Goal: Task Accomplishment & Management: Use online tool/utility

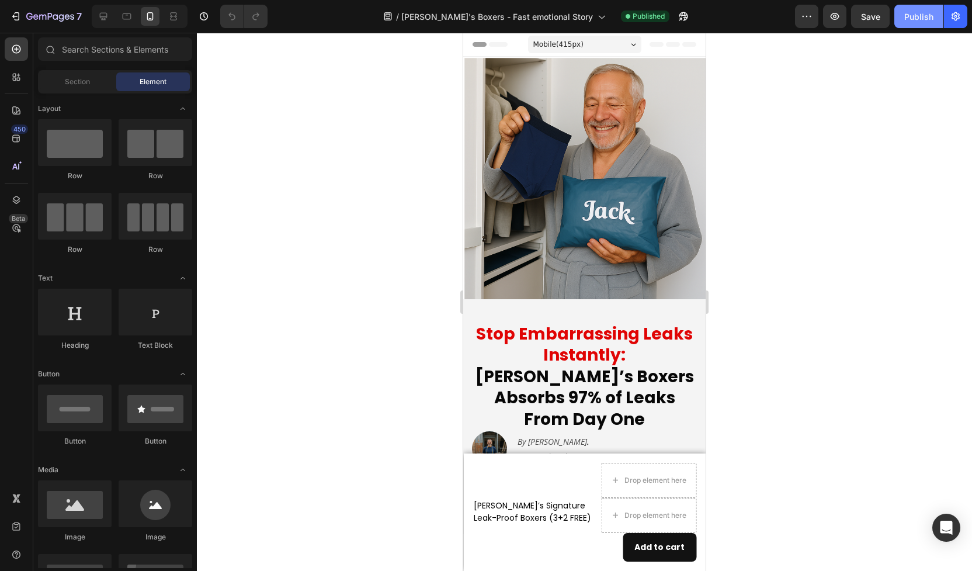
click at [915, 16] on div "Publish" at bounding box center [919, 17] width 29 height 12
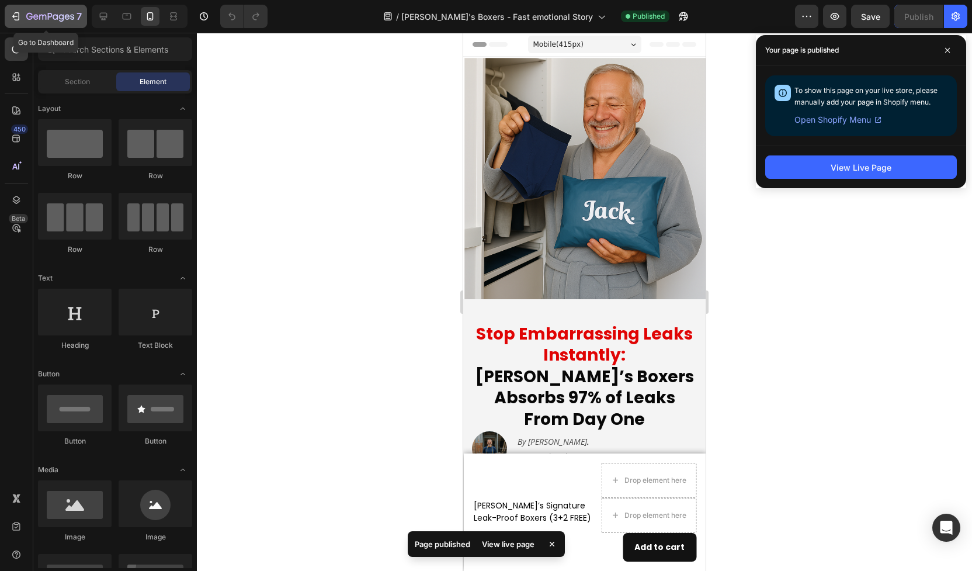
click at [15, 14] on icon "button" at bounding box center [16, 17] width 12 height 12
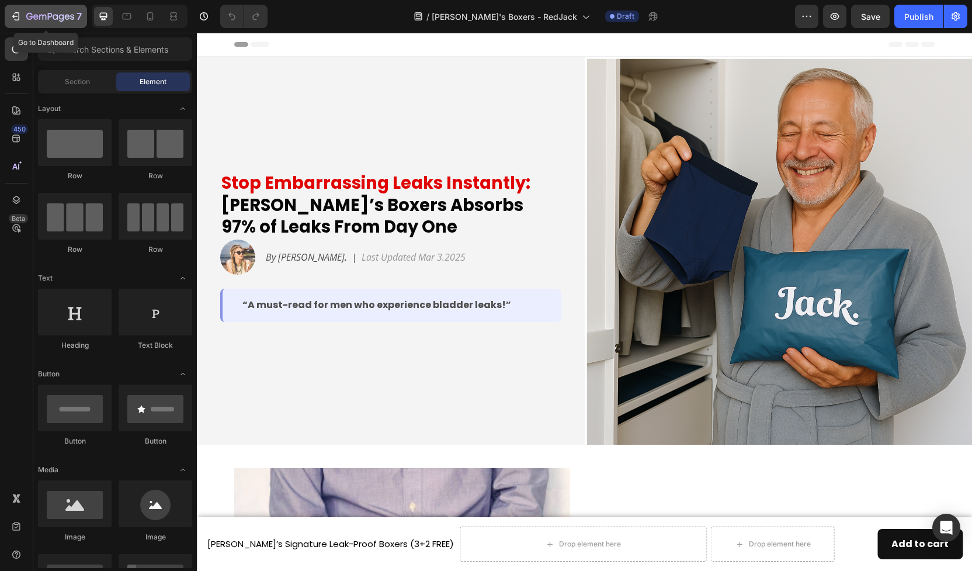
click at [33, 15] on icon "button" at bounding box center [50, 17] width 48 height 10
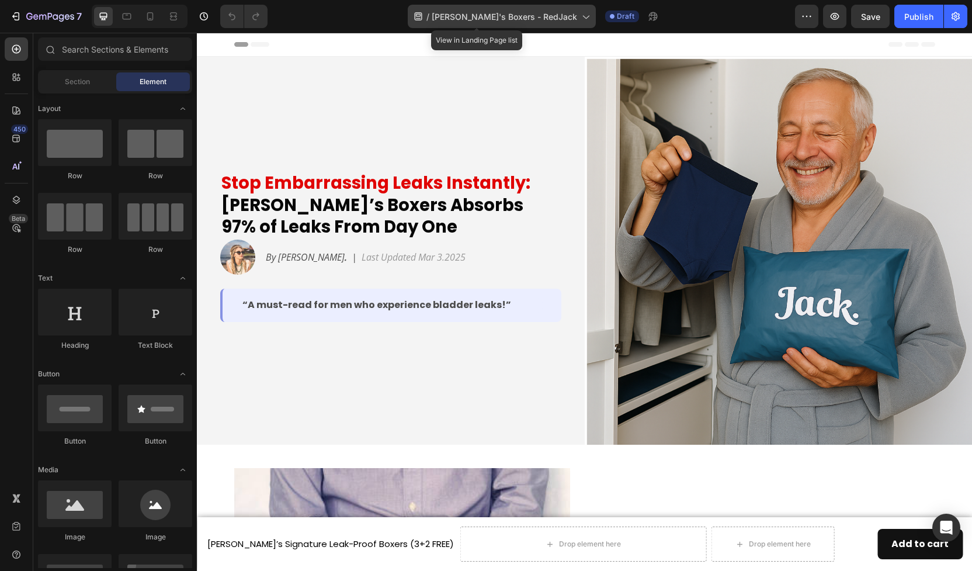
drag, startPoint x: 462, startPoint y: 22, endPoint x: 478, endPoint y: 22, distance: 15.8
click at [477, 22] on div "/ Jack's Boxers - RedJack" at bounding box center [502, 16] width 188 height 23
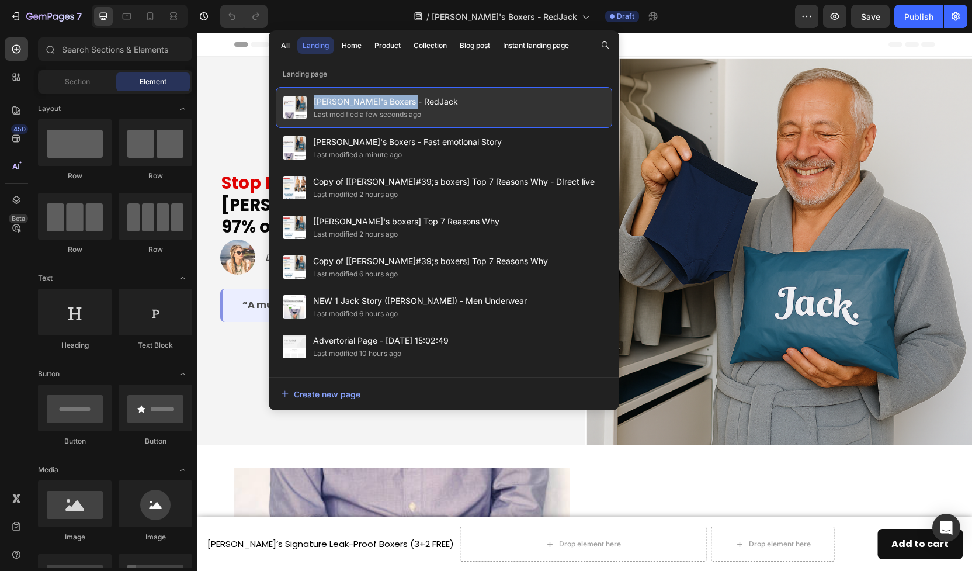
drag, startPoint x: 416, startPoint y: 101, endPoint x: 316, endPoint y: 100, distance: 100.5
click at [316, 100] on span "[PERSON_NAME]'s Boxers - RedJack" at bounding box center [386, 102] width 144 height 14
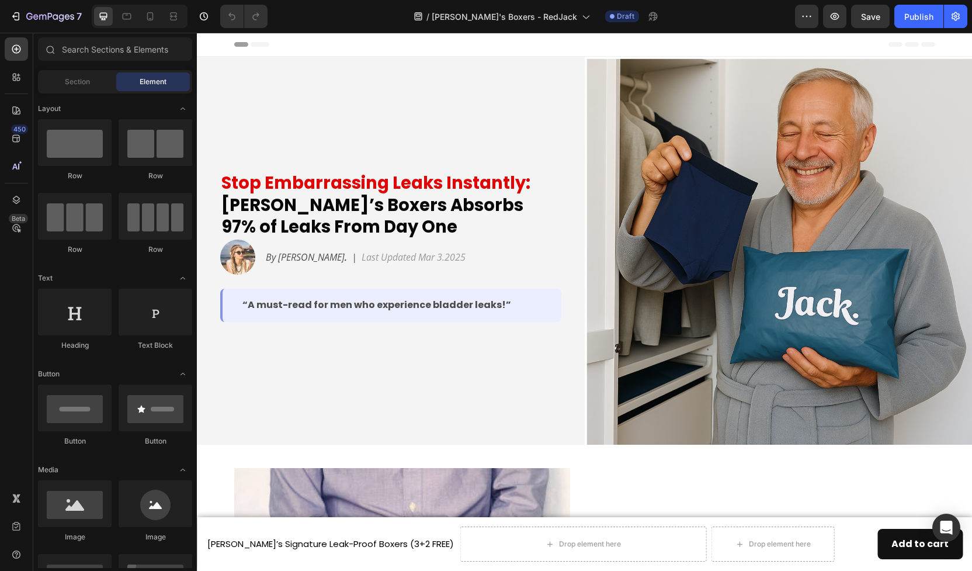
copy span "[PERSON_NAME]'s Boxers - RedJack"
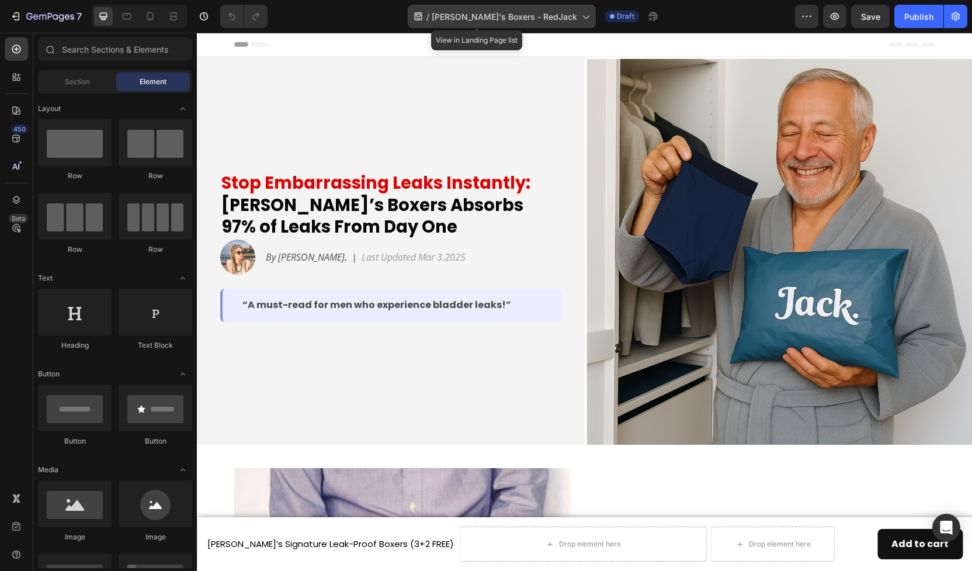
click at [580, 15] on icon at bounding box center [586, 17] width 12 height 12
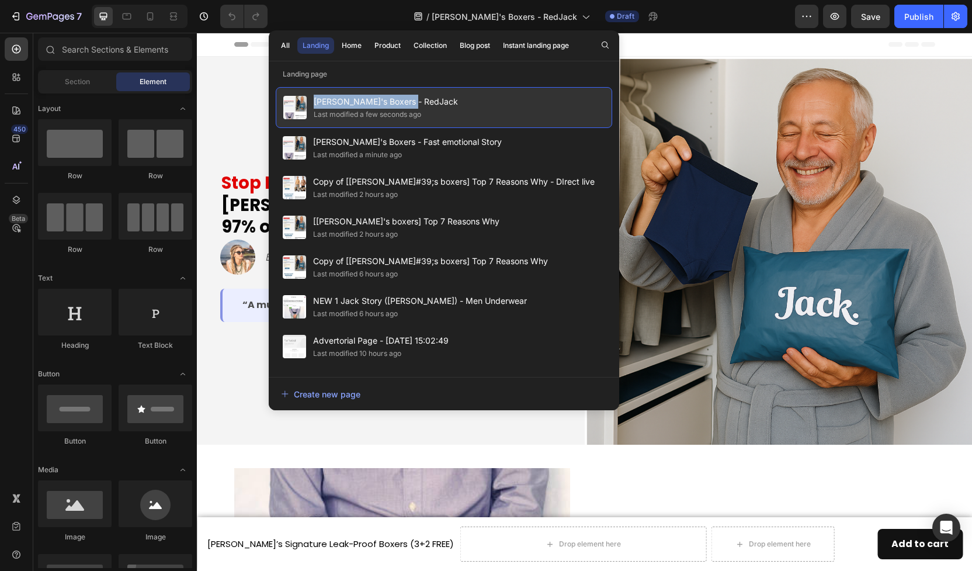
copy span "Jack's Boxers - RedJack"
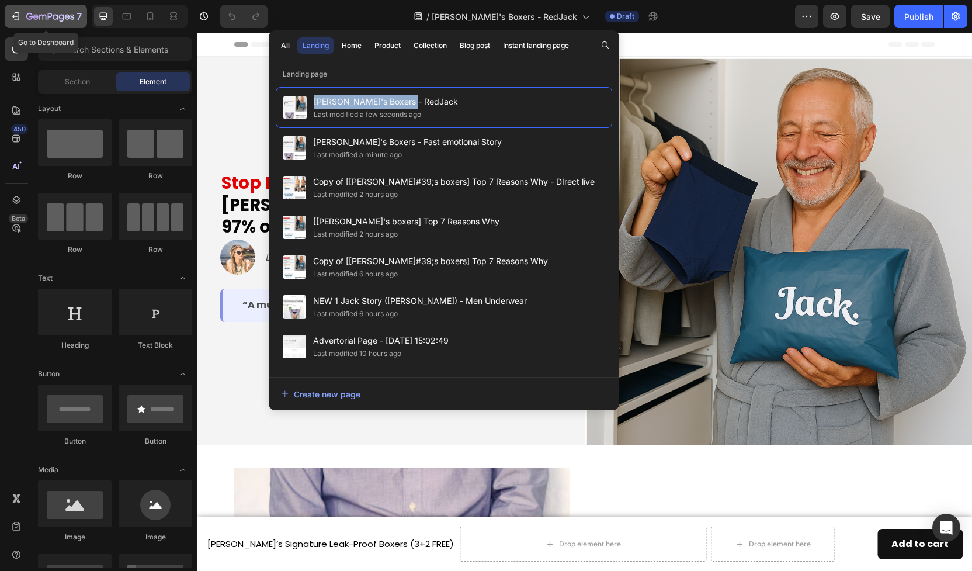
click at [21, 20] on icon "button" at bounding box center [16, 17] width 12 height 12
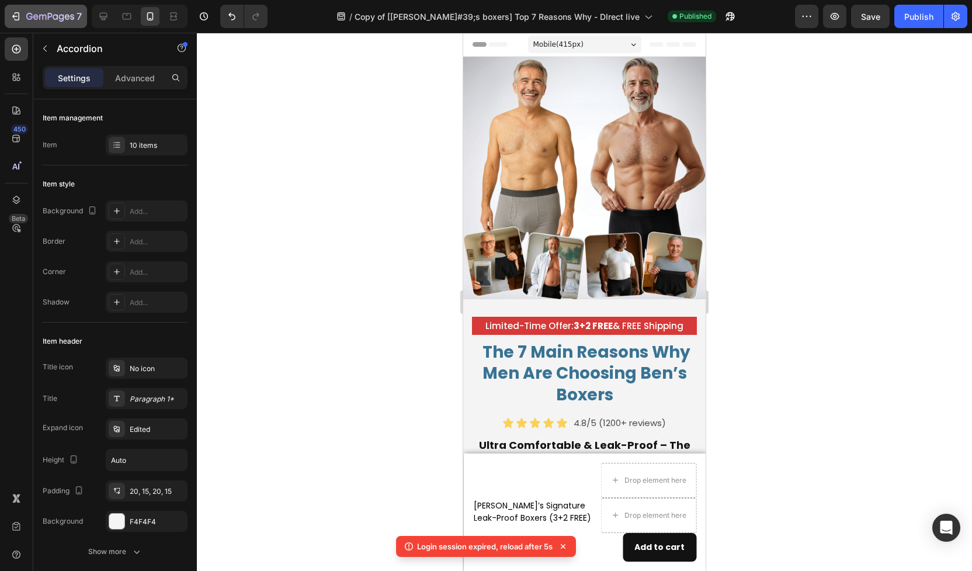
click at [30, 21] on icon "button" at bounding box center [50, 17] width 48 height 10
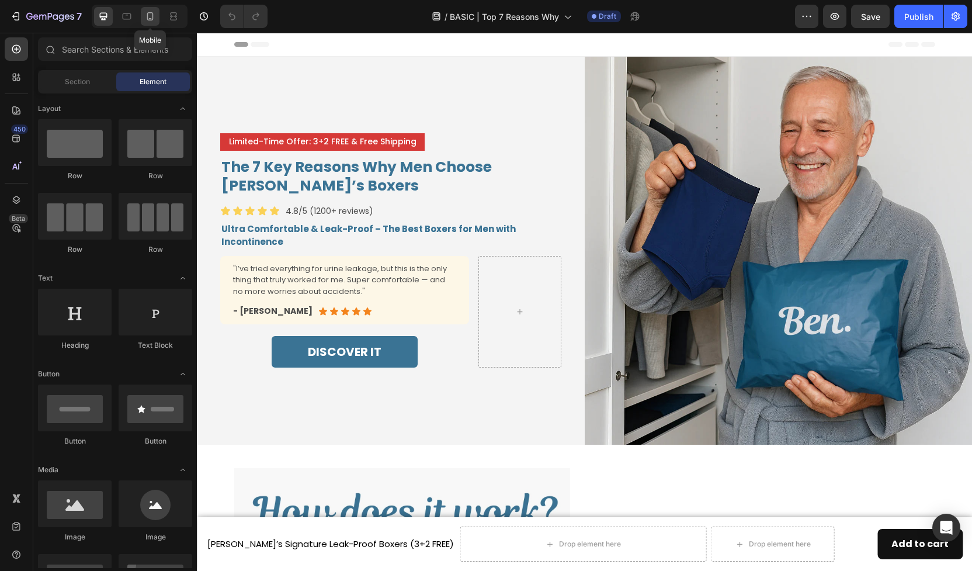
click at [152, 19] on icon at bounding box center [150, 16] width 6 height 8
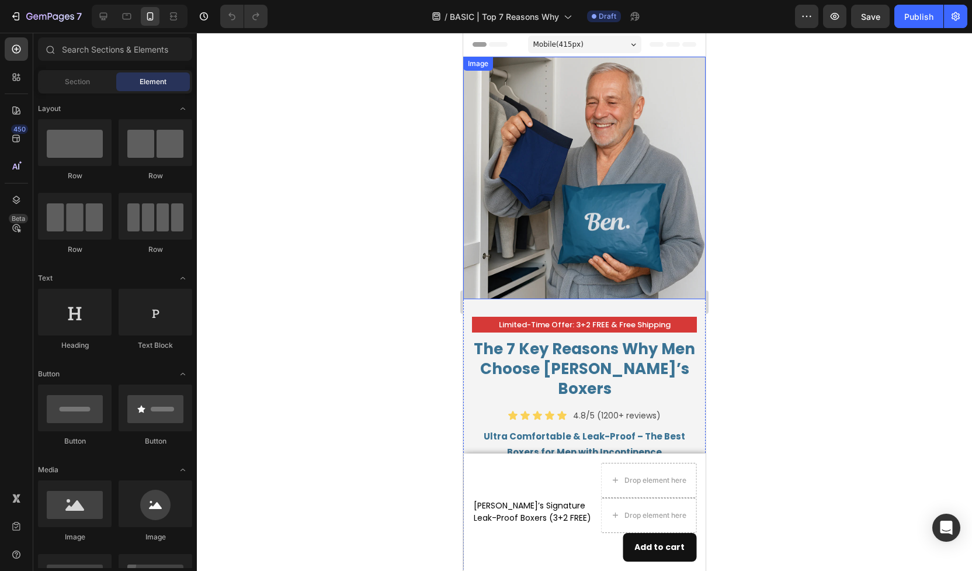
click at [534, 190] on img at bounding box center [584, 178] width 243 height 243
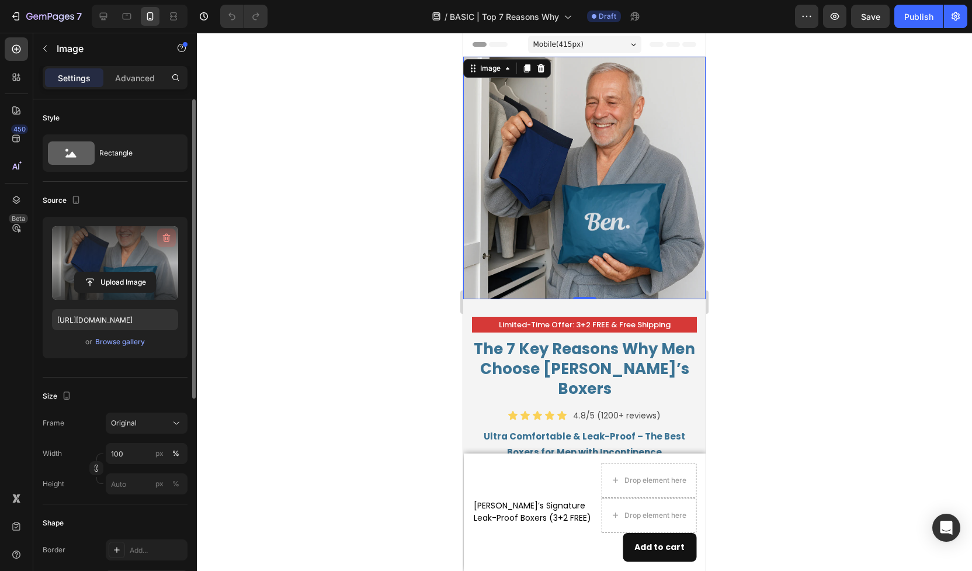
click at [167, 236] on icon "button" at bounding box center [167, 238] width 8 height 9
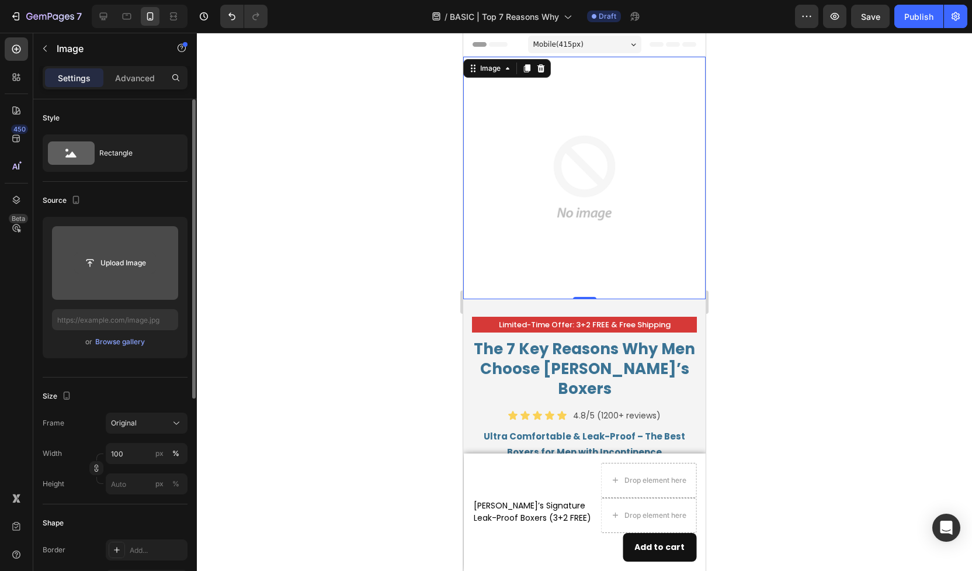
click at [127, 264] on input "file" at bounding box center [115, 263] width 81 height 20
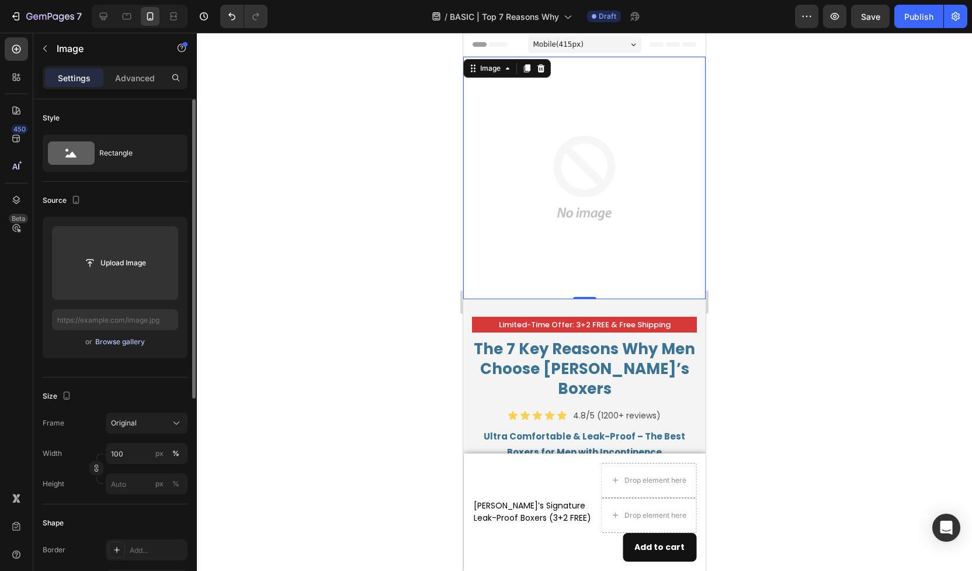
click at [119, 344] on div "Browse gallery" at bounding box center [120, 342] width 50 height 11
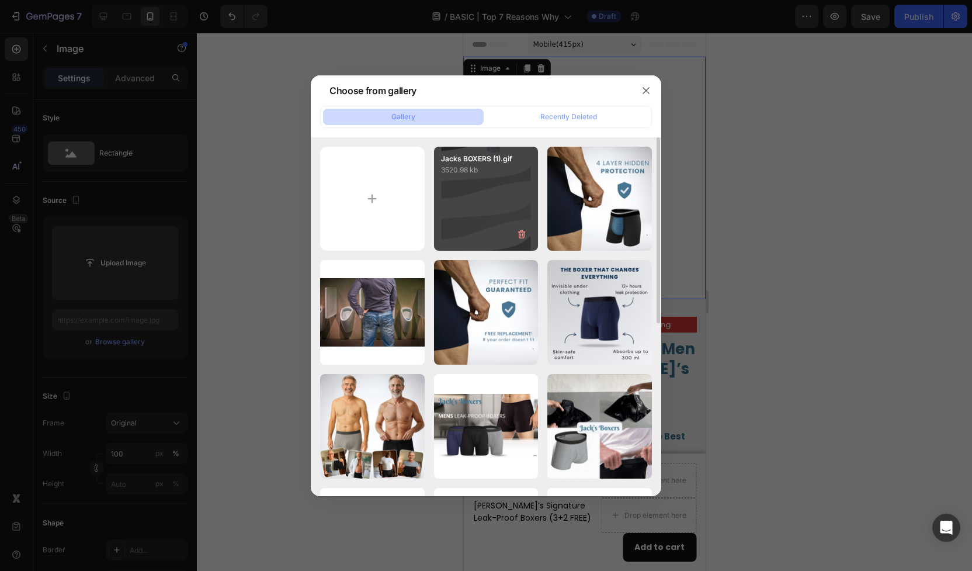
click at [479, 220] on div "Jacks BOXERS (1).gif 3520.98 kb" at bounding box center [486, 199] width 105 height 105
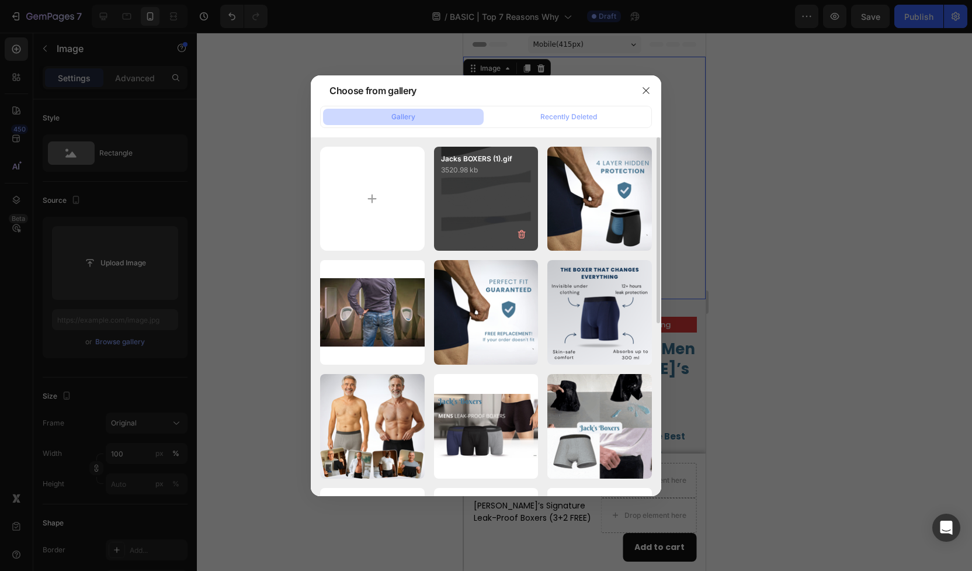
type input "[URL][DOMAIN_NAME]"
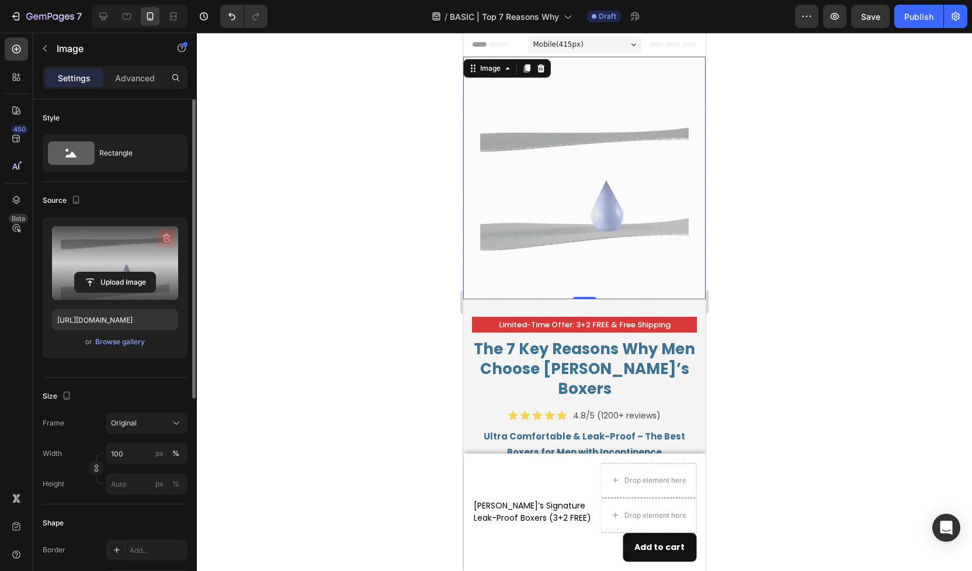
click at [164, 241] on icon "button" at bounding box center [167, 238] width 8 height 9
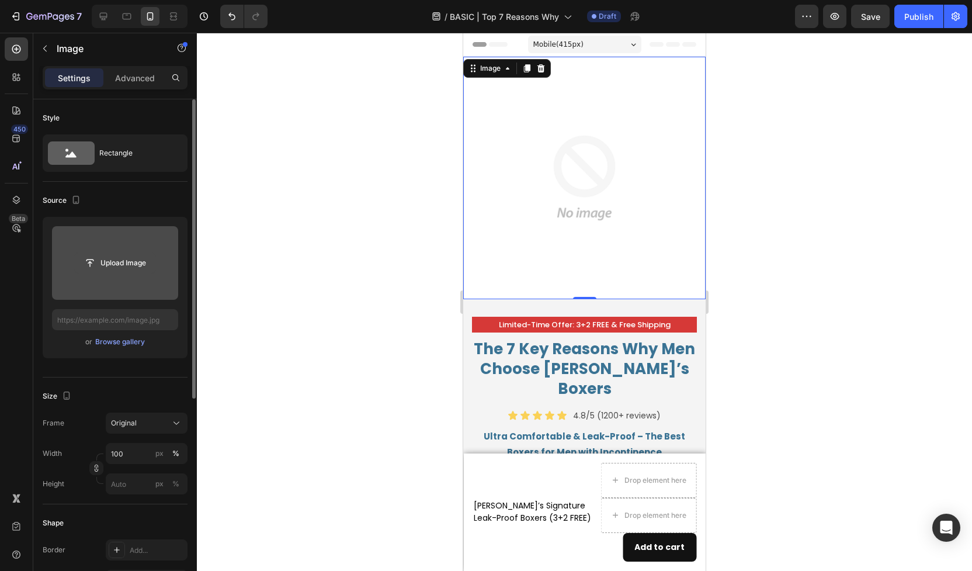
click at [131, 261] on input "file" at bounding box center [115, 263] width 81 height 20
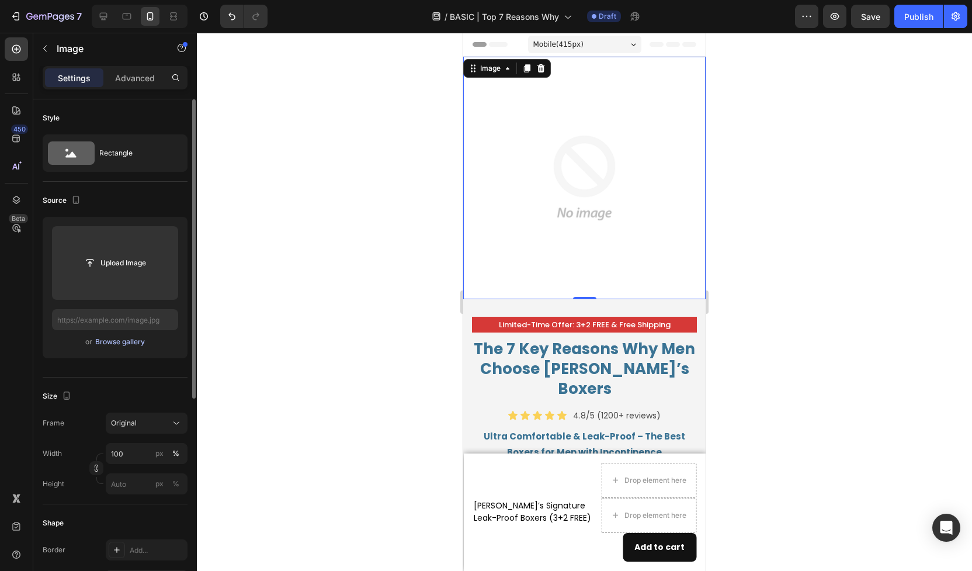
click at [137, 342] on div "Browse gallery" at bounding box center [120, 342] width 50 height 11
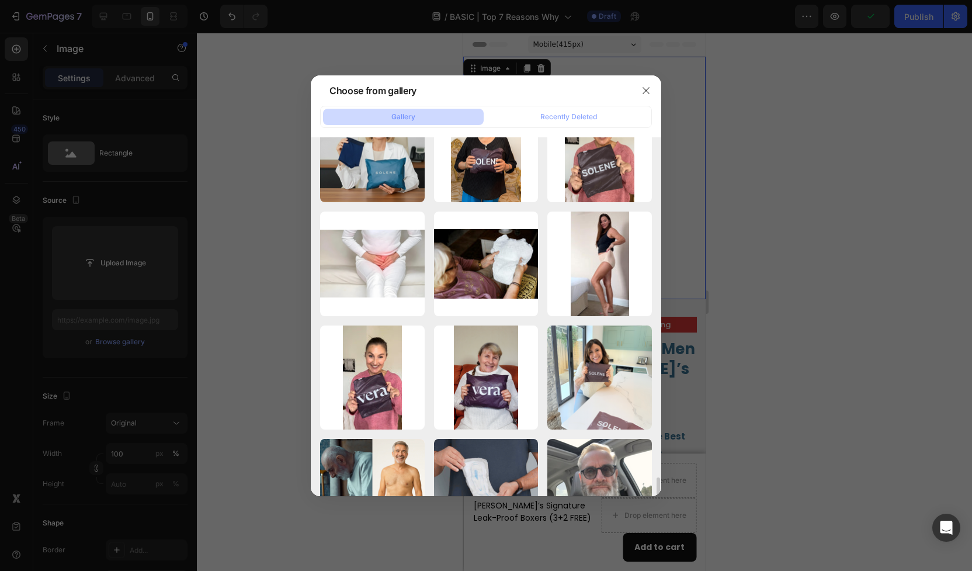
scroll to position [1310, 0]
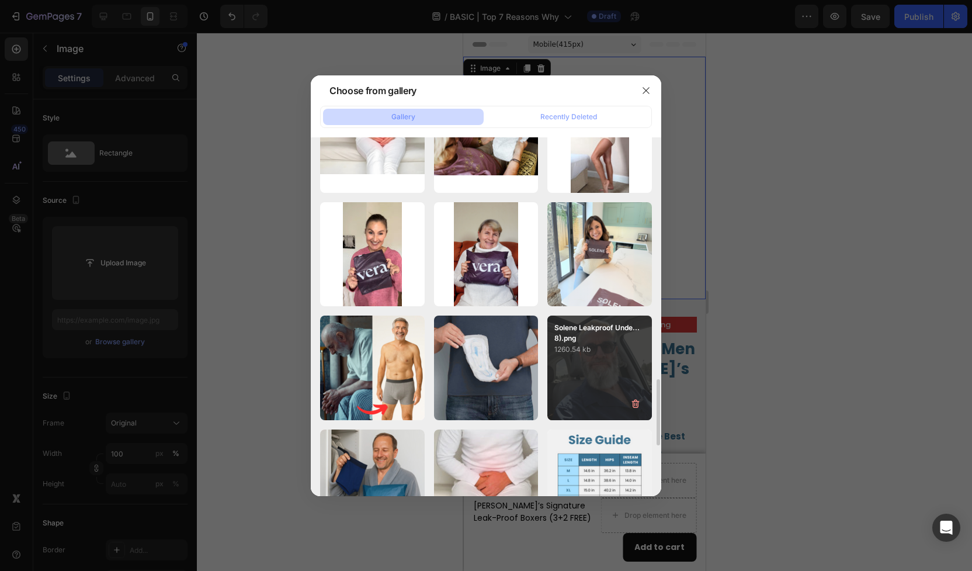
click at [590, 371] on div "Solene Leakproof Unde...8).png 1260.54 kb" at bounding box center [600, 368] width 105 height 105
type input "https://cdn.shopify.com/s/files/1/0690/6354/0925/files/gempages_557558675238028…"
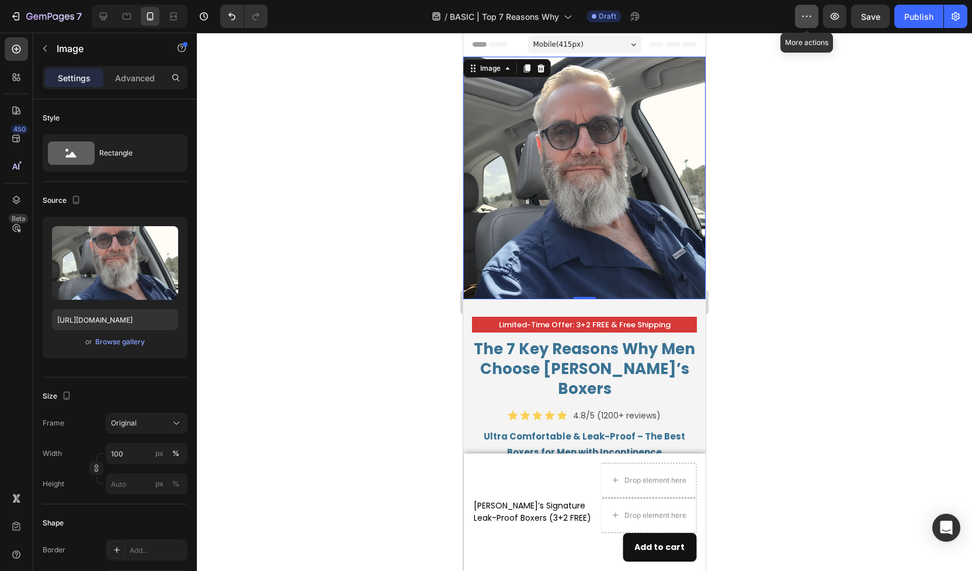
click at [804, 16] on icon "button" at bounding box center [804, 16] width 2 height 1
click at [20, 11] on icon "button" at bounding box center [16, 17] width 12 height 12
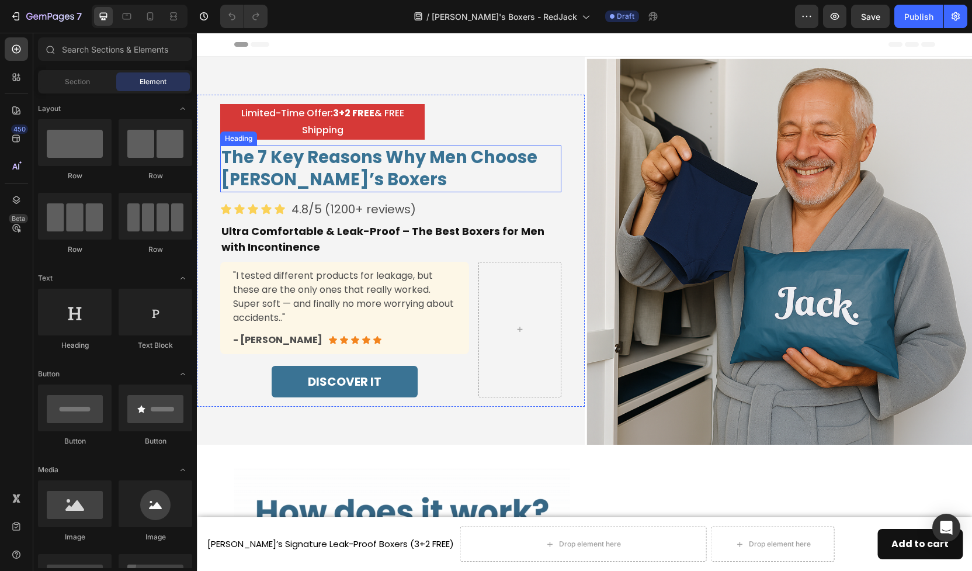
click at [367, 161] on h2 "The 7 Key Reasons Why Men Choose [PERSON_NAME]’s Boxers" at bounding box center [390, 169] width 341 height 46
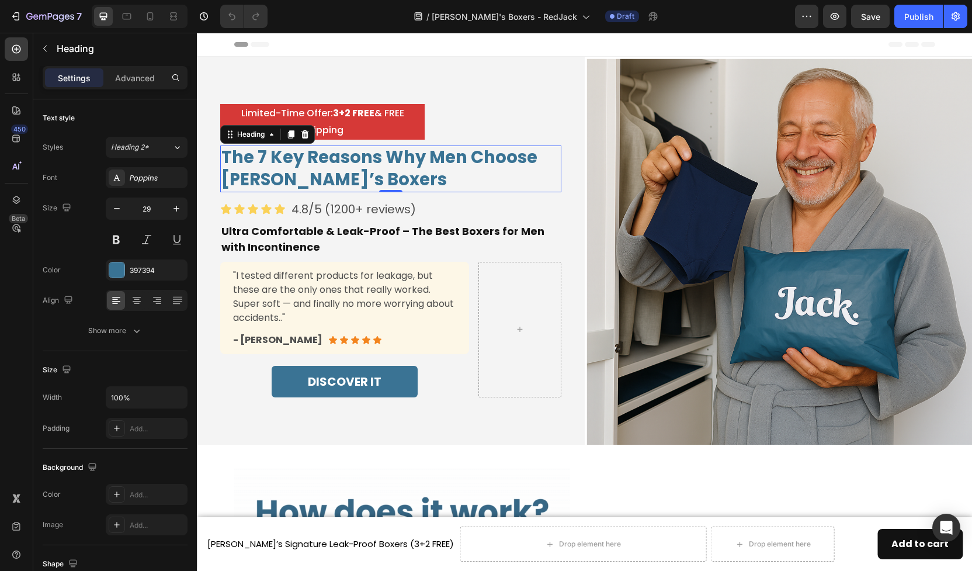
click at [367, 161] on h2 "The 7 Key Reasons Why Men Choose [PERSON_NAME]’s Boxers" at bounding box center [390, 169] width 341 height 46
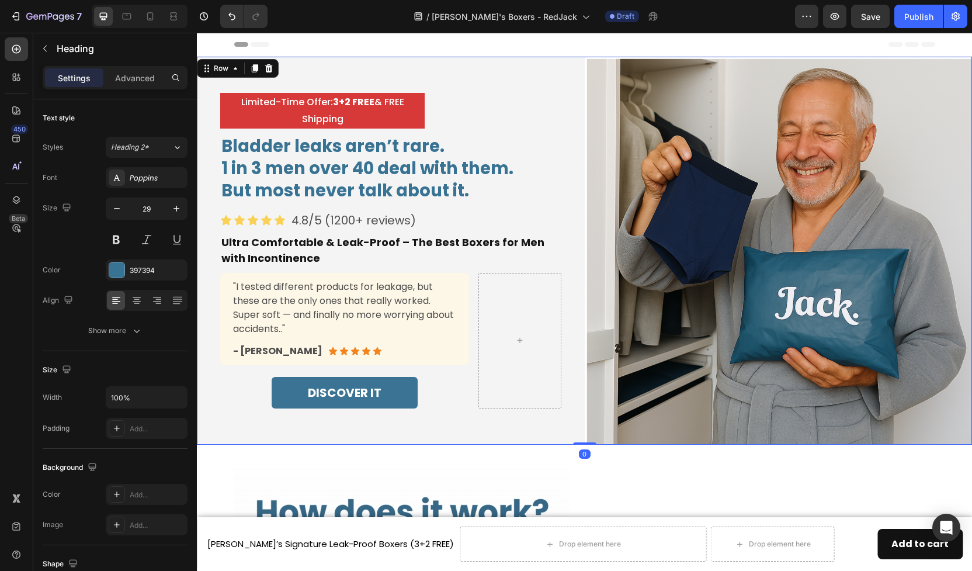
click at [506, 63] on div "Limited-Time Offer: 3+2 FREE & FREE Shipping Text Block Bladder leaks aren’t ra…" at bounding box center [391, 251] width 388 height 388
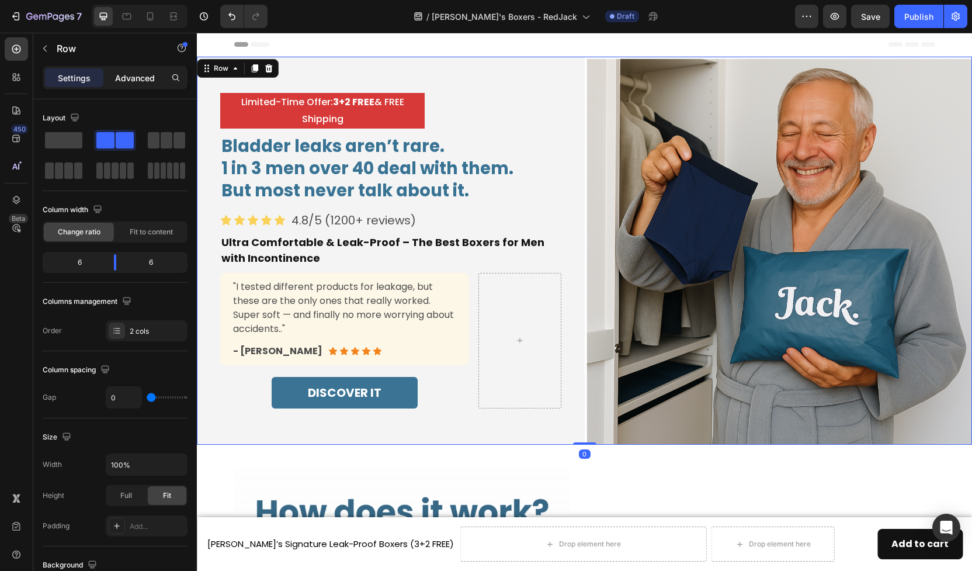
click at [140, 79] on p "Advanced" at bounding box center [135, 78] width 40 height 12
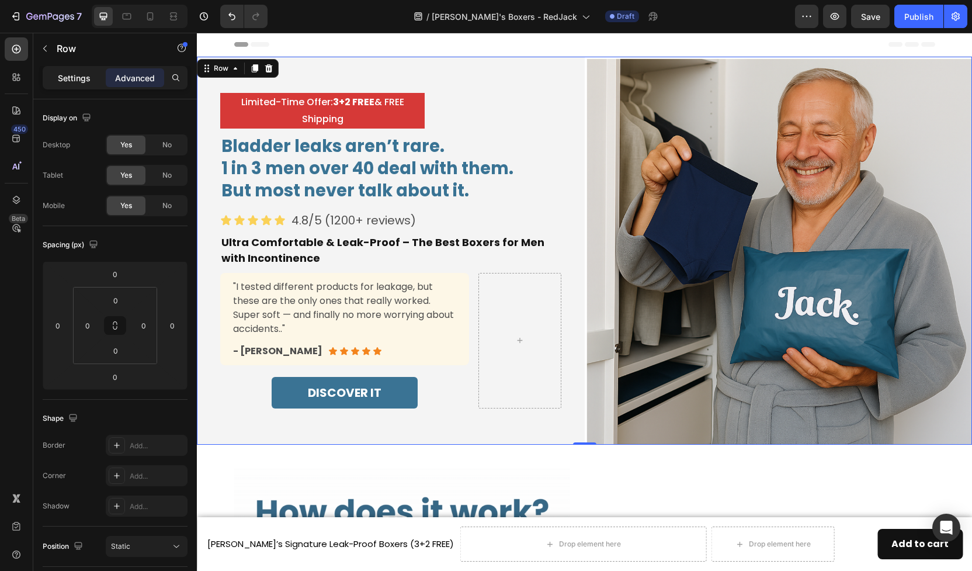
click at [68, 80] on p "Settings" at bounding box center [74, 78] width 33 height 12
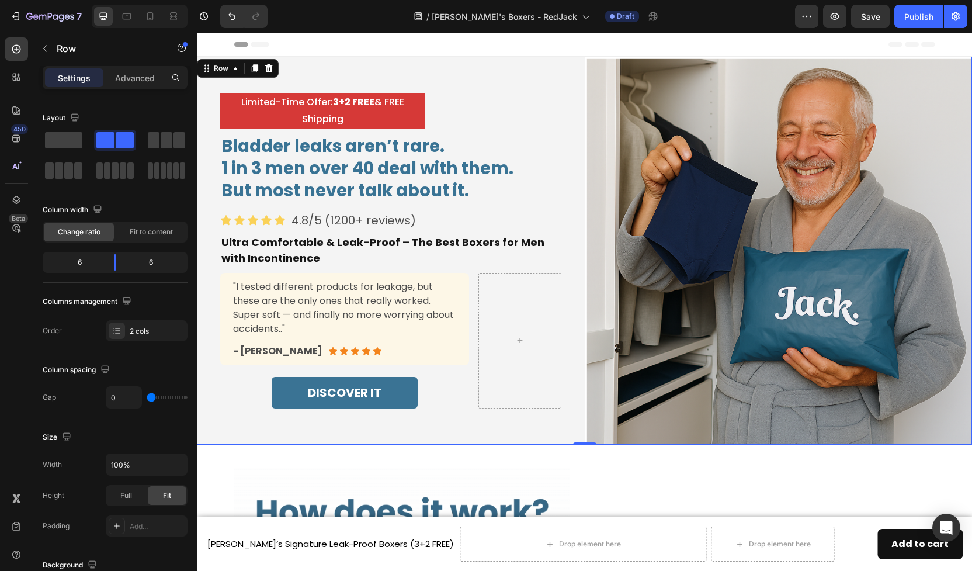
click at [484, 78] on div "Limited-Time Offer: 3+2 FREE & FREE Shipping Text Block Bladder leaks aren’t ra…" at bounding box center [391, 251] width 388 height 388
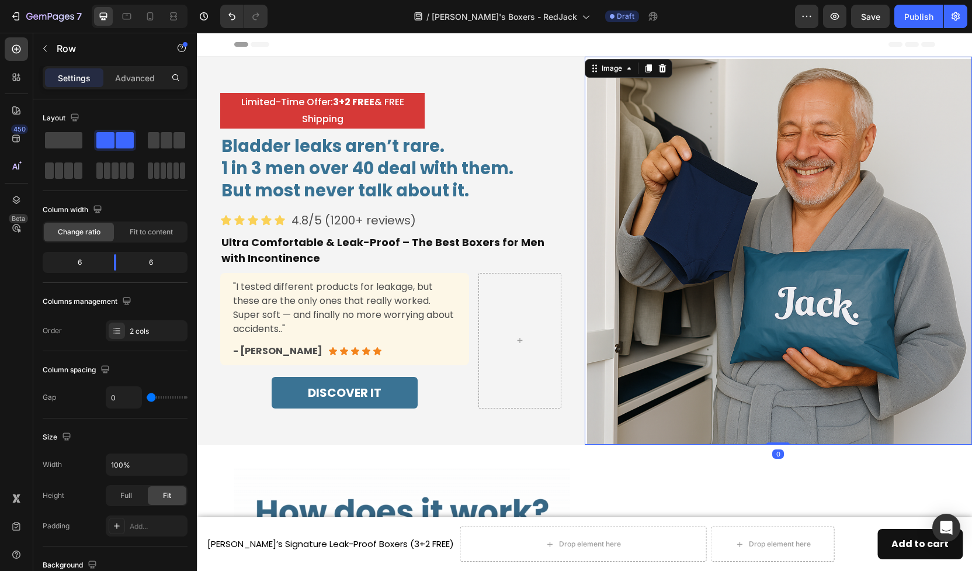
click at [631, 212] on img at bounding box center [779, 251] width 388 height 388
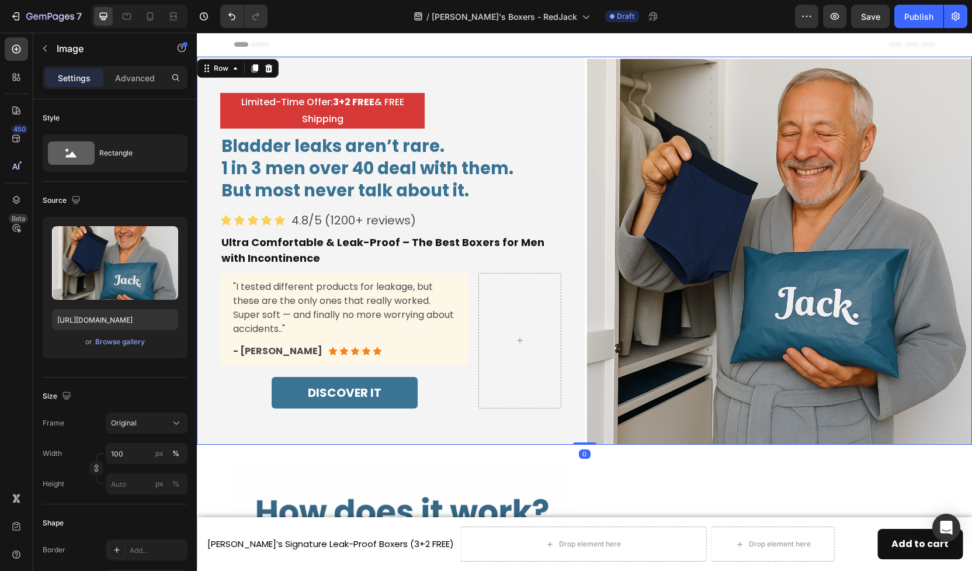
click at [494, 435] on div "Limited-Time Offer: 3+2 FREE & FREE Shipping Text Block Bladder leaks aren’t ra…" at bounding box center [391, 251] width 388 height 388
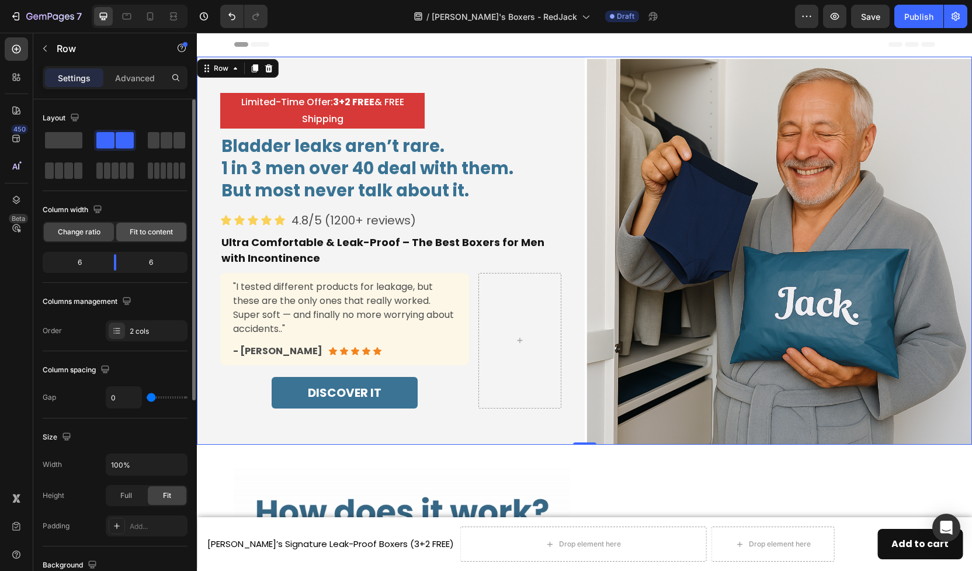
click at [157, 231] on span "Fit to content" at bounding box center [151, 232] width 43 height 11
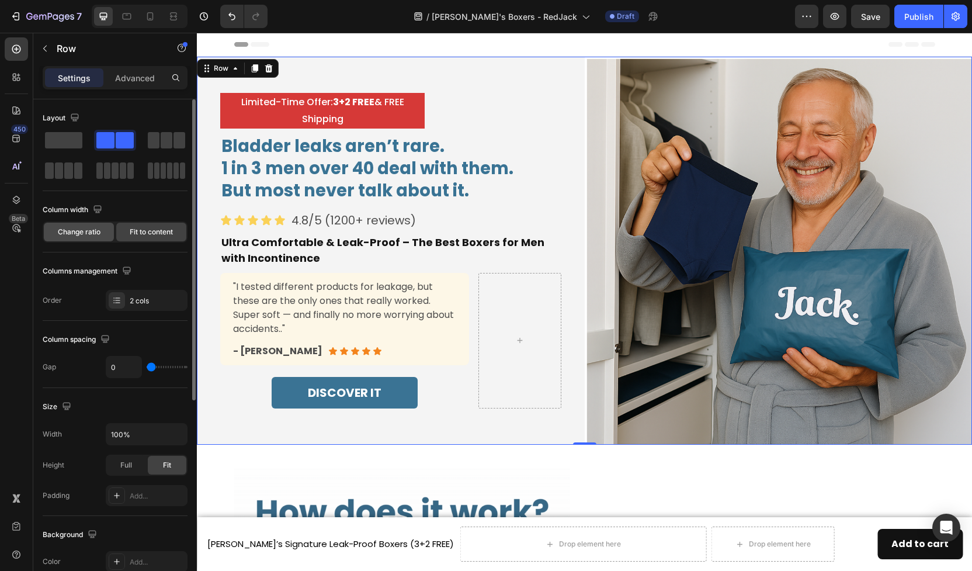
click at [88, 227] on span "Change ratio" at bounding box center [79, 232] width 43 height 11
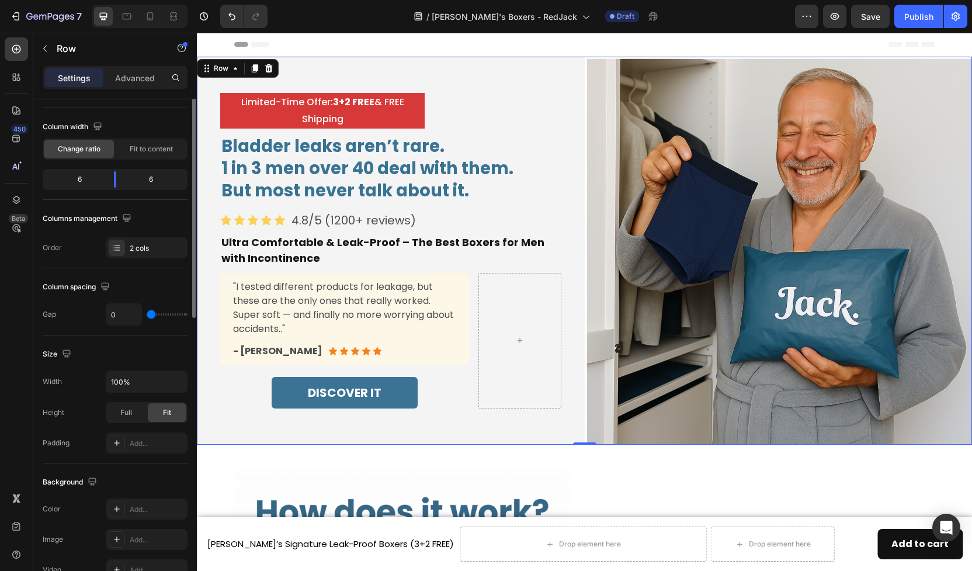
scroll to position [87, 0]
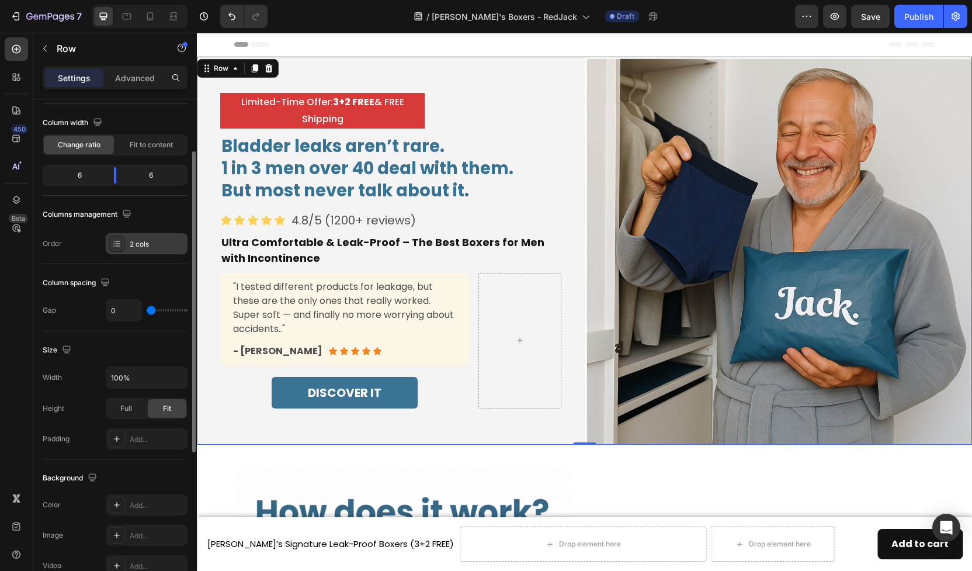
click at [127, 245] on div "2 cols" at bounding box center [147, 243] width 82 height 21
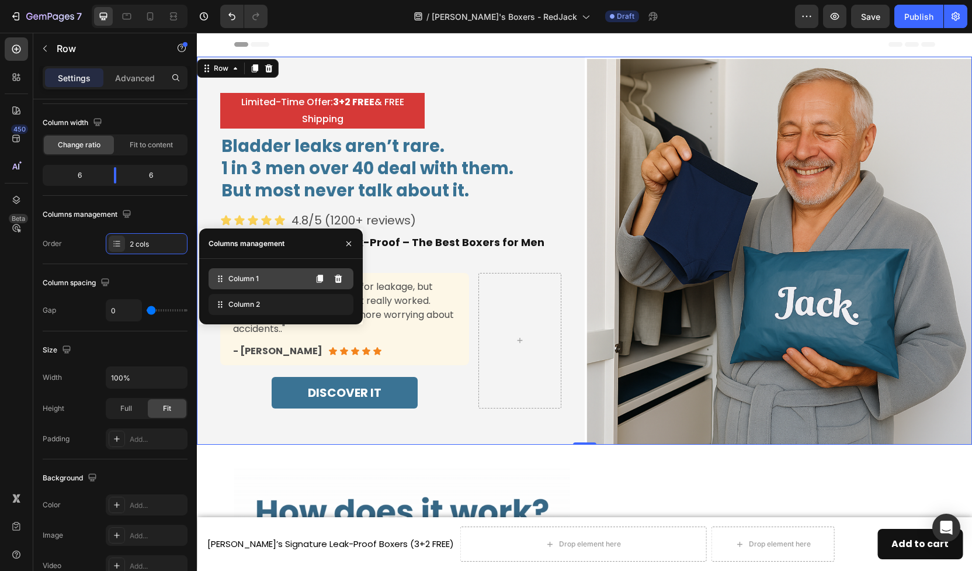
click at [255, 282] on span "Column 1" at bounding box center [243, 278] width 30 height 11
click at [259, 281] on div "Column 1" at bounding box center [281, 278] width 145 height 21
drag, startPoint x: 259, startPoint y: 281, endPoint x: 256, endPoint y: 297, distance: 17.2
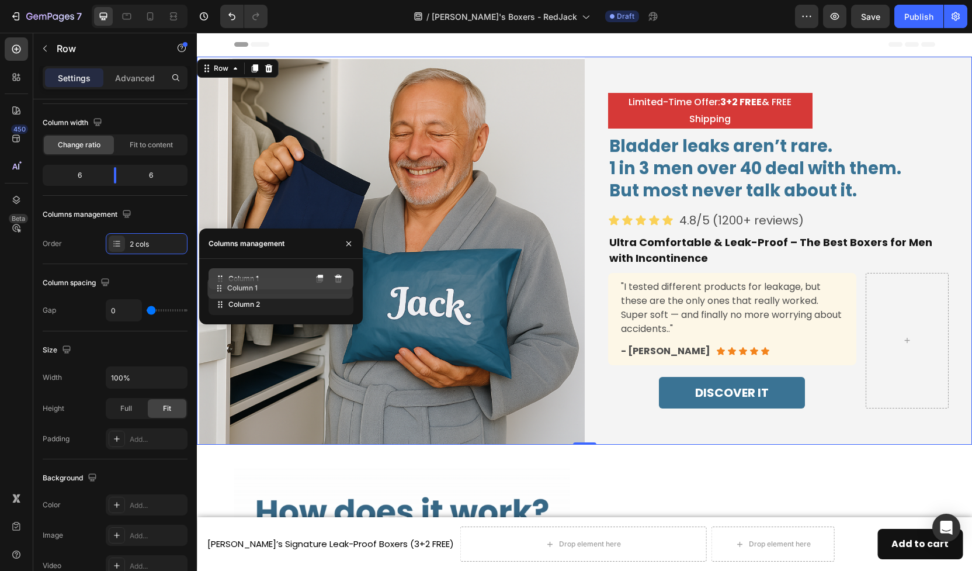
drag, startPoint x: 256, startPoint y: 297, endPoint x: 255, endPoint y: 281, distance: 17.0
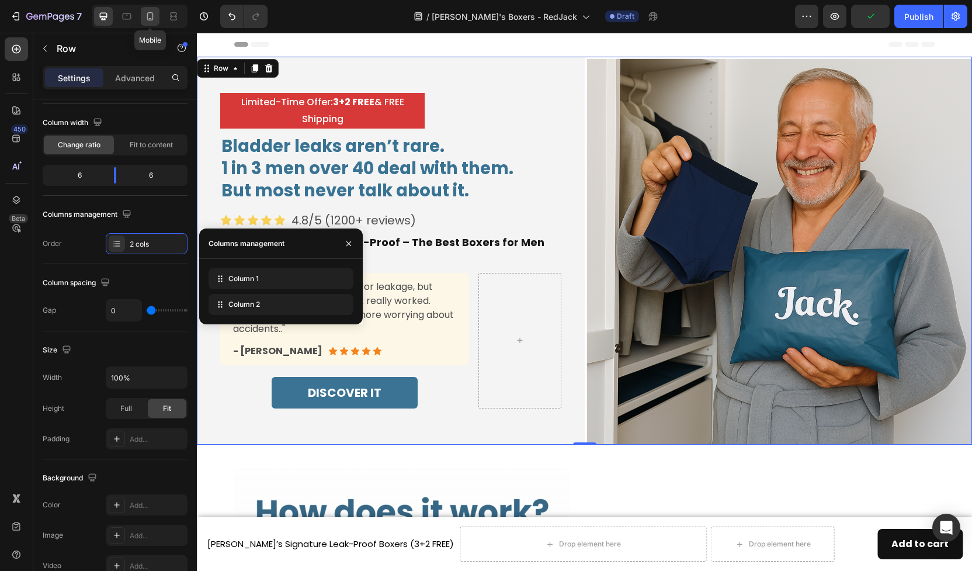
click at [143, 16] on div at bounding box center [150, 16] width 19 height 19
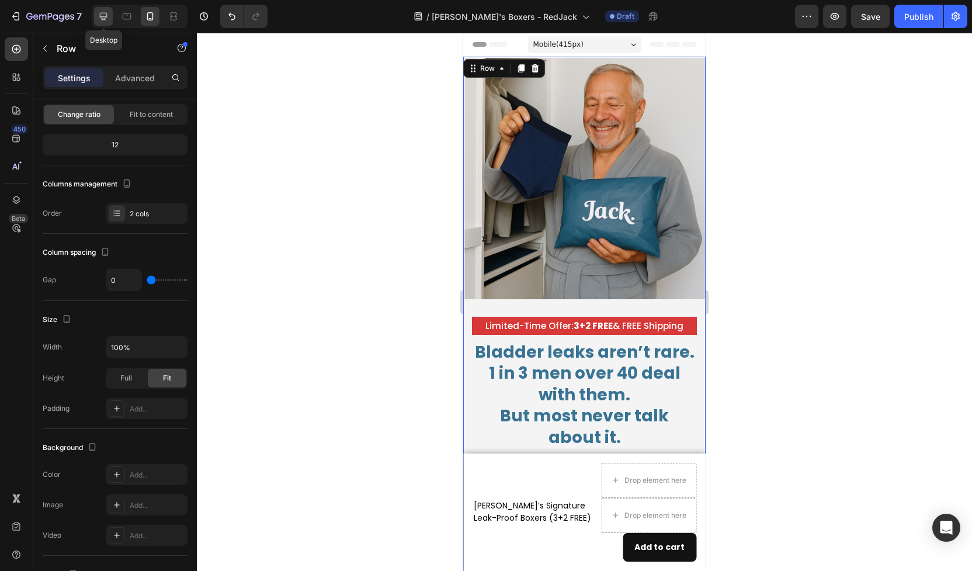
click at [103, 17] on icon at bounding box center [104, 17] width 12 height 12
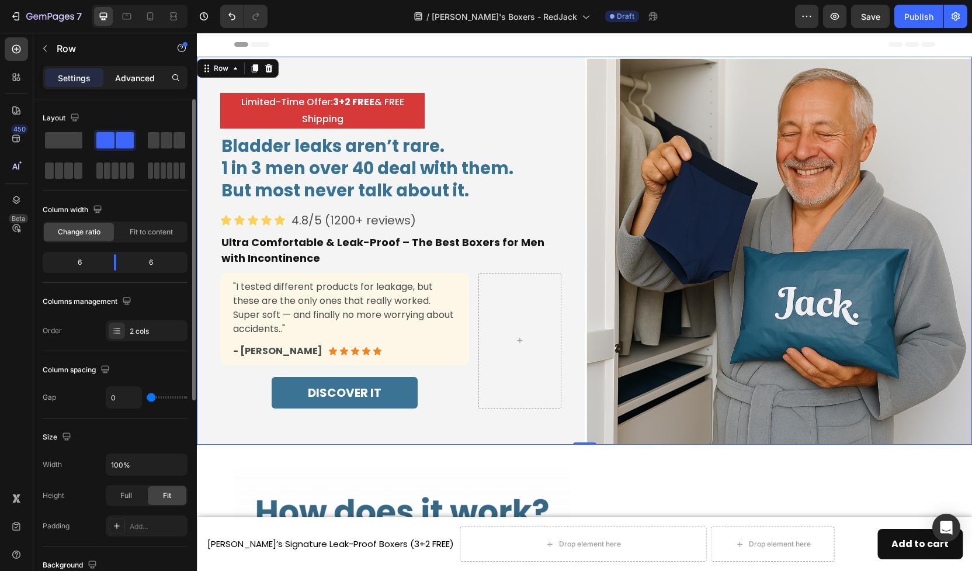
click at [139, 81] on p "Advanced" at bounding box center [135, 78] width 40 height 12
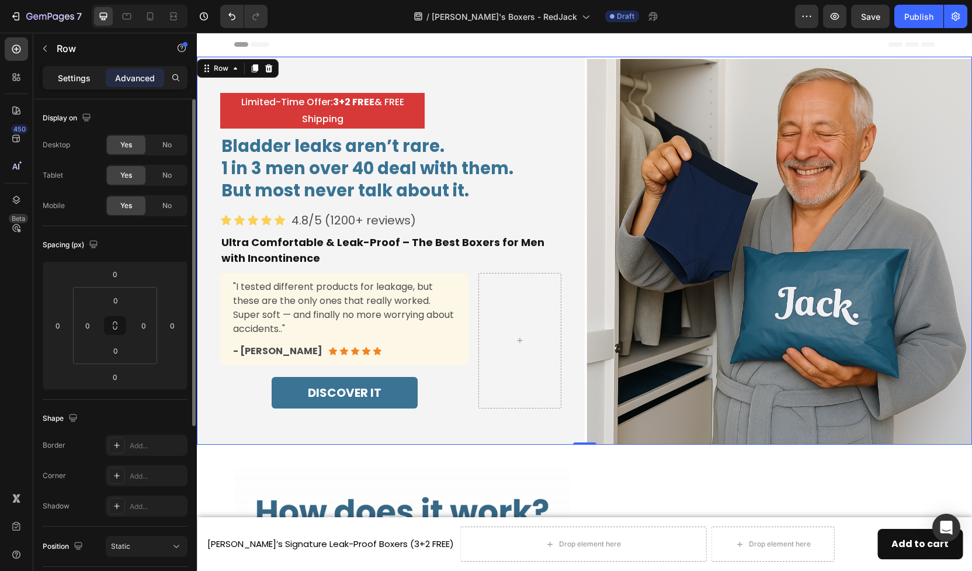
click at [85, 81] on p "Settings" at bounding box center [74, 78] width 33 height 12
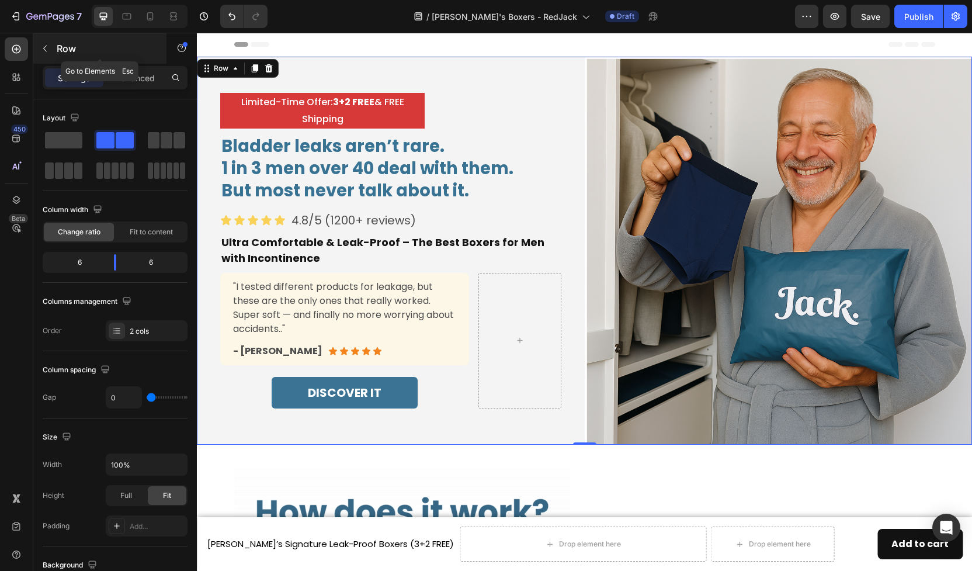
click at [44, 50] on icon "button" at bounding box center [45, 49] width 4 height 6
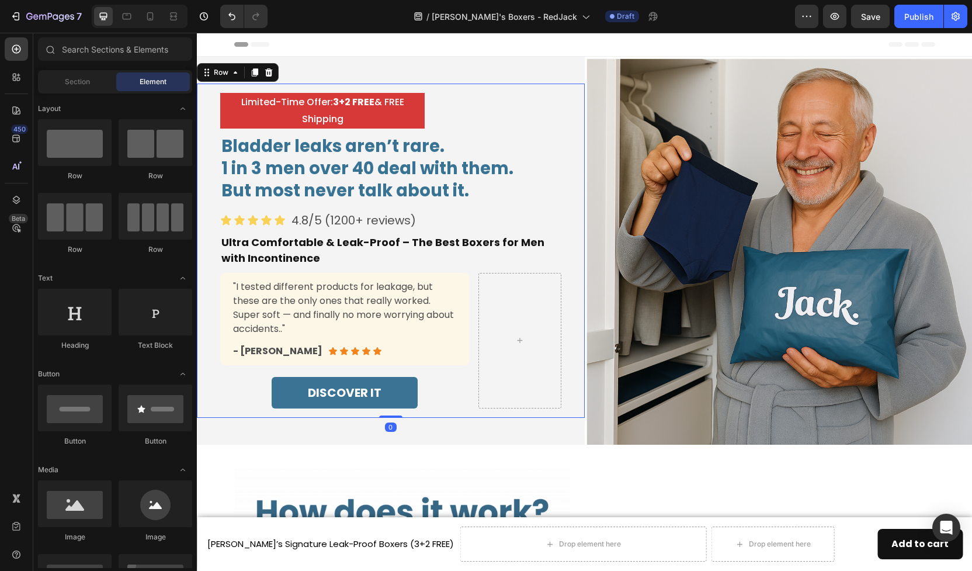
click at [518, 84] on div "Limited-Time Offer: 3+2 FREE & FREE Shipping Text Block Bladder leaks aren’t ra…" at bounding box center [391, 251] width 388 height 334
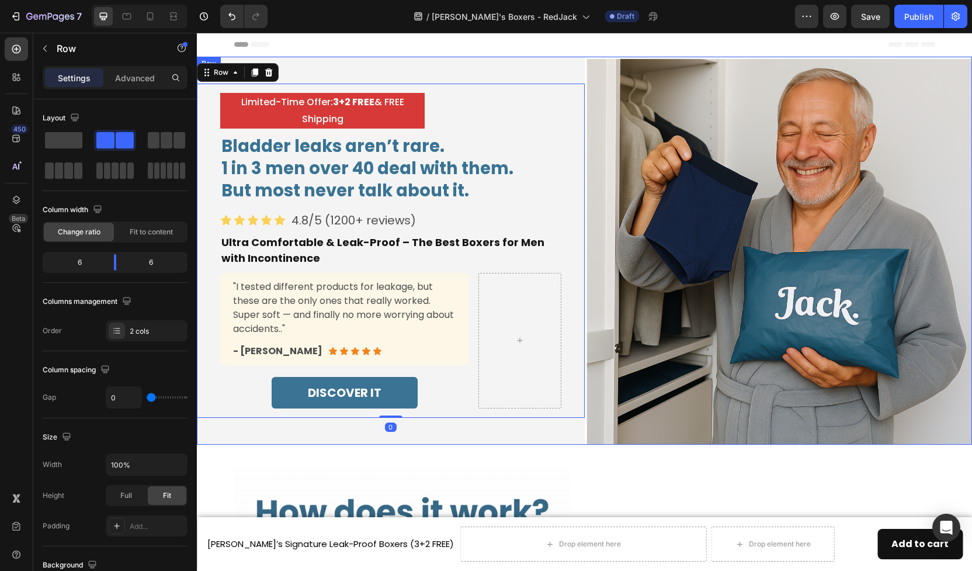
click at [483, 66] on div "Limited-Time Offer: 3+2 FREE & FREE Shipping Text Block Bladder leaks aren’t ra…" at bounding box center [391, 251] width 388 height 388
click at [557, 207] on div "Limited-Time Offer: 3+2 FREE & FREE Shipping Text Block Bladder leaks aren’t ra…" at bounding box center [390, 251] width 341 height 316
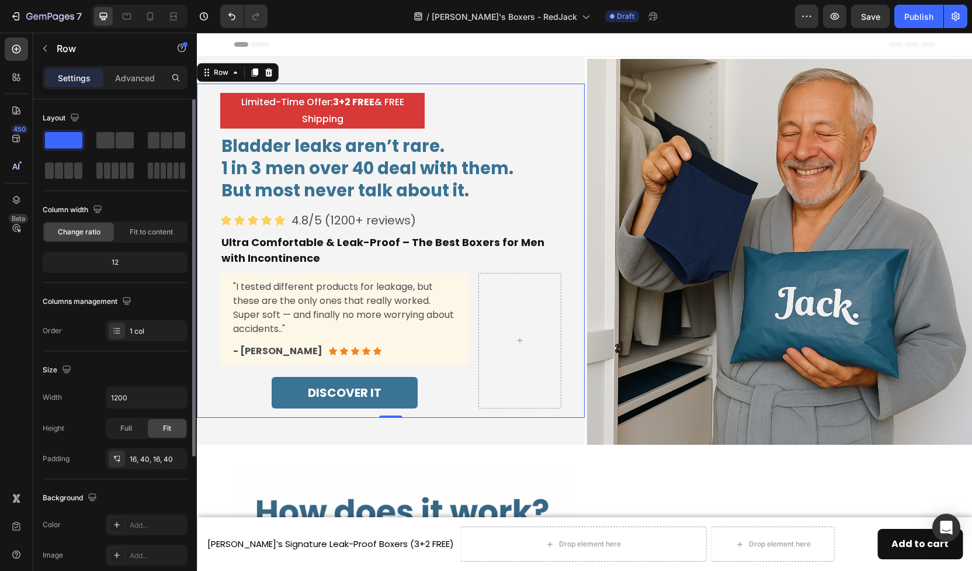
click at [70, 143] on span at bounding box center [63, 140] width 37 height 16
click at [104, 143] on span at bounding box center [105, 140] width 18 height 16
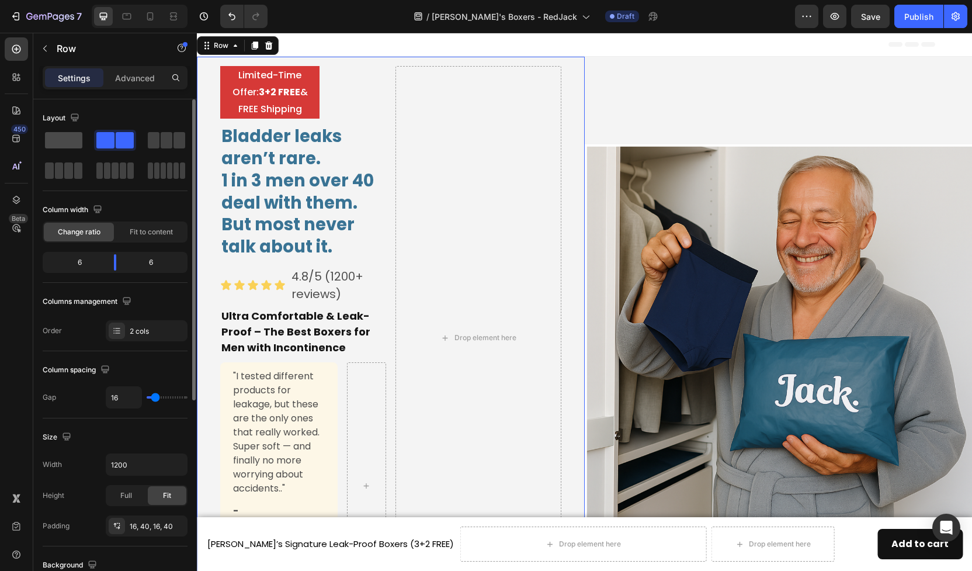
click at [70, 141] on span at bounding box center [63, 140] width 37 height 16
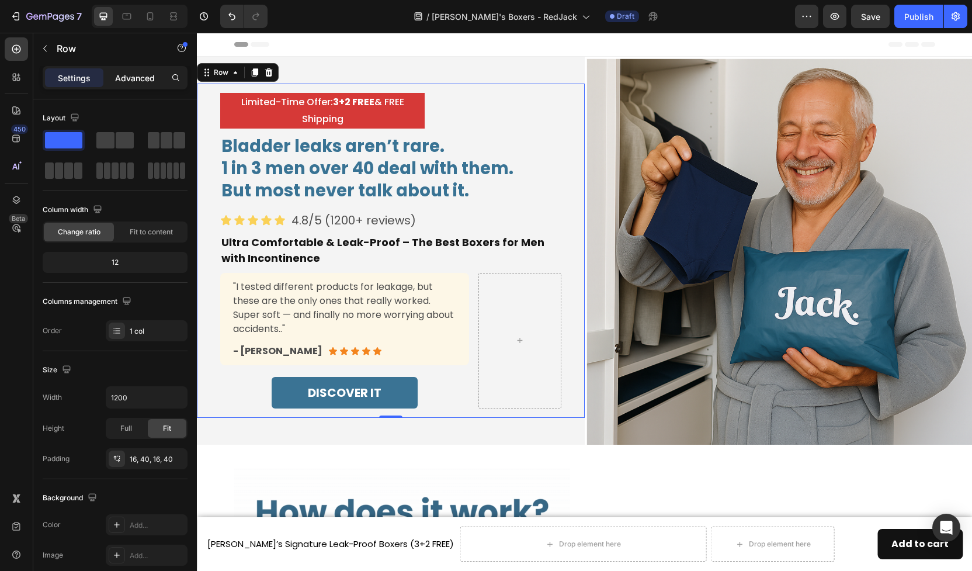
click at [142, 85] on div "Advanced" at bounding box center [135, 77] width 58 height 19
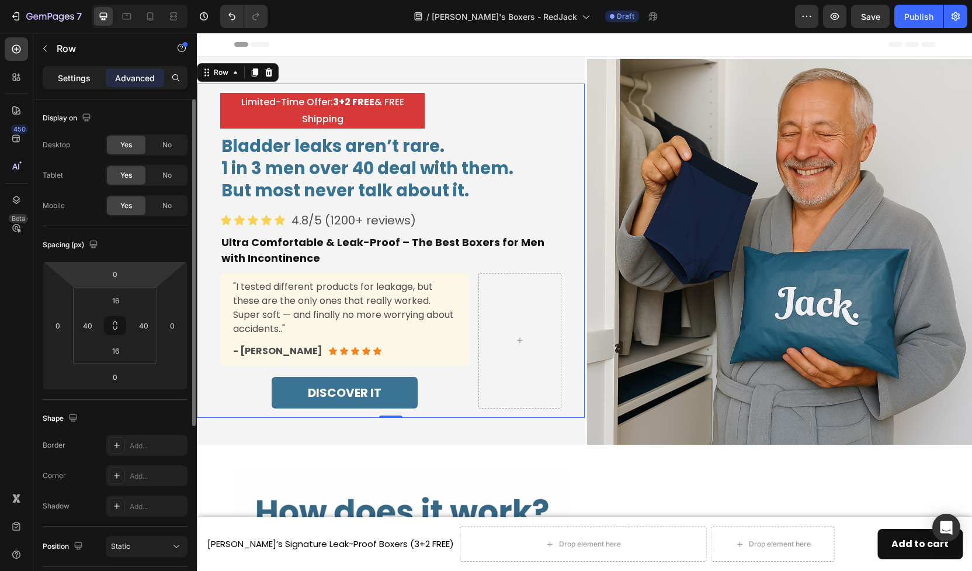
click at [71, 78] on p "Settings" at bounding box center [74, 78] width 33 height 12
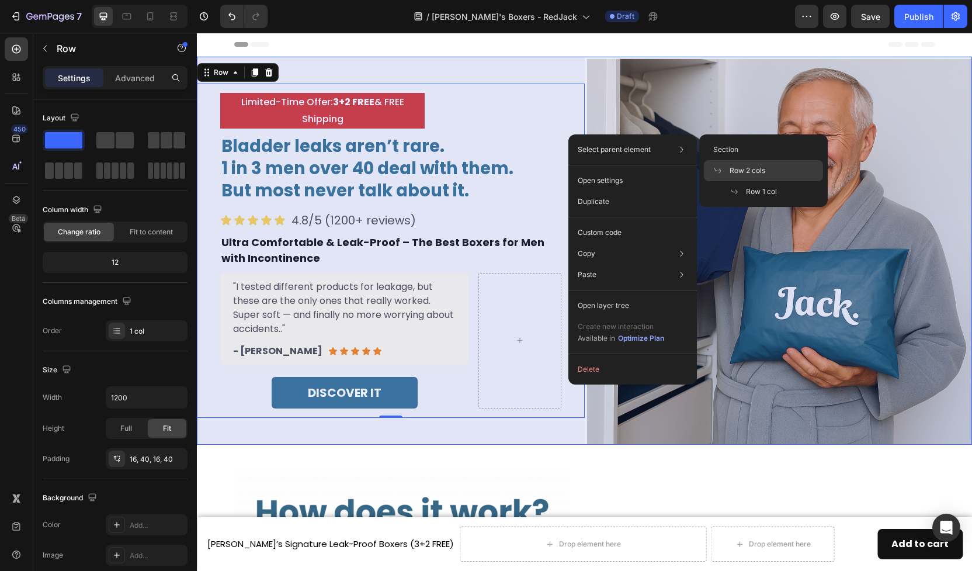
click at [735, 168] on span "Row 2 cols" at bounding box center [748, 170] width 36 height 11
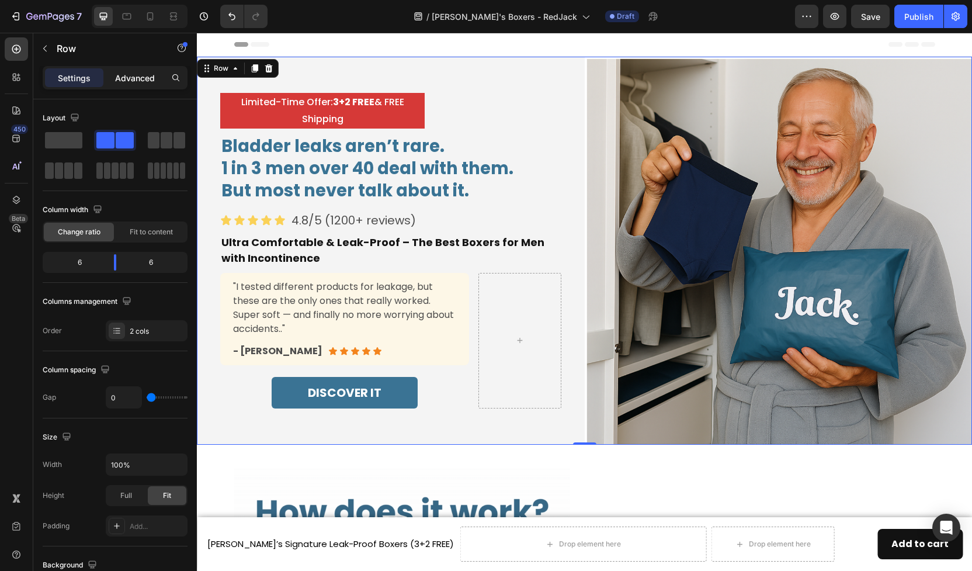
click at [140, 78] on p "Advanced" at bounding box center [135, 78] width 40 height 12
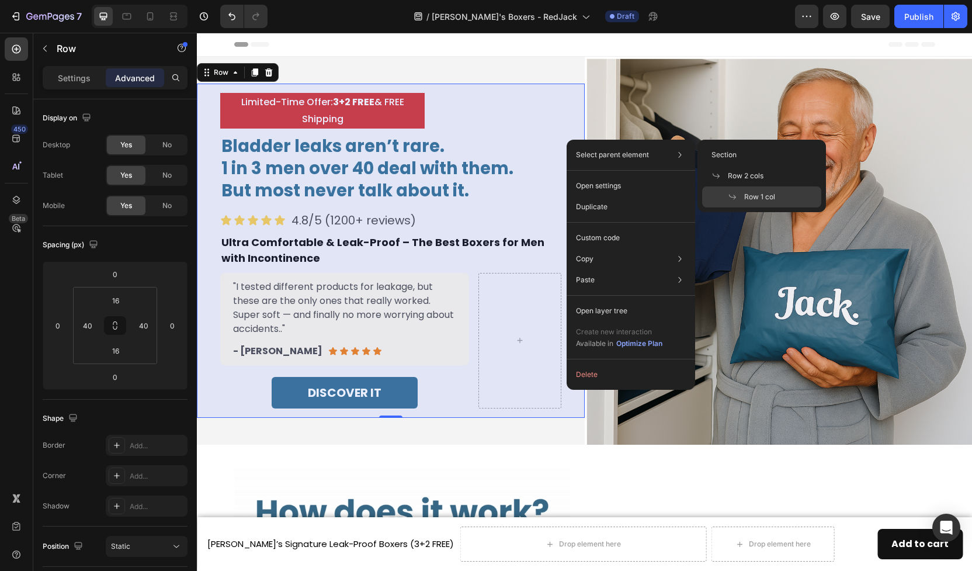
click at [739, 195] on span at bounding box center [736, 196] width 16 height 9
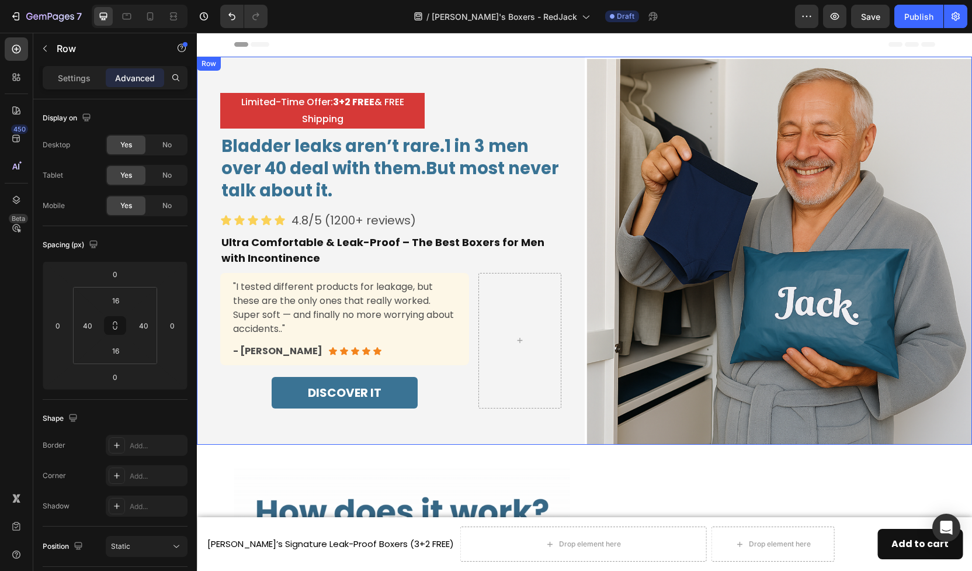
click at [556, 70] on div "Limited-Time Offer: 3+2 FREE & FREE Shipping Text Block Bladder leaks aren’t ra…" at bounding box center [391, 251] width 388 height 388
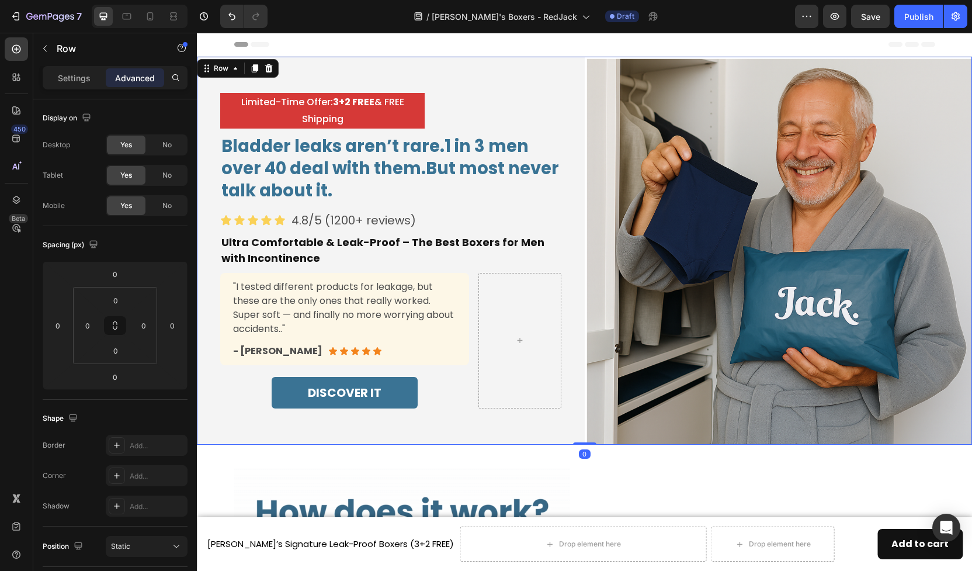
click at [556, 70] on div "Limited-Time Offer: 3+2 FREE & FREE Shipping Text Block Bladder leaks aren’t ra…" at bounding box center [391, 251] width 388 height 388
click at [78, 79] on p "Settings" at bounding box center [74, 78] width 33 height 12
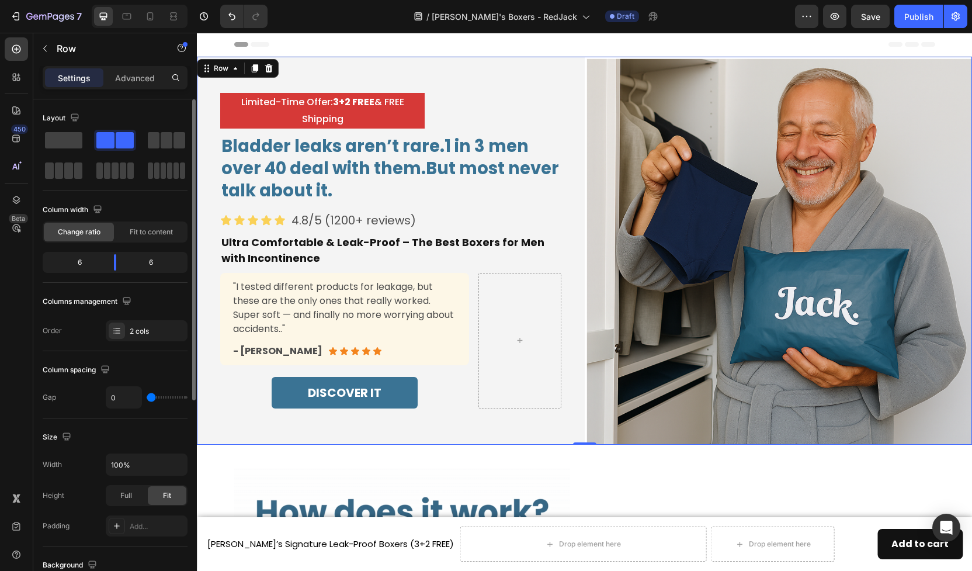
scroll to position [33, 0]
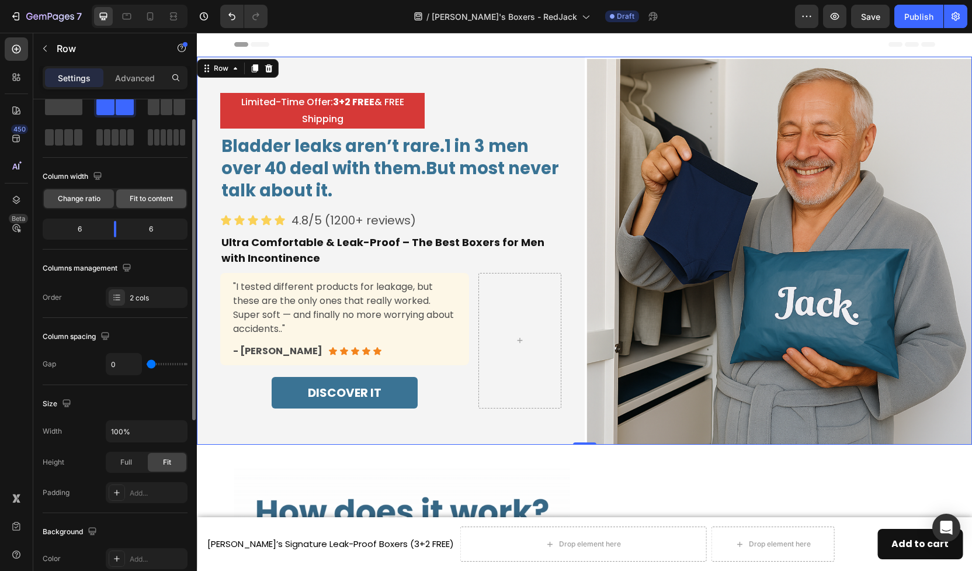
click at [141, 198] on span "Fit to content" at bounding box center [151, 198] width 43 height 11
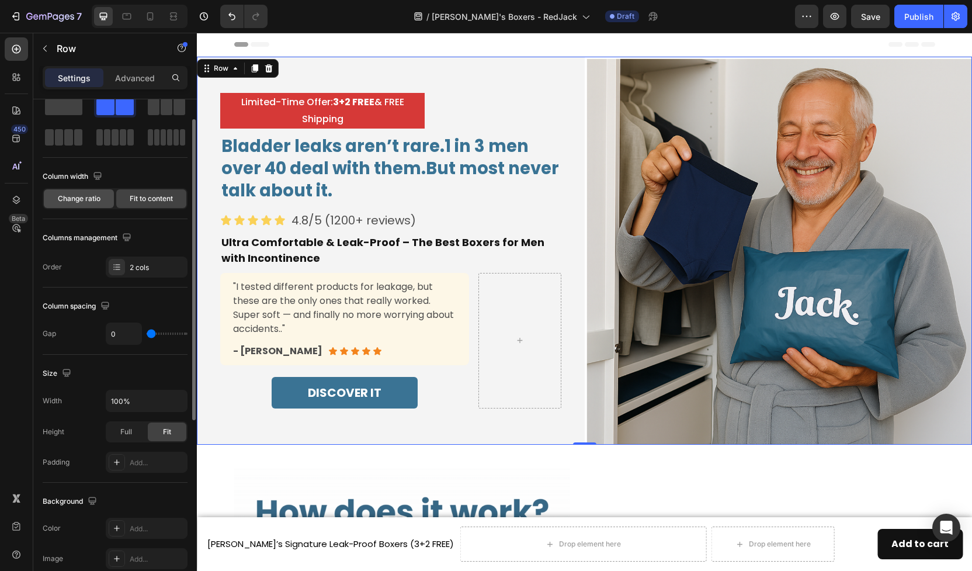
click at [79, 198] on span "Change ratio" at bounding box center [79, 198] width 43 height 11
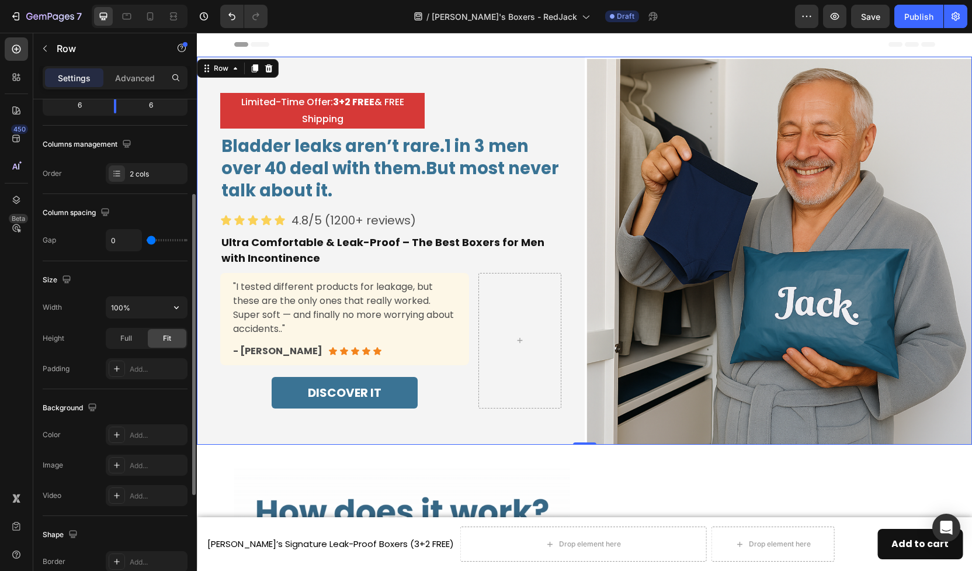
scroll to position [158, 0]
click at [539, 434] on div "Limited-Time Offer: 3+2 FREE & FREE Shipping Text Block Bladder leaks aren’t ra…" at bounding box center [391, 251] width 388 height 388
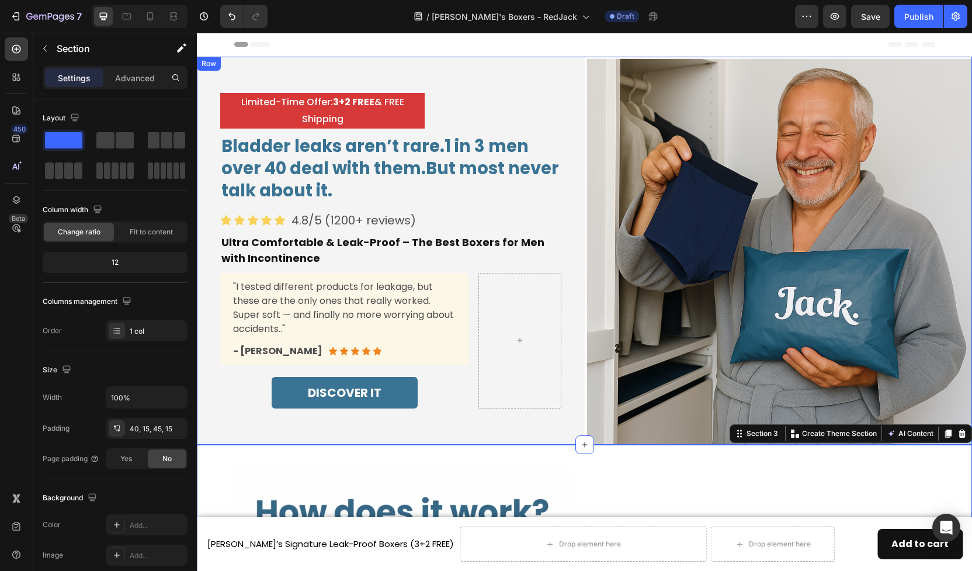
click at [314, 438] on div "Limited-Time Offer: 3+2 FREE & FREE Shipping Text Block Bladder leaks aren’t ra…" at bounding box center [391, 251] width 388 height 388
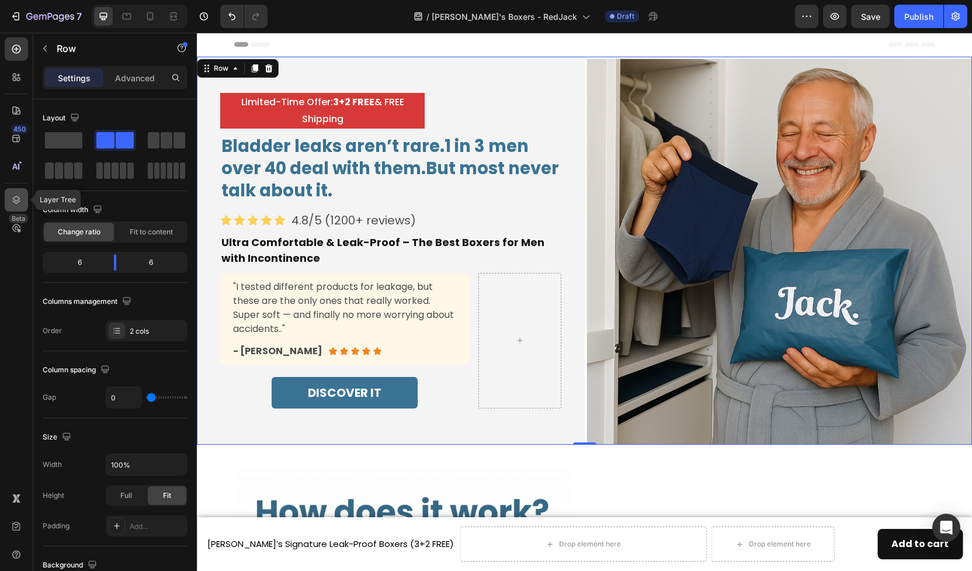
click at [20, 201] on icon at bounding box center [17, 200] width 12 height 12
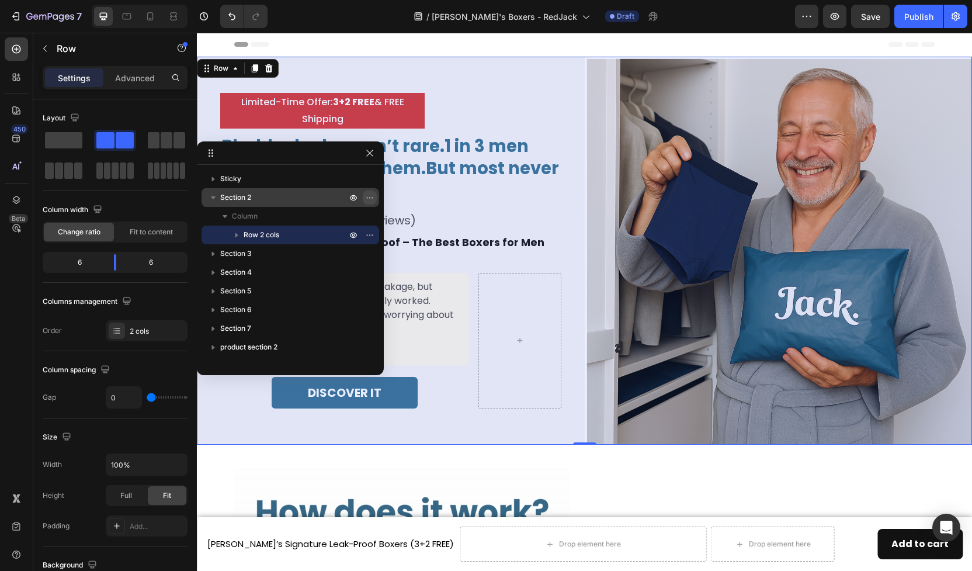
click at [371, 201] on icon "button" at bounding box center [369, 197] width 9 height 9
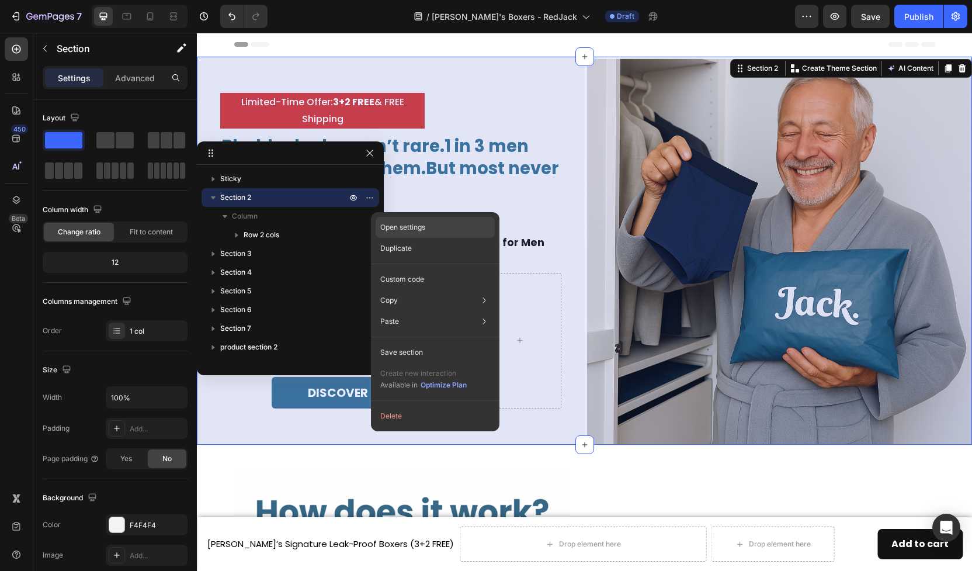
click at [410, 226] on p "Open settings" at bounding box center [402, 227] width 45 height 11
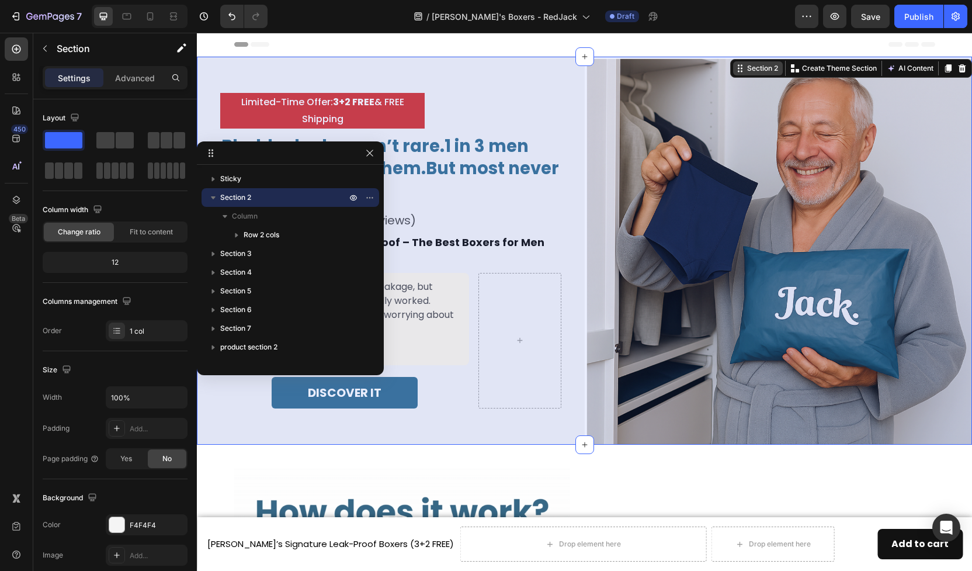
click at [763, 71] on div "Section 2" at bounding box center [763, 68] width 36 height 11
click at [369, 198] on icon "button" at bounding box center [369, 197] width 1 height 1
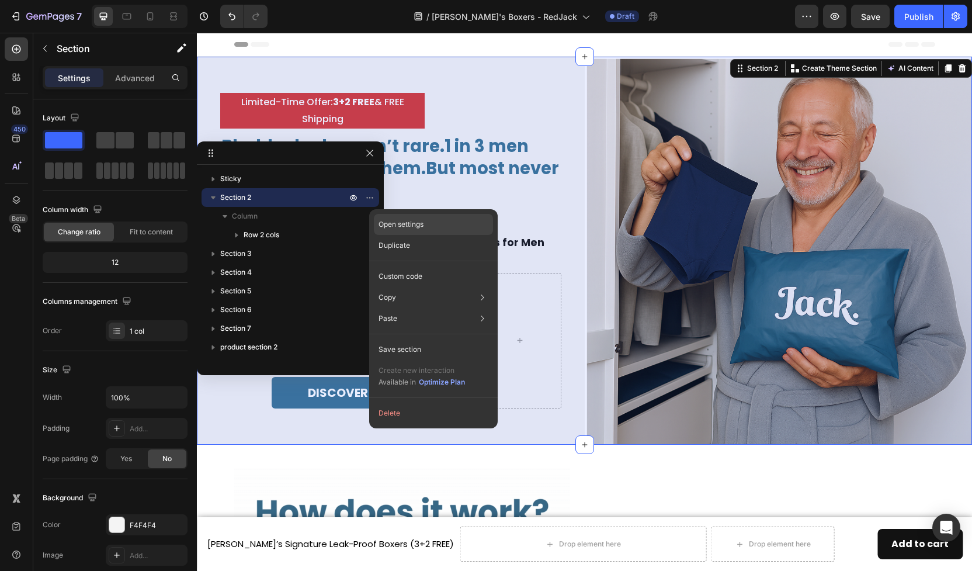
click at [388, 231] on div "Open settings" at bounding box center [433, 224] width 119 height 21
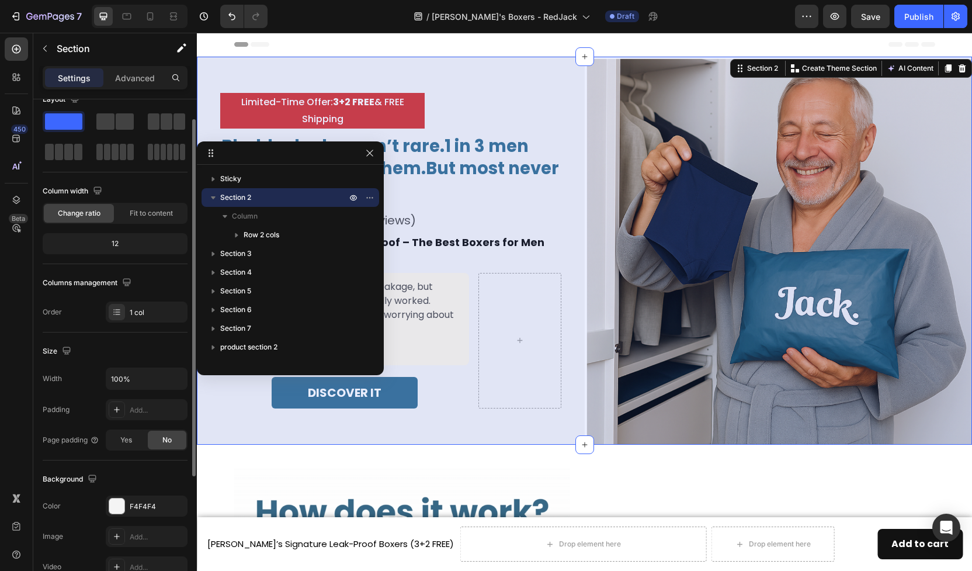
scroll to position [25, 0]
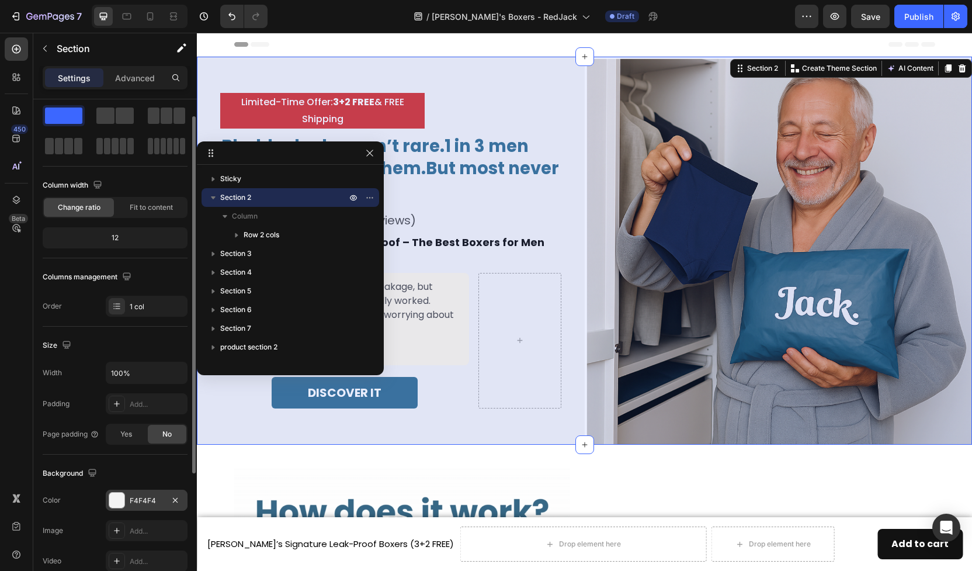
click at [116, 507] on div at bounding box center [116, 500] width 15 height 15
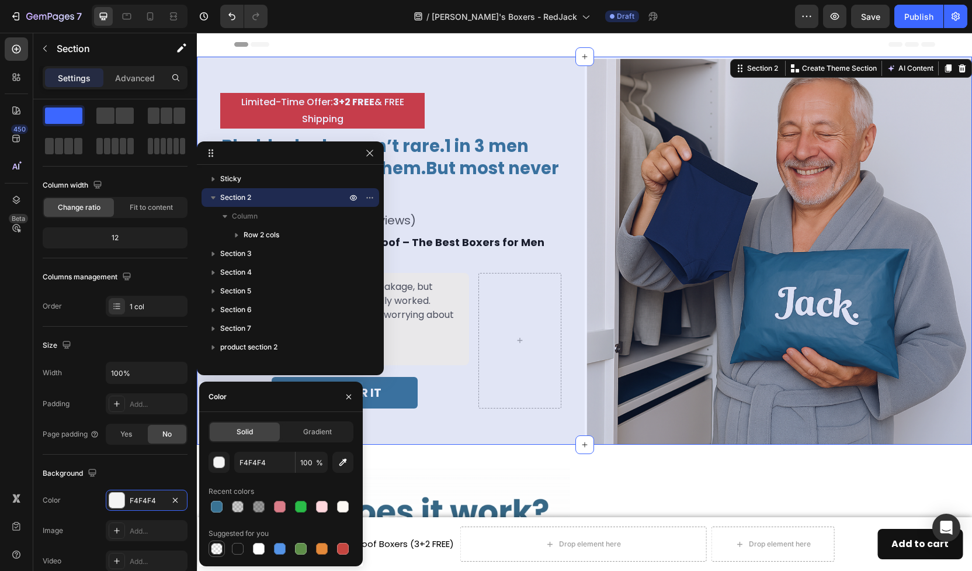
click at [216, 552] on div at bounding box center [217, 549] width 12 height 12
type input "000000"
type input "0"
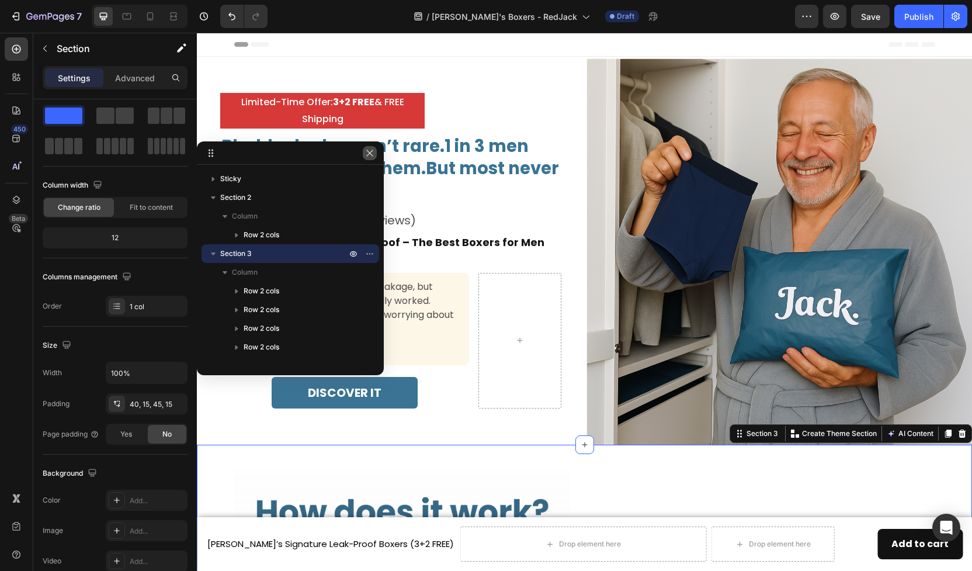
drag, startPoint x: 373, startPoint y: 153, endPoint x: 177, endPoint y: 120, distance: 198.5
click at [373, 153] on icon "button" at bounding box center [369, 152] width 9 height 9
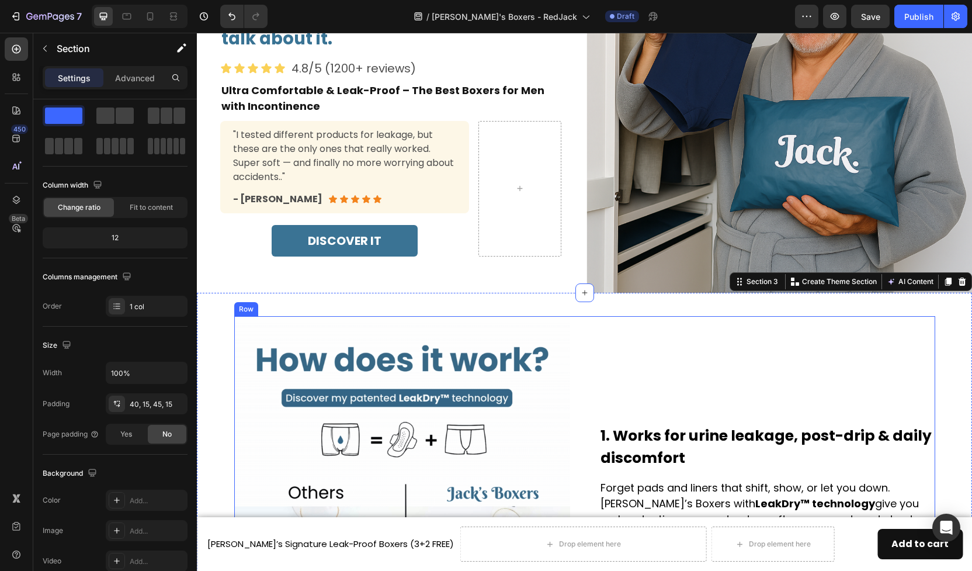
scroll to position [0, 0]
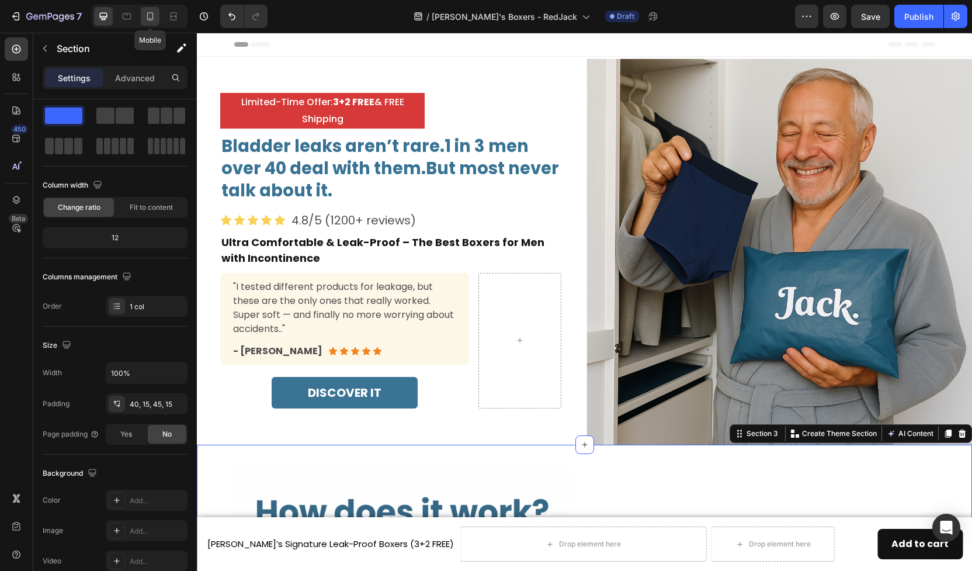
click at [147, 18] on icon at bounding box center [150, 17] width 12 height 12
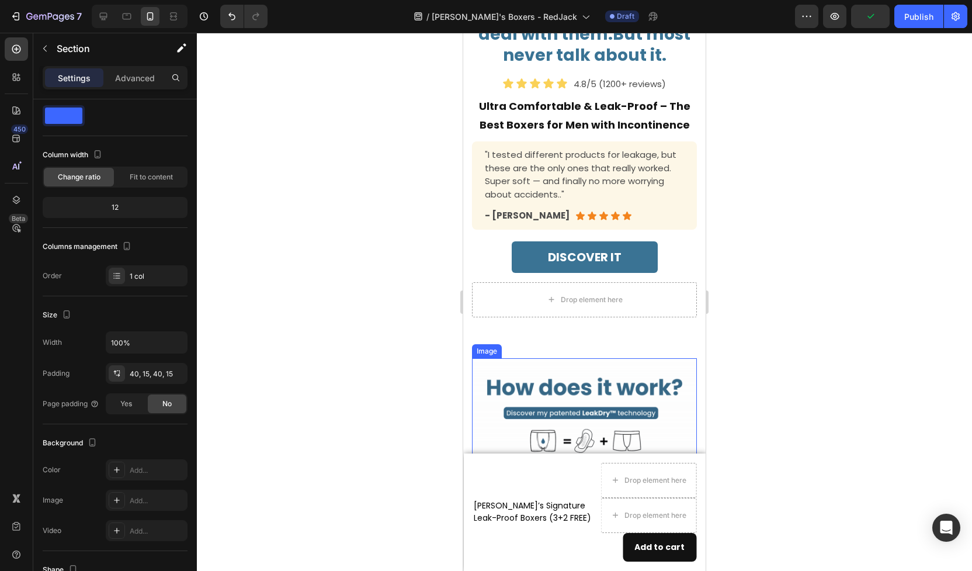
scroll to position [188, 0]
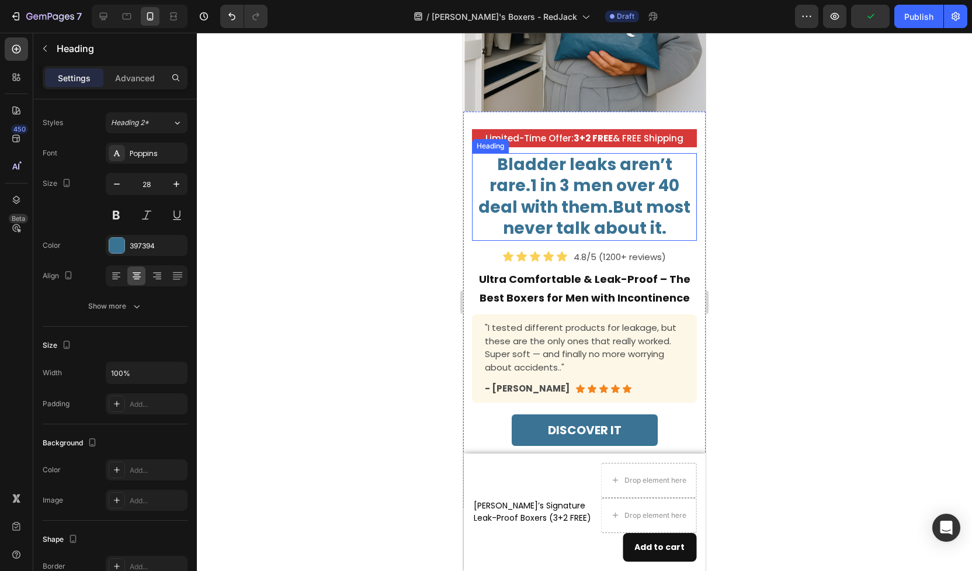
click at [513, 181] on h2 "Bladder leaks aren’t rare.1 in 3 men over 40 deal with them.But most never talk…" at bounding box center [584, 197] width 225 height 88
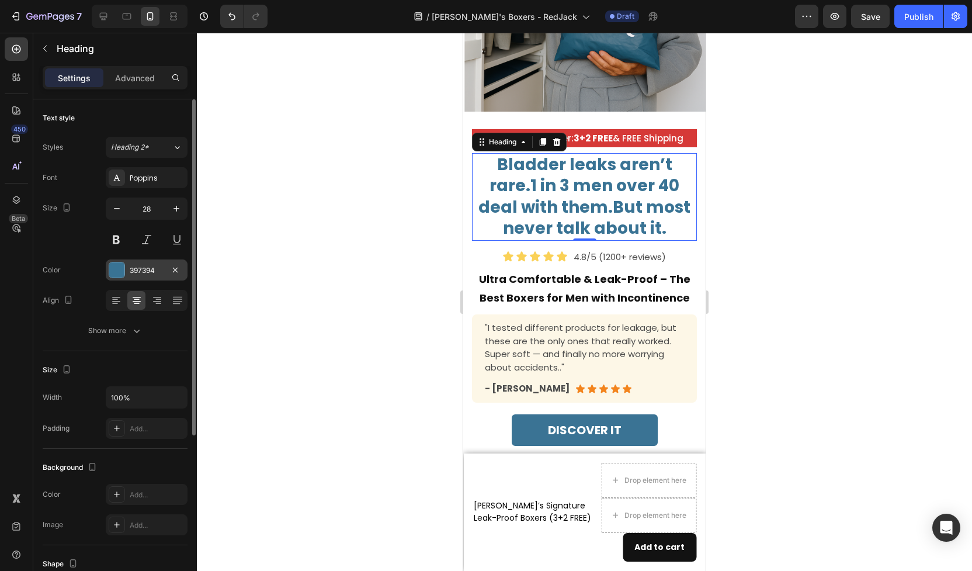
click at [119, 273] on div at bounding box center [116, 269] width 15 height 15
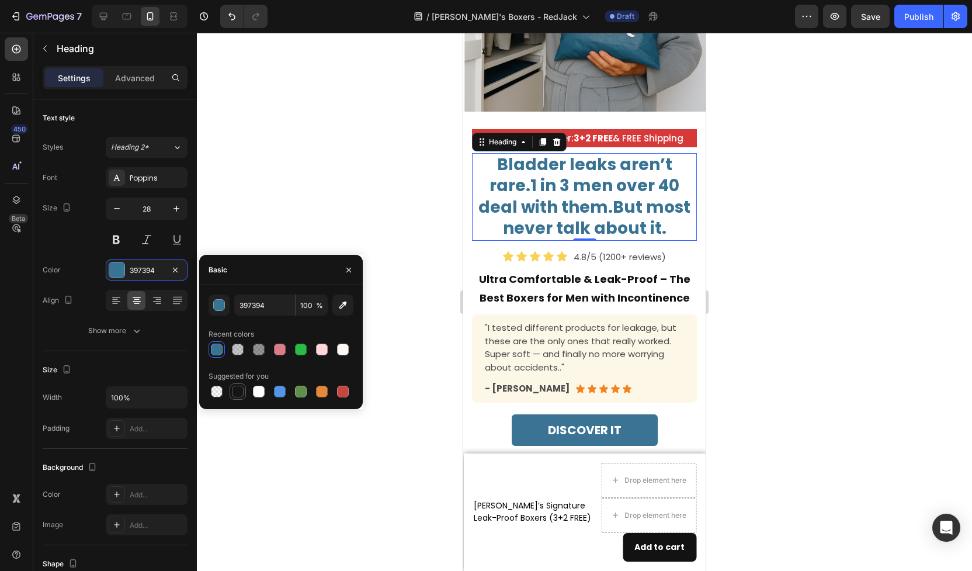
click at [236, 395] on div at bounding box center [238, 392] width 12 height 12
type input "151515"
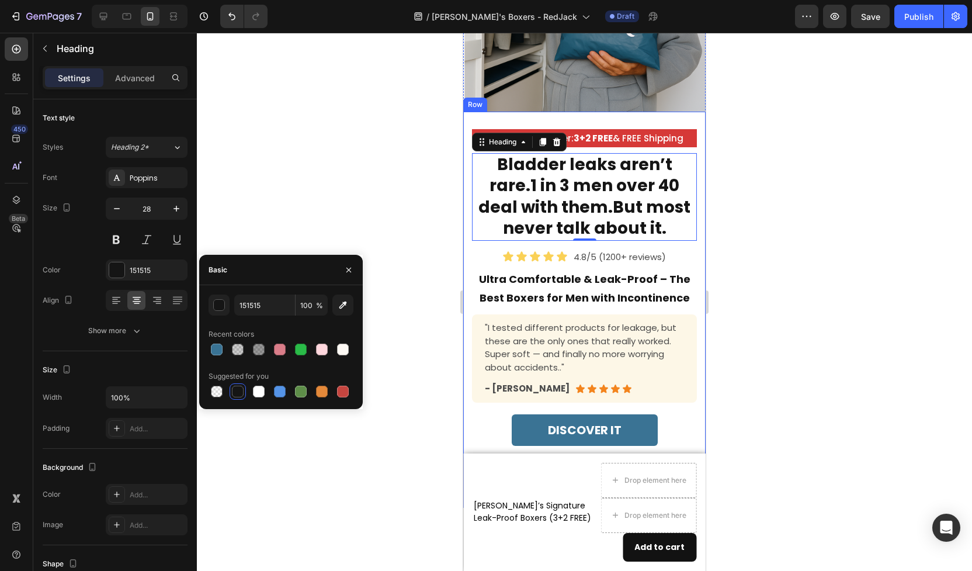
click at [785, 206] on div at bounding box center [584, 302] width 775 height 538
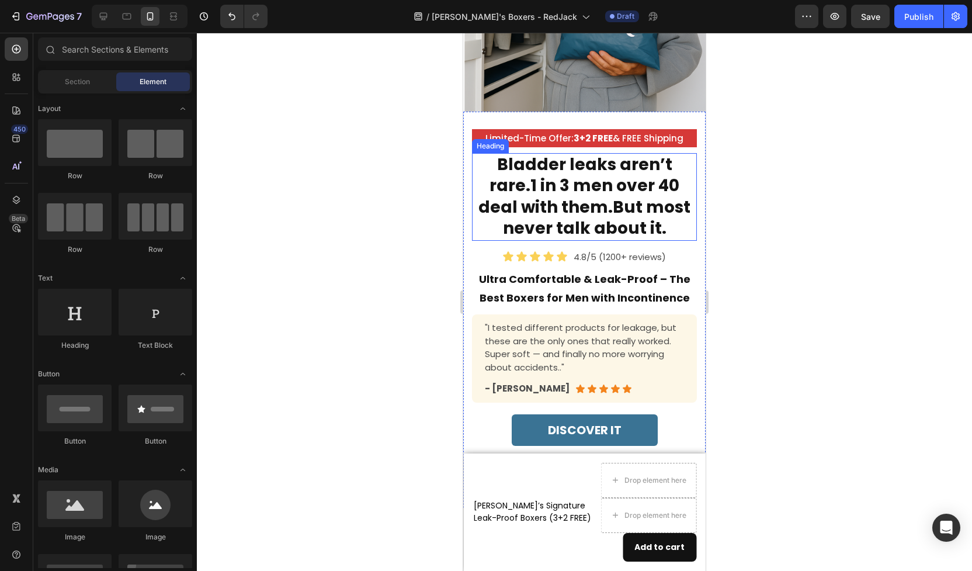
click at [654, 195] on h2 "Bladder leaks aren’t rare.1 in 3 men over 40 deal with them.But most never talk…" at bounding box center [584, 197] width 225 height 88
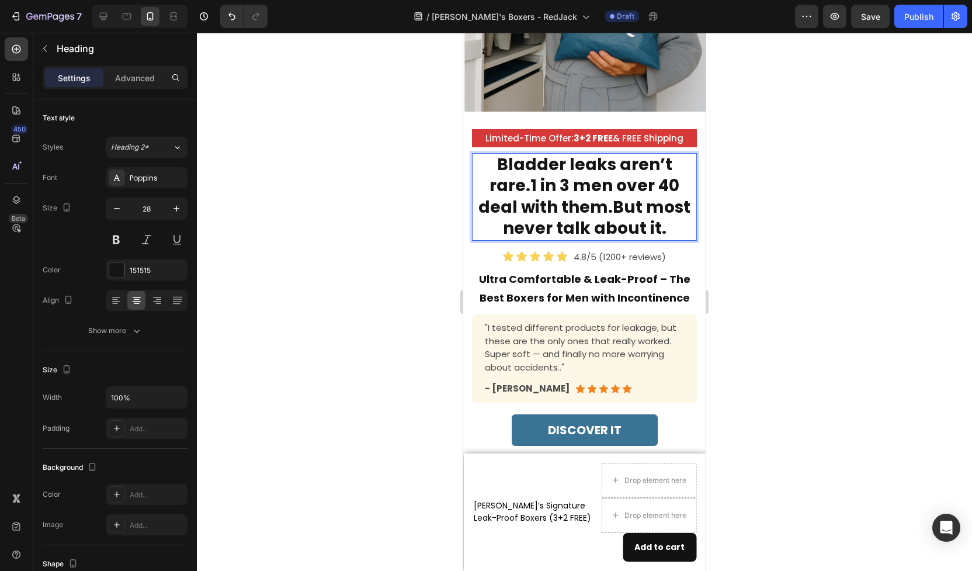
click at [688, 170] on h2 "Bladder leaks aren’t rare.1 in 3 men over 40 deal with them.But most never talk…" at bounding box center [584, 197] width 225 height 88
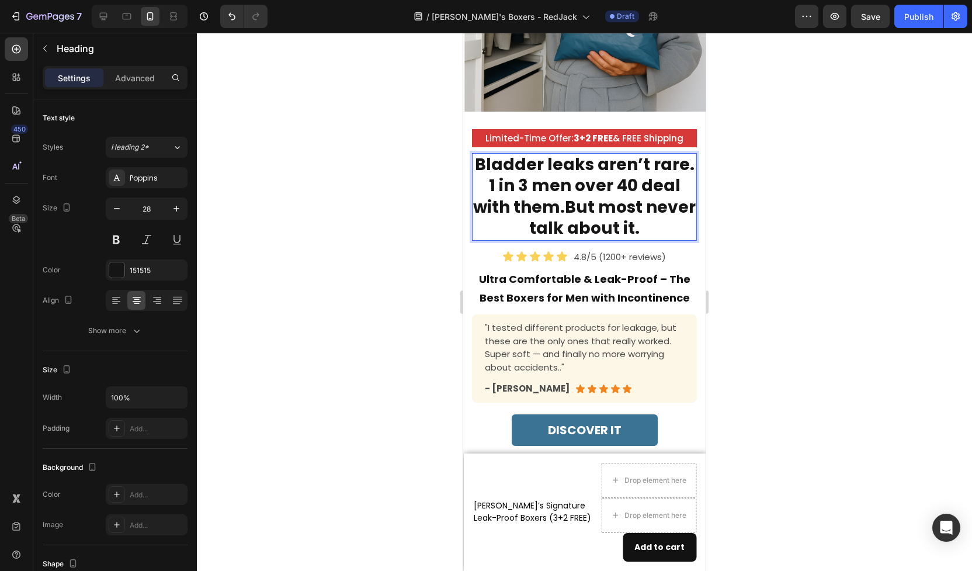
click at [666, 170] on p "Bladder leaks aren’t rare. 1 in 3 men over 40 deal with them.But most never tal…" at bounding box center [584, 196] width 223 height 85
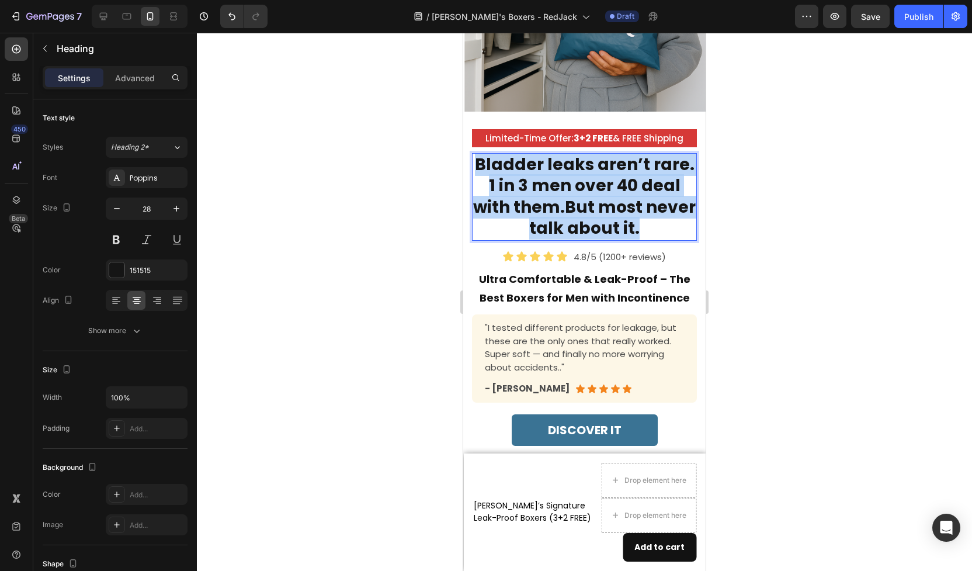
click at [666, 170] on p "Bladder leaks aren’t rare. 1 in 3 men over 40 deal with them.But most never tal…" at bounding box center [584, 196] width 223 height 85
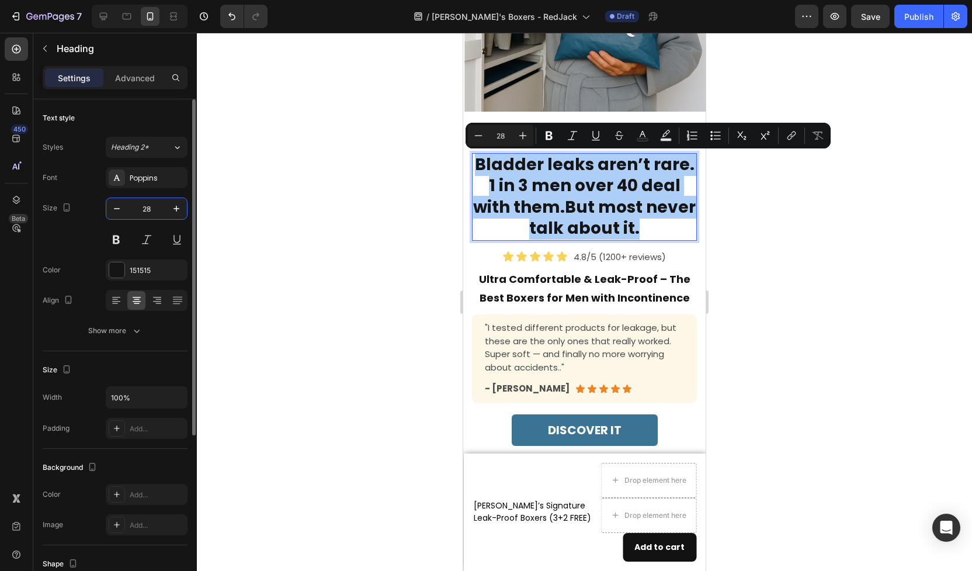
click at [155, 214] on input "28" at bounding box center [146, 208] width 39 height 21
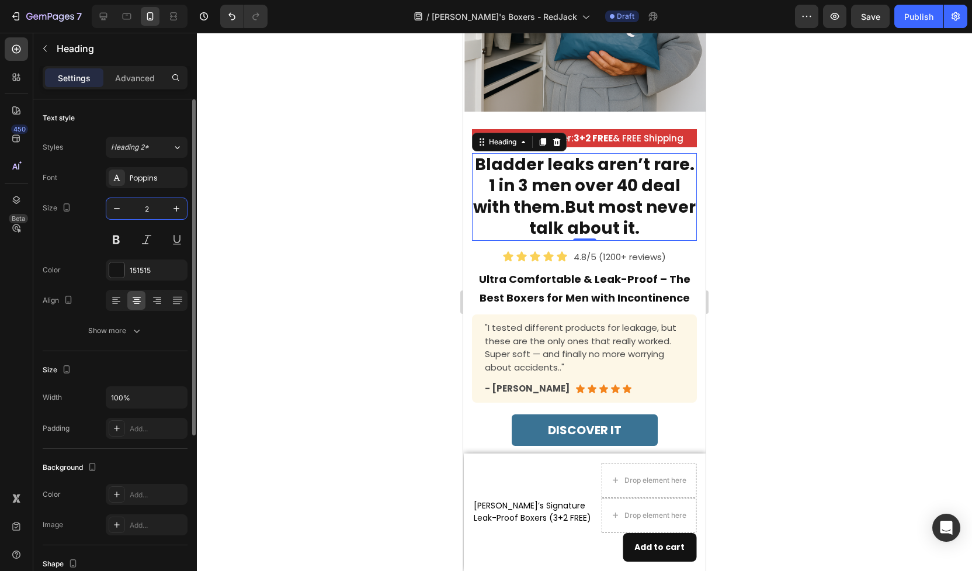
type input "20"
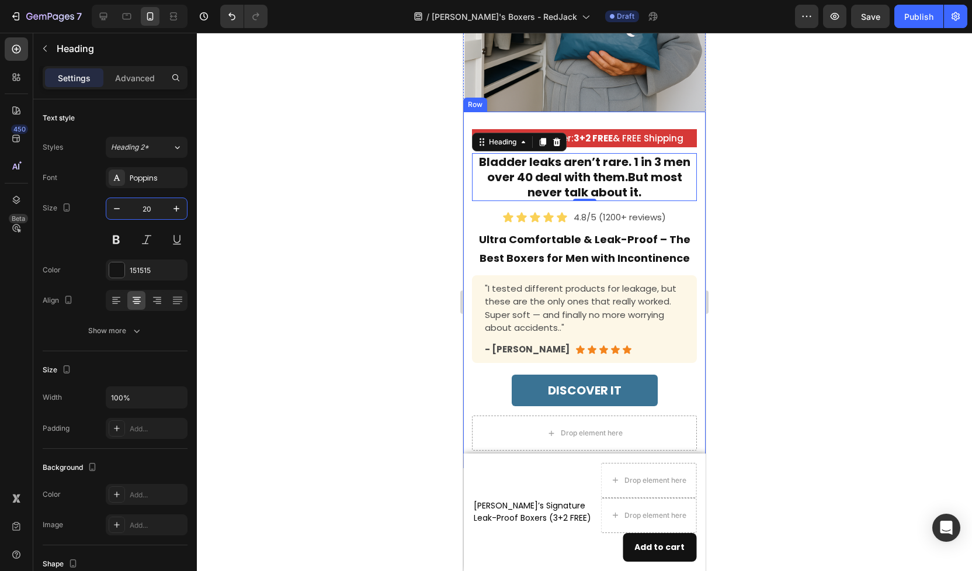
click at [780, 227] on div at bounding box center [584, 302] width 775 height 538
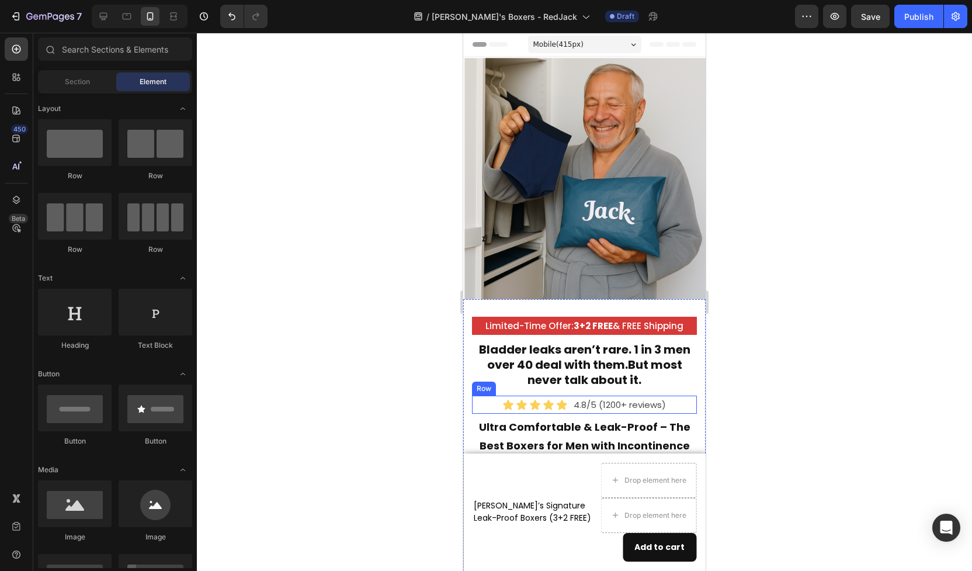
click at [678, 408] on div "Icon Icon Icon Icon Icon Icon List 4.8/5 (1200+ reviews) Text Block Row" at bounding box center [584, 405] width 225 height 18
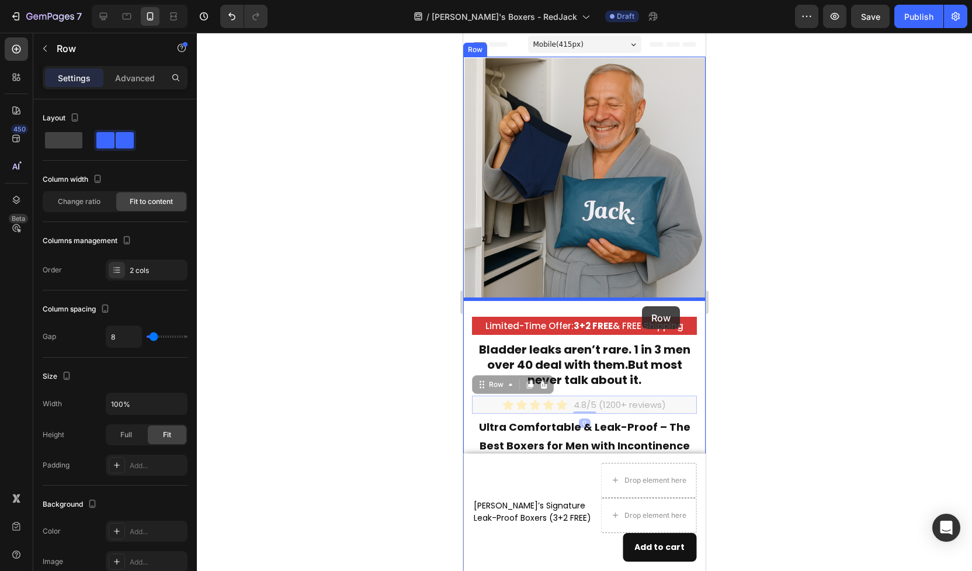
drag, startPoint x: 683, startPoint y: 407, endPoint x: 642, endPoint y: 306, distance: 108.8
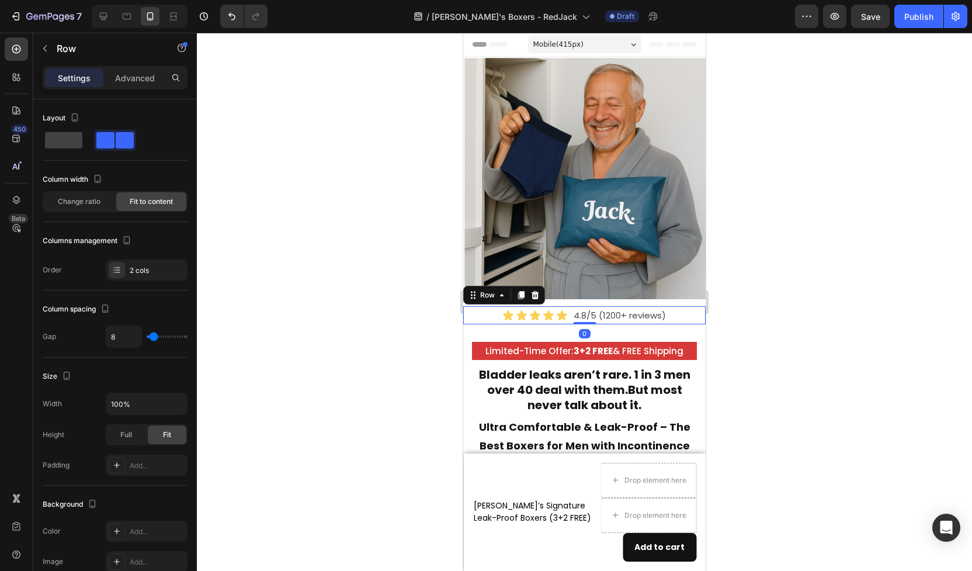
click at [789, 337] on div at bounding box center [584, 302] width 775 height 538
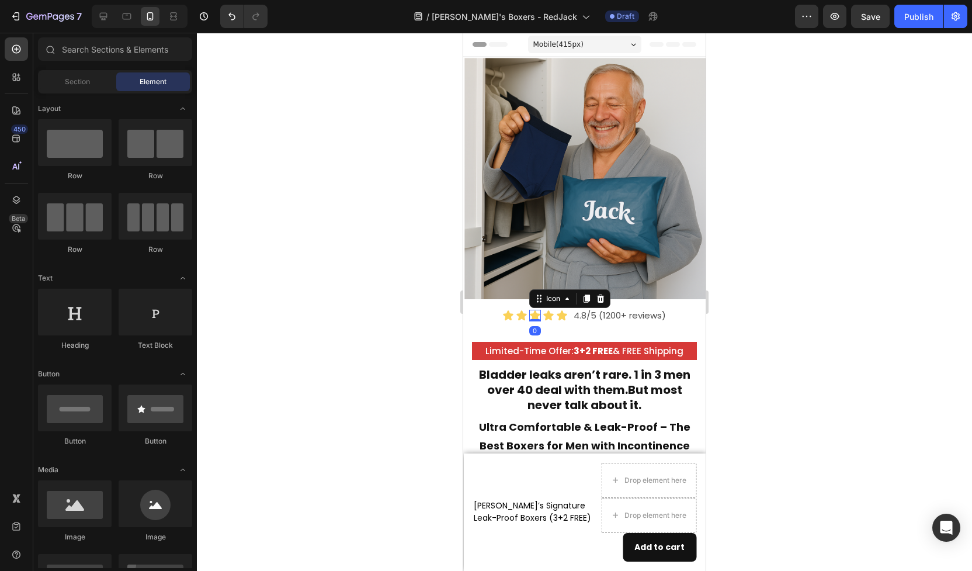
click at [534, 317] on icon at bounding box center [535, 315] width 10 height 10
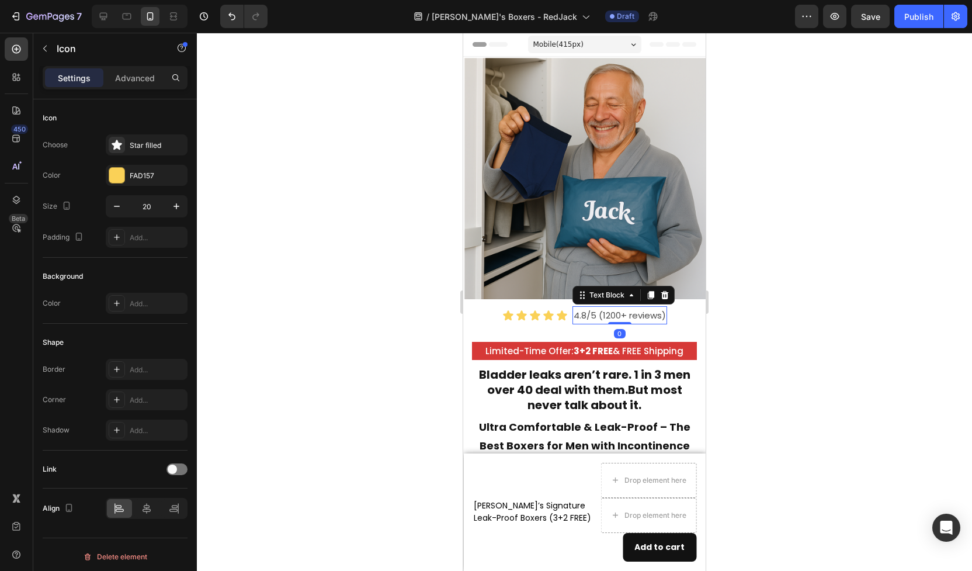
click at [605, 313] on p "4.8/5 (1200+ reviews)" at bounding box center [620, 315] width 92 height 16
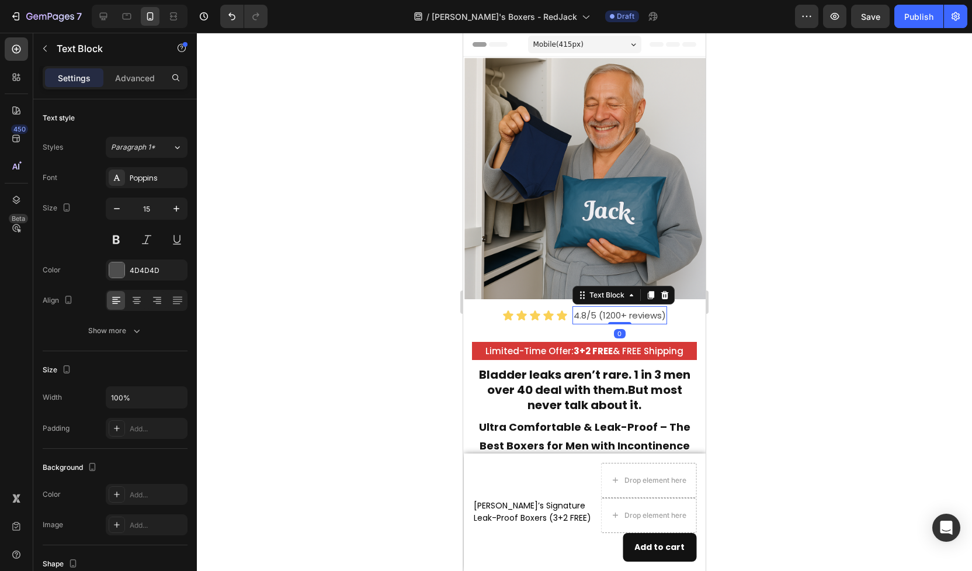
click at [360, 143] on div at bounding box center [584, 302] width 775 height 538
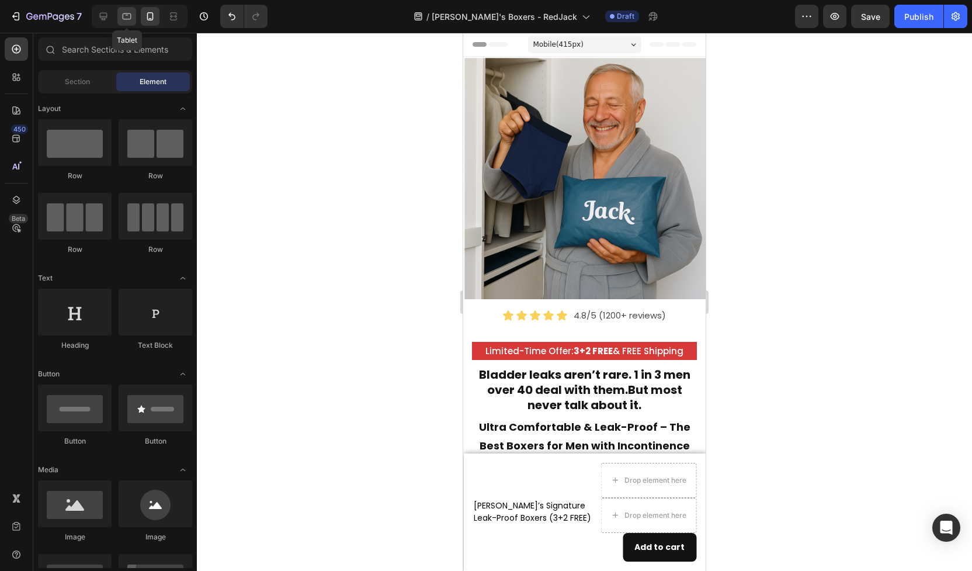
click at [131, 16] on icon at bounding box center [127, 17] width 12 height 12
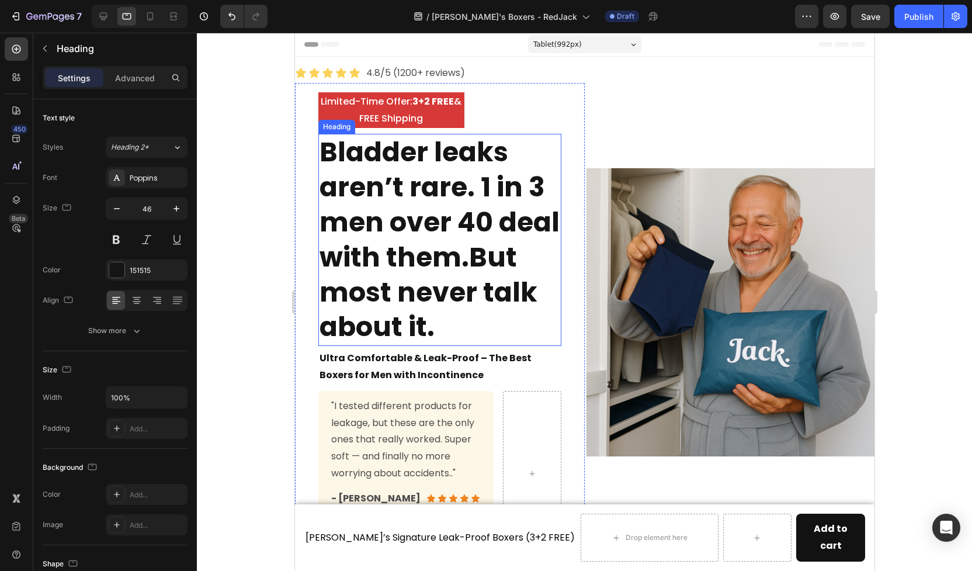
click at [434, 212] on p "Bladder leaks aren’t rare. 1 in 3 men over 40 deal with them.But most never tal…" at bounding box center [439, 240] width 241 height 210
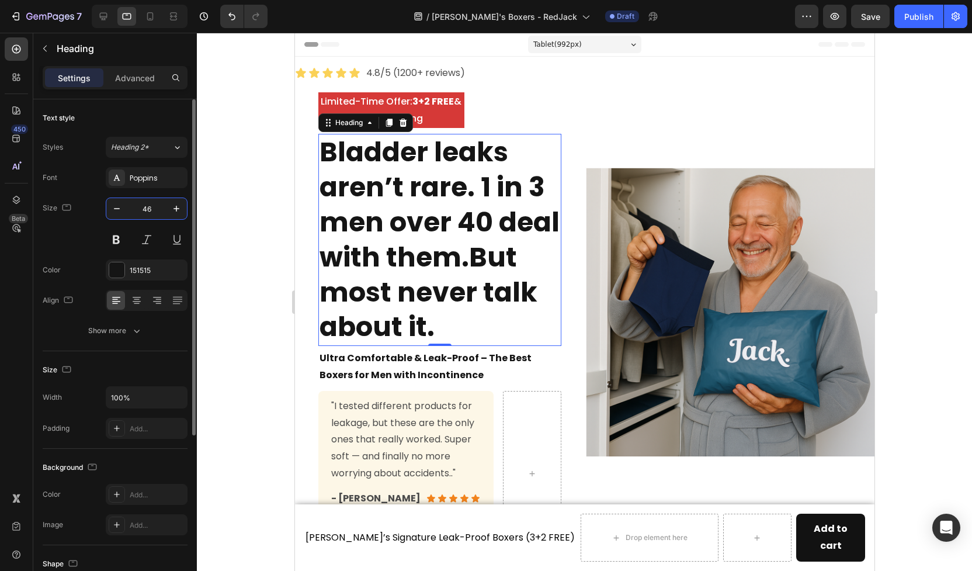
click at [144, 211] on input "46" at bounding box center [146, 208] width 39 height 21
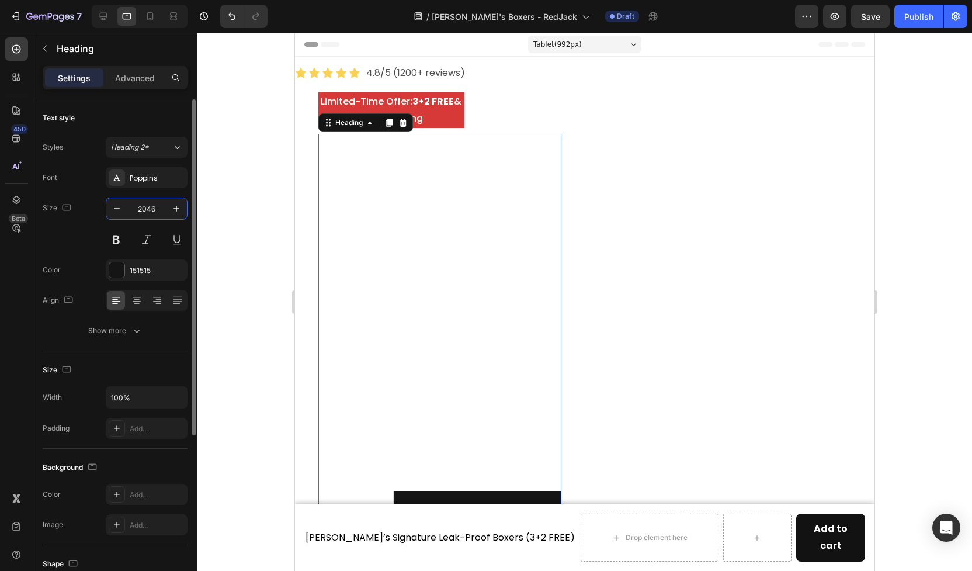
click at [155, 212] on input "2046" at bounding box center [146, 208] width 39 height 21
type input "30"
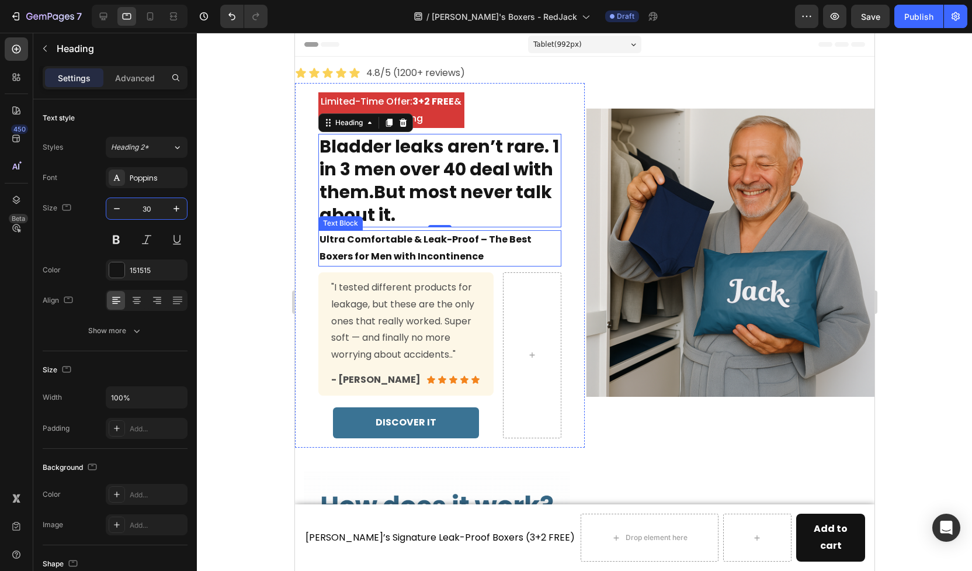
click at [422, 240] on p "Ultra Comfortable & Leak-Proof – The Best Boxers for Men with Incontinence" at bounding box center [439, 248] width 241 height 34
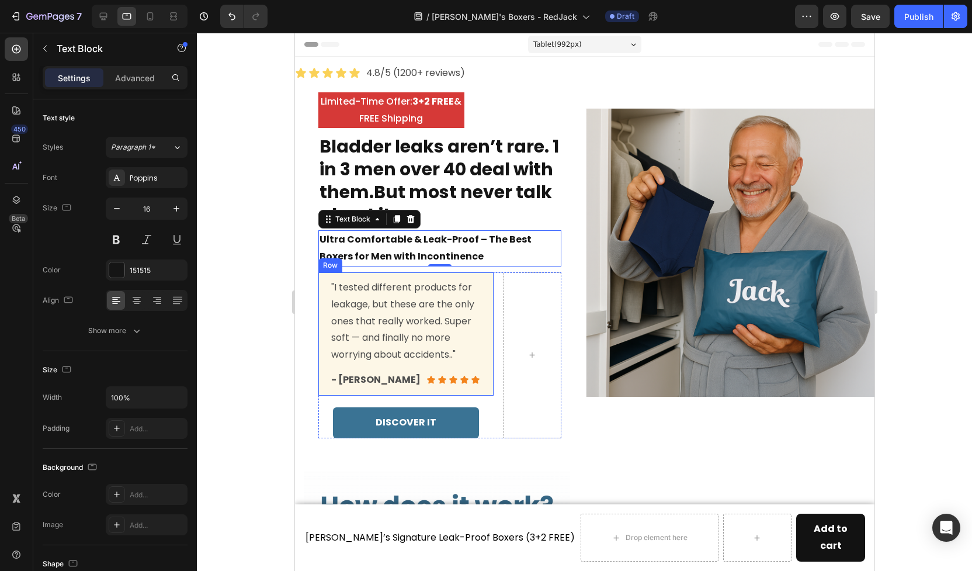
click at [490, 302] on div ""I tested different products for leakage, but these are the only ones that real…" at bounding box center [405, 333] width 175 height 123
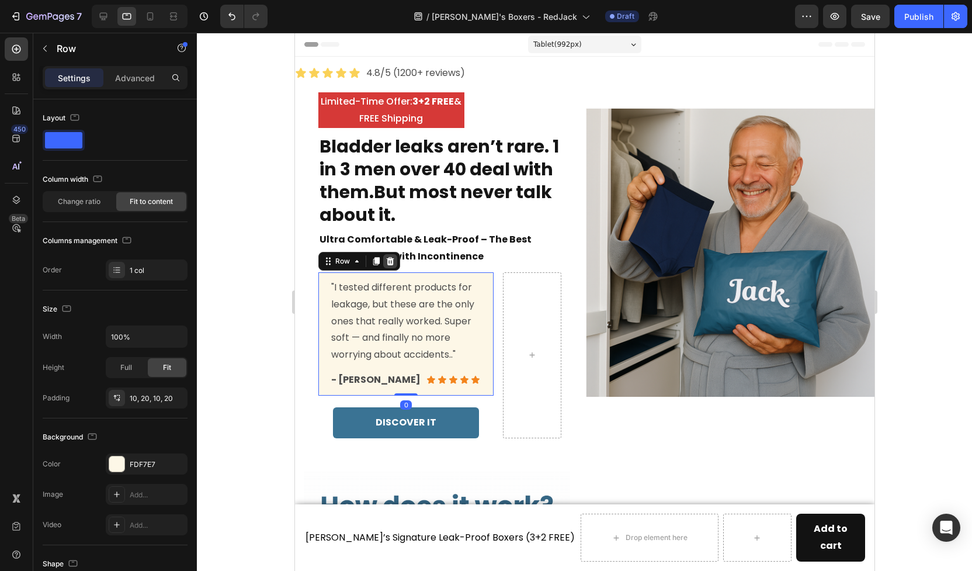
click at [389, 262] on icon at bounding box center [390, 261] width 8 height 8
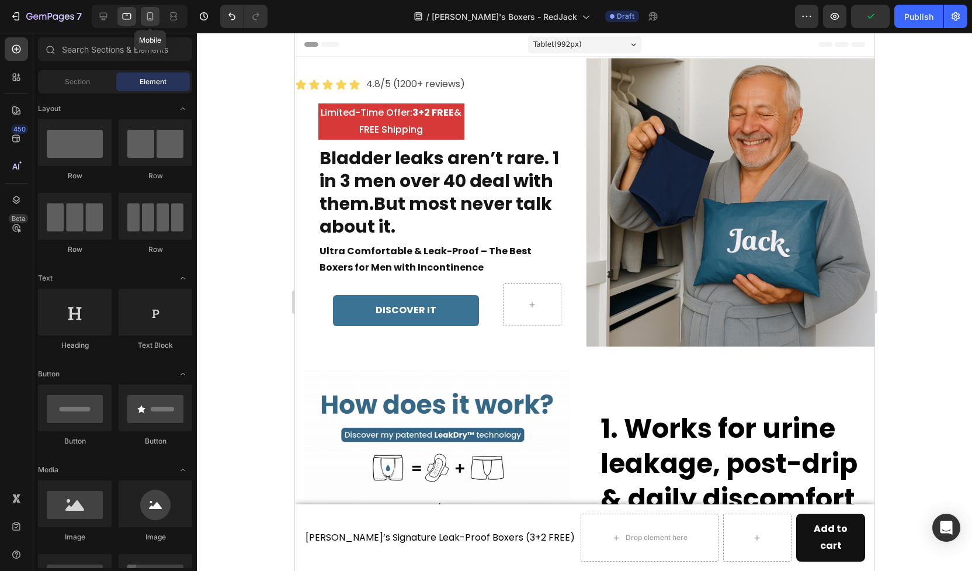
click at [147, 14] on icon at bounding box center [150, 16] width 6 height 8
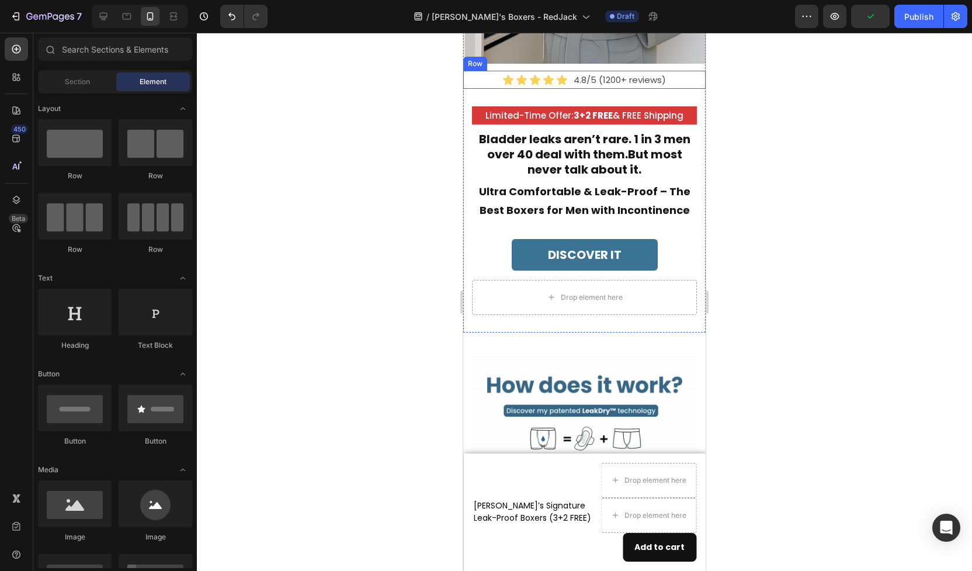
scroll to position [272, 0]
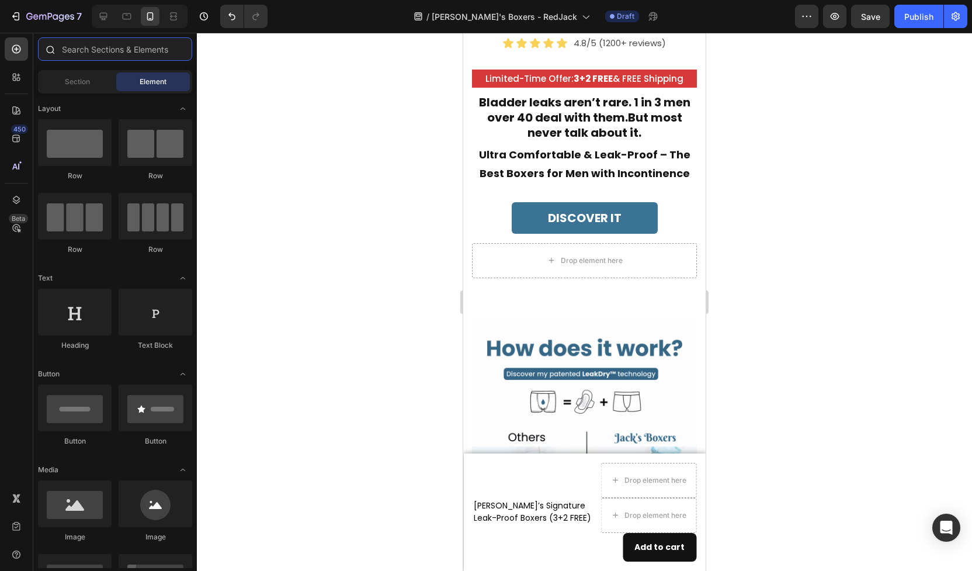
click at [103, 52] on input "text" at bounding box center [115, 48] width 154 height 23
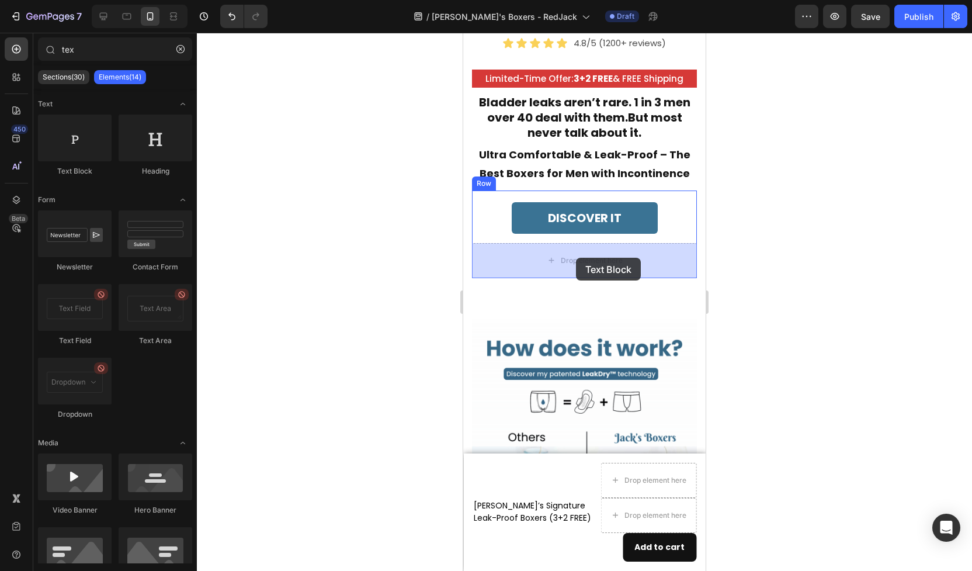
drag, startPoint x: 549, startPoint y: 175, endPoint x: 576, endPoint y: 258, distance: 87.2
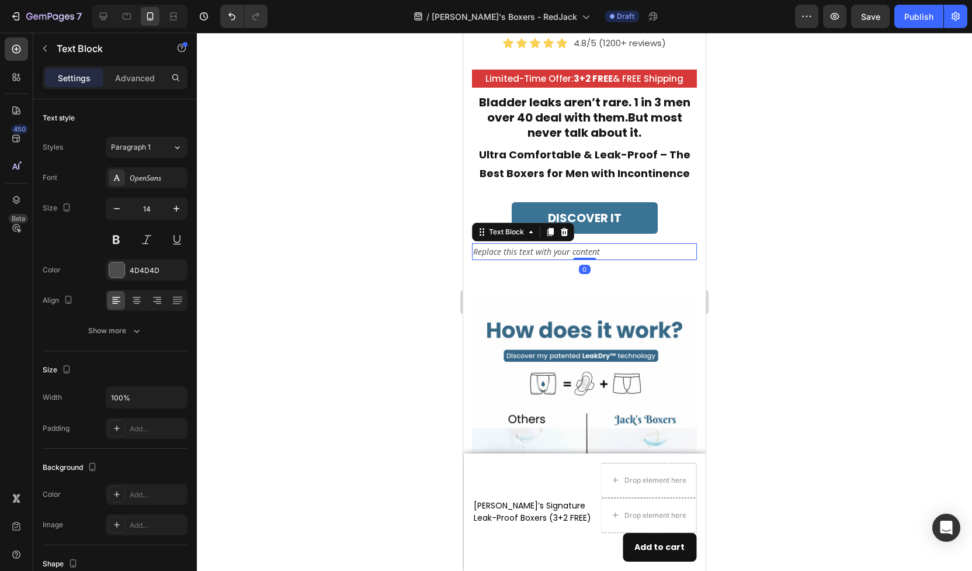
click at [549, 254] on div "Replace this text with your content" at bounding box center [584, 251] width 225 height 17
click at [545, 250] on p "Replace this text with your content" at bounding box center [584, 251] width 223 height 15
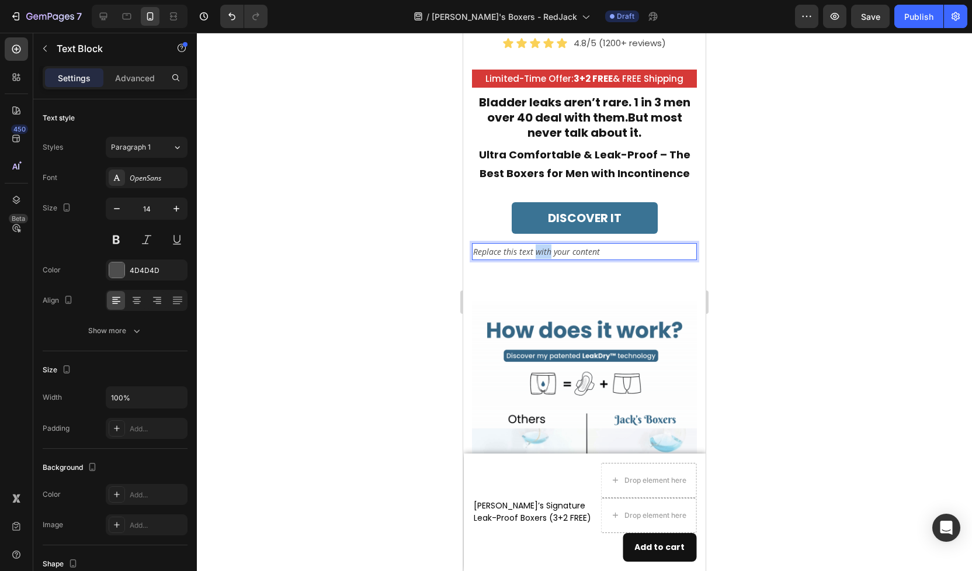
click at [545, 250] on p "Replace this text with your content" at bounding box center [584, 251] width 223 height 15
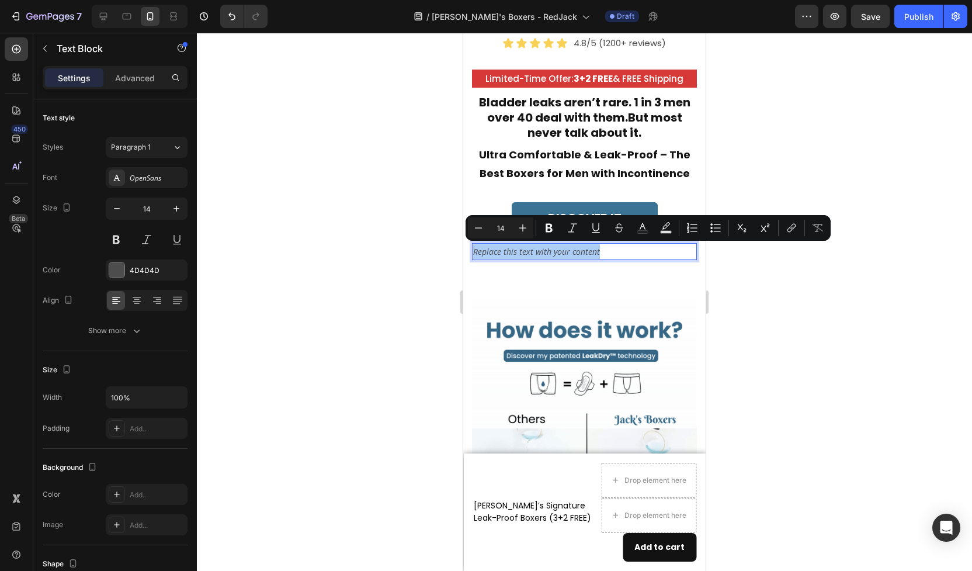
click at [363, 198] on div at bounding box center [584, 302] width 775 height 538
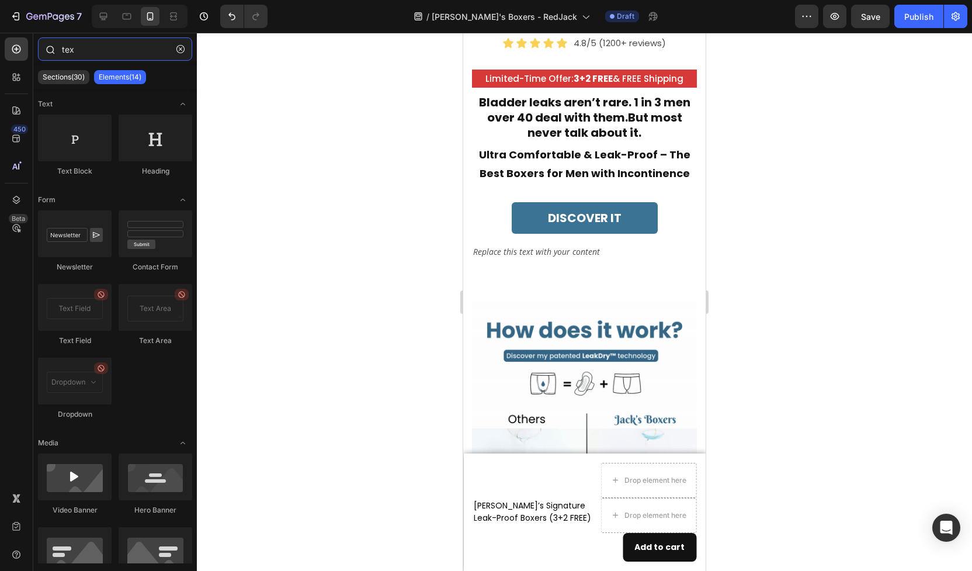
click at [124, 52] on input "tex" at bounding box center [115, 48] width 154 height 23
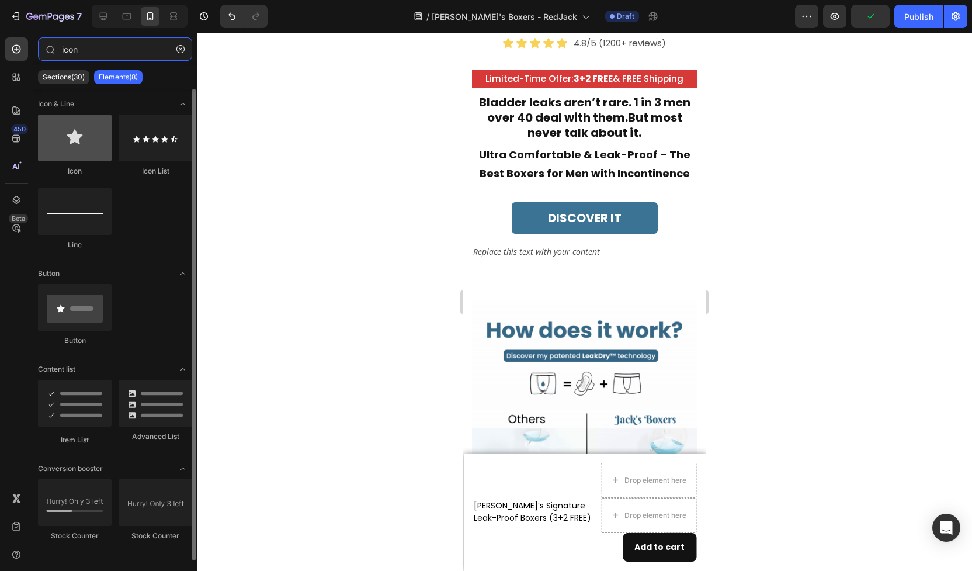
type input "icon"
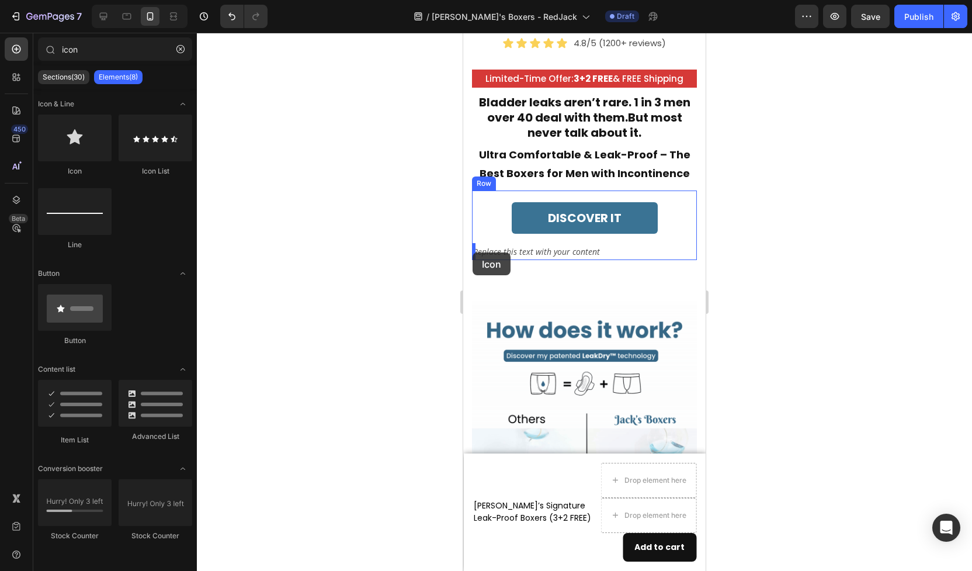
drag, startPoint x: 535, startPoint y: 177, endPoint x: 473, endPoint y: 252, distance: 97.9
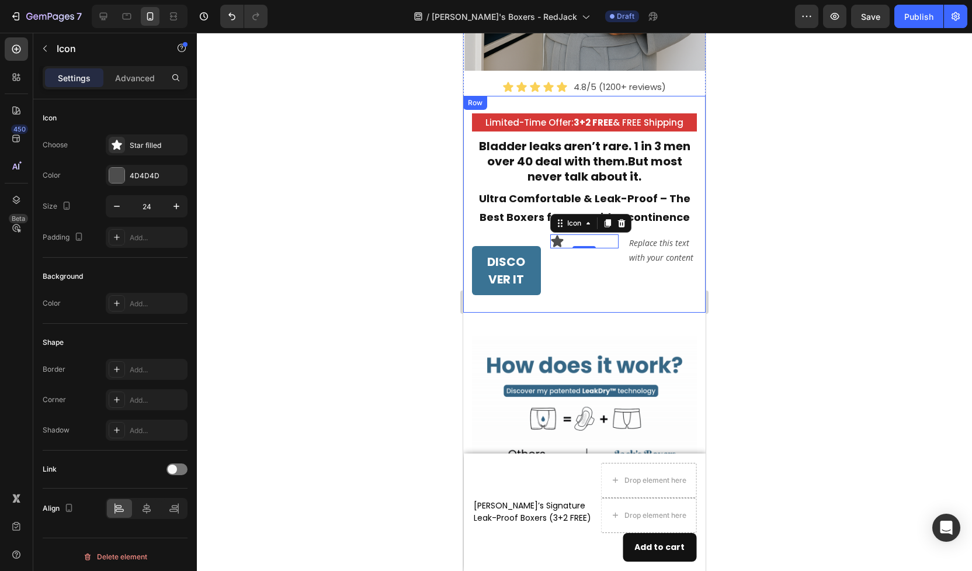
scroll to position [225, 0]
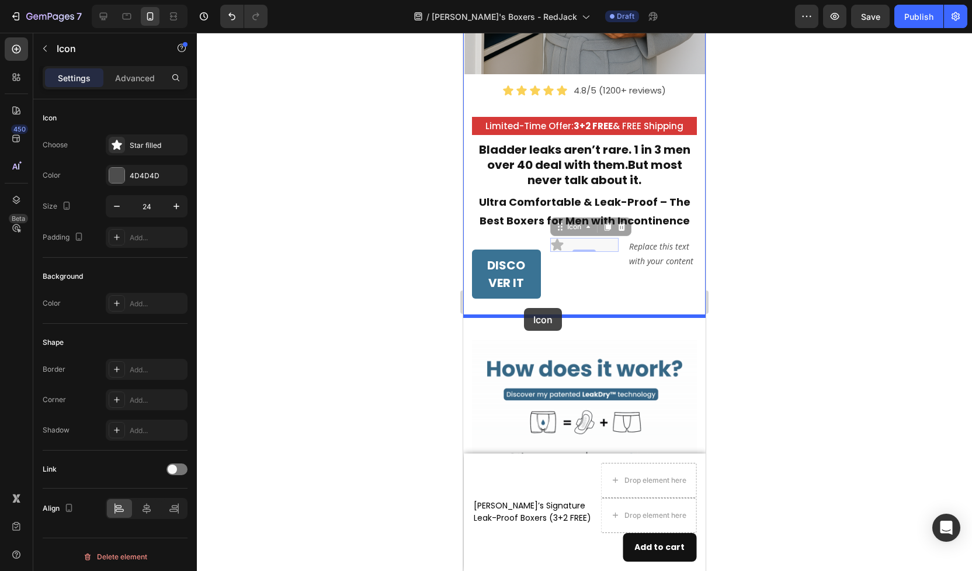
drag, startPoint x: 597, startPoint y: 243, endPoint x: 524, endPoint y: 308, distance: 98.1
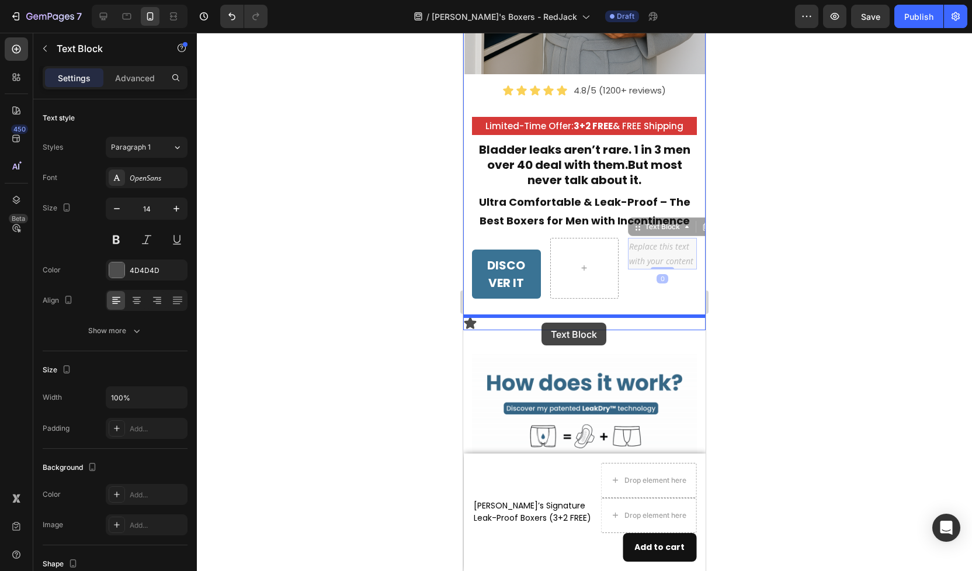
drag, startPoint x: 653, startPoint y: 262, endPoint x: 542, endPoint y: 321, distance: 126.5
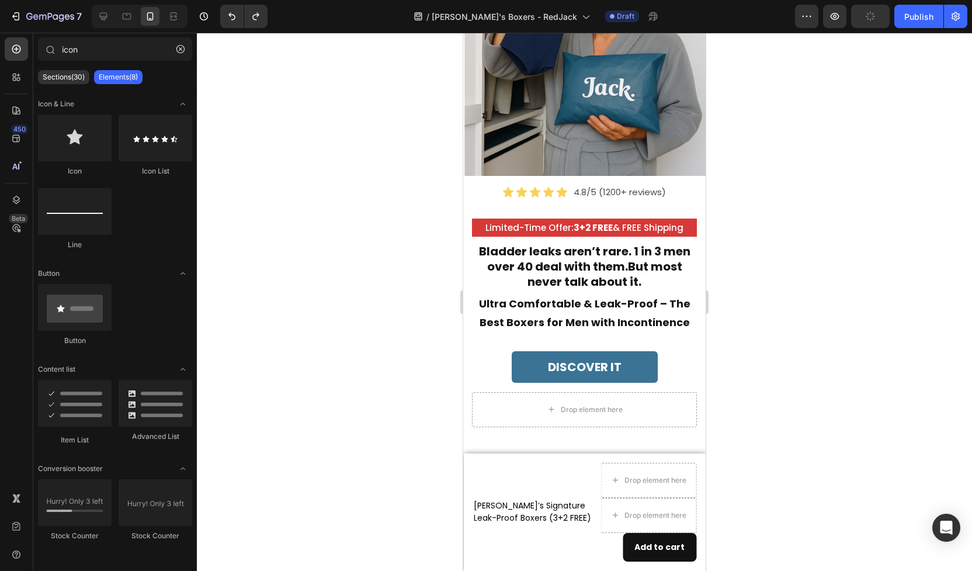
scroll to position [151, 0]
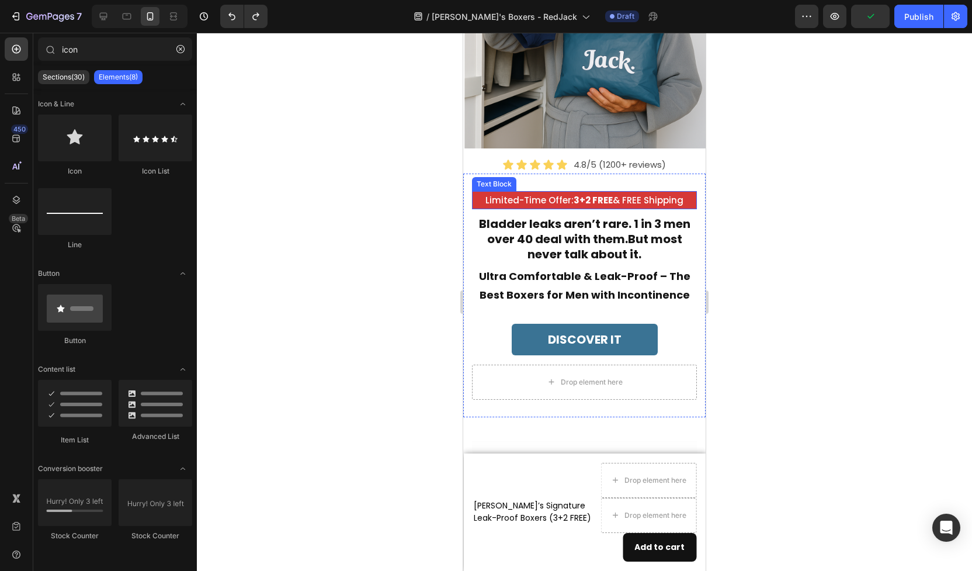
click at [604, 202] on strong "3+2 FREE" at bounding box center [593, 200] width 39 height 12
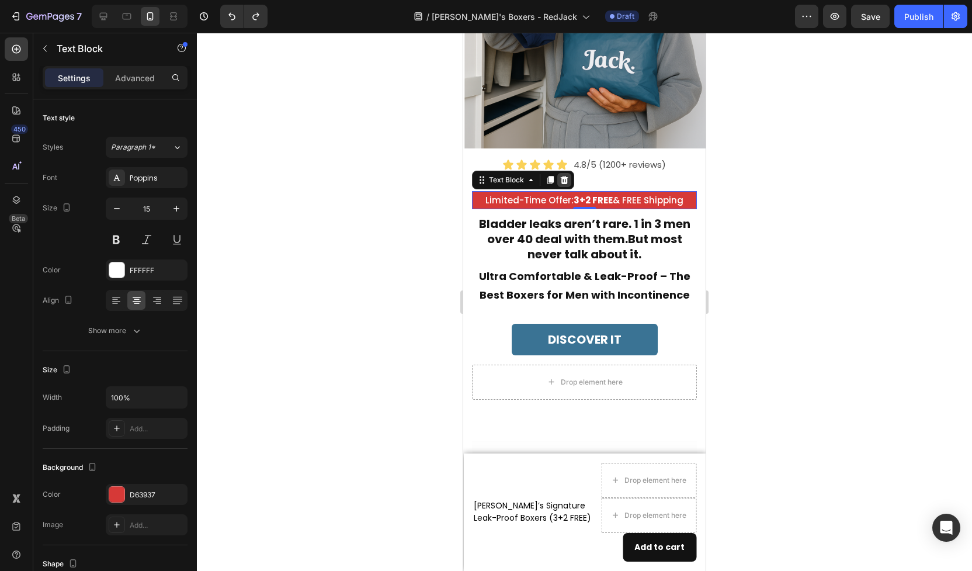
click at [566, 183] on icon at bounding box center [565, 180] width 8 height 8
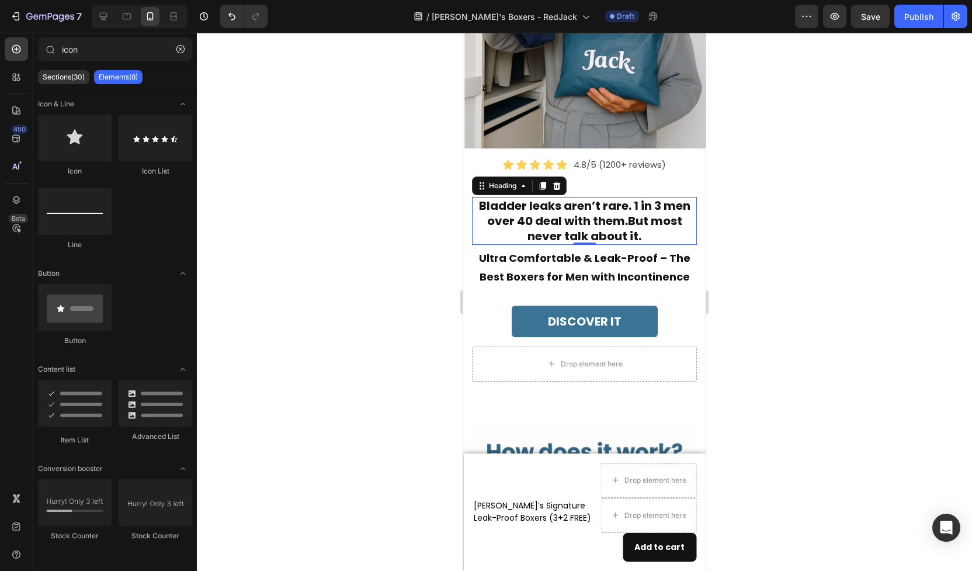
click at [562, 212] on h2 "Bladder leaks aren’t rare. 1 in 3 men over 40 deal with them.But most never tal…" at bounding box center [584, 221] width 225 height 48
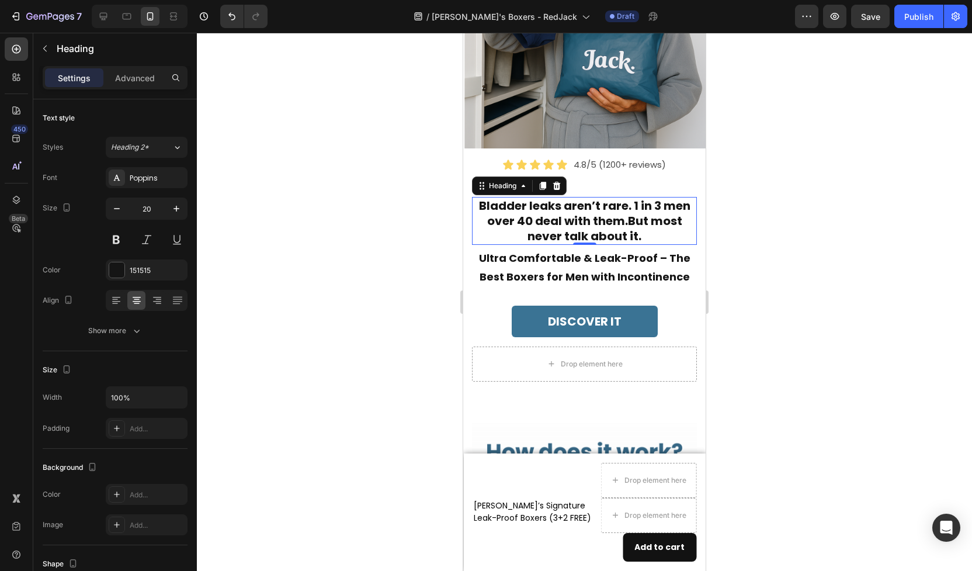
click at [536, 236] on h2 "Bladder leaks aren’t rare. 1 in 3 men over 40 deal with them.But most never tal…" at bounding box center [584, 221] width 225 height 48
click at [541, 223] on p "Bladder leaks aren’t rare. 1 in 3 men over 40 deal with them.But most never tal…" at bounding box center [584, 221] width 223 height 46
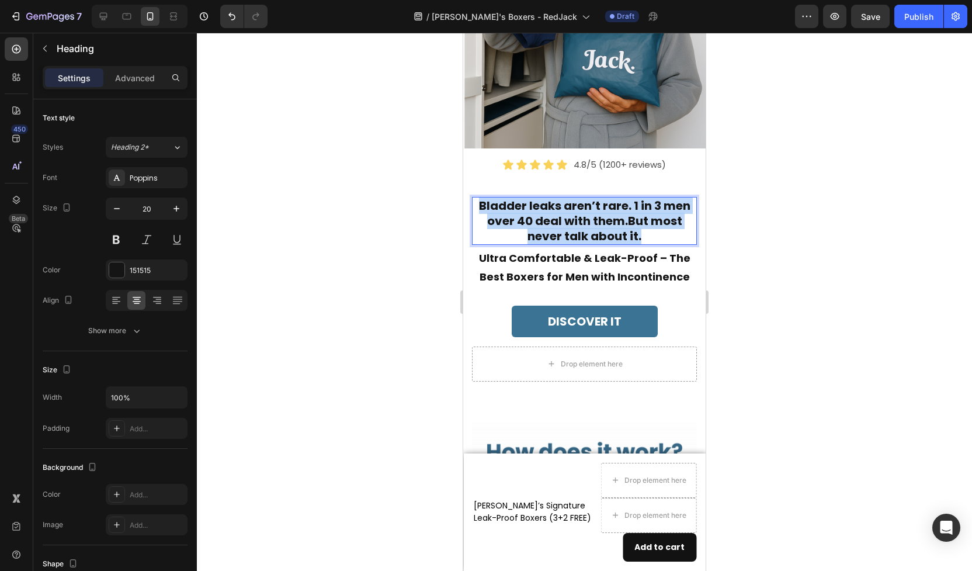
click at [541, 223] on p "Bladder leaks aren’t rare. 1 in 3 men over 40 deal with them.But most never tal…" at bounding box center [584, 221] width 223 height 46
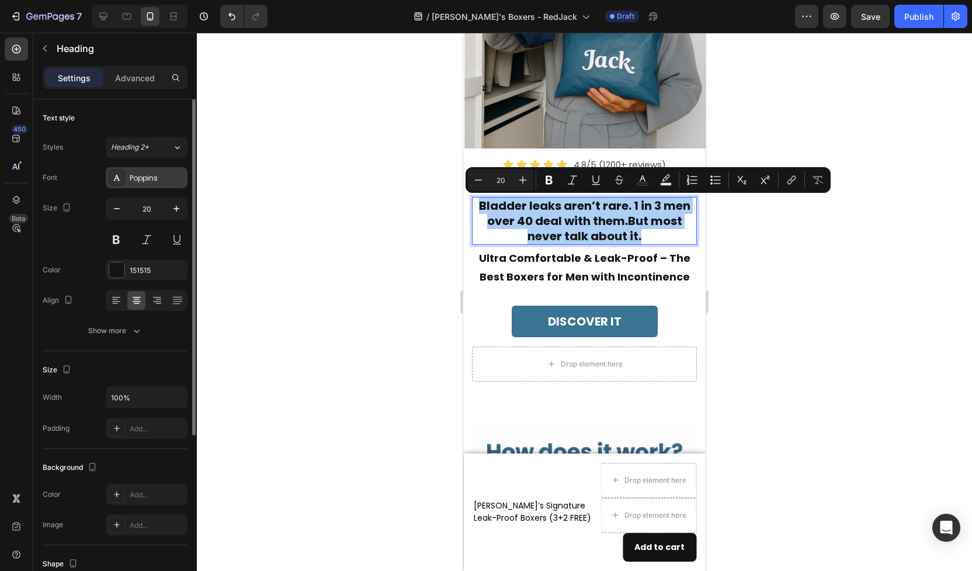
click at [145, 171] on div "Poppins" at bounding box center [147, 177] width 82 height 21
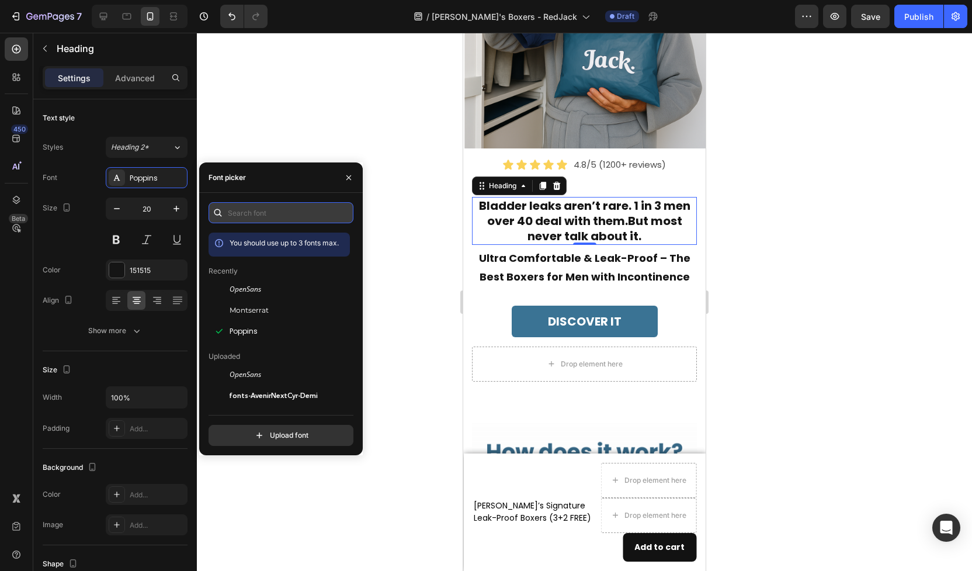
click at [250, 214] on input "text" at bounding box center [281, 212] width 145 height 21
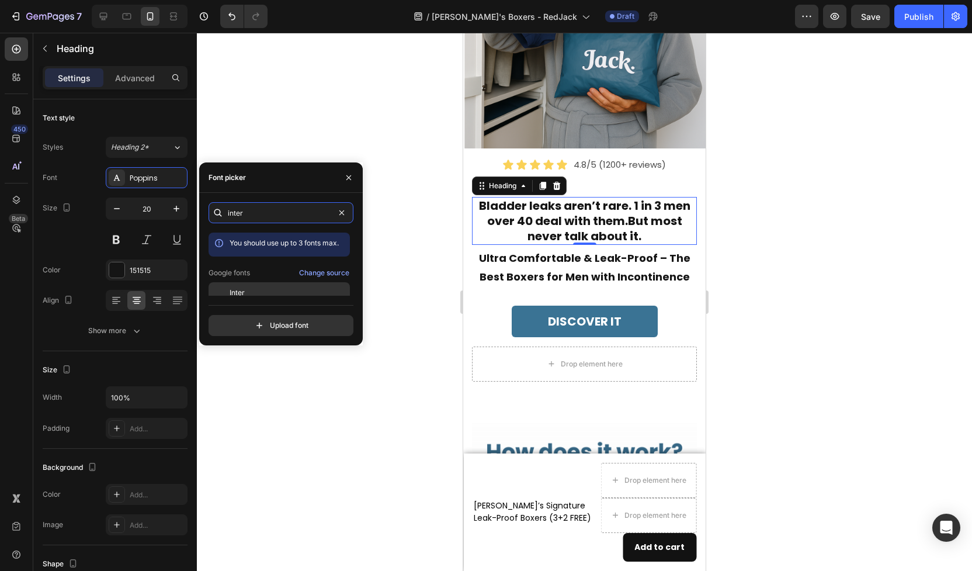
type input "inter"
click at [260, 292] on div "Inter" at bounding box center [289, 293] width 118 height 11
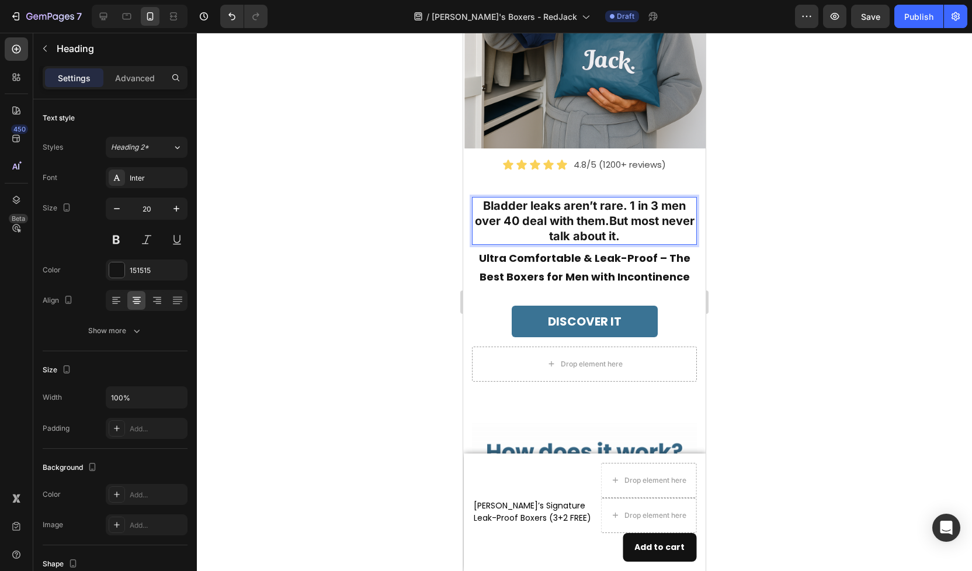
click at [508, 219] on p "Bladder leaks aren’t rare. 1 in 3 men over 40 deal with them.But most never tal…" at bounding box center [584, 221] width 223 height 46
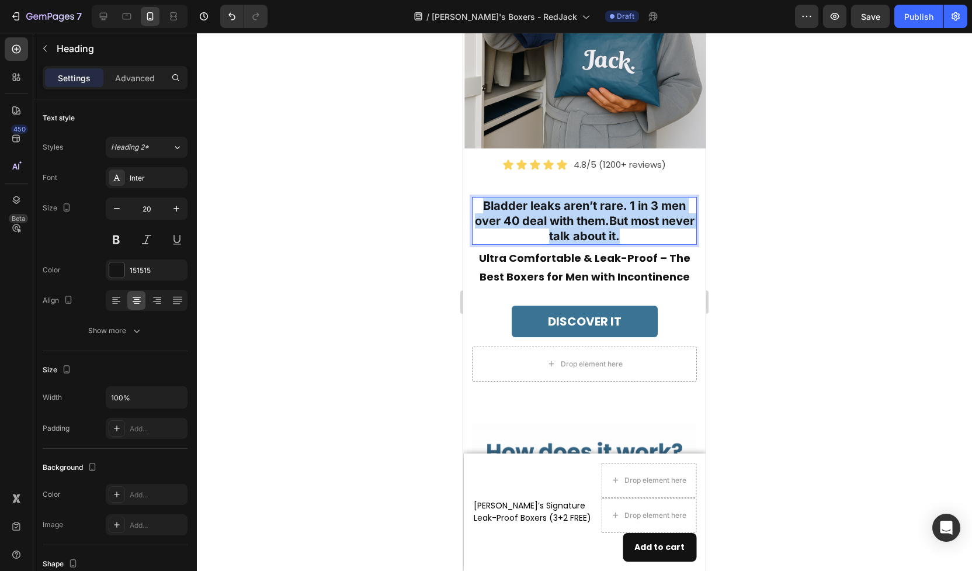
click at [508, 219] on p "Bladder leaks aren’t rare. 1 in 3 men over 40 deal with them.But most never tal…" at bounding box center [584, 221] width 223 height 46
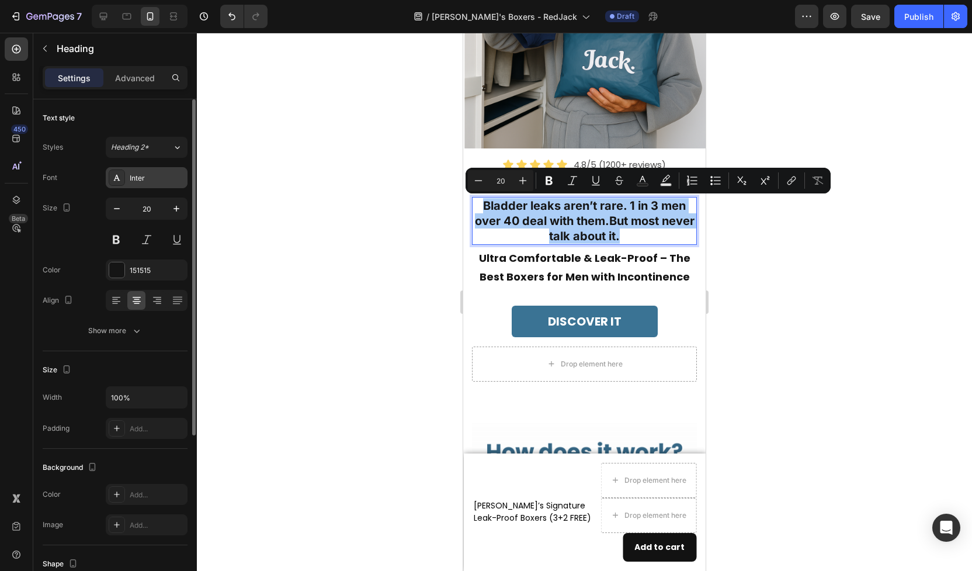
click at [154, 178] on div "Inter" at bounding box center [157, 178] width 55 height 11
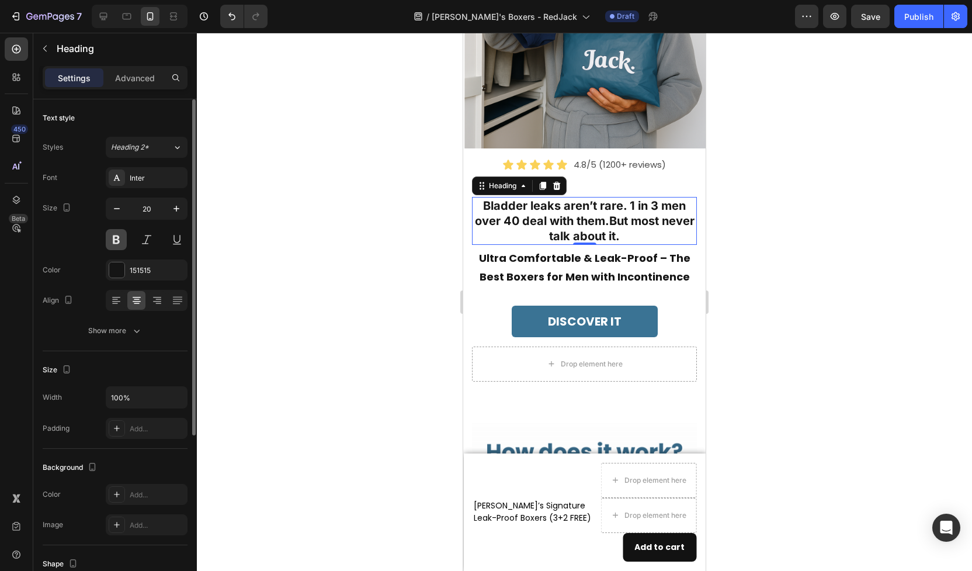
click at [121, 238] on button at bounding box center [116, 239] width 21 height 21
click at [576, 212] on p "Bladder leaks aren’t rare. 1 in 3 men over 40 deal with them.But most never tal…" at bounding box center [584, 221] width 223 height 46
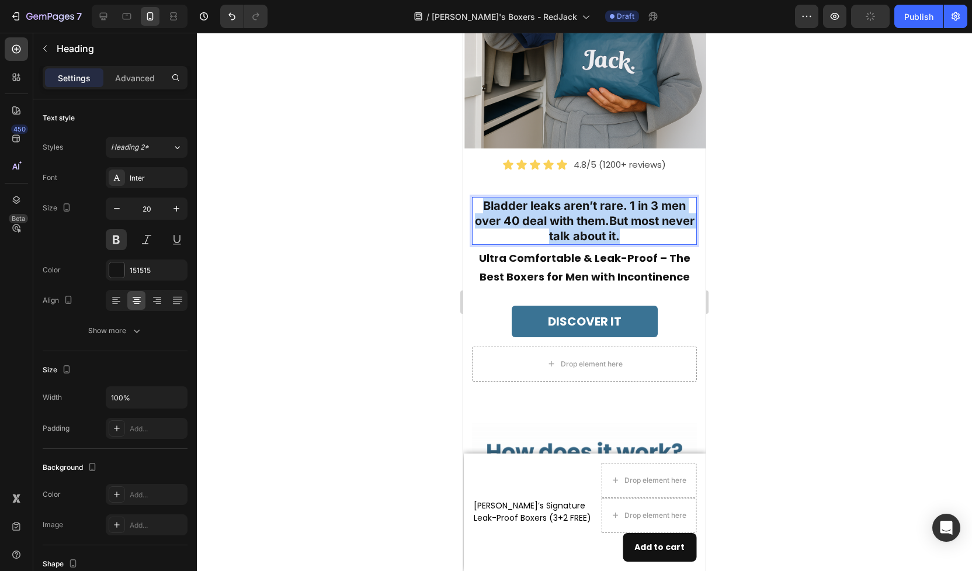
click at [576, 212] on p "Bladder leaks aren’t rare. 1 in 3 men over 40 deal with them.But most never tal…" at bounding box center [584, 221] width 223 height 46
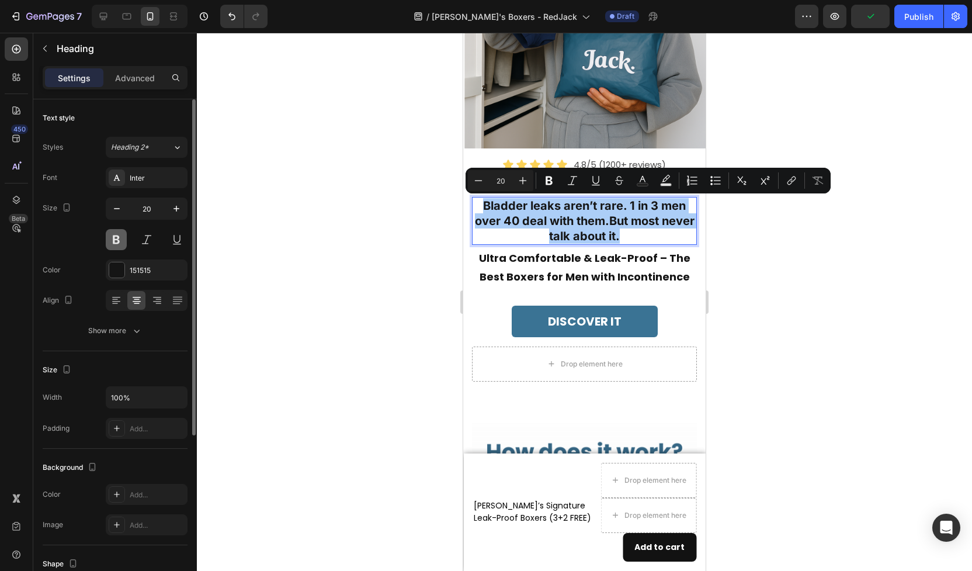
click at [122, 247] on button at bounding box center [116, 239] width 21 height 21
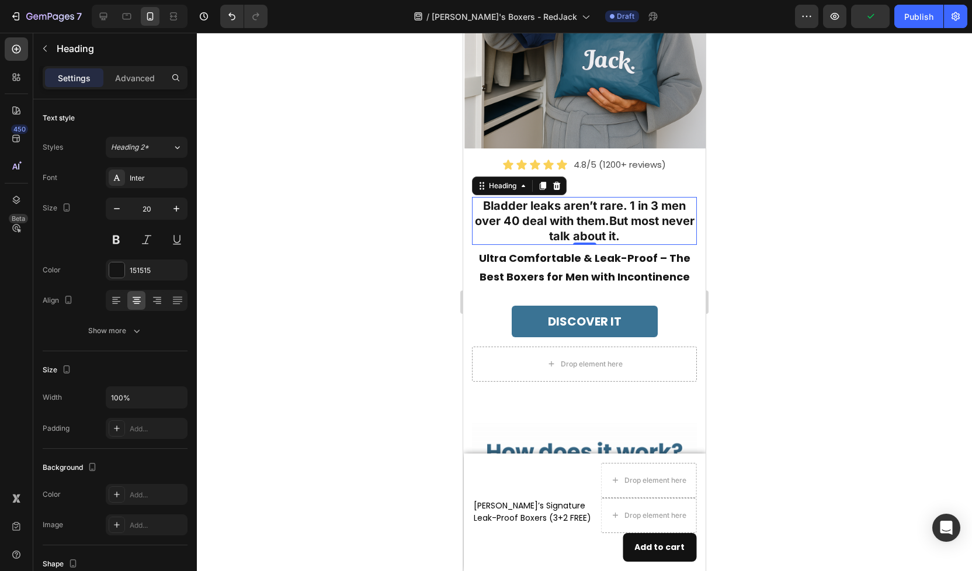
click at [598, 216] on p "Bladder leaks aren’t rare. 1 in 3 men over 40 deal with them.But most never tal…" at bounding box center [584, 221] width 223 height 46
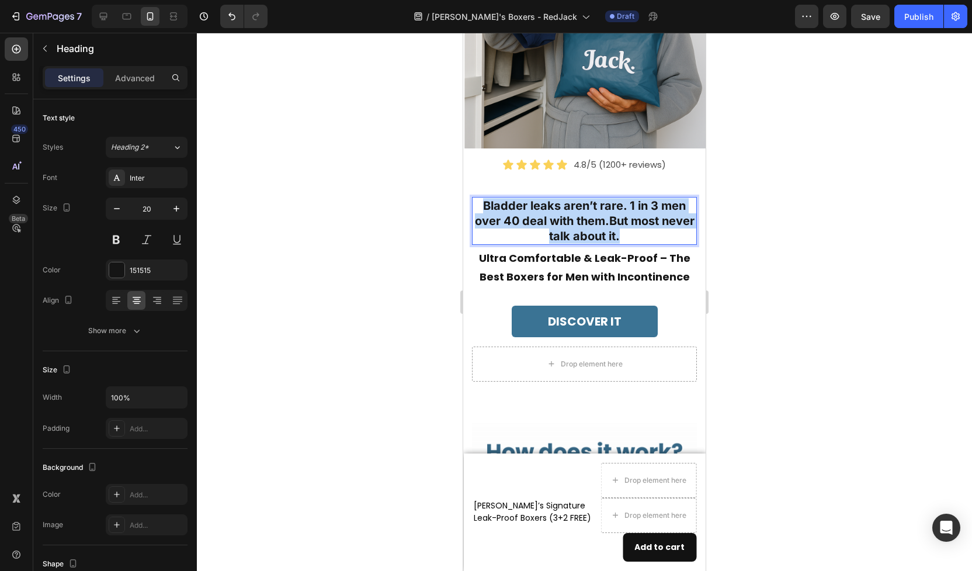
click at [598, 216] on p "Bladder leaks aren’t rare. 1 in 3 men over 40 deal with them.But most never tal…" at bounding box center [584, 221] width 223 height 46
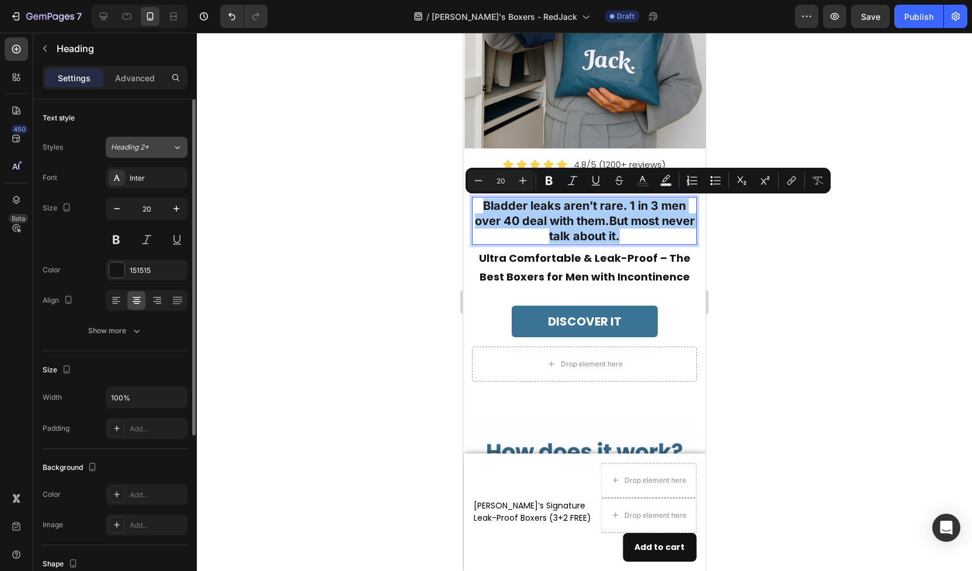
click at [128, 151] on span "Heading 2*" at bounding box center [130, 147] width 38 height 11
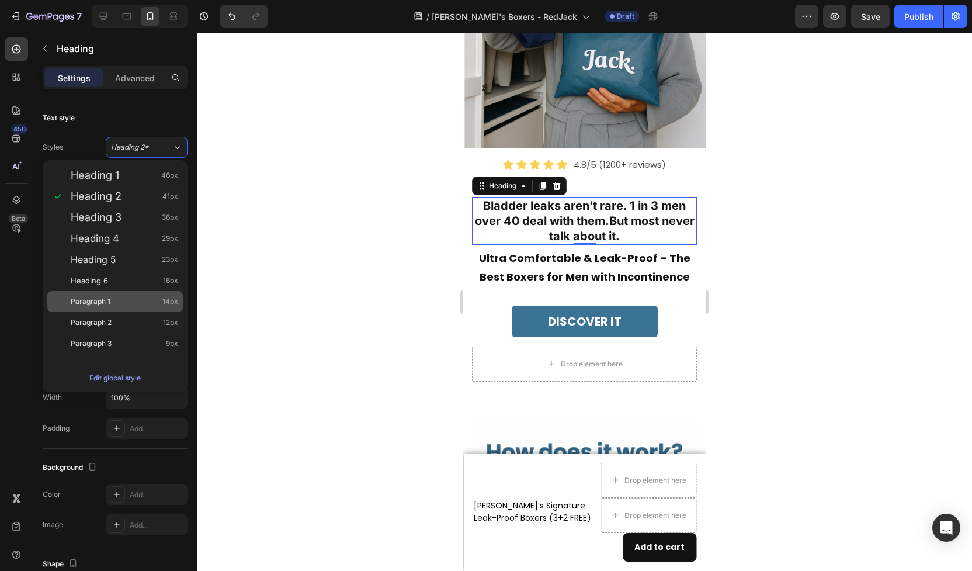
click at [115, 299] on div "Paragraph 1 14px" at bounding box center [125, 302] width 108 height 12
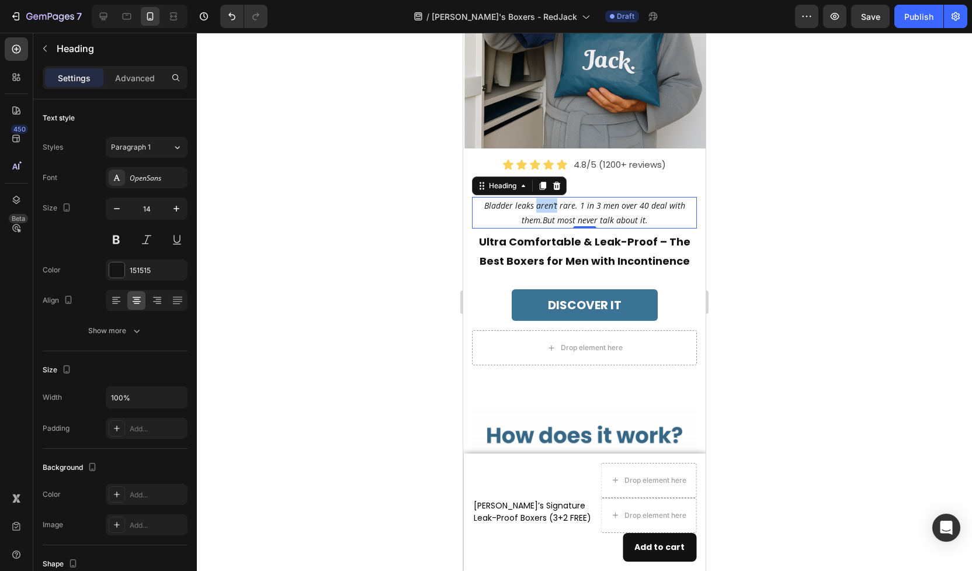
click at [554, 207] on p "Bladder leaks aren’t rare. 1 in 3 men over 40 deal with them.But most never tal…" at bounding box center [584, 212] width 223 height 29
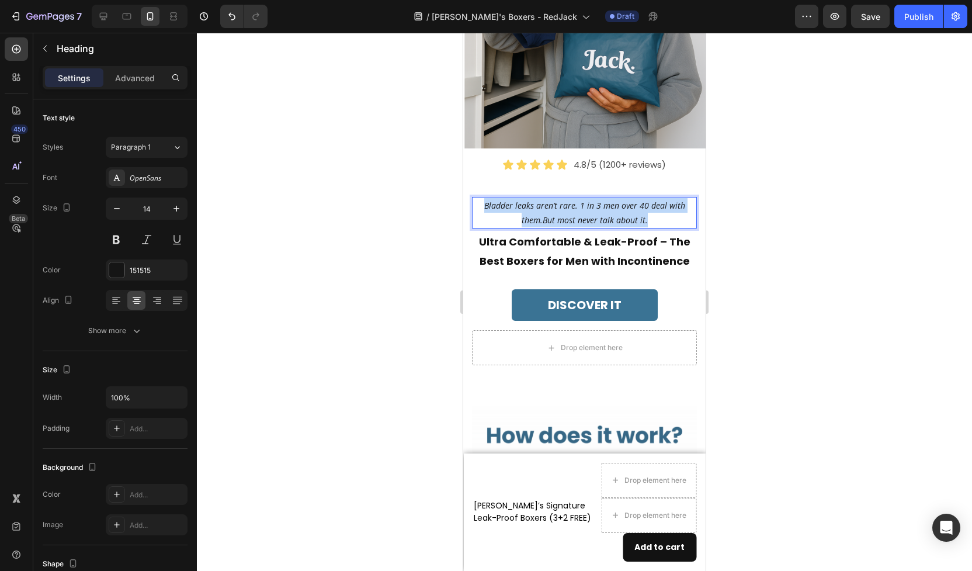
click at [554, 207] on p "Bladder leaks aren’t rare. 1 in 3 men over 40 deal with them.But most never tal…" at bounding box center [584, 212] width 223 height 29
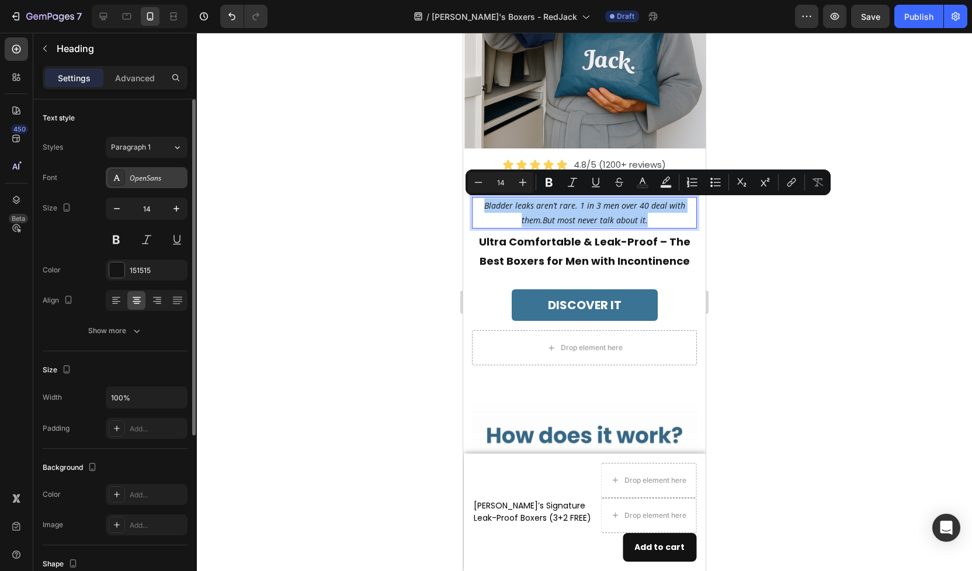
click at [158, 181] on div "OpenSans" at bounding box center [157, 178] width 55 height 11
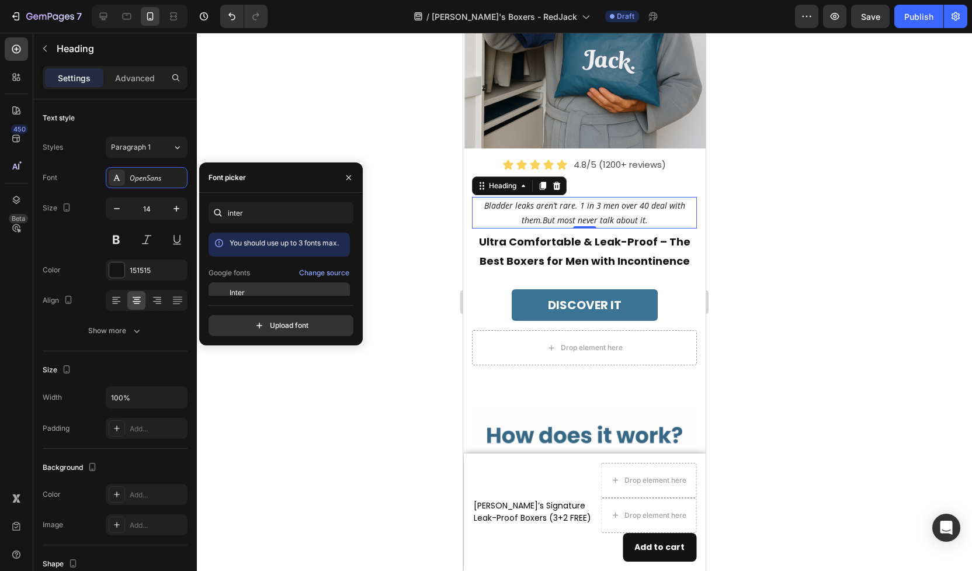
click at [265, 294] on div "Inter" at bounding box center [289, 293] width 118 height 11
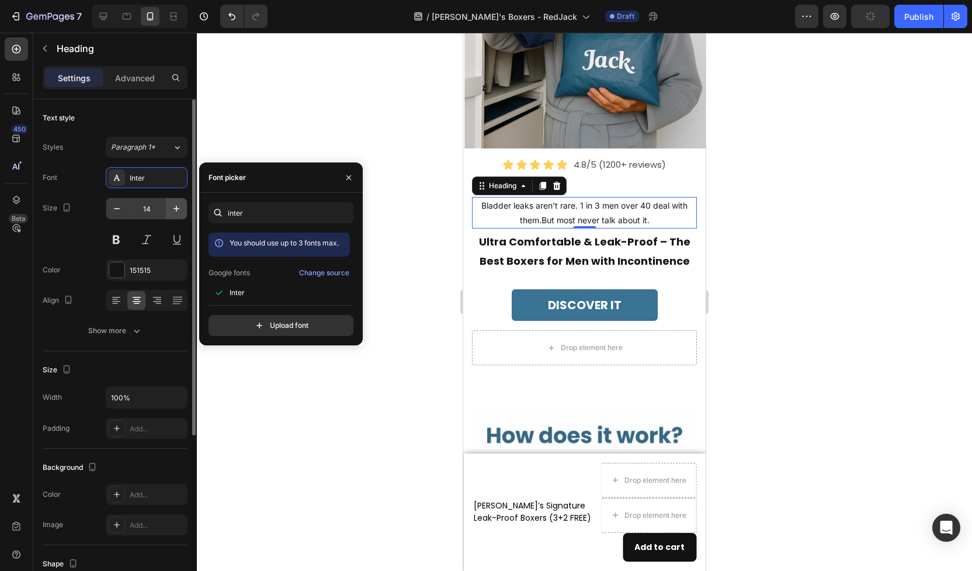
click at [180, 208] on icon "button" at bounding box center [177, 209] width 12 height 12
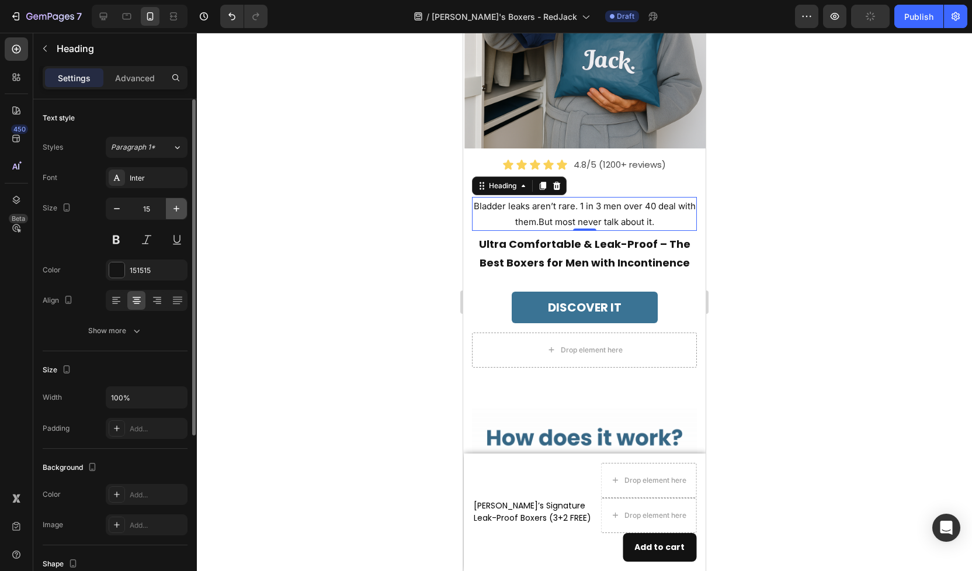
click at [180, 208] on icon "button" at bounding box center [177, 209] width 12 height 12
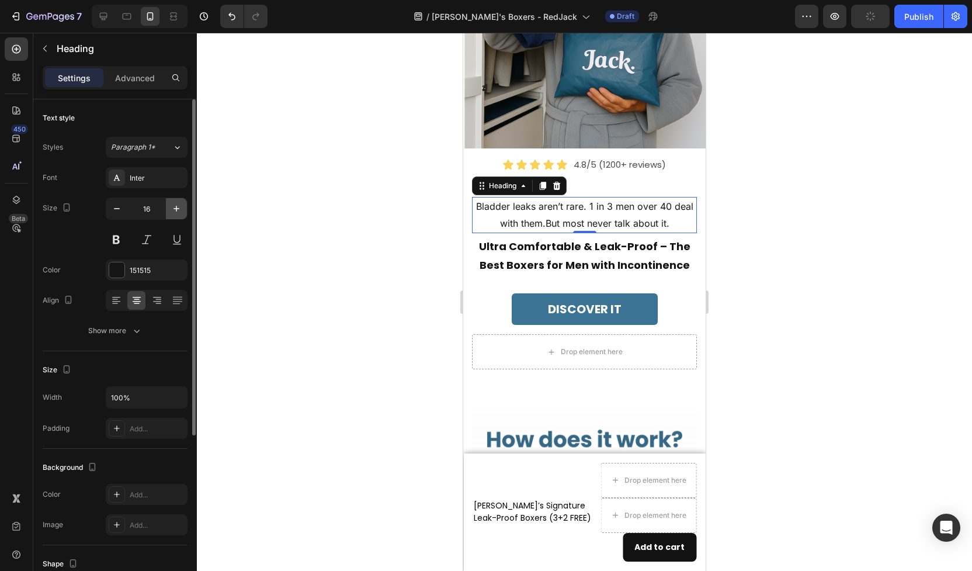
click at [180, 208] on icon "button" at bounding box center [177, 209] width 12 height 12
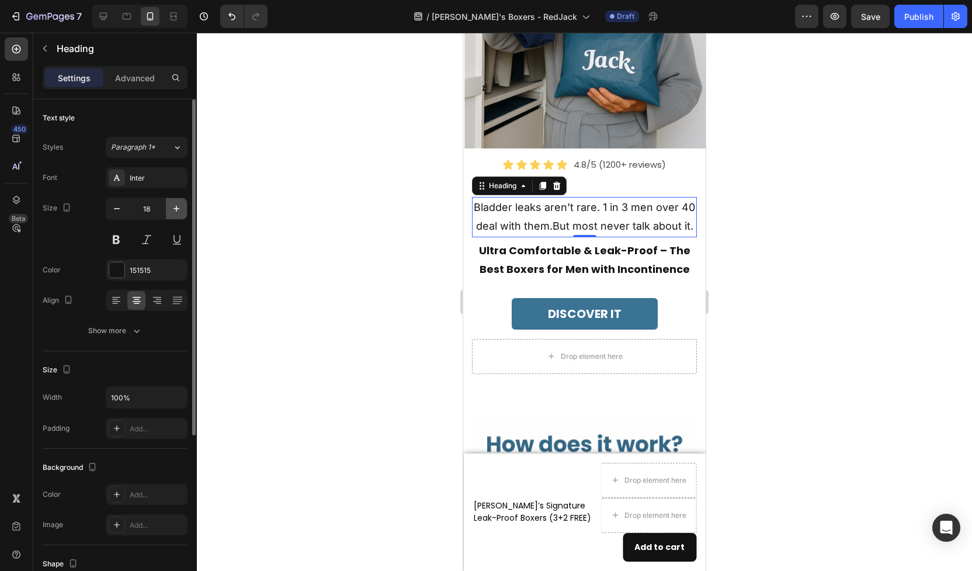
click at [180, 208] on icon "button" at bounding box center [177, 209] width 12 height 12
type input "19"
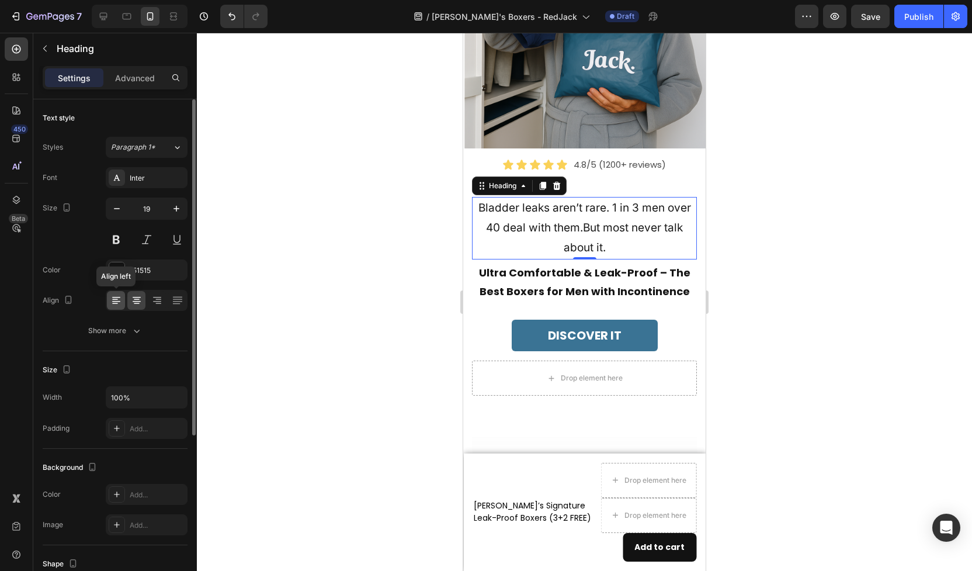
click at [120, 300] on icon at bounding box center [116, 301] width 12 height 12
click at [119, 242] on button at bounding box center [116, 239] width 21 height 21
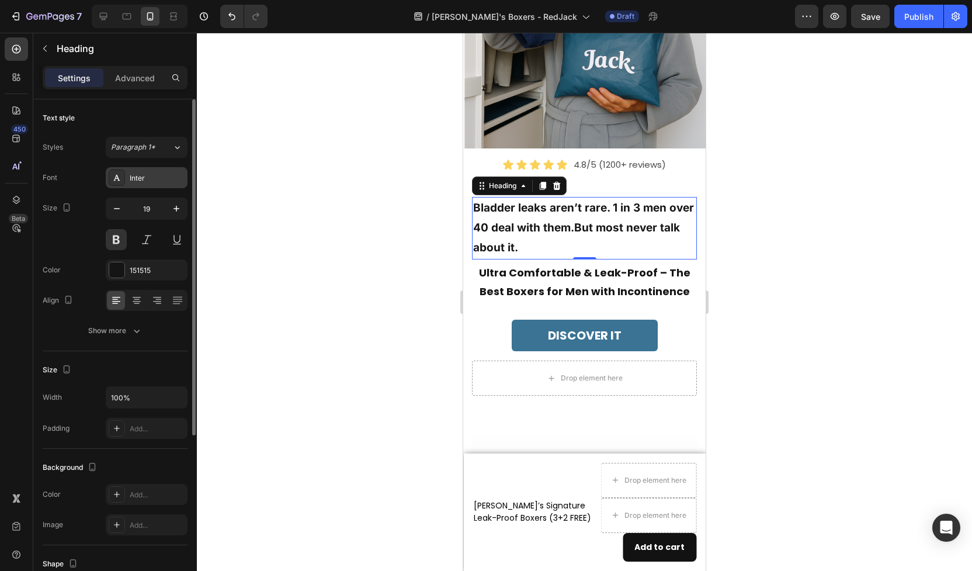
click at [137, 178] on div "Inter" at bounding box center [157, 178] width 55 height 11
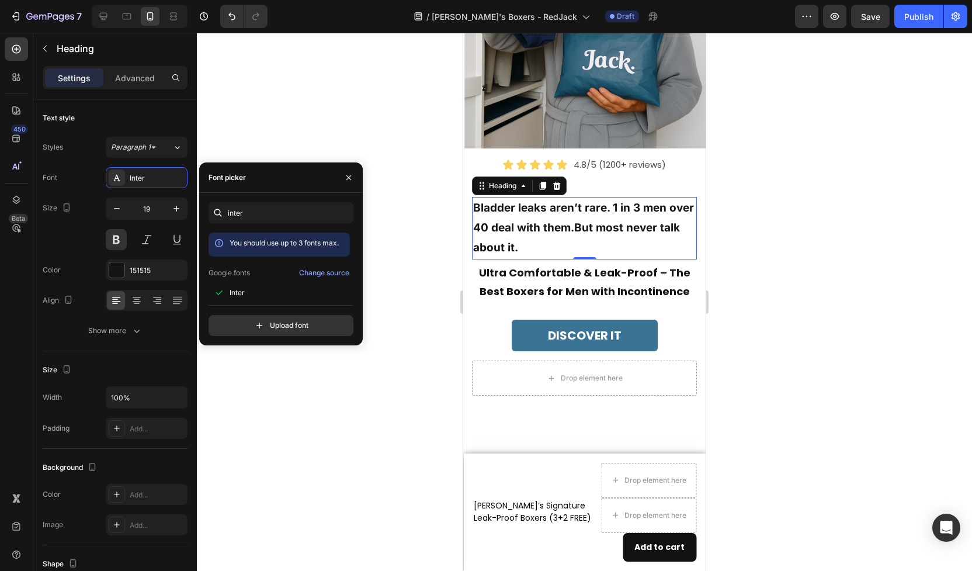
scroll to position [29, 0]
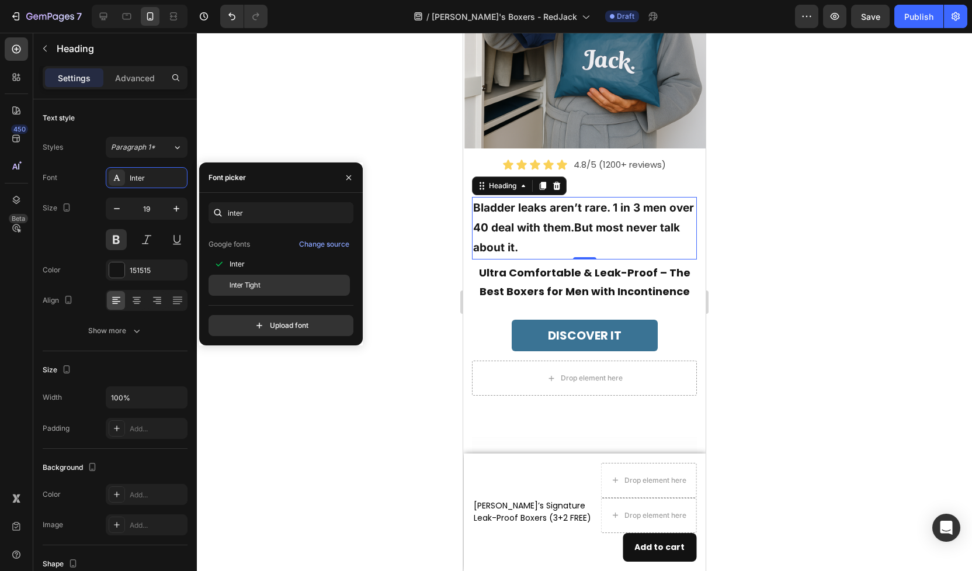
click at [286, 281] on div "Inter Tight" at bounding box center [289, 285] width 118 height 11
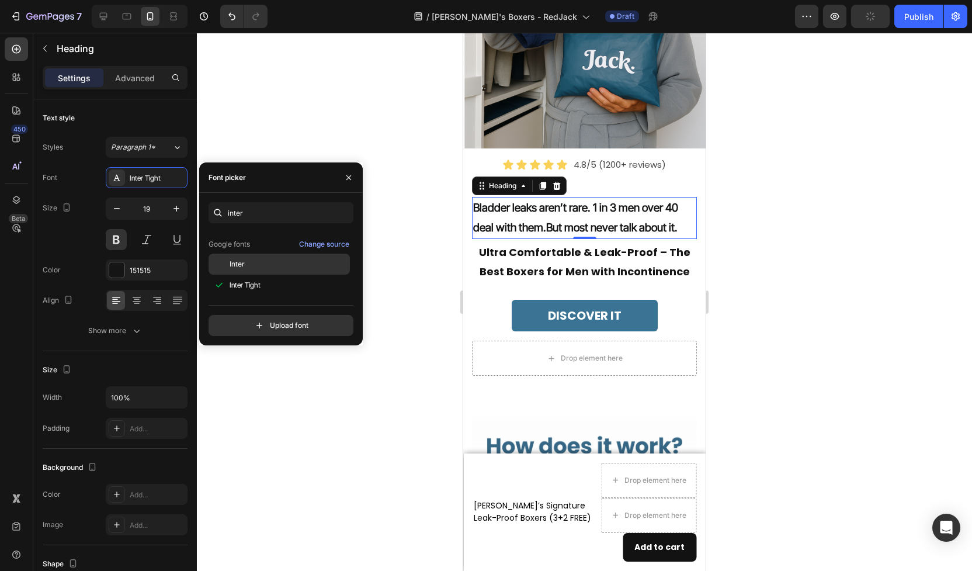
click at [269, 267] on div "Inter" at bounding box center [289, 264] width 118 height 11
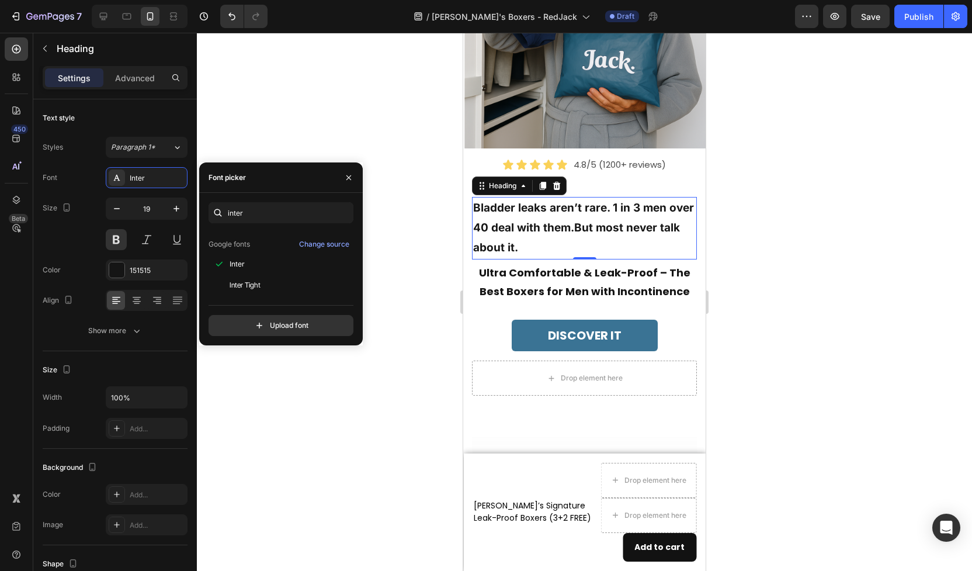
click at [447, 296] on div at bounding box center [584, 302] width 775 height 538
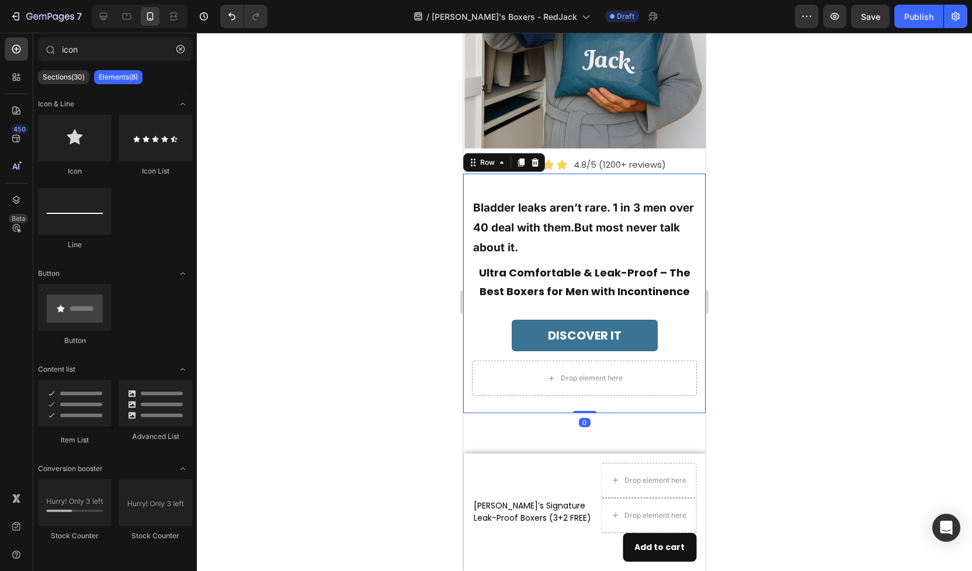
click at [532, 186] on div "Bladder leaks aren’t rare. 1 in 3 men over 40 deal with them.But most never tal…" at bounding box center [584, 294] width 243 height 240
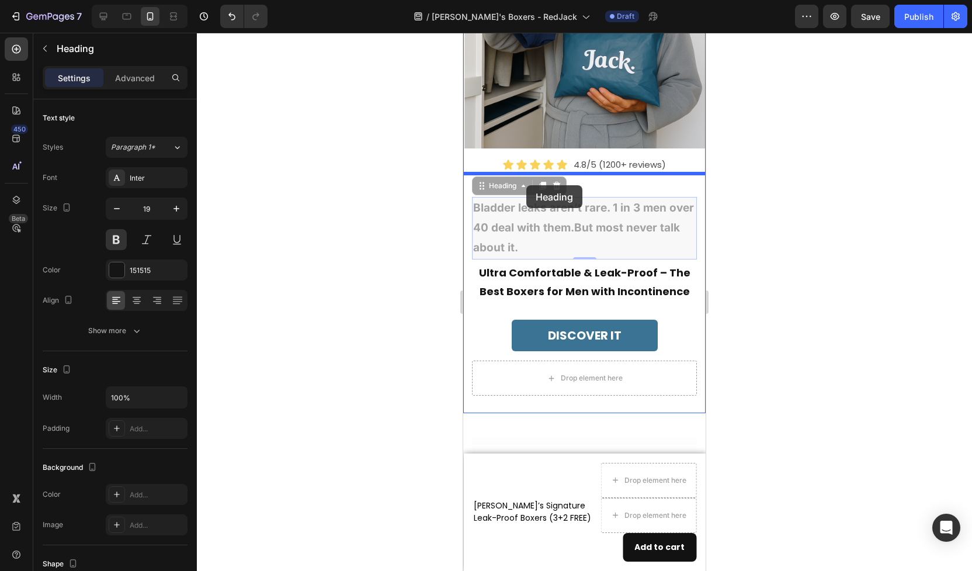
drag, startPoint x: 527, startPoint y: 207, endPoint x: 527, endPoint y: 185, distance: 21.6
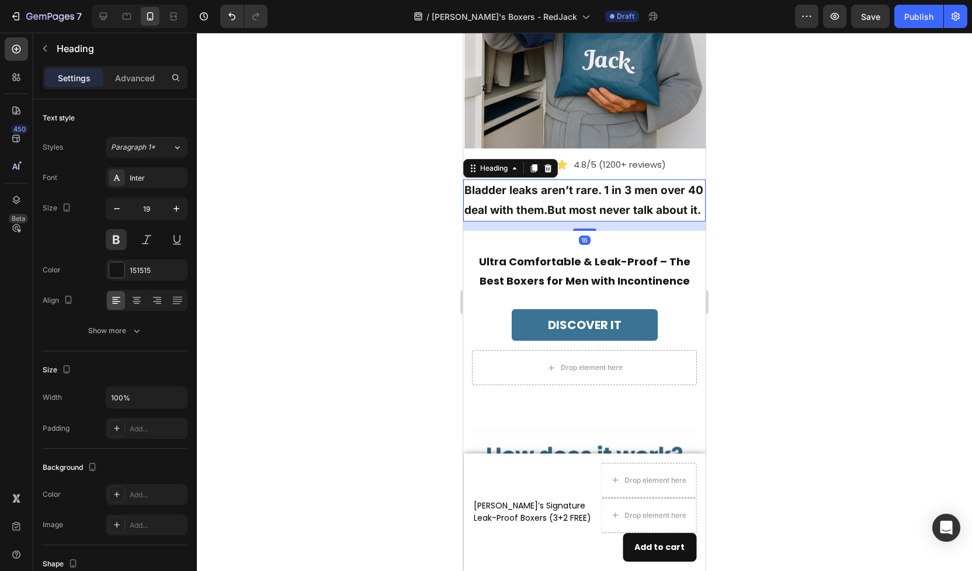
click at [399, 231] on div at bounding box center [584, 302] width 775 height 538
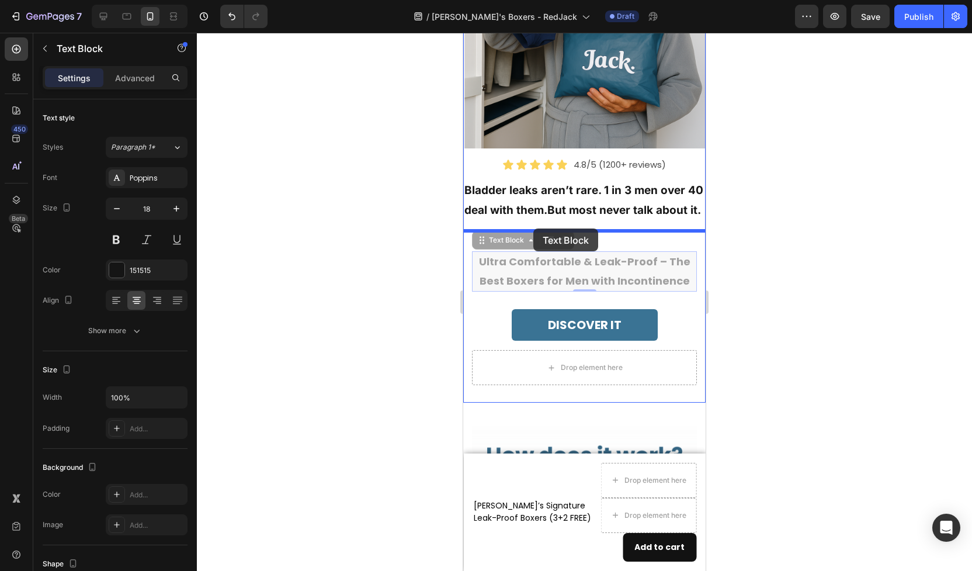
drag, startPoint x: 536, startPoint y: 272, endPoint x: 534, endPoint y: 228, distance: 43.3
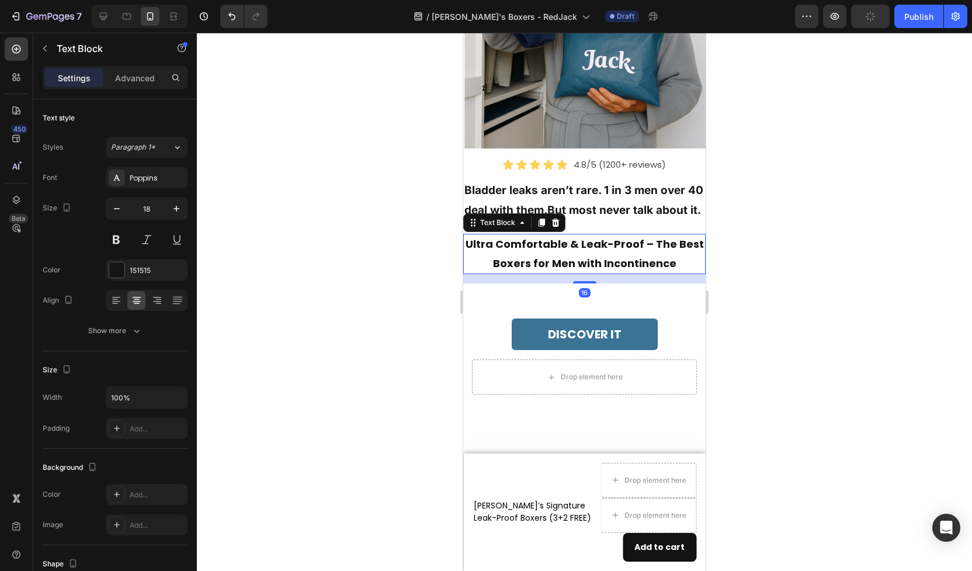
click at [763, 283] on div at bounding box center [584, 302] width 775 height 538
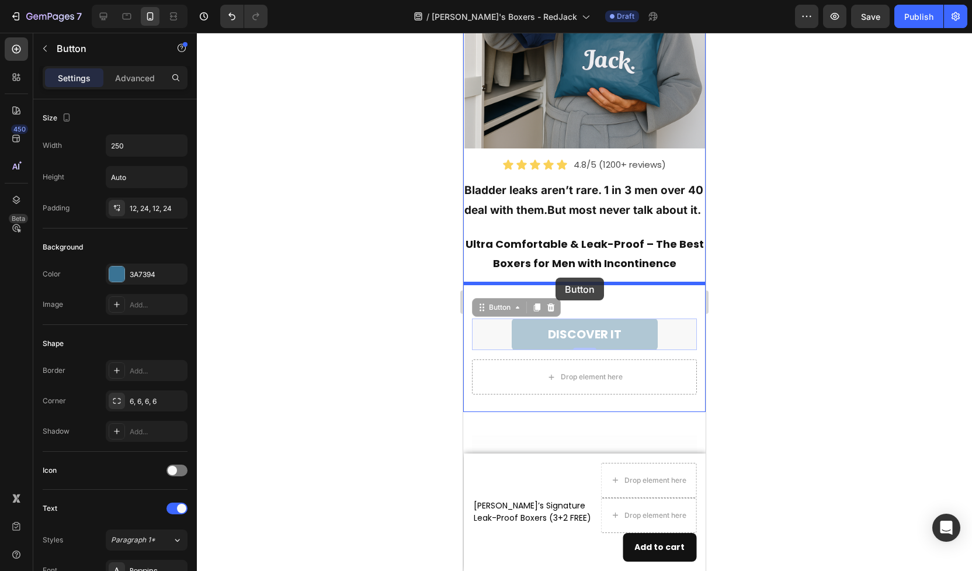
drag, startPoint x: 560, startPoint y: 334, endPoint x: 556, endPoint y: 279, distance: 55.1
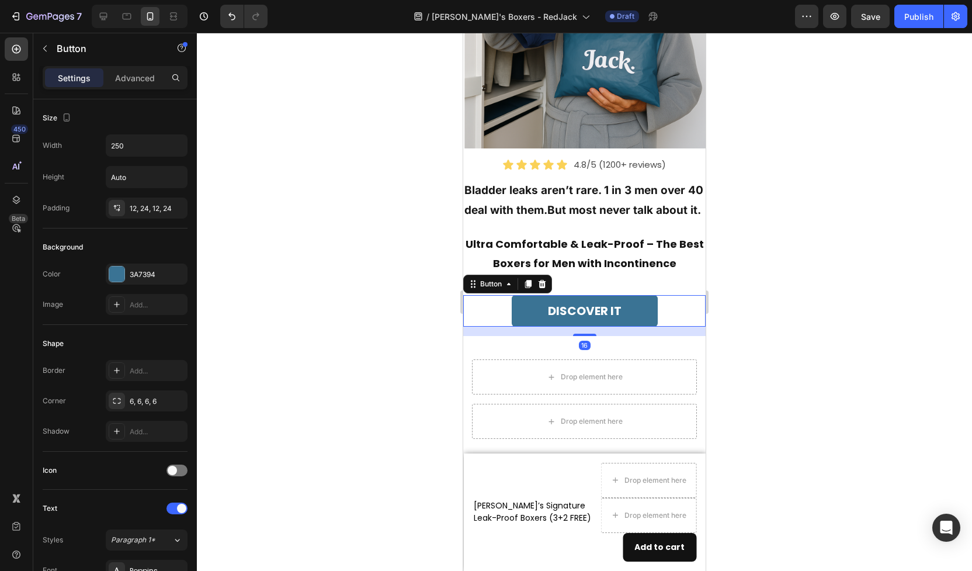
click at [785, 310] on div at bounding box center [584, 302] width 775 height 538
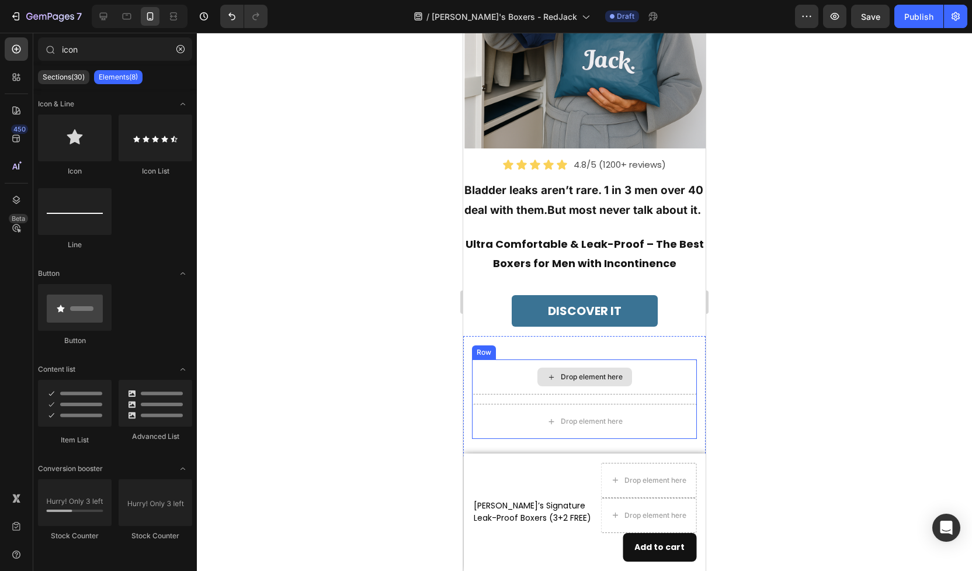
click at [665, 375] on div "Drop element here" at bounding box center [584, 376] width 225 height 35
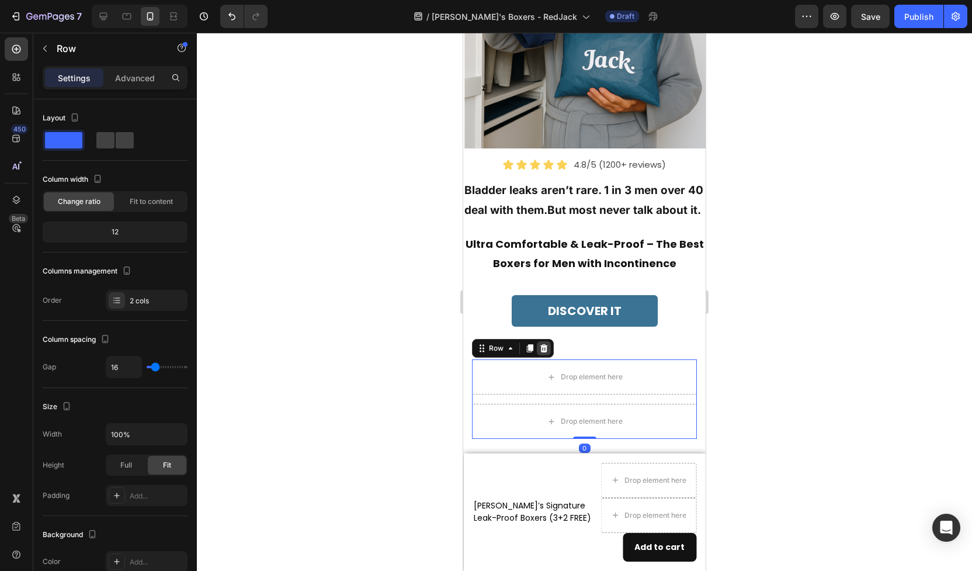
click at [543, 350] on icon at bounding box center [545, 348] width 8 height 8
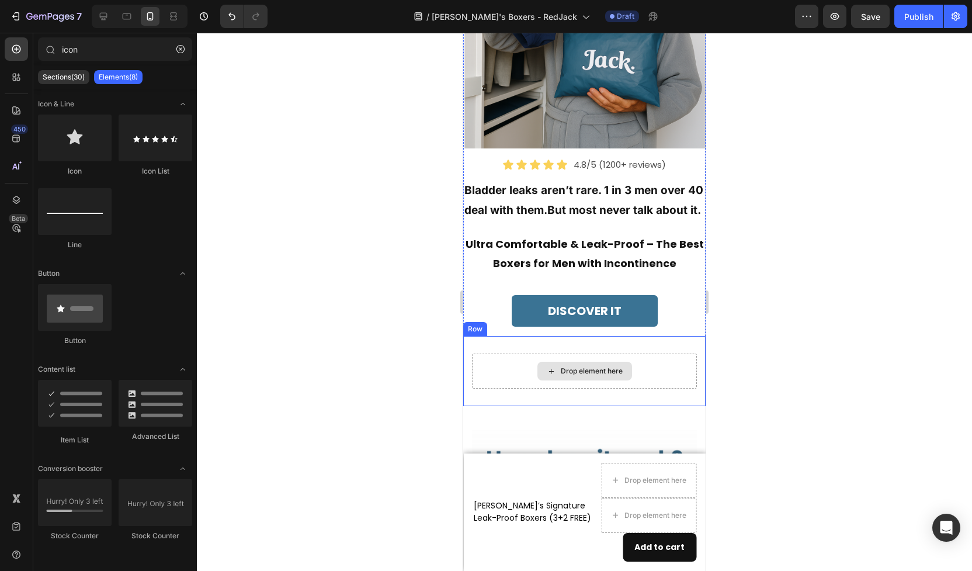
click at [669, 358] on div "Drop element here" at bounding box center [584, 371] width 225 height 35
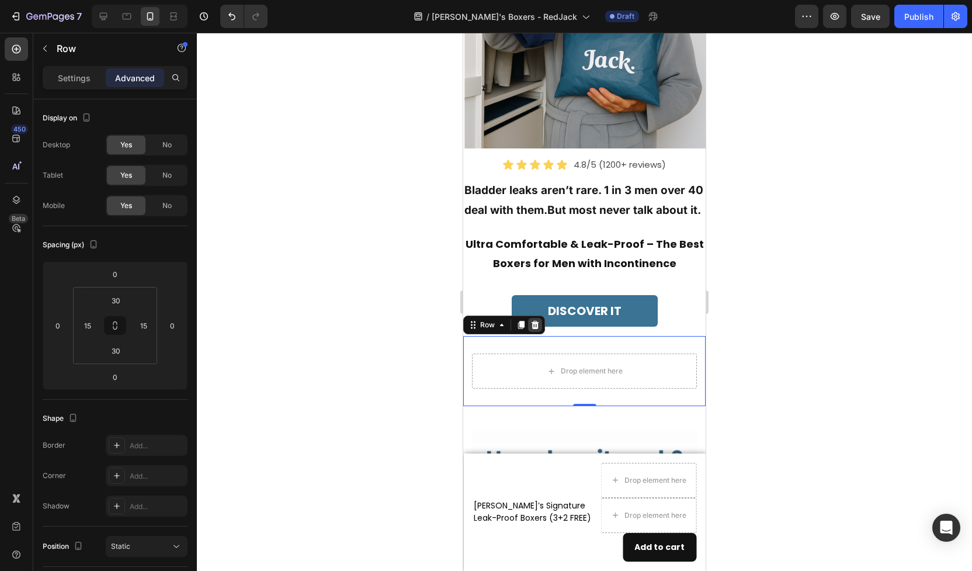
click at [536, 327] on icon at bounding box center [535, 324] width 9 height 9
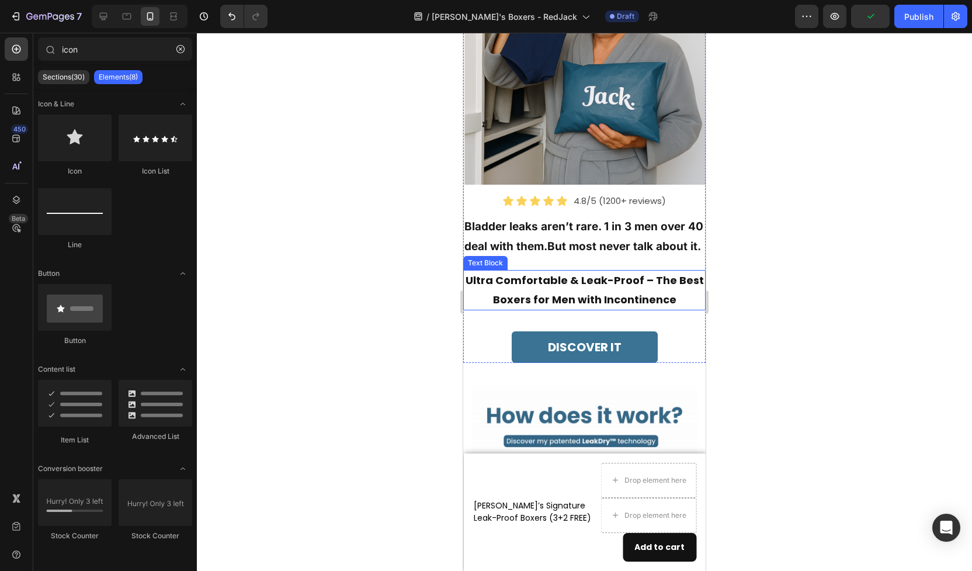
scroll to position [116, 0]
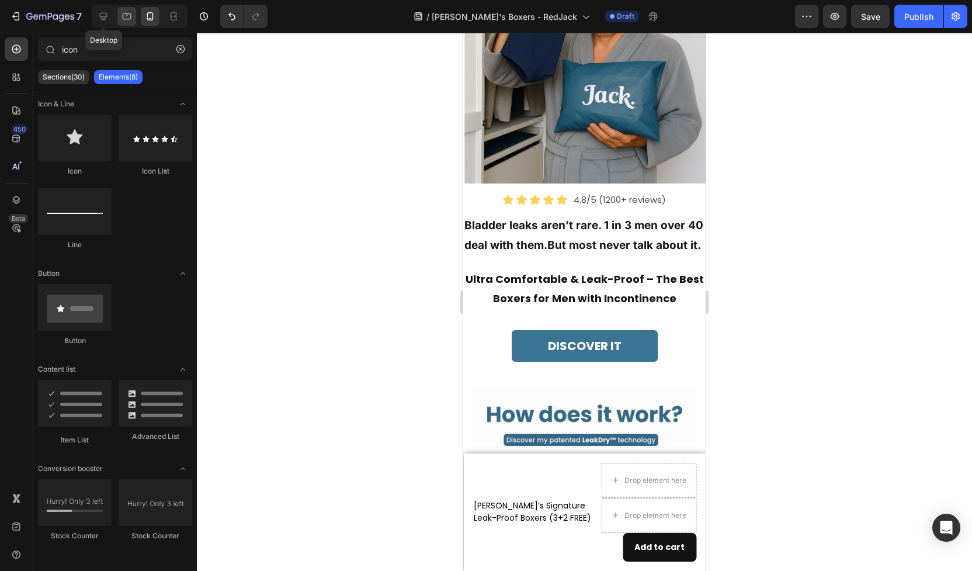
click at [130, 11] on icon at bounding box center [127, 17] width 12 height 12
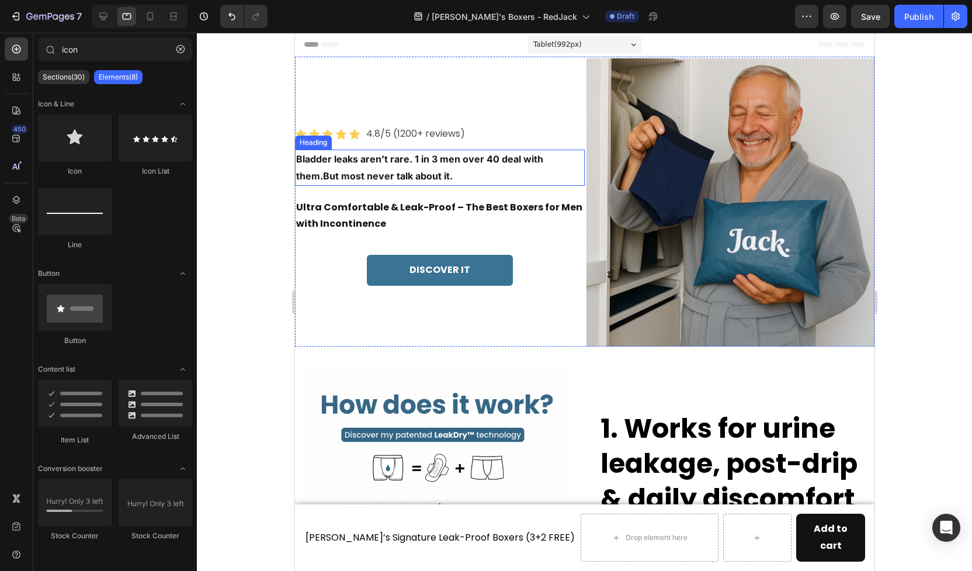
click at [309, 158] on h2 "Bladder leaks aren’t rare. 1 in 3 men over 40 deal with them.But most never tal…" at bounding box center [440, 168] width 290 height 36
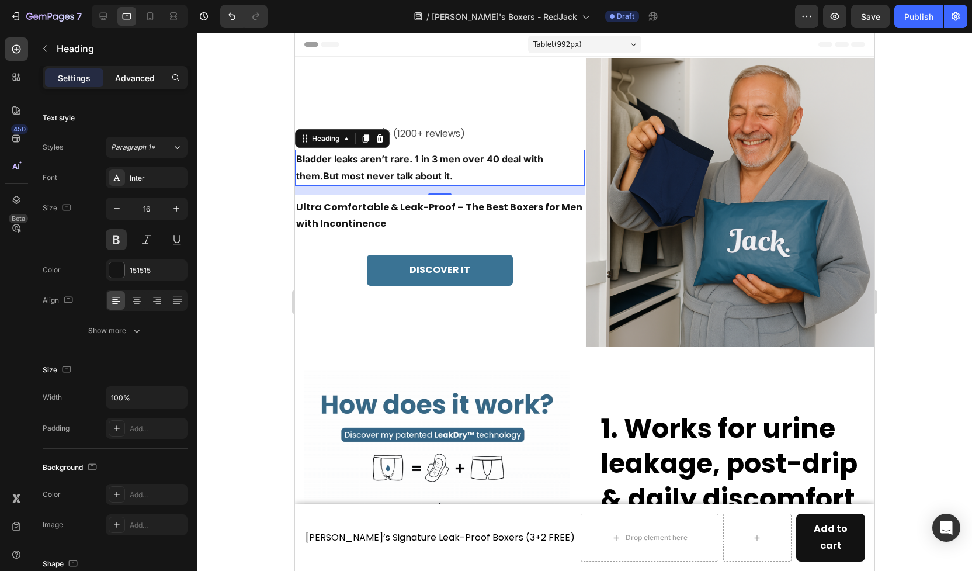
click at [127, 77] on p "Advanced" at bounding box center [135, 78] width 40 height 12
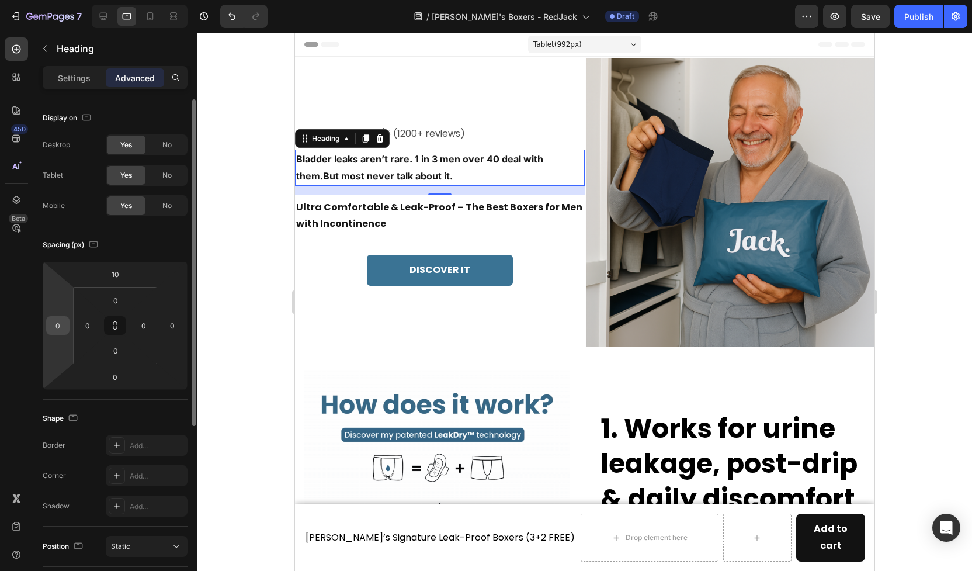
click at [60, 330] on input "0" at bounding box center [58, 326] width 18 height 18
type input "2"
type input "40"
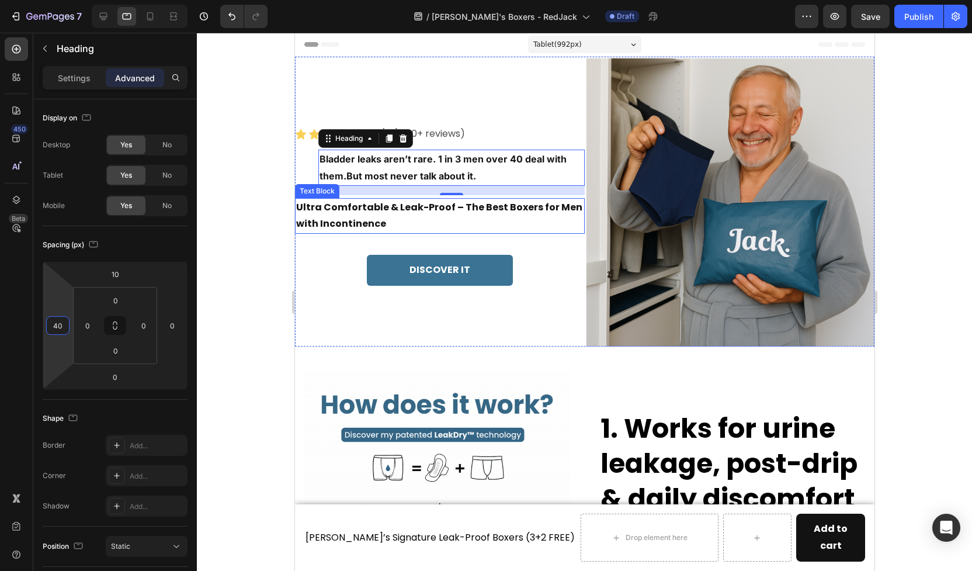
click at [325, 218] on p "Ultra Comfortable & Leak-Proof – The Best Boxers for Men with Incontinence" at bounding box center [440, 216] width 288 height 34
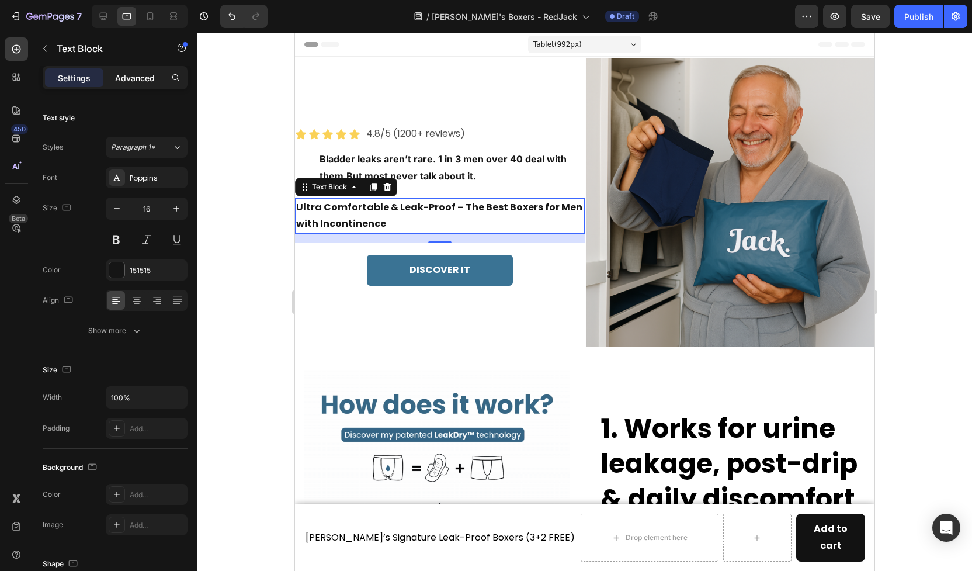
click at [144, 81] on p "Advanced" at bounding box center [135, 78] width 40 height 12
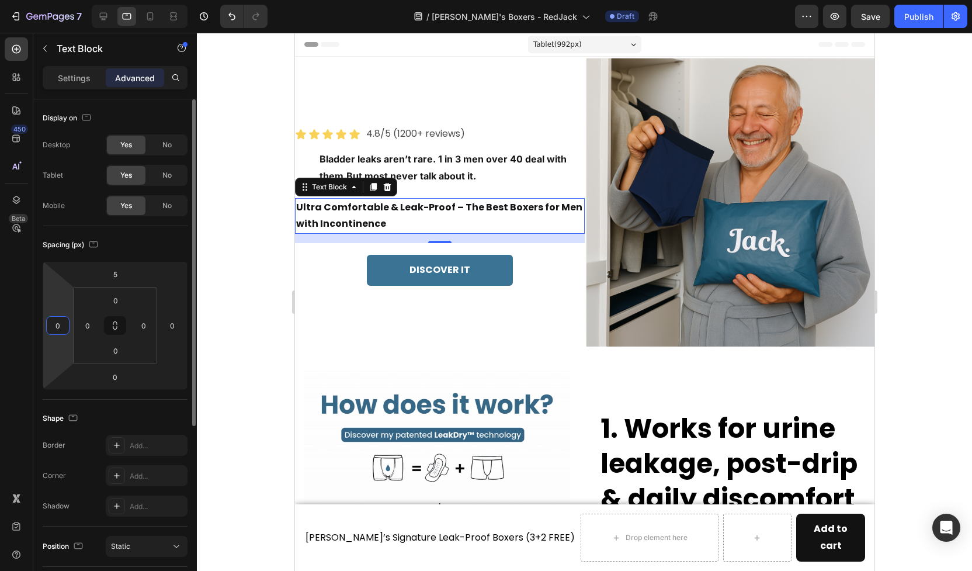
click at [61, 0] on html "7 Version history / Jack's Boxers - RedJack Draft Preview Save Publish 450 Beta…" at bounding box center [486, 0] width 972 height 0
type input "40"
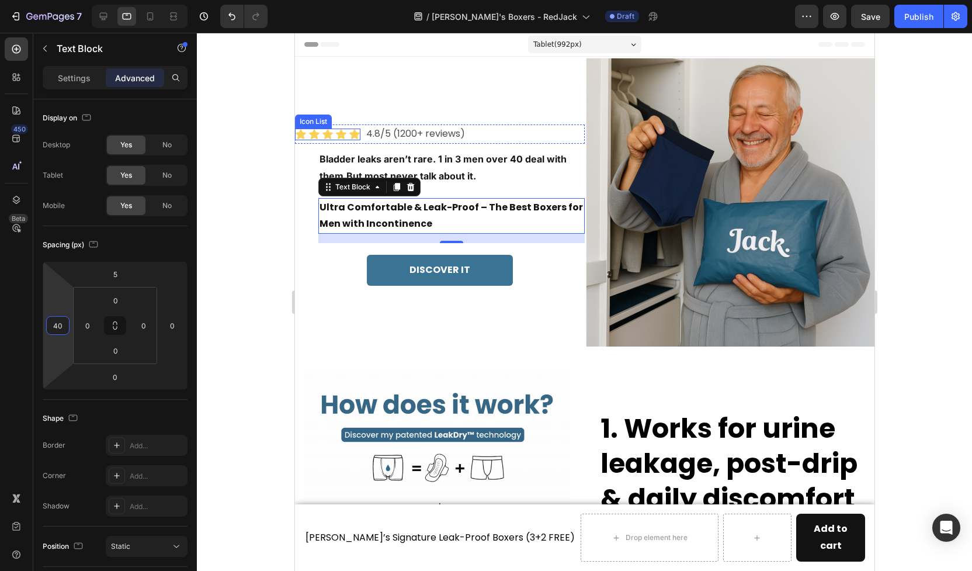
click at [302, 134] on icon at bounding box center [300, 134] width 10 height 10
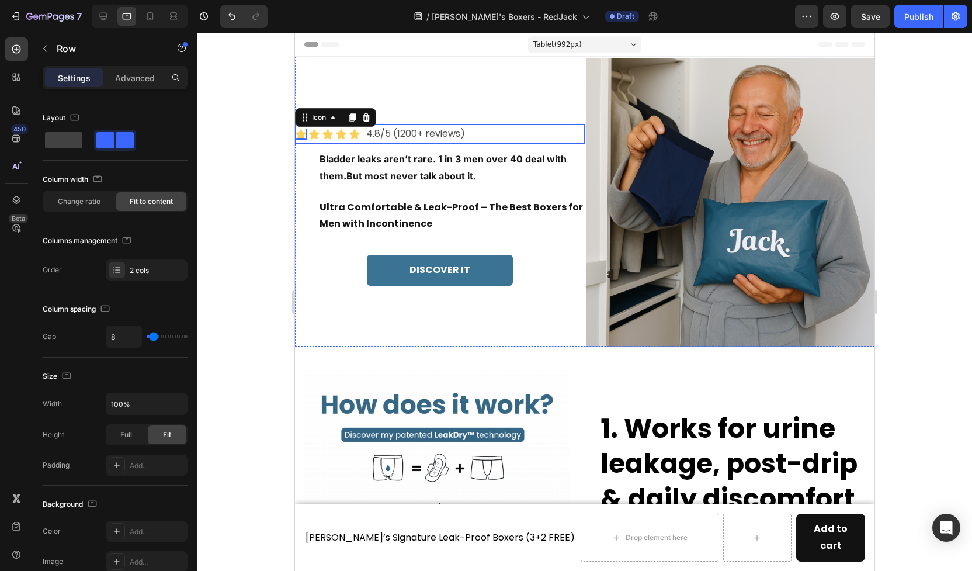
click at [493, 134] on div "Icon 0 Icon Icon Icon Icon Icon List 4.8/5 (1200+ reviews) Text Block Row" at bounding box center [440, 133] width 290 height 19
click at [130, 83] on p "Advanced" at bounding box center [135, 78] width 40 height 12
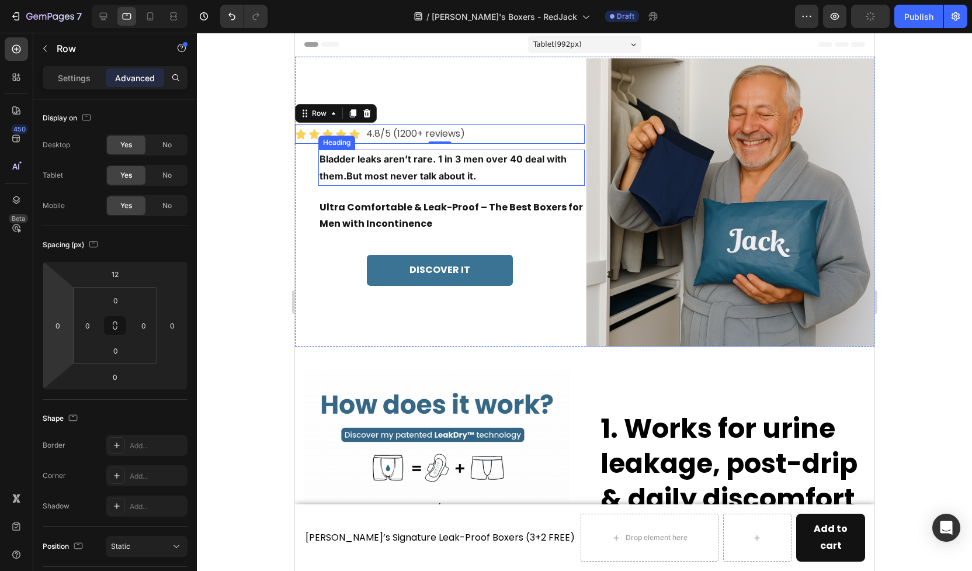
click at [63, 0] on html "7 Version history / Jack's Boxers - RedJack Draft Preview Publish 450 Beta icon…" at bounding box center [486, 0] width 972 height 0
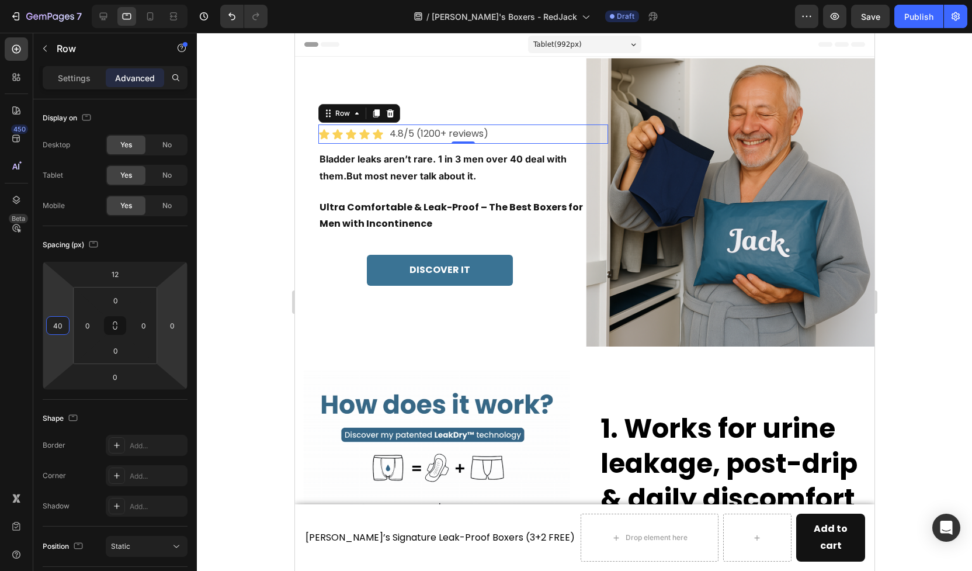
type input "40"
click at [252, 317] on div at bounding box center [584, 302] width 775 height 538
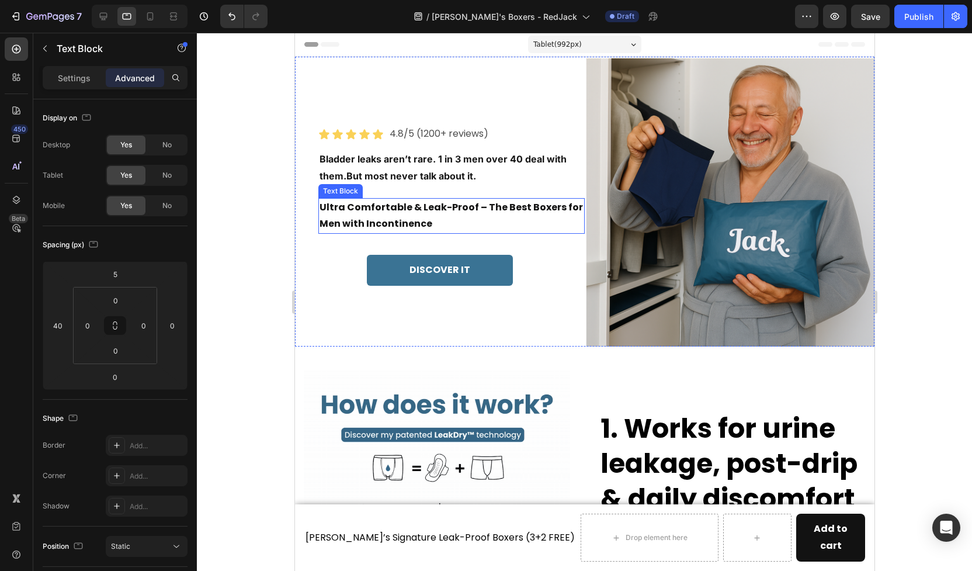
click at [368, 213] on p "Ultra Comfortable & Leak-Proof – The Best Boxers for Men with Incontinence" at bounding box center [451, 216] width 264 height 34
click at [78, 72] on p "Settings" at bounding box center [74, 78] width 33 height 12
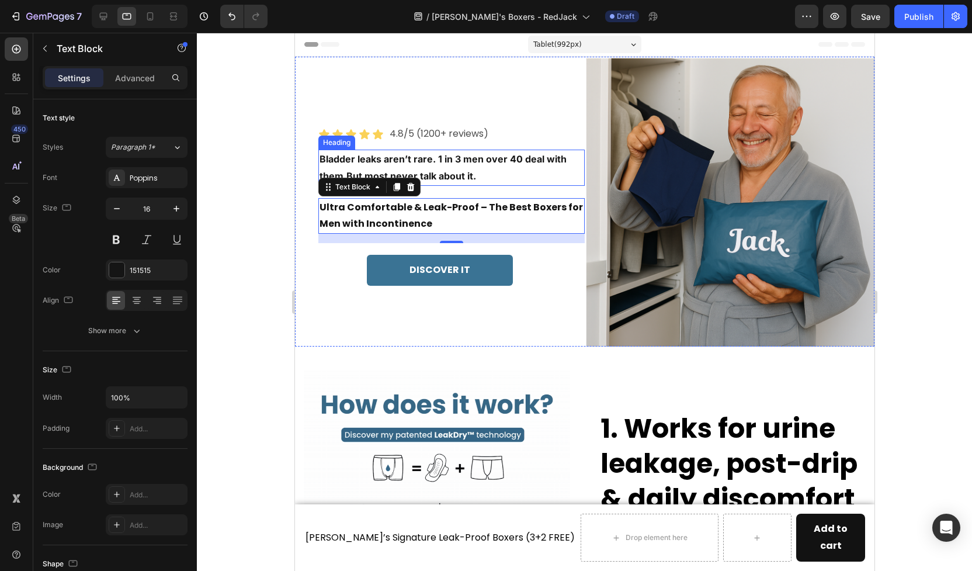
click at [393, 161] on h2 "Bladder leaks aren’t rare. 1 in 3 men over 40 deal with them.But most never tal…" at bounding box center [451, 168] width 266 height 36
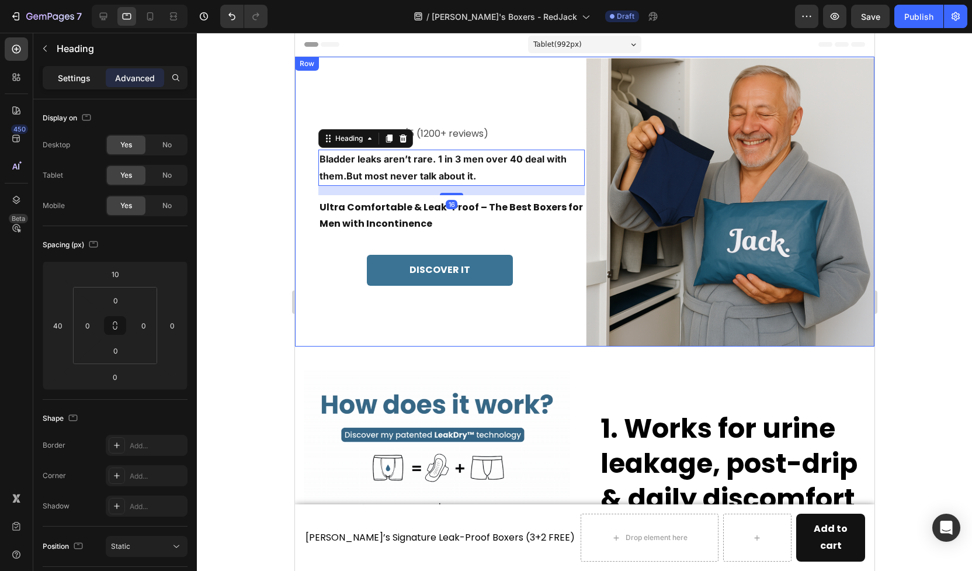
click at [70, 79] on p "Settings" at bounding box center [74, 78] width 33 height 12
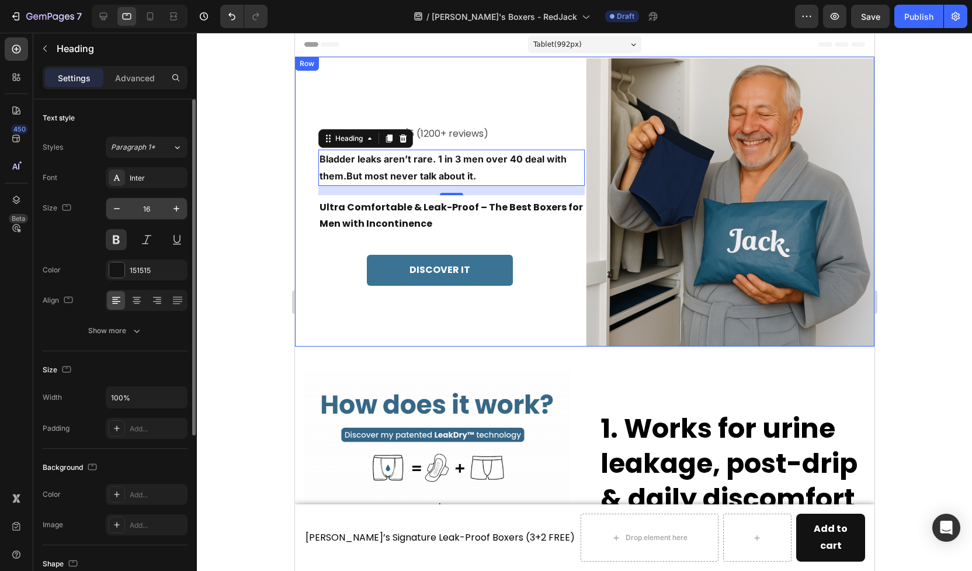
click at [149, 206] on input "16" at bounding box center [146, 208] width 39 height 21
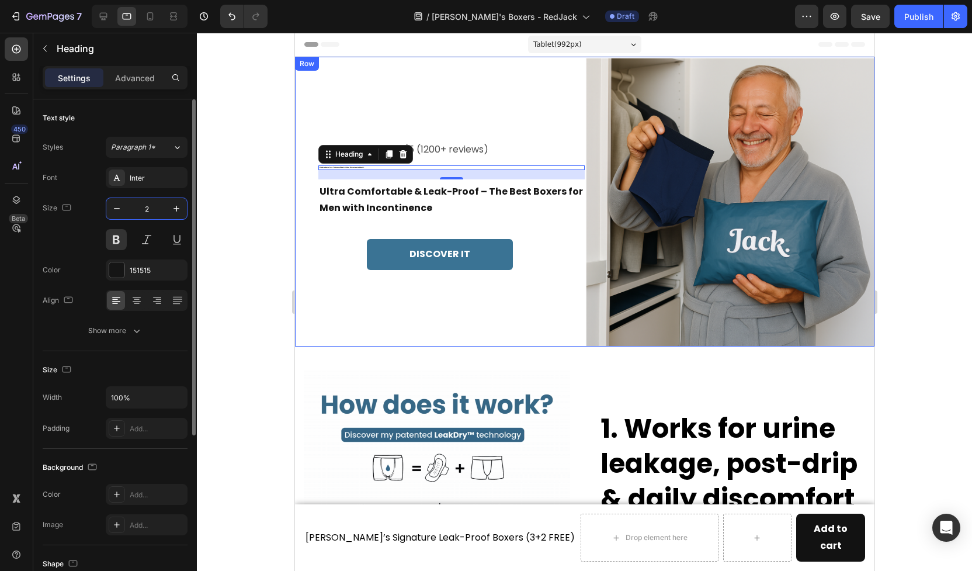
type input "28"
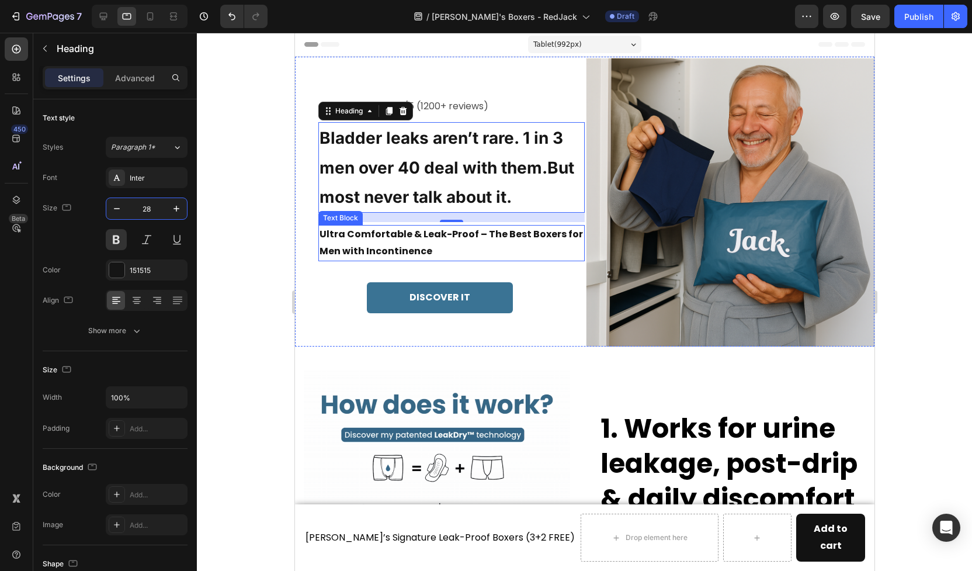
click at [369, 236] on p "Ultra Comfortable & Leak-Proof – The Best Boxers for Men with Incontinence" at bounding box center [451, 243] width 264 height 34
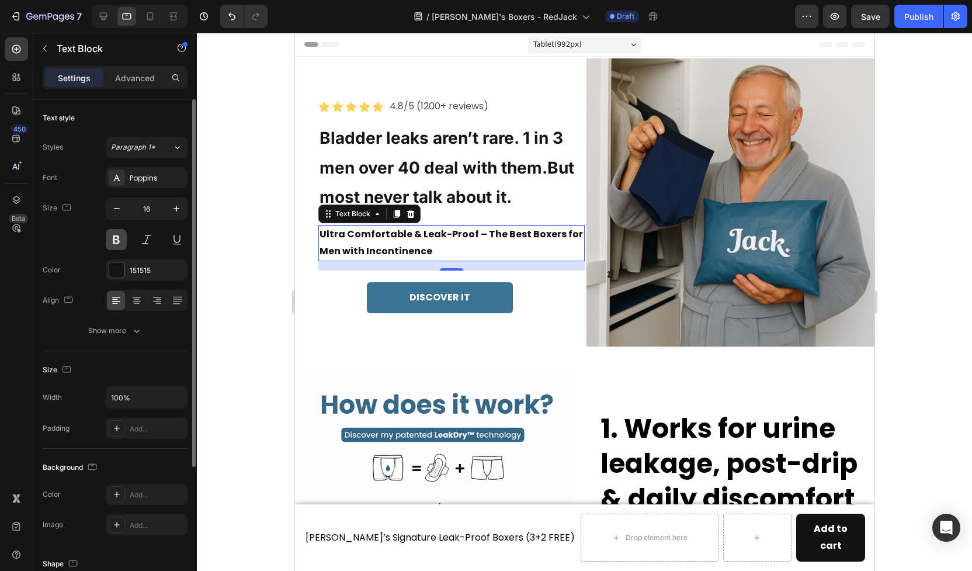
click at [123, 240] on button at bounding box center [116, 239] width 21 height 21
click at [358, 236] on p "Ultra Comfortable & Leak-Proof – The Best Boxers for Men with Incontinence" at bounding box center [451, 243] width 264 height 34
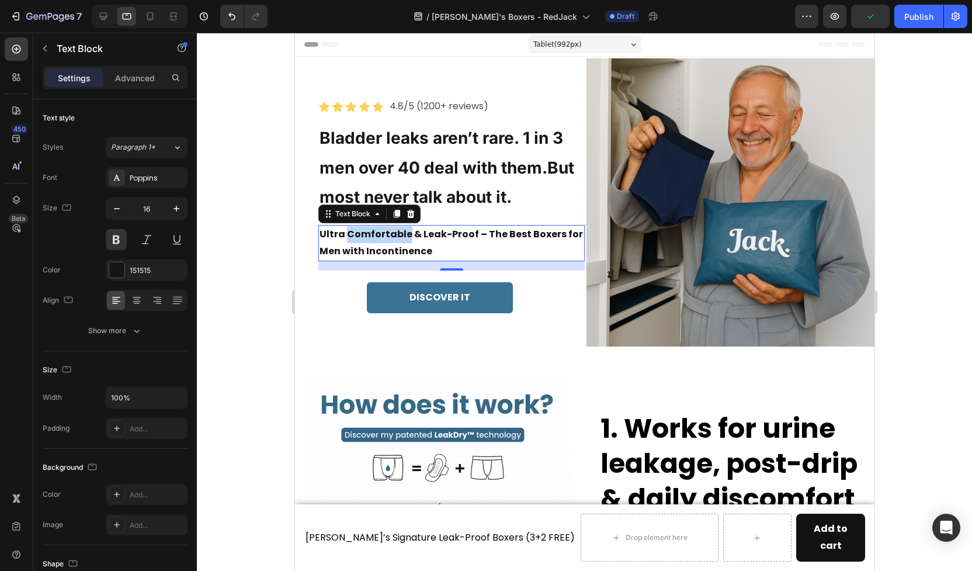
click at [358, 236] on p "Ultra Comfortable & Leak-Proof – The Best Boxers for Men with Incontinence" at bounding box center [451, 243] width 264 height 34
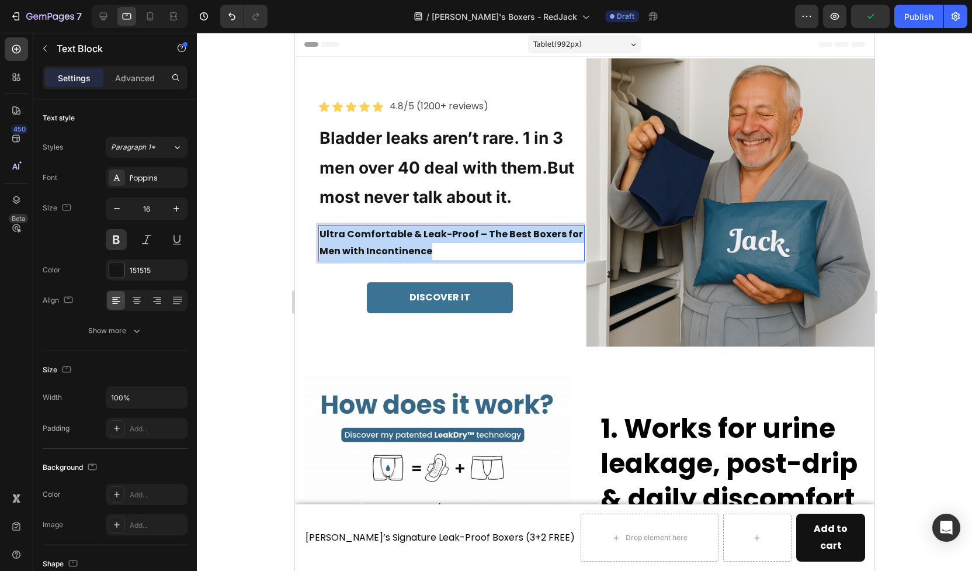
click at [358, 236] on p "Ultra Comfortable & Leak-Proof – The Best Boxers for Men with Incontinence" at bounding box center [451, 243] width 264 height 34
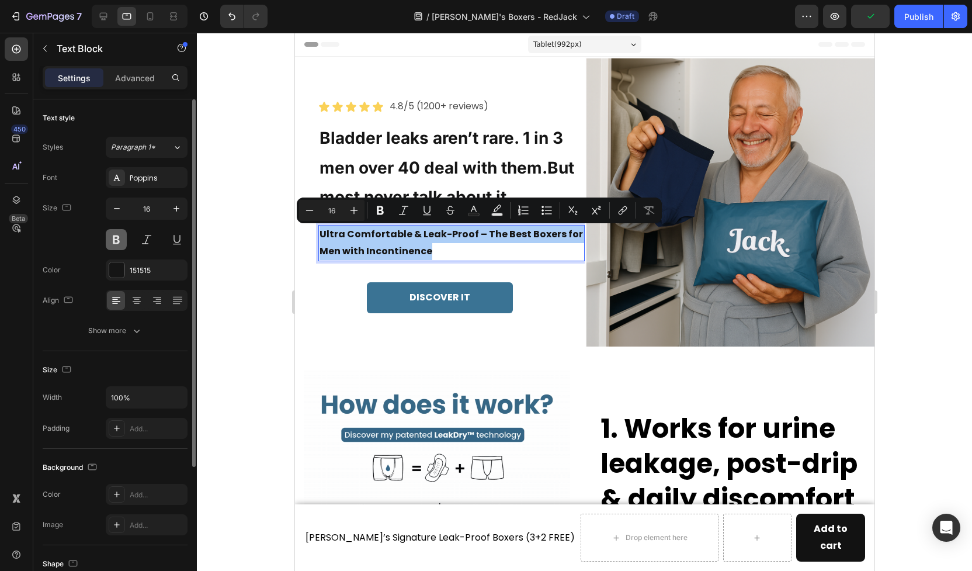
click at [122, 241] on button at bounding box center [116, 239] width 21 height 21
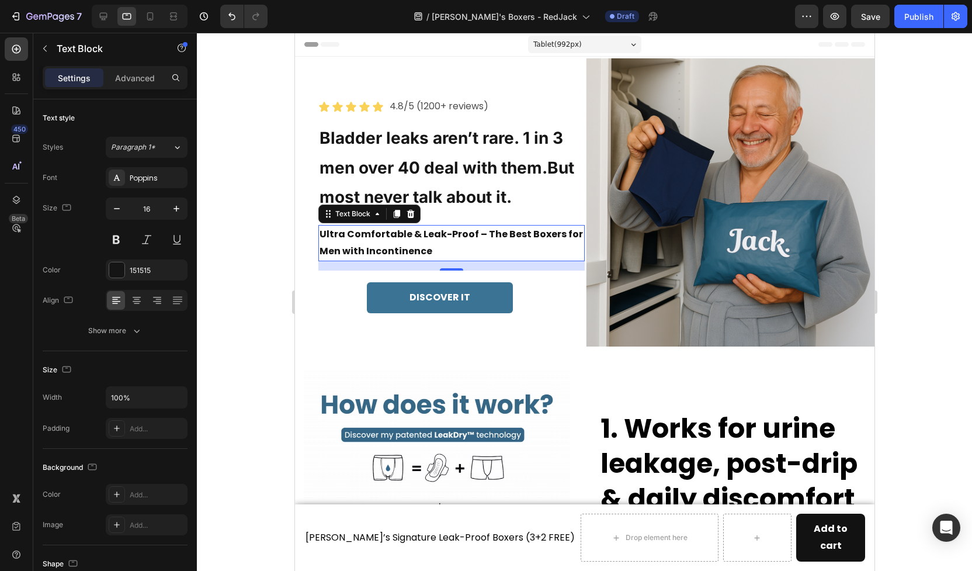
click at [376, 252] on p "Ultra Comfortable & Leak-Proof – The Best Boxers for Men with Incontinence" at bounding box center [451, 243] width 264 height 34
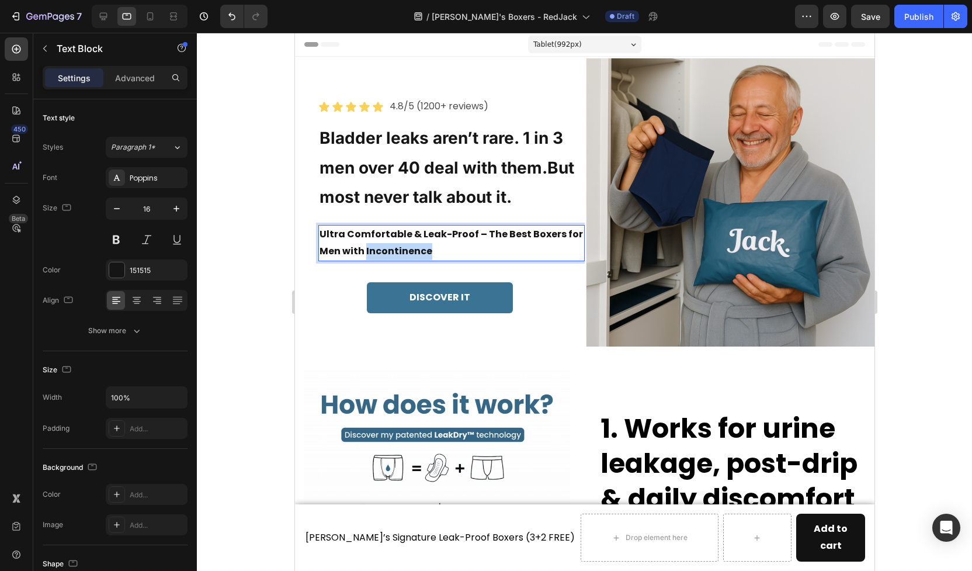
click at [376, 252] on p "Ultra Comfortable & Leak-Proof – The Best Boxers for Men with Incontinence" at bounding box center [451, 243] width 264 height 34
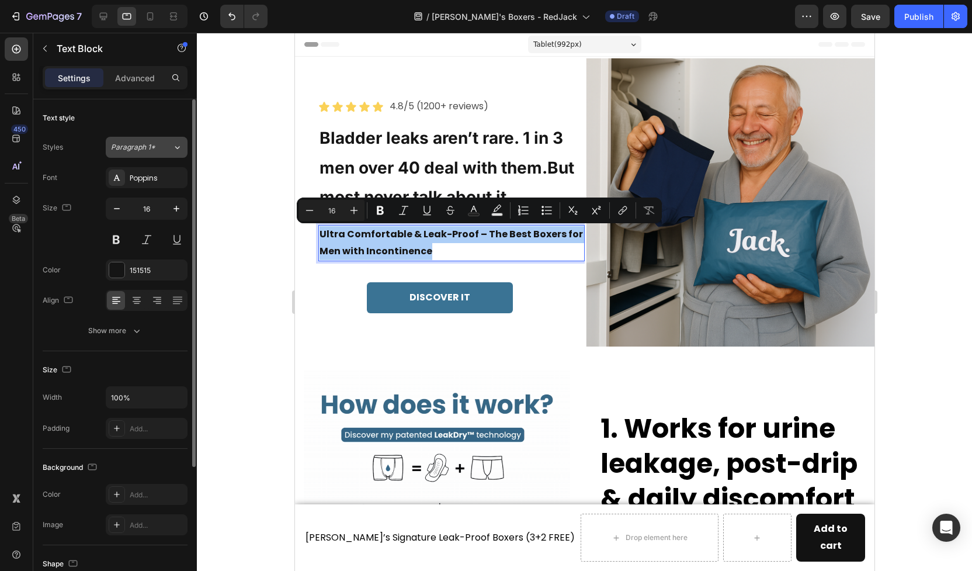
click at [141, 148] on span "Paragraph 1*" at bounding box center [133, 147] width 44 height 11
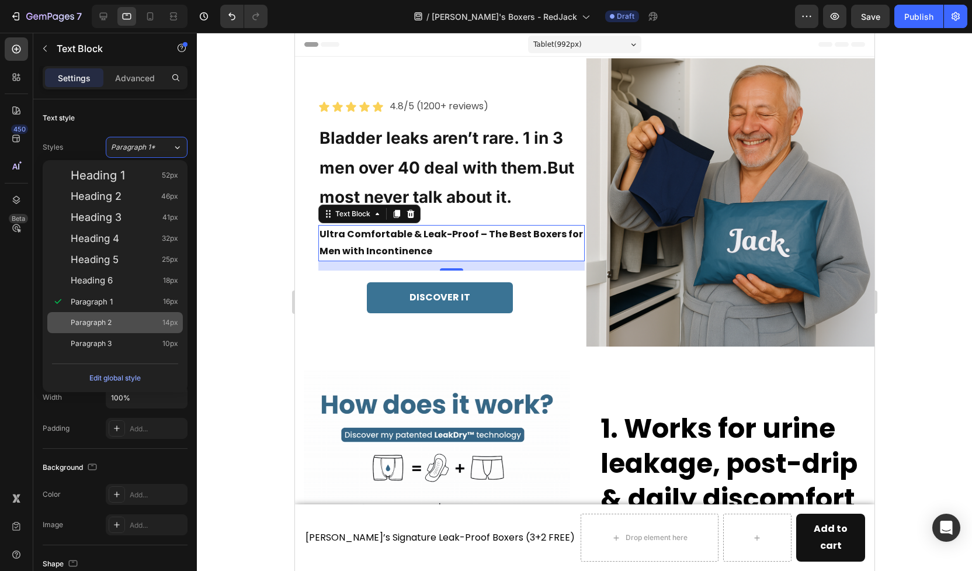
click at [112, 321] on div "Paragraph 2 14px" at bounding box center [125, 323] width 108 height 12
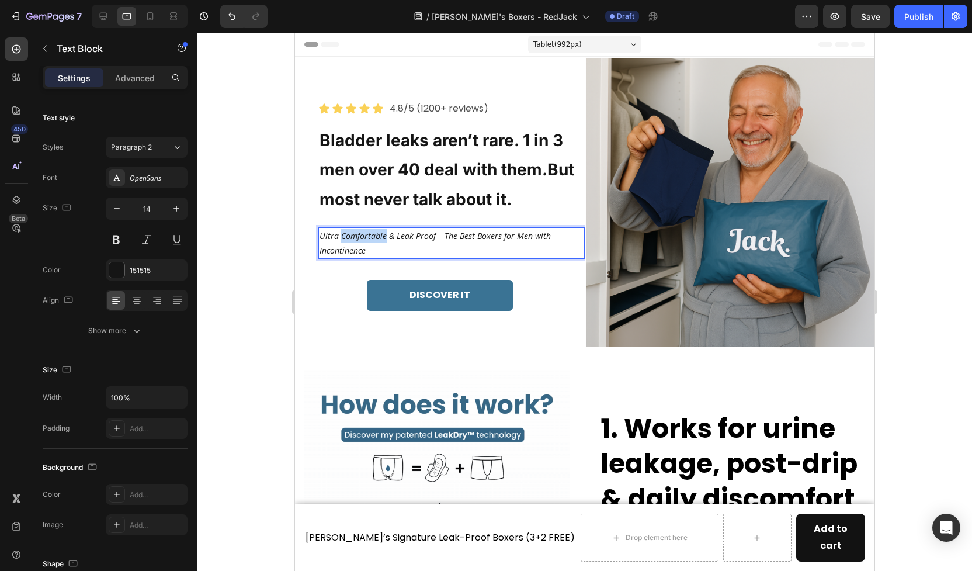
click at [376, 242] on p "Ultra Comfortable & Leak-Proof – The Best Boxers for Men with Incontinence" at bounding box center [451, 242] width 264 height 29
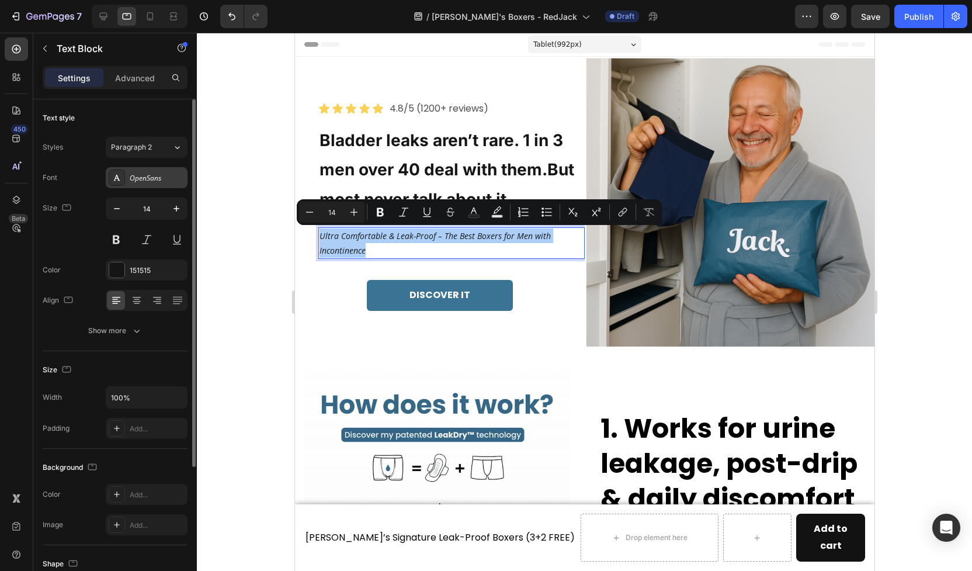
click at [155, 184] on div "OpenSans" at bounding box center [147, 177] width 82 height 21
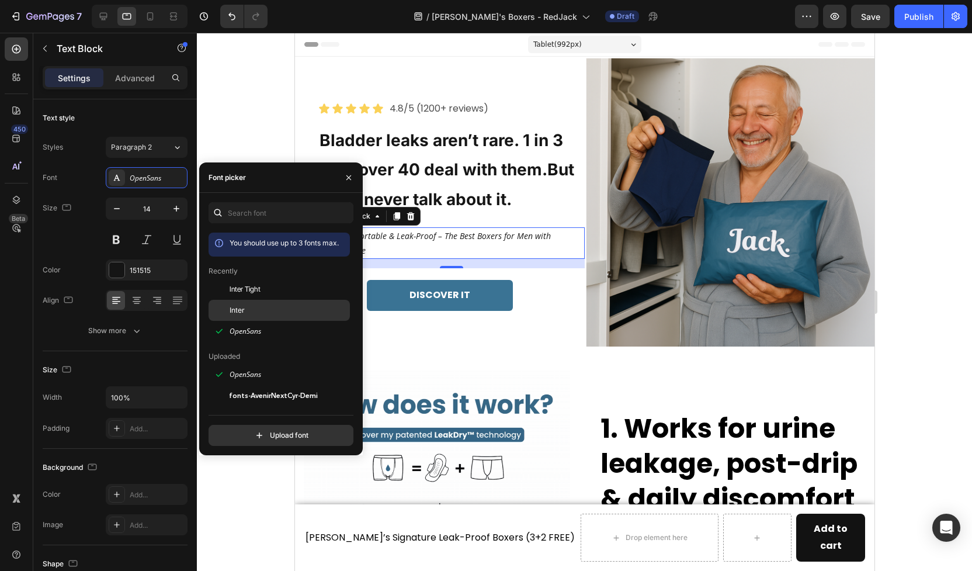
click at [250, 303] on div "Inter" at bounding box center [279, 310] width 141 height 21
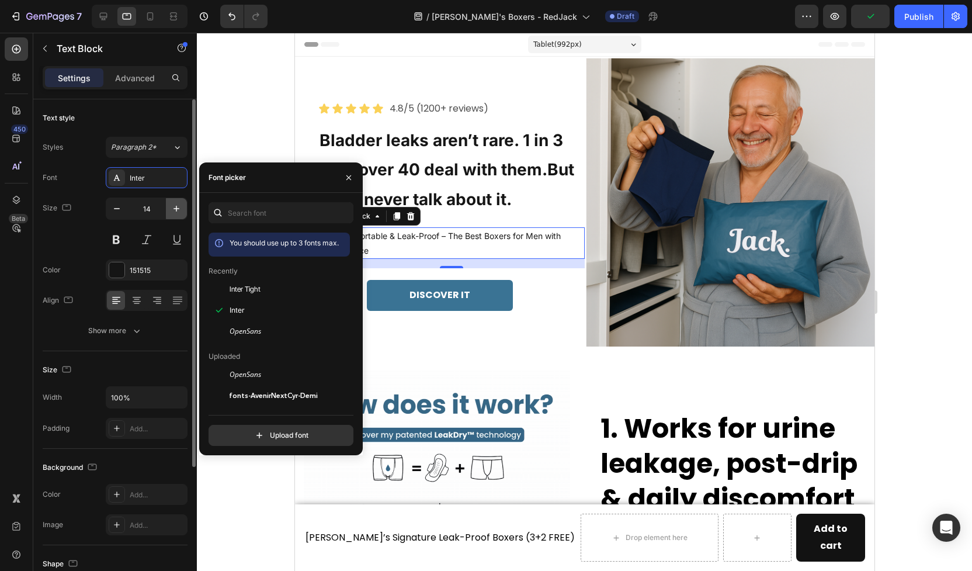
click at [175, 210] on icon "button" at bounding box center [177, 209] width 12 height 12
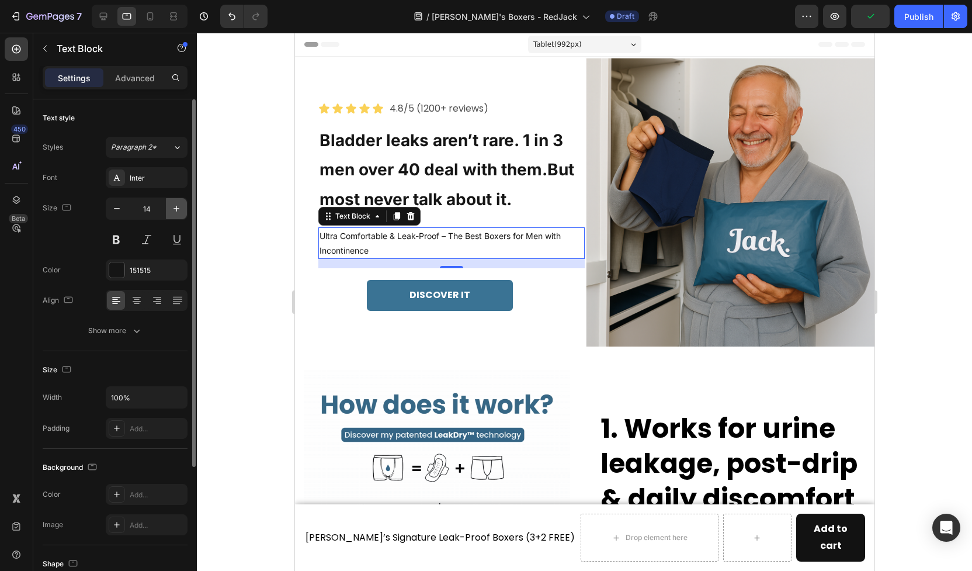
click at [175, 210] on icon "button" at bounding box center [177, 209] width 12 height 12
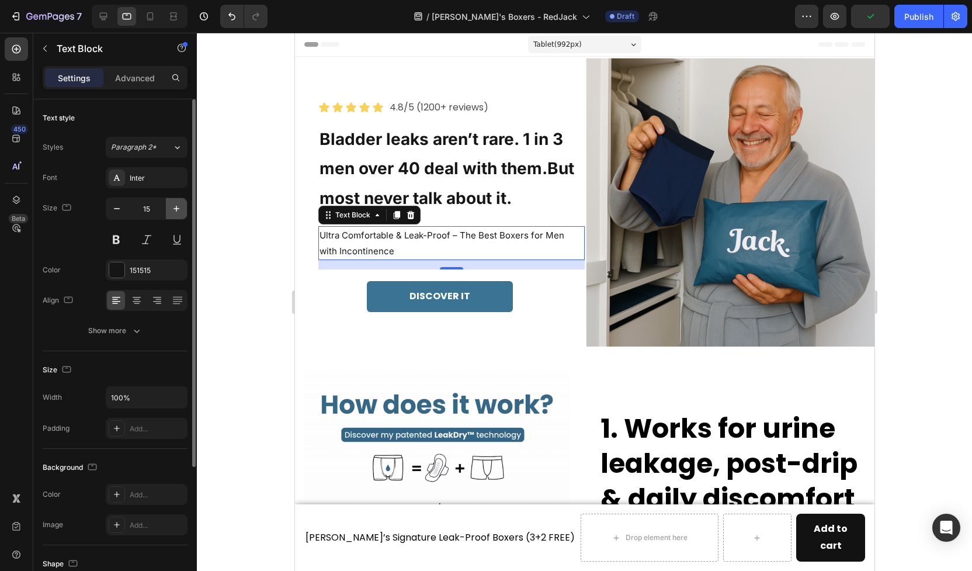
type input "16"
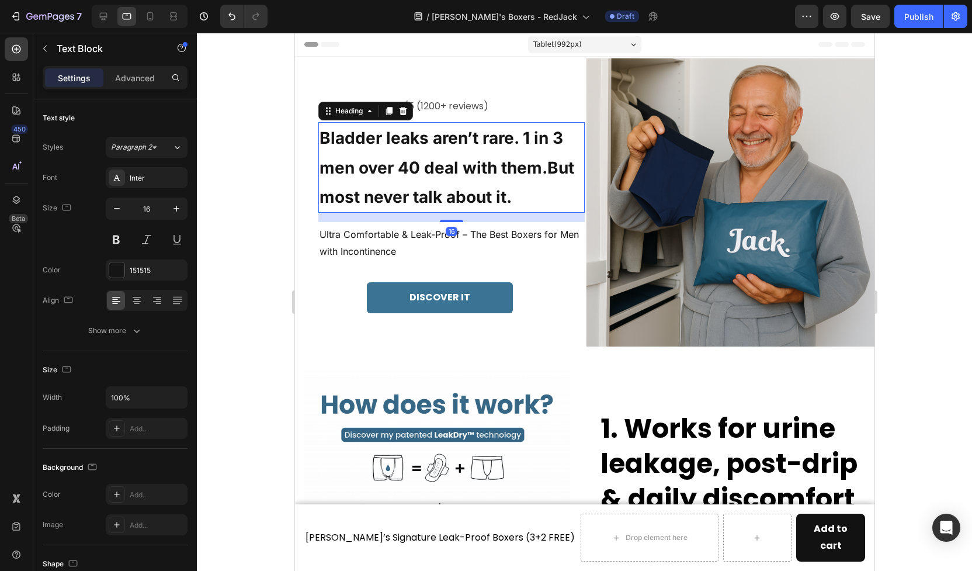
click at [402, 171] on h2 "Bladder leaks aren’t rare. 1 in 3 men over 40 deal with them.But most never tal…" at bounding box center [451, 167] width 266 height 91
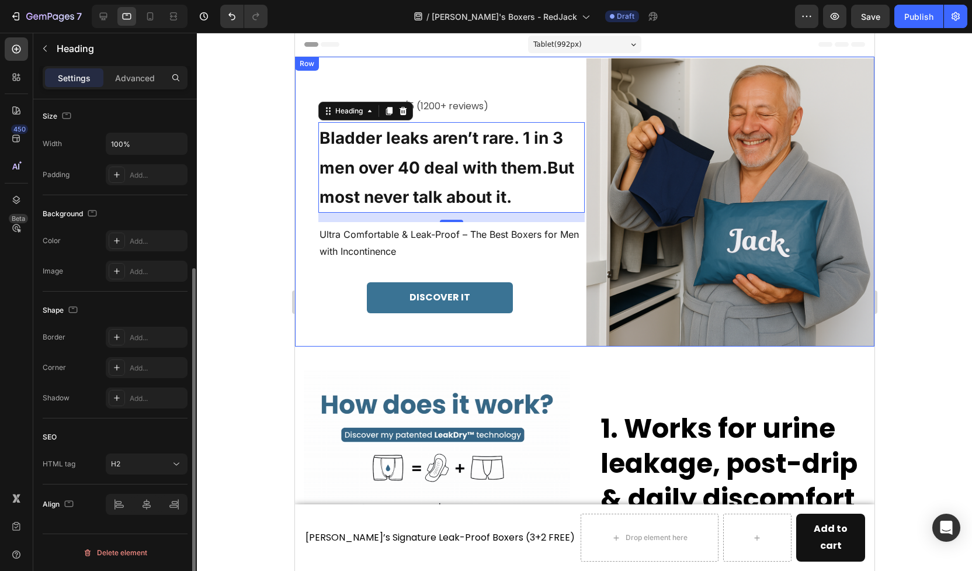
scroll to position [252, 0]
click at [136, 469] on div "H2" at bounding box center [141, 465] width 60 height 11
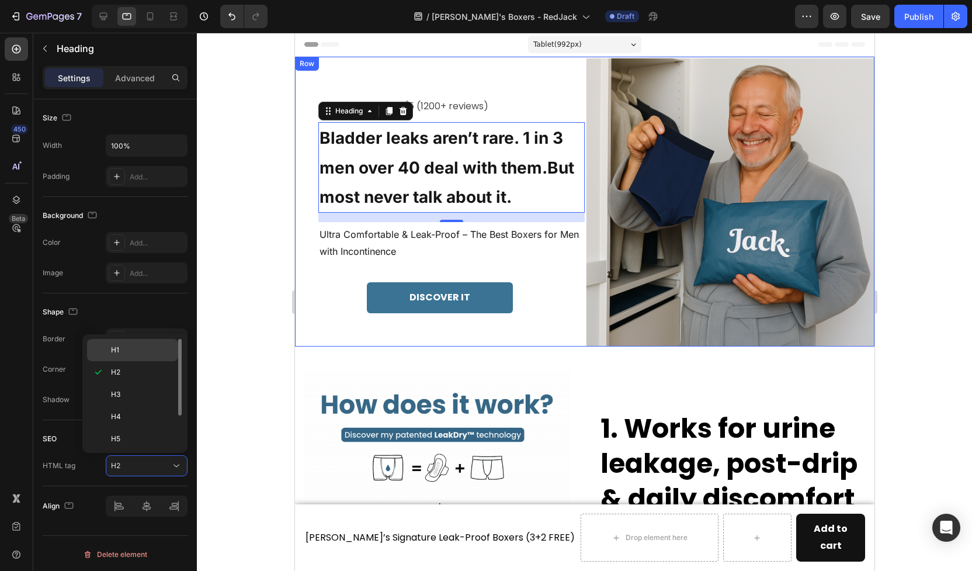
click at [131, 355] on p "H1" at bounding box center [142, 350] width 62 height 11
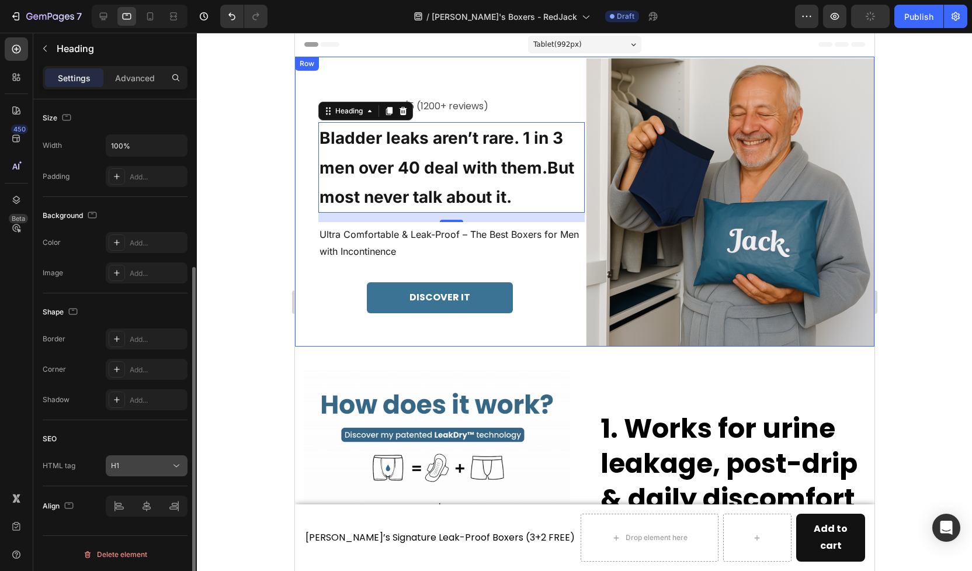
click at [129, 464] on div "H1" at bounding box center [141, 465] width 60 height 11
click at [73, 445] on div "SEO" at bounding box center [115, 439] width 145 height 19
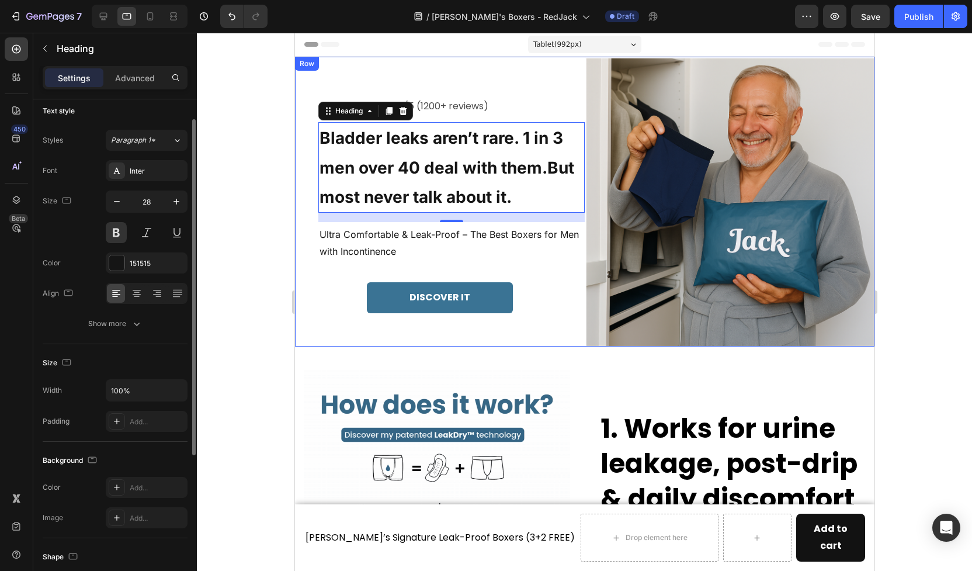
scroll to position [7, 0]
click at [114, 325] on div "Show more" at bounding box center [115, 324] width 54 height 12
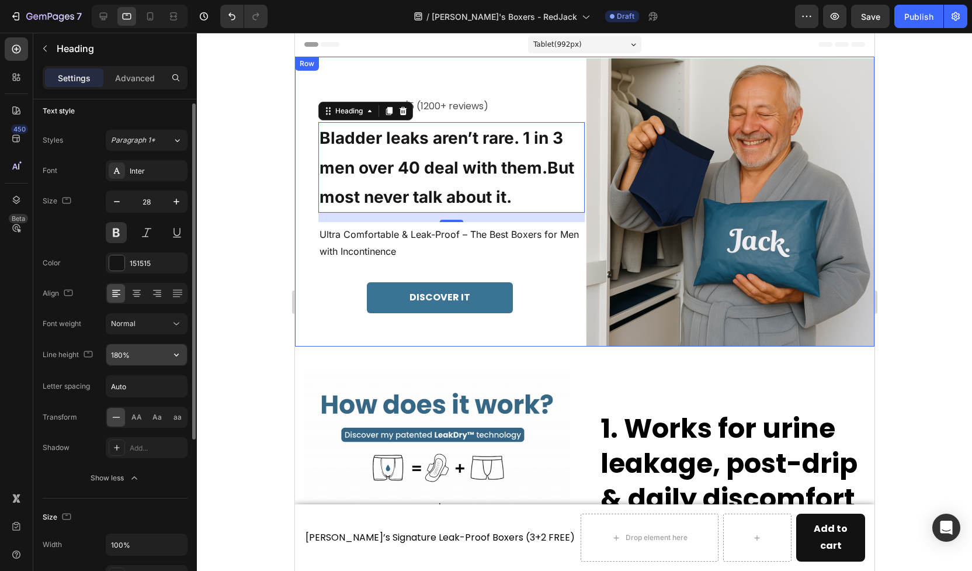
click at [119, 356] on input "180%" at bounding box center [146, 354] width 81 height 21
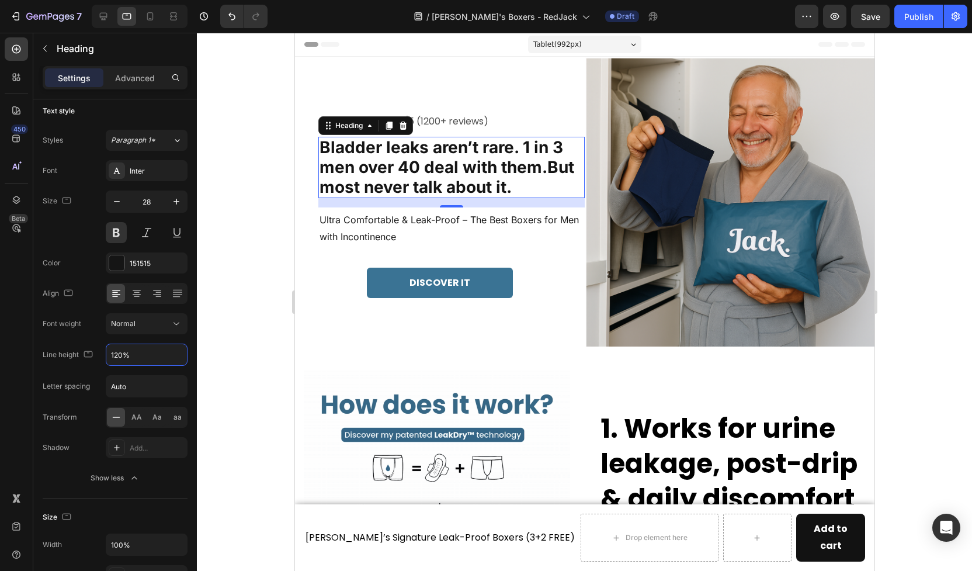
type input "120%"
click at [479, 184] on h1 "Bladder leaks aren’t rare. 1 in 3 men over 40 deal with them.But most never tal…" at bounding box center [451, 167] width 266 height 61
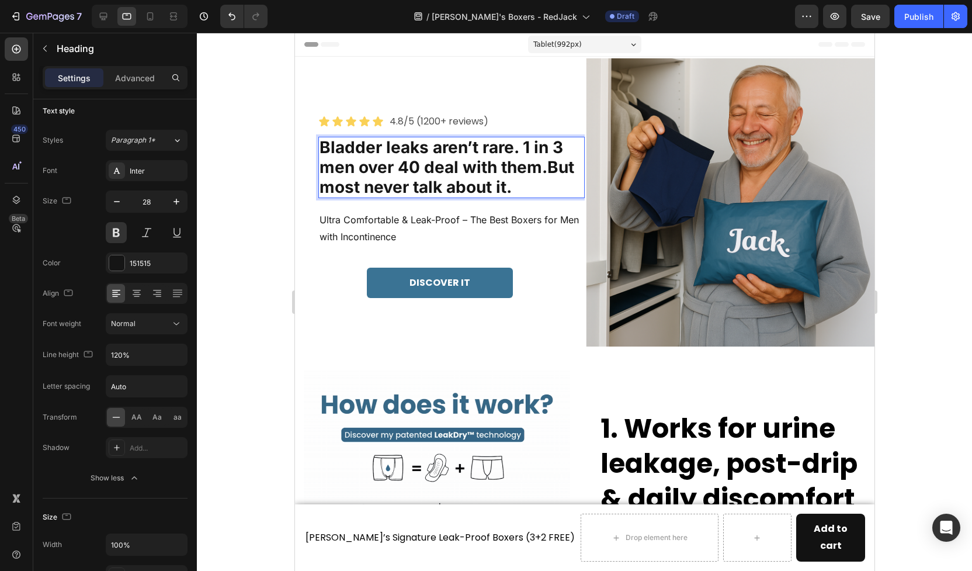
click at [545, 176] on p "Bladder leaks aren’t rare. 1 in 3 men over 40 deal with them.But most never tal…" at bounding box center [451, 167] width 264 height 59
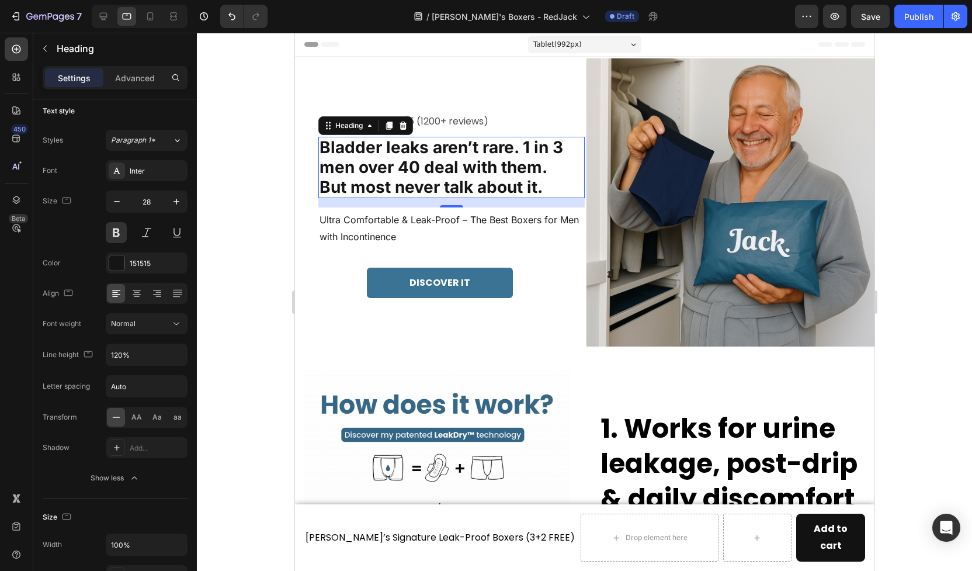
click at [277, 175] on div at bounding box center [584, 302] width 775 height 538
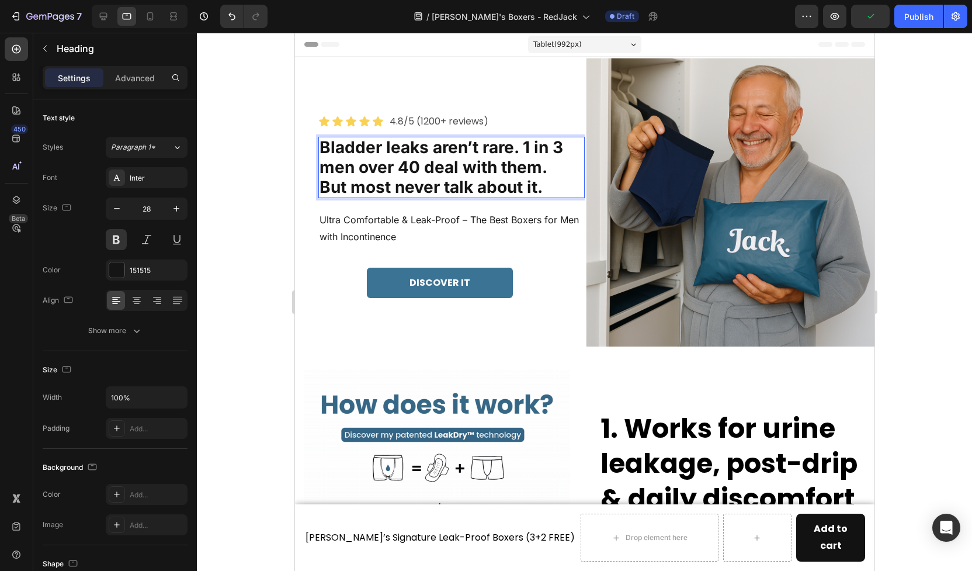
click at [525, 147] on p "Bladder leaks aren’t rare. 1 in 3 men over 40 deal with them. But most never ta…" at bounding box center [451, 167] width 264 height 59
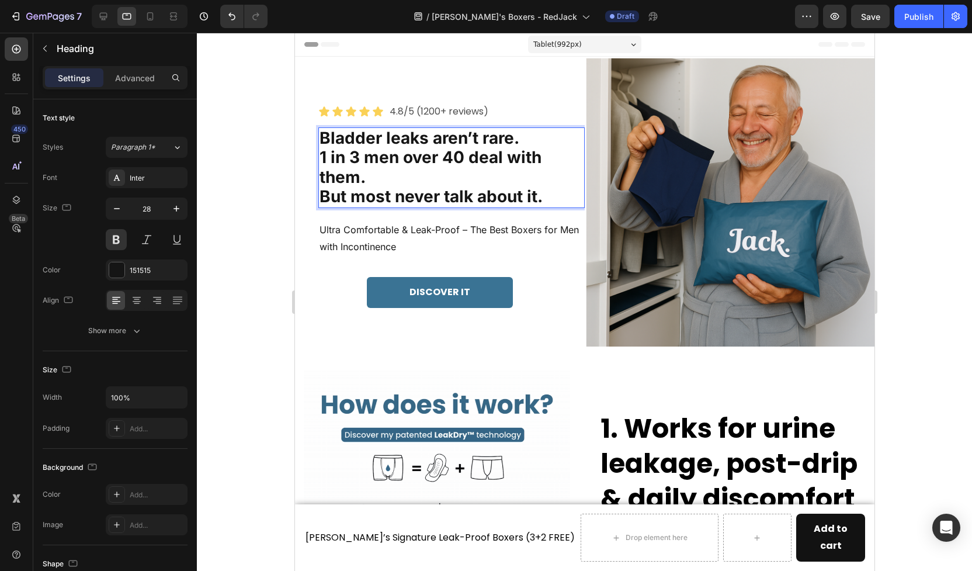
click at [321, 198] on p "Bladder leaks aren’t rare. 1 in 3 men over 40 deal with them. But most never ta…" at bounding box center [451, 168] width 264 height 78
click at [282, 199] on div at bounding box center [584, 302] width 775 height 538
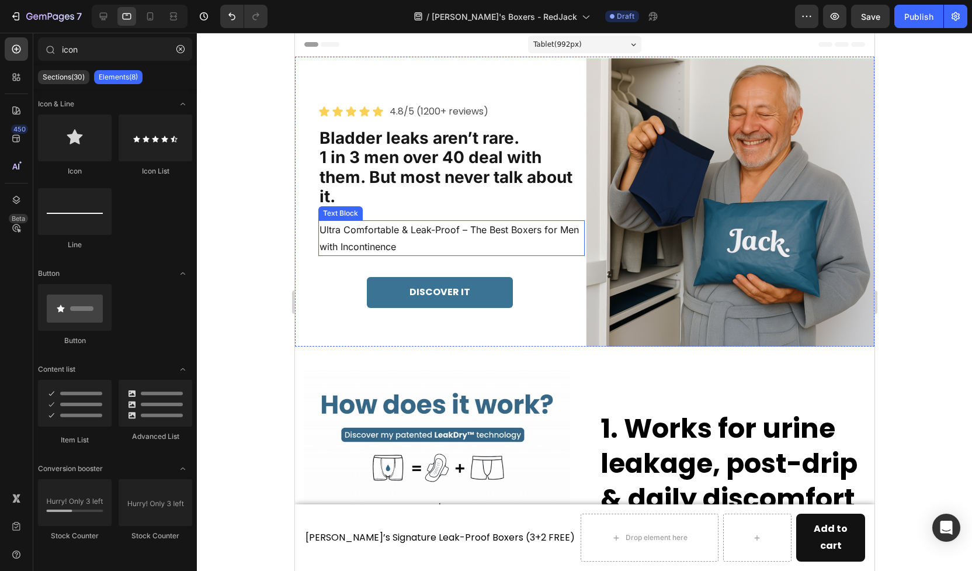
click at [363, 236] on p "Ultra Comfortable & Leak-Proof – The Best Boxers for Men with Incontinence" at bounding box center [451, 238] width 264 height 34
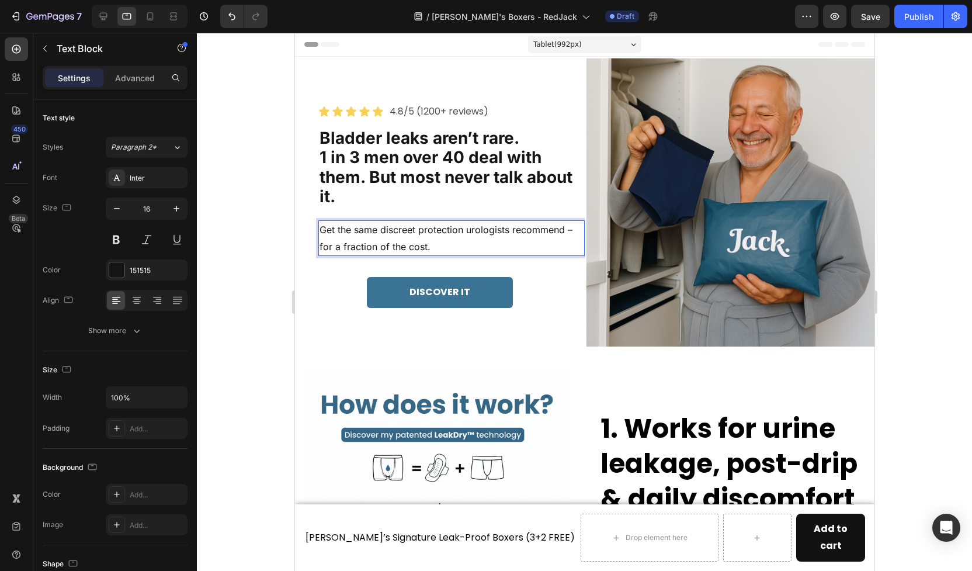
click at [261, 255] on div at bounding box center [584, 302] width 775 height 538
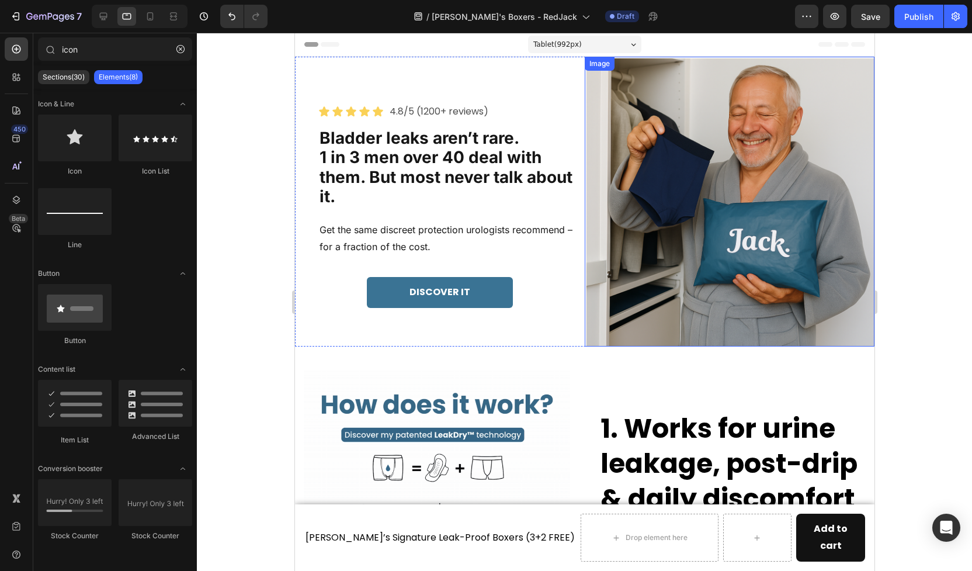
click at [712, 164] on img at bounding box center [729, 202] width 290 height 290
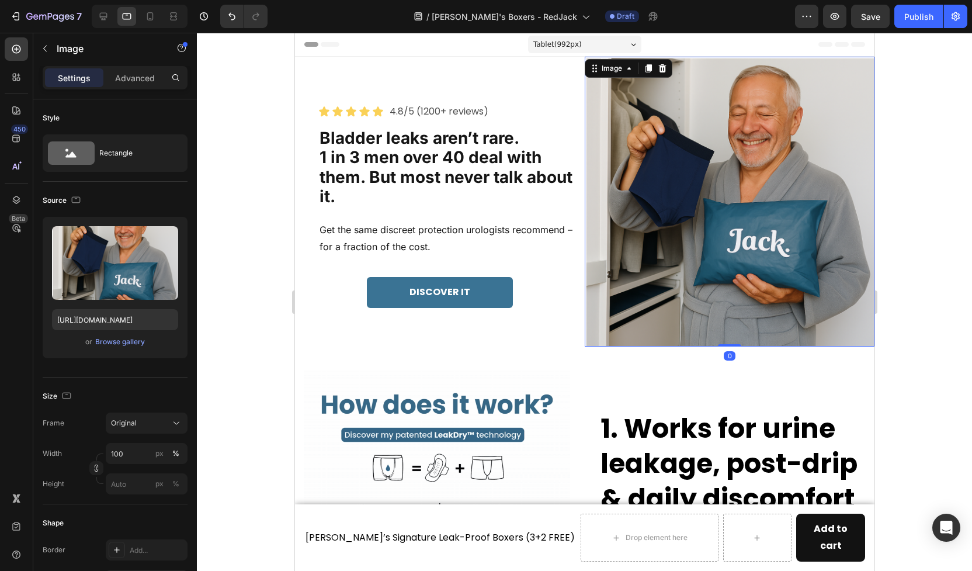
click at [259, 223] on div at bounding box center [584, 302] width 775 height 538
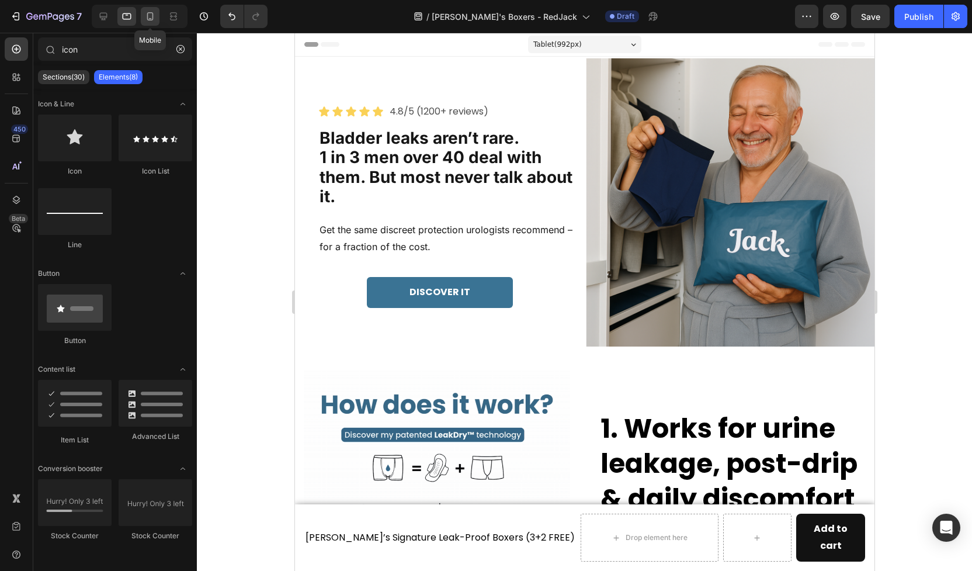
click at [141, 19] on div at bounding box center [150, 16] width 19 height 19
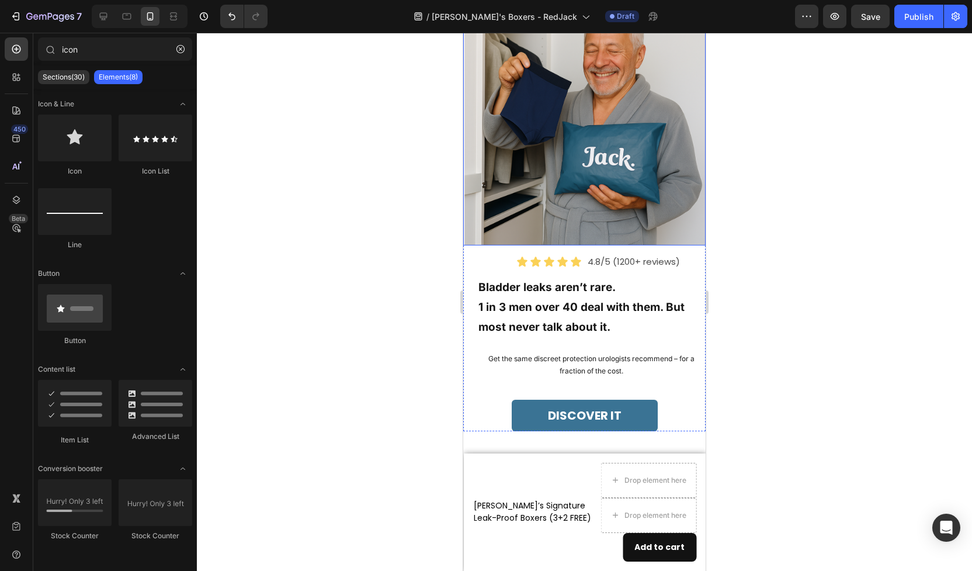
scroll to position [57, 0]
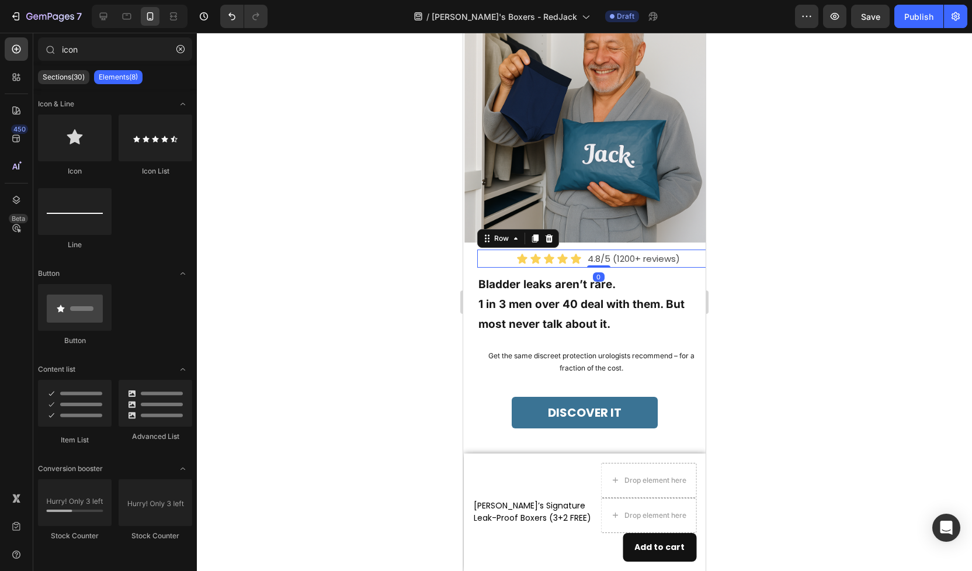
click at [692, 258] on div "Icon Icon Icon Icon Icon Icon List 4.8/5 (1200+ reviews) Text Block Row 0" at bounding box center [598, 259] width 243 height 18
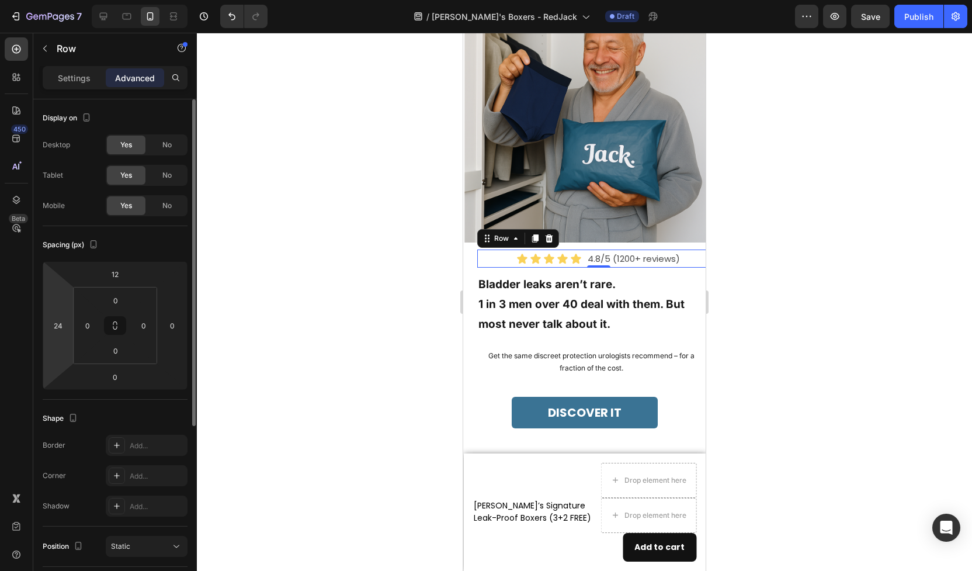
click at [60, 0] on html "7 Version history / Jack's Boxers - RedJack Draft Preview Save Publish 450 Beta…" at bounding box center [486, 0] width 972 height 0
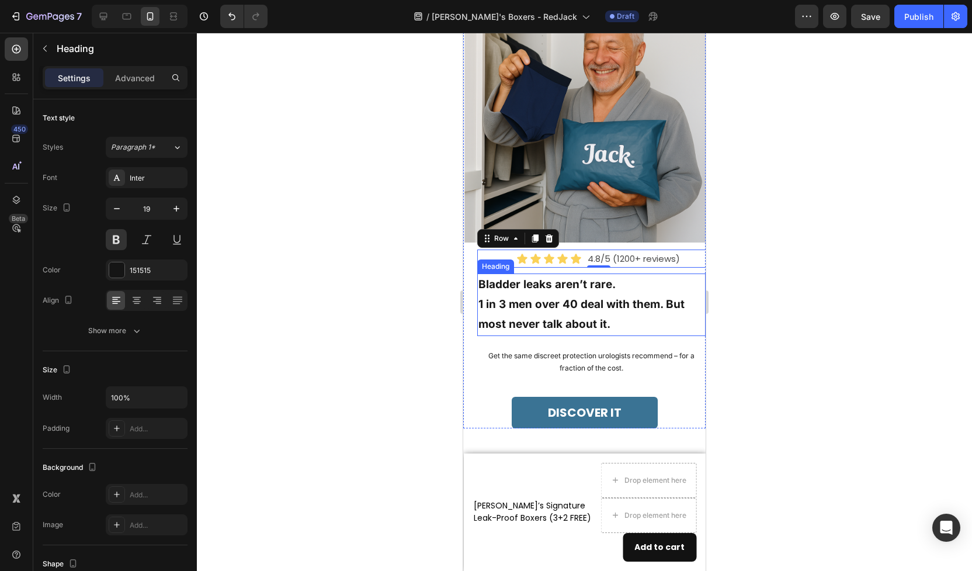
click at [508, 297] on p "Bladder leaks aren’t rare. 1 in 3 men over 40 deal with them. But most never ta…" at bounding box center [592, 305] width 226 height 60
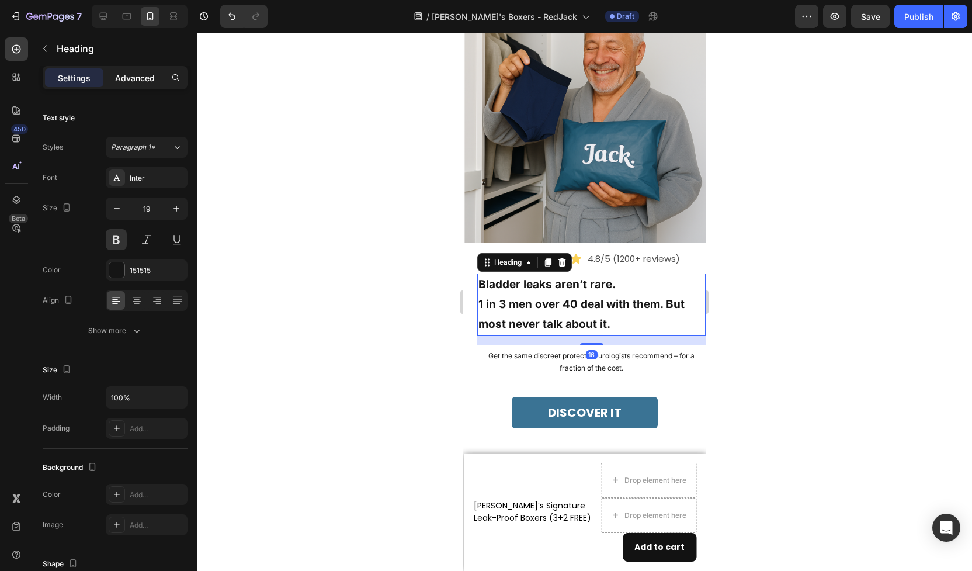
click at [142, 85] on div "Advanced" at bounding box center [135, 77] width 58 height 19
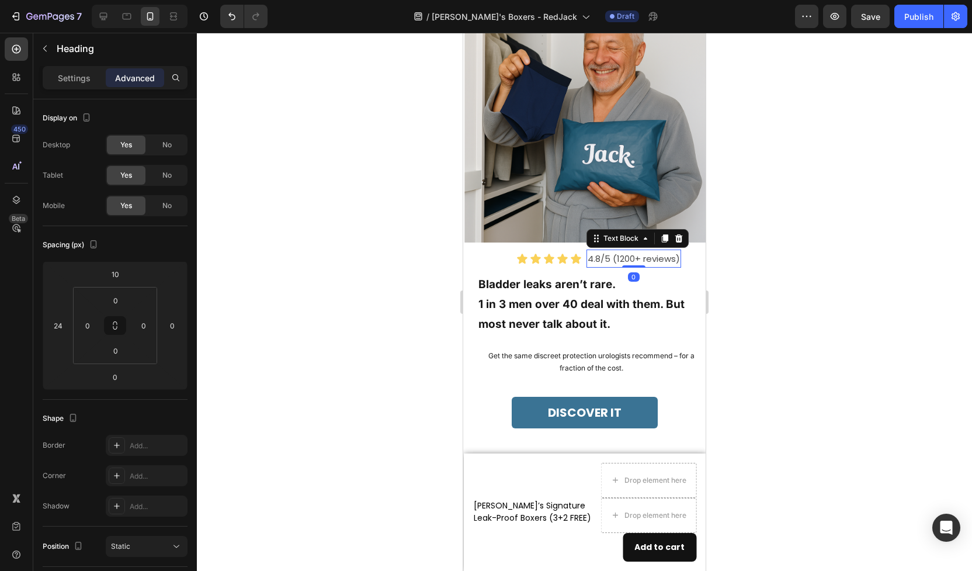
click at [601, 256] on p "4.8/5 (1200+ reviews)" at bounding box center [634, 259] width 92 height 16
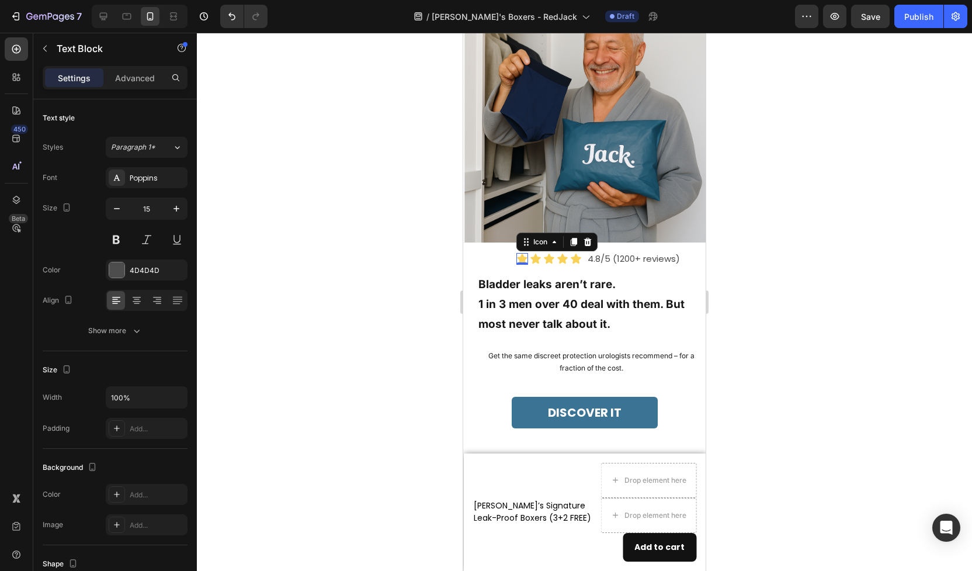
click at [517, 261] on div "Icon 0" at bounding box center [523, 259] width 12 height 12
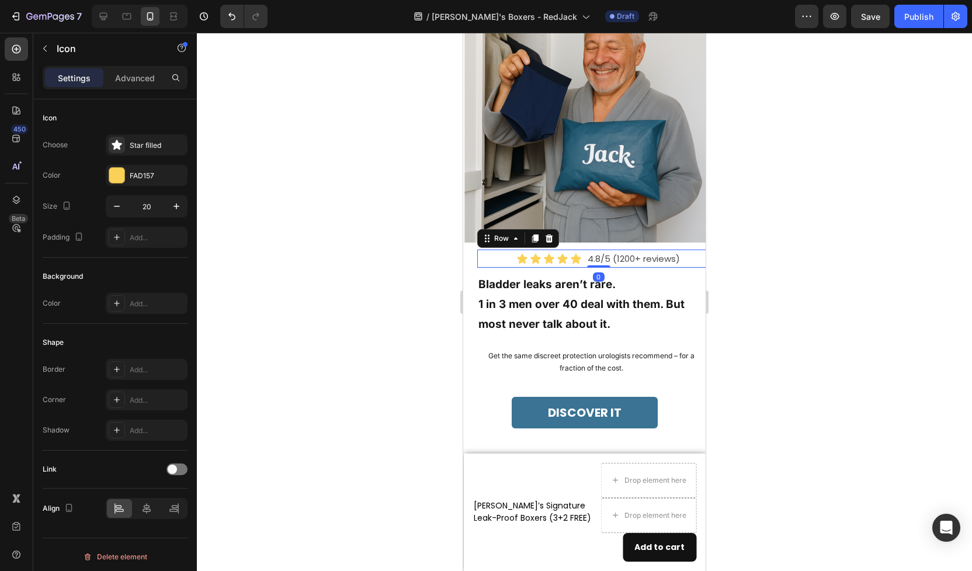
click at [684, 259] on div "Icon Icon Icon Icon Icon Icon List 4.8/5 (1200+ reviews) Text Block Row 0" at bounding box center [598, 259] width 243 height 18
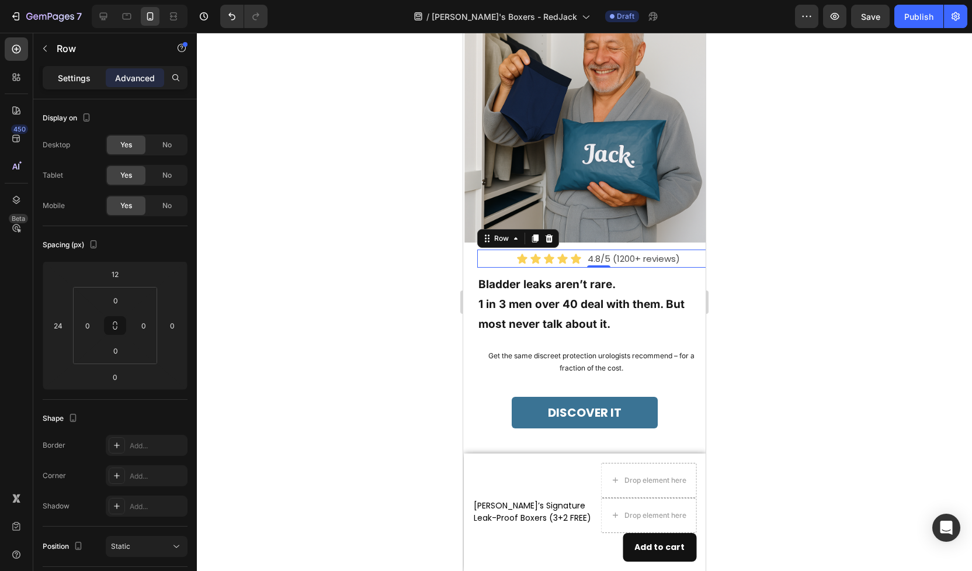
click at [76, 81] on p "Settings" at bounding box center [74, 78] width 33 height 12
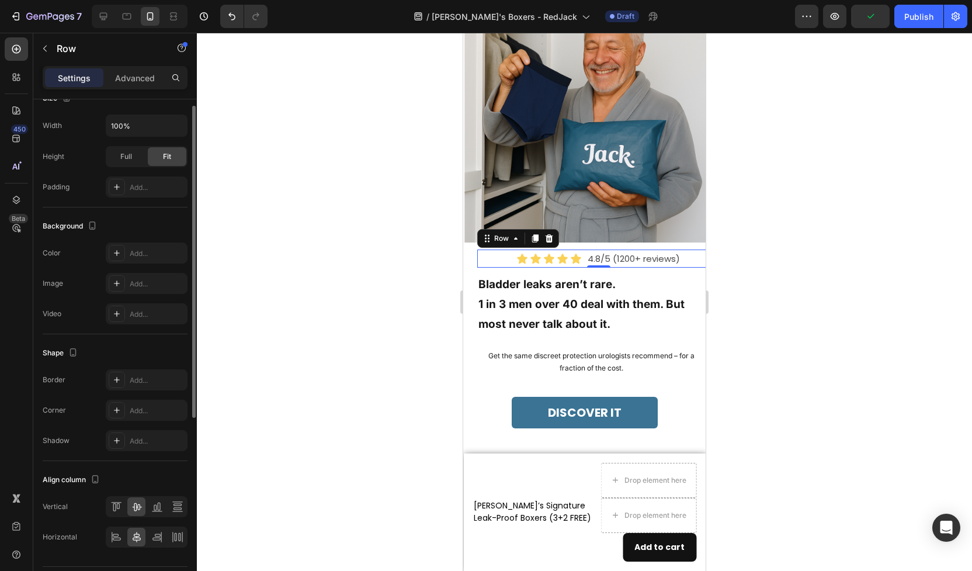
scroll to position [304, 0]
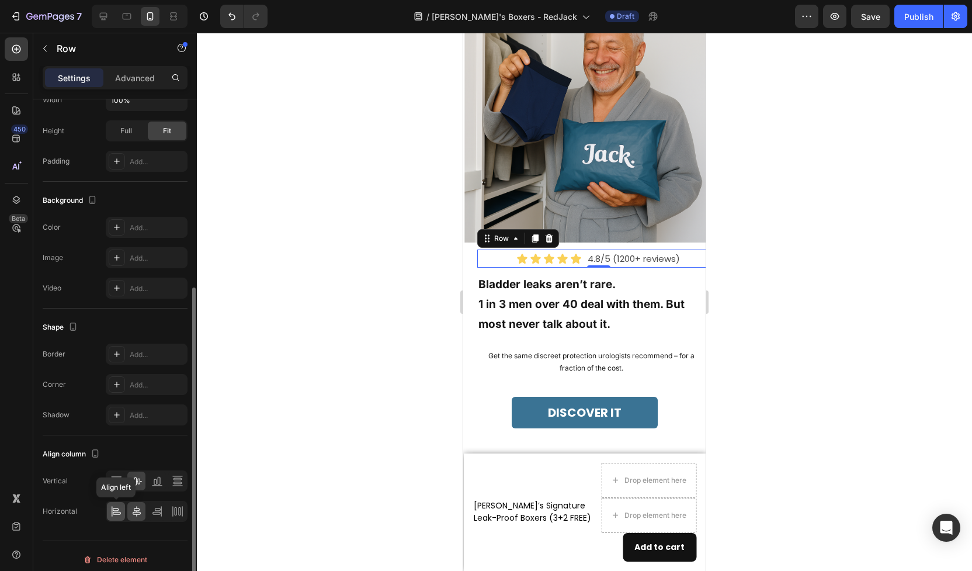
click at [117, 505] on icon at bounding box center [116, 511] width 12 height 12
click at [113, 484] on icon at bounding box center [114, 481] width 3 height 8
click at [139, 481] on icon at bounding box center [136, 481] width 9 height 8
click at [160, 482] on icon at bounding box center [157, 481] width 12 height 12
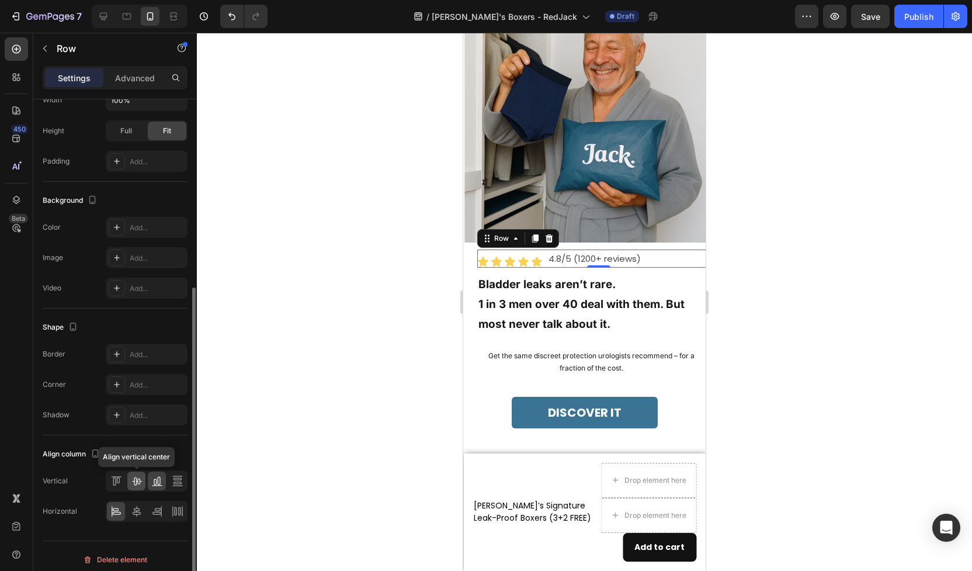
click at [134, 483] on icon at bounding box center [136, 481] width 9 height 8
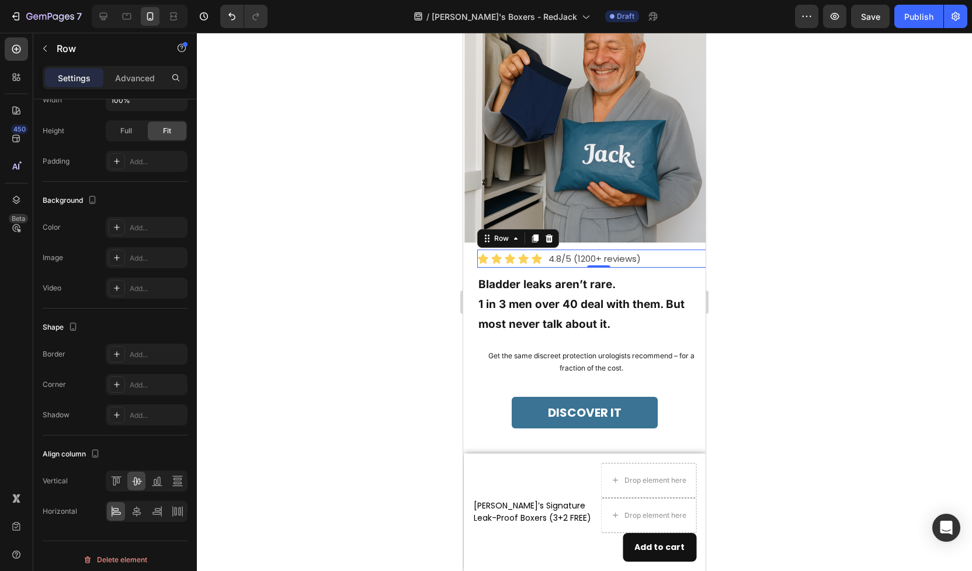
click at [293, 429] on div at bounding box center [584, 302] width 775 height 538
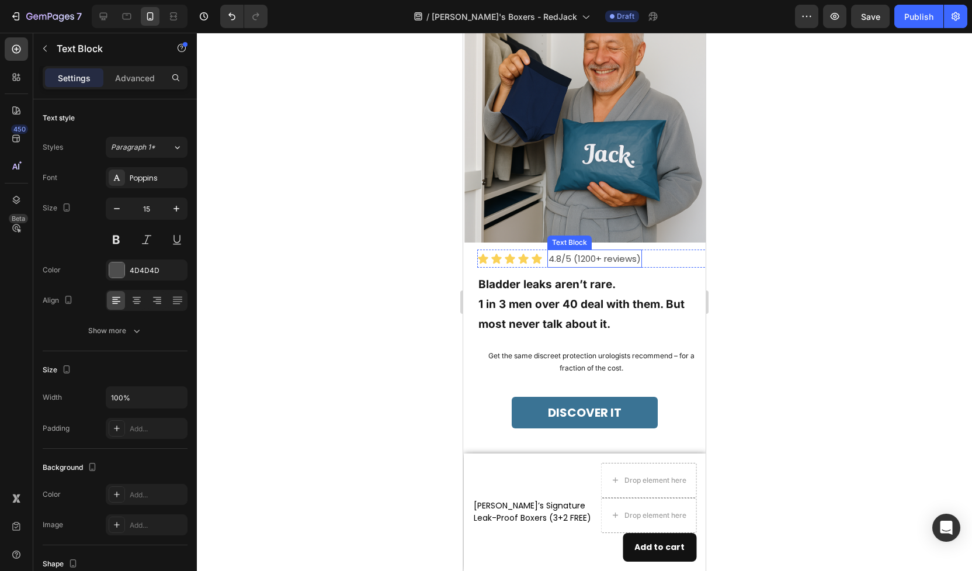
click at [553, 263] on p "4.8/5 (1200+ reviews)" at bounding box center [595, 259] width 92 height 16
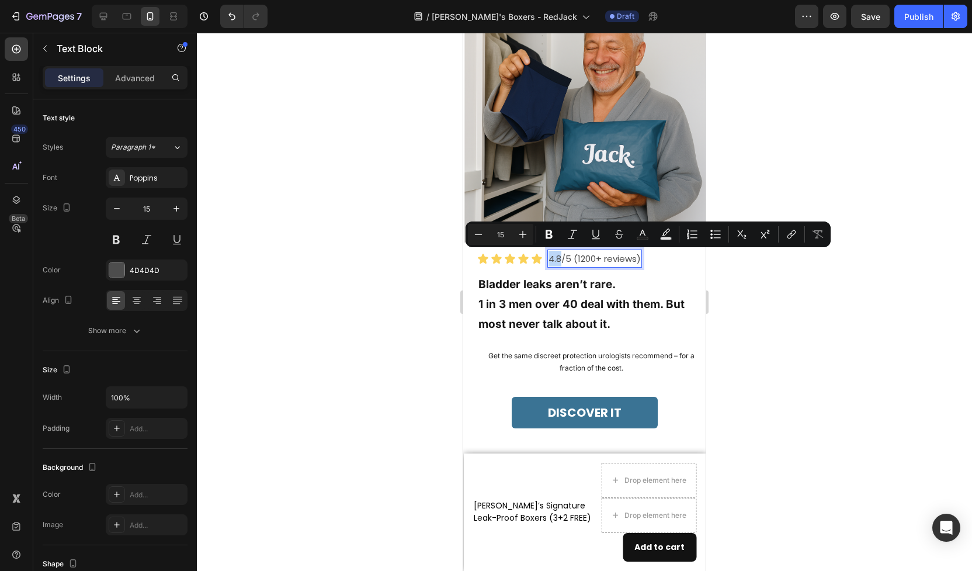
click at [552, 255] on p "4.8/5 (1200+ reviews)" at bounding box center [595, 259] width 92 height 16
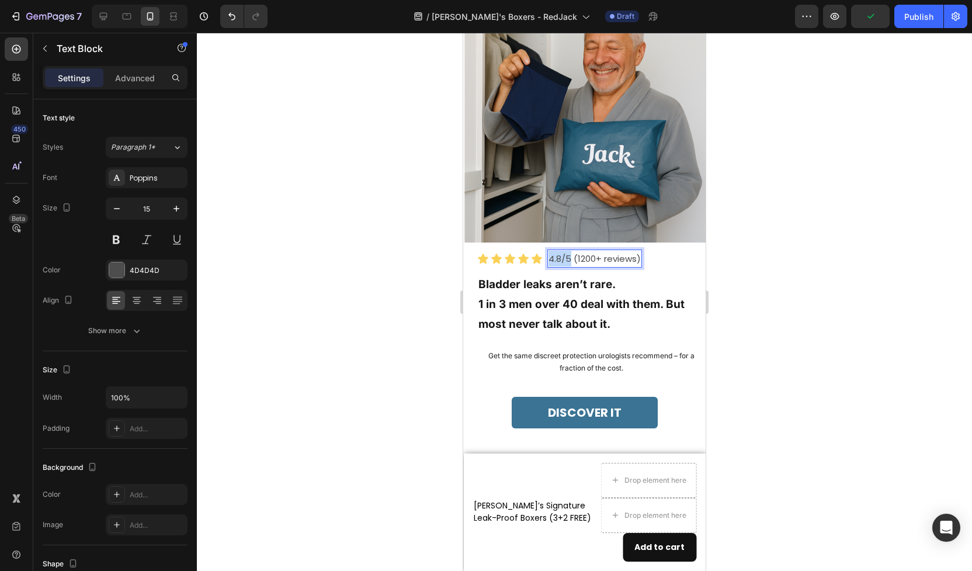
drag, startPoint x: 571, startPoint y: 259, endPoint x: 549, endPoint y: 261, distance: 21.7
click at [549, 261] on p "4.8/5 (1200+ reviews)" at bounding box center [595, 259] width 92 height 16
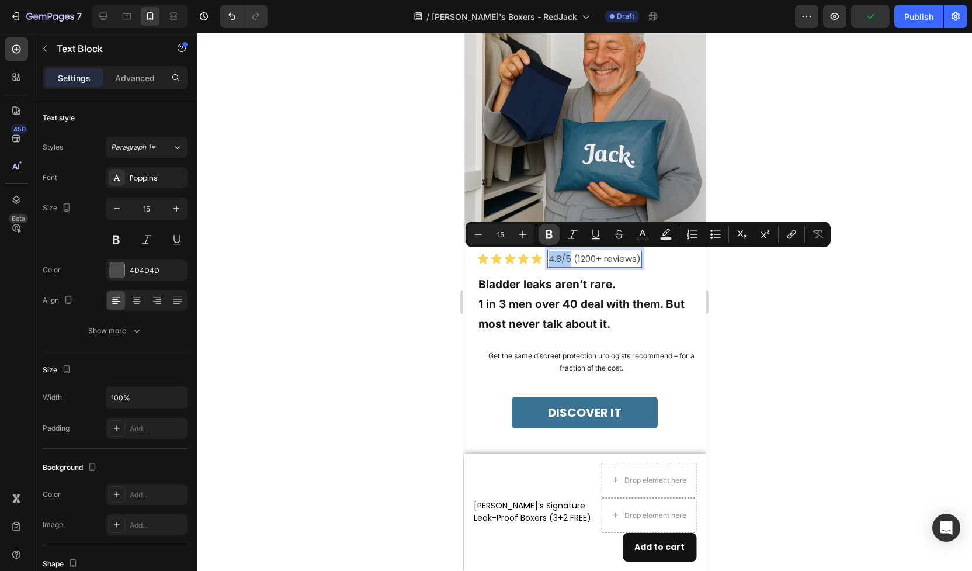
click at [546, 234] on icon "Editor contextual toolbar" at bounding box center [549, 234] width 7 height 9
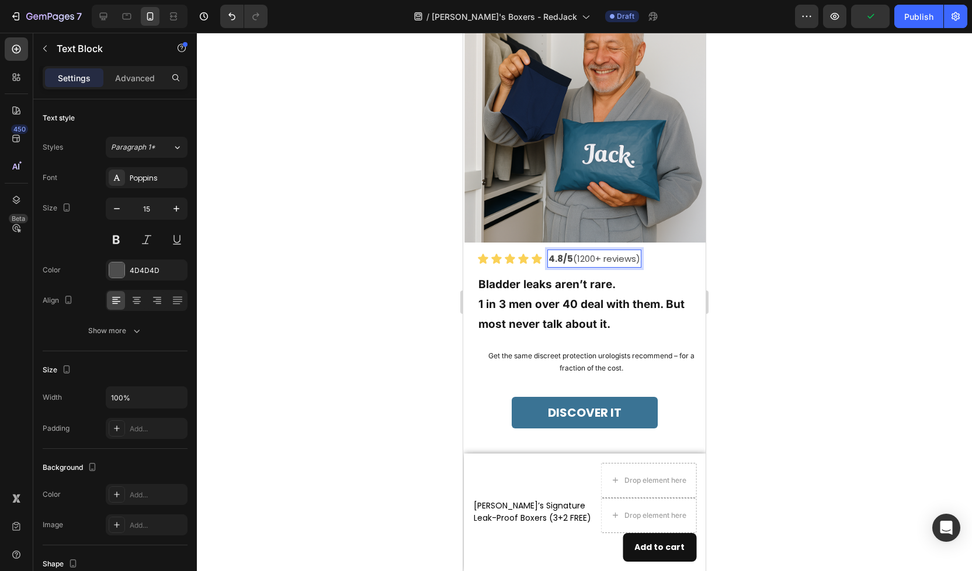
click at [583, 257] on p "4.8/5 (1200+ reviews)" at bounding box center [595, 259] width 92 height 16
click at [578, 259] on p "4.8/5 (1200+ reviews)" at bounding box center [595, 259] width 92 height 16
click at [575, 262] on p "4.8/5 mor f1200+ reviews)" at bounding box center [604, 259] width 111 height 16
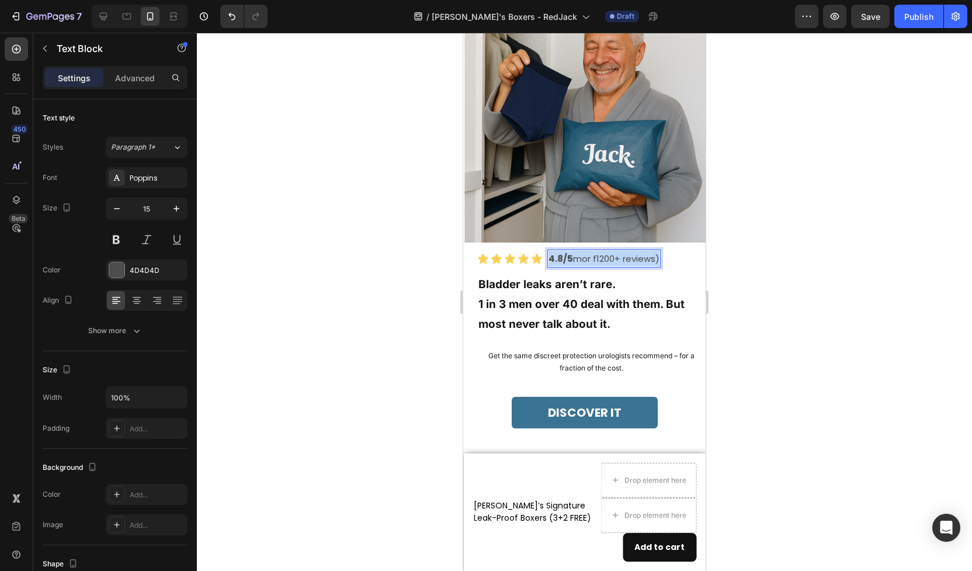
click at [575, 262] on p "4.8/5 mor f1200+ reviews)" at bounding box center [604, 259] width 111 height 16
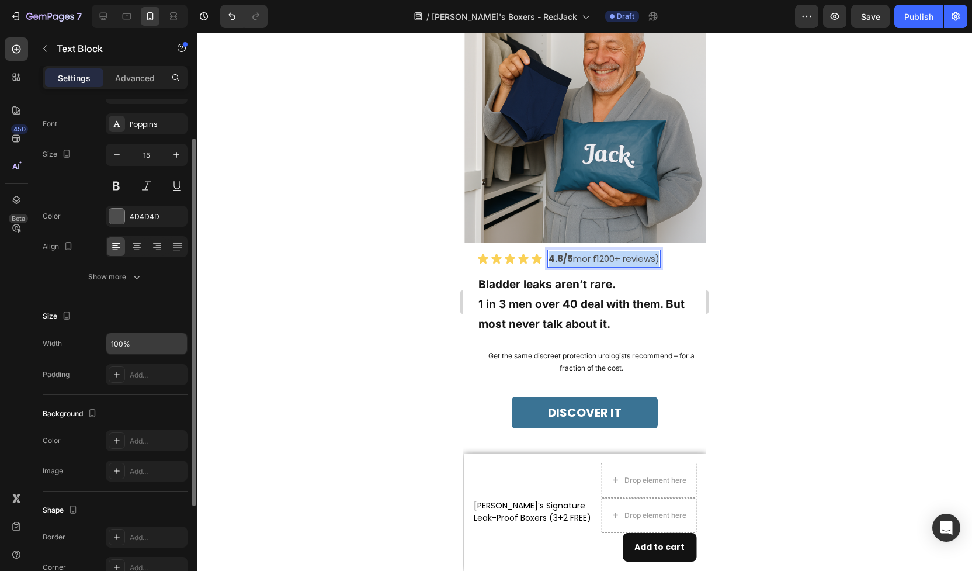
scroll to position [188, 0]
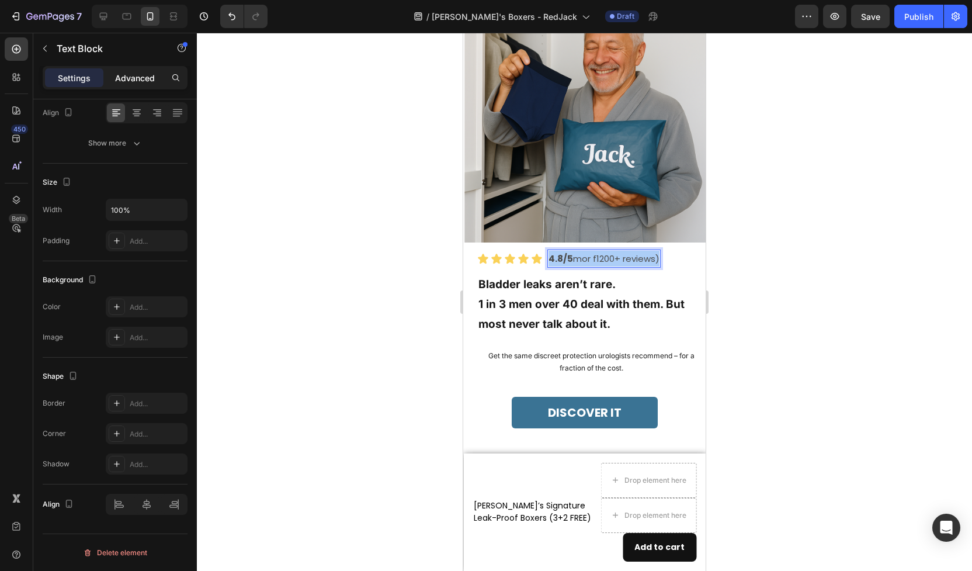
click at [152, 70] on div "Advanced" at bounding box center [135, 77] width 58 height 19
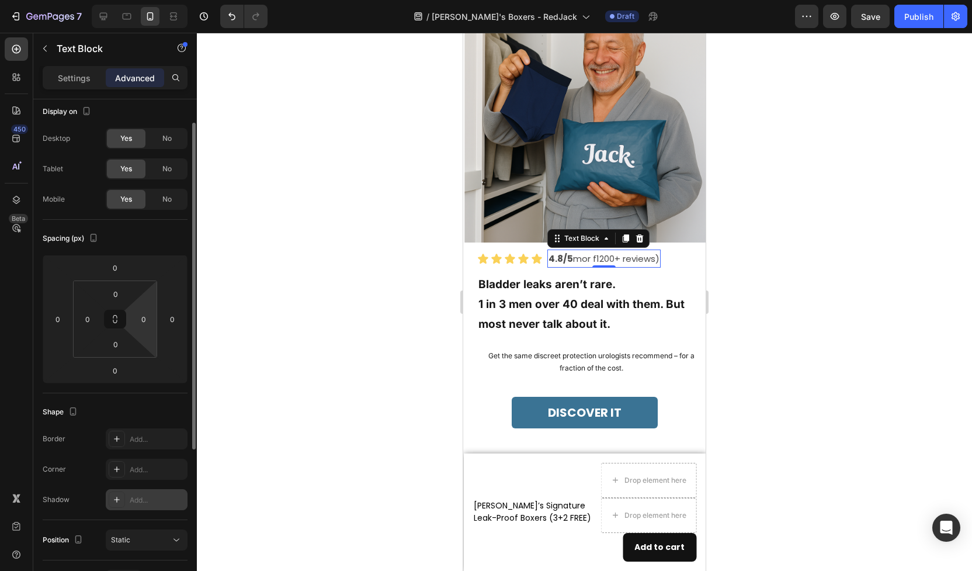
scroll to position [0, 0]
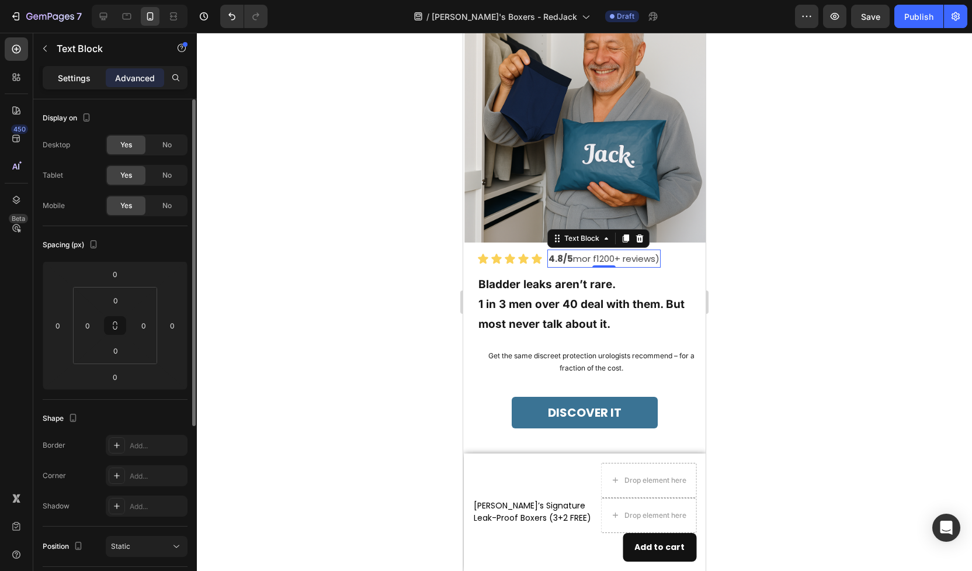
click at [74, 78] on p "Settings" at bounding box center [74, 78] width 33 height 12
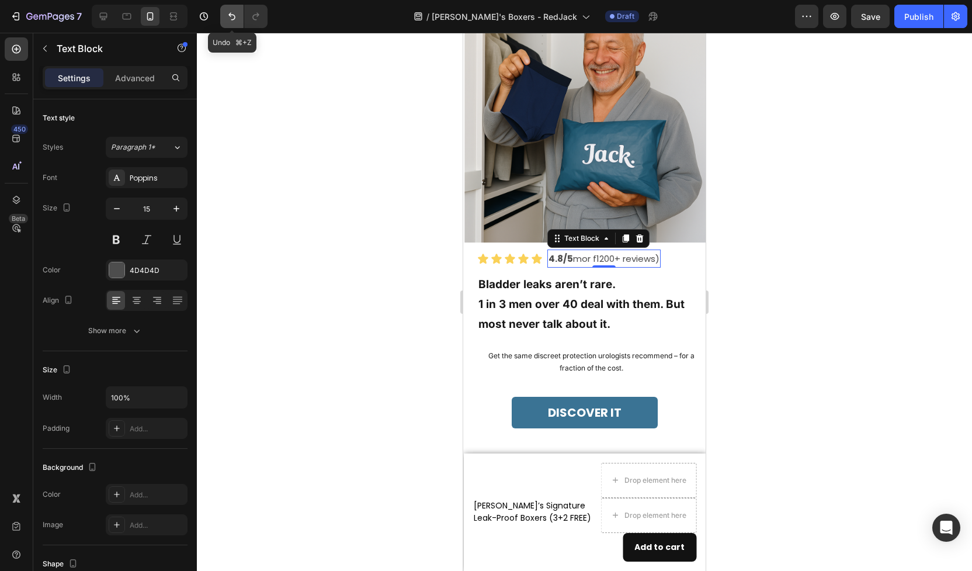
click at [234, 18] on icon "Undo/Redo" at bounding box center [231, 17] width 7 height 8
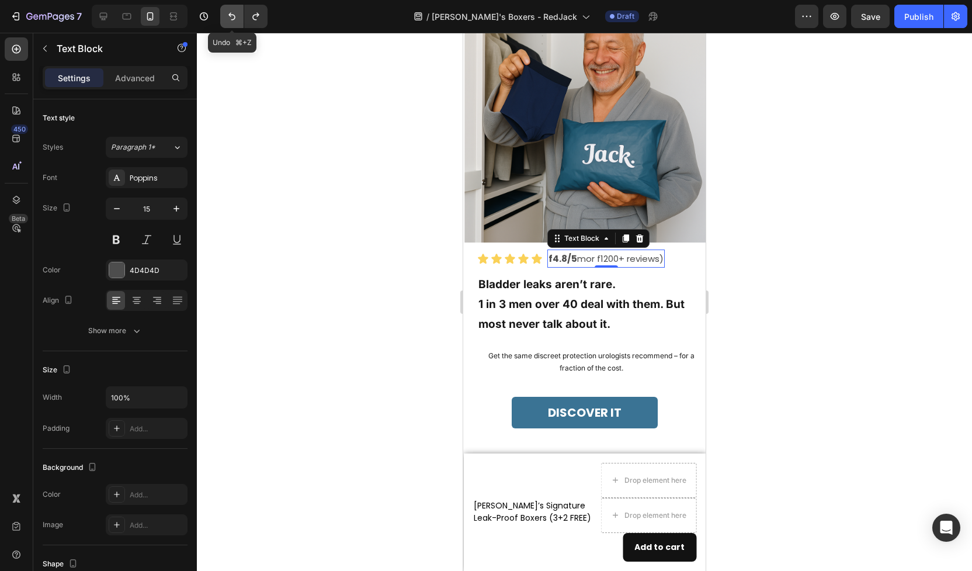
click at [234, 18] on icon "Undo/Redo" at bounding box center [231, 17] width 7 height 8
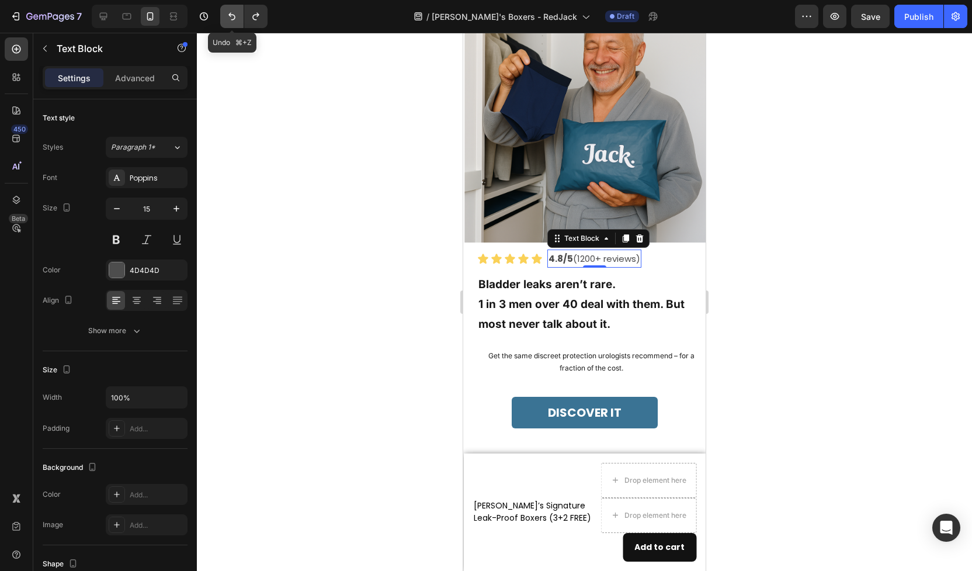
click at [234, 18] on icon "Undo/Redo" at bounding box center [231, 17] width 7 height 8
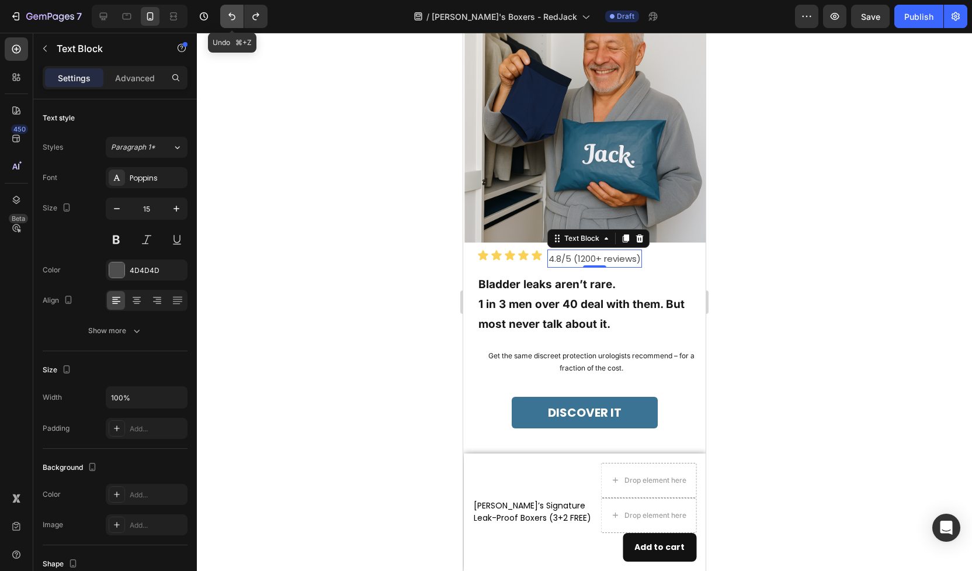
click at [234, 18] on icon "Undo/Redo" at bounding box center [231, 17] width 7 height 8
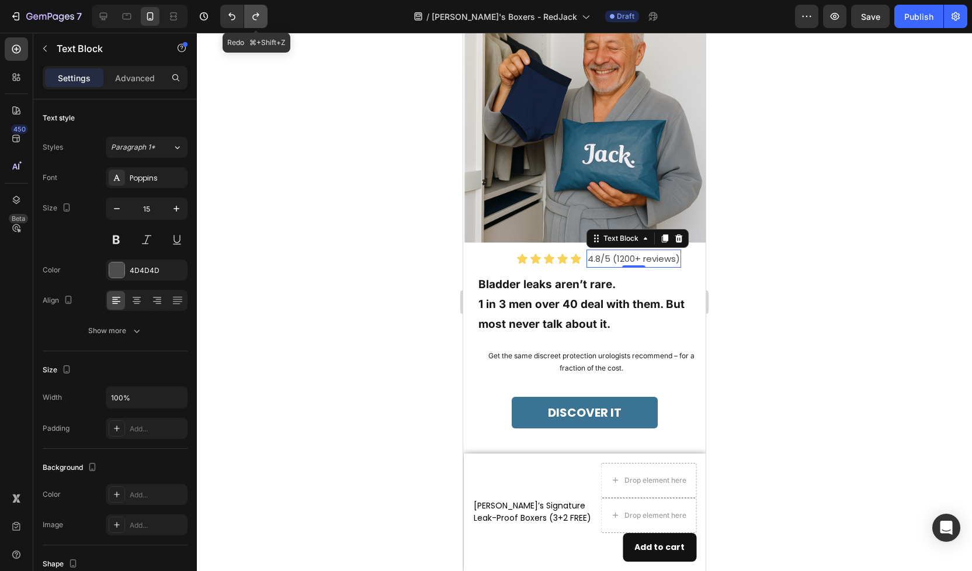
click at [261, 18] on icon "Undo/Redo" at bounding box center [256, 17] width 12 height 12
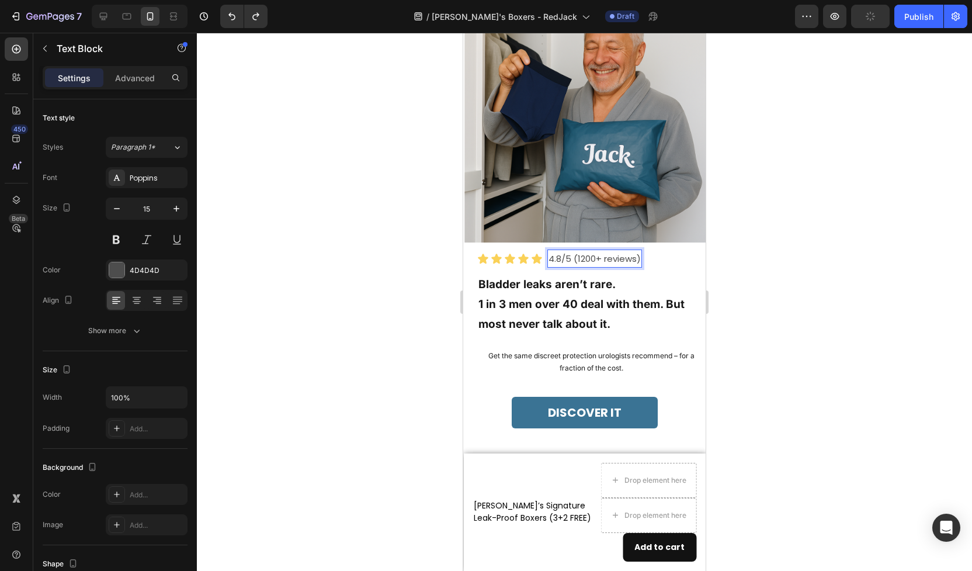
click at [575, 260] on p "4.8/5 (1200+ reviews)" at bounding box center [595, 259] width 92 height 16
click at [600, 259] on p "4.8/5 from (1200+ reviews)" at bounding box center [607, 259] width 116 height 16
click at [660, 262] on p "4.8/5 from 1200+ reviews)" at bounding box center [605, 259] width 112 height 16
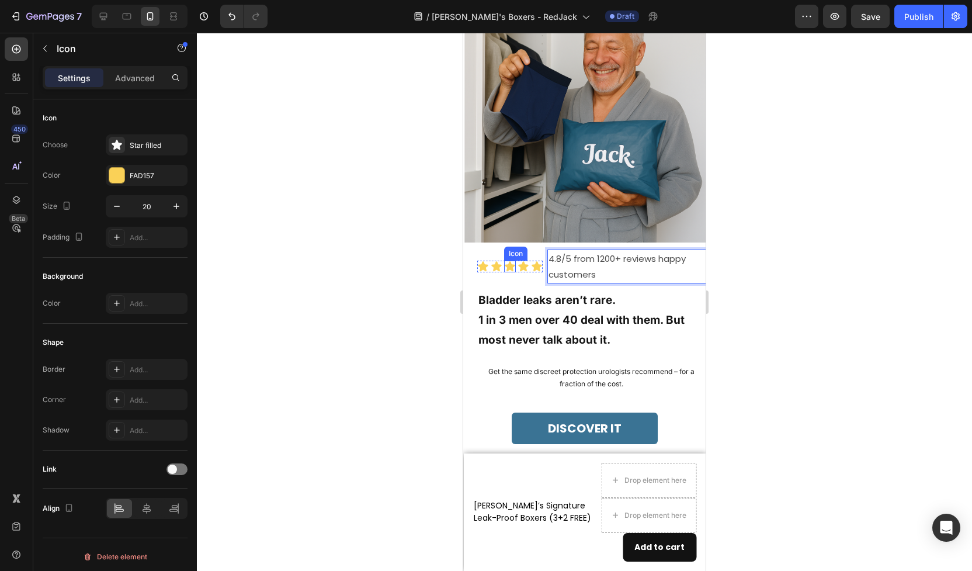
click at [510, 270] on div "Icon" at bounding box center [510, 267] width 12 height 12
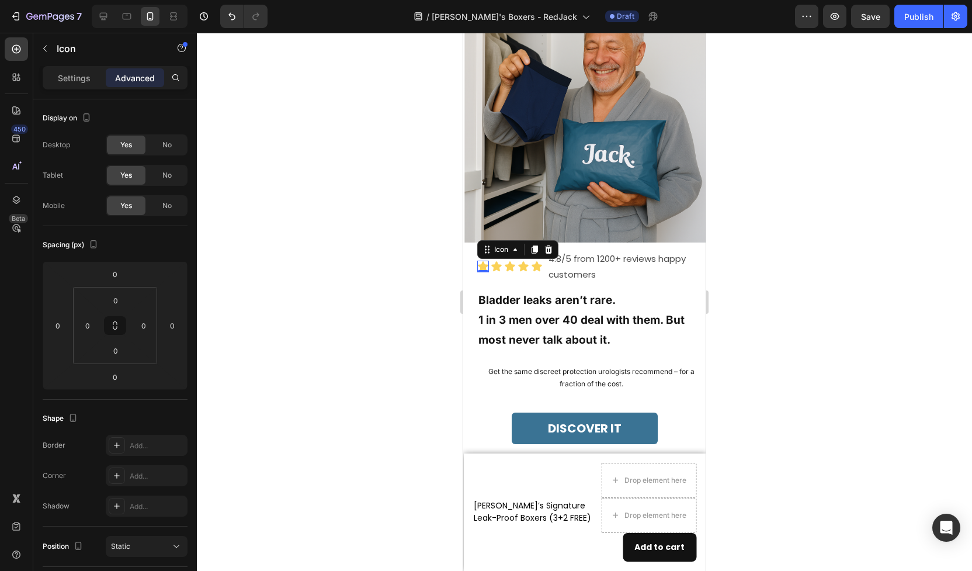
click at [486, 265] on icon at bounding box center [483, 266] width 10 height 10
click at [481, 268] on div "0" at bounding box center [483, 272] width 12 height 9
click at [65, 70] on div "Settings" at bounding box center [74, 77] width 58 height 19
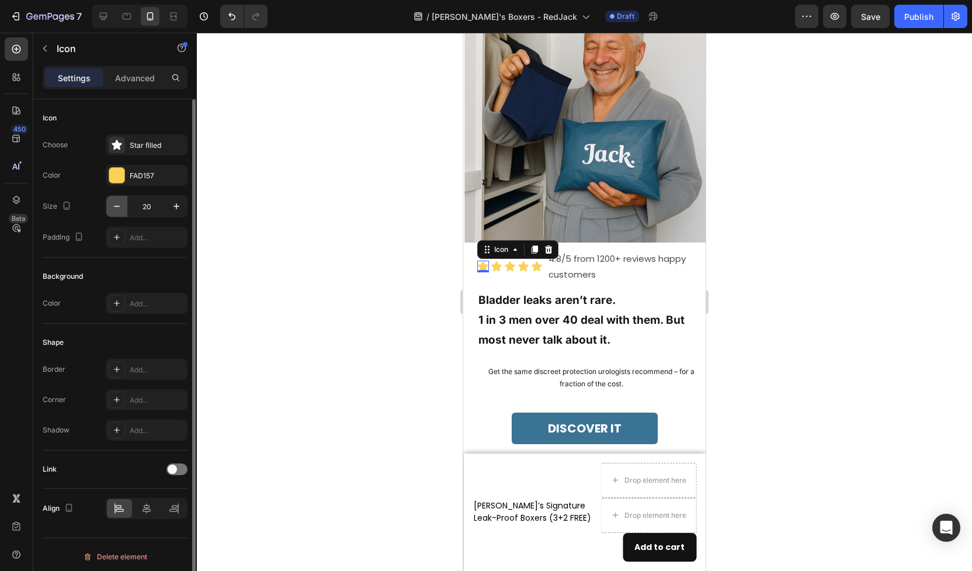
click at [115, 209] on icon "button" at bounding box center [117, 206] width 12 height 12
type input "16"
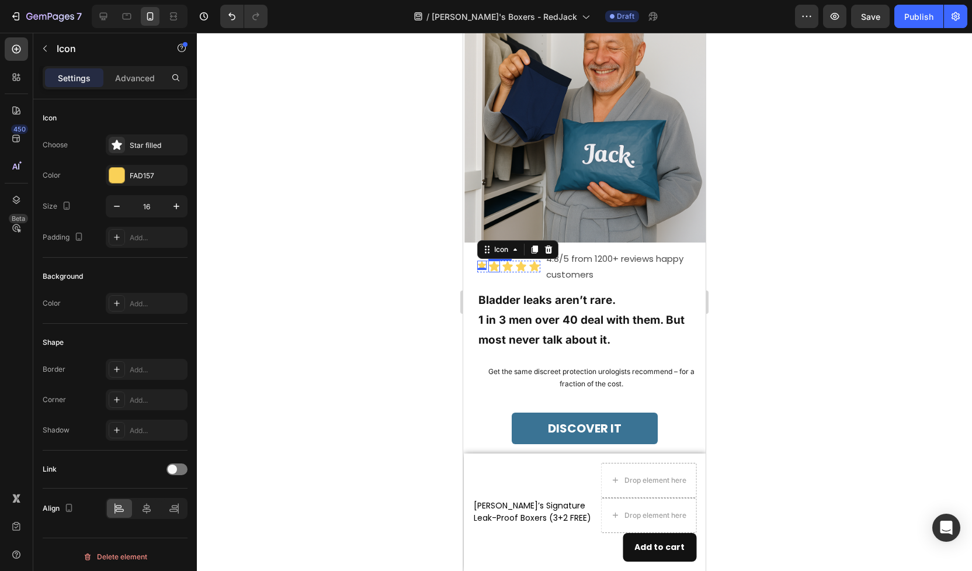
click at [493, 266] on icon at bounding box center [494, 266] width 10 height 10
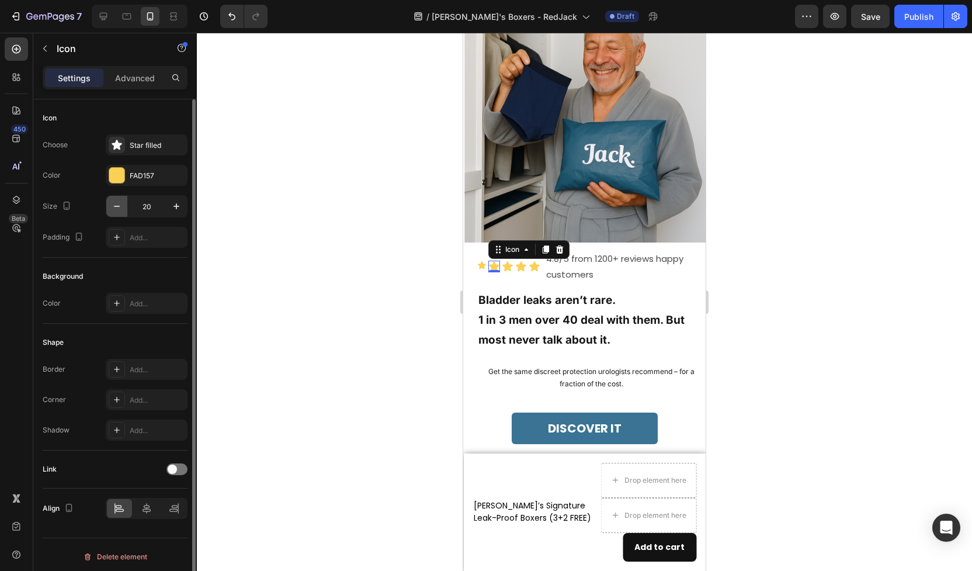
click at [122, 207] on icon "button" at bounding box center [117, 206] width 12 height 12
type input "16"
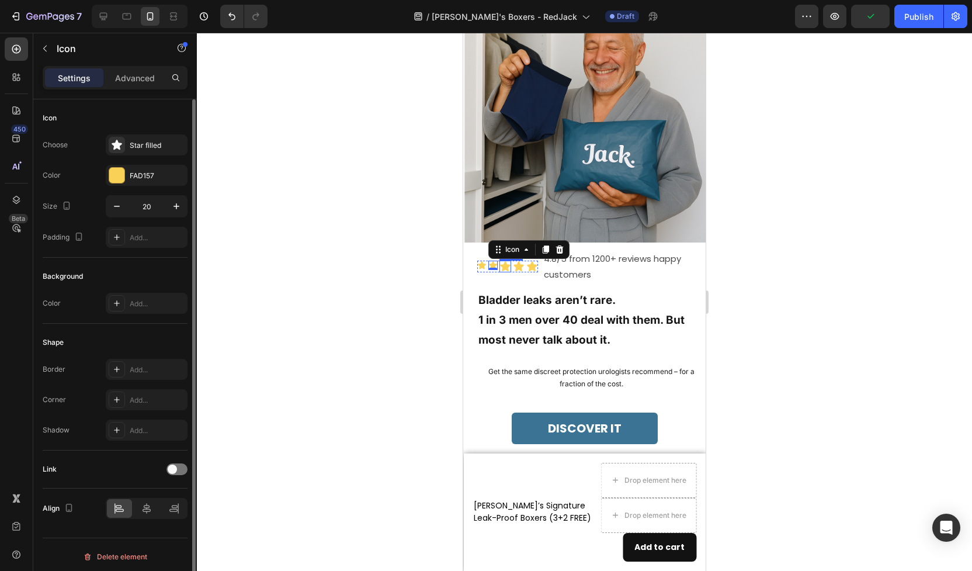
click at [506, 268] on icon at bounding box center [505, 266] width 10 height 10
click at [124, 211] on button "button" at bounding box center [116, 206] width 21 height 21
click at [120, 211] on icon "button" at bounding box center [117, 206] width 12 height 12
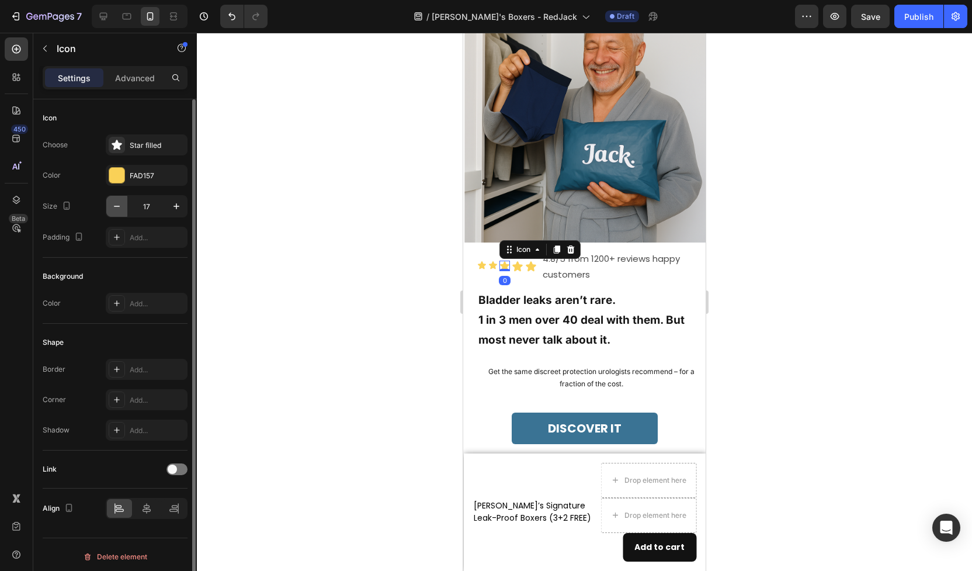
type input "16"
click at [518, 270] on div "Icon" at bounding box center [517, 267] width 12 height 12
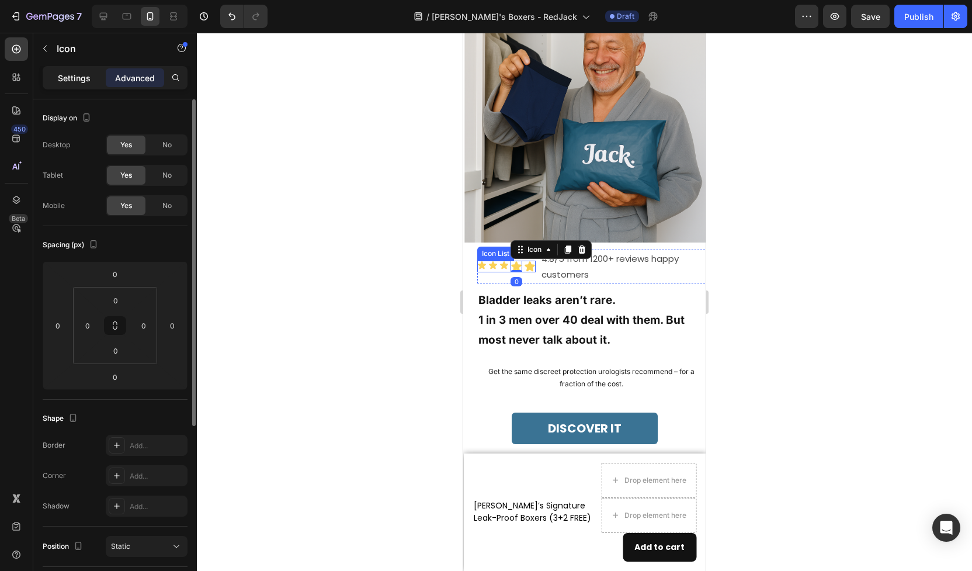
click at [77, 74] on p "Settings" at bounding box center [74, 78] width 33 height 12
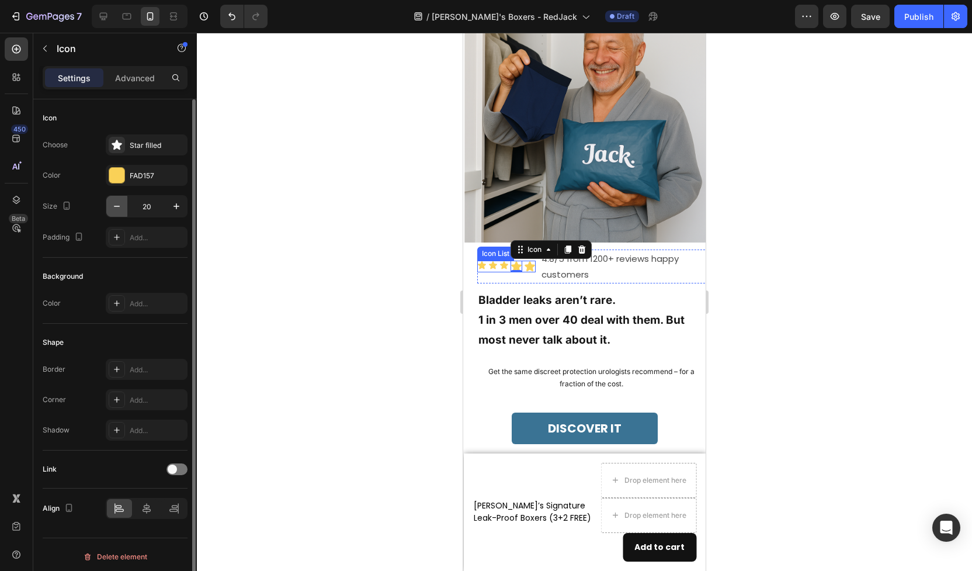
click at [112, 205] on icon "button" at bounding box center [117, 206] width 12 height 12
type input "16"
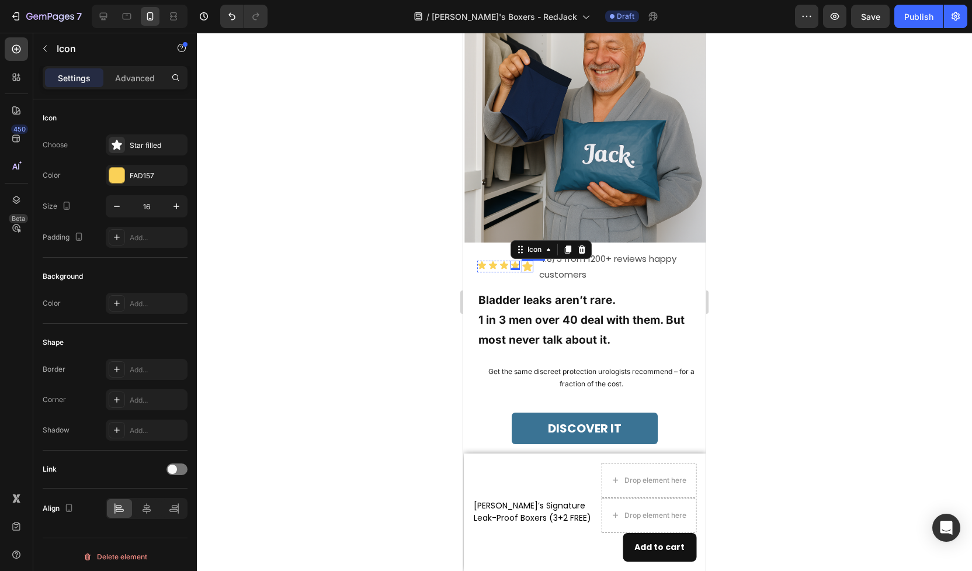
click at [525, 271] on div "Icon" at bounding box center [528, 267] width 12 height 12
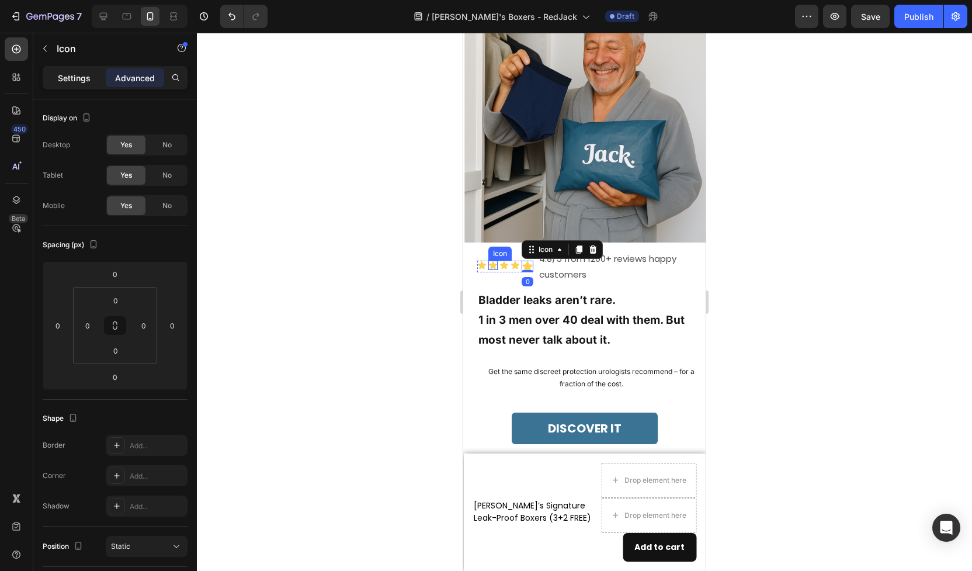
click at [72, 78] on p "Settings" at bounding box center [74, 78] width 33 height 12
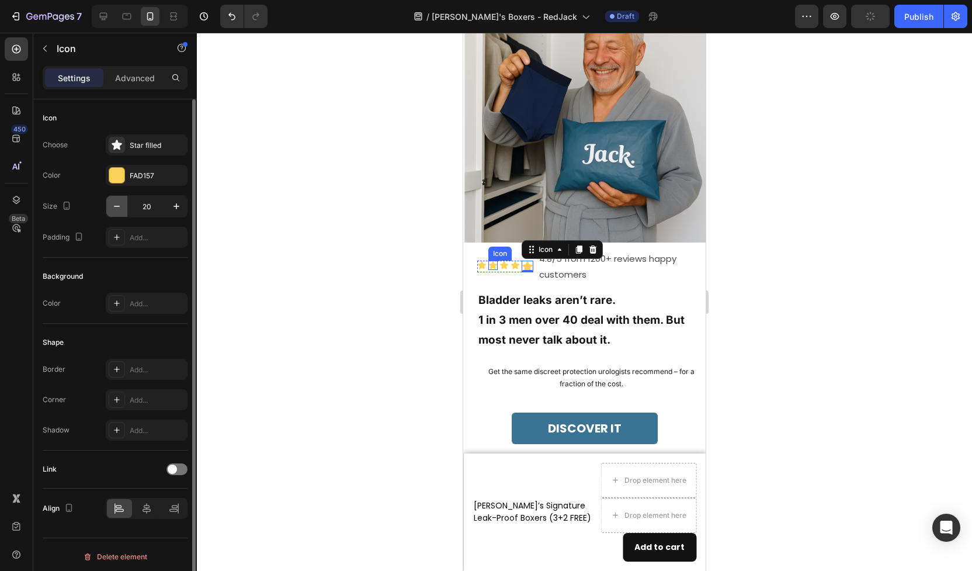
click at [113, 206] on icon "button" at bounding box center [117, 206] width 12 height 12
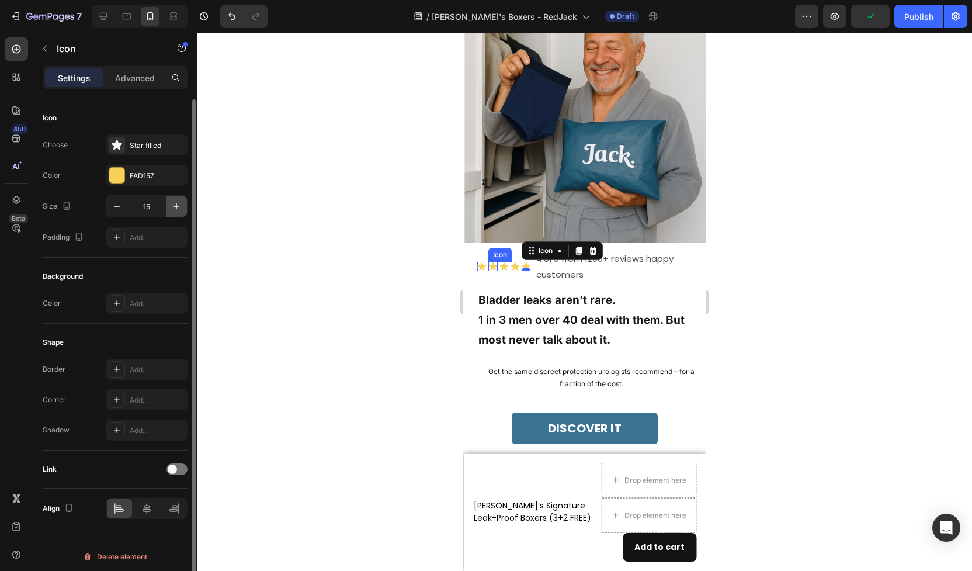
click at [177, 206] on icon "button" at bounding box center [177, 206] width 6 height 6
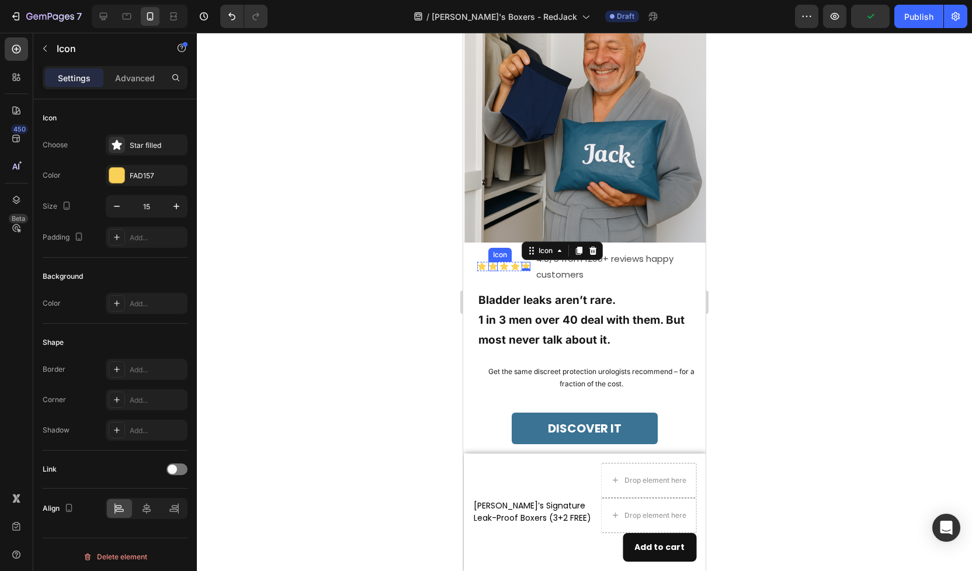
type input "16"
click at [382, 278] on div at bounding box center [584, 302] width 775 height 538
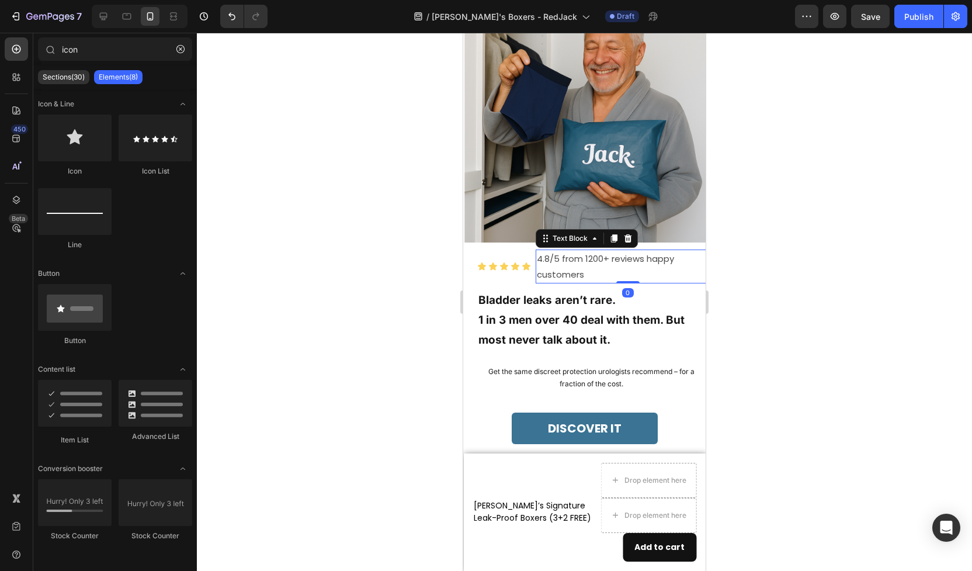
click at [576, 263] on p "4.8/5 from 1200+ reviews happy customers" at bounding box center [628, 267] width 182 height 32
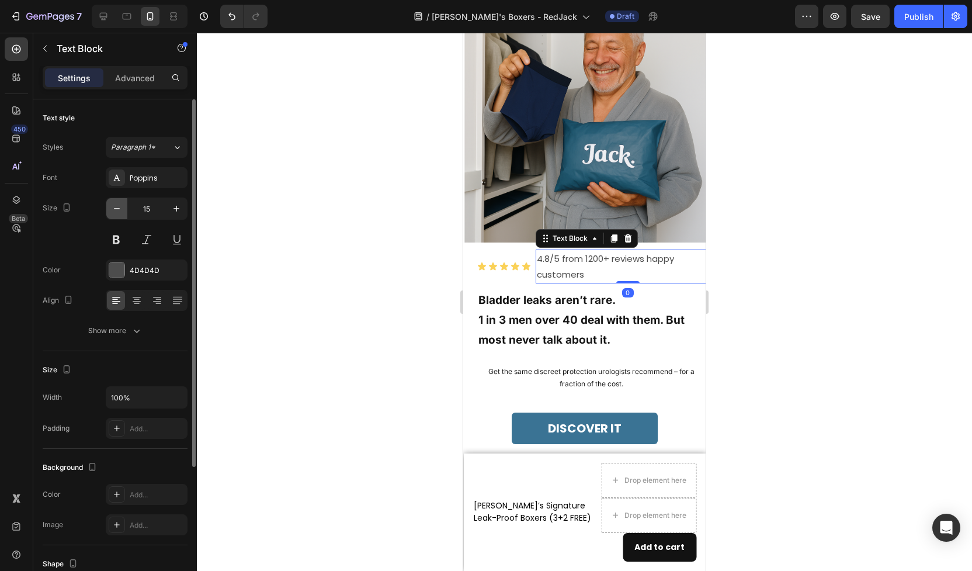
click at [114, 207] on icon "button" at bounding box center [117, 209] width 12 height 12
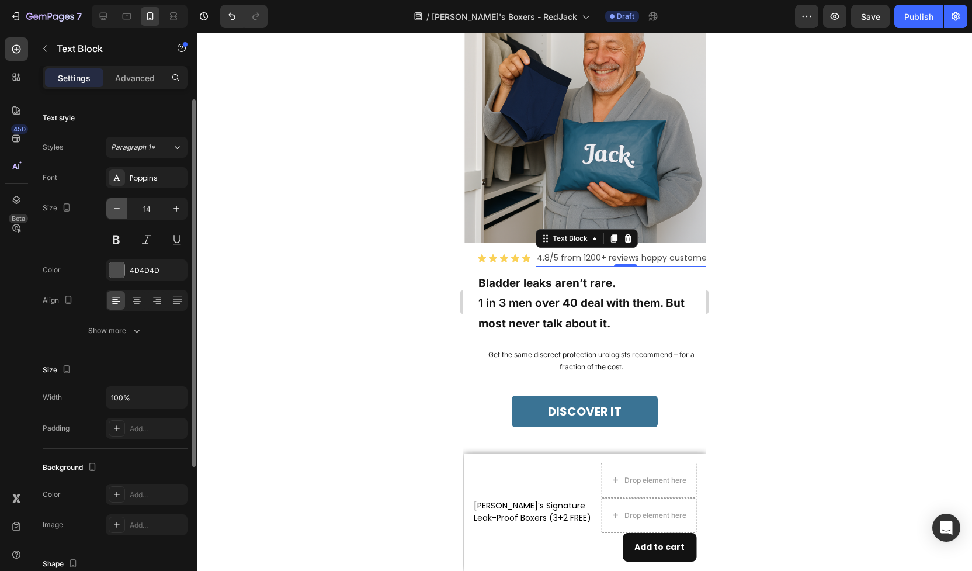
click at [114, 207] on icon "button" at bounding box center [117, 209] width 12 height 12
type input "13"
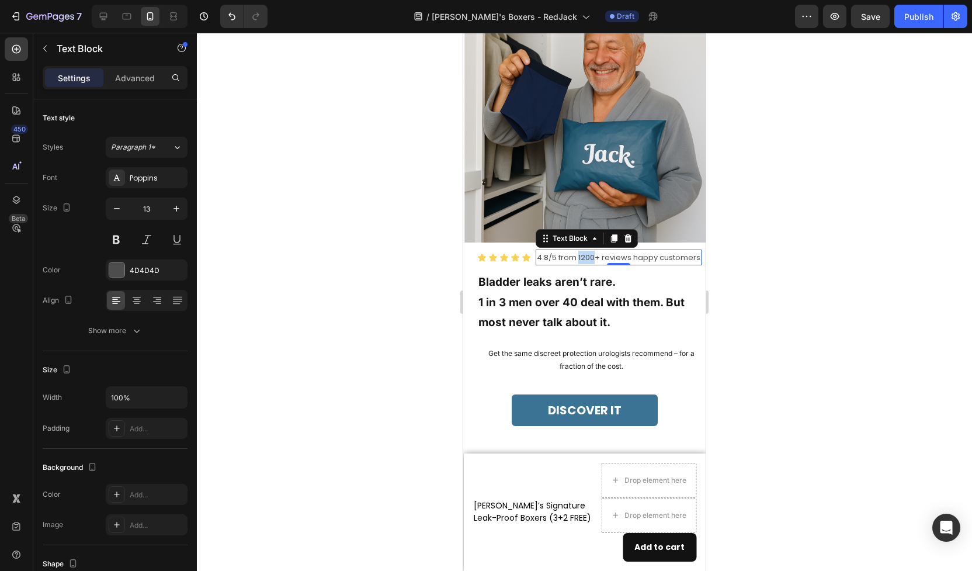
click at [579, 257] on p "4.8/5 from 1200+ reviews happy customers" at bounding box center [619, 257] width 164 height 13
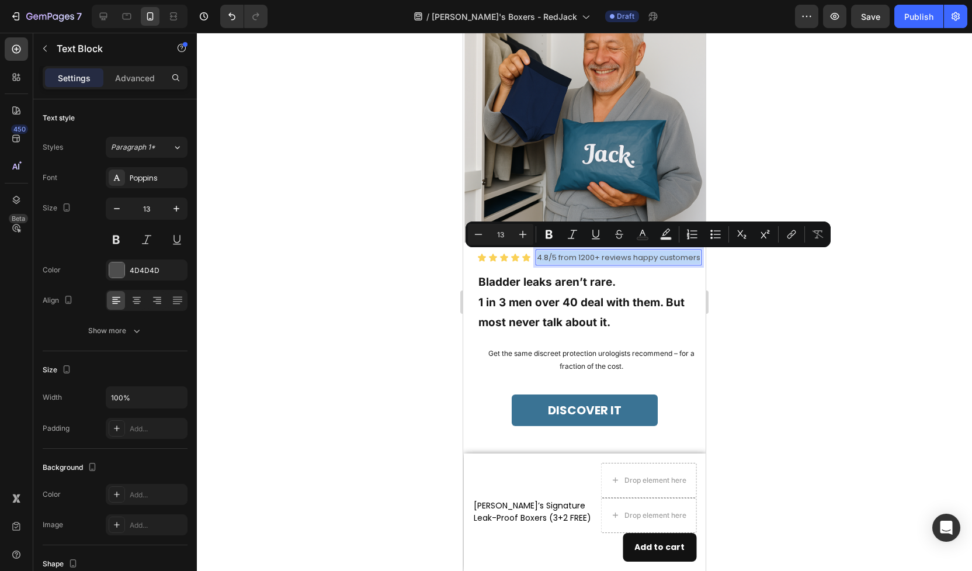
click at [550, 261] on p "4.8/5 from 1200+ reviews happy customers" at bounding box center [619, 257] width 164 height 13
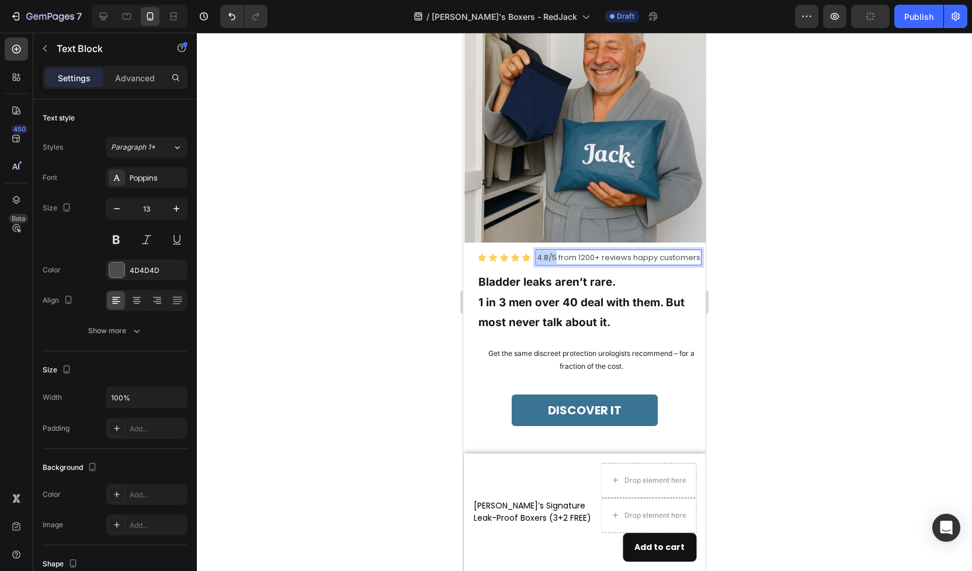
drag, startPoint x: 556, startPoint y: 259, endPoint x: 537, endPoint y: 261, distance: 19.3
click at [537, 261] on p "4.8/5 from 1200+ reviews happy customers" at bounding box center [619, 257] width 164 height 13
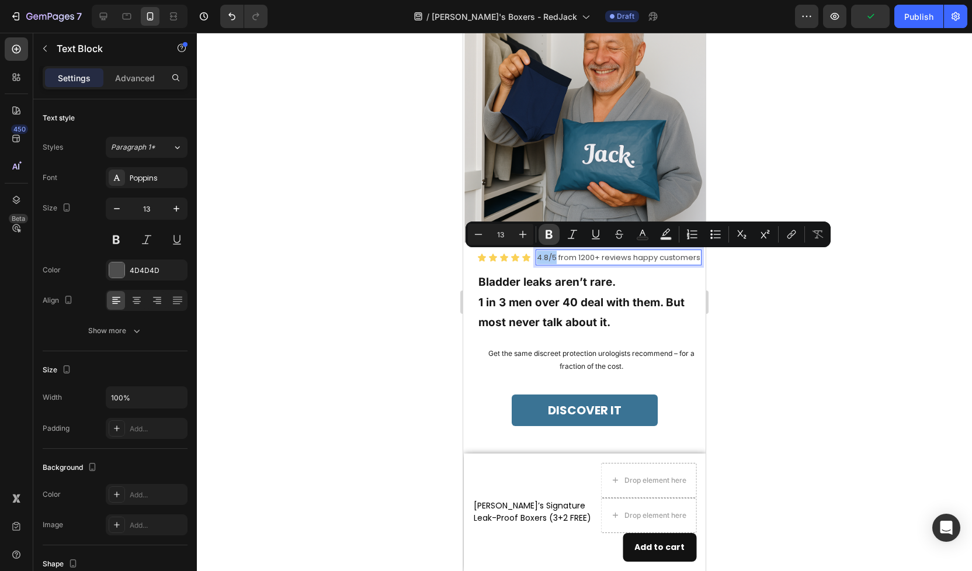
click at [549, 237] on icon "Editor contextual toolbar" at bounding box center [549, 234] width 12 height 12
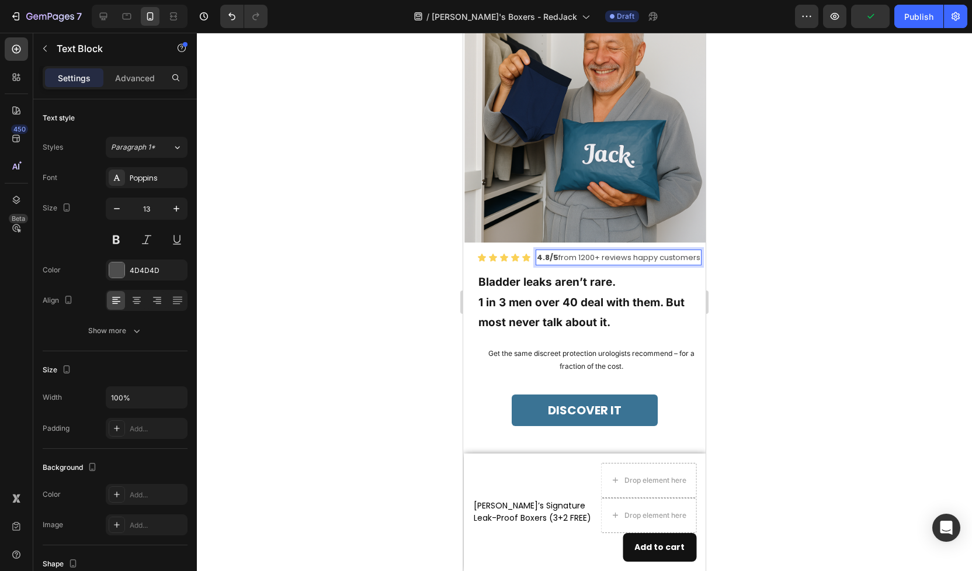
click at [599, 258] on p "4.8/5 from 1200+ reviews happy customers" at bounding box center [619, 257] width 164 height 13
drag, startPoint x: 600, startPoint y: 258, endPoint x: 585, endPoint y: 258, distance: 14.6
click at [585, 258] on p "4.8/5 from 1200+ reviews happy customers" at bounding box center [619, 257] width 164 height 13
click at [615, 258] on p "4.8/5 from 1200+ reviews happy customers" at bounding box center [618, 257] width 162 height 13
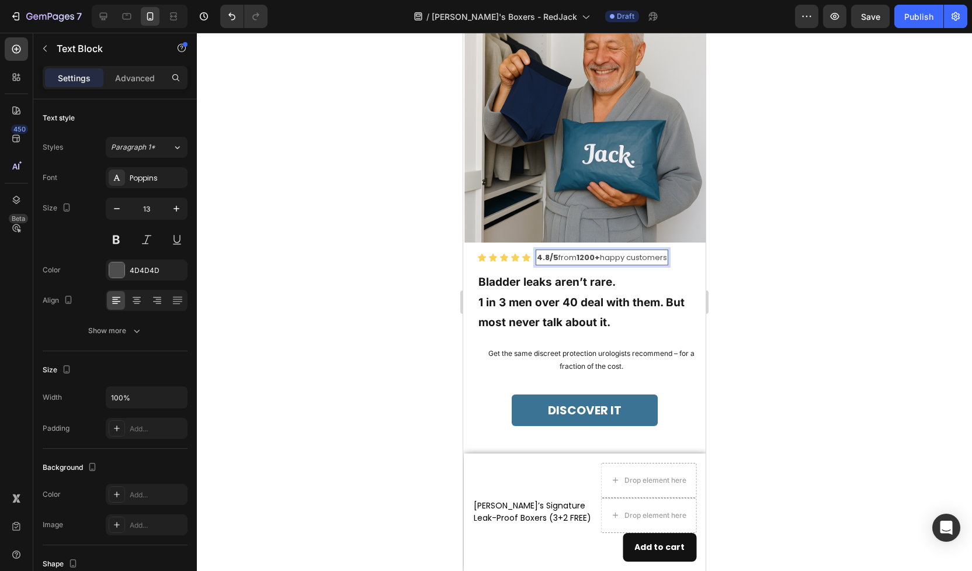
click at [586, 257] on strong "1200+" at bounding box center [588, 257] width 23 height 11
click at [595, 255] on strong "12,00+" at bounding box center [590, 257] width 26 height 11
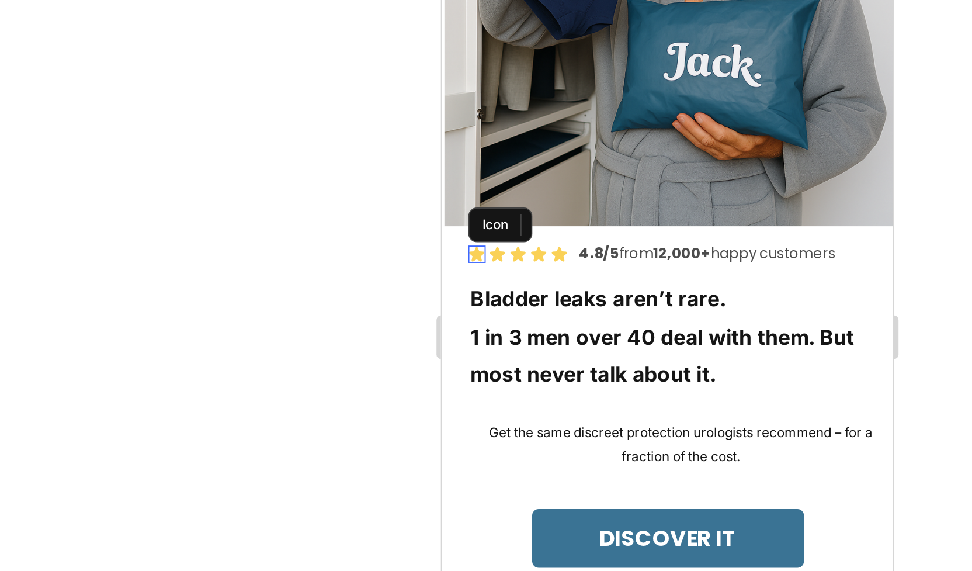
click at [459, 59] on icon at bounding box center [460, 61] width 8 height 8
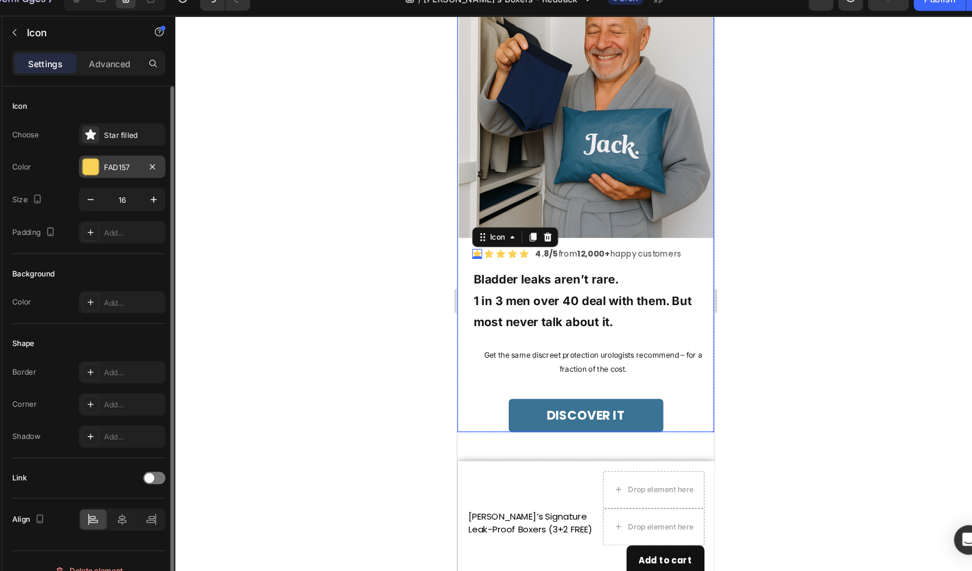
click at [119, 171] on div at bounding box center [116, 175] width 15 height 15
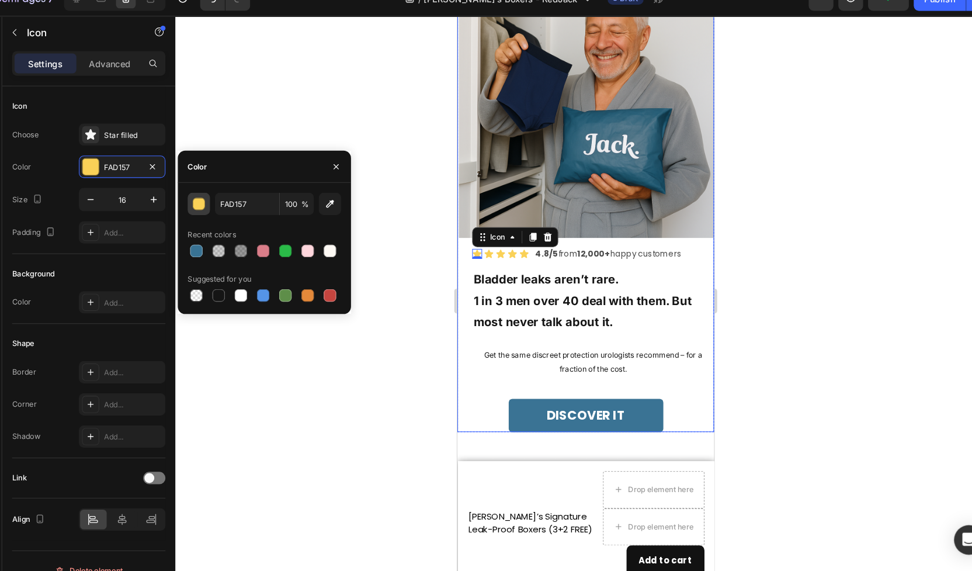
click at [221, 214] on div "button" at bounding box center [220, 211] width 12 height 12
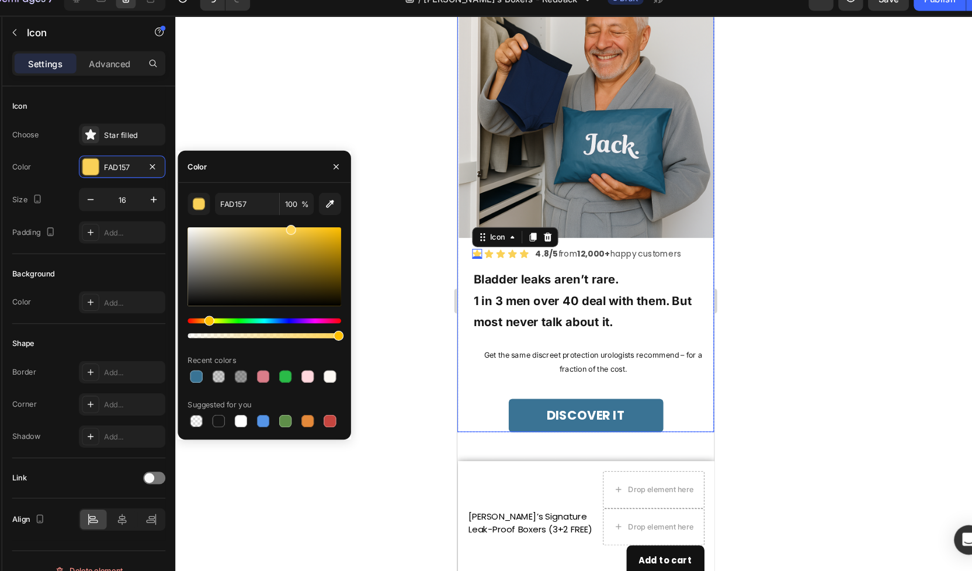
drag, startPoint x: 323, startPoint y: 241, endPoint x: 306, endPoint y: 228, distance: 22.1
click at [306, 228] on div "FAD157 100 % Recent colors Suggested for you" at bounding box center [281, 312] width 145 height 224
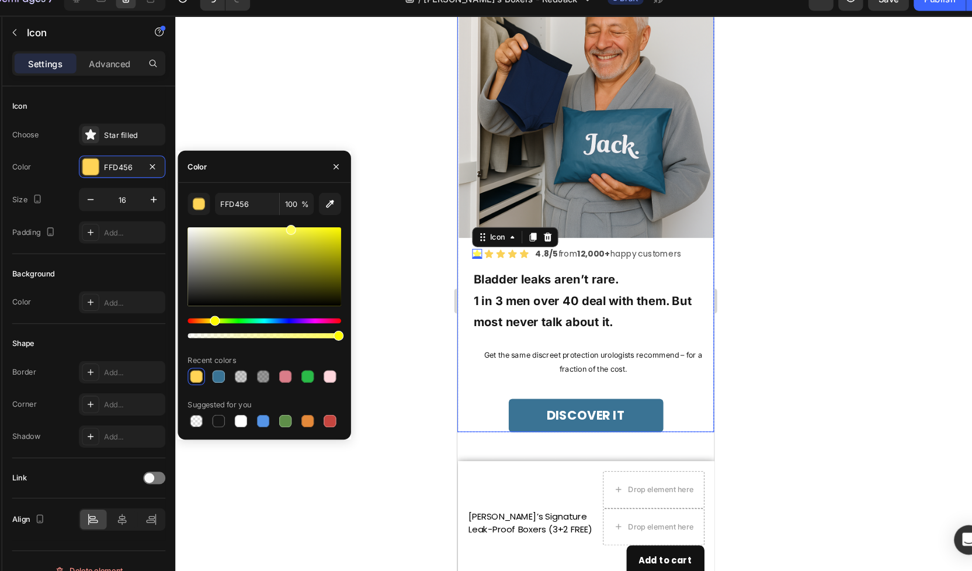
drag, startPoint x: 226, startPoint y: 320, endPoint x: 233, endPoint y: 320, distance: 7.0
click at [233, 320] on div "Hue" at bounding box center [234, 320] width 9 height 9
type input "FCF81B"
drag, startPoint x: 307, startPoint y: 234, endPoint x: 338, endPoint y: 233, distance: 31.0
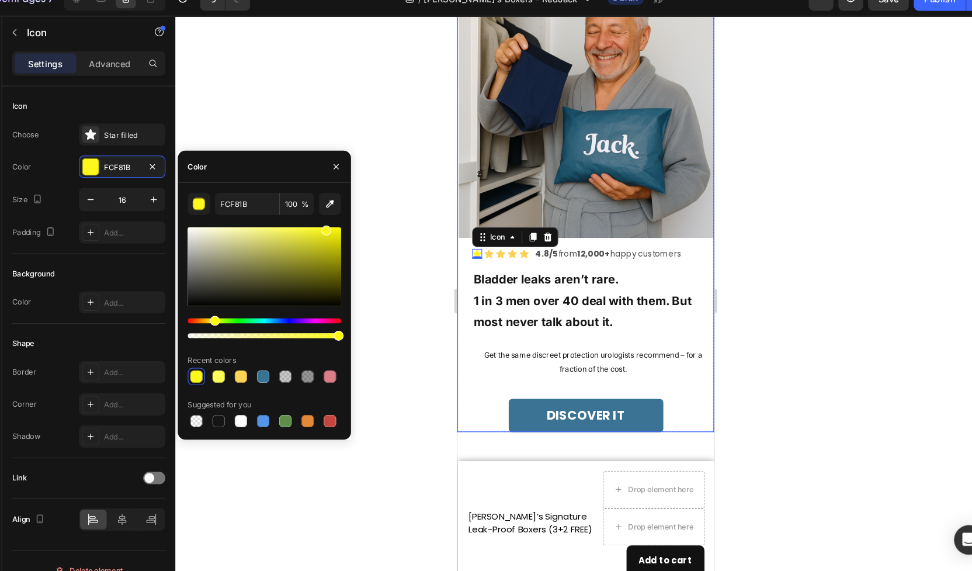
click at [338, 233] on div at bounding box center [339, 235] width 9 height 9
click at [487, 242] on div "Icon 0" at bounding box center [487, 240] width 9 height 9
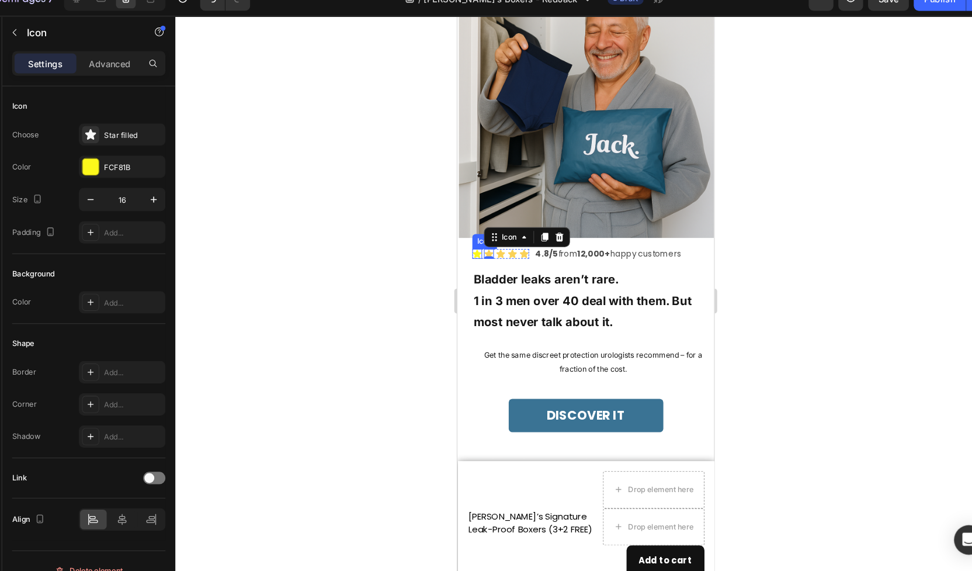
click at [475, 240] on div "Icon" at bounding box center [476, 240] width 9 height 9
click at [521, 240] on icon at bounding box center [521, 241] width 8 height 8
click at [508, 234] on div "Icon Icon Icon Icon Icon Icon List" at bounding box center [499, 241] width 54 height 16
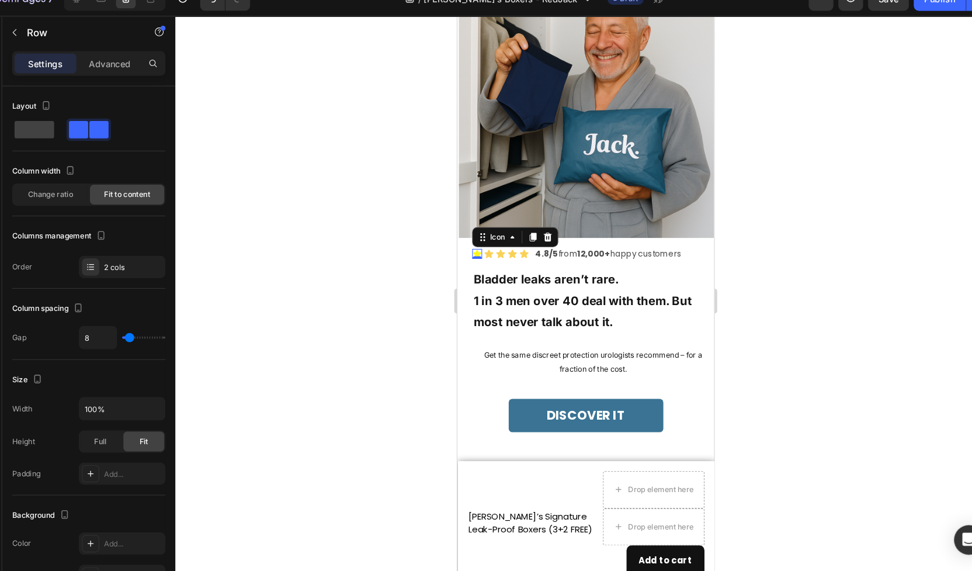
click at [477, 240] on div "Icon 0" at bounding box center [476, 240] width 9 height 9
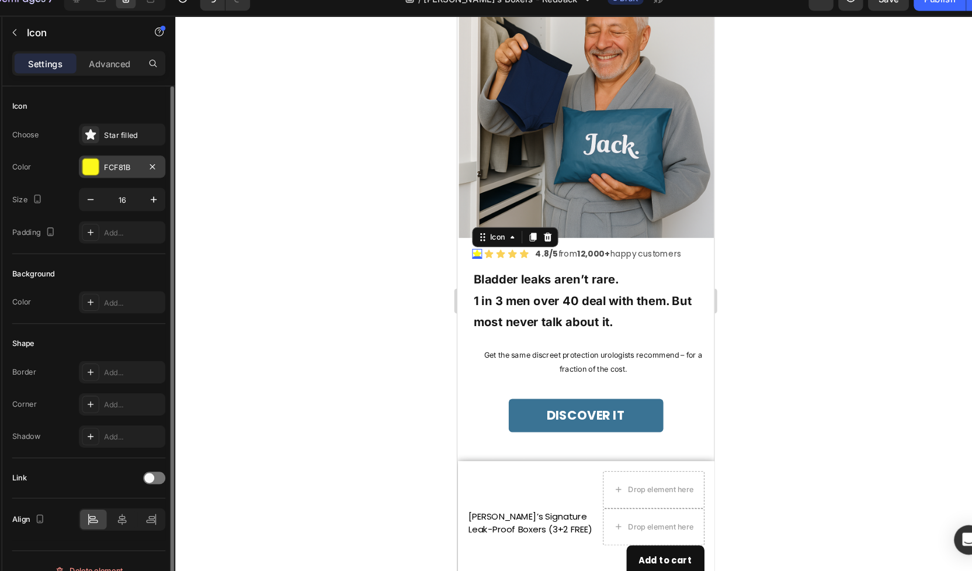
click at [124, 179] on div at bounding box center [117, 175] width 16 height 16
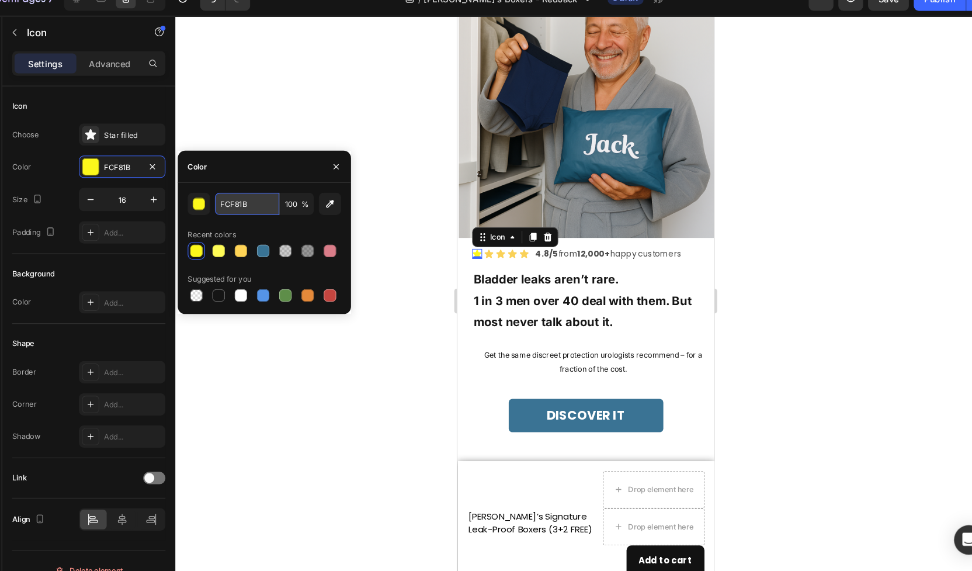
click at [268, 214] on input "FCF81B" at bounding box center [264, 210] width 61 height 21
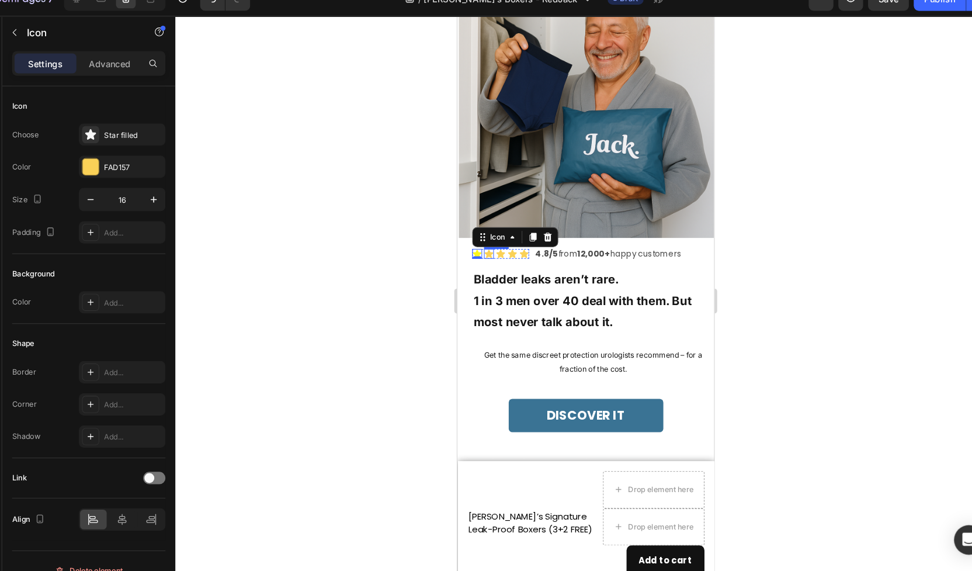
click at [488, 238] on icon at bounding box center [487, 241] width 8 height 8
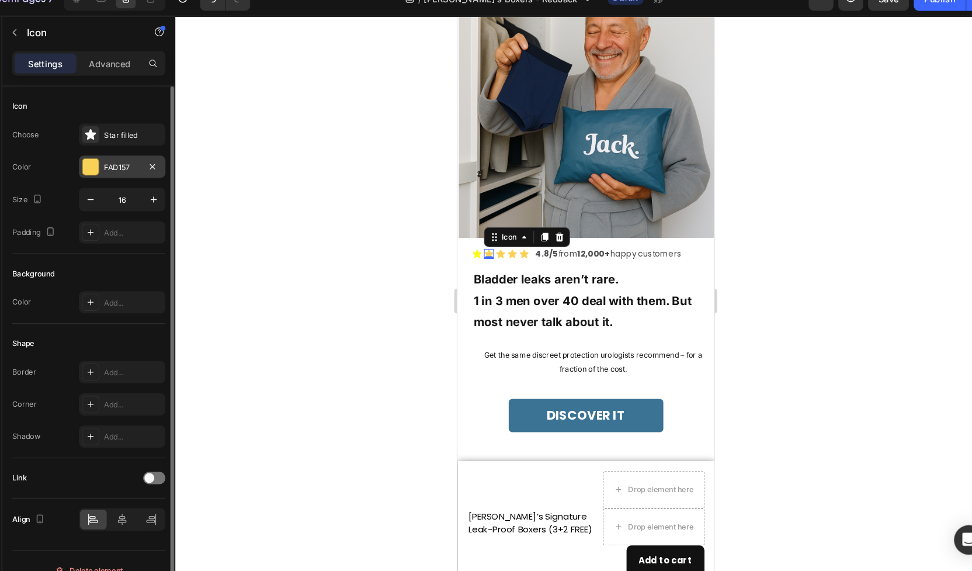
click at [169, 185] on div "FAD157" at bounding box center [147, 175] width 82 height 21
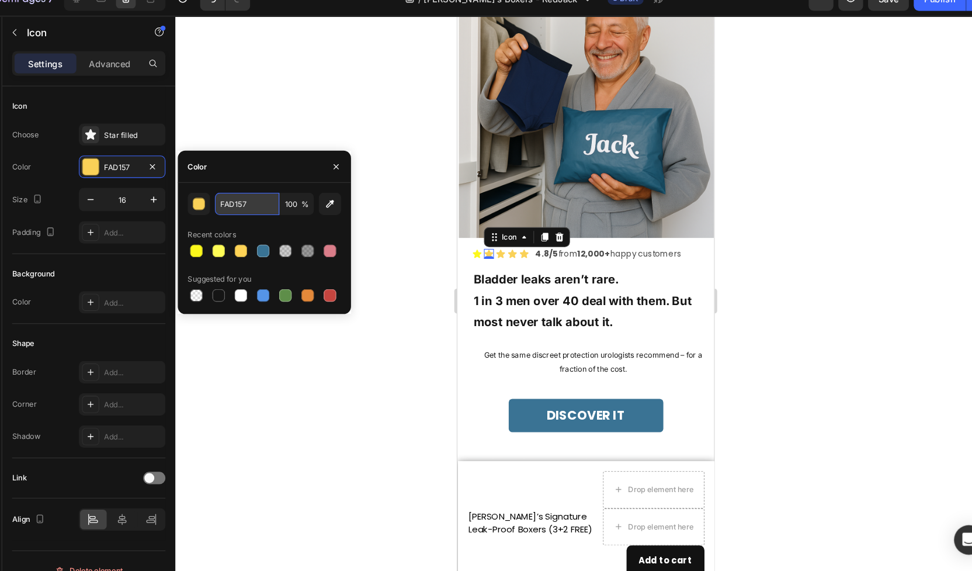
click at [252, 214] on input "FAD157" at bounding box center [264, 210] width 61 height 21
paste input "CF81B"
type input "FCF81B"
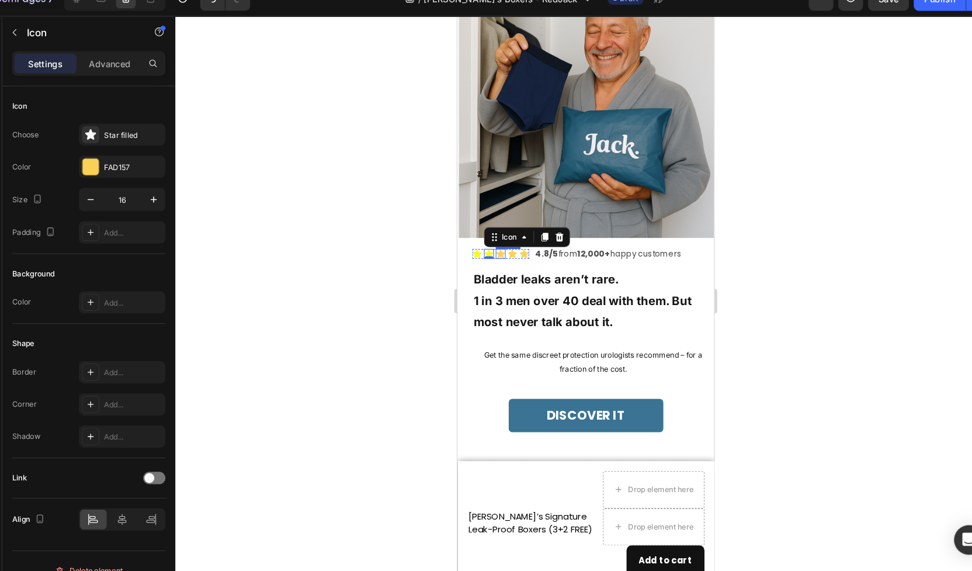
click at [498, 244] on div "Icon" at bounding box center [498, 240] width 9 height 9
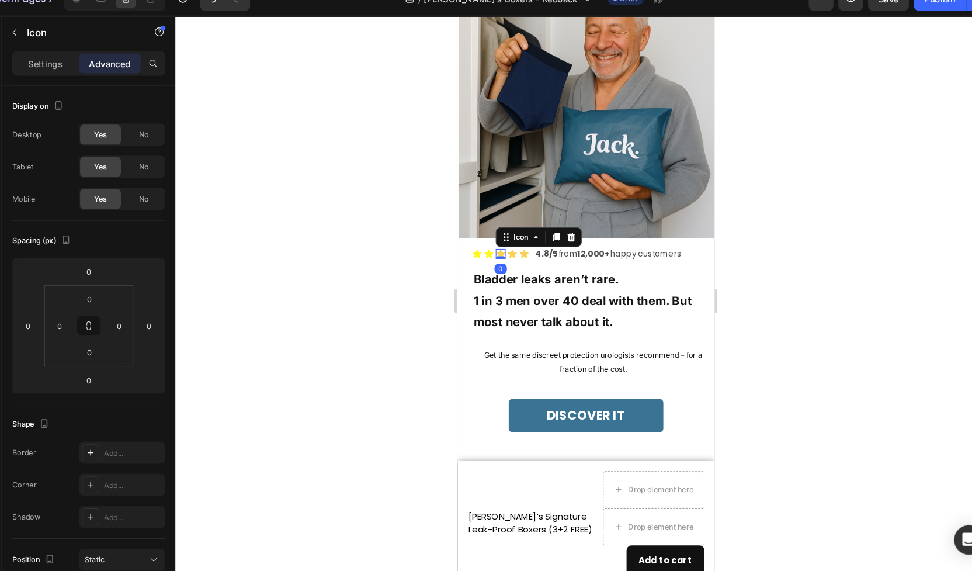
click at [500, 238] on icon at bounding box center [498, 240] width 9 height 9
click at [65, 78] on p "Settings" at bounding box center [74, 78] width 33 height 12
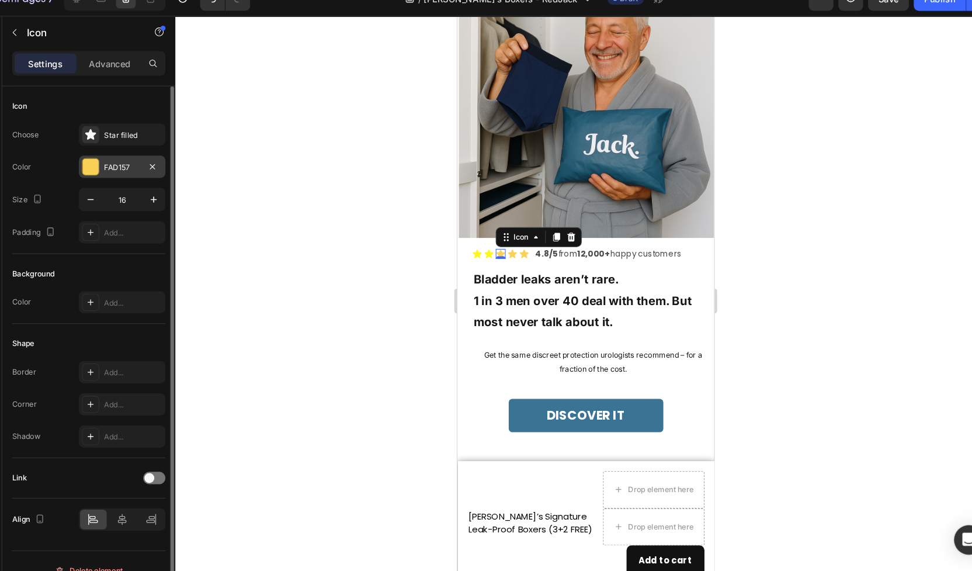
click at [141, 168] on div "FAD157" at bounding box center [147, 175] width 82 height 21
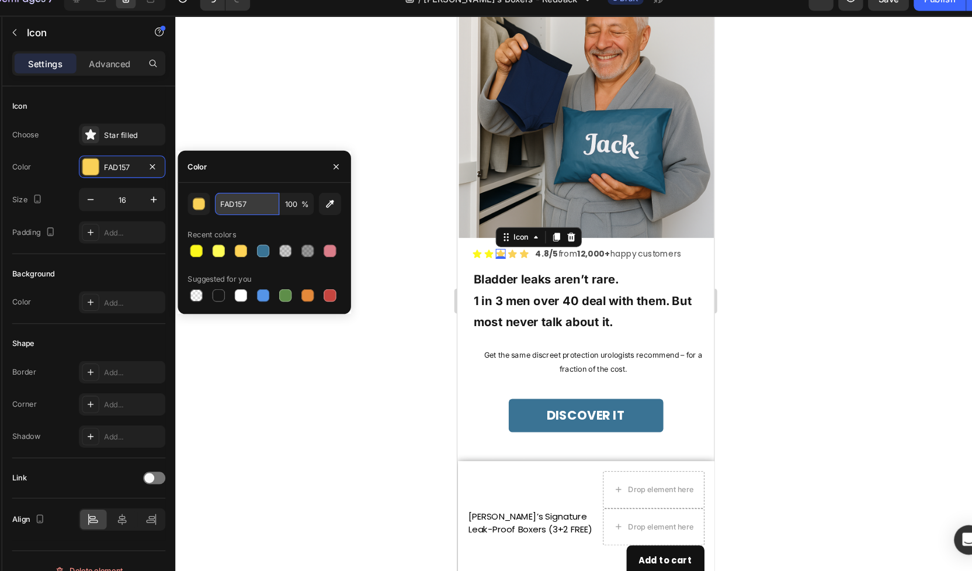
click at [262, 215] on input "FAD157" at bounding box center [264, 210] width 61 height 21
paste input "CF81B"
type input "FCF81B"
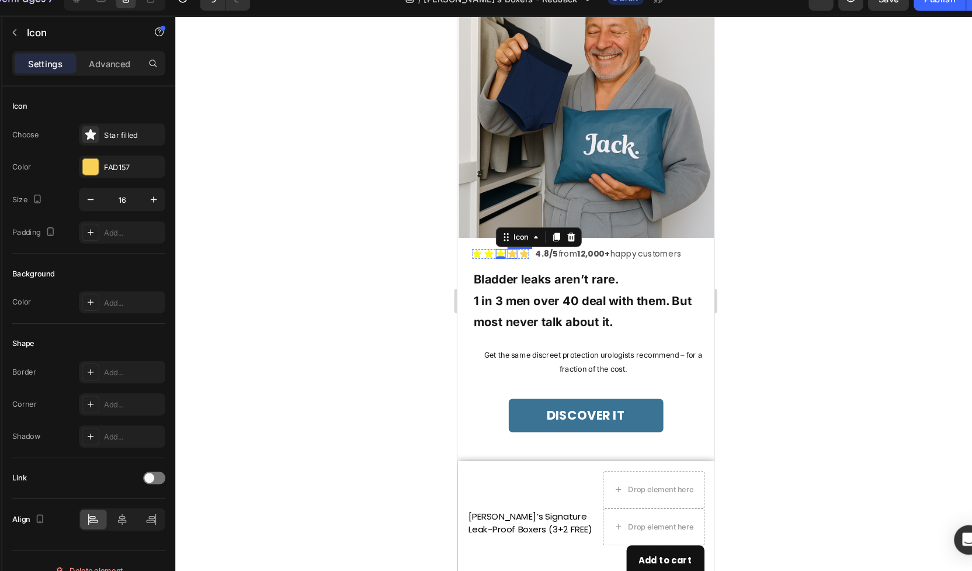
click at [510, 240] on icon at bounding box center [509, 241] width 8 height 8
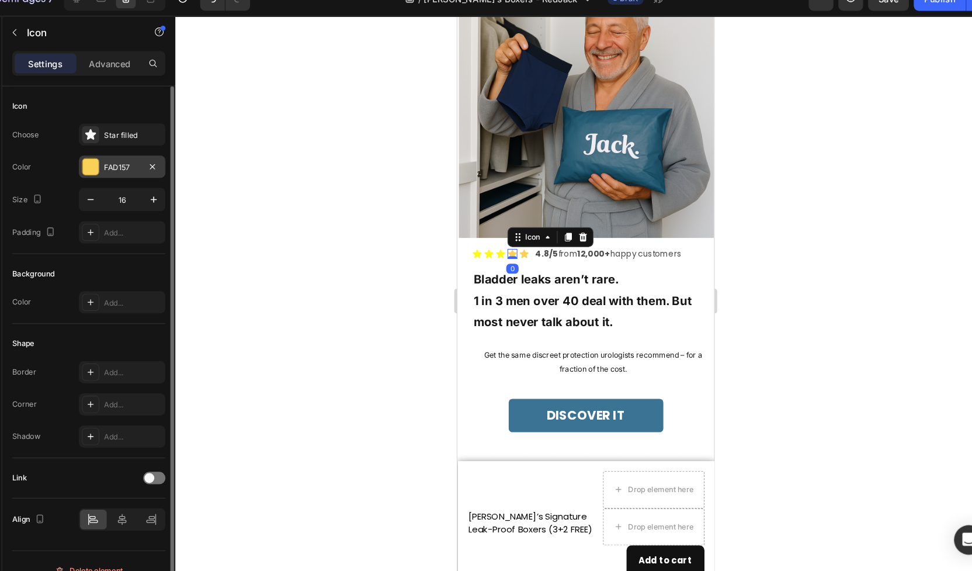
click at [134, 176] on div "FAD157" at bounding box center [147, 176] width 34 height 11
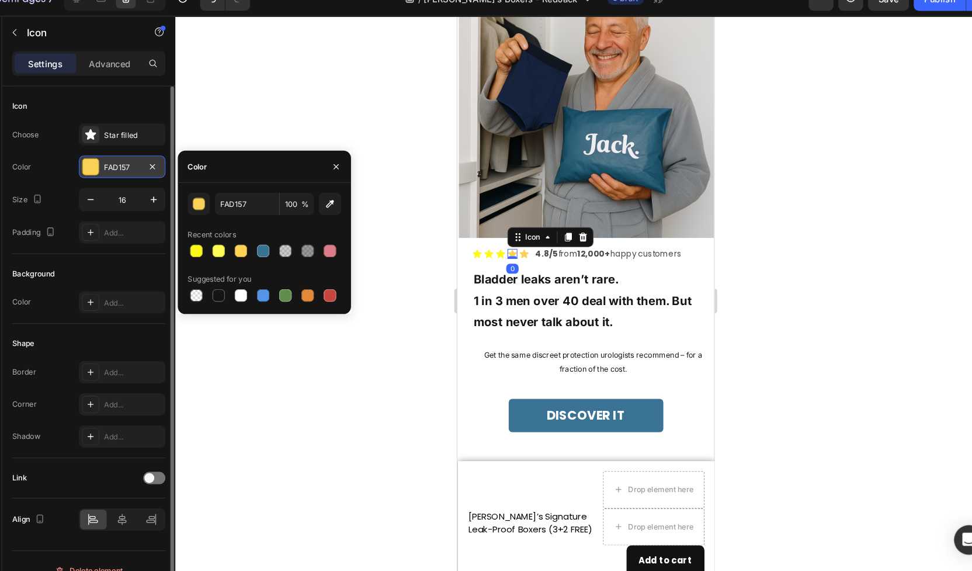
click at [134, 176] on div "FAD157" at bounding box center [147, 176] width 34 height 11
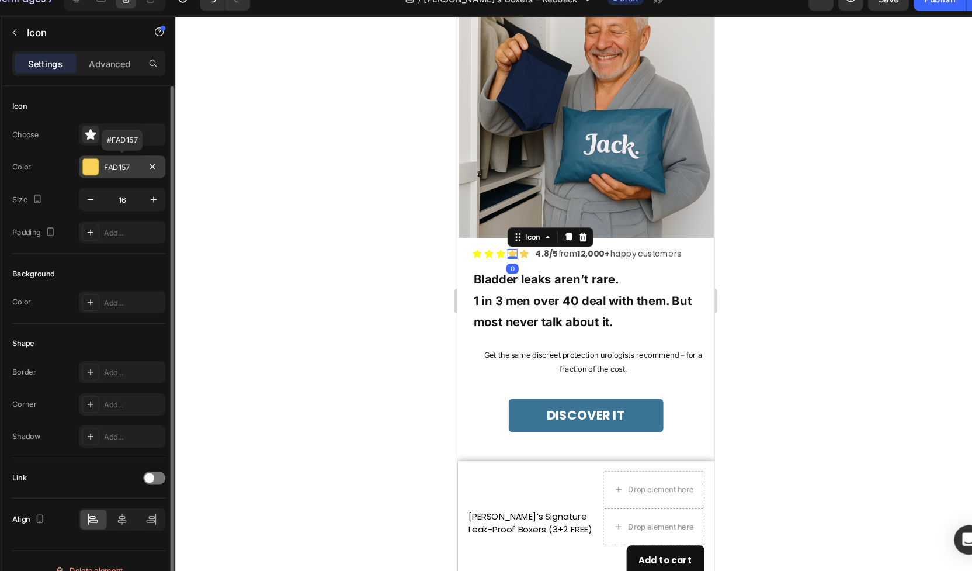
click at [134, 176] on div "FAD157" at bounding box center [147, 176] width 34 height 11
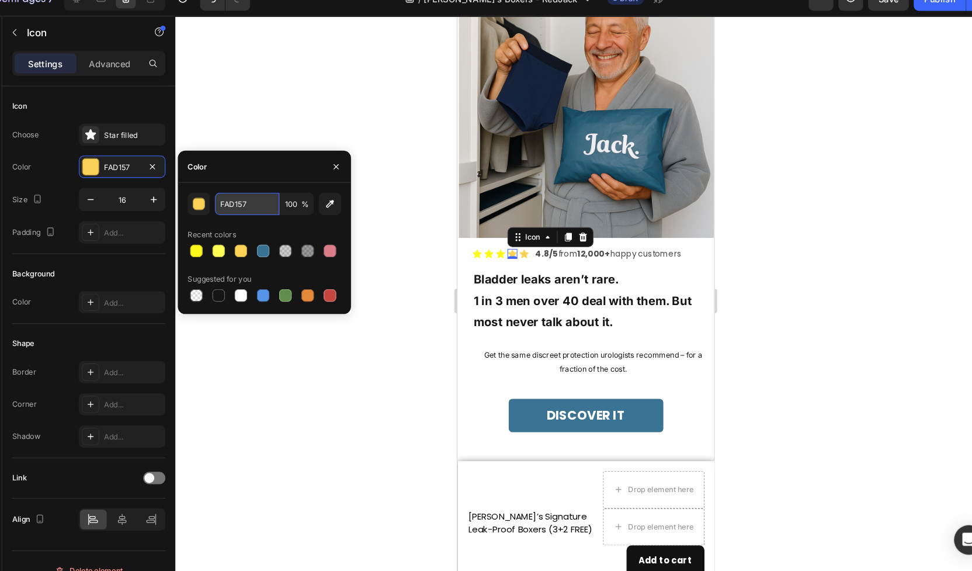
click at [268, 207] on input "FAD157" at bounding box center [264, 210] width 61 height 21
paste input "CF81B"
type input "FCF81B"
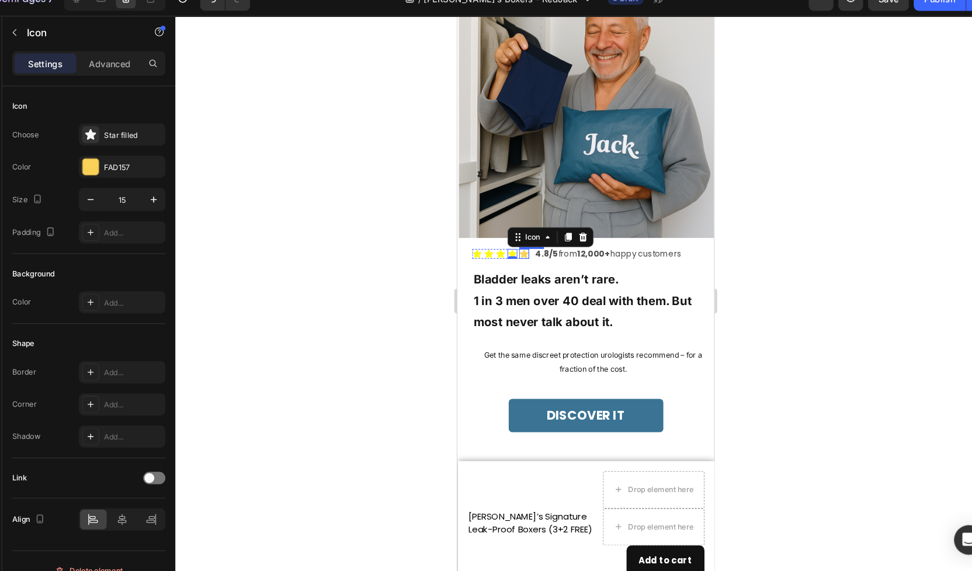
click at [518, 241] on icon at bounding box center [521, 241] width 8 height 8
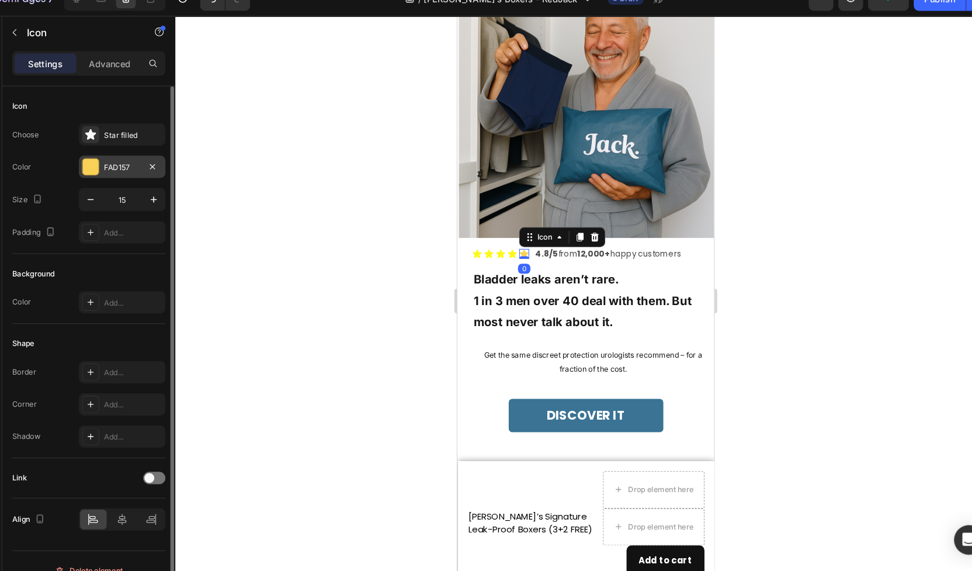
click at [143, 174] on div "FAD157" at bounding box center [147, 176] width 34 height 11
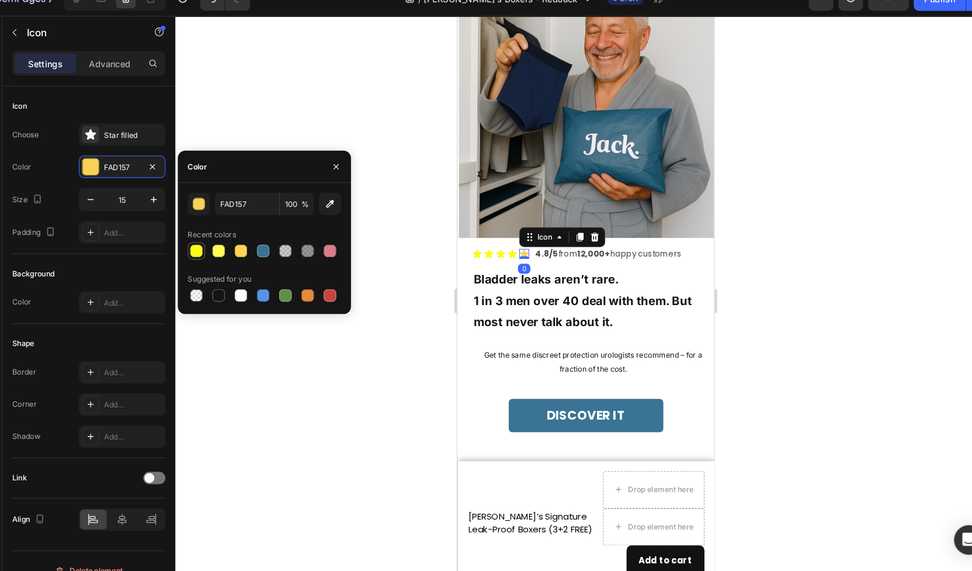
click at [217, 254] on div at bounding box center [217, 255] width 12 height 12
type input "FCF81B"
click at [352, 372] on div at bounding box center [584, 302] width 775 height 538
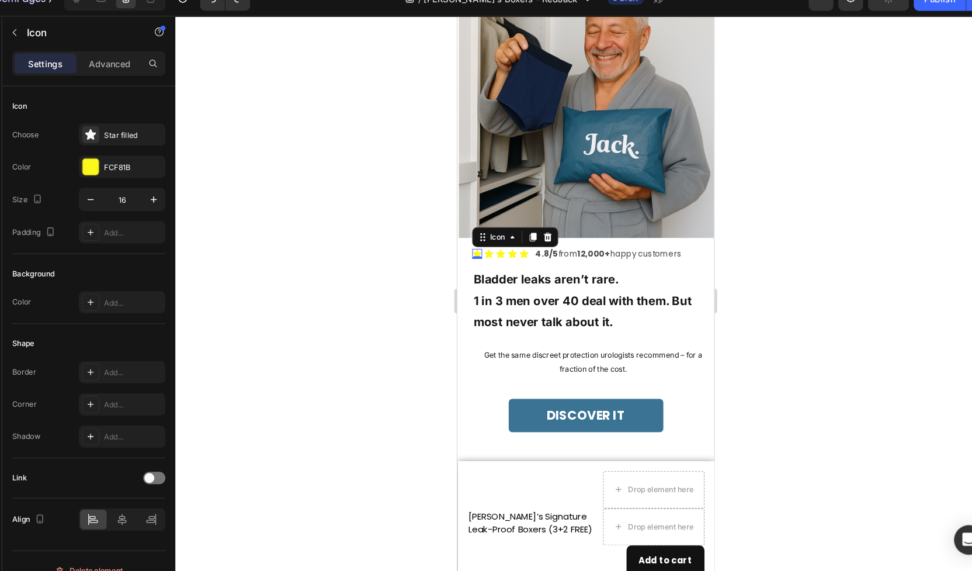
click at [479, 239] on icon at bounding box center [476, 241] width 8 height 8
click at [486, 240] on icon at bounding box center [487, 241] width 8 height 8
click at [496, 243] on div "Icon" at bounding box center [498, 240] width 9 height 9
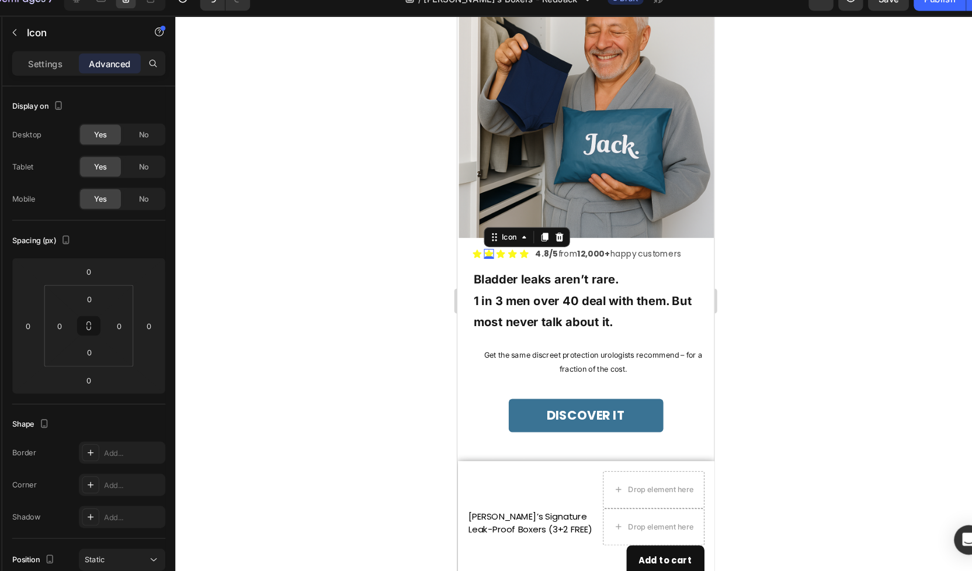
click at [491, 236] on icon at bounding box center [487, 240] width 9 height 9
click at [474, 235] on div "Icon Icon 0 Icon Icon Icon Icon List" at bounding box center [499, 241] width 54 height 16
click at [487, 226] on div "Icon" at bounding box center [496, 225] width 42 height 14
click at [396, 268] on div at bounding box center [584, 302] width 775 height 538
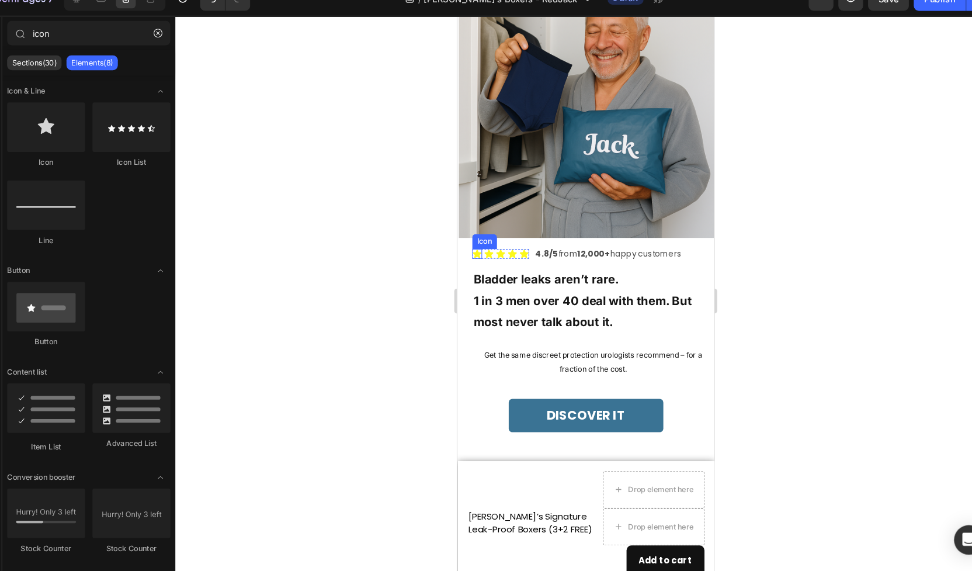
click at [477, 244] on div "Icon" at bounding box center [476, 240] width 9 height 9
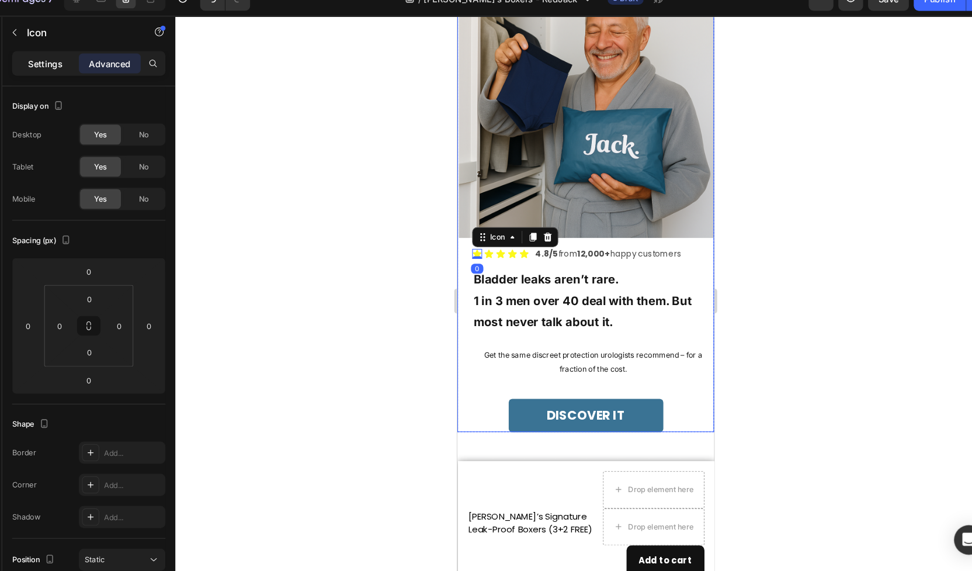
click at [78, 82] on p "Settings" at bounding box center [74, 78] width 33 height 12
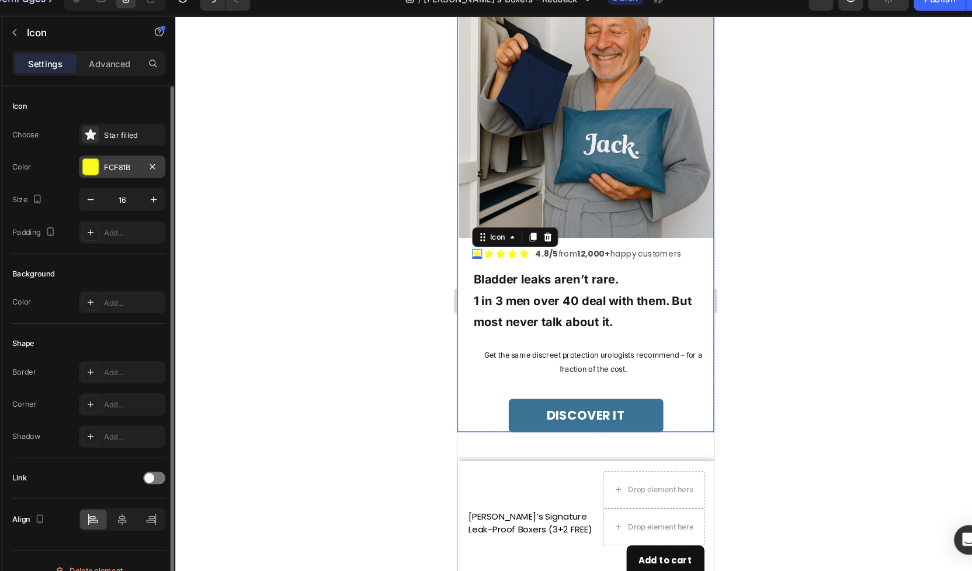
click at [122, 174] on div at bounding box center [116, 175] width 15 height 15
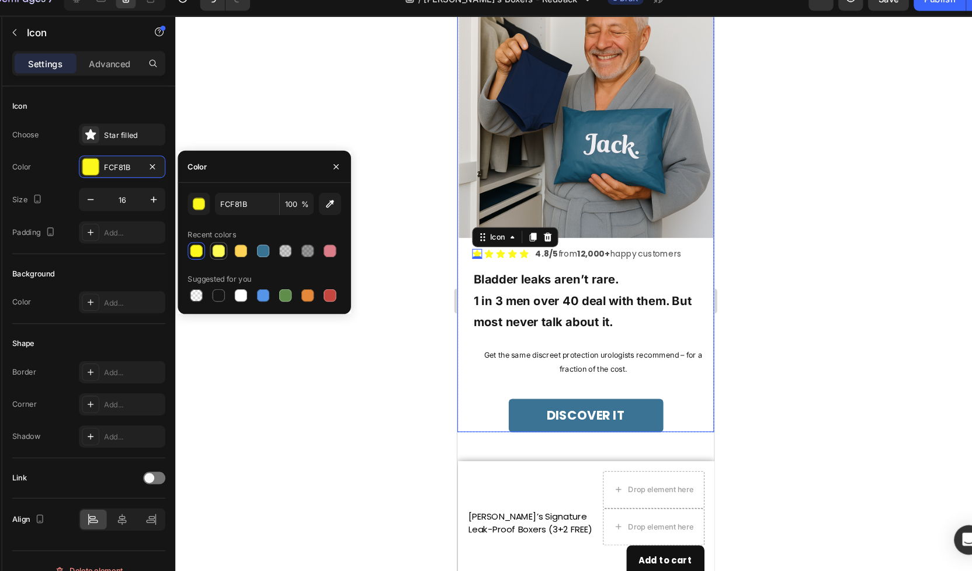
click at [237, 256] on div at bounding box center [238, 255] width 12 height 12
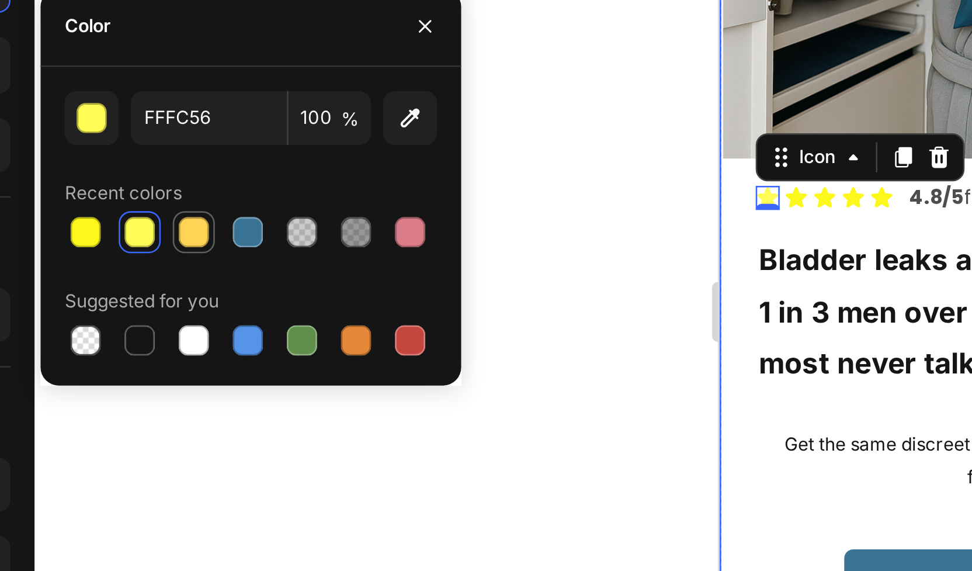
click at [260, 268] on div at bounding box center [259, 271] width 12 height 12
click at [223, 228] on div "button" at bounding box center [220, 227] width 12 height 12
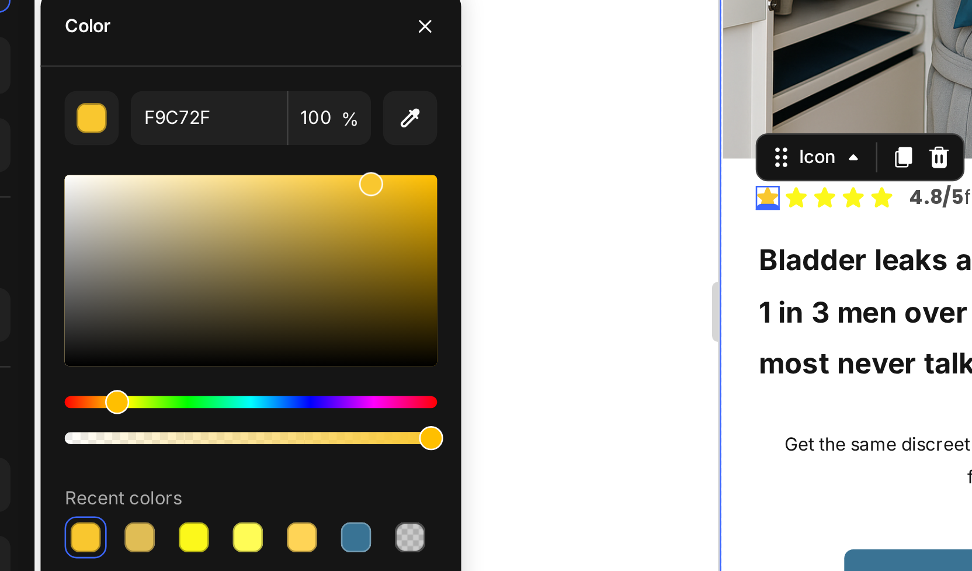
drag, startPoint x: 300, startPoint y: 257, endPoint x: 327, endPoint y: 250, distance: 27.8
click at [327, 250] on div at bounding box center [281, 286] width 145 height 74
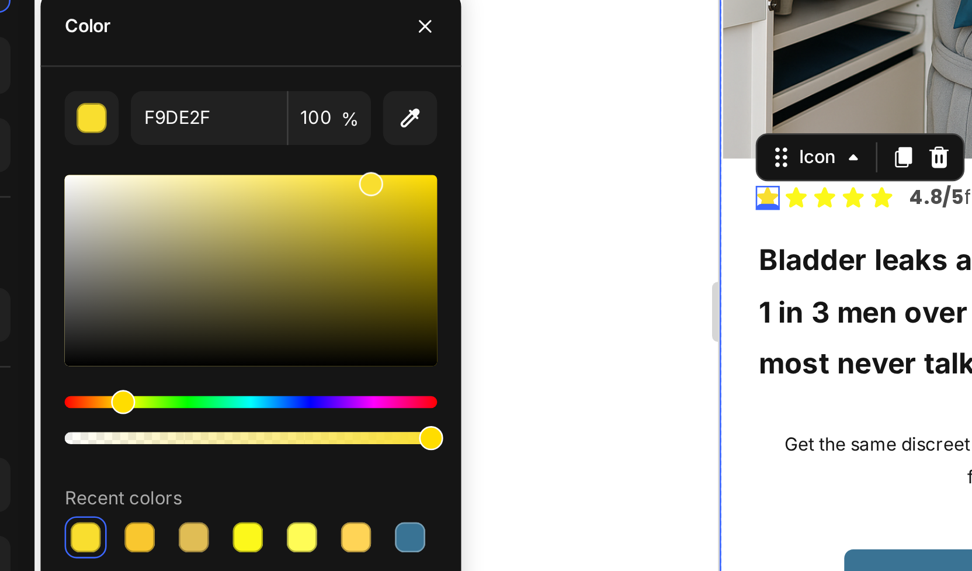
click at [230, 338] on div "Hue" at bounding box center [231, 337] width 9 height 9
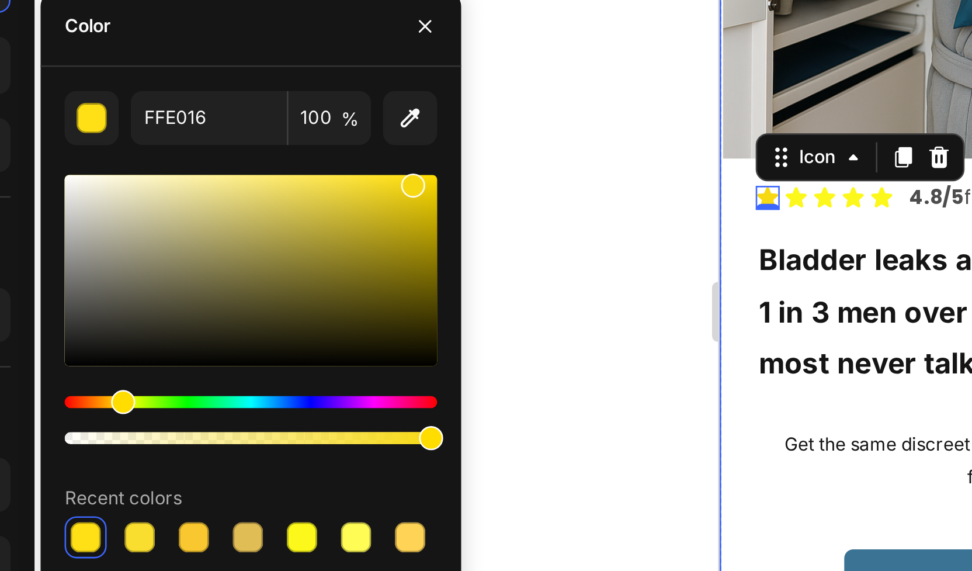
type input "F7D913"
drag, startPoint x: 325, startPoint y: 254, endPoint x: 343, endPoint y: 251, distance: 18.4
click at [343, 251] on div at bounding box center [344, 252] width 9 height 9
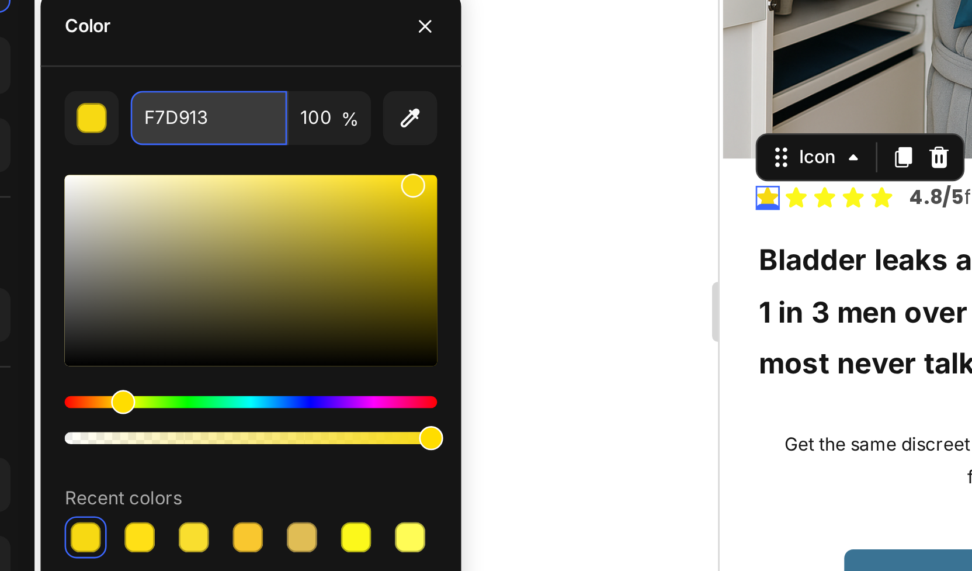
click at [262, 226] on input "F7D913" at bounding box center [264, 226] width 61 height 21
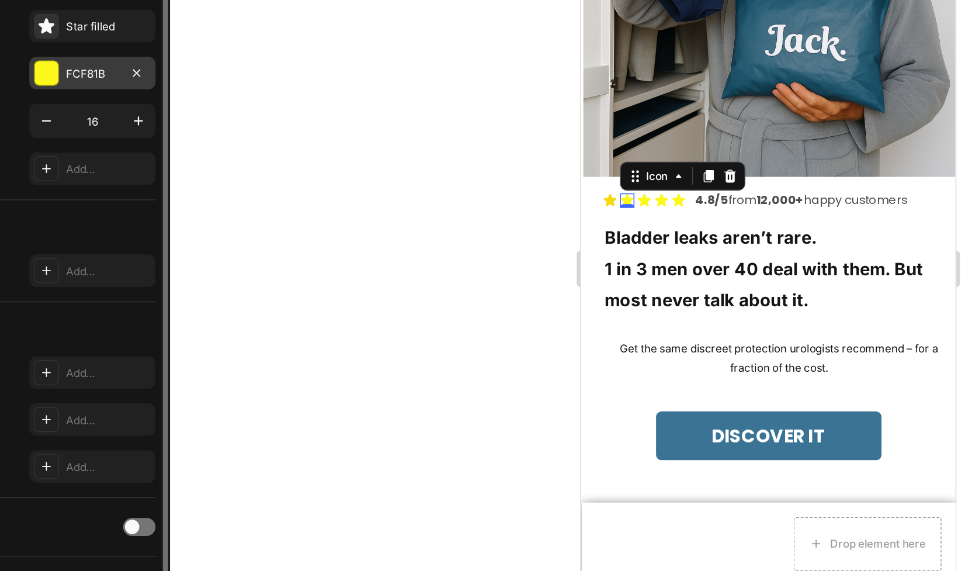
click at [161, 174] on div "FCF81B" at bounding box center [147, 176] width 34 height 11
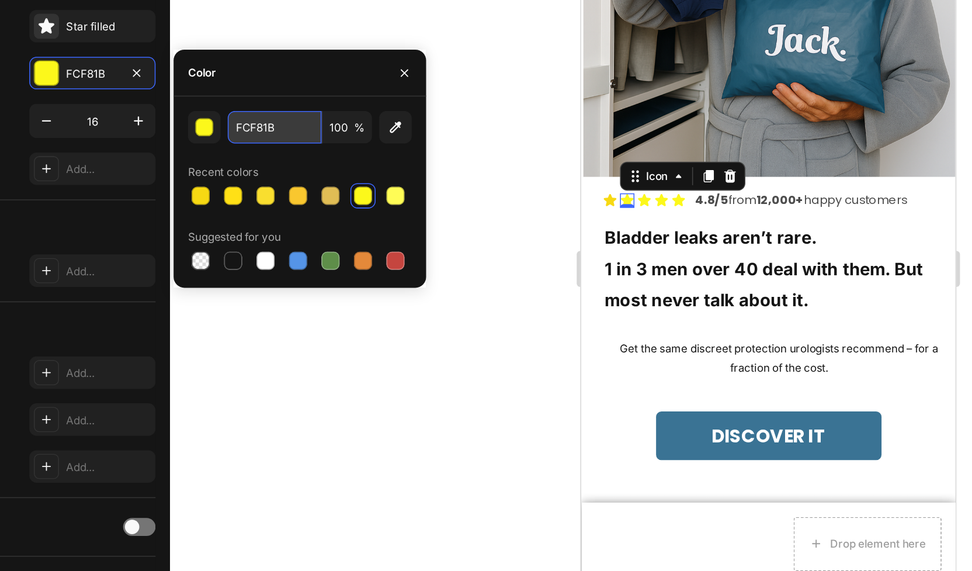
click at [268, 211] on input "FCF81B" at bounding box center [264, 210] width 61 height 21
paste input "7D913"
type input "F7D913"
click at [624, 75] on icon at bounding box center [622, 78] width 9 height 9
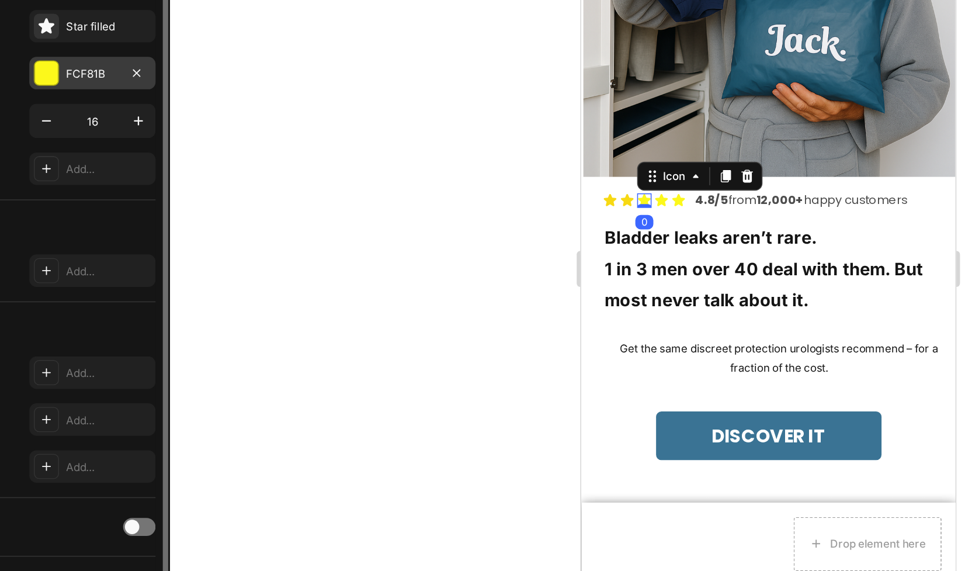
click at [140, 179] on div "FCF81B" at bounding box center [147, 176] width 34 height 11
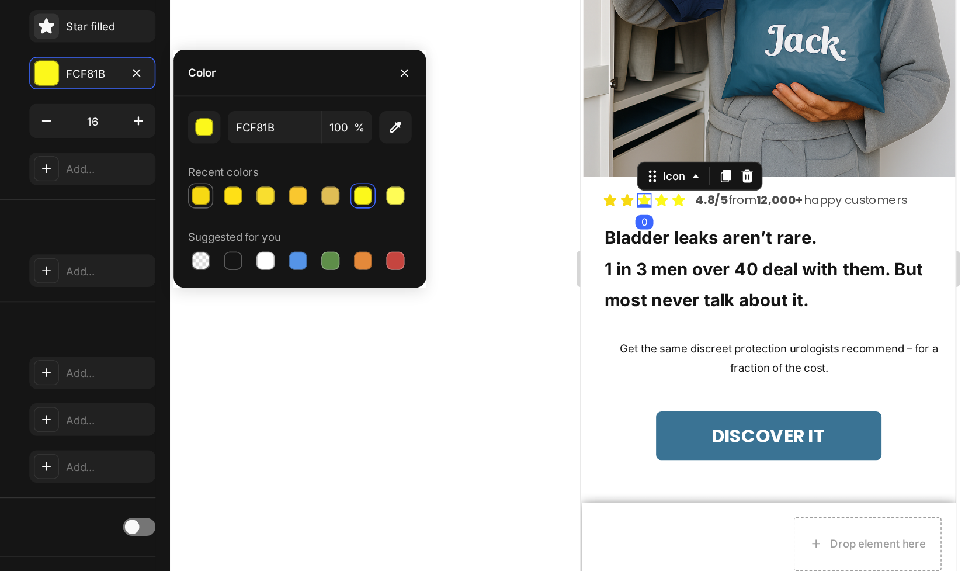
click at [217, 256] on div at bounding box center [217, 255] width 12 height 12
type input "F7D913"
click at [631, 77] on icon at bounding box center [633, 78] width 8 height 8
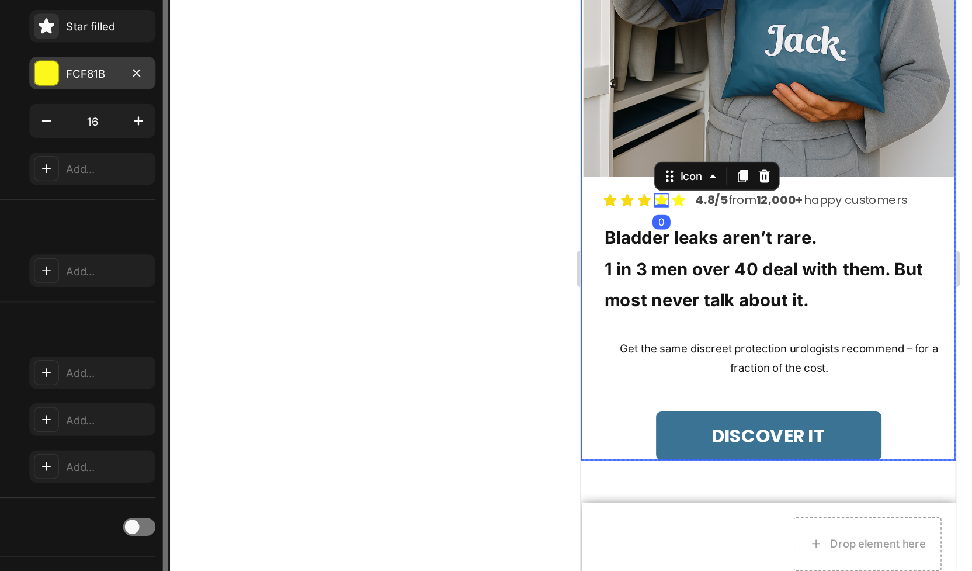
click at [123, 176] on div at bounding box center [116, 175] width 15 height 15
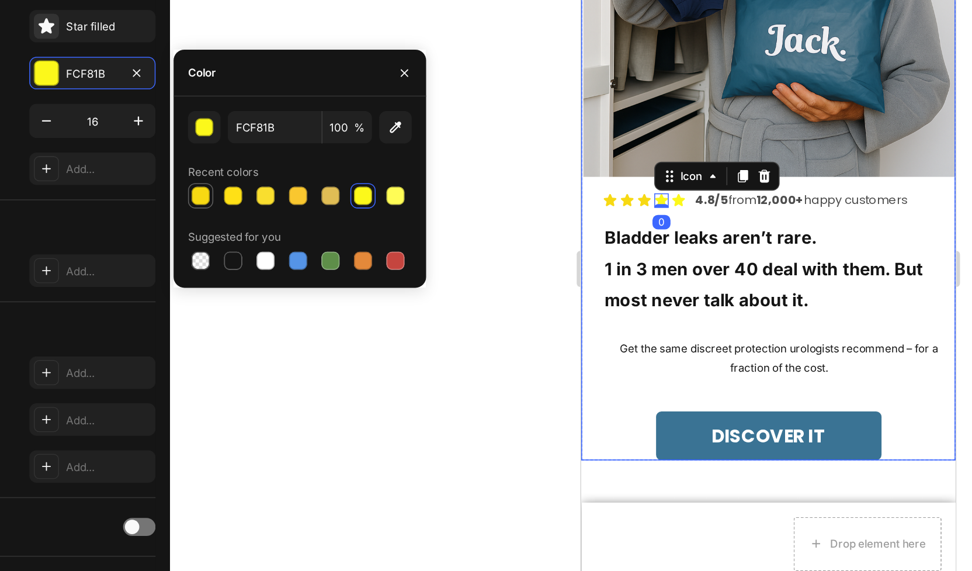
click at [216, 258] on div at bounding box center [217, 255] width 12 height 12
type input "F7D913"
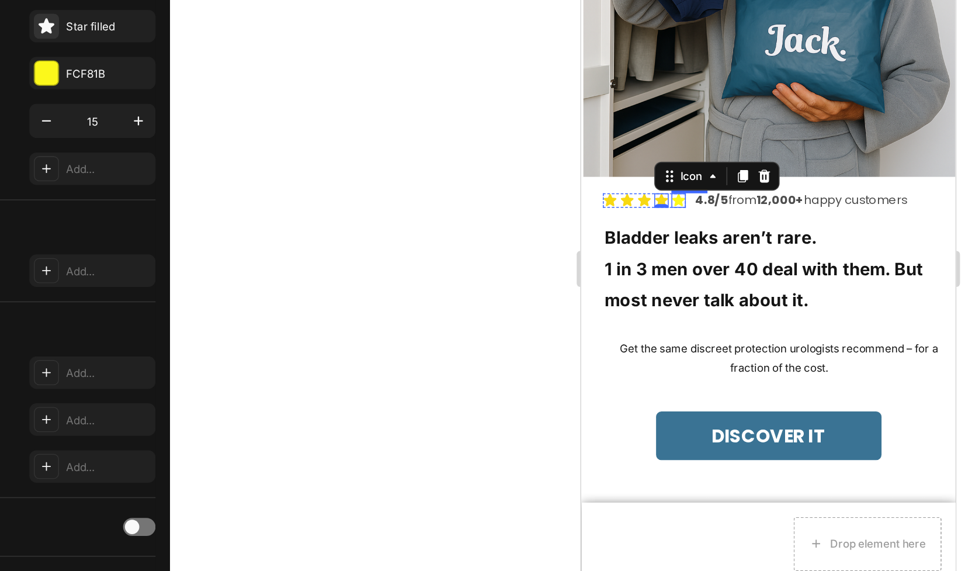
click at [643, 79] on icon at bounding box center [644, 78] width 8 height 8
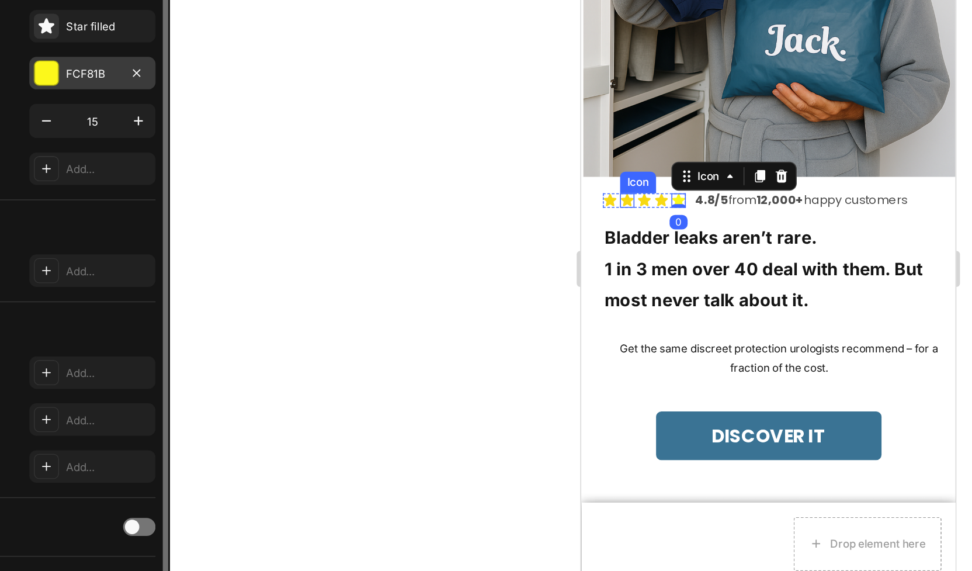
click at [122, 174] on div at bounding box center [116, 175] width 15 height 15
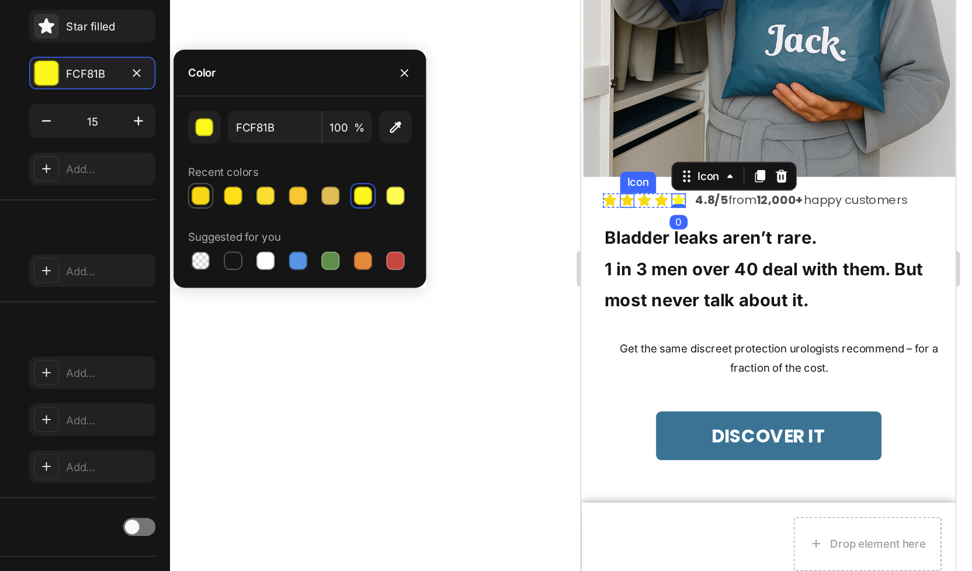
click at [214, 252] on div at bounding box center [217, 255] width 12 height 12
type input "F7D913"
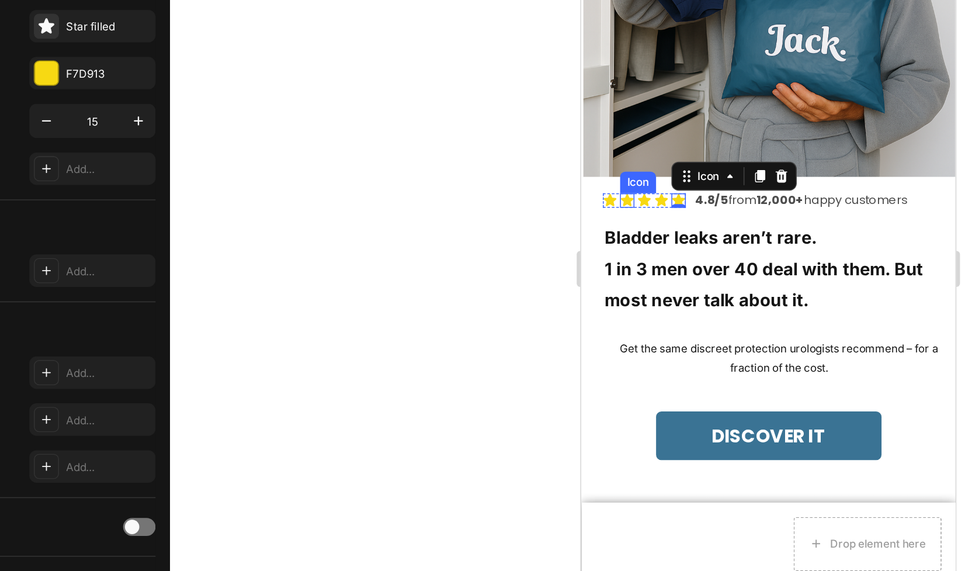
click at [356, 379] on div at bounding box center [584, 302] width 775 height 538
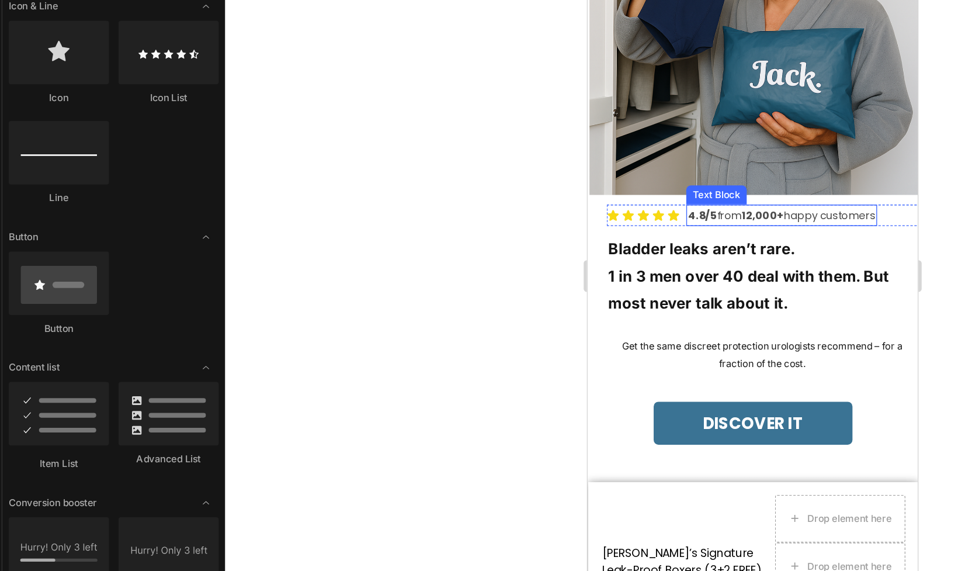
click at [705, 133] on strong "12,000+" at bounding box center [716, 134] width 31 height 11
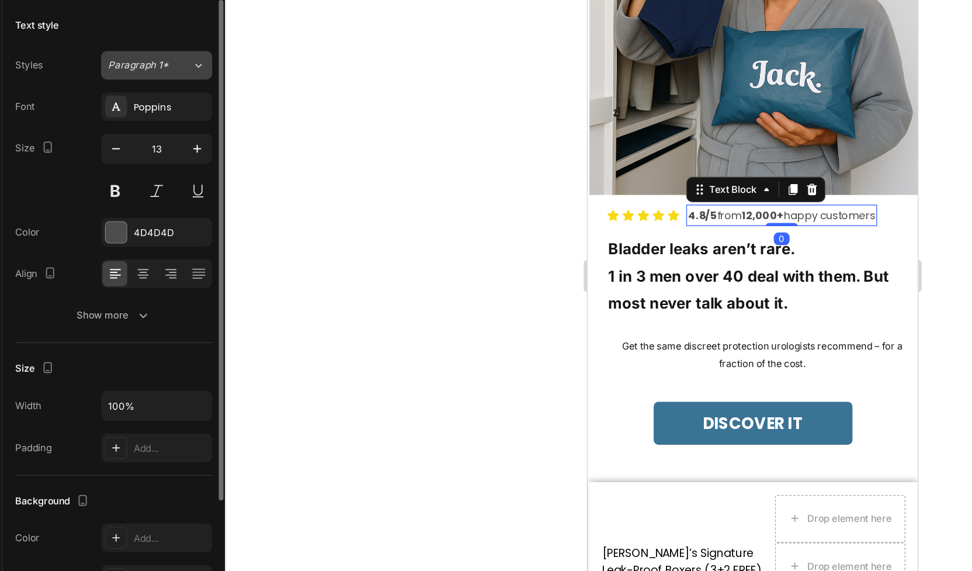
click at [144, 139] on button "Paragraph 1*" at bounding box center [147, 147] width 82 height 21
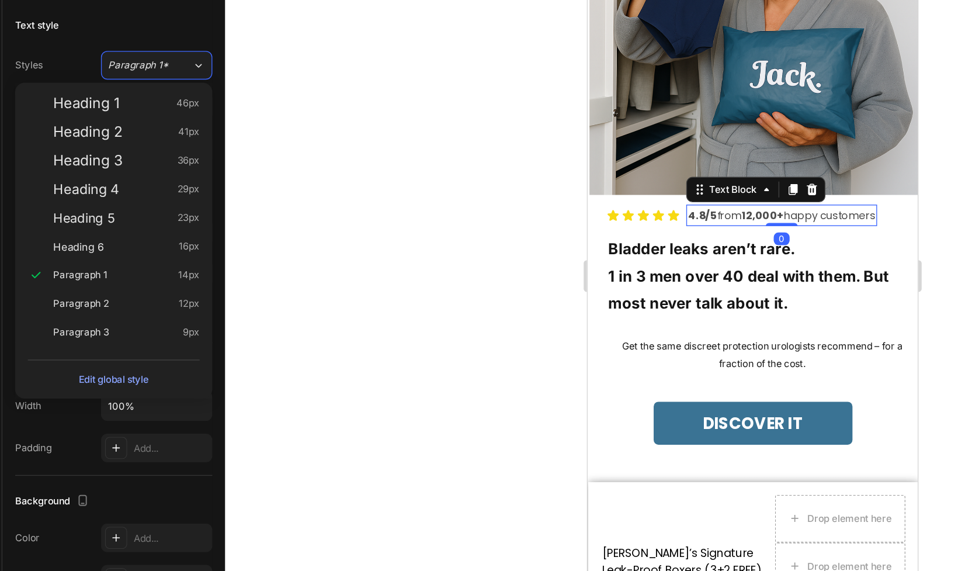
click at [235, 162] on div at bounding box center [584, 302] width 775 height 538
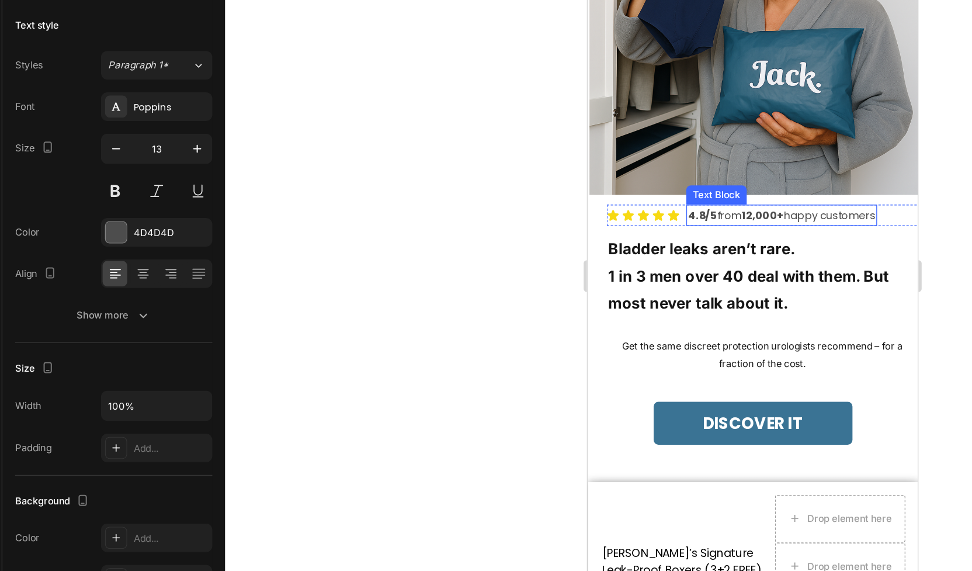
click at [691, 136] on p "4.8/5 from 12,000+ happy customers" at bounding box center [731, 133] width 138 height 13
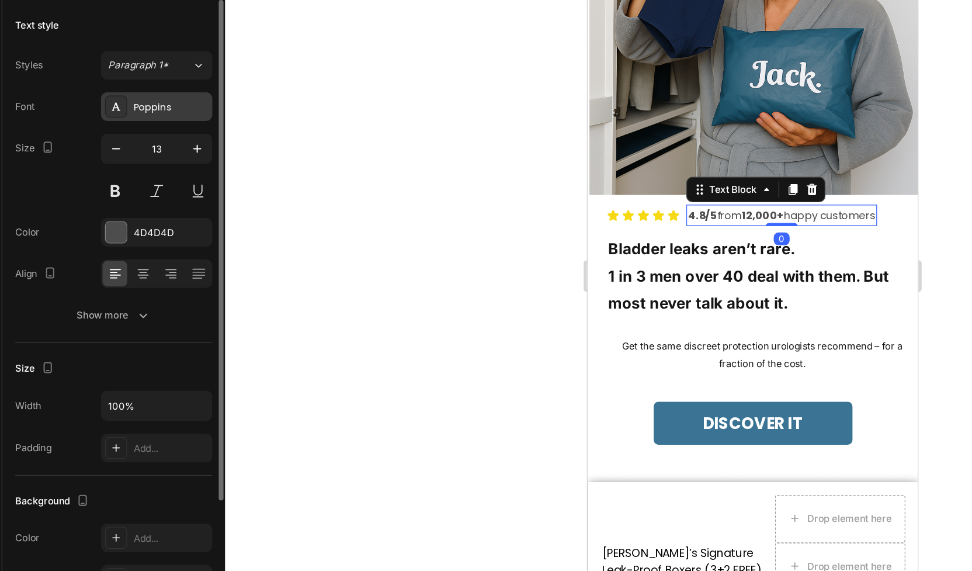
click at [153, 182] on div "Poppins" at bounding box center [157, 178] width 55 height 11
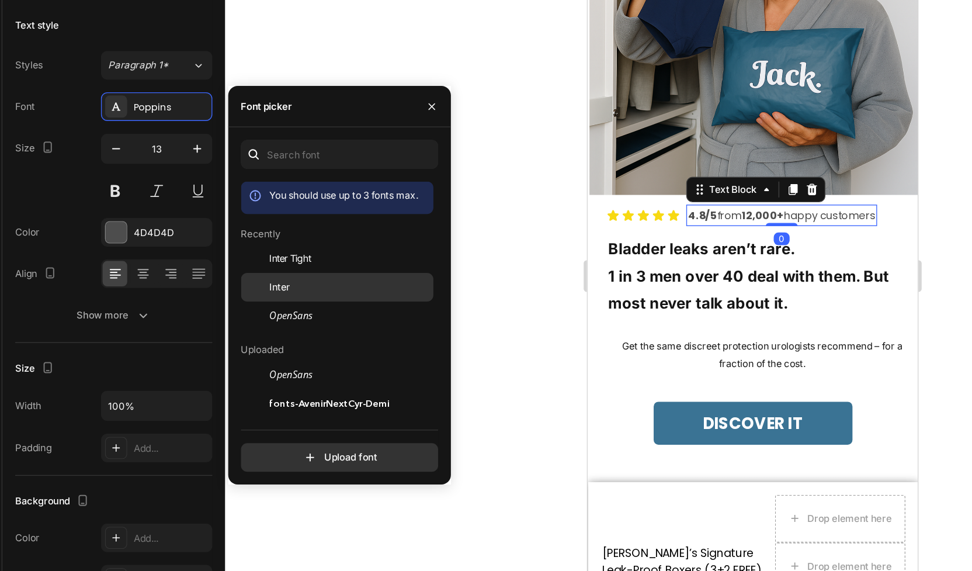
click at [234, 306] on span "Inter" at bounding box center [237, 310] width 15 height 11
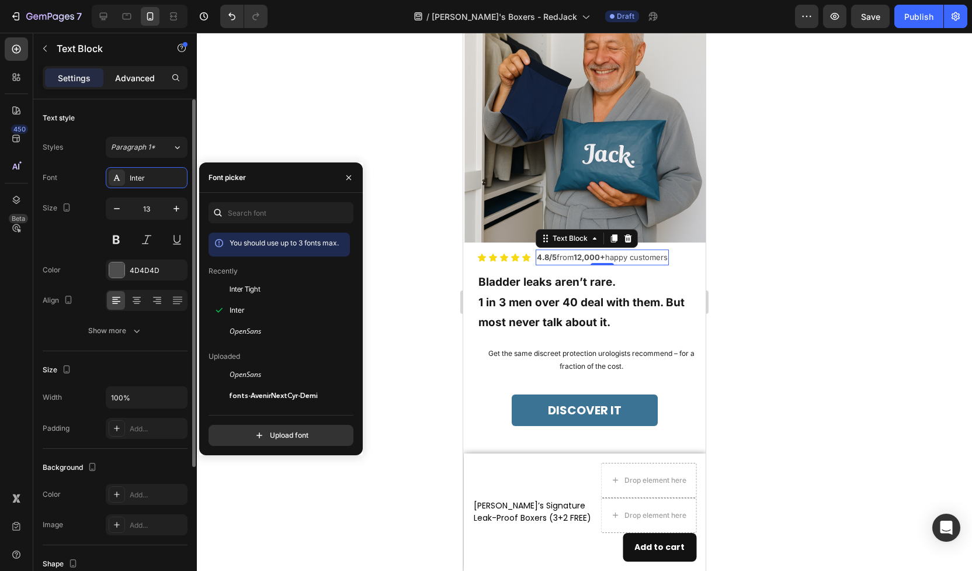
click at [142, 82] on p "Advanced" at bounding box center [135, 78] width 40 height 12
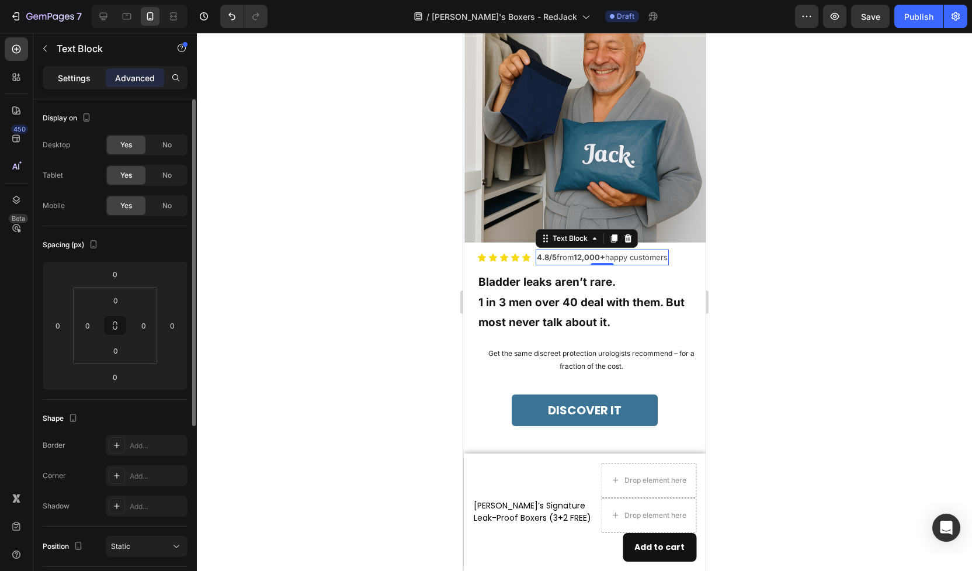
click at [81, 77] on p "Settings" at bounding box center [74, 78] width 33 height 12
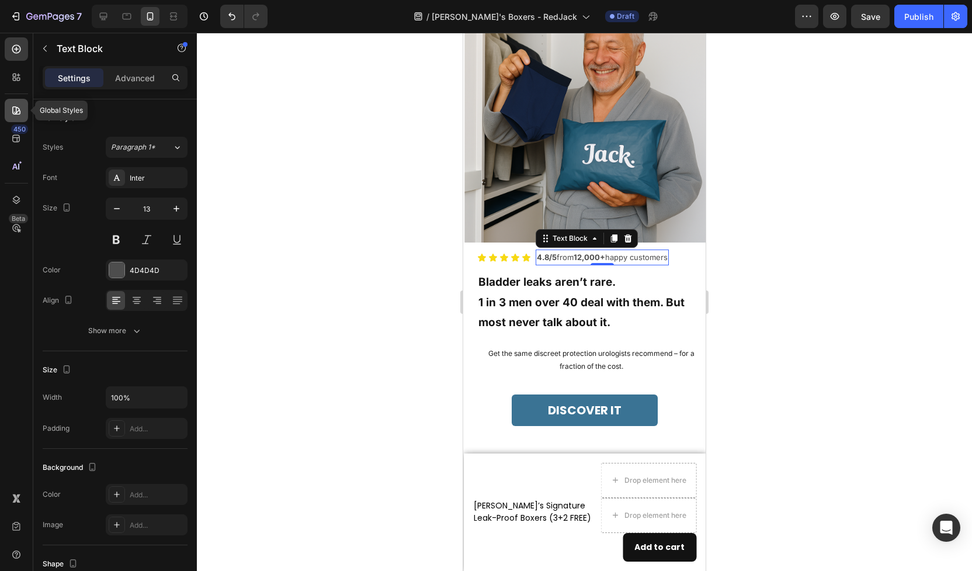
click at [13, 111] on icon at bounding box center [17, 111] width 12 height 12
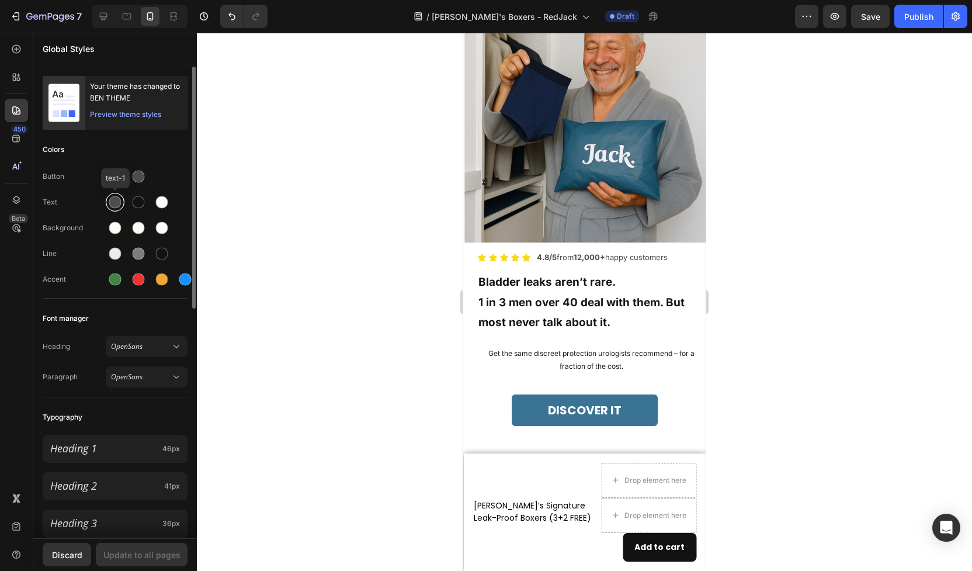
click at [115, 203] on div at bounding box center [115, 202] width 12 height 12
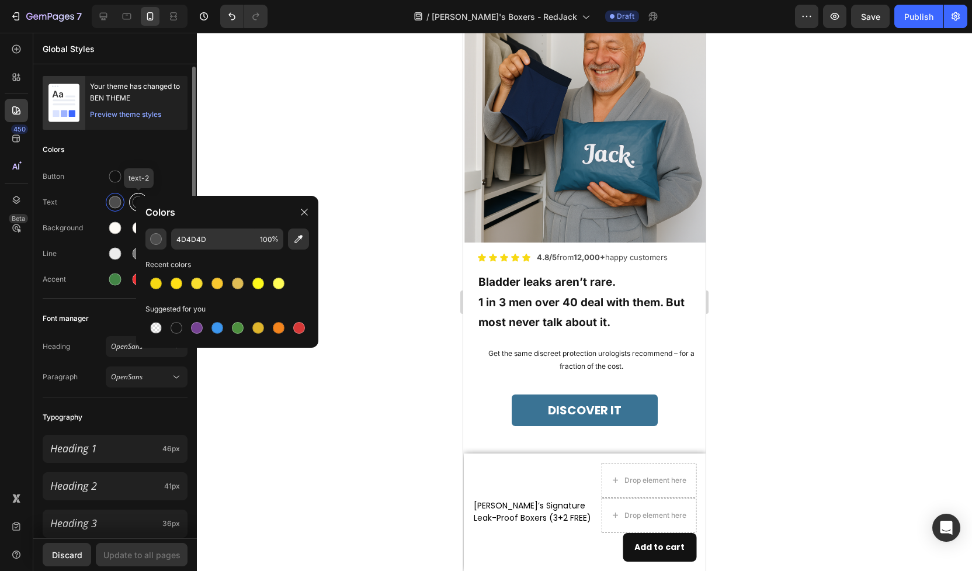
click at [133, 203] on div at bounding box center [139, 202] width 12 height 12
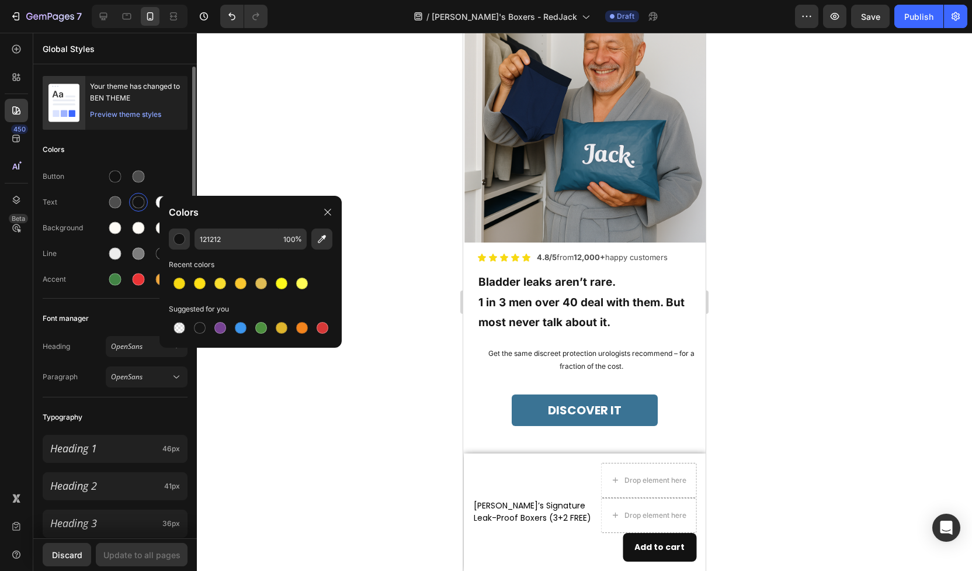
click at [150, 401] on div "Your theme has changed to BEN THEME Preview theme styles Colors Button Text Bac…" at bounding box center [115, 526] width 164 height 919
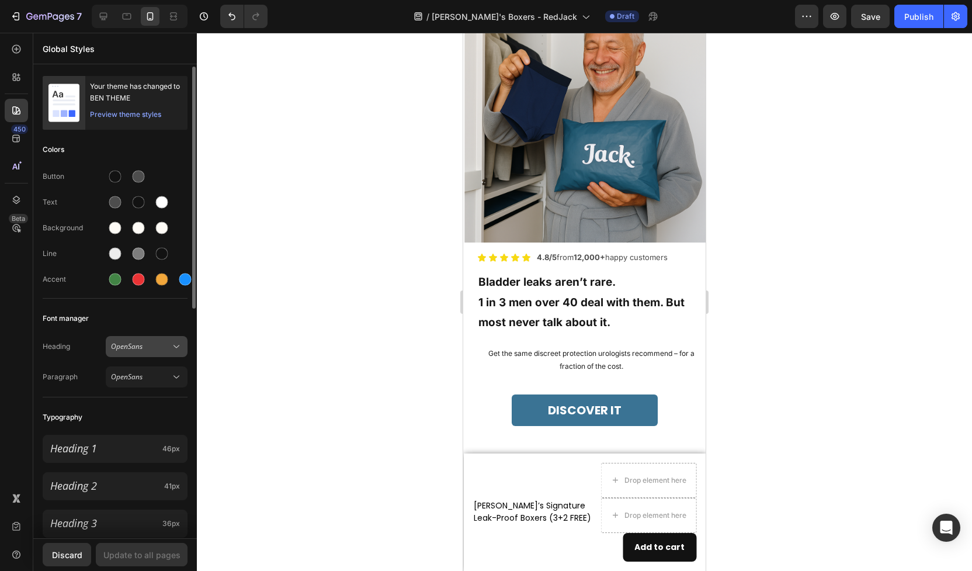
click at [155, 354] on button "OpenSans" at bounding box center [147, 346] width 82 height 21
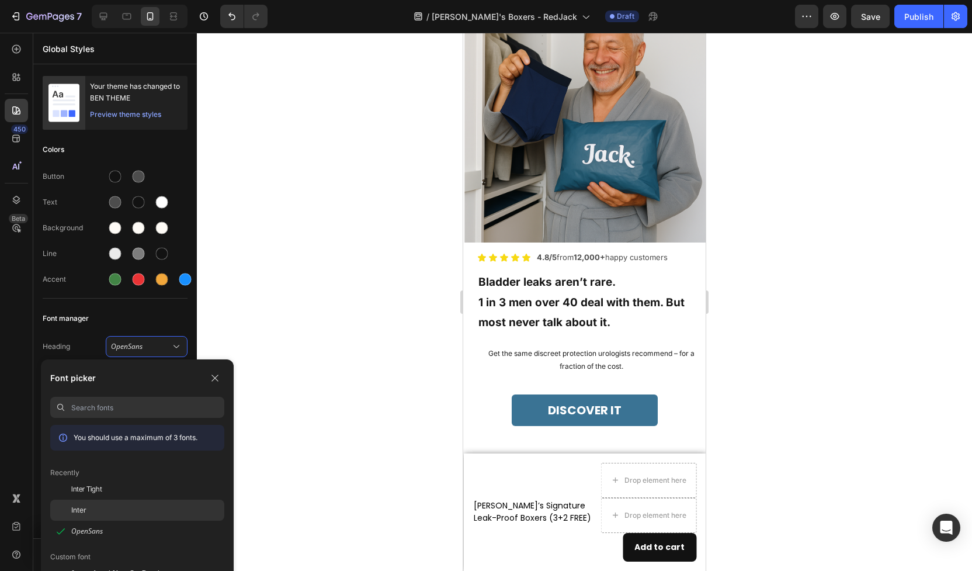
click at [106, 509] on div "Inter" at bounding box center [147, 510] width 153 height 11
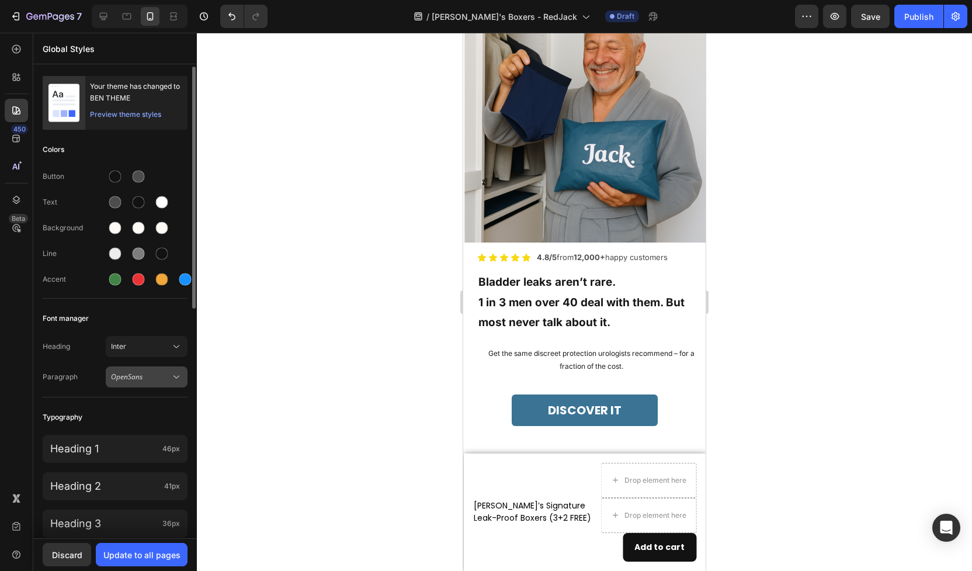
click at [153, 380] on span "OpenSans" at bounding box center [141, 377] width 60 height 11
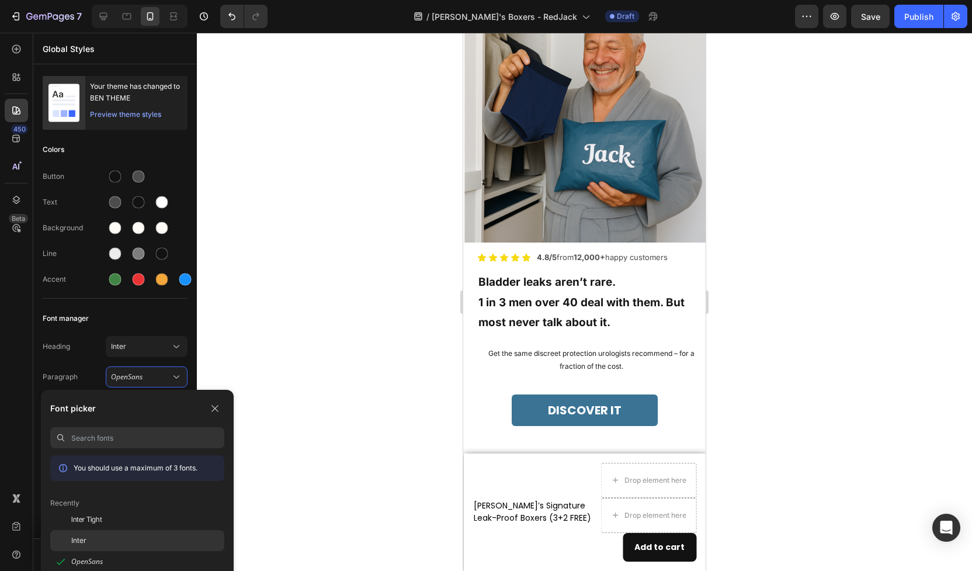
click at [96, 543] on div "Inter" at bounding box center [147, 540] width 153 height 11
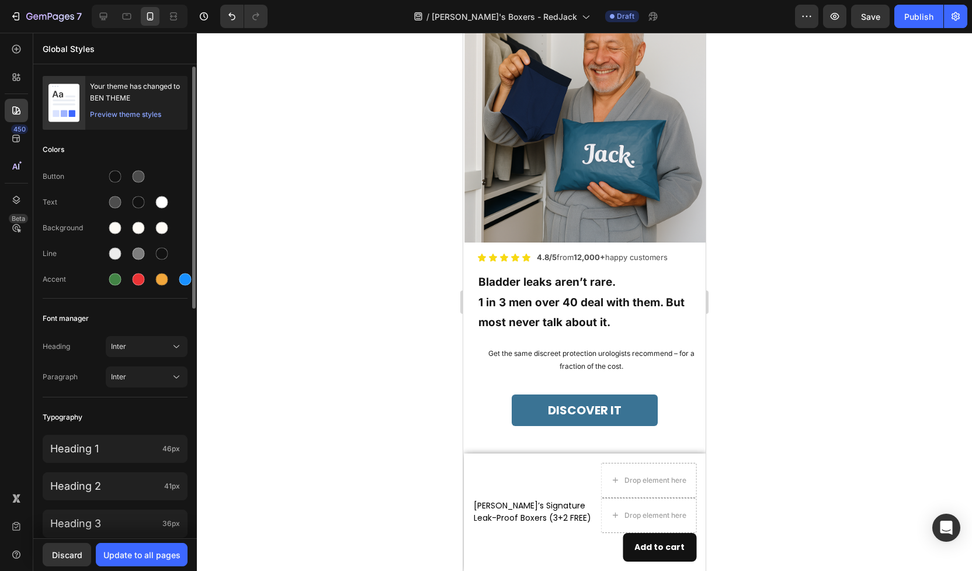
scroll to position [263, 0]
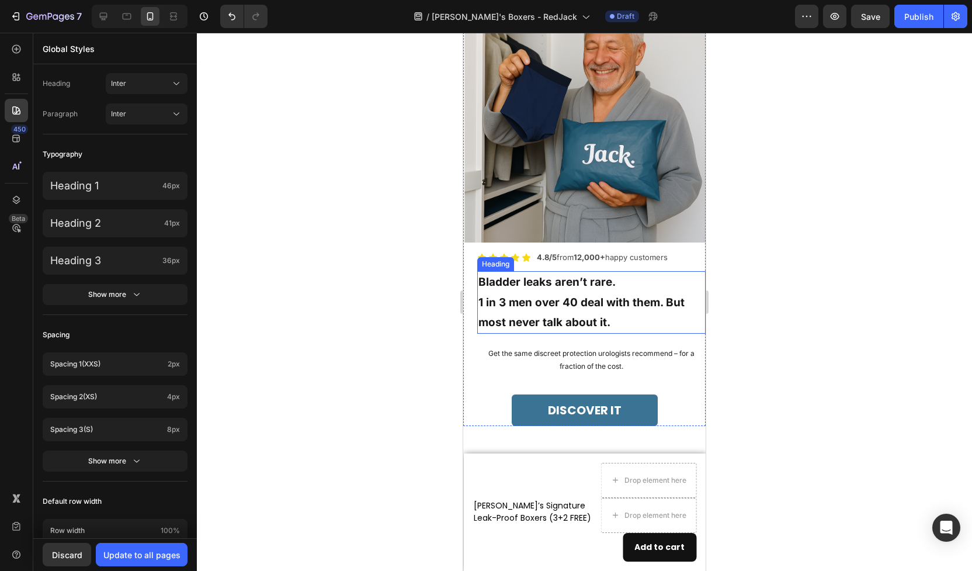
click at [544, 306] on p "Bladder leaks aren’t rare. 1 in 3 men over 40 deal with them. But most never ta…" at bounding box center [592, 302] width 226 height 60
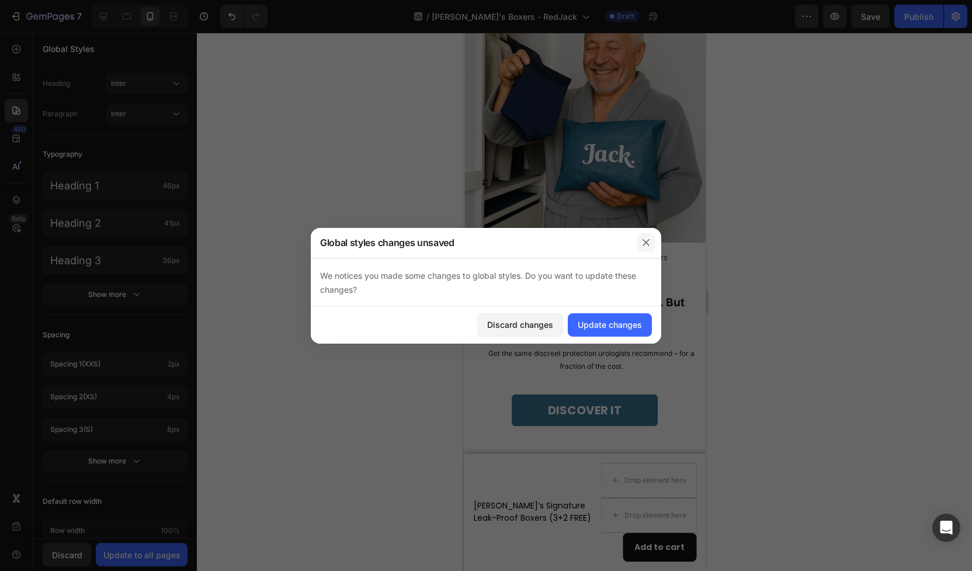
click at [645, 244] on icon "button" at bounding box center [646, 242] width 6 height 6
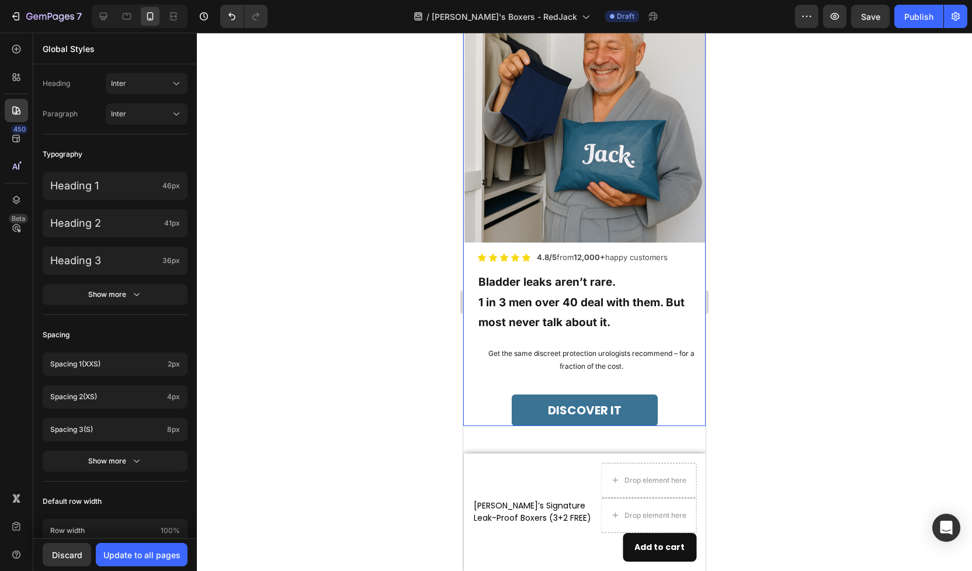
click at [342, 308] on div at bounding box center [584, 302] width 775 height 538
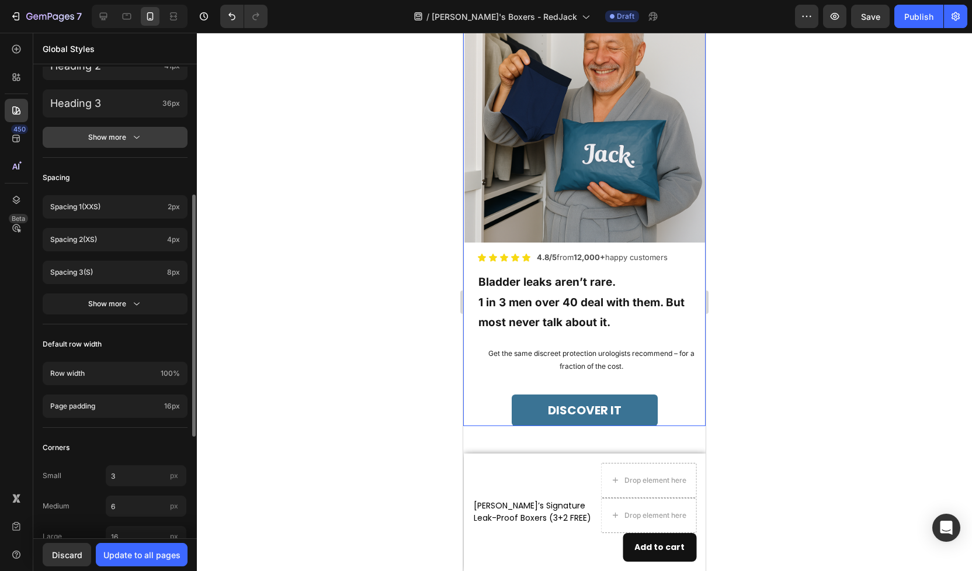
scroll to position [448, 0]
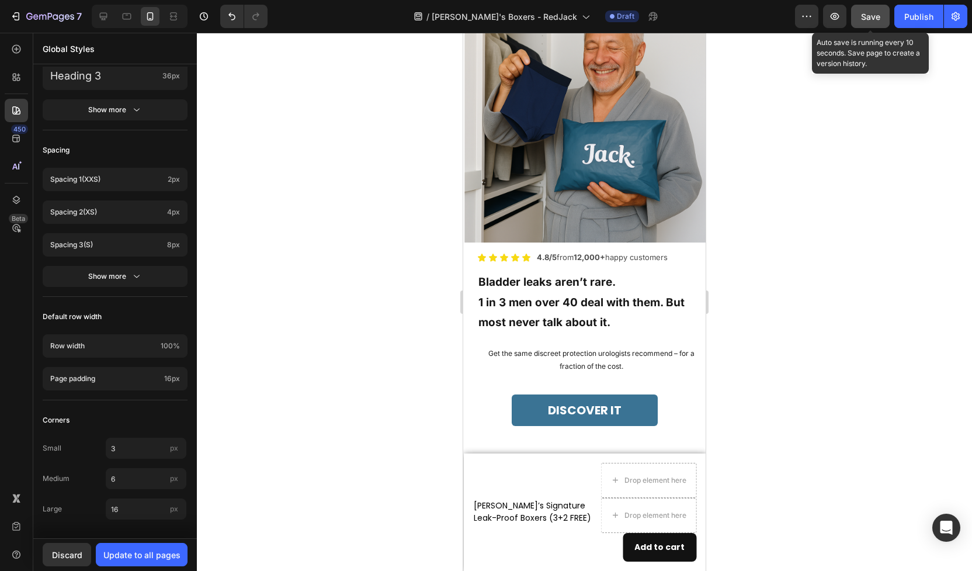
click at [877, 12] on span "Save" at bounding box center [870, 17] width 19 height 10
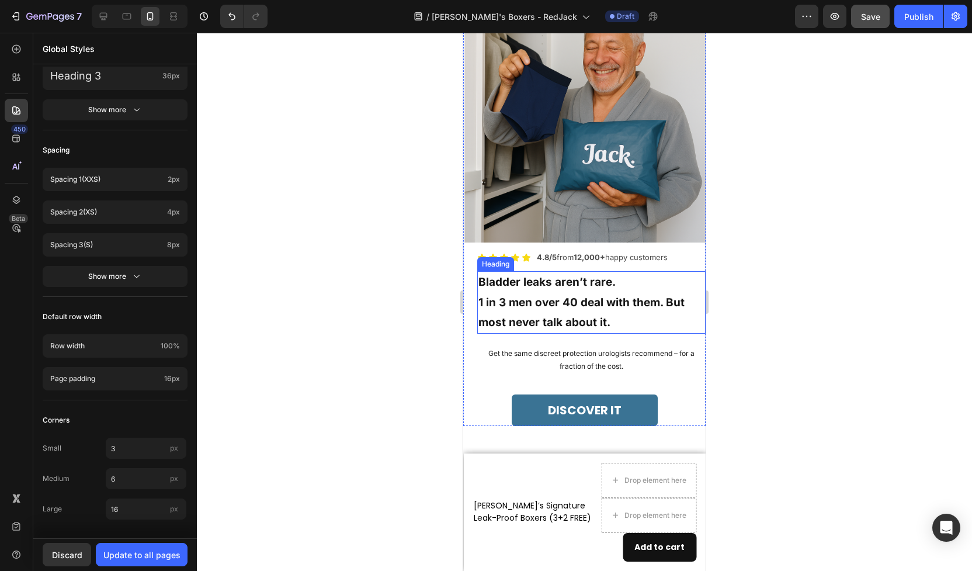
click at [545, 285] on p "Bladder leaks aren’t rare. 1 in 3 men over 40 deal with them. But most never ta…" at bounding box center [592, 302] width 226 height 60
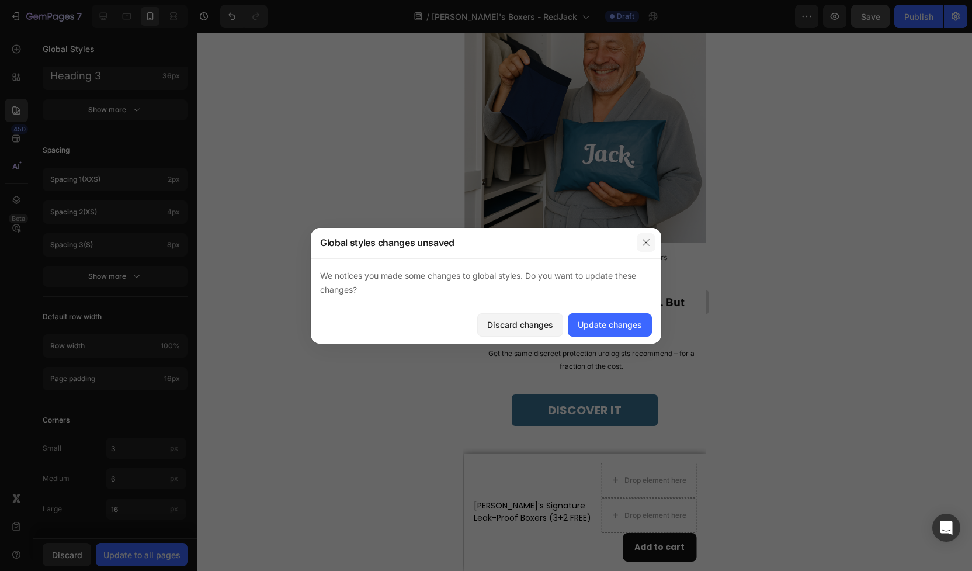
click at [648, 239] on icon "button" at bounding box center [646, 242] width 9 height 9
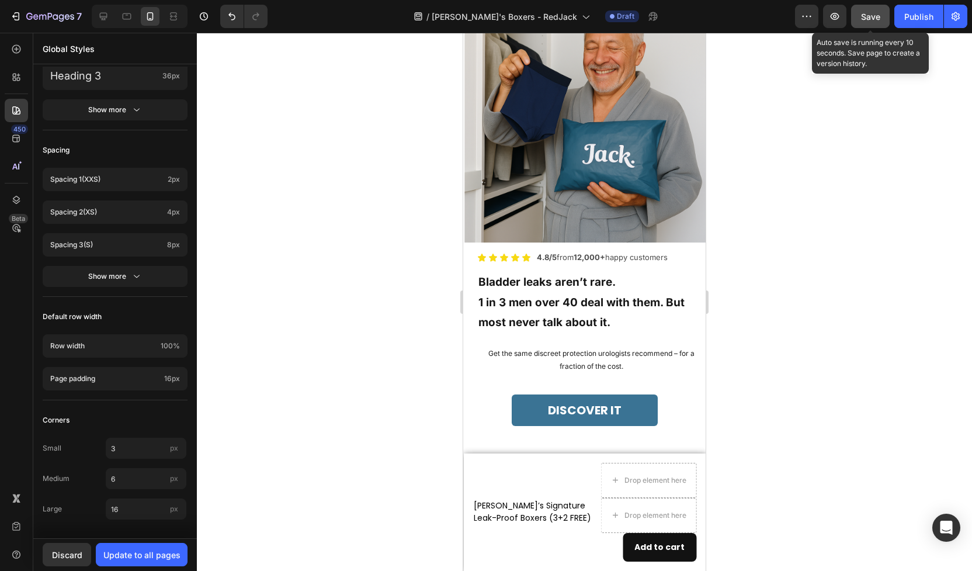
click at [879, 15] on span "Save" at bounding box center [870, 17] width 19 height 10
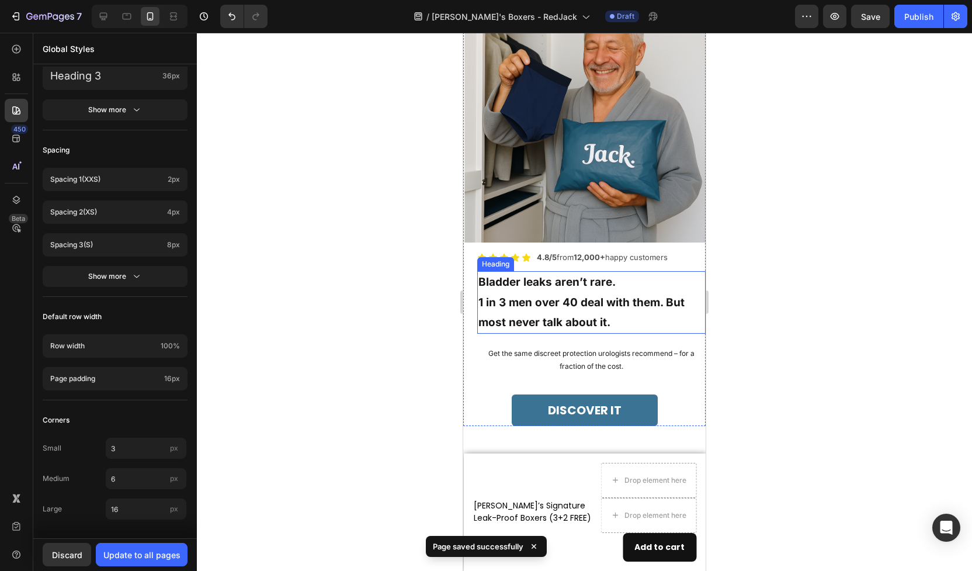
click at [557, 300] on p "Bladder leaks aren’t rare. 1 in 3 men over 40 deal with them. But most never ta…" at bounding box center [592, 302] width 226 height 60
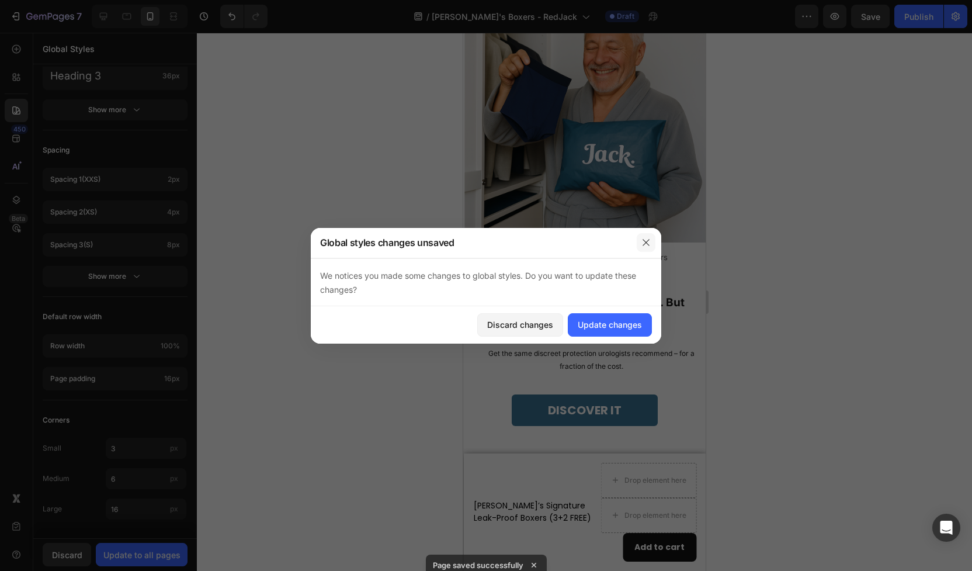
click at [648, 241] on icon "button" at bounding box center [646, 242] width 9 height 9
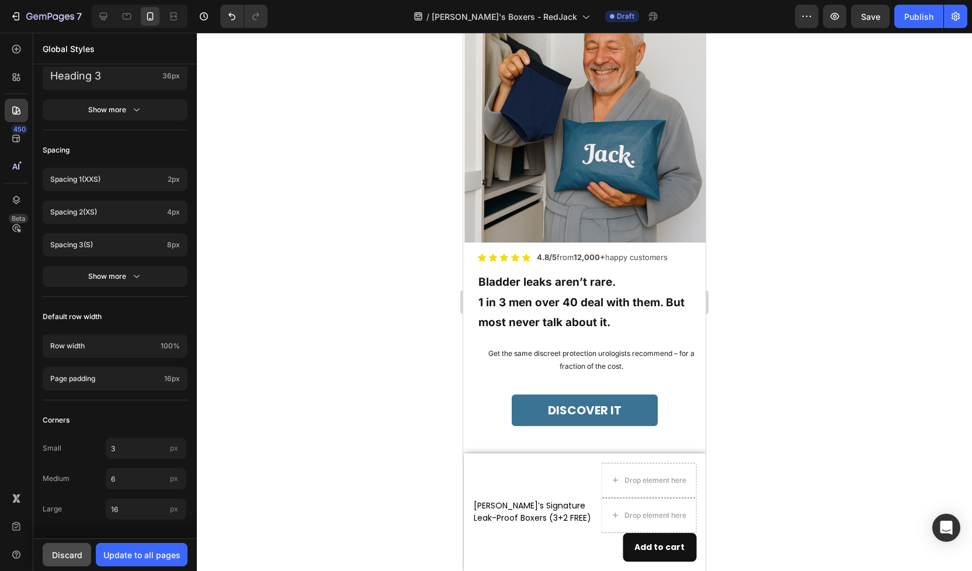
click at [66, 558] on div "Discard" at bounding box center [67, 555] width 30 height 12
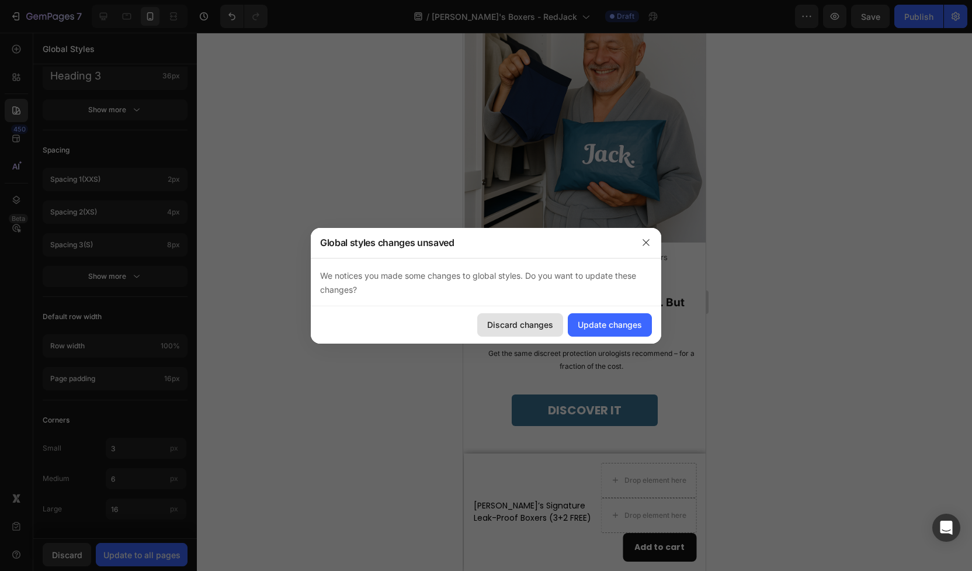
click at [517, 328] on div "Discard changes" at bounding box center [520, 324] width 66 height 12
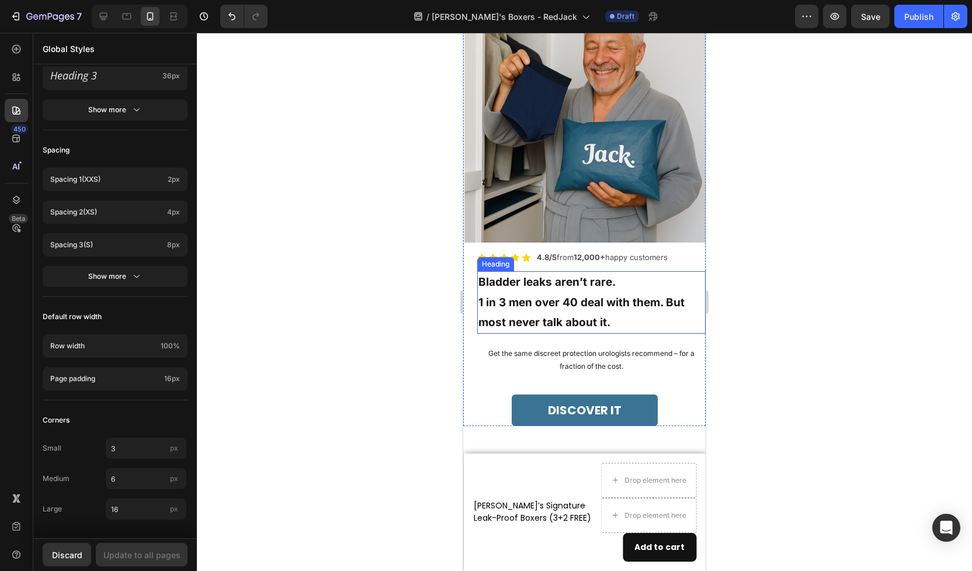
click at [538, 295] on p "Bladder leaks aren’t rare. 1 in 3 men over 40 deal with them. But most never ta…" at bounding box center [592, 302] width 226 height 60
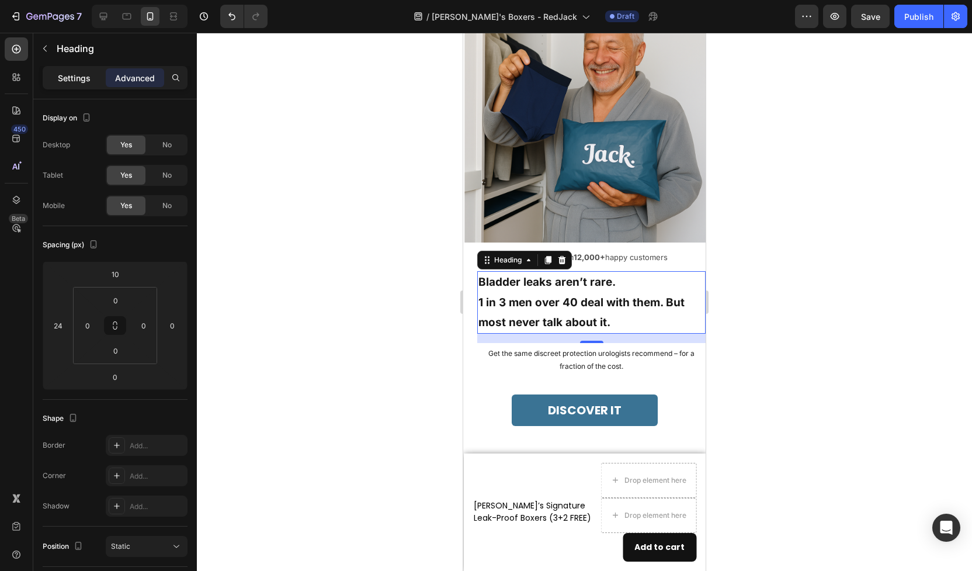
click at [52, 77] on div "Settings" at bounding box center [74, 77] width 58 height 19
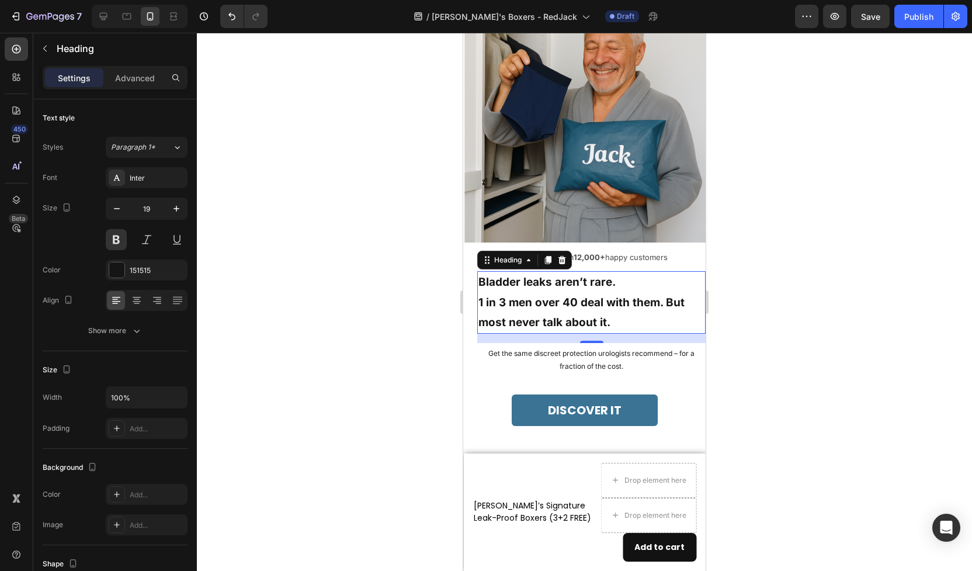
click at [292, 230] on div at bounding box center [584, 302] width 775 height 538
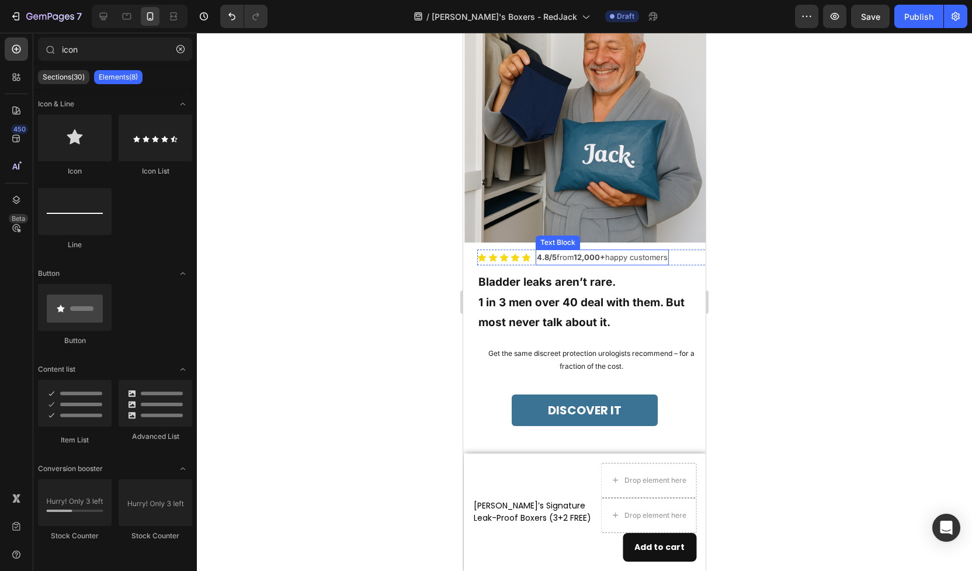
click at [549, 258] on strong "4.8/5" at bounding box center [547, 256] width 20 height 9
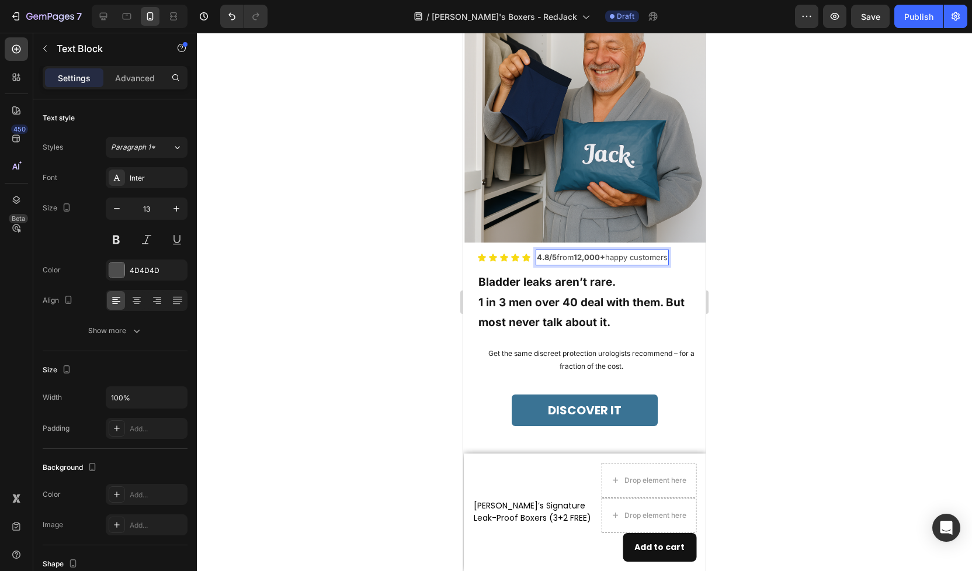
click at [549, 257] on strong "4.8/5" at bounding box center [547, 256] width 20 height 9
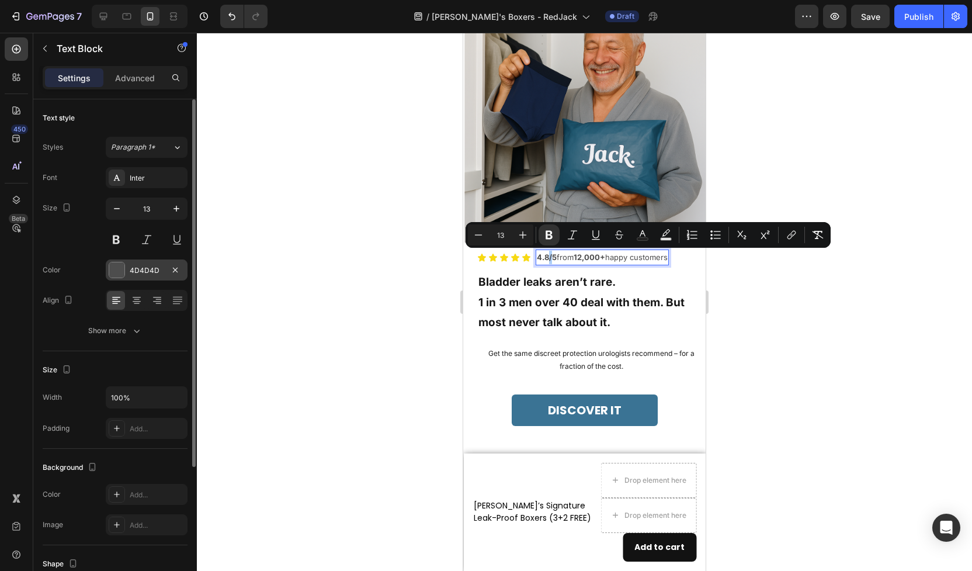
click at [119, 272] on div at bounding box center [116, 269] width 15 height 15
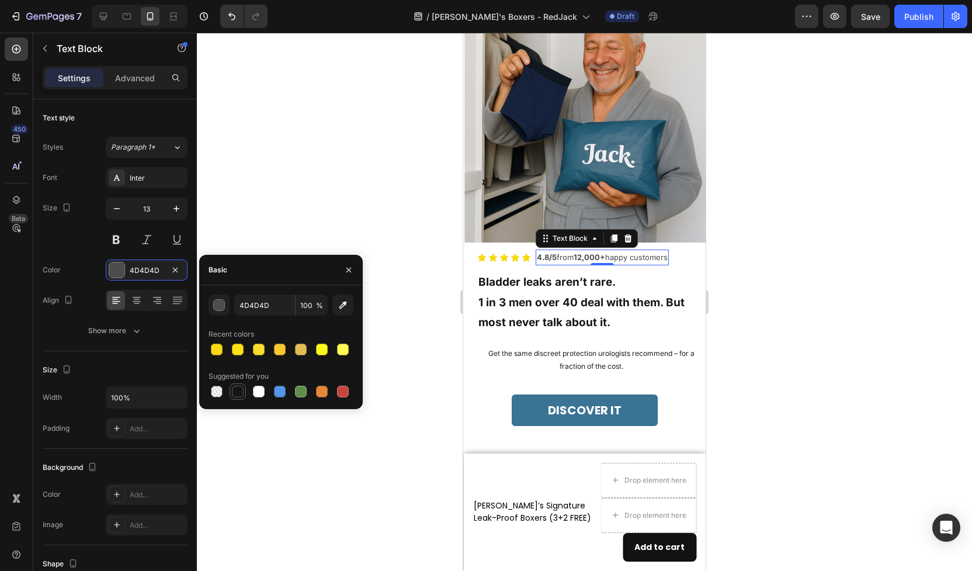
click at [236, 389] on div at bounding box center [238, 392] width 12 height 12
type input "151515"
click at [288, 433] on div at bounding box center [584, 302] width 775 height 538
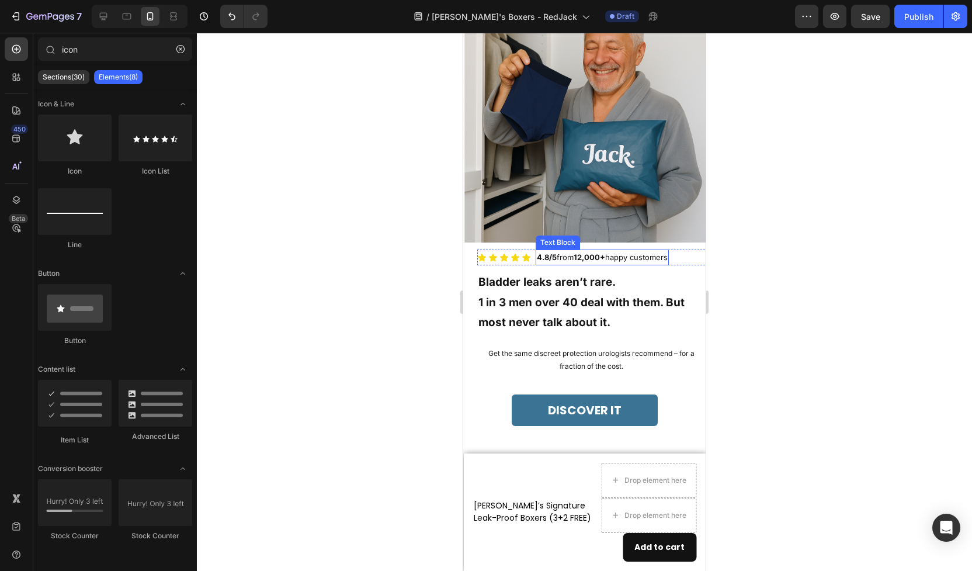
click at [589, 259] on strong "12,000+" at bounding box center [590, 256] width 32 height 9
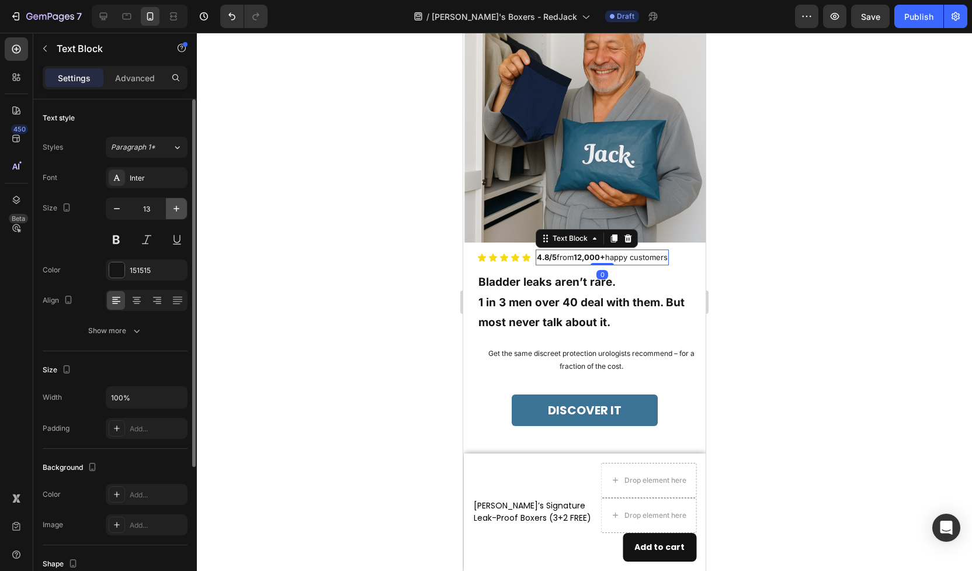
click at [174, 214] on icon "button" at bounding box center [177, 209] width 12 height 12
type input "14"
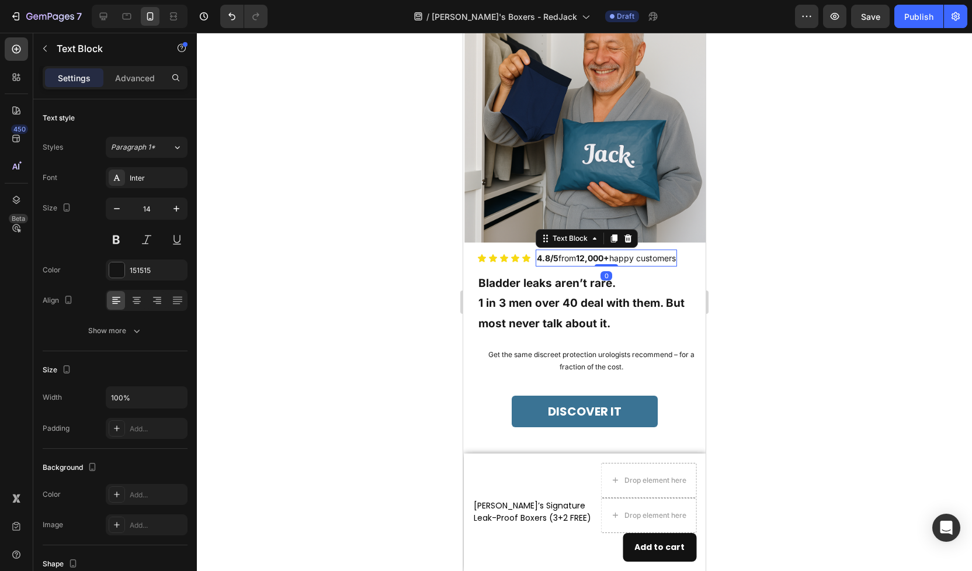
click at [386, 268] on div at bounding box center [584, 302] width 775 height 538
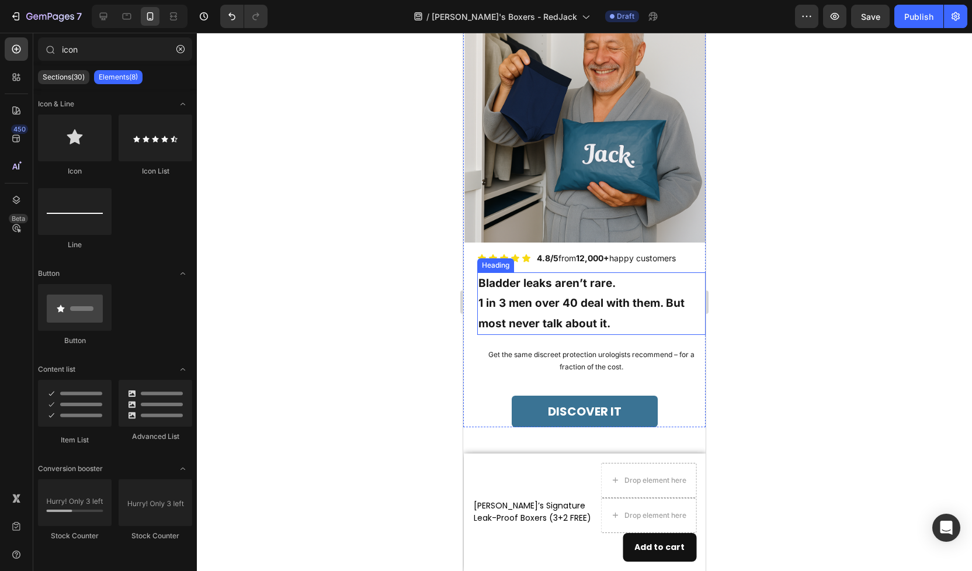
click at [531, 293] on p "Bladder leaks aren’t rare. 1 in 3 men over 40 deal with them. But most never ta…" at bounding box center [592, 303] width 226 height 60
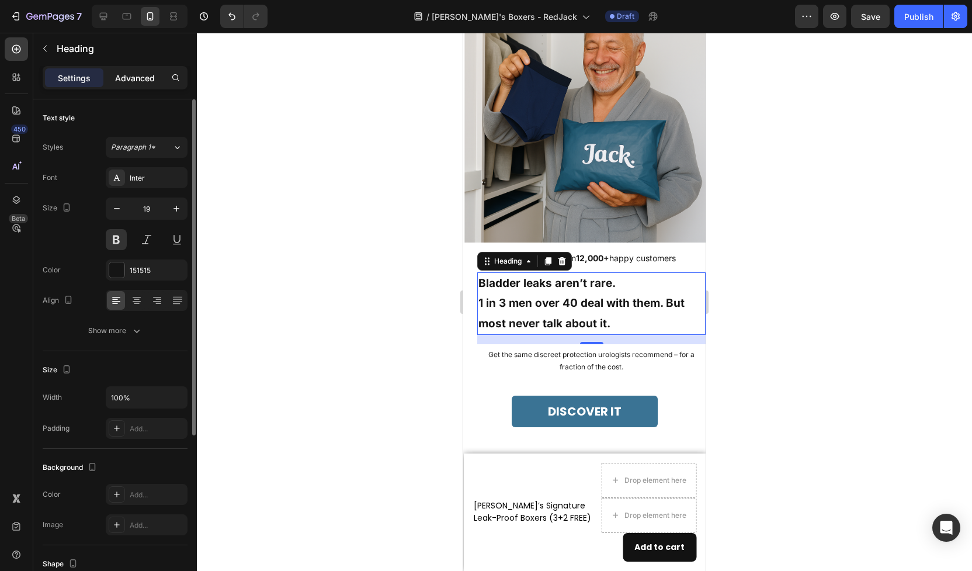
click at [140, 72] on p "Advanced" at bounding box center [135, 78] width 40 height 12
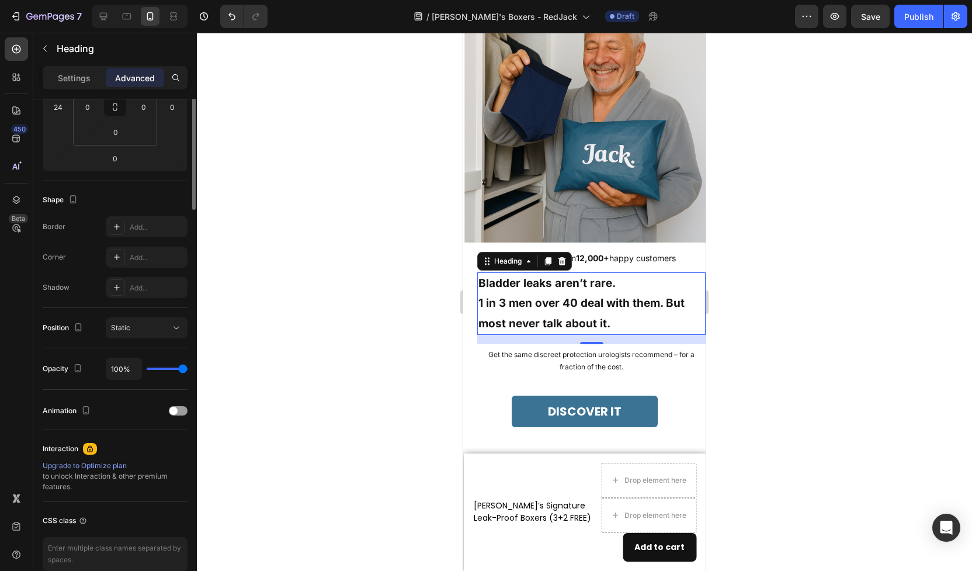
scroll to position [258, 0]
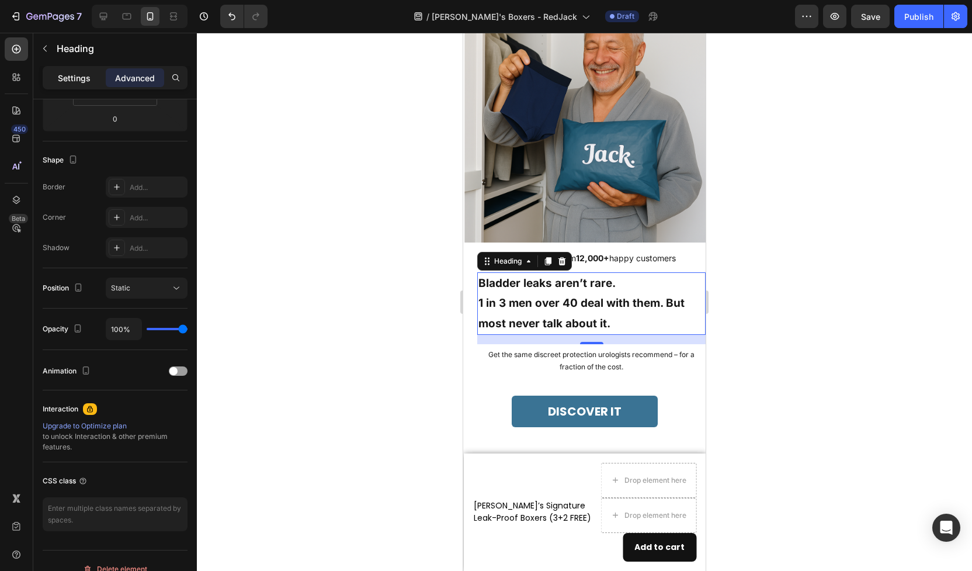
click at [75, 76] on p "Settings" at bounding box center [74, 78] width 33 height 12
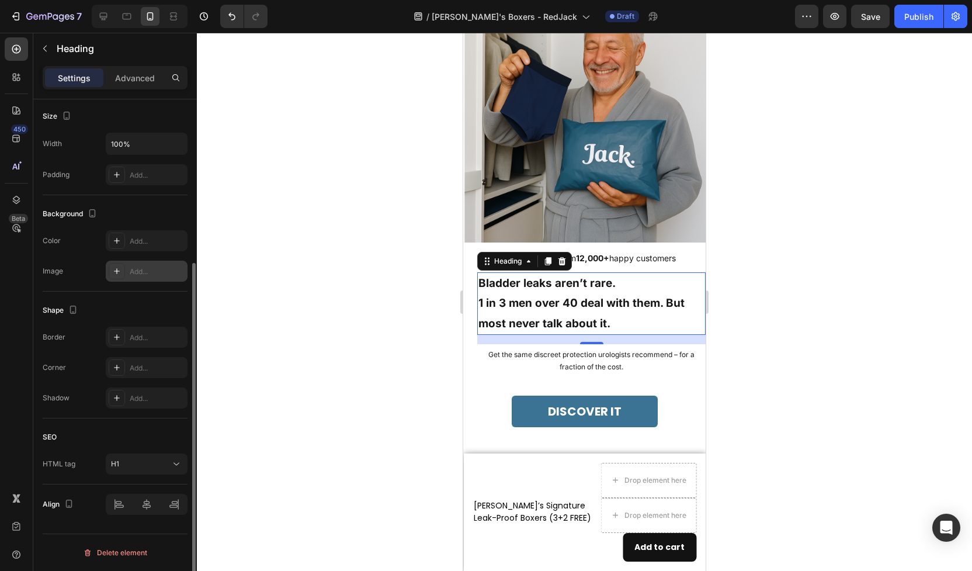
scroll to position [0, 0]
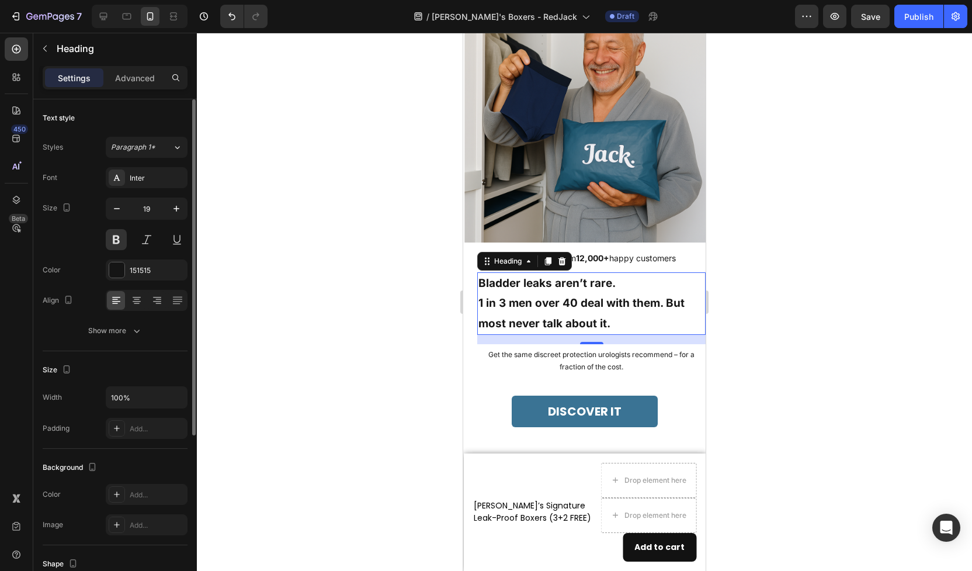
click at [329, 309] on div at bounding box center [584, 302] width 775 height 538
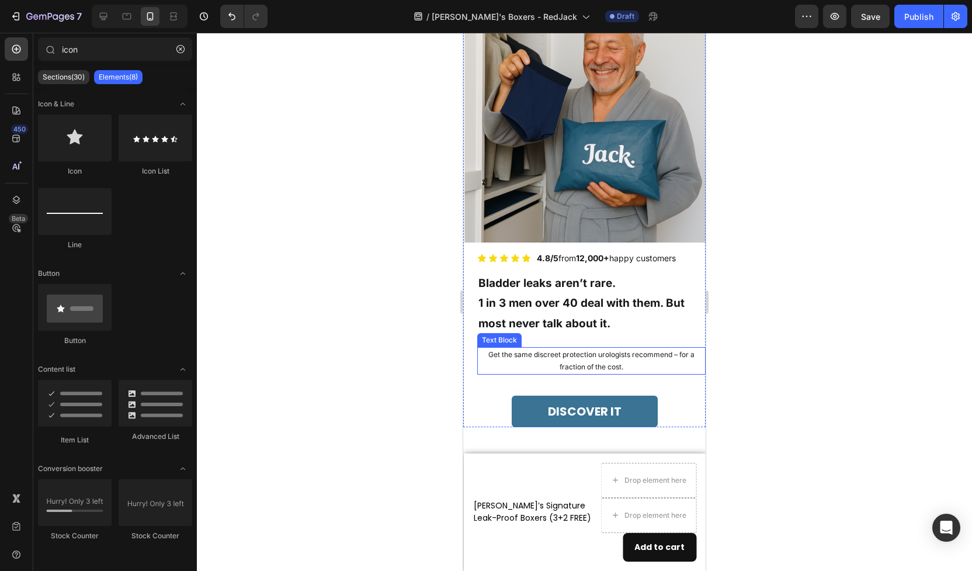
click at [542, 358] on p "Get the same discreet protection urologists recommend – for a fraction of the c…" at bounding box center [592, 360] width 226 height 25
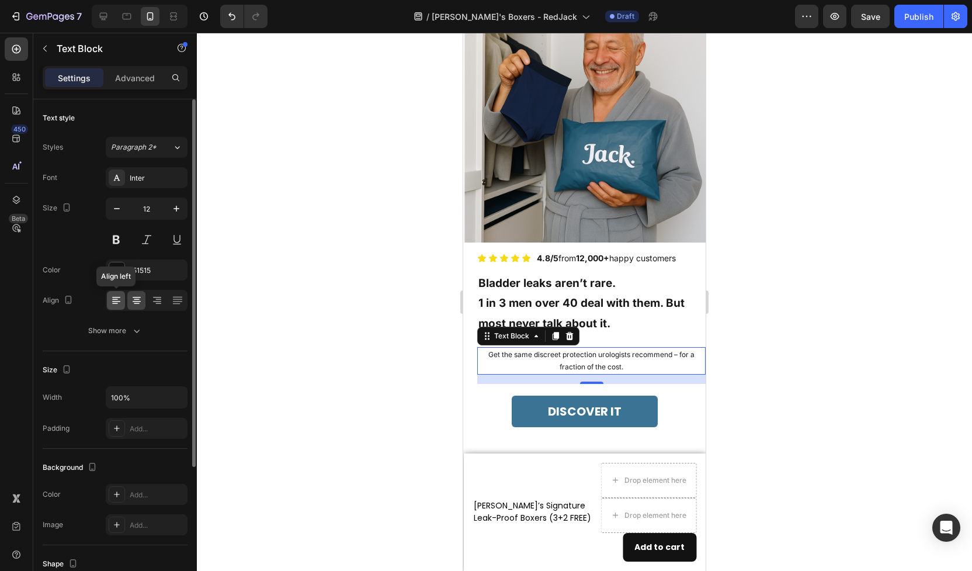
click at [117, 302] on icon at bounding box center [116, 301] width 12 height 12
click at [177, 206] on icon "button" at bounding box center [177, 209] width 12 height 12
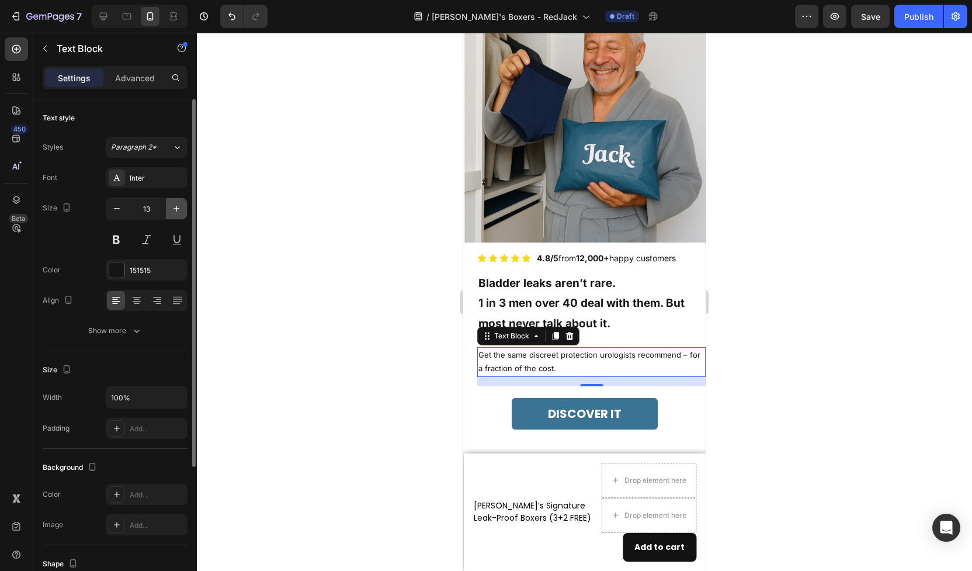
click at [178, 206] on icon "button" at bounding box center [177, 209] width 12 height 12
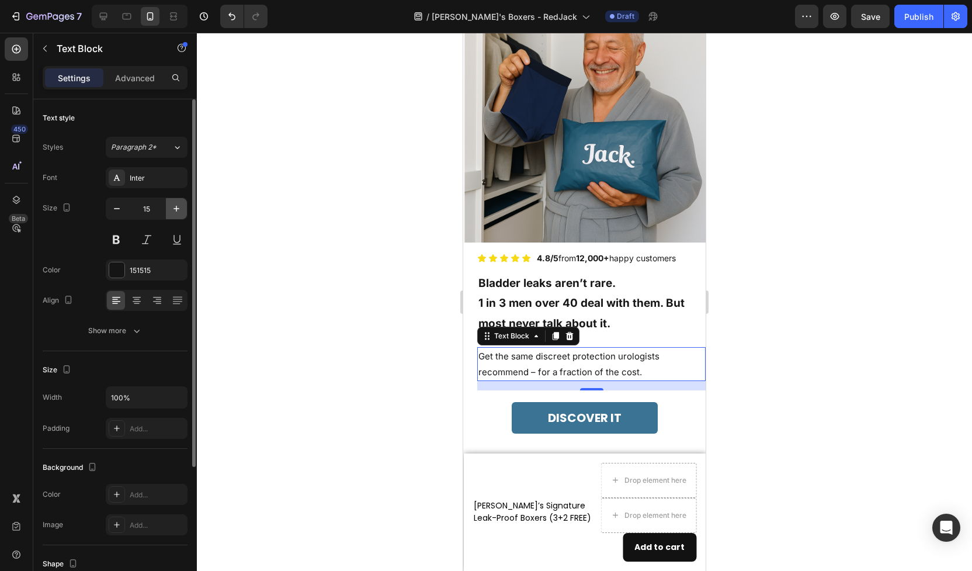
click at [178, 206] on icon "button" at bounding box center [177, 209] width 12 height 12
type input "16"
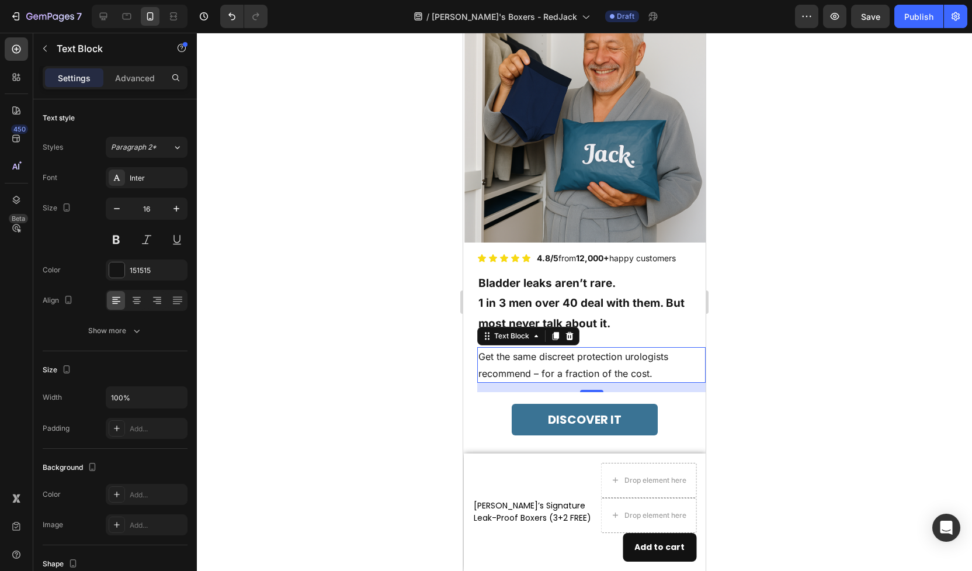
click at [334, 213] on div at bounding box center [584, 302] width 775 height 538
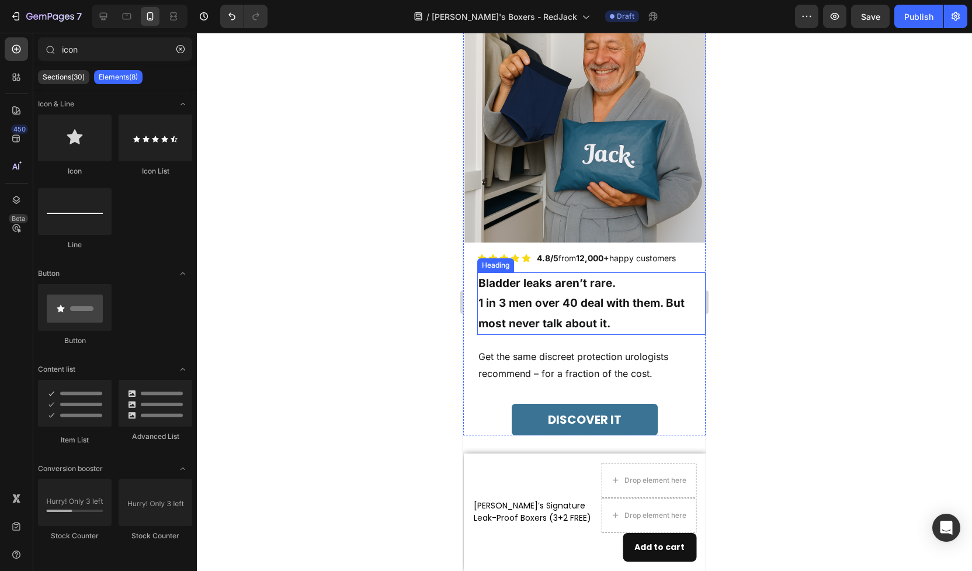
click at [525, 297] on p "Bladder leaks aren’t rare. 1 in 3 men over 40 deal with them. But most never ta…" at bounding box center [592, 303] width 226 height 60
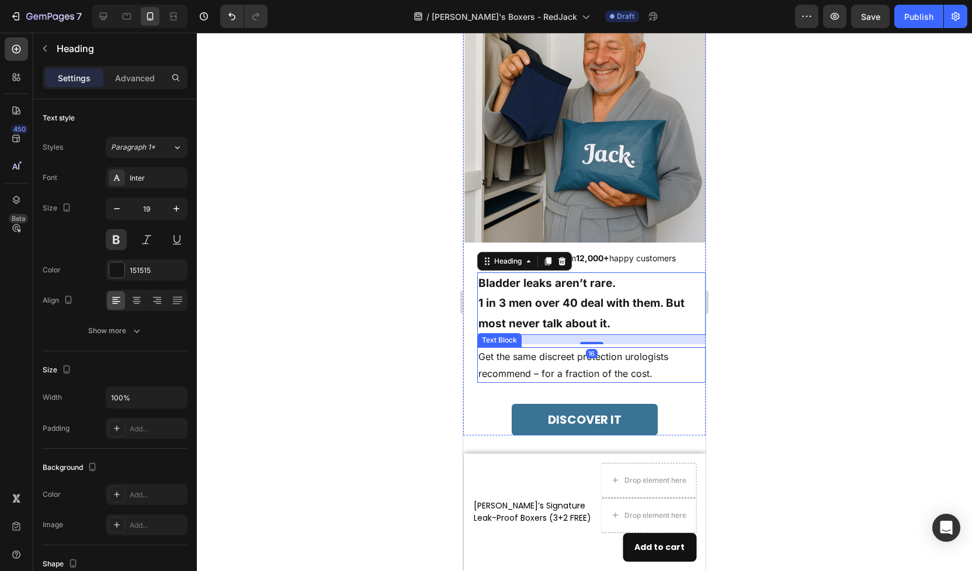
click at [520, 361] on p "Get the same discreet protection urologists recommend – for a fraction of the c…" at bounding box center [592, 365] width 226 height 34
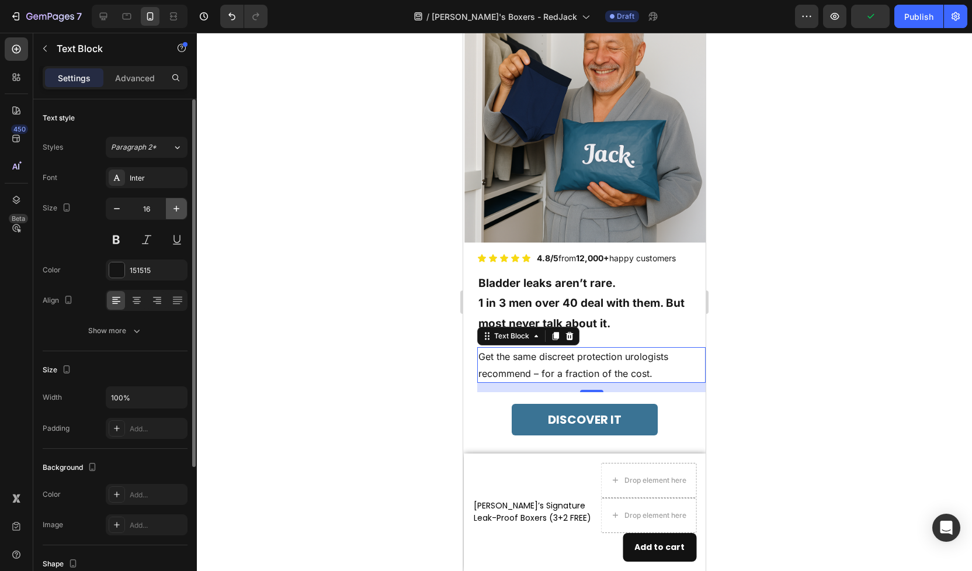
click at [178, 214] on button "button" at bounding box center [176, 208] width 21 height 21
type input "17"
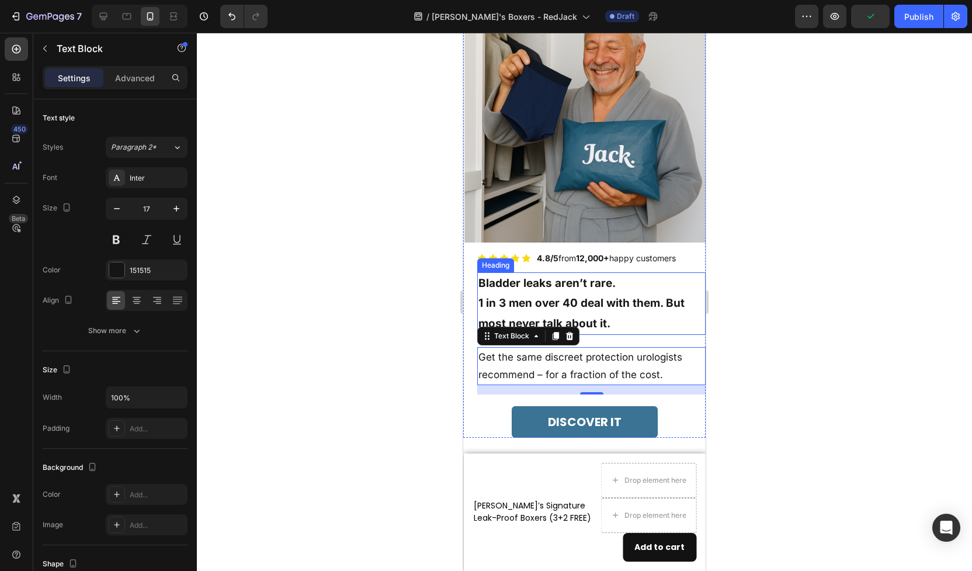
click at [600, 304] on p "Bladder leaks aren’t rare. 1 in 3 men over 40 deal with them. But most never ta…" at bounding box center [592, 303] width 226 height 60
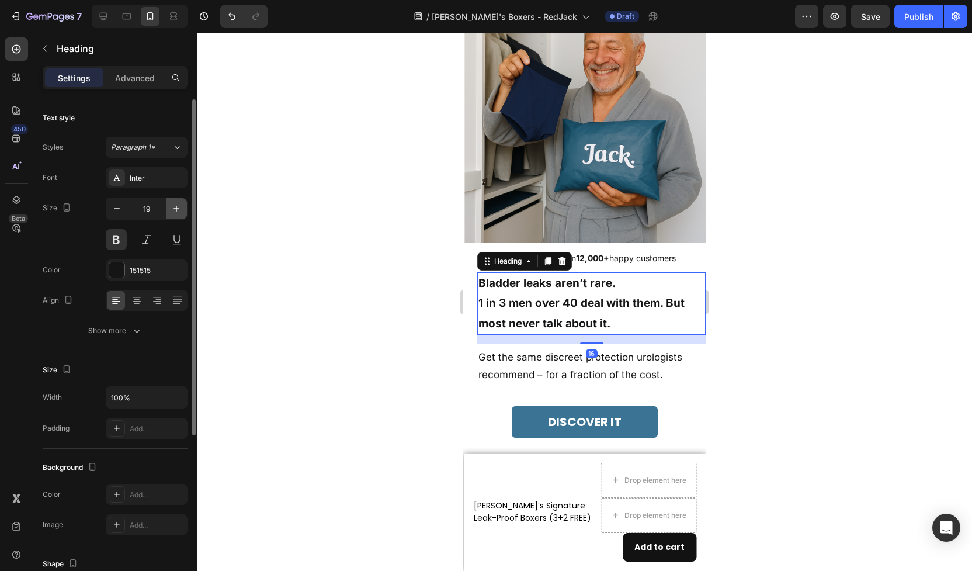
click at [172, 206] on icon "button" at bounding box center [177, 209] width 12 height 12
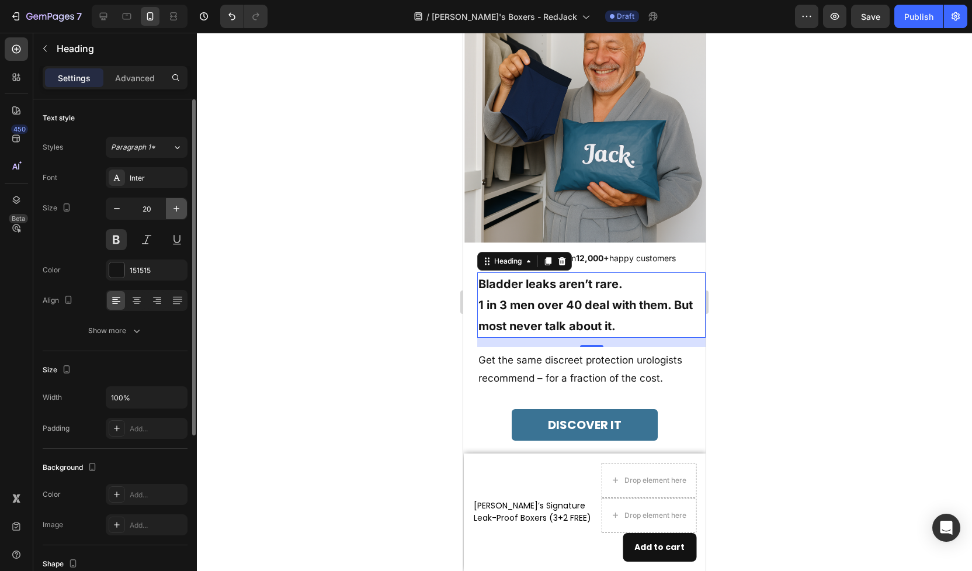
click at [172, 206] on icon "button" at bounding box center [177, 209] width 12 height 12
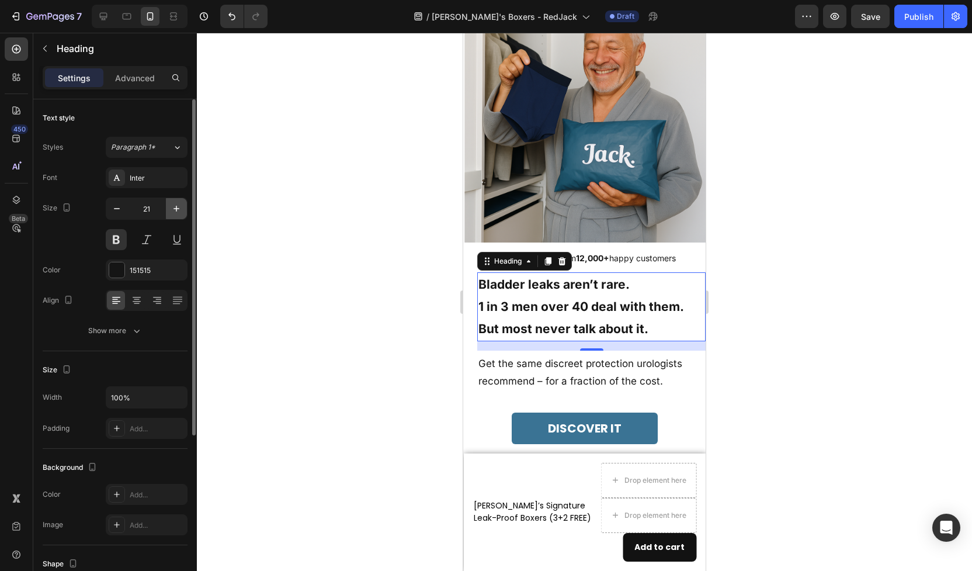
click at [172, 206] on icon "button" at bounding box center [177, 209] width 12 height 12
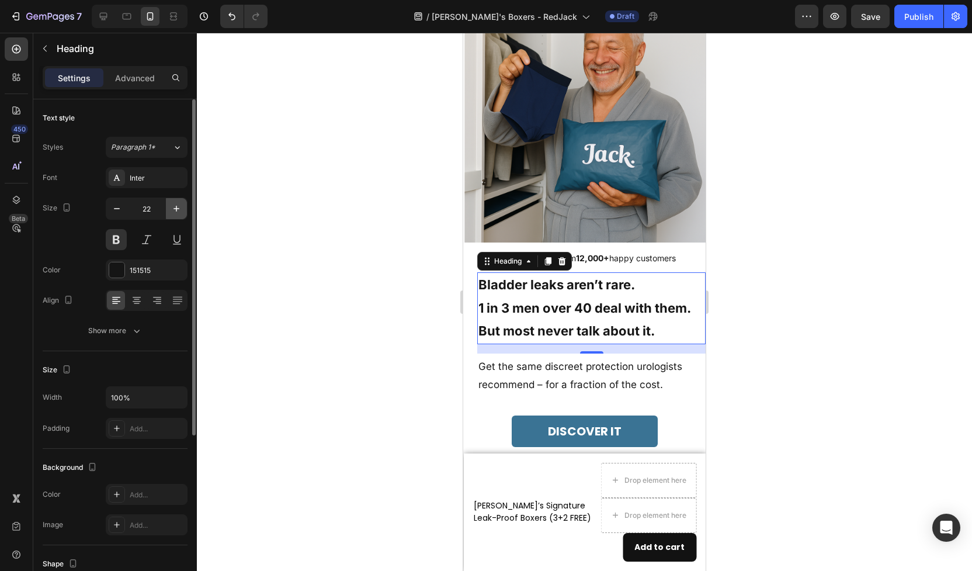
click at [172, 206] on icon "button" at bounding box center [177, 209] width 12 height 12
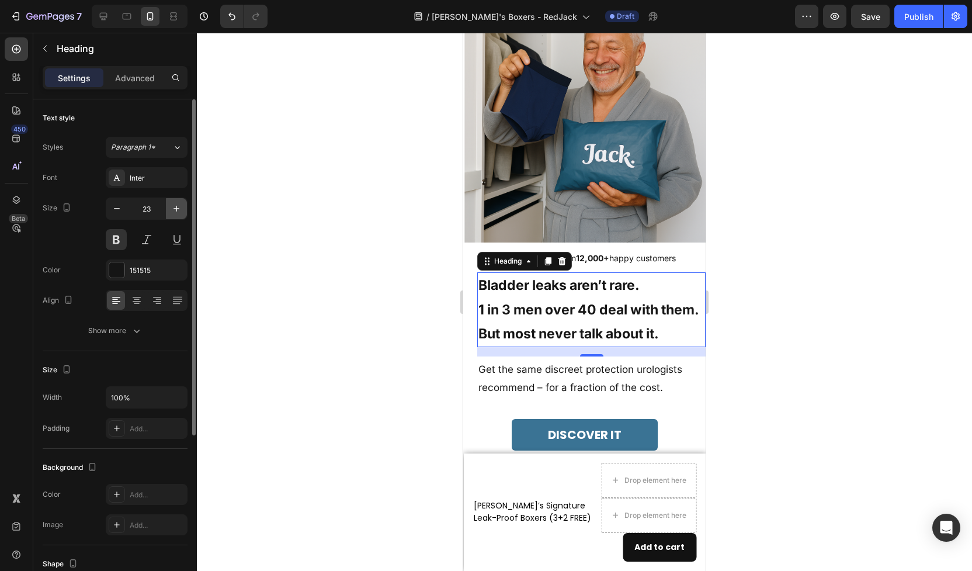
click at [172, 206] on icon "button" at bounding box center [177, 209] width 12 height 12
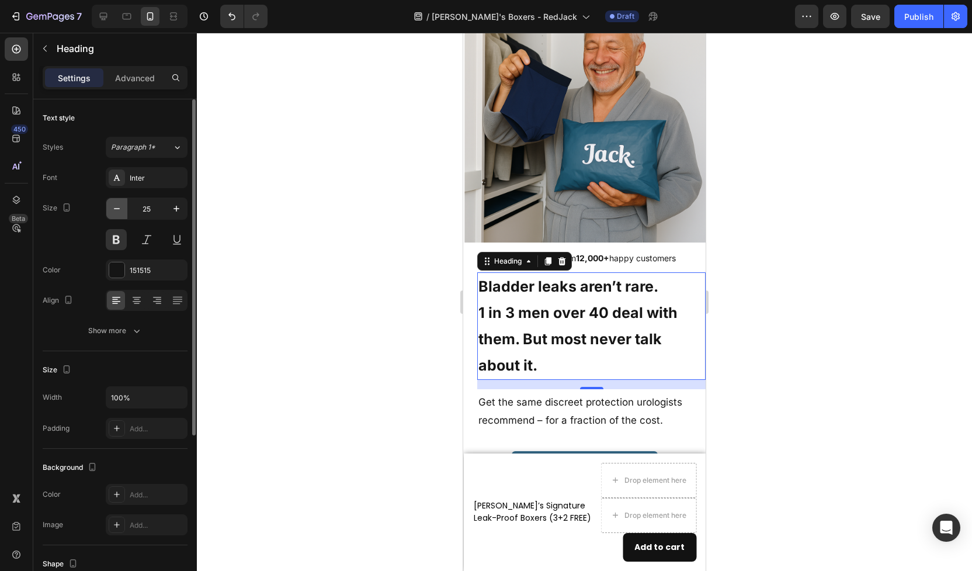
click at [121, 213] on icon "button" at bounding box center [117, 209] width 12 height 12
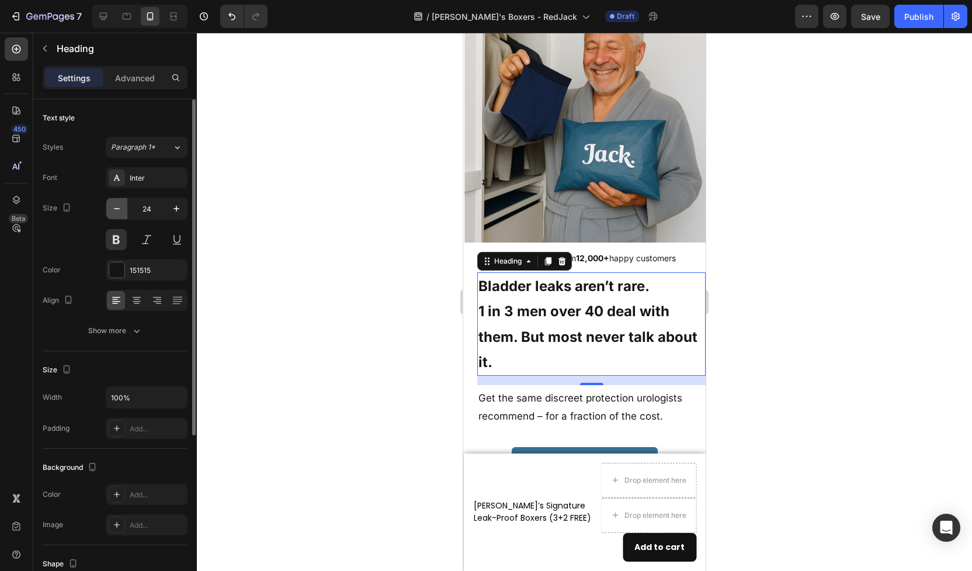
type input "23"
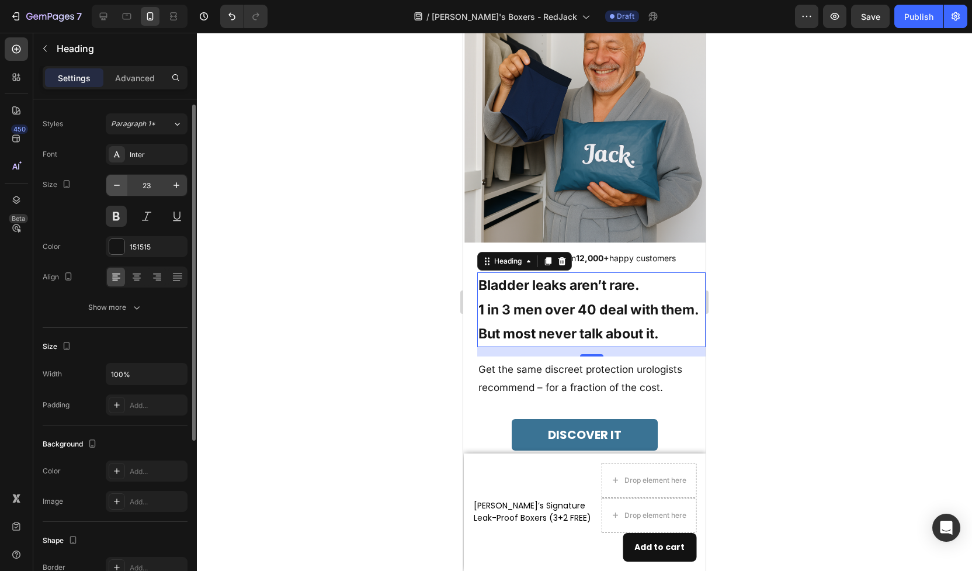
scroll to position [38, 0]
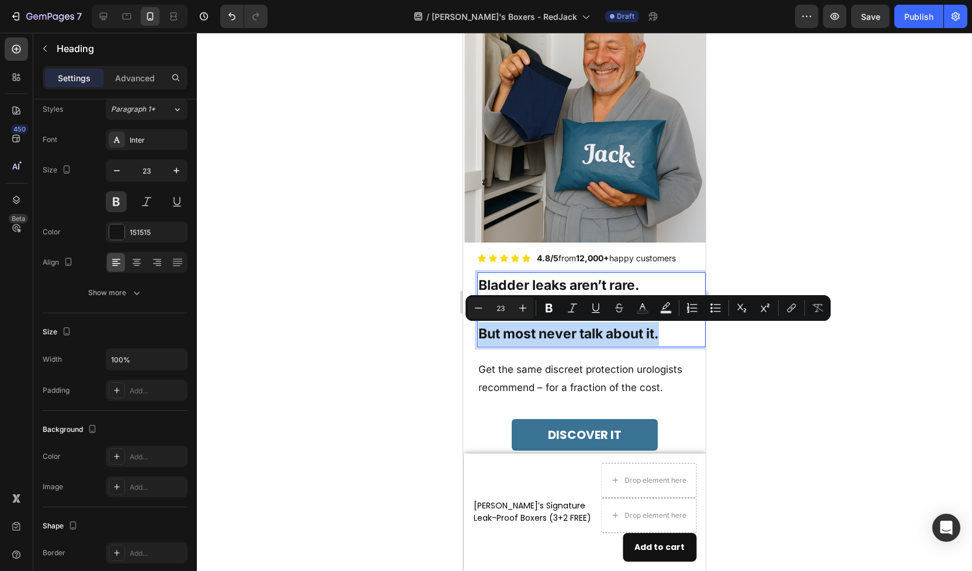
drag, startPoint x: 663, startPoint y: 335, endPoint x: 482, endPoint y: 337, distance: 181.2
click at [482, 337] on p "Bladder leaks aren’t rare. 1 in 3 men over 40 deal with them. But most never ta…" at bounding box center [592, 309] width 226 height 72
click at [766, 355] on div at bounding box center [584, 302] width 775 height 538
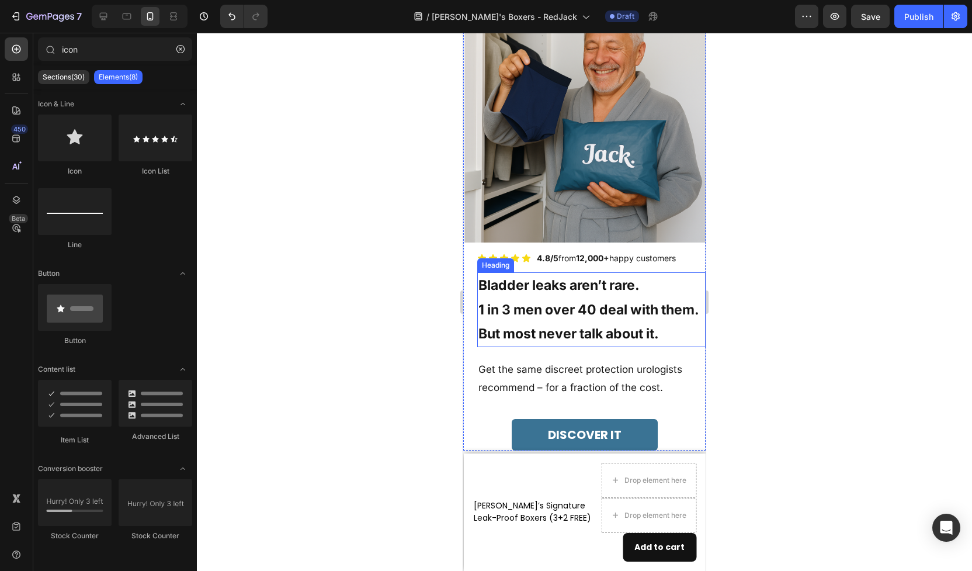
click at [653, 337] on p "Bladder leaks aren’t rare. 1 in 3 men over 40 deal with them. But most never ta…" at bounding box center [592, 309] width 226 height 72
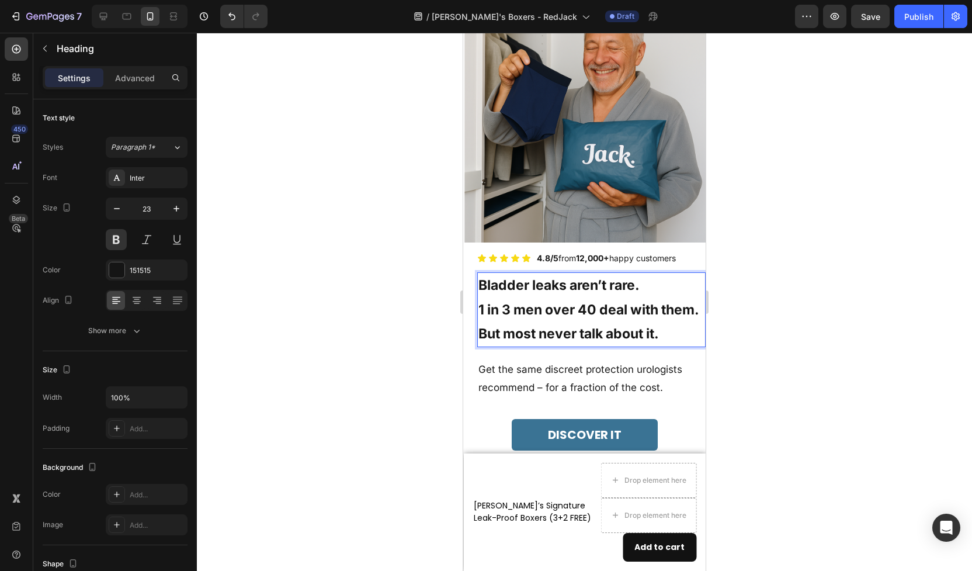
click at [667, 336] on p "Bladder leaks aren’t rare. 1 in 3 men over 40 deal with them. But most never ta…" at bounding box center [592, 309] width 226 height 72
drag, startPoint x: 668, startPoint y: 335, endPoint x: 479, endPoint y: 336, distance: 189.3
click at [479, 336] on p "Bladder leaks aren’t rare. 1 in 3 men over 40 deal with them. But most never ta…" at bounding box center [592, 309] width 226 height 72
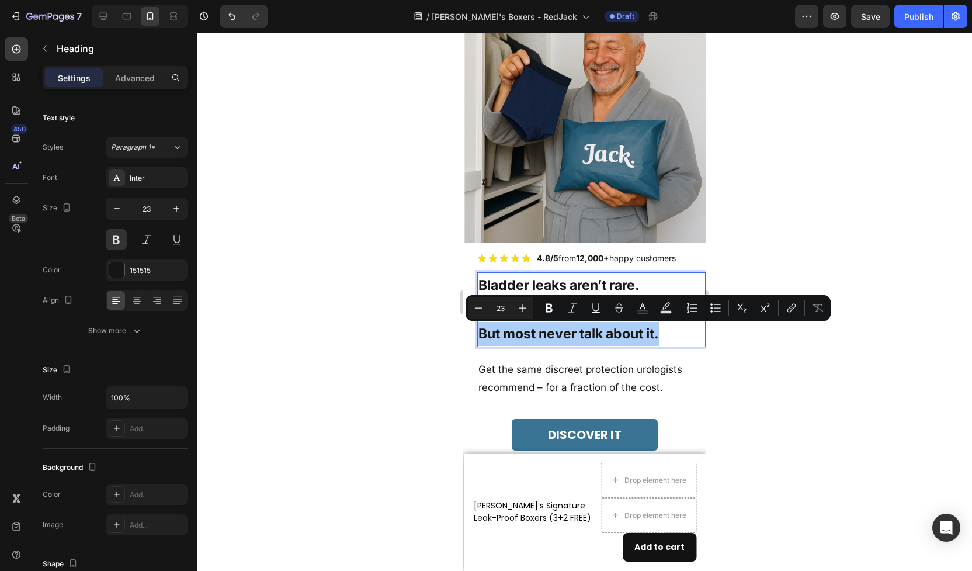
click at [802, 358] on div at bounding box center [584, 302] width 775 height 538
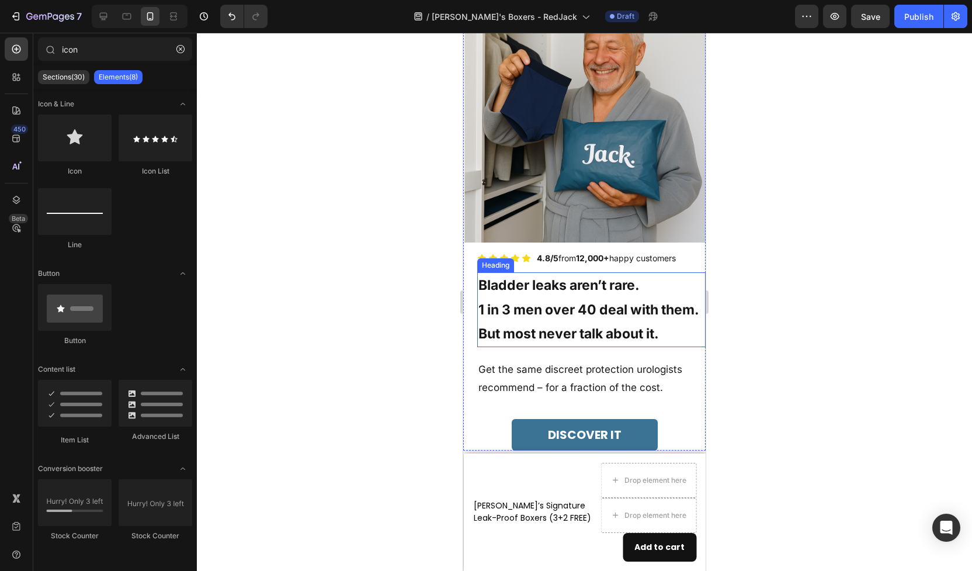
click at [659, 336] on p "Bladder leaks aren’t rare. 1 in 3 men over 40 deal with them. But most never ta…" at bounding box center [592, 309] width 226 height 72
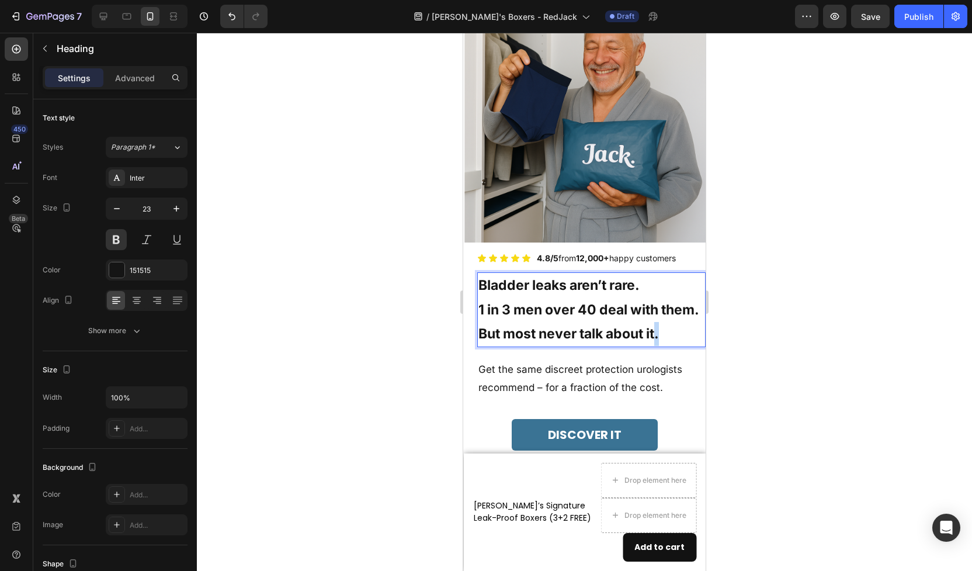
click at [659, 336] on p "Bladder leaks aren’t rare. 1 in 3 men over 40 deal with them. But most never ta…" at bounding box center [592, 309] width 226 height 72
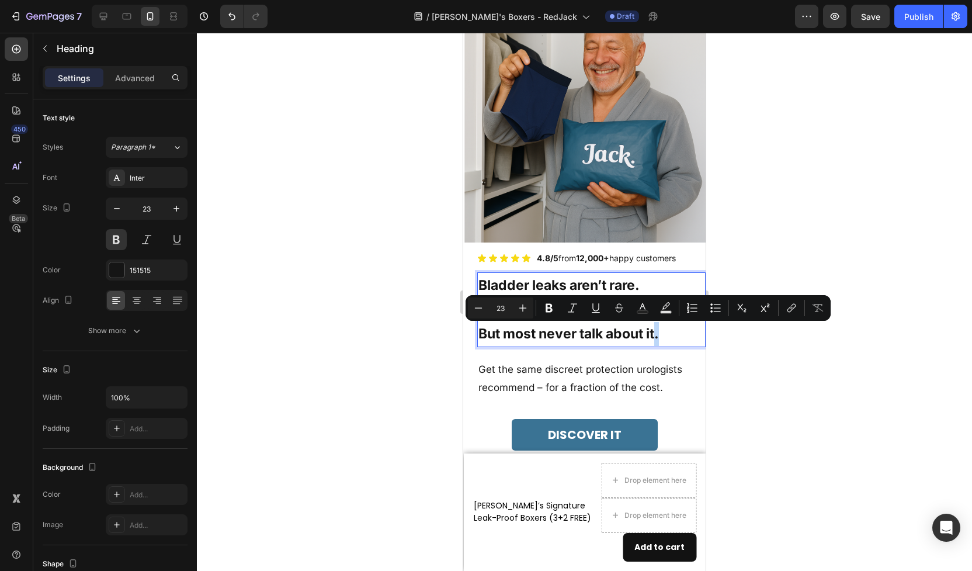
click at [666, 337] on p "Bladder leaks aren’t rare. 1 in 3 men over 40 deal with them. But most never ta…" at bounding box center [592, 309] width 226 height 72
click at [632, 331] on p "Bladder leaks aren’t rare. 1 in 3 men over 40 deal with them. But most never ta…" at bounding box center [592, 309] width 226 height 72
drag, startPoint x: 664, startPoint y: 334, endPoint x: 479, endPoint y: 330, distance: 184.7
click at [479, 330] on p "Bladder leaks aren’t rare. 1 in 3 men over 40 deal with them. But most never ta…" at bounding box center [592, 309] width 226 height 72
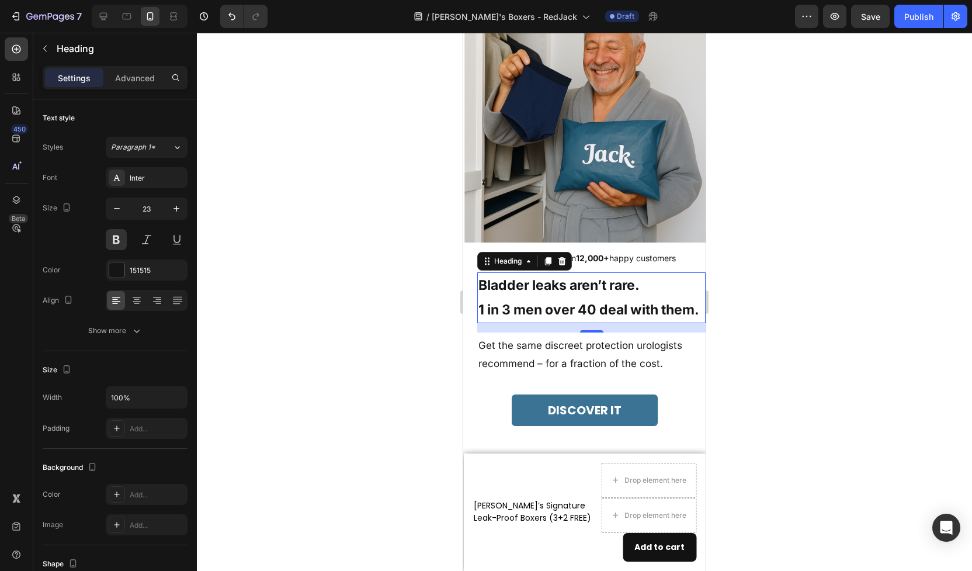
click at [753, 368] on div at bounding box center [584, 302] width 775 height 538
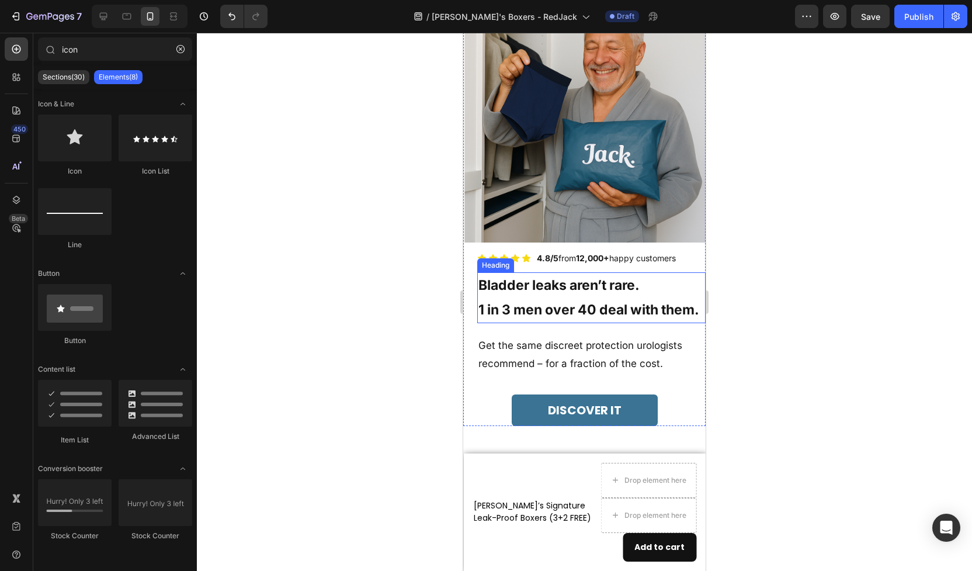
click at [612, 296] on p "Bladder leaks aren’t rare. 1 in 3 men over 40 deal with them." at bounding box center [592, 297] width 226 height 49
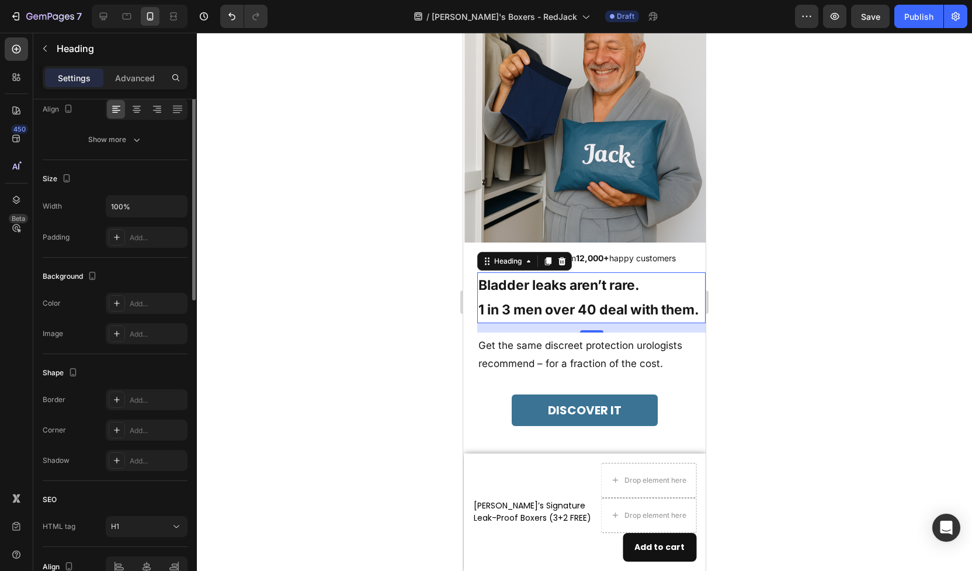
scroll to position [219, 0]
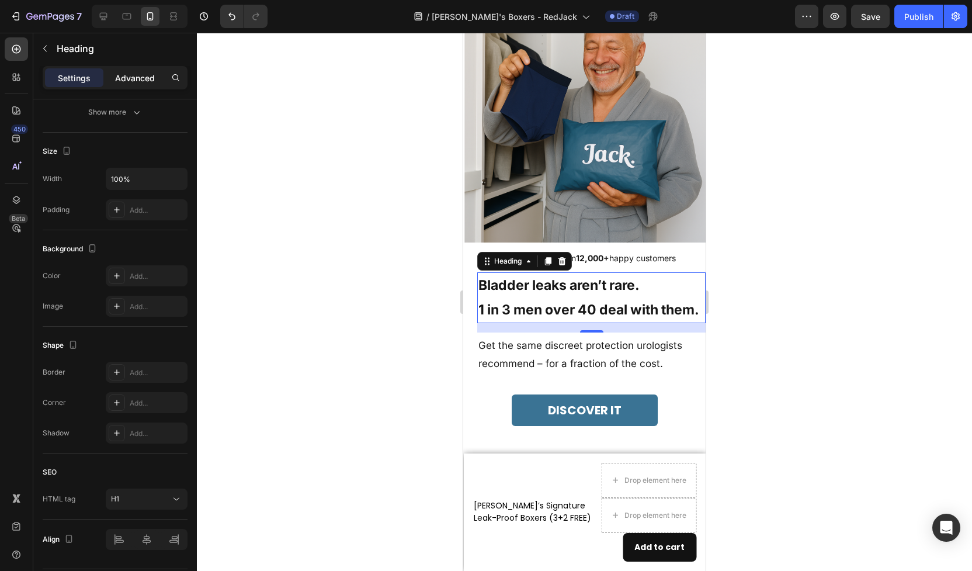
click at [138, 75] on p "Advanced" at bounding box center [135, 78] width 40 height 12
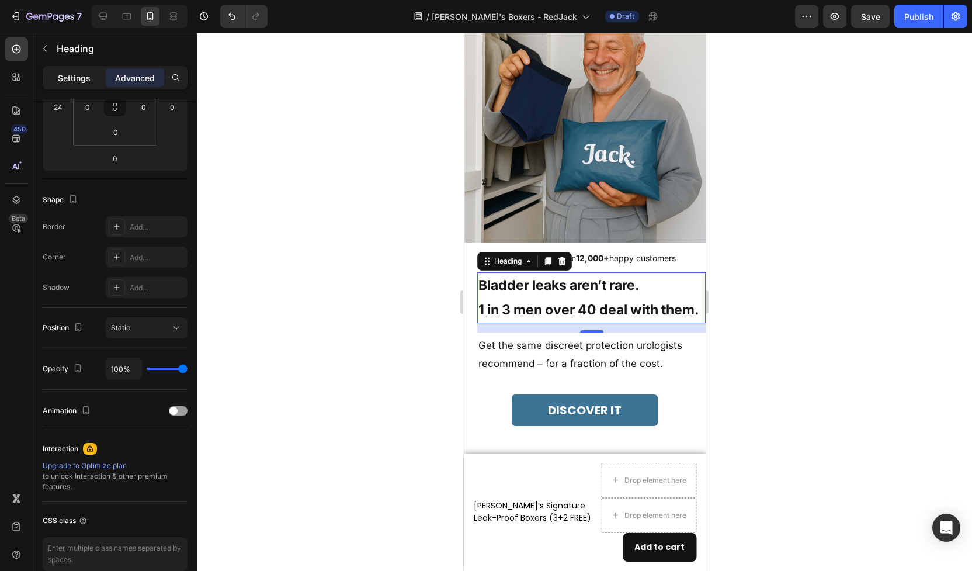
click at [74, 83] on p "Settings" at bounding box center [74, 78] width 33 height 12
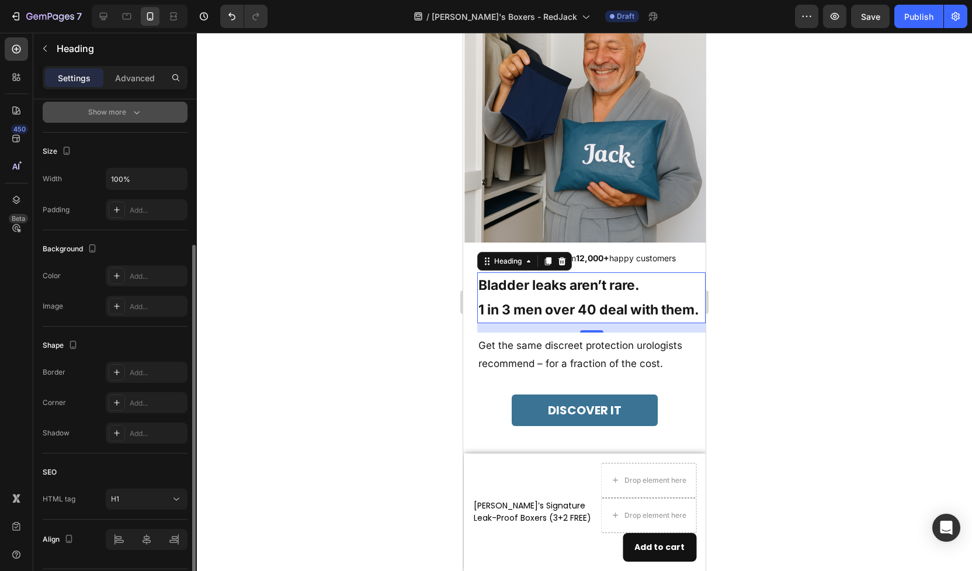
click at [120, 107] on div "Show more" at bounding box center [115, 112] width 54 height 12
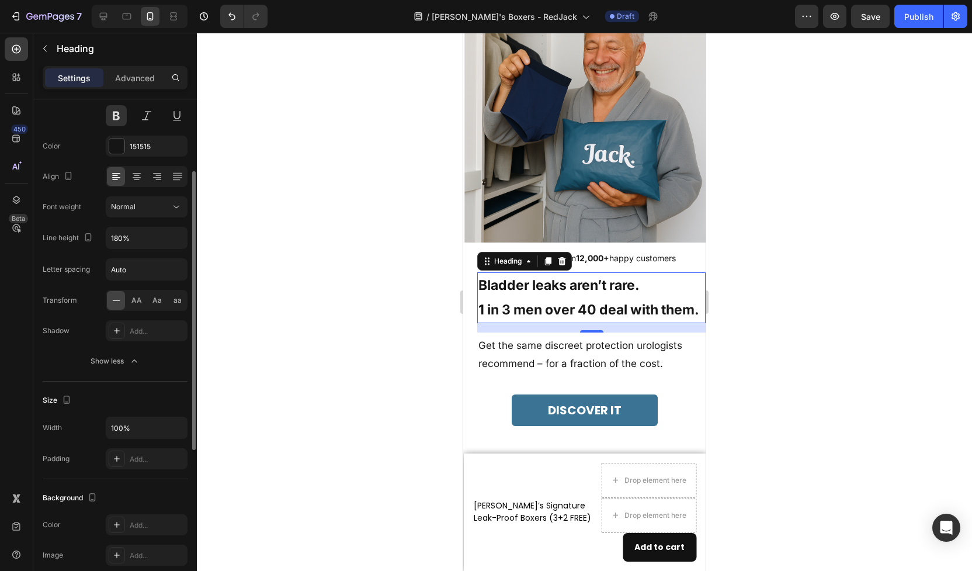
scroll to position [123, 0]
click at [124, 242] on input "180%" at bounding box center [146, 238] width 81 height 21
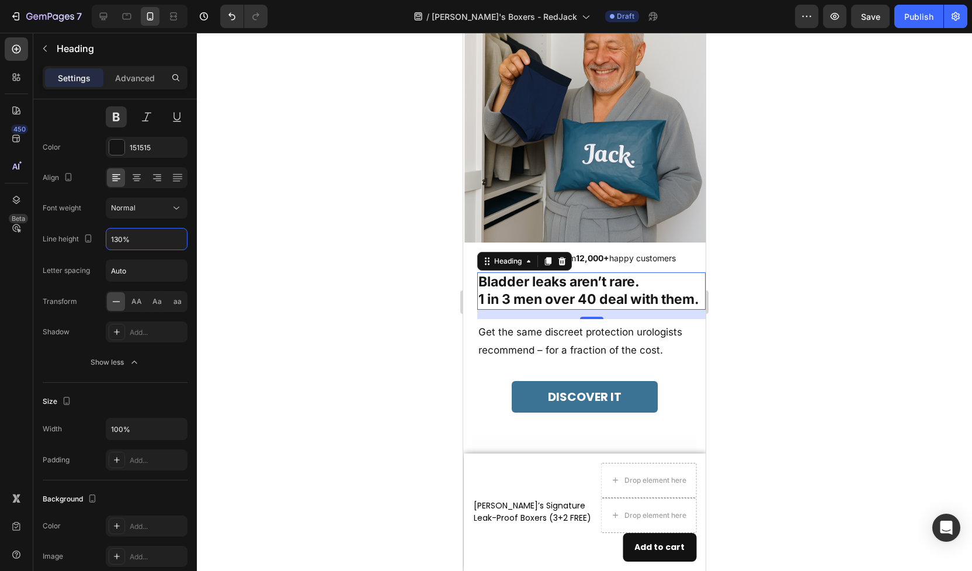
type input "130%"
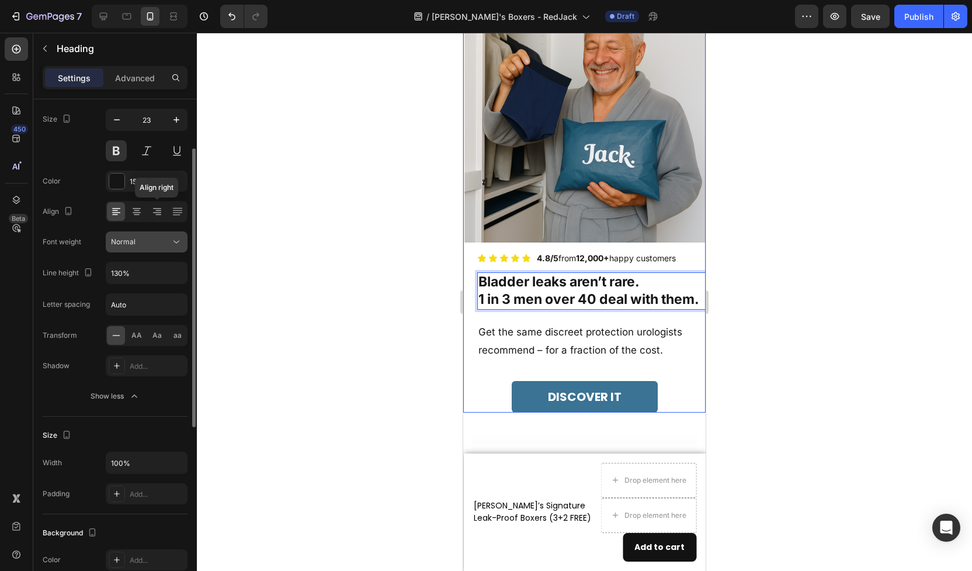
scroll to position [84, 0]
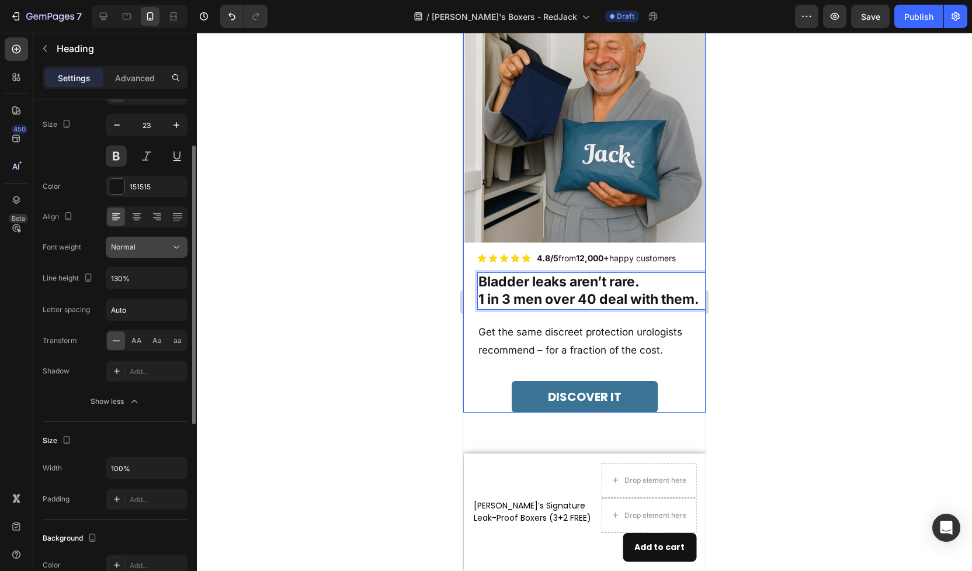
click at [147, 249] on div "Normal" at bounding box center [141, 247] width 60 height 11
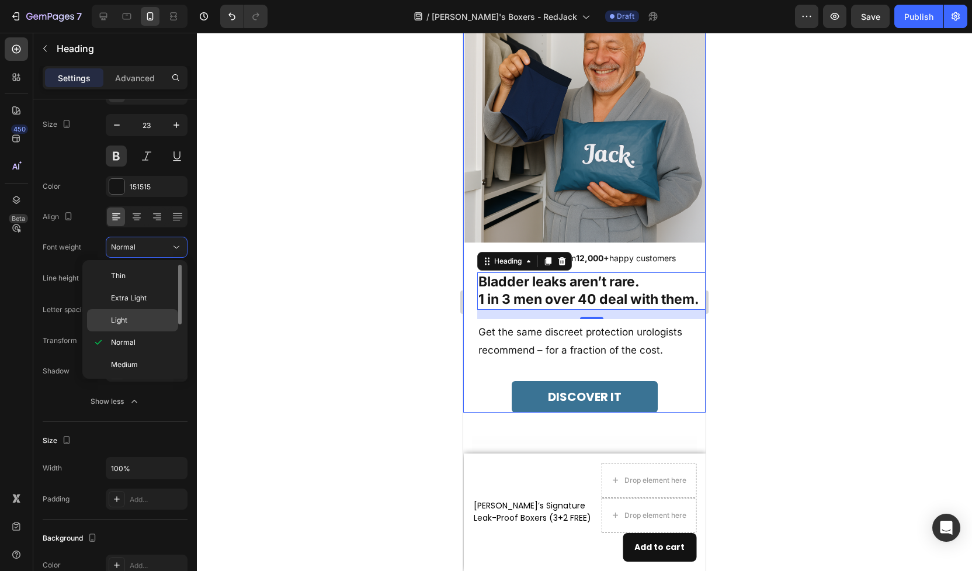
click at [146, 316] on p "Light" at bounding box center [142, 320] width 62 height 11
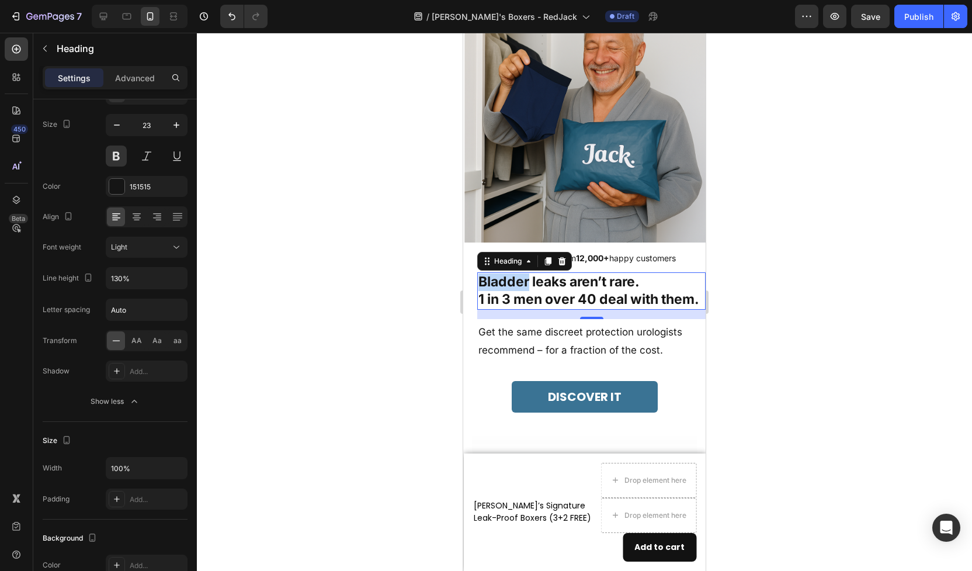
click at [520, 281] on p "Bladder leaks aren’t rare. 1 in 3 men over 40 deal with them." at bounding box center [592, 290] width 226 height 35
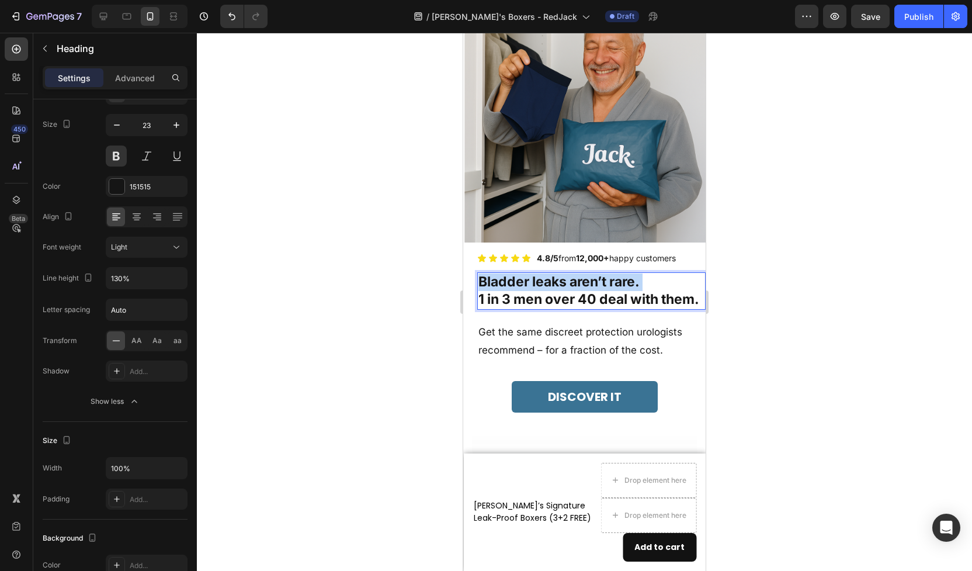
click at [520, 281] on p "Bladder leaks aren’t rare. 1 in 3 men over 40 deal with them." at bounding box center [592, 290] width 226 height 35
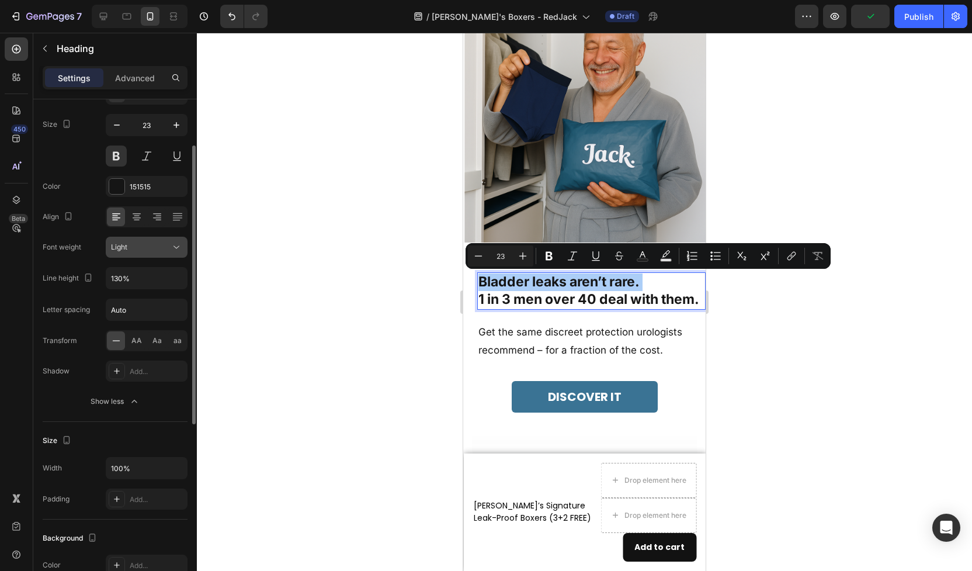
click at [137, 250] on div "Light" at bounding box center [141, 247] width 60 height 11
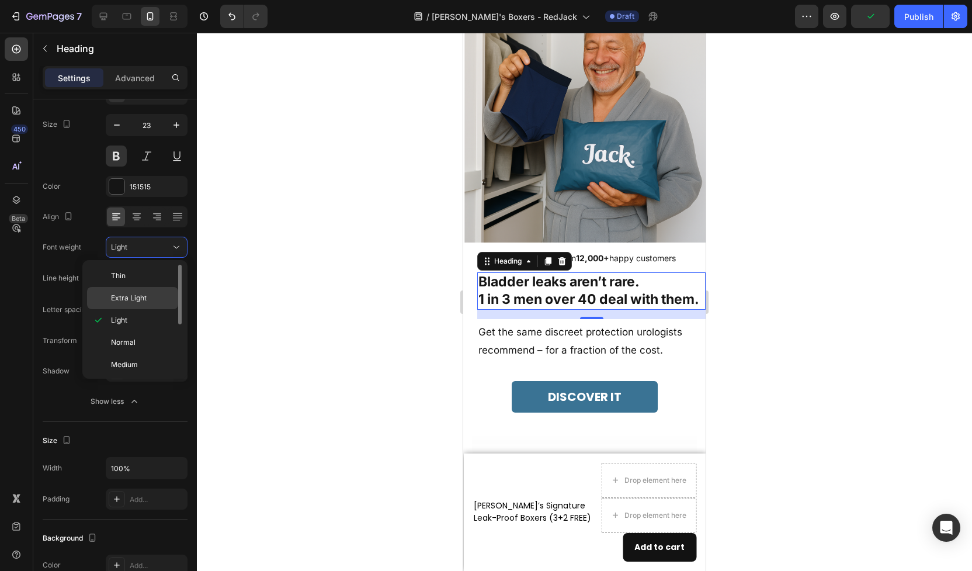
click at [135, 292] on div "Extra Light" at bounding box center [132, 298] width 91 height 22
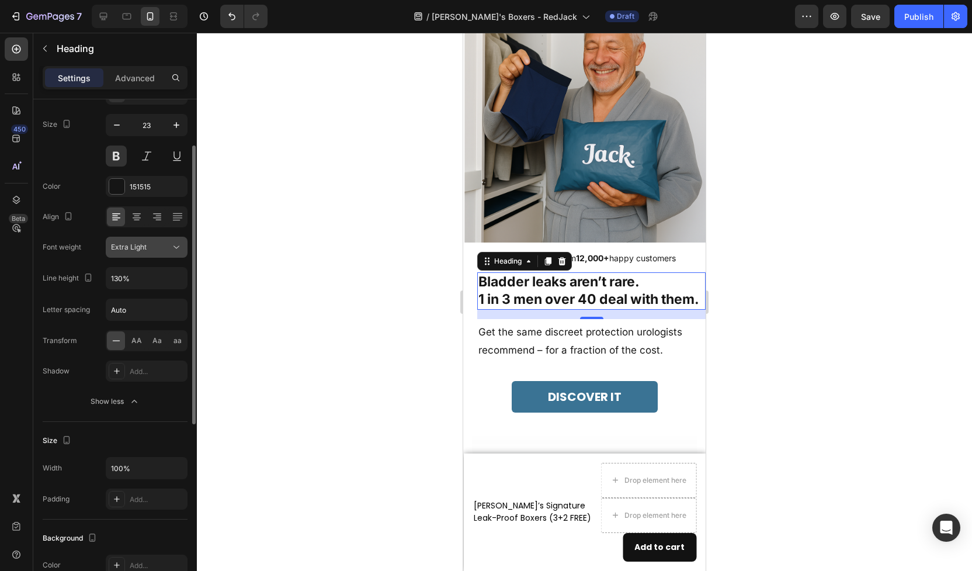
click at [153, 246] on div "Extra Light" at bounding box center [141, 247] width 60 height 11
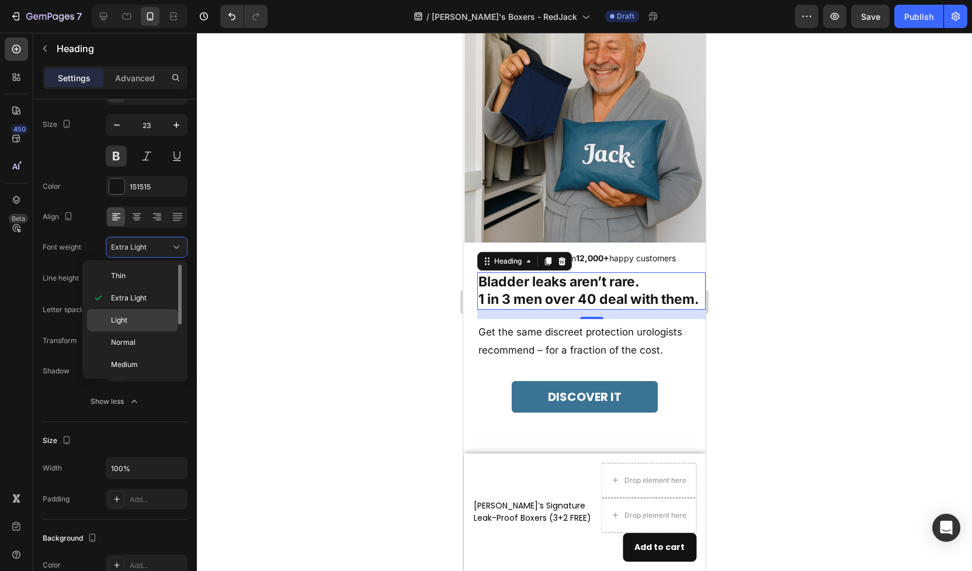
click at [149, 323] on p "Light" at bounding box center [142, 320] width 62 height 11
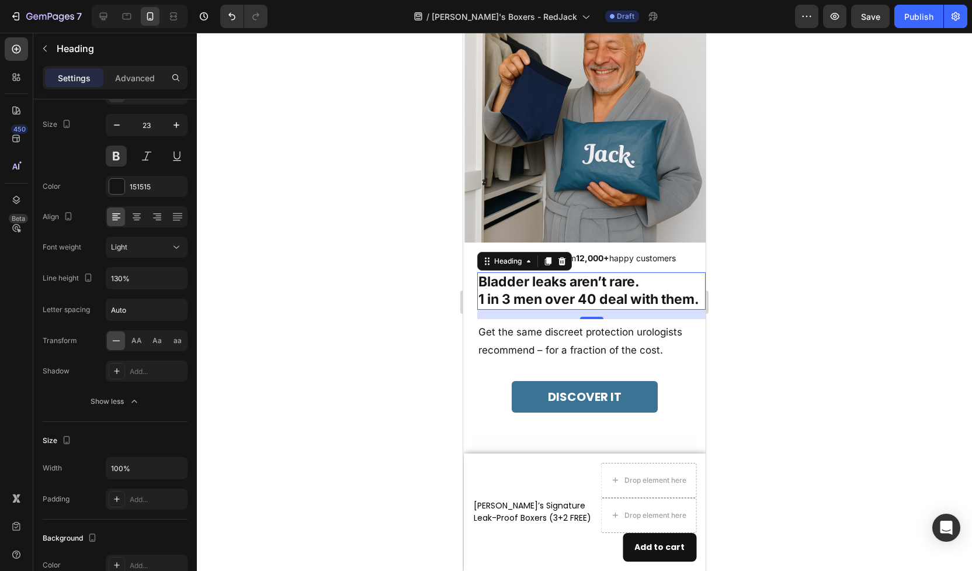
click at [310, 309] on div at bounding box center [584, 302] width 775 height 538
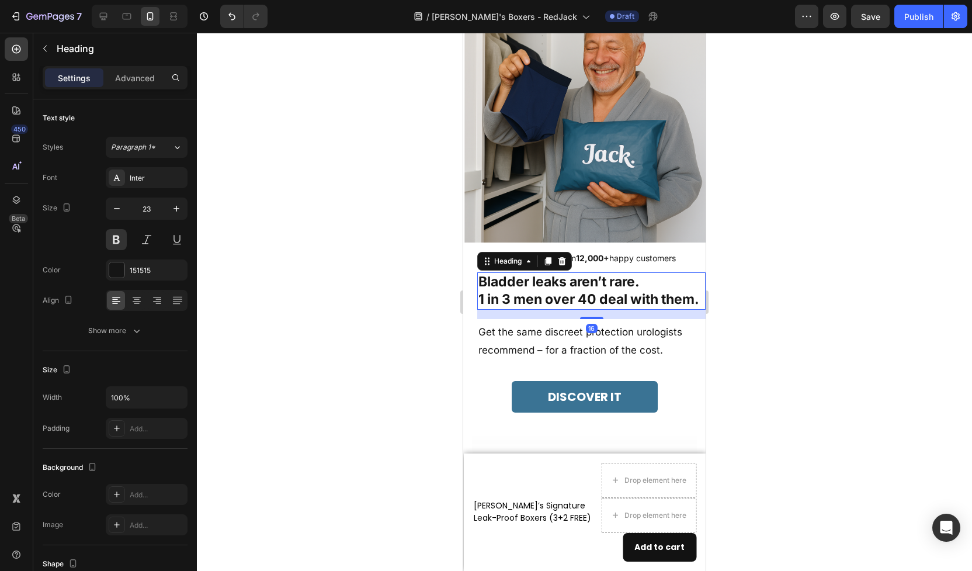
click at [535, 291] on p "Bladder leaks aren’t rare. 1 in 3 men over 40 deal with them." at bounding box center [592, 290] width 226 height 35
click at [112, 205] on icon "button" at bounding box center [117, 209] width 12 height 12
type input "22"
click at [345, 290] on div at bounding box center [584, 302] width 775 height 538
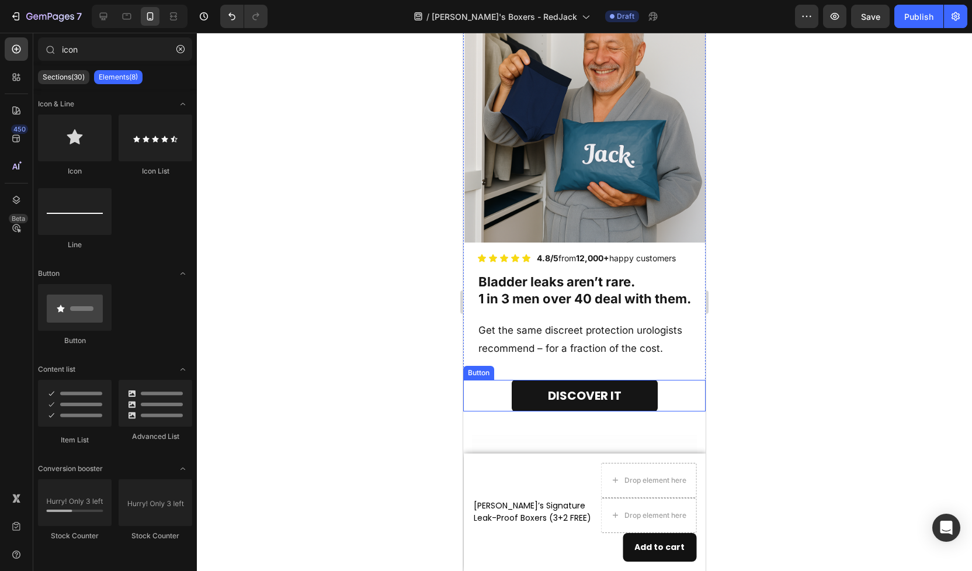
click at [517, 393] on link "DISCOVER IT" at bounding box center [585, 396] width 146 height 32
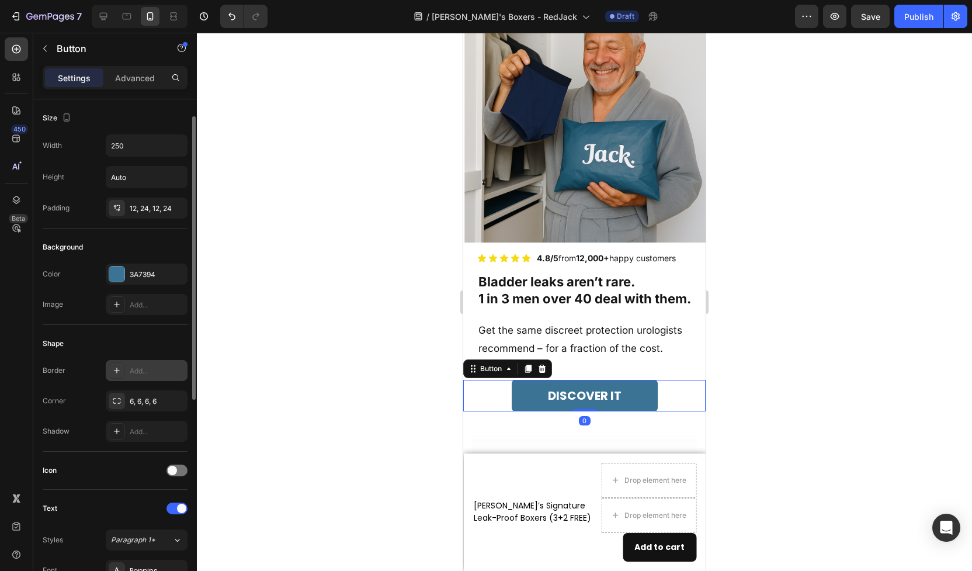
scroll to position [17, 0]
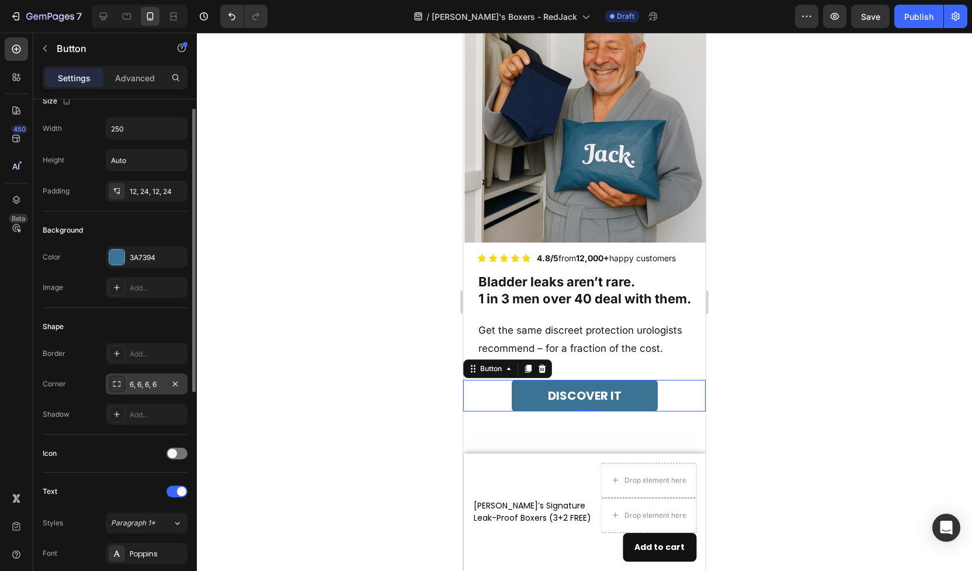
click at [135, 386] on div "6, 6, 6, 6" at bounding box center [147, 384] width 34 height 11
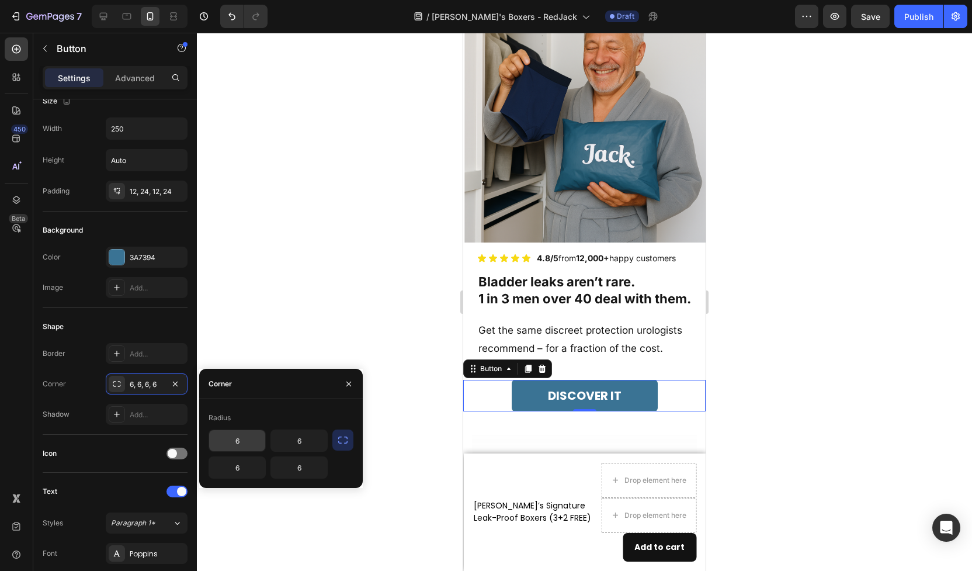
click at [240, 441] on input "6" at bounding box center [237, 440] width 56 height 21
click at [233, 441] on input "6" at bounding box center [237, 440] width 56 height 21
type input "16"
click at [230, 472] on input "6" at bounding box center [237, 467] width 56 height 21
click at [244, 444] on input "16" at bounding box center [237, 440] width 56 height 21
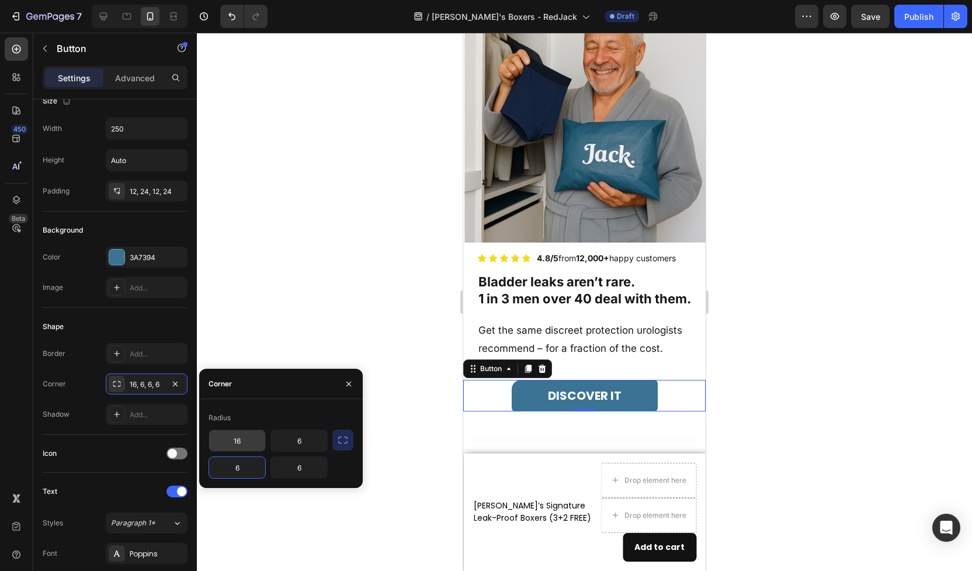
click at [244, 444] on input "16" at bounding box center [237, 440] width 56 height 21
click at [245, 470] on input "6" at bounding box center [237, 467] width 56 height 21
paste input "1"
type input "16"
click at [306, 464] on input "6" at bounding box center [299, 467] width 56 height 21
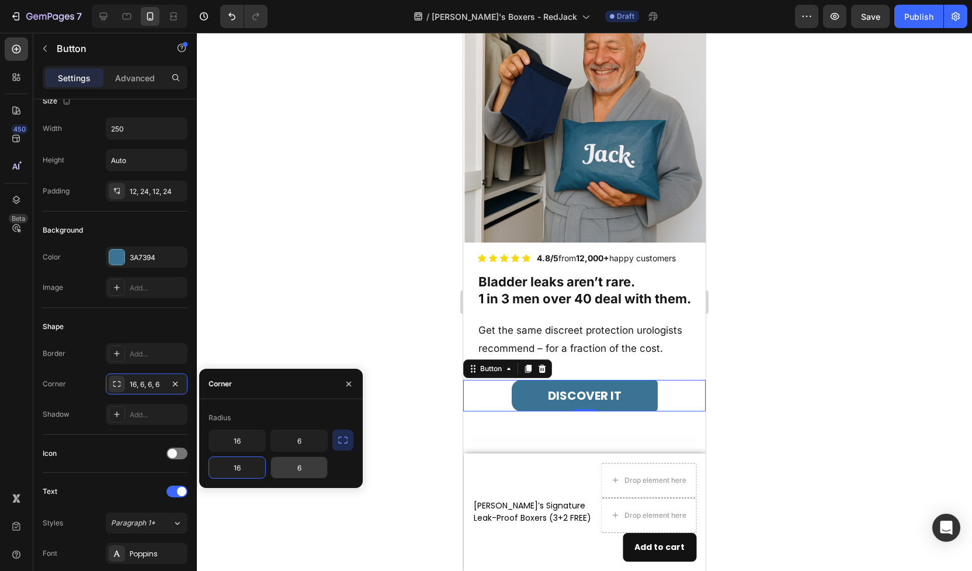
paste input "1"
type input "16"
click at [305, 434] on input "6" at bounding box center [299, 440] width 56 height 21
paste input "1"
type input "16"
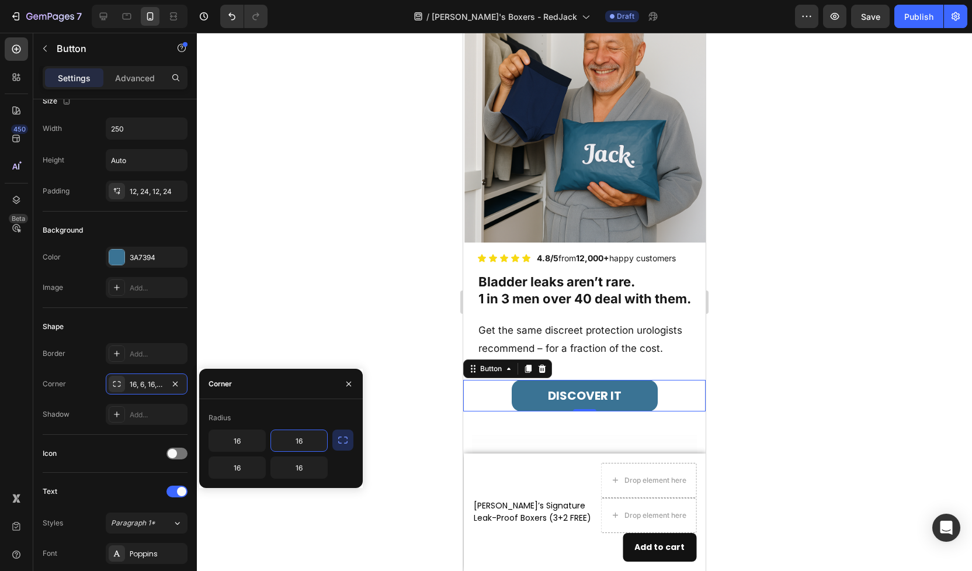
click at [340, 441] on icon "button" at bounding box center [343, 440] width 12 height 12
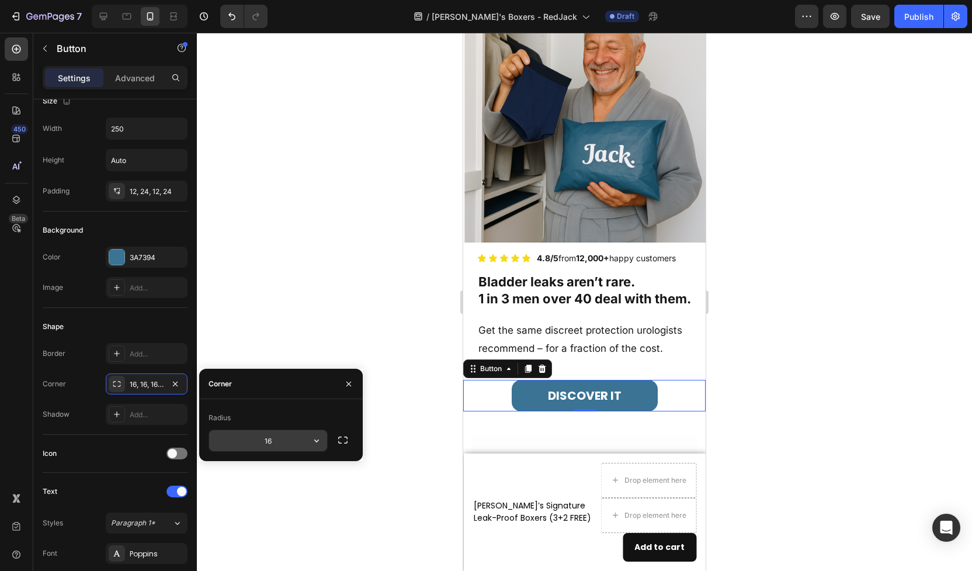
click at [287, 445] on input "16" at bounding box center [268, 440] width 118 height 21
type input "1"
type input "2"
type input "30"
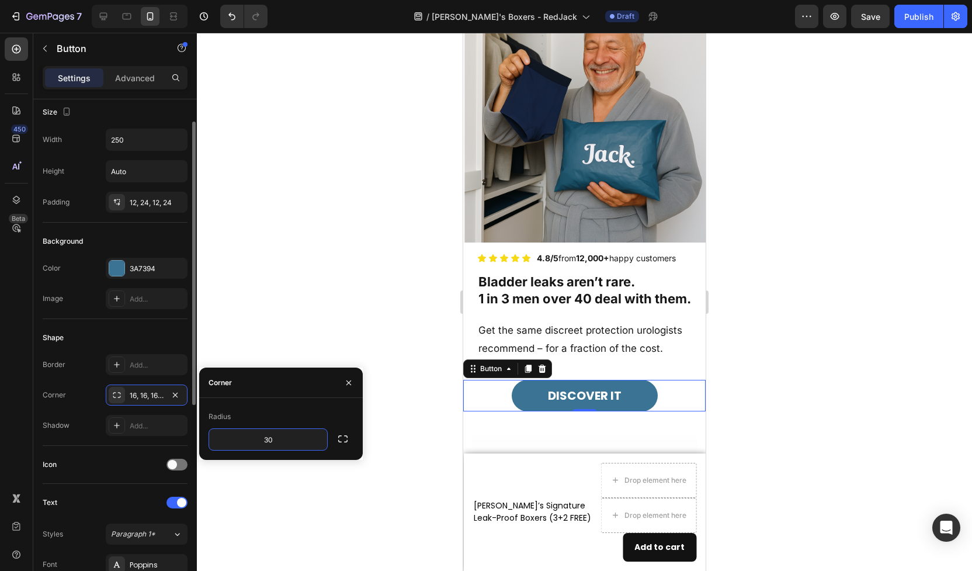
scroll to position [0, 0]
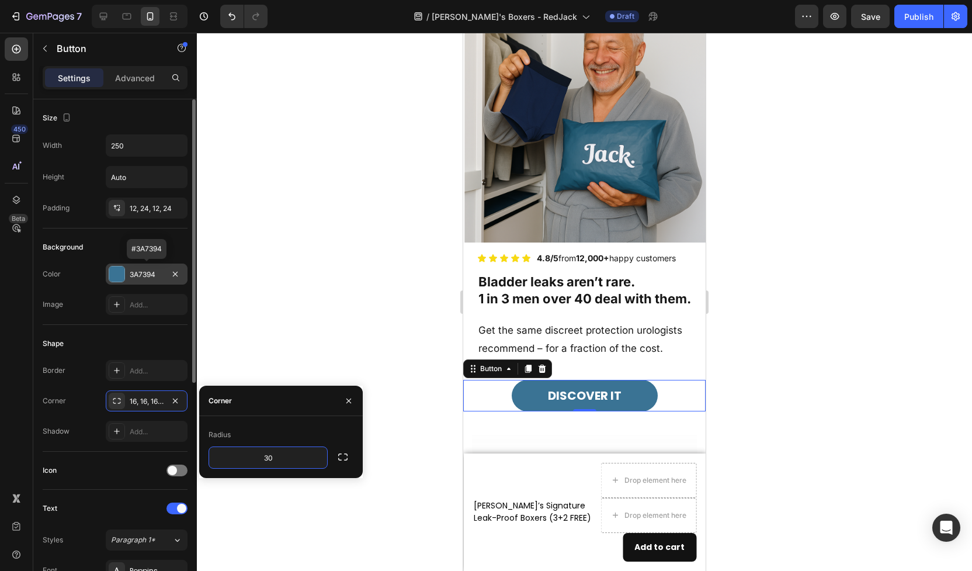
click at [127, 277] on div "3A7394" at bounding box center [147, 274] width 82 height 21
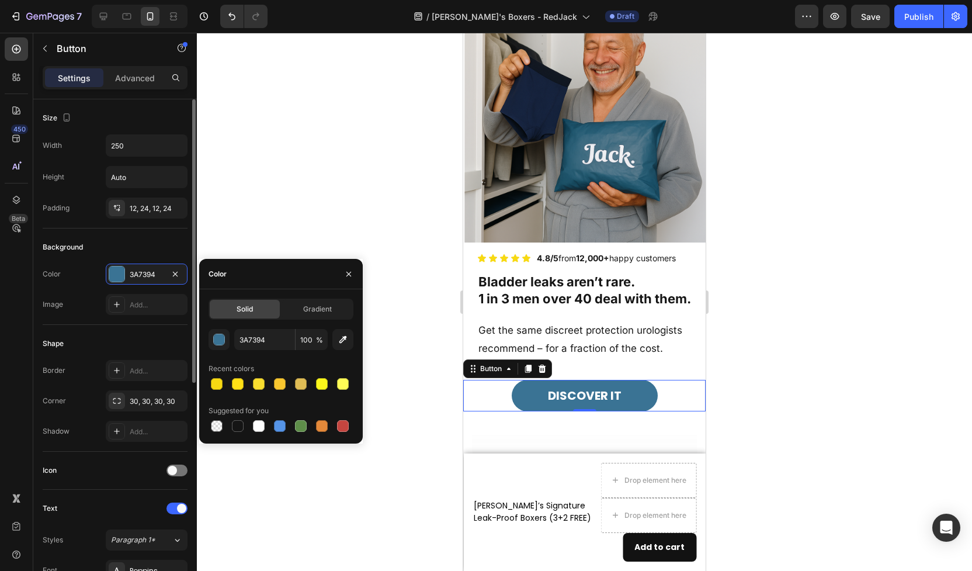
click at [145, 474] on div "Icon" at bounding box center [115, 470] width 145 height 19
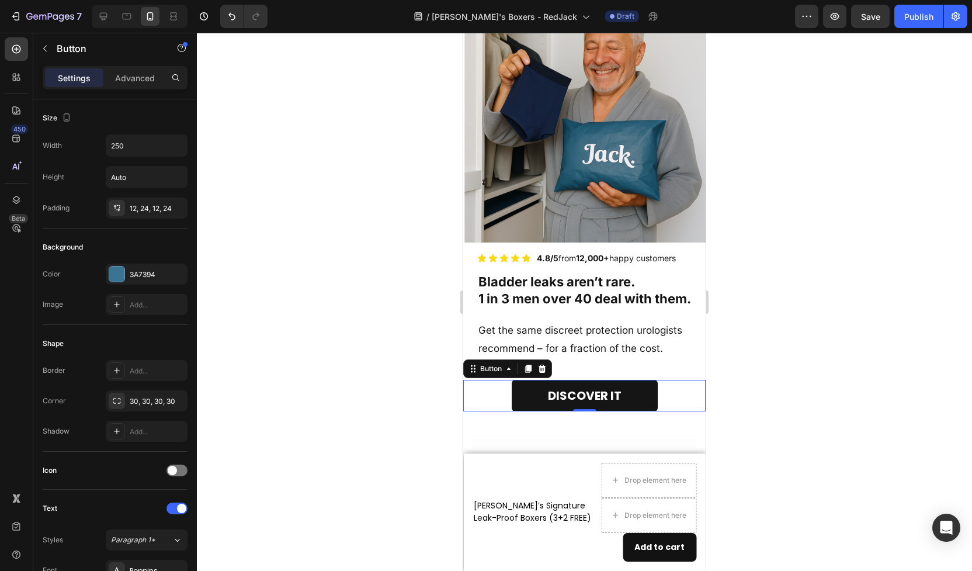
click at [525, 393] on link "DISCOVER IT" at bounding box center [585, 396] width 146 height 32
click at [133, 76] on p "Advanced" at bounding box center [135, 78] width 40 height 12
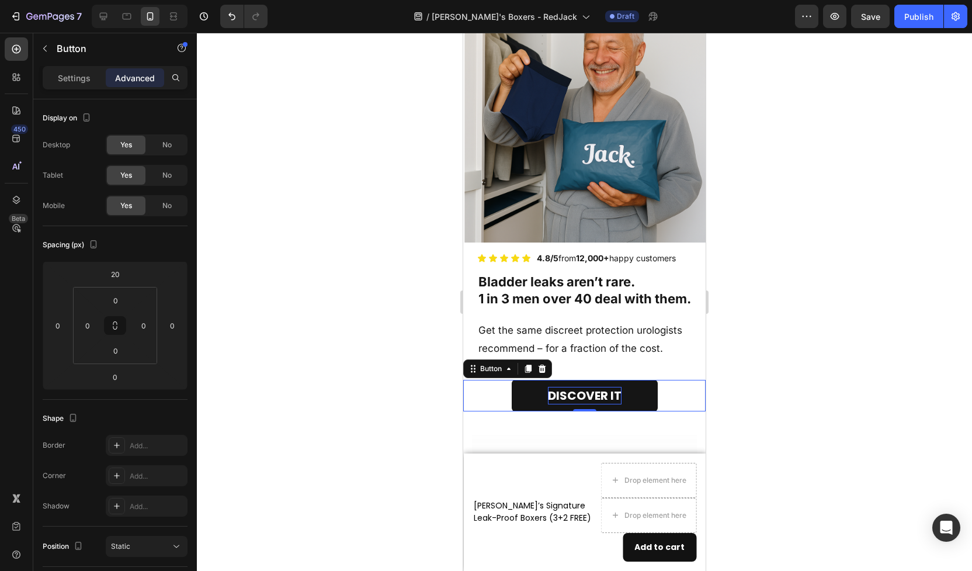
click at [577, 397] on p "DISCOVER IT" at bounding box center [585, 396] width 74 height 18
click at [585, 396] on p "DISCOVER IT" at bounding box center [585, 396] width 74 height 18
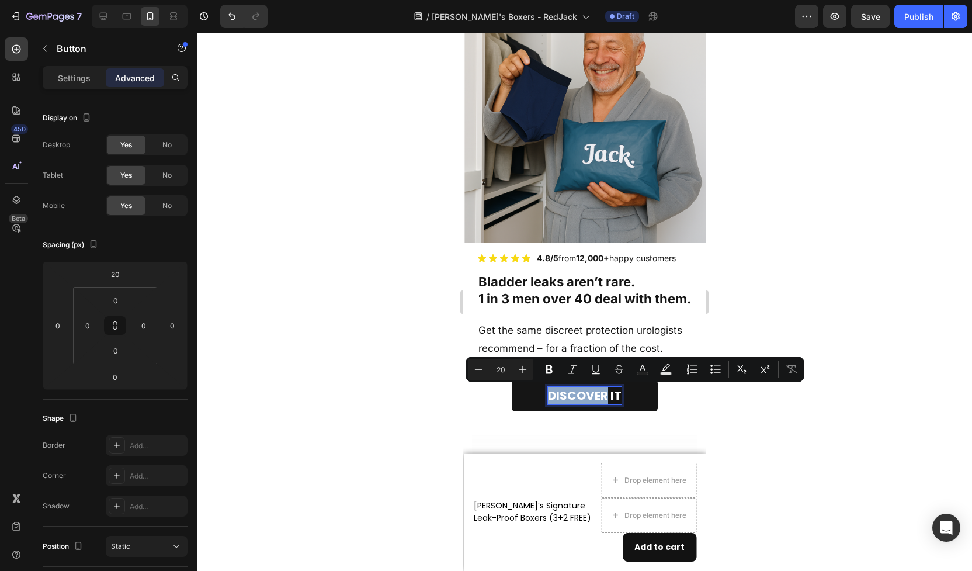
click at [585, 396] on p "DISCOVER IT" at bounding box center [585, 396] width 74 height 18
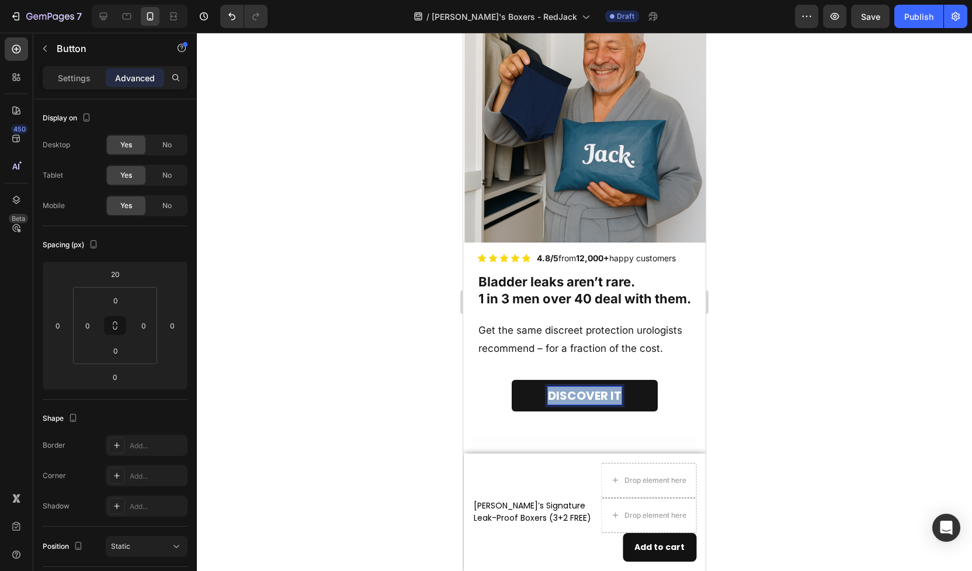
click at [585, 396] on p "DISCOVER IT" at bounding box center [585, 396] width 74 height 18
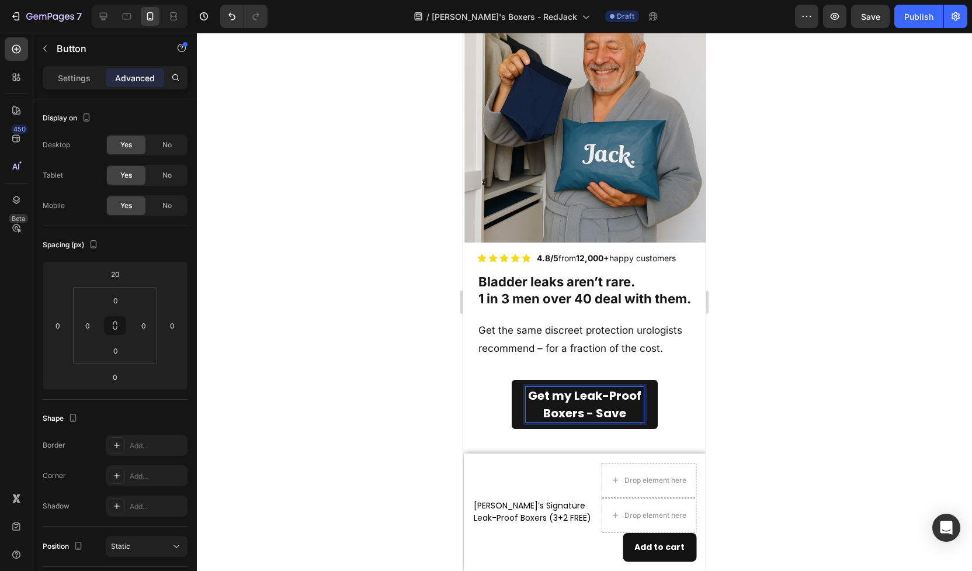
click at [597, 412] on p "Get my Leak-Proof Boxers - Save" at bounding box center [585, 404] width 118 height 35
click at [624, 413] on p "Get my Leak-Proof Boxers - Save" at bounding box center [585, 404] width 118 height 35
click at [800, 414] on div at bounding box center [584, 302] width 775 height 538
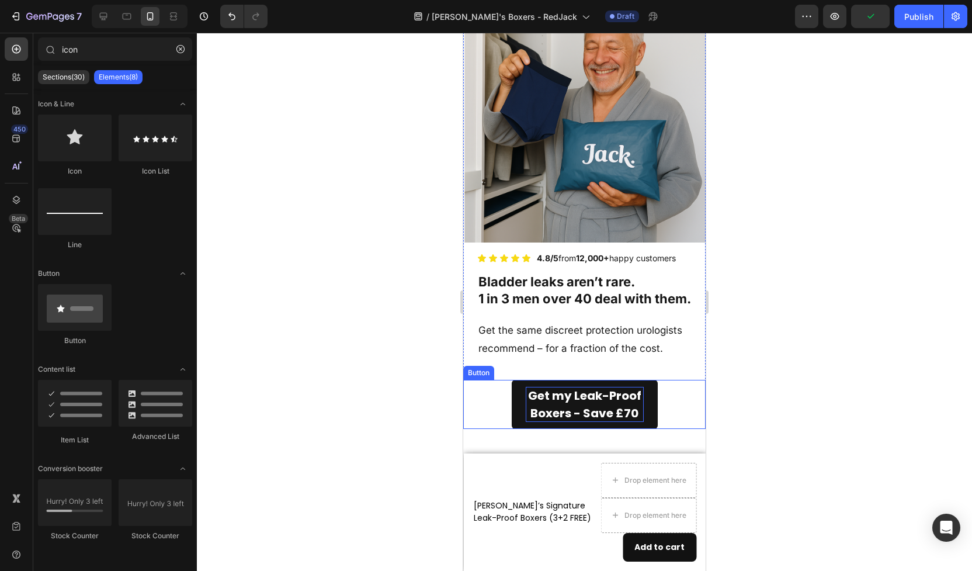
click at [610, 395] on p "Get my Leak-Proof Boxers - Save £70" at bounding box center [585, 404] width 118 height 35
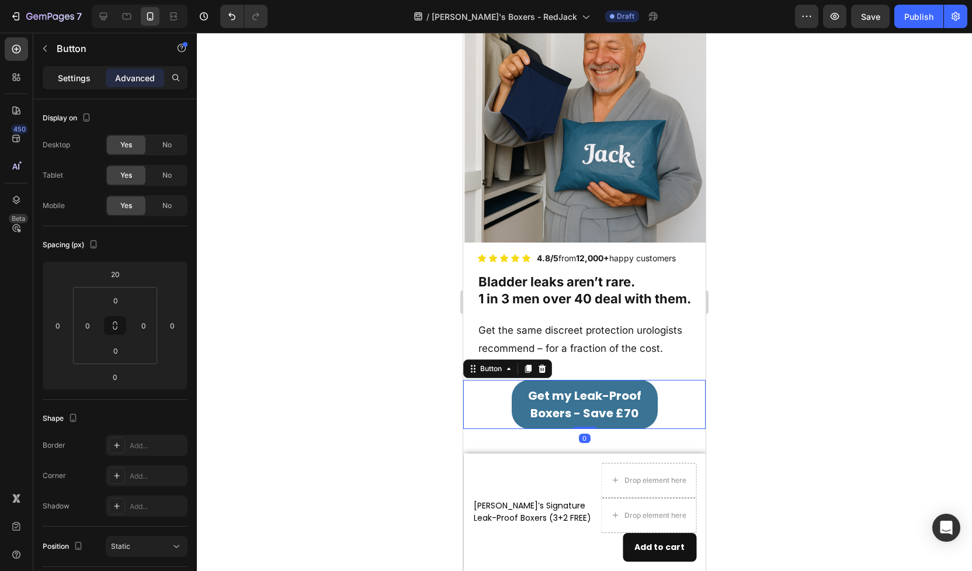
click at [85, 76] on p "Settings" at bounding box center [74, 78] width 33 height 12
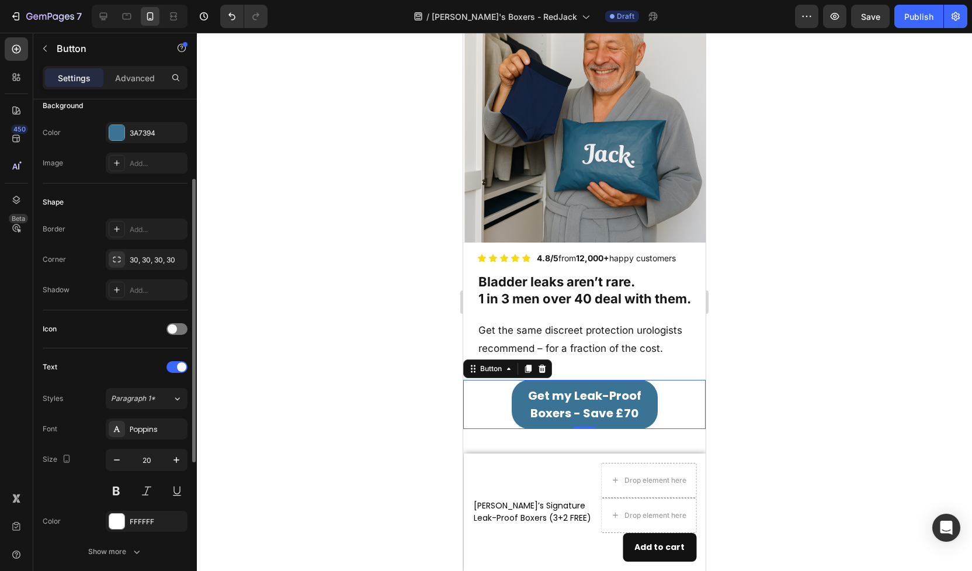
scroll to position [230, 0]
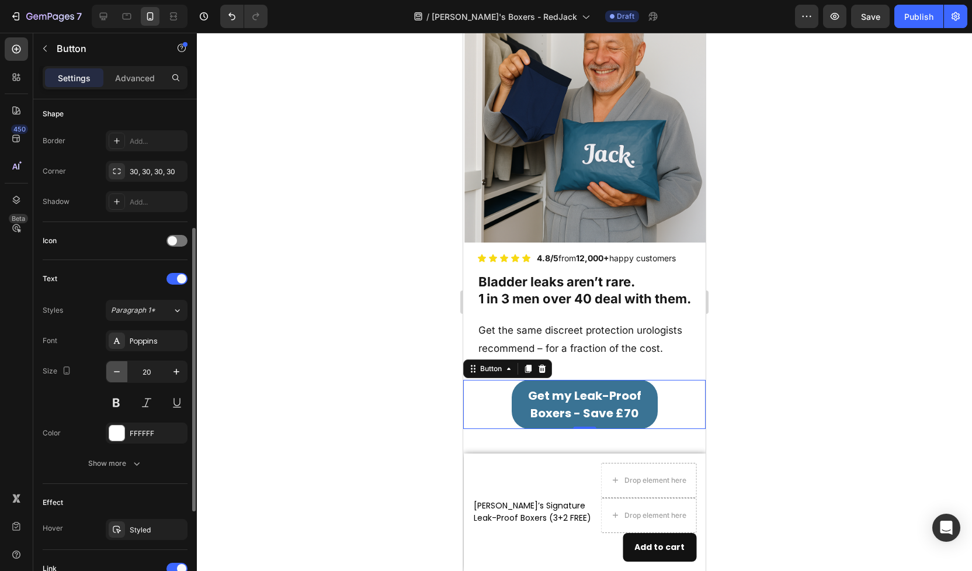
click at [122, 371] on icon "button" at bounding box center [117, 372] width 12 height 12
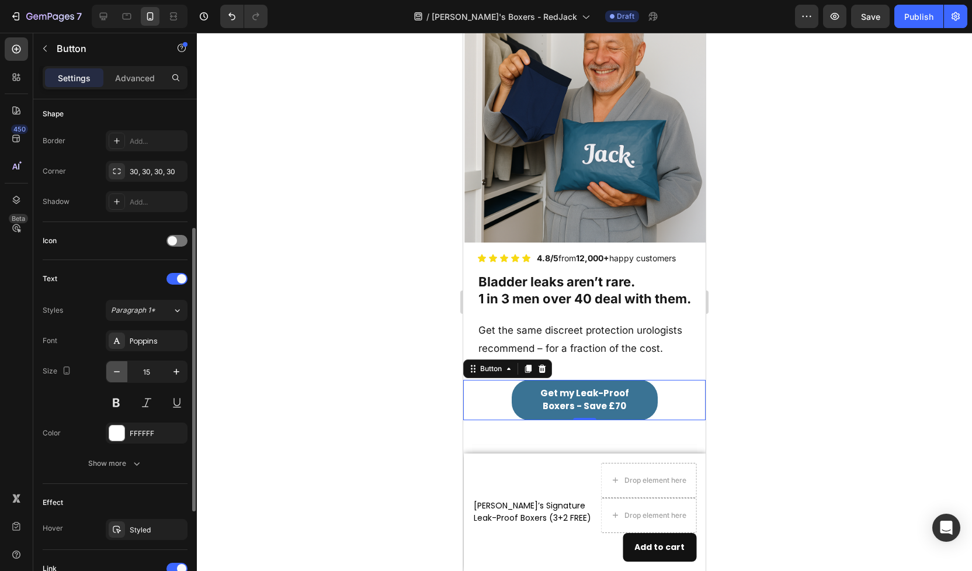
click at [122, 371] on icon "button" at bounding box center [117, 372] width 12 height 12
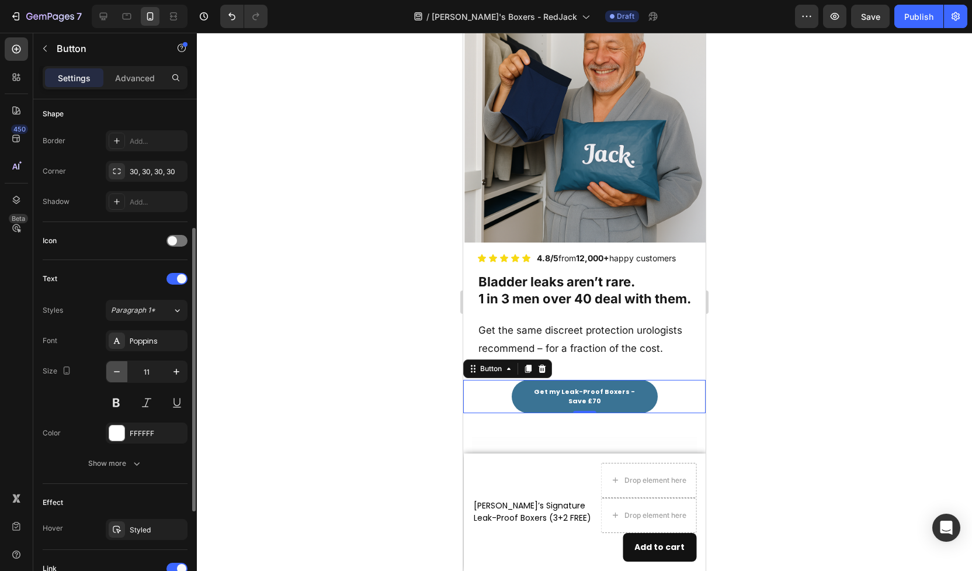
click at [122, 371] on icon "button" at bounding box center [117, 372] width 12 height 12
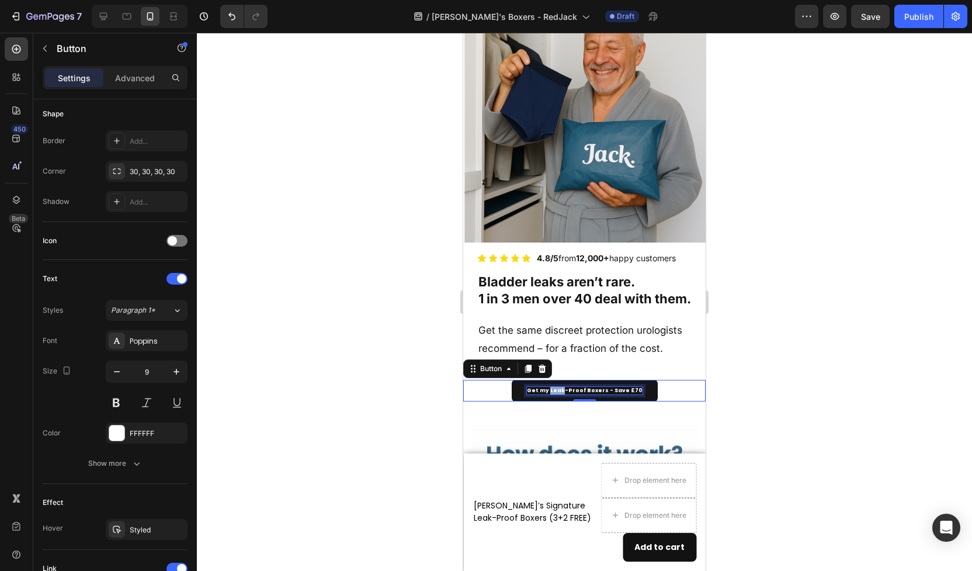
click at [562, 392] on p "Get my Leak-Proof Boxers - Save £70" at bounding box center [585, 391] width 116 height 8
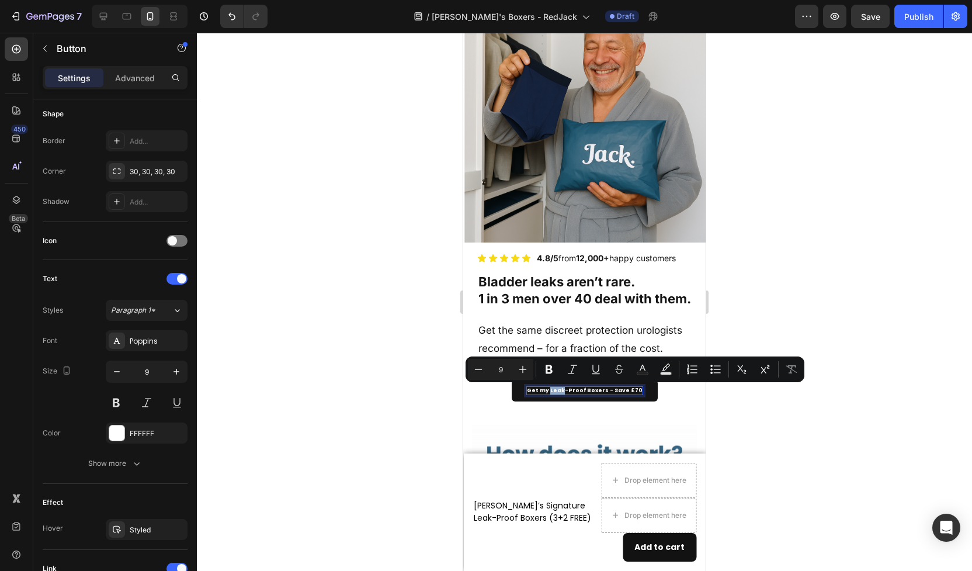
click at [562, 392] on p "Get my Leak-Proof Boxers - Save £70" at bounding box center [585, 391] width 116 height 8
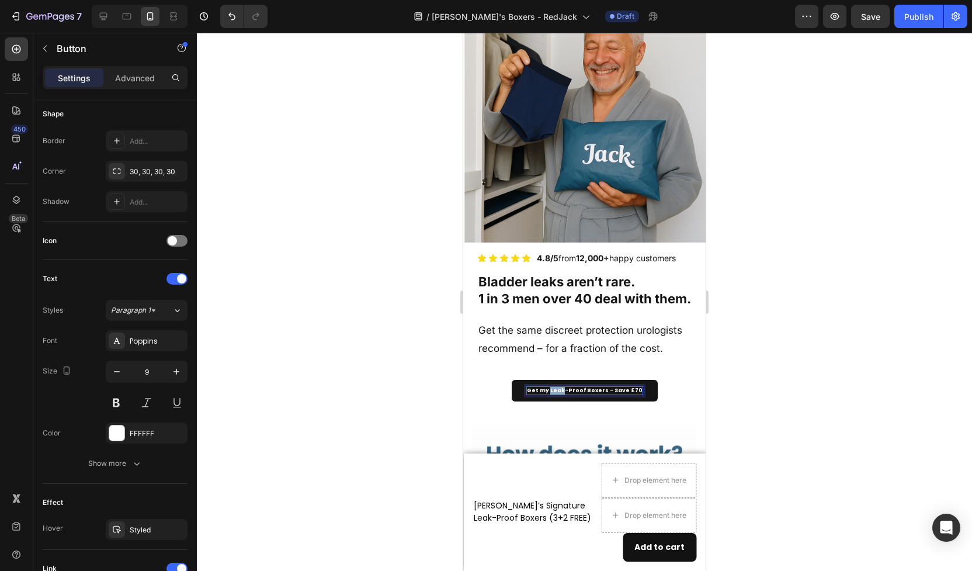
click at [562, 392] on p "Get my Leak-Proof Boxers - Save £70" at bounding box center [585, 391] width 116 height 8
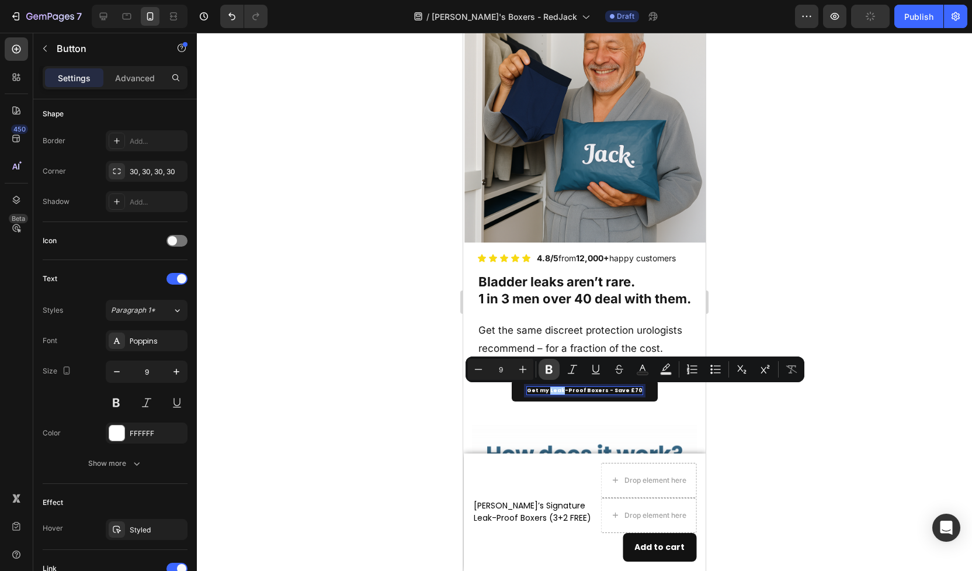
click at [549, 368] on icon "Editor contextual toolbar" at bounding box center [549, 369] width 12 height 12
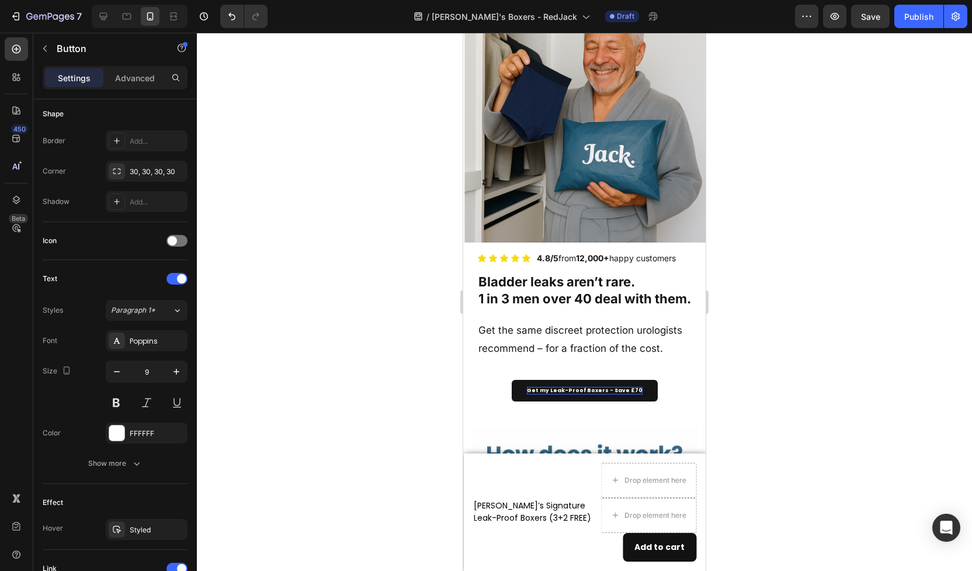
click at [556, 390] on strong "Get my Leak-Proof Boxers - Save £70" at bounding box center [585, 390] width 116 height 7
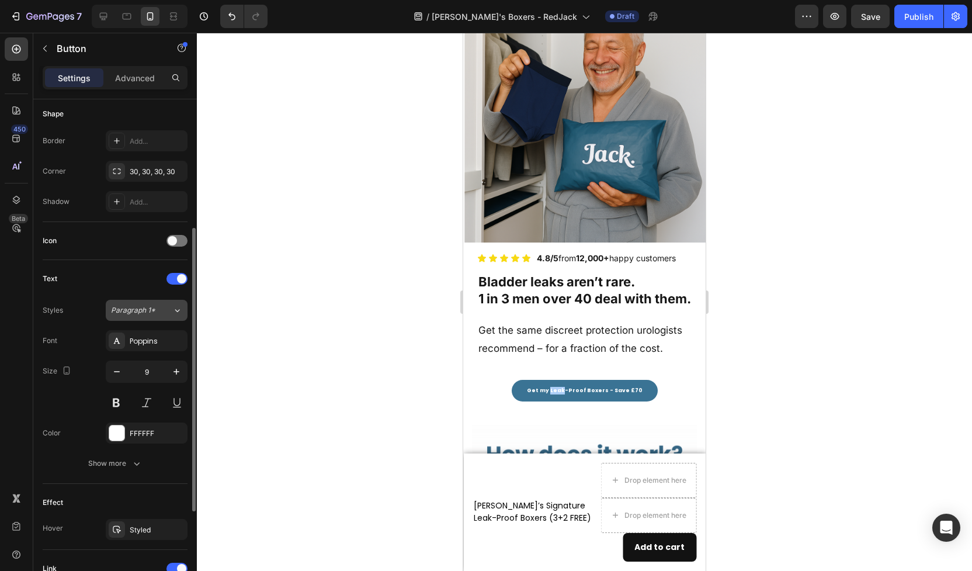
click at [137, 306] on span "Paragraph 1*" at bounding box center [133, 310] width 44 height 11
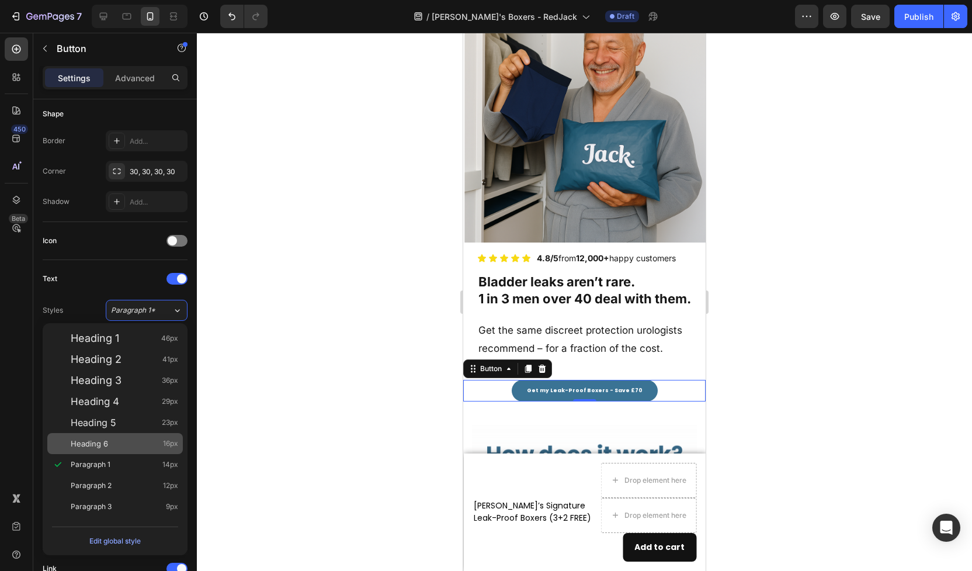
click at [110, 446] on div "Heading 6 16px" at bounding box center [125, 444] width 108 height 12
type input "16"
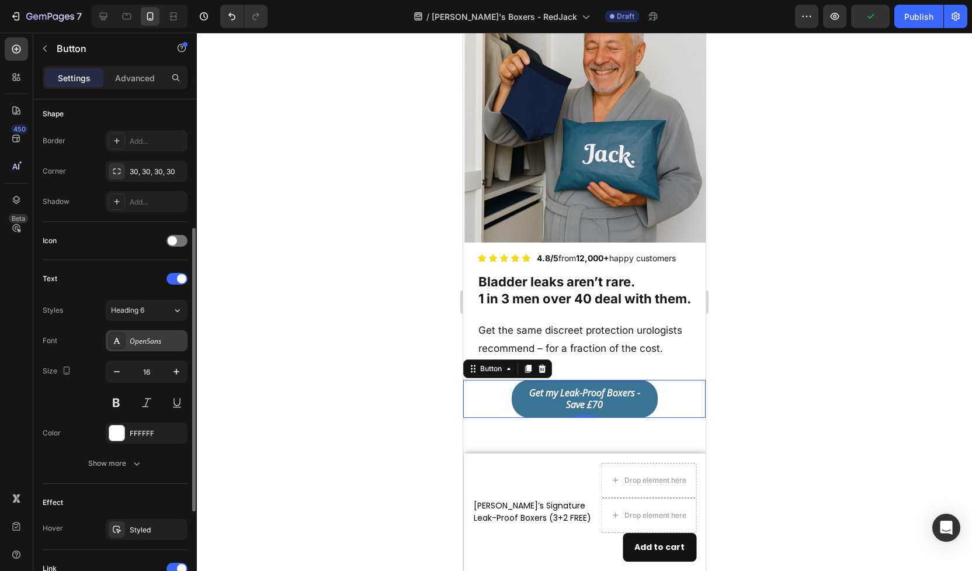
click at [147, 341] on div "OpenSans" at bounding box center [157, 341] width 55 height 11
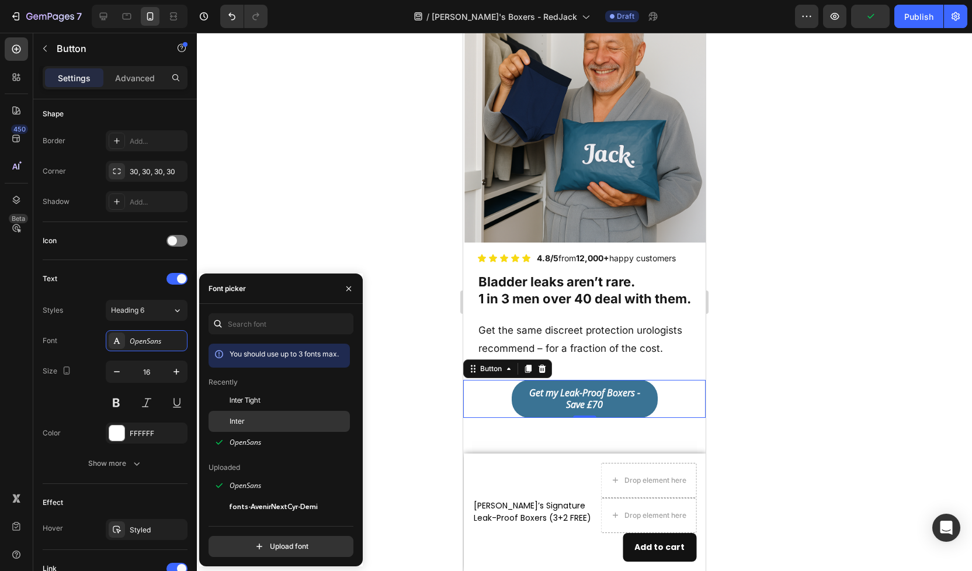
click at [251, 421] on div "Inter" at bounding box center [289, 421] width 118 height 11
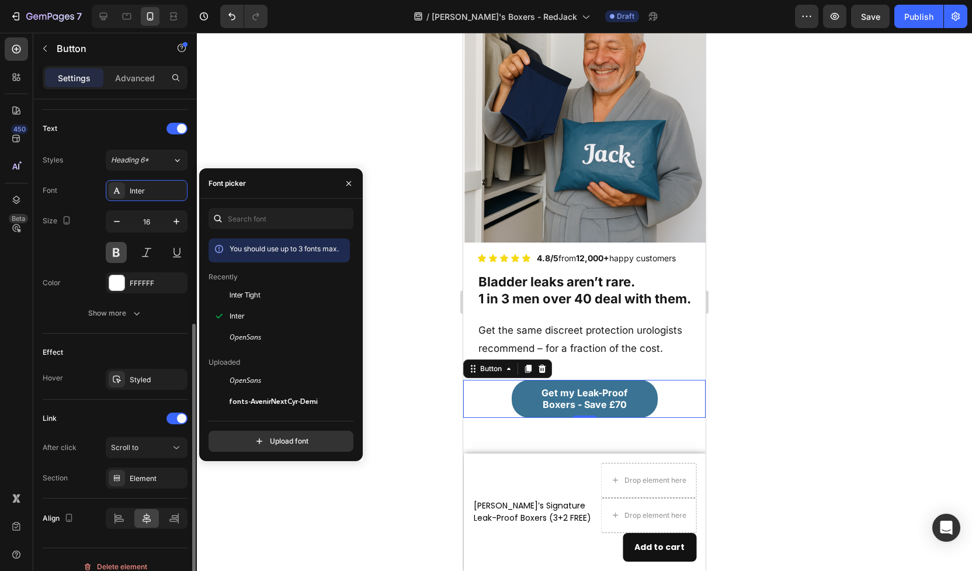
scroll to position [387, 0]
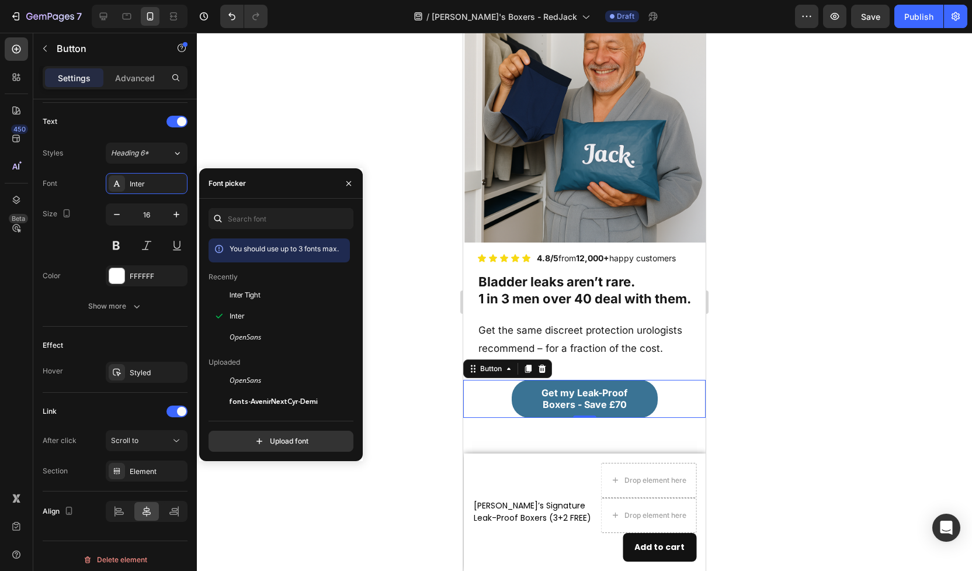
click at [497, 395] on div "Get my Leak-Proof Boxers - Save £70 Button 0" at bounding box center [584, 399] width 243 height 39
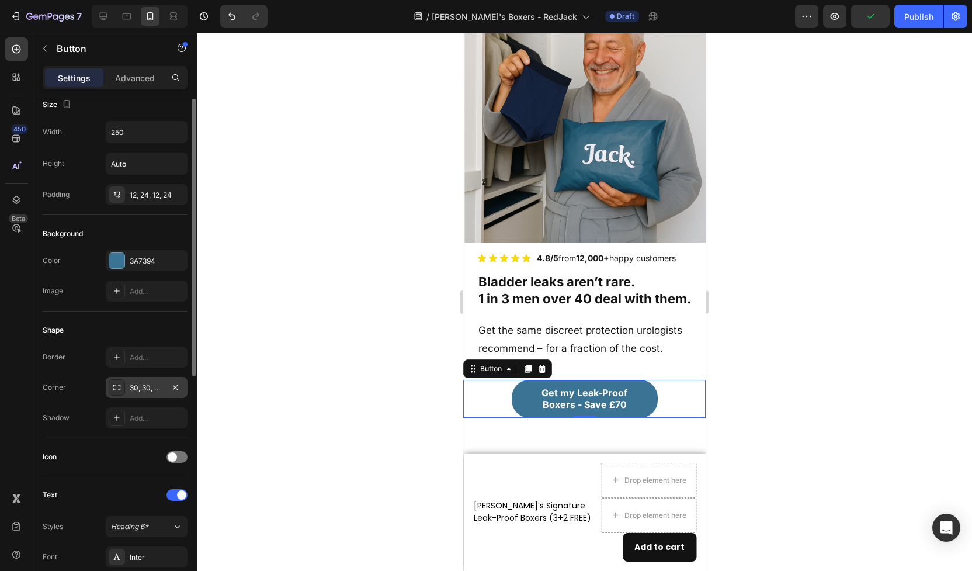
scroll to position [0, 0]
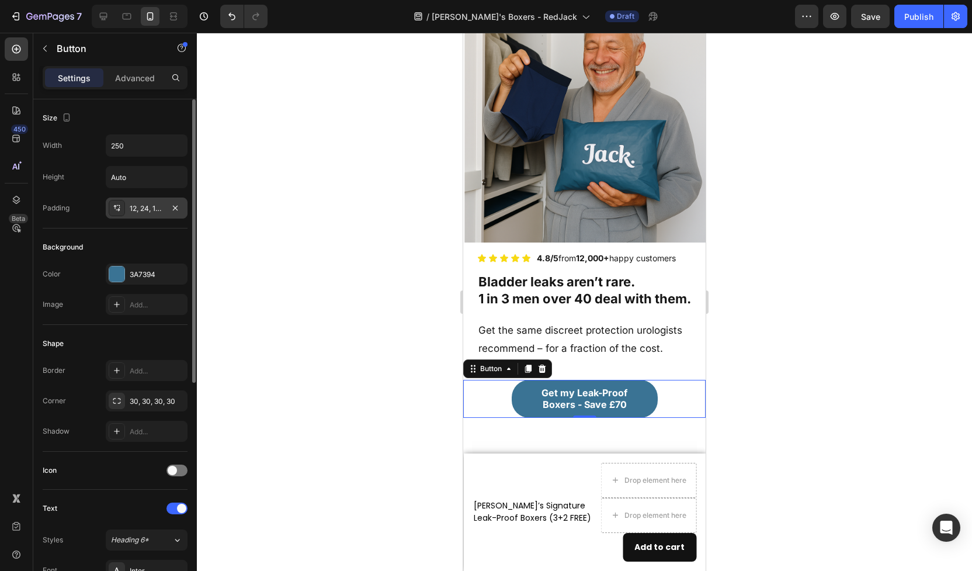
click at [136, 209] on div "12, 24, 12, 24" at bounding box center [147, 208] width 34 height 11
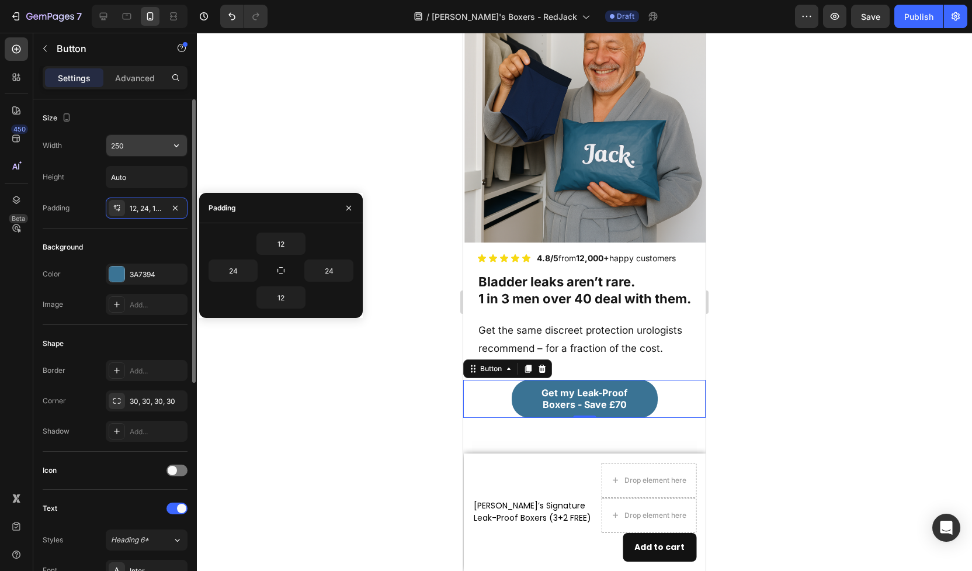
click at [132, 149] on input "250" at bounding box center [146, 145] width 81 height 21
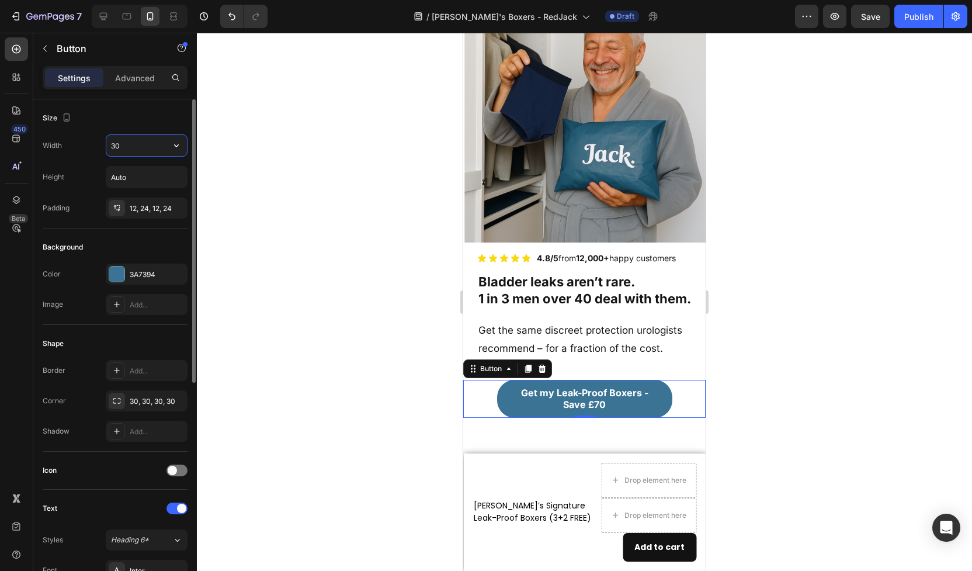
type input "3"
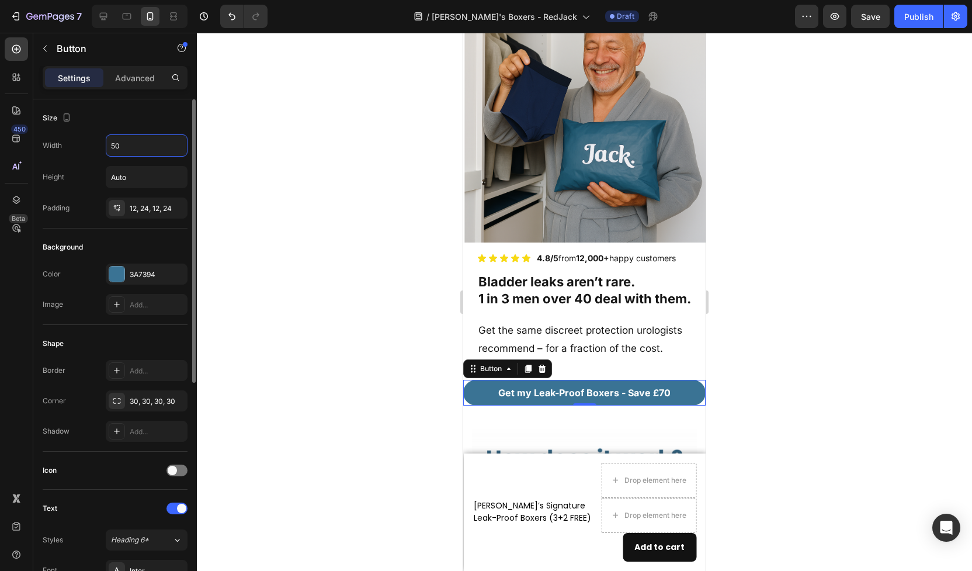
type input "5"
click at [134, 145] on input "400" at bounding box center [146, 145] width 81 height 21
type input "350"
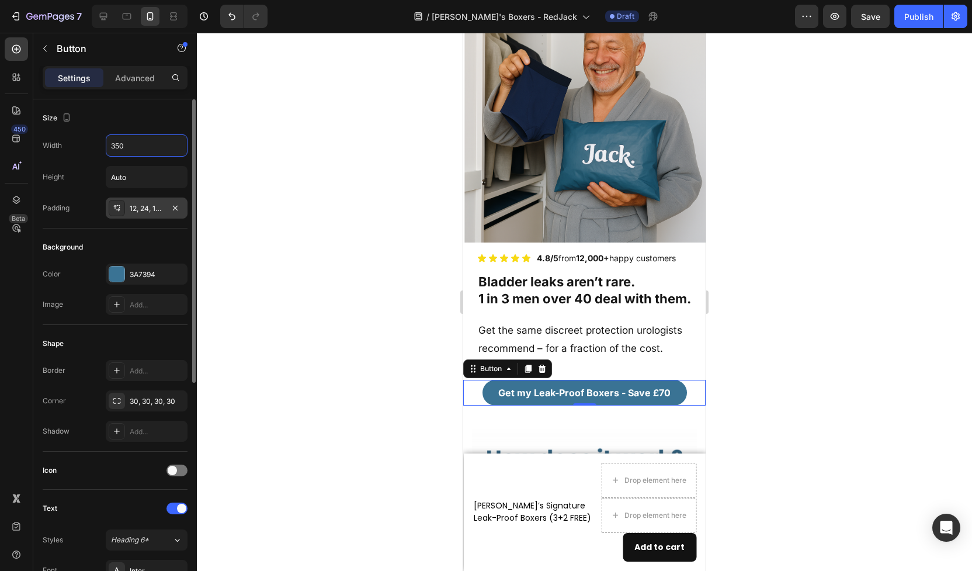
click at [140, 213] on div "12, 24, 12, 24" at bounding box center [147, 208] width 34 height 11
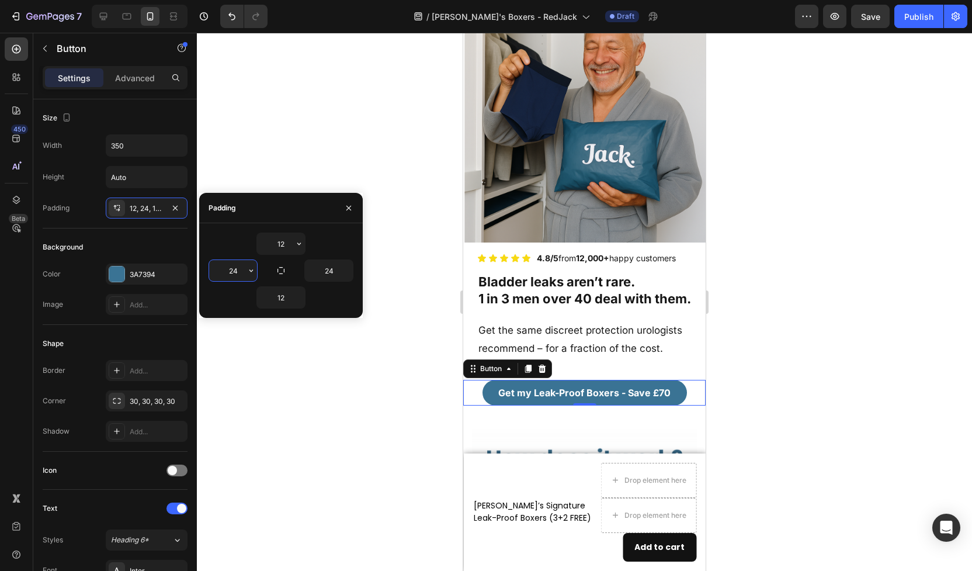
click at [237, 274] on input "24" at bounding box center [233, 270] width 48 height 21
type input "10"
type input "250"
type input "24"
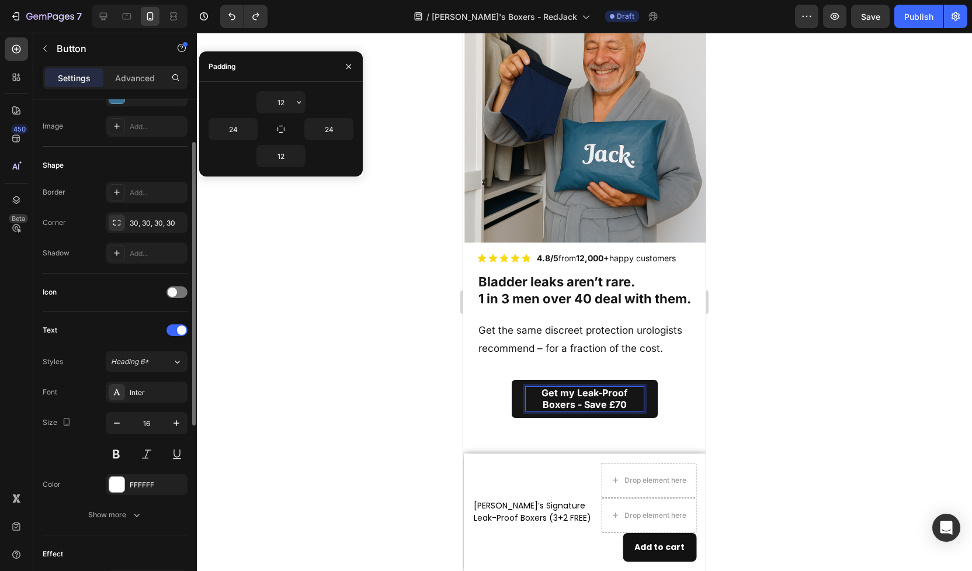
scroll to position [182, 0]
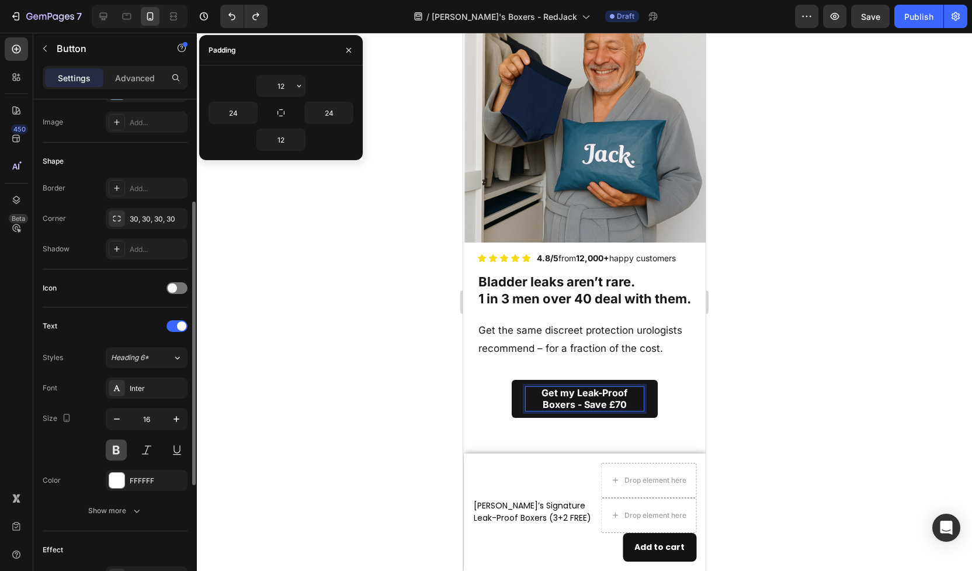
click at [113, 442] on button at bounding box center [116, 449] width 21 height 21
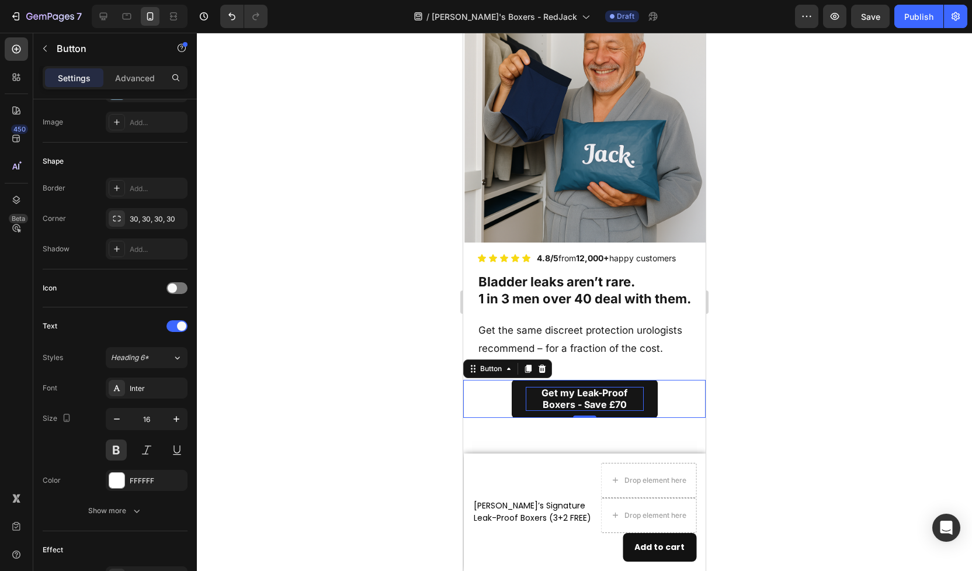
click at [568, 396] on strong "Get my Leak-Proof Boxers - Save £70" at bounding box center [585, 399] width 86 height 24
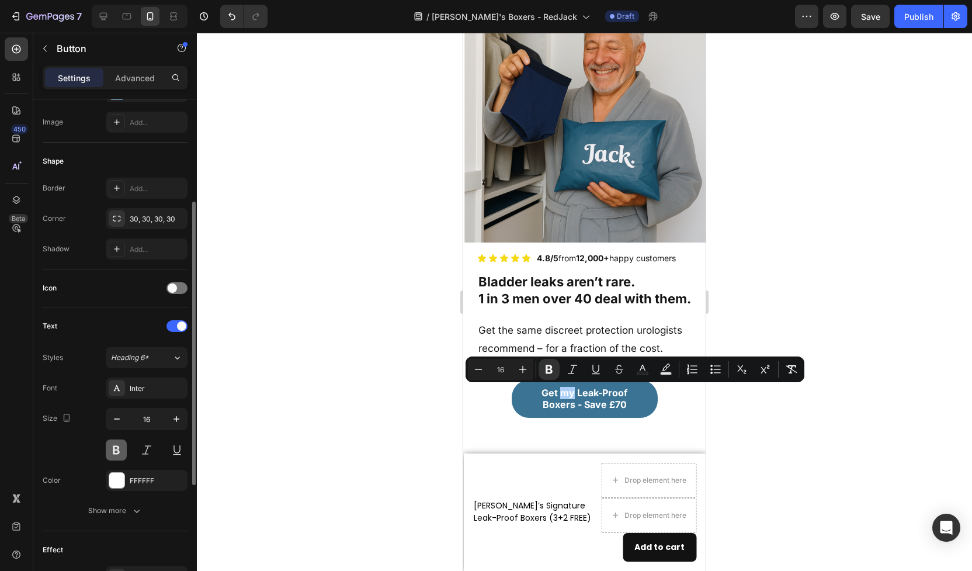
click at [110, 452] on button at bounding box center [116, 449] width 21 height 21
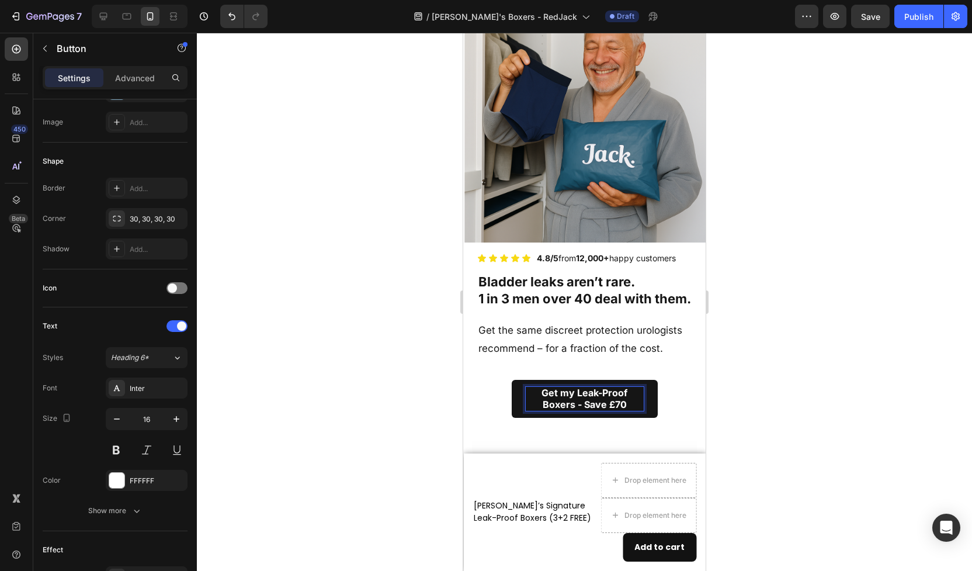
click at [577, 393] on strong "Get my Leak-Proof Boxers - Save £70" at bounding box center [585, 399] width 86 height 24
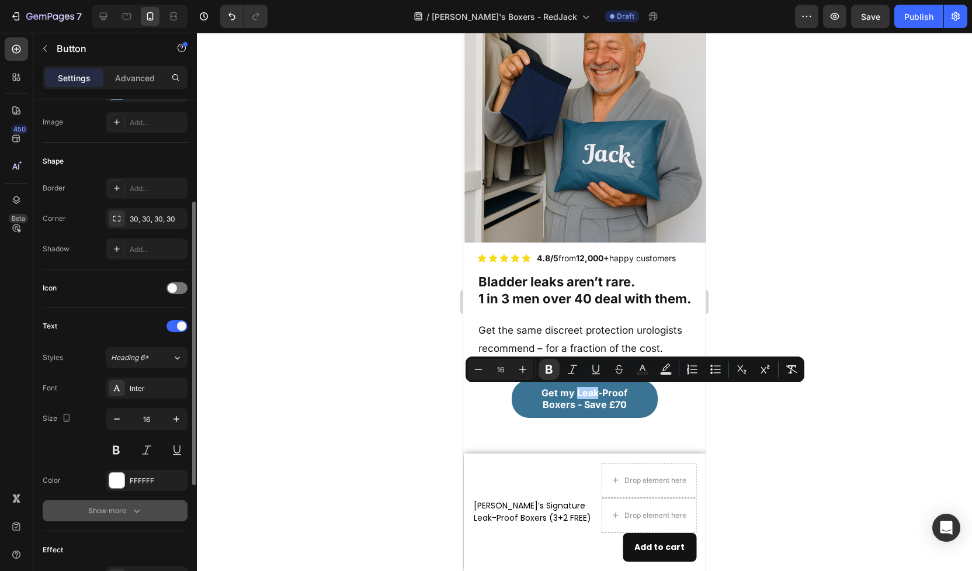
click at [128, 508] on div "Show more" at bounding box center [115, 511] width 54 height 12
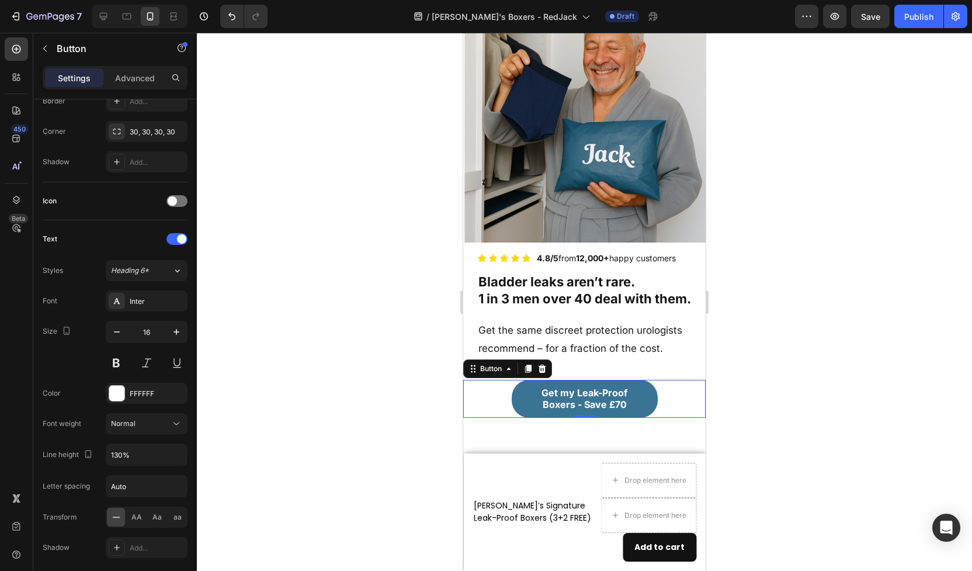
scroll to position [347, 0]
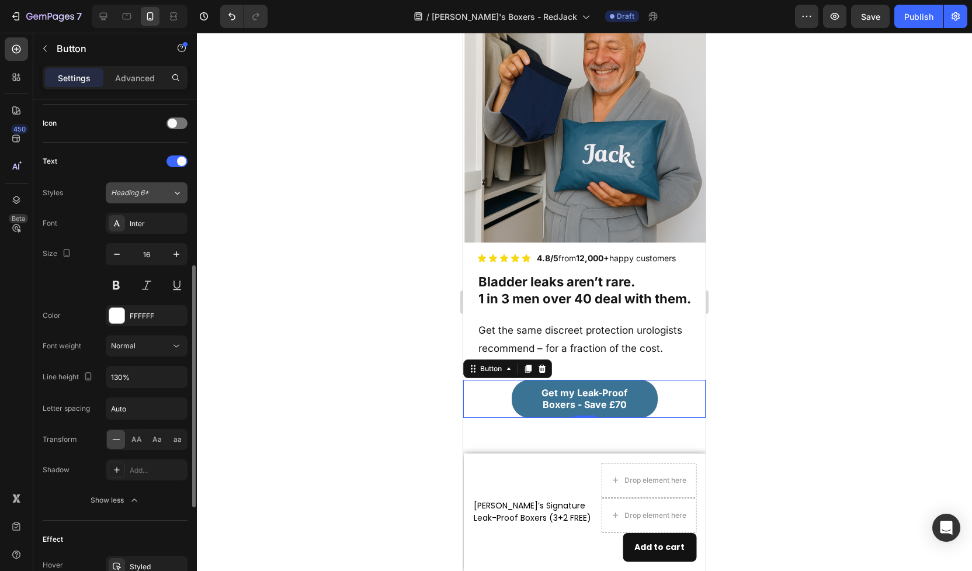
click at [143, 194] on span "Heading 6*" at bounding box center [130, 193] width 38 height 11
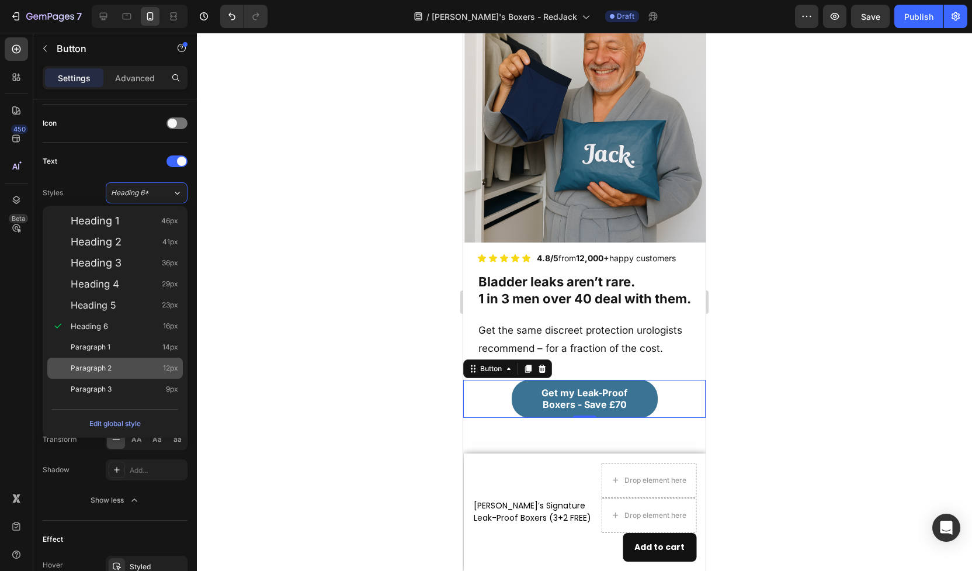
click at [124, 372] on div "Paragraph 2 12px" at bounding box center [125, 368] width 108 height 12
type input "12"
type input "180%"
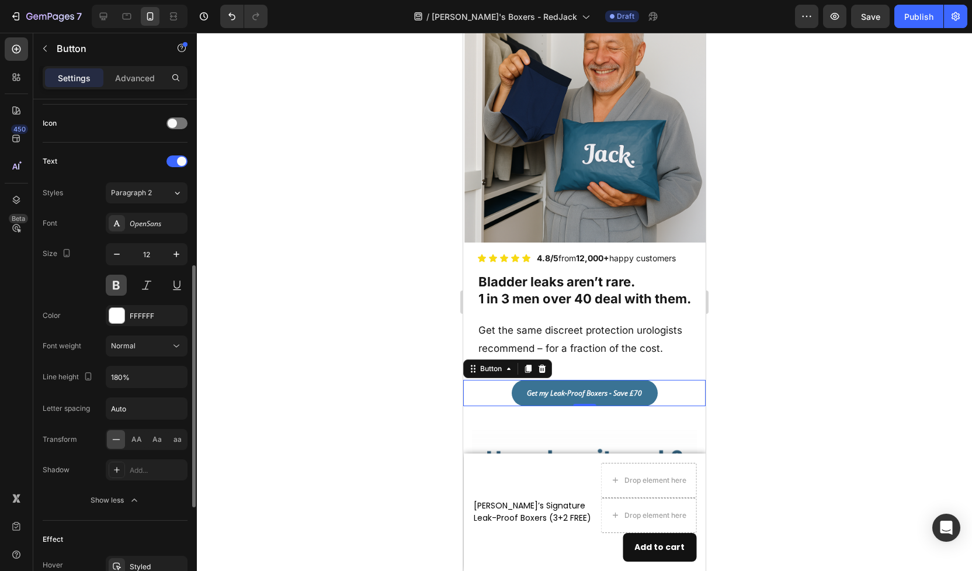
click at [118, 287] on button at bounding box center [116, 285] width 21 height 21
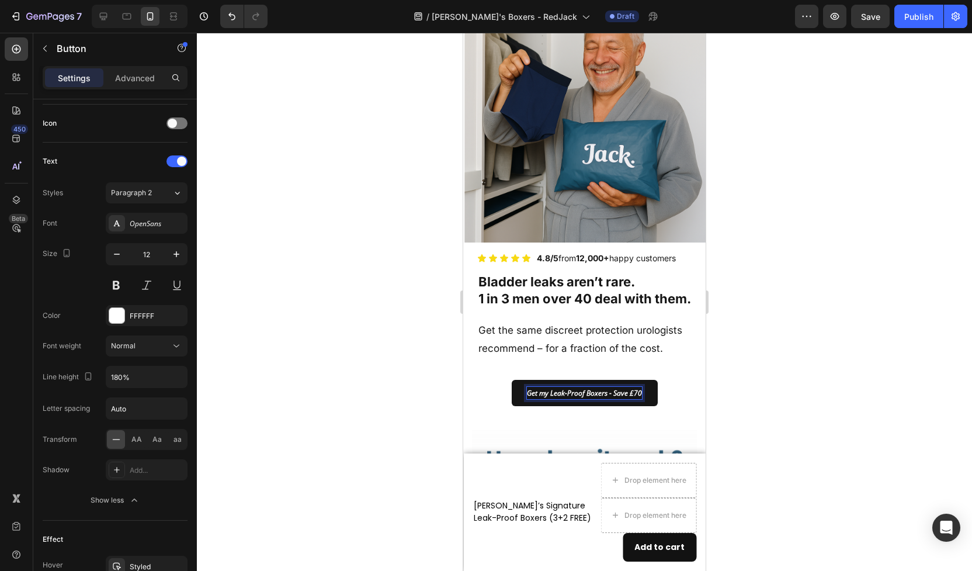
click at [556, 393] on strong "Get my Leak-Proof Boxers - Save £70" at bounding box center [584, 393] width 115 height 10
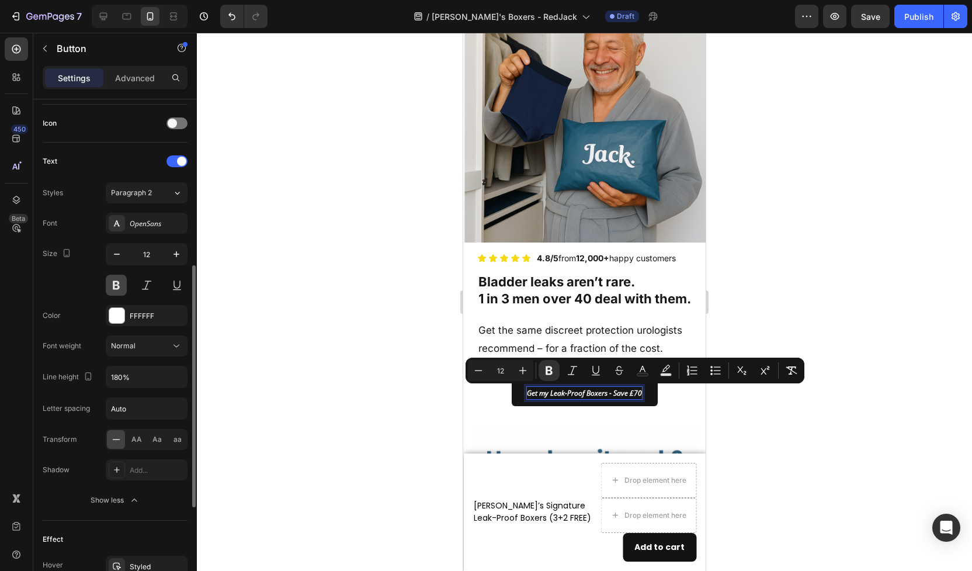
click at [117, 285] on button at bounding box center [116, 285] width 21 height 21
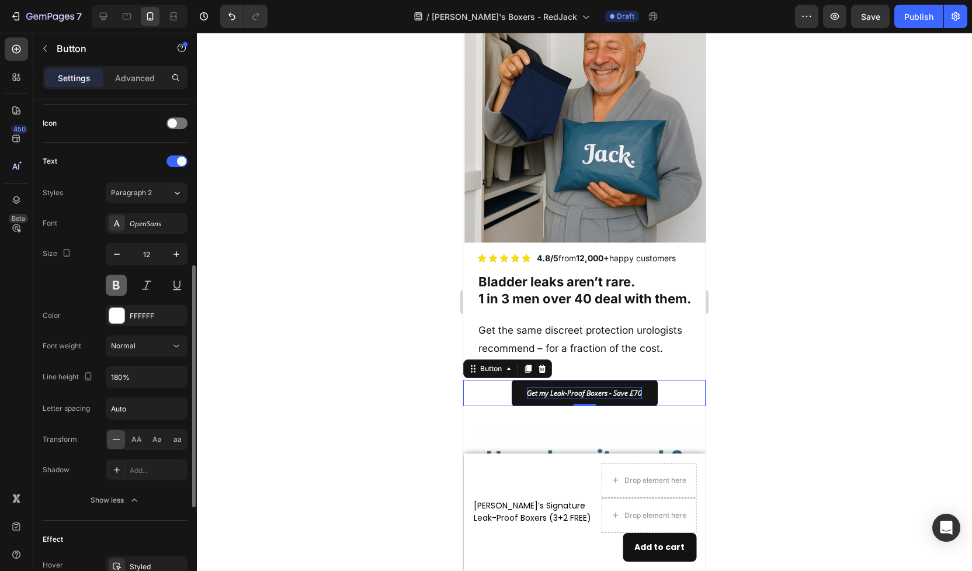
click at [117, 285] on button at bounding box center [116, 285] width 21 height 21
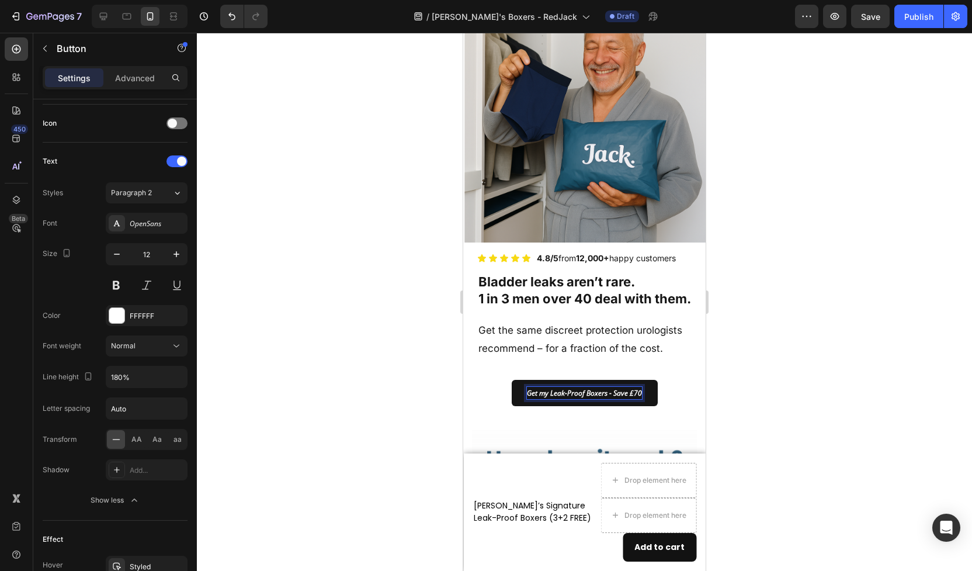
click at [541, 394] on strong "Get my Leak-Proof Boxers - Save £70" at bounding box center [584, 393] width 115 height 10
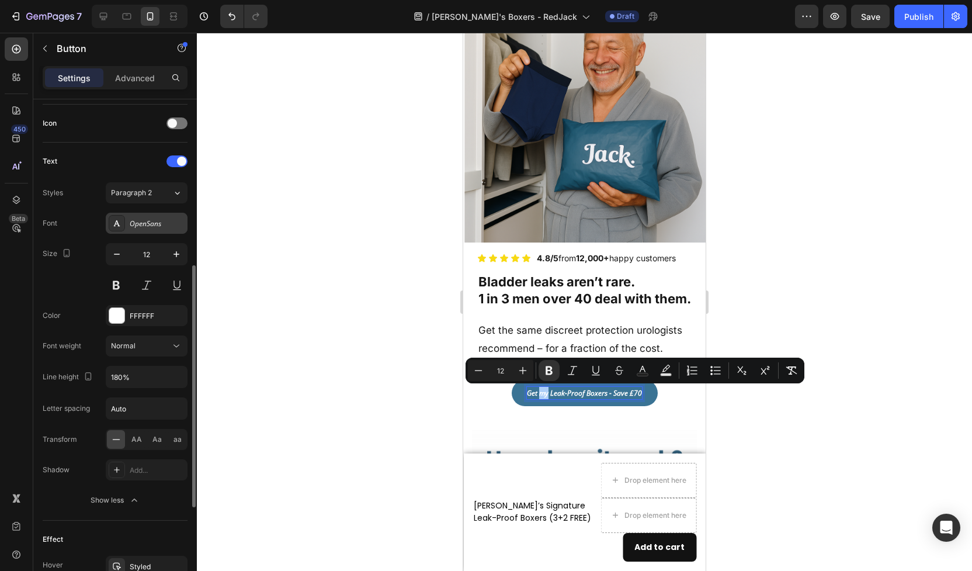
click at [150, 231] on div "OpenSans" at bounding box center [147, 223] width 82 height 21
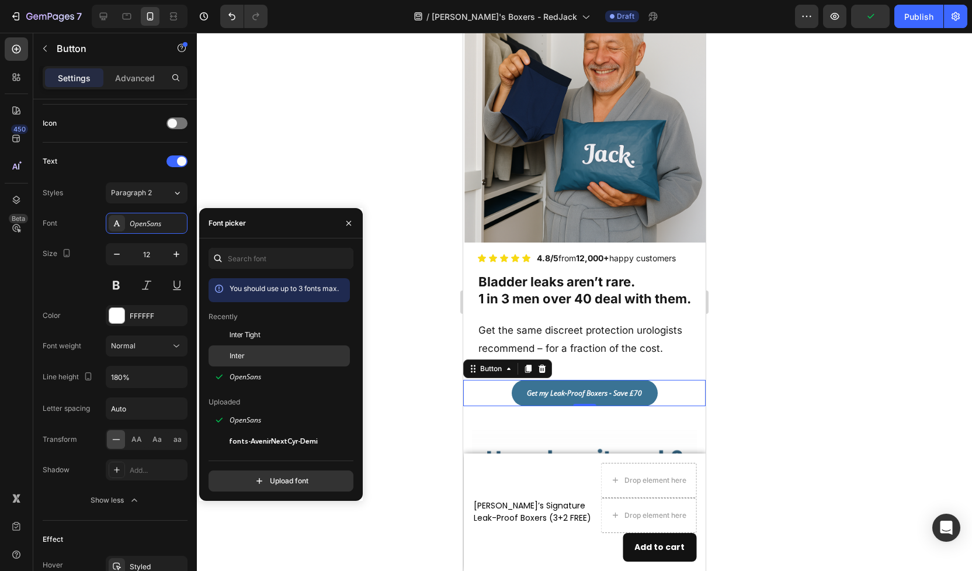
click at [236, 350] on div "Inter" at bounding box center [279, 355] width 141 height 21
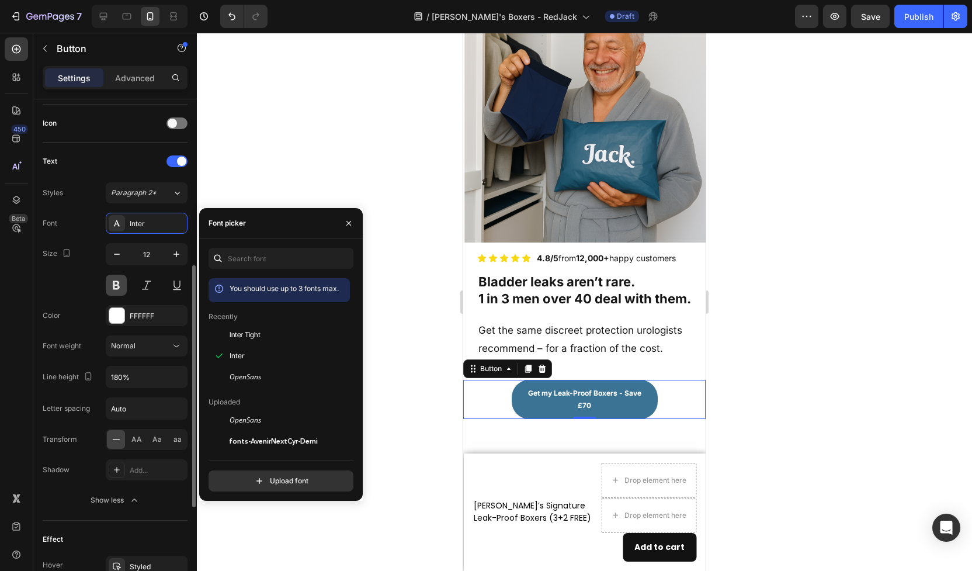
click at [120, 287] on button at bounding box center [116, 285] width 21 height 21
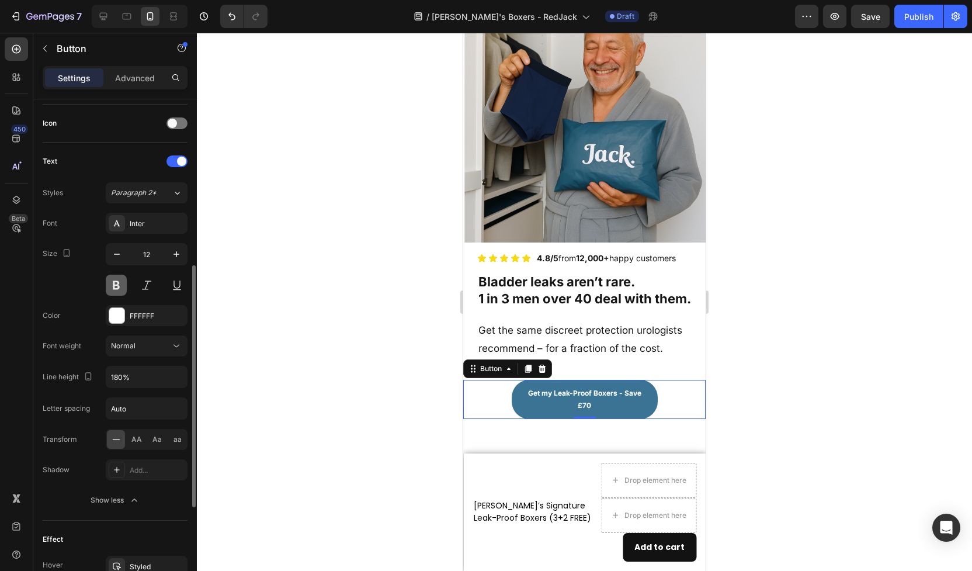
click at [120, 287] on button at bounding box center [116, 285] width 21 height 21
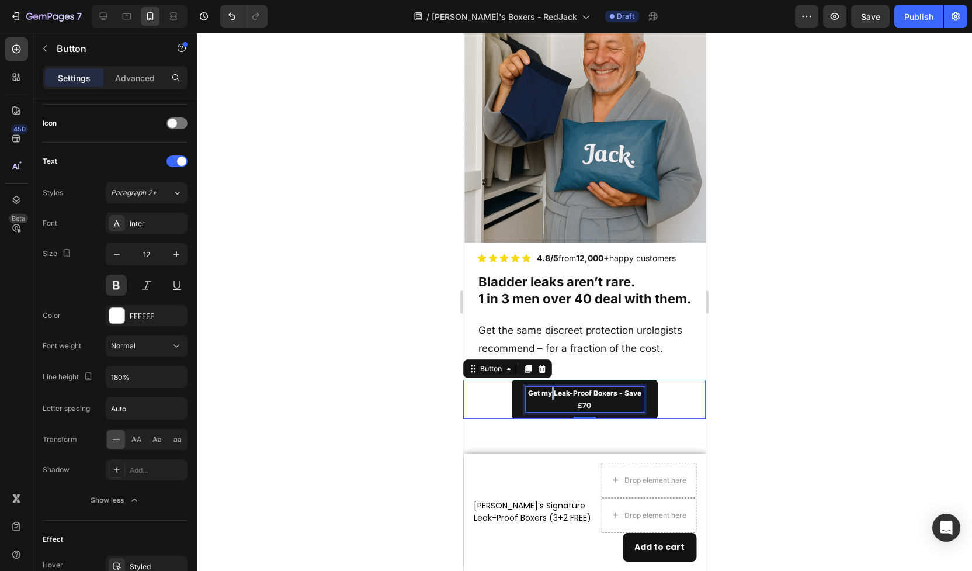
click at [553, 394] on strong "Get my Leak-Proof Boxers - Save £70" at bounding box center [584, 400] width 113 height 22
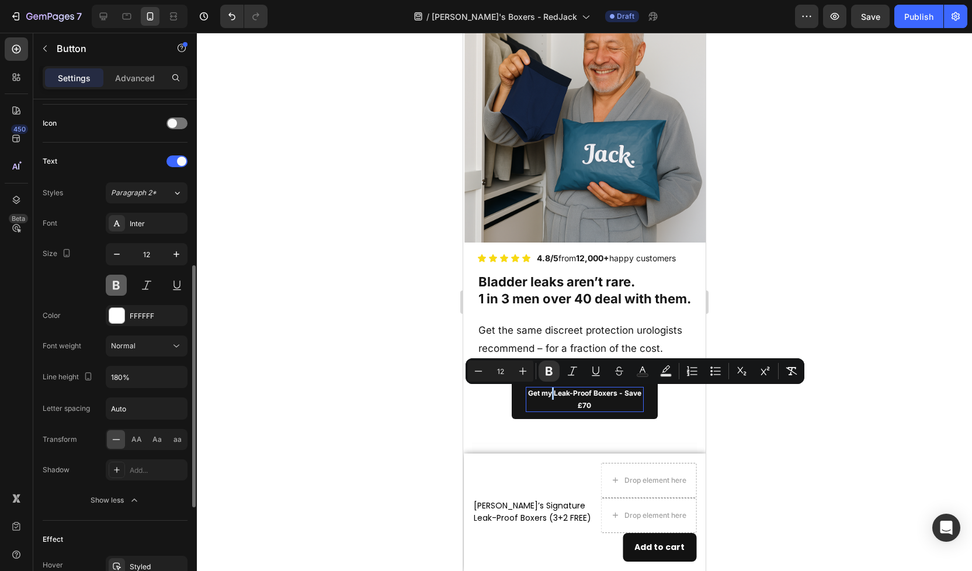
click at [121, 282] on button at bounding box center [116, 285] width 21 height 21
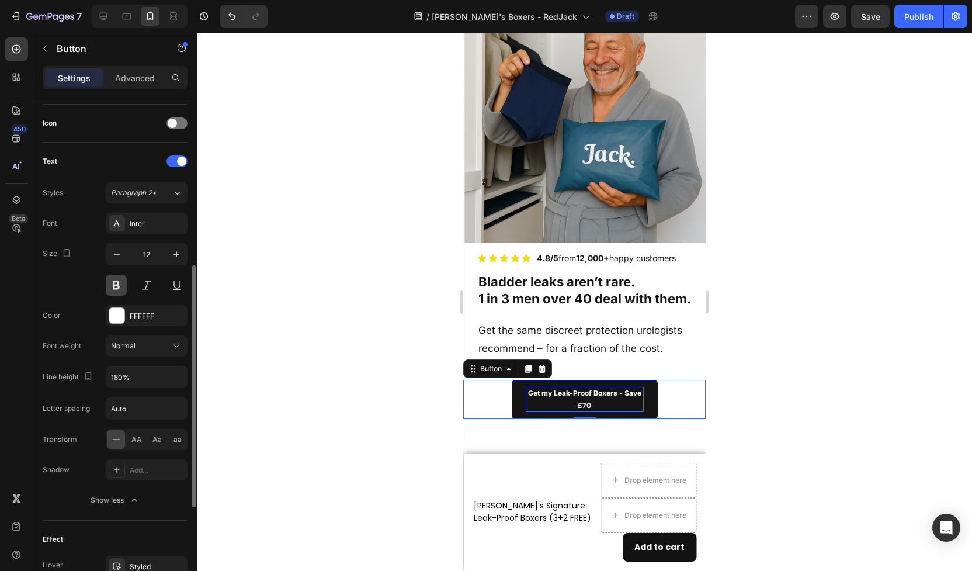
click at [121, 282] on button at bounding box center [116, 285] width 21 height 21
click at [150, 286] on button at bounding box center [146, 285] width 21 height 21
click at [583, 401] on strong "Get my Leak-Proof Boxers - Save £70" at bounding box center [584, 400] width 113 height 22
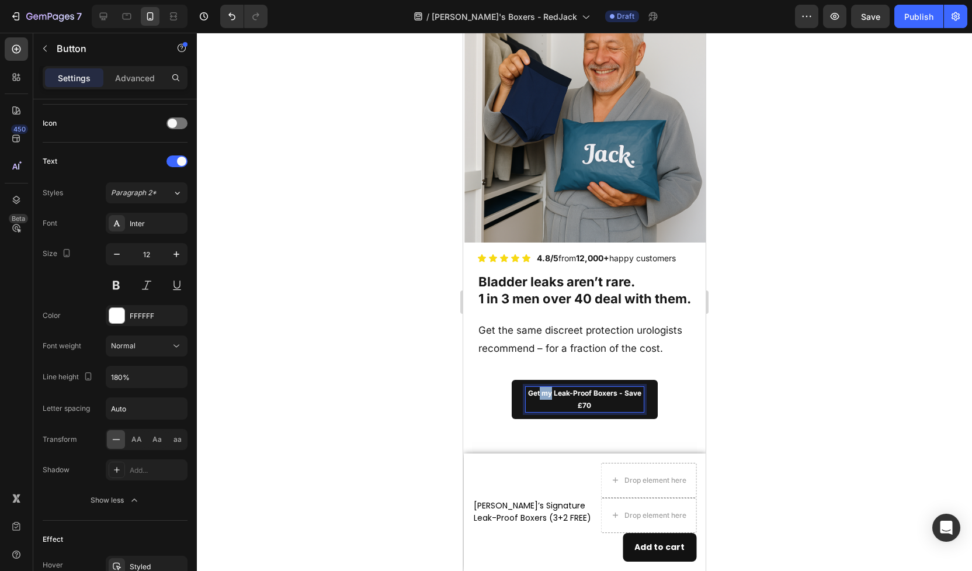
drag, startPoint x: 553, startPoint y: 392, endPoint x: 541, endPoint y: 392, distance: 12.3
click at [541, 392] on strong "Get my Leak-Proof Boxers - Save £70" at bounding box center [584, 400] width 113 height 22
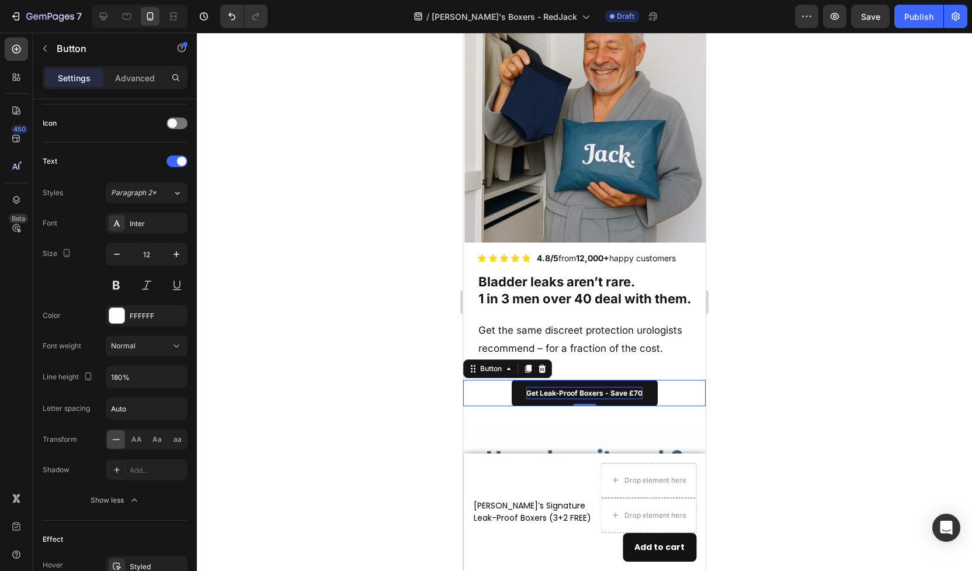
click at [407, 441] on div at bounding box center [584, 302] width 775 height 538
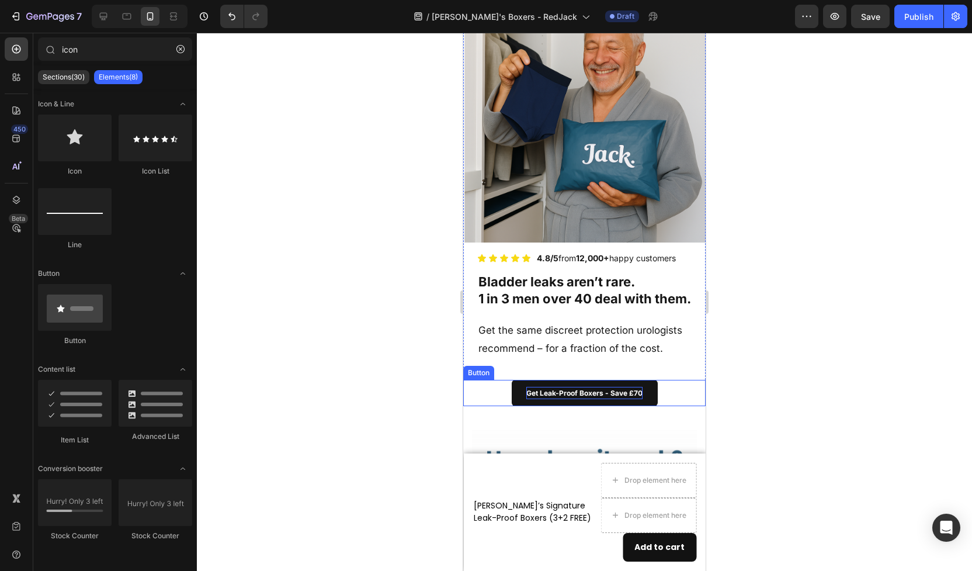
click at [528, 381] on link "Get Leak-Proof Boxers - Save £70" at bounding box center [585, 393] width 146 height 27
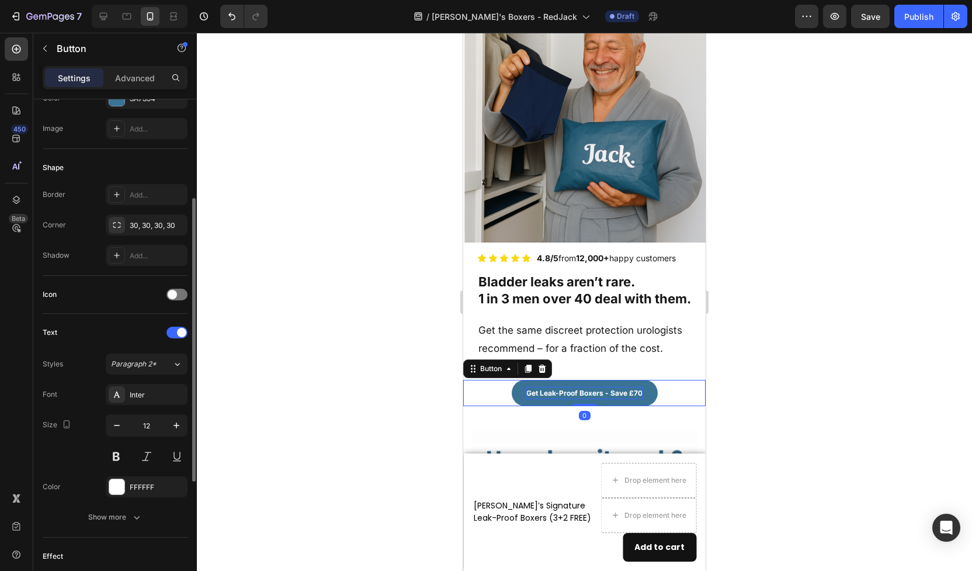
scroll to position [394, 0]
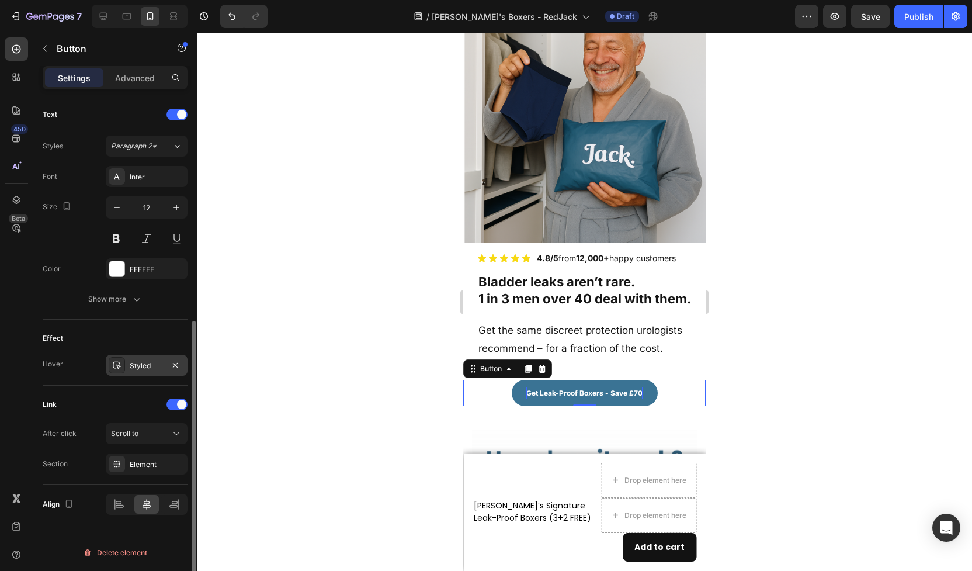
click at [131, 369] on div "Styled" at bounding box center [147, 366] width 34 height 11
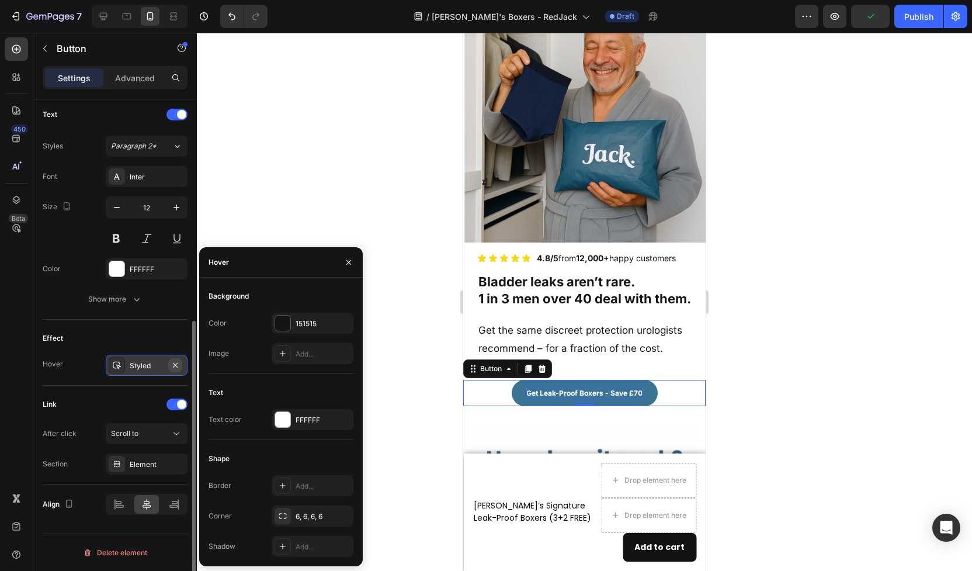
click at [177, 365] on icon "button" at bounding box center [175, 365] width 9 height 9
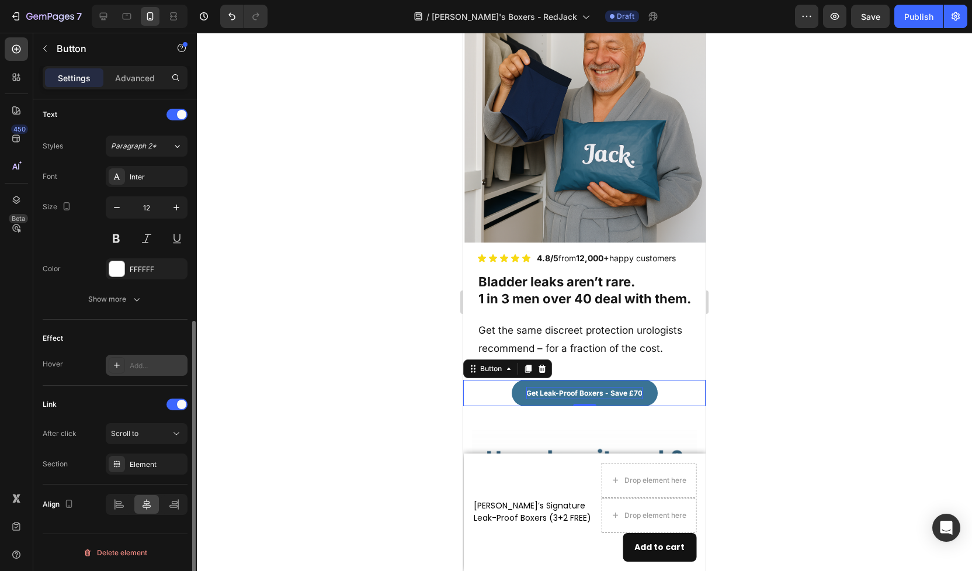
click at [775, 392] on div at bounding box center [584, 302] width 775 height 538
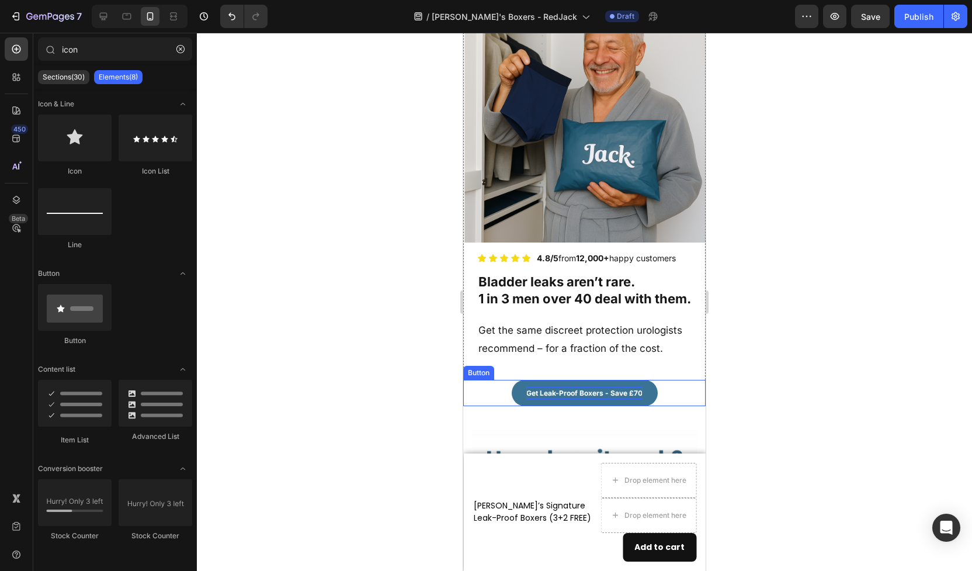
click at [647, 383] on link "Get Leak-Proof Boxers - Save £70" at bounding box center [585, 393] width 146 height 27
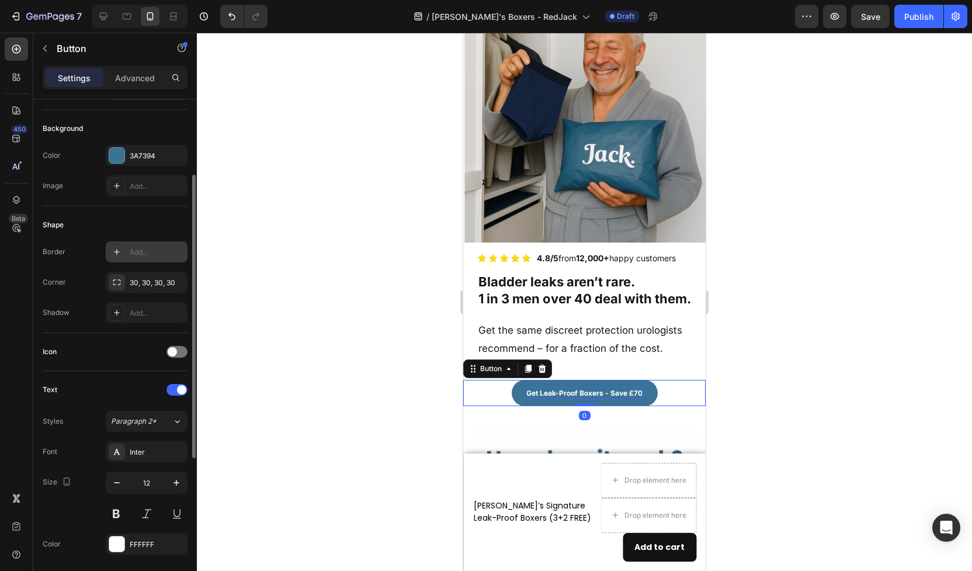
scroll to position [124, 0]
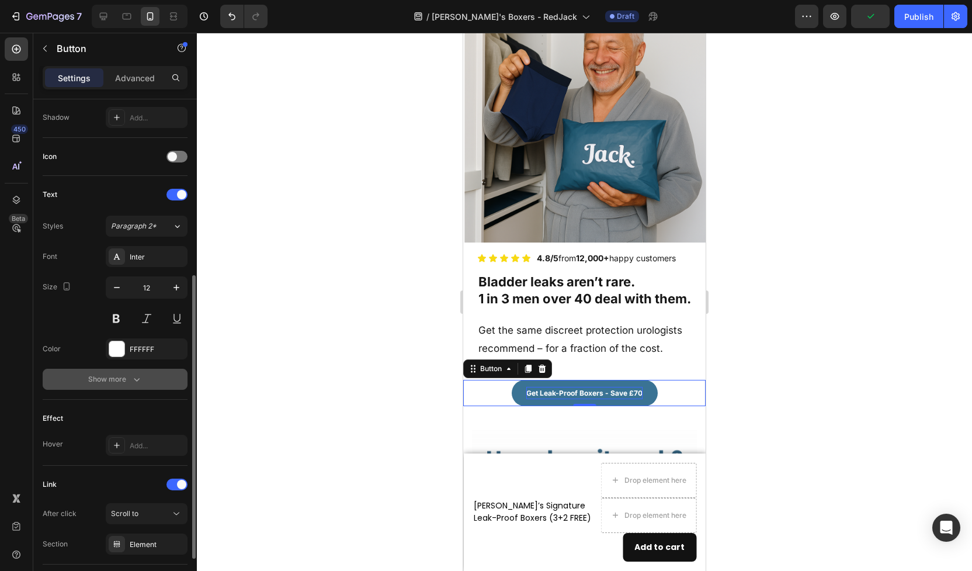
click at [130, 386] on button "Show more" at bounding box center [115, 379] width 145 height 21
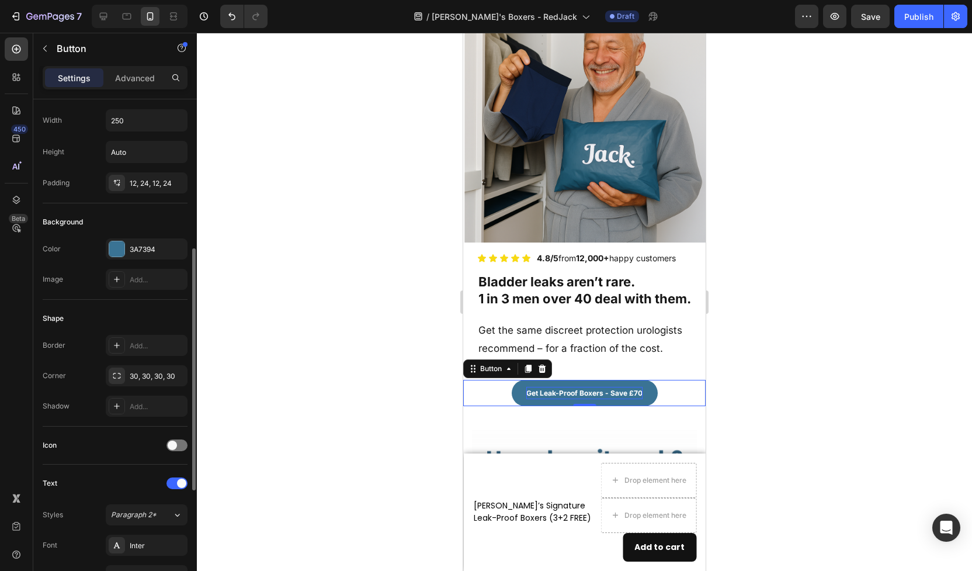
scroll to position [0, 0]
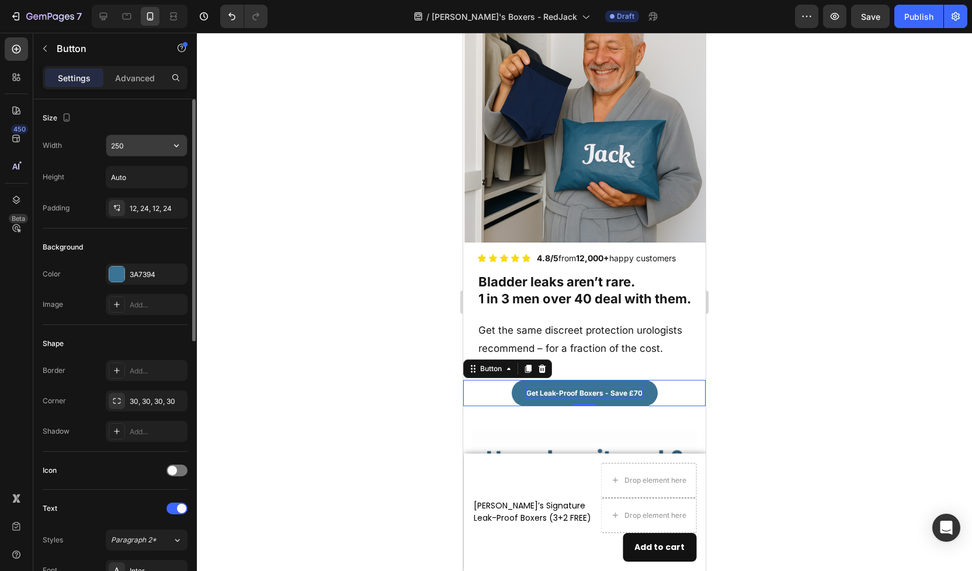
click at [131, 141] on input "250" at bounding box center [146, 145] width 81 height 21
click at [132, 147] on input "250" at bounding box center [146, 145] width 81 height 21
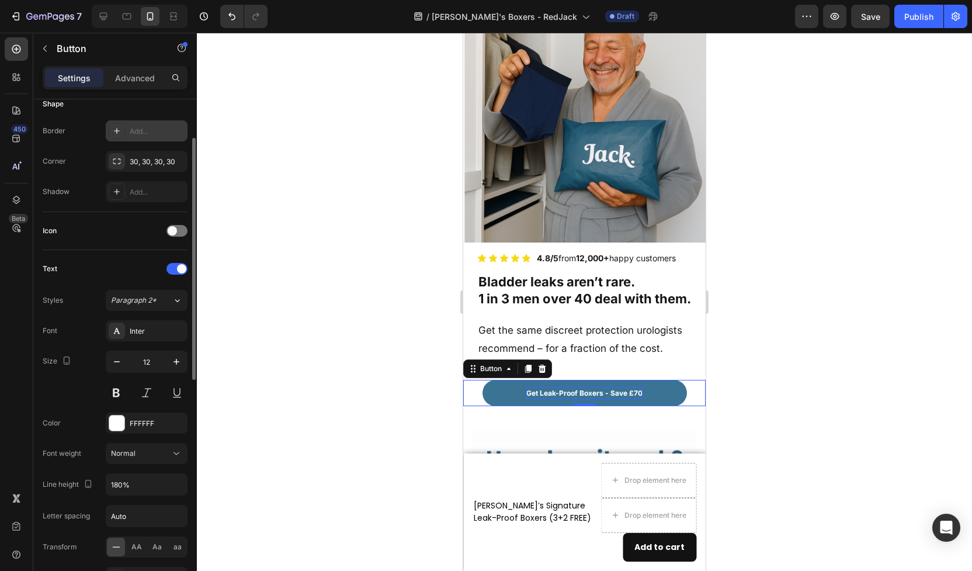
scroll to position [290, 0]
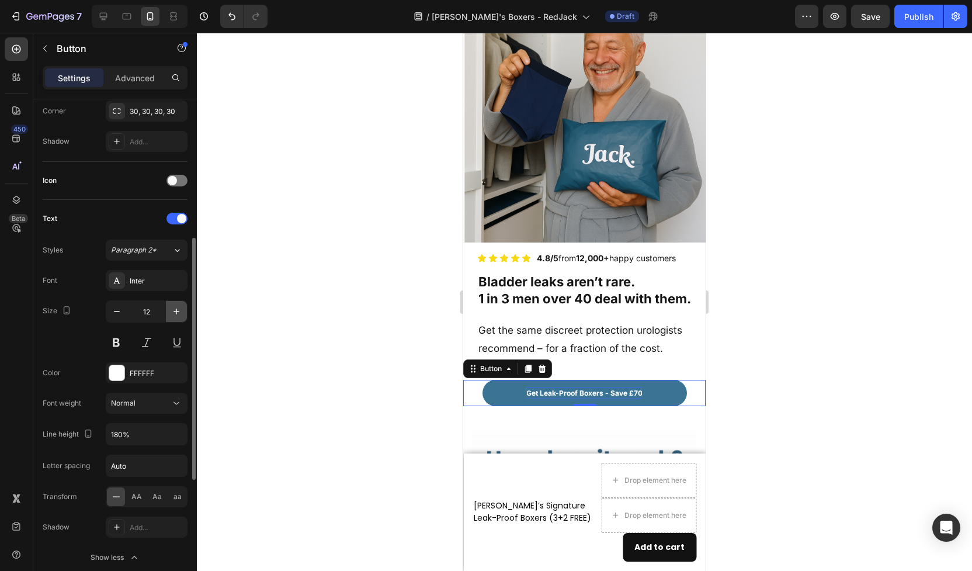
type input "350"
click at [172, 315] on icon "button" at bounding box center [177, 312] width 12 height 12
type input "15"
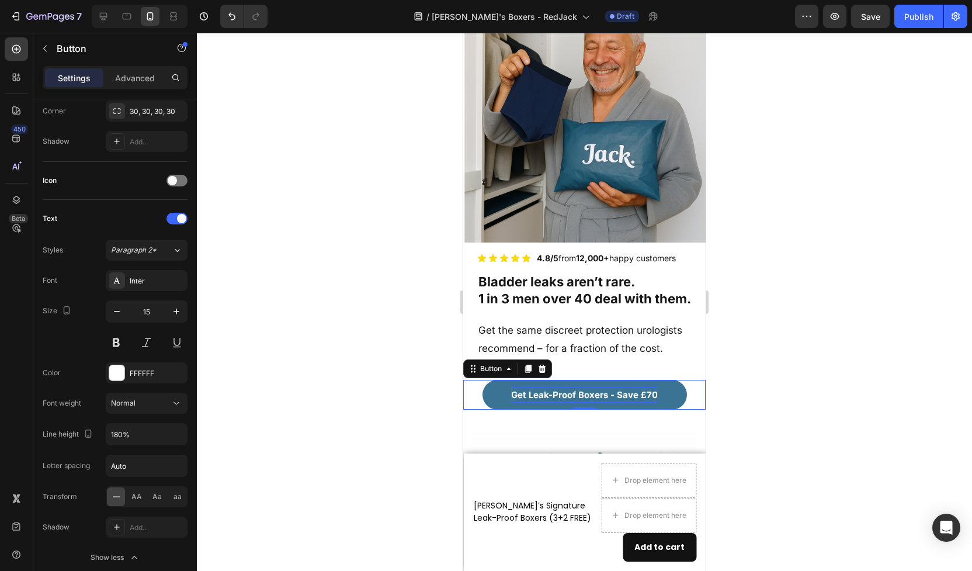
click at [318, 353] on div at bounding box center [584, 302] width 775 height 538
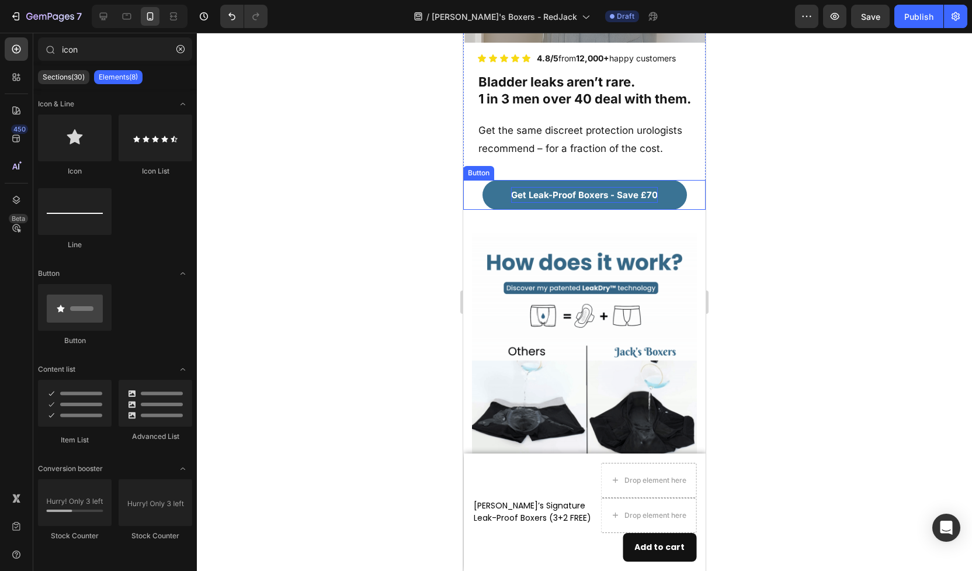
scroll to position [259, 0]
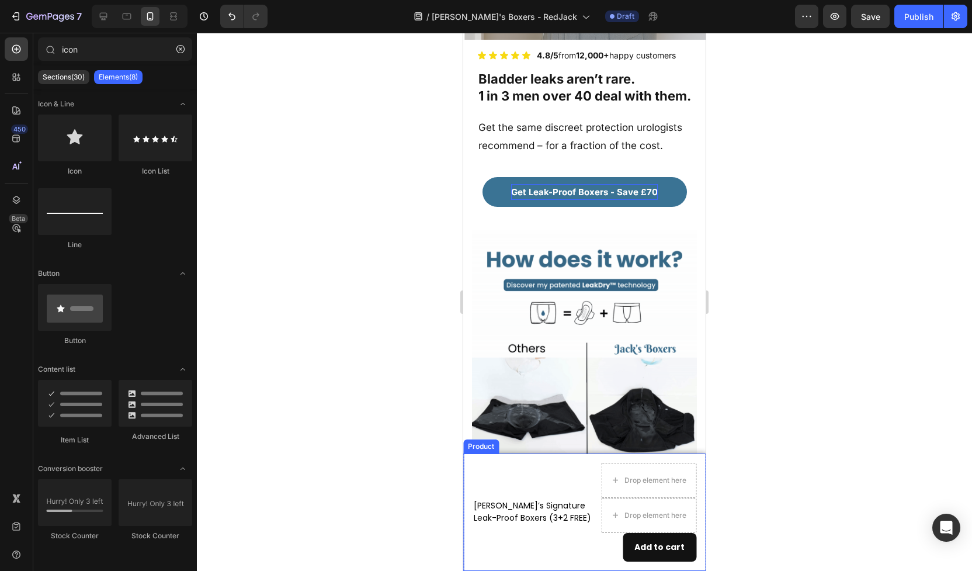
click at [513, 468] on div "Jack’s Signature Leak-Proof Boxers (3+2 FREE) Text Block" at bounding box center [534, 512] width 123 height 99
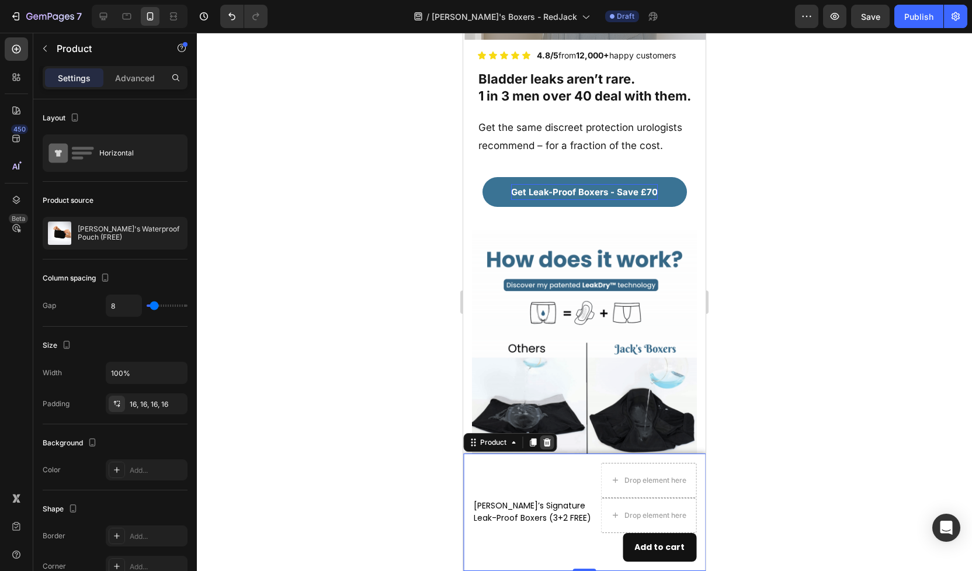
click at [548, 444] on icon at bounding box center [546, 442] width 9 height 9
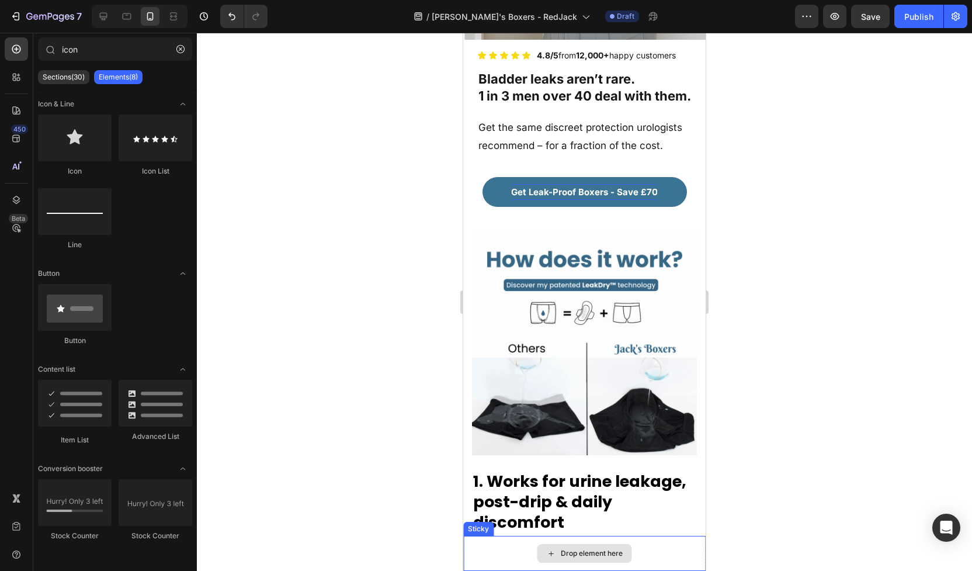
click at [506, 549] on div "Drop element here" at bounding box center [584, 553] width 243 height 35
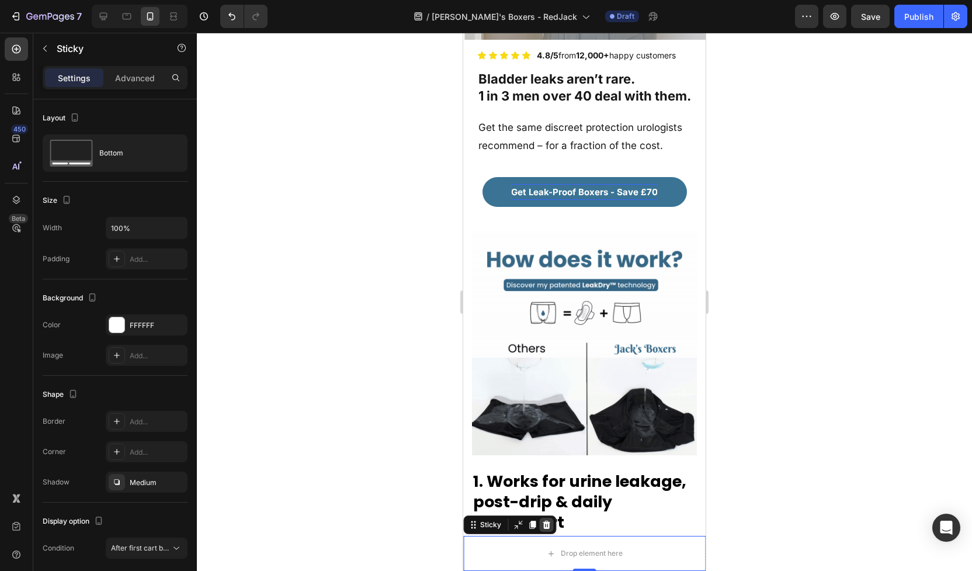
click at [546, 526] on icon at bounding box center [547, 525] width 8 height 8
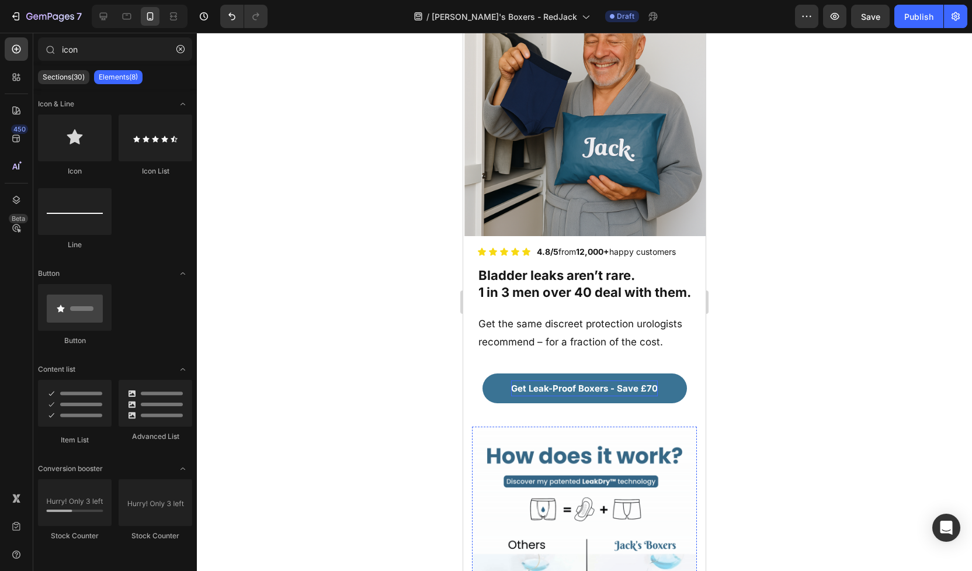
scroll to position [0, 0]
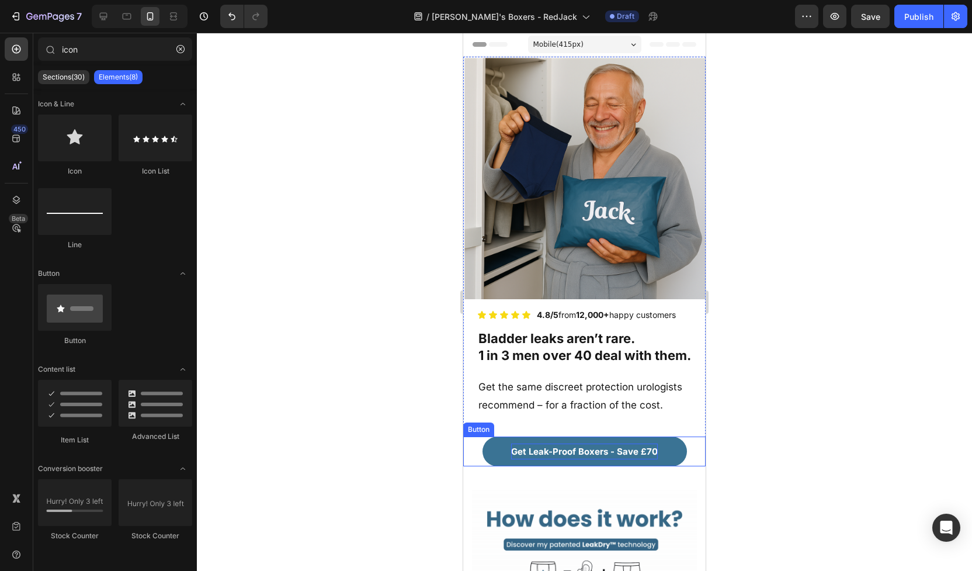
click at [574, 445] on p "Get Leak-Proof Boxers - Save £70" at bounding box center [584, 452] width 147 height 16
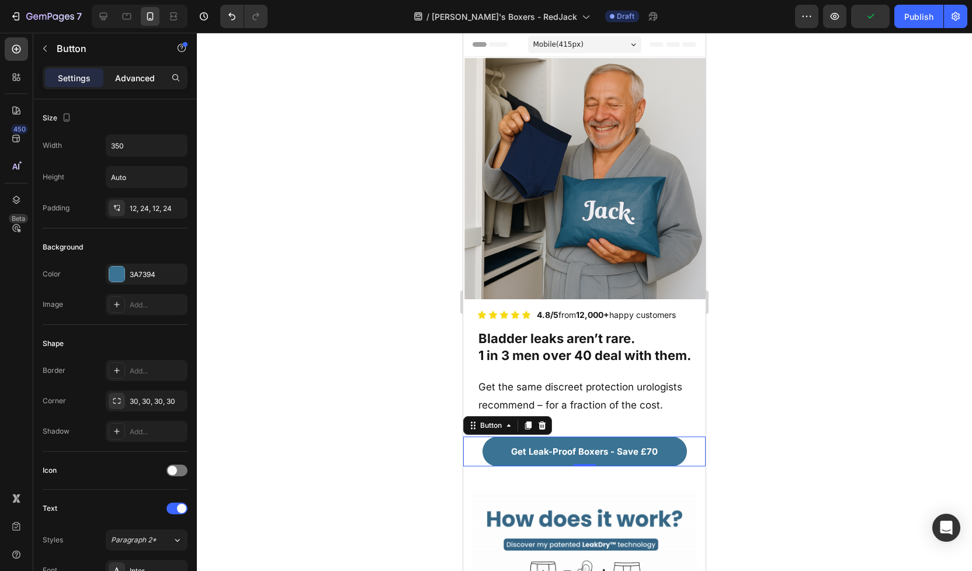
click at [125, 85] on div "Advanced" at bounding box center [135, 77] width 58 height 19
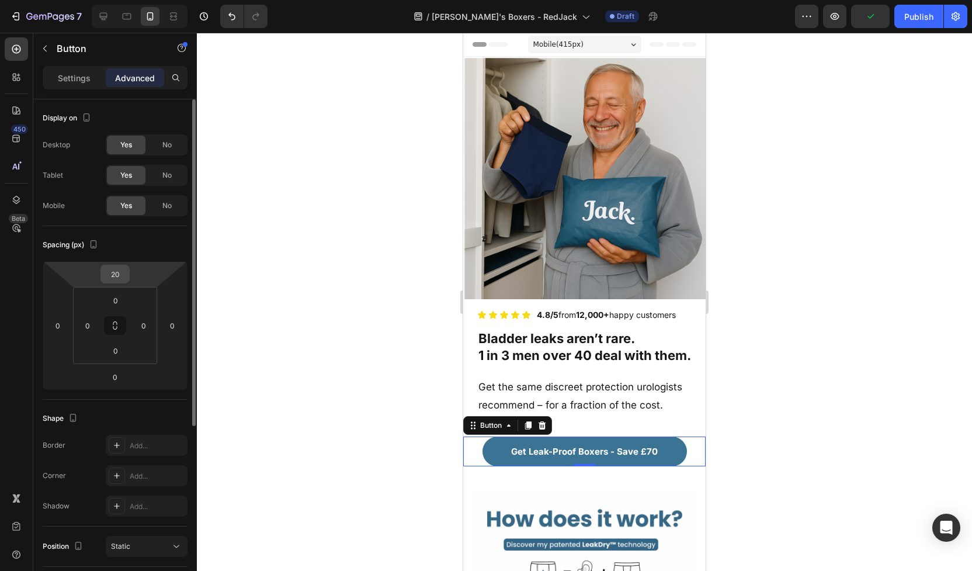
click at [120, 277] on input "20" at bounding box center [114, 274] width 23 height 18
type input "0"
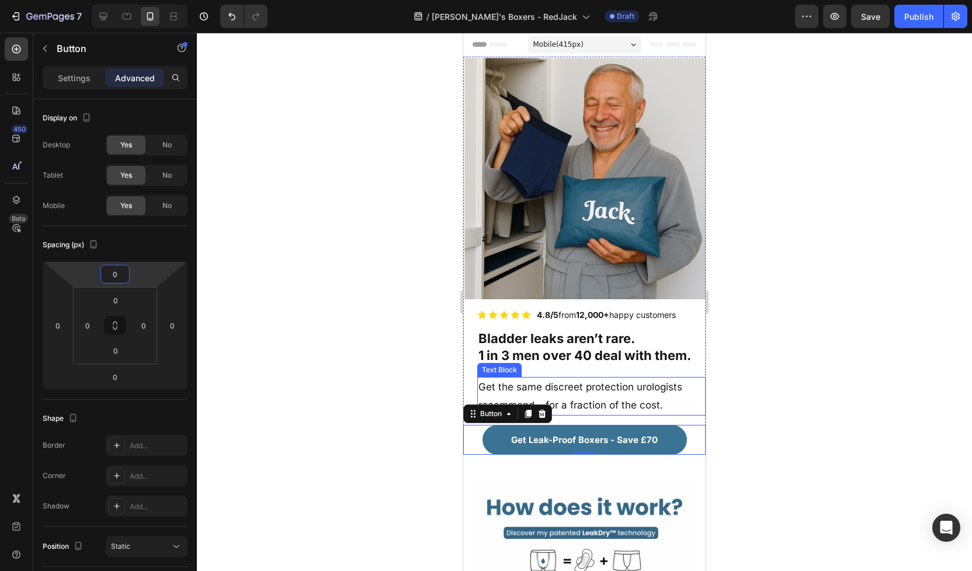
click at [505, 384] on p "Get the same discreet protection urologists recommend – for a fraction of the c…" at bounding box center [592, 396] width 226 height 36
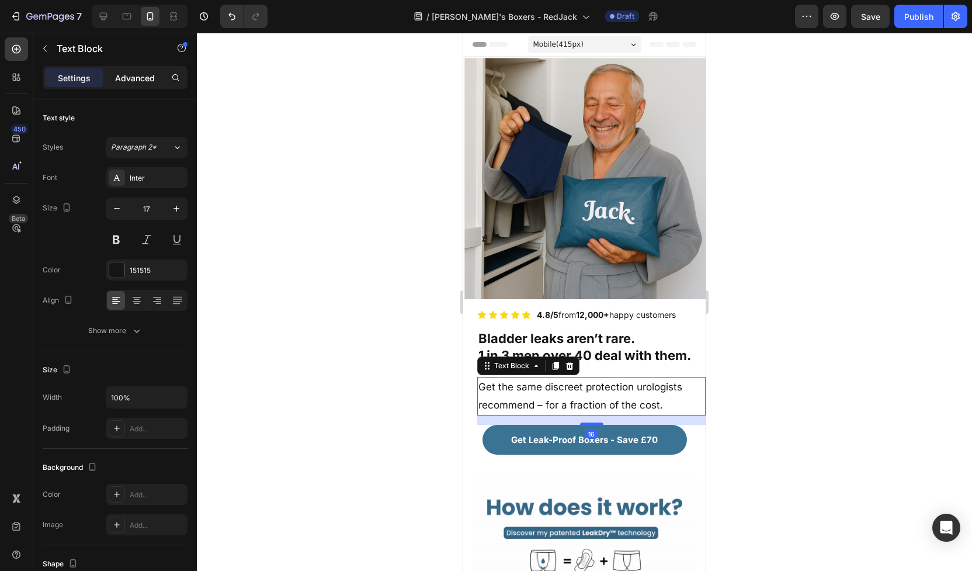
click at [137, 72] on p "Advanced" at bounding box center [135, 78] width 40 height 12
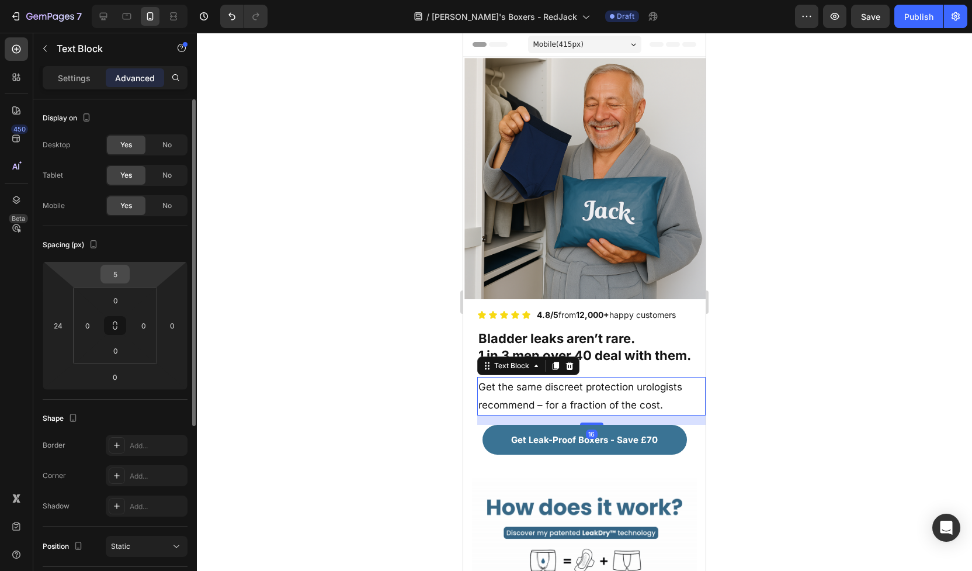
click at [123, 276] on input "5" at bounding box center [114, 274] width 23 height 18
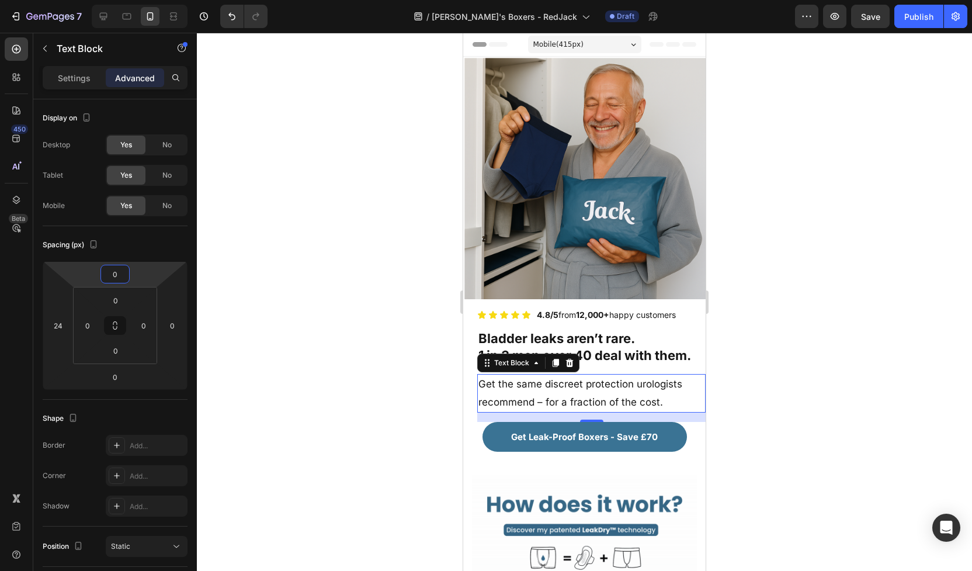
type input "0"
click at [289, 351] on div at bounding box center [584, 302] width 775 height 538
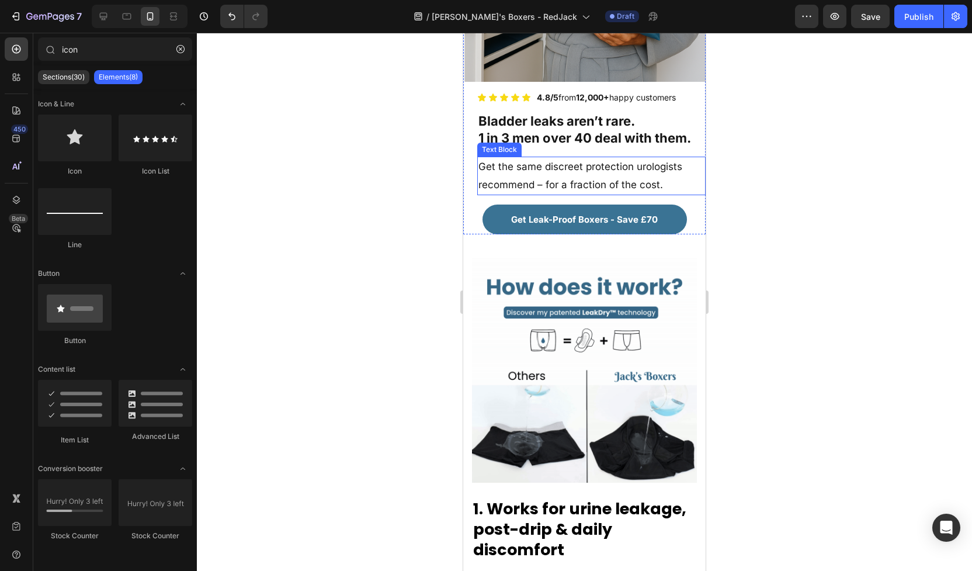
scroll to position [220, 0]
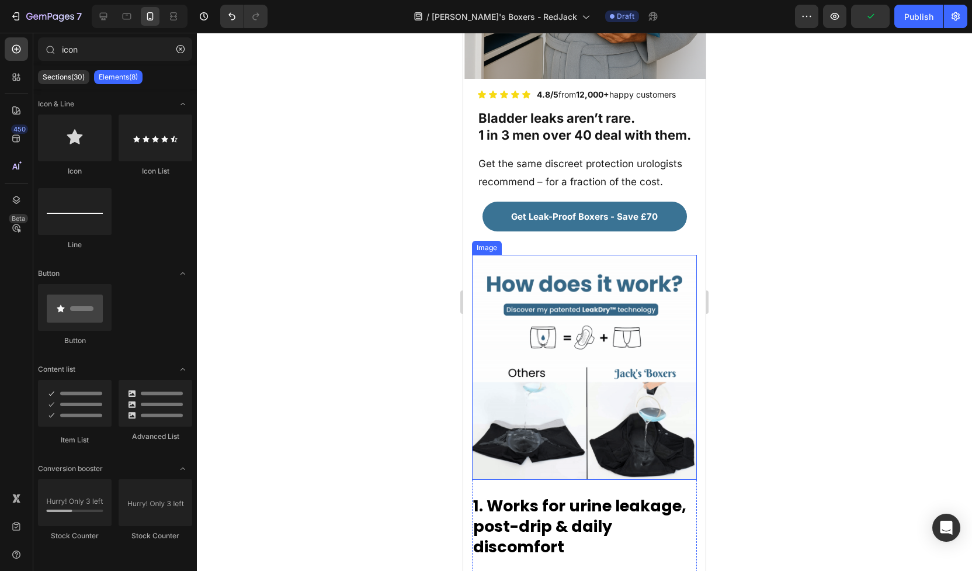
click at [552, 358] on img at bounding box center [584, 367] width 225 height 225
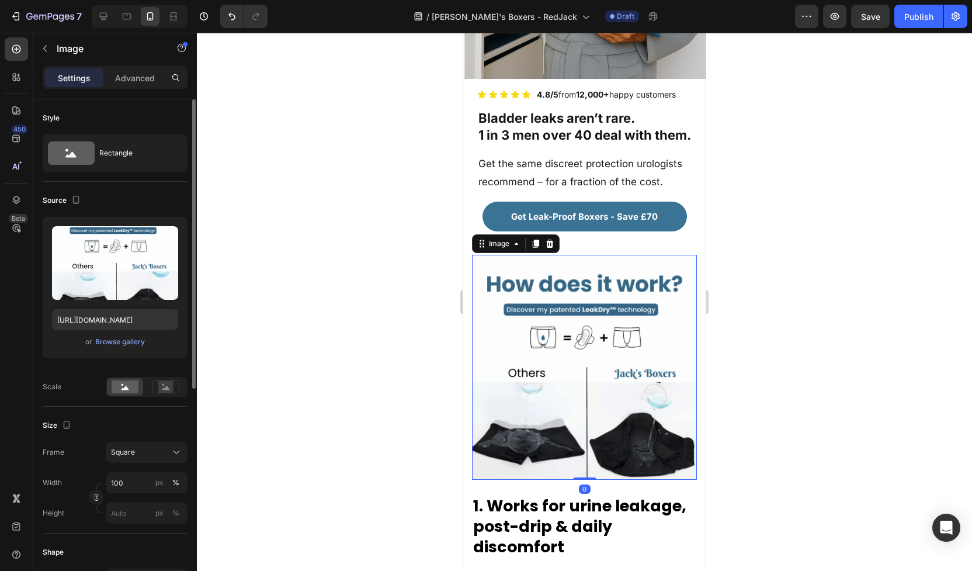
click at [121, 348] on div "or Browse gallery" at bounding box center [115, 342] width 126 height 14
click at [121, 342] on div "Browse gallery" at bounding box center [120, 342] width 50 height 11
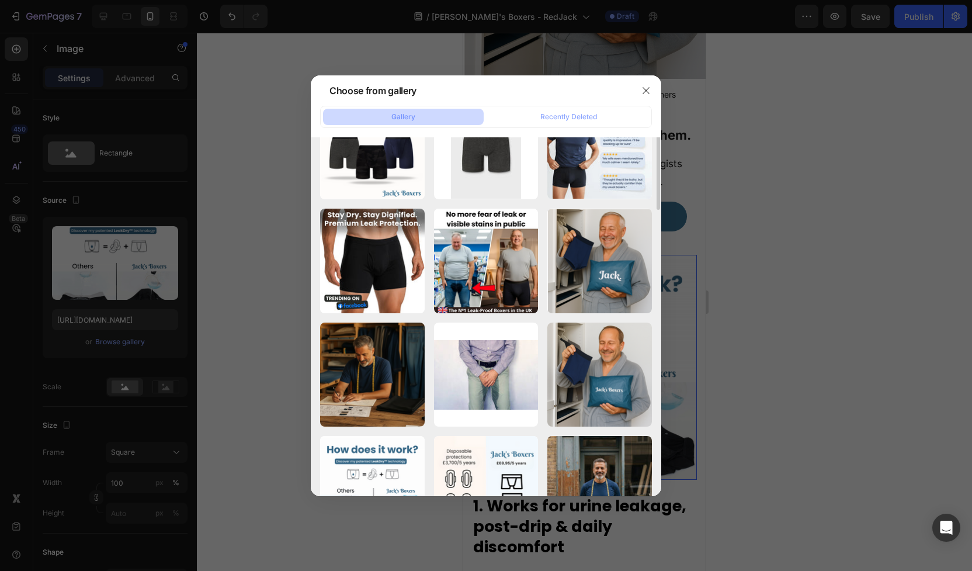
scroll to position [627, 0]
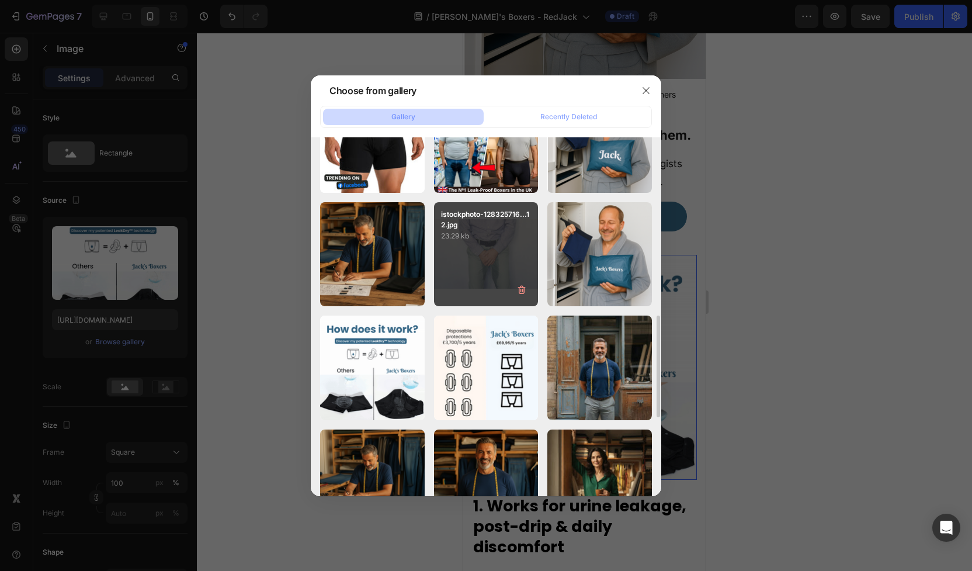
click at [483, 259] on div "istockphoto-128325716...12.jpg 23.29 kb" at bounding box center [486, 254] width 105 height 105
type input "https://cdn.shopify.com/s/files/1/0690/6354/0925/files/gempages_557558675238028…"
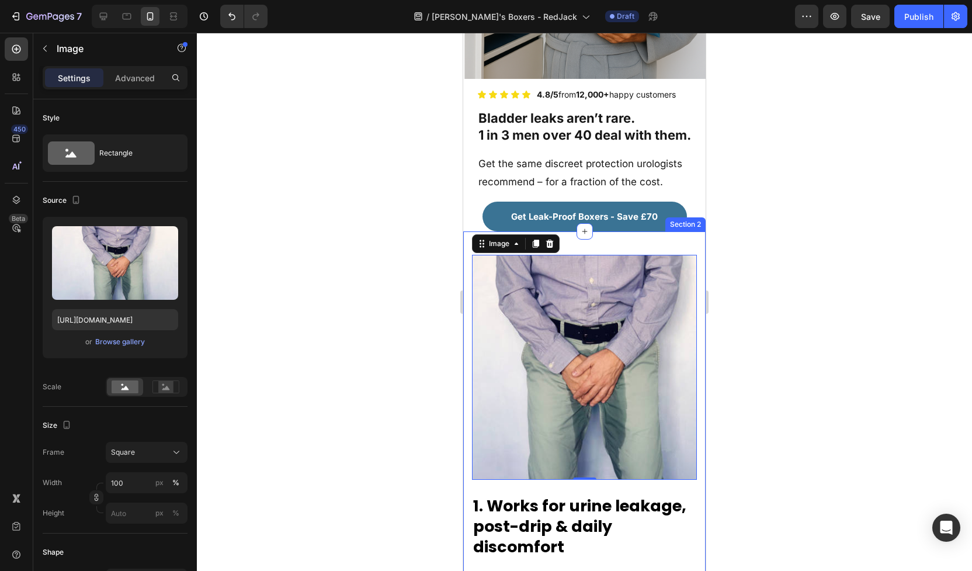
click at [756, 337] on div at bounding box center [584, 302] width 775 height 538
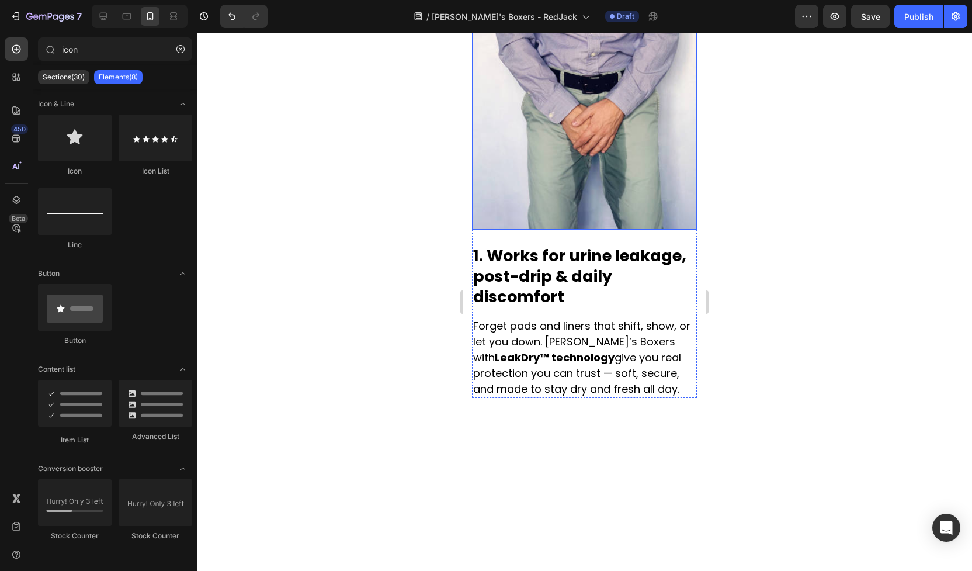
scroll to position [471, 0]
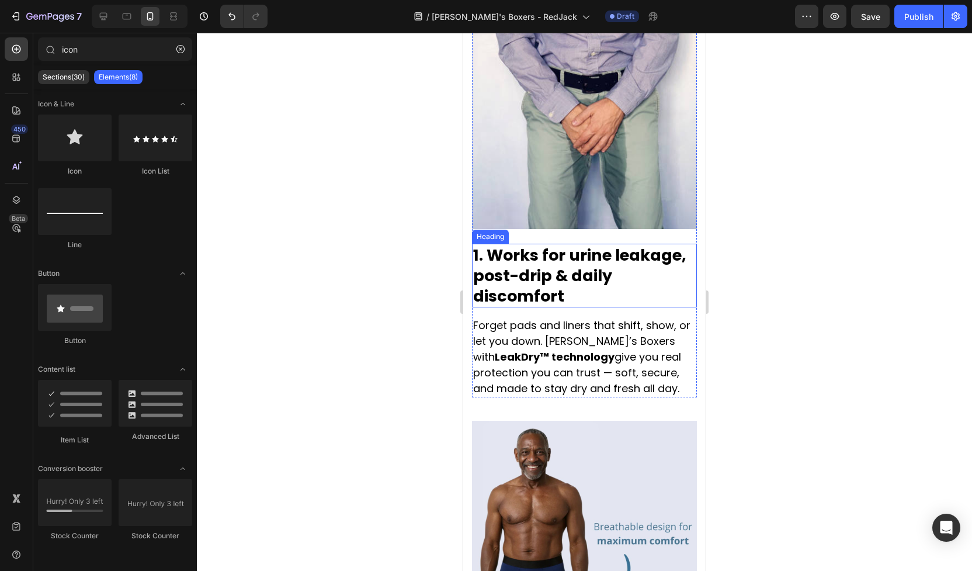
click at [541, 268] on h2 "1. Works for urine leakage, post-drip & daily discomfort" at bounding box center [584, 276] width 225 height 64
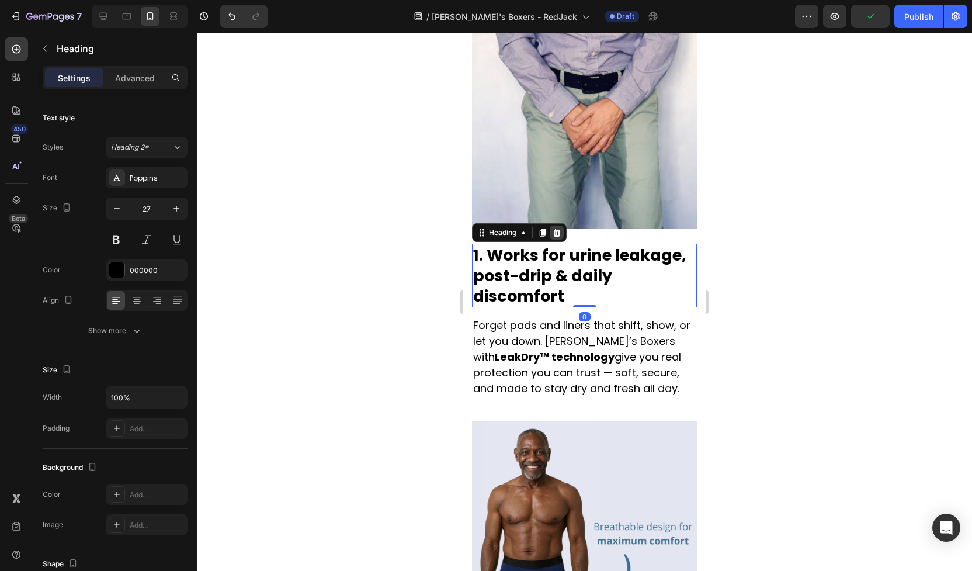
click at [556, 228] on icon at bounding box center [557, 232] width 8 height 8
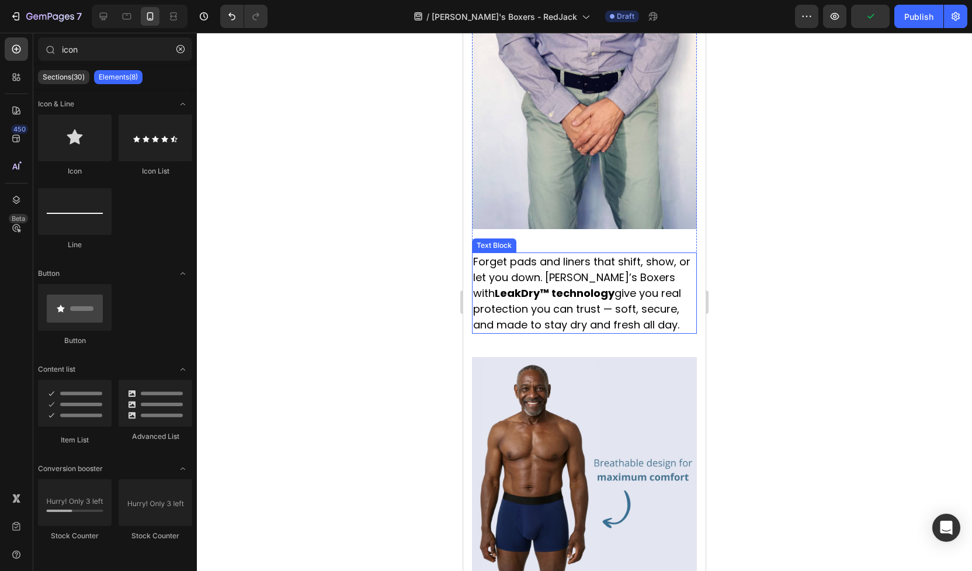
click at [553, 272] on p "Forget pads and liners that shift, show, or let you down. Jack’s Boxers with Le…" at bounding box center [584, 293] width 223 height 79
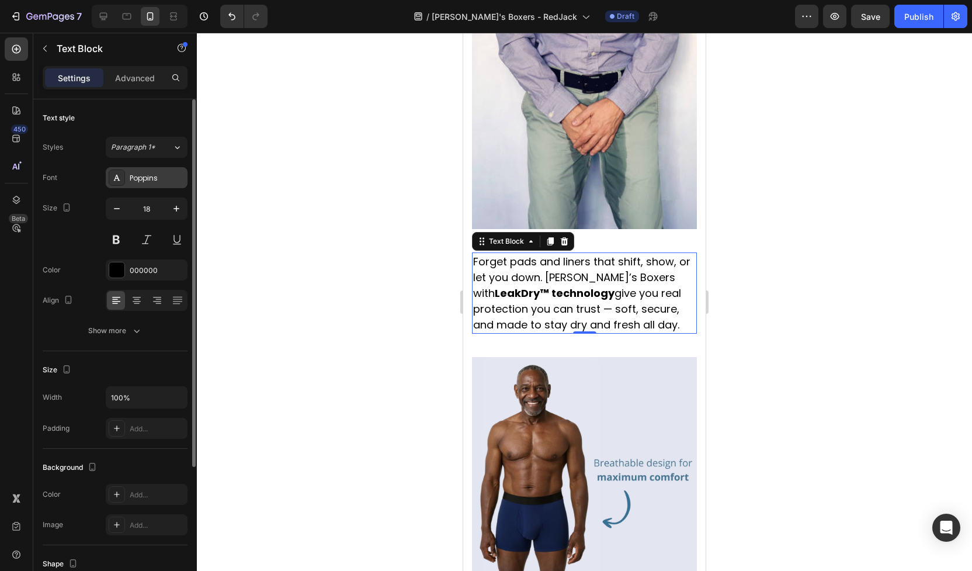
click at [154, 181] on div "Poppins" at bounding box center [157, 178] width 55 height 11
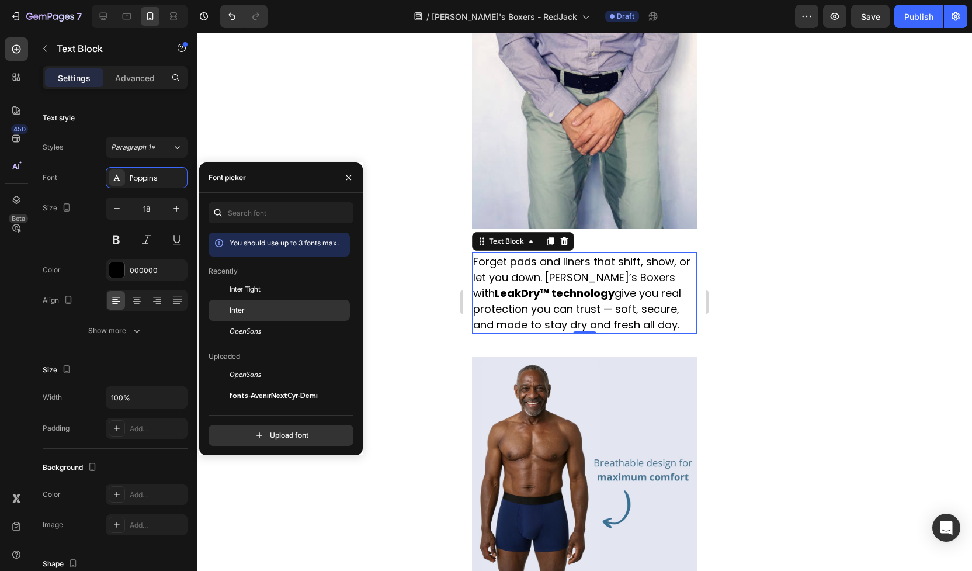
click at [235, 305] on span "Inter" at bounding box center [237, 310] width 15 height 11
click at [514, 282] on p "Forget pads and liners that shift, show, or let you down. Jack’s Boxers with Le…" at bounding box center [584, 293] width 223 height 79
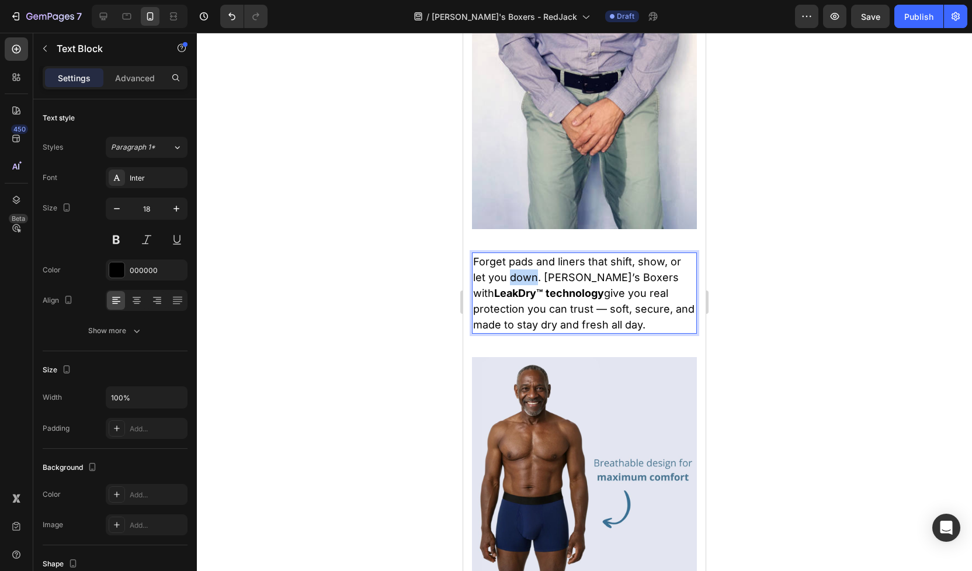
click at [514, 282] on p "Forget pads and liners that shift, show, or let you down. Jack’s Boxers with Le…" at bounding box center [584, 293] width 223 height 79
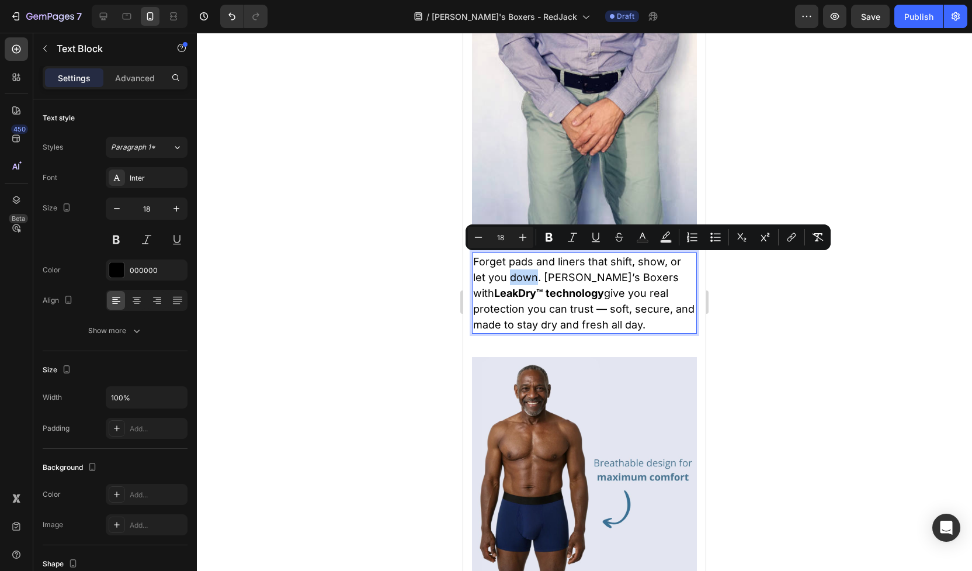
click at [509, 271] on p "Forget pads and liners that shift, show, or let you down. Jack’s Boxers with Le…" at bounding box center [584, 293] width 223 height 79
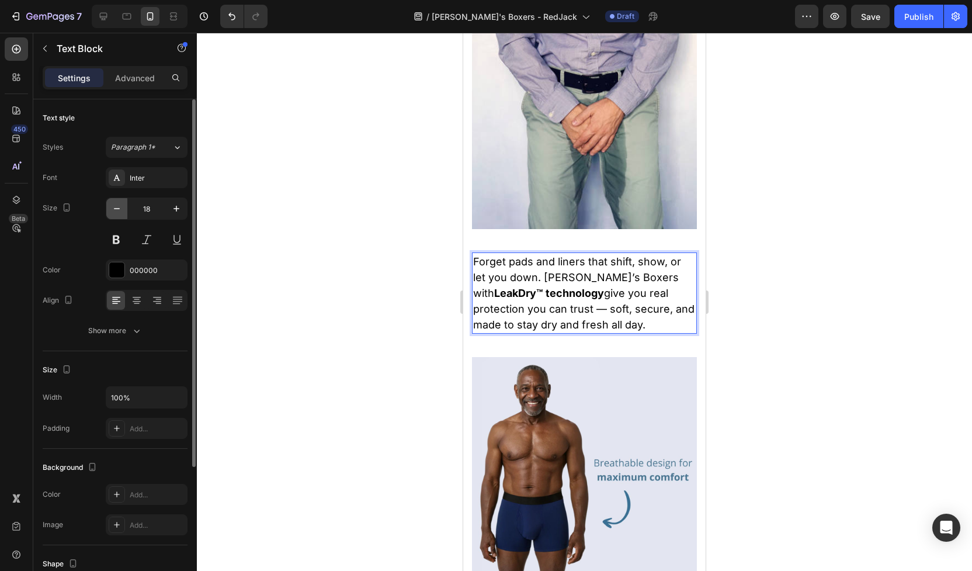
click at [117, 210] on icon "button" at bounding box center [117, 209] width 12 height 12
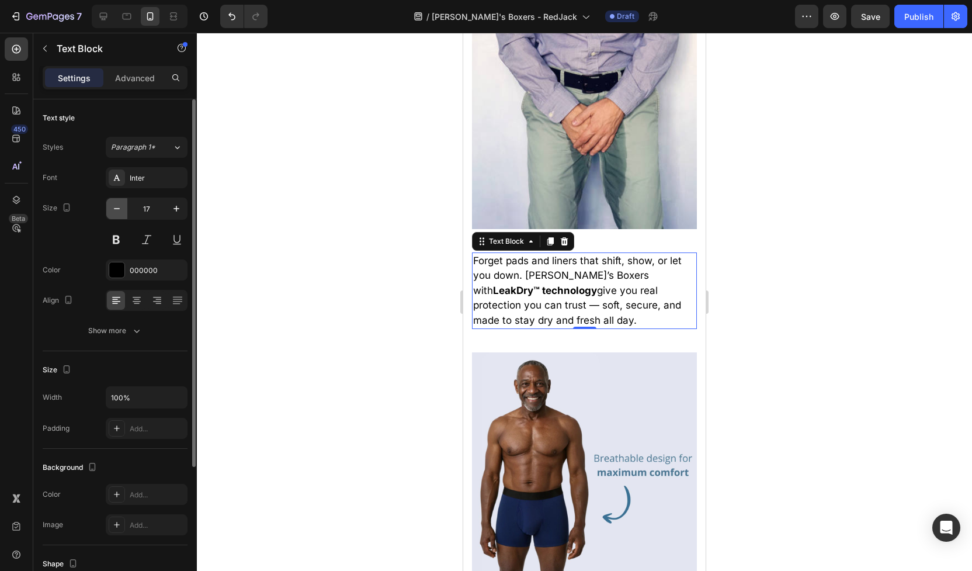
click at [117, 210] on icon "button" at bounding box center [117, 209] width 12 height 12
type input "16"
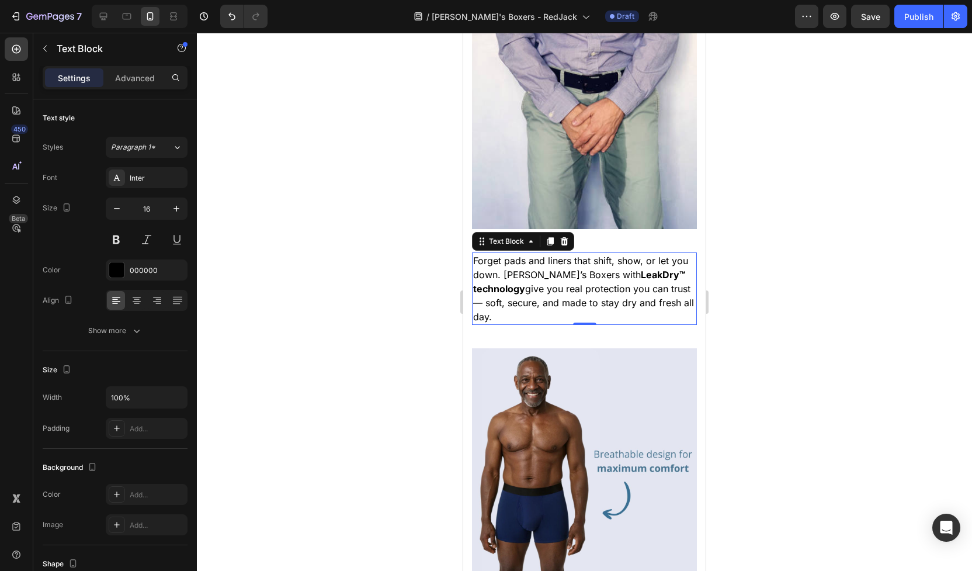
click at [566, 265] on p "Forget pads and liners that shift, show, or let you down. Jack’s Boxers with Le…" at bounding box center [584, 289] width 223 height 70
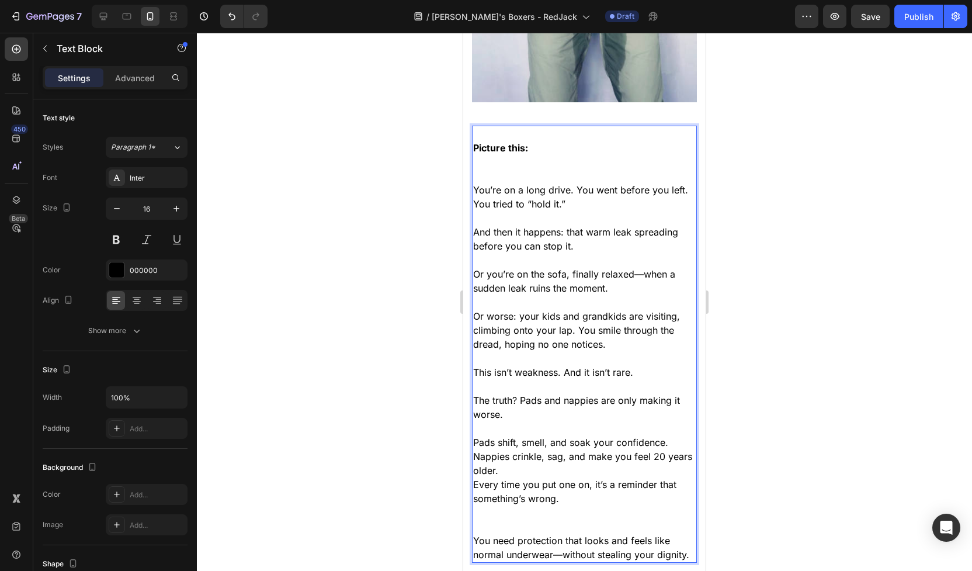
scroll to position [598, 0]
click at [515, 162] on p "Rich Text Editor. Editing area: main" at bounding box center [584, 161] width 223 height 14
click at [515, 171] on p "Rich Text Editor. Editing area: main" at bounding box center [584, 175] width 223 height 14
click at [529, 207] on p "You’re on a long drive. You went before you left. You tried to “hold it.”" at bounding box center [584, 196] width 223 height 28
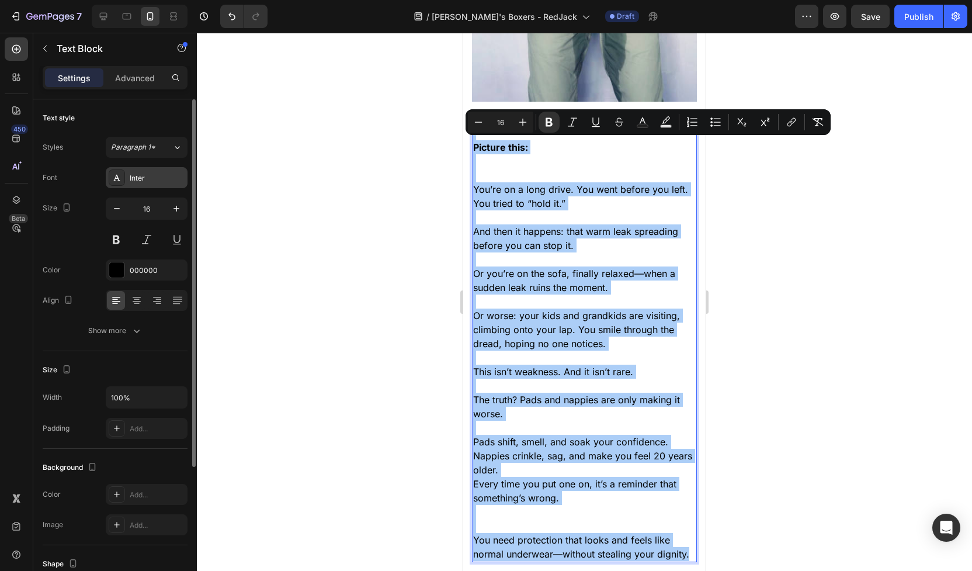
click at [151, 184] on div "Inter" at bounding box center [147, 177] width 82 height 21
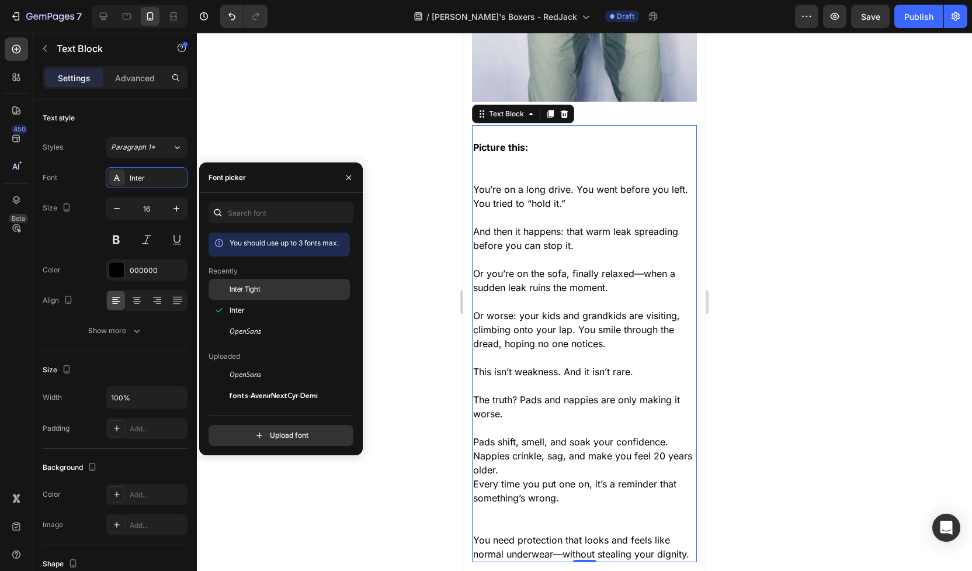
click at [252, 283] on div "Inter Tight" at bounding box center [279, 289] width 141 height 21
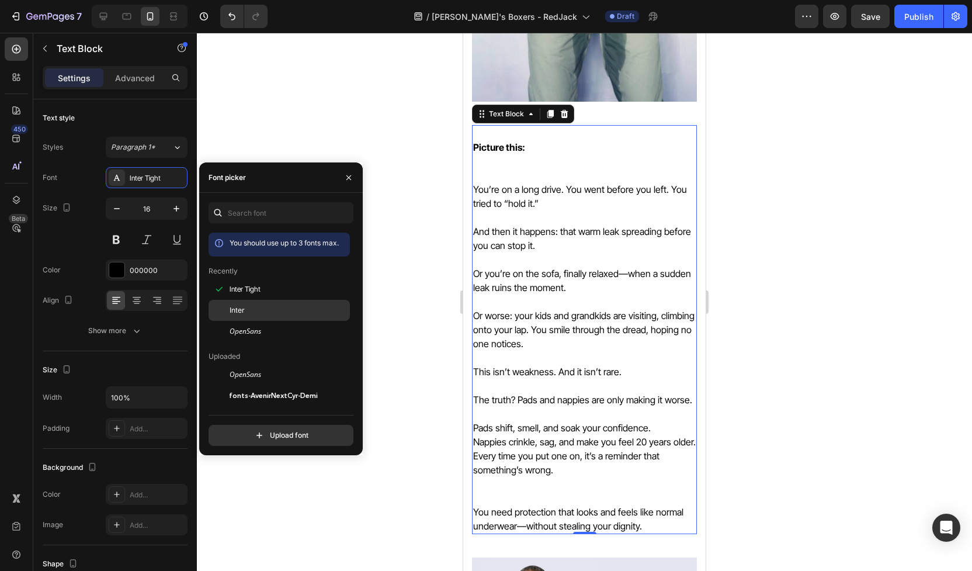
click at [254, 306] on div "Inter" at bounding box center [289, 310] width 118 height 11
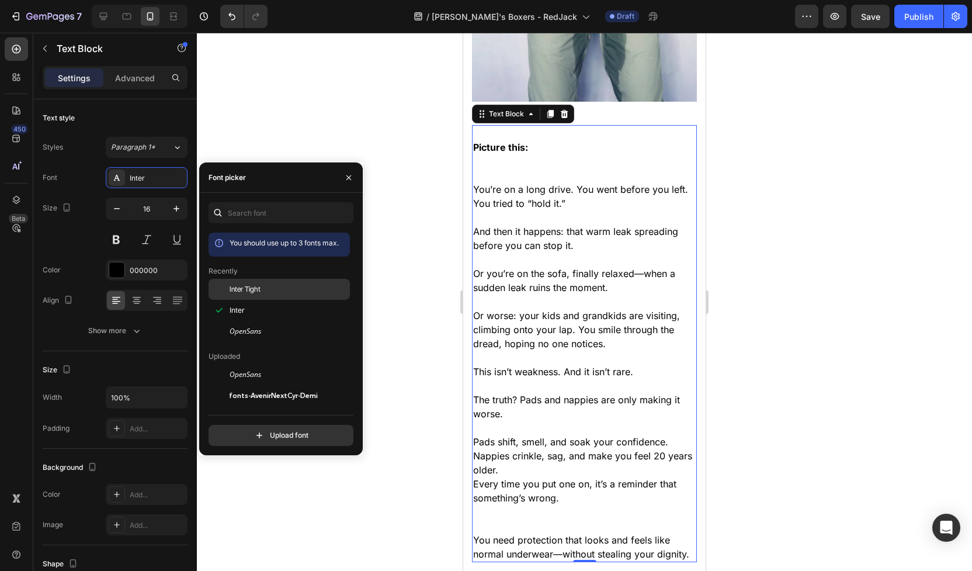
click at [259, 292] on span "Inter Tight" at bounding box center [245, 289] width 31 height 11
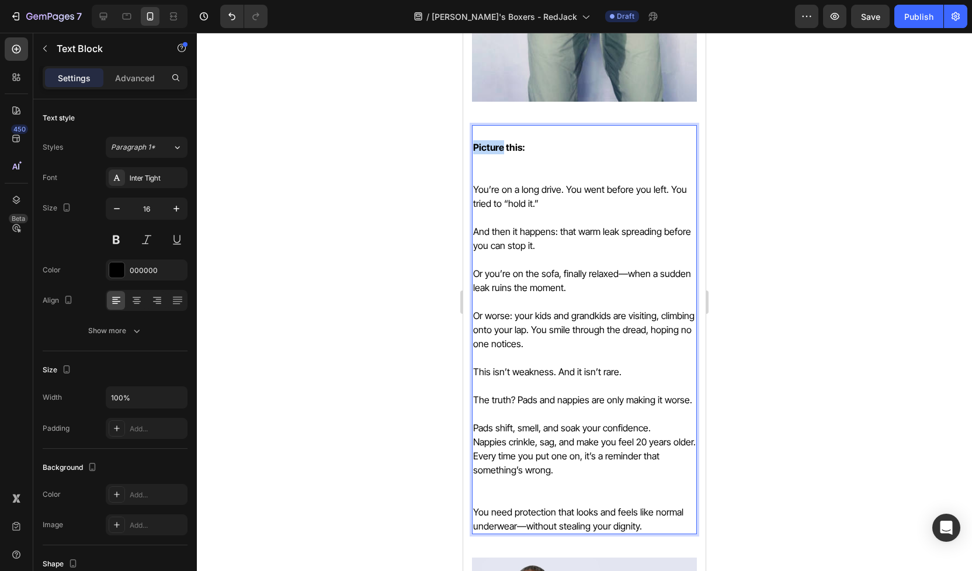
click at [496, 147] on strong "Picture this:" at bounding box center [499, 147] width 52 height 12
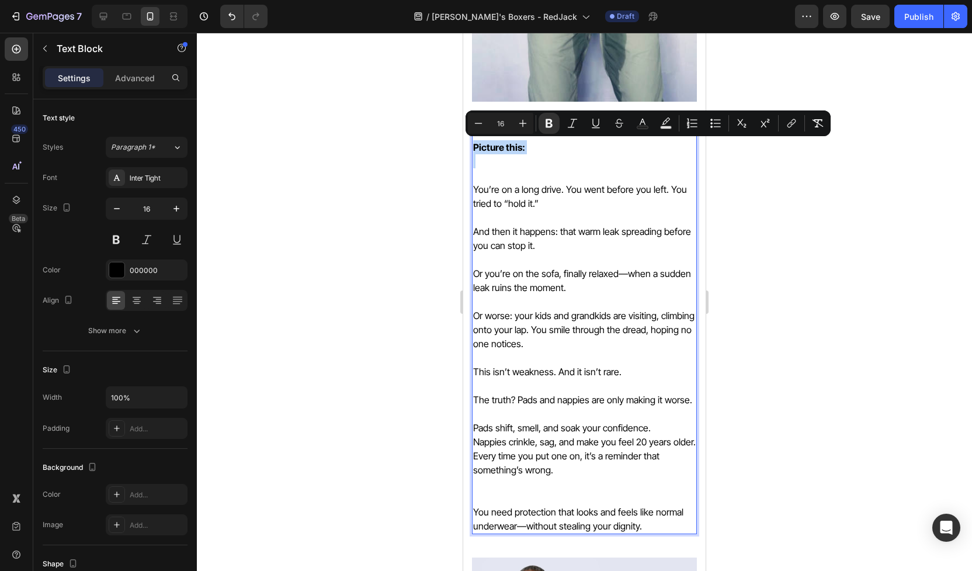
click at [496, 147] on strong "Picture this:" at bounding box center [499, 147] width 52 height 12
click at [543, 121] on button "Bold" at bounding box center [549, 123] width 21 height 21
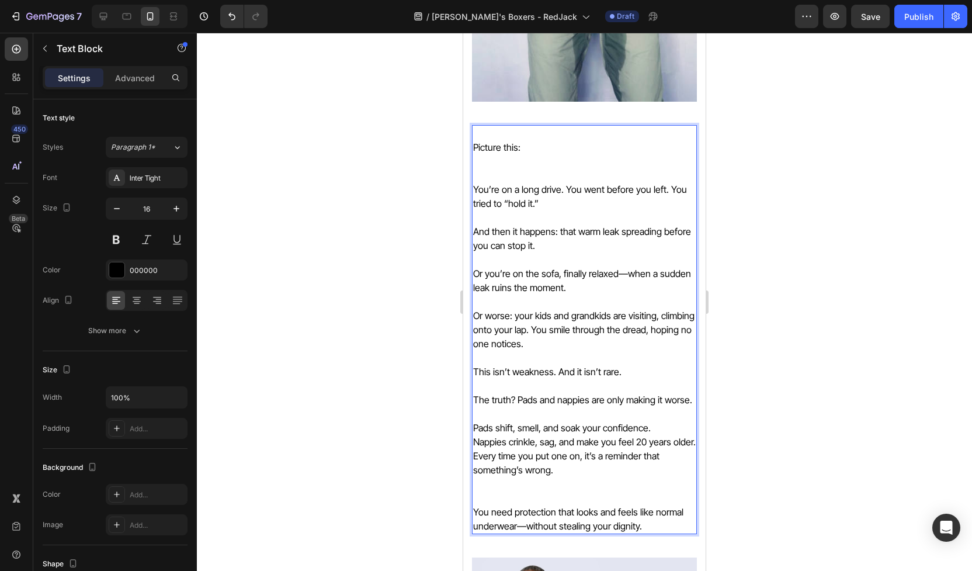
click at [476, 191] on p "You’re on a long drive. You went before you left. You tried to “hold it.”" at bounding box center [584, 196] width 223 height 28
click at [475, 192] on p "You’re on a long drive. You went before you left. You tried to “hold it.”" at bounding box center [584, 196] width 223 height 28
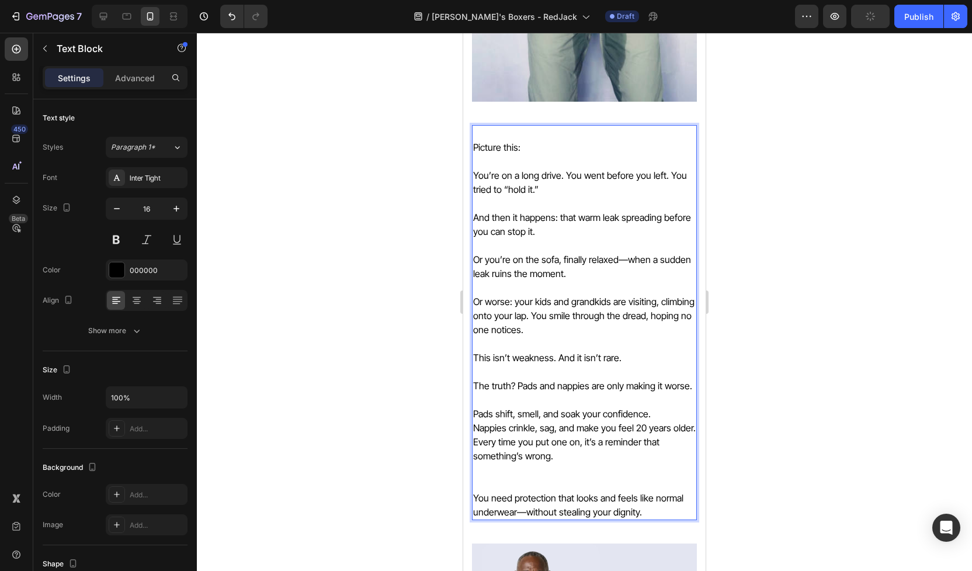
click at [473, 148] on p "Picture this:" at bounding box center [584, 147] width 223 height 14
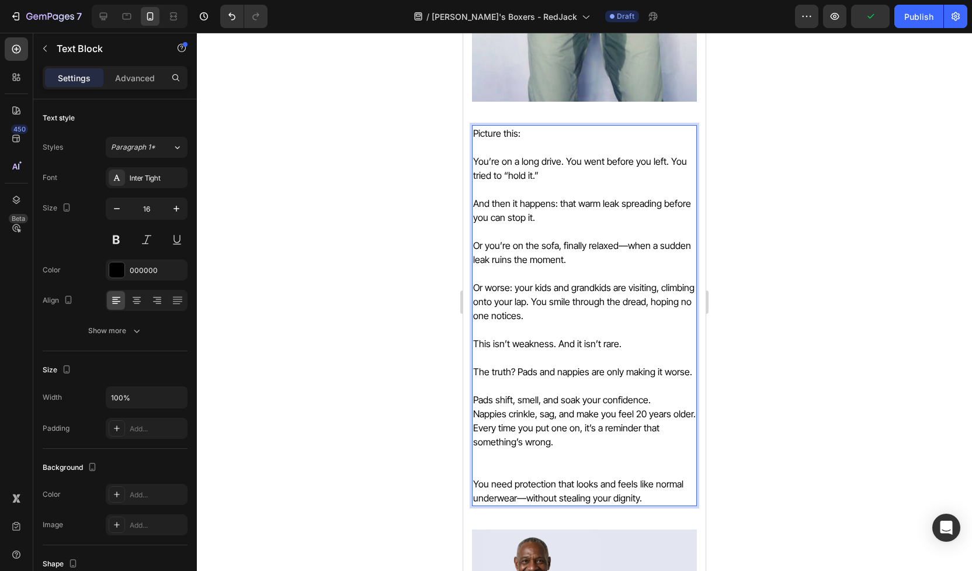
click at [473, 158] on div "Picture this: You’re on a long drive. You went before you left. You tried to “h…" at bounding box center [584, 315] width 225 height 381
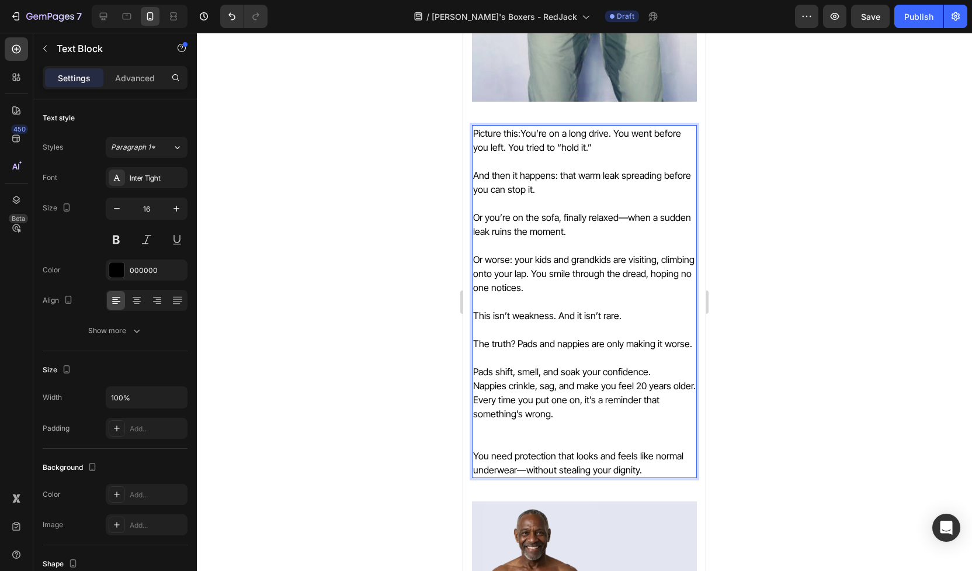
click at [520, 130] on p "Picture this:You’re on a long drive. You went before you left. You tried to “ho…" at bounding box center [584, 140] width 223 height 28
click at [576, 149] on p "Picture this: You’re on a long drive. You went before you left. You tried to “h…" at bounding box center [584, 140] width 223 height 28
click at [552, 176] on p "And then it happens: that warm leak spreading before you can stop it." at bounding box center [584, 182] width 223 height 28
drag, startPoint x: 552, startPoint y: 176, endPoint x: 511, endPoint y: 176, distance: 40.9
click at [511, 176] on p "And then it happens: that warm leak spreading before you can stop it." at bounding box center [584, 182] width 223 height 28
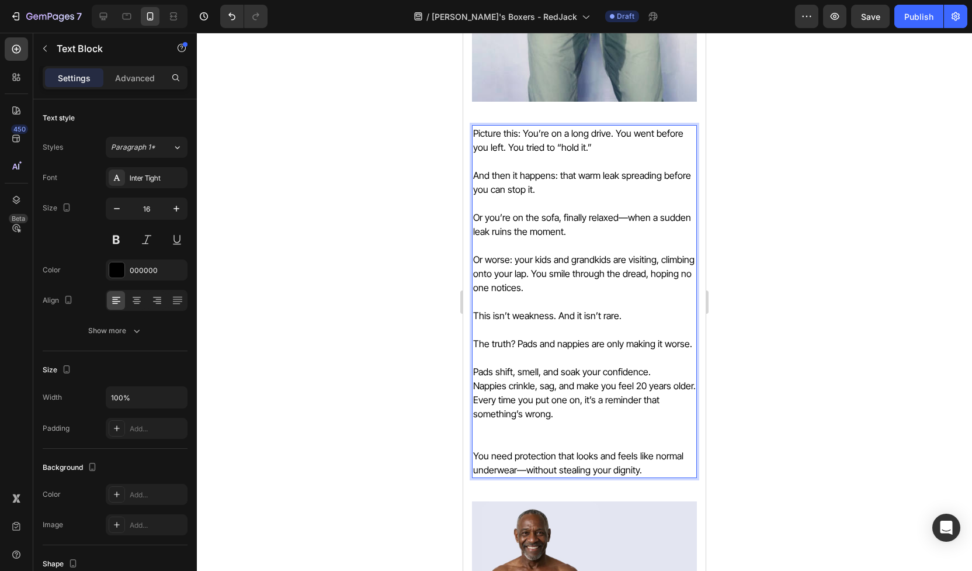
click at [524, 175] on p "And then it happens: that warm leak spreading before you can stop it." at bounding box center [584, 182] width 223 height 28
click at [586, 293] on p "Or worse: your kids and grandkids are visiting, climbing onto your lap. You smi…" at bounding box center [584, 273] width 223 height 42
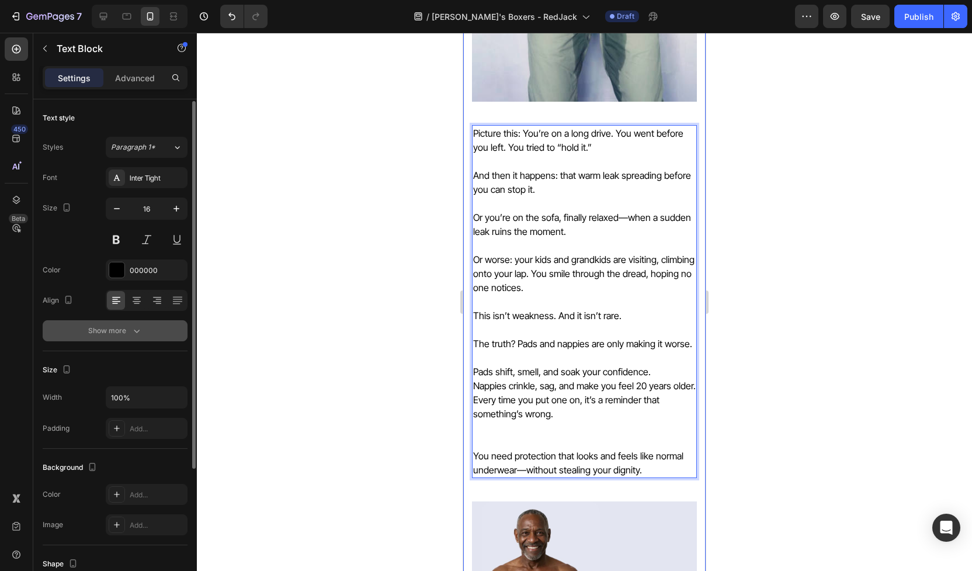
scroll to position [188, 0]
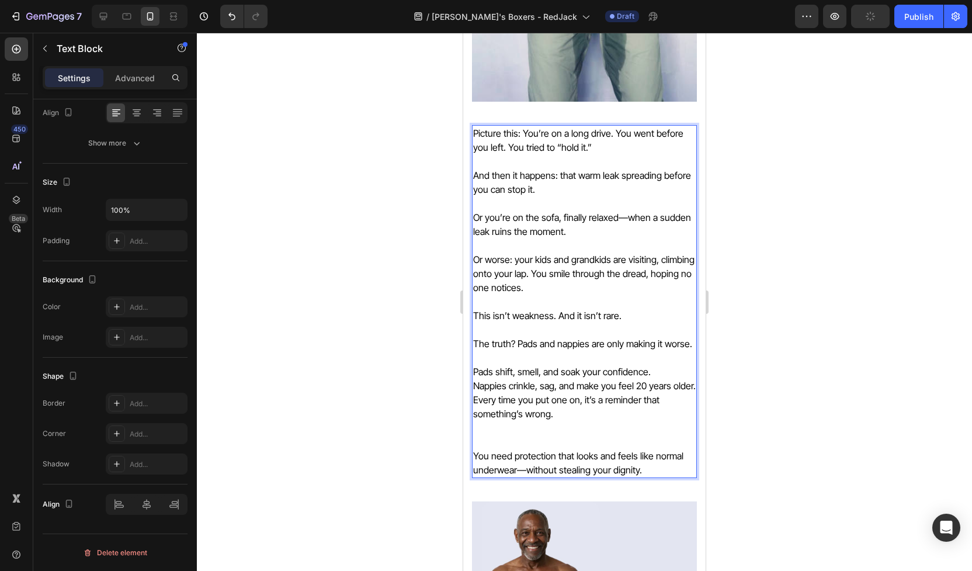
click at [605, 256] on p "Or worse: your kids and grandkids are visiting, climbing onto your lap. You smi…" at bounding box center [584, 273] width 223 height 42
click at [815, 221] on div at bounding box center [584, 302] width 775 height 538
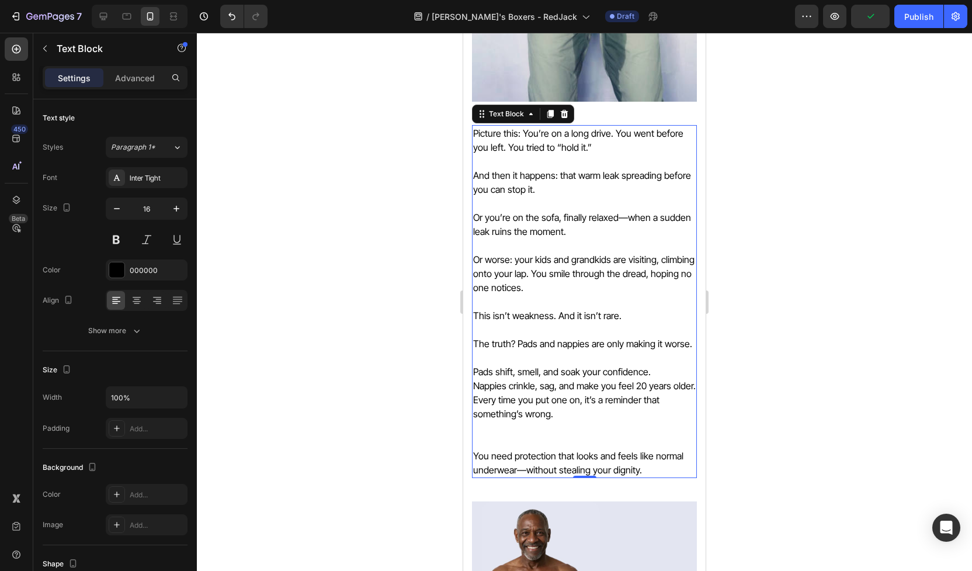
click at [585, 258] on p "Or worse: your kids and grandkids are visiting, climbing onto your lap. You smi…" at bounding box center [584, 273] width 223 height 42
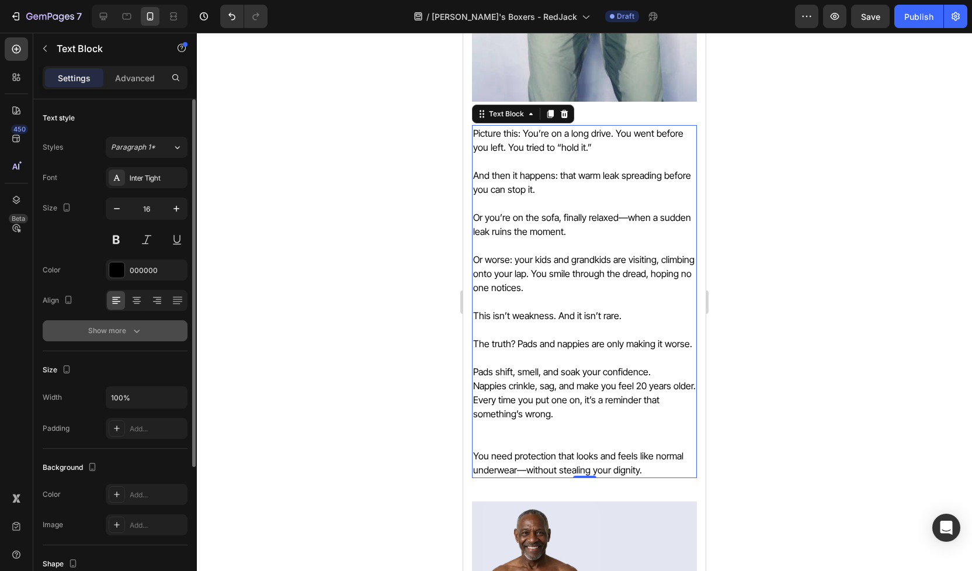
click at [131, 335] on icon "button" at bounding box center [137, 331] width 12 height 12
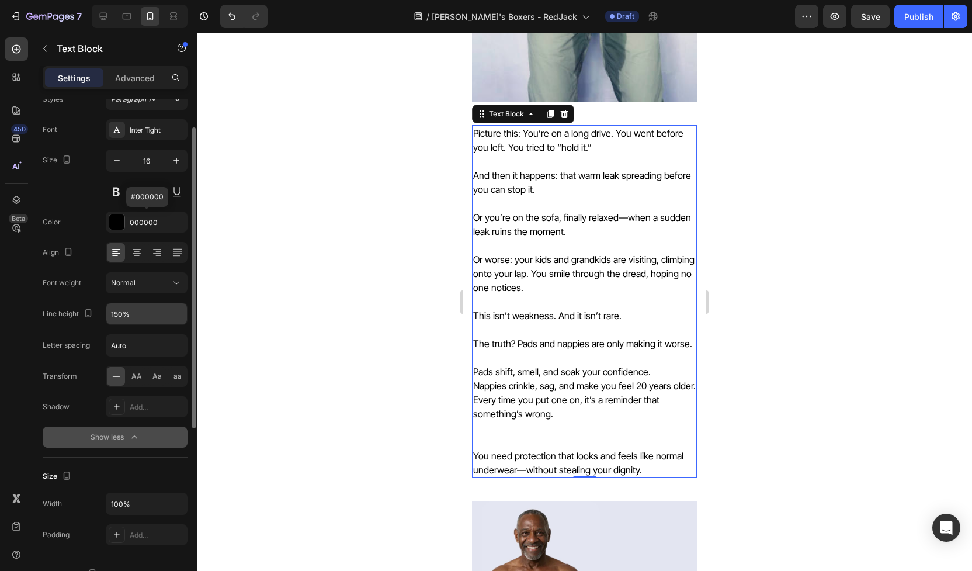
scroll to position [0, 0]
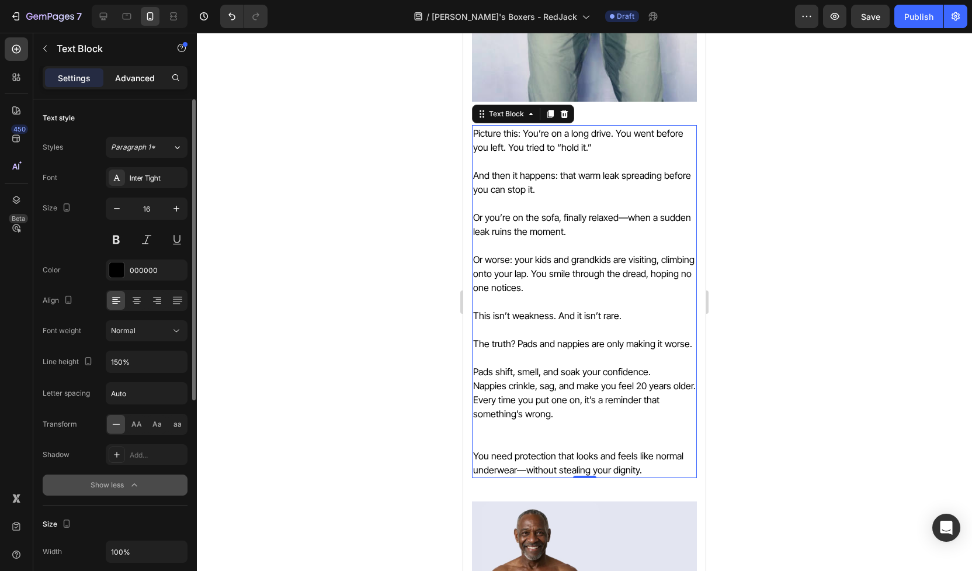
click at [126, 86] on div "Advanced" at bounding box center [135, 77] width 58 height 19
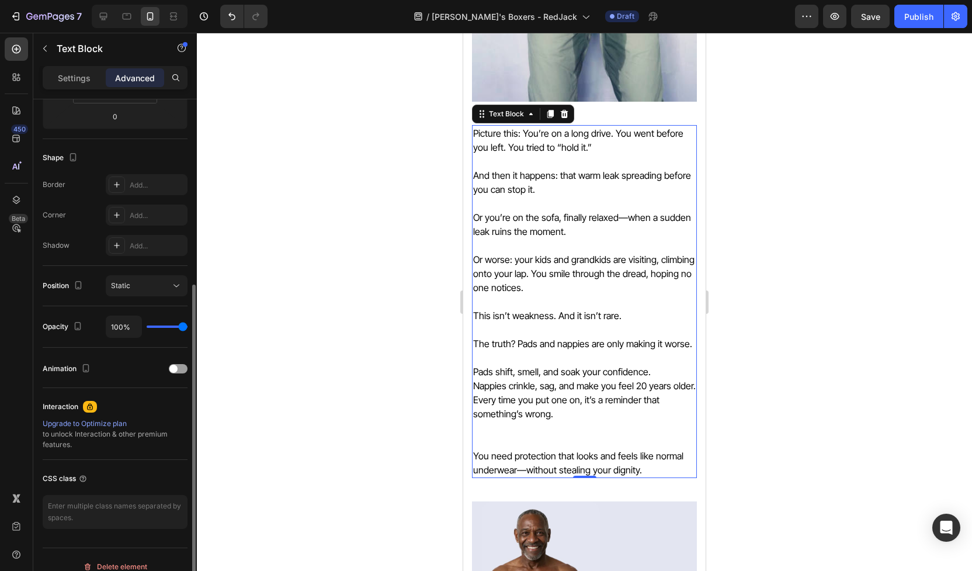
scroll to position [275, 0]
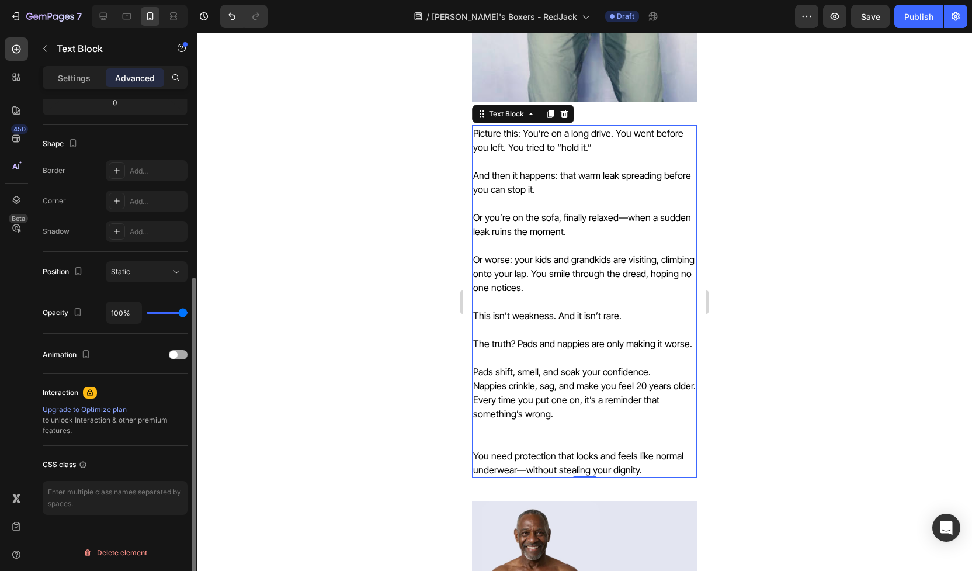
click at [178, 352] on div at bounding box center [178, 354] width 19 height 9
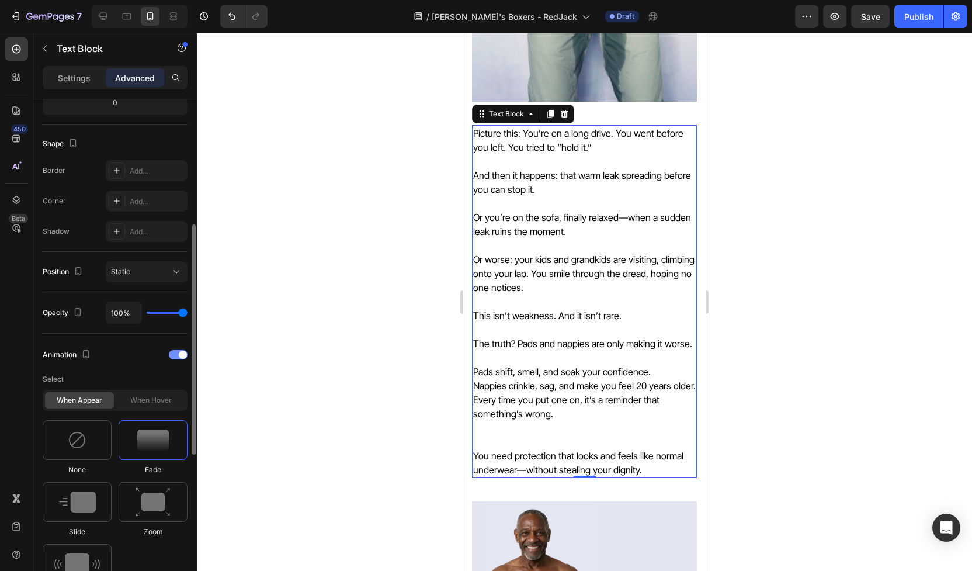
click at [178, 352] on div at bounding box center [178, 354] width 19 height 9
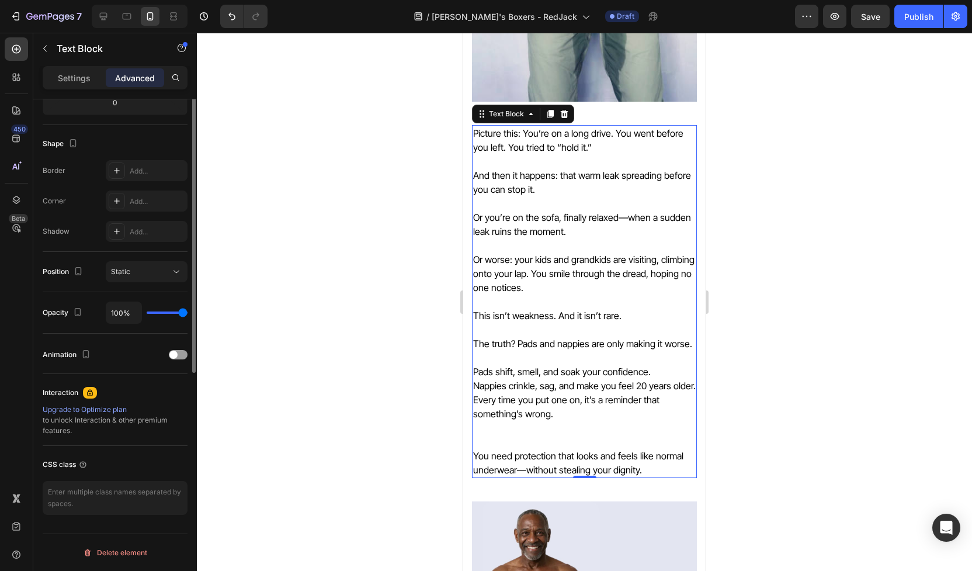
scroll to position [0, 0]
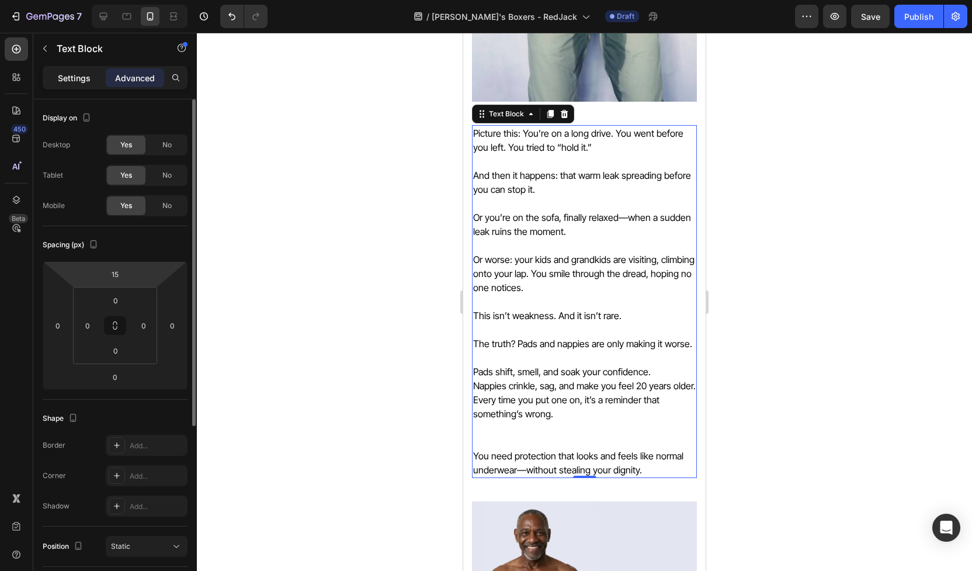
click at [80, 78] on p "Settings" at bounding box center [74, 78] width 33 height 12
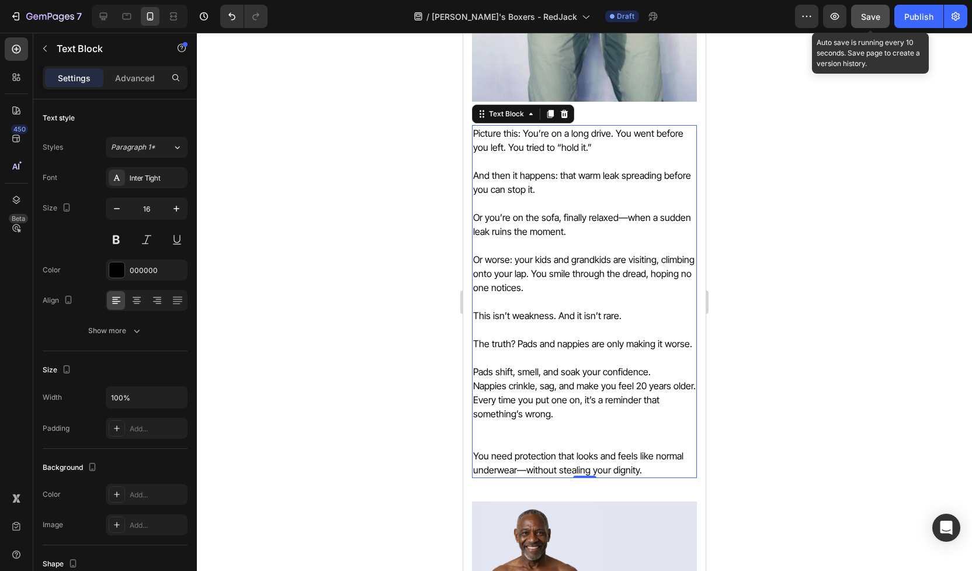
click at [858, 14] on button "Save" at bounding box center [870, 16] width 39 height 23
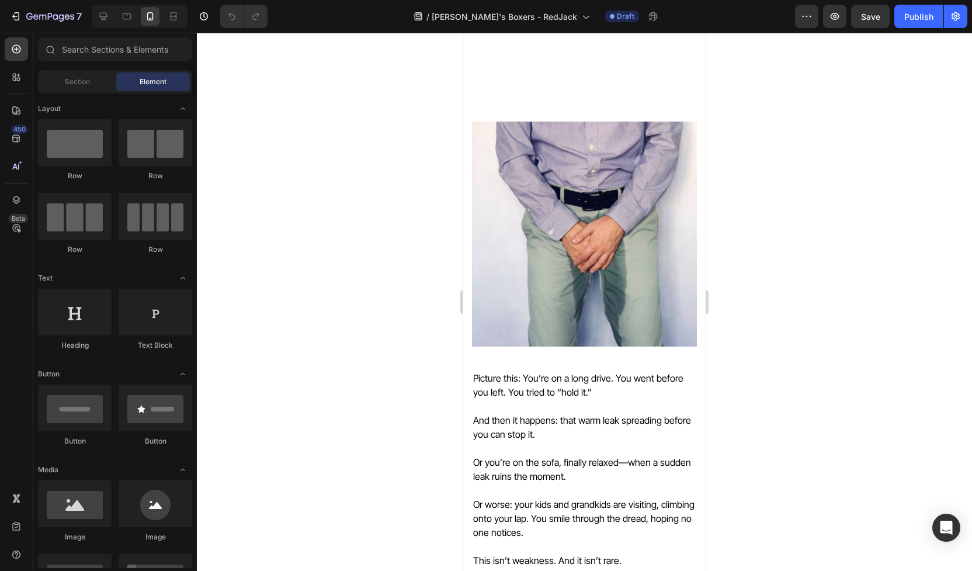
scroll to position [451, 0]
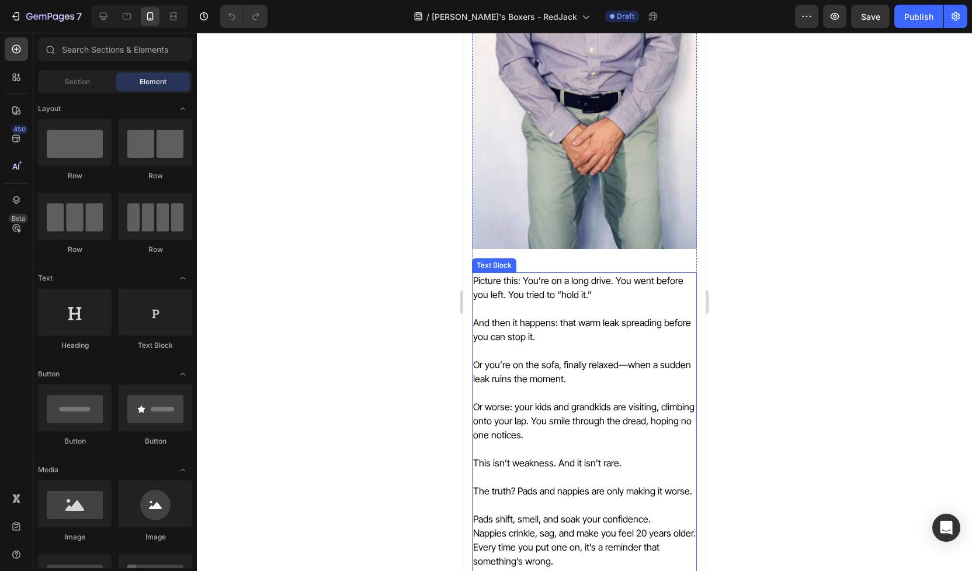
click at [595, 307] on p at bounding box center [584, 309] width 223 height 14
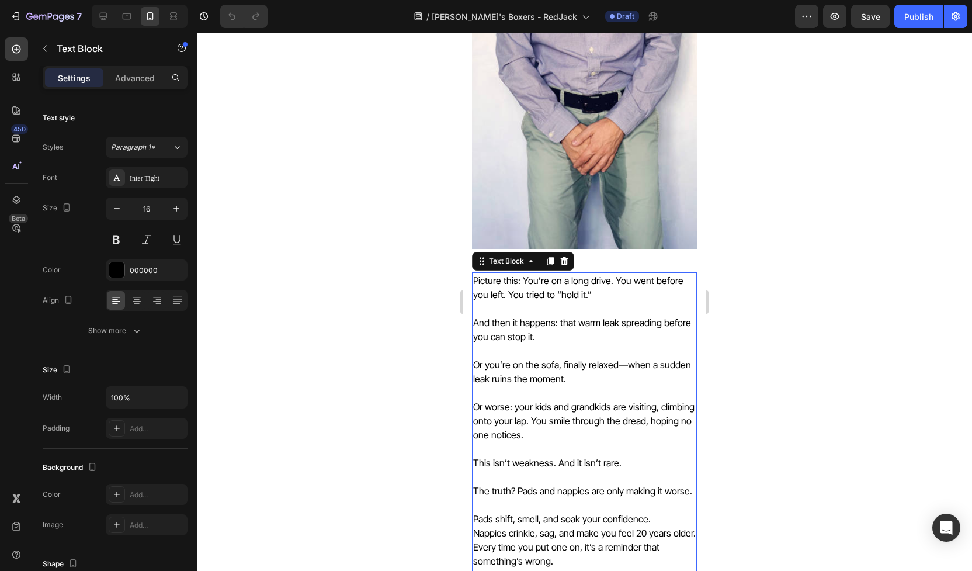
click at [594, 292] on p "Picture this: You’re on a long drive. You went before you left. You tried to “h…" at bounding box center [584, 287] width 223 height 28
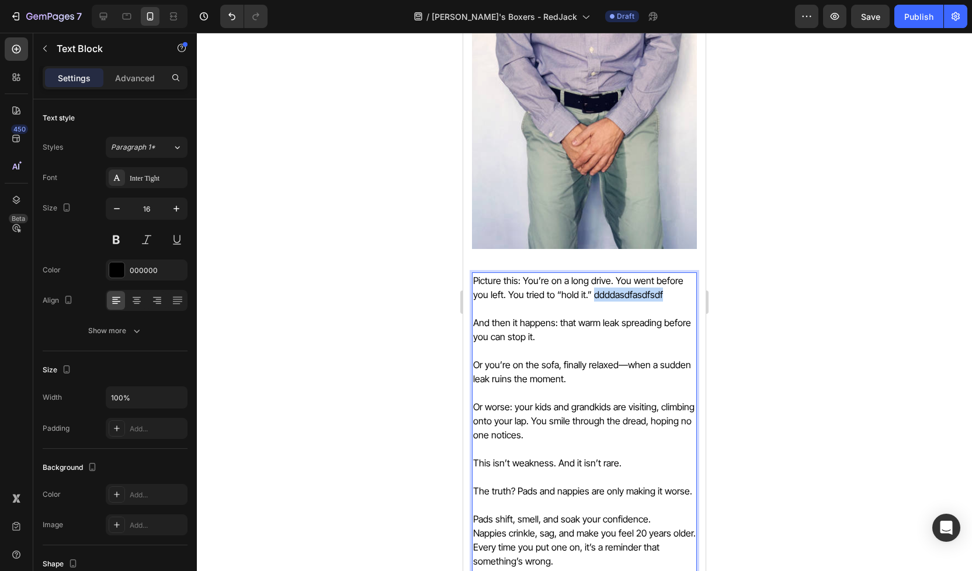
drag, startPoint x: 575, startPoint y: 296, endPoint x: 665, endPoint y: 297, distance: 90.0
click at [662, 297] on p "Picture this: You’re on a long drive. You went before you left. You tried to “h…" at bounding box center [584, 287] width 223 height 28
click at [635, 461] on p "This isn’t weakness. And it isn’t rare." at bounding box center [584, 463] width 223 height 14
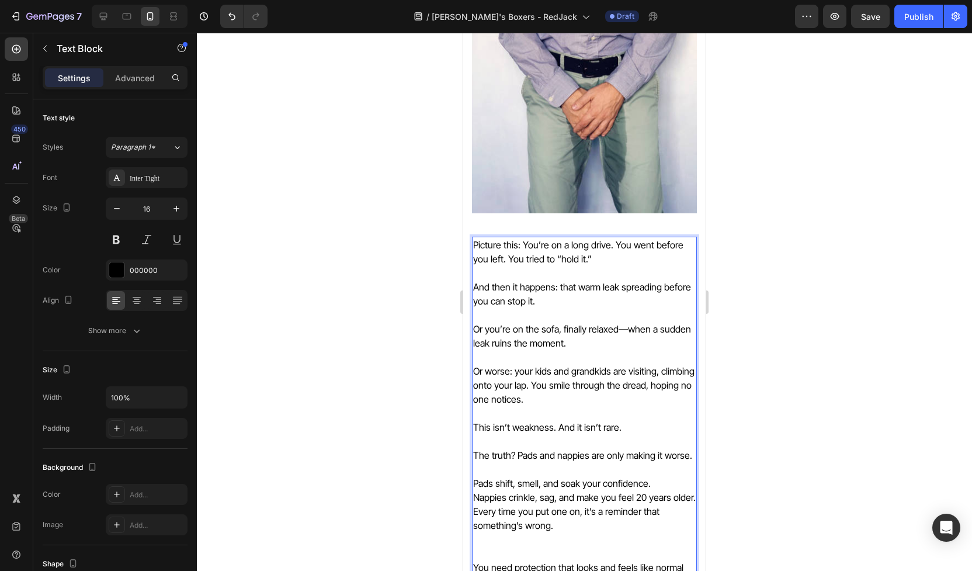
scroll to position [488, 0]
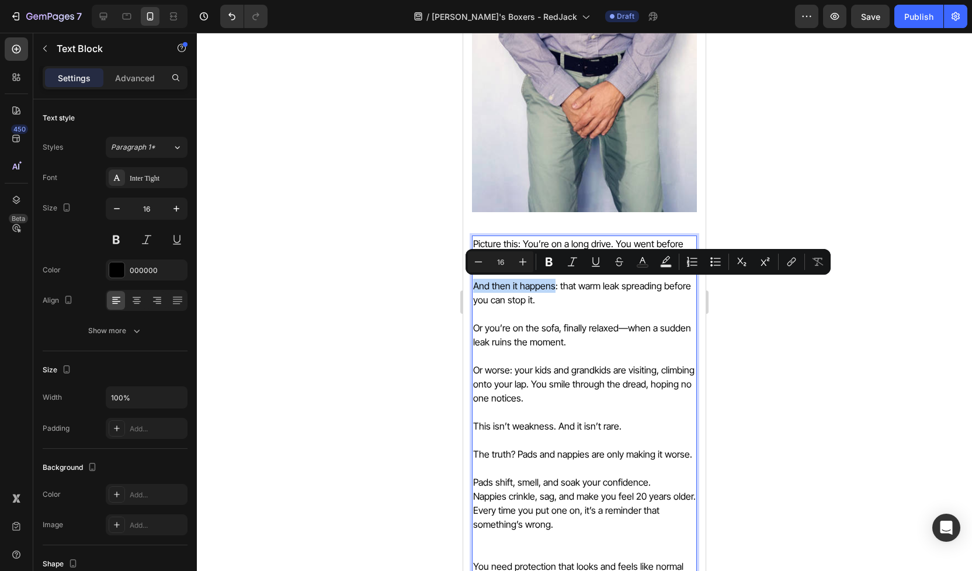
drag, startPoint x: 553, startPoint y: 288, endPoint x: 473, endPoint y: 286, distance: 80.1
click at [473, 286] on p "And then it happens: that warm leak spreading before you can stop it." at bounding box center [584, 293] width 223 height 28
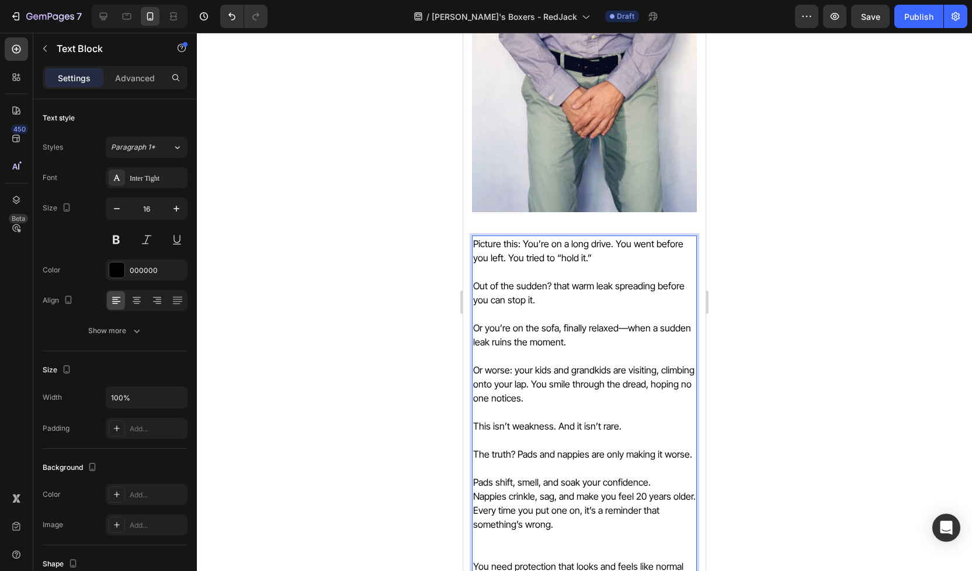
click at [555, 284] on p "Out of the sudden? that warm leak spreading before you can stop it." at bounding box center [584, 293] width 223 height 28
click at [597, 296] on p "Out of the sudden? That warm leak spreading before you can stop it." at bounding box center [584, 293] width 223 height 28
click at [657, 287] on p "Out of the sudden? That warm leak spreading before you can stop it." at bounding box center [584, 293] width 223 height 28
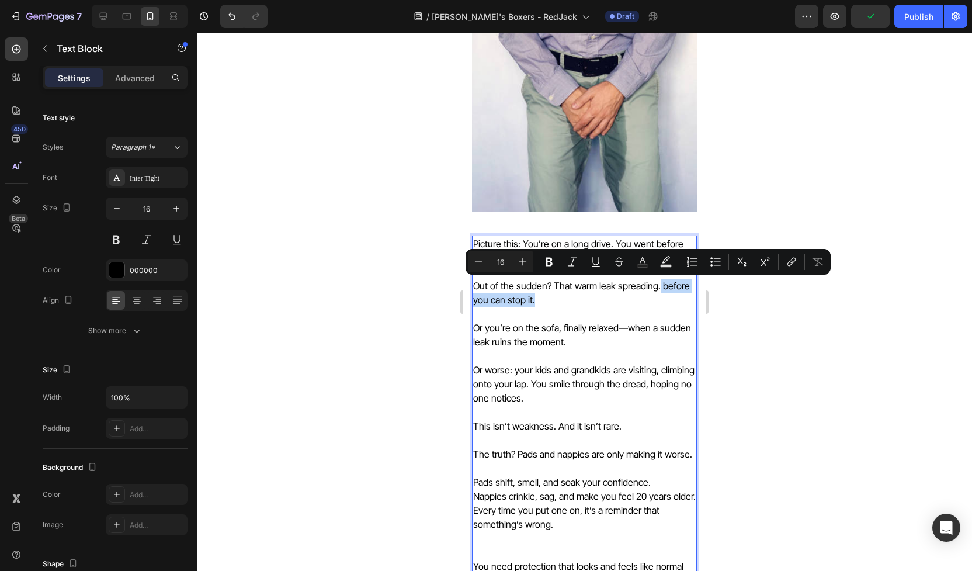
drag, startPoint x: 659, startPoint y: 285, endPoint x: 677, endPoint y: 295, distance: 20.4
click at [677, 295] on p "Out of the sudden? That warm leak spreading. before you can stop it." at bounding box center [584, 293] width 223 height 28
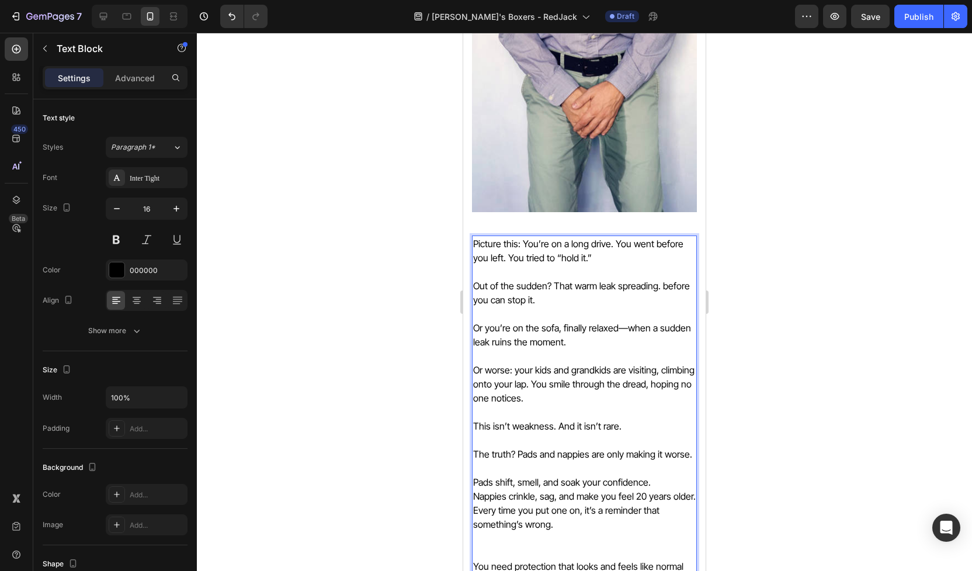
click at [667, 307] on p "Rich Text Editor. Editing area: main" at bounding box center [584, 314] width 223 height 14
click at [664, 287] on p "Out of the sudden? That warm leak spreading. before you can stop it." at bounding box center [584, 293] width 223 height 28
click at [498, 301] on p "Out of the sudden? That warm leak spreading. Before you can stop it." at bounding box center [584, 293] width 223 height 28
click at [527, 359] on p "Rich Text Editor. Editing area: main" at bounding box center [584, 356] width 223 height 14
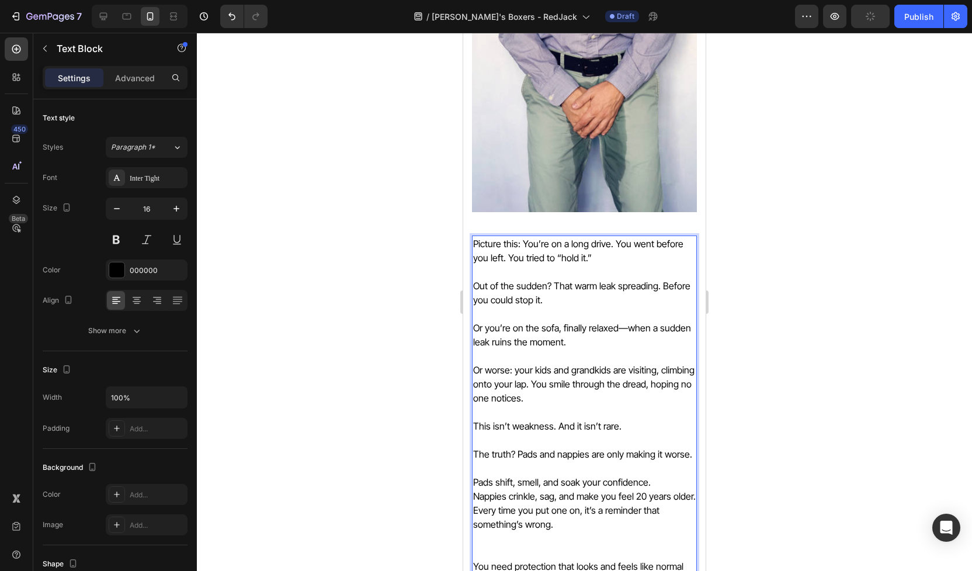
click at [489, 327] on p "Or you’re on the sofa, finally relaxed—when a sudden leak ruins the moment." at bounding box center [584, 335] width 223 height 28
click at [484, 328] on p "Or you’re on the sofa, finally relaxed—when a sudden leak ruins the moment." at bounding box center [584, 335] width 223 height 28
click at [613, 335] on p "Or late at night you’re on the sofa, finally relaxed—when a sudden leak ruins t…" at bounding box center [584, 335] width 223 height 28
click at [674, 326] on p "Or late at night you’re on the sofa, finally relaxed—when a sudden leak ruins t…" at bounding box center [584, 335] width 223 height 28
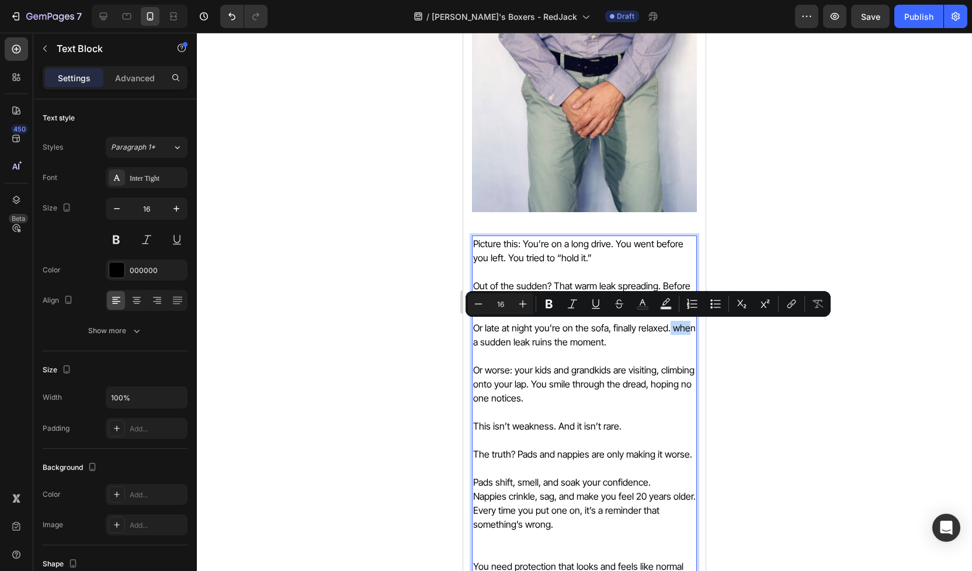
drag, startPoint x: 668, startPoint y: 329, endPoint x: 685, endPoint y: 330, distance: 17.6
click at [685, 330] on p "Or late at night you’re on the sofa, finally relaxed. when a sudden leak ruins …" at bounding box center [584, 335] width 223 height 28
drag, startPoint x: 670, startPoint y: 330, endPoint x: 691, endPoint y: 331, distance: 20.5
click at [691, 331] on p "Or late at night you’re on the sofa, finally relaxed. when a sudden leak ruins …" at bounding box center [584, 335] width 223 height 28
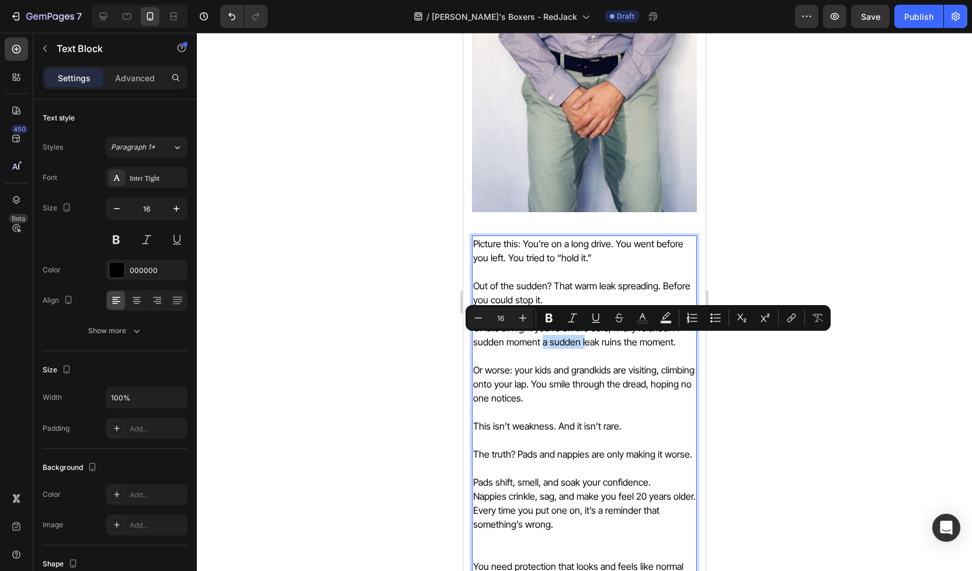
drag, startPoint x: 581, startPoint y: 343, endPoint x: 542, endPoint y: 345, distance: 39.2
click at [542, 345] on p "Or late at night you’re on the sofa, finally relaxed. A sudden moment a sudden …" at bounding box center [584, 335] width 223 height 28
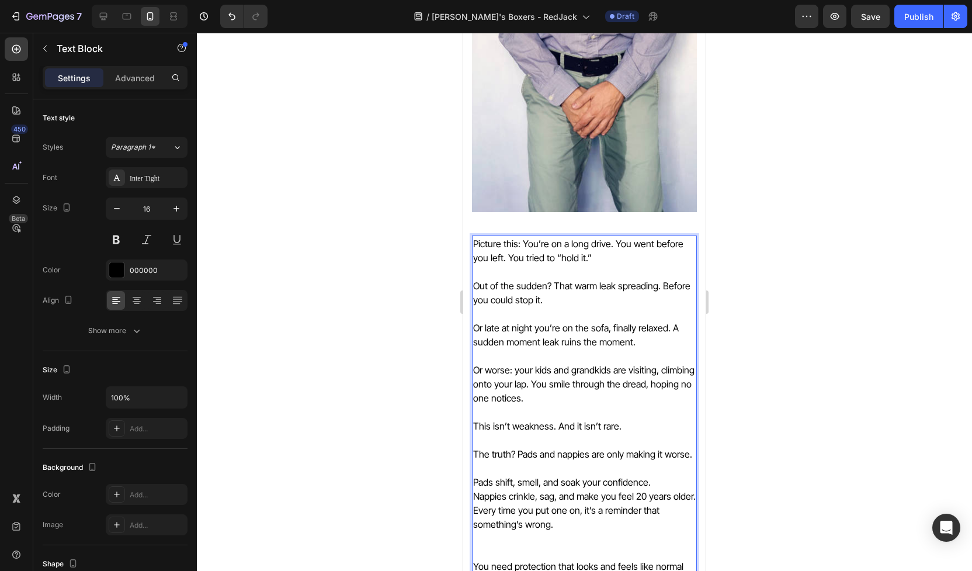
click at [640, 342] on p "Or late at night you’re on the sofa, finally relaxed. A sudden moment leak ruin…" at bounding box center [584, 335] width 223 height 28
click at [612, 379] on p "Or worse: your kids and grandkids are visiting, climbing onto your lap. You smi…" at bounding box center [584, 384] width 223 height 42
drag, startPoint x: 512, startPoint y: 428, endPoint x: 549, endPoint y: 427, distance: 37.4
click at [549, 427] on p "This isn’t weakness. And it isn’t rare." at bounding box center [584, 426] width 223 height 14
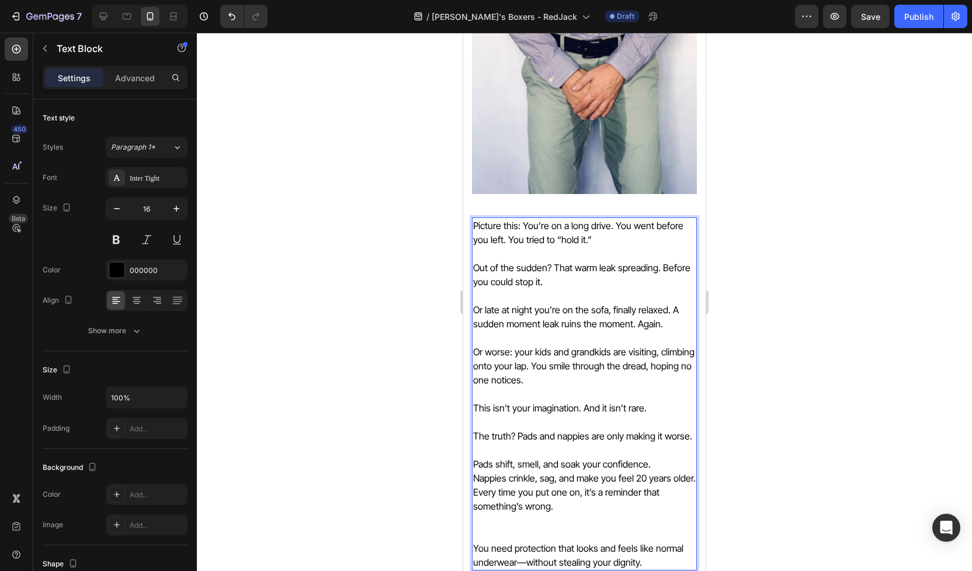
scroll to position [516, 0]
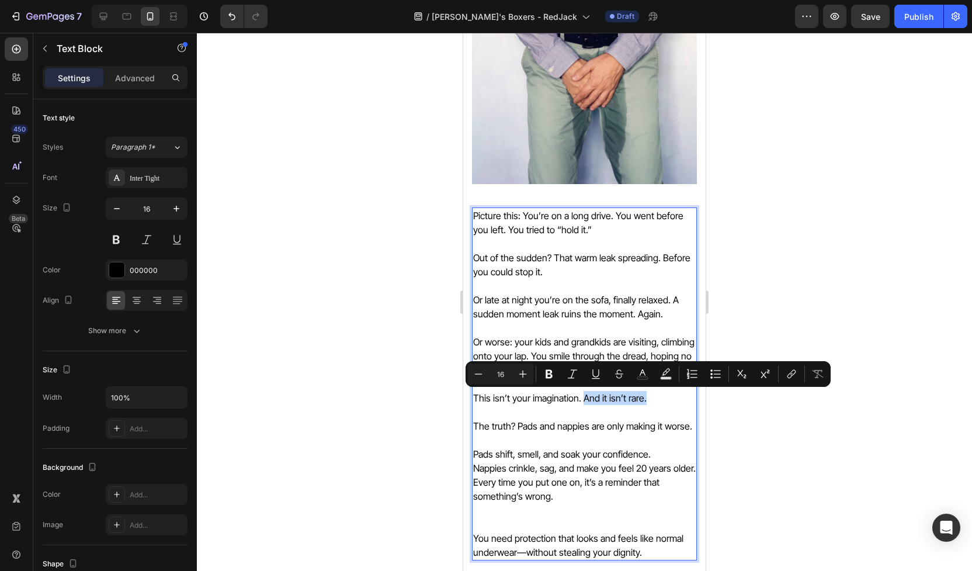
drag, startPoint x: 582, startPoint y: 400, endPoint x: 645, endPoint y: 397, distance: 62.6
click at [645, 397] on p "This isn’t your imagination. And it isn’t rare." at bounding box center [584, 398] width 223 height 14
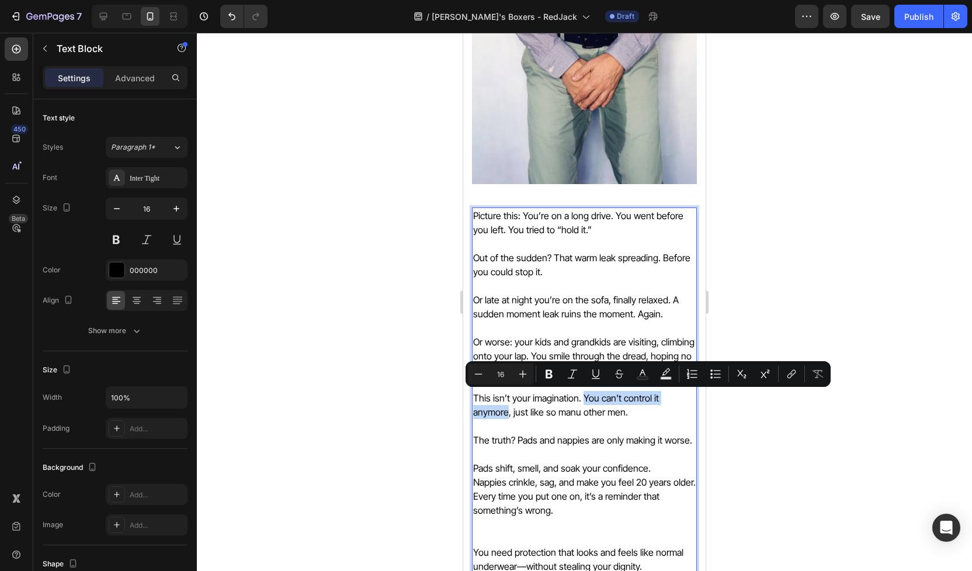
drag, startPoint x: 581, startPoint y: 397, endPoint x: 693, endPoint y: 401, distance: 111.7
click at [693, 401] on p "This isn’t your imagination. You can't control it anymore, just like so manu ot…" at bounding box center [584, 405] width 223 height 28
click at [615, 440] on p "The truth? Pads and nappies are only making it worse." at bounding box center [584, 440] width 223 height 14
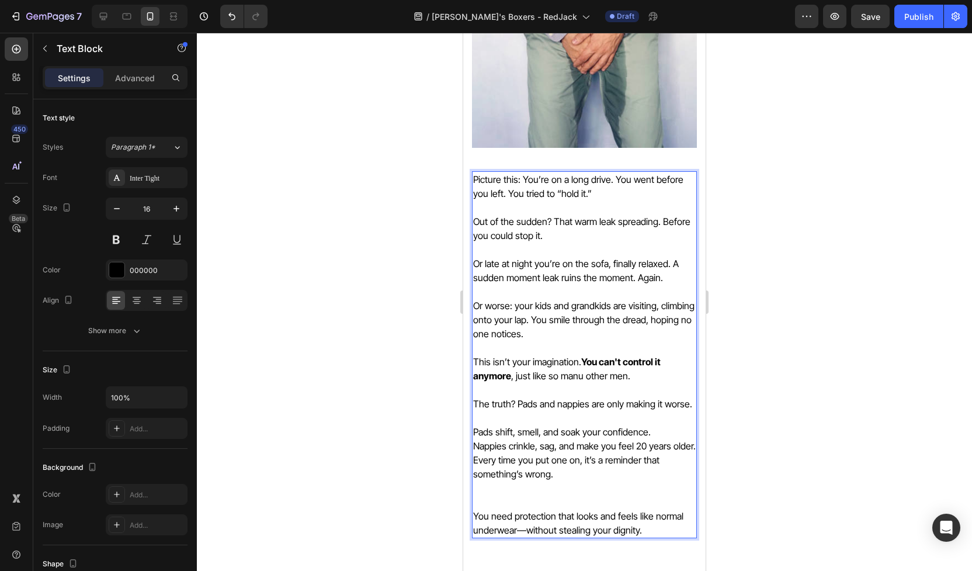
scroll to position [555, 0]
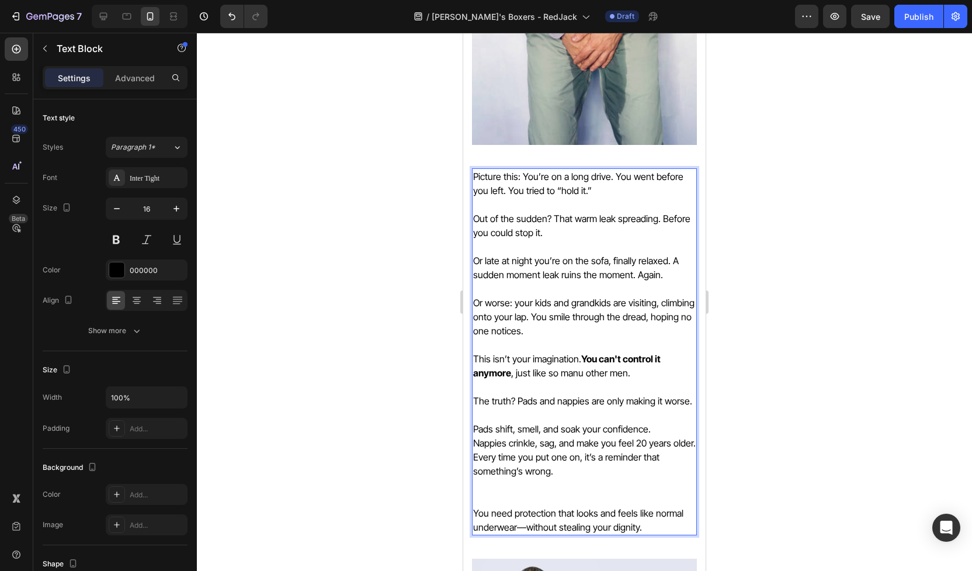
click at [582, 375] on p "This isn’t your imagination. You can't control it anymore , just like so manu o…" at bounding box center [584, 366] width 223 height 28
click at [569, 423] on p "Pads shift, smell, and soak your confidence." at bounding box center [584, 429] width 223 height 14
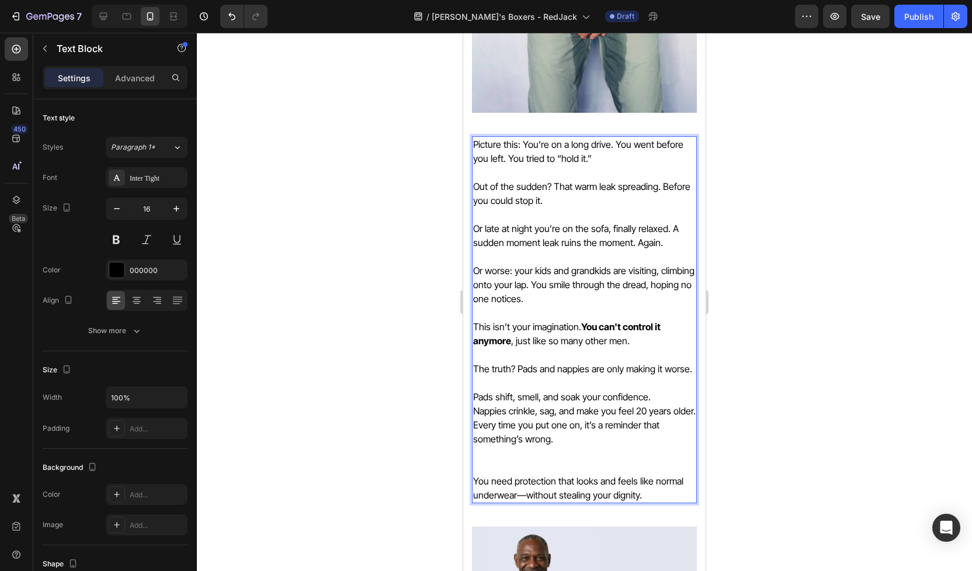
scroll to position [598, 0]
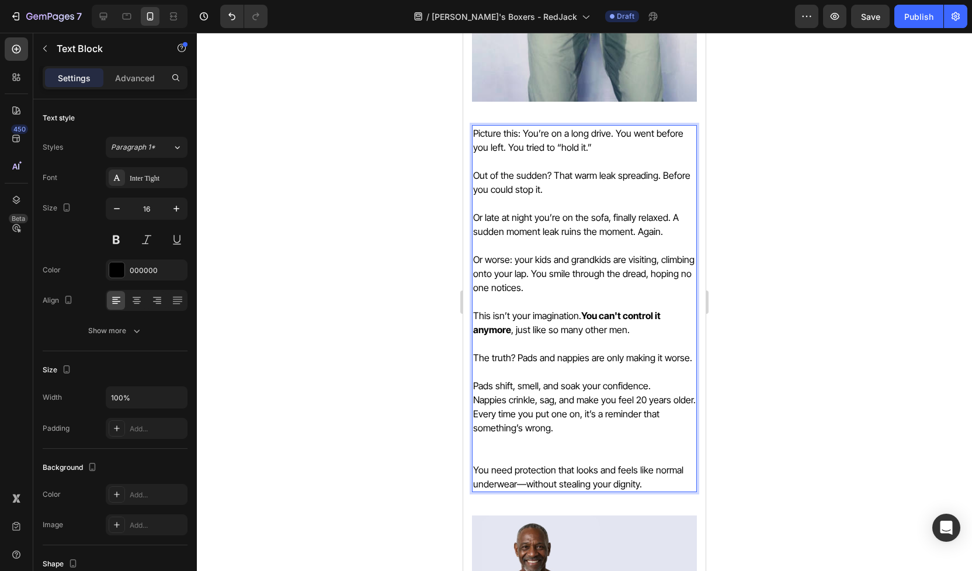
click at [605, 134] on p "Picture this: You’re on a long drive. You went before you left. You tried to “h…" at bounding box center [584, 140] width 223 height 28
click at [606, 133] on p "Picture this: You’re on a long drive. You went before you left. You tried to “h…" at bounding box center [584, 140] width 223 height 28
click at [577, 199] on p "Rich Text Editor. Editing area: main" at bounding box center [584, 203] width 223 height 14
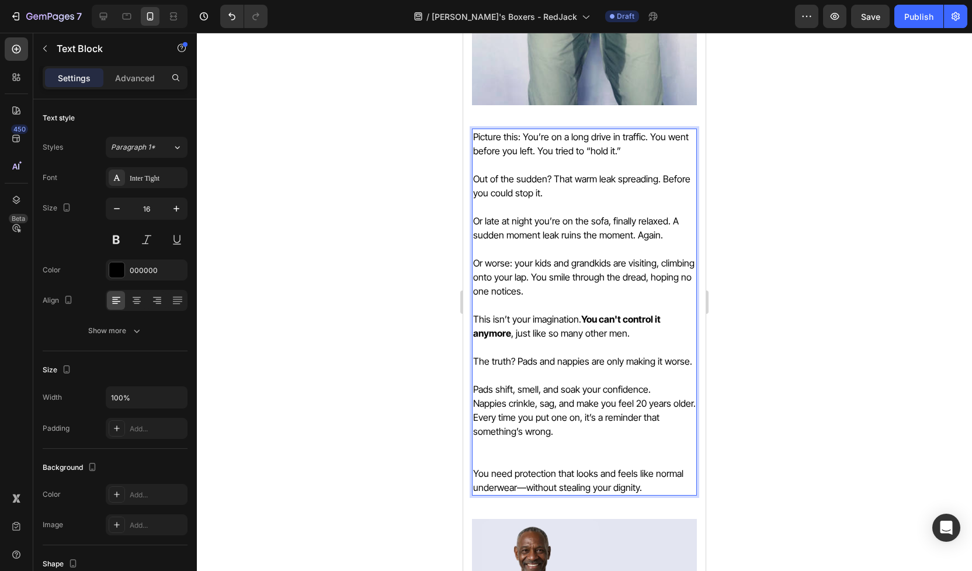
scroll to position [596, 0]
click at [571, 242] on p "Rich Text Editor. Editing area: main" at bounding box center [584, 248] width 223 height 14
drag, startPoint x: 490, startPoint y: 221, endPoint x: 475, endPoint y: 221, distance: 14.6
click at [475, 221] on p "Or late at night you’re on the sofa, finally relaxed. A sudden moment leak ruin…" at bounding box center [584, 227] width 223 height 28
click at [558, 224] on p "Late at night you’re on the sofa, finally relaxed. A sudden moment leak ruins t…" at bounding box center [584, 227] width 223 height 28
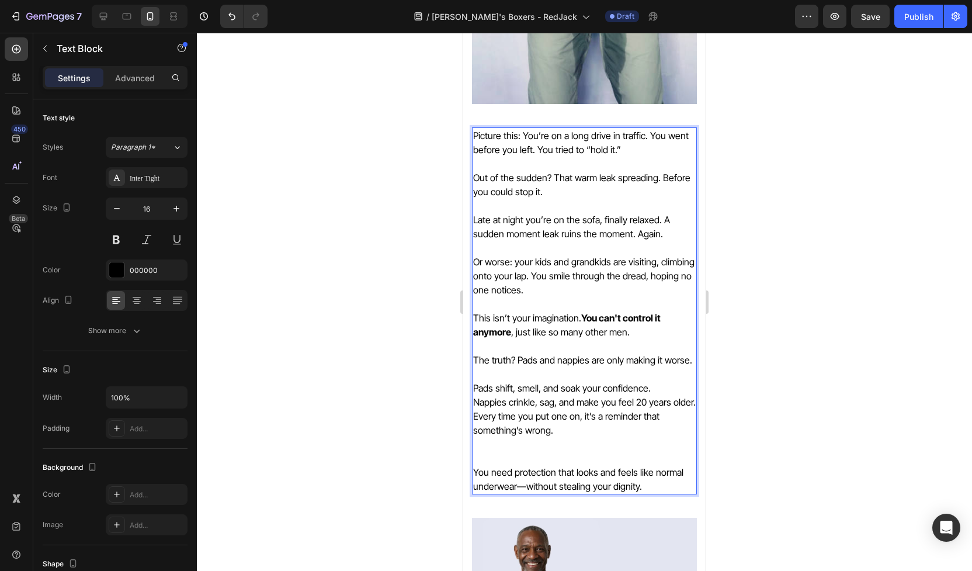
click at [555, 237] on p "Late at night you’re on the sofa, finally relaxed. A sudden moment leak ruins t…" at bounding box center [584, 227] width 223 height 28
click at [550, 266] on p "Or worse: your kids and grandkids are visiting, climbing onto your lap. You smi…" at bounding box center [584, 276] width 223 height 42
drag, startPoint x: 515, startPoint y: 265, endPoint x: 573, endPoint y: 264, distance: 57.9
click at [573, 264] on p "Or worse: your kids and grandkids are visiting, climbing onto your lap. You smi…" at bounding box center [584, 276] width 223 height 42
click at [579, 271] on p "Or worse: your kids and grandkids are visiting, climbing onto your lap. You smi…" at bounding box center [584, 276] width 223 height 42
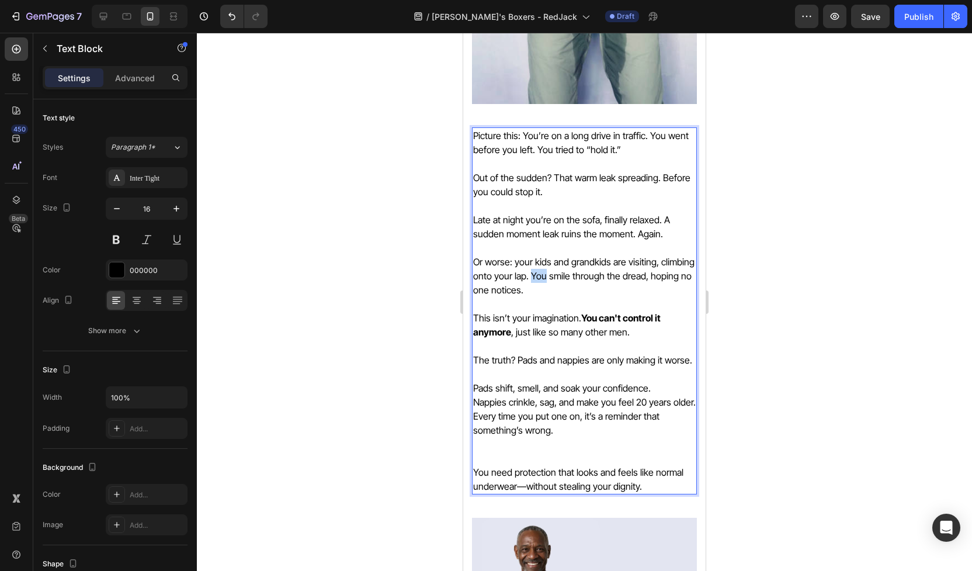
drag, startPoint x: 529, startPoint y: 276, endPoint x: 543, endPoint y: 277, distance: 13.5
click at [543, 277] on p "Or worse: your kids and grandkids are visiting, climbing onto your lap. You smi…" at bounding box center [584, 276] width 223 height 42
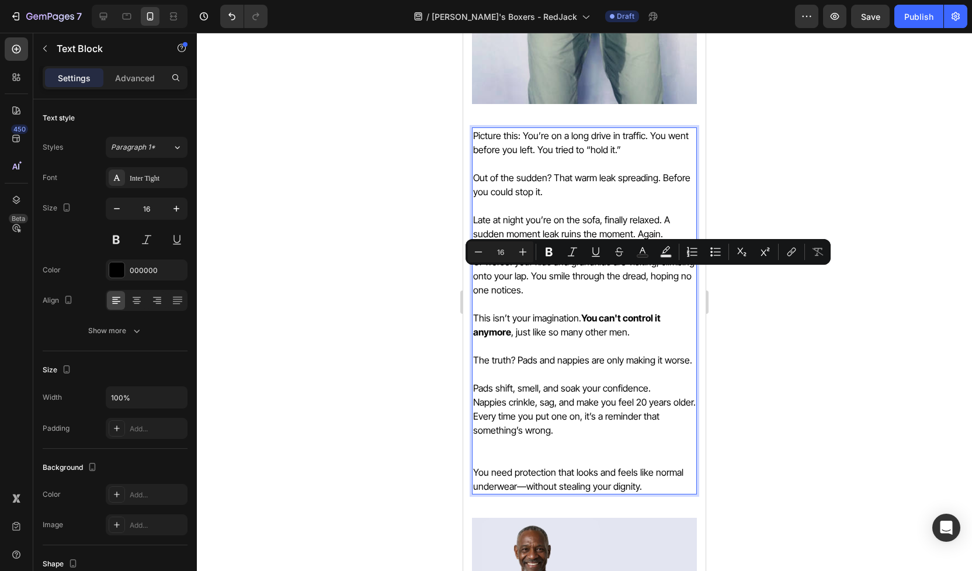
click at [541, 288] on p "Or worse: your kids and grandkids are visiting, climbing onto your lap. You smi…" at bounding box center [584, 276] width 223 height 42
drag, startPoint x: 531, startPoint y: 275, endPoint x: 541, endPoint y: 286, distance: 14.9
click at [541, 286] on p "Or worse: your kids and grandkids are visiting, climbing onto your lap. You smi…" at bounding box center [584, 276] width 223 height 42
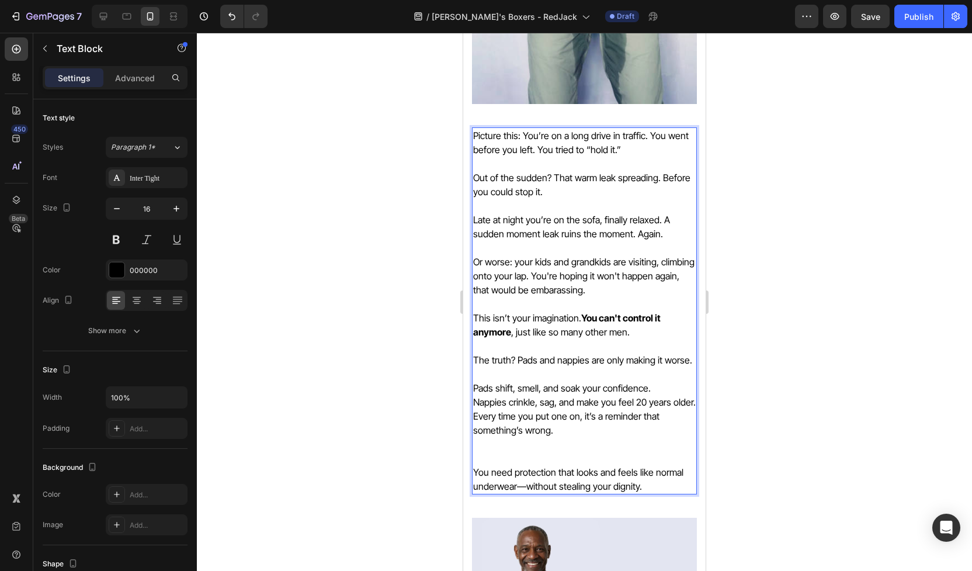
click at [559, 349] on p "Rich Text Editor. Editing area: main" at bounding box center [584, 346] width 223 height 14
click at [541, 287] on p "Or worse: your kids and grandkids are visiting, climbing onto your lap. You're …" at bounding box center [584, 276] width 223 height 42
click at [526, 291] on p "Or worse: your kids and grandkids are visiting, climbing onto your lap. You're …" at bounding box center [584, 276] width 223 height 42
click at [576, 309] on p "Rich Text Editor. Editing area: main" at bounding box center [584, 304] width 223 height 14
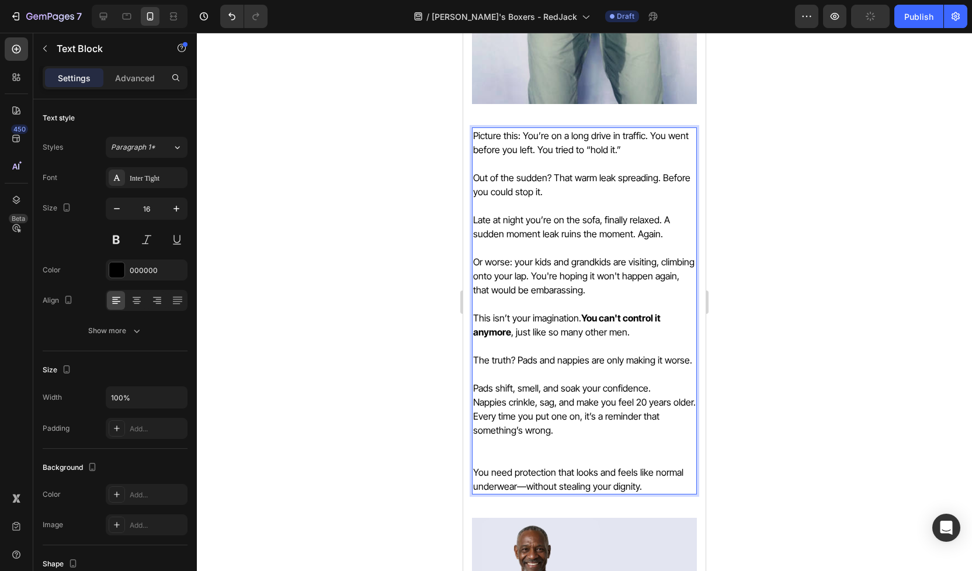
click at [535, 294] on p "Or worse: your kids and grandkids are visiting, climbing onto your lap. You're …" at bounding box center [584, 276] width 223 height 42
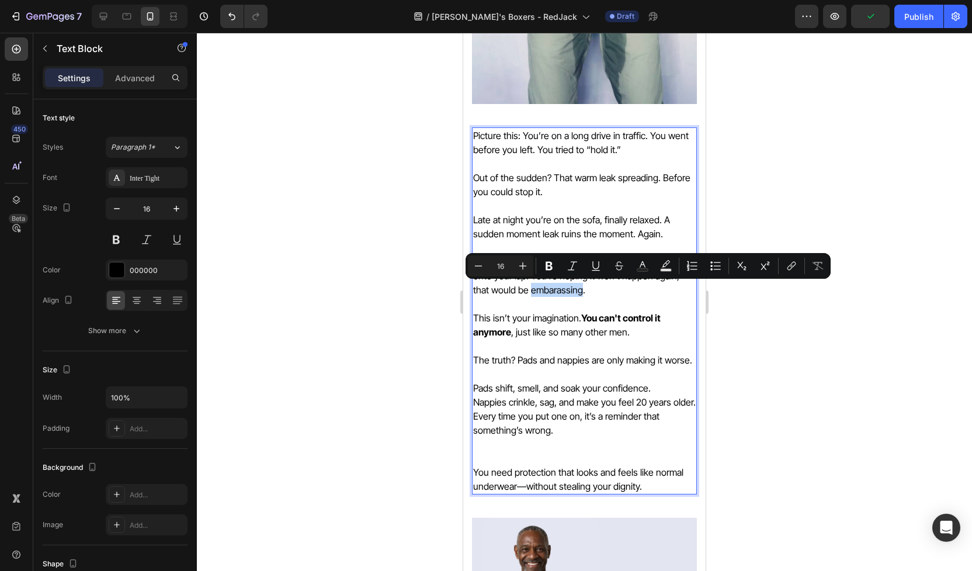
copy p "embarassing"
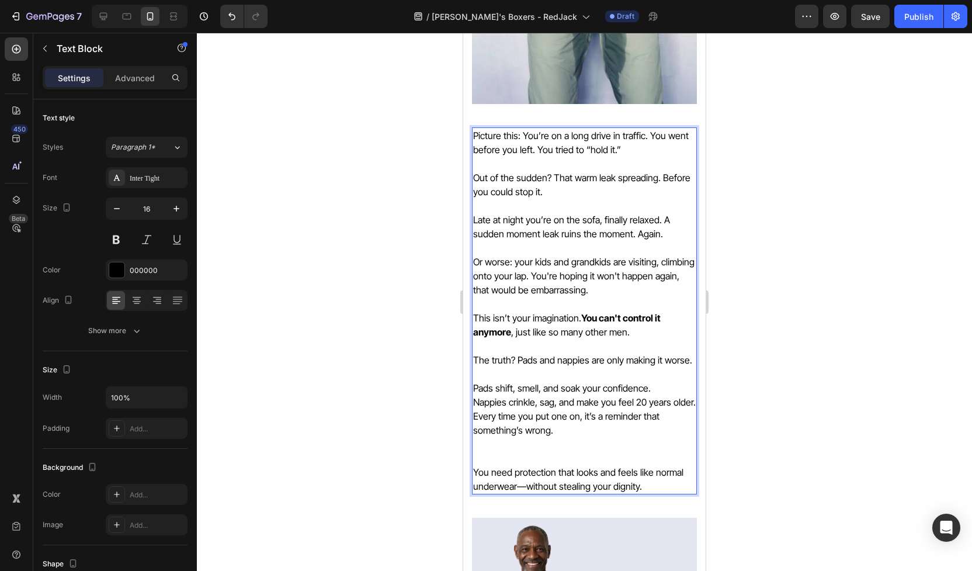
click at [529, 318] on p "This isn’t your imagination. You can't control it anymore , just like so many o…" at bounding box center [584, 325] width 223 height 28
click at [637, 334] on p "This isn’t your imagination. You can't control it anymore , just like so many o…" at bounding box center [584, 325] width 223 height 28
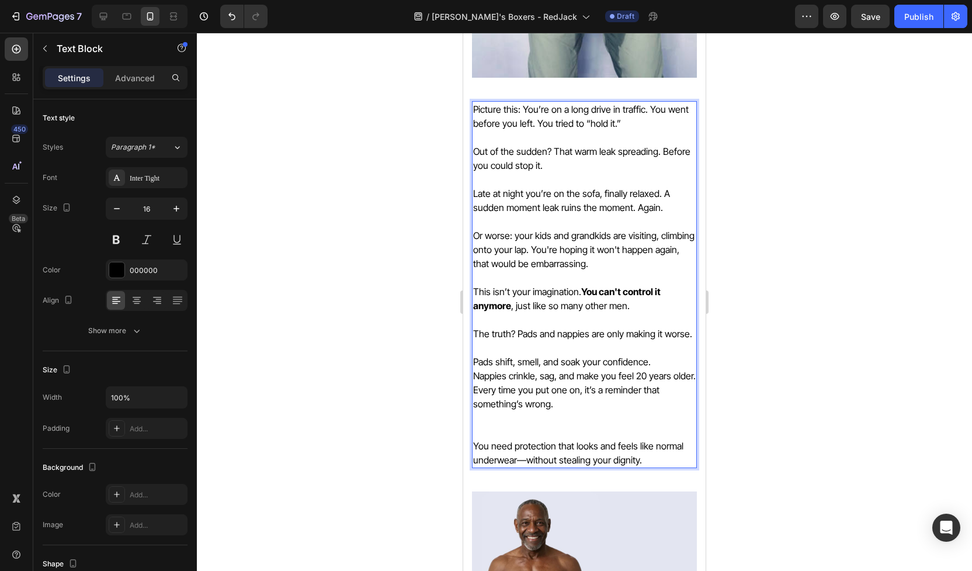
scroll to position [621, 0]
click at [637, 334] on p "The truth? Pads and nappies are only making it worse." at bounding box center [584, 335] width 223 height 14
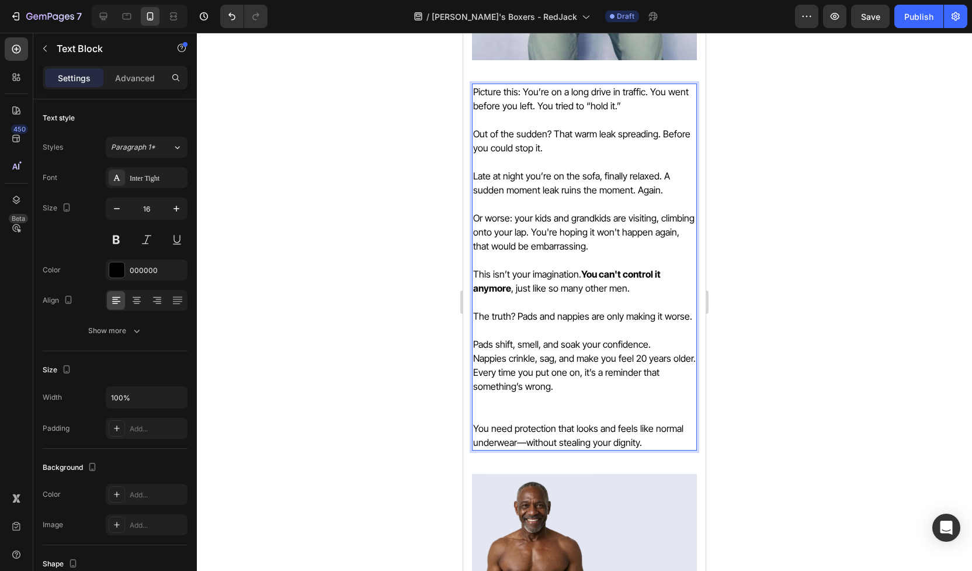
scroll to position [640, 0]
click at [475, 317] on p "The truth? Pads and nappies are only making it worse." at bounding box center [584, 316] width 223 height 14
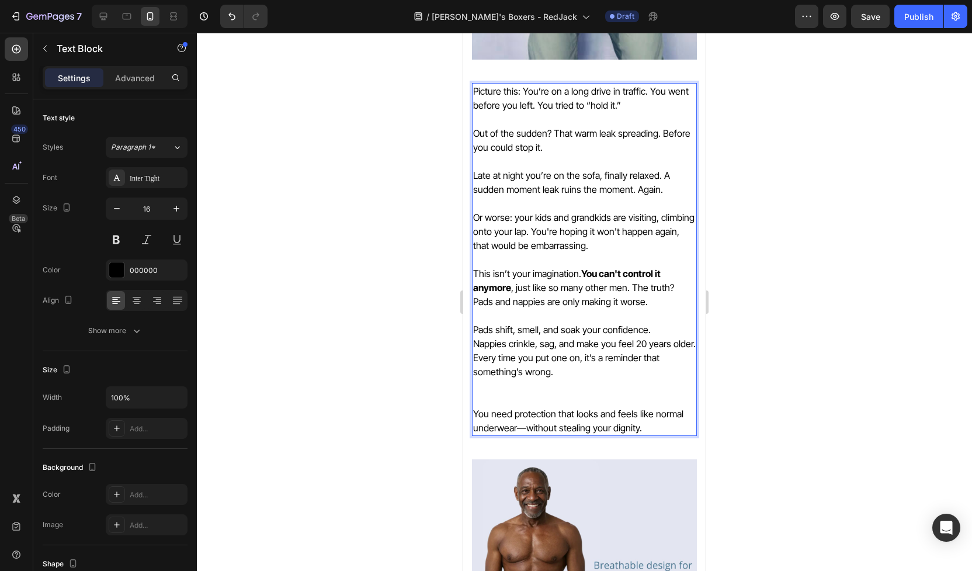
click at [580, 309] on p "Rich Text Editor. Editing area: main" at bounding box center [584, 316] width 223 height 14
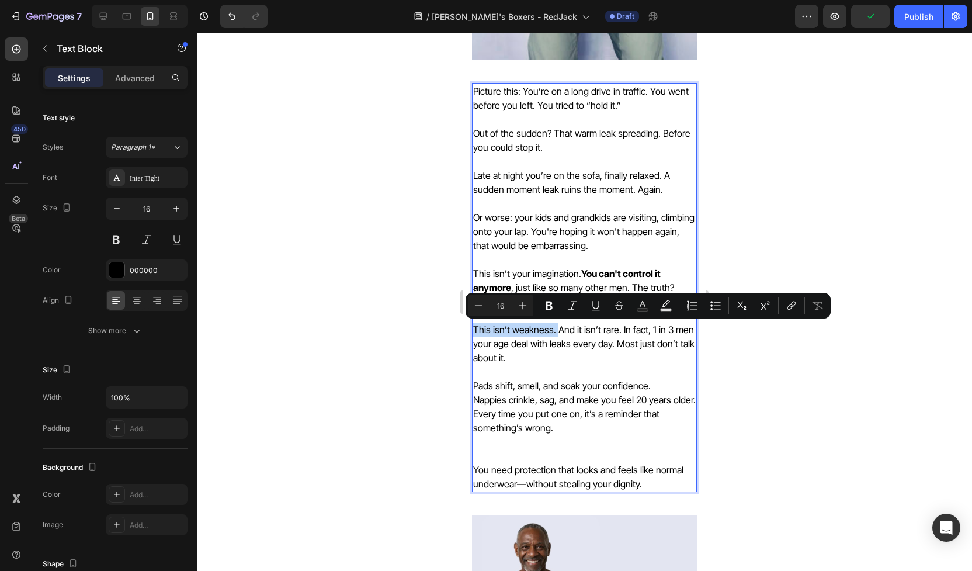
drag, startPoint x: 555, startPoint y: 330, endPoint x: 473, endPoint y: 327, distance: 82.5
click at [473, 327] on div "Picture this: You’re on a long drive in traffic. You went before you left. You …" at bounding box center [584, 287] width 225 height 409
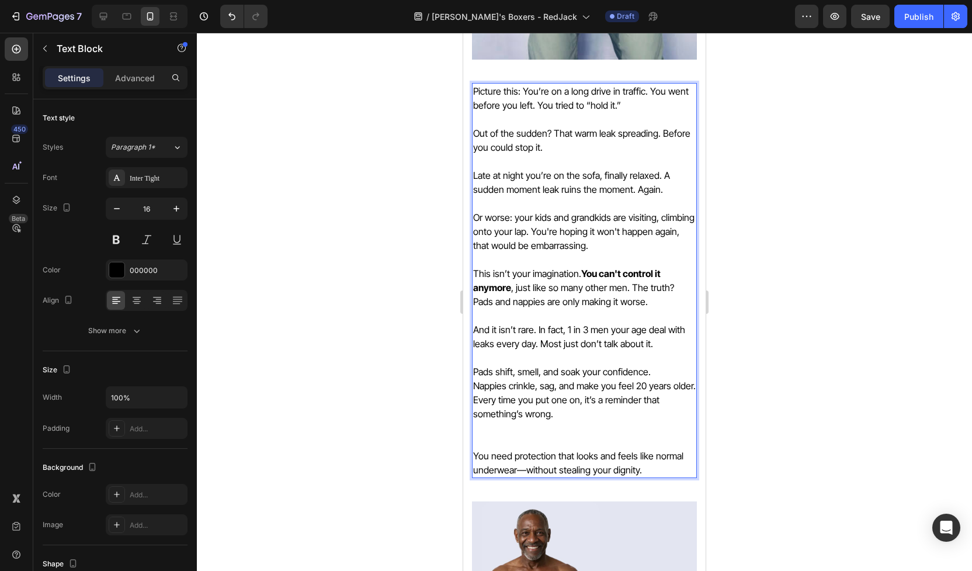
click at [586, 354] on p "And it isn’t rare. In fact, 1 in 3 men your age deal with leaks every day. Most…" at bounding box center [584, 337] width 223 height 56
click at [582, 371] on p "Pads shift, smell, and soak your confidence." at bounding box center [584, 372] width 223 height 14
click at [581, 385] on p "Nappies crinkle, sag, and make you feel 20 years older." at bounding box center [584, 386] width 223 height 14
click at [475, 372] on p "Pads shift, smell, and soak your confidence." at bounding box center [584, 372] width 223 height 14
click at [531, 321] on p "And it isn’t rare. In fact, 1 in 3 men your age deal with leaks every day. Most…" at bounding box center [584, 337] width 223 height 56
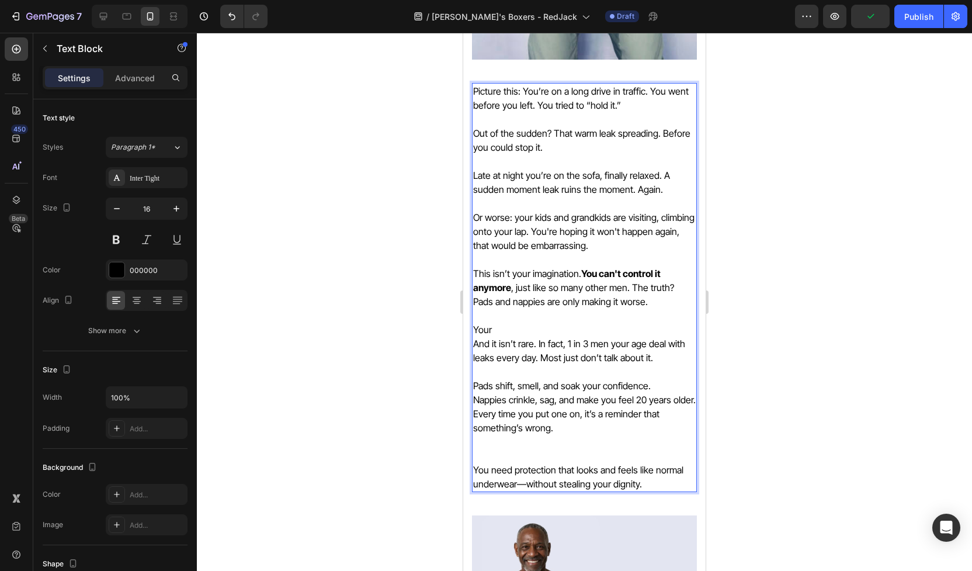
click at [512, 330] on p "⁠⁠⁠⁠⁠⁠⁠Your And it isn’t rare. In fact, 1 in 3 men your age deal with leaks eve…" at bounding box center [584, 344] width 223 height 70
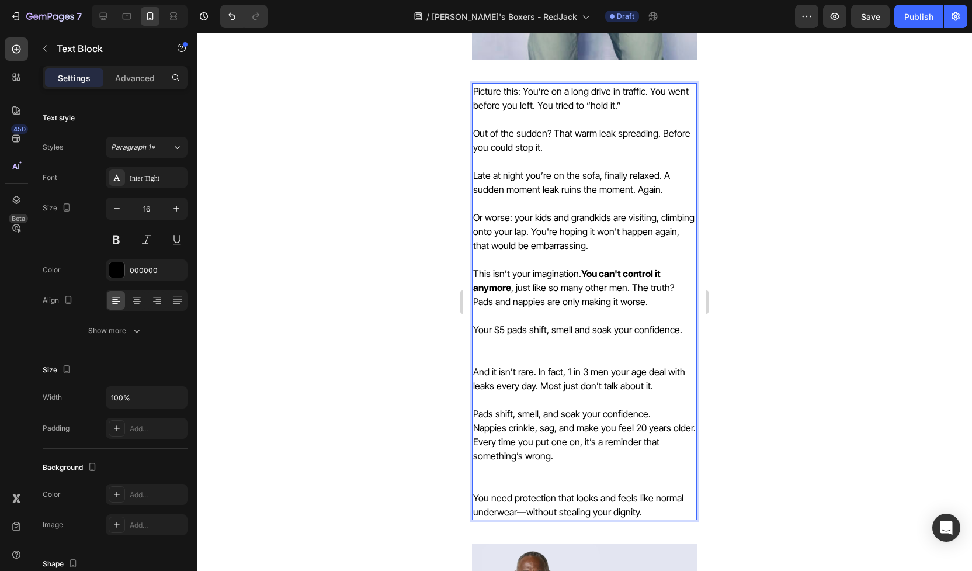
click at [473, 375] on p "Your $5 pads shift, smell and soak your confidence. ⁠⁠⁠⁠⁠⁠⁠ And it isn’t rare. …" at bounding box center [584, 358] width 223 height 98
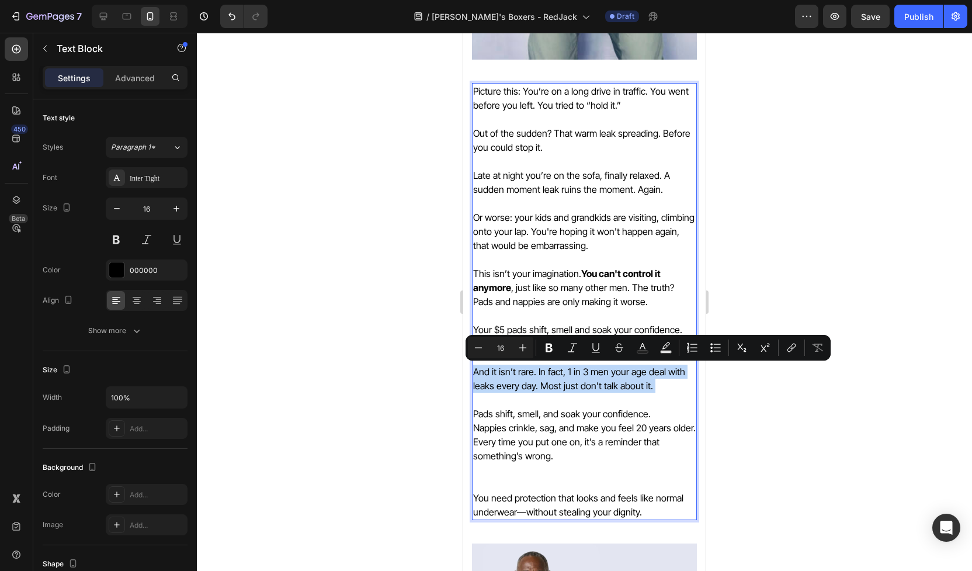
drag, startPoint x: 475, startPoint y: 373, endPoint x: 648, endPoint y: 393, distance: 174.6
click at [648, 393] on p "Your $5 pads shift, smell and soak your confidence. And it isn’t rare. In fact,…" at bounding box center [584, 358] width 223 height 98
copy p "And it isn’t rare. In fact, 1 in 3 men your age deal with leaks every day. Most…"
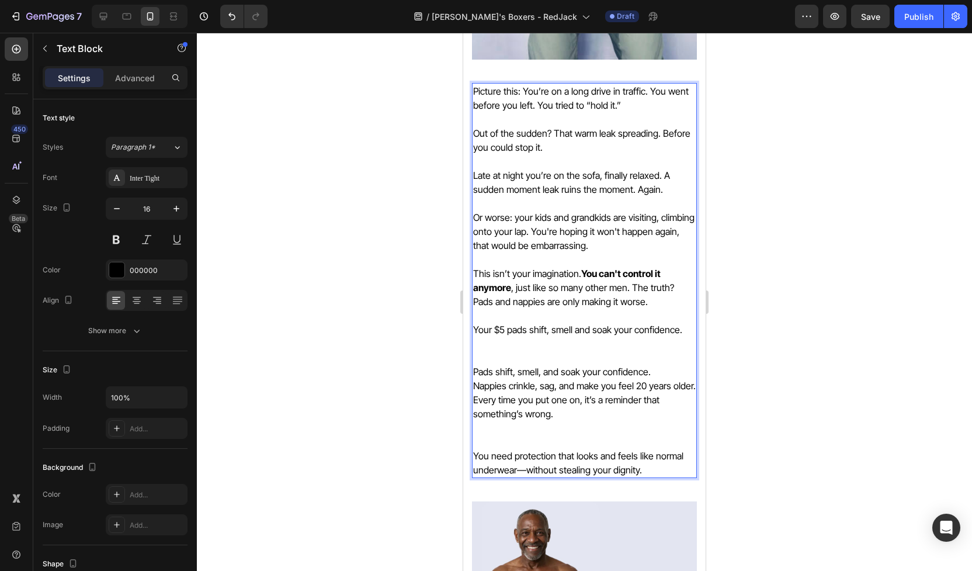
click at [649, 303] on p "This isn’t your imagination. You can't control it anymore , just like so many o…" at bounding box center [584, 287] width 223 height 42
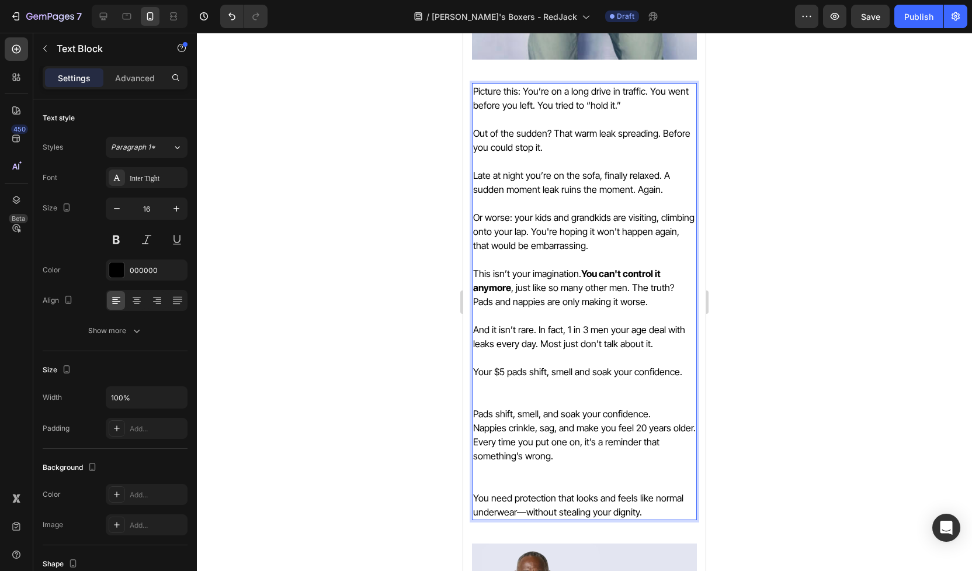
click at [523, 392] on p "Your $5 pads shift, smell and soak your confidence." at bounding box center [584, 379] width 223 height 56
click at [527, 411] on p "Pads shift, smell, and soak your confidence." at bounding box center [584, 414] width 223 height 14
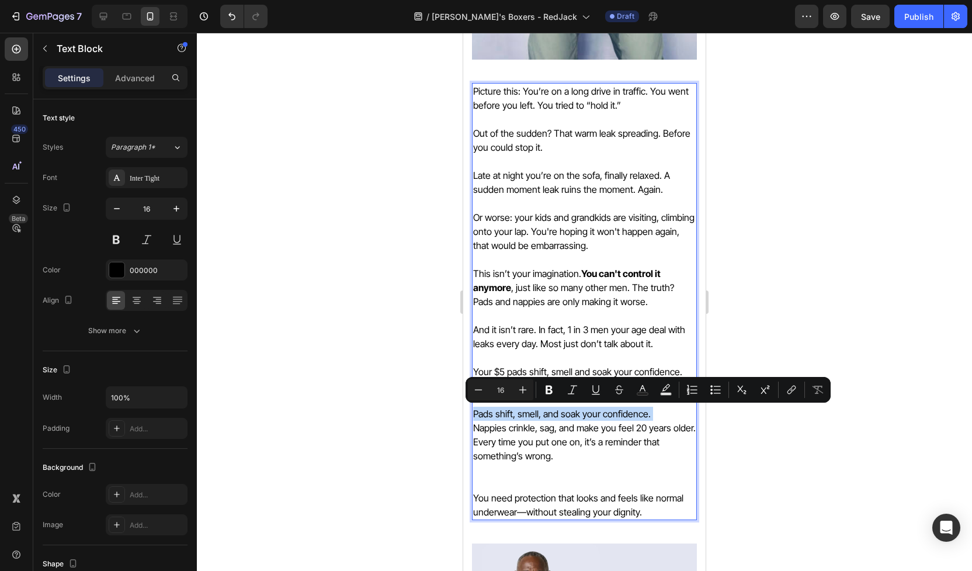
click at [527, 411] on p "Pads shift, smell, and soak your confidence." at bounding box center [584, 414] width 223 height 14
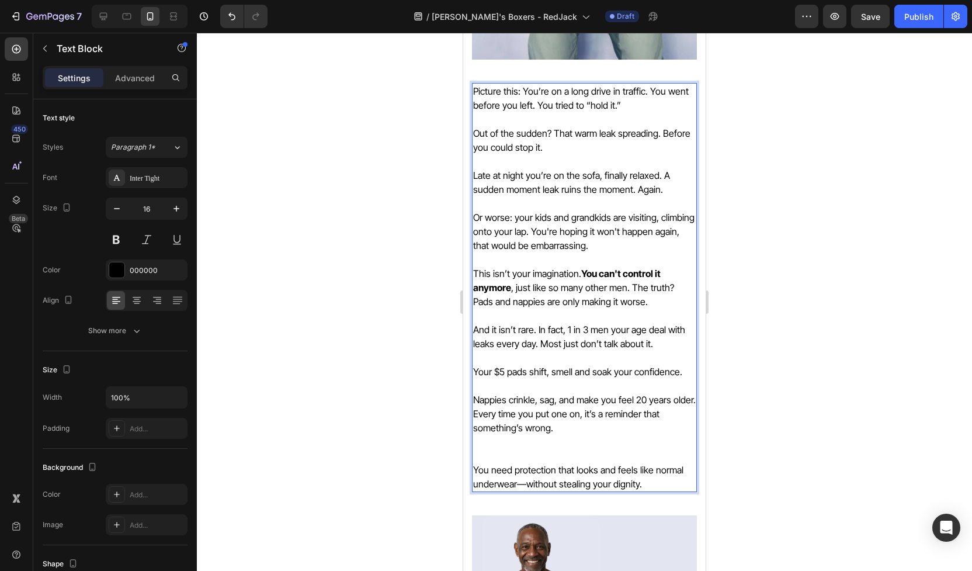
click at [517, 451] on p "Rich Text Editor. Editing area: main" at bounding box center [584, 456] width 223 height 14
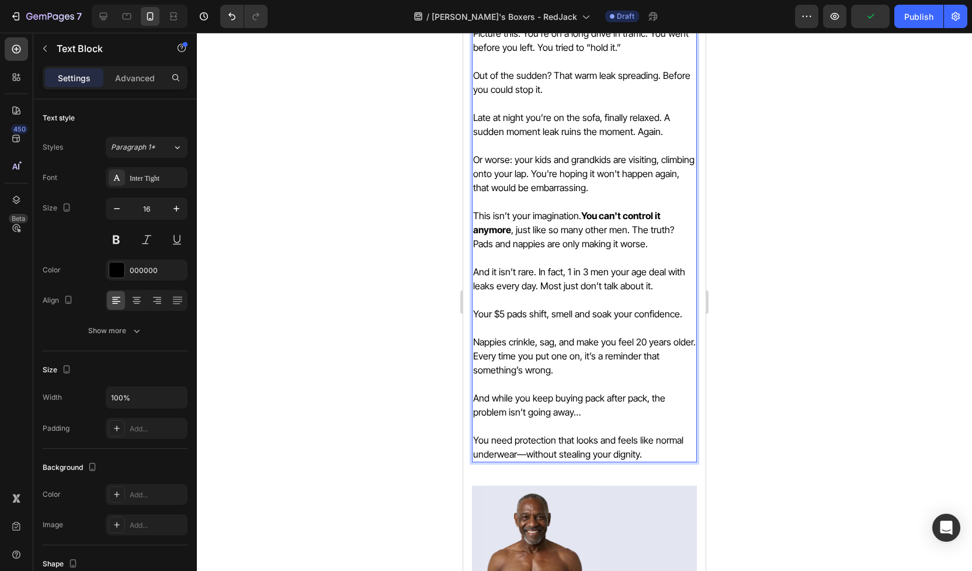
scroll to position [697, 0]
click at [517, 455] on p "You need protection that looks and feels like normal underwear—without stealing…" at bounding box center [584, 448] width 223 height 28
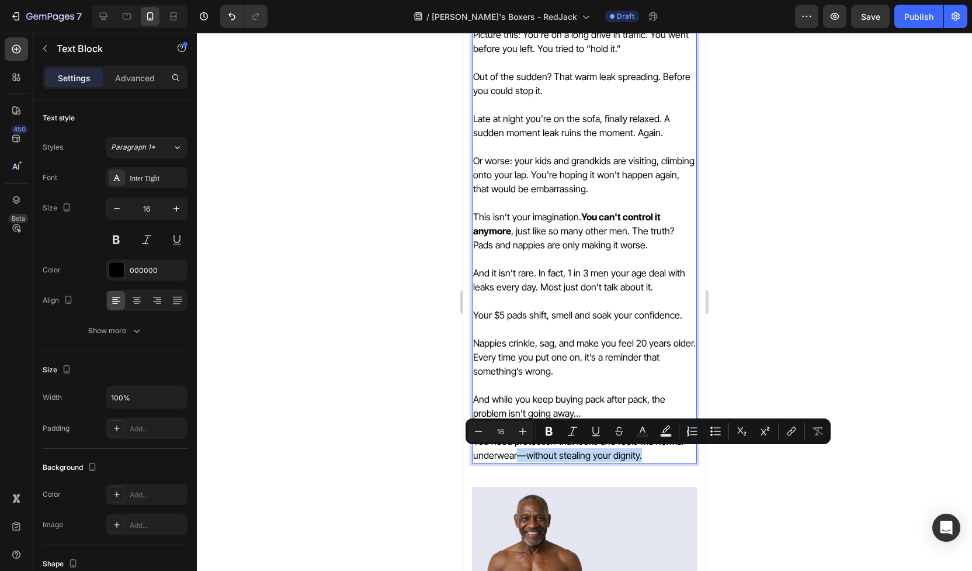
drag, startPoint x: 517, startPoint y: 455, endPoint x: 639, endPoint y: 455, distance: 122.7
click at [639, 455] on p "You need protection that looks and feels like normal underwear—without stealing…" at bounding box center [584, 448] width 223 height 28
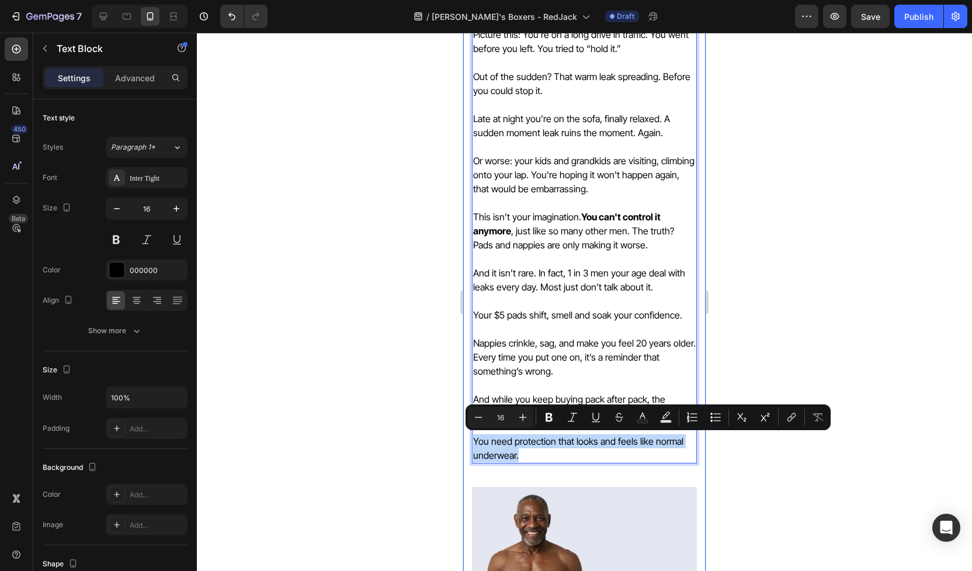
drag, startPoint x: 541, startPoint y: 456, endPoint x: 472, endPoint y: 440, distance: 70.9
click at [543, 416] on button "Bold" at bounding box center [549, 417] width 21 height 21
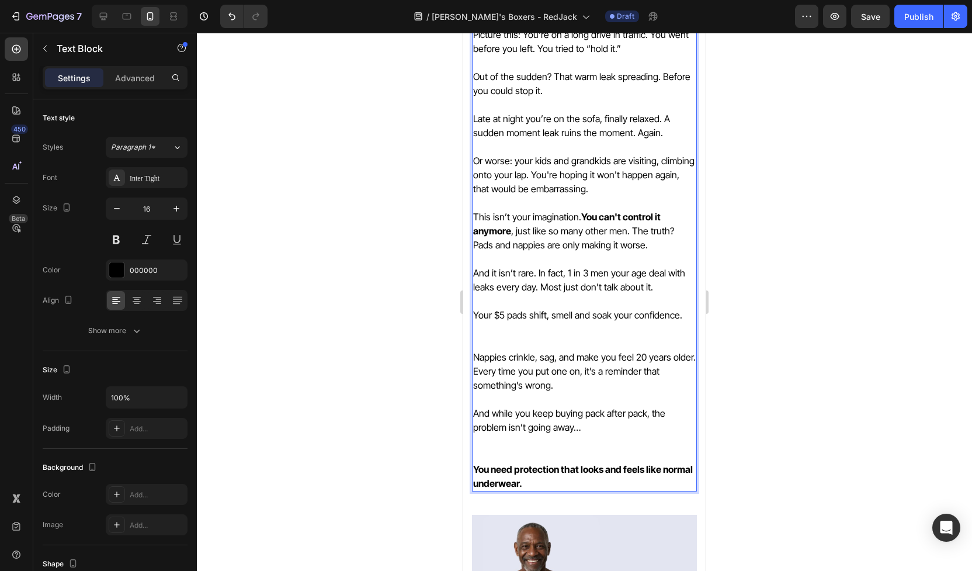
click at [591, 480] on p "You need protection that looks and feels like normal underwear." at bounding box center [584, 476] width 223 height 28
click at [663, 469] on strong "You need protection that looks and feels like normal underwear." at bounding box center [583, 476] width 220 height 26
click at [797, 427] on div at bounding box center [584, 302] width 775 height 538
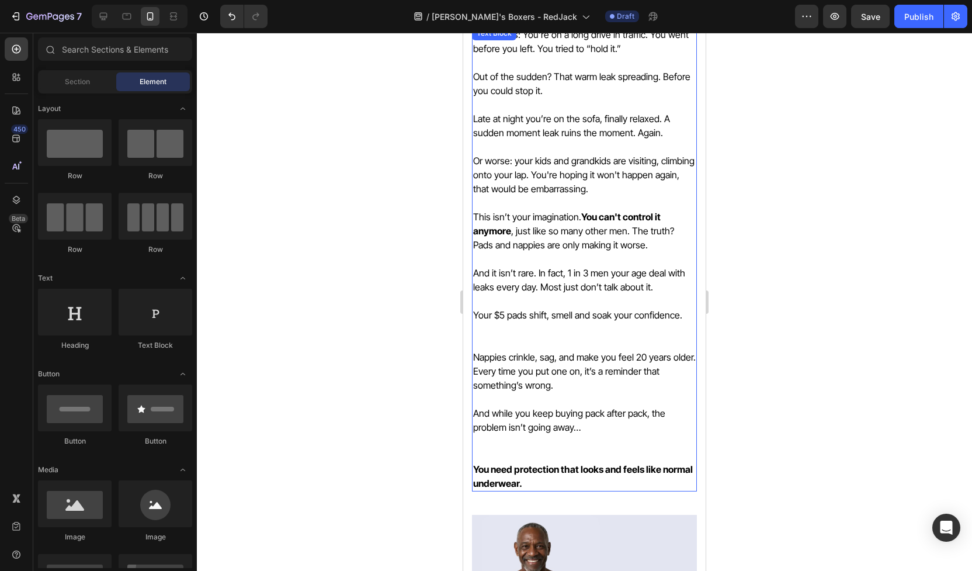
click at [572, 425] on p "And while you keep buying pack after pack, the problem isn’t going away…" at bounding box center [584, 434] width 223 height 56
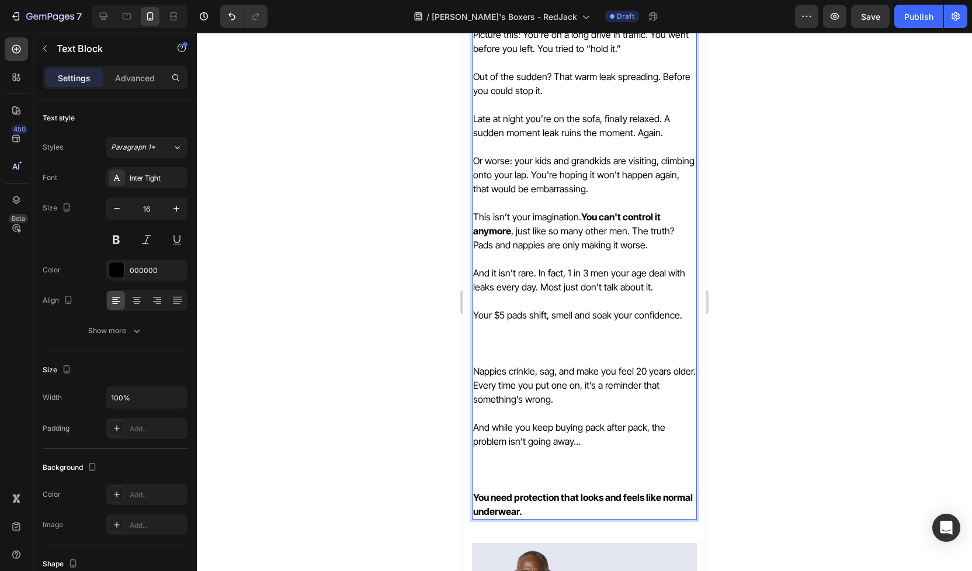
click at [600, 400] on p "Every time you put one on, it’s a reminder that something’s wrong." at bounding box center [584, 392] width 223 height 28
click at [567, 464] on p "And while you keep buying pack after pack, the problem isn’t going away…" at bounding box center [584, 455] width 223 height 70
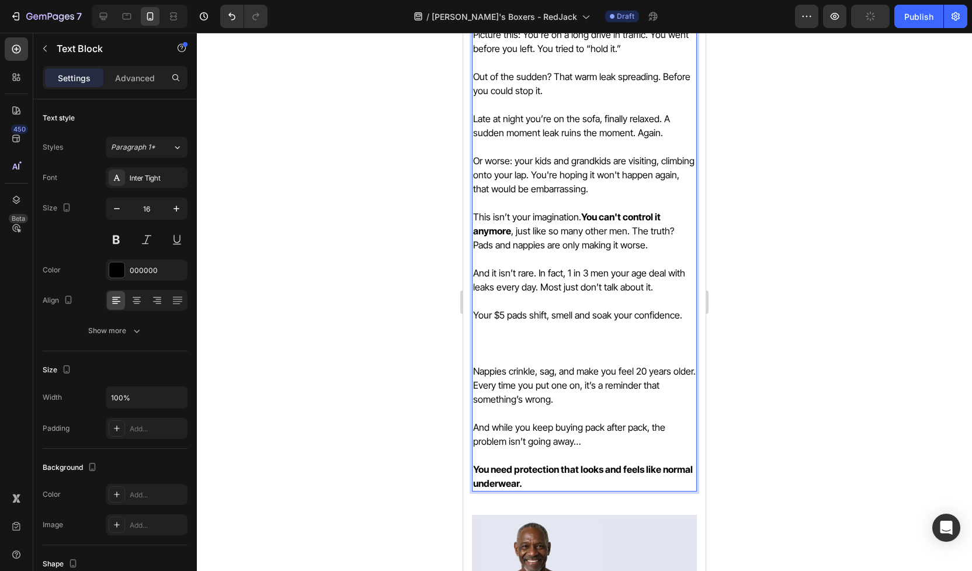
click at [583, 484] on p "You need protection that looks and feels like normal underwear." at bounding box center [584, 476] width 223 height 28
click at [662, 472] on strong "You need protection that looks and feels like normal underwear." at bounding box center [583, 476] width 220 height 26
drag, startPoint x: 550, startPoint y: 483, endPoint x: 475, endPoint y: 483, distance: 76.0
click at [475, 483] on strong "You need protection that looks and feels like regular normal underwear." at bounding box center [583, 476] width 221 height 26
click at [801, 458] on div at bounding box center [584, 302] width 775 height 538
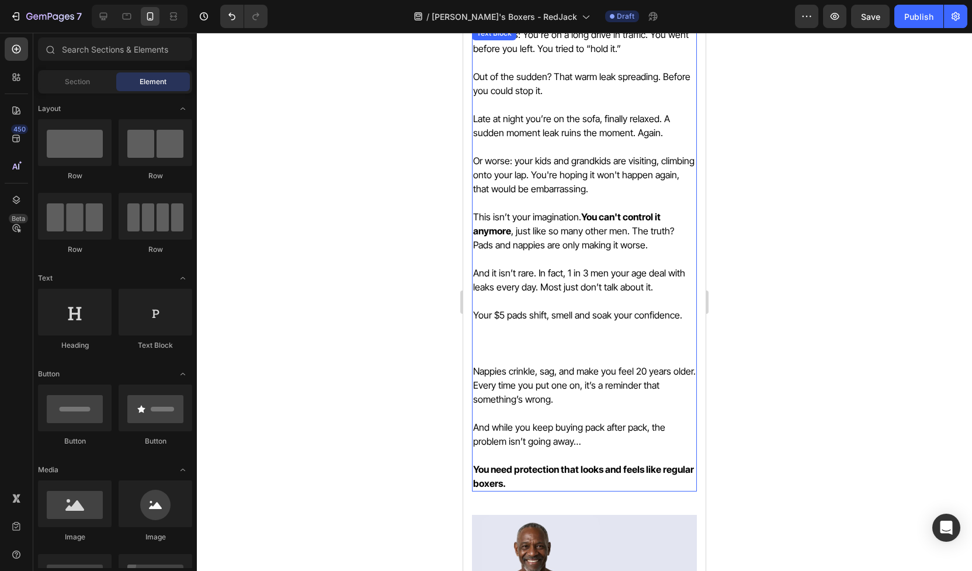
click at [619, 470] on strong "You need protection that looks and feels like regular boxers." at bounding box center [583, 476] width 221 height 26
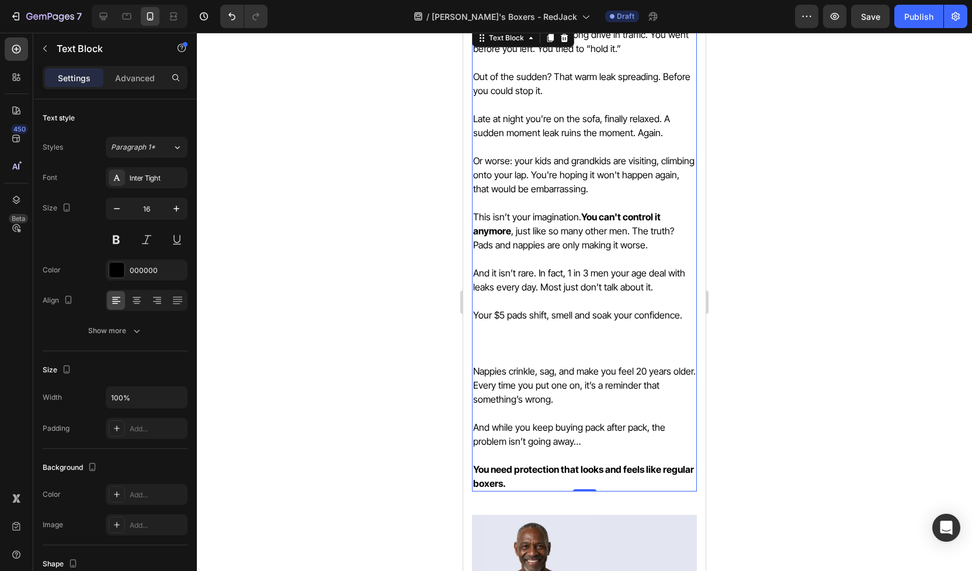
scroll to position [693, 0]
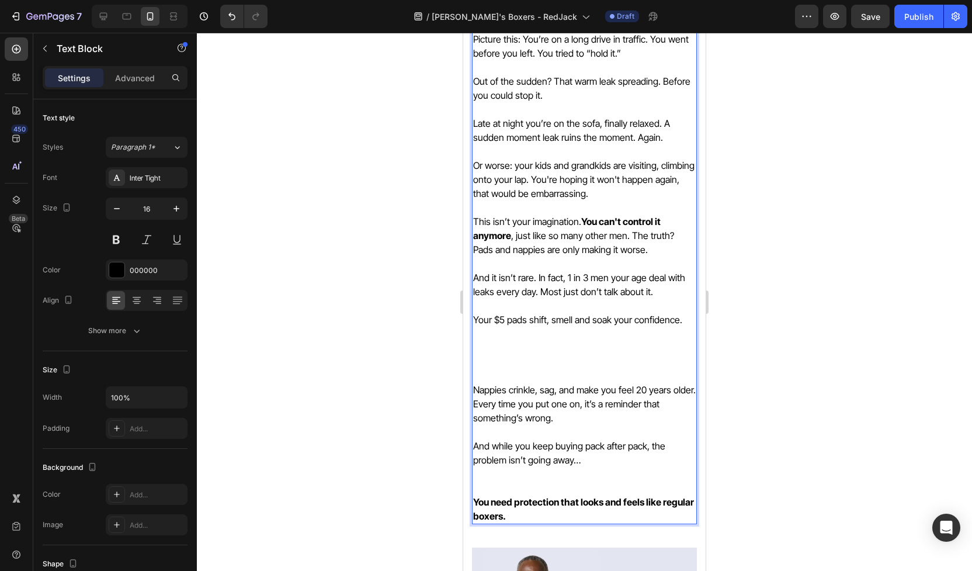
click at [624, 503] on strong "You need protection that looks and feels like regular boxers." at bounding box center [583, 509] width 221 height 26
drag, startPoint x: 643, startPoint y: 503, endPoint x: 607, endPoint y: 500, distance: 36.3
click at [607, 500] on strong "You need protection that looks and feels like regular boxers." at bounding box center [583, 509] width 221 height 26
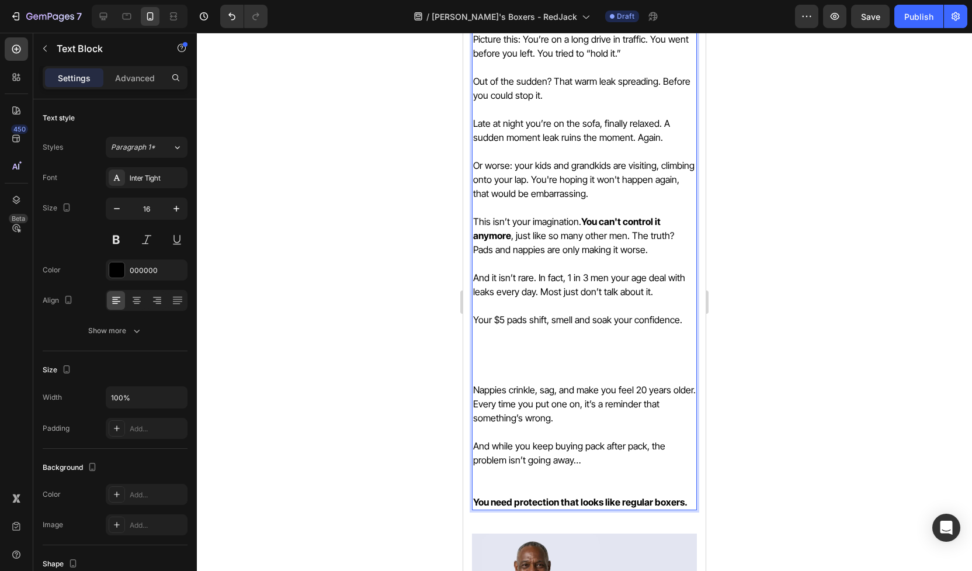
click at [739, 497] on div at bounding box center [584, 302] width 775 height 538
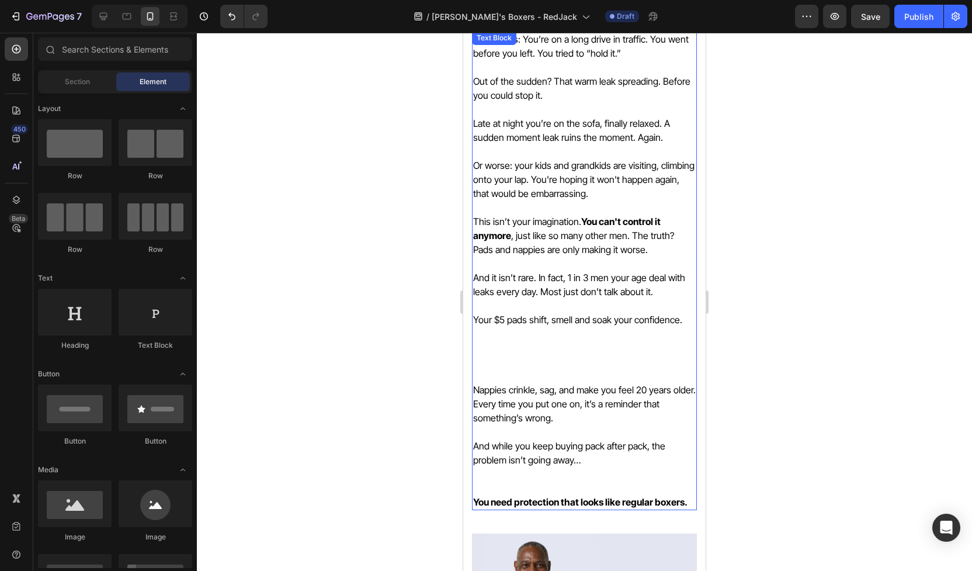
click at [595, 471] on p "And while you keep buying pack after pack, the problem isn’t going away…" at bounding box center [584, 467] width 223 height 56
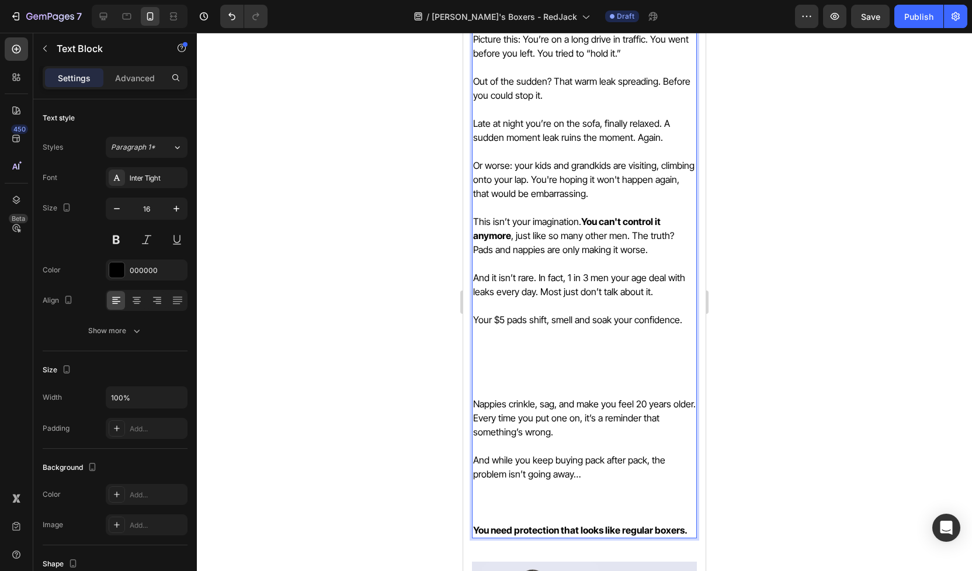
click at [535, 358] on p "Your $5 pads shift, smell and soak your confidence." at bounding box center [584, 348] width 223 height 98
click at [526, 382] on p "Your $5 pads shift, smell and soak your confidence. ⁠⁠⁠⁠⁠⁠⁠" at bounding box center [584, 348] width 223 height 98
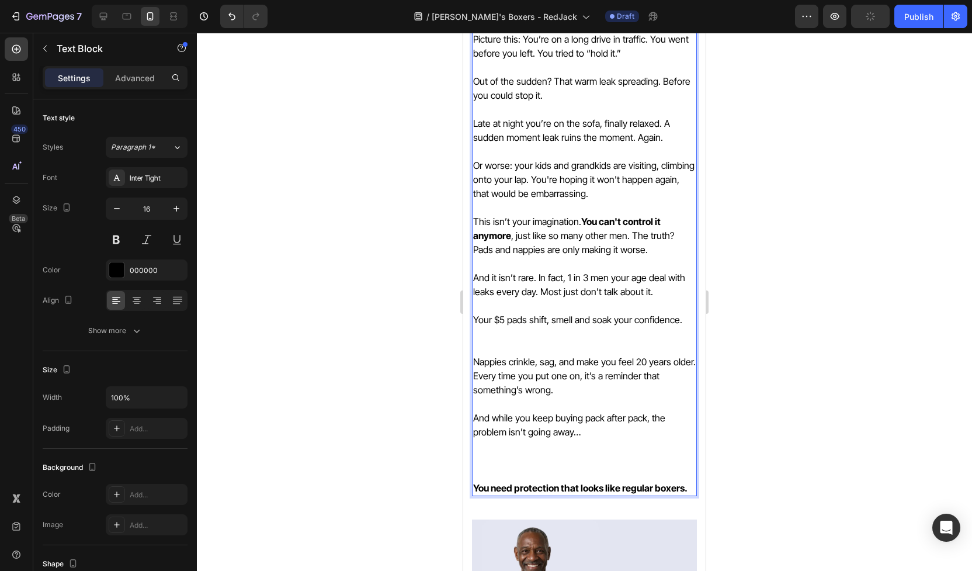
click at [528, 442] on p "And while you keep buying pack after pack, the problem isn’t going away…" at bounding box center [584, 446] width 223 height 70
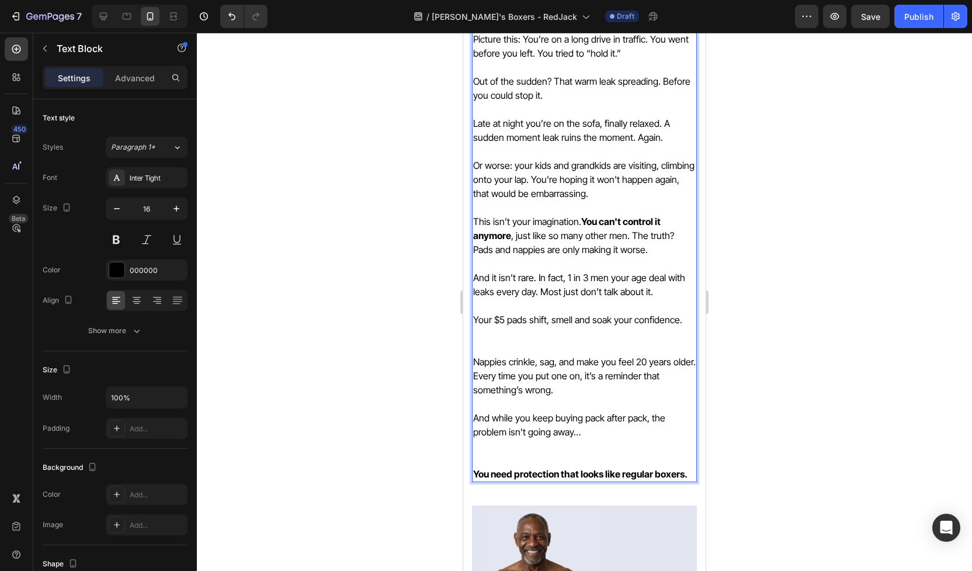
click at [522, 344] on p "Your $5 pads shift, smell and soak your confidence." at bounding box center [584, 327] width 223 height 56
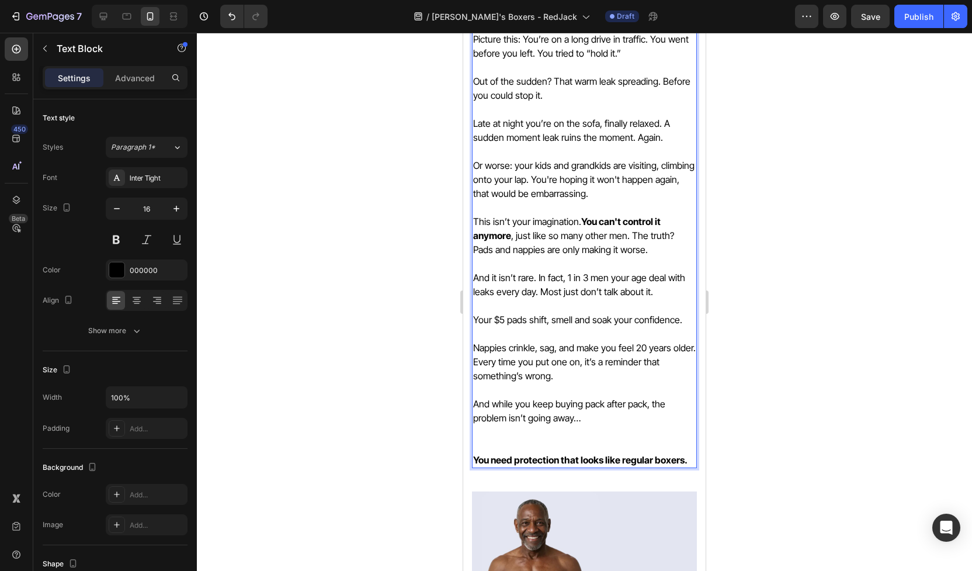
click at [504, 437] on p "And while you keep buying pack after pack, the problem isn’t going away…" at bounding box center [584, 425] width 223 height 56
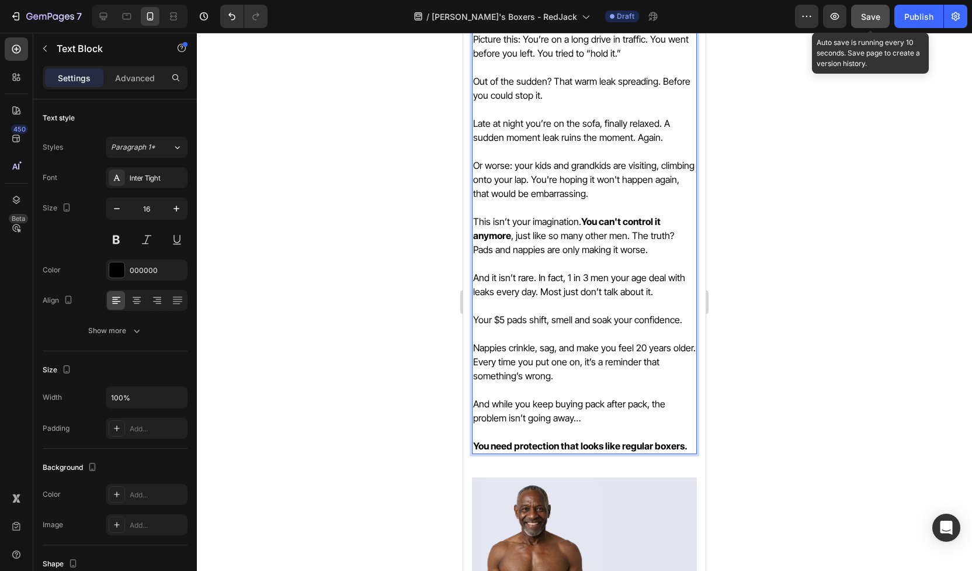
click at [871, 9] on button "Save" at bounding box center [870, 16] width 39 height 23
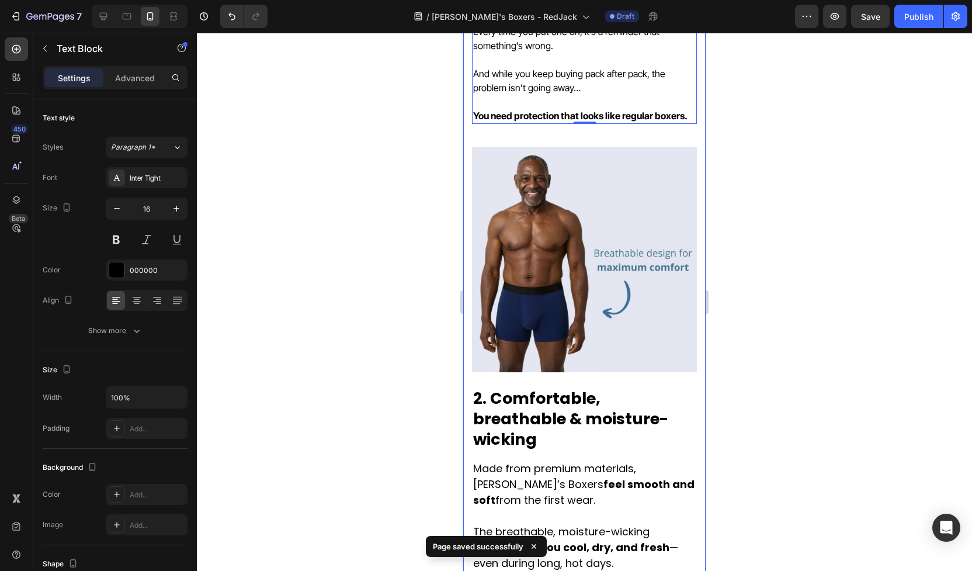
scroll to position [1024, 0]
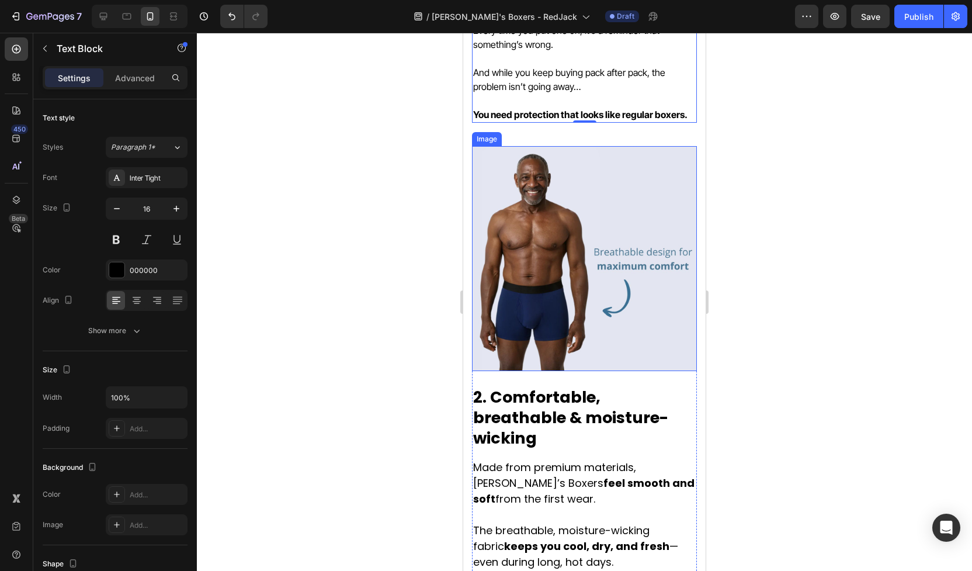
click at [641, 207] on img at bounding box center [584, 258] width 225 height 225
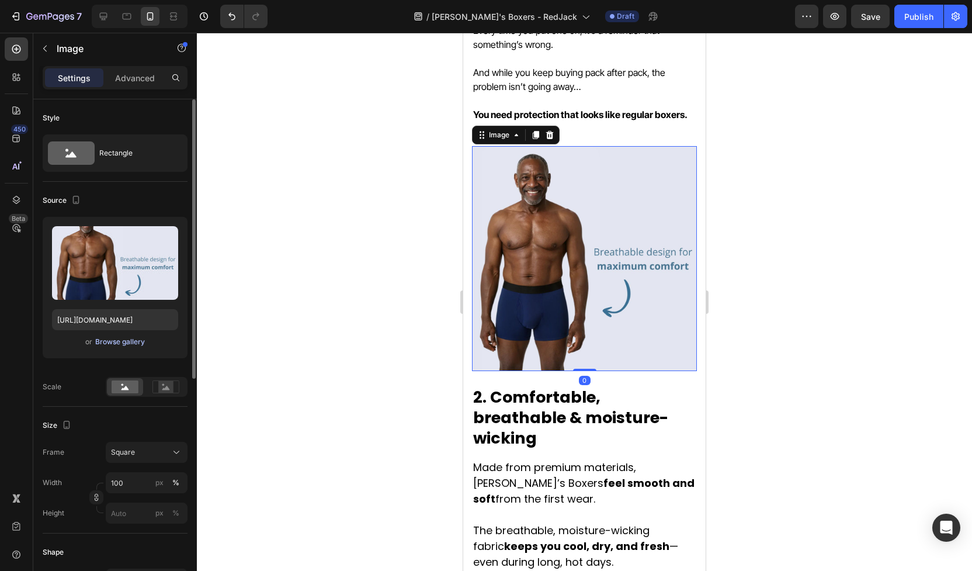
click at [117, 341] on div "Browse gallery" at bounding box center [120, 342] width 50 height 11
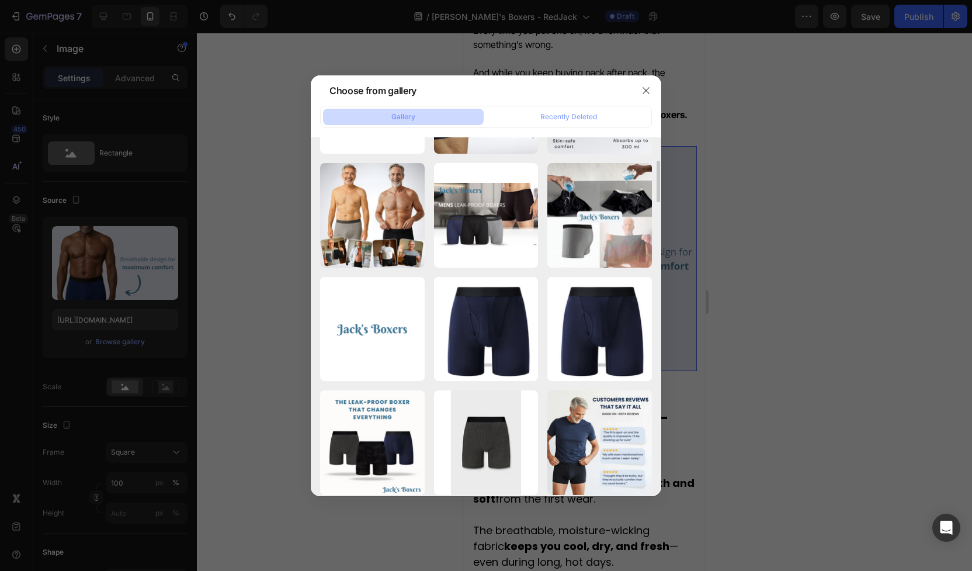
scroll to position [206, 0]
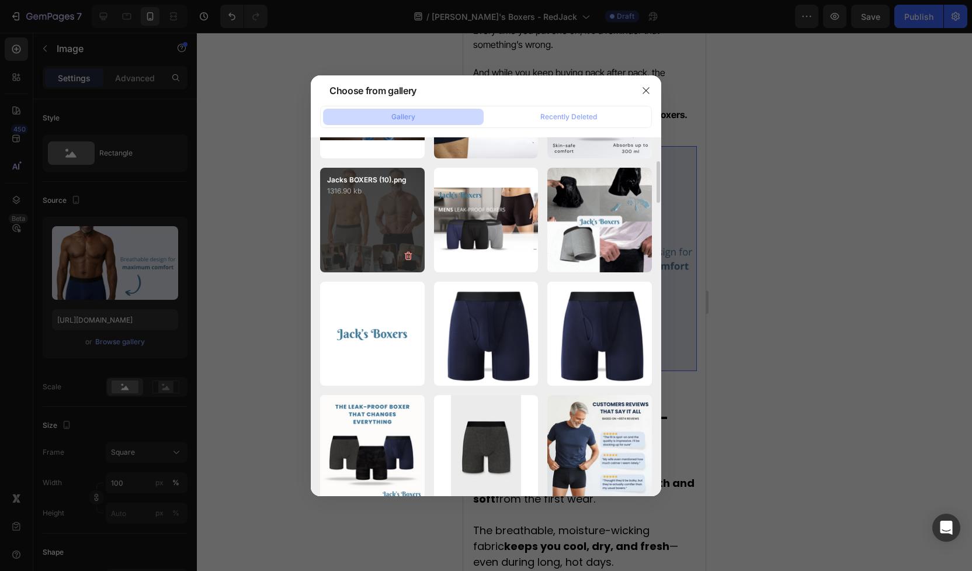
click at [379, 205] on div "Jacks BOXERS (10).png 1316.90 kb" at bounding box center [372, 220] width 105 height 105
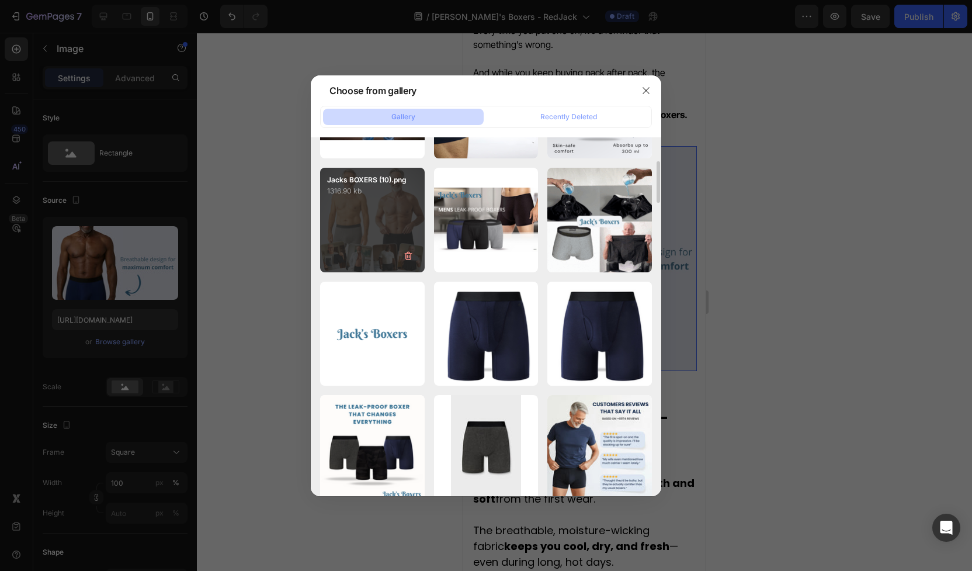
type input "https://cdn.shopify.com/s/files/1/0690/6354/0925/files/gempages_557558675238028…"
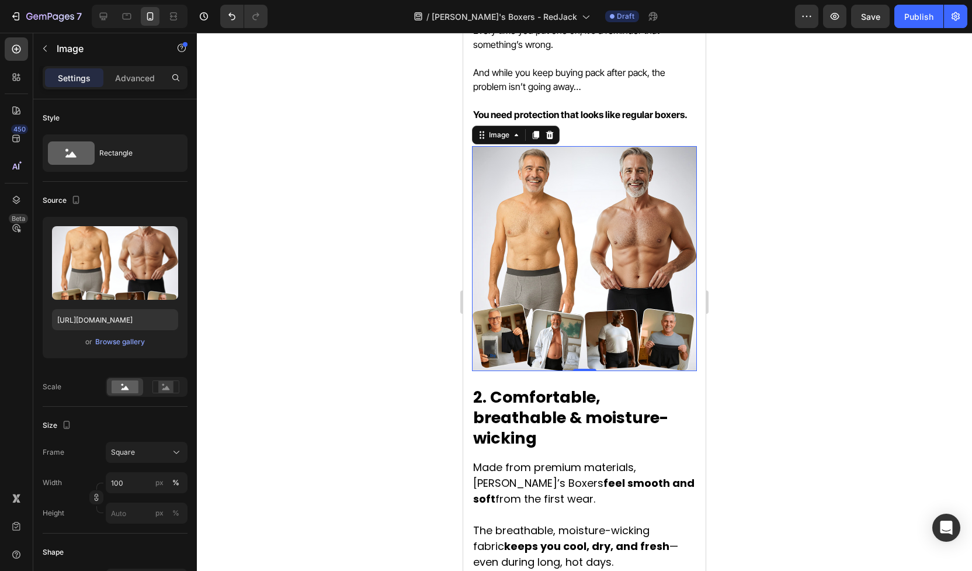
click at [793, 294] on div at bounding box center [584, 302] width 775 height 538
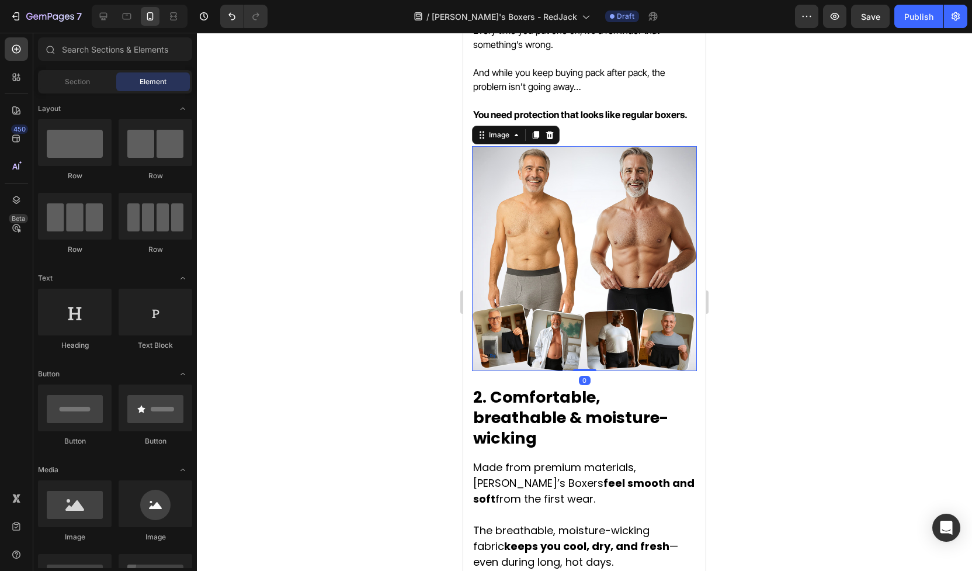
click at [526, 207] on img at bounding box center [584, 258] width 225 height 225
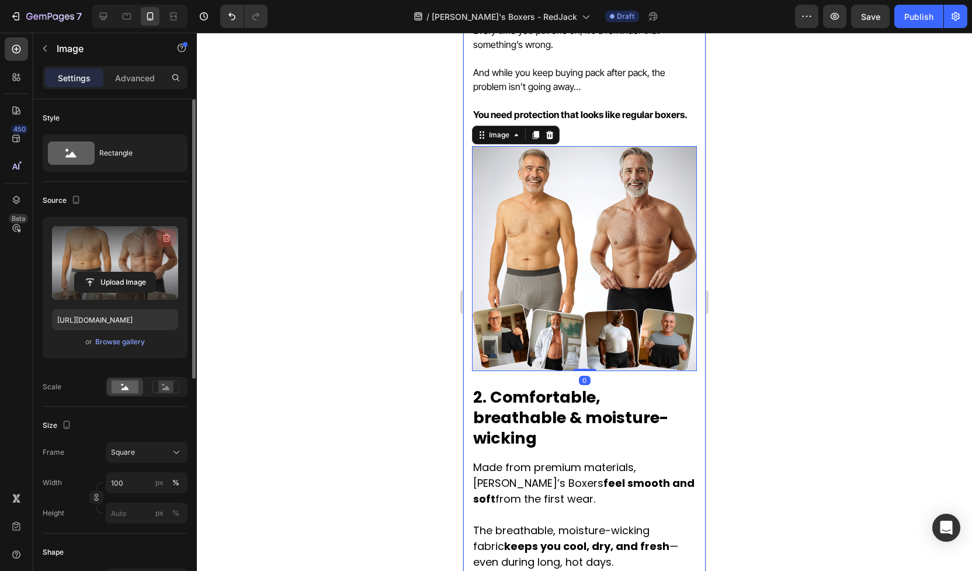
click at [168, 236] on icon "button" at bounding box center [167, 238] width 8 height 9
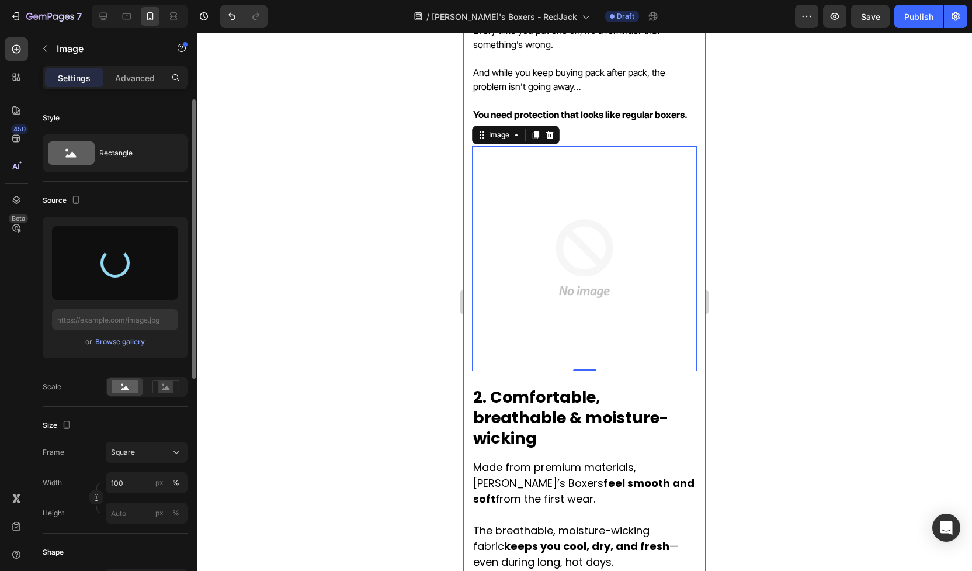
type input "https://cdn.shopify.com/s/files/1/0690/6354/0925/files/gempages_557558675238028…"
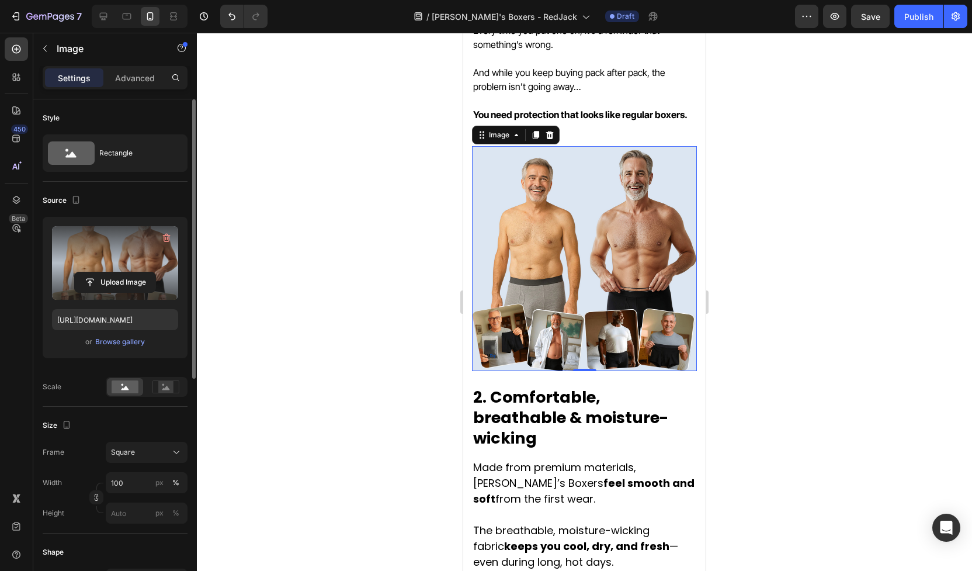
click at [330, 263] on div at bounding box center [584, 302] width 775 height 538
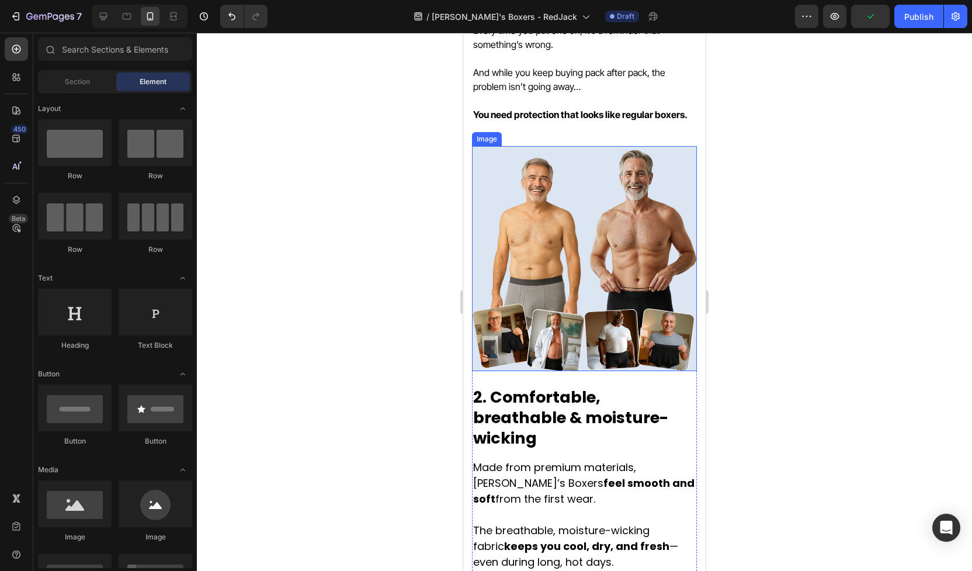
click at [529, 221] on img at bounding box center [584, 258] width 225 height 225
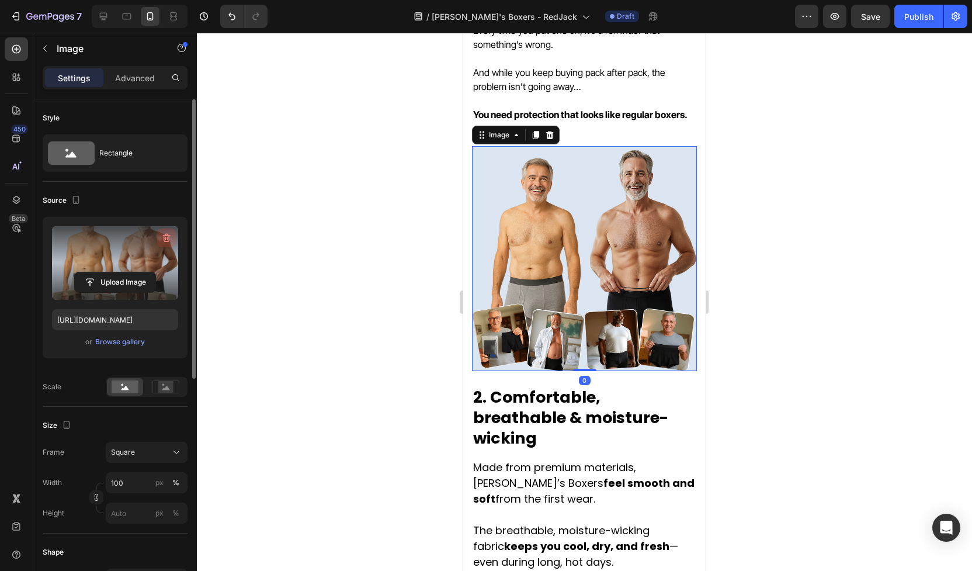
click at [164, 241] on icon "button" at bounding box center [167, 238] width 8 height 9
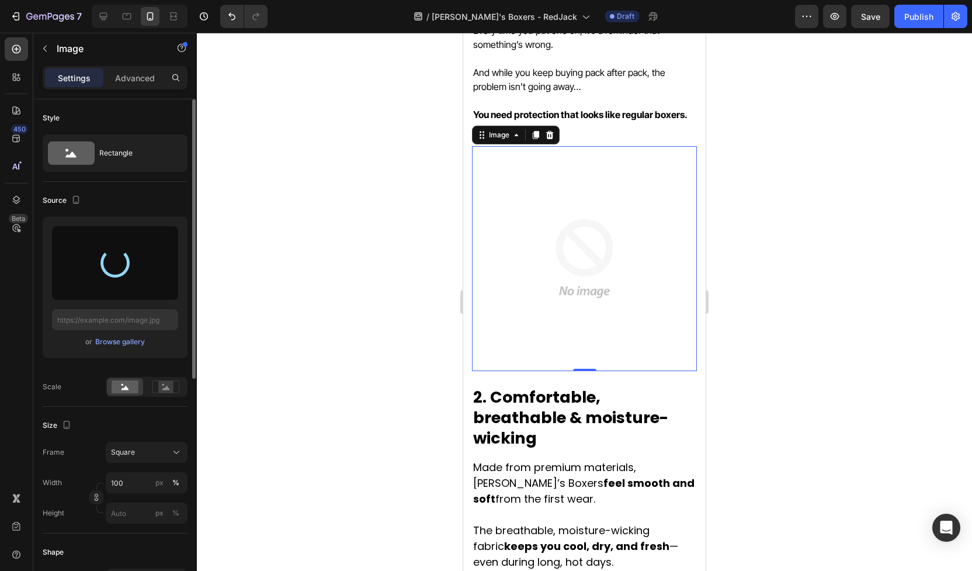
type input "https://cdn.shopify.com/s/files/1/0690/6354/0925/files/gempages_557558675238028…"
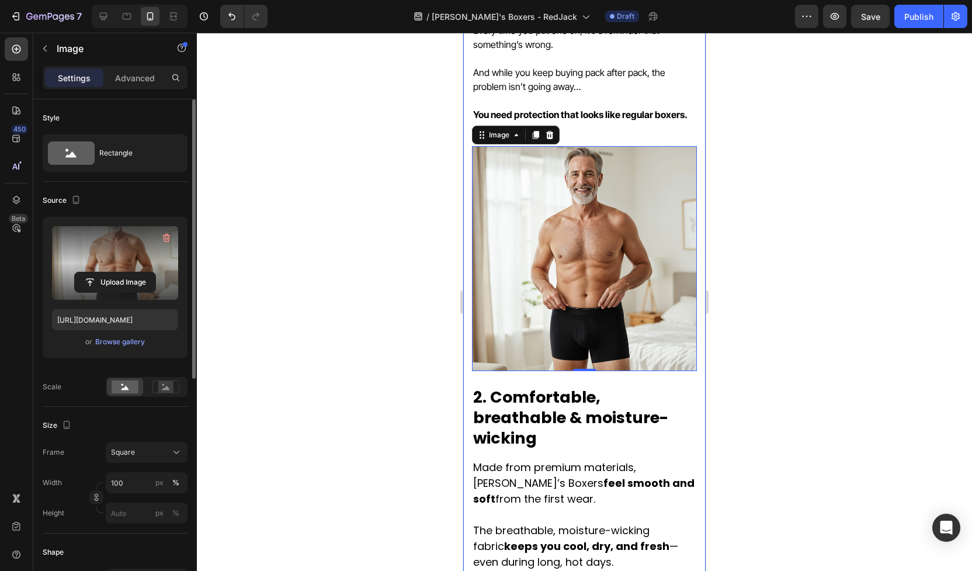
click at [758, 338] on div at bounding box center [584, 302] width 775 height 538
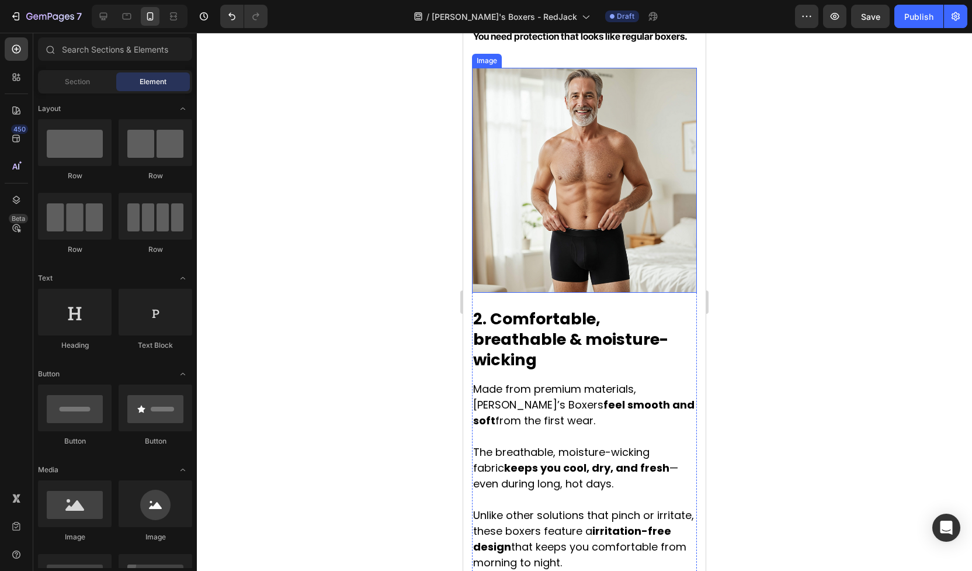
scroll to position [1103, 0]
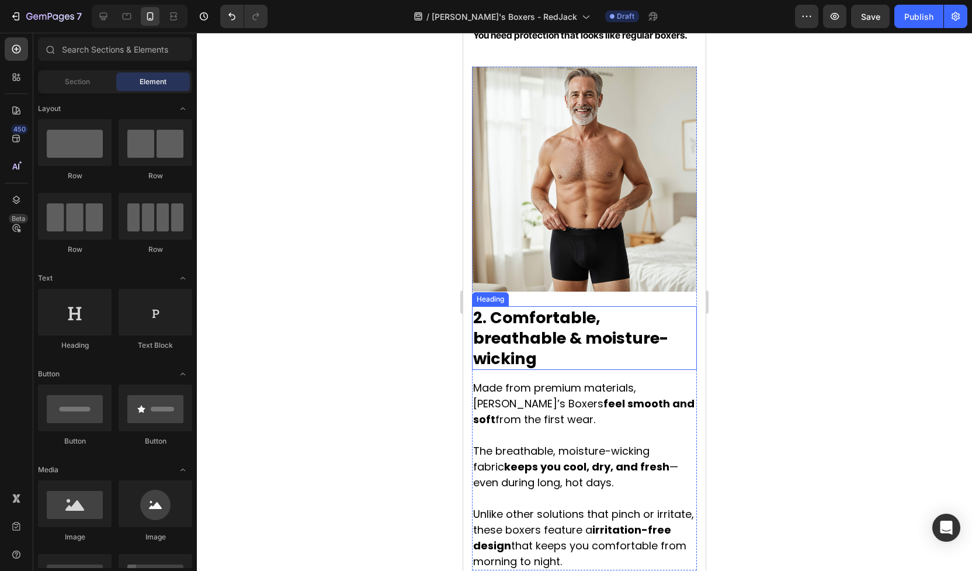
click at [566, 324] on h2 "2. Comfortable, breathable & moisture-wicking" at bounding box center [584, 338] width 225 height 64
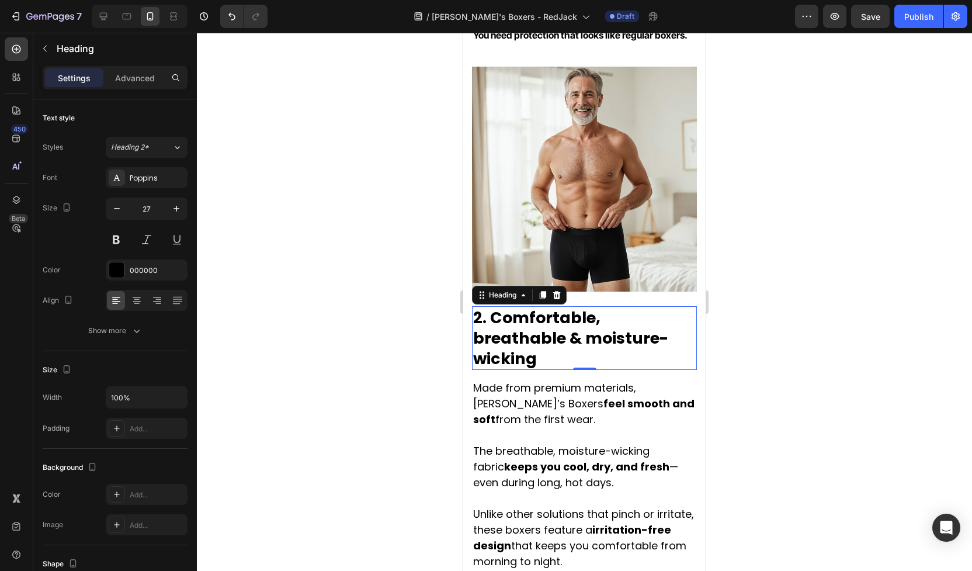
click at [545, 330] on h2 "2. Comfortable, breathable & moisture-wicking" at bounding box center [584, 338] width 225 height 64
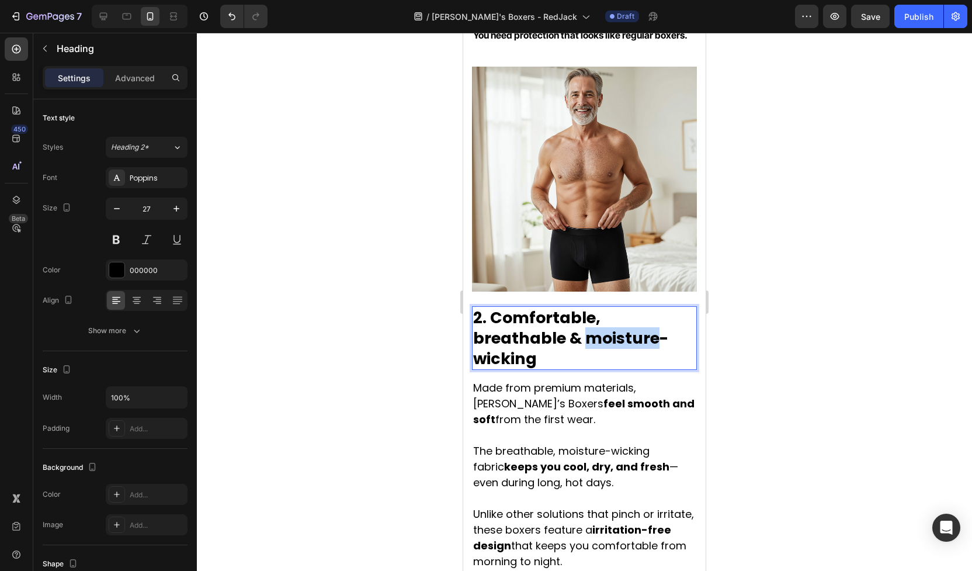
click at [545, 330] on p "2. Comfortable, breathable & moisture-wicking" at bounding box center [584, 337] width 223 height 61
click at [545, 327] on p "2. Comfortable, breathable & moisture-wicking" at bounding box center [584, 337] width 223 height 61
click at [479, 316] on p "2. Comfortable, breathable & moisture-wicking" at bounding box center [584, 337] width 223 height 61
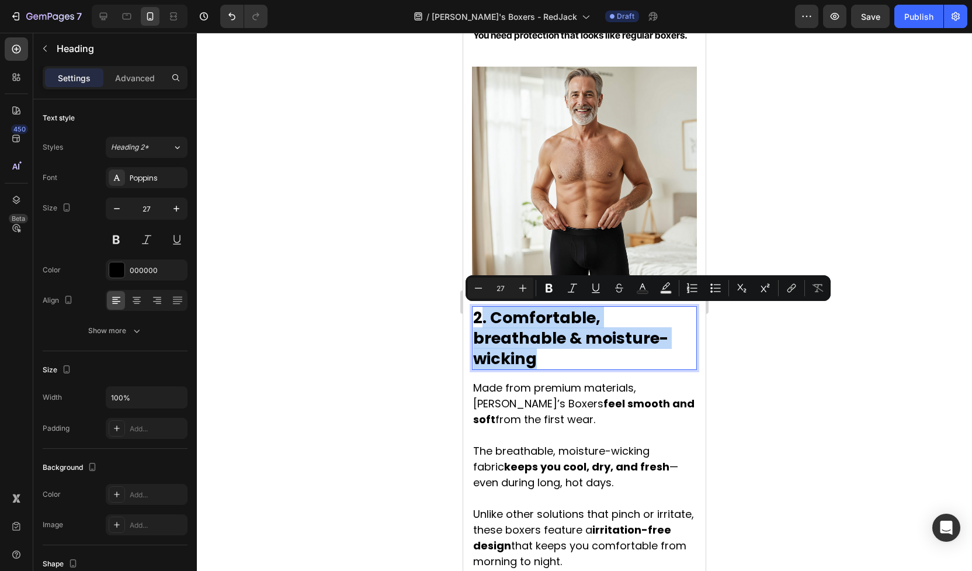
drag, startPoint x: 482, startPoint y: 316, endPoint x: 645, endPoint y: 333, distance: 164.5
click at [645, 333] on p "2. Comfortable, breathable & moisture-wicking" at bounding box center [584, 337] width 223 height 61
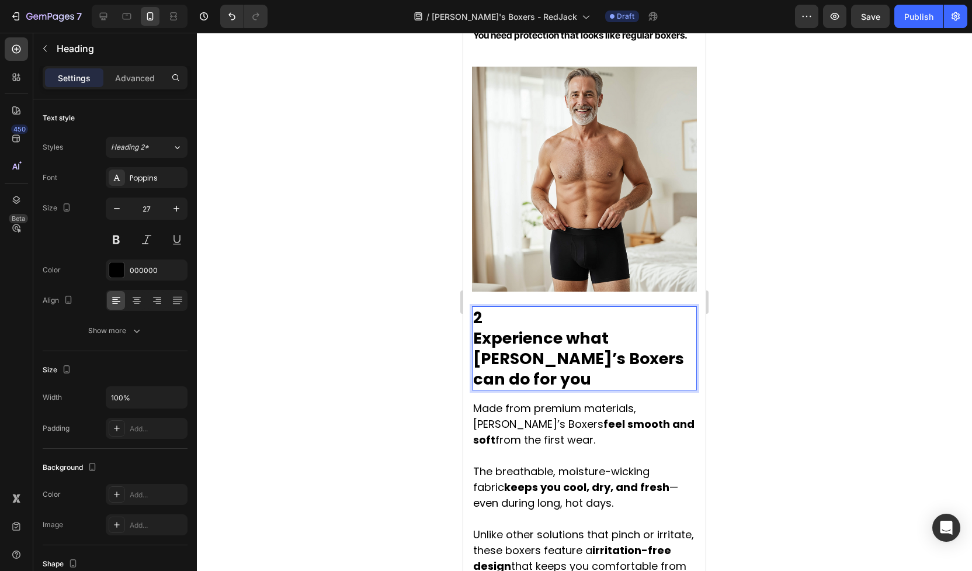
click at [490, 318] on p "2" at bounding box center [584, 317] width 223 height 20
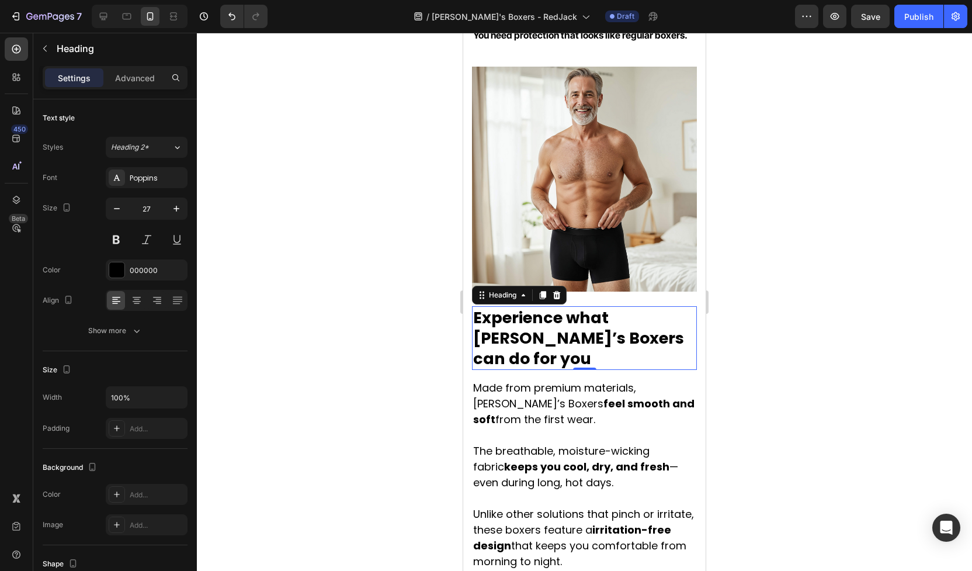
click at [743, 356] on div at bounding box center [584, 302] width 775 height 538
click at [581, 324] on strong "Experience what [PERSON_NAME]’s Boxers can do for you" at bounding box center [578, 338] width 211 height 63
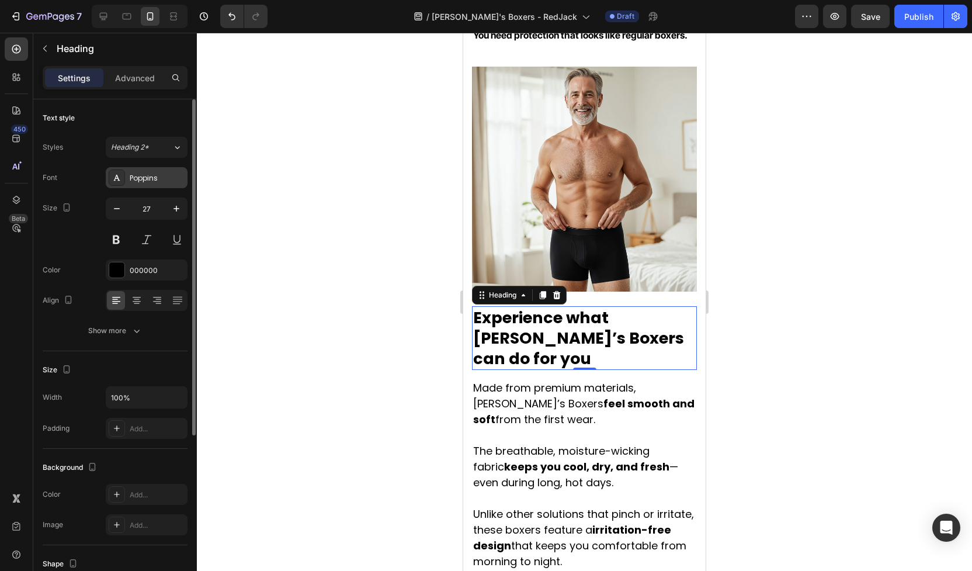
click at [139, 181] on div "Poppins" at bounding box center [157, 178] width 55 height 11
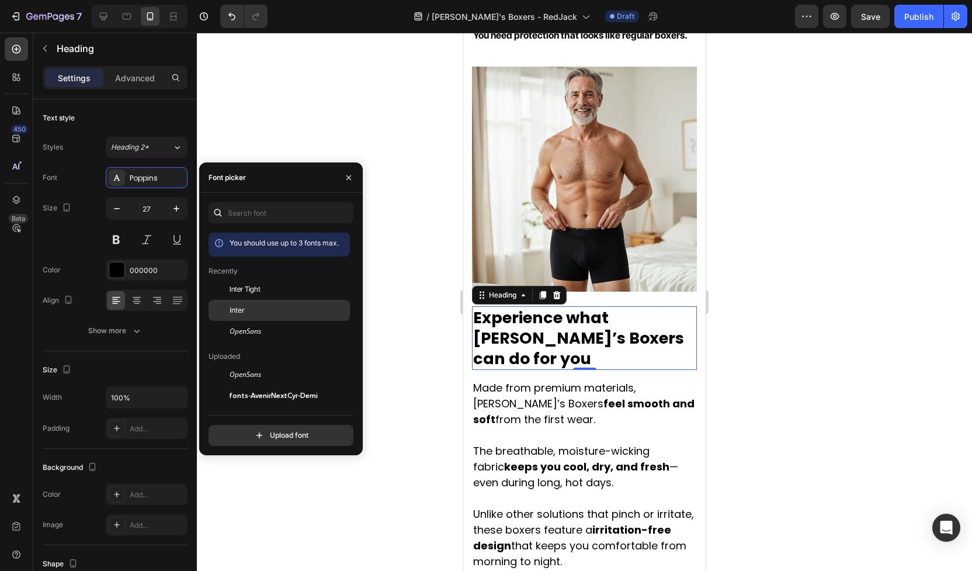
click at [255, 312] on div "Inter" at bounding box center [289, 310] width 118 height 11
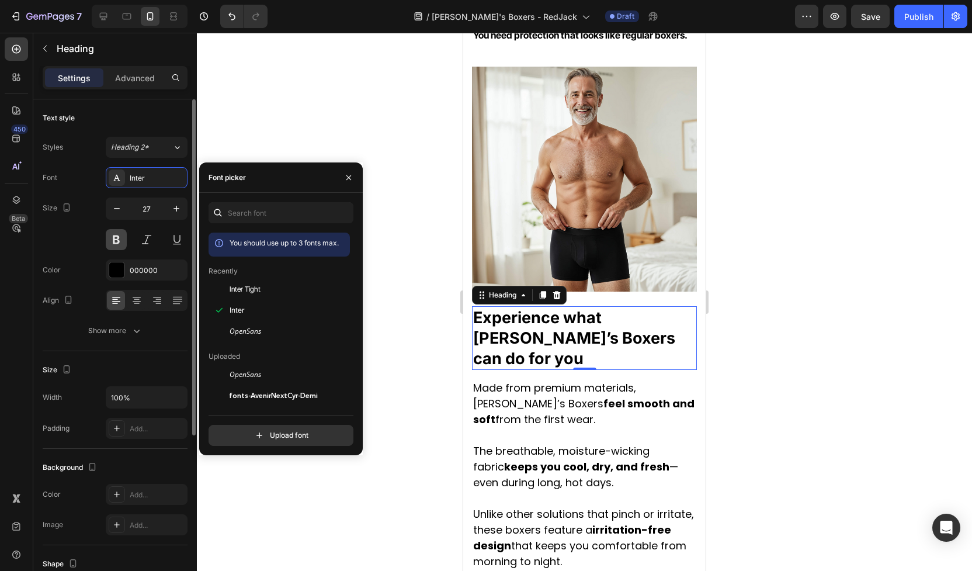
click at [116, 244] on button at bounding box center [116, 239] width 21 height 21
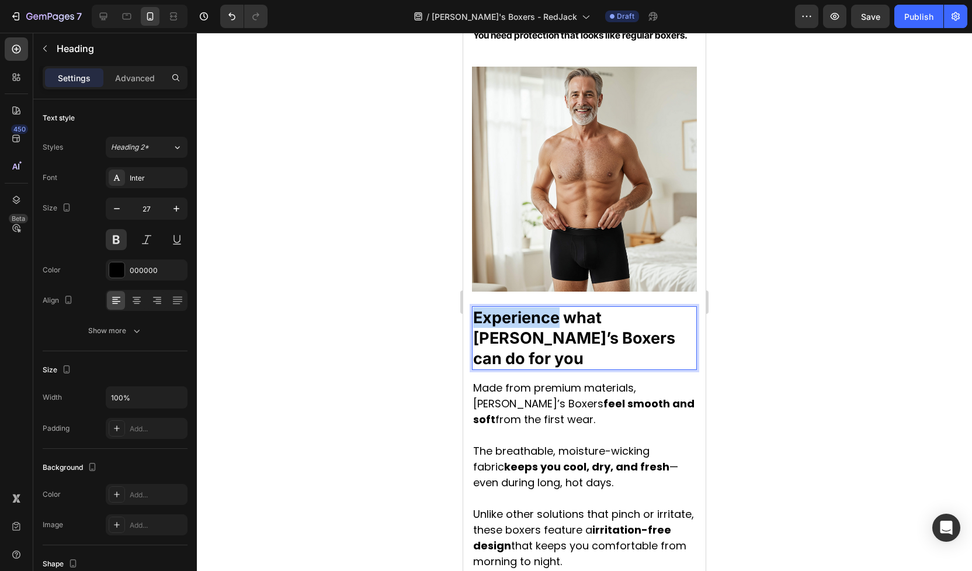
click at [529, 318] on strong "Experience what [PERSON_NAME]’s Boxers can do for you" at bounding box center [574, 338] width 202 height 60
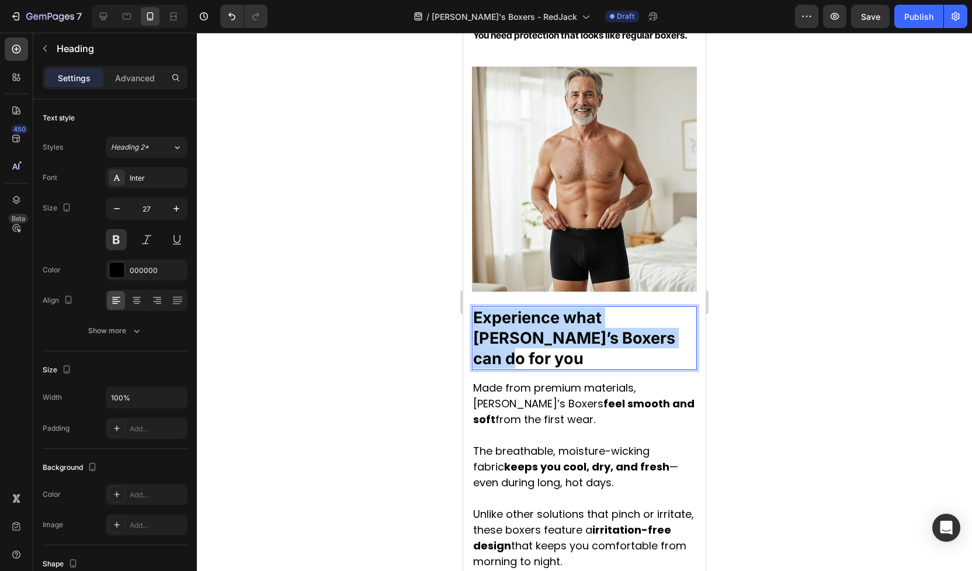
click at [529, 318] on strong "Experience what [PERSON_NAME]’s Boxers can do for you" at bounding box center [574, 338] width 202 height 60
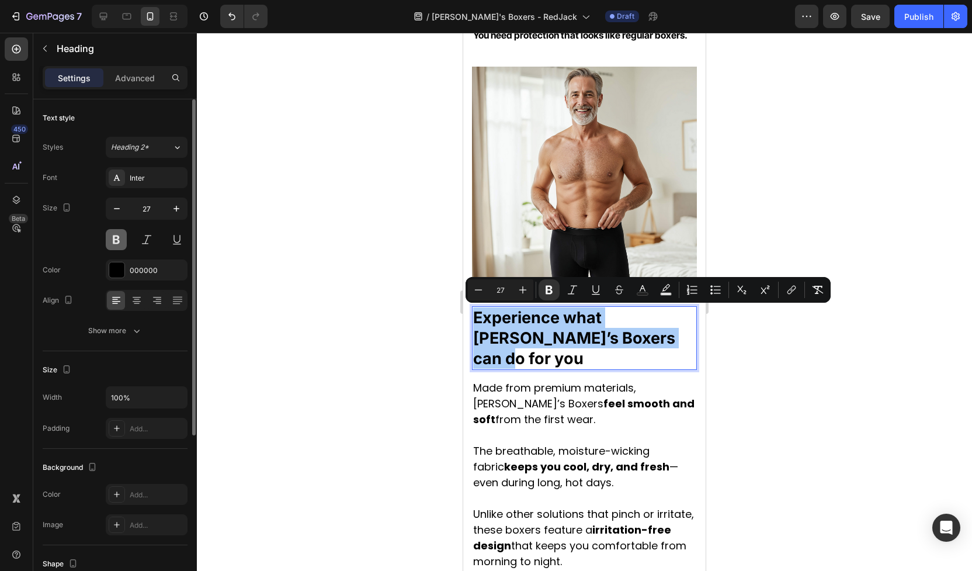
click at [108, 240] on button at bounding box center [116, 239] width 21 height 21
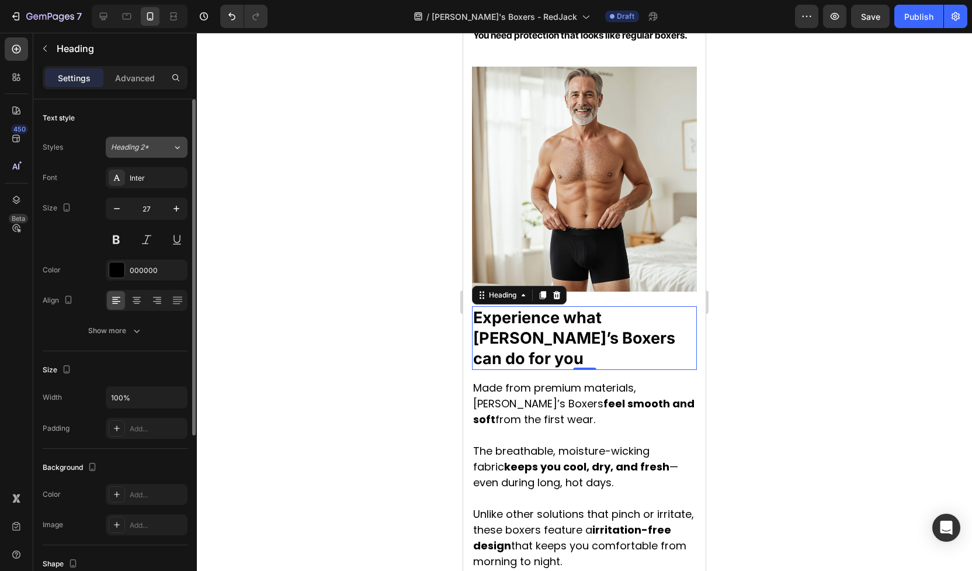
click at [146, 146] on span "Heading 2*" at bounding box center [130, 147] width 38 height 11
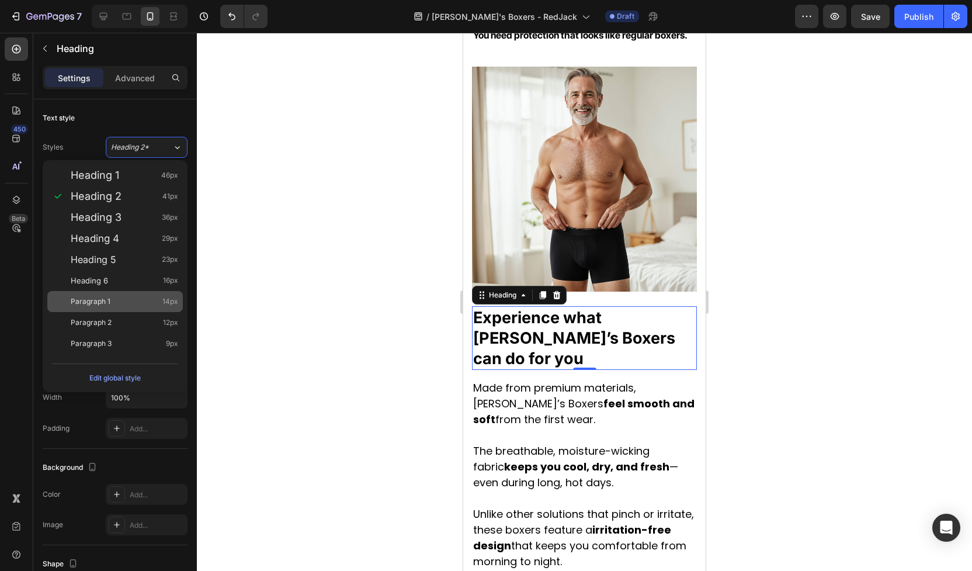
click at [116, 296] on div "Paragraph 1 14px" at bounding box center [125, 302] width 108 height 12
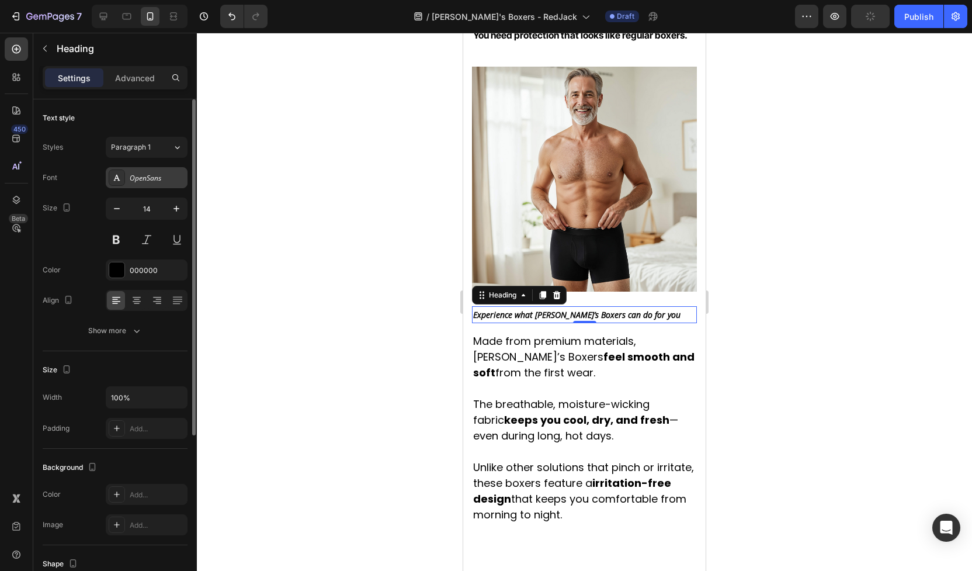
click at [154, 178] on div "OpenSans" at bounding box center [157, 178] width 55 height 11
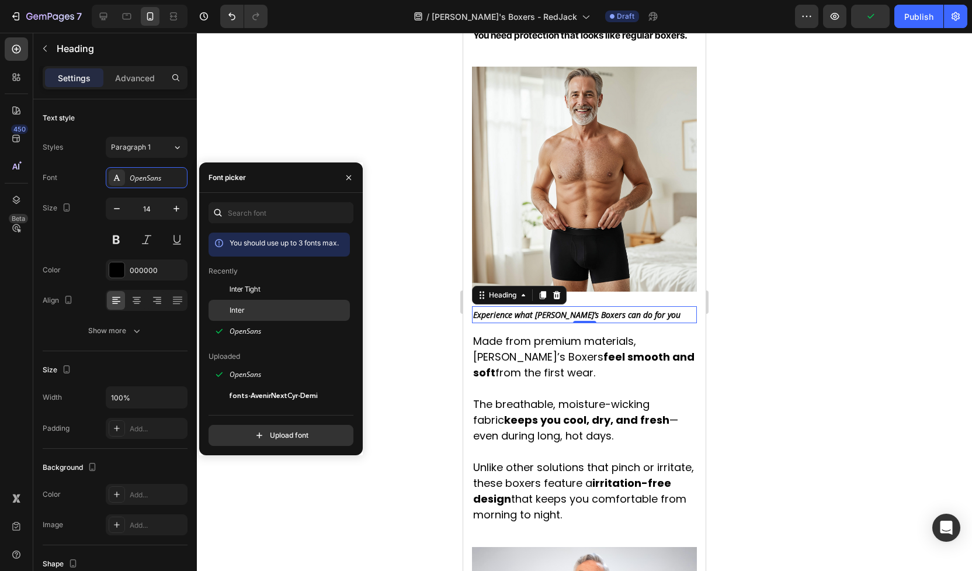
click at [237, 308] on span "Inter" at bounding box center [237, 310] width 15 height 11
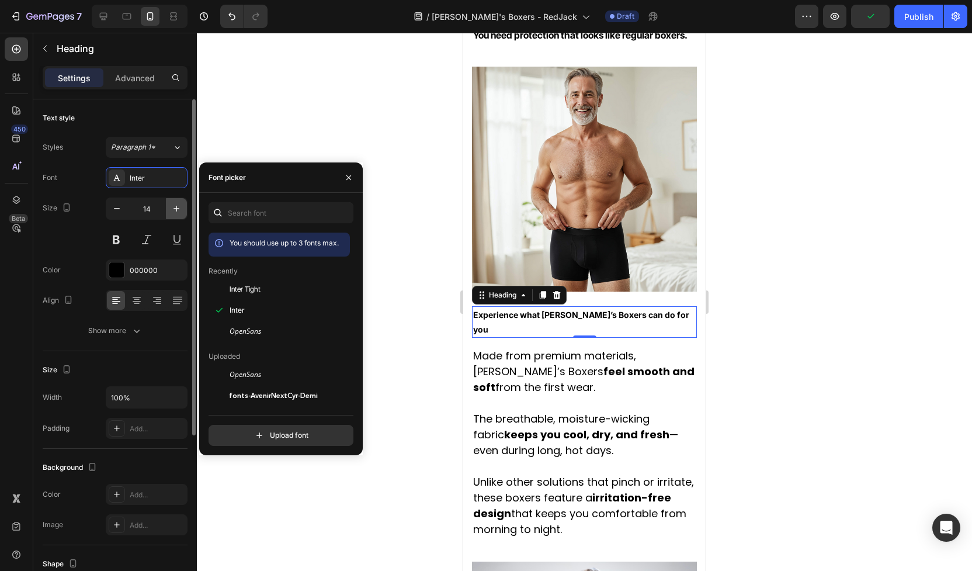
click at [184, 209] on button "button" at bounding box center [176, 208] width 21 height 21
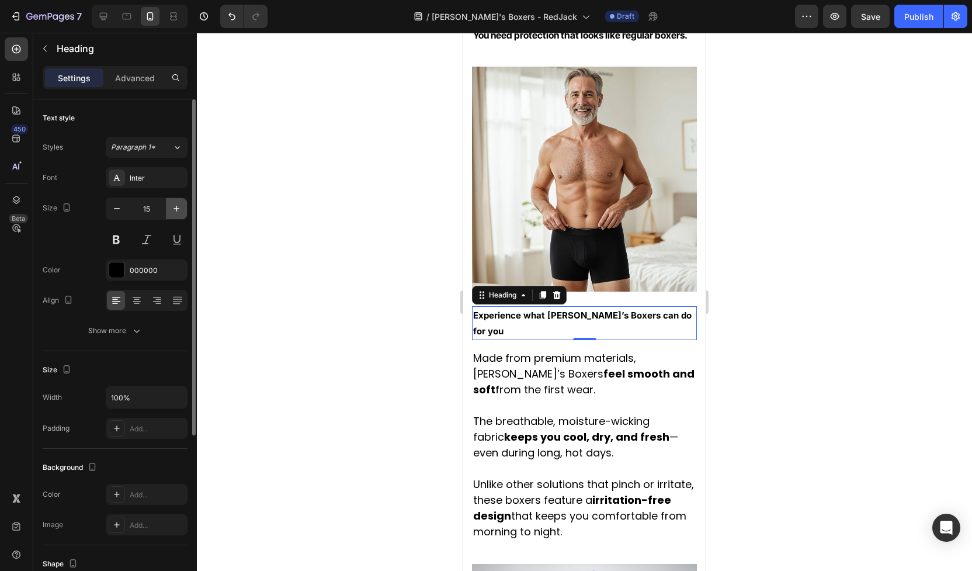
click at [184, 209] on button "button" at bounding box center [176, 208] width 21 height 21
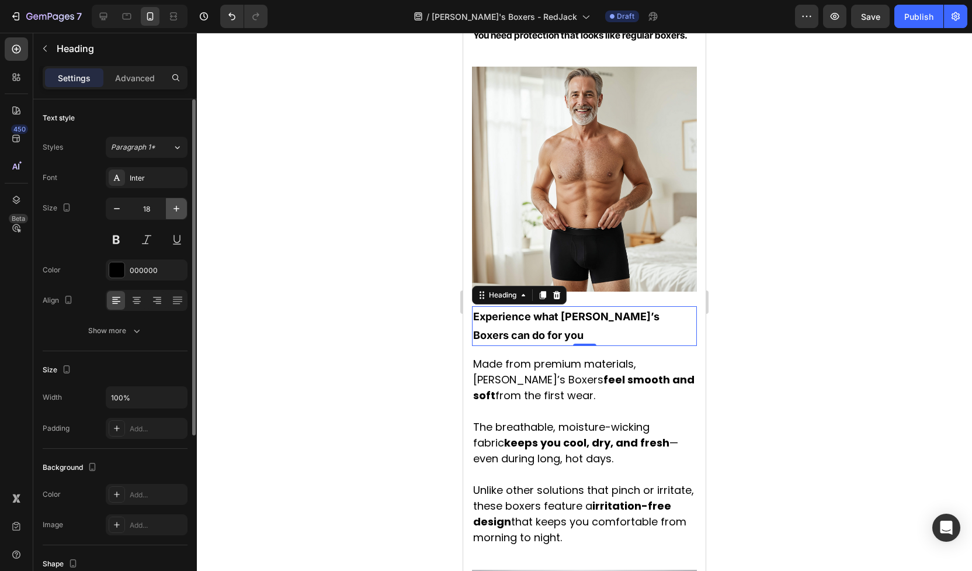
click at [184, 209] on button "button" at bounding box center [176, 208] width 21 height 21
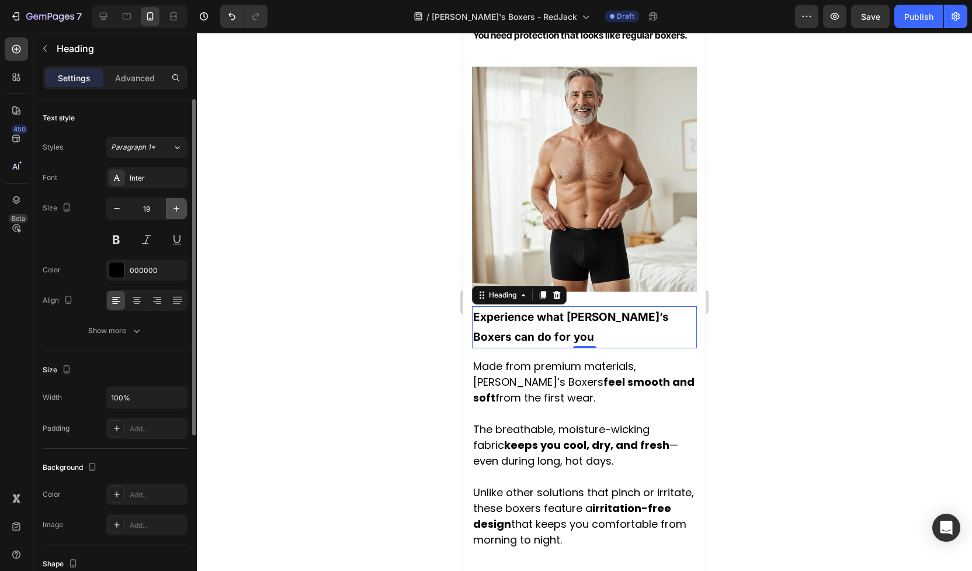
click at [184, 209] on button "button" at bounding box center [176, 208] width 21 height 21
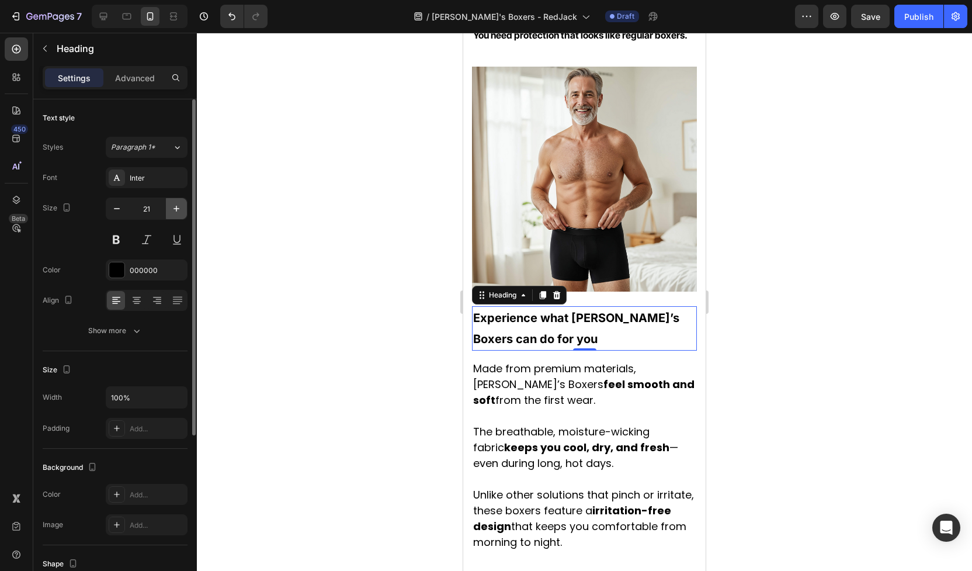
click at [184, 209] on button "button" at bounding box center [176, 208] width 21 height 21
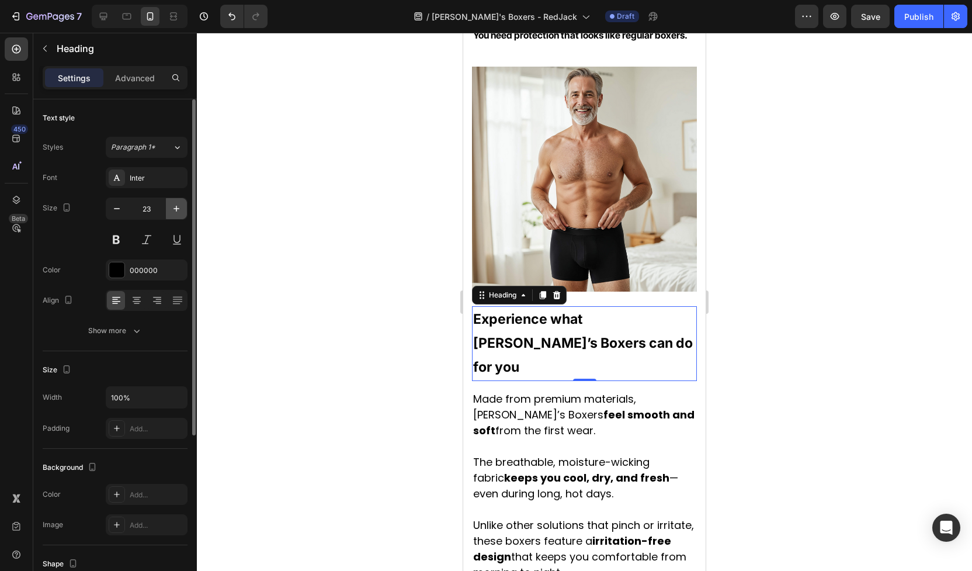
click at [184, 209] on button "button" at bounding box center [176, 208] width 21 height 21
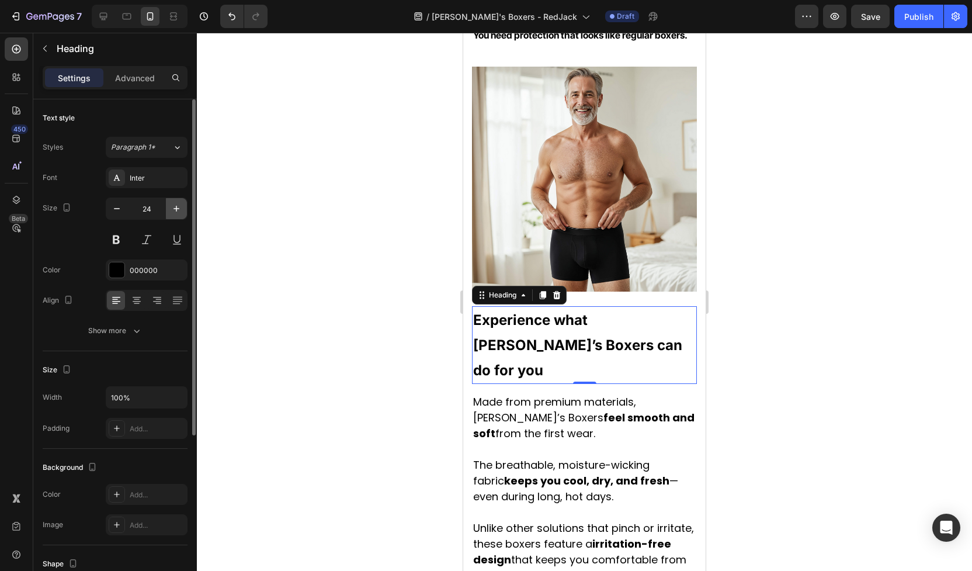
click at [184, 209] on button "button" at bounding box center [176, 208] width 21 height 21
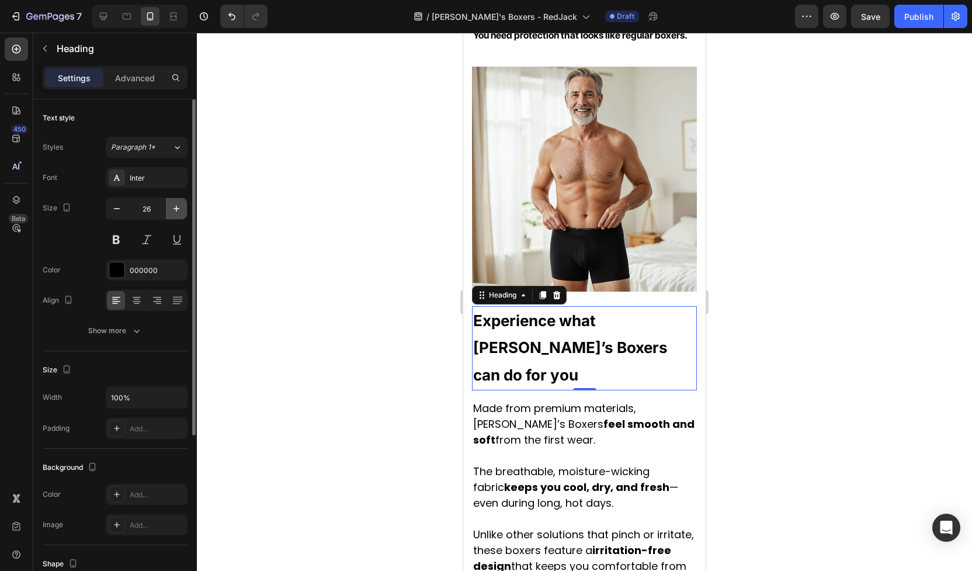
click at [184, 209] on button "button" at bounding box center [176, 208] width 21 height 21
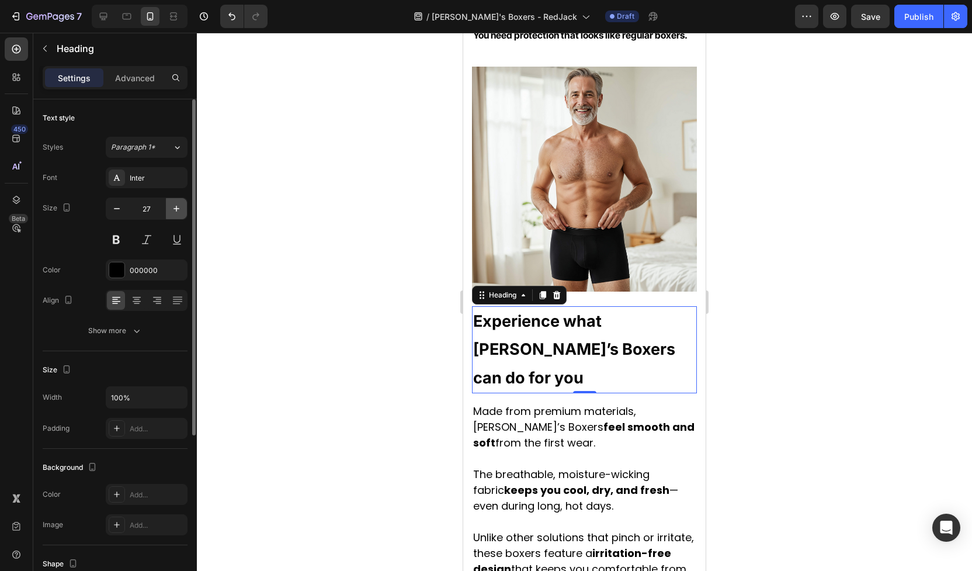
click at [184, 209] on button "button" at bounding box center [176, 208] width 21 height 21
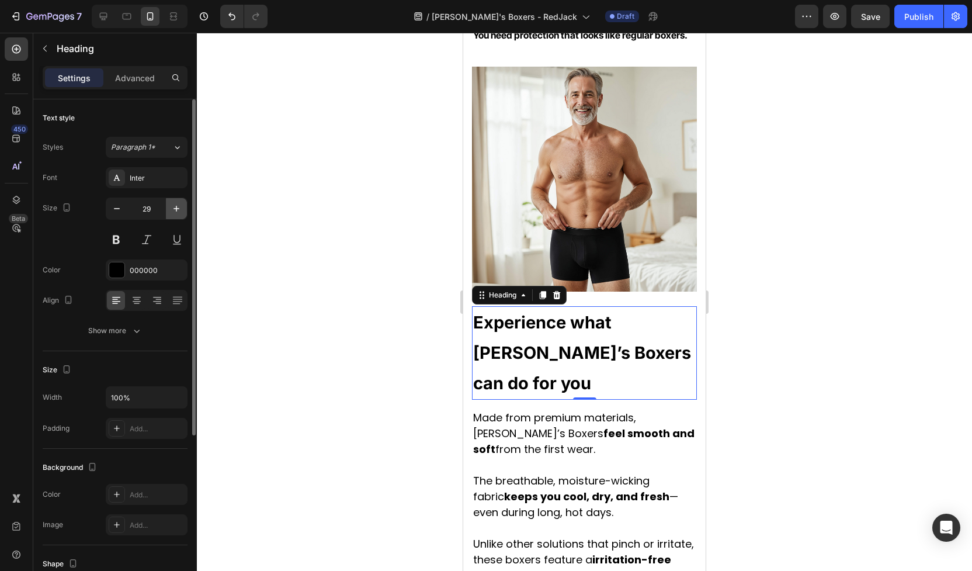
click at [184, 209] on button "button" at bounding box center [176, 208] width 21 height 21
type input "30"
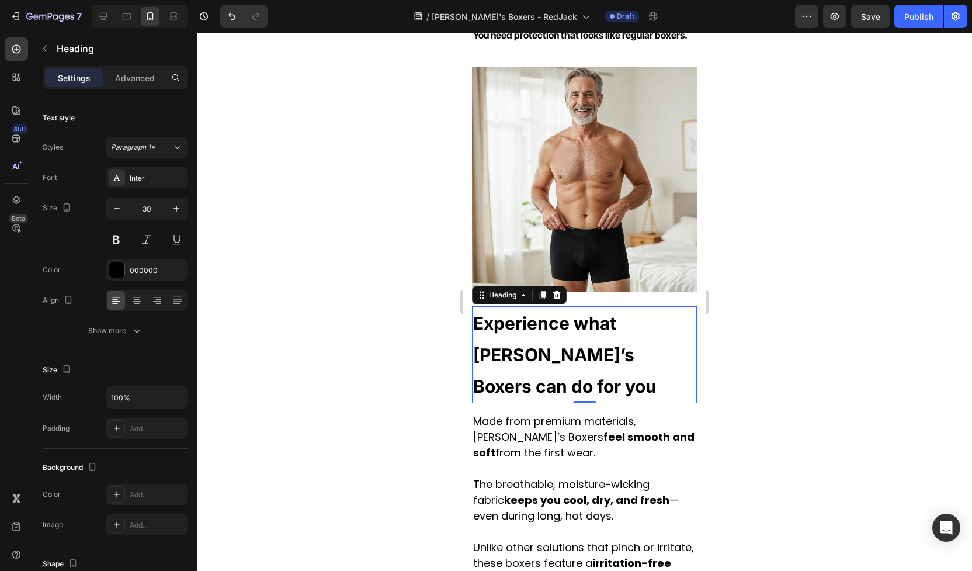
click at [257, 233] on div at bounding box center [584, 302] width 775 height 538
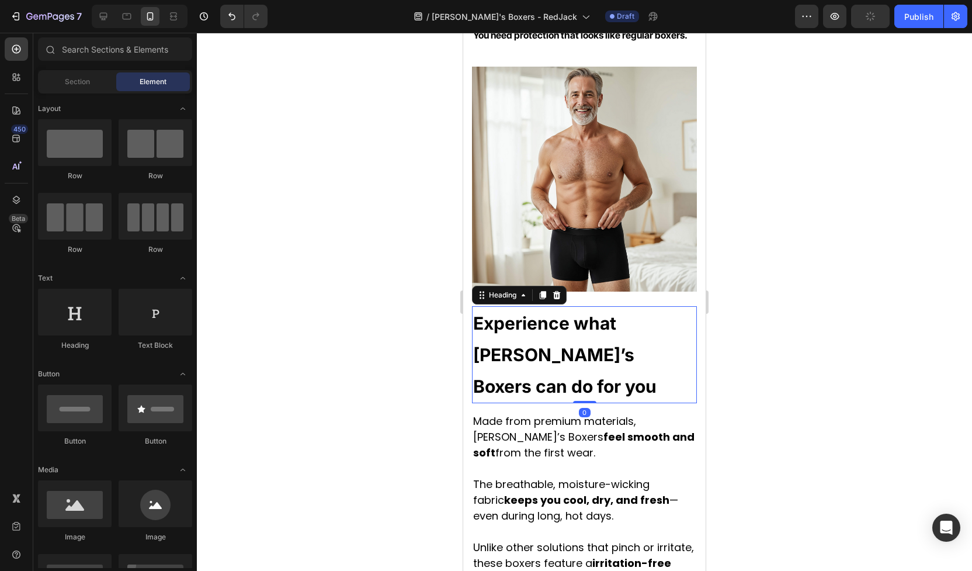
click at [525, 354] on strong "Experience what [PERSON_NAME]’s Boxers can do for you" at bounding box center [564, 355] width 183 height 84
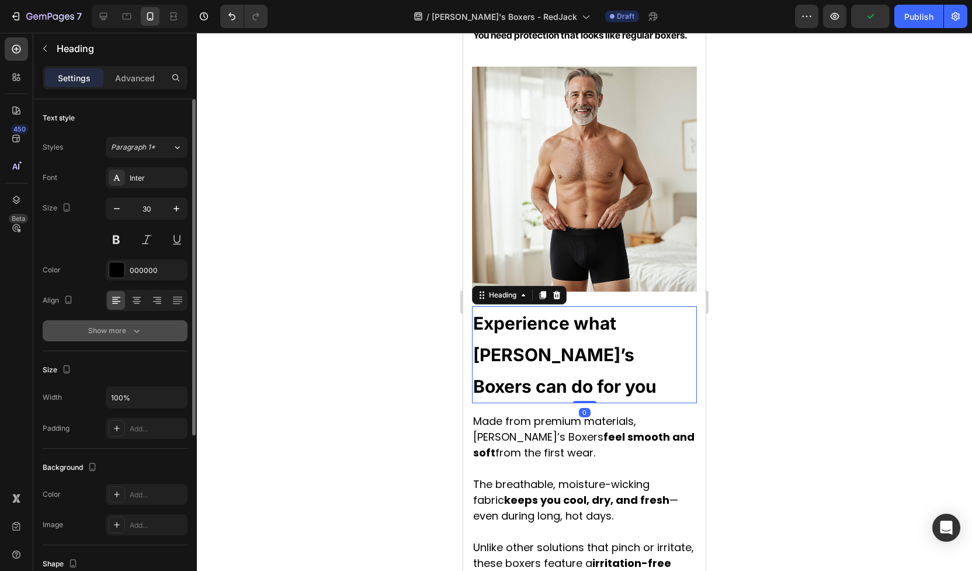
click at [131, 332] on icon "button" at bounding box center [137, 331] width 12 height 12
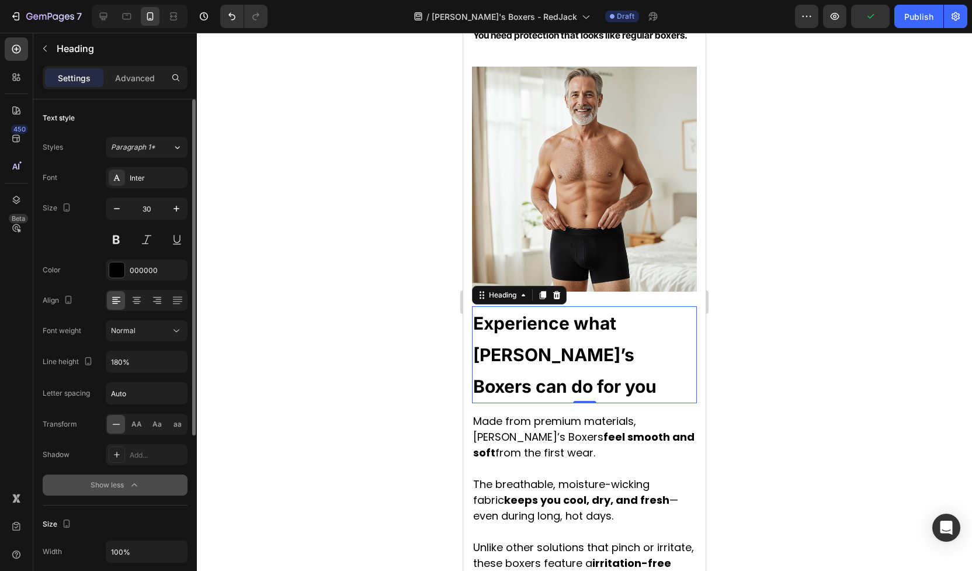
scroll to position [23, 0]
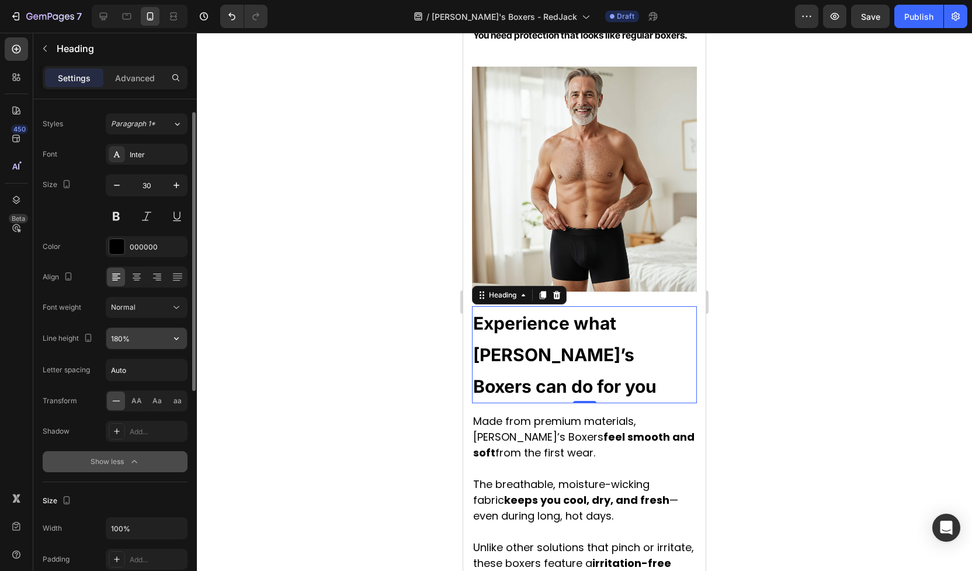
click at [126, 338] on input "180%" at bounding box center [146, 338] width 81 height 21
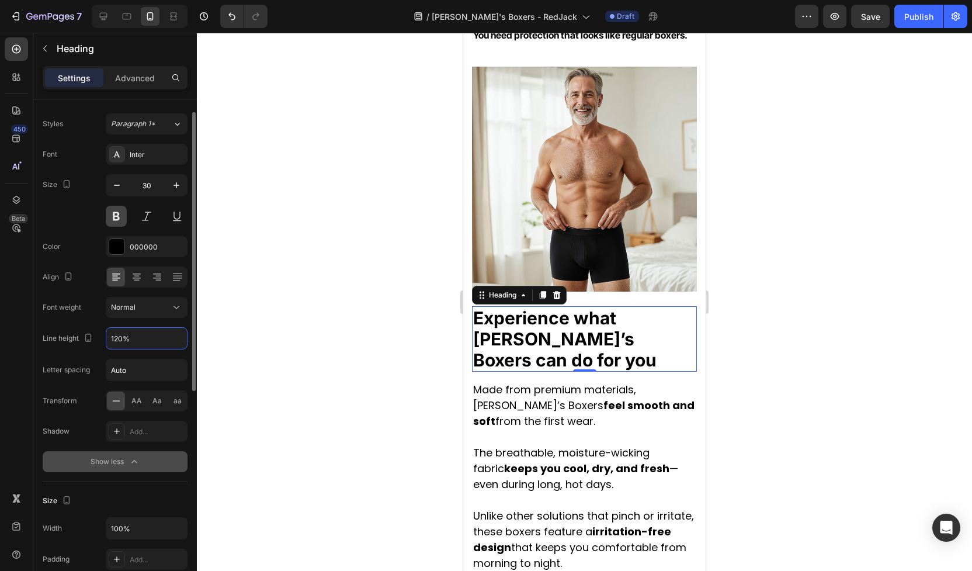
type input "120%"
click at [116, 213] on button at bounding box center [116, 216] width 21 height 21
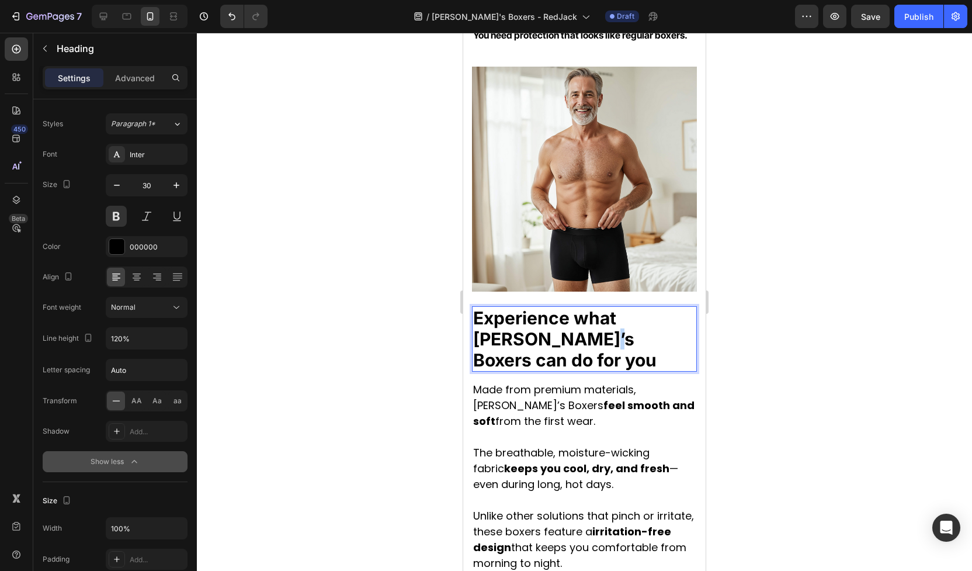
click at [532, 335] on strong "Experience what [PERSON_NAME]’s Boxers can do for you" at bounding box center [564, 338] width 183 height 63
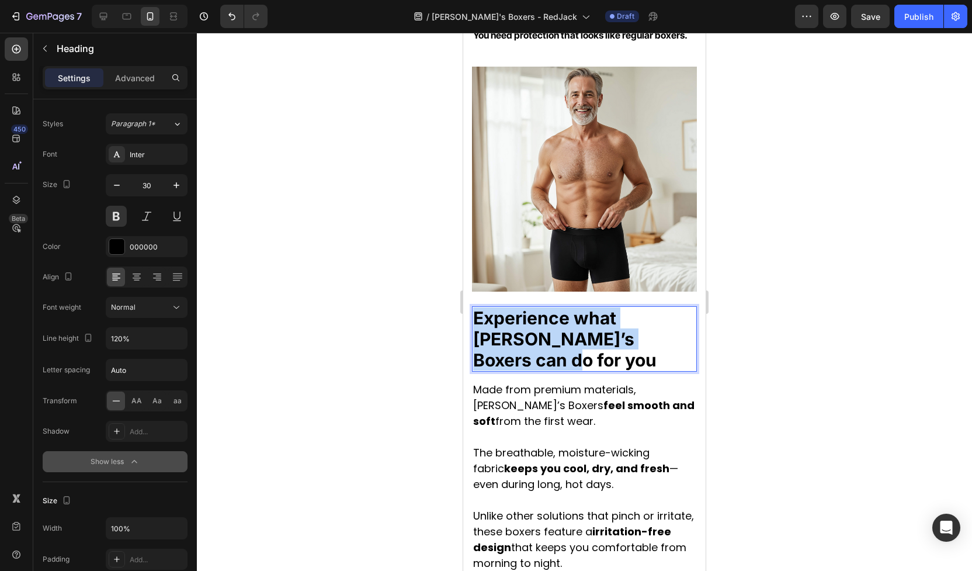
click at [532, 335] on strong "Experience what [PERSON_NAME]’s Boxers can do for you" at bounding box center [564, 338] width 183 height 63
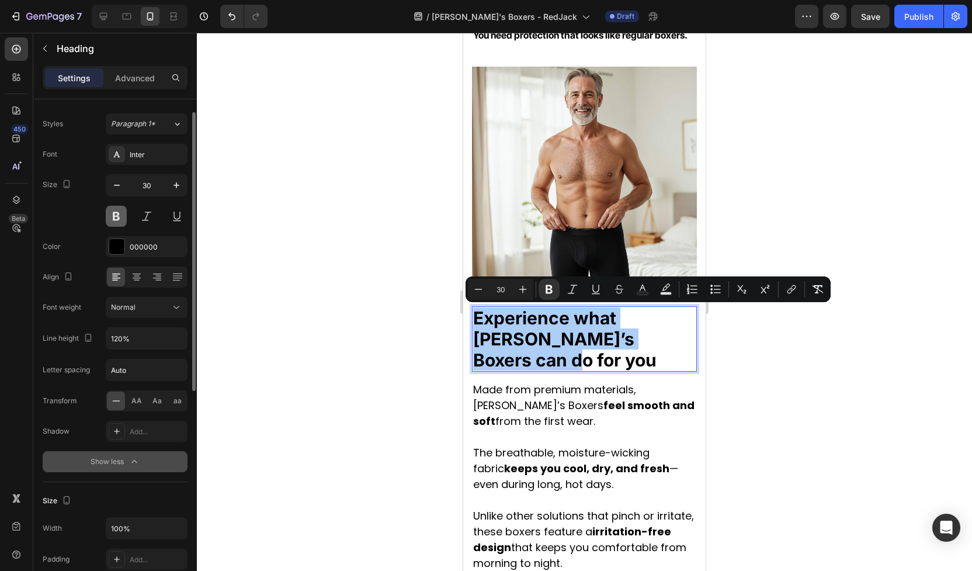
click at [117, 216] on button at bounding box center [116, 216] width 21 height 21
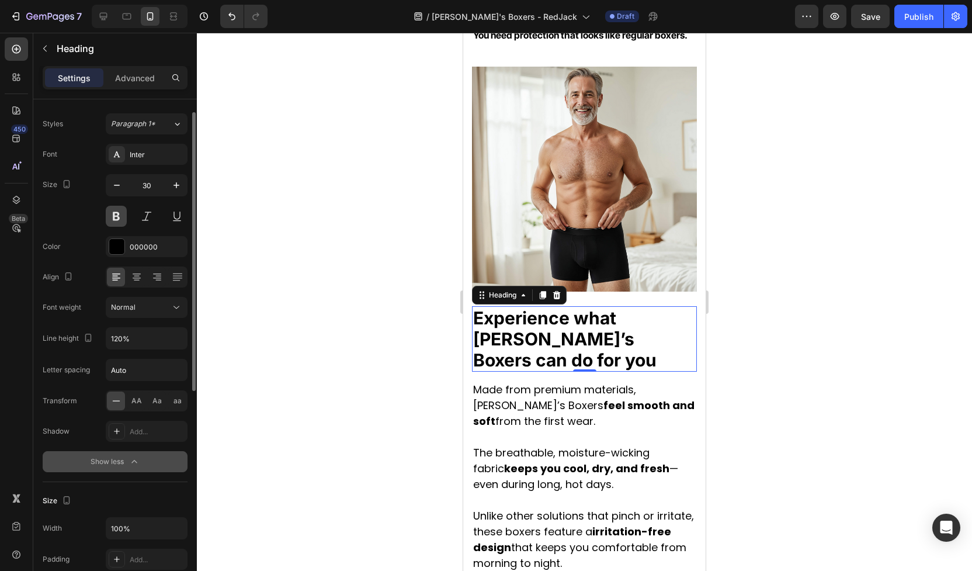
click at [117, 216] on button at bounding box center [116, 216] width 21 height 21
click at [328, 253] on div at bounding box center [584, 302] width 775 height 538
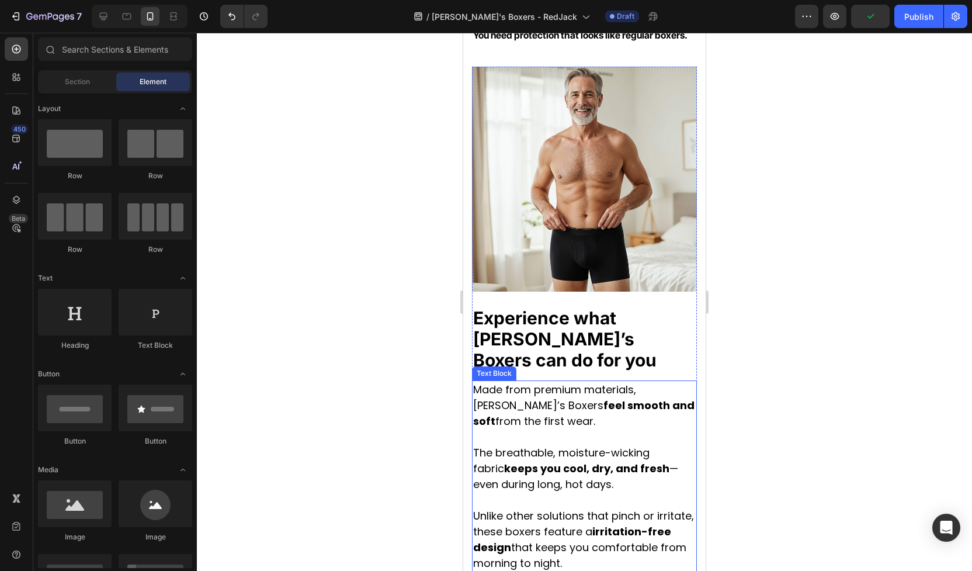
click at [533, 406] on p "Made from premium materials, Jack’s Boxers feel smooth and soft from the first …" at bounding box center [584, 476] width 223 height 189
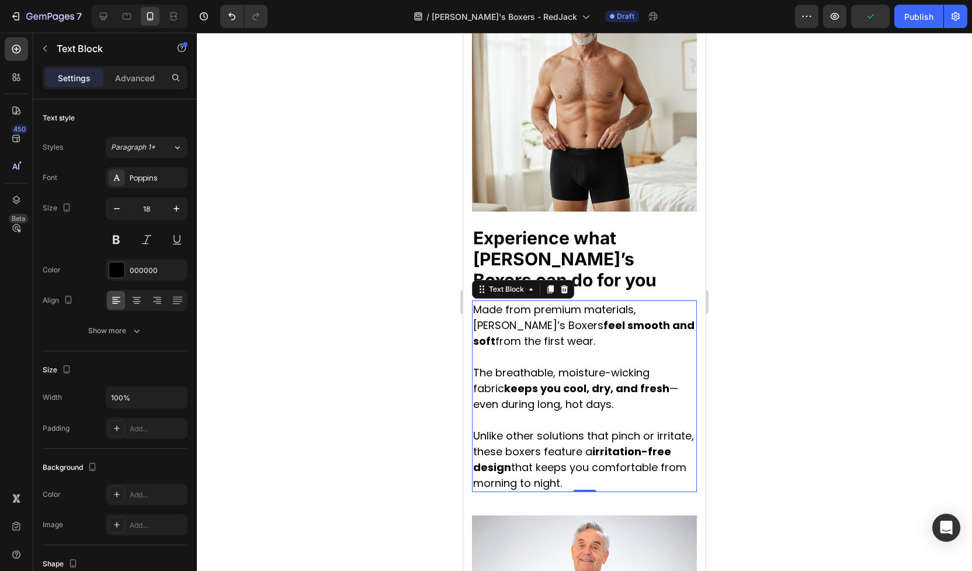
scroll to position [1244, 0]
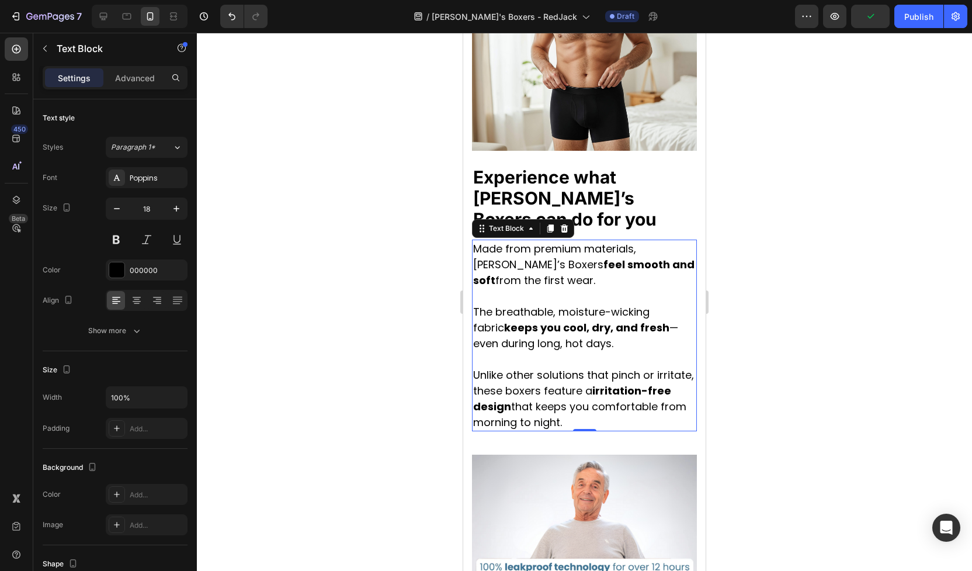
click at [581, 393] on p "Made from premium materials, Jack’s Boxers feel smooth and soft from the first …" at bounding box center [584, 335] width 223 height 189
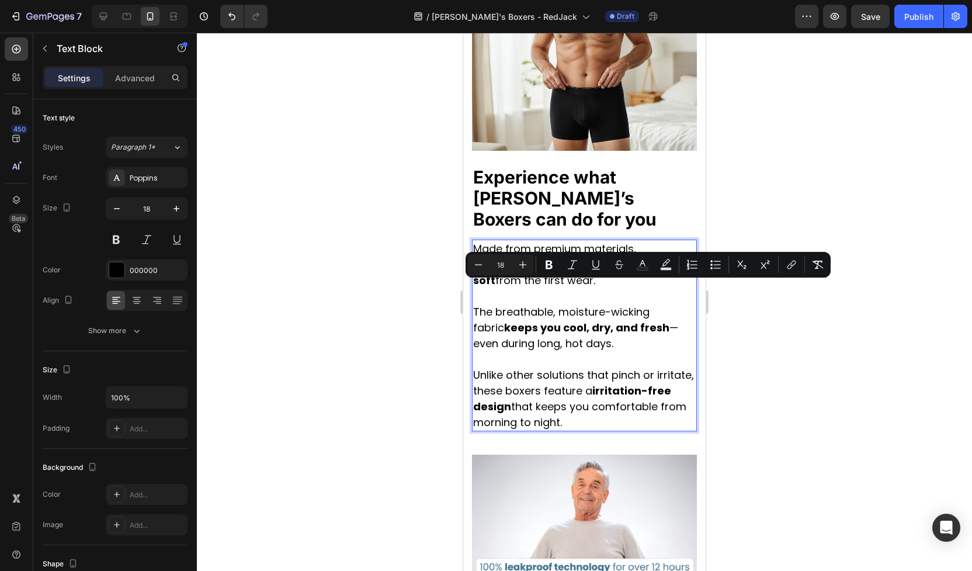
drag, startPoint x: 570, startPoint y: 399, endPoint x: 483, endPoint y: 272, distance: 153.8
click at [483, 272] on p "Made from premium materials, Jack’s Boxers feel smooth and soft from the first …" at bounding box center [584, 335] width 223 height 189
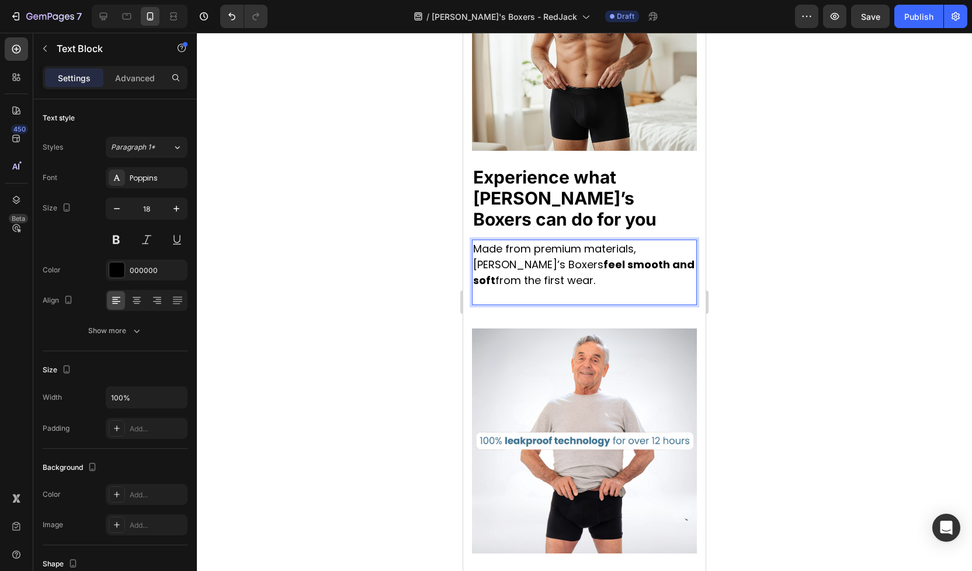
click at [533, 241] on p "Made from premium materials, Jack’s Boxers feel smooth and soft from the first …" at bounding box center [584, 272] width 223 height 63
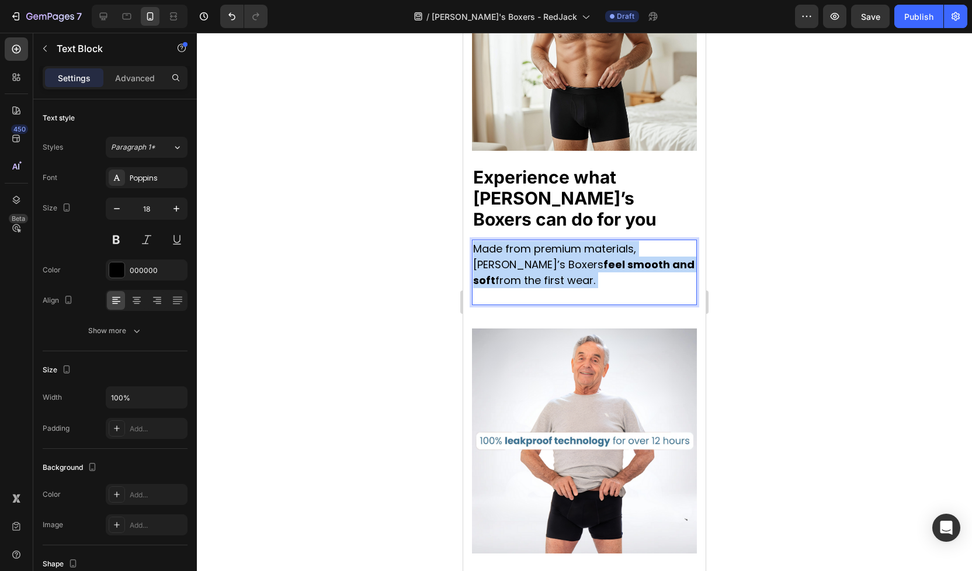
click at [533, 241] on p "Made from premium materials, Jack’s Boxers feel smooth and soft from the first …" at bounding box center [584, 272] width 223 height 63
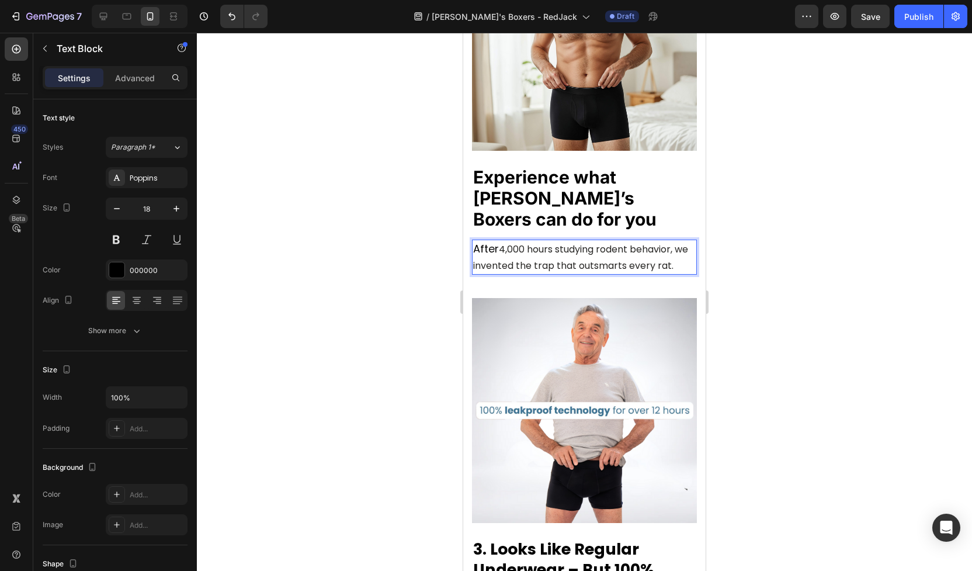
click at [505, 243] on span "4,000 hours studying rodent behavior, we invented the trap that outsmarts every…" at bounding box center [580, 258] width 215 height 30
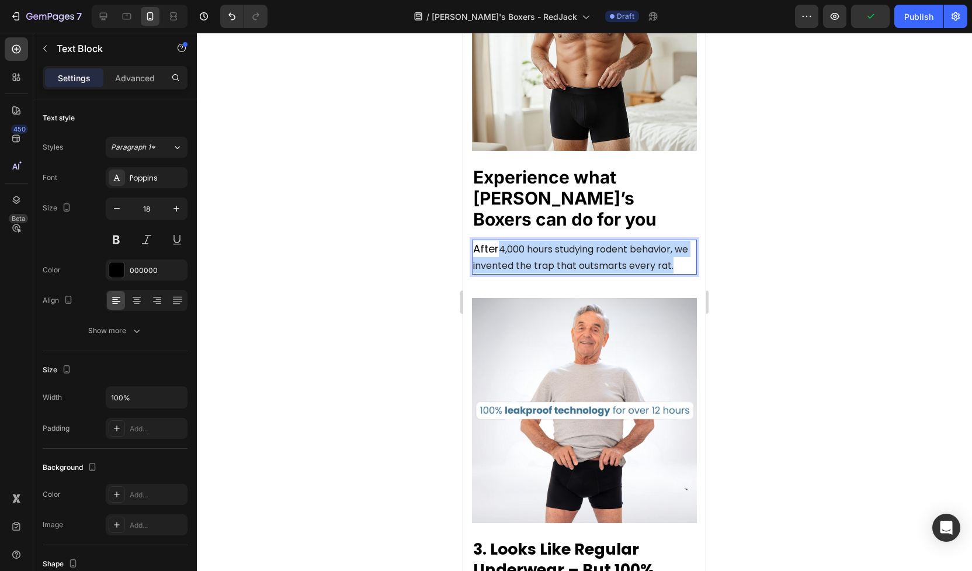
drag, startPoint x: 501, startPoint y: 228, endPoint x: 674, endPoint y: 247, distance: 174.0
click at [674, 247] on p "After 4,000 hours studying rodent behavior, we invented the trap that outsmarts…" at bounding box center [584, 257] width 223 height 33
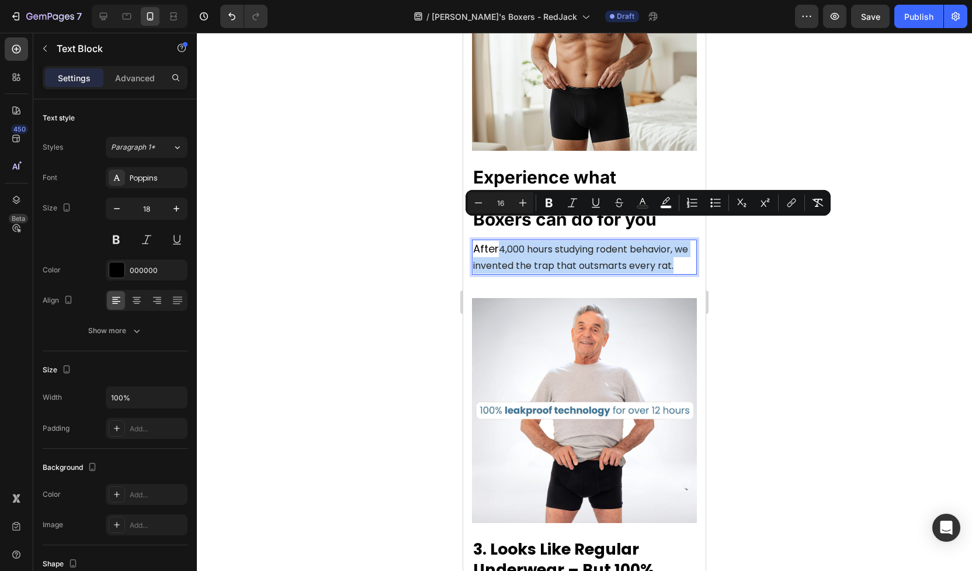
click at [649, 243] on span "4,000 hours studying rodent behavior, we invented the trap that outsmarts every…" at bounding box center [580, 258] width 215 height 30
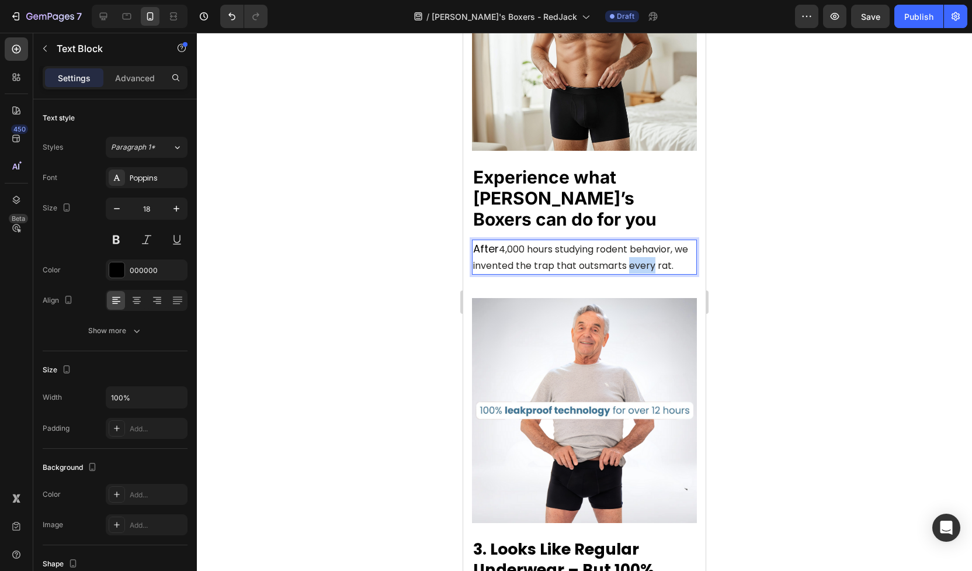
click at [649, 243] on span "4,000 hours studying rodent behavior, we invented the trap that outsmarts every…" at bounding box center [580, 258] width 215 height 30
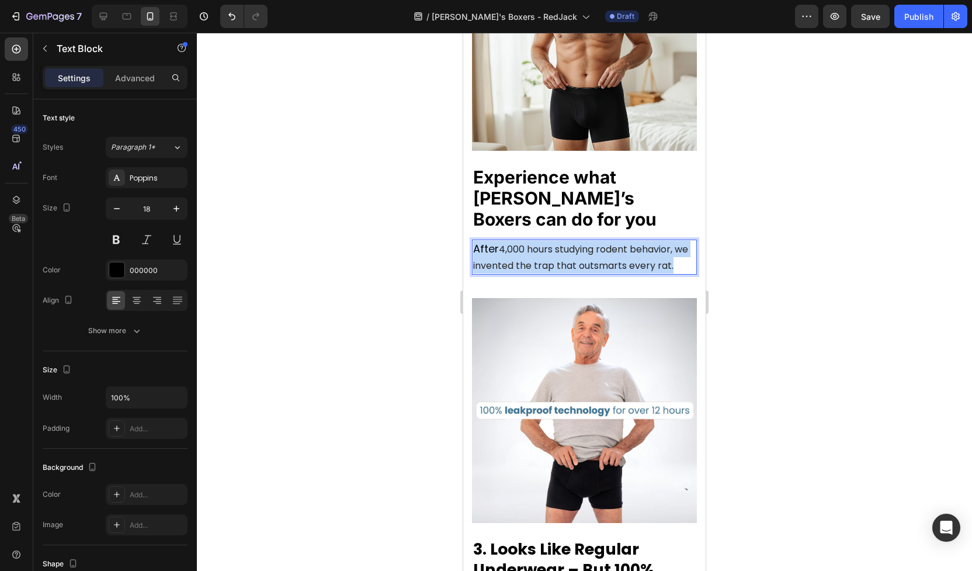
click at [649, 243] on span "4,000 hours studying rodent behavior, we invented the trap that outsmarts every…" at bounding box center [580, 258] width 215 height 30
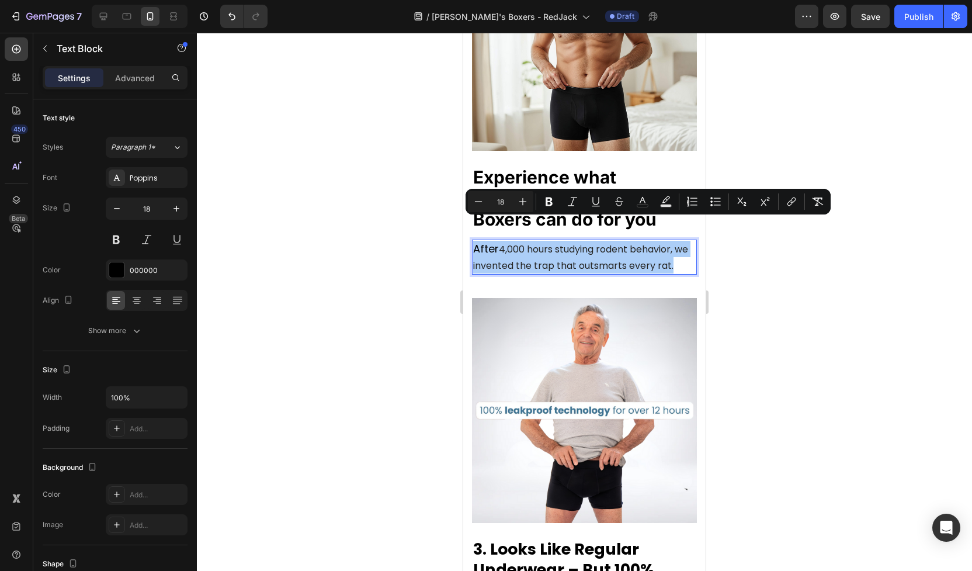
click at [737, 259] on div at bounding box center [584, 302] width 775 height 538
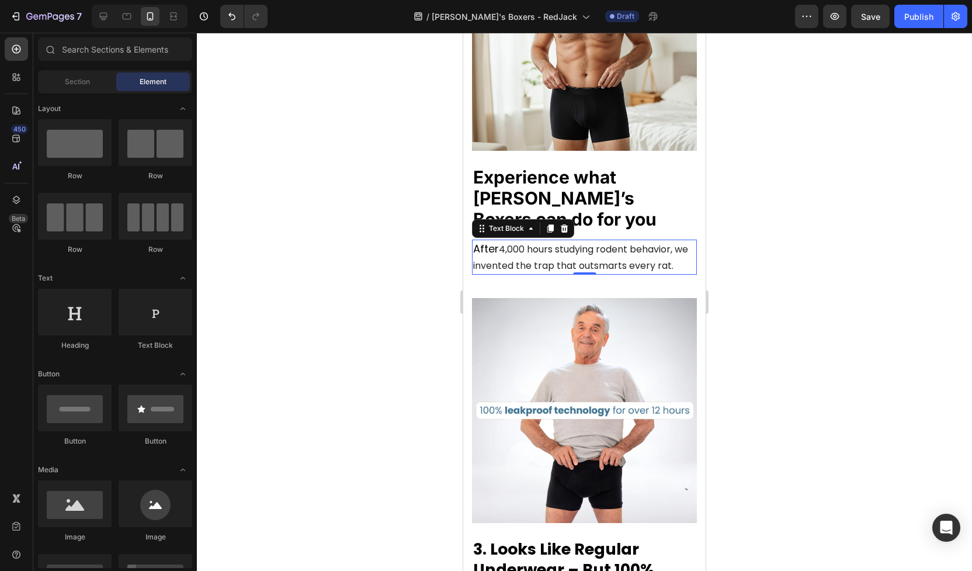
click at [517, 243] on span "4,000 hours studying rodent behavior, we invented the trap that outsmarts every…" at bounding box center [580, 258] width 215 height 30
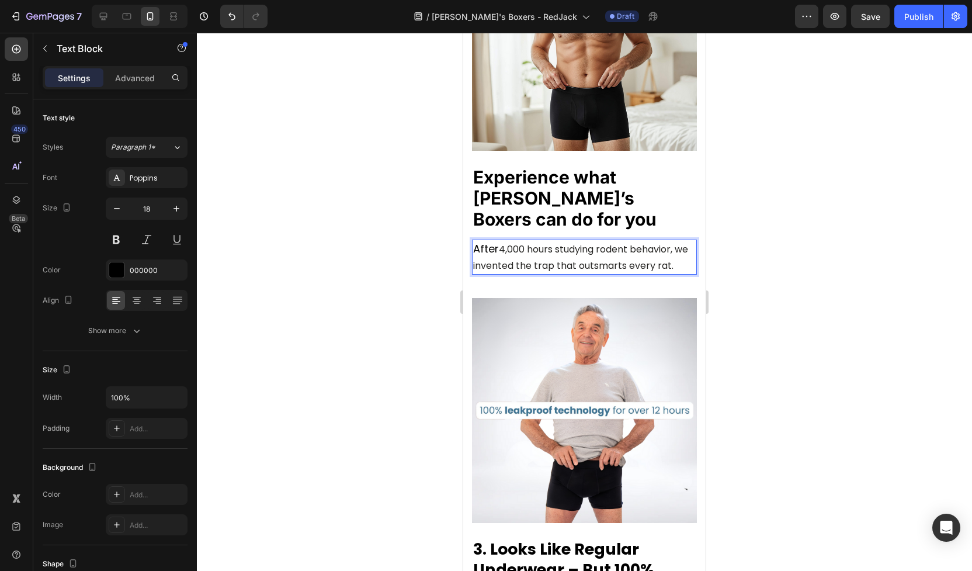
click at [507, 243] on span "4,000 hours studying rodent behavior, we invented the trap that outsmarts every…" at bounding box center [580, 258] width 215 height 30
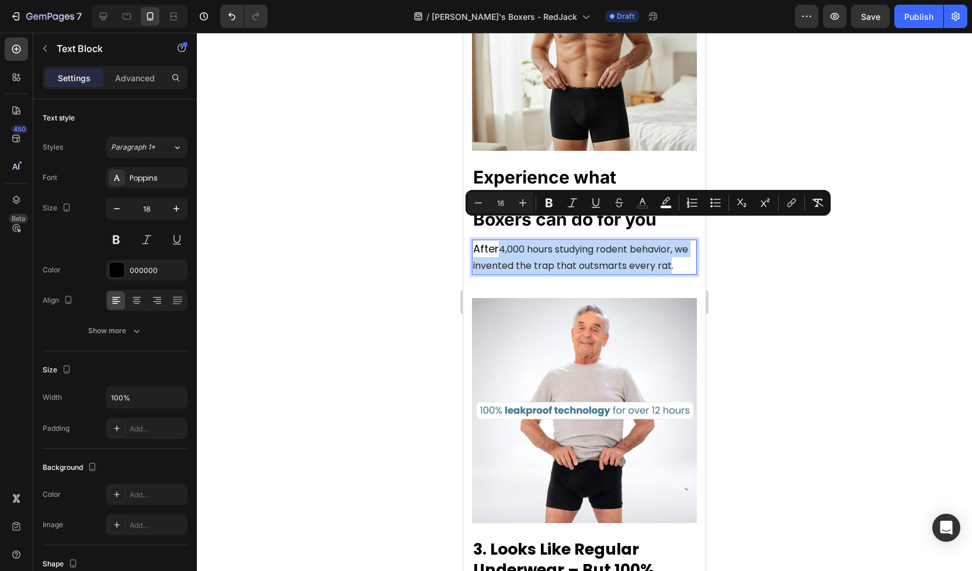
drag, startPoint x: 502, startPoint y: 226, endPoint x: 669, endPoint y: 244, distance: 167.5
click at [669, 244] on span "4,000 hours studying rodent behavior, we invented the trap that outsmarts every…" at bounding box center [580, 258] width 215 height 30
click at [577, 241] on p "After 4,000 hours studying rodent behavior, we invented the trap that outsmarts…" at bounding box center [584, 257] width 223 height 33
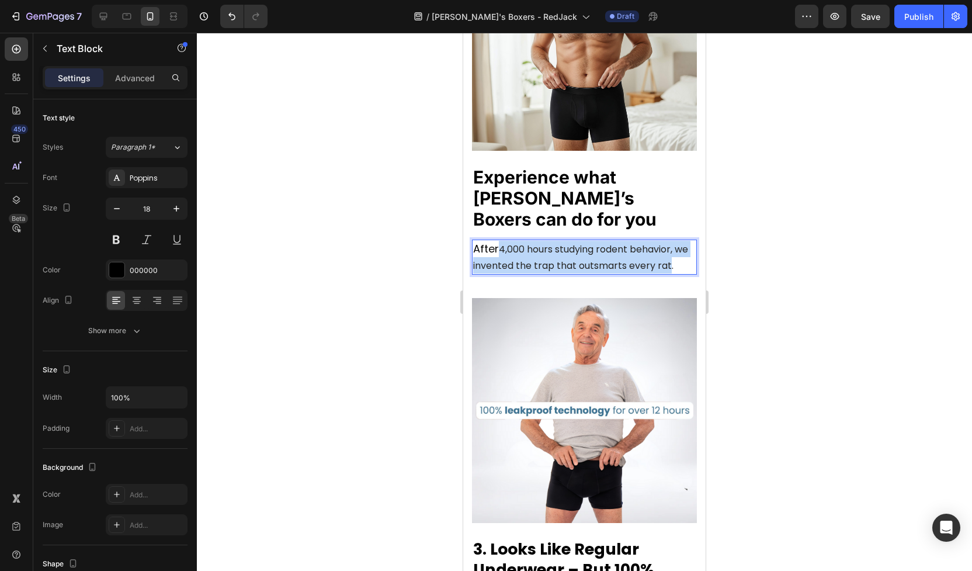
drag, startPoint x: 500, startPoint y: 227, endPoint x: 463, endPoint y: 227, distance: 36.2
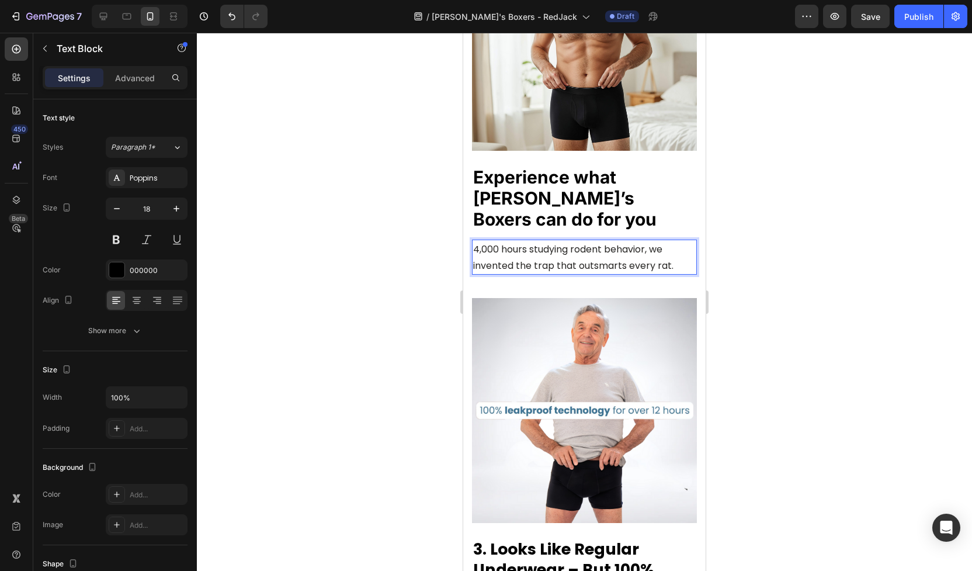
click at [578, 243] on span "4,000 hours studying rodent behavior, we invented the trap that outsmarts every…" at bounding box center [573, 258] width 200 height 30
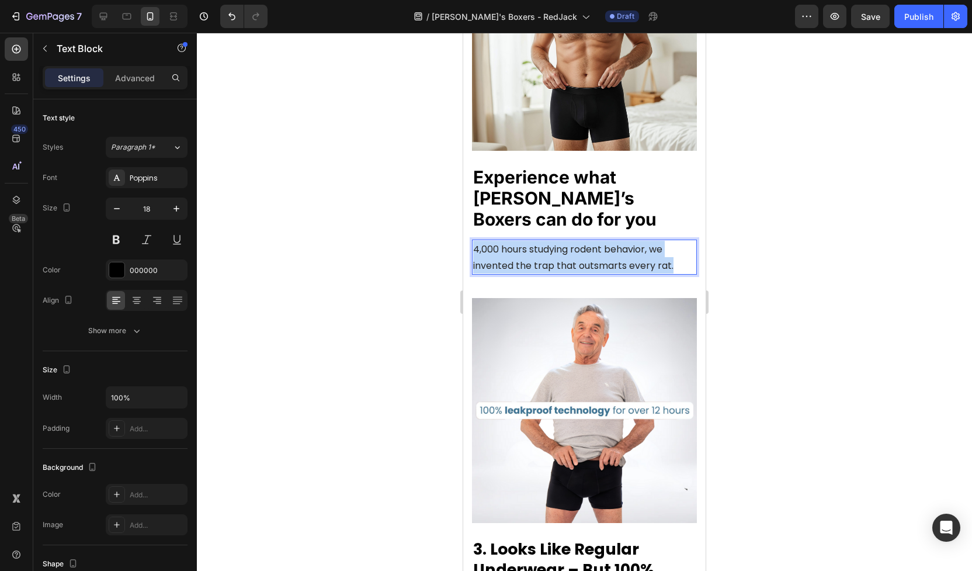
click at [578, 243] on span "4,000 hours studying rodent behavior, we invented the trap that outsmarts every…" at bounding box center [573, 258] width 200 height 30
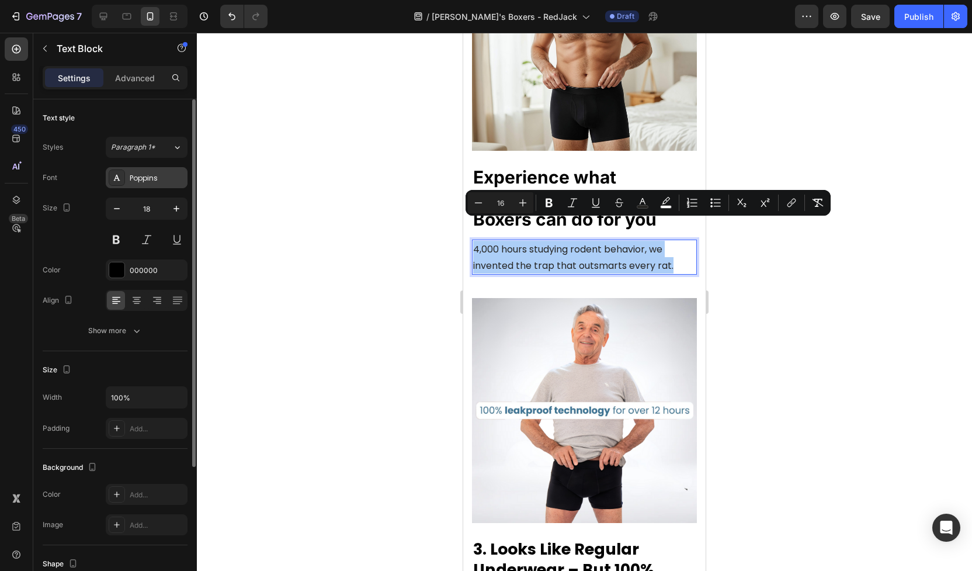
click at [156, 173] on div "Poppins" at bounding box center [157, 178] width 55 height 11
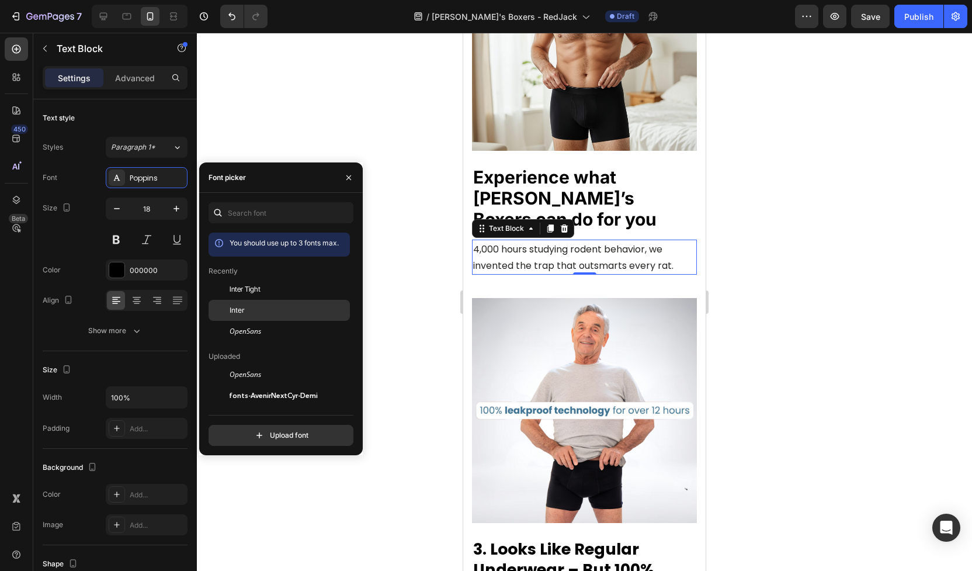
click at [243, 306] on span "Inter" at bounding box center [237, 310] width 15 height 11
click at [248, 292] on span "Inter Tight" at bounding box center [245, 289] width 31 height 11
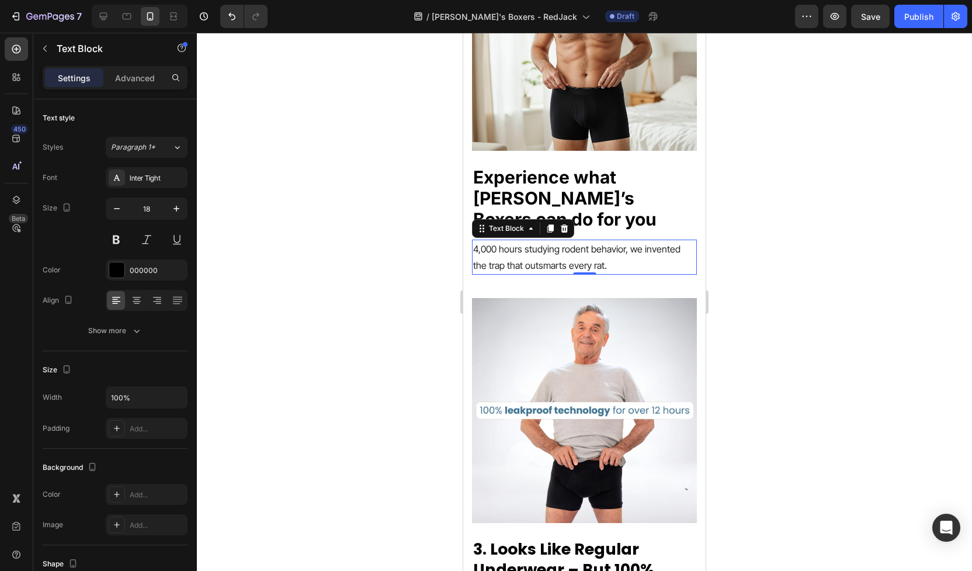
click at [425, 243] on div at bounding box center [584, 302] width 775 height 538
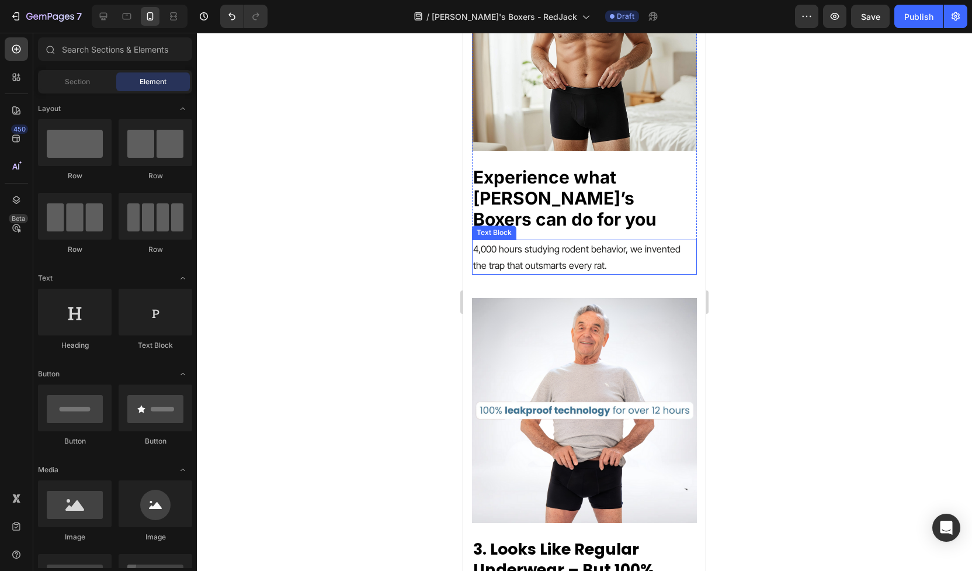
click at [536, 243] on span "4,000 hours studying rodent behavior, we invented the trap that outsmarts every…" at bounding box center [576, 257] width 207 height 28
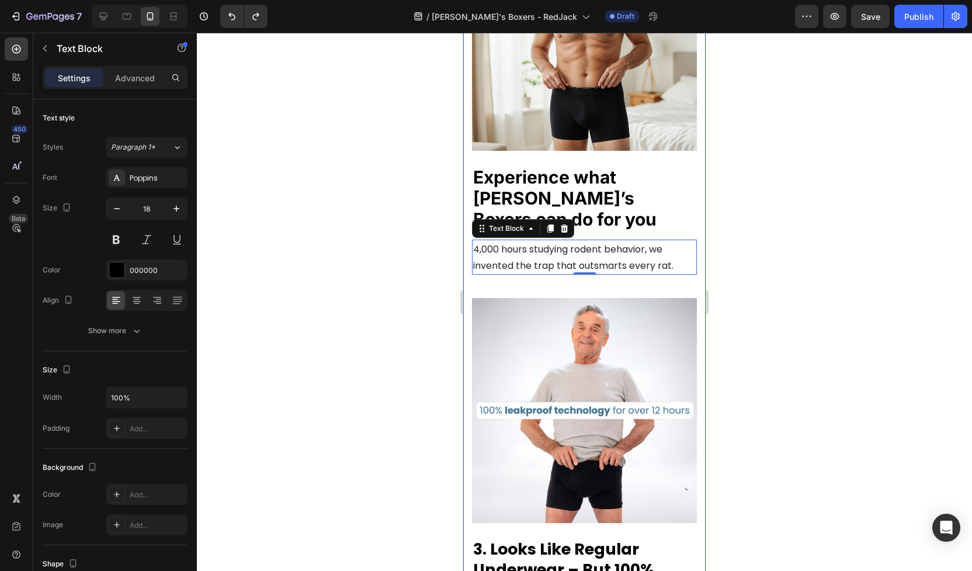
click at [750, 265] on div at bounding box center [584, 302] width 775 height 538
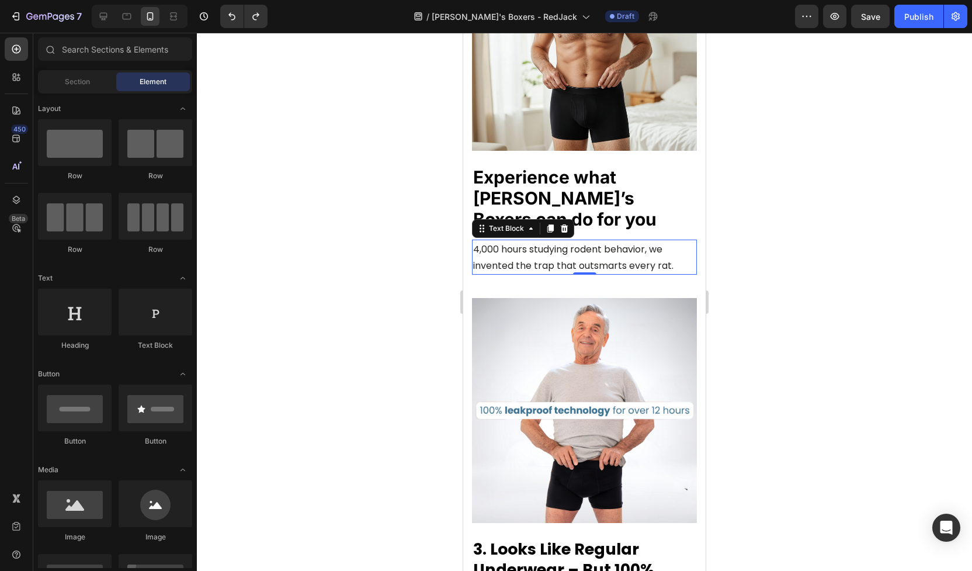
click at [610, 241] on p "4,000 hours studying rodent behavior, we invented the trap that outsmarts every…" at bounding box center [584, 257] width 223 height 33
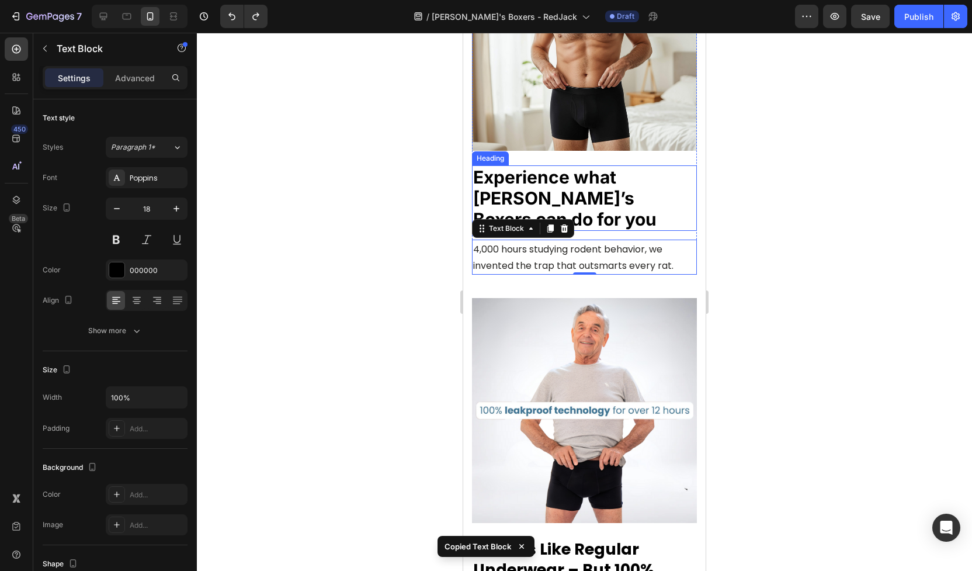
click at [621, 188] on strong "Experience what [PERSON_NAME]’s Boxers can do for you" at bounding box center [564, 198] width 183 height 63
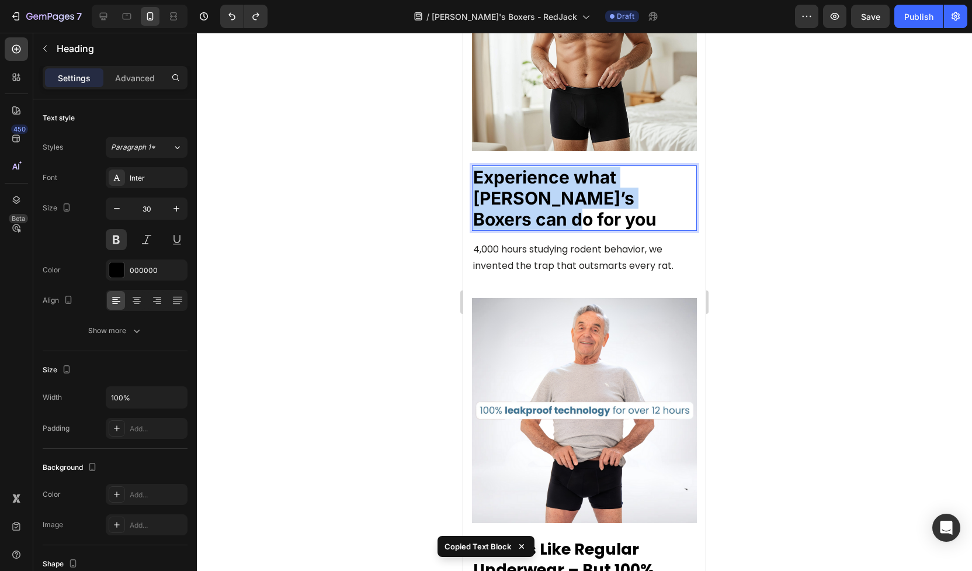
click at [621, 188] on strong "Experience what [PERSON_NAME]’s Boxers can do for you" at bounding box center [564, 198] width 183 height 63
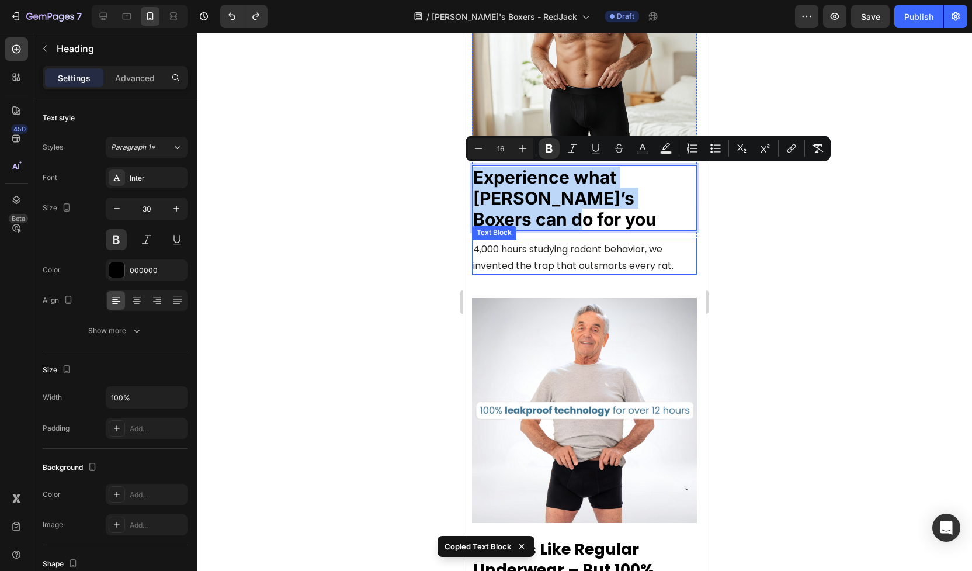
click at [614, 243] on span "4,000 hours studying rodent behavior, we invented the trap that outsmarts every…" at bounding box center [573, 258] width 200 height 30
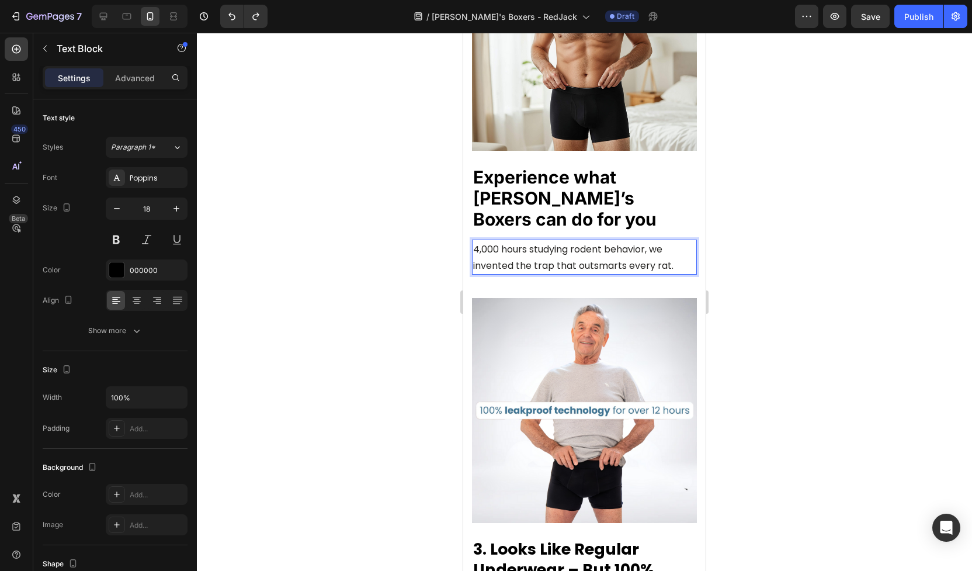
click at [614, 243] on span "4,000 hours studying rodent behavior, we invented the trap that outsmarts every…" at bounding box center [573, 258] width 200 height 30
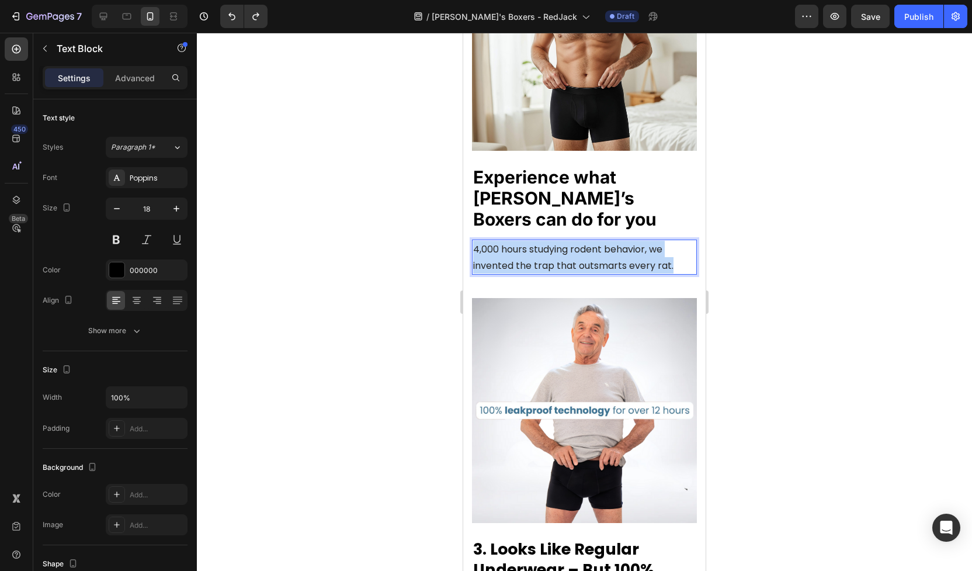
click at [614, 243] on span "4,000 hours studying rodent behavior, we invented the trap that outsmarts every…" at bounding box center [573, 258] width 200 height 30
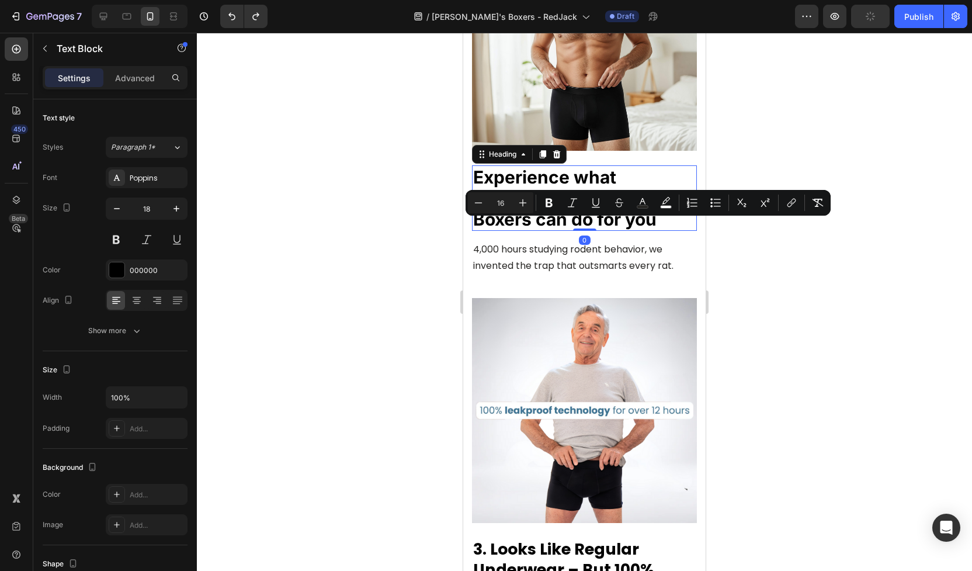
click at [601, 174] on strong "Experience what [PERSON_NAME]’s Boxers can do for you" at bounding box center [564, 198] width 183 height 63
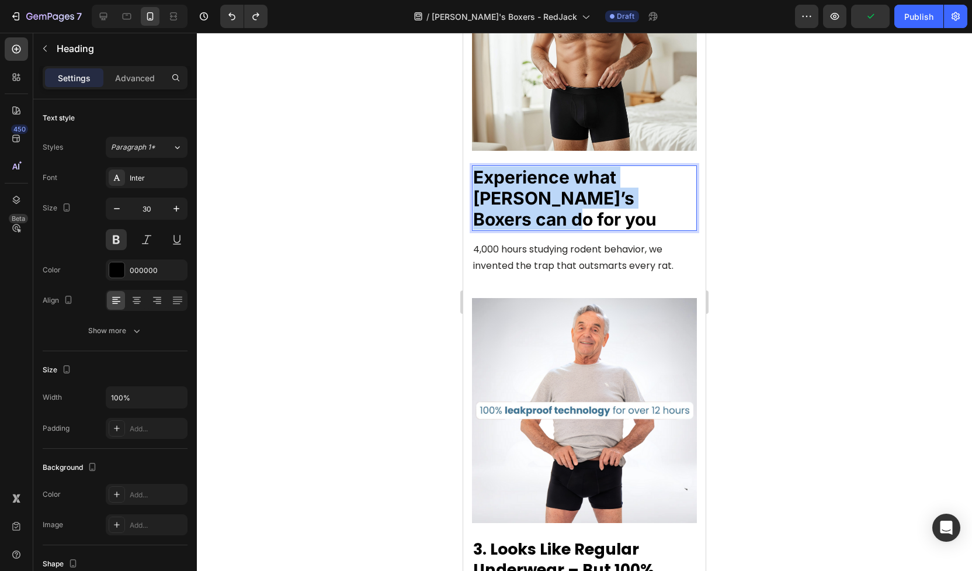
click at [601, 174] on strong "Experience what [PERSON_NAME]’s Boxers can do for you" at bounding box center [564, 198] width 183 height 63
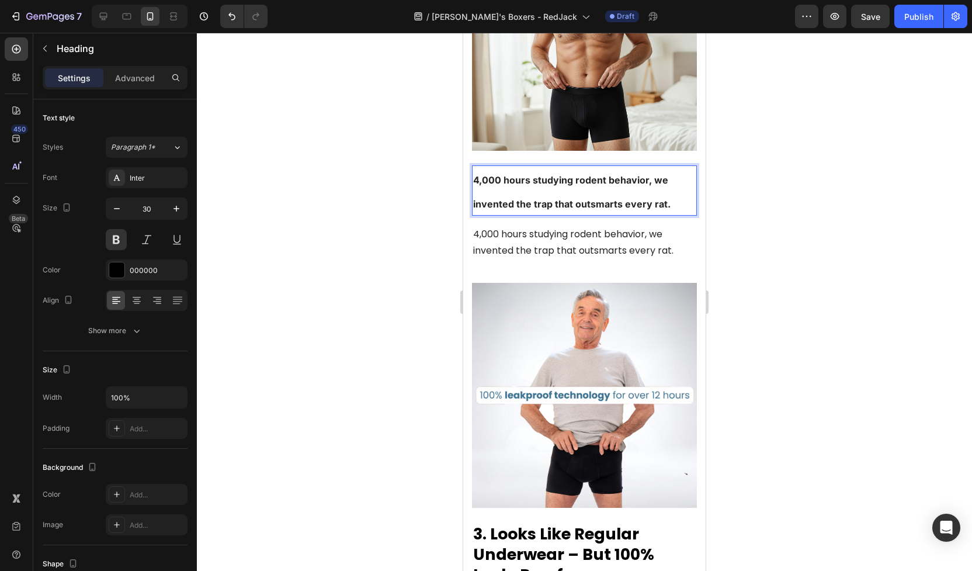
click at [594, 191] on p "4,000 hours studying rodent behavior, we invented the trap that outsmarts every…" at bounding box center [584, 191] width 223 height 48
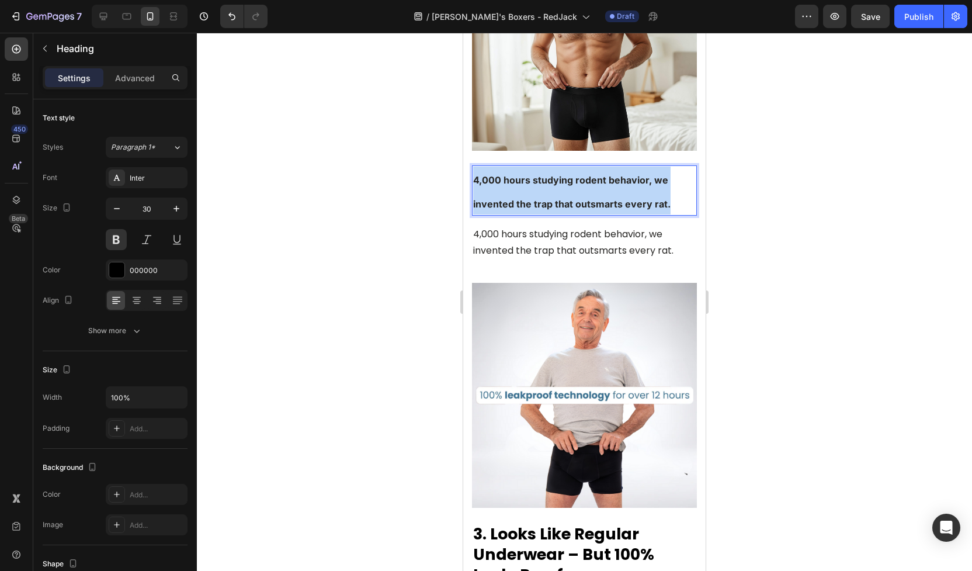
click at [594, 191] on p "4,000 hours studying rodent behavior, we invented the trap that outsmarts every…" at bounding box center [584, 191] width 223 height 48
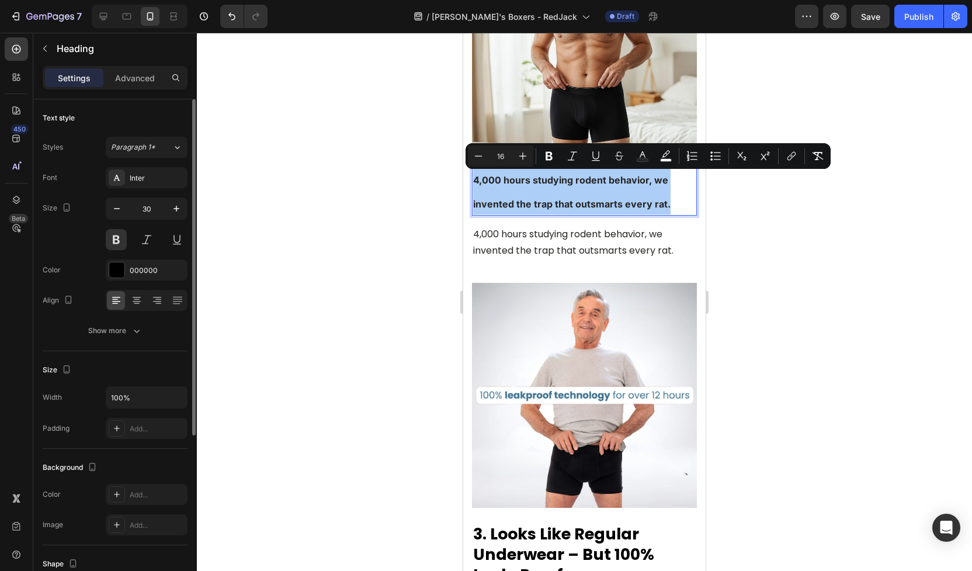
click at [105, 237] on div "Size 30" at bounding box center [115, 224] width 145 height 53
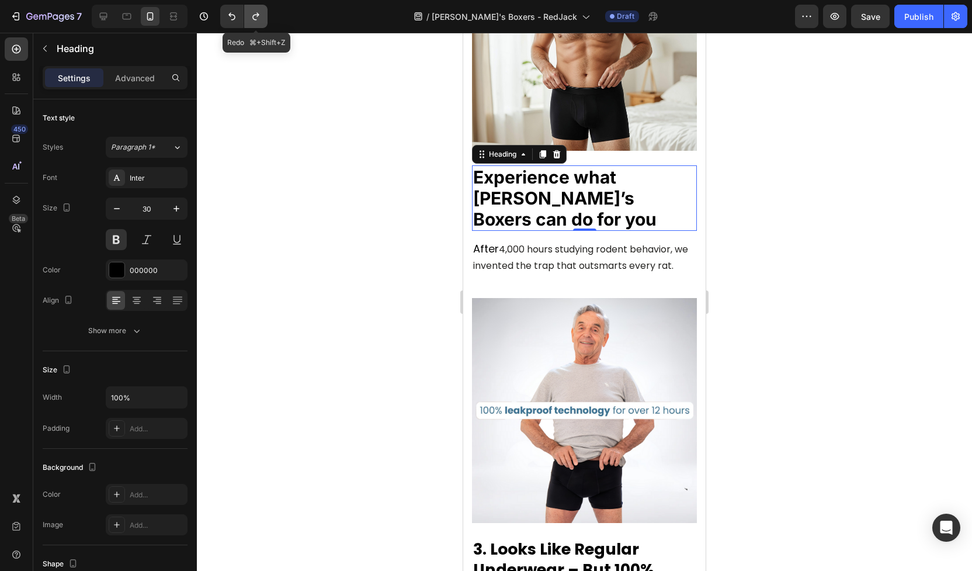
click at [257, 11] on button "Undo/Redo" at bounding box center [255, 16] width 23 height 23
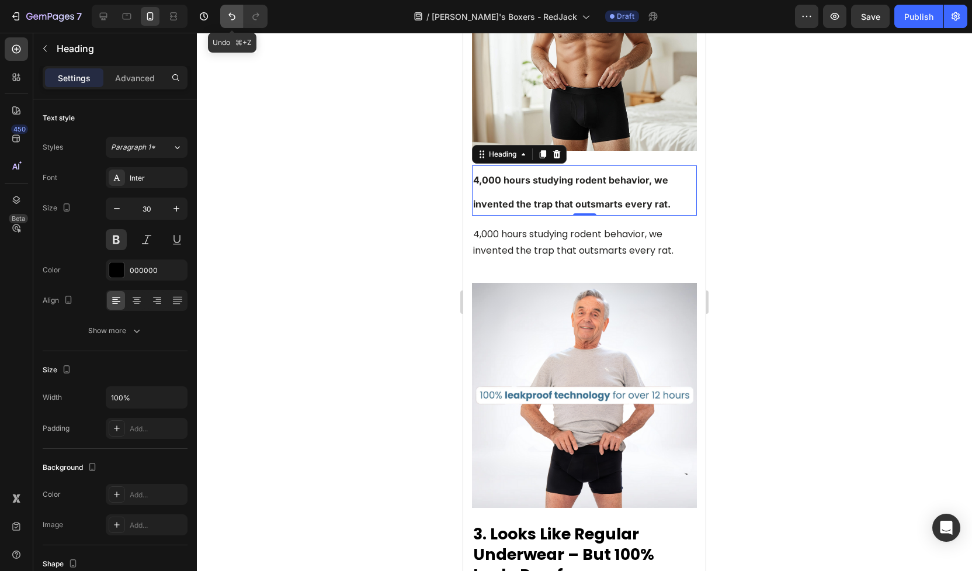
click at [236, 9] on button "Undo/Redo" at bounding box center [231, 16] width 23 height 23
click at [233, 18] on icon "Undo/Redo" at bounding box center [232, 17] width 12 height 12
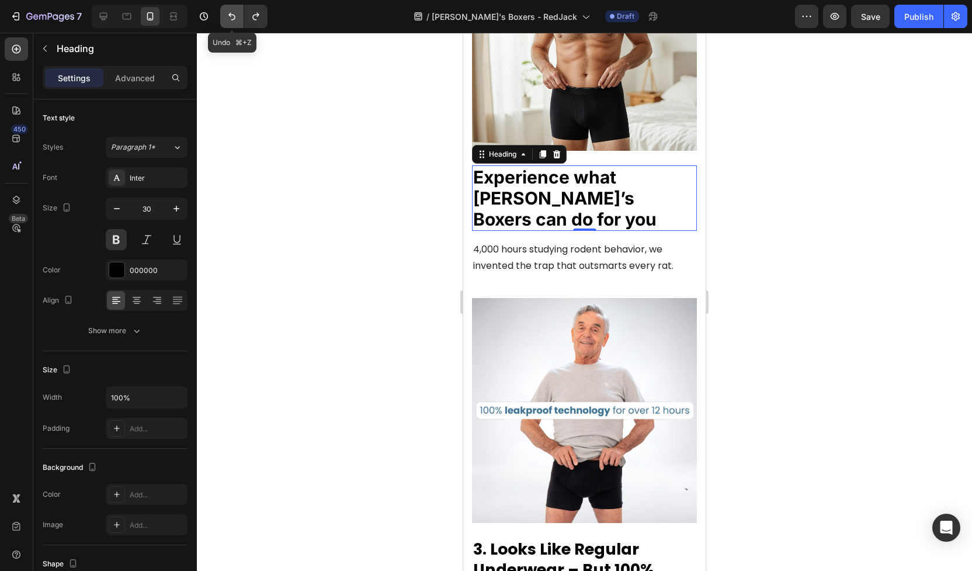
click at [233, 18] on icon "Undo/Redo" at bounding box center [232, 17] width 12 height 12
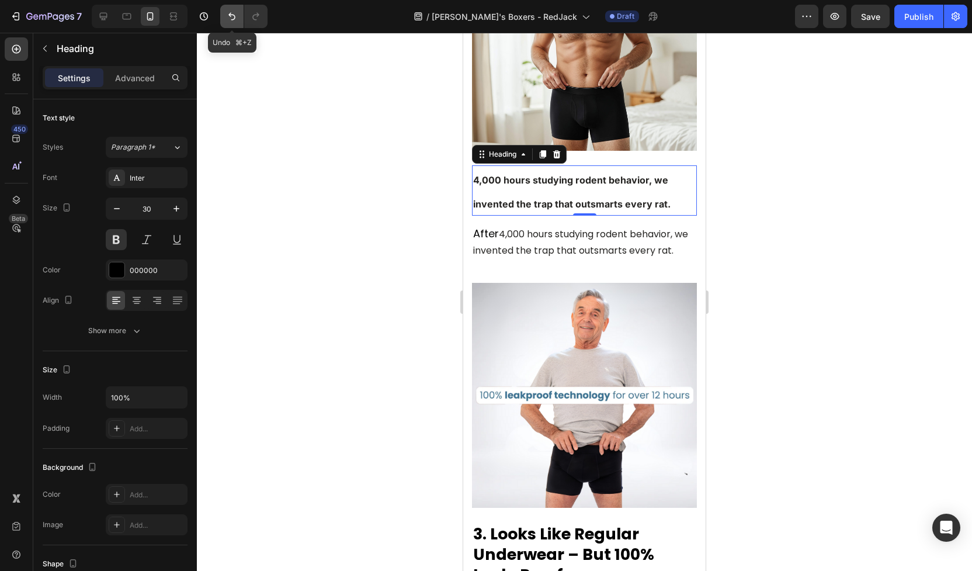
click at [233, 18] on icon "Undo/Redo" at bounding box center [232, 17] width 12 height 12
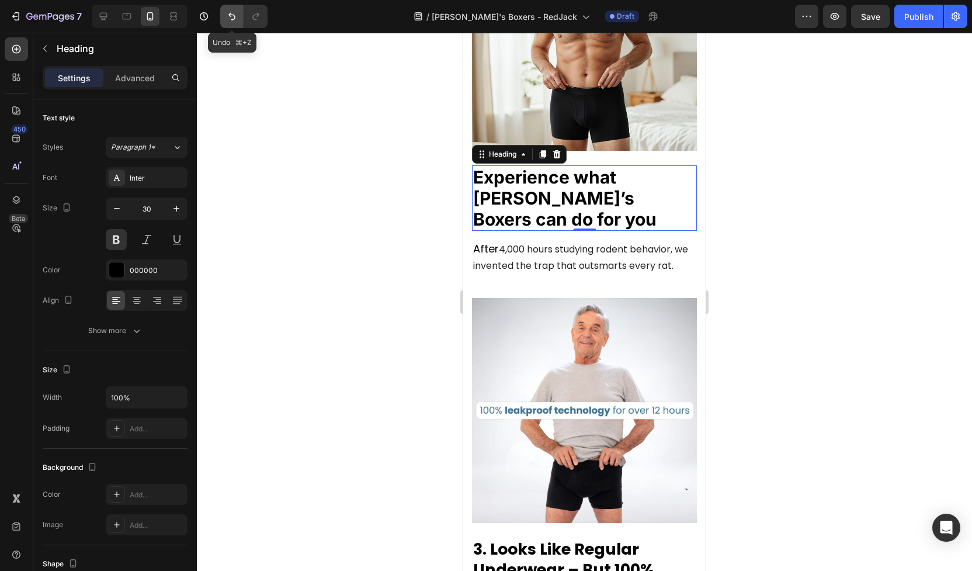
click at [233, 18] on icon "Undo/Redo" at bounding box center [232, 17] width 12 height 12
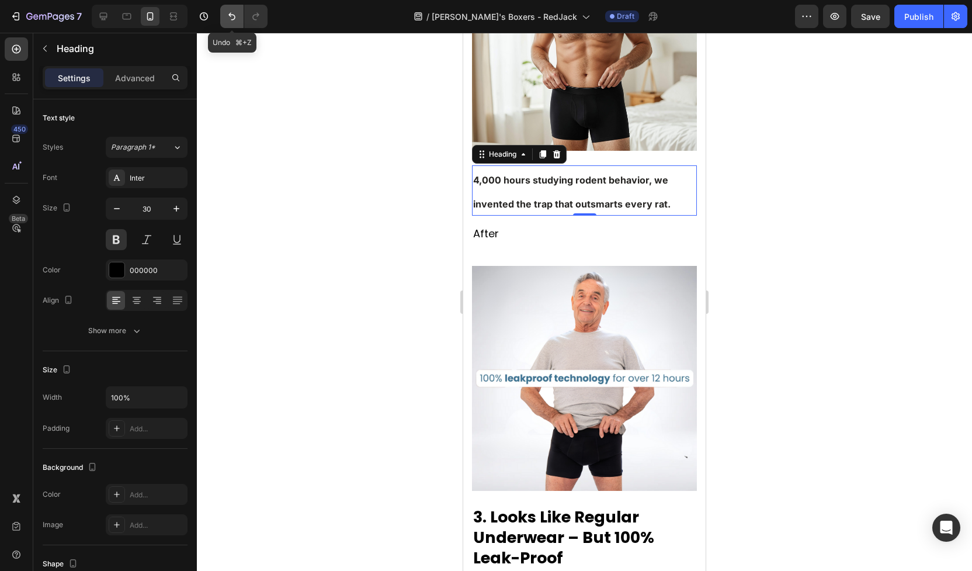
click at [233, 23] on button "Undo/Redo" at bounding box center [231, 16] width 23 height 23
click at [490, 229] on p "After" at bounding box center [584, 234] width 223 height 16
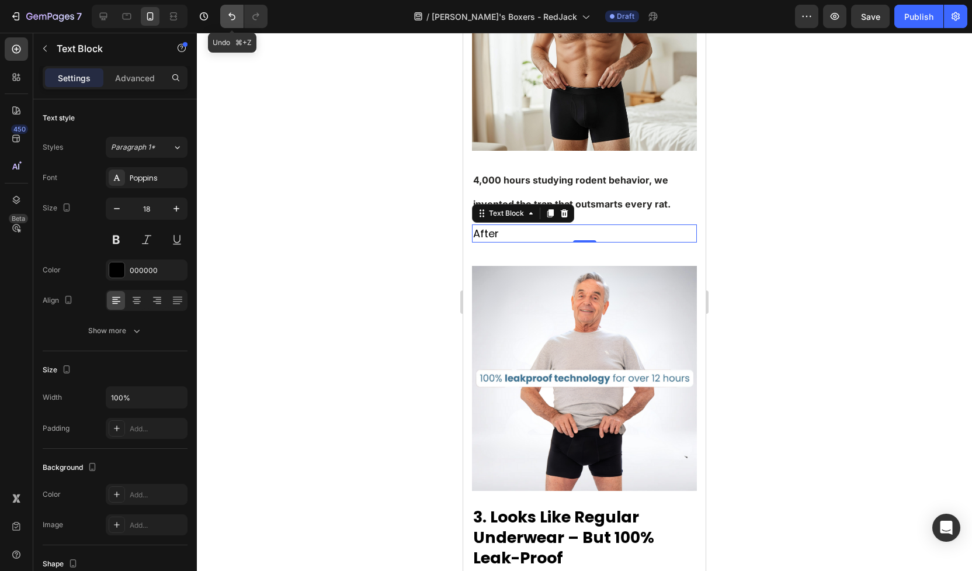
click at [233, 18] on icon "Undo/Redo" at bounding box center [232, 17] width 12 height 12
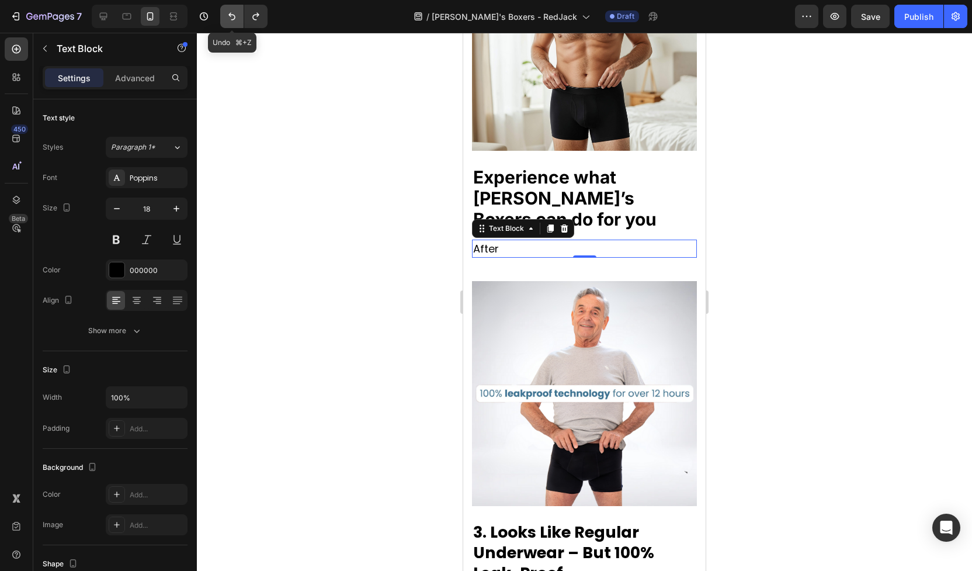
click at [233, 18] on icon "Undo/Redo" at bounding box center [232, 17] width 12 height 12
click at [256, 16] on icon "Undo/Redo" at bounding box center [256, 17] width 12 height 12
click at [507, 240] on div "After" at bounding box center [584, 249] width 225 height 18
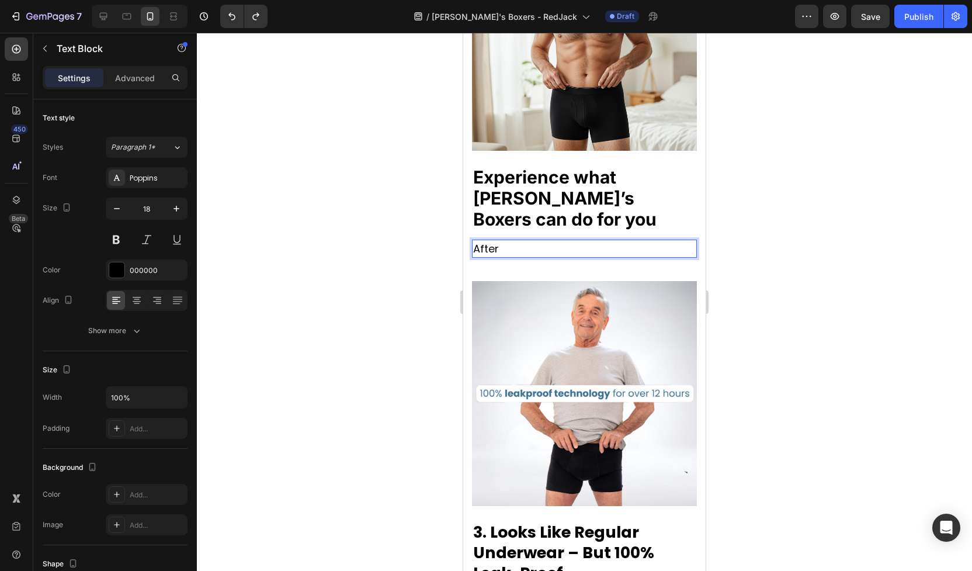
click at [507, 241] on p "After" at bounding box center [584, 249] width 223 height 16
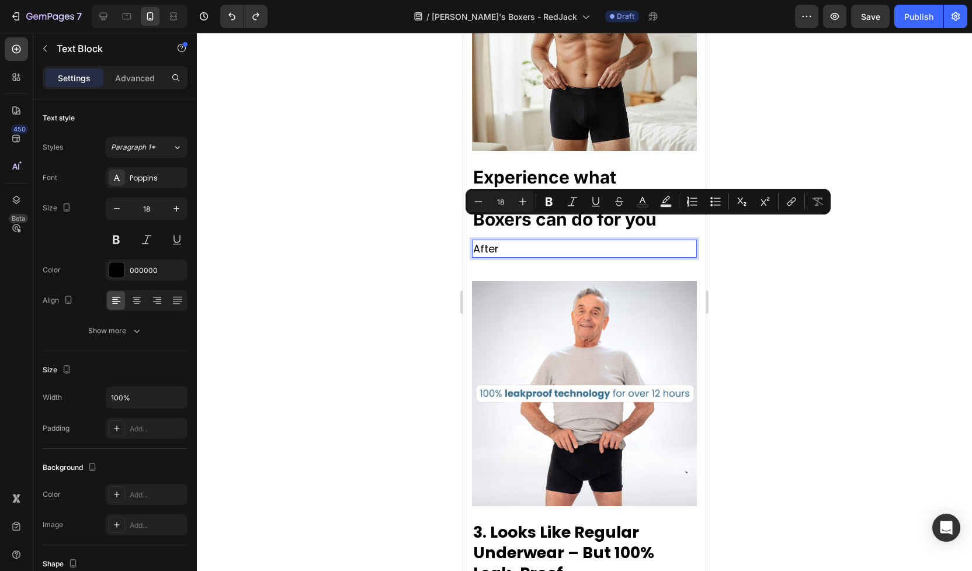
click at [509, 241] on p "After" at bounding box center [584, 249] width 223 height 16
click at [499, 241] on p "After" at bounding box center [584, 249] width 223 height 16
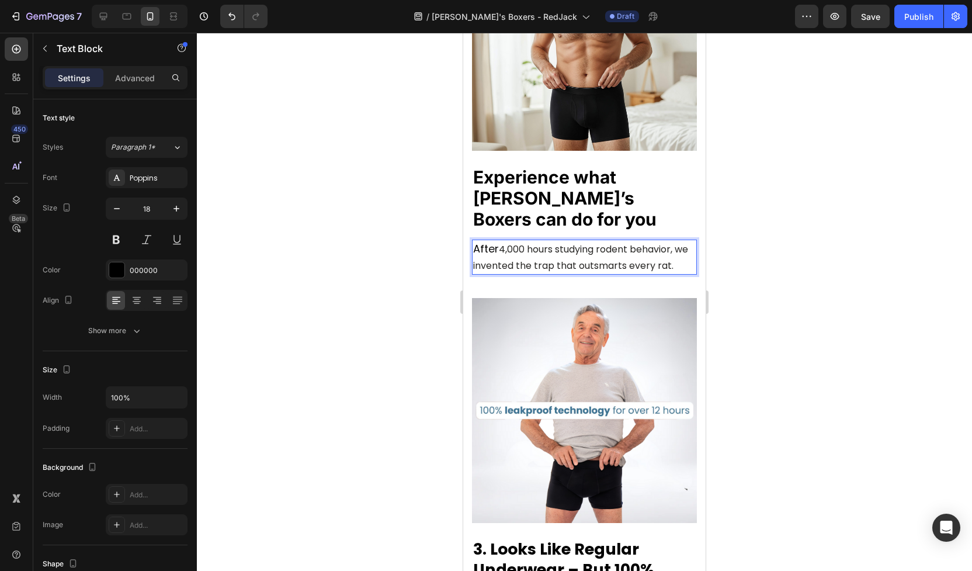
click at [503, 243] on span "4,000 hours studying rodent behavior, we invented the trap that outsmarts every…" at bounding box center [580, 258] width 215 height 30
click at [373, 289] on div at bounding box center [584, 302] width 775 height 538
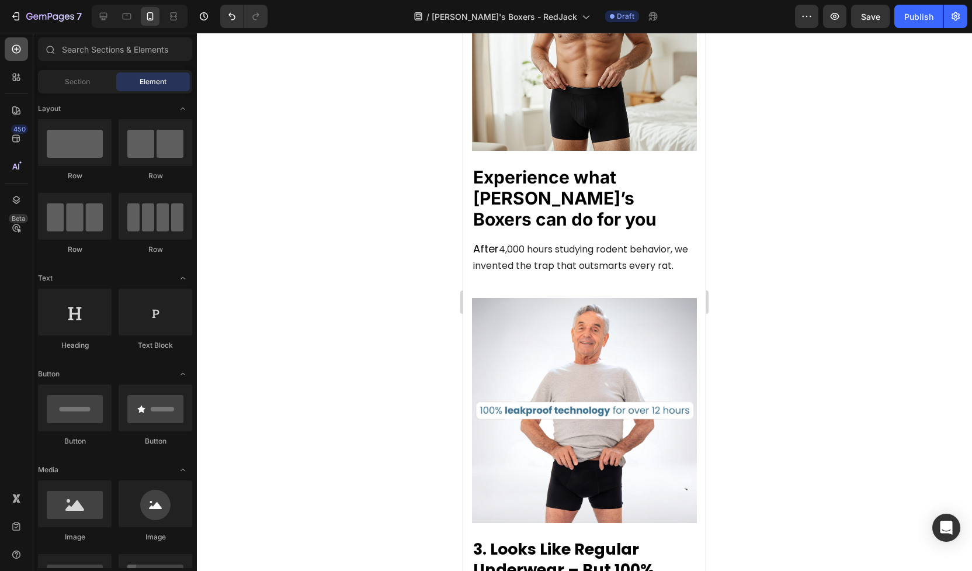
click at [16, 52] on icon at bounding box center [17, 49] width 12 height 12
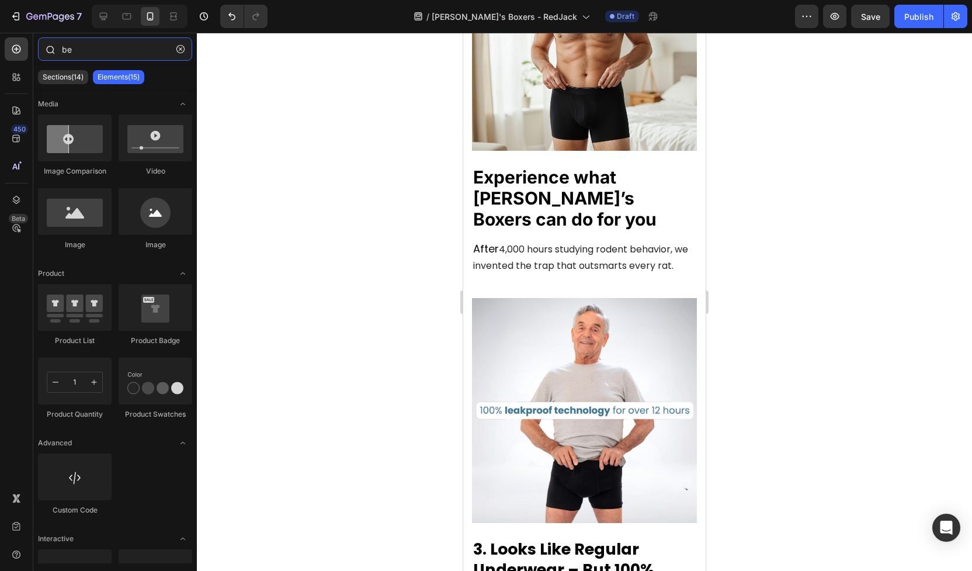
type input "b"
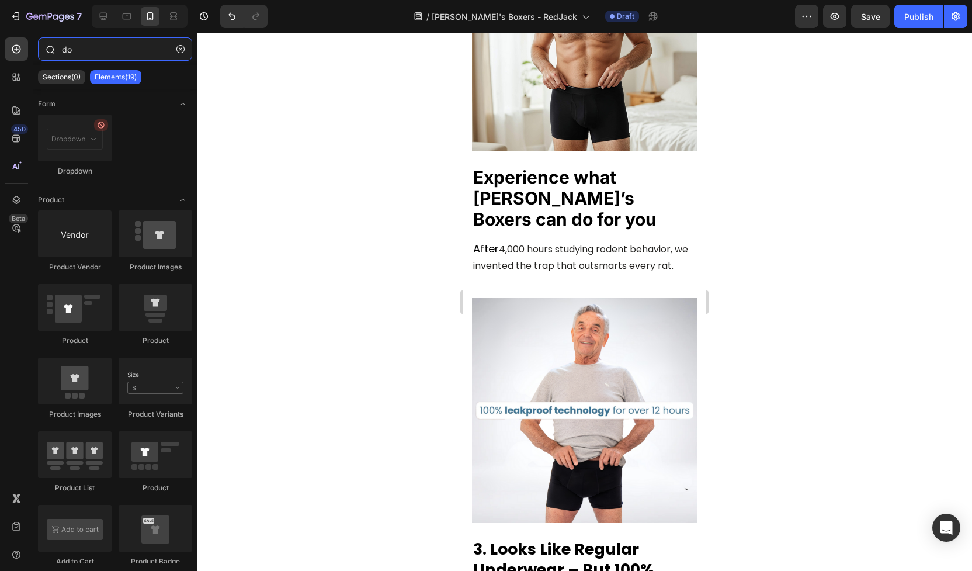
type input "d"
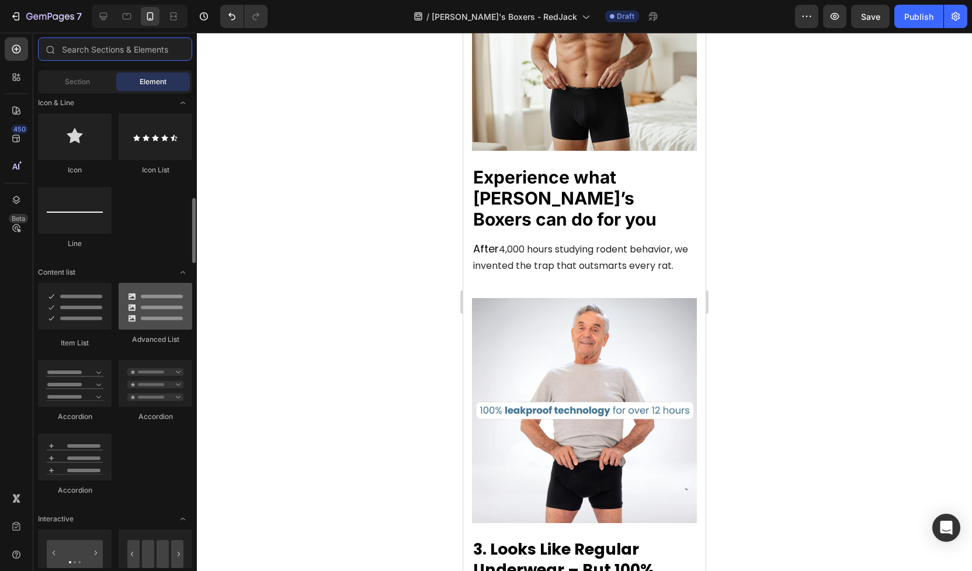
scroll to position [759, 0]
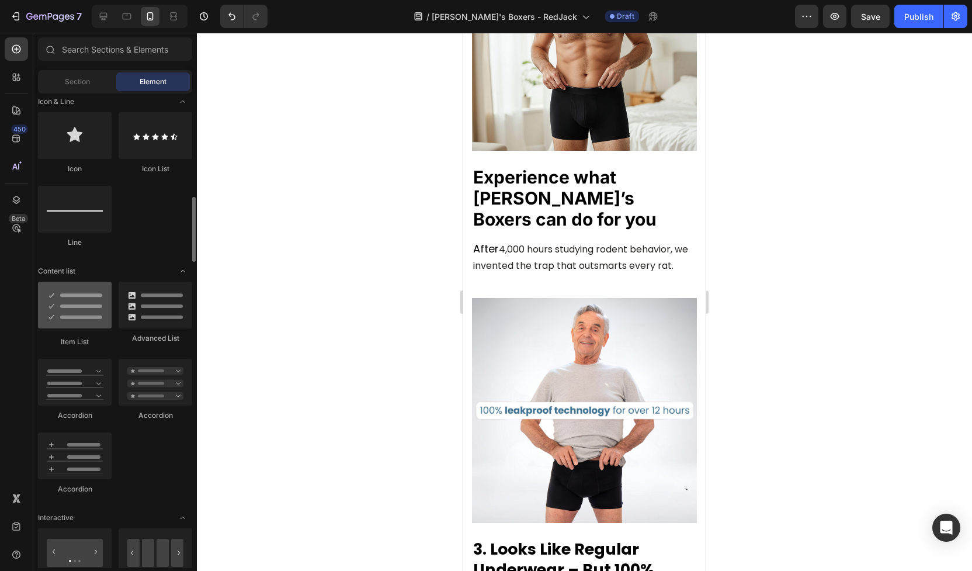
click at [80, 311] on div at bounding box center [75, 305] width 74 height 47
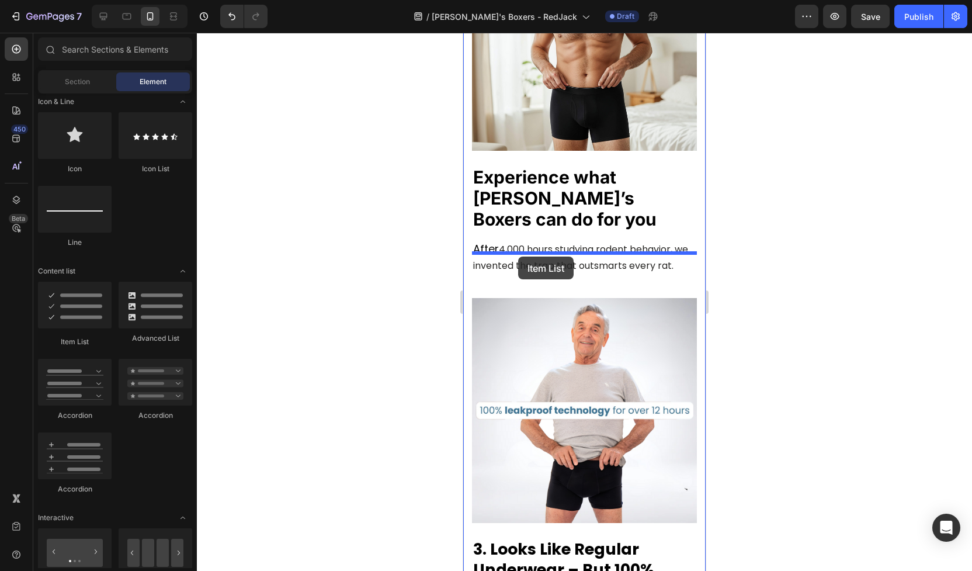
drag, startPoint x: 543, startPoint y: 344, endPoint x: 518, endPoint y: 257, distance: 90.6
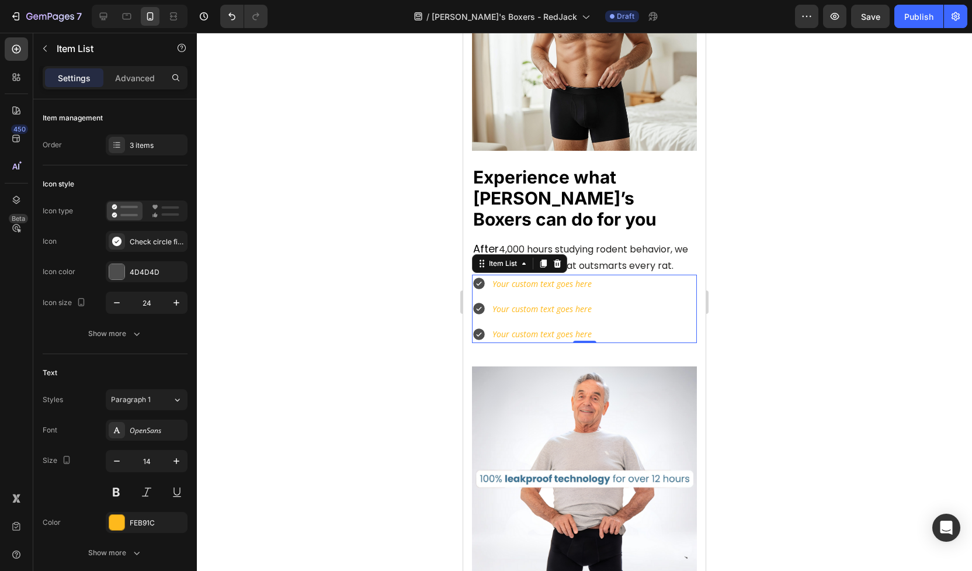
click at [479, 276] on icon at bounding box center [479, 283] width 14 height 14
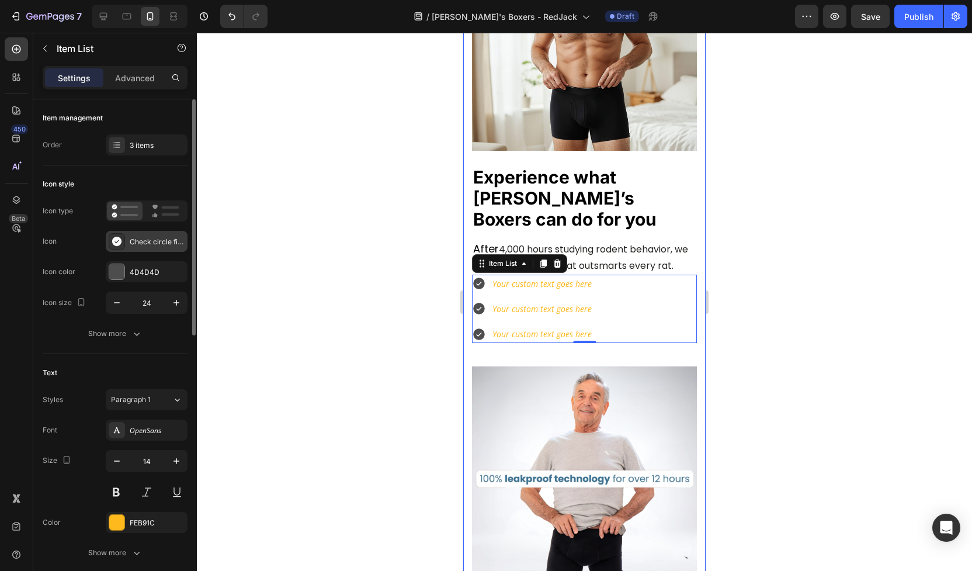
click at [154, 243] on div "Check circle filled" at bounding box center [157, 242] width 55 height 11
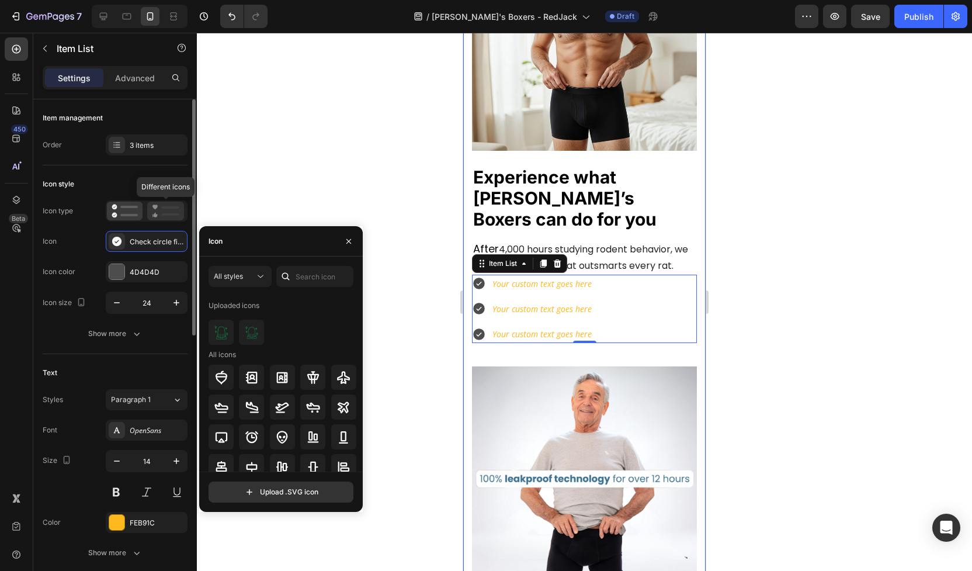
click at [164, 204] on icon at bounding box center [165, 211] width 27 height 14
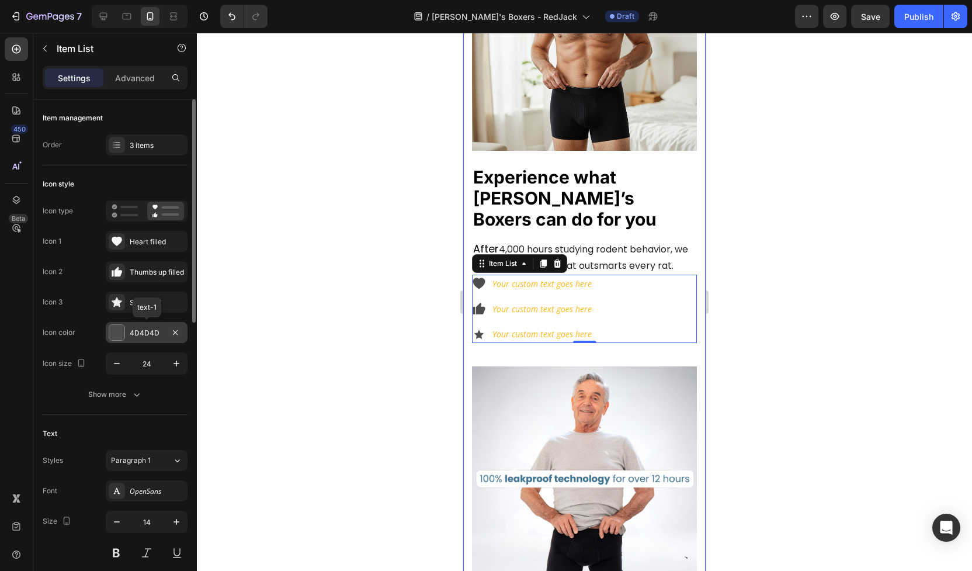
click at [118, 331] on div at bounding box center [116, 332] width 15 height 15
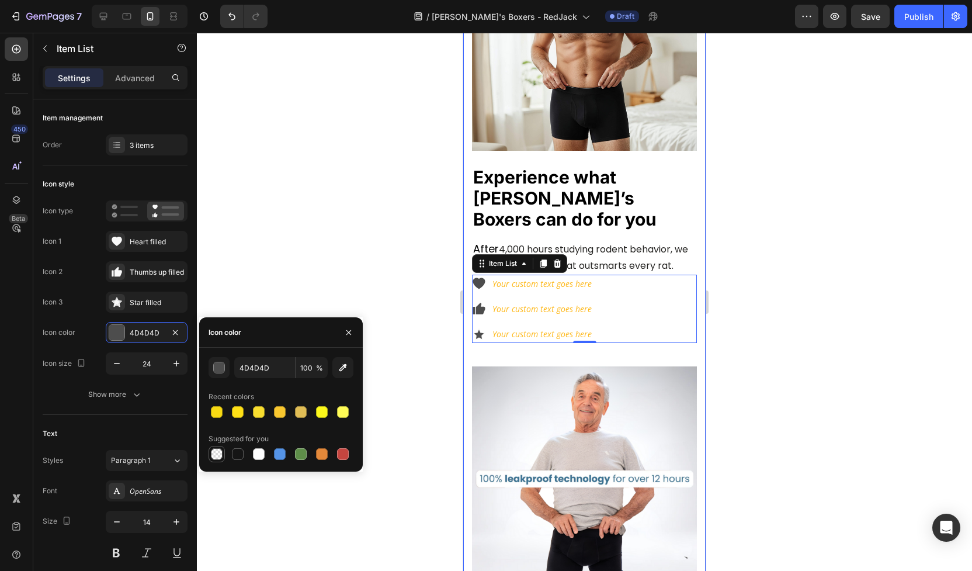
click at [218, 447] on div at bounding box center [217, 454] width 14 height 14
type input "000000"
type input "0"
click at [219, 412] on div at bounding box center [217, 412] width 12 height 12
type input "F7D913"
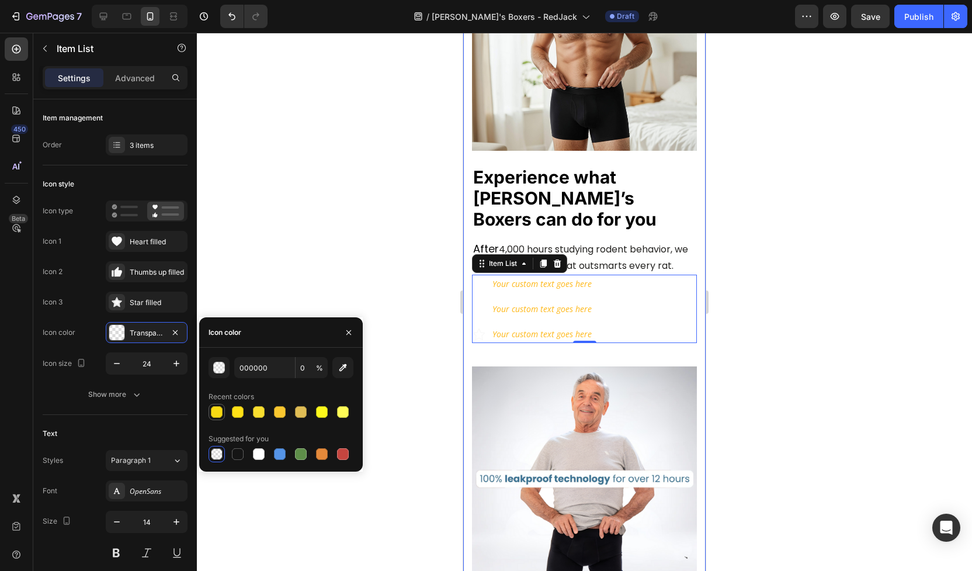
type input "100"
click at [276, 458] on div at bounding box center [280, 454] width 12 height 12
type input "5594E7"
click at [323, 266] on div at bounding box center [584, 302] width 775 height 538
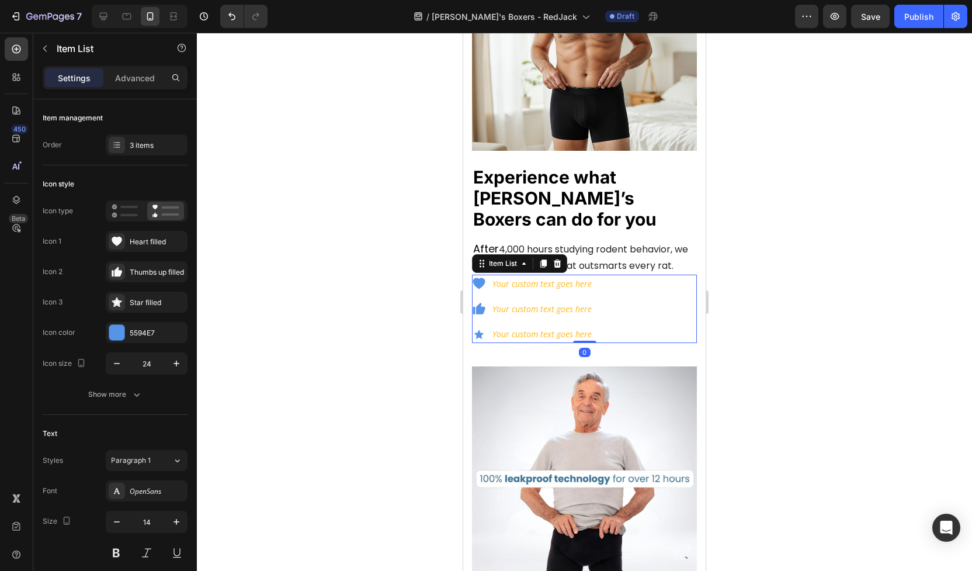
click at [516, 275] on div "Your custom text goes here" at bounding box center [542, 284] width 103 height 18
click at [140, 69] on div "Advanced" at bounding box center [135, 77] width 58 height 19
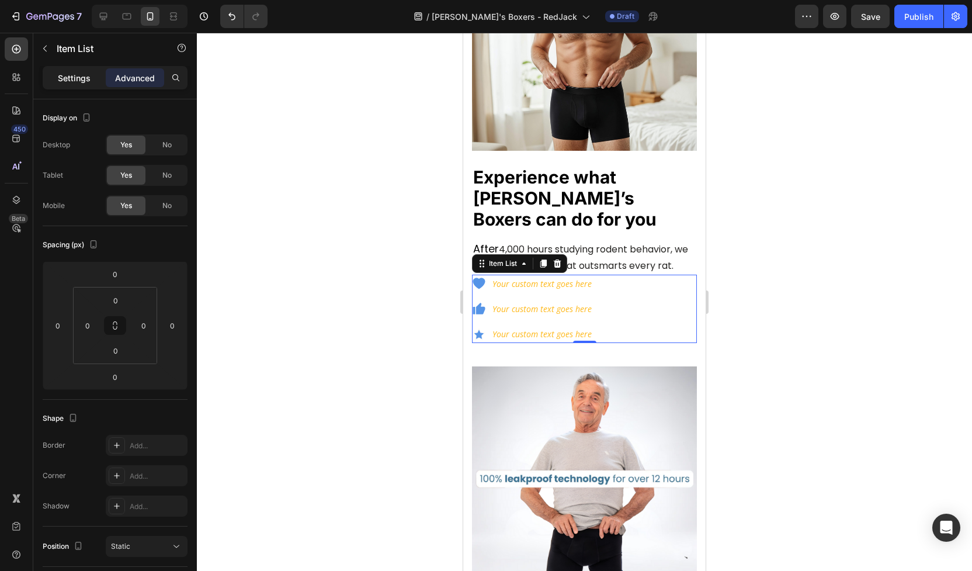
click at [77, 79] on p "Settings" at bounding box center [74, 78] width 33 height 12
type input "8"
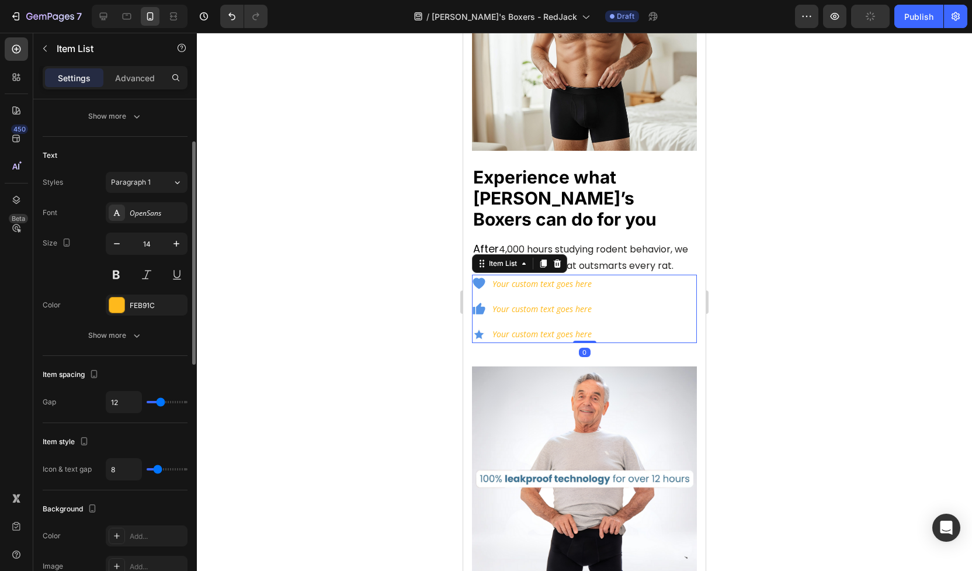
scroll to position [329, 0]
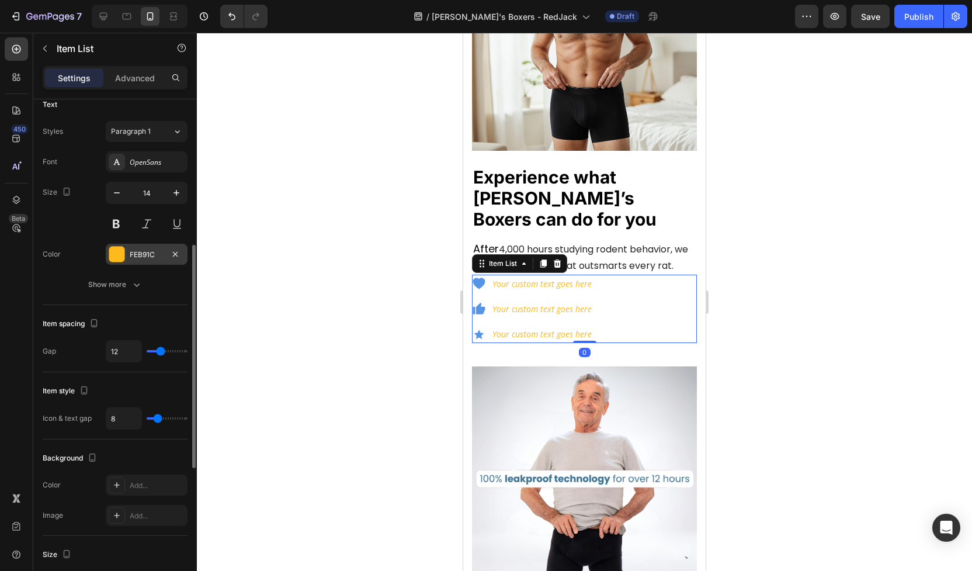
click at [121, 255] on div at bounding box center [116, 254] width 15 height 15
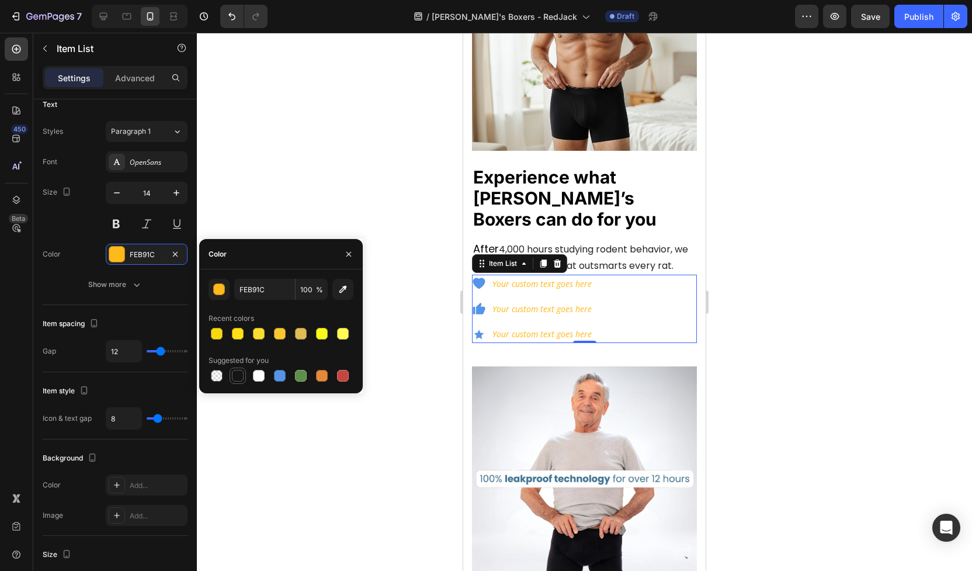
click at [237, 376] on div at bounding box center [238, 376] width 12 height 12
type input "151515"
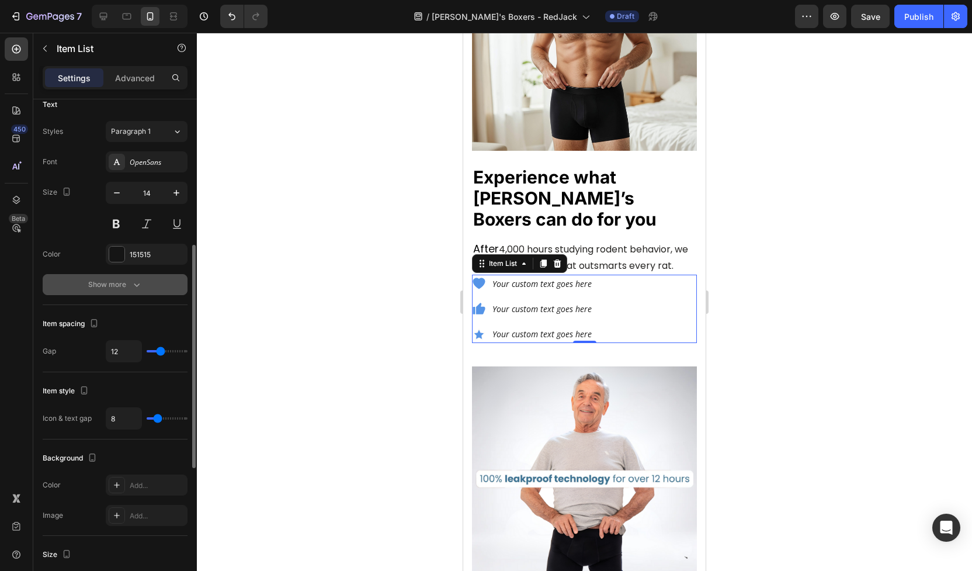
click at [137, 282] on icon "button" at bounding box center [137, 285] width 12 height 12
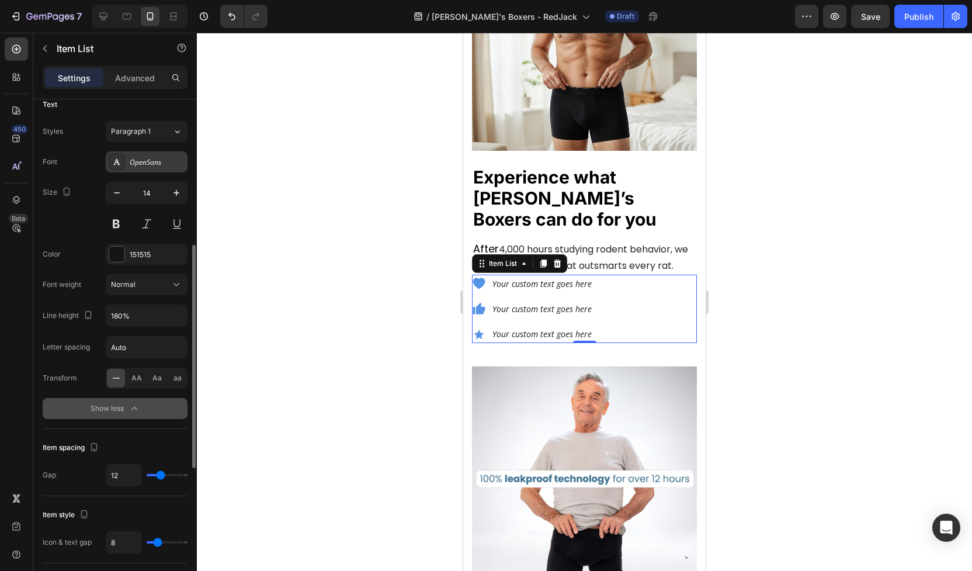
click at [157, 157] on div "OpenSans" at bounding box center [157, 162] width 55 height 11
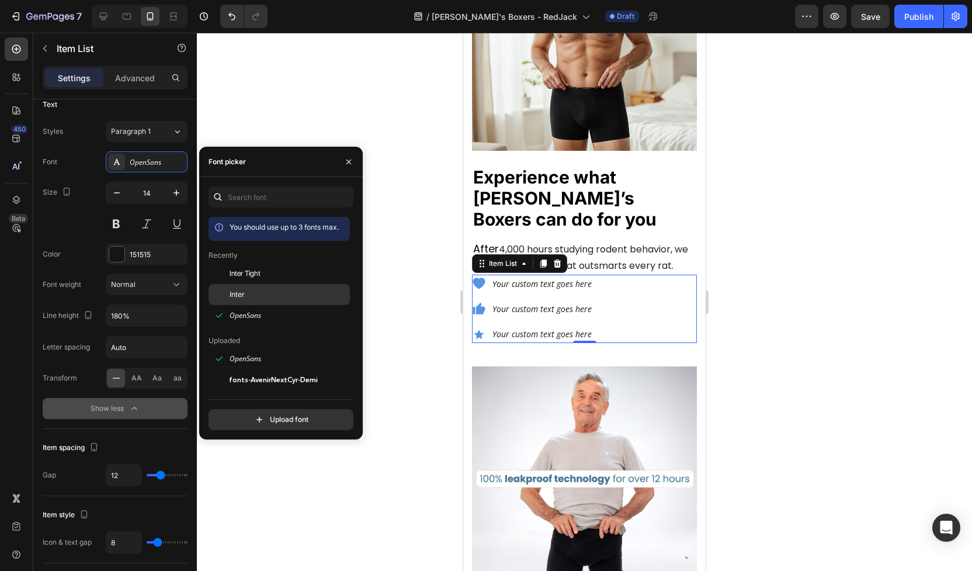
click at [241, 295] on span "Inter" at bounding box center [237, 294] width 15 height 11
click at [479, 278] on icon at bounding box center [479, 283] width 12 height 11
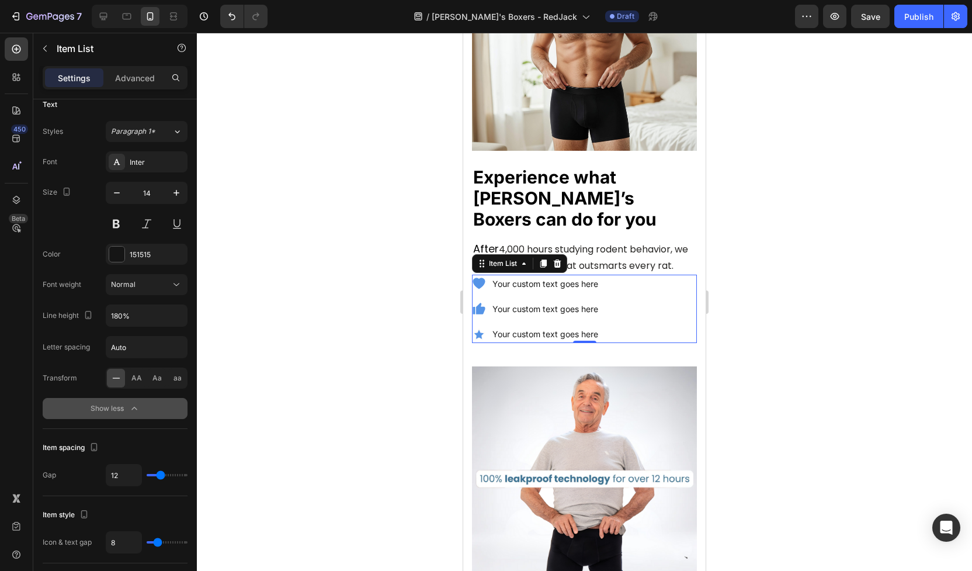
click at [479, 278] on icon at bounding box center [479, 283] width 12 height 11
click at [531, 275] on div "Your custom text goes here" at bounding box center [545, 284] width 109 height 18
click at [531, 276] on p "Your custom text goes here" at bounding box center [546, 283] width 106 height 15
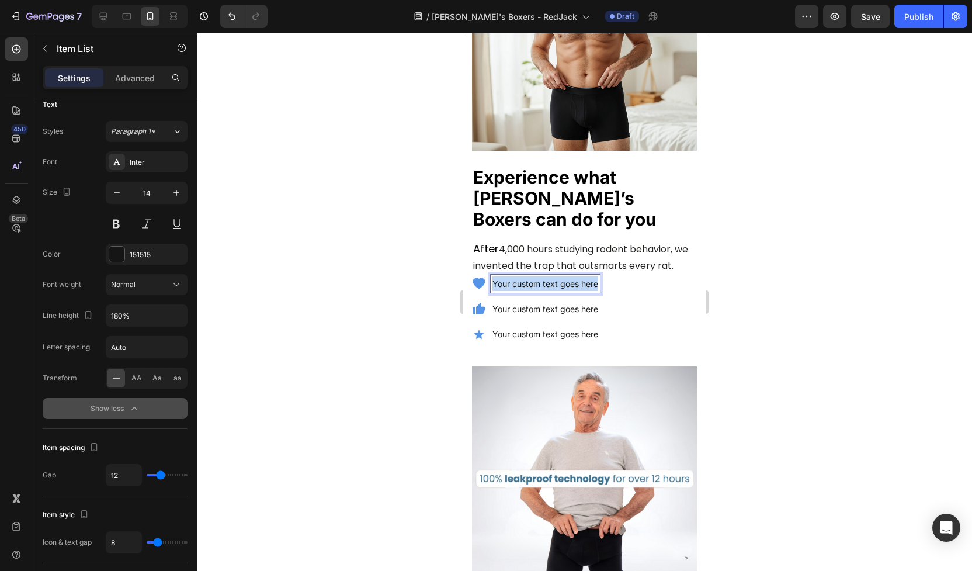
click at [531, 276] on p "Your custom text goes here" at bounding box center [546, 283] width 106 height 15
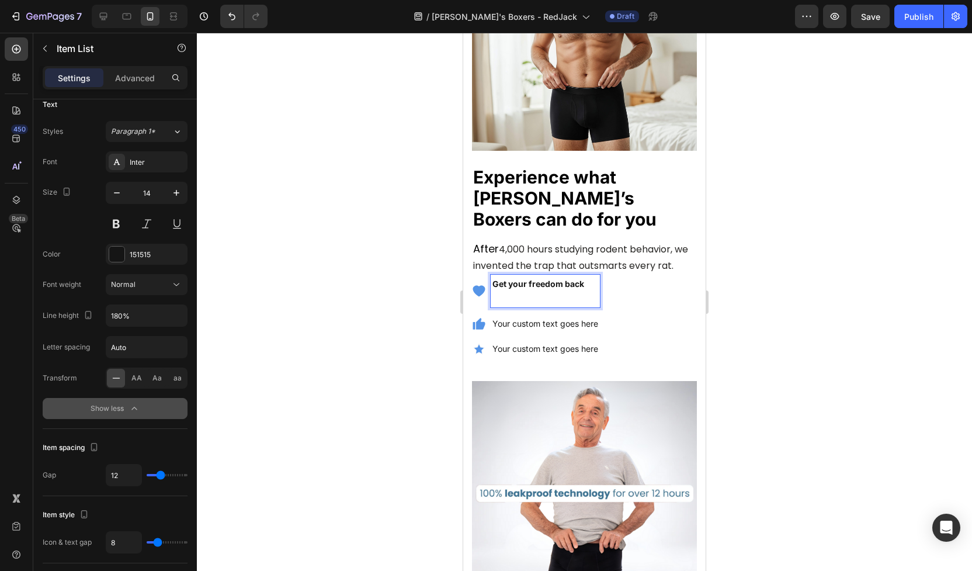
click at [480, 285] on icon at bounding box center [479, 290] width 12 height 11
click at [504, 279] on strong "Get your freedom back" at bounding box center [539, 284] width 92 height 10
click at [505, 276] on p "Get your freedom back" at bounding box center [546, 290] width 106 height 29
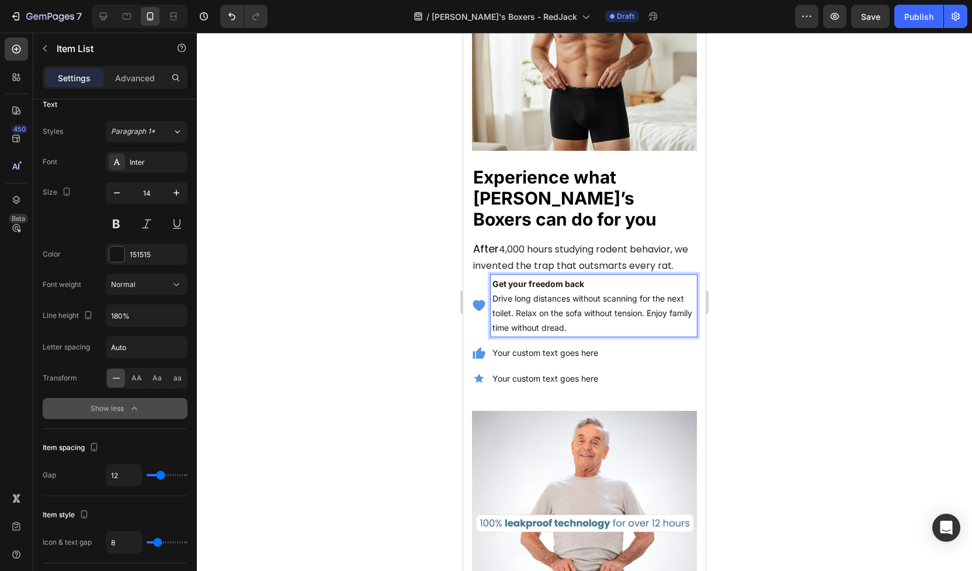
click at [395, 310] on div at bounding box center [584, 302] width 775 height 538
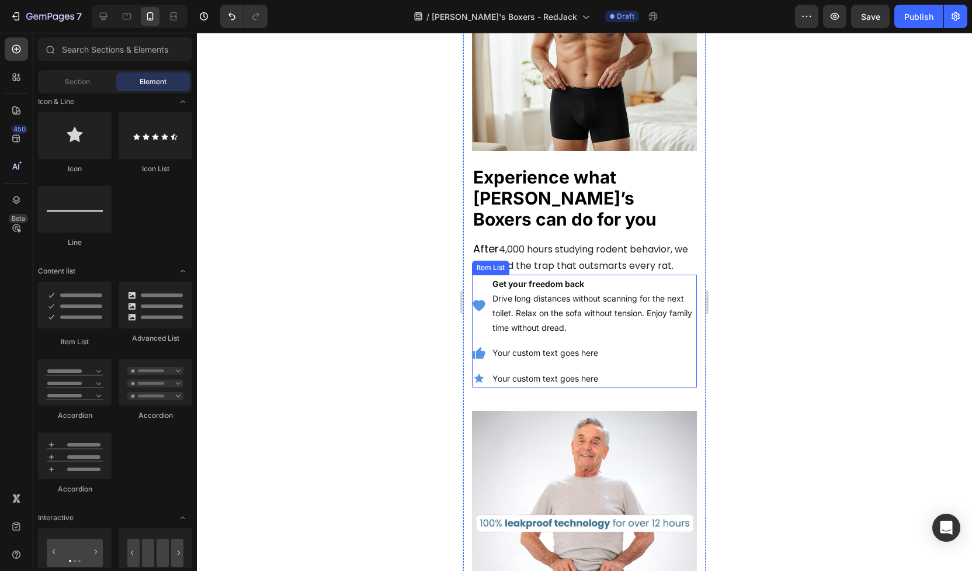
click at [531, 279] on strong "Get your freedom back" at bounding box center [539, 284] width 92 height 10
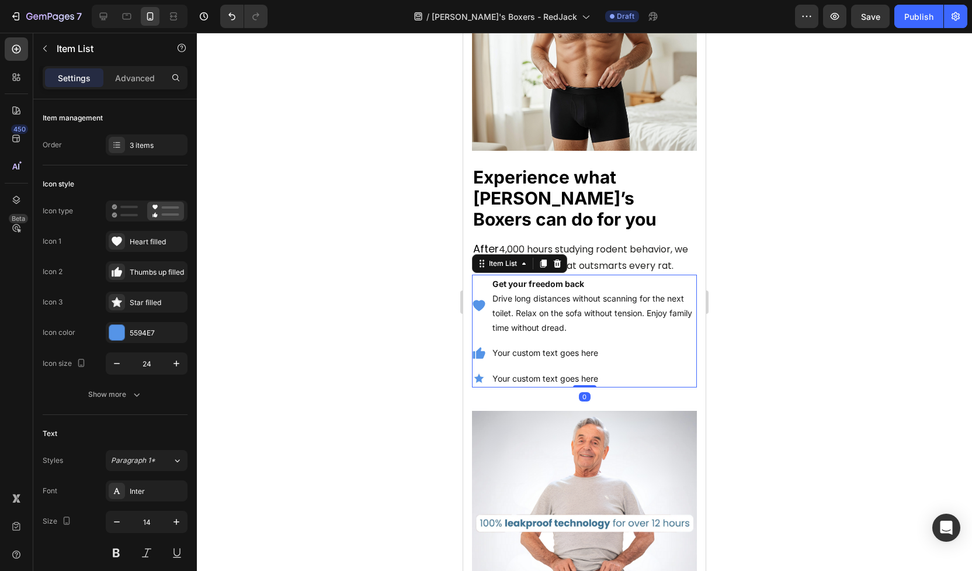
click at [475, 275] on div "Get your freedom back Drive long distances without scanning for the next toilet…" at bounding box center [584, 306] width 225 height 63
click at [146, 82] on p "Advanced" at bounding box center [135, 78] width 40 height 12
type input "100%"
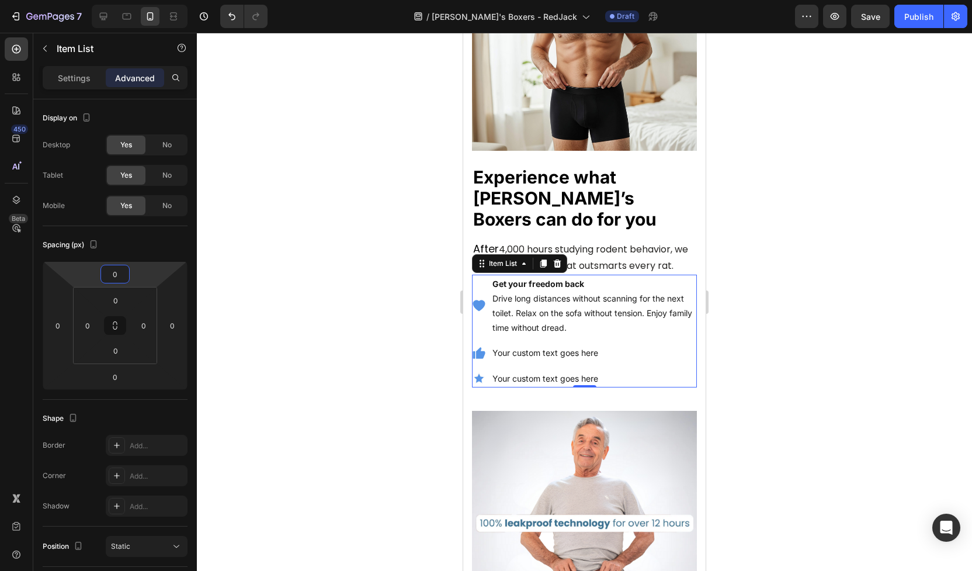
click at [131, 0] on html "7 Version history / Jack's Boxers - RedJack Draft Preview Save Publish 450 Beta…" at bounding box center [486, 0] width 972 height 0
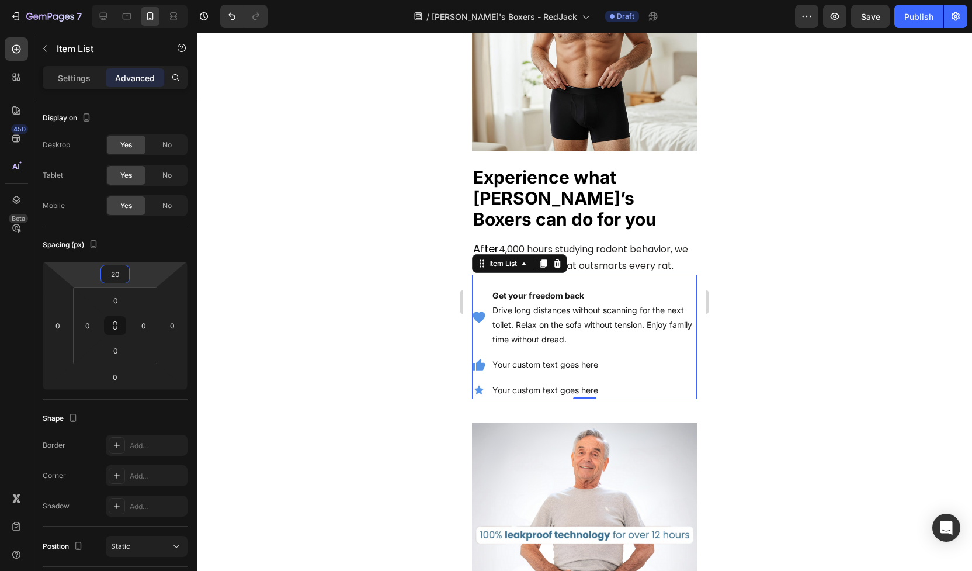
type input "20"
click at [479, 311] on icon at bounding box center [479, 316] width 12 height 11
click at [414, 318] on div at bounding box center [584, 302] width 775 height 538
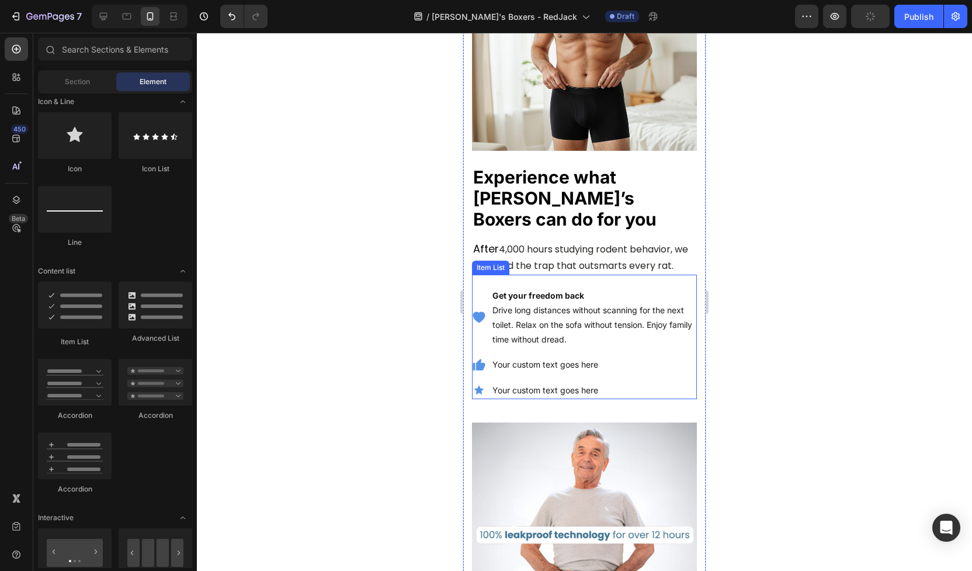
click at [481, 311] on icon at bounding box center [479, 316] width 12 height 11
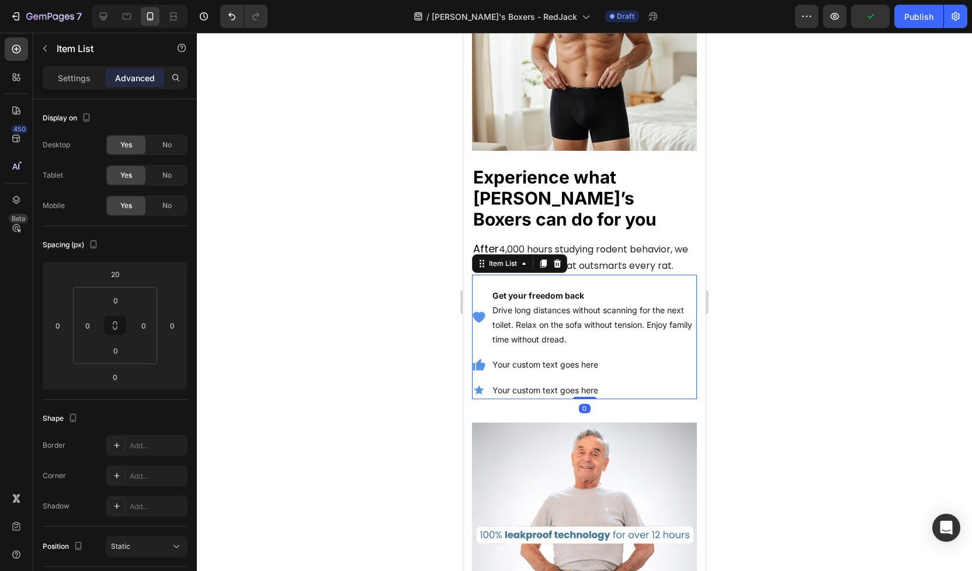
click at [481, 311] on icon at bounding box center [479, 316] width 12 height 11
click at [85, 77] on p "Settings" at bounding box center [74, 78] width 33 height 12
type input "8"
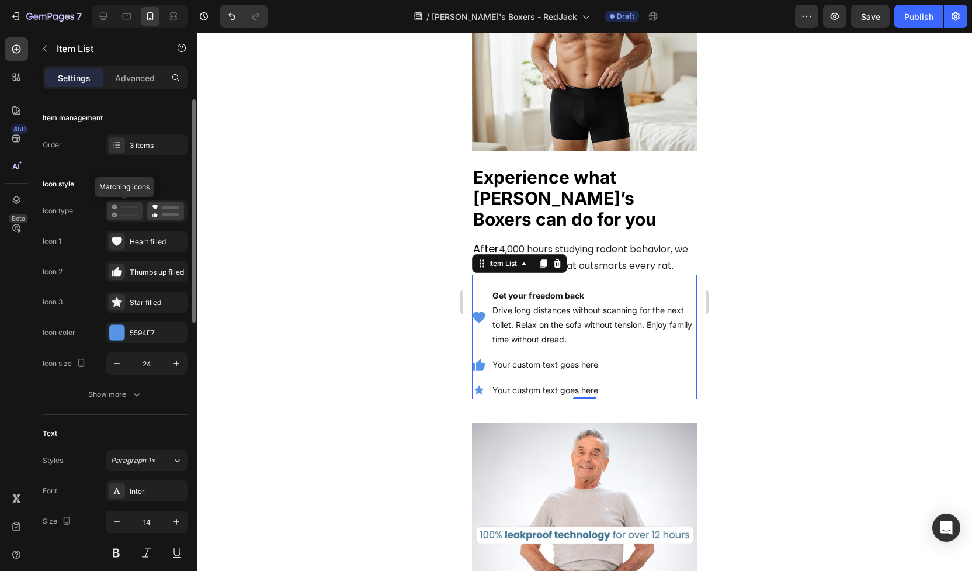
click at [127, 216] on icon at bounding box center [125, 211] width 26 height 14
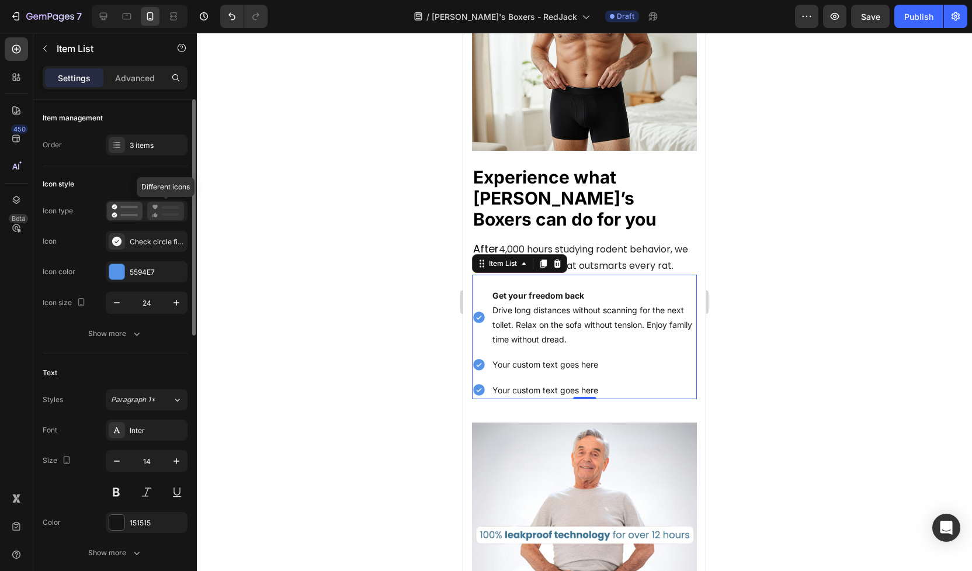
click at [168, 207] on rect at bounding box center [171, 207] width 18 height 2
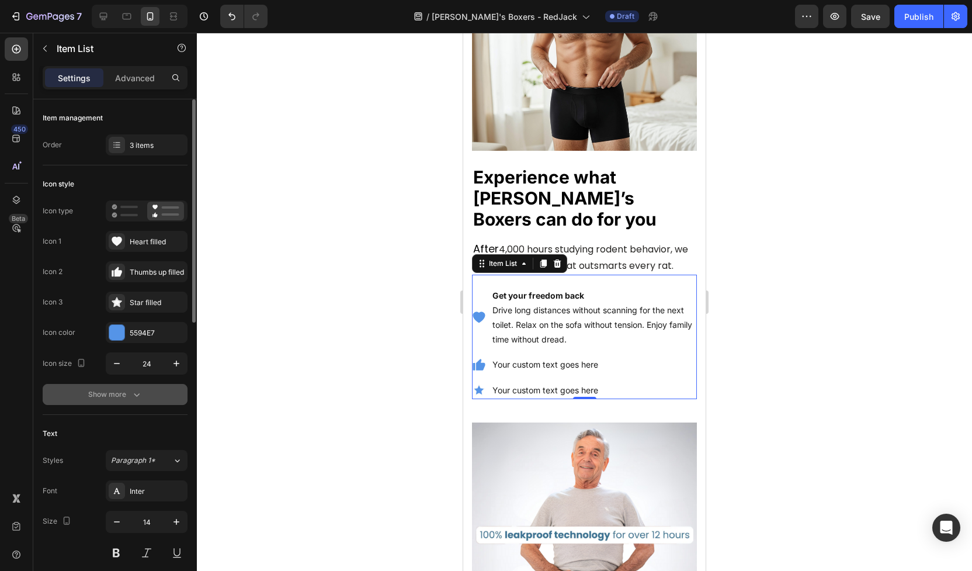
click at [133, 397] on icon "button" at bounding box center [137, 395] width 12 height 12
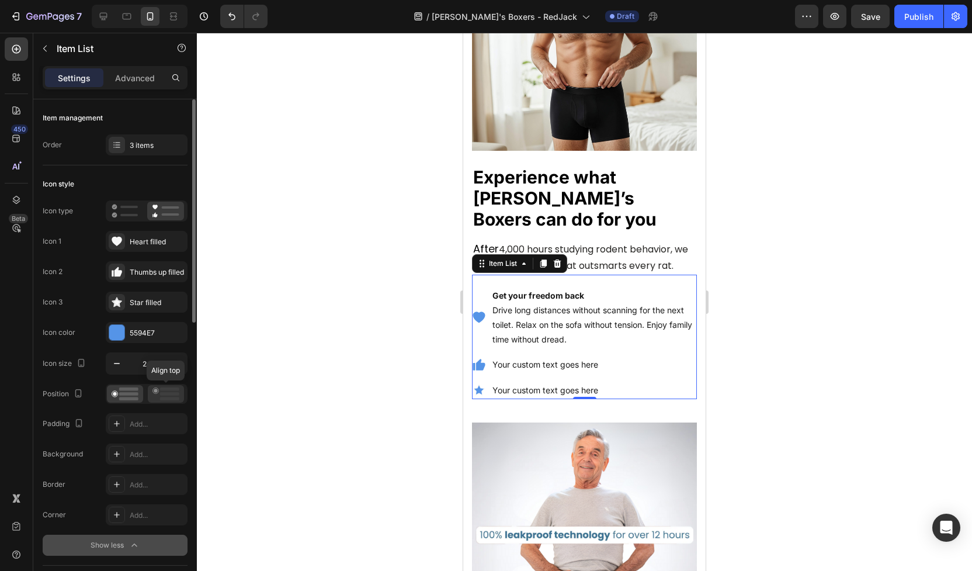
click at [161, 391] on icon at bounding box center [166, 393] width 27 height 13
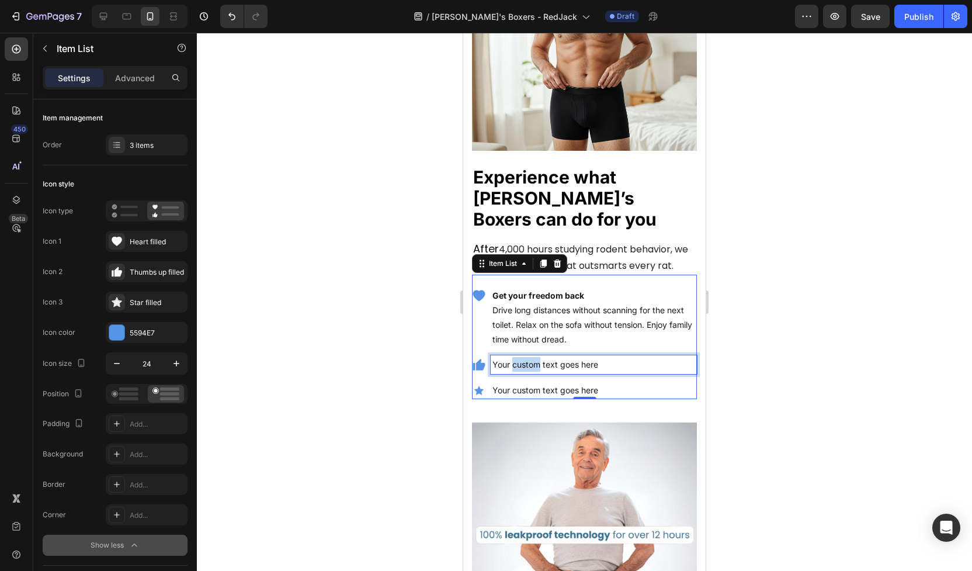
click at [523, 357] on p "Your custom text goes here" at bounding box center [594, 364] width 203 height 15
click at [505, 357] on p "Your custom text goes here" at bounding box center [594, 364] width 203 height 15
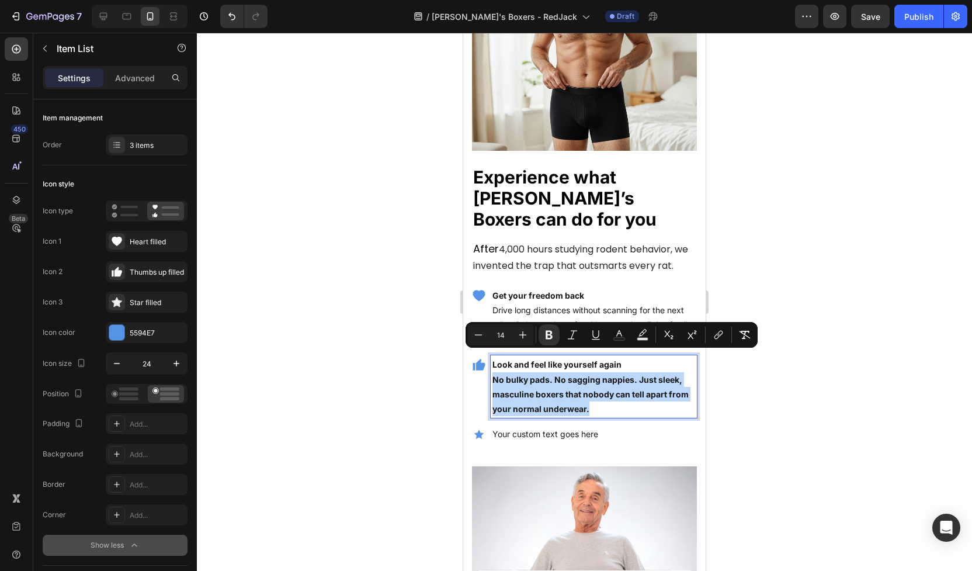
drag, startPoint x: 610, startPoint y: 384, endPoint x: 494, endPoint y: 359, distance: 118.4
click at [494, 372] on p "No bulky pads. No sagging nappies. Just sleek, masculine boxers that nobody can…" at bounding box center [594, 394] width 203 height 44
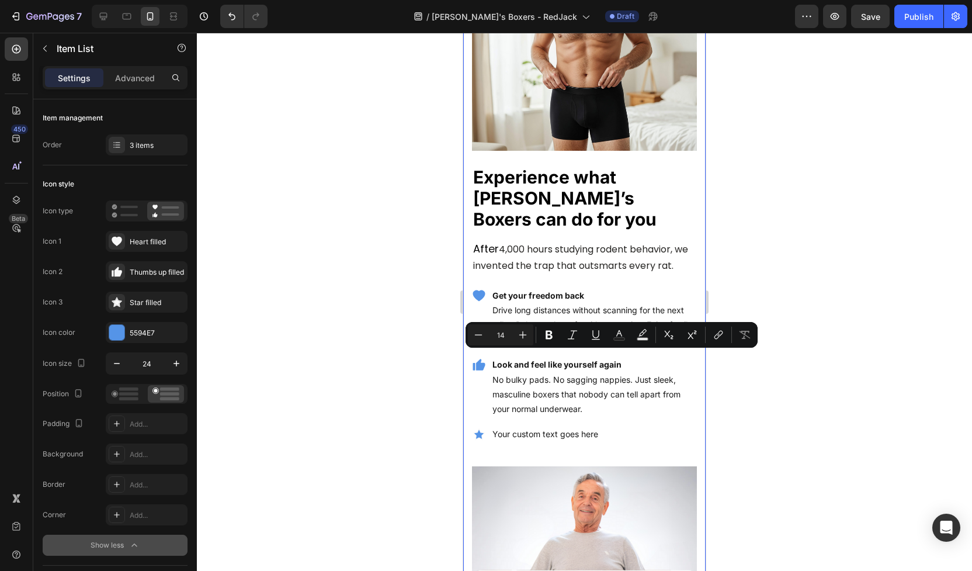
click at [437, 372] on div at bounding box center [584, 302] width 775 height 538
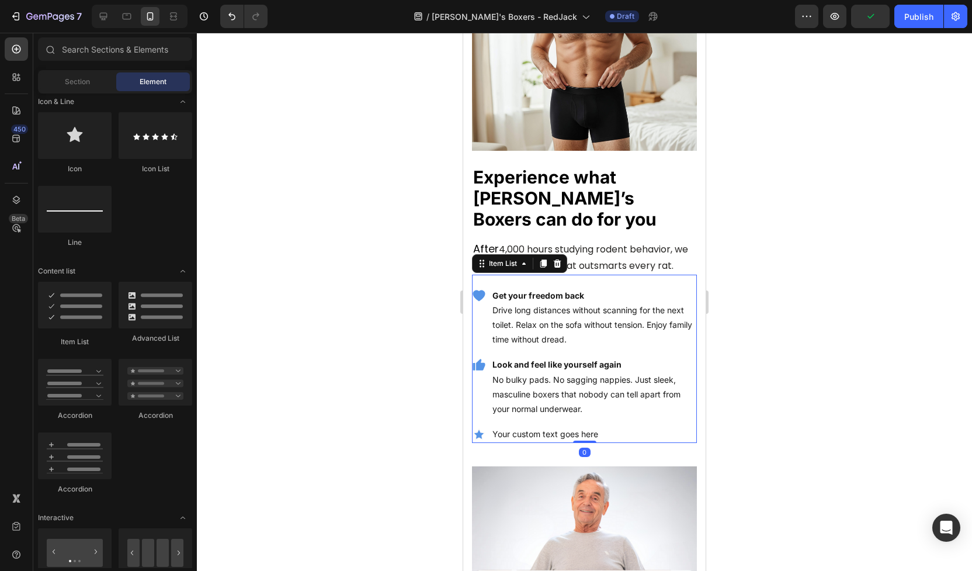
click at [506, 427] on p "Your custom text goes here" at bounding box center [594, 434] width 203 height 15
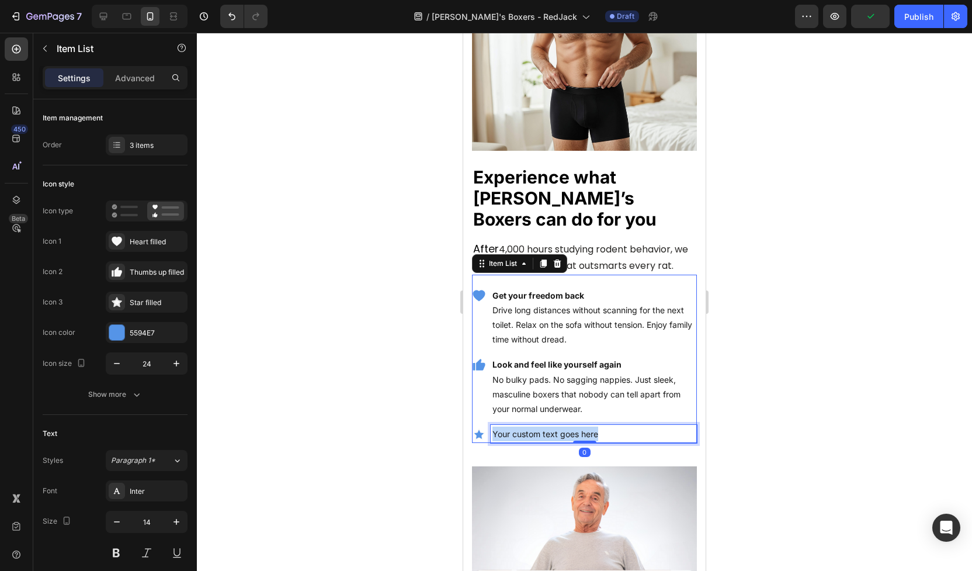
click at [506, 427] on p "Your custom text goes here" at bounding box center [594, 434] width 203 height 15
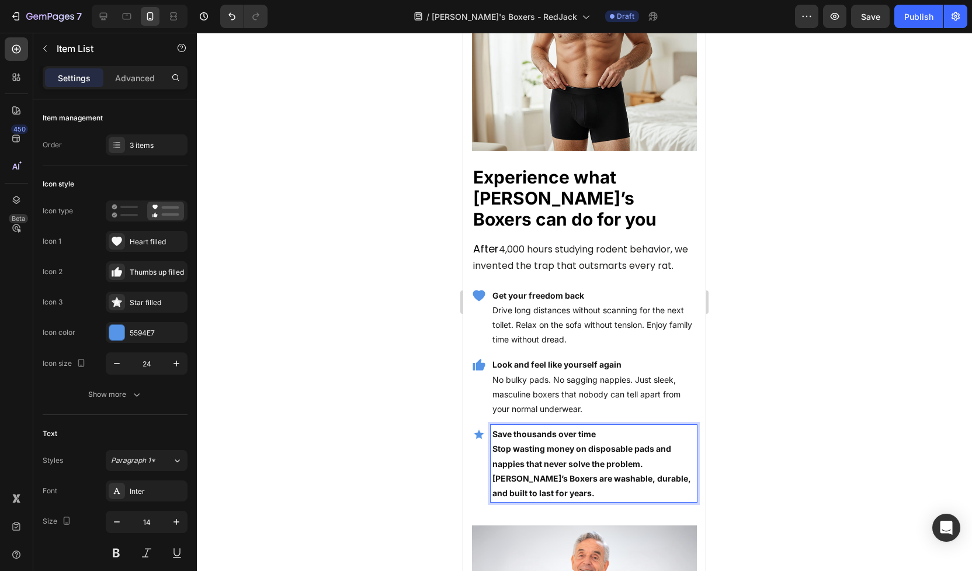
drag, startPoint x: 495, startPoint y: 426, endPoint x: 578, endPoint y: 473, distance: 95.2
click at [578, 472] on p "Stop wasting money on disposable pads and nappies that never solve the problem.…" at bounding box center [594, 470] width 203 height 59
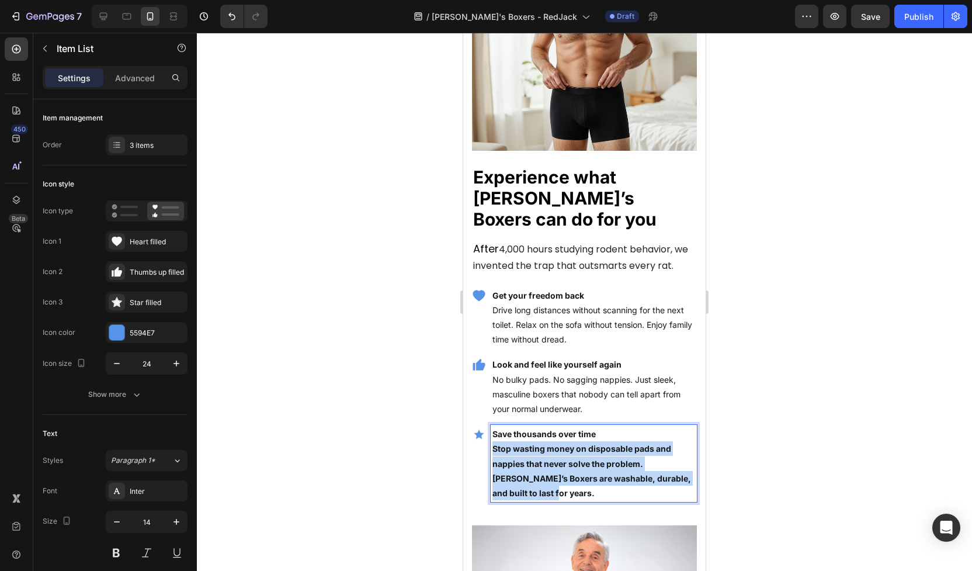
drag, startPoint x: 578, startPoint y: 473, endPoint x: 493, endPoint y: 431, distance: 94.3
click at [493, 441] on p "Stop wasting money on disposable pads and nappies that never solve the problem.…" at bounding box center [594, 470] width 203 height 59
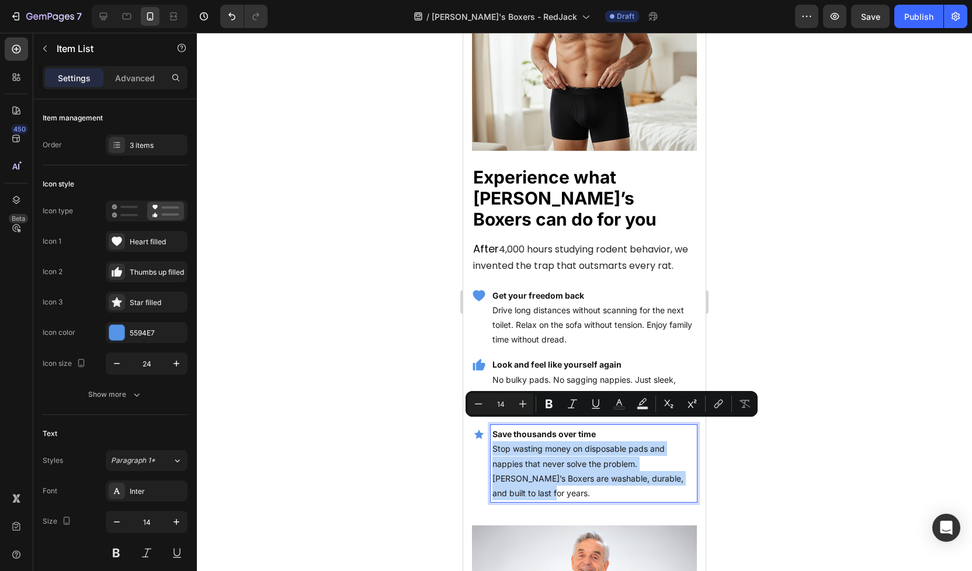
click at [685, 456] on p "Stop wasting money on disposable pads and nappies that never solve the problem.…" at bounding box center [594, 470] width 203 height 59
click at [692, 457] on p "Stop wasting money on disposable pads and nappies that never solve the problem.…" at bounding box center [594, 470] width 203 height 59
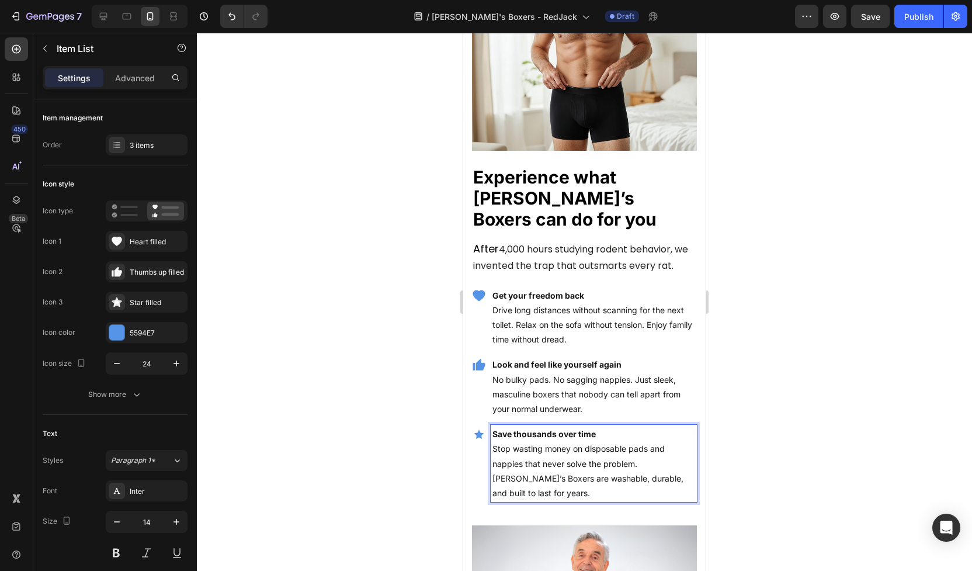
click at [472, 427] on icon at bounding box center [479, 434] width 14 height 14
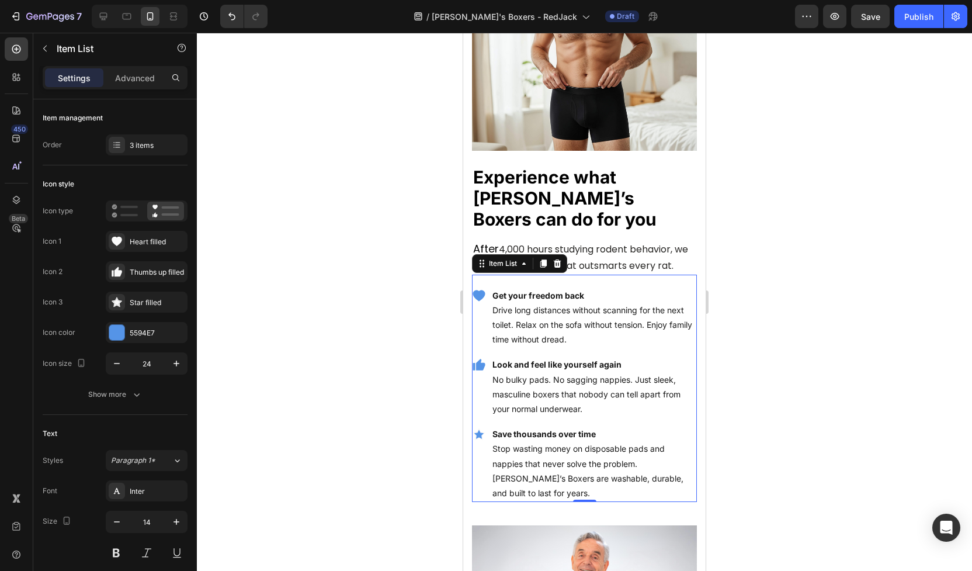
click at [473, 427] on icon at bounding box center [479, 434] width 14 height 14
click at [507, 258] on div "Item List" at bounding box center [503, 263] width 33 height 11
click at [480, 259] on icon at bounding box center [481, 263] width 9 height 9
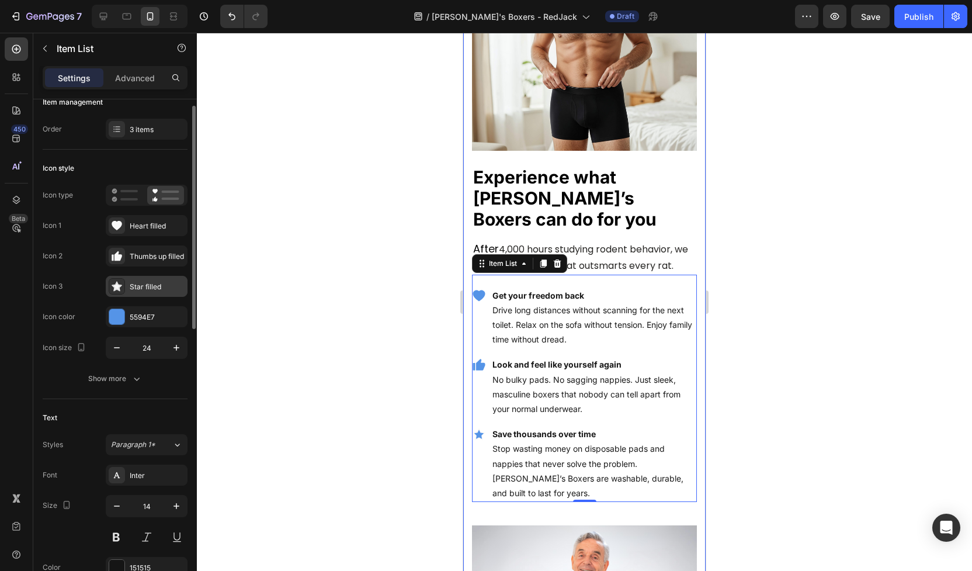
scroll to position [19, 0]
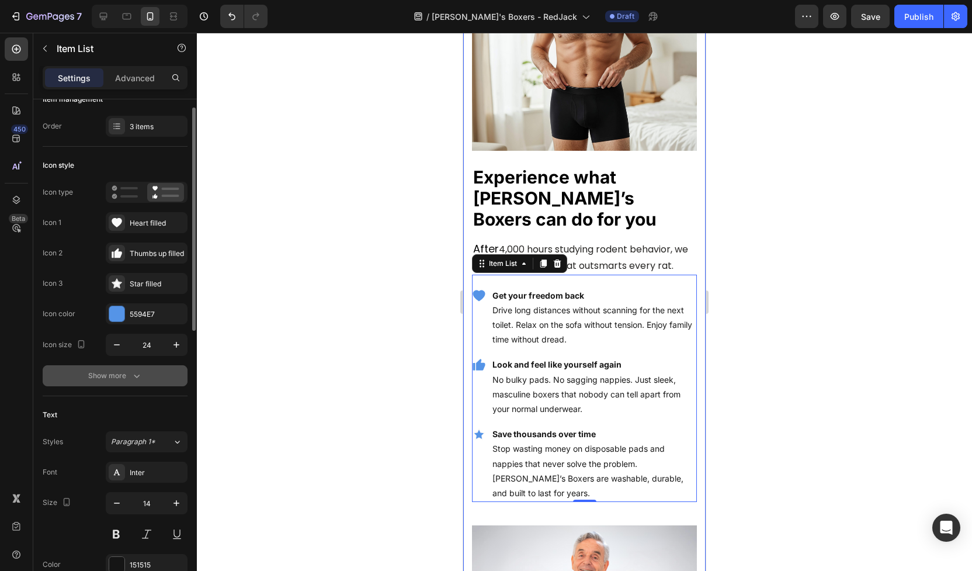
click at [124, 377] on div "Show more" at bounding box center [115, 376] width 54 height 12
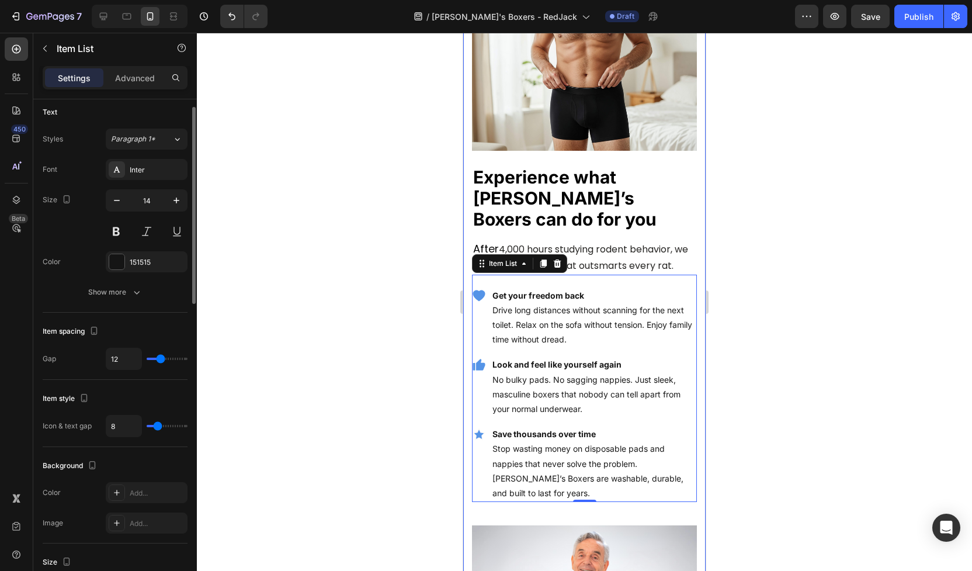
scroll to position [507, 0]
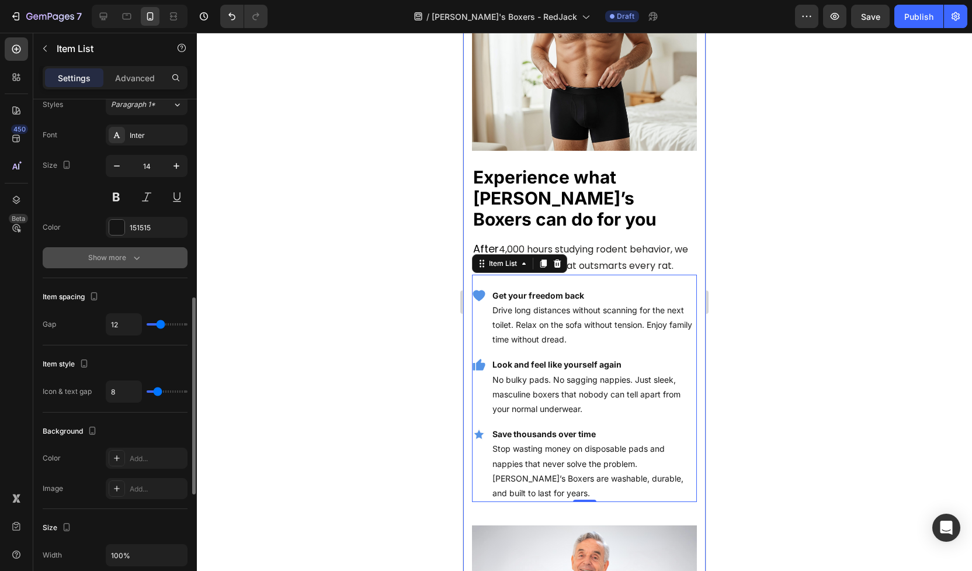
click at [126, 257] on div "Show more" at bounding box center [115, 258] width 54 height 12
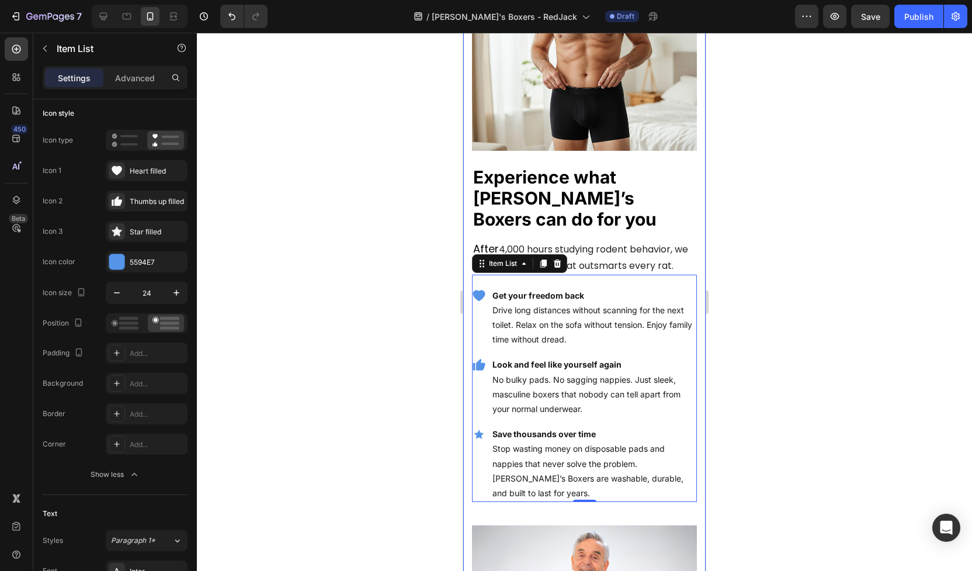
scroll to position [0, 0]
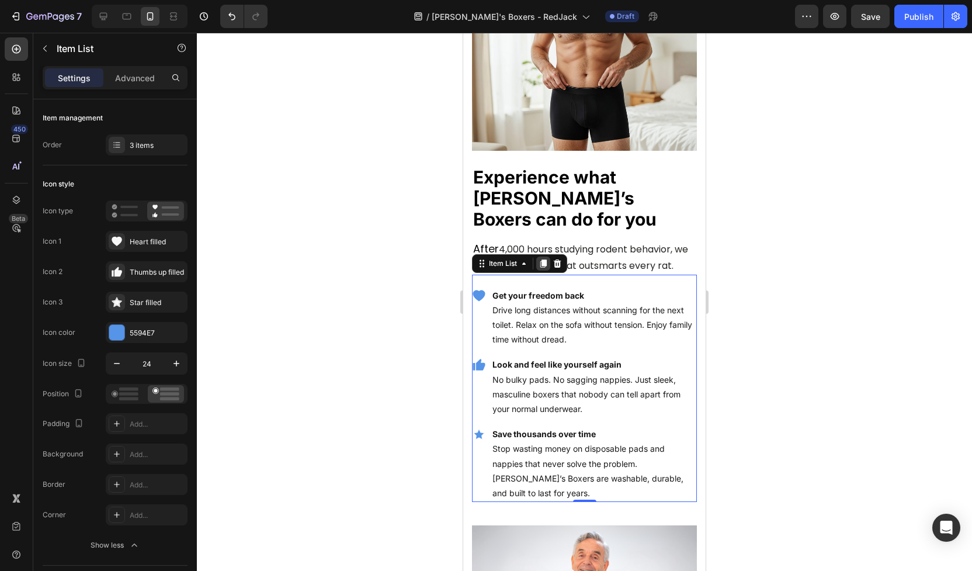
click at [542, 259] on icon at bounding box center [544, 263] width 6 height 8
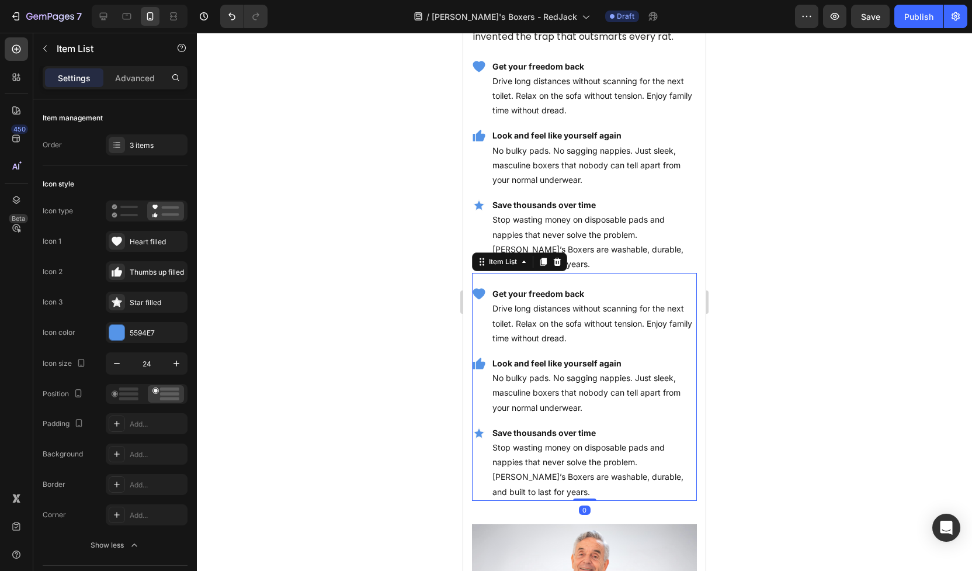
scroll to position [1456, 0]
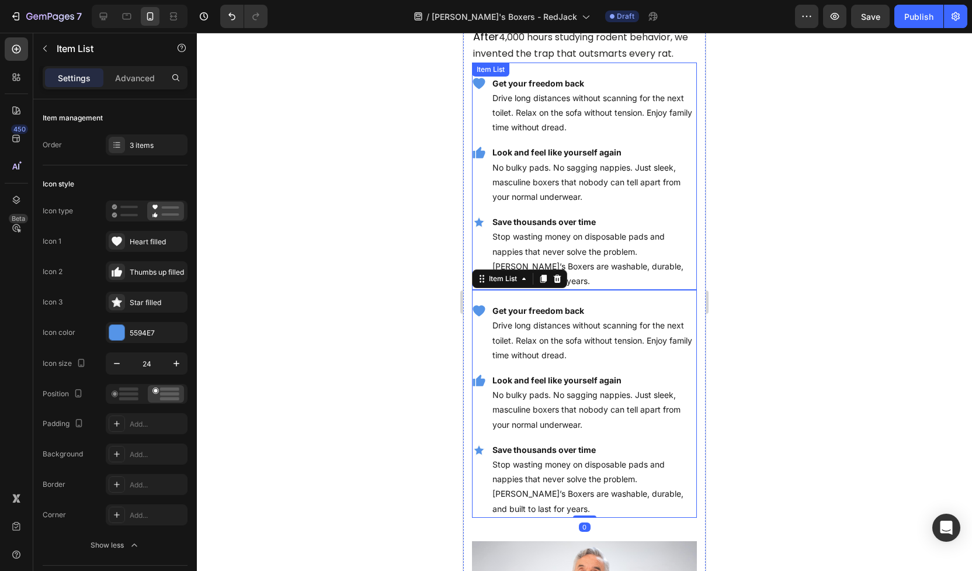
click at [817, 250] on div at bounding box center [584, 302] width 775 height 538
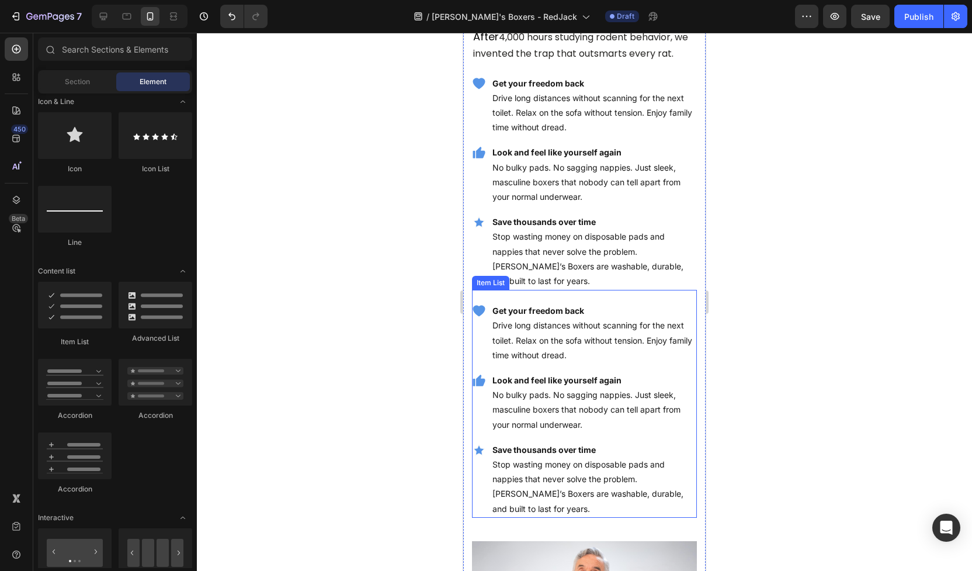
click at [794, 255] on div at bounding box center [584, 302] width 775 height 538
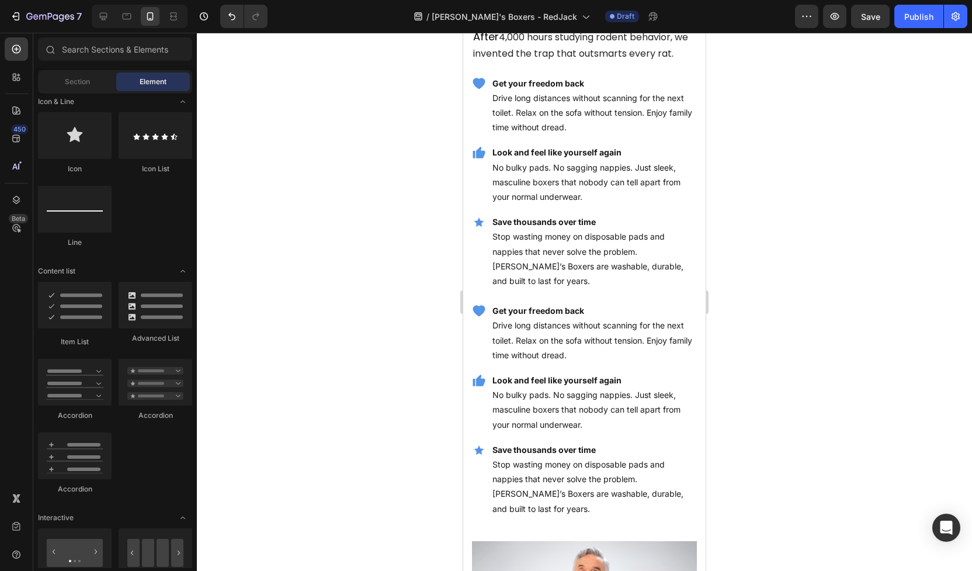
click at [425, 201] on div at bounding box center [584, 302] width 775 height 538
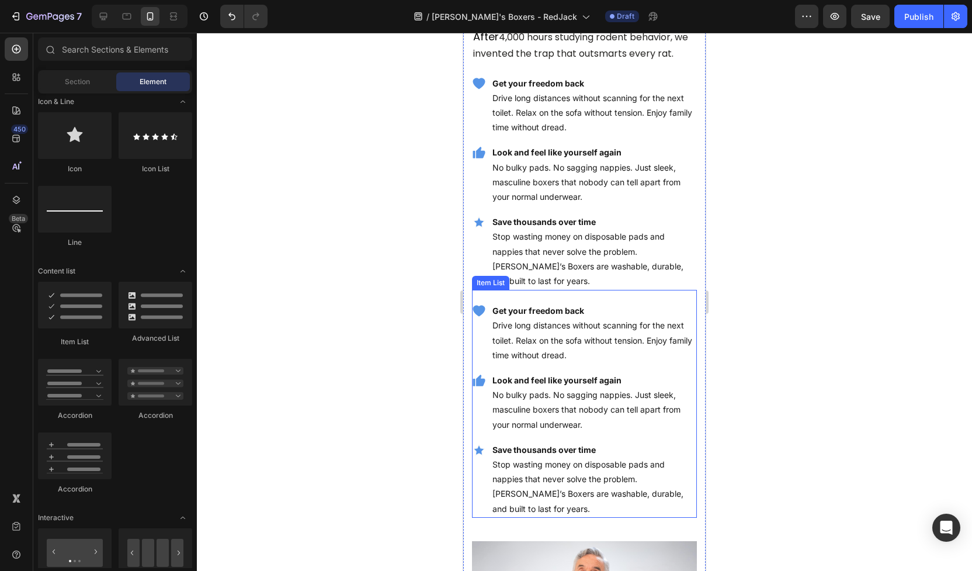
click at [523, 306] on strong "Get your freedom back" at bounding box center [539, 311] width 92 height 10
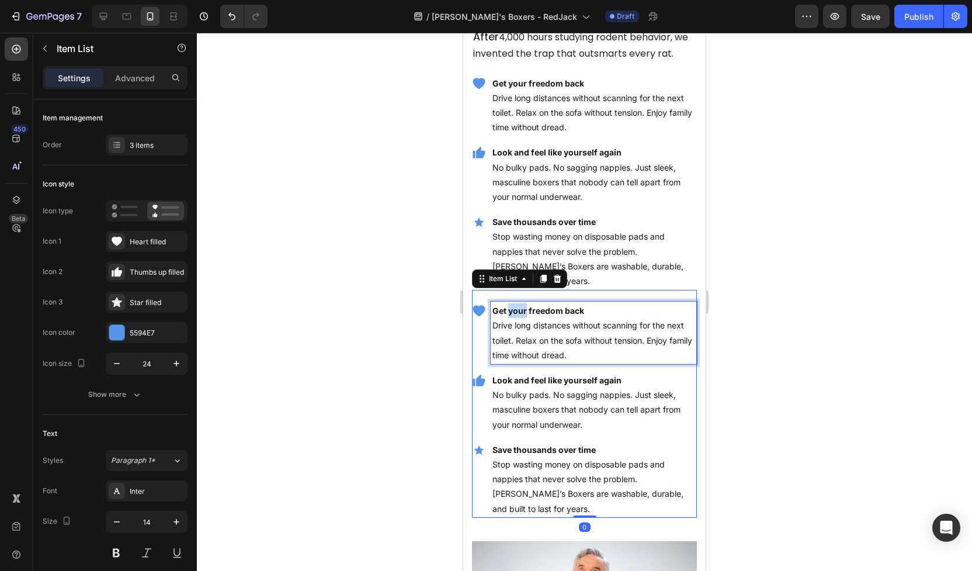
click at [523, 306] on strong "Get your freedom back" at bounding box center [539, 311] width 92 height 10
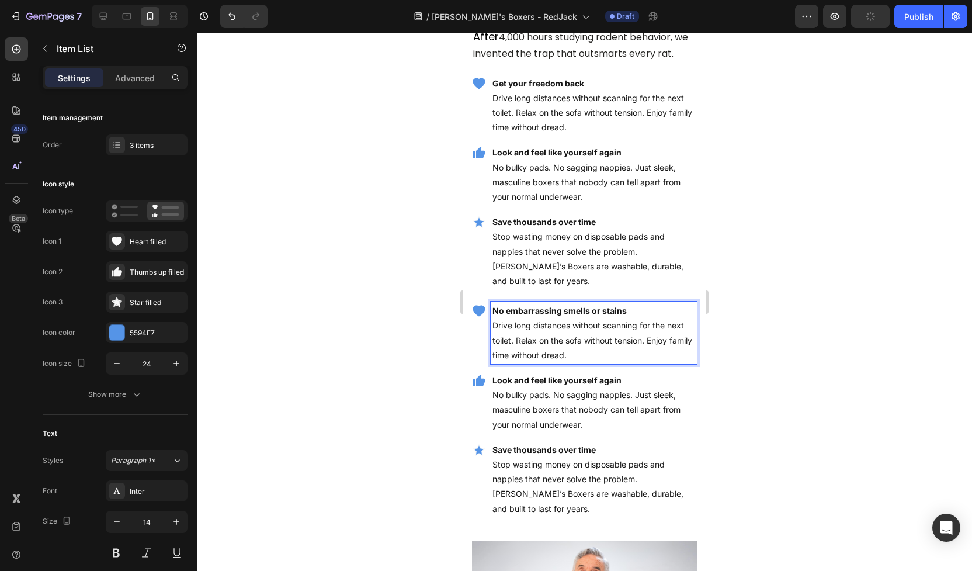
click at [518, 318] on p "⁠⁠⁠⁠⁠⁠⁠ Drive long distances without scanning for the next toilet. Relax on the…" at bounding box center [594, 340] width 203 height 44
click at [518, 318] on p "Drive long distances without scanning for the next toilet. Relax on the sofa wi…" at bounding box center [594, 340] width 203 height 44
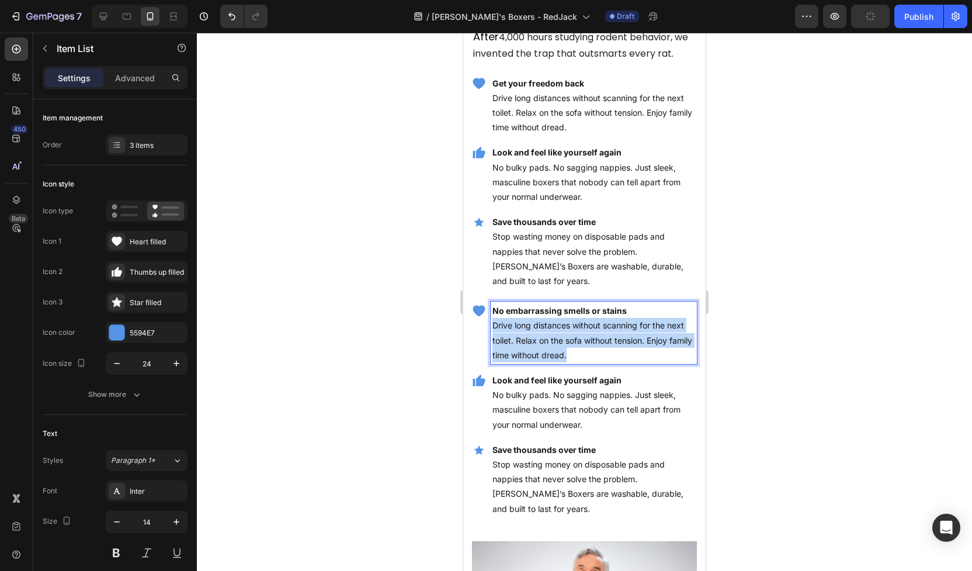
click at [518, 318] on p "Drive long distances without scanning for the next toilet. Relax on the sofa wi…" at bounding box center [594, 340] width 203 height 44
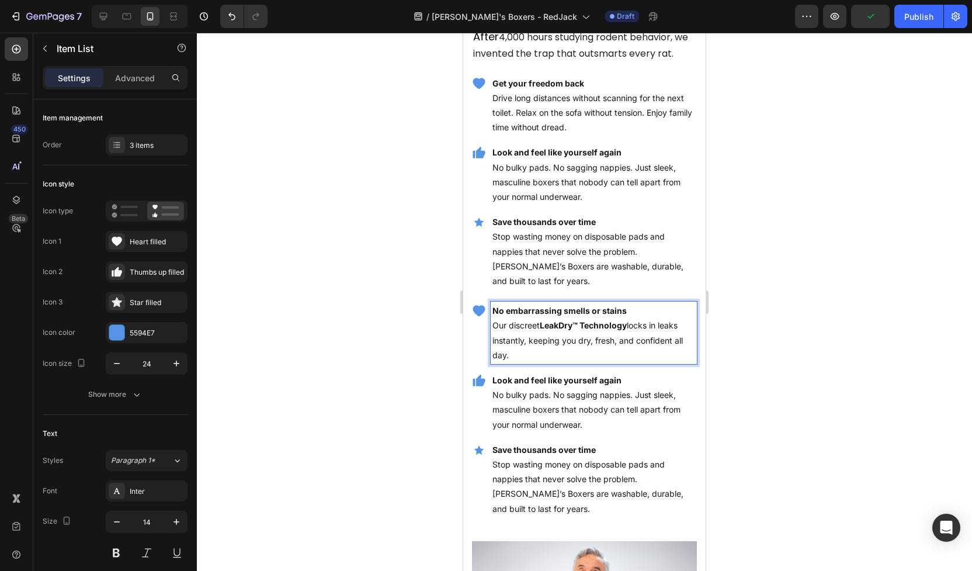
click at [413, 353] on div at bounding box center [584, 302] width 775 height 538
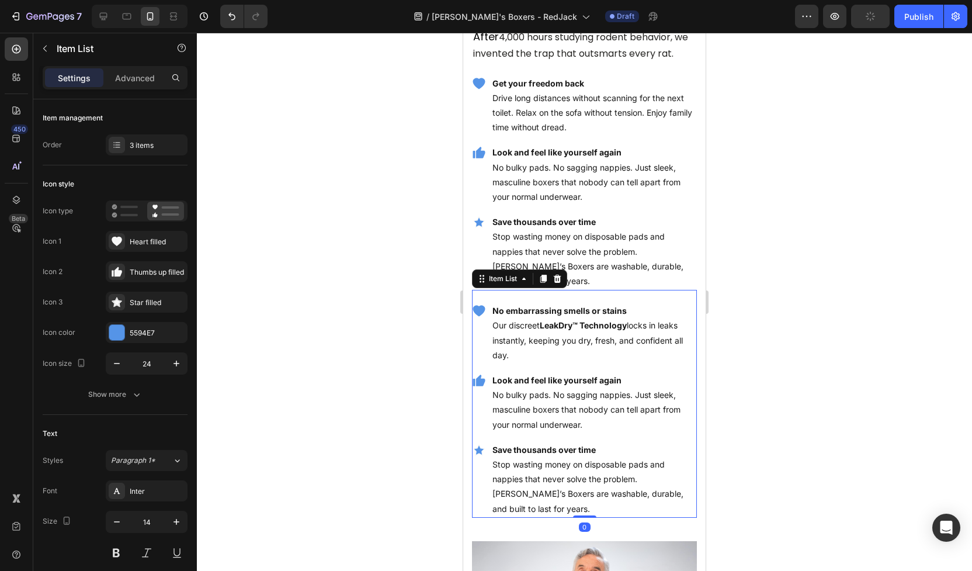
click at [522, 375] on strong "Look and feel like yourself again" at bounding box center [557, 380] width 129 height 10
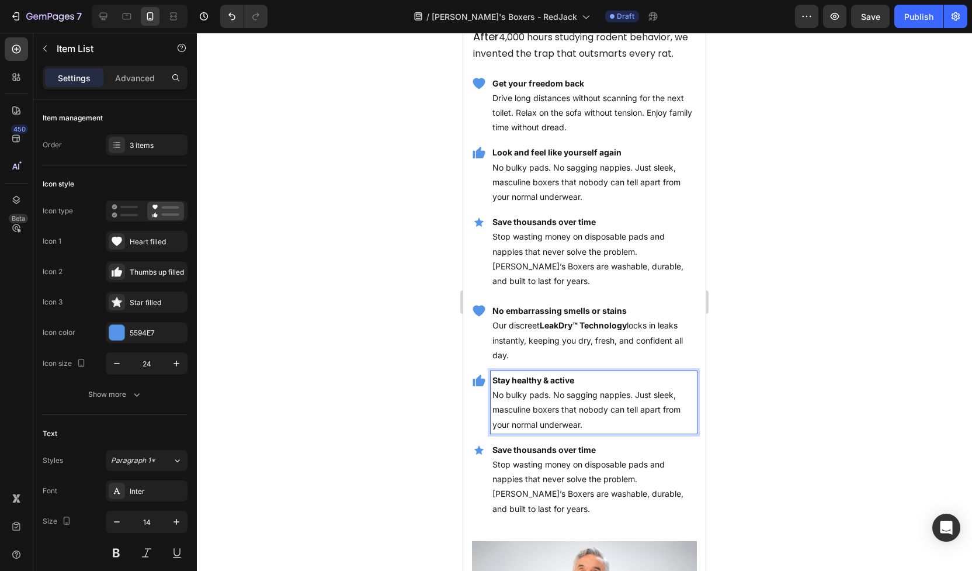
click at [495, 387] on p "No bulky pads. No sagging nappies. Just sleek, masculine boxers that nobody can…" at bounding box center [594, 409] width 203 height 44
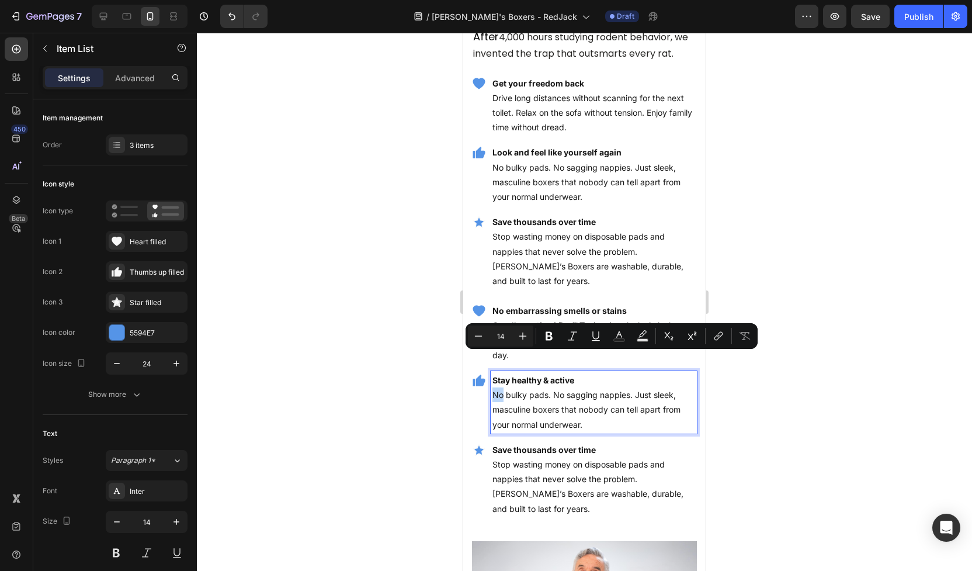
click at [495, 387] on p "No bulky pads. No sagging nappies. Just sleek, masculine boxers that nobody can…" at bounding box center [594, 409] width 203 height 44
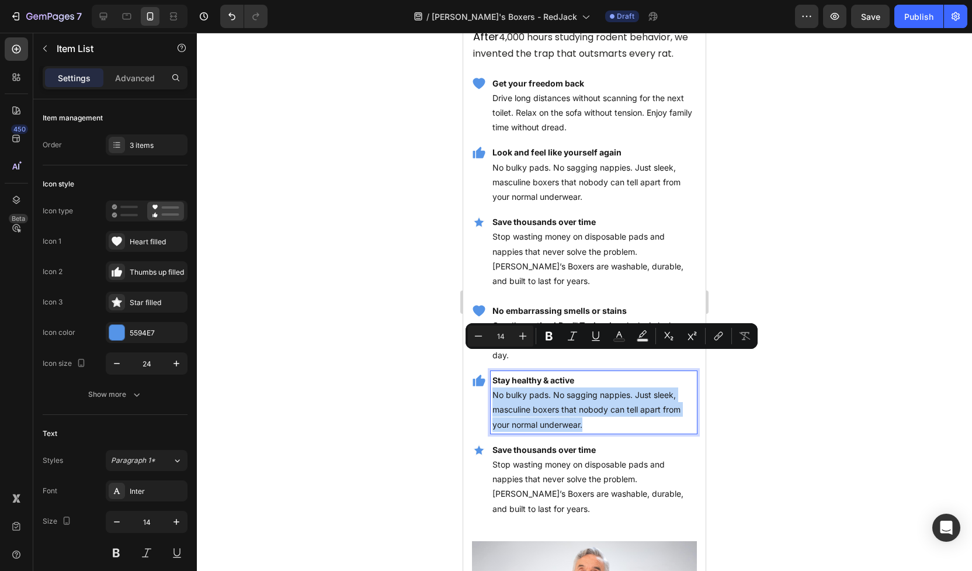
drag, startPoint x: 495, startPoint y: 358, endPoint x: 604, endPoint y: 391, distance: 113.5
click at [604, 391] on p "No bulky pads. No sagging nappies. Just sleek, masculine boxers that nobody can…" at bounding box center [594, 409] width 203 height 44
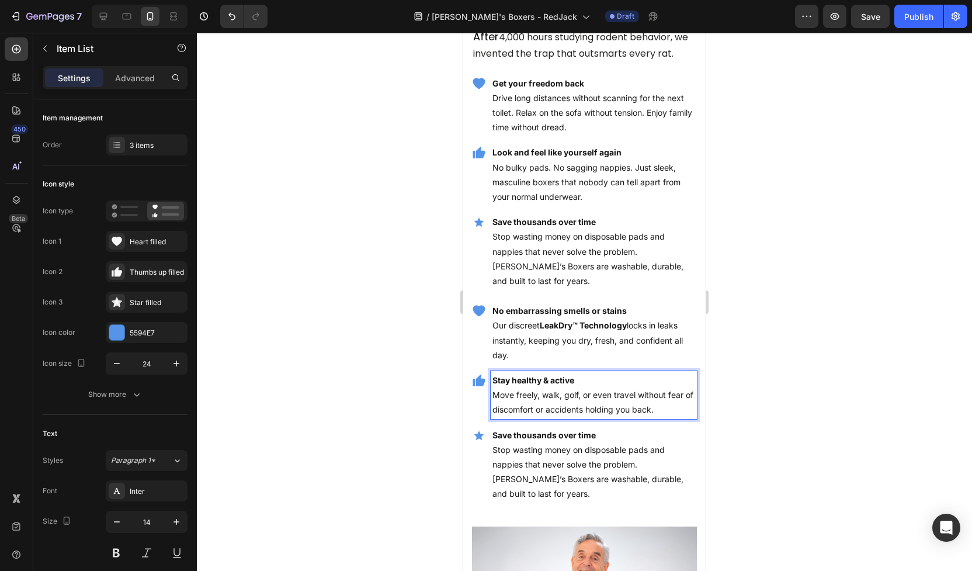
click at [533, 442] on p "Stop wasting money on disposable pads and nappies that never solve the problem.…" at bounding box center [594, 471] width 203 height 59
click at [527, 430] on strong "Save thousands over time" at bounding box center [544, 435] width 103 height 10
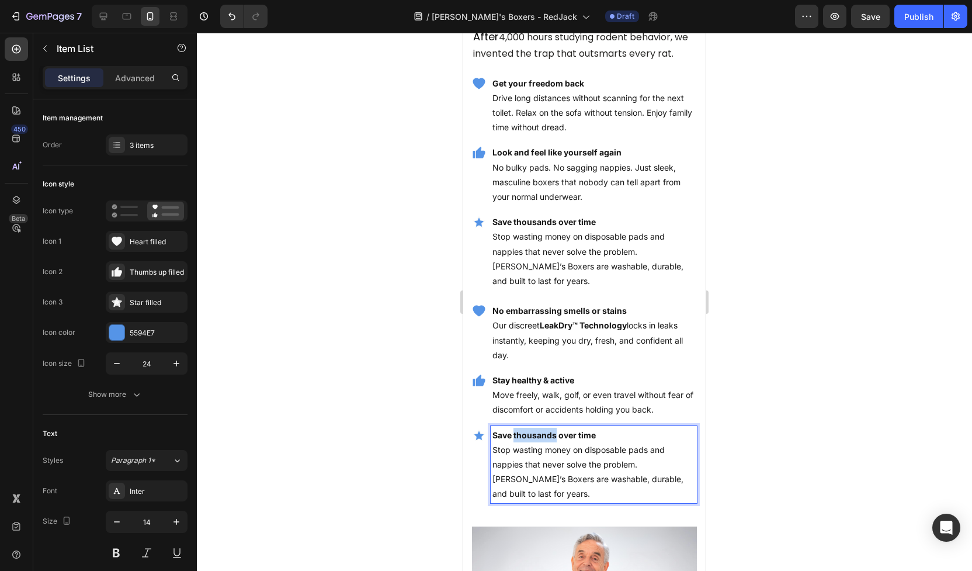
click at [527, 430] on strong "Save thousands over time" at bounding box center [544, 435] width 103 height 10
click at [536, 442] on p "Stop wasting money on disposable pads and nappies that never solve the problem.…" at bounding box center [594, 471] width 203 height 59
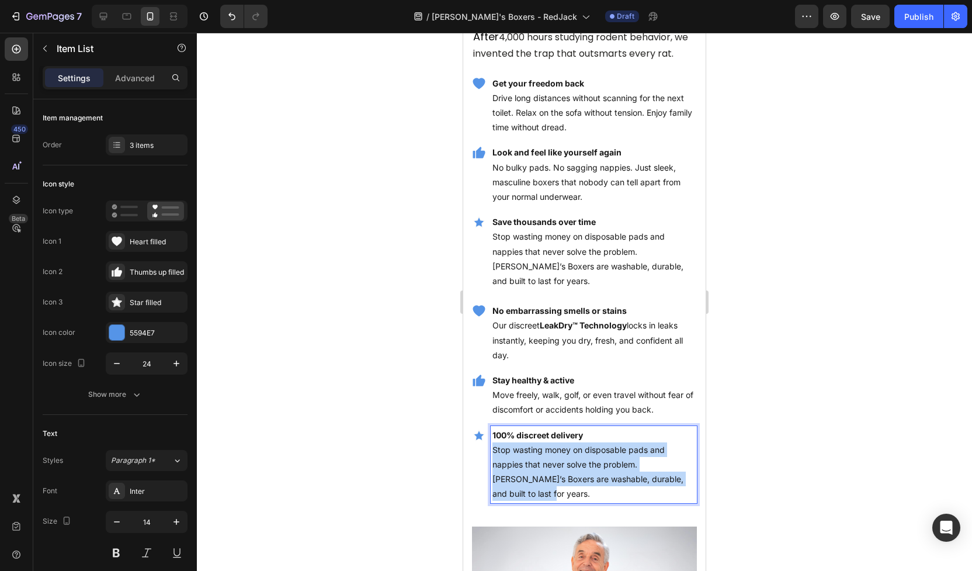
click at [536, 442] on p "Stop wasting money on disposable pads and nappies that never solve the problem.…" at bounding box center [594, 471] width 203 height 59
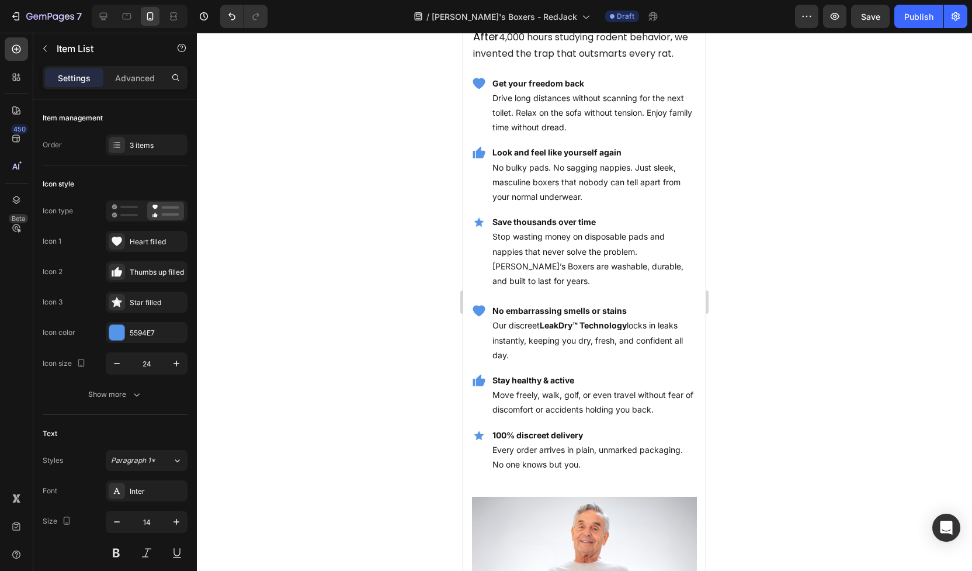
click at [790, 424] on div at bounding box center [584, 302] width 775 height 538
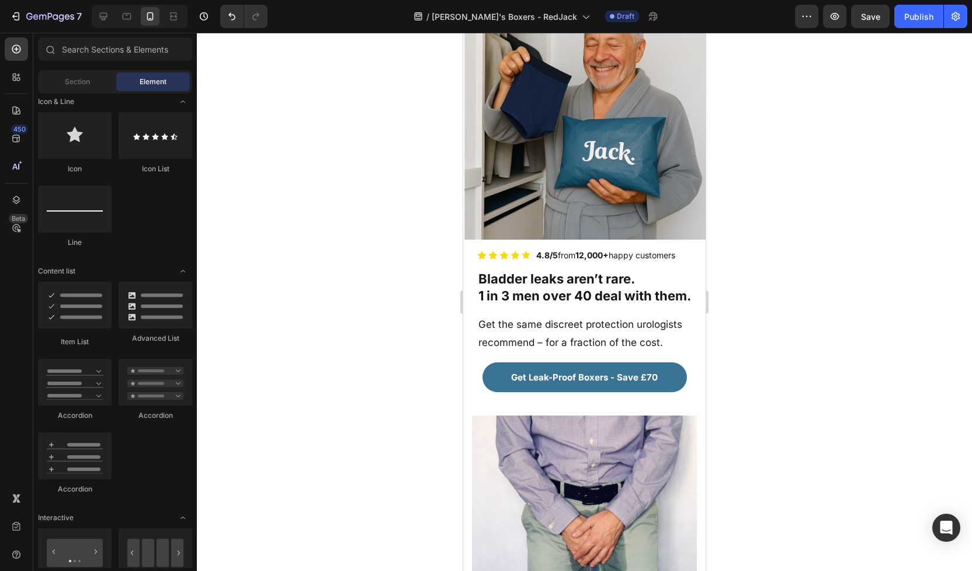
scroll to position [58, 0]
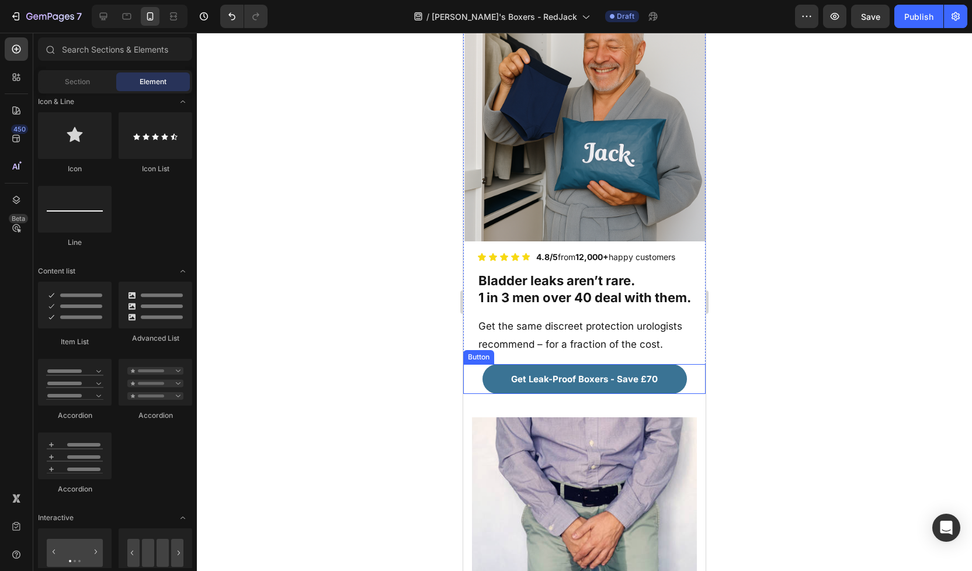
click at [690, 372] on div "Get Leak-Proof Boxers - Save £70 Button" at bounding box center [584, 379] width 243 height 30
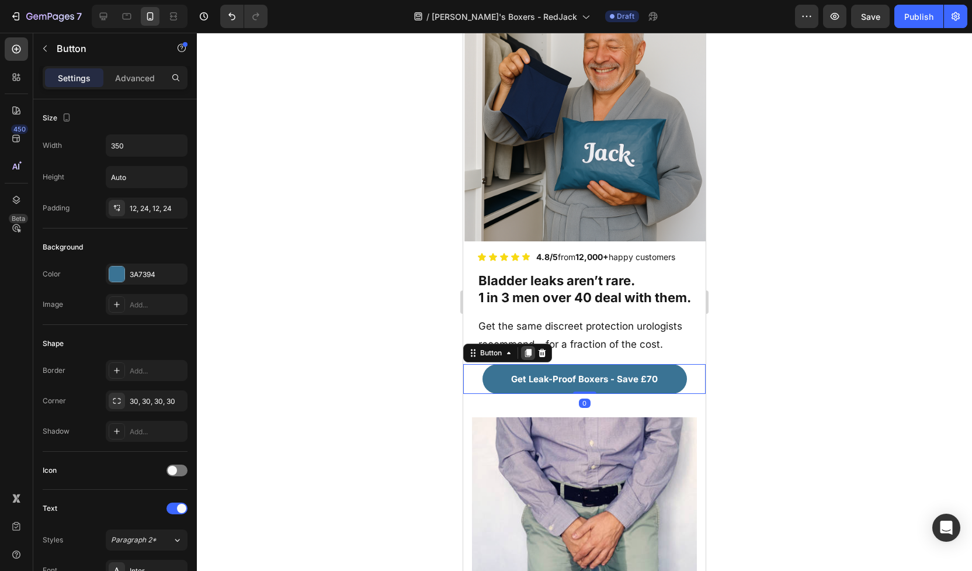
click at [529, 354] on icon at bounding box center [528, 353] width 6 height 8
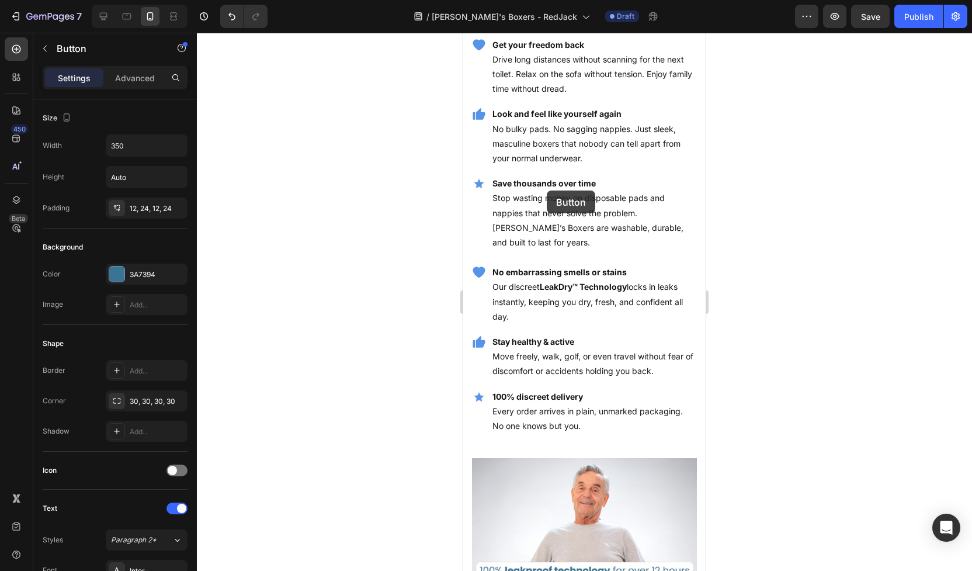
scroll to position [1569, 0]
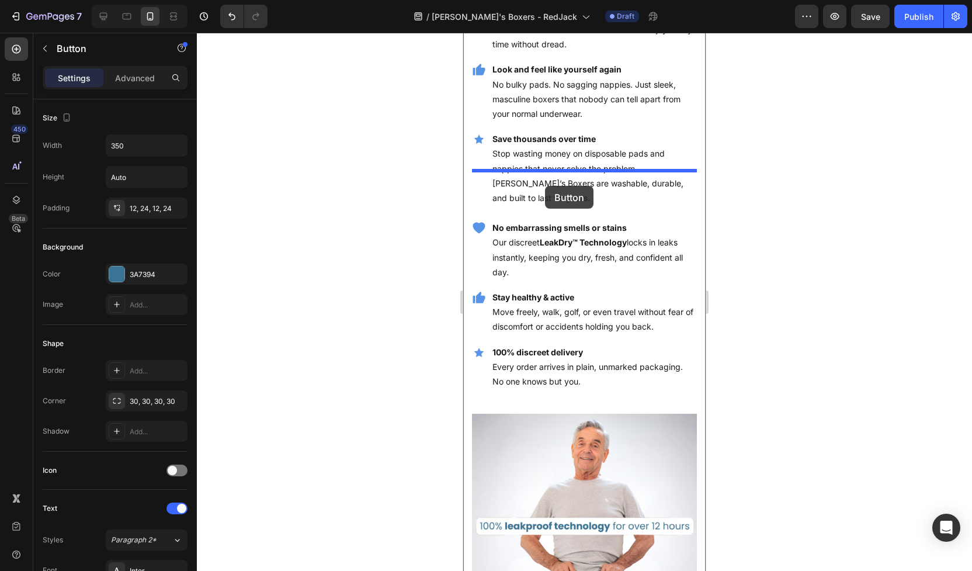
drag, startPoint x: 499, startPoint y: 402, endPoint x: 545, endPoint y: 186, distance: 221.1
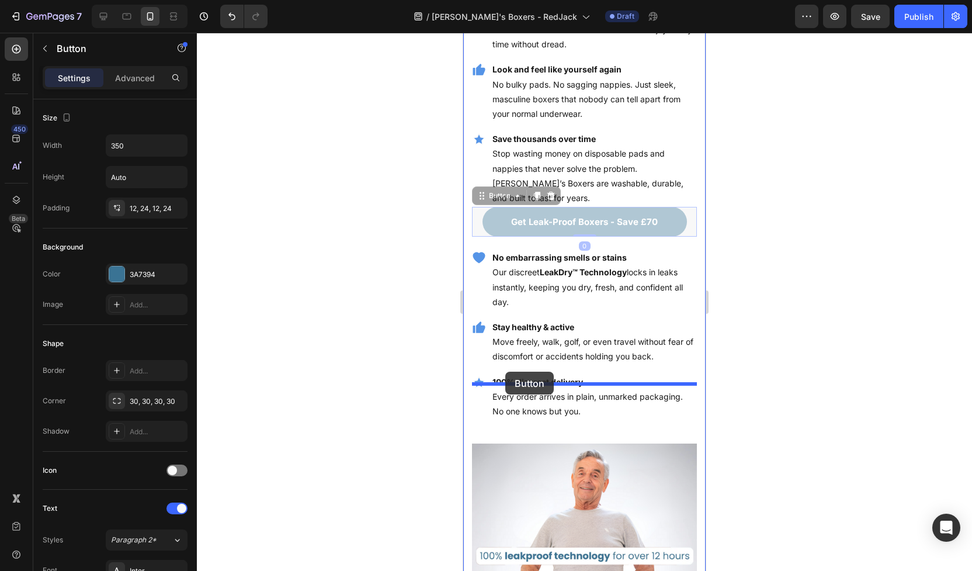
drag, startPoint x: 484, startPoint y: 183, endPoint x: 505, endPoint y: 372, distance: 190.5
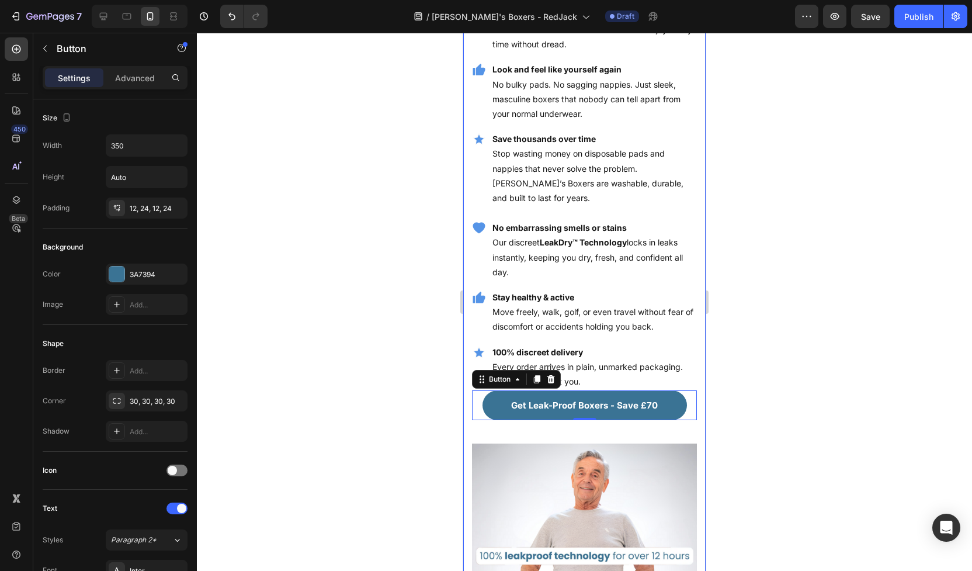
click at [399, 355] on div at bounding box center [584, 302] width 775 height 538
click at [601, 390] on link "Get Leak-Proof Boxers - Save £70" at bounding box center [585, 405] width 205 height 30
click at [133, 74] on p "Advanced" at bounding box center [135, 78] width 40 height 12
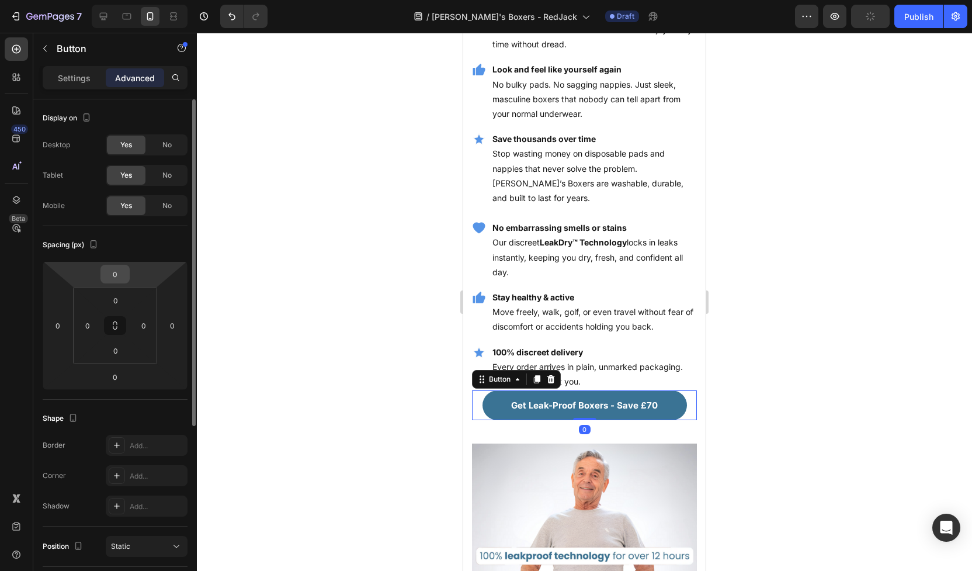
click at [122, 275] on input "0" at bounding box center [114, 274] width 23 height 18
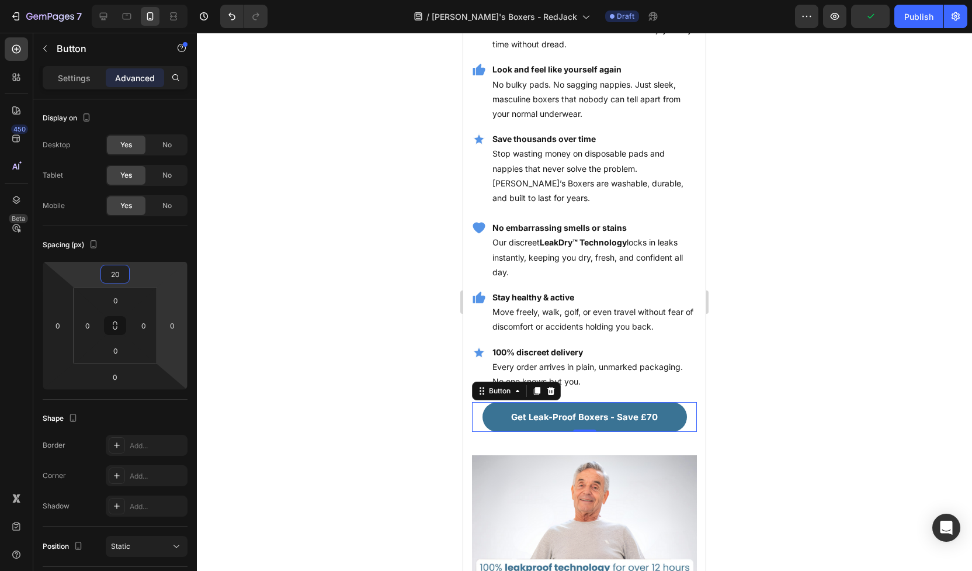
type input "20"
click at [314, 424] on div at bounding box center [584, 302] width 775 height 538
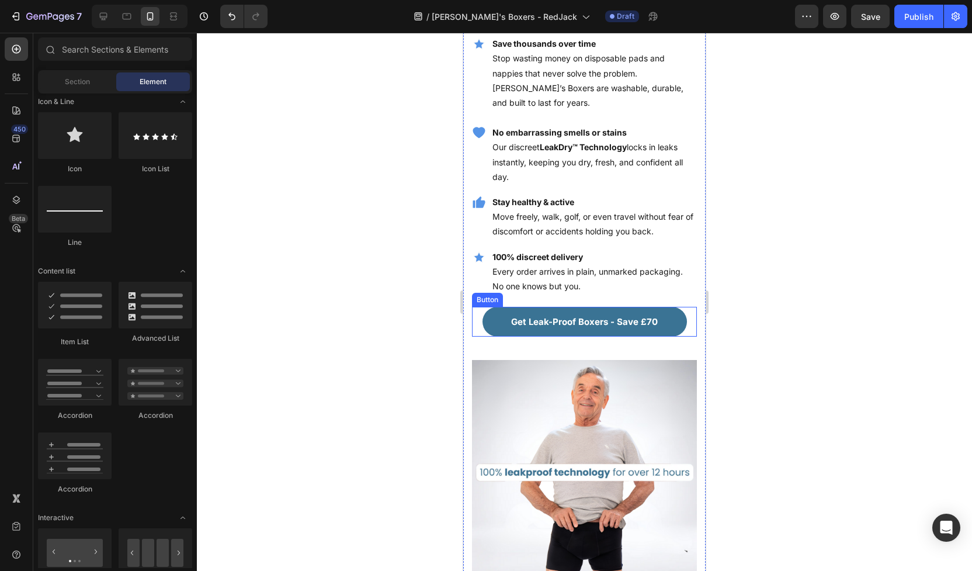
scroll to position [1747, 0]
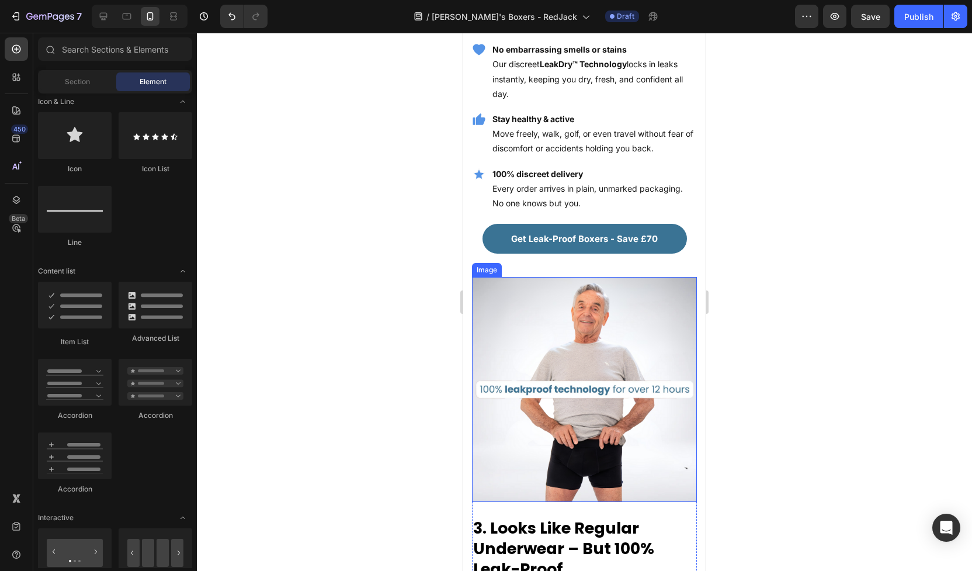
click at [544, 299] on img at bounding box center [584, 389] width 225 height 225
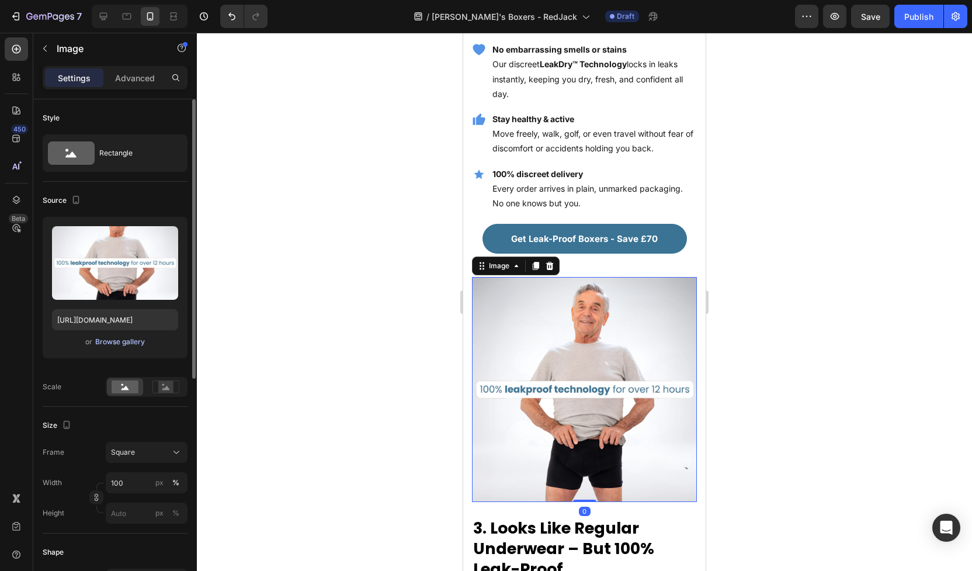
click at [130, 341] on div "Browse gallery" at bounding box center [120, 342] width 50 height 11
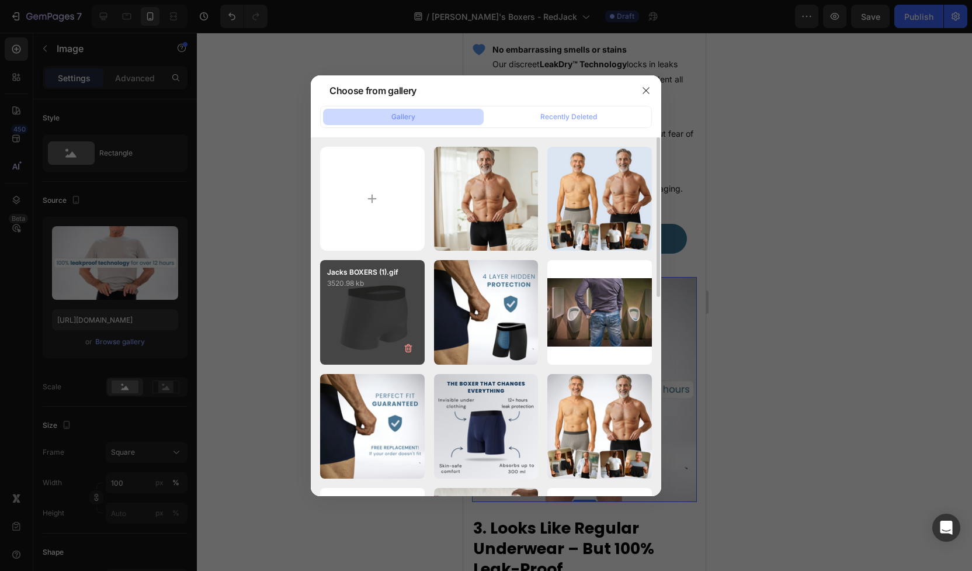
click at [383, 317] on div "Jacks BOXERS (1).gif 3520.98 kb" at bounding box center [372, 312] width 105 height 105
type input "https://cdn.shopify.com/s/files/1/0690/6354/0925/files/gempages_557558675238028…"
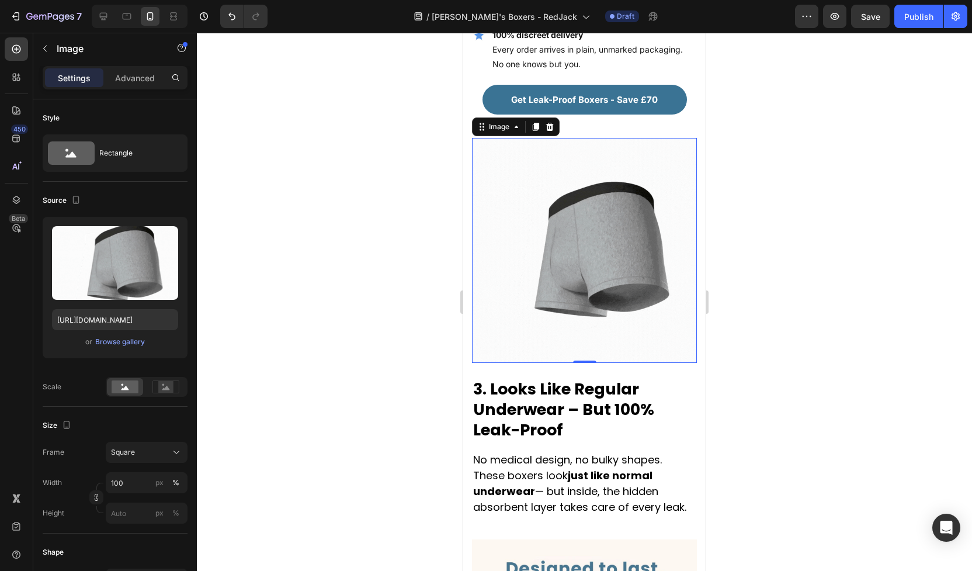
scroll to position [1913, 0]
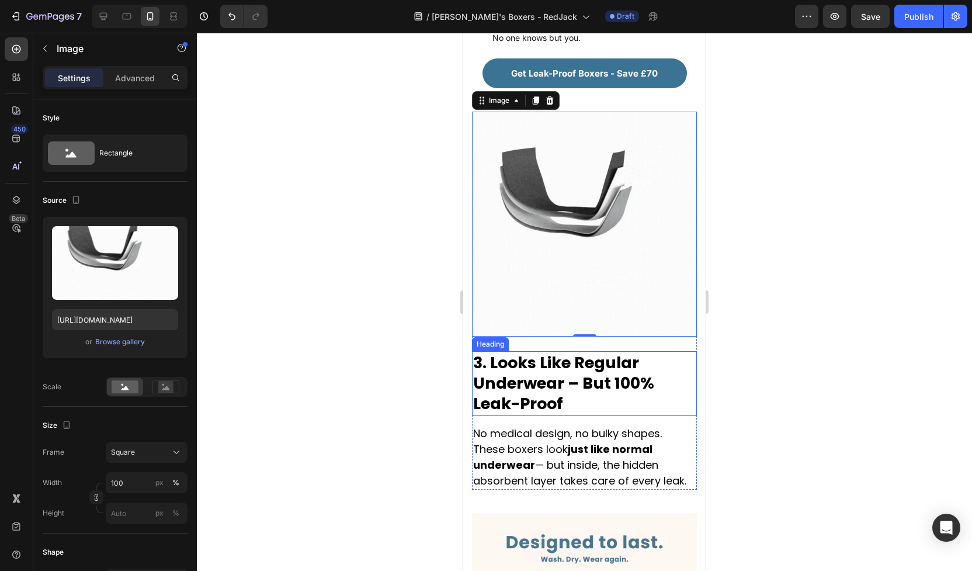
click at [546, 351] on h2 "3. Looks Like Regular Underwear – But 100% Leak-Proof" at bounding box center [584, 383] width 225 height 64
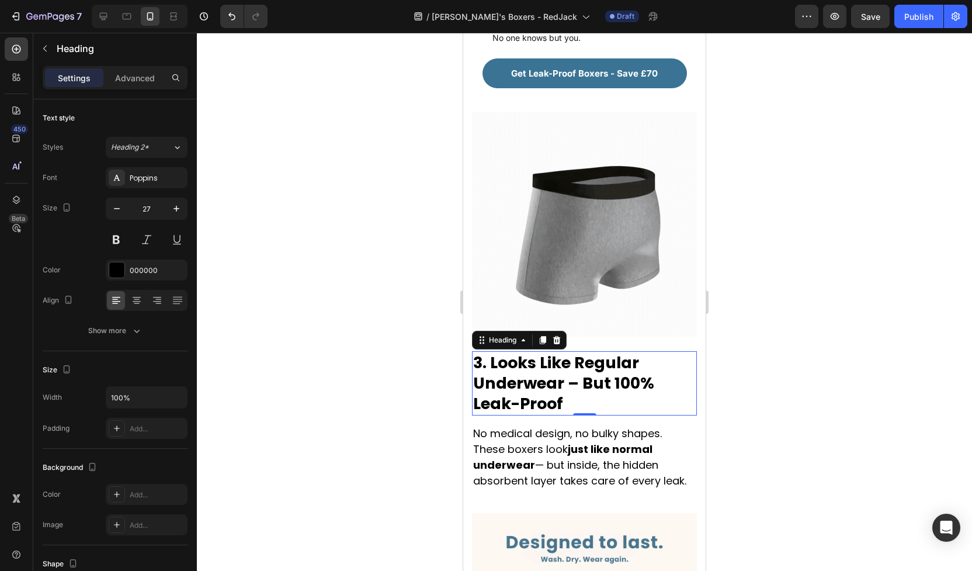
click at [504, 351] on h2 "3. Looks Like Regular Underwear – But 100% Leak-Proof" at bounding box center [584, 383] width 225 height 64
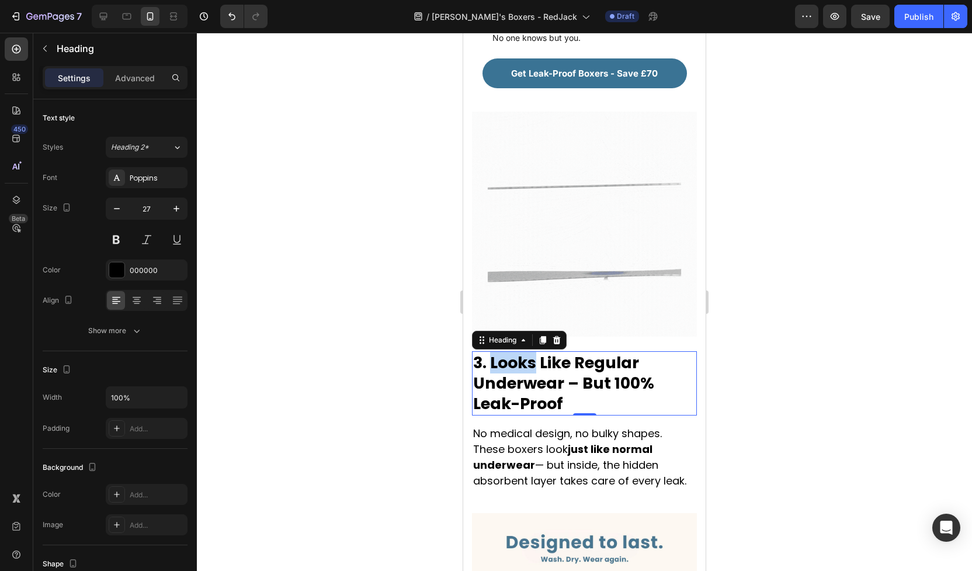
click at [504, 352] on p "3. Looks Like Regular Underwear – But 100% Leak-Proof" at bounding box center [584, 382] width 223 height 61
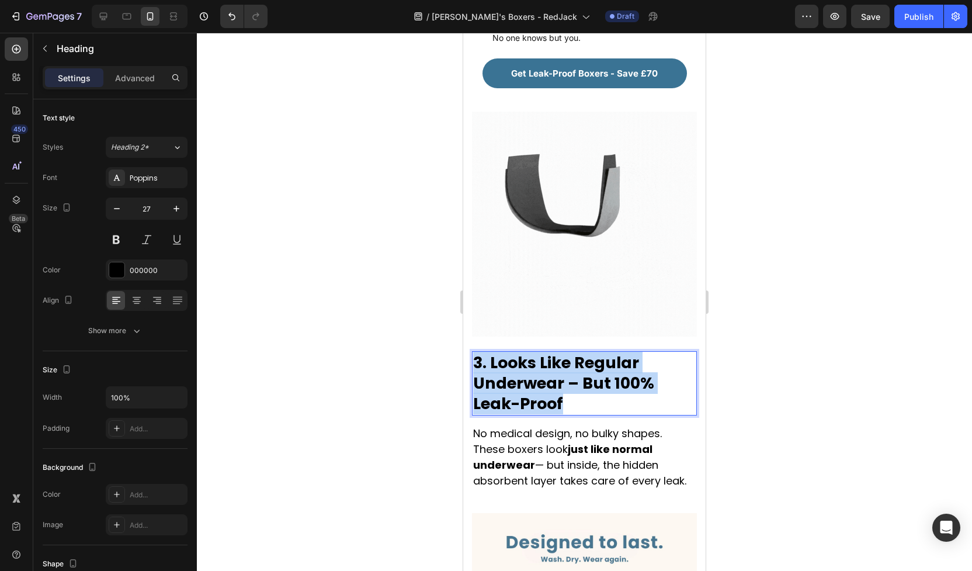
click at [504, 352] on p "3. Looks Like Regular Underwear – But 100% Leak-Proof" at bounding box center [584, 382] width 223 height 61
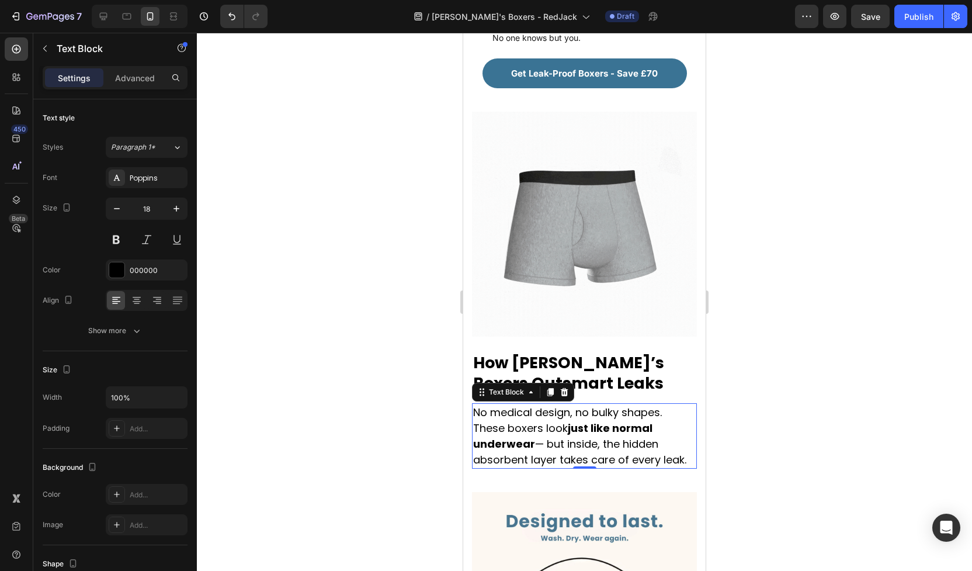
click at [499, 421] on strong "just like normal underwear" at bounding box center [562, 436] width 179 height 30
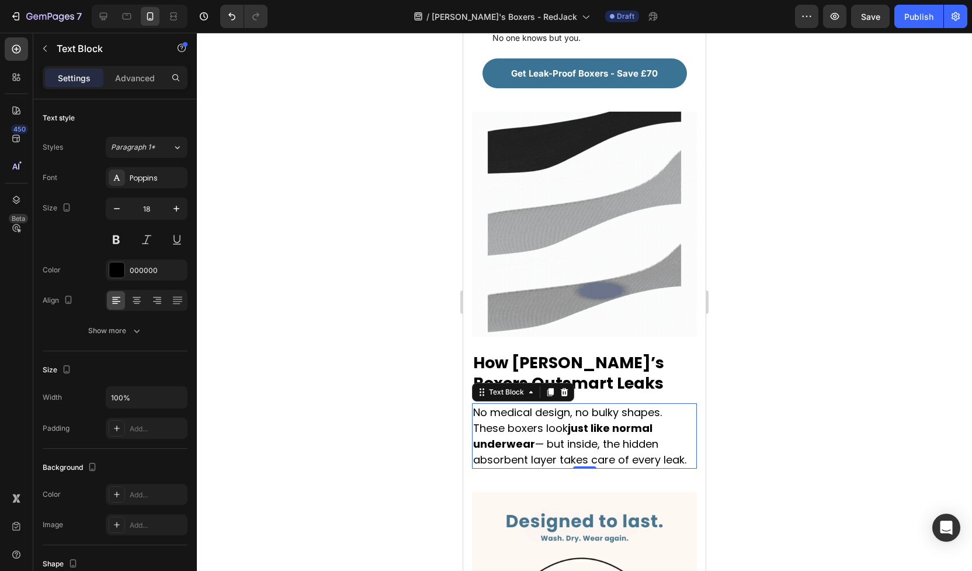
click at [523, 421] on strong "just like normal underwear" at bounding box center [562, 436] width 179 height 30
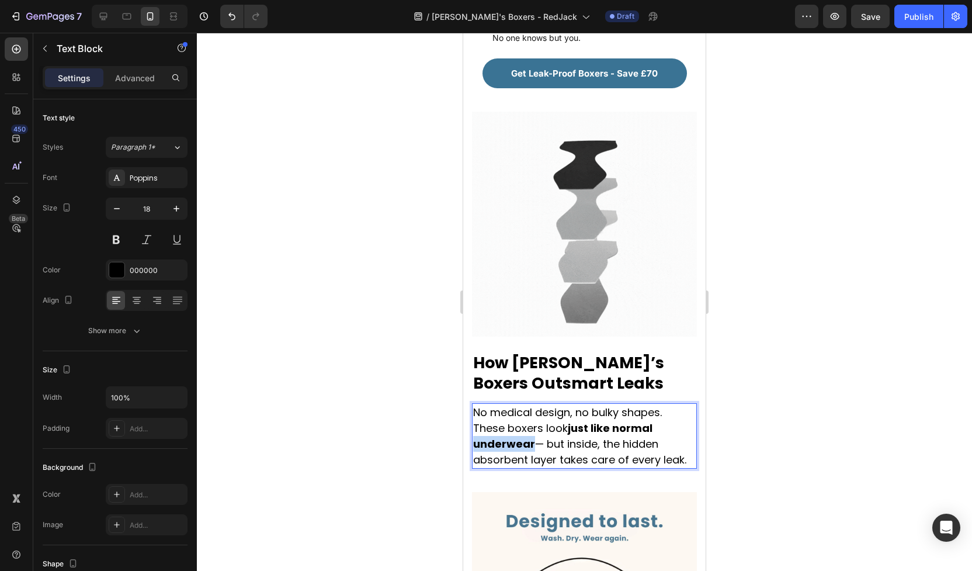
click at [523, 421] on strong "just like normal underwear" at bounding box center [562, 436] width 179 height 30
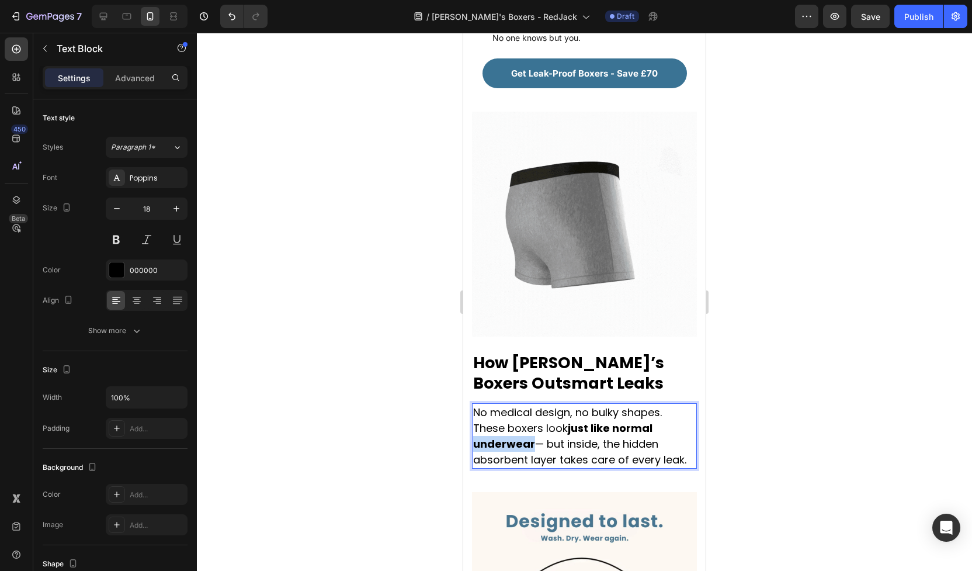
click at [523, 421] on strong "just like normal underwear" at bounding box center [562, 436] width 179 height 30
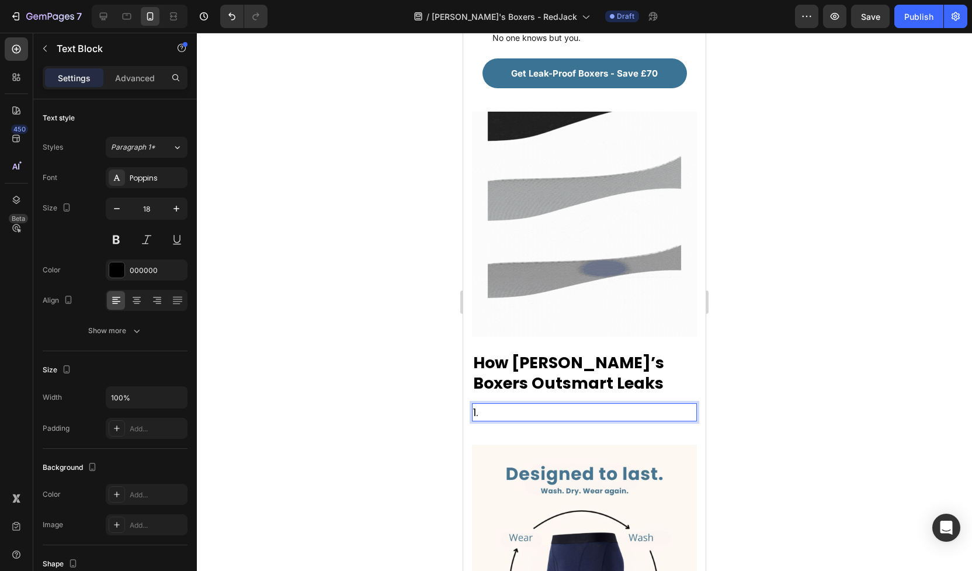
click at [519, 404] on p "1." at bounding box center [584, 412] width 223 height 16
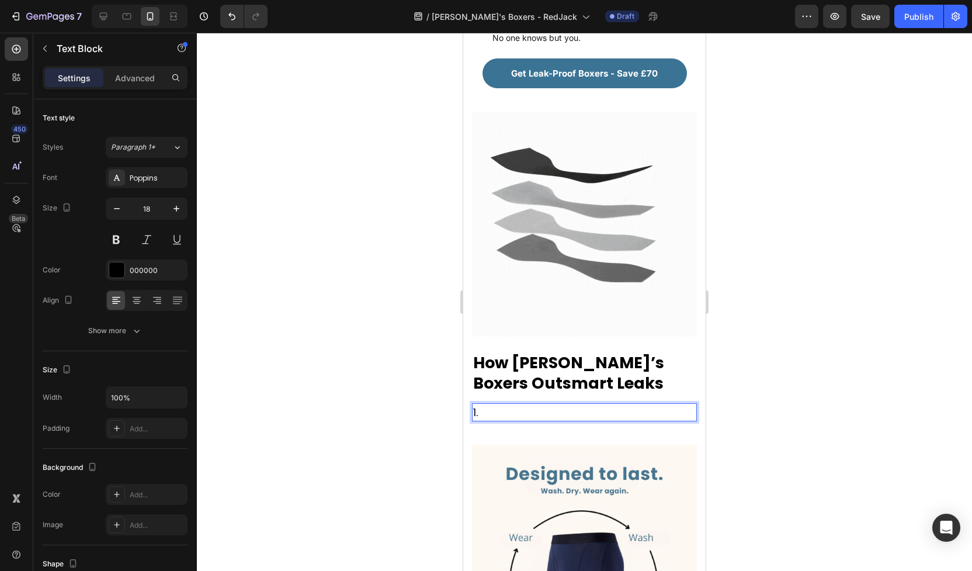
click at [519, 404] on p "1." at bounding box center [584, 412] width 223 height 16
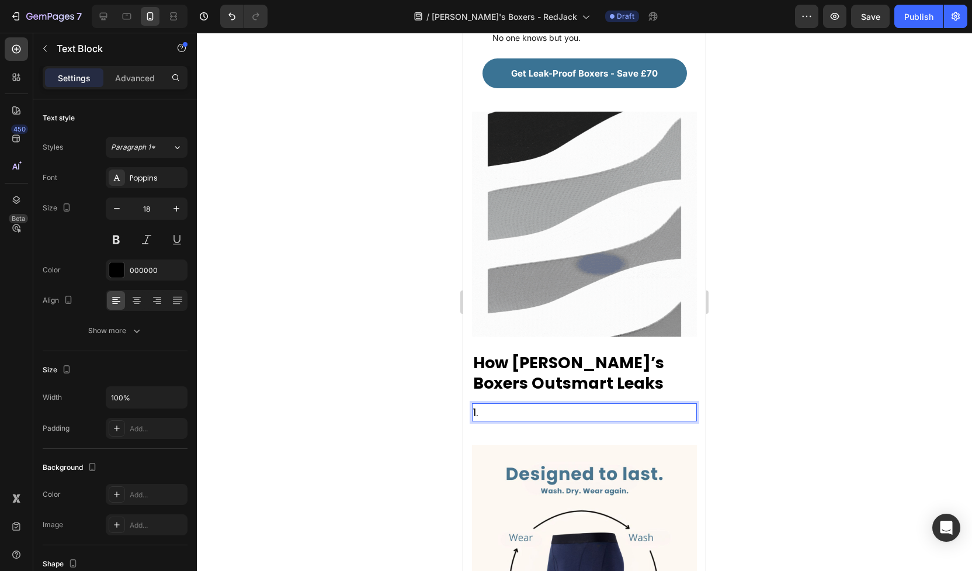
click at [519, 404] on p "1." at bounding box center [584, 412] width 223 height 16
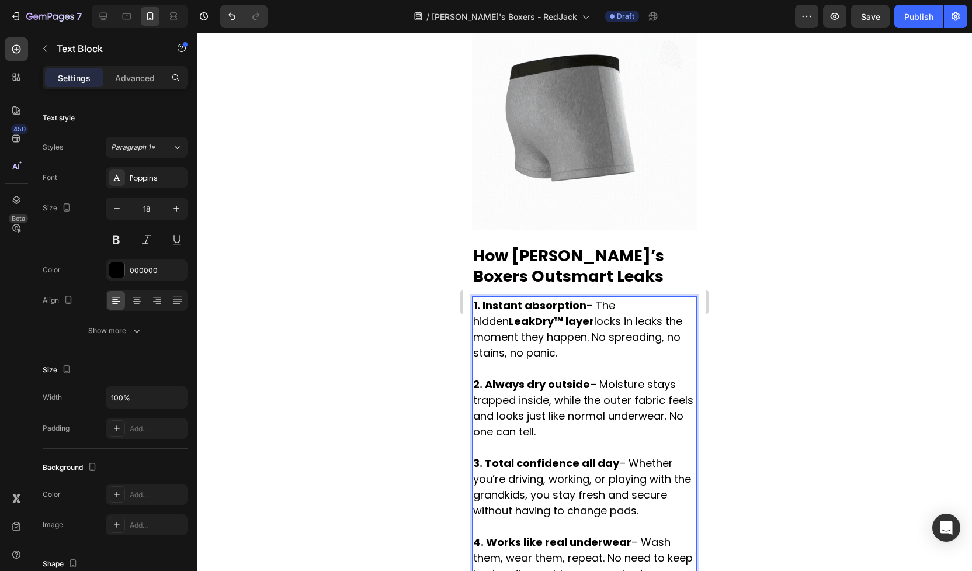
scroll to position [2021, 0]
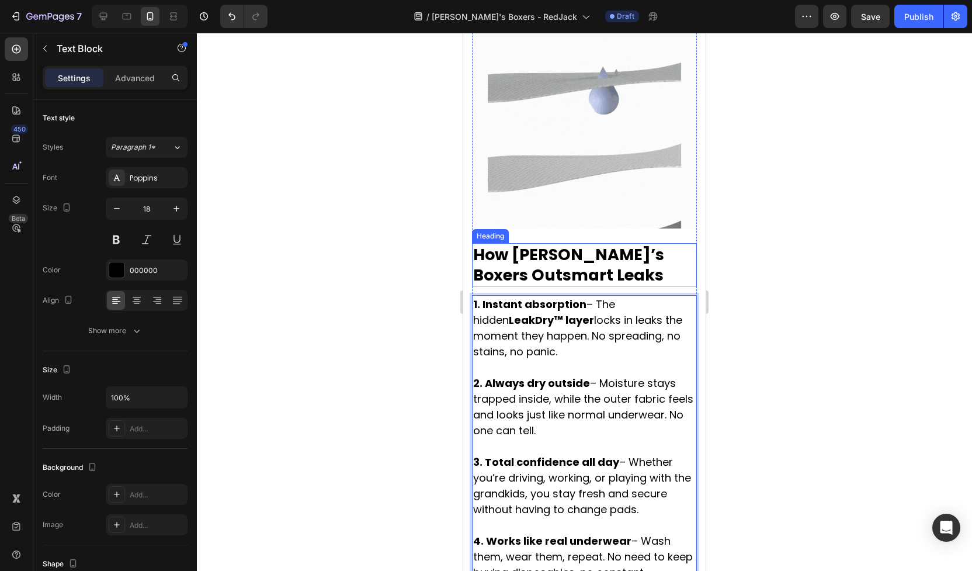
click at [566, 244] on strong "How Jack’s Boxers Outsmart Leaks" at bounding box center [568, 265] width 191 height 42
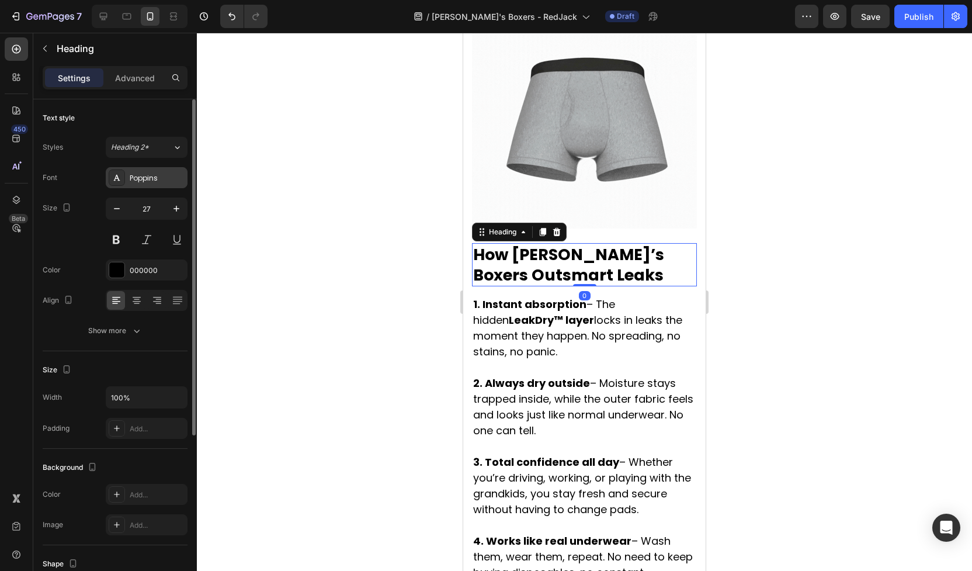
click at [140, 180] on div "Poppins" at bounding box center [157, 178] width 55 height 11
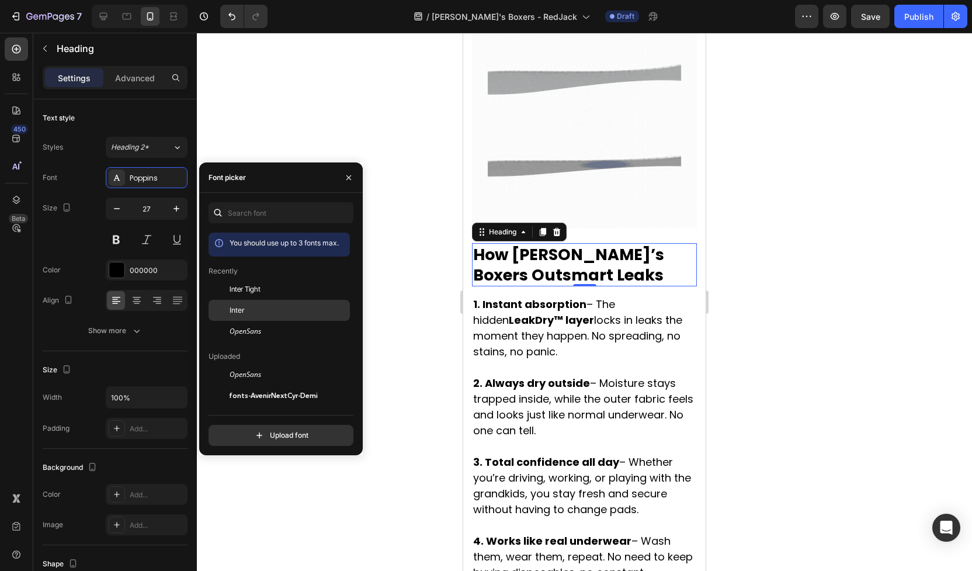
click at [244, 316] on div "Inter" at bounding box center [279, 310] width 141 height 21
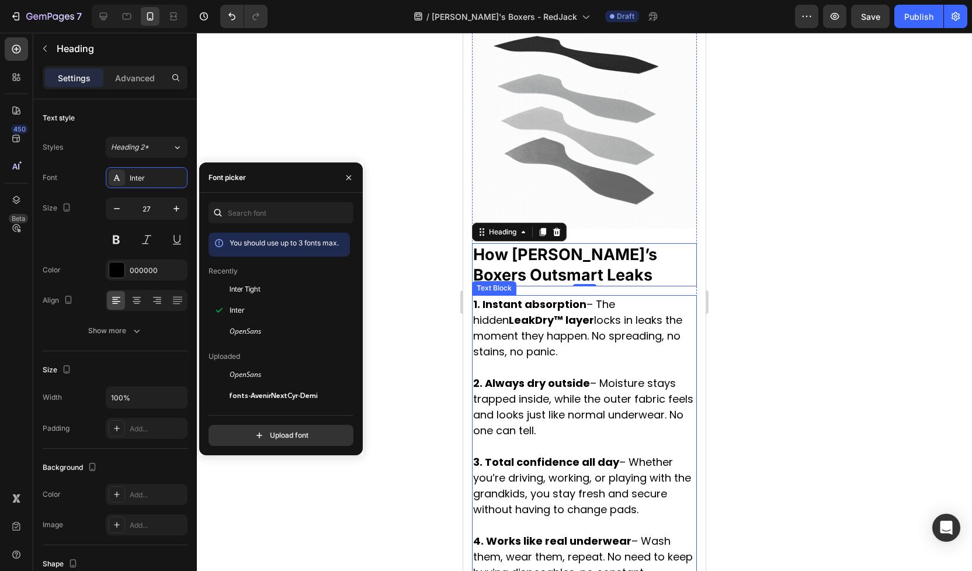
click at [509, 302] on p "1. Instant absorption – The hidden LeakDry™ layer locks in leaks the moment the…" at bounding box center [584, 327] width 223 height 63
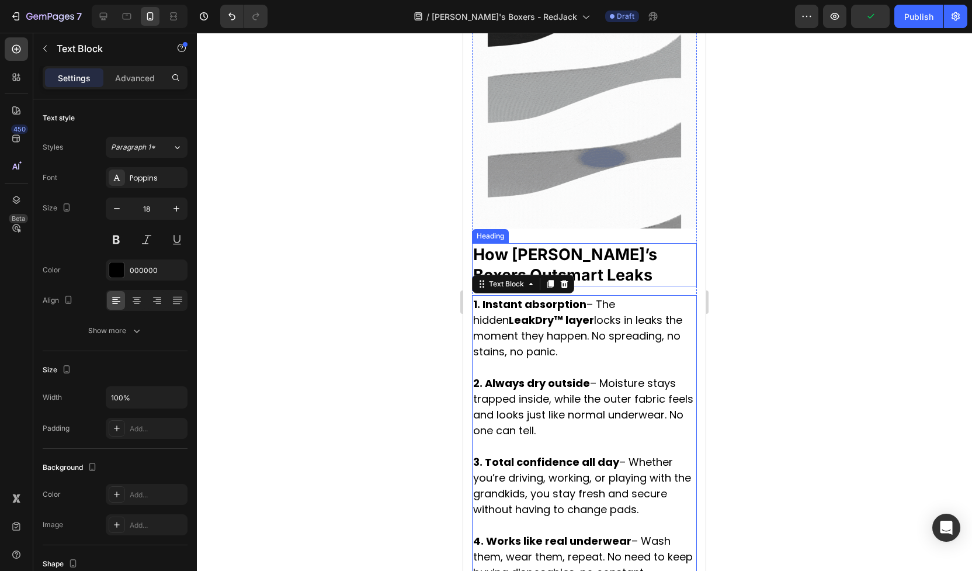
click at [516, 245] on strong "How Jack’s Boxers Outsmart Leaks" at bounding box center [565, 265] width 184 height 40
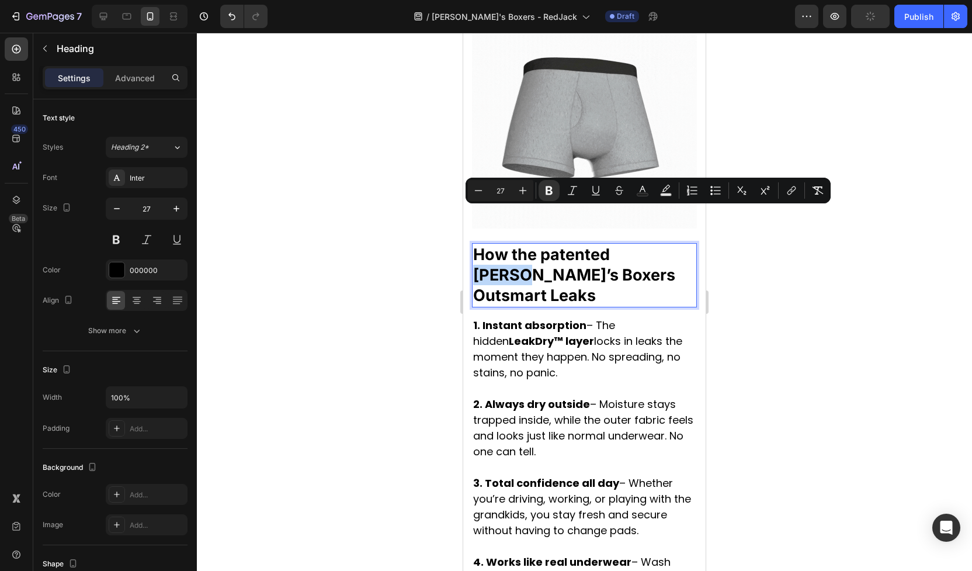
drag, startPoint x: 621, startPoint y: 218, endPoint x: 662, endPoint y: 219, distance: 40.9
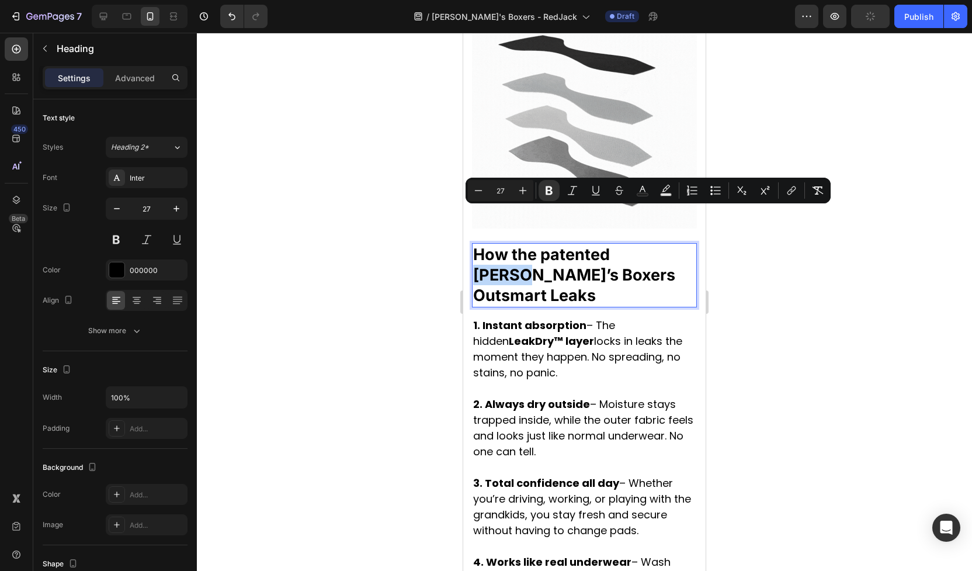
click at [662, 245] on strong "How the patented Jack’s Boxers Outsmart Leaks" at bounding box center [574, 275] width 202 height 60
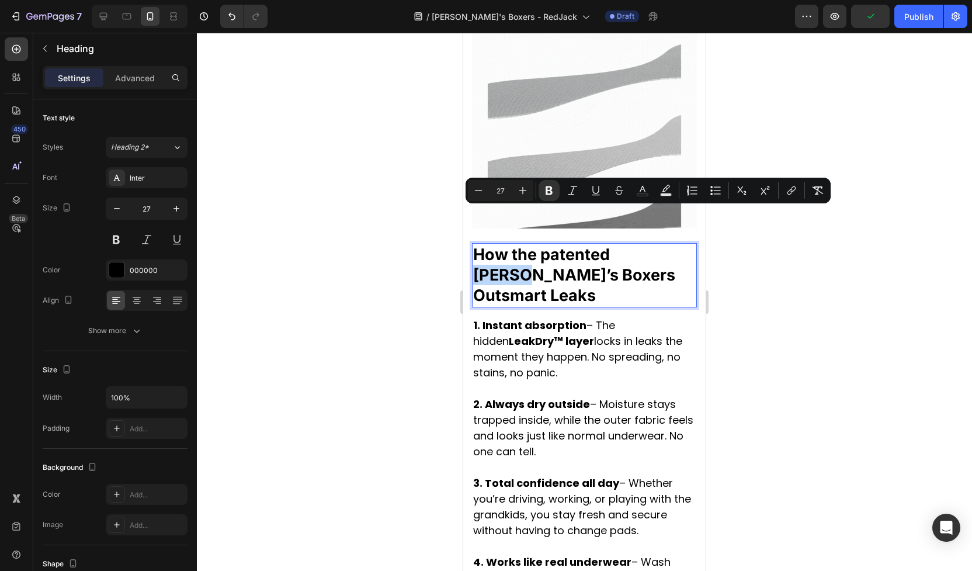
copy strong "Jack’s"
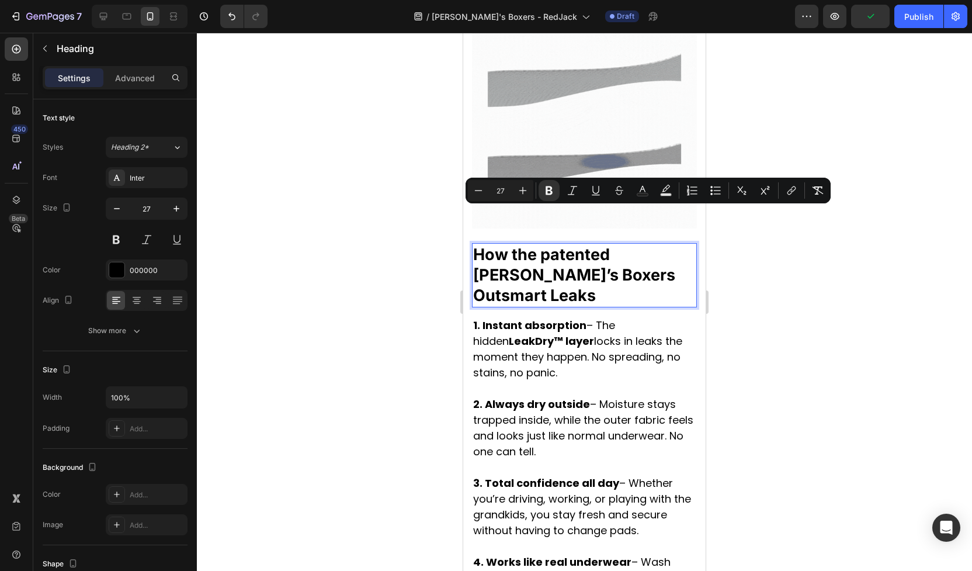
click at [522, 245] on strong "How the patented Jack’s Boxers Outsmart Leaks" at bounding box center [574, 275] width 202 height 60
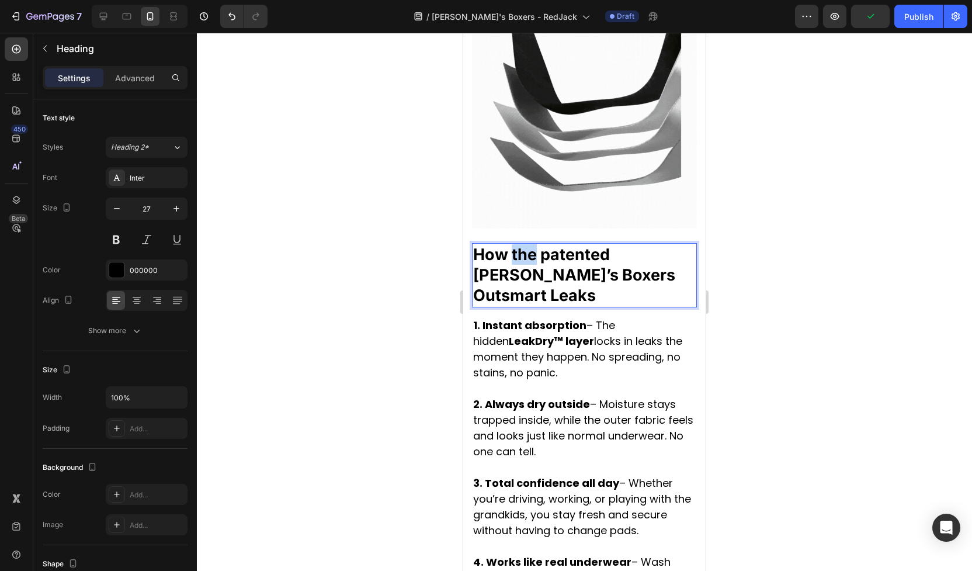
click at [522, 245] on strong "How the patented Jack’s Boxers Outsmart Leaks" at bounding box center [574, 275] width 202 height 60
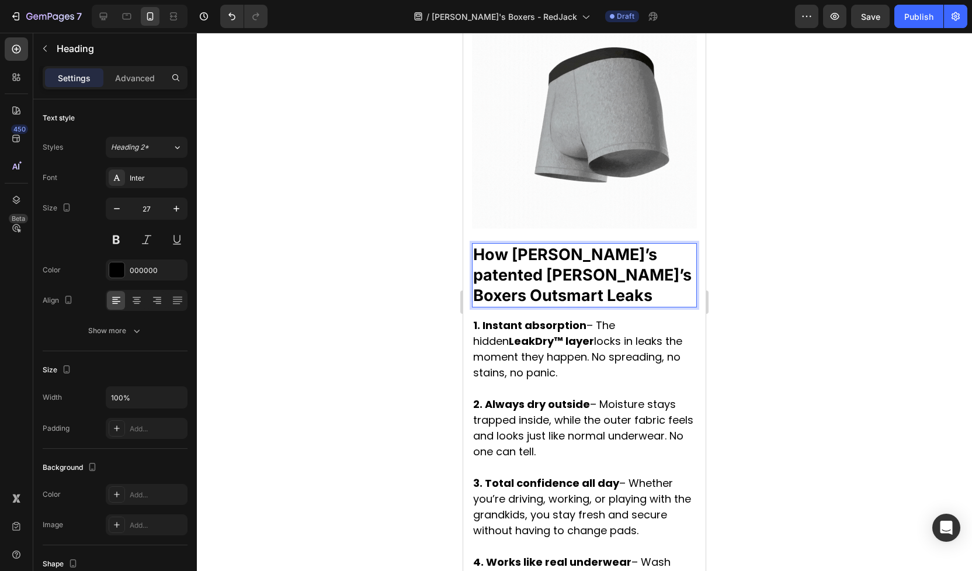
click at [654, 245] on strong "How Jack’s patented Jack’s Boxers Outsmart Leaks" at bounding box center [582, 275] width 219 height 60
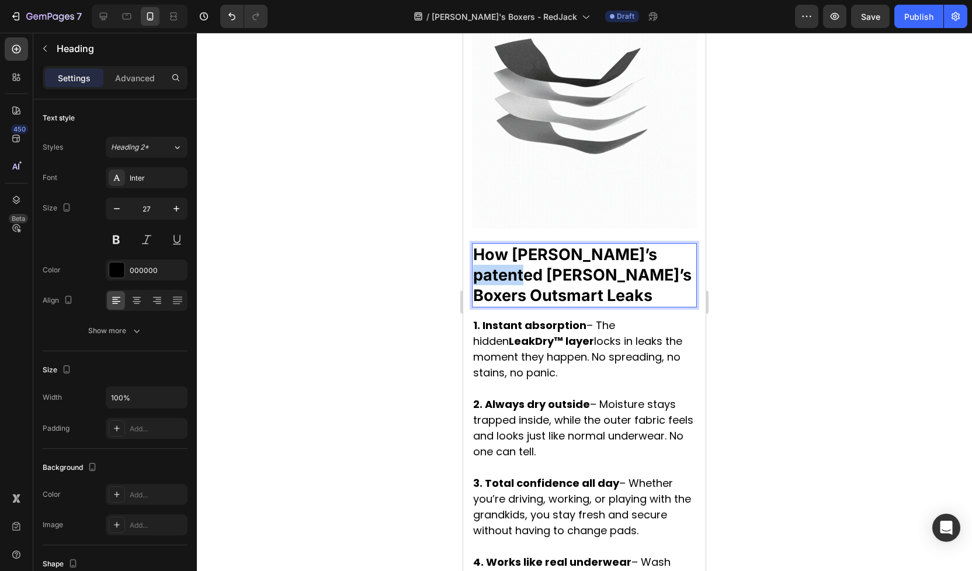
click at [654, 245] on strong "How Jack’s patented Jack’s Boxers Outsmart Leaks" at bounding box center [582, 275] width 219 height 60
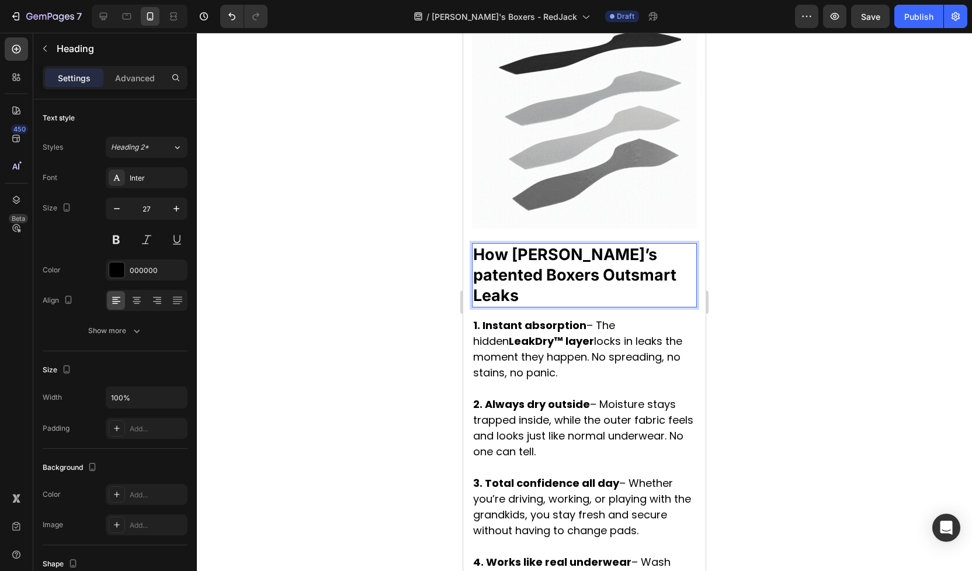
click at [638, 244] on p "How Jack’s patented Boxers Outsmart Leaks" at bounding box center [584, 274] width 223 height 61
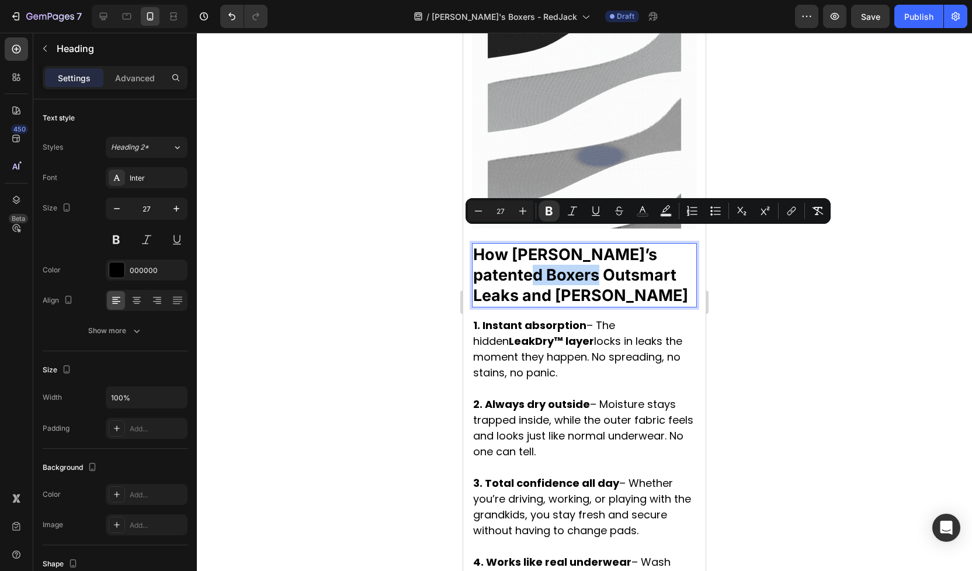
drag, startPoint x: 476, startPoint y: 240, endPoint x: 548, endPoint y: 241, distance: 71.9
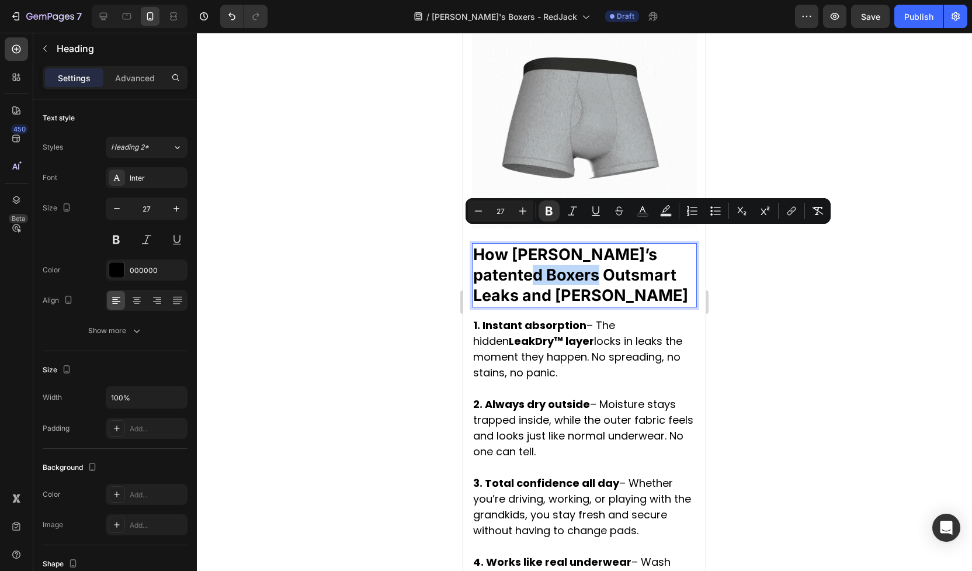
click at [548, 245] on strong "How Jack’s patented Boxers Outsmart Leaks and Smell" at bounding box center [580, 275] width 215 height 60
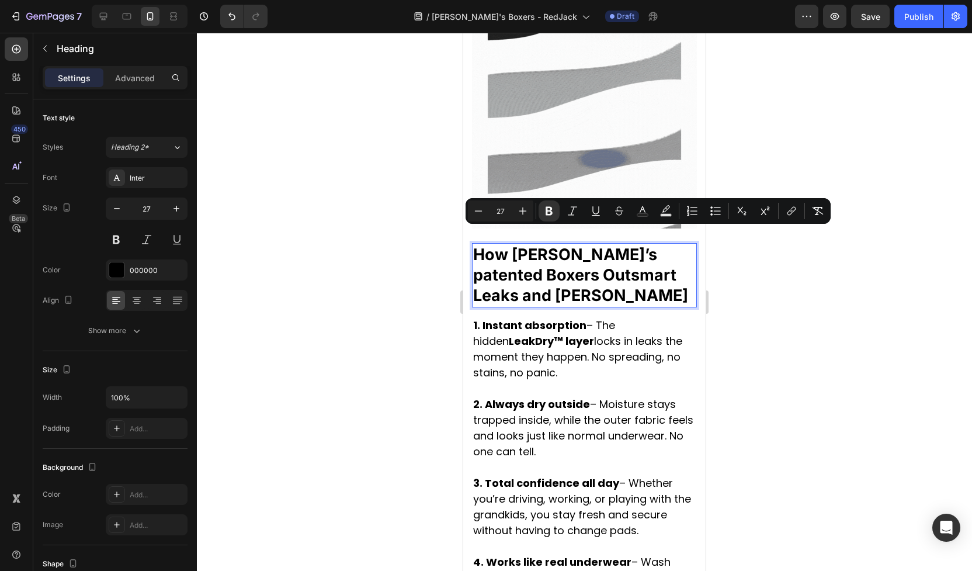
click at [558, 245] on strong "How Jack’s patented Boxers Outsmart Leaks and Smell" at bounding box center [580, 275] width 215 height 60
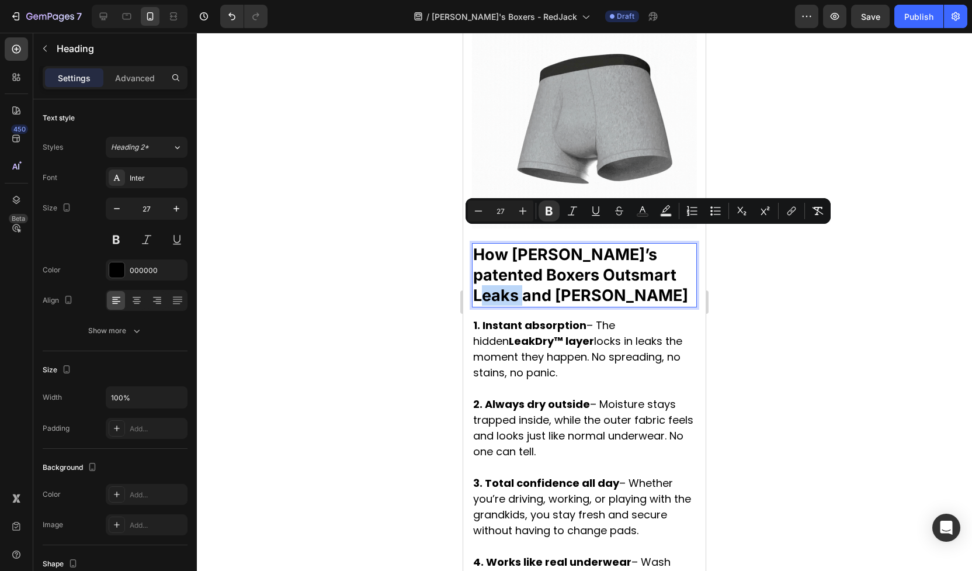
drag, startPoint x: 635, startPoint y: 242, endPoint x: 676, endPoint y: 243, distance: 40.9
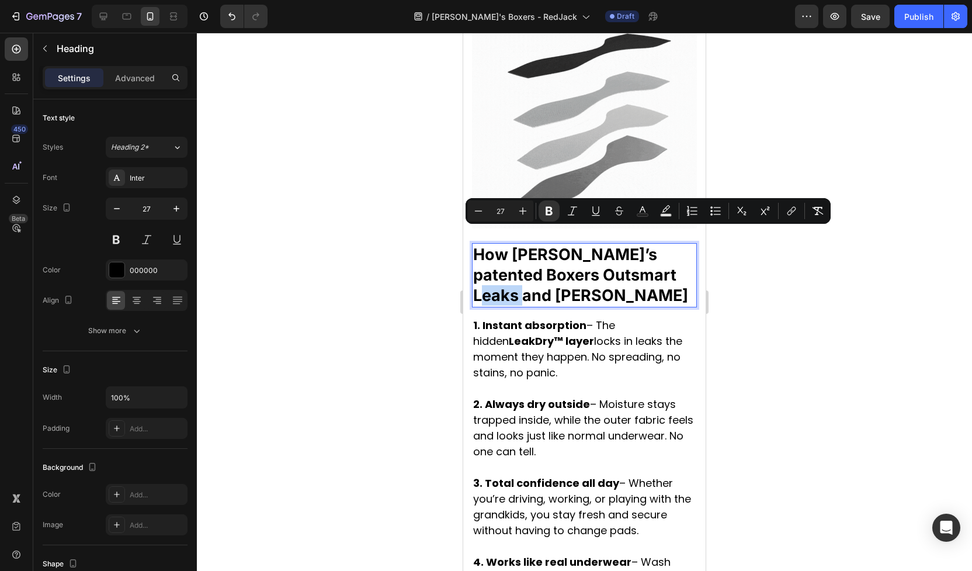
click at [676, 244] on p "How Jack’s patented Boxers Outsmart Leaks and Smell" at bounding box center [584, 274] width 223 height 61
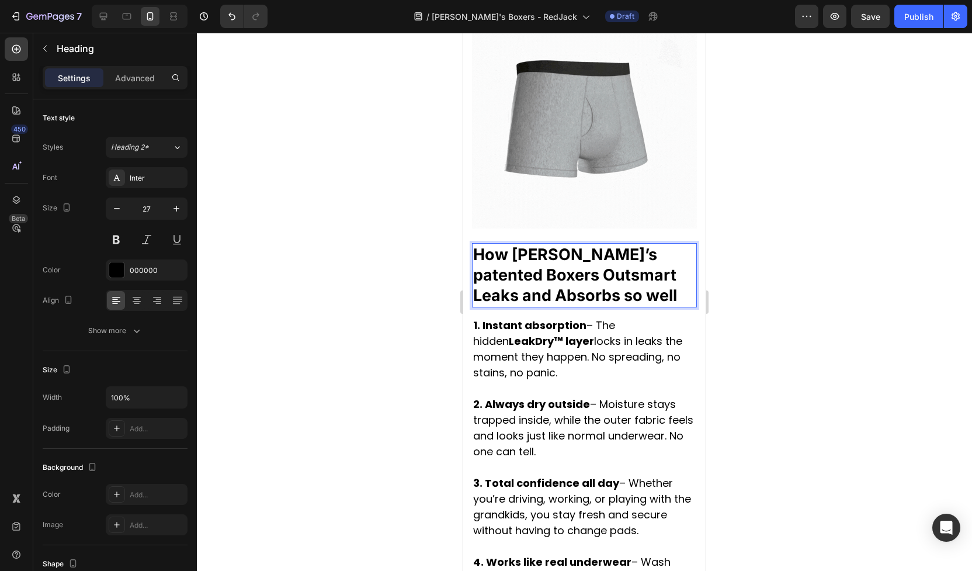
click at [778, 279] on div at bounding box center [584, 302] width 775 height 538
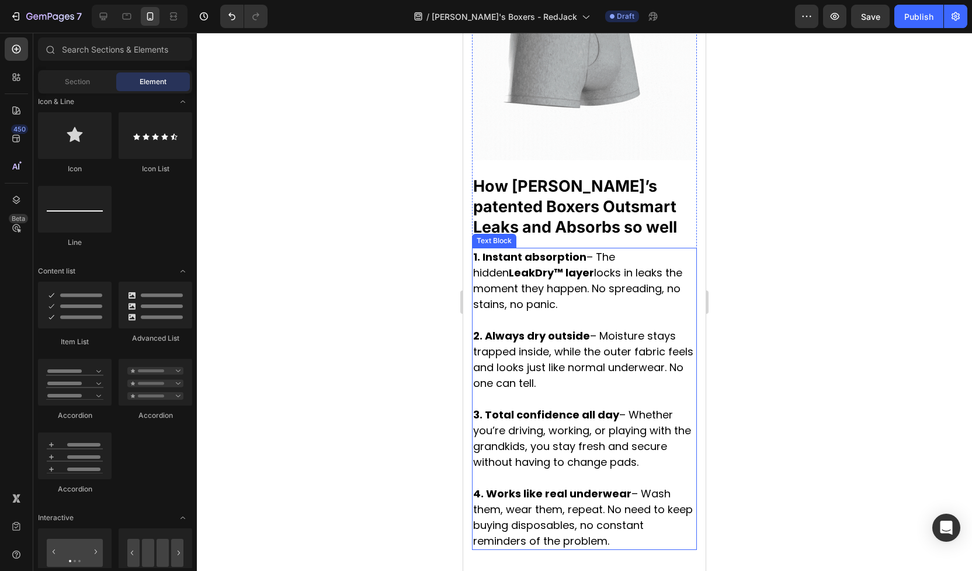
scroll to position [2092, 0]
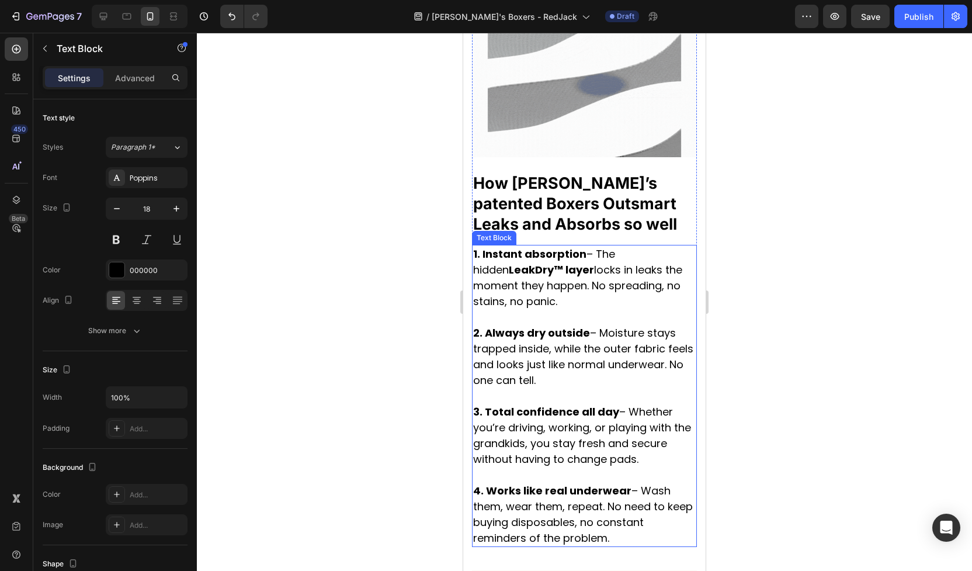
click at [563, 404] on strong "3. Total confidence all day" at bounding box center [546, 411] width 146 height 15
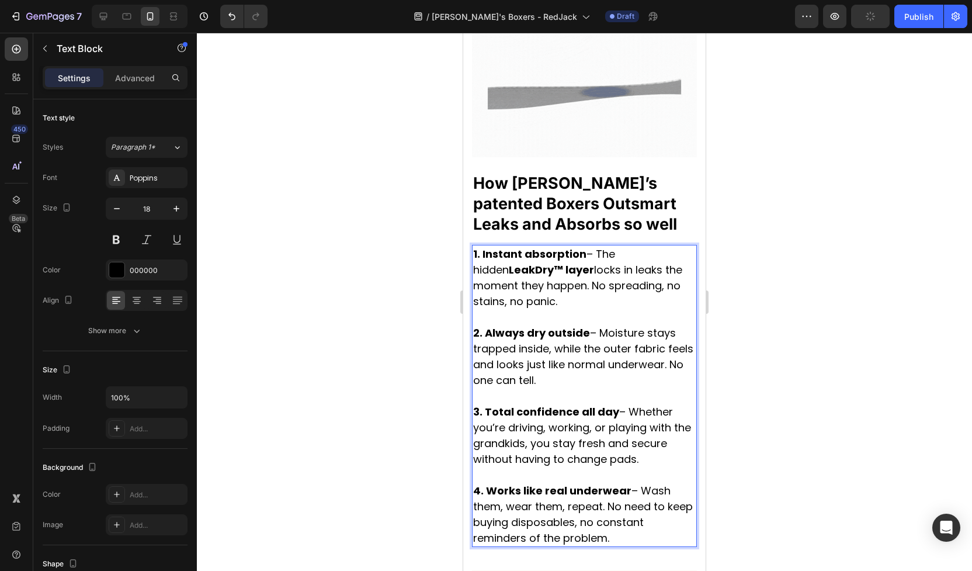
click at [520, 404] on strong "3. Total confidence all day" at bounding box center [546, 411] width 146 height 15
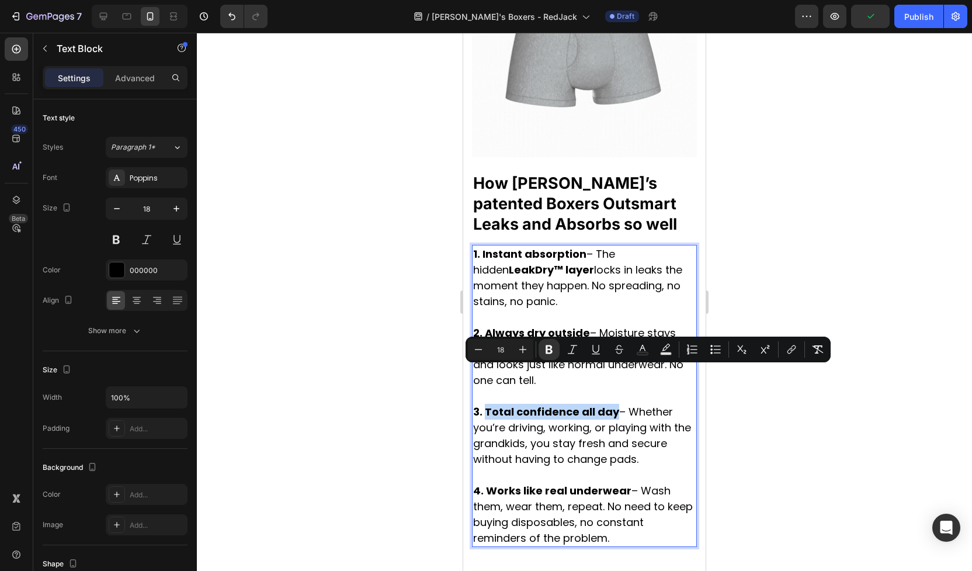
drag, startPoint x: 487, startPoint y: 374, endPoint x: 613, endPoint y: 375, distance: 125.6
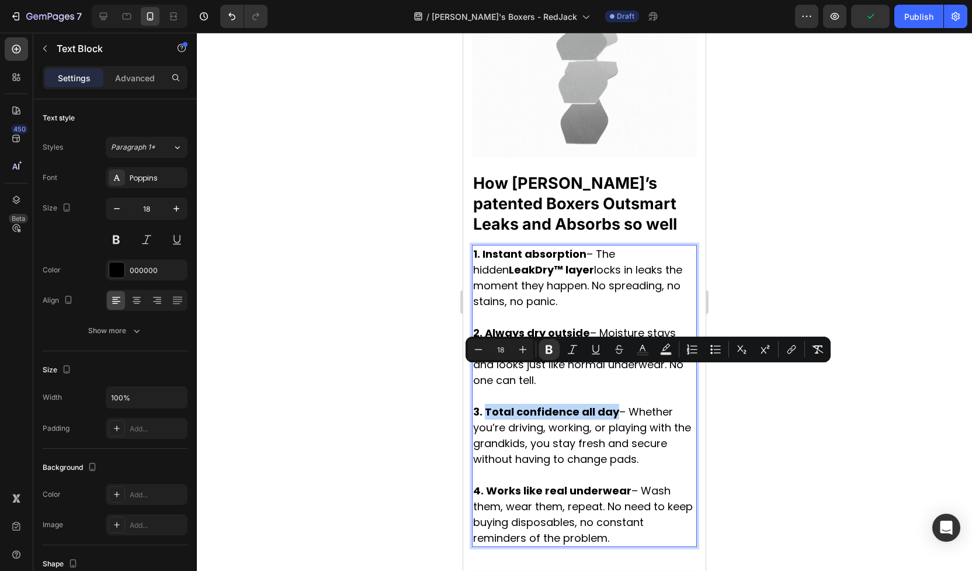
click at [613, 404] on strong "3. Total confidence all day" at bounding box center [546, 411] width 146 height 15
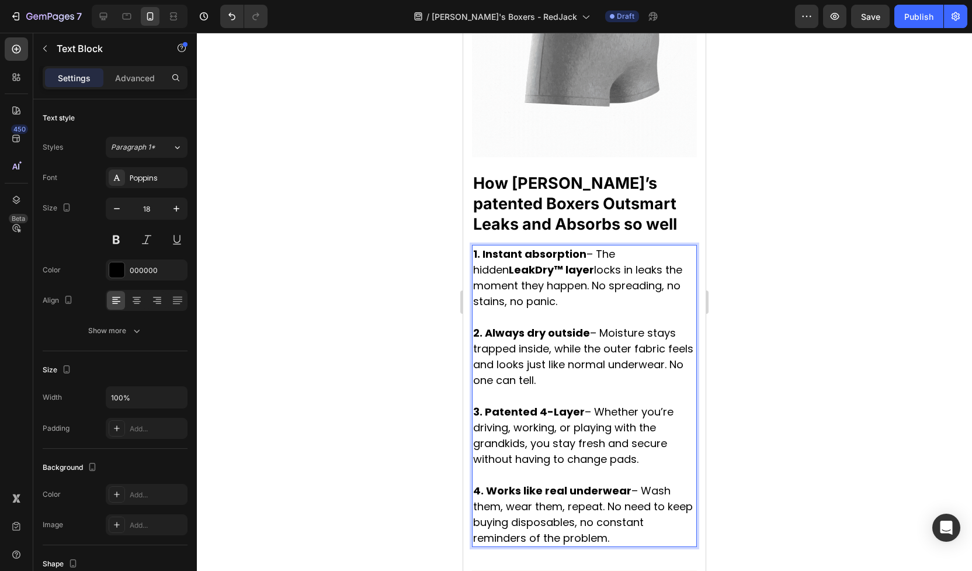
click at [759, 391] on div at bounding box center [584, 302] width 775 height 538
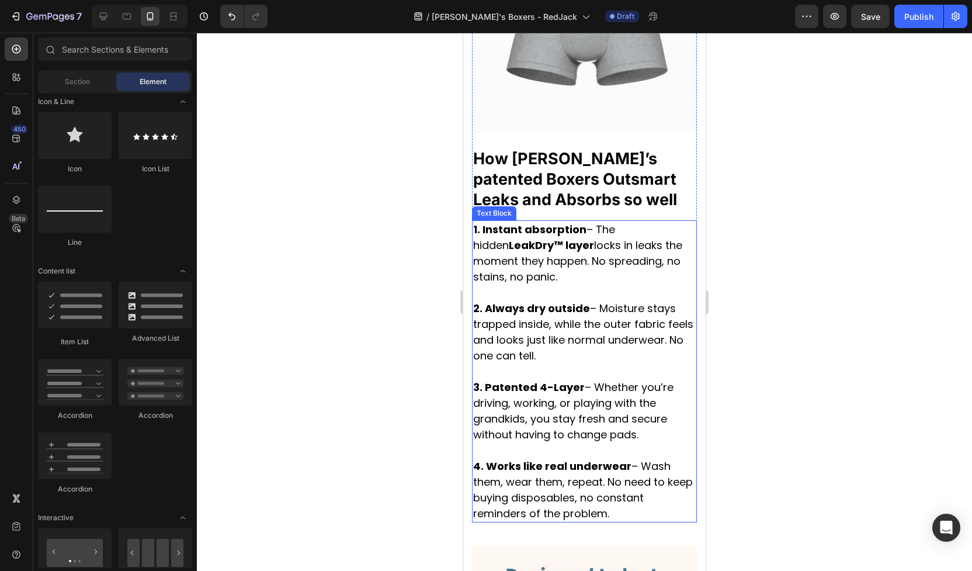
scroll to position [2127, 0]
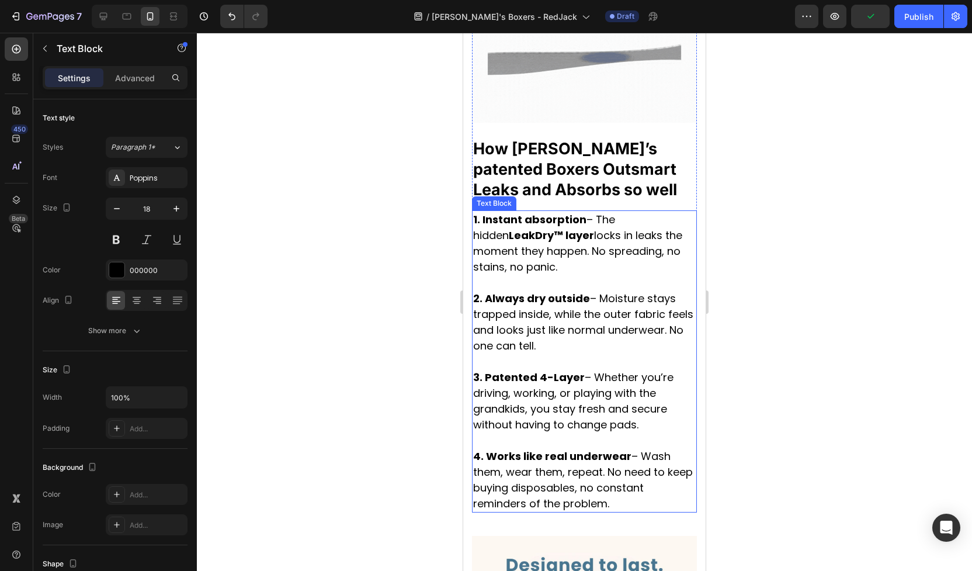
click at [560, 370] on strong "3. Patented 4-Layer" at bounding box center [529, 377] width 112 height 15
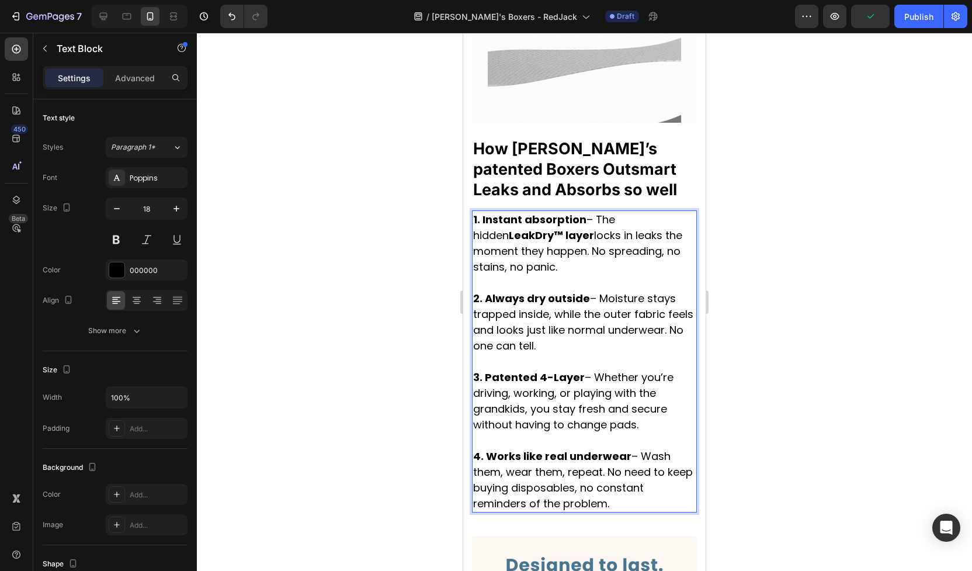
click at [513, 370] on strong "3. Patented 4-Layer" at bounding box center [529, 377] width 112 height 15
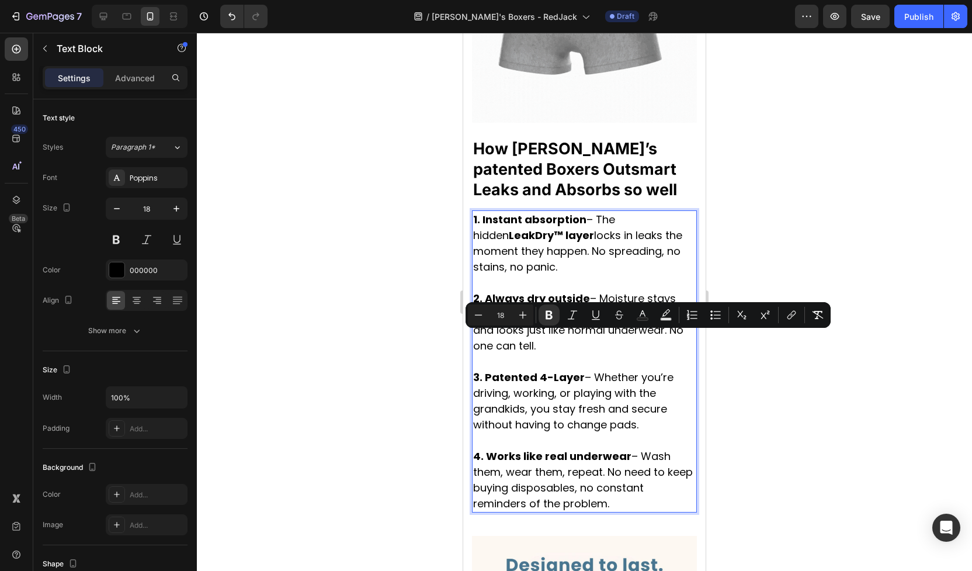
drag, startPoint x: 487, startPoint y: 340, endPoint x: 643, endPoint y: 390, distance: 164.3
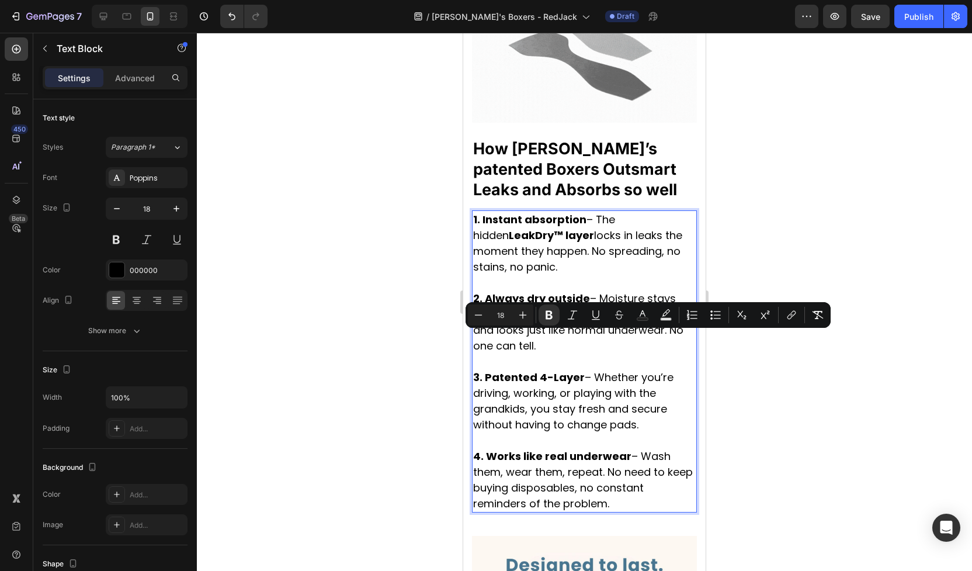
click at [643, 390] on p "3. Patented 4-Layer – Whether you’re driving, working, or playing with the gran…" at bounding box center [584, 400] width 223 height 63
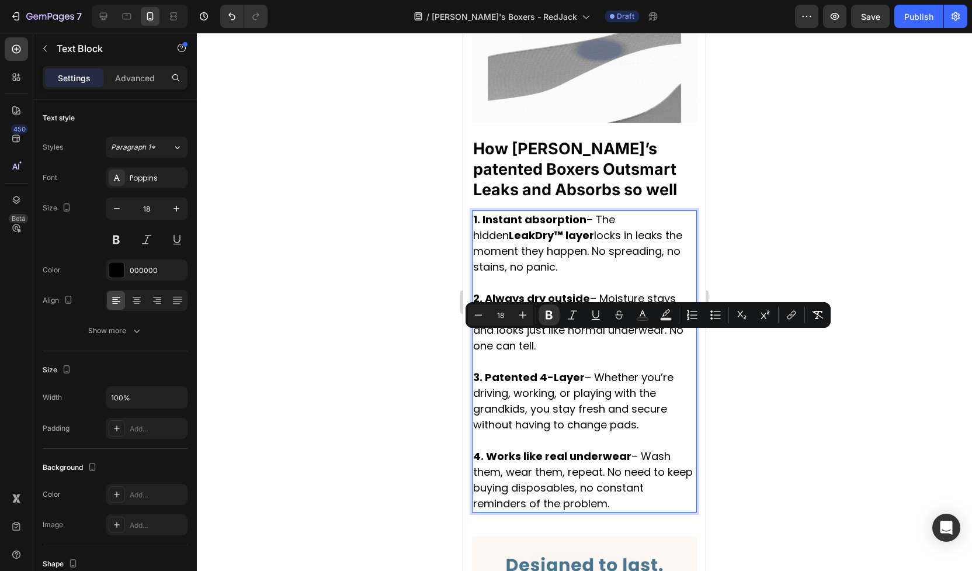
click at [643, 390] on p "3. Patented 4-Layer – Whether you’re driving, working, or playing with the gran…" at bounding box center [584, 400] width 223 height 63
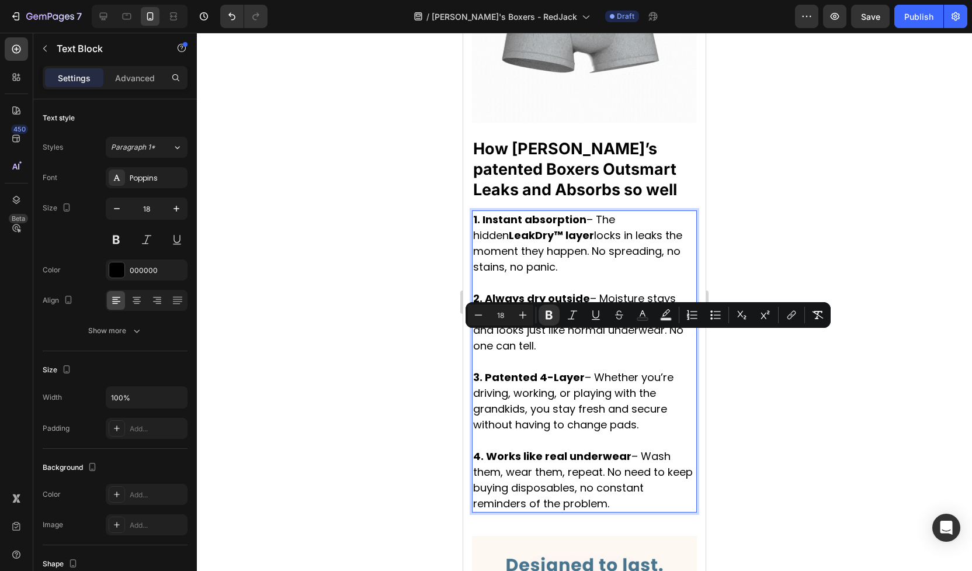
drag, startPoint x: 644, startPoint y: 390, endPoint x: 486, endPoint y: 340, distance: 165.6
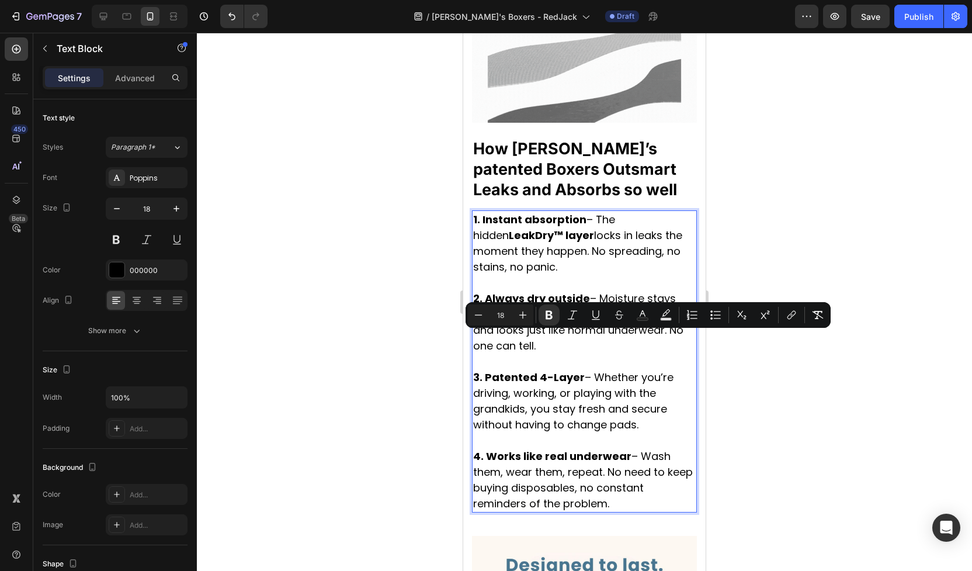
click at [486, 369] on p "3. Patented 4-Layer – Whether you’re driving, working, or playing with the gran…" at bounding box center [584, 400] width 223 height 63
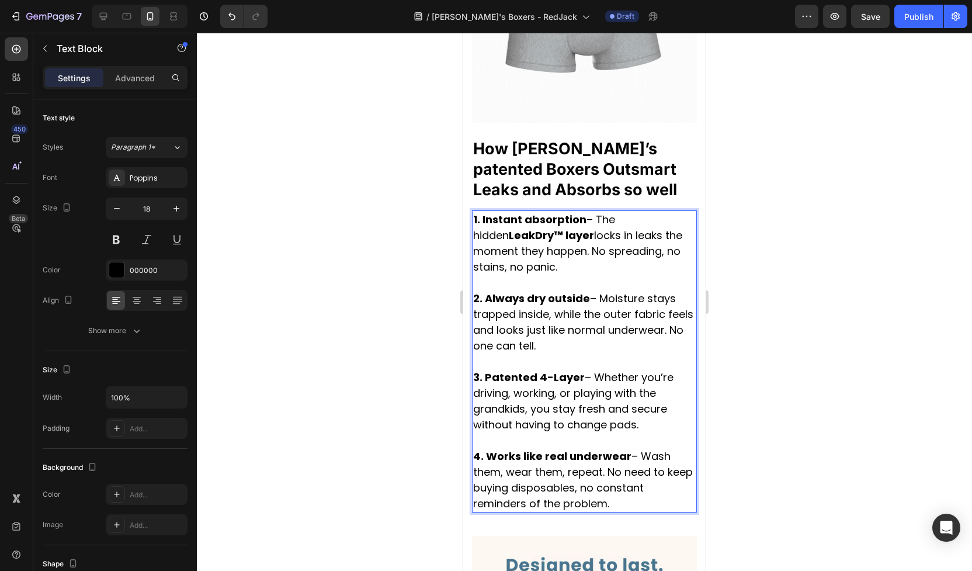
click at [495, 449] on strong "4. Works like real underwear" at bounding box center [552, 456] width 158 height 15
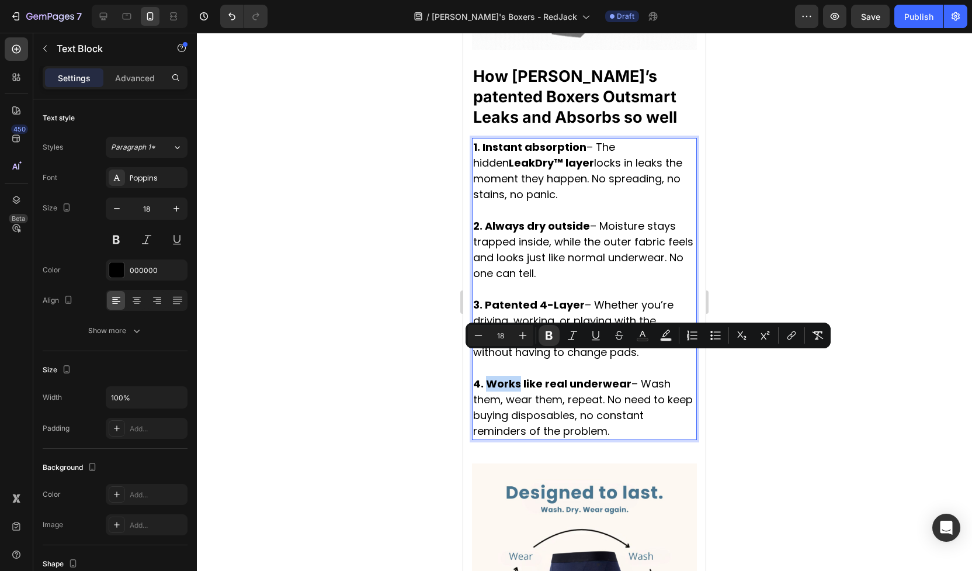
scroll to position [2168, 0]
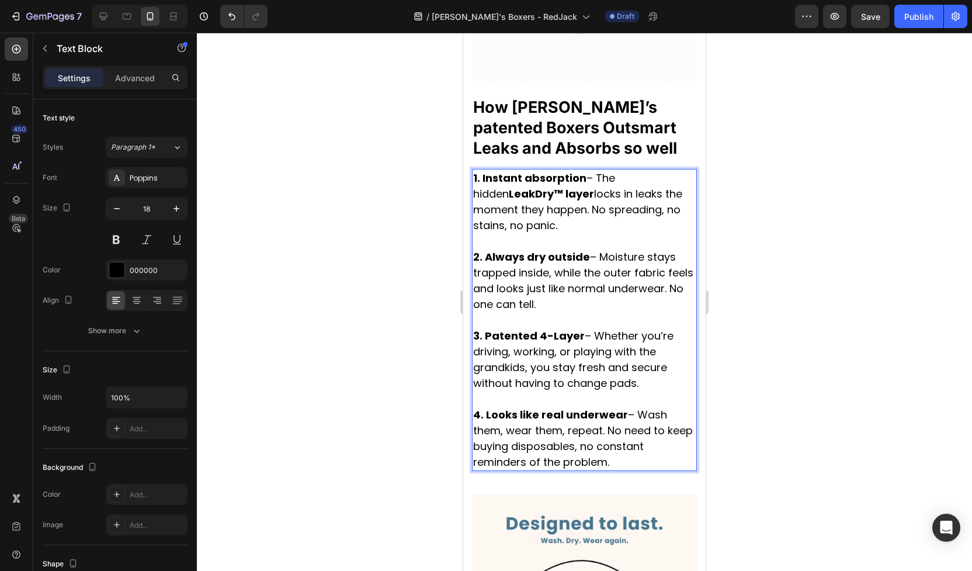
click at [618, 407] on p "4. Looks like real underwear – Wash them, wear them, repeat. No need to keep bu…" at bounding box center [584, 438] width 223 height 63
drag, startPoint x: 624, startPoint y: 380, endPoint x: 486, endPoint y: 380, distance: 137.3
click at [486, 407] on p "4. Looks like real underwear – Wash them, wear them, repeat. No need to keep bu…" at bounding box center [584, 438] width 223 height 63
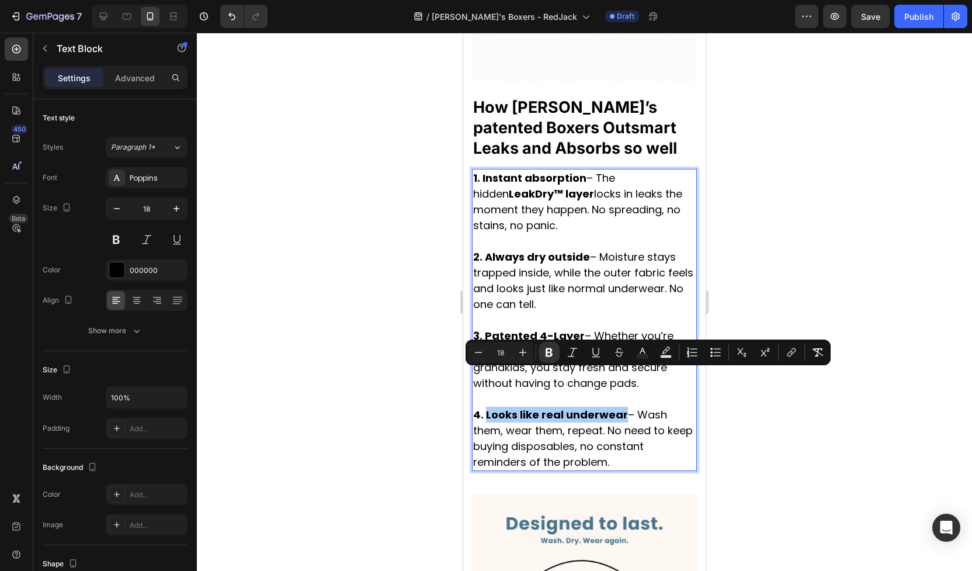
click at [397, 409] on div at bounding box center [584, 302] width 775 height 538
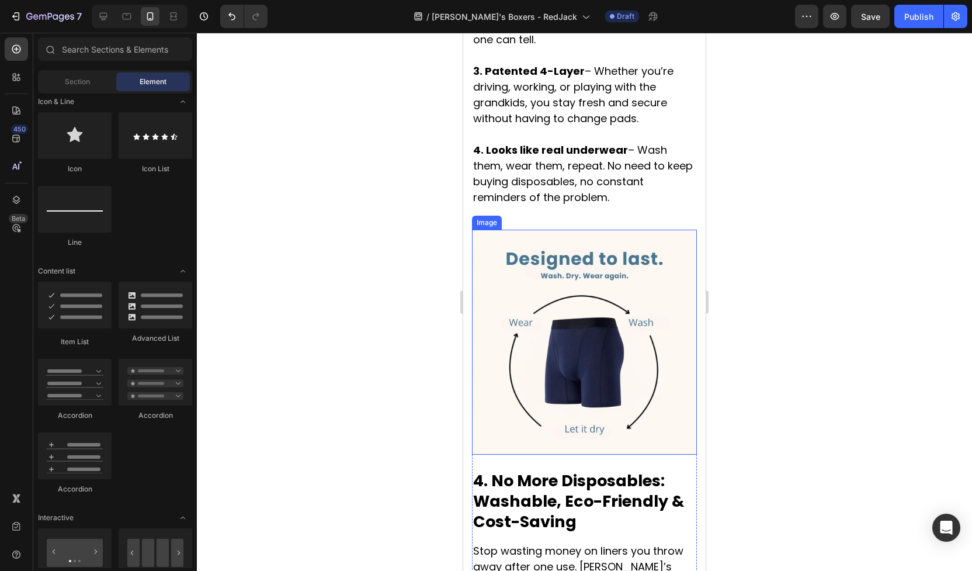
scroll to position [2435, 0]
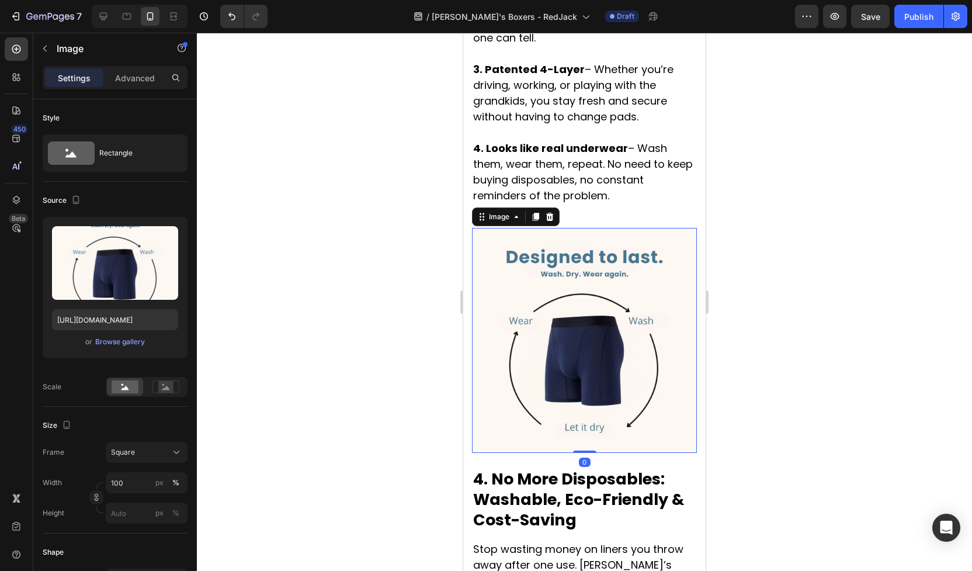
click at [573, 387] on img at bounding box center [584, 340] width 225 height 225
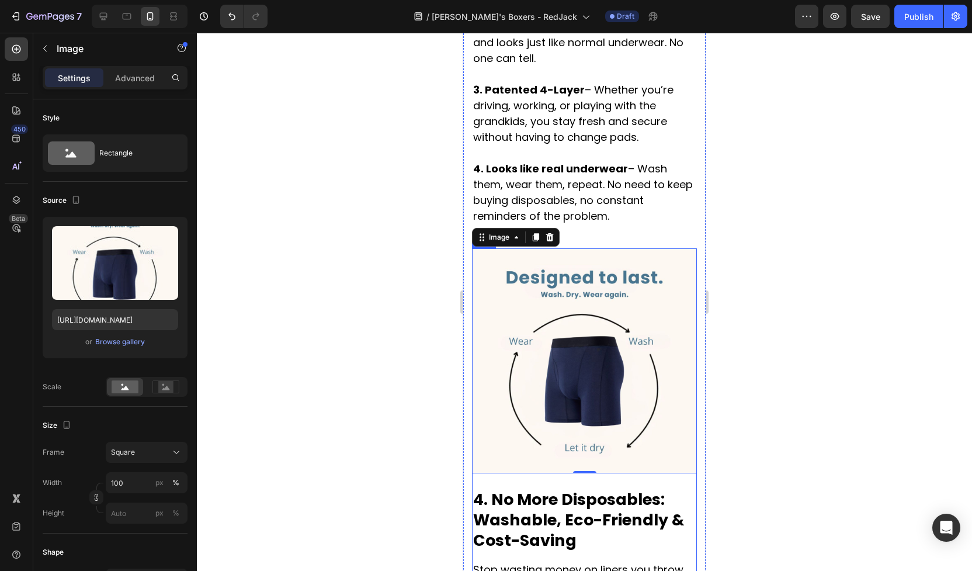
scroll to position [2474, 0]
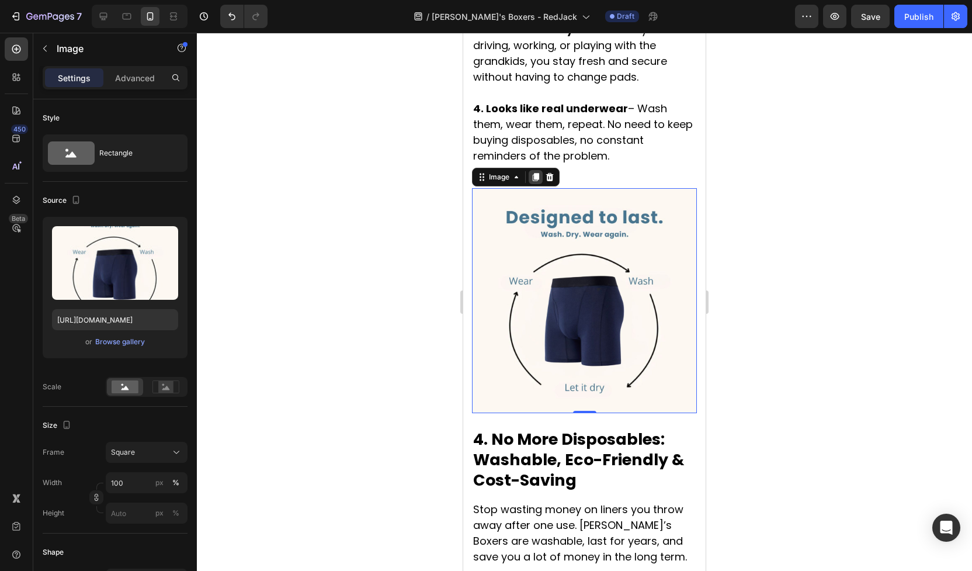
click at [534, 173] on icon at bounding box center [536, 177] width 6 height 8
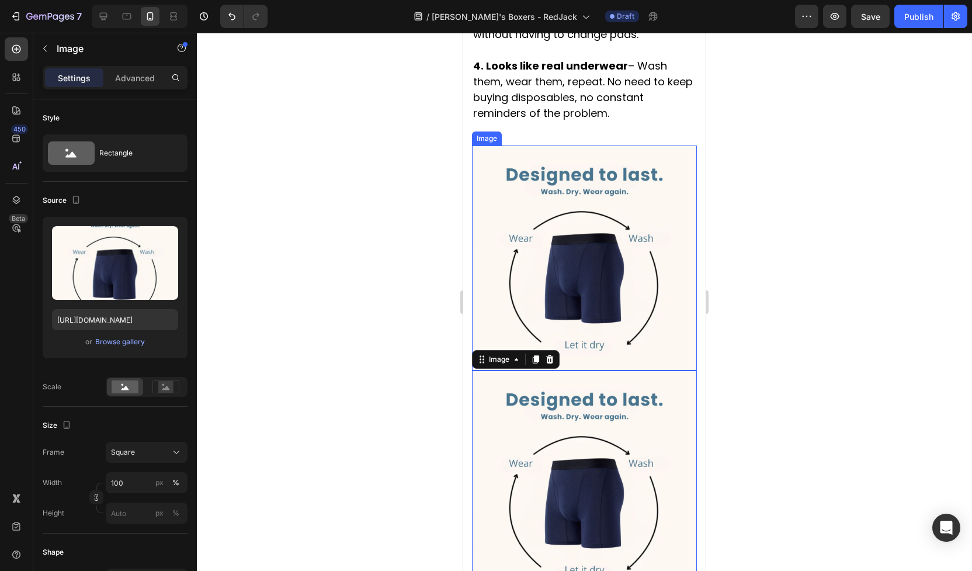
scroll to position [2518, 0]
click at [551, 354] on icon at bounding box center [550, 358] width 8 height 8
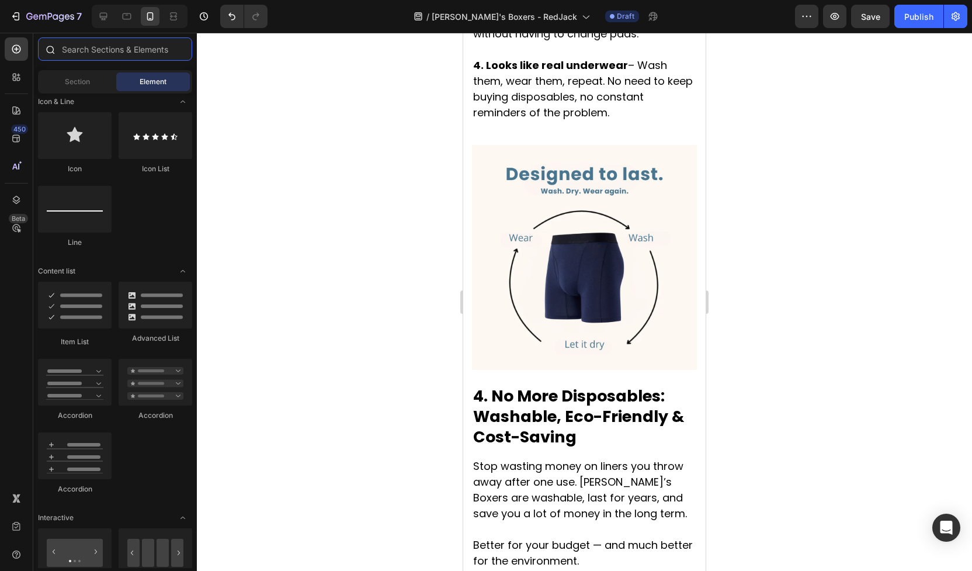
click at [86, 51] on input "text" at bounding box center [115, 48] width 154 height 23
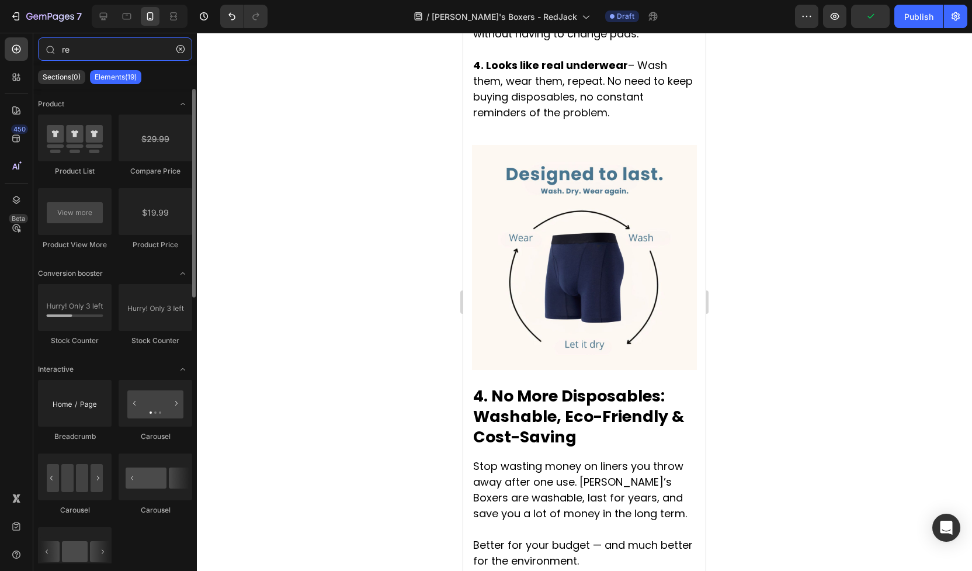
type input "r"
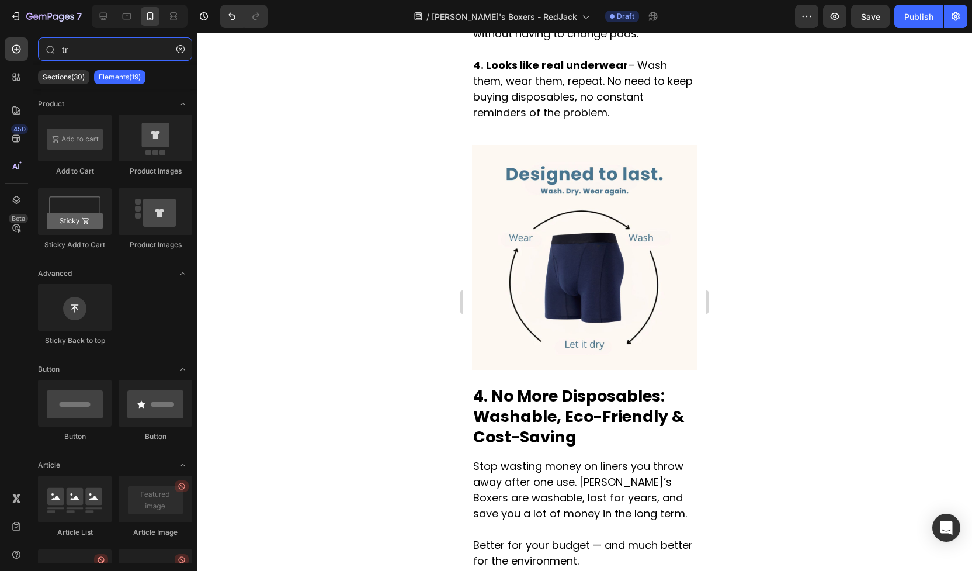
type input "t"
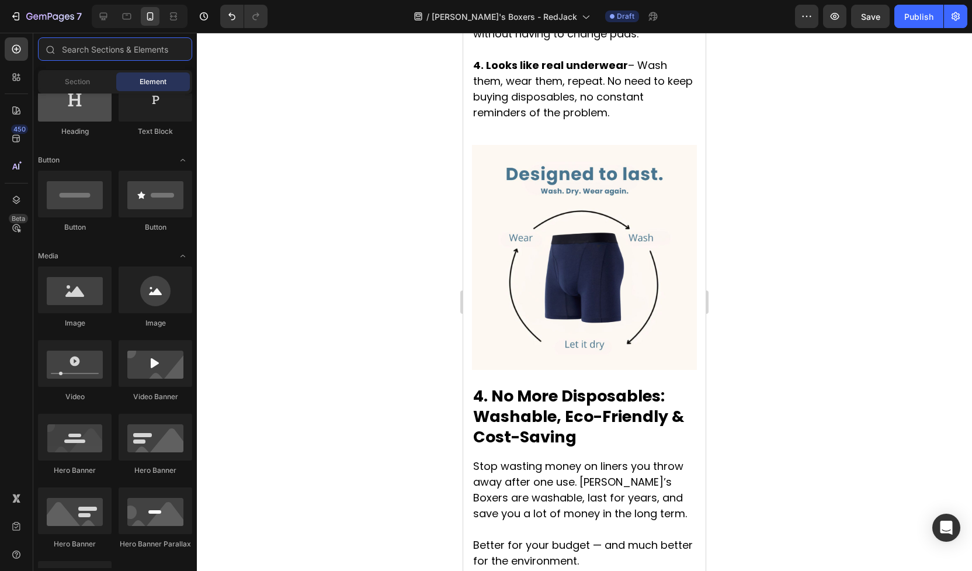
scroll to position [269, 0]
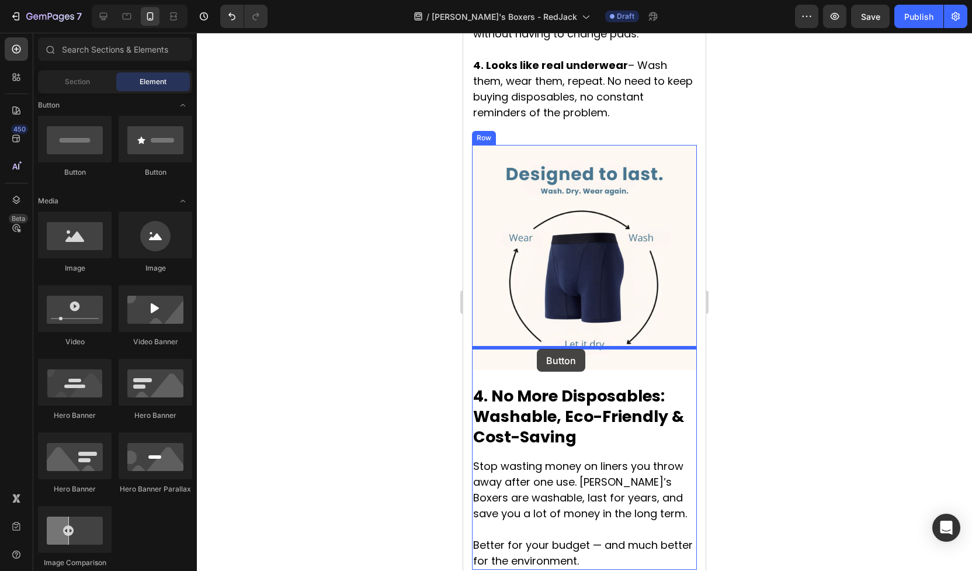
drag, startPoint x: 608, startPoint y: 182, endPoint x: 537, endPoint y: 349, distance: 181.5
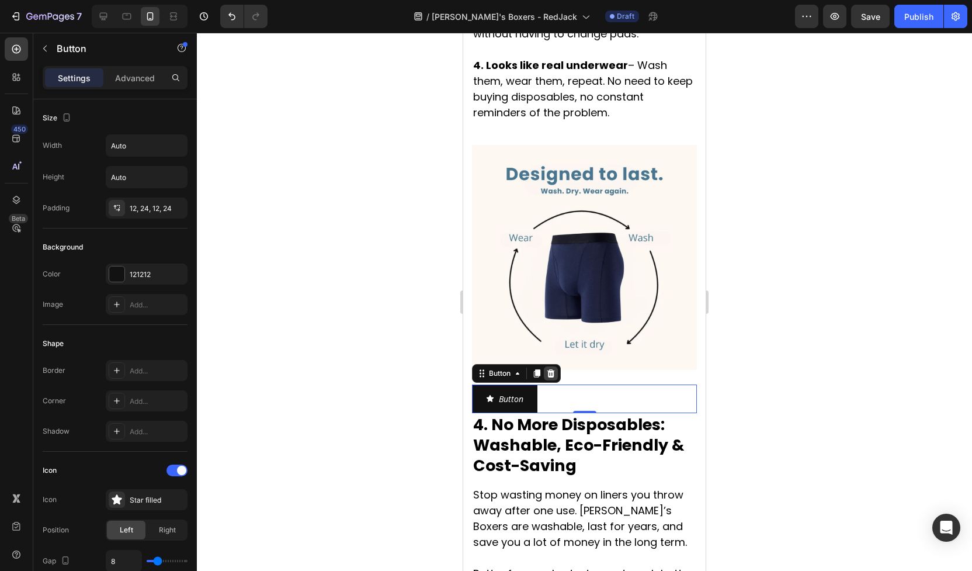
click at [552, 369] on icon at bounding box center [552, 373] width 8 height 8
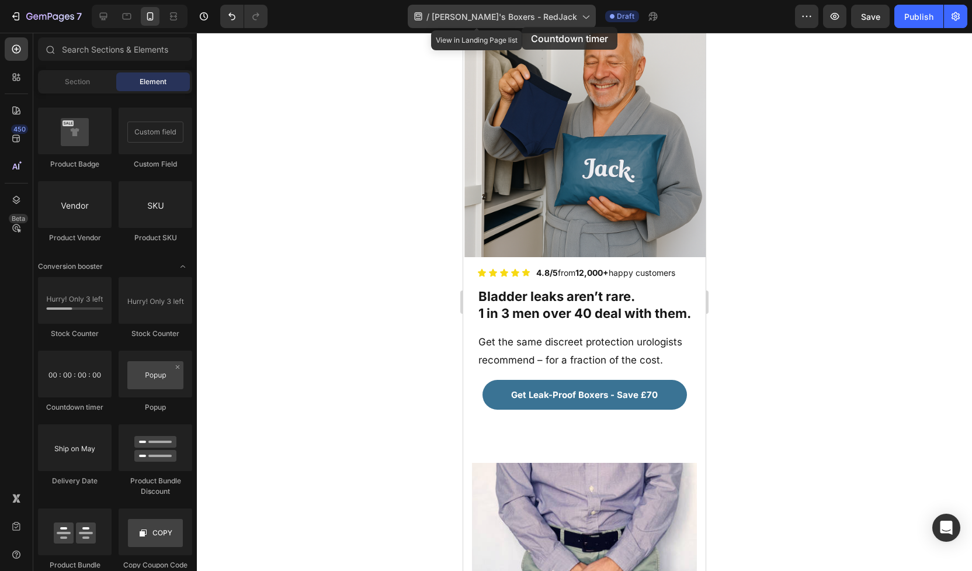
scroll to position [0, 0]
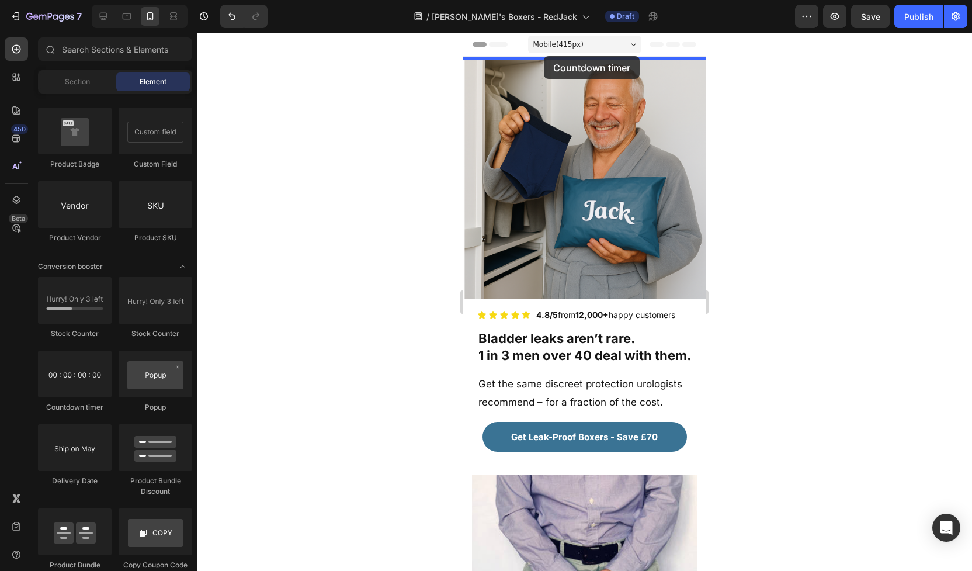
drag, startPoint x: 558, startPoint y: 410, endPoint x: 544, endPoint y: 56, distance: 353.8
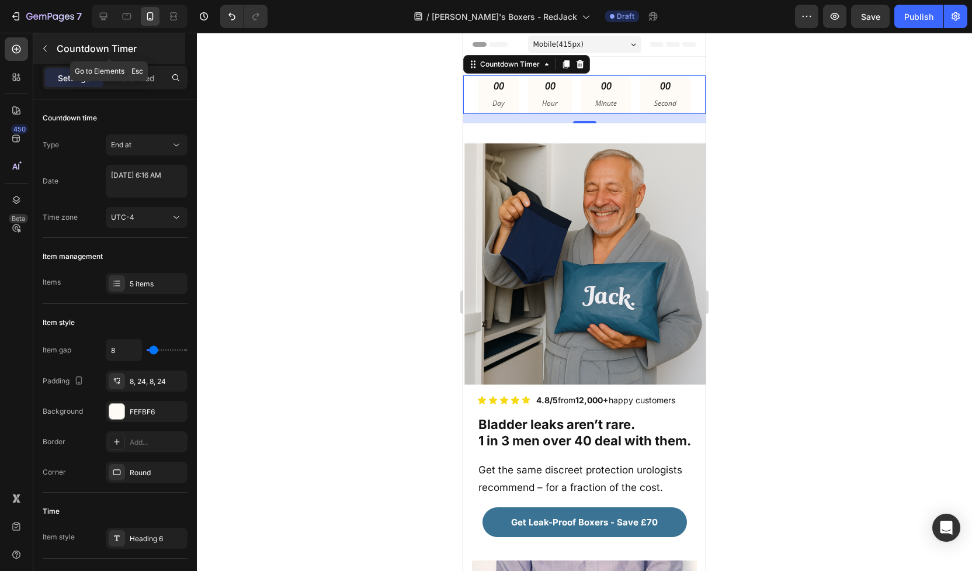
click at [47, 50] on icon "button" at bounding box center [44, 48] width 9 height 9
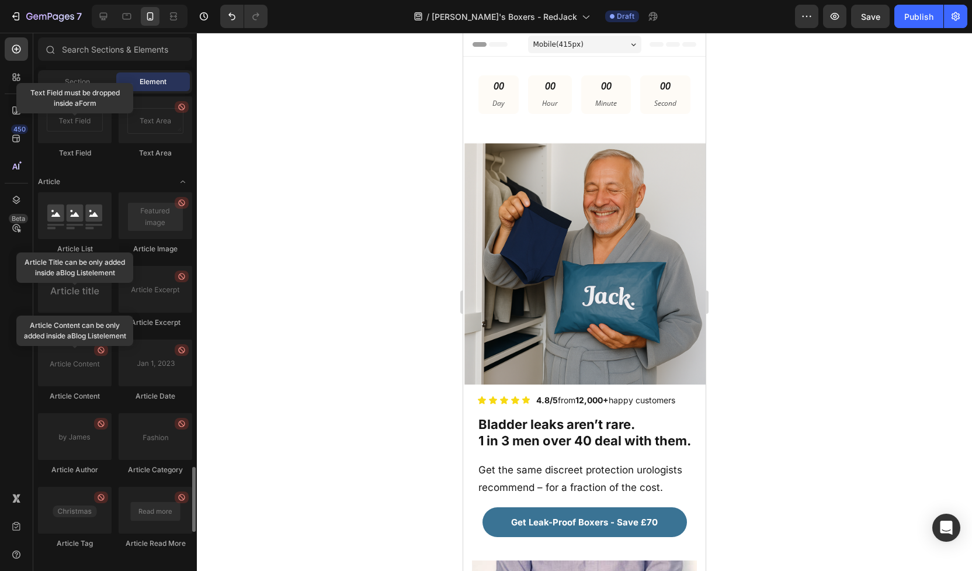
scroll to position [2923, 0]
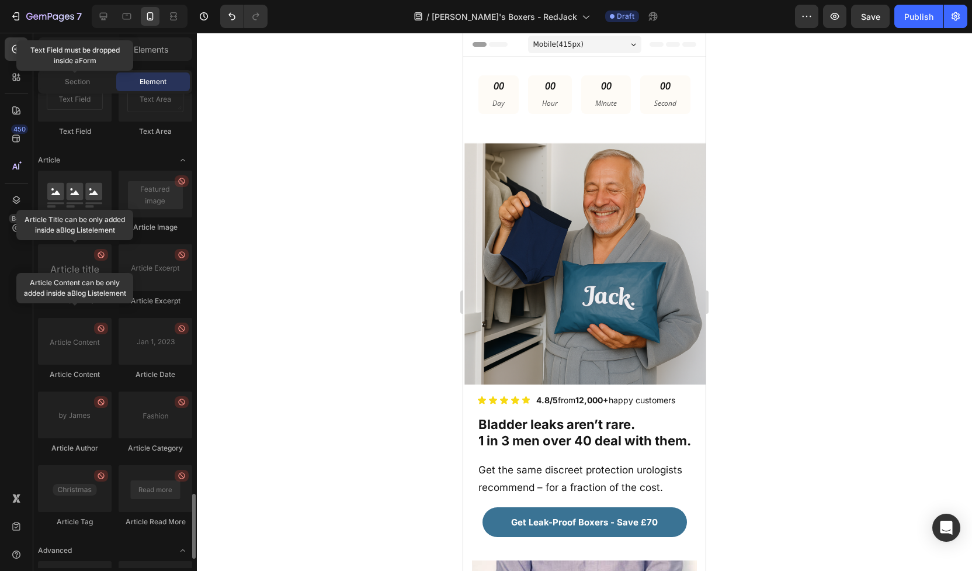
click at [115, 191] on div "Article List Article Image Article Title can be only added inside a Blog List e…" at bounding box center [115, 354] width 154 height 367
click at [113, 257] on div "Article List Article Image Article Title Article Excerpt Article Content can be…" at bounding box center [115, 354] width 154 height 367
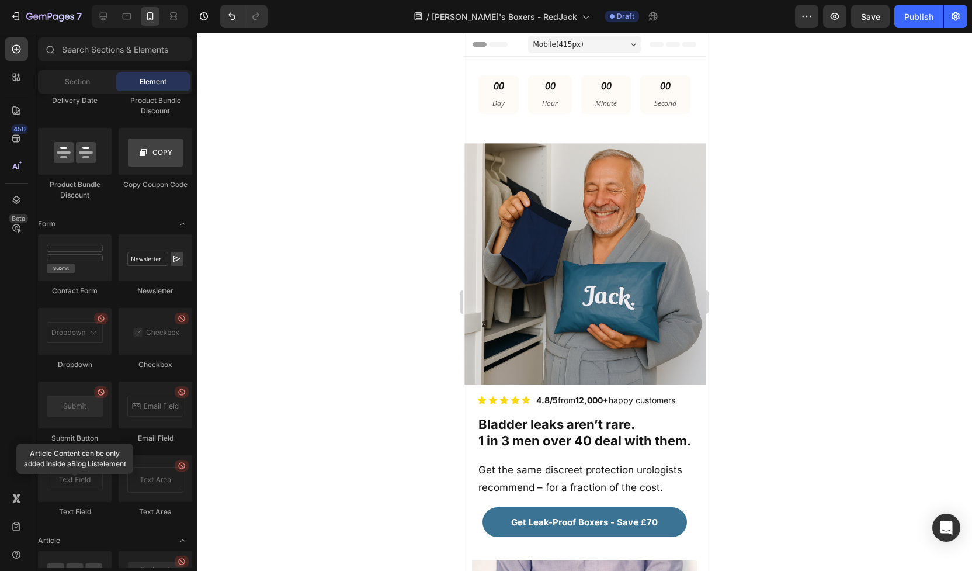
scroll to position [2431, 0]
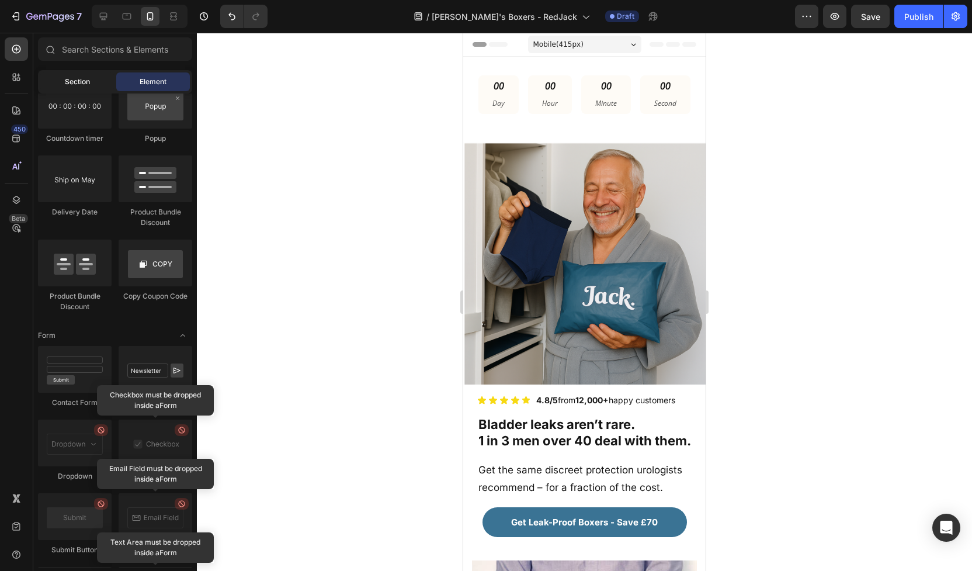
click at [85, 79] on span "Section" at bounding box center [77, 82] width 25 height 11
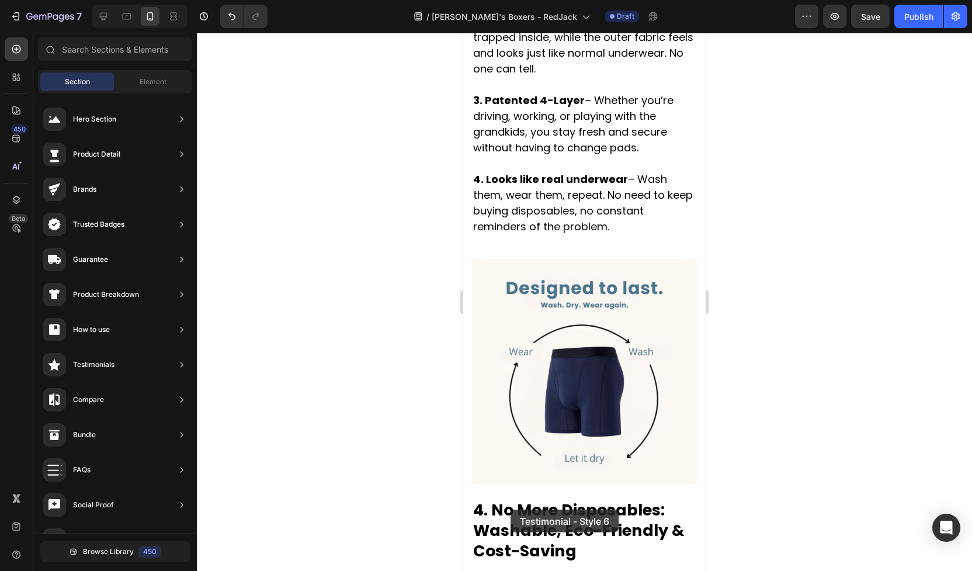
scroll to position [2475, 0]
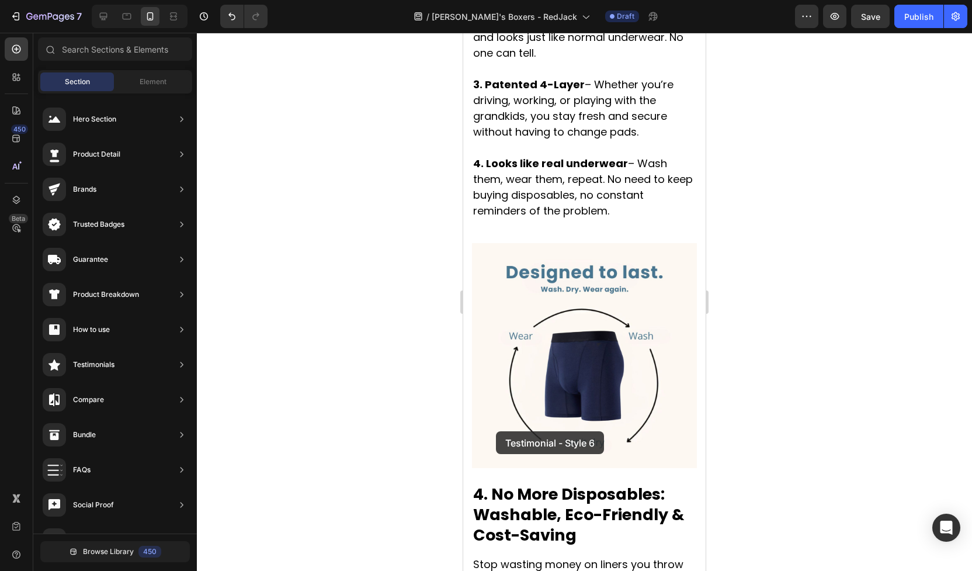
drag, startPoint x: 729, startPoint y: 341, endPoint x: 496, endPoint y: 431, distance: 249.7
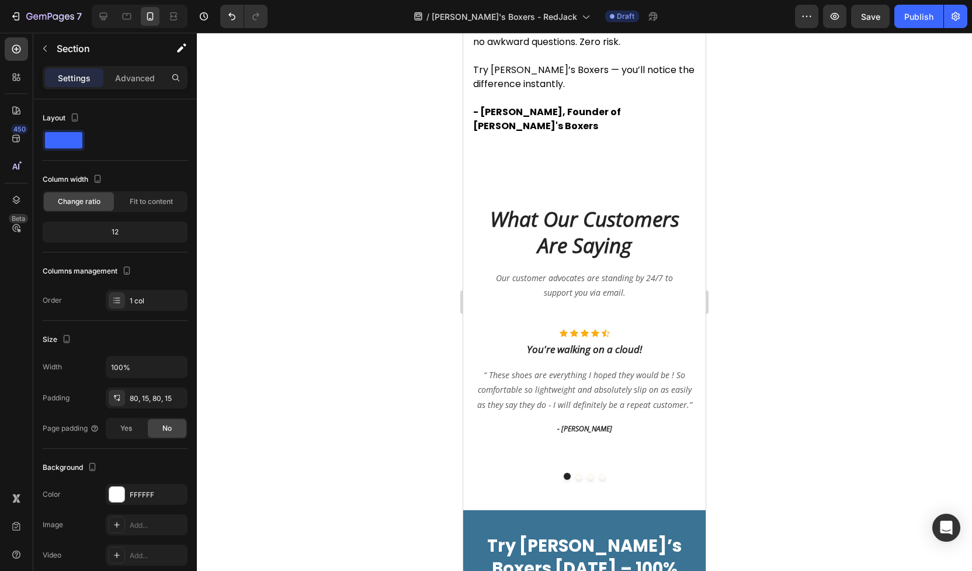
scroll to position [4420, 0]
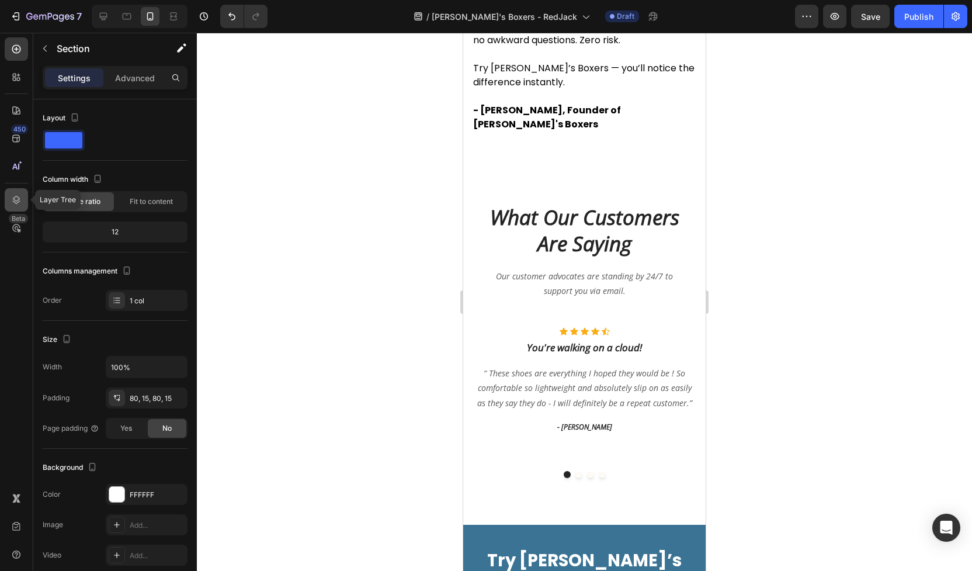
click at [16, 194] on icon at bounding box center [17, 200] width 12 height 12
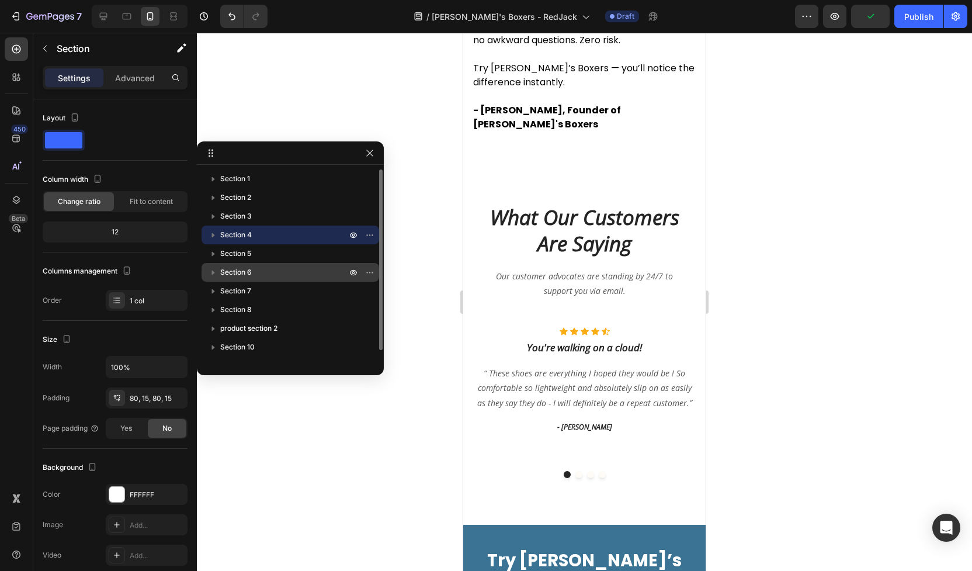
scroll to position [13, 0]
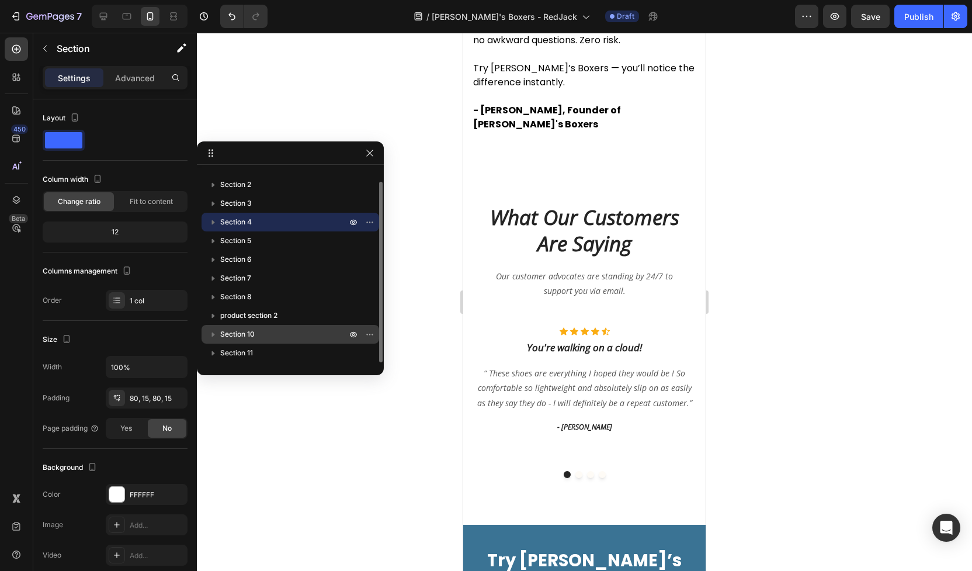
click at [238, 333] on span "Section 10" at bounding box center [237, 334] width 34 height 12
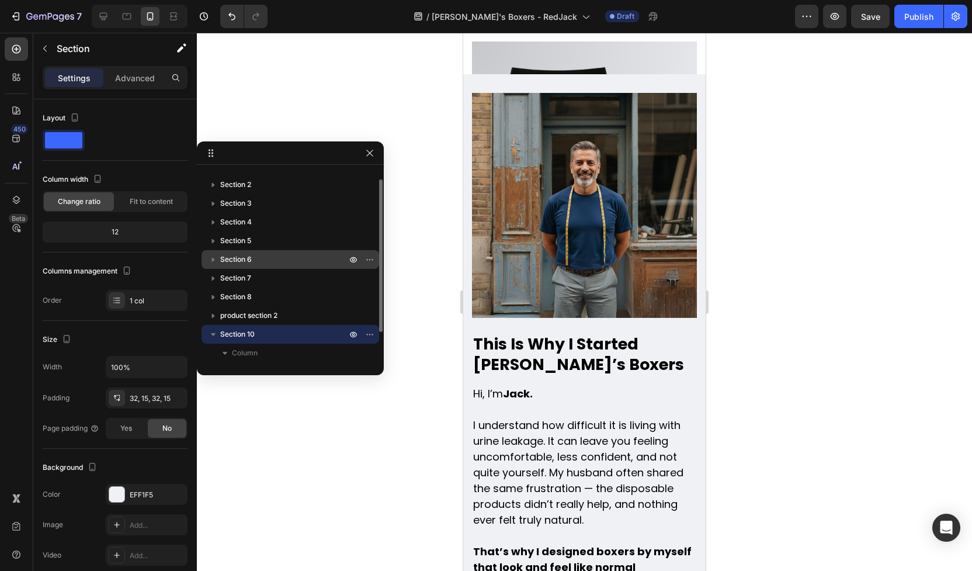
click at [251, 264] on span "Section 6" at bounding box center [236, 260] width 32 height 12
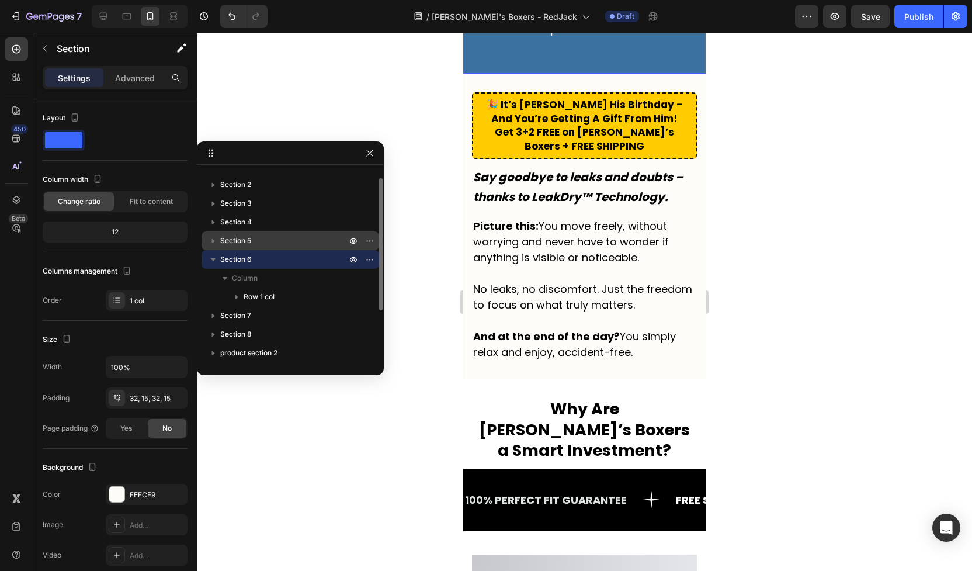
click at [251, 245] on span "Section 5" at bounding box center [235, 241] width 31 height 12
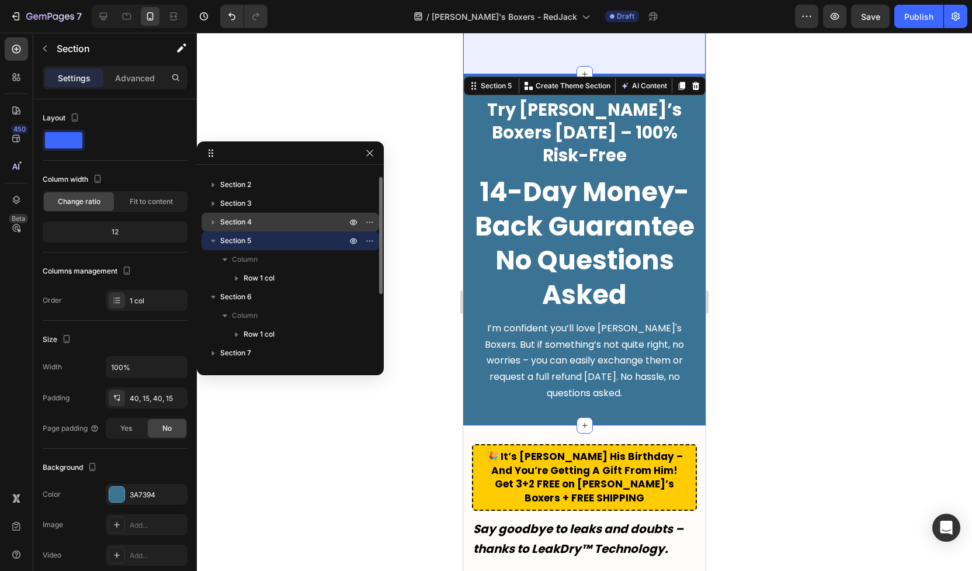
click at [255, 221] on p "Section 4" at bounding box center [284, 222] width 129 height 12
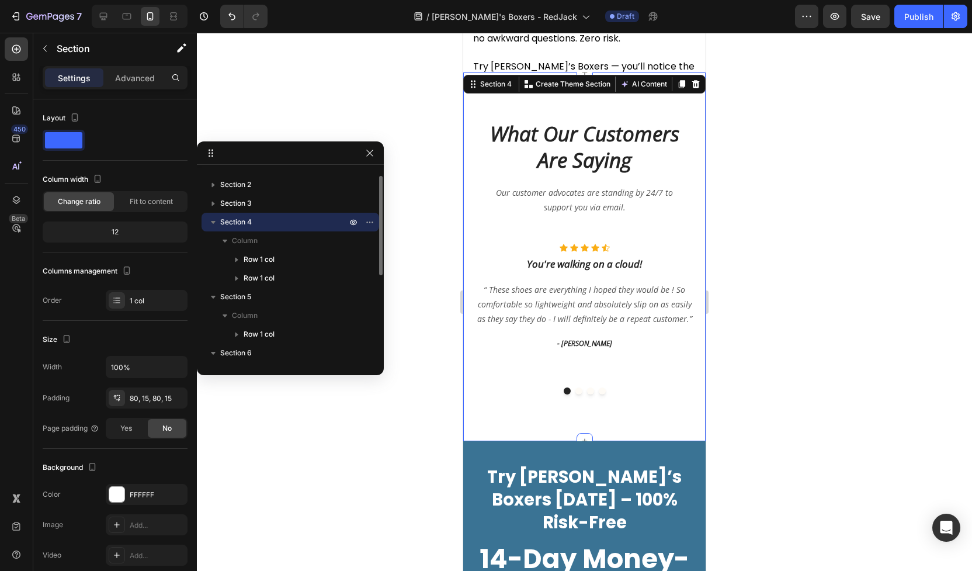
scroll to position [4420, 0]
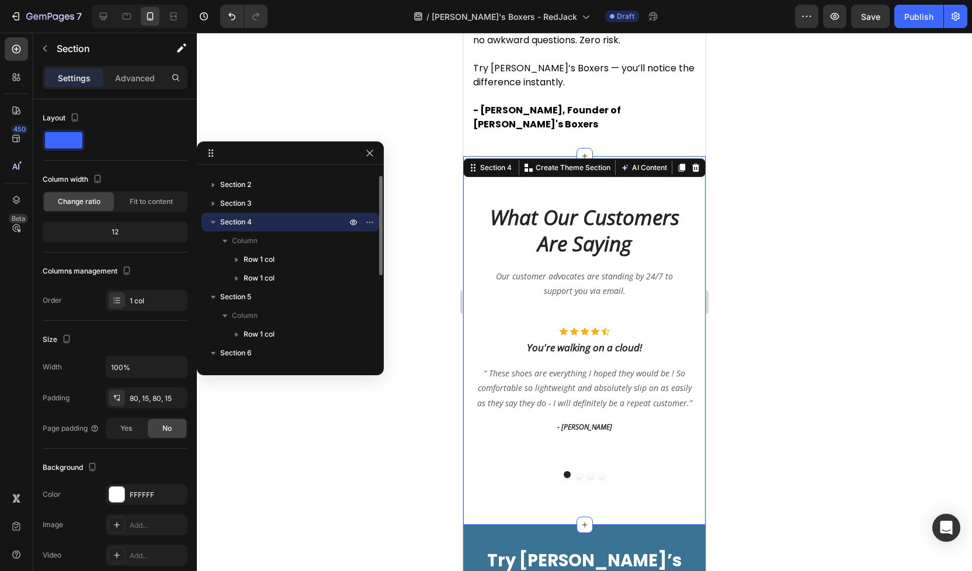
click at [216, 220] on icon "button" at bounding box center [213, 222] width 12 height 12
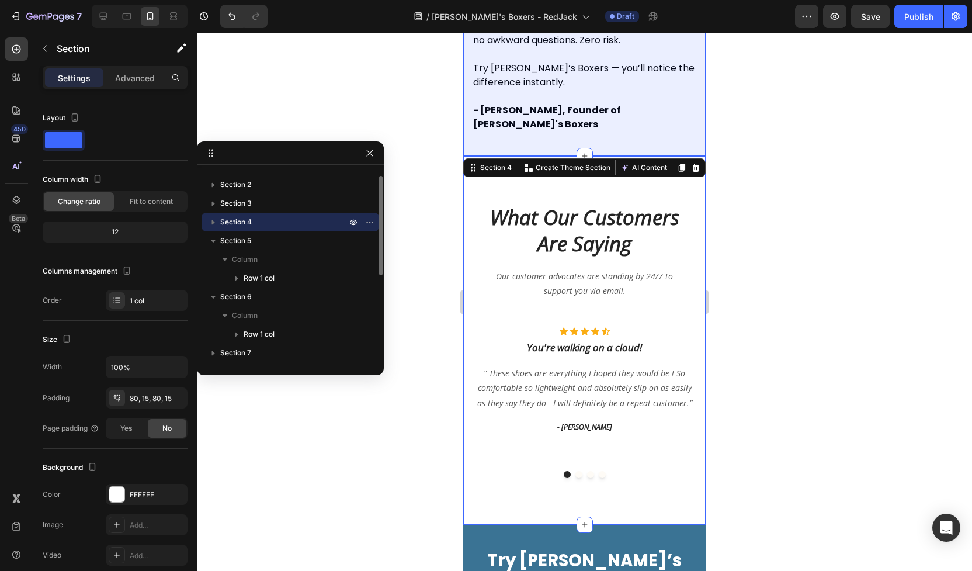
click at [228, 217] on span "Section 4" at bounding box center [236, 222] width 32 height 12
drag, startPoint x: 235, startPoint y: 222, endPoint x: 219, endPoint y: 195, distance: 31.5
click at [219, 195] on div "Section 1 Section 2 Section 3 Section 4 Column Row 1 col Row 1 col Section 5 Co…" at bounding box center [290, 265] width 187 height 193
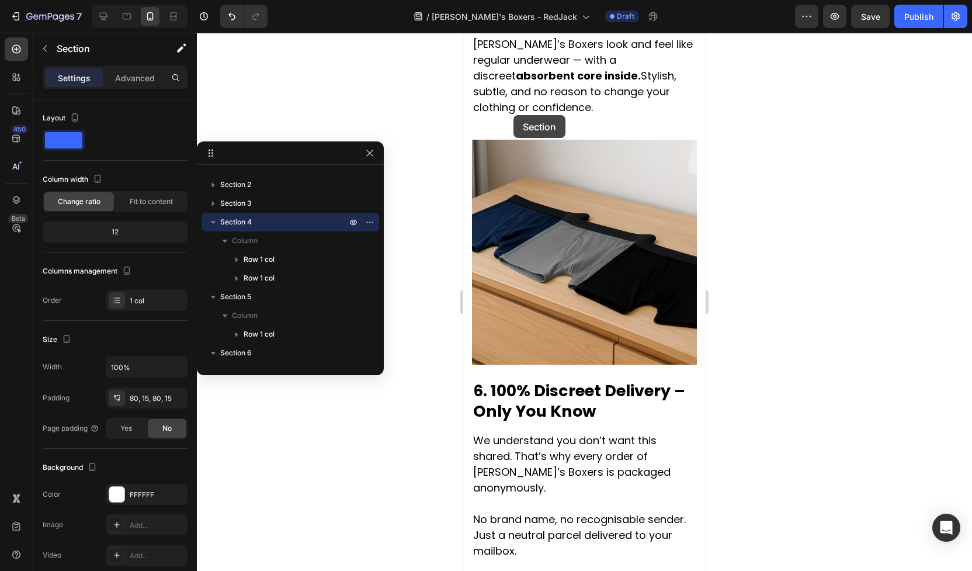
scroll to position [3311, 0]
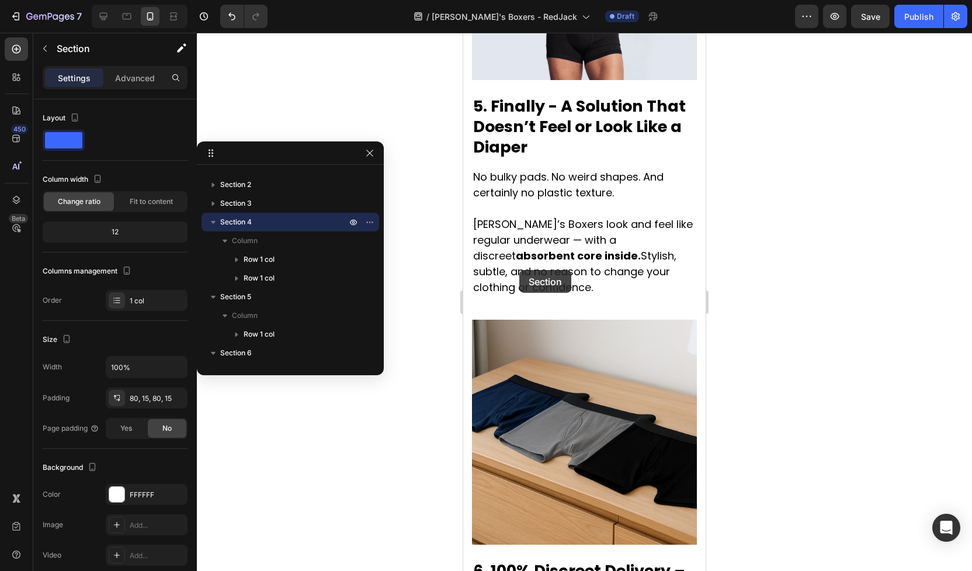
drag, startPoint x: 546, startPoint y: 216, endPoint x: 520, endPoint y: 270, distance: 59.6
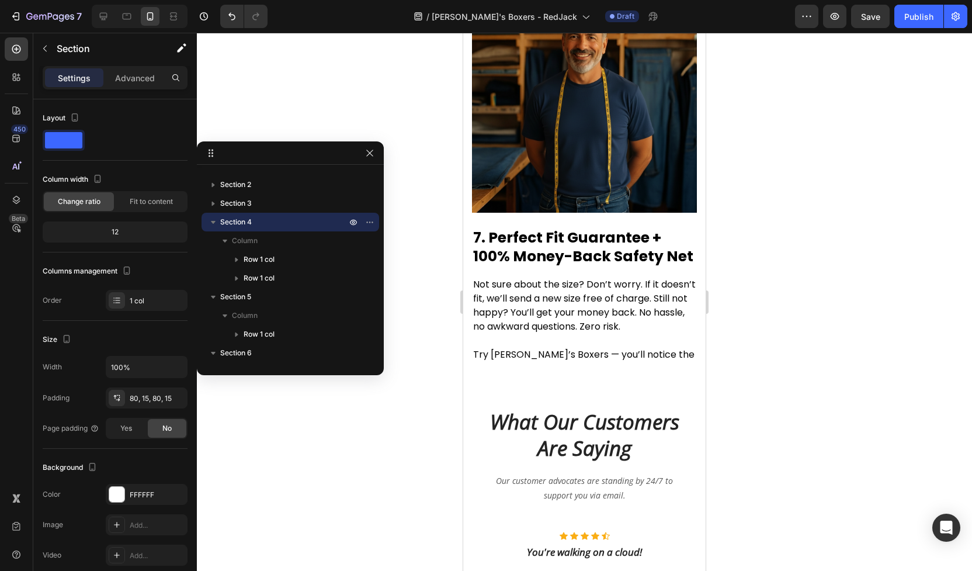
scroll to position [4109, 0]
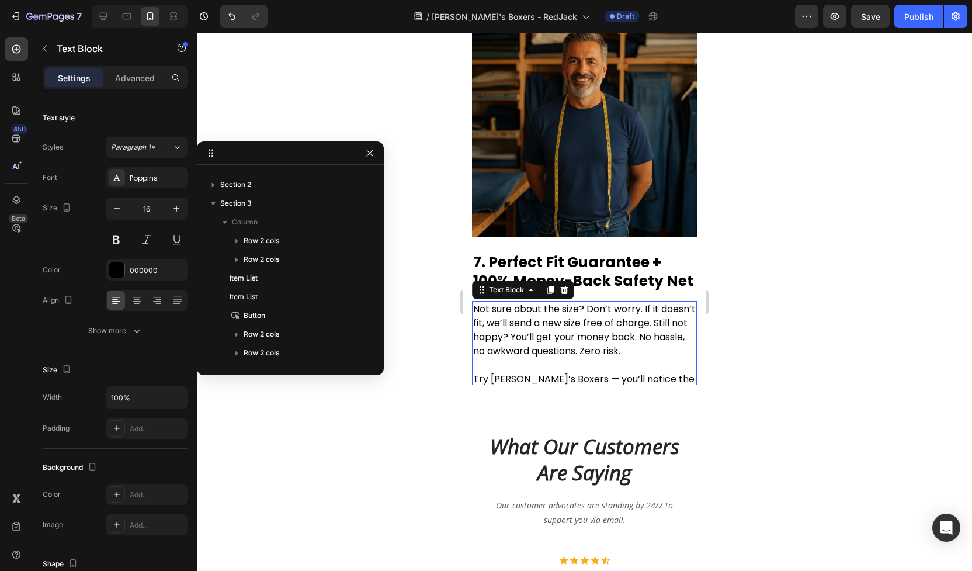
click at [545, 302] on p "Not sure about the size? Don’t worry. If it doesn’t fit, we’ll send a new size …" at bounding box center [584, 372] width 223 height 140
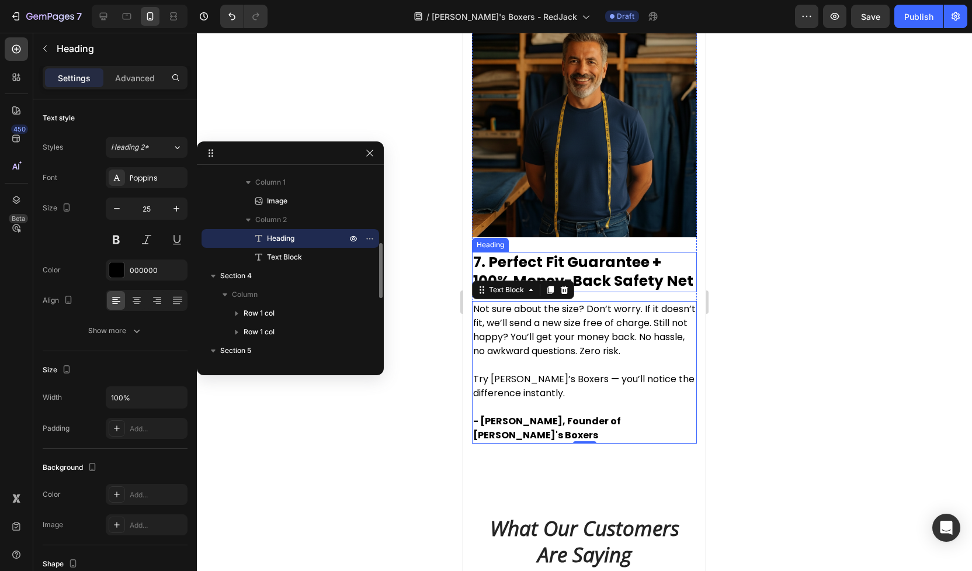
click at [594, 252] on h2 "7. Perfect Fit Guarantee + 100% Money-Back Safety Net" at bounding box center [584, 272] width 225 height 40
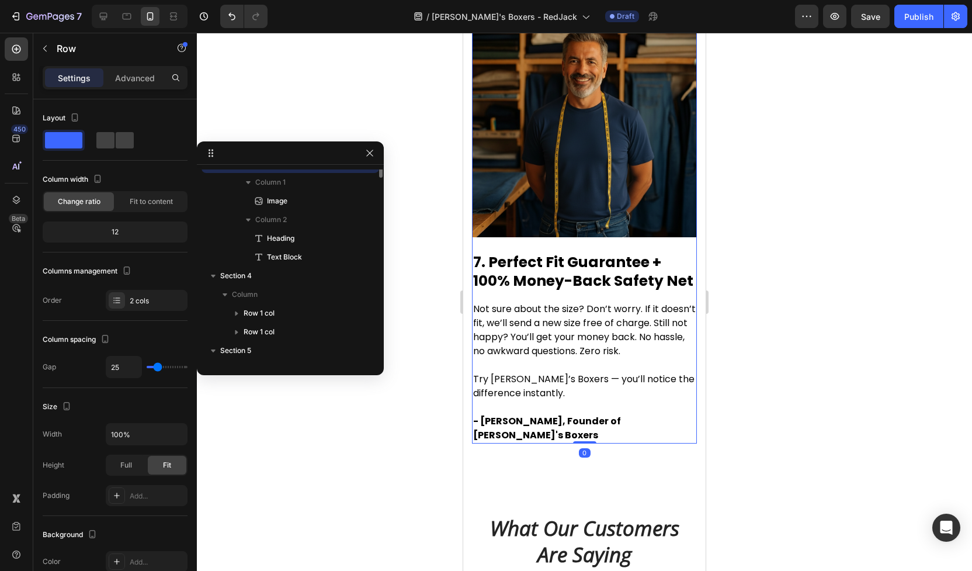
click at [640, 173] on div "Image 7. Perfect Fit Guarantee + 100% Money-Back Safety Net Heading Not sure ab…" at bounding box center [584, 227] width 225 height 431
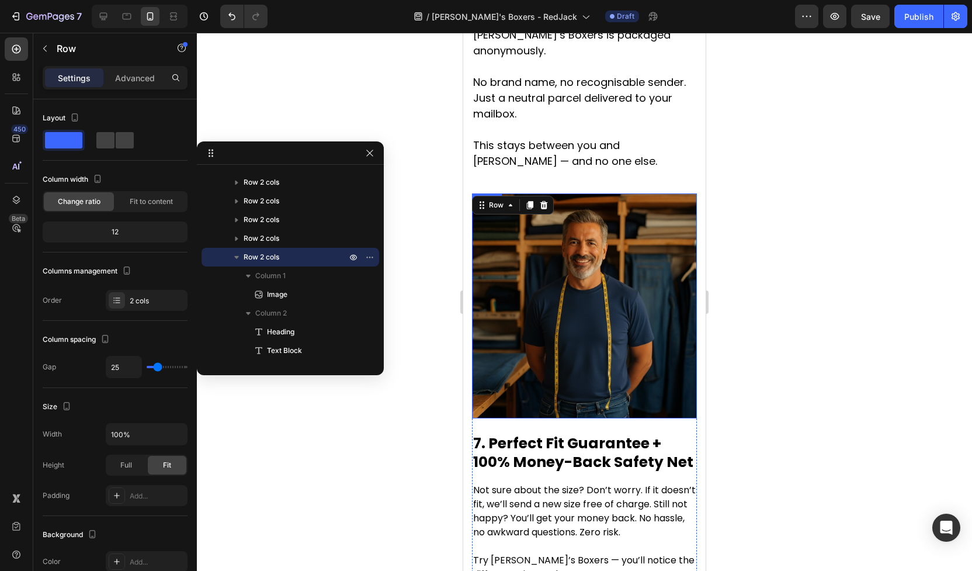
scroll to position [3858, 0]
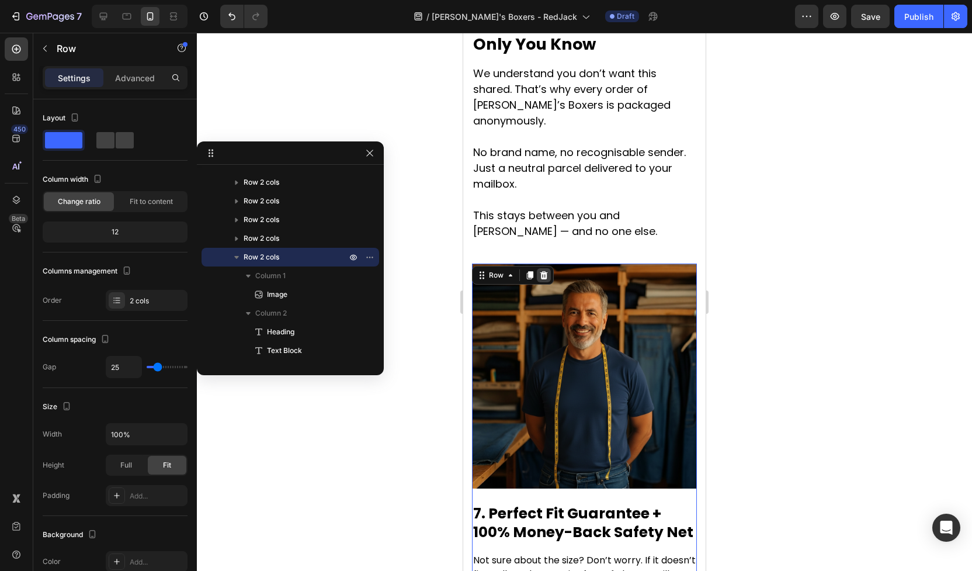
click at [543, 271] on icon at bounding box center [545, 275] width 8 height 8
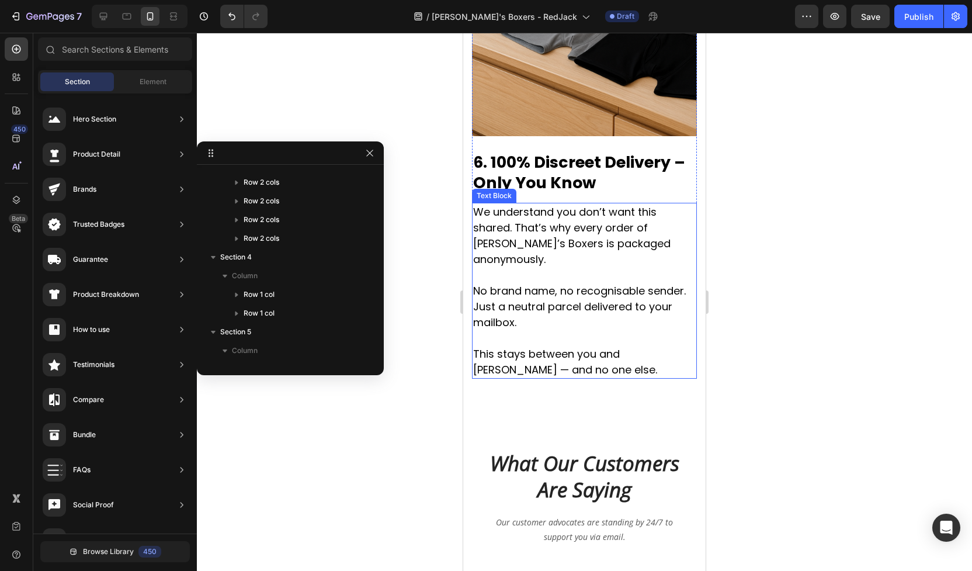
scroll to position [3689, 0]
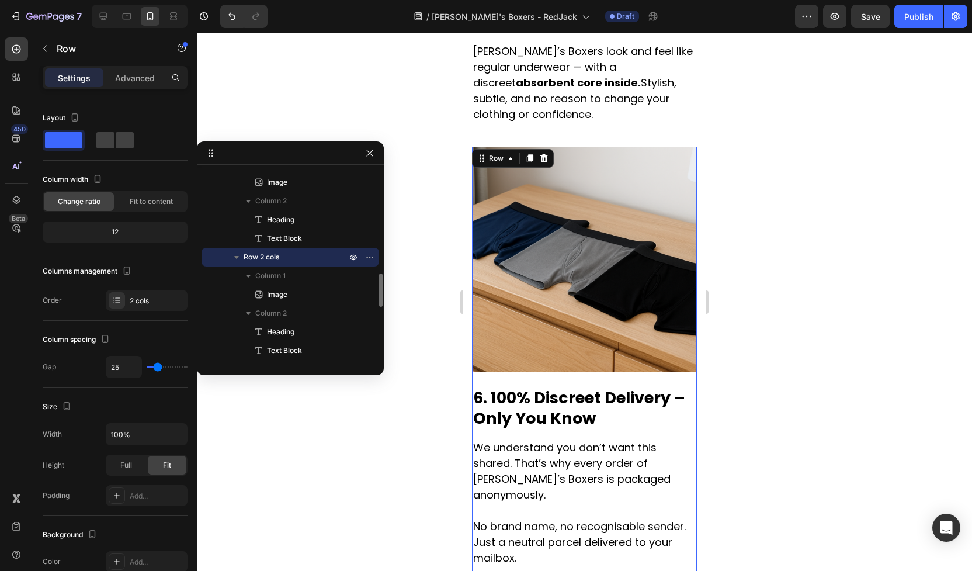
scroll to position [3370, 0]
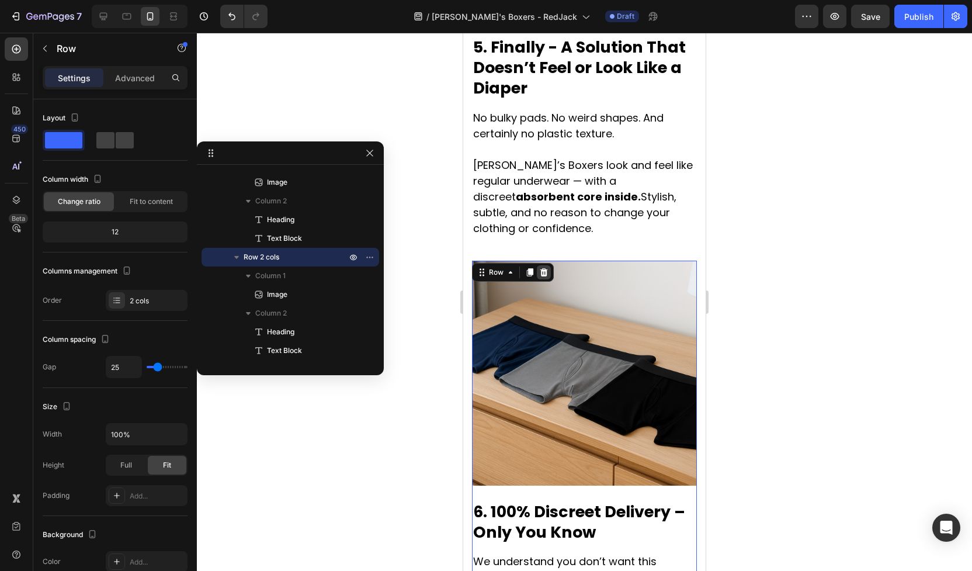
click at [547, 268] on icon at bounding box center [543, 272] width 9 height 9
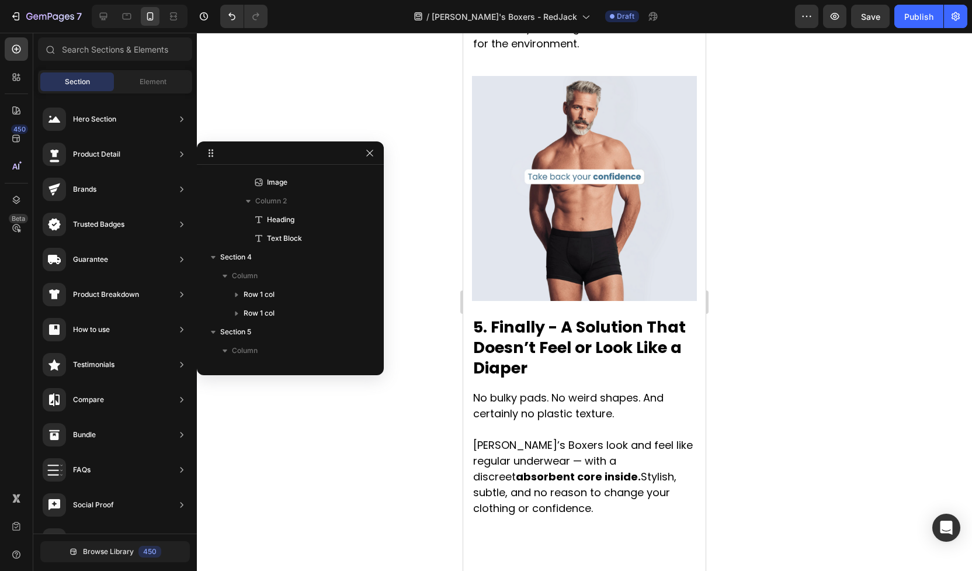
scroll to position [3081, 0]
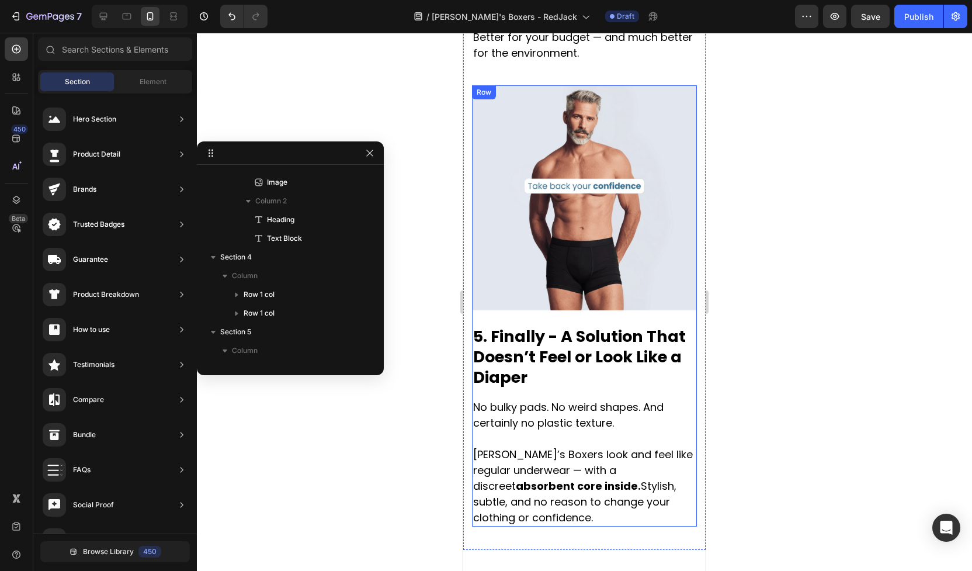
click at [612, 276] on div "Image 5. Finally - A Solution That Doesn’t Feel or Look Like a Diaper Heading N…" at bounding box center [584, 305] width 225 height 441
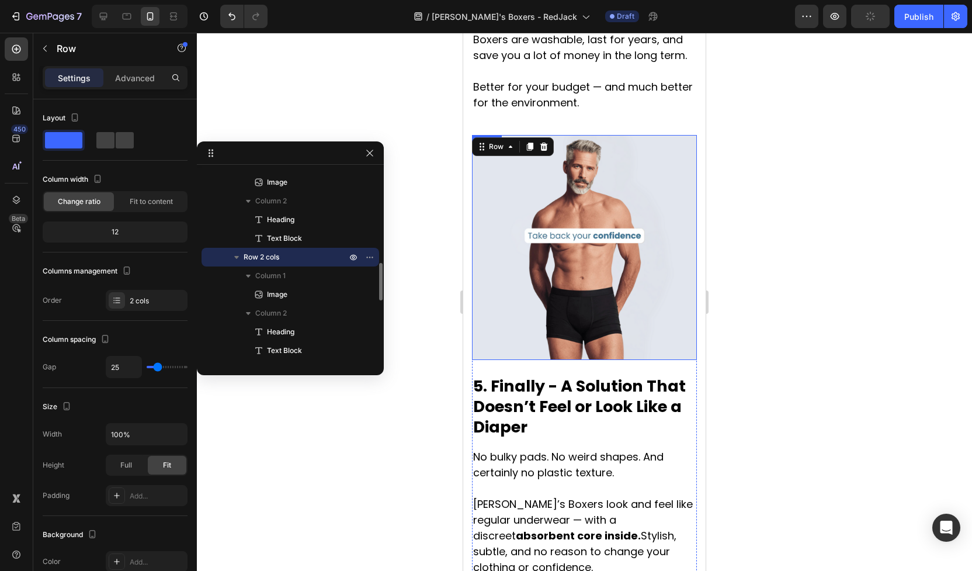
scroll to position [3029, 0]
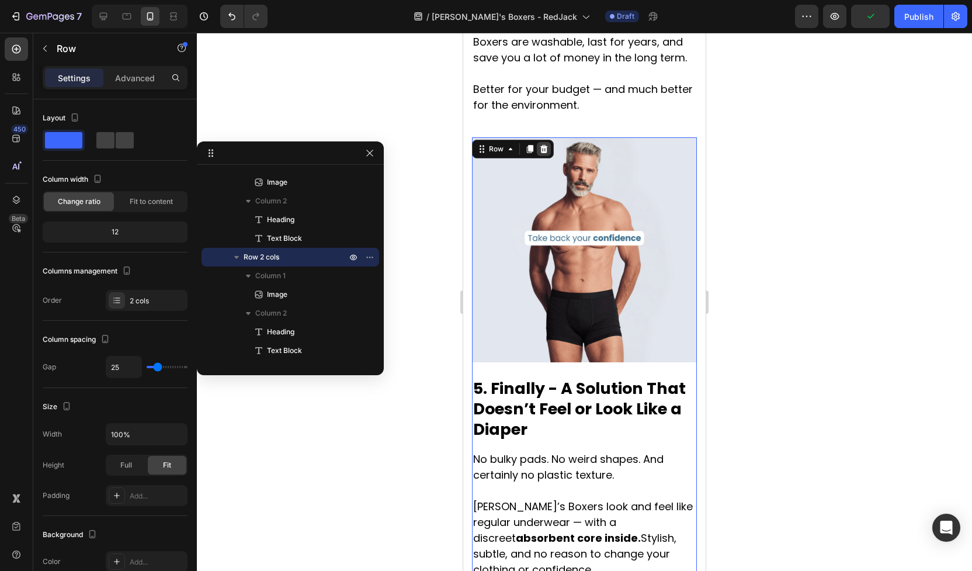
click at [549, 142] on div at bounding box center [544, 149] width 14 height 14
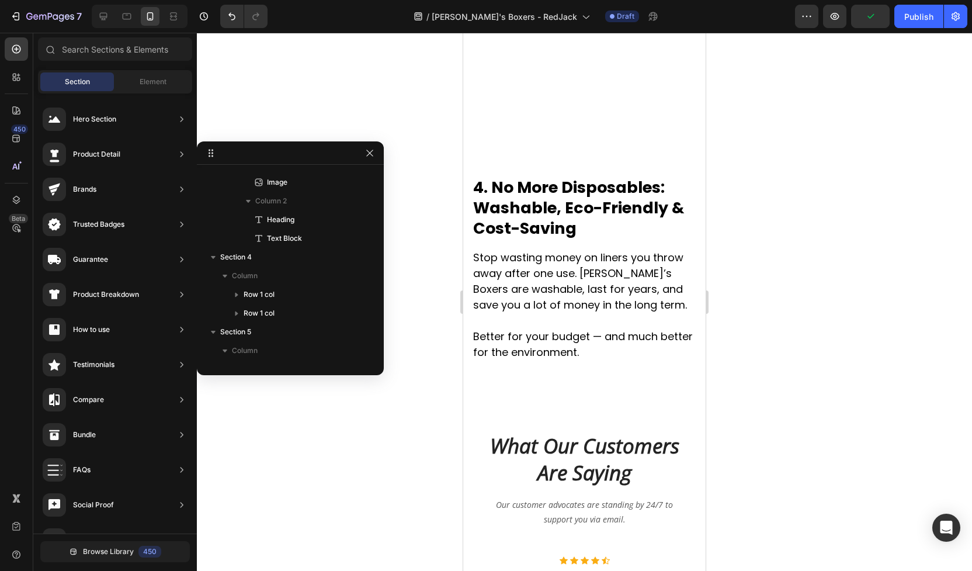
scroll to position [2781, 0]
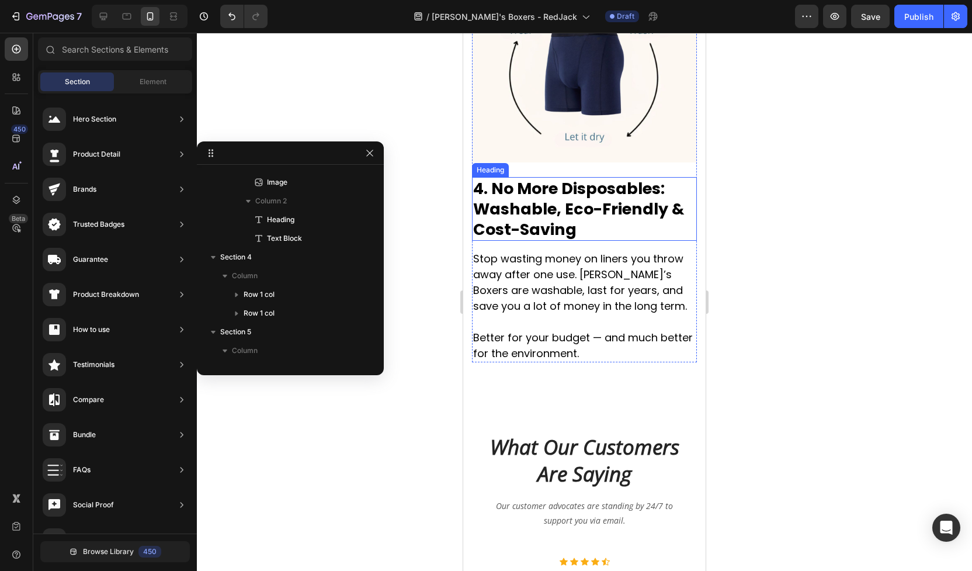
click at [645, 189] on h2 "4. No More Disposables: Washable, Eco-Friendly & Cost-Saving" at bounding box center [584, 209] width 225 height 64
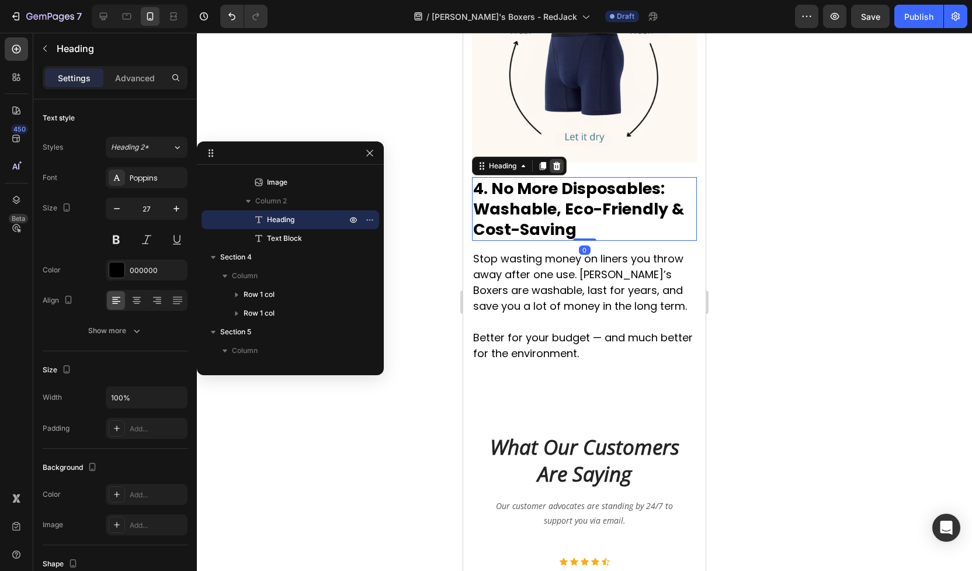
click at [562, 161] on icon at bounding box center [556, 165] width 9 height 9
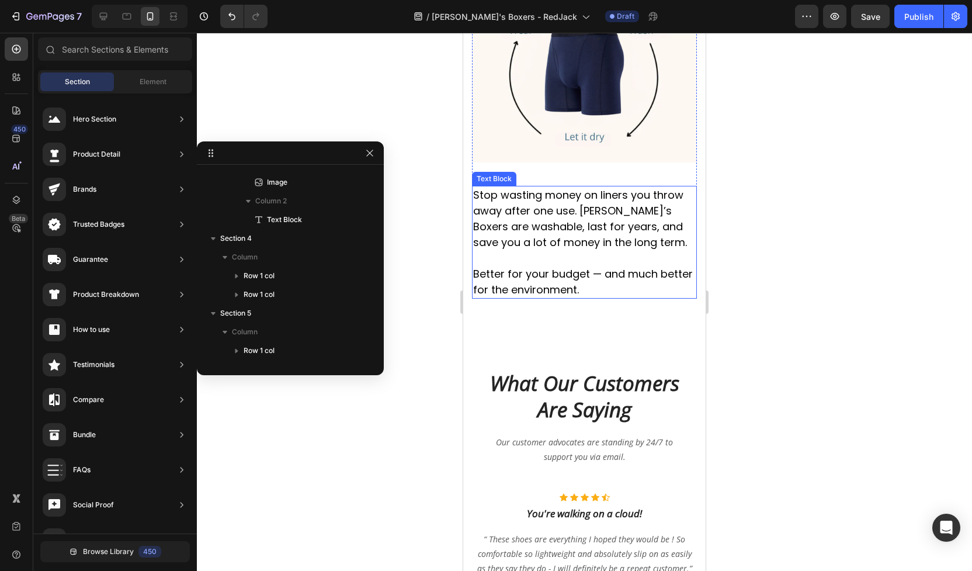
click at [577, 191] on p "Stop wasting money on liners you throw away after one use. [PERSON_NAME]’s Boxe…" at bounding box center [584, 242] width 223 height 110
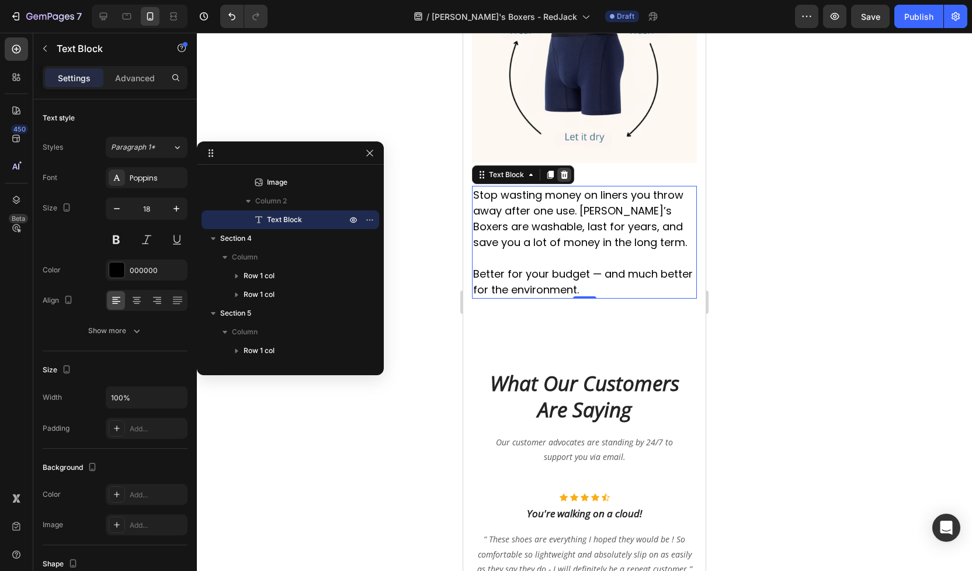
click at [566, 171] on icon at bounding box center [565, 175] width 8 height 8
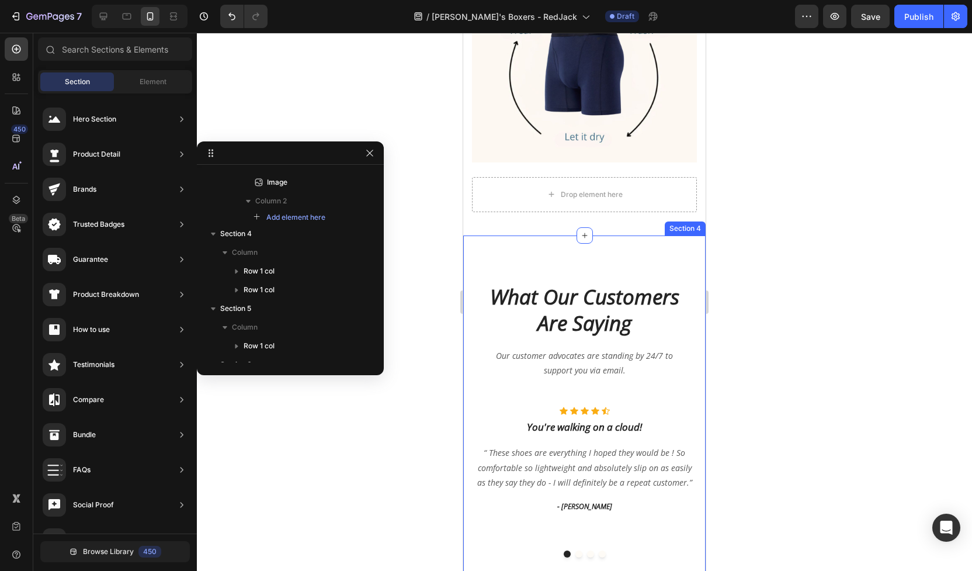
click at [555, 236] on div "What Our Customers Are Saying Heading Our customer advocates are standing by 24…" at bounding box center [584, 420] width 243 height 369
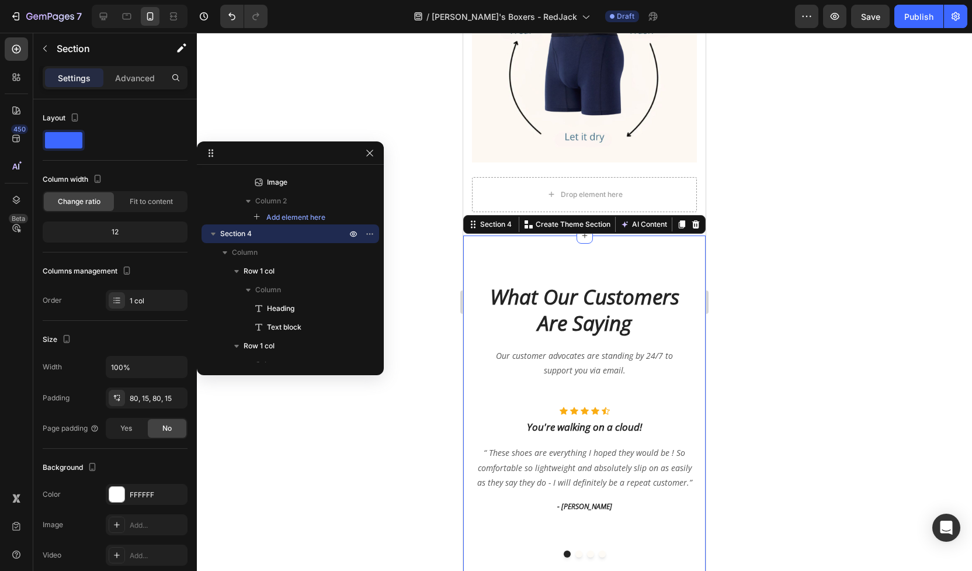
click at [464, 297] on div "What Our Customers Are Saying Heading Our customer advocates are standing by 24…" at bounding box center [584, 420] width 243 height 369
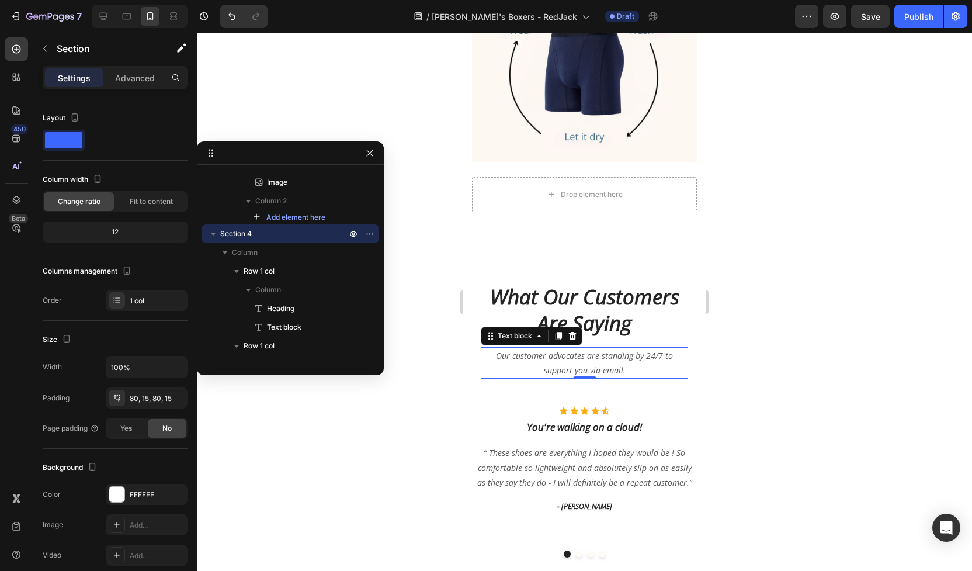
click at [560, 348] on p "Our customer advocates are standing by 24/7 to support you via email." at bounding box center [584, 362] width 205 height 29
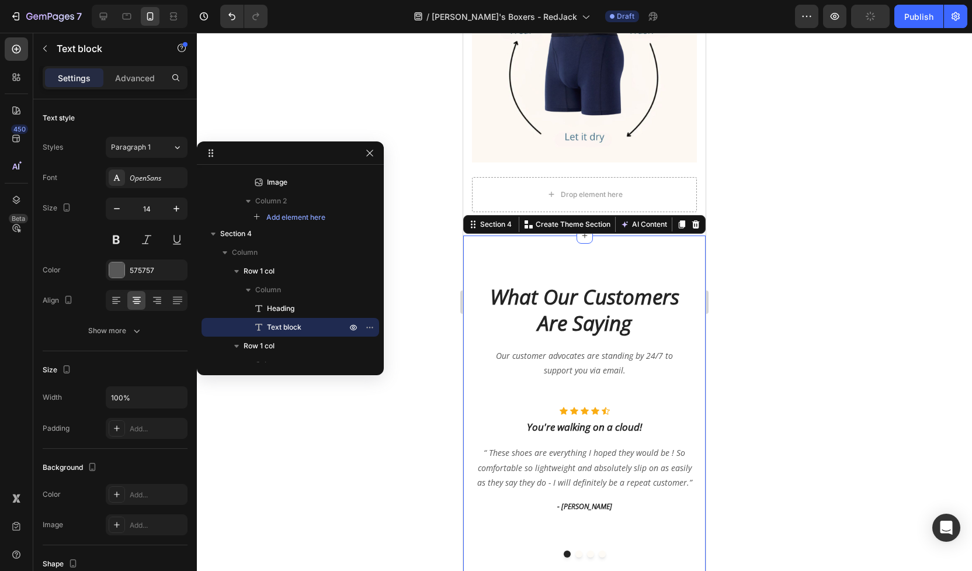
click at [548, 238] on div "What Our Customers Are Saying Heading Our customer advocates are standing by 24…" at bounding box center [584, 420] width 243 height 369
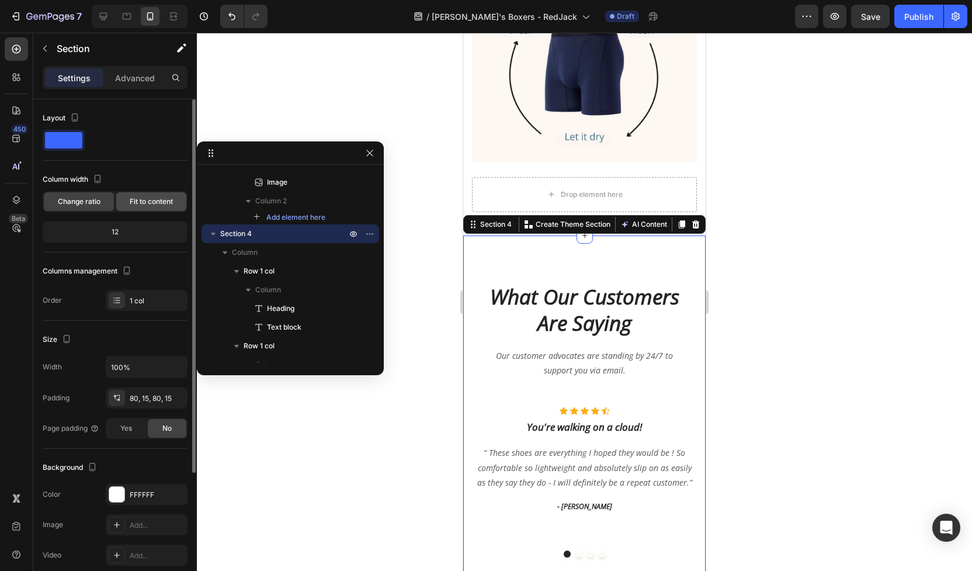
click at [136, 201] on span "Fit to content" at bounding box center [151, 201] width 43 height 11
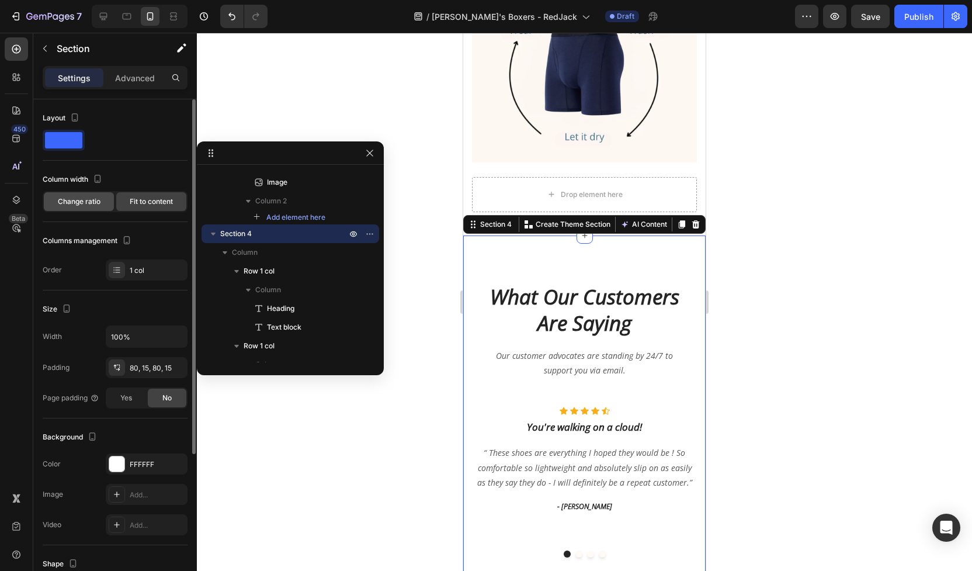
click at [84, 201] on span "Change ratio" at bounding box center [79, 201] width 43 height 11
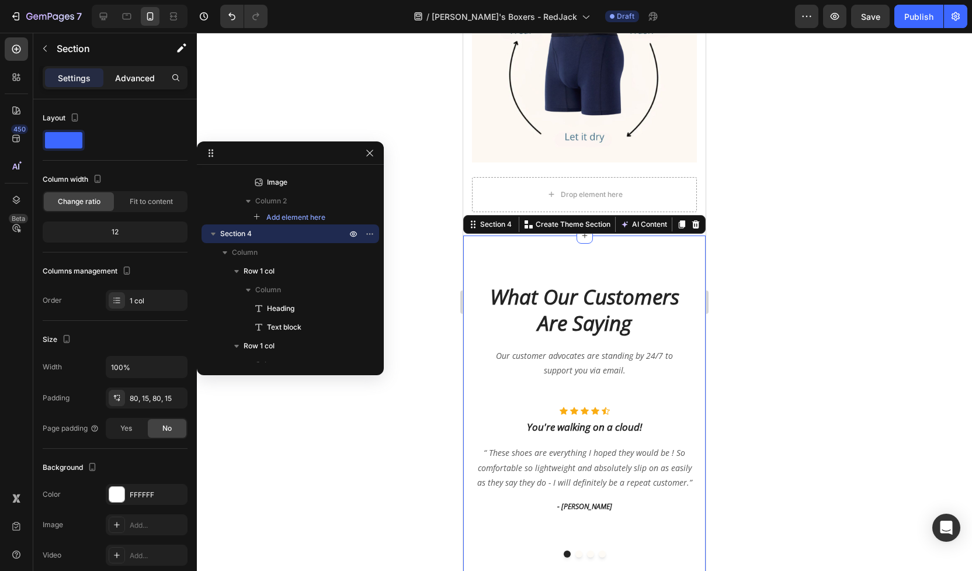
click at [148, 75] on p "Advanced" at bounding box center [135, 78] width 40 height 12
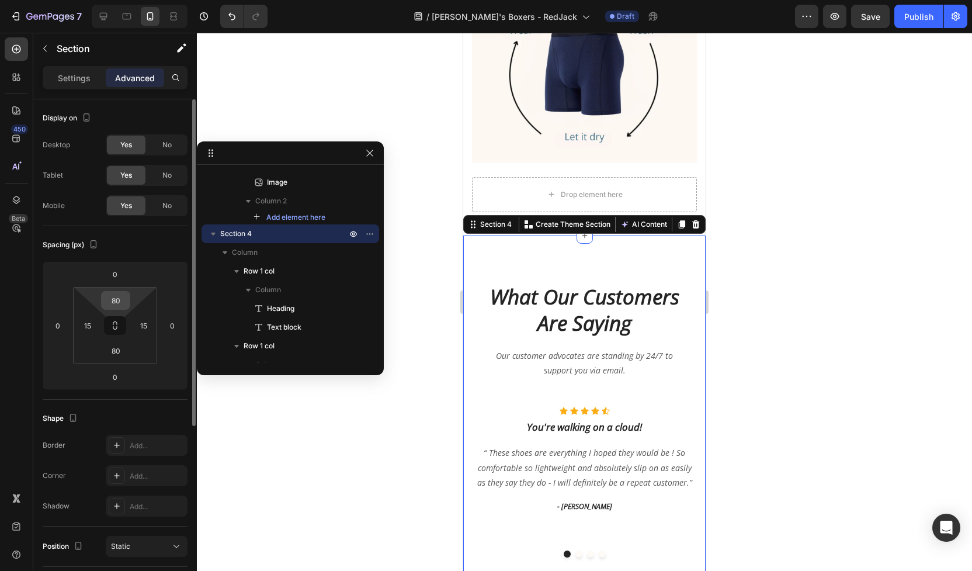
click at [123, 302] on input "80" at bounding box center [115, 301] width 23 height 18
type input "10"
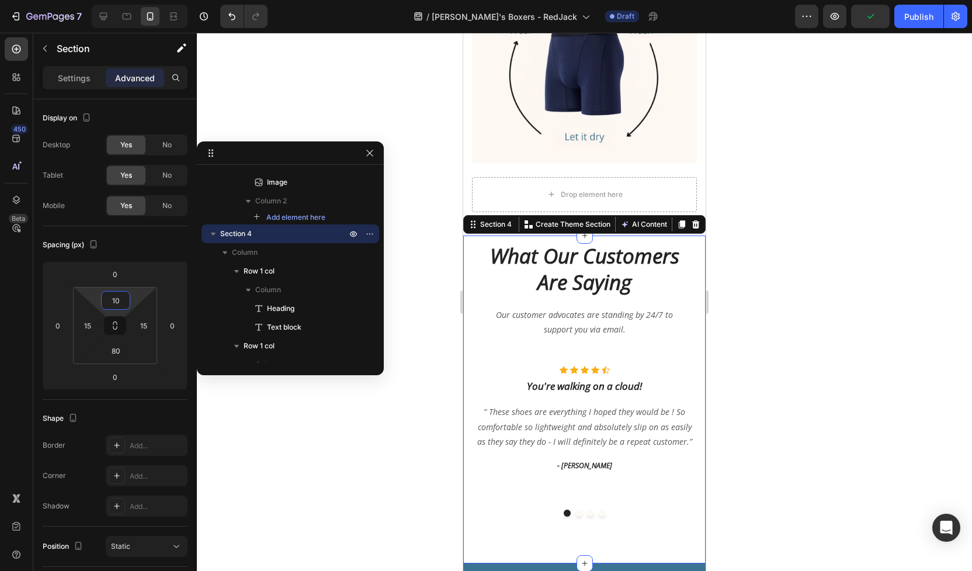
click at [722, 293] on div at bounding box center [584, 302] width 775 height 538
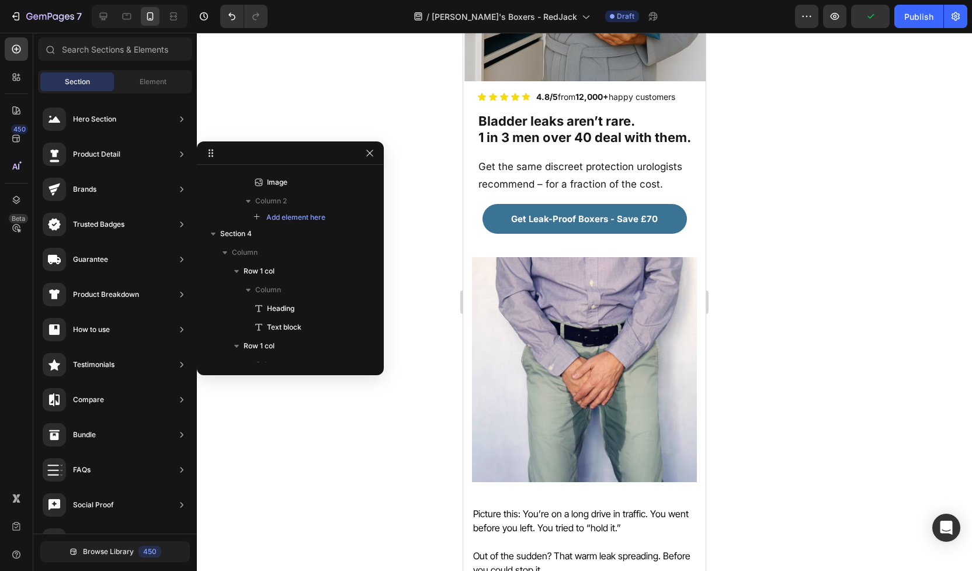
scroll to position [0, 0]
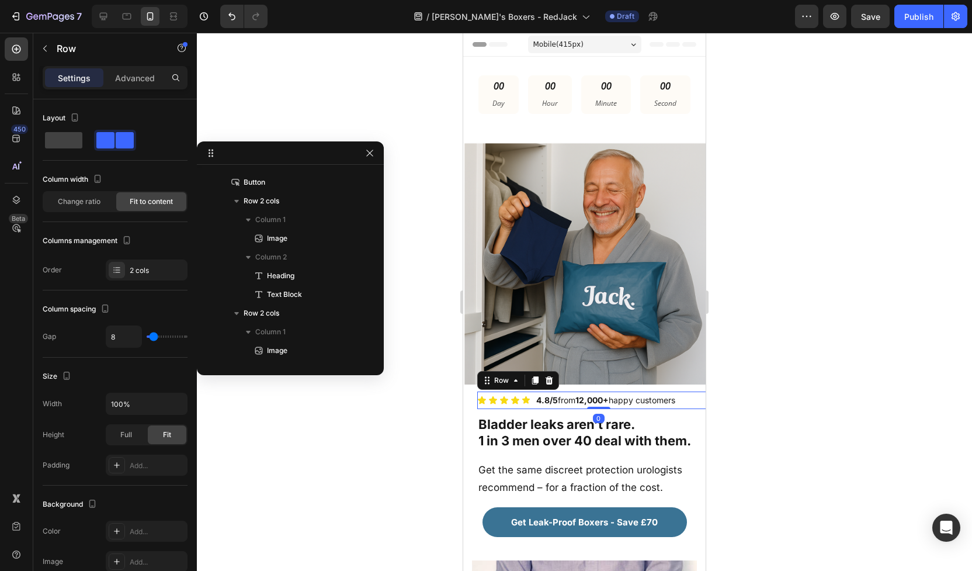
click at [700, 401] on div "Icon Icon Icon Icon Icon Icon List 4.8/5 from 12,000+ happy customers Text Bloc…" at bounding box center [598, 400] width 243 height 17
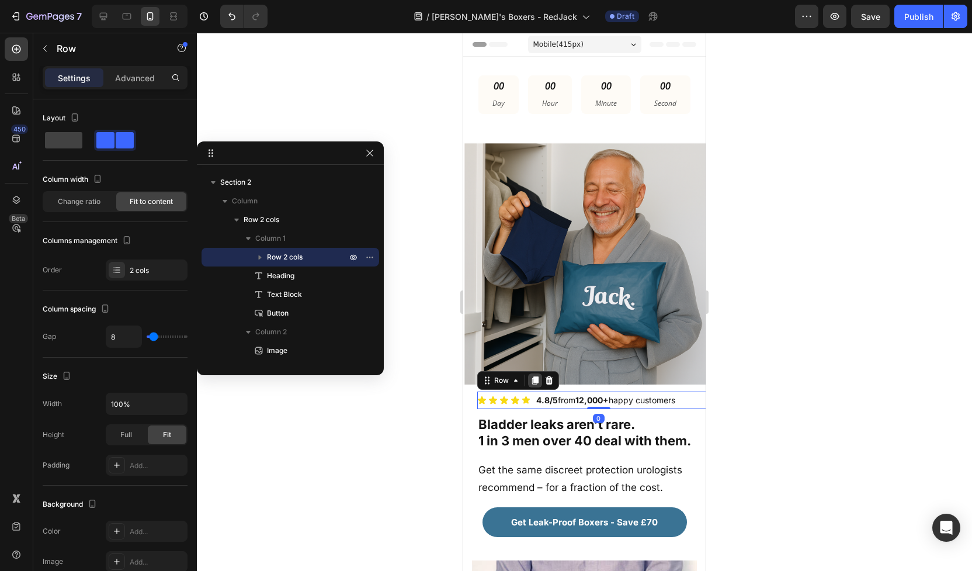
click at [535, 380] on icon at bounding box center [535, 381] width 6 height 8
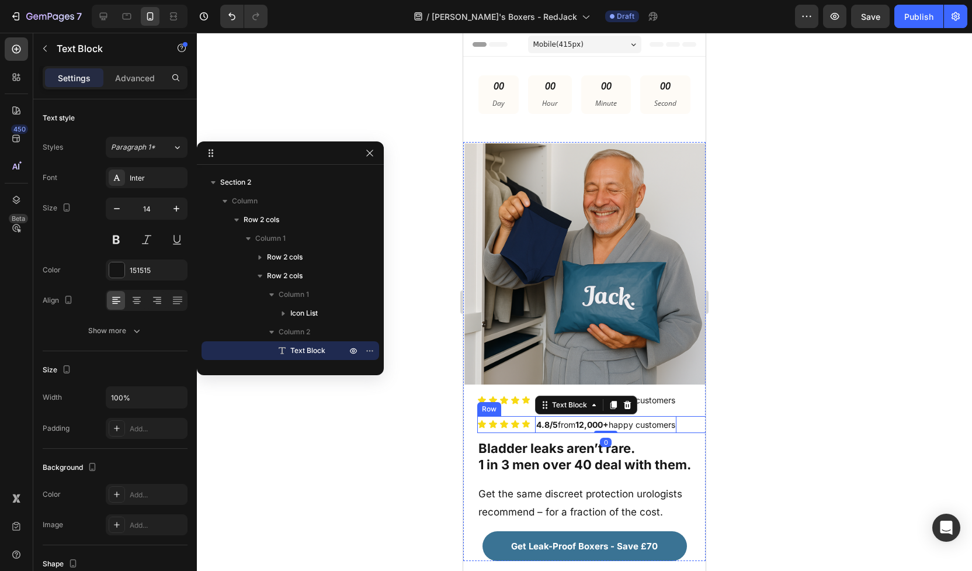
click at [691, 423] on div "Icon Icon Icon Icon Icon Icon List 4.8/5 from 12,000+ happy customers Text Bloc…" at bounding box center [598, 424] width 243 height 17
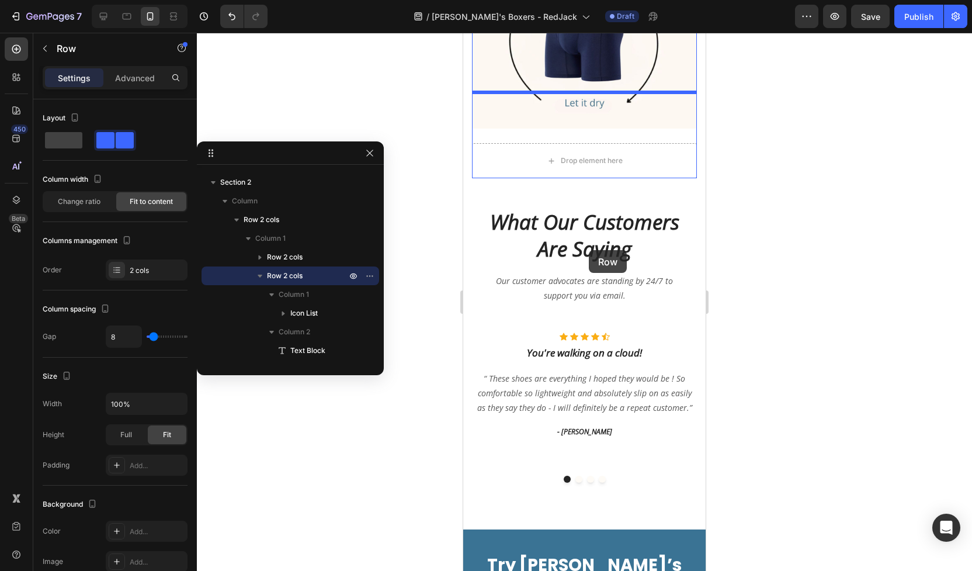
scroll to position [2894, 0]
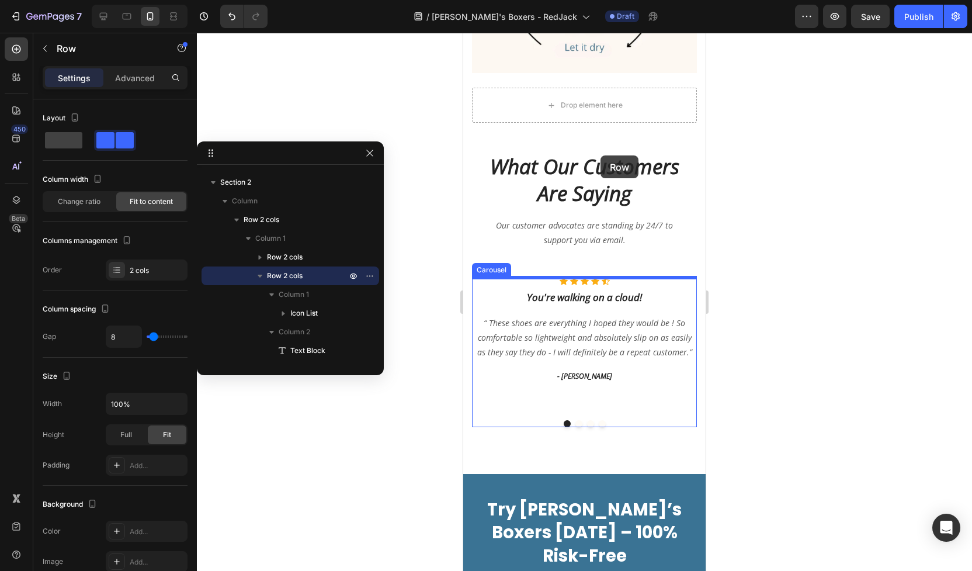
drag, startPoint x: 693, startPoint y: 423, endPoint x: 601, endPoint y: 98, distance: 337.5
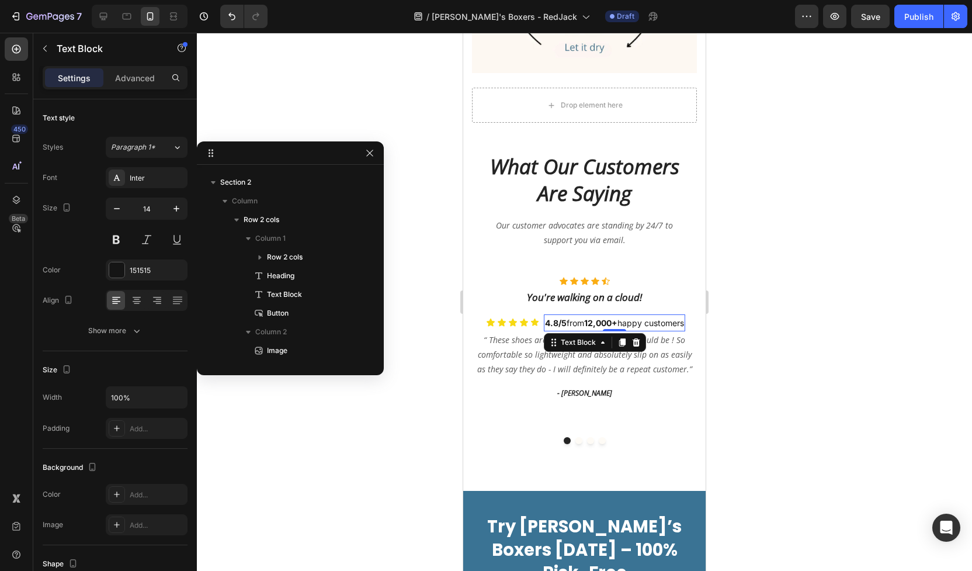
scroll to position [927, 0]
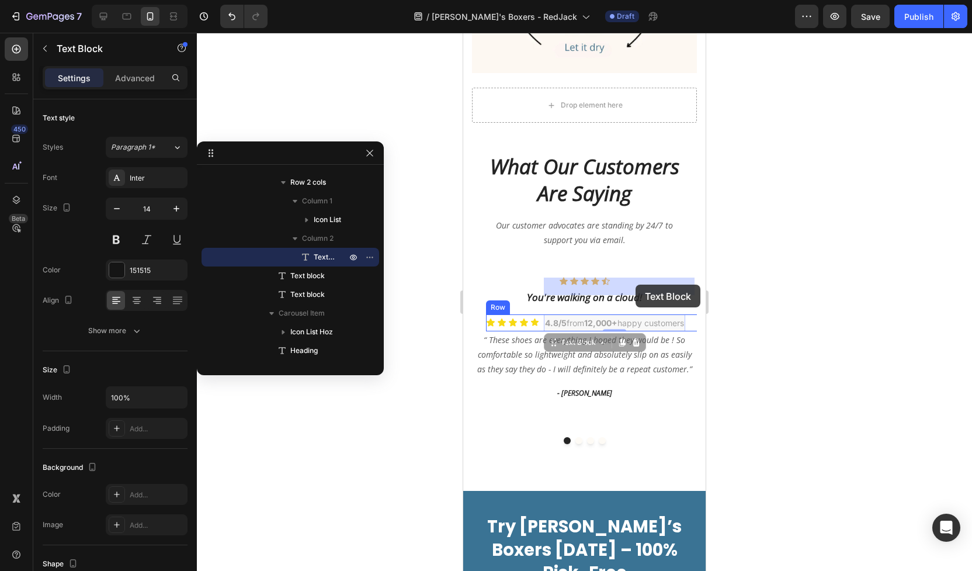
drag, startPoint x: 645, startPoint y: 285, endPoint x: 636, endPoint y: 285, distance: 9.4
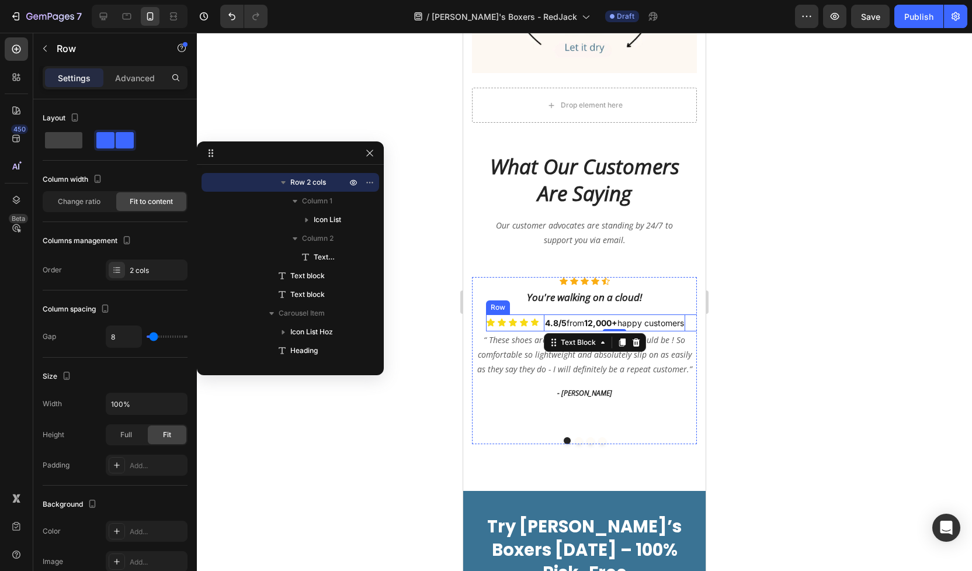
click at [696, 314] on div "Icon Icon Icon Icon Icon Icon List 4.8/5 from 12,000+ happy customers Text Bloc…" at bounding box center [598, 322] width 225 height 17
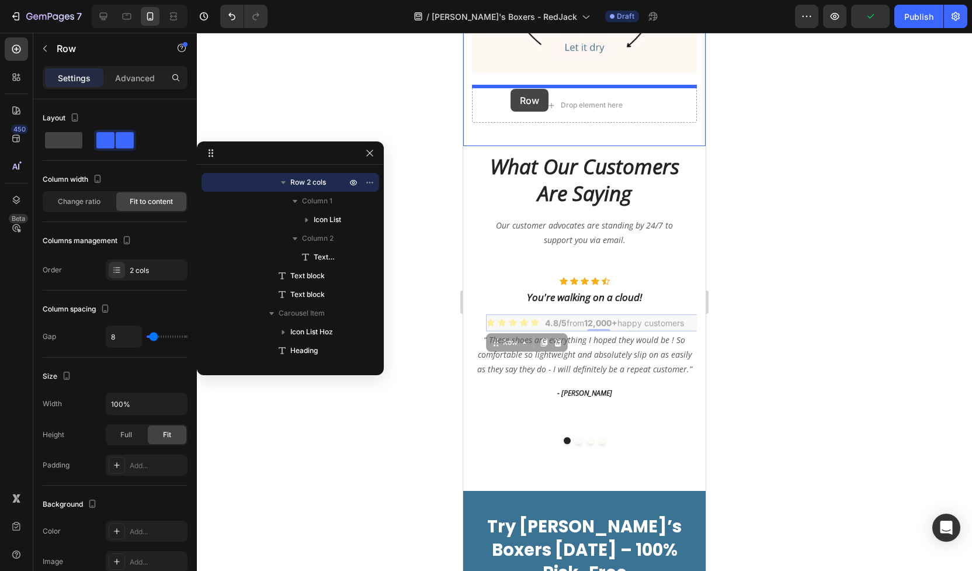
drag, startPoint x: 490, startPoint y: 305, endPoint x: 511, endPoint y: 89, distance: 217.2
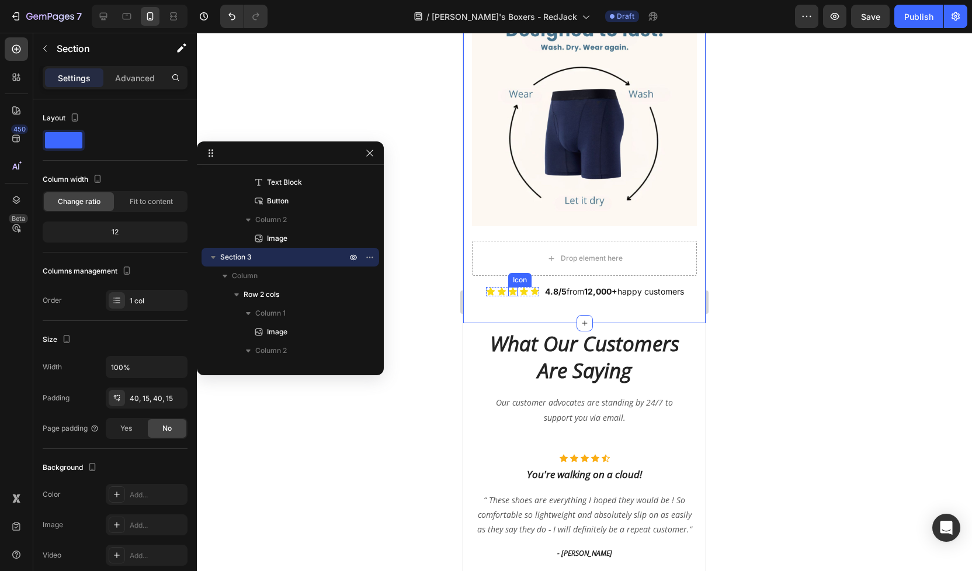
scroll to position [777, 0]
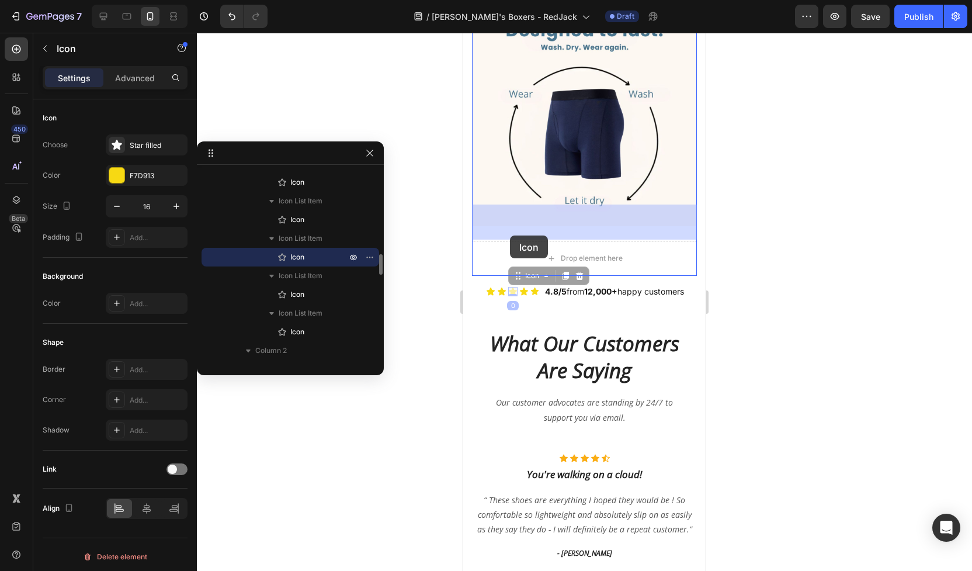
drag, startPoint x: 509, startPoint y: 257, endPoint x: 510, endPoint y: 236, distance: 21.7
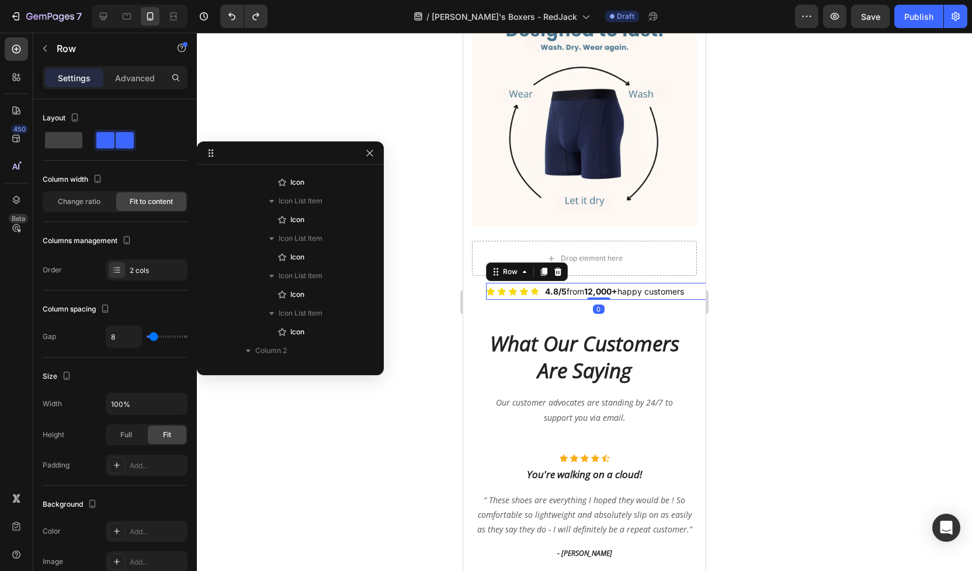
scroll to position [628, 0]
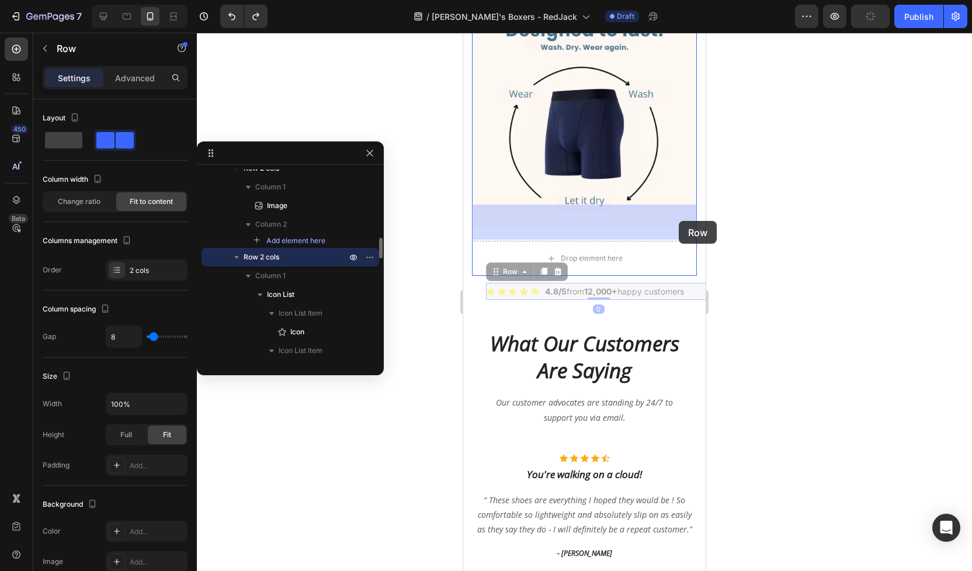
drag, startPoint x: 695, startPoint y: 254, endPoint x: 679, endPoint y: 221, distance: 36.9
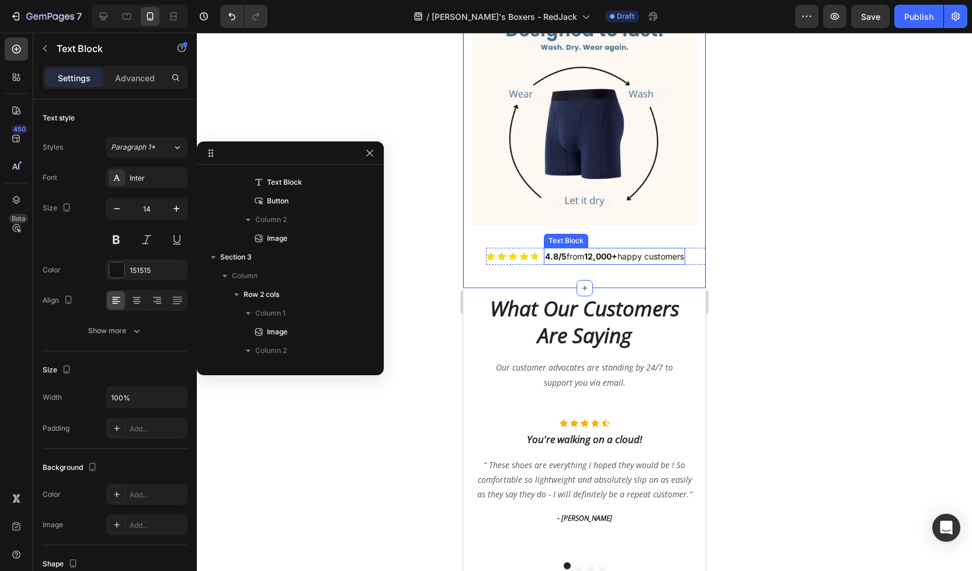
click at [652, 249] on p "4.8/5 from 12,000+ happy customers" at bounding box center [614, 256] width 139 height 15
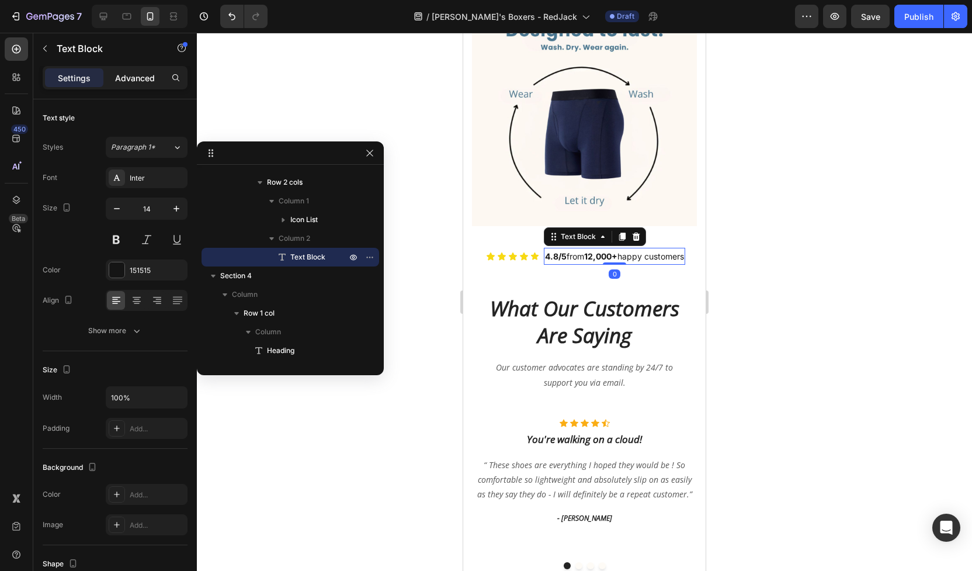
click at [139, 77] on p "Advanced" at bounding box center [135, 78] width 40 height 12
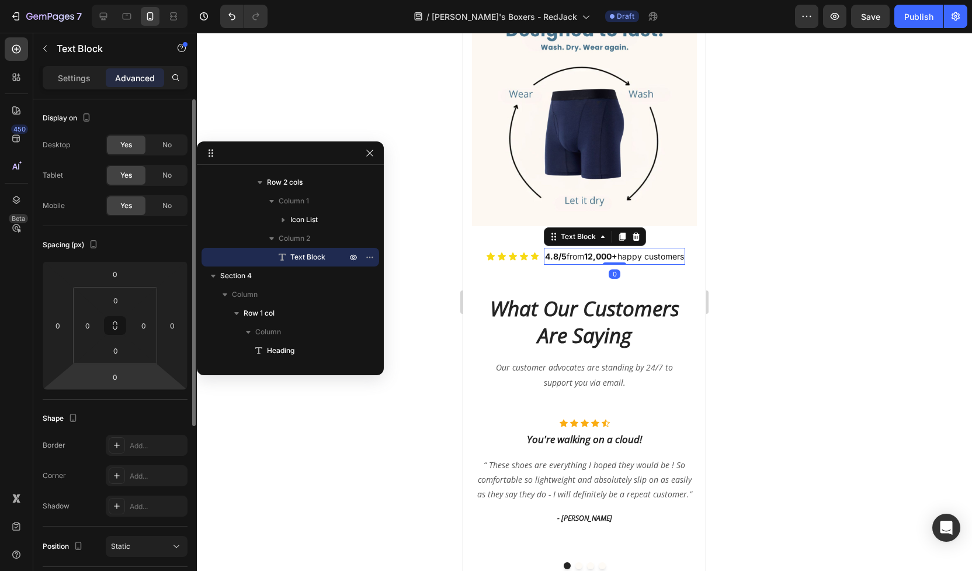
click at [99, 0] on html "7 Version history / [PERSON_NAME]'s Boxers - RedJack Draft Preview Save Publish…" at bounding box center [486, 0] width 972 height 0
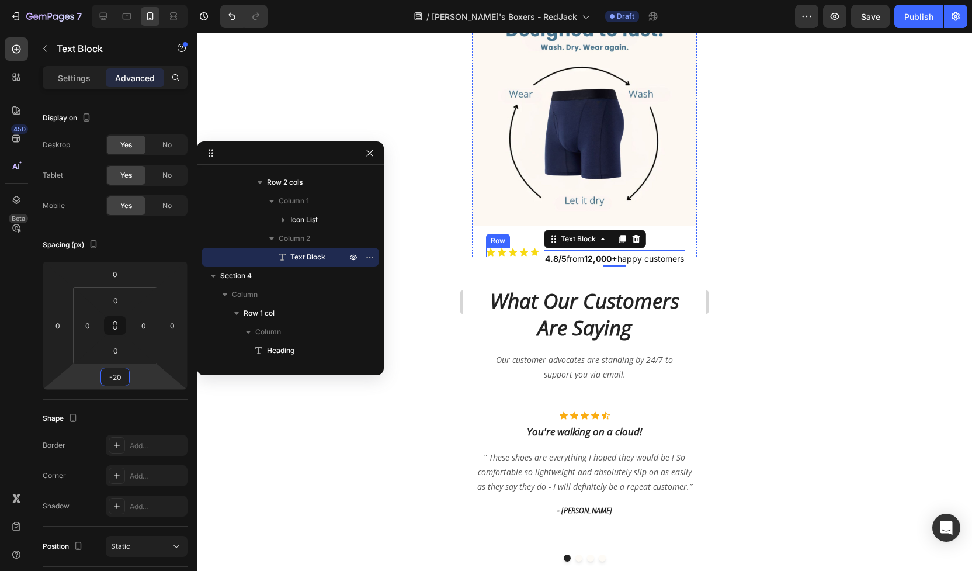
type input "0"
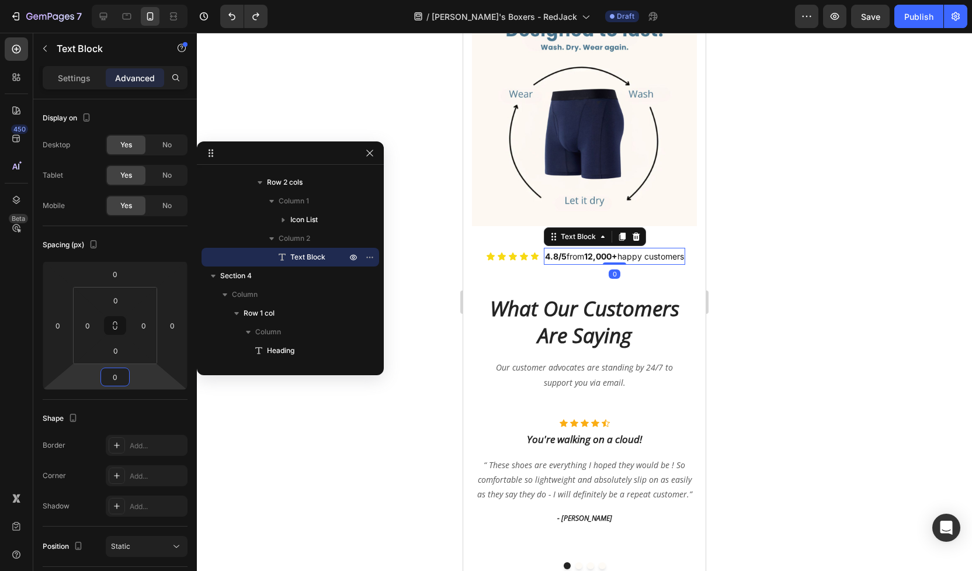
click at [684, 249] on p "4.8/5 from 12,000+ happy customers" at bounding box center [614, 256] width 139 height 15
click at [722, 228] on div at bounding box center [584, 302] width 775 height 538
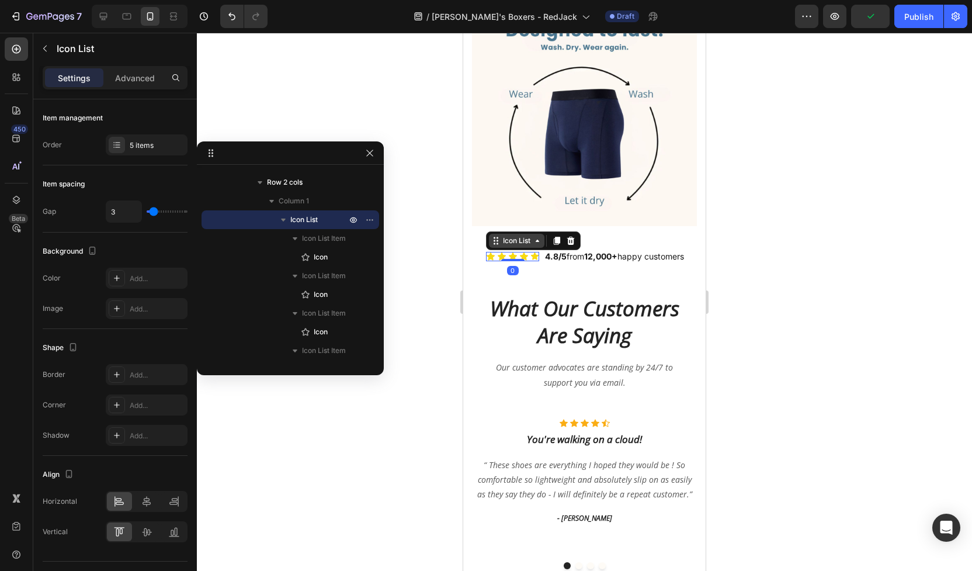
click at [511, 231] on div "Icon List" at bounding box center [533, 240] width 95 height 19
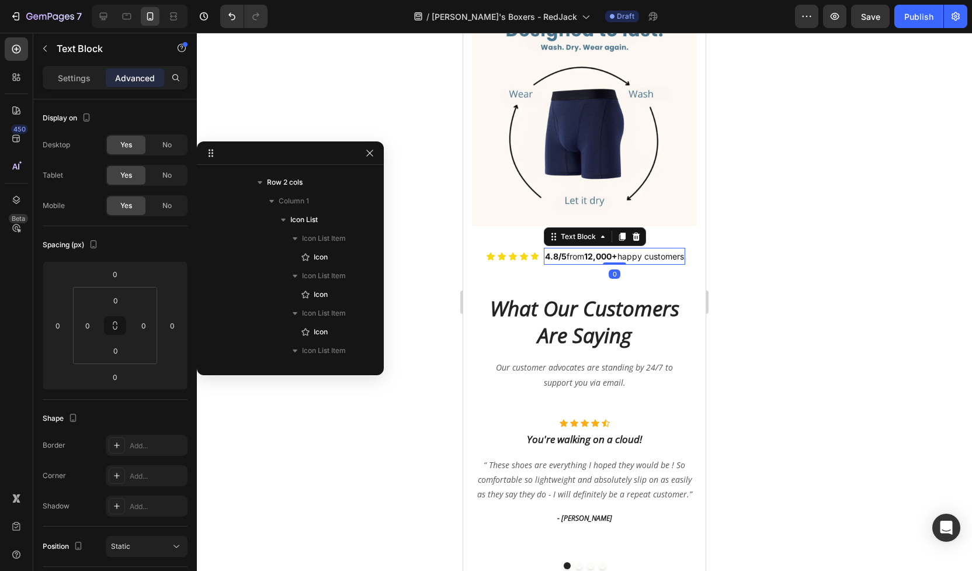
scroll to position [875, 0]
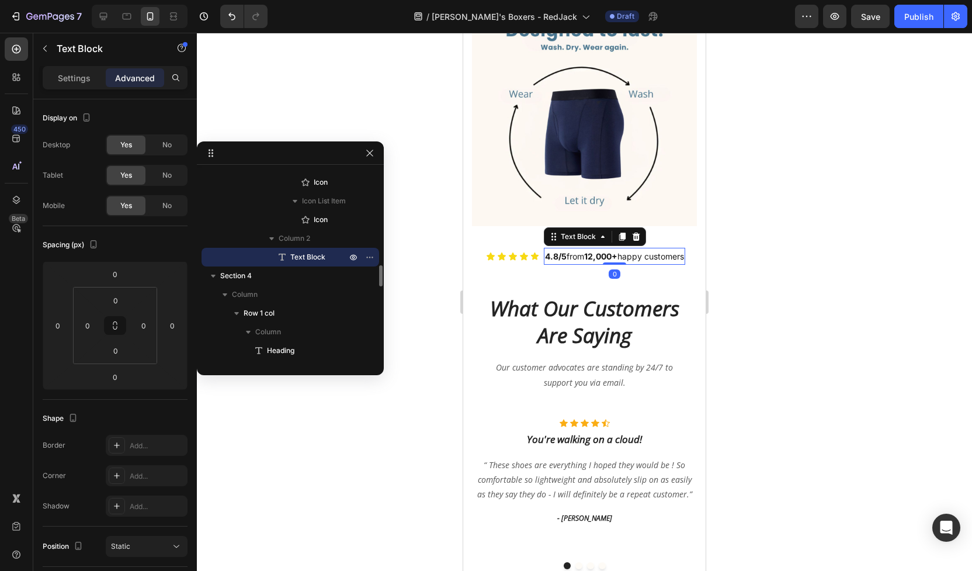
click at [607, 251] on strong "12,000+" at bounding box center [600, 256] width 33 height 10
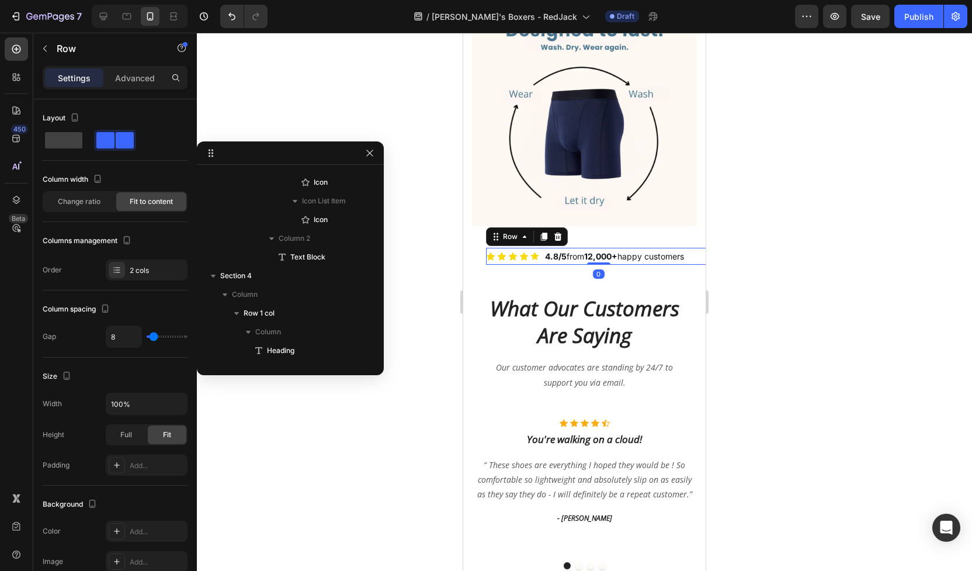
click at [541, 248] on div "Icon Icon Icon Icon Icon Icon List 4.8/5 from 12,000+ happy customers Text Bloc…" at bounding box center [598, 256] width 225 height 17
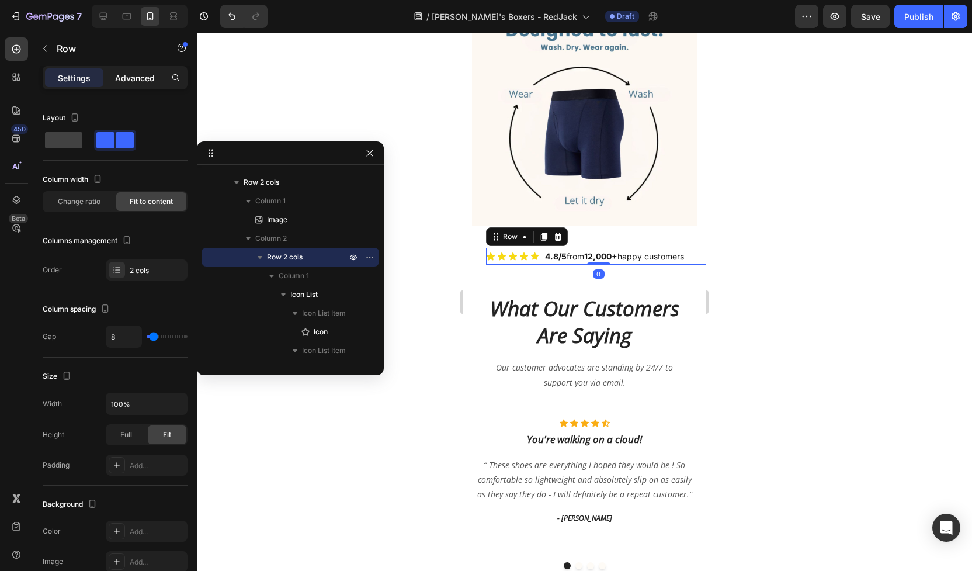
click at [122, 81] on p "Advanced" at bounding box center [135, 78] width 40 height 12
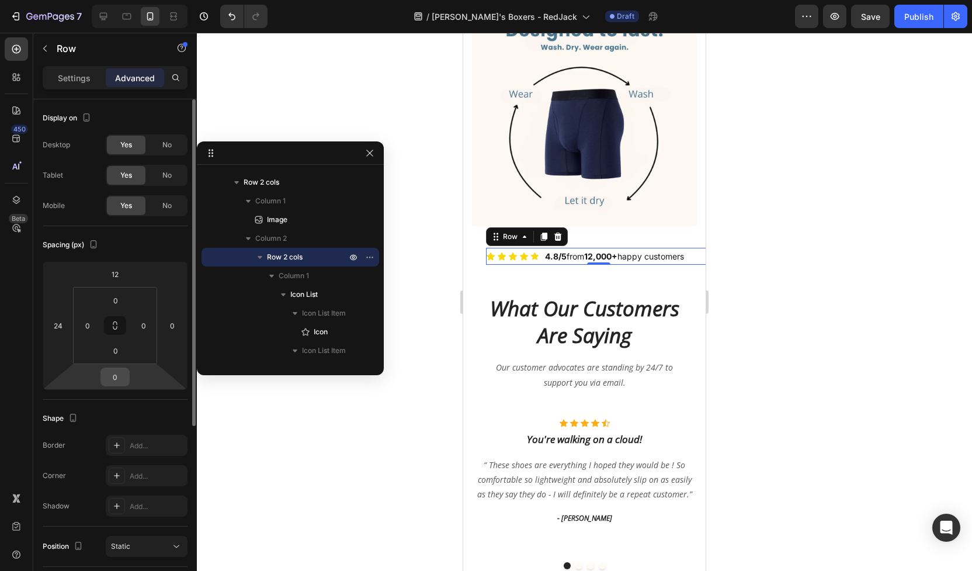
click at [121, 380] on input "0" at bounding box center [114, 377] width 23 height 18
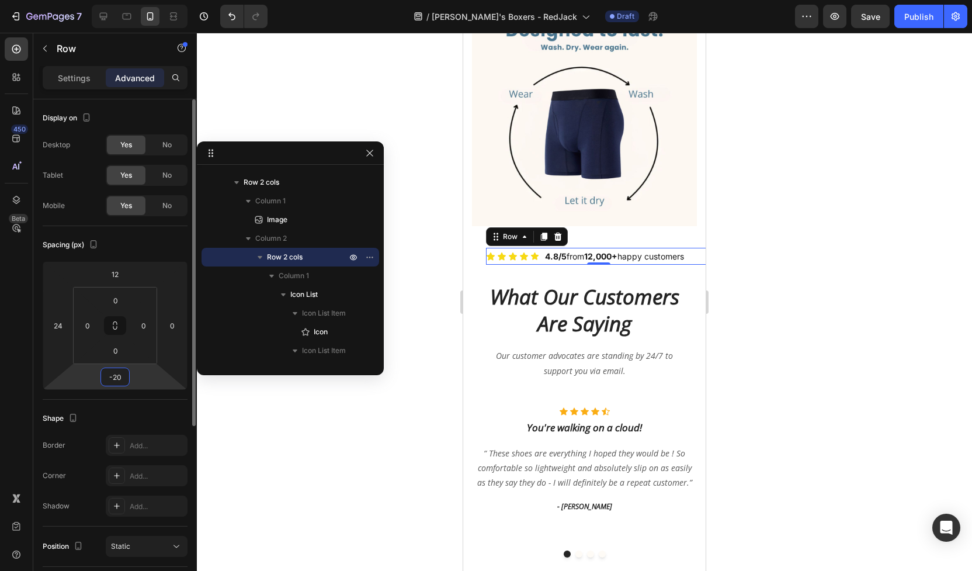
type input "-2"
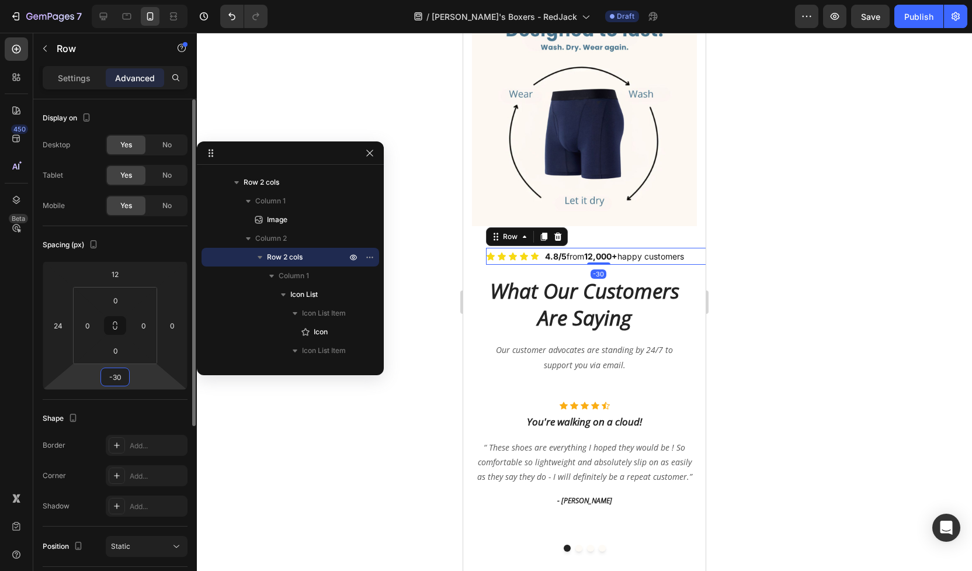
type input "-3"
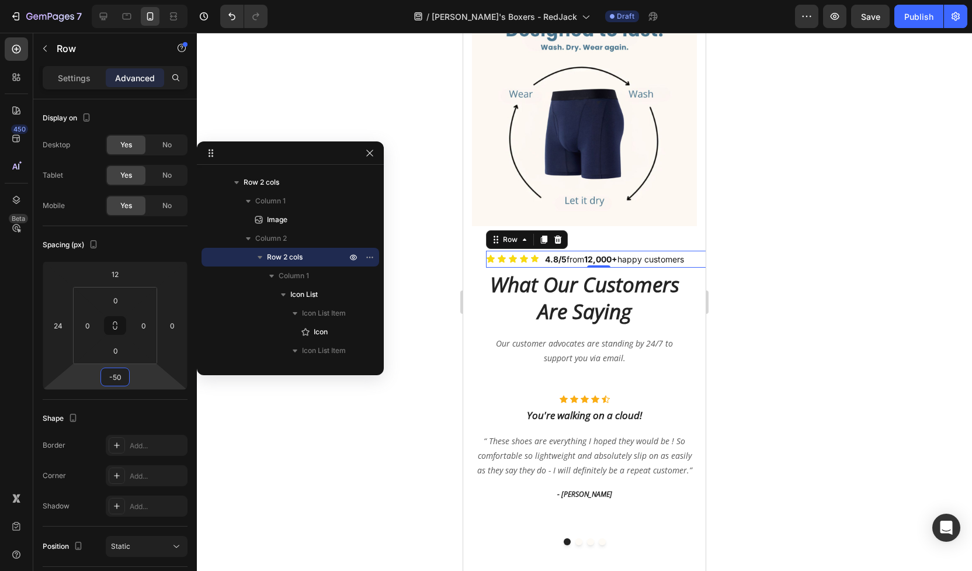
type input "-50"
click at [828, 321] on div at bounding box center [584, 302] width 775 height 538
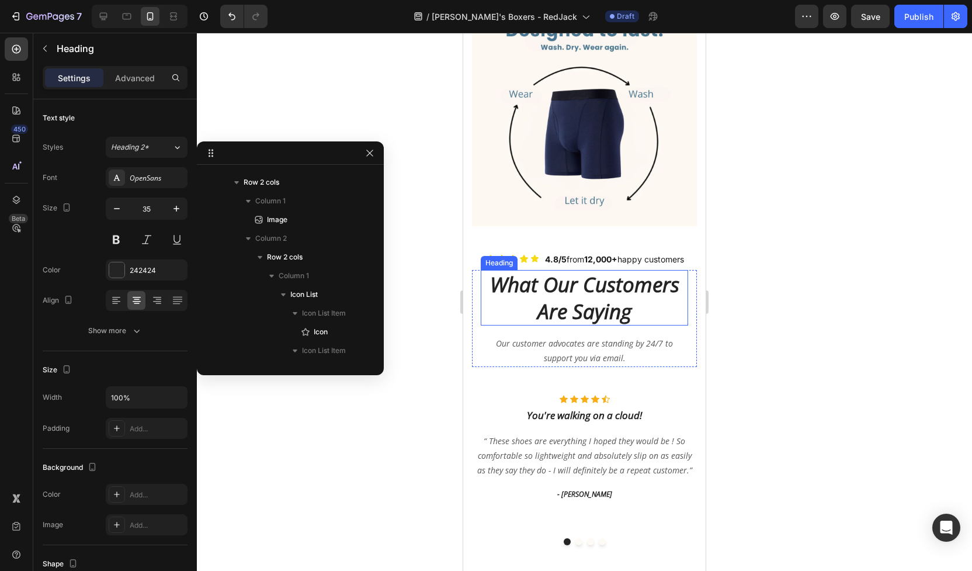
click at [606, 271] on p "What Our Customers Are Saying" at bounding box center [584, 297] width 205 height 53
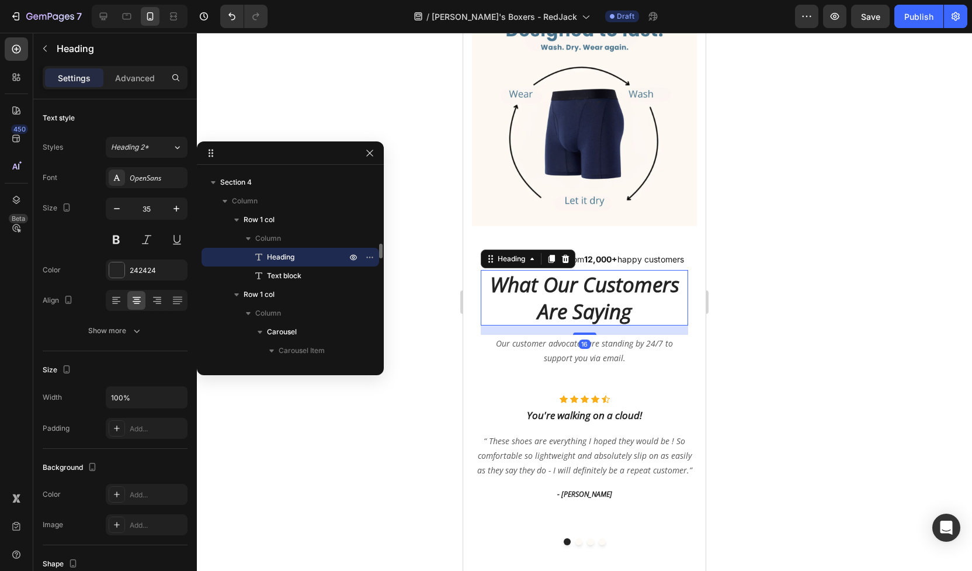
click at [606, 271] on p "What Our Customers Are Saying" at bounding box center [584, 297] width 205 height 53
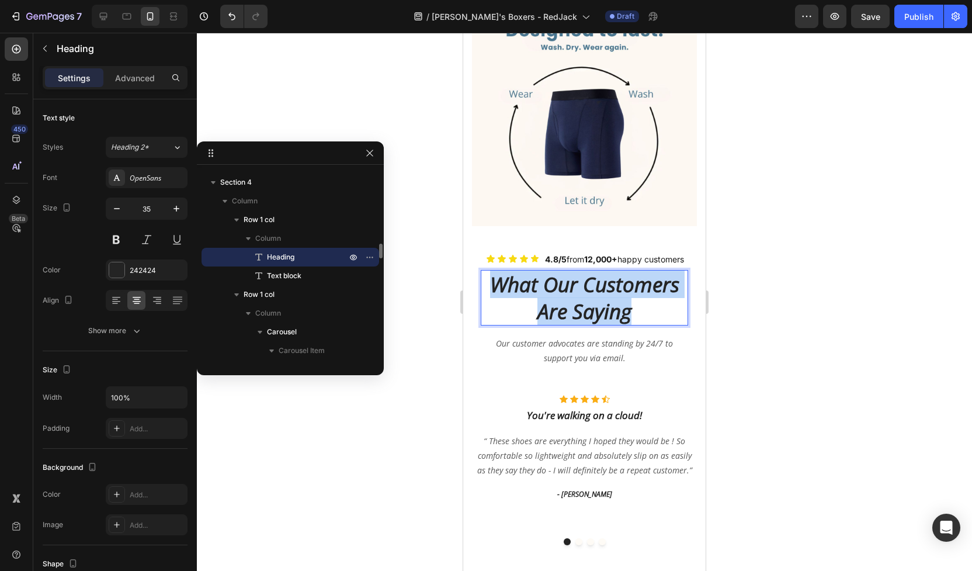
click at [606, 271] on p "What Our Customers Are Saying" at bounding box center [584, 297] width 205 height 53
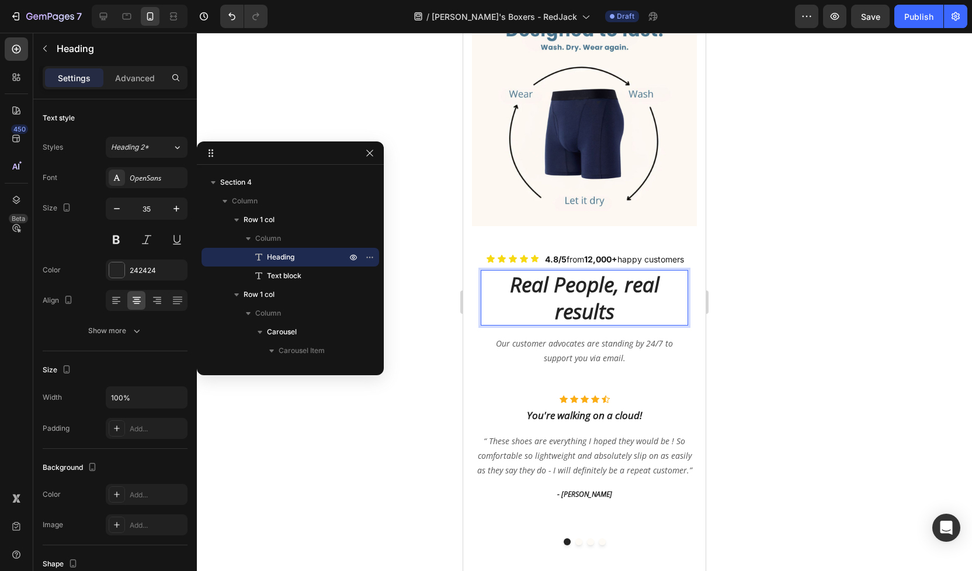
click at [588, 271] on p "Real People, real results" at bounding box center [584, 297] width 205 height 53
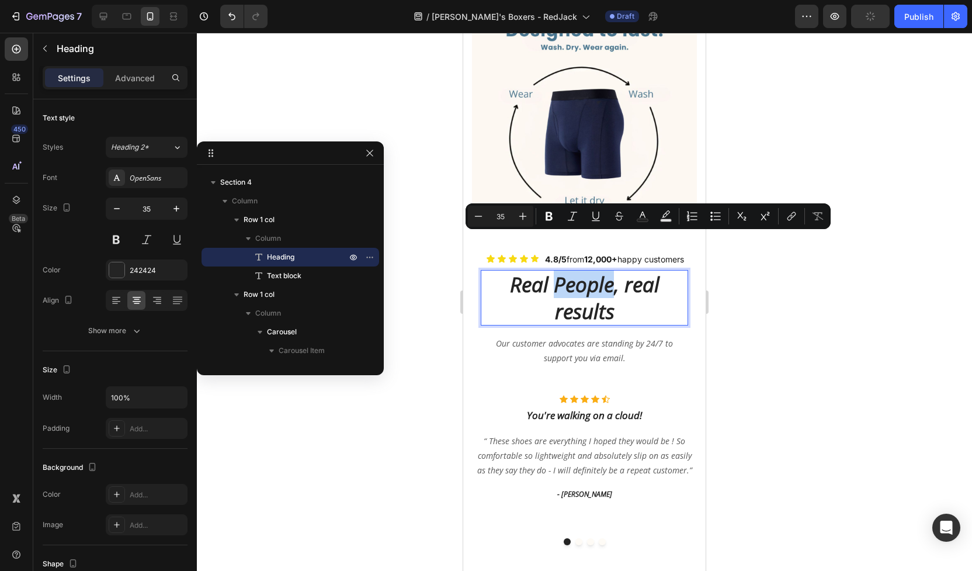
click at [588, 271] on p "Real People, real results" at bounding box center [584, 297] width 205 height 53
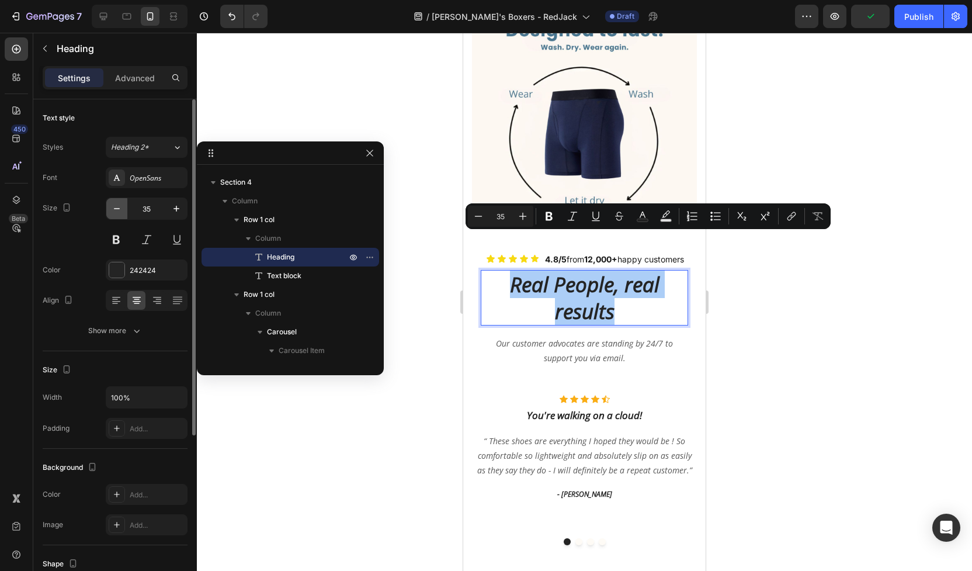
click at [116, 206] on icon "button" at bounding box center [117, 209] width 12 height 12
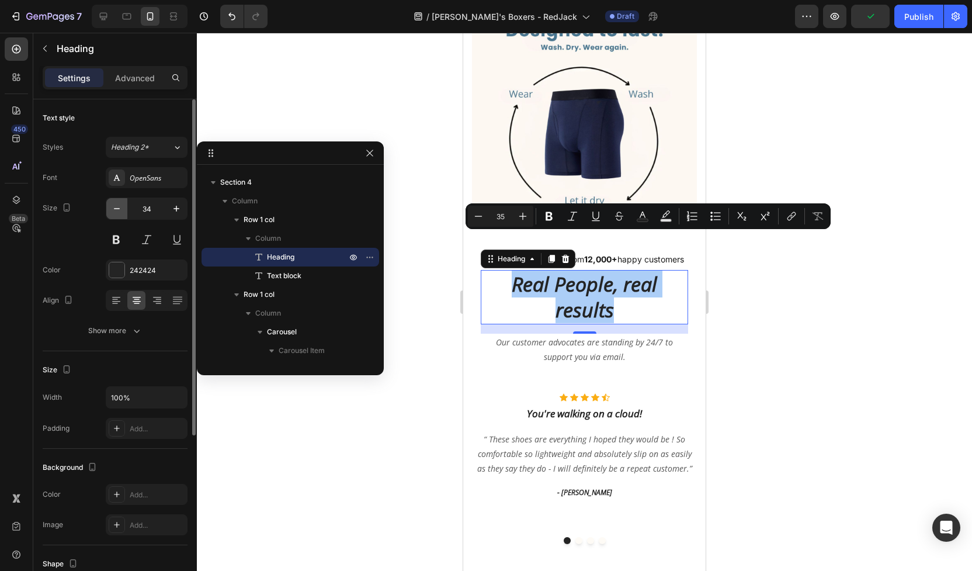
click at [116, 206] on icon "button" at bounding box center [117, 209] width 12 height 12
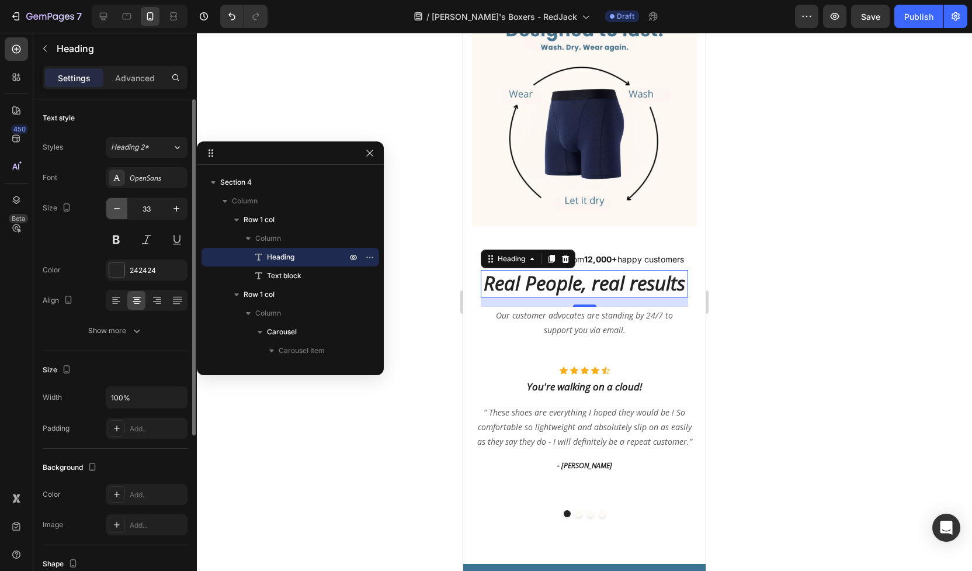
click at [116, 206] on icon "button" at bounding box center [117, 209] width 12 height 12
type input "30"
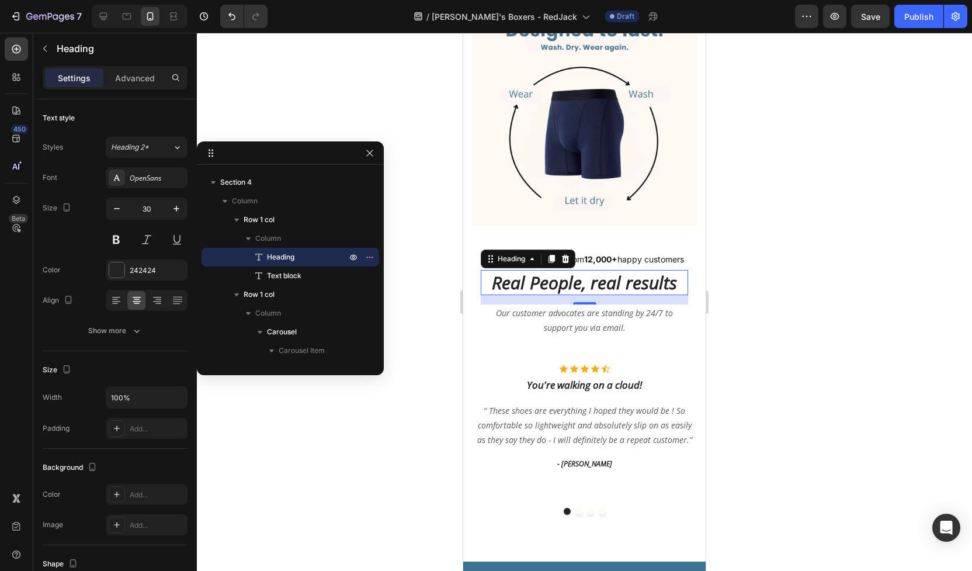
click at [774, 358] on div at bounding box center [584, 302] width 775 height 538
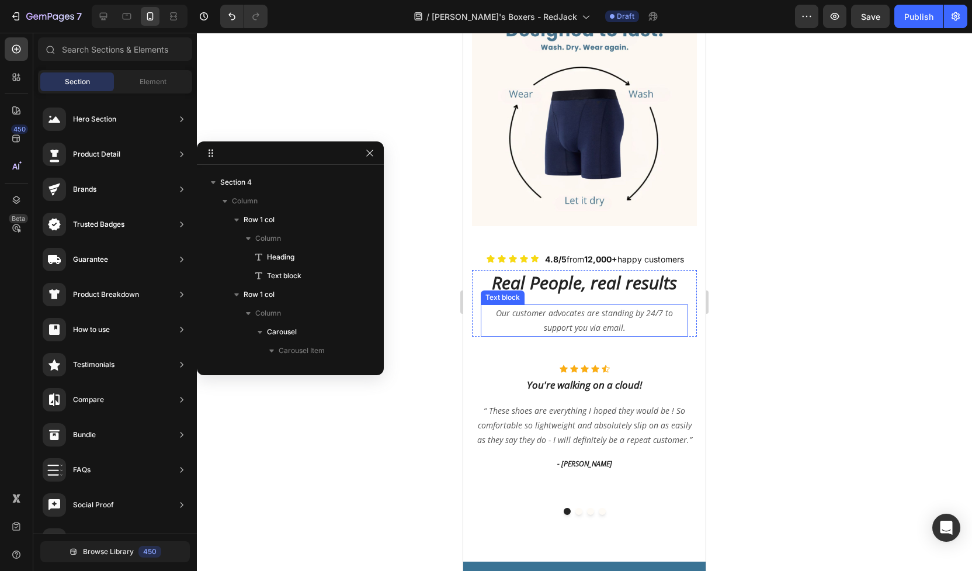
click at [599, 306] on p "Our customer advocates are standing by 24/7 to support you via email." at bounding box center [584, 320] width 205 height 29
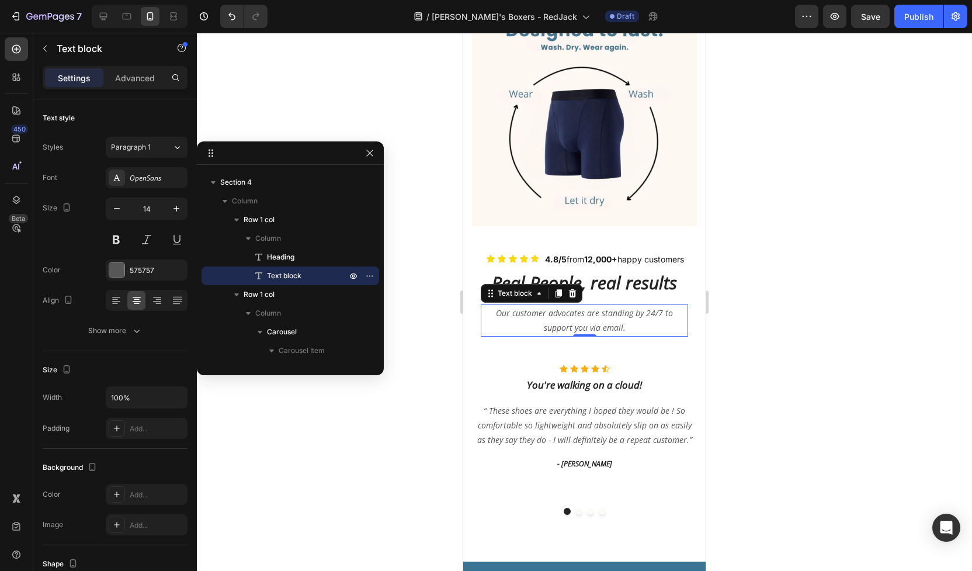
click at [599, 306] on p "Our customer advocates are standing by 24/7 to support you via email." at bounding box center [584, 320] width 205 height 29
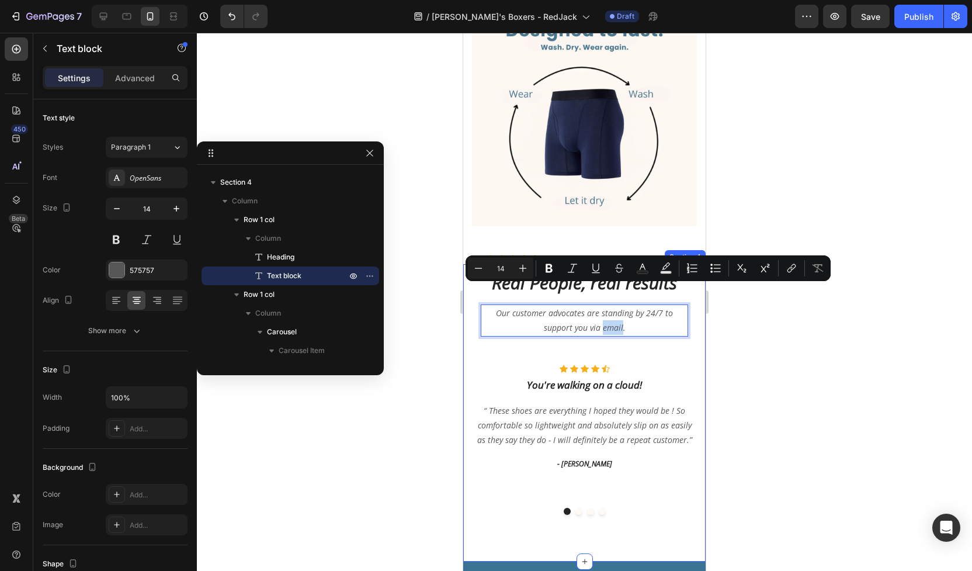
click at [678, 306] on div "Real People, real results Heading Our customer advocates are standing by 24/7 t…" at bounding box center [584, 392] width 225 height 245
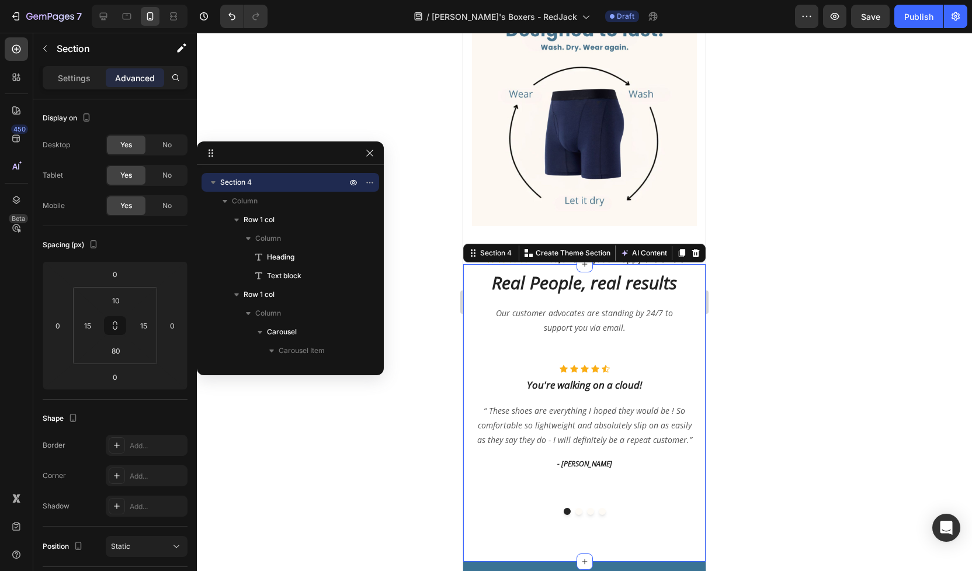
click at [768, 323] on div at bounding box center [584, 302] width 775 height 538
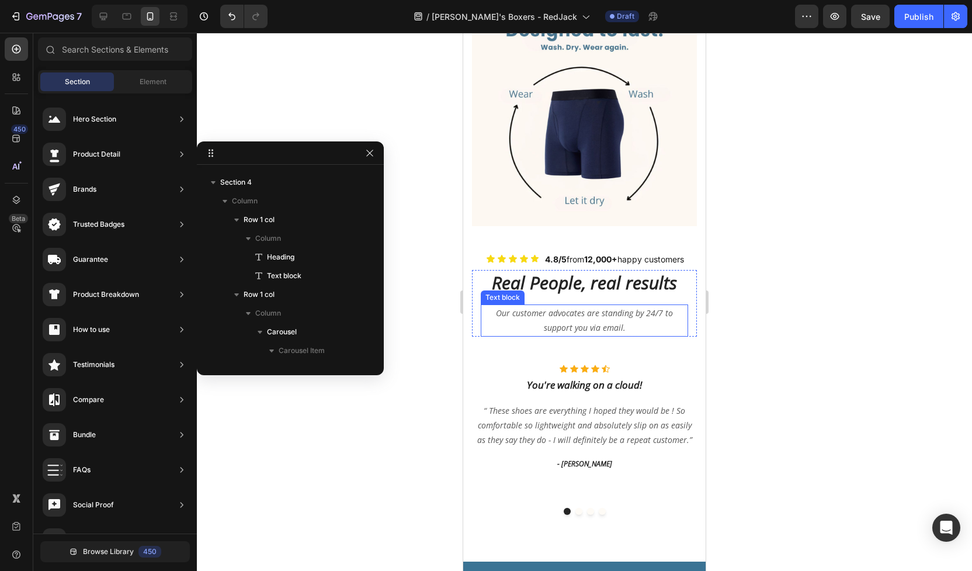
click at [650, 306] on p "Our customer advocates are standing by 24/7 to support you via email." at bounding box center [584, 320] width 205 height 29
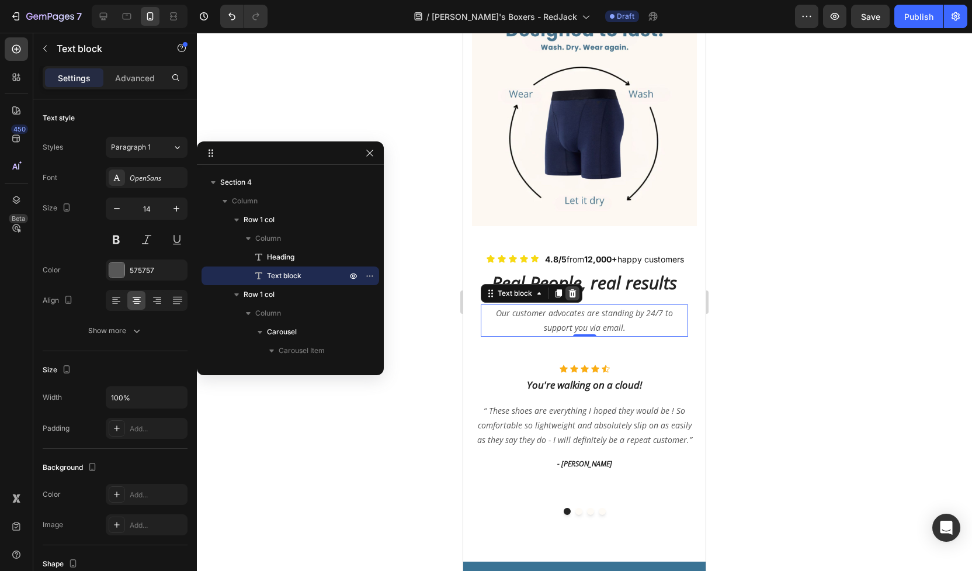
click at [576, 289] on icon at bounding box center [573, 293] width 8 height 8
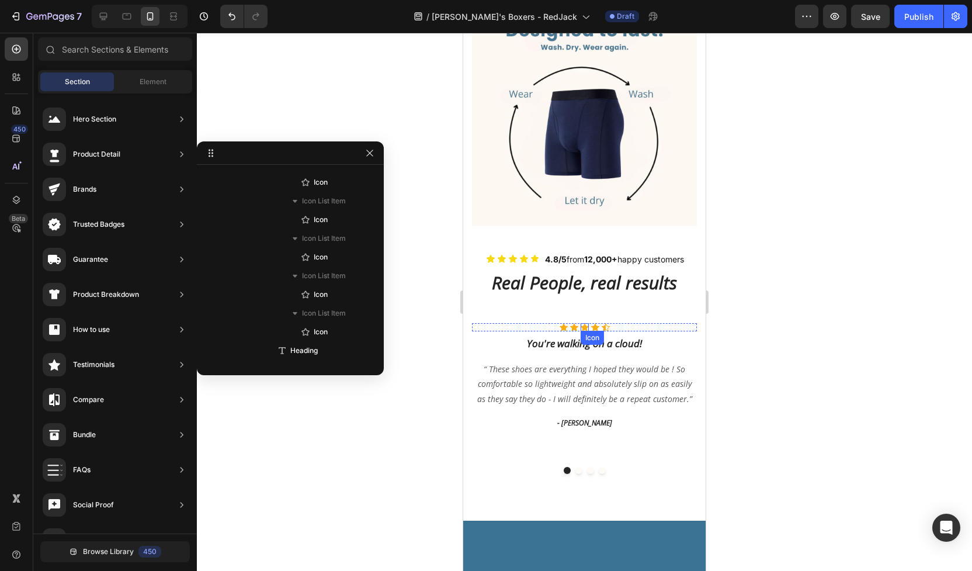
click at [587, 323] on div "Icon" at bounding box center [585, 327] width 8 height 8
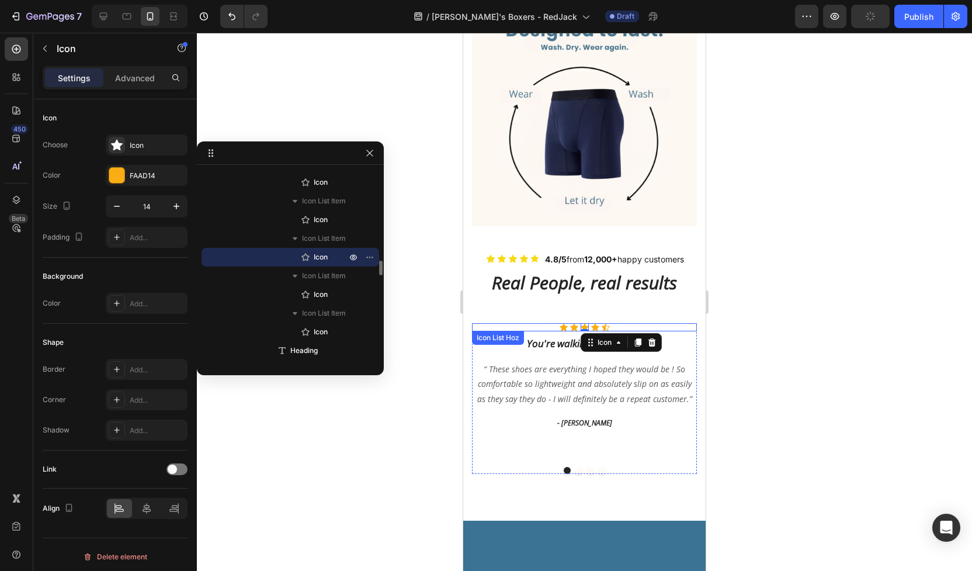
click at [536, 323] on div "Icon Icon Icon 0 Icon Icon" at bounding box center [584, 327] width 225 height 8
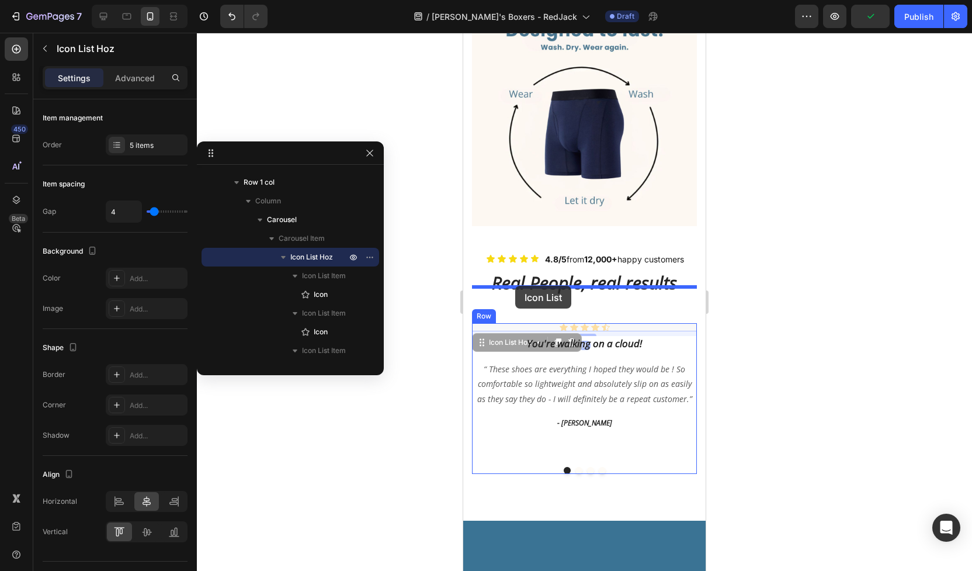
drag, startPoint x: 522, startPoint y: 291, endPoint x: 515, endPoint y: 286, distance: 8.8
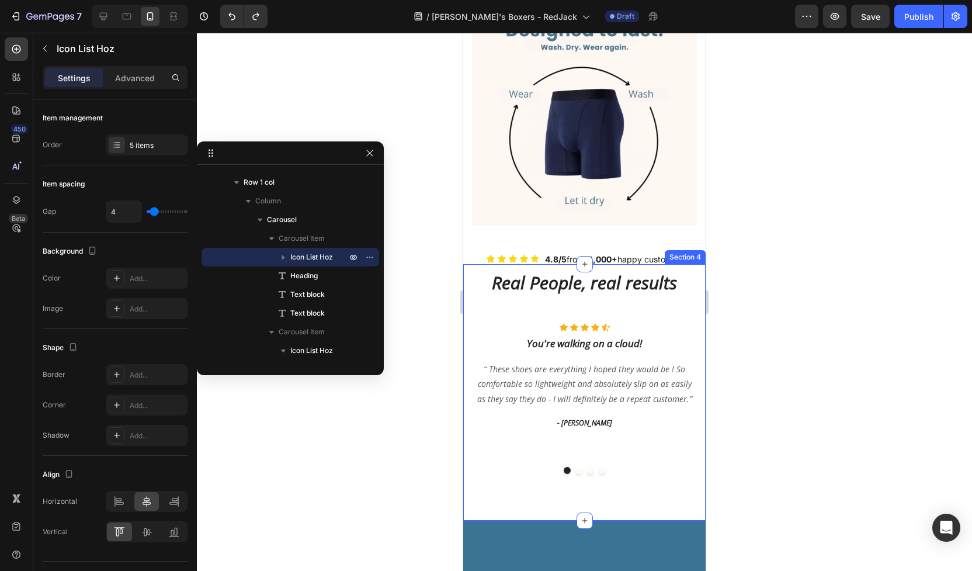
click at [468, 399] on div "Real People, real results Heading Row Icon Icon Icon Icon Icon Icon List Hoz Yo…" at bounding box center [584, 392] width 243 height 257
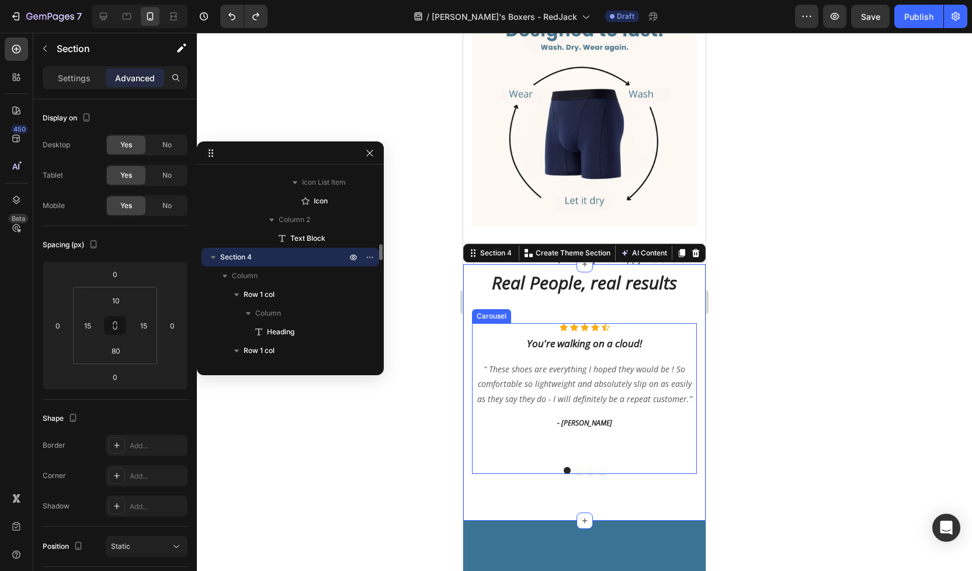
click at [534, 323] on div "Icon Icon Icon Icon Icon" at bounding box center [584, 327] width 225 height 8
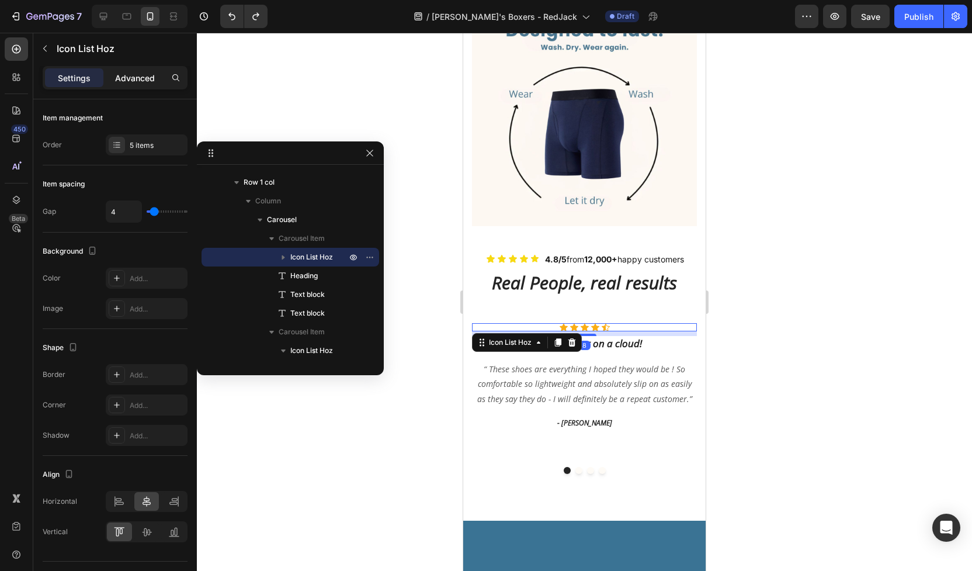
click at [147, 79] on p "Advanced" at bounding box center [135, 78] width 40 height 12
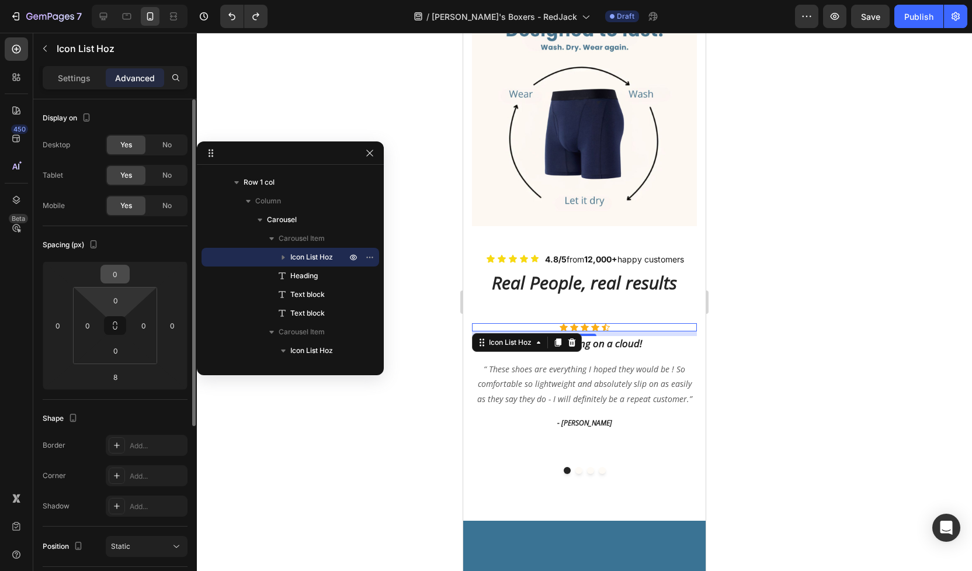
click at [124, 281] on input "0" at bounding box center [114, 274] width 23 height 18
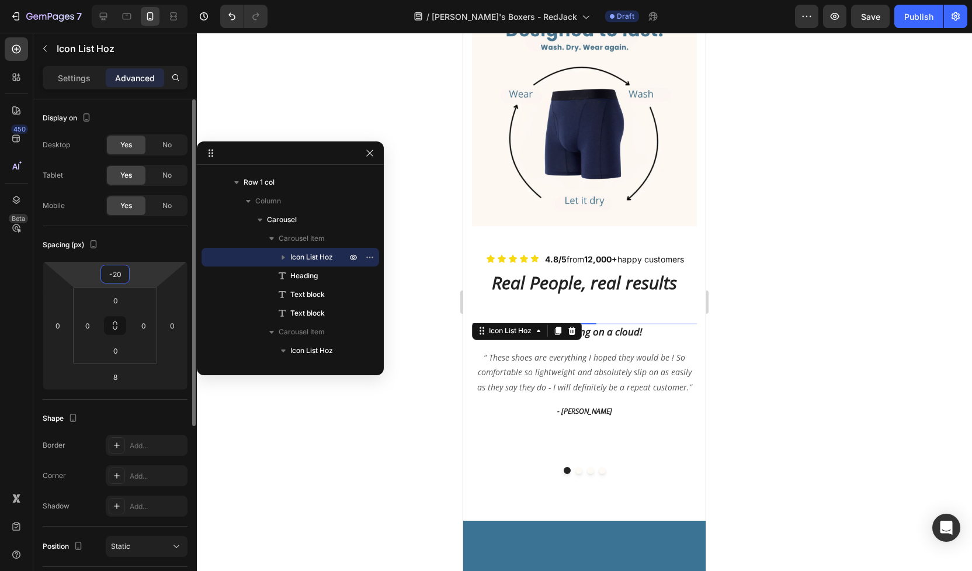
type input "0"
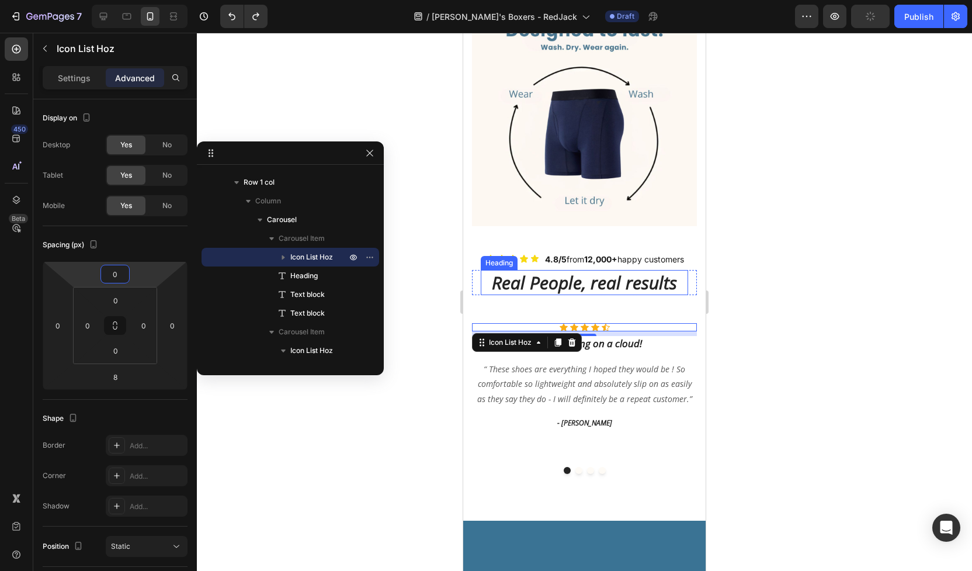
click at [563, 271] on p "Real People, real results" at bounding box center [584, 282] width 205 height 23
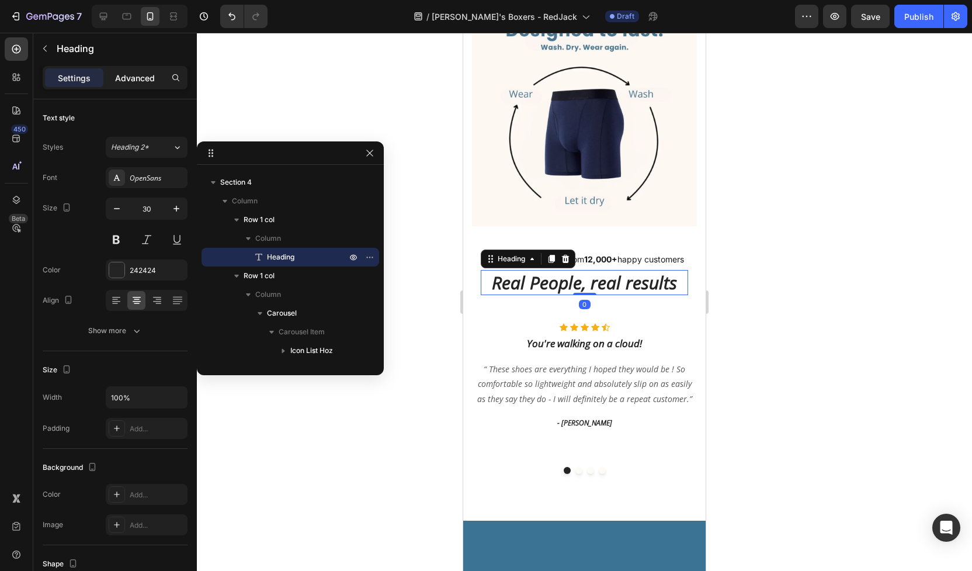
click at [144, 74] on p "Advanced" at bounding box center [135, 78] width 40 height 12
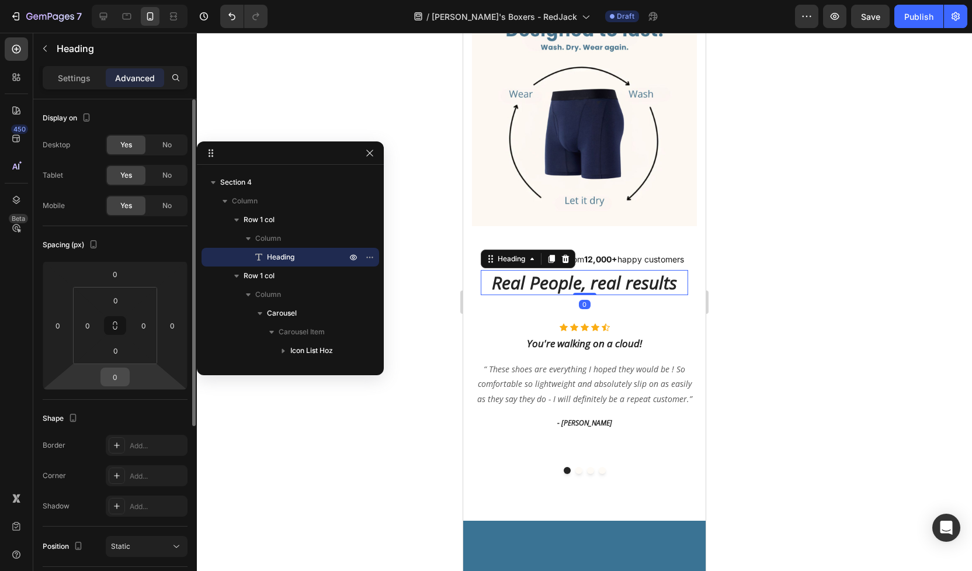
click at [122, 378] on input "0" at bounding box center [114, 377] width 23 height 18
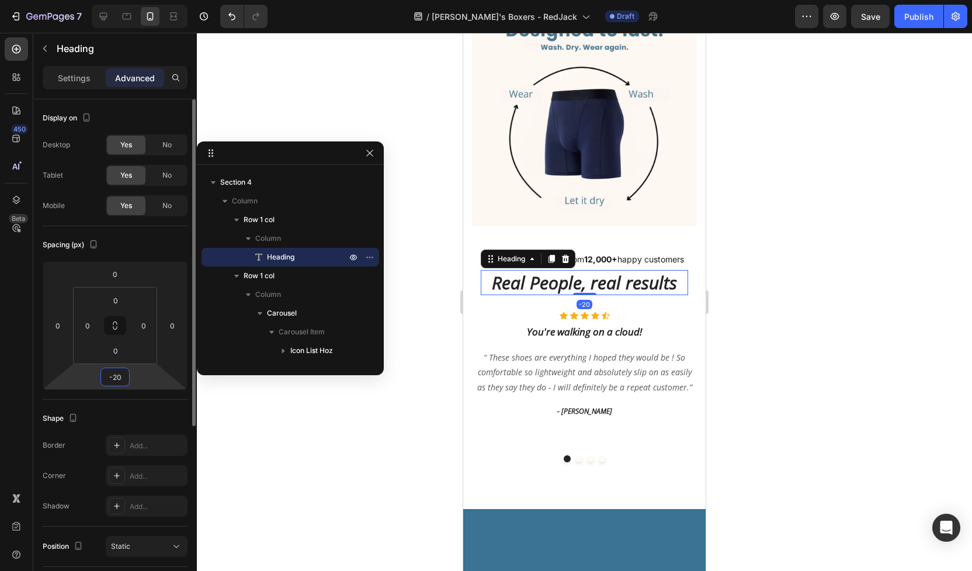
type input "-2"
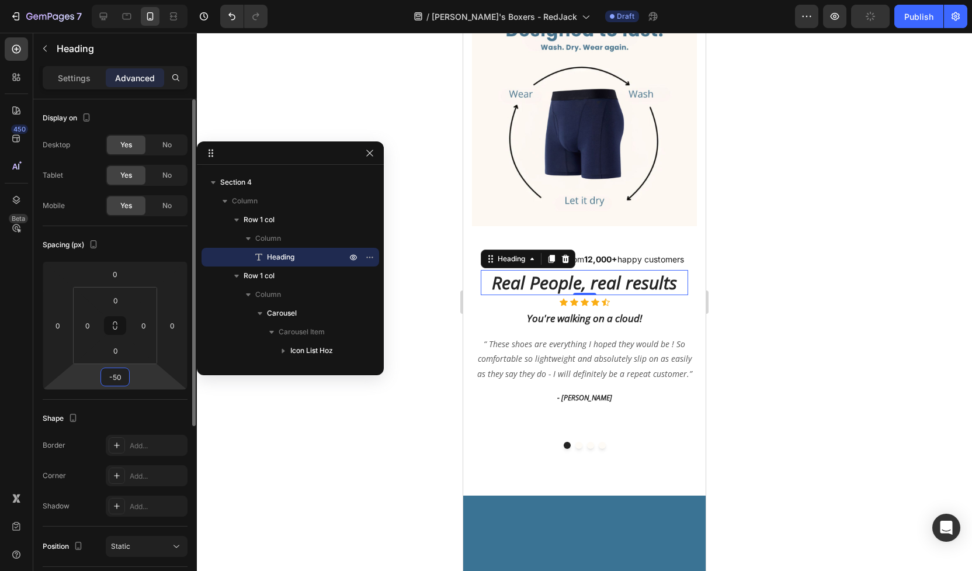
type input "-5"
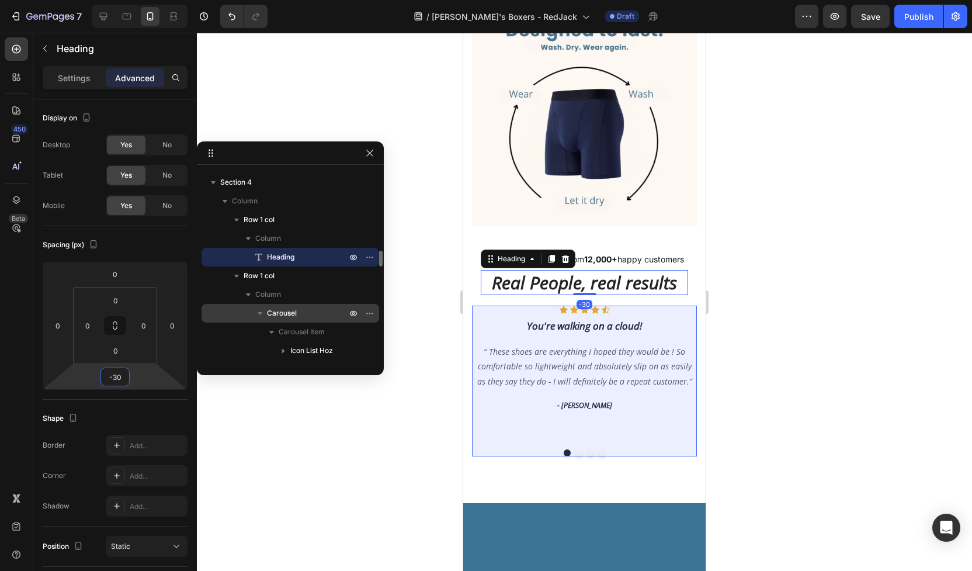
type input "-3"
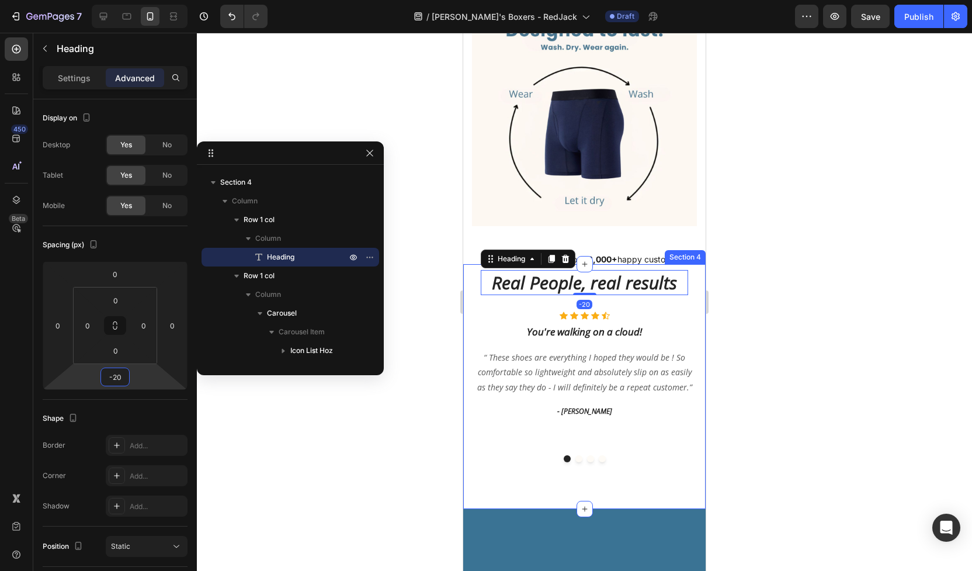
type input "-20"
click at [766, 288] on div at bounding box center [584, 302] width 775 height 538
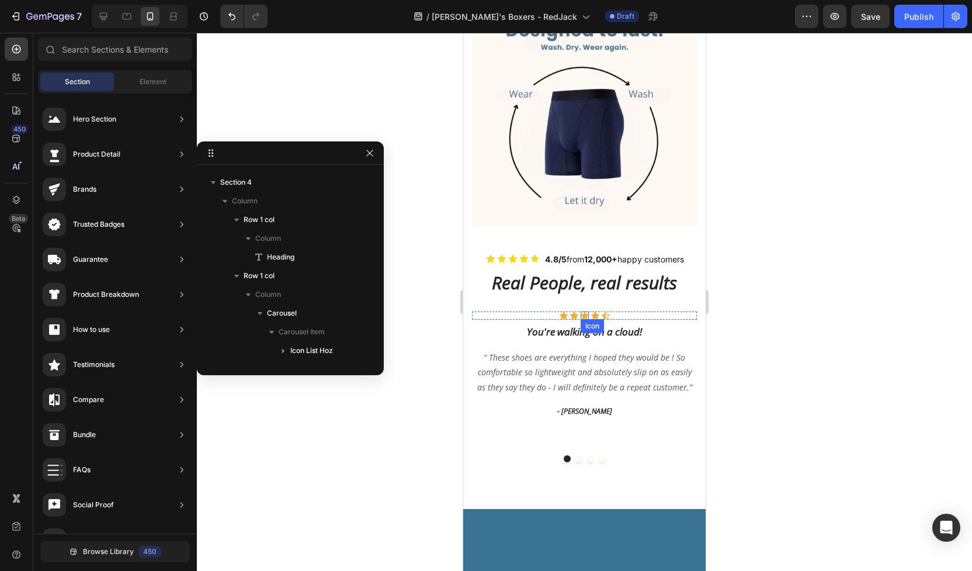
scroll to position [1175, 0]
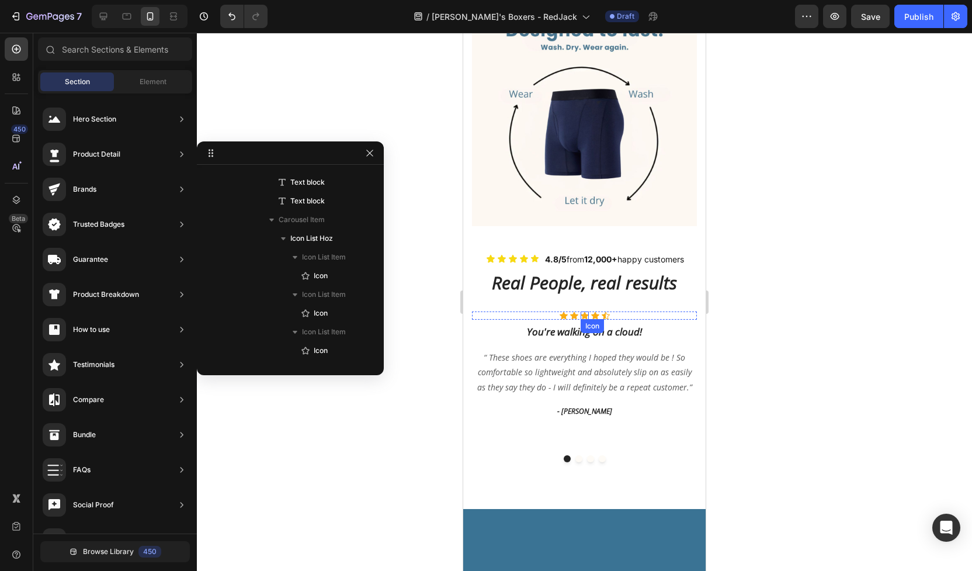
click at [583, 311] on div "Icon" at bounding box center [585, 315] width 8 height 8
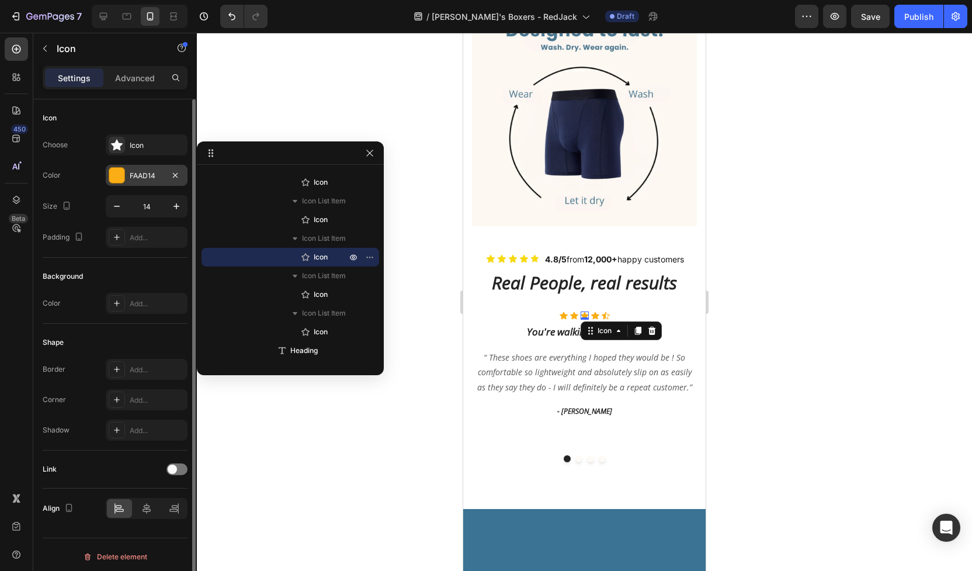
click at [119, 172] on div at bounding box center [116, 175] width 15 height 15
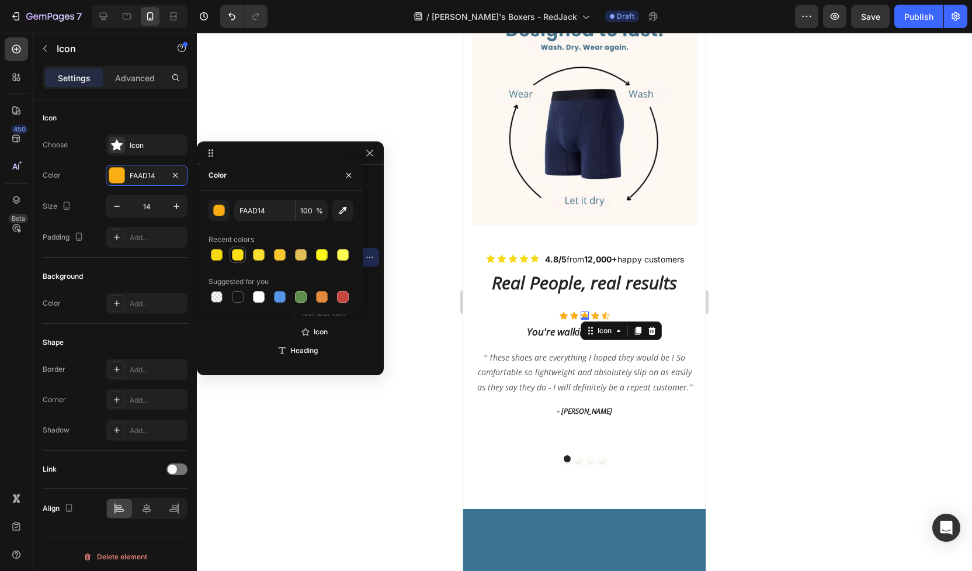
click at [237, 257] on div at bounding box center [238, 255] width 12 height 12
click at [219, 253] on div at bounding box center [217, 255] width 12 height 12
type input "F7D913"
click at [533, 311] on div "Icon Icon Icon 0 Icon Icon" at bounding box center [584, 315] width 225 height 8
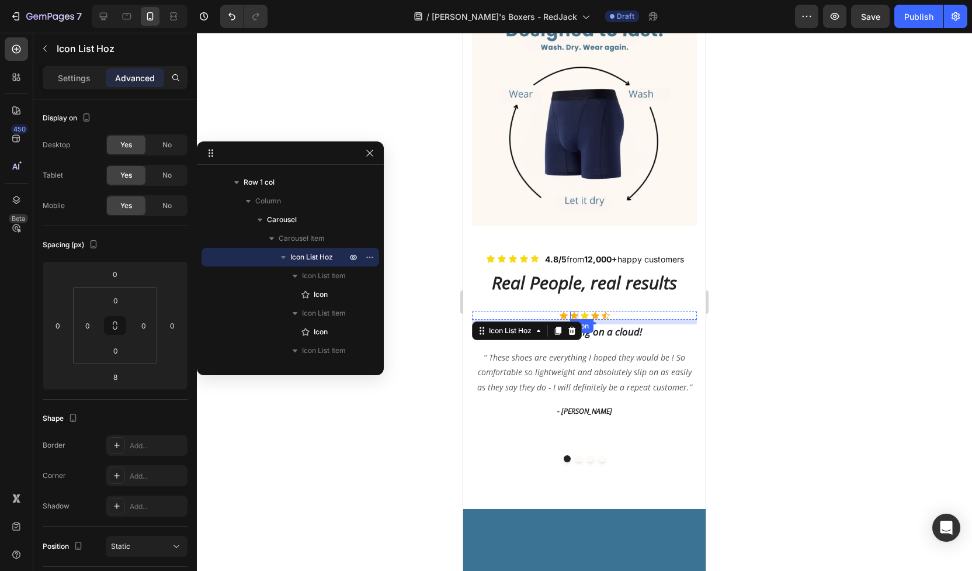
click at [573, 311] on div "Icon" at bounding box center [574, 315] width 8 height 8
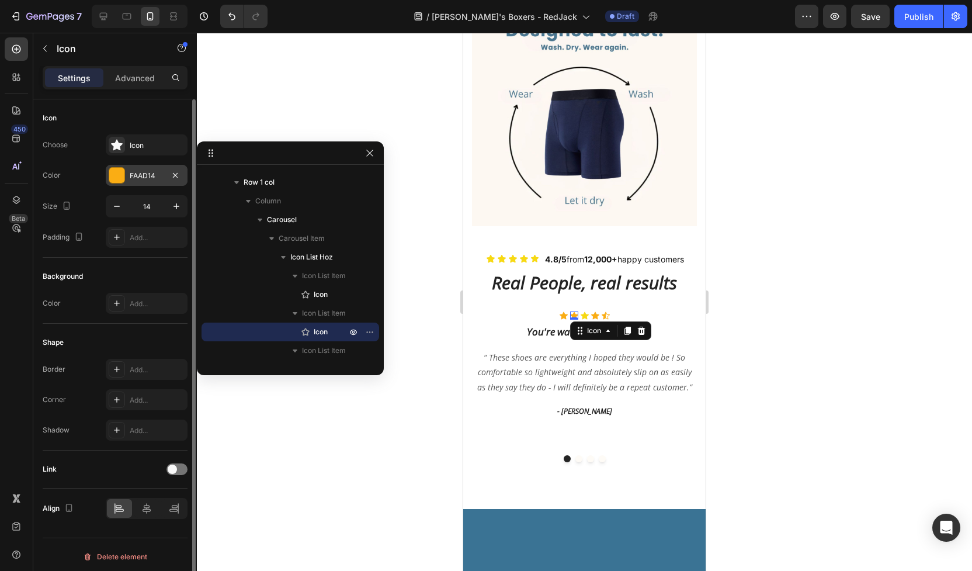
click at [120, 176] on div at bounding box center [116, 175] width 15 height 15
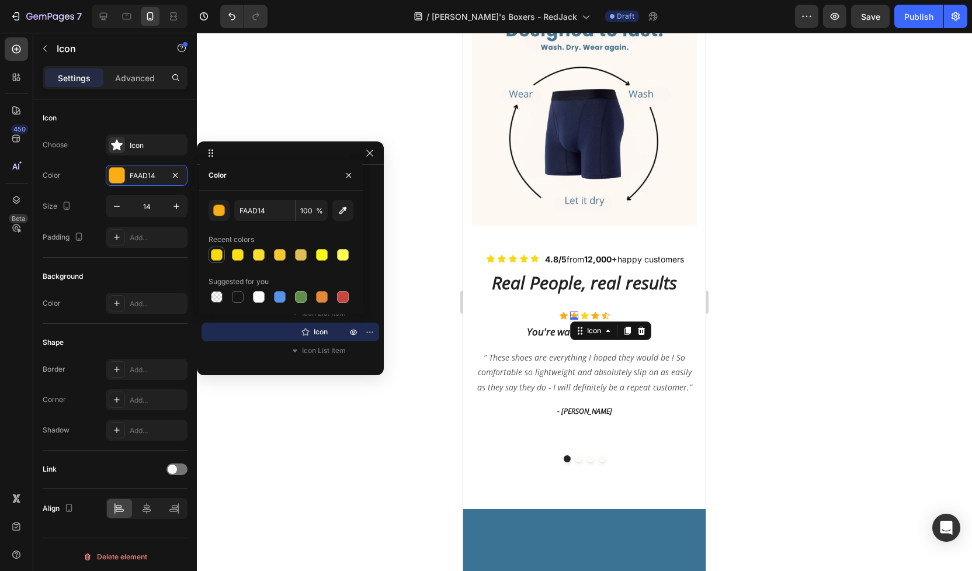
click at [220, 257] on div at bounding box center [217, 255] width 12 height 12
type input "F7D913"
click at [563, 312] on icon at bounding box center [564, 316] width 8 height 8
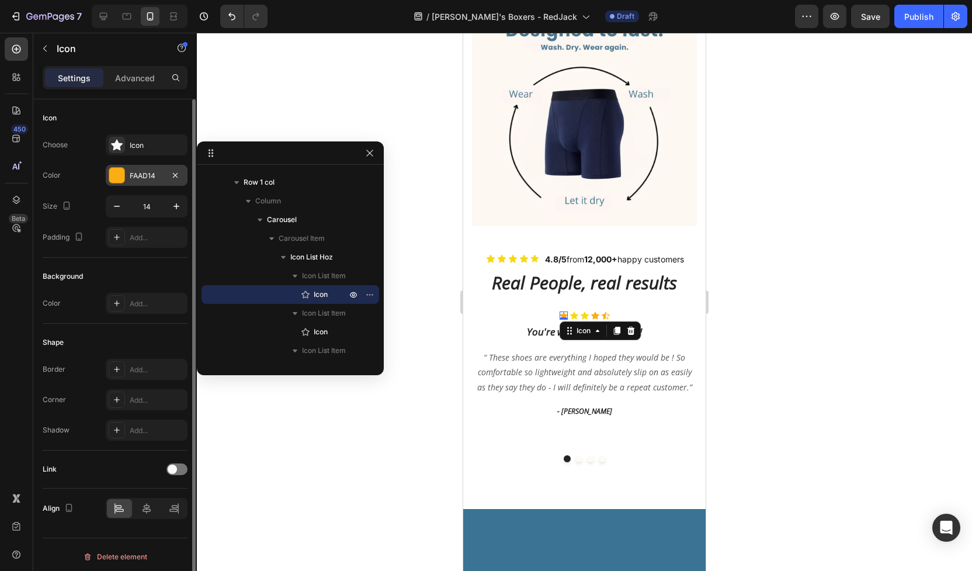
click at [108, 168] on div "FAAD14" at bounding box center [147, 175] width 82 height 21
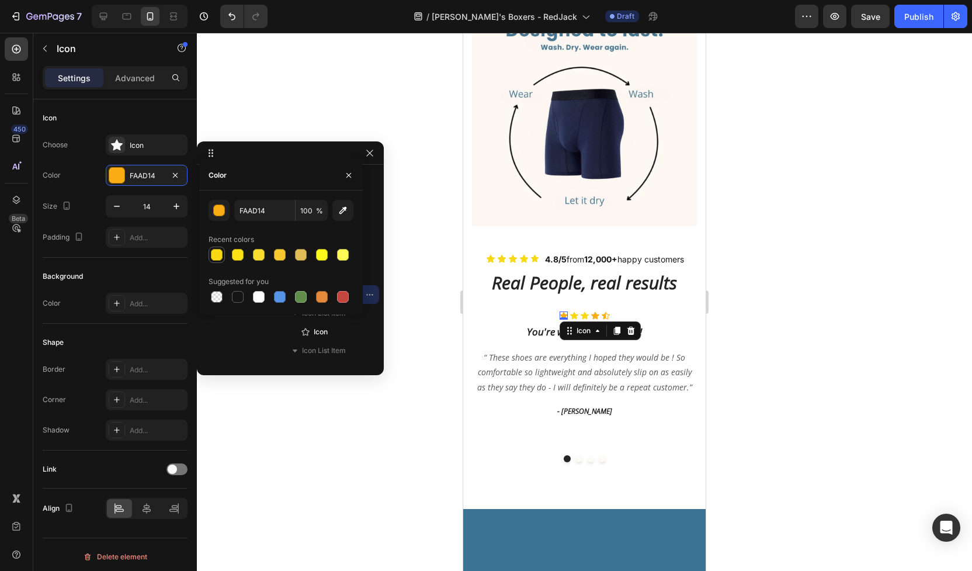
click at [219, 255] on div at bounding box center [217, 255] width 12 height 12
type input "F7D913"
click at [594, 312] on icon at bounding box center [595, 316] width 8 height 8
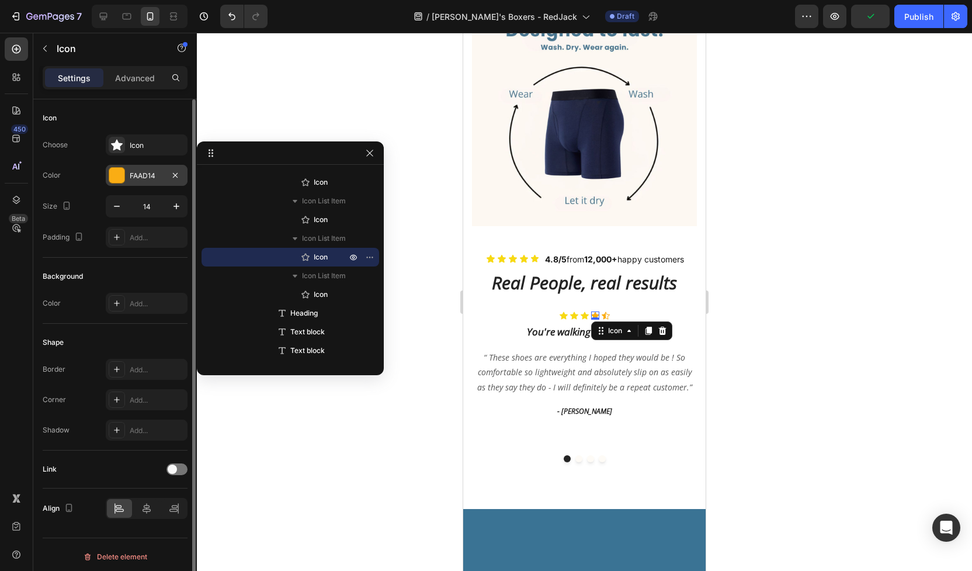
click at [122, 168] on div at bounding box center [116, 175] width 15 height 15
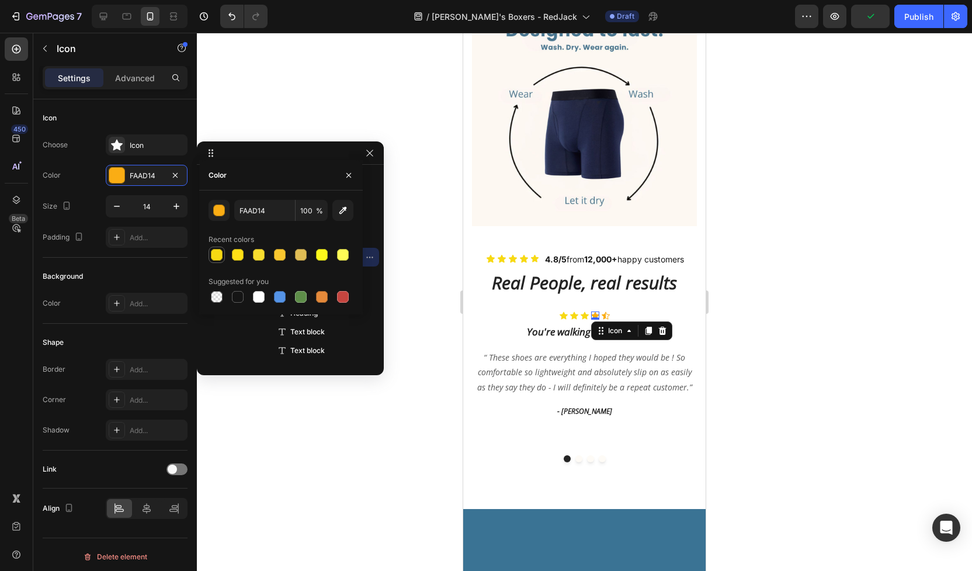
click at [215, 250] on div at bounding box center [217, 255] width 12 height 12
type input "F7D913"
click at [606, 312] on icon at bounding box center [606, 316] width 8 height 8
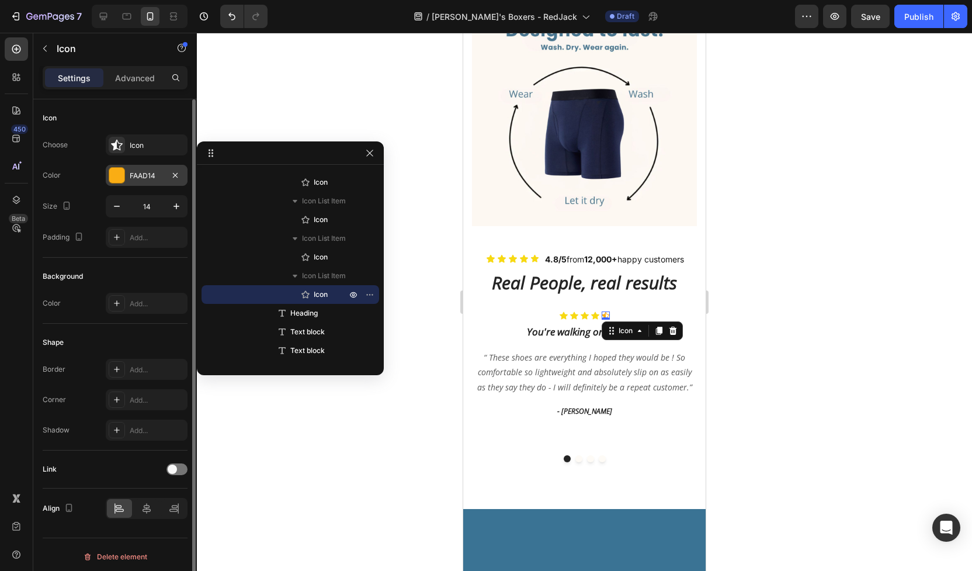
click at [119, 176] on div at bounding box center [116, 175] width 15 height 15
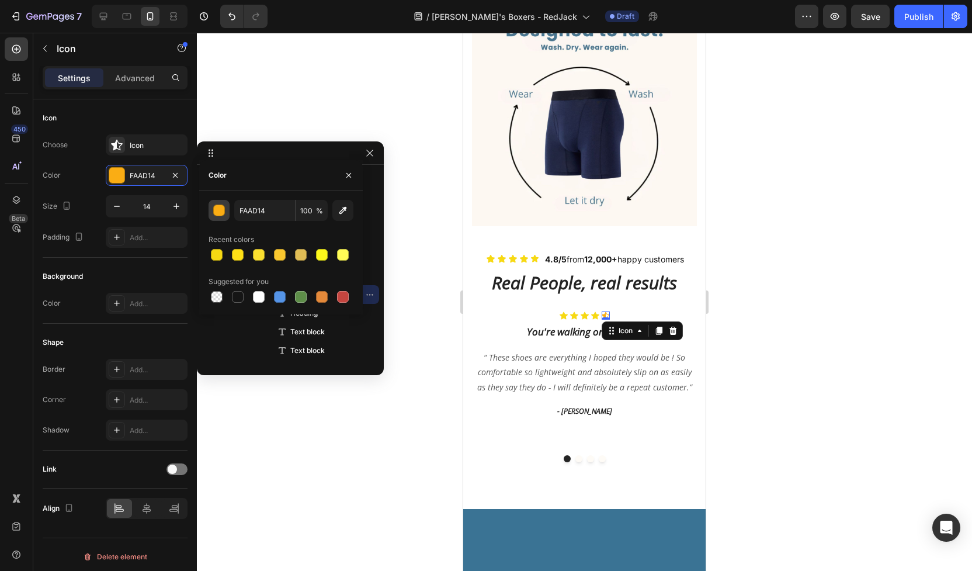
click at [217, 209] on div "button" at bounding box center [220, 211] width 12 height 12
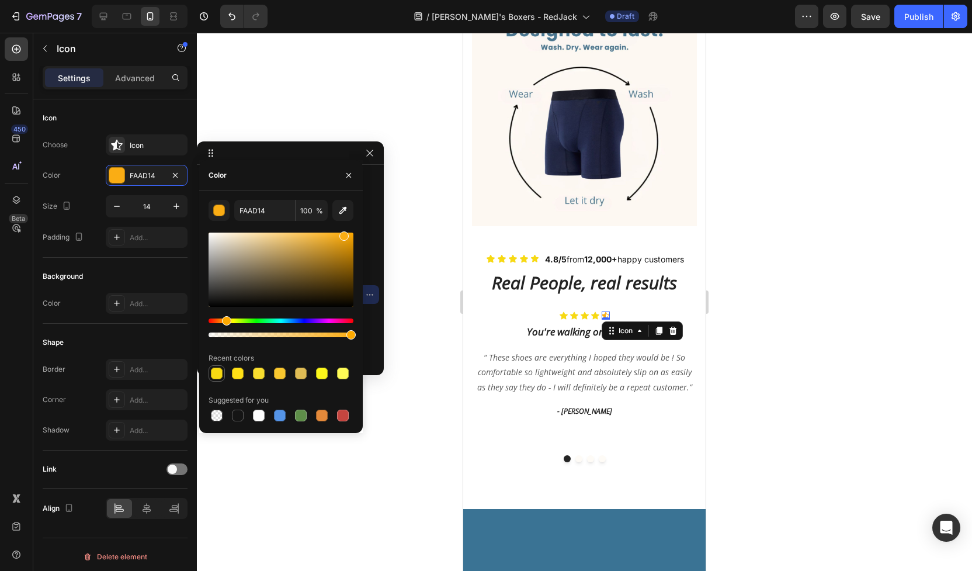
click at [219, 371] on div at bounding box center [217, 374] width 12 height 12
type input "F7D913"
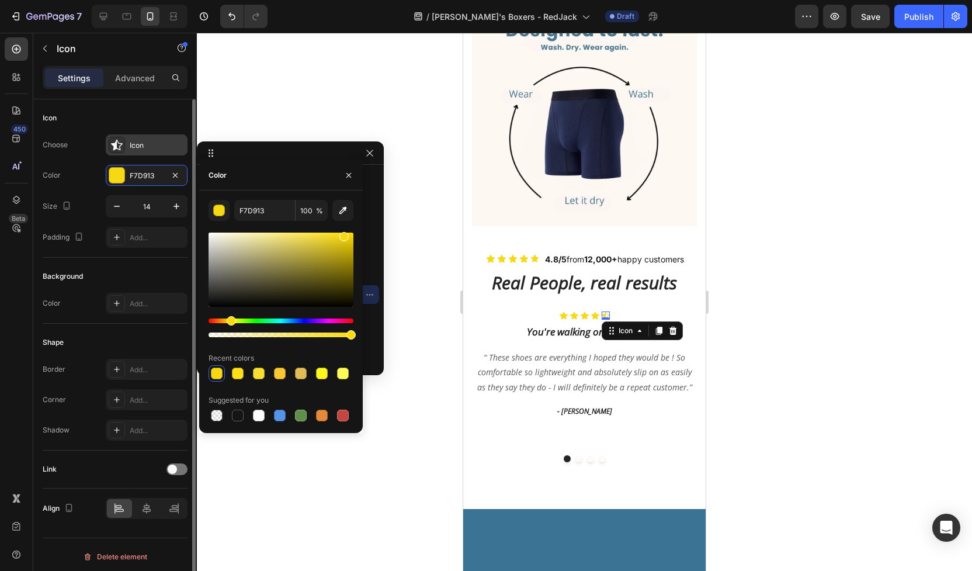
click at [153, 140] on div "Icon" at bounding box center [157, 145] width 55 height 11
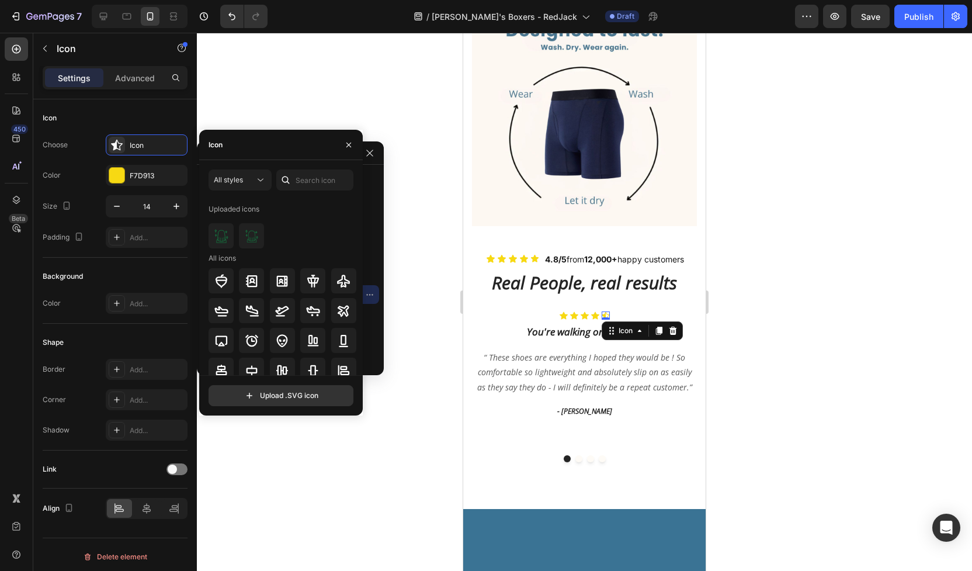
click at [256, 146] on div "Icon" at bounding box center [281, 145] width 164 height 30
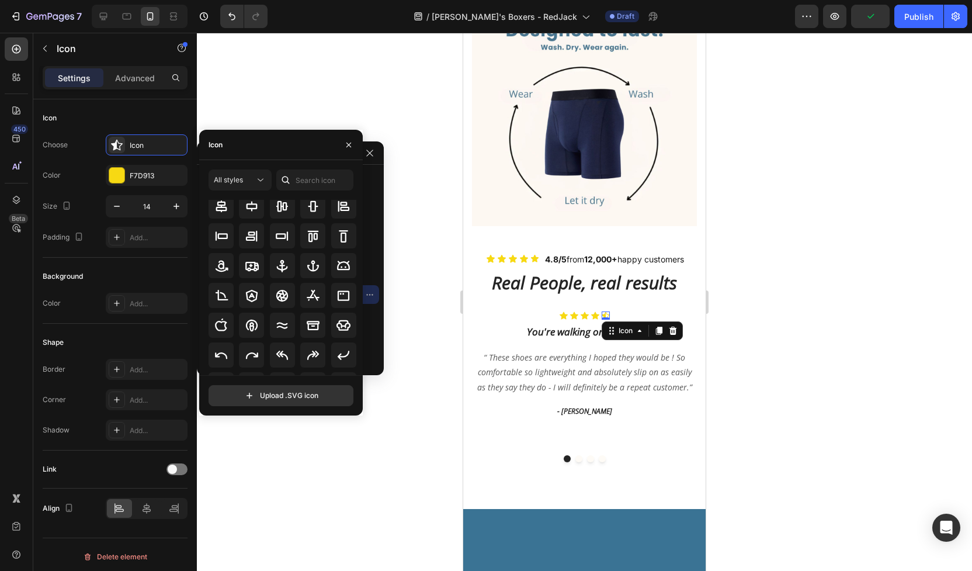
scroll to position [0, 0]
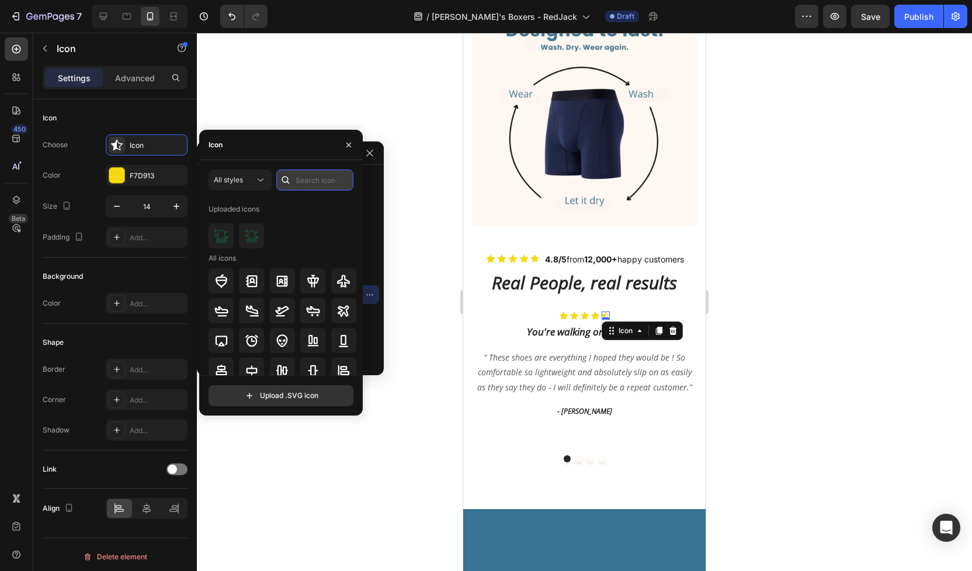
click at [321, 185] on input "text" at bounding box center [314, 179] width 77 height 21
type input "star"
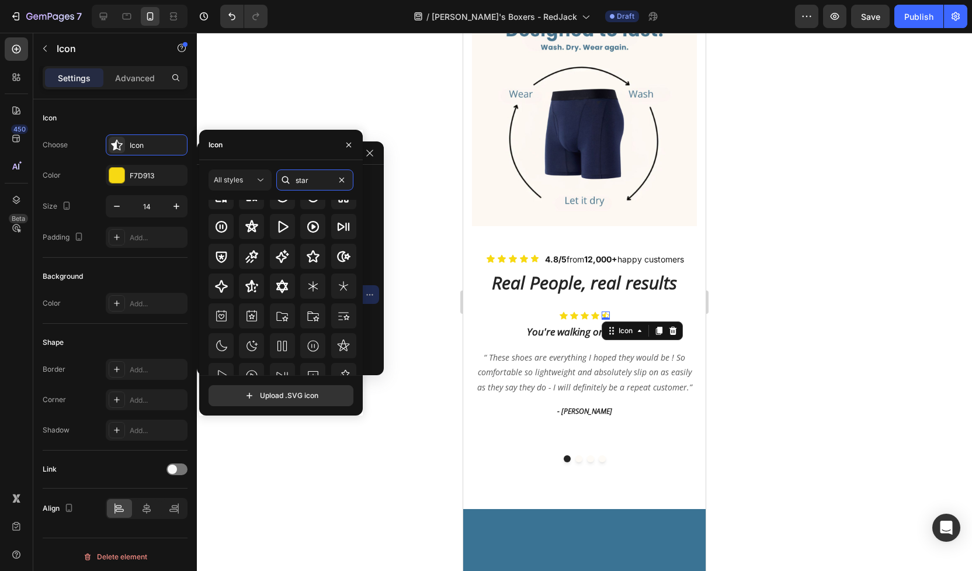
scroll to position [63, 0]
click at [433, 404] on div at bounding box center [584, 302] width 775 height 538
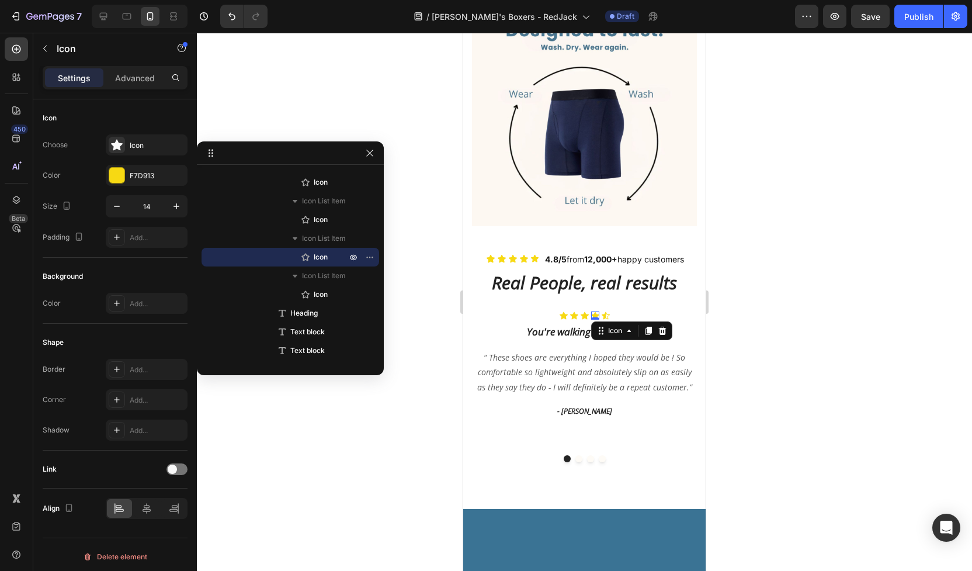
click at [595, 311] on div "Icon 0" at bounding box center [595, 315] width 8 height 8
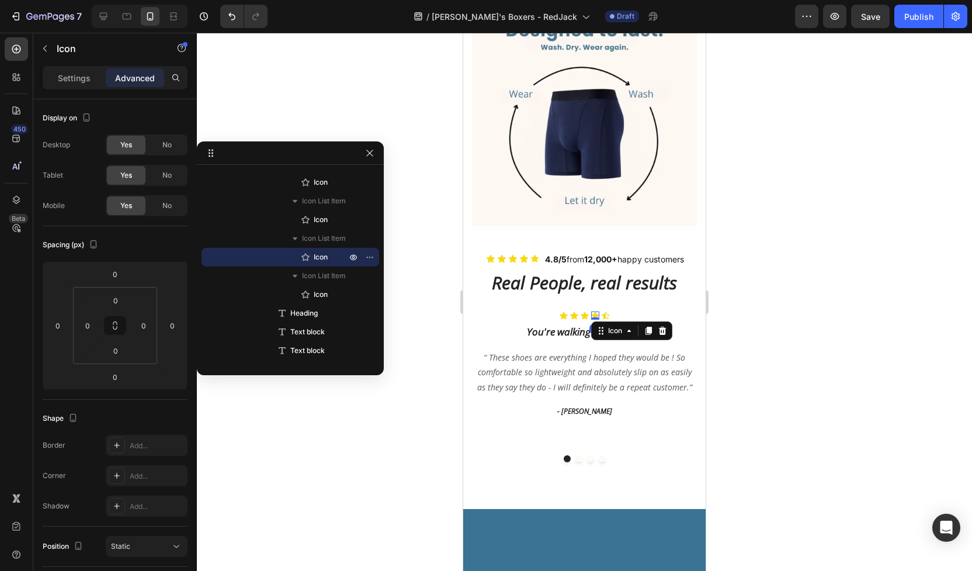
click at [780, 254] on div at bounding box center [584, 302] width 775 height 538
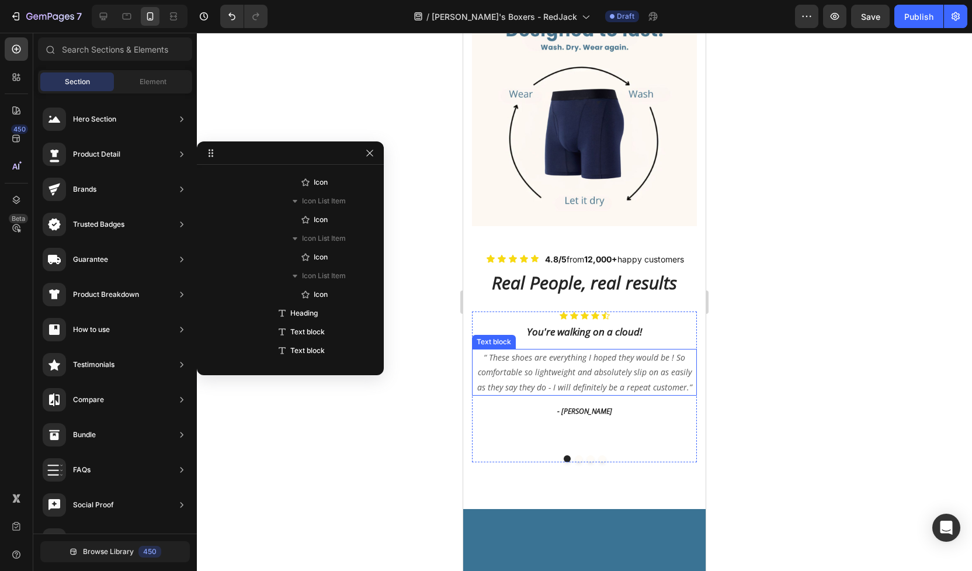
click at [568, 350] on p "“ These shoes are everything I hoped they would be ! So comfortable so lightwei…" at bounding box center [584, 372] width 223 height 44
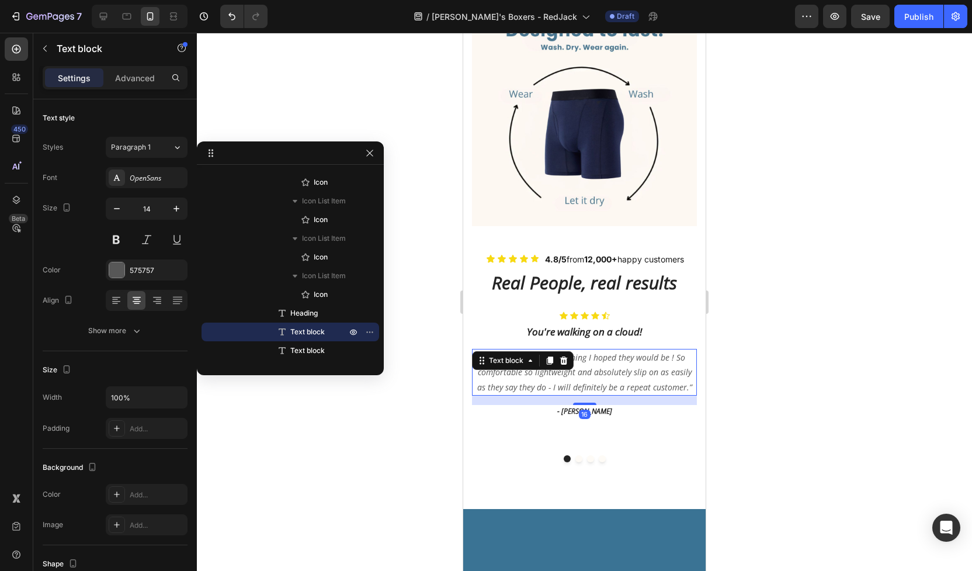
click at [568, 350] on p "“ These shoes are everything I hoped they would be ! So comfortable so lightwei…" at bounding box center [584, 372] width 223 height 44
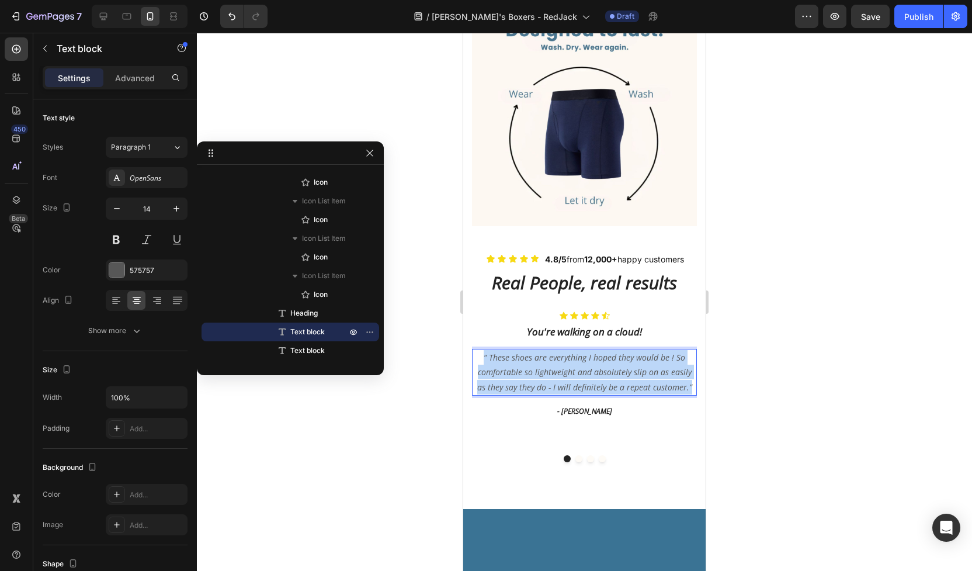
click at [568, 350] on p "“ These shoes are everything I hoped they would be ! So comfortable so lightwei…" at bounding box center [584, 372] width 223 height 44
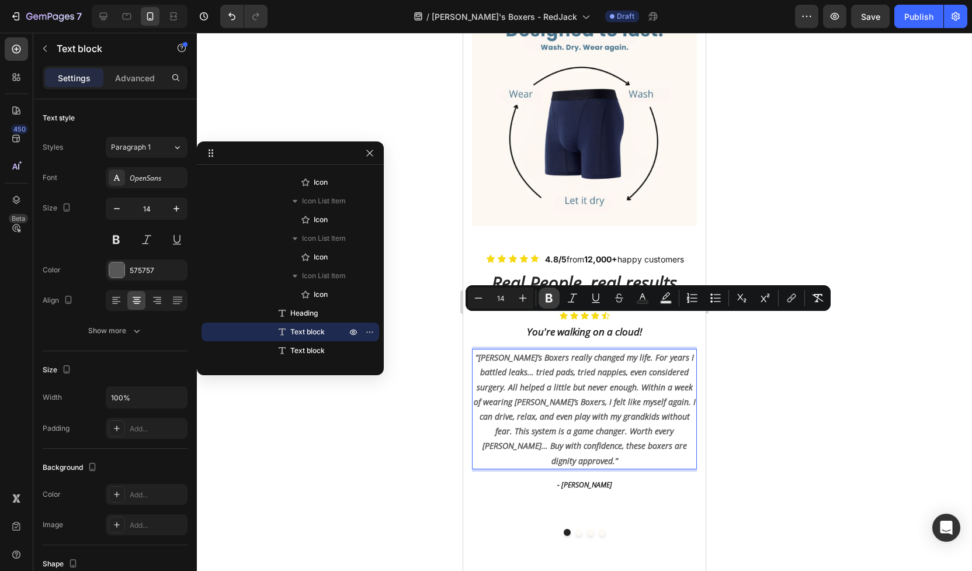
click at [549, 299] on icon "Editor contextual toolbar" at bounding box center [549, 298] width 12 height 12
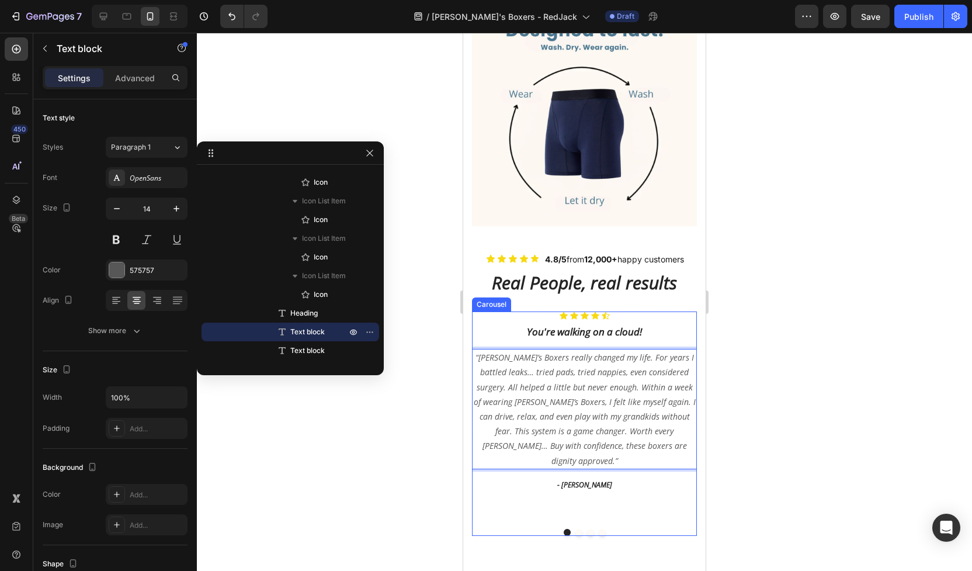
click at [579, 529] on button "Dot" at bounding box center [579, 532] width 7 height 7
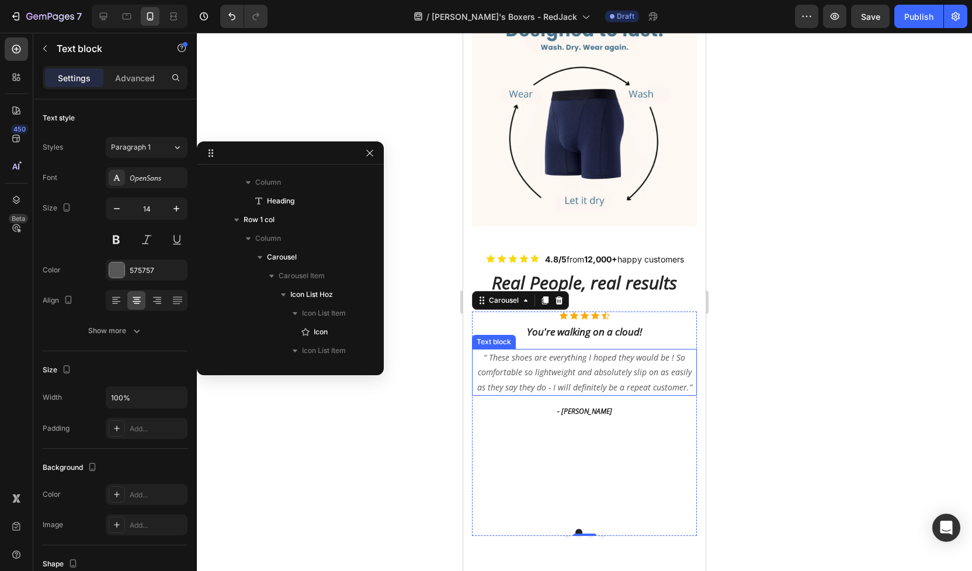
click at [573, 350] on p "“ These shoes are everything I hoped they would be ! So comfortable so lightwei…" at bounding box center [584, 372] width 223 height 44
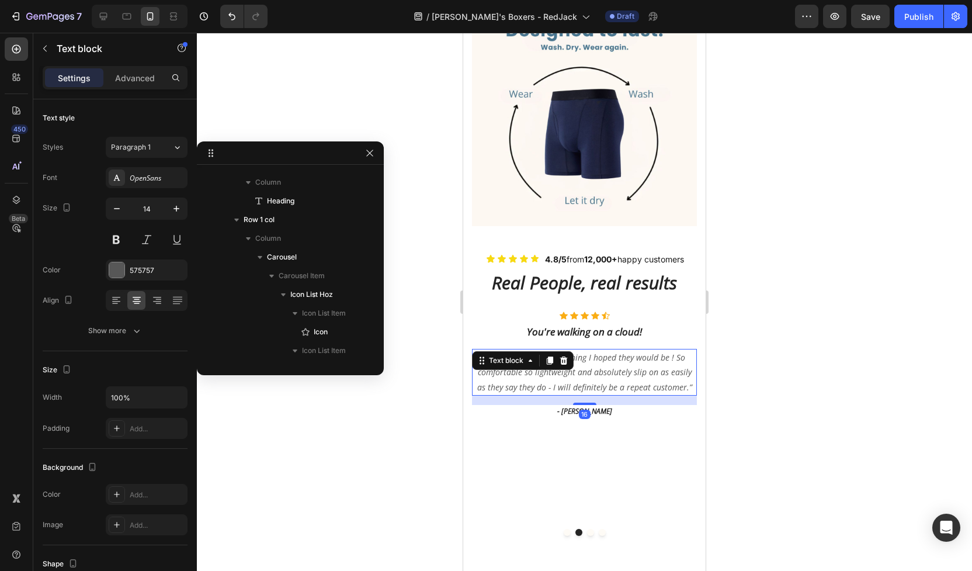
scroll to position [1567, 0]
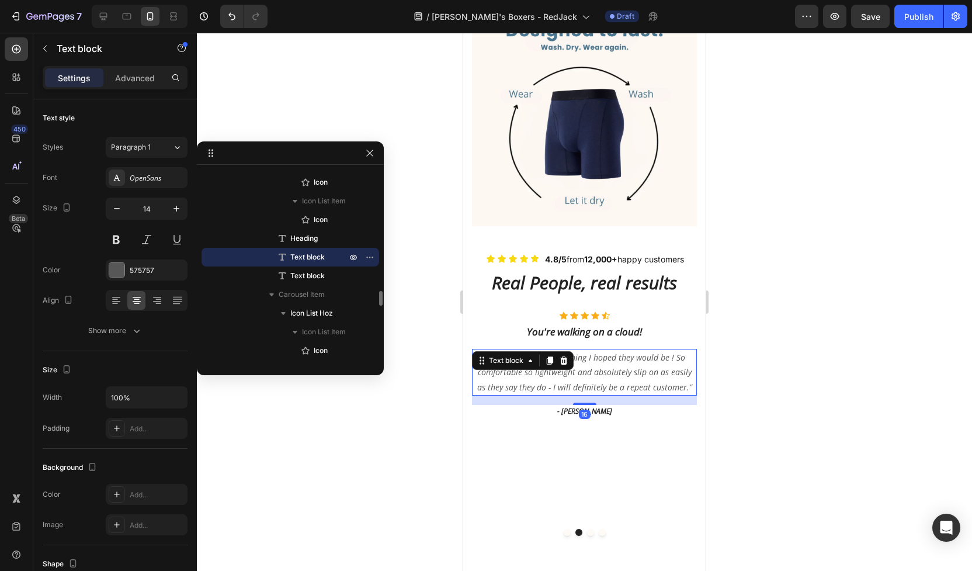
click at [573, 350] on p "“ These shoes are everything I hoped they would be ! So comfortable so lightwei…" at bounding box center [584, 372] width 223 height 44
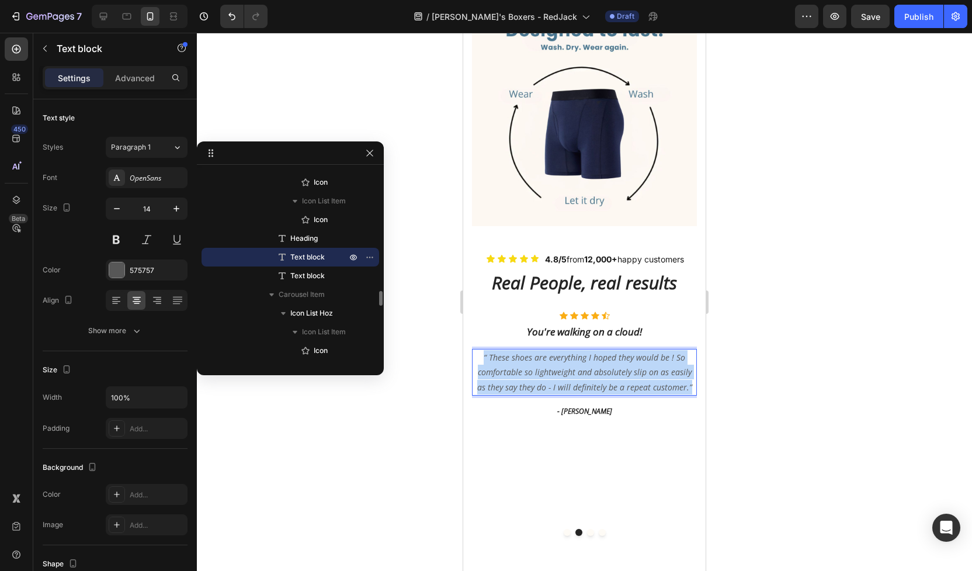
click at [573, 350] on p "“ These shoes are everything I hoped they would be ! So comfortable so lightwei…" at bounding box center [584, 372] width 223 height 44
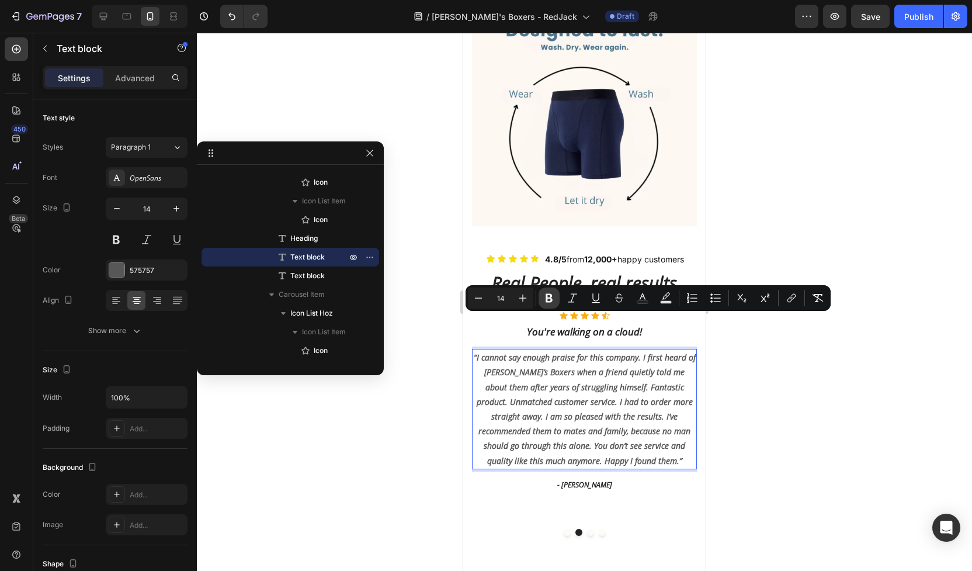
click at [545, 302] on icon "Editor contextual toolbar" at bounding box center [549, 298] width 12 height 12
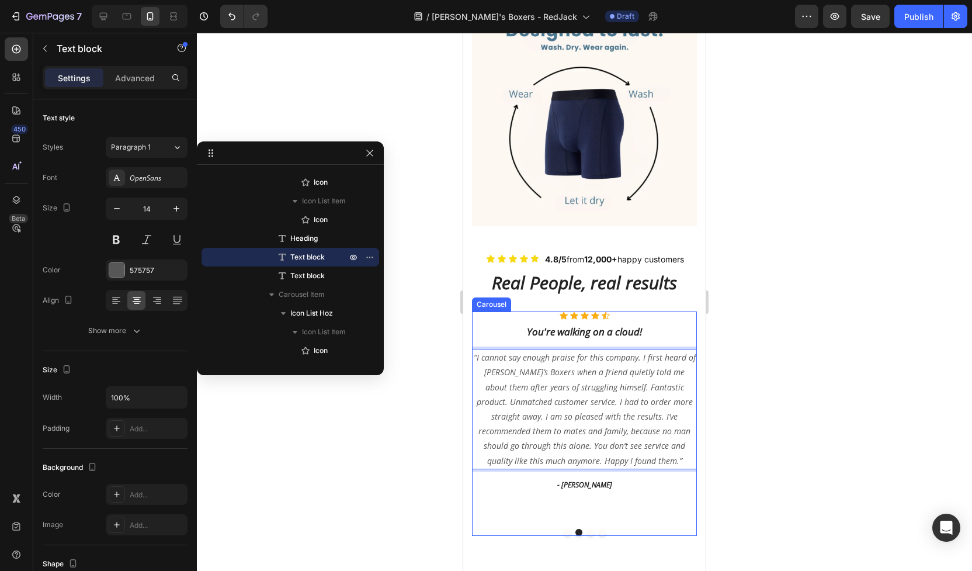
click at [566, 529] on button "Dot" at bounding box center [567, 532] width 7 height 7
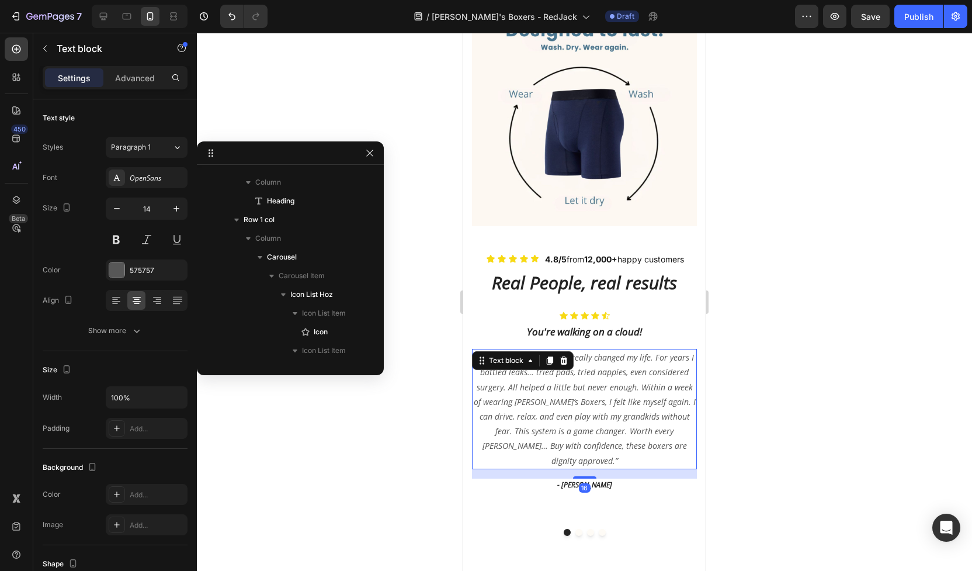
click at [533, 355] on p "“Jack’s Boxers really changed my life. For years I battled leaks… tried pads, t…" at bounding box center [584, 409] width 223 height 118
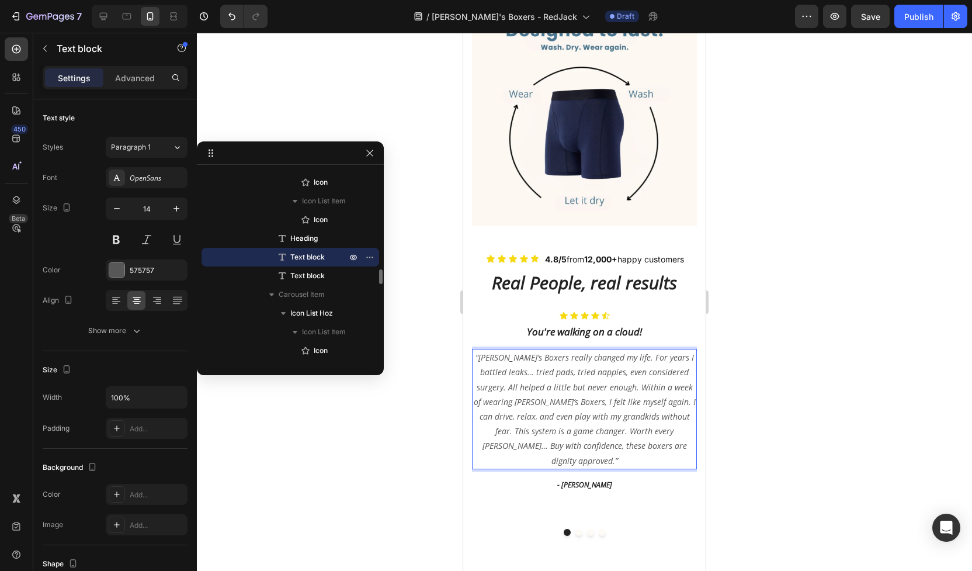
click at [507, 353] on p "“Jack’s Boxers really changed my life. For years I battled leaks… tried pads, t…" at bounding box center [584, 409] width 223 height 118
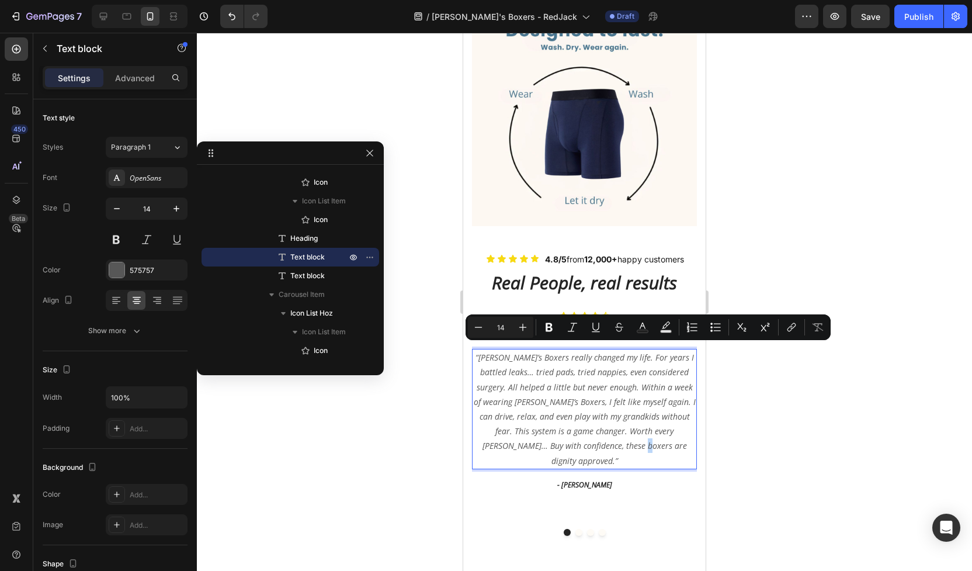
click at [641, 406] on p "“Jack’s Boxers really changed my life. For years I battled leaks… tried pads, t…" at bounding box center [584, 409] width 223 height 118
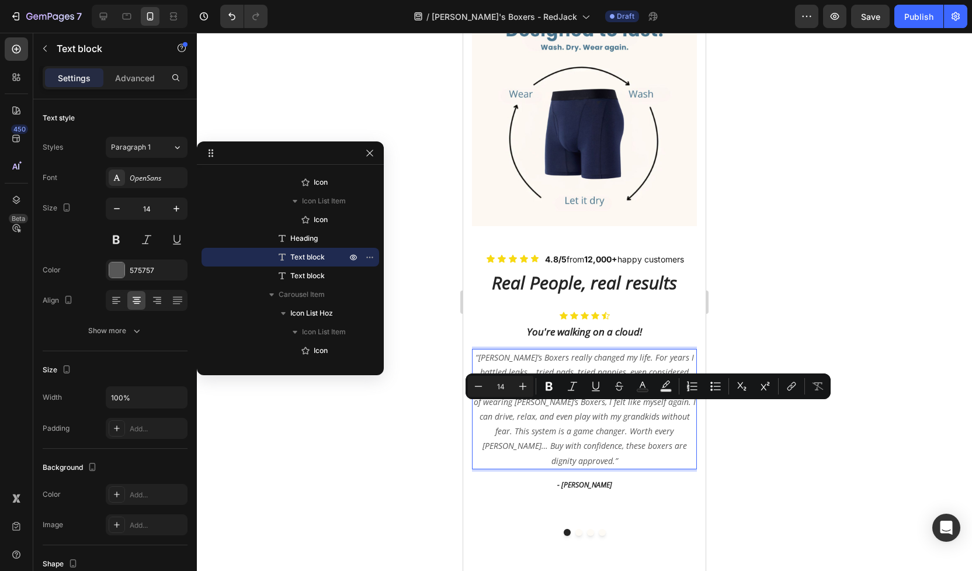
click at [646, 408] on p "“Jack’s Boxers really changed my life. For years I battled leaks… tried pads, t…" at bounding box center [584, 409] width 223 height 118
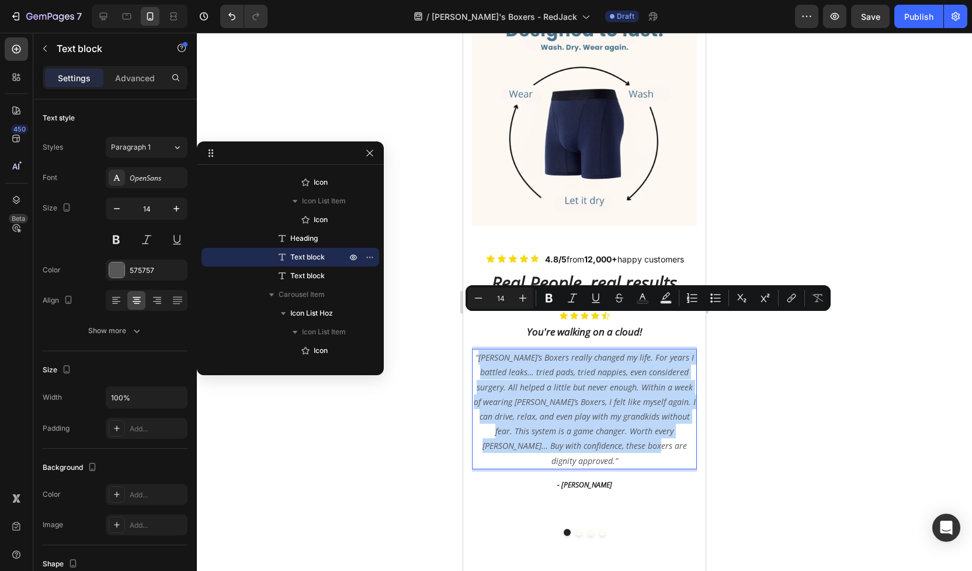
drag, startPoint x: 646, startPoint y: 408, endPoint x: 487, endPoint y: 321, distance: 181.5
click at [487, 350] on p "“Jack’s Boxers really changed my life. For years I battled leaks… tried pads, t…" at bounding box center [584, 409] width 223 height 118
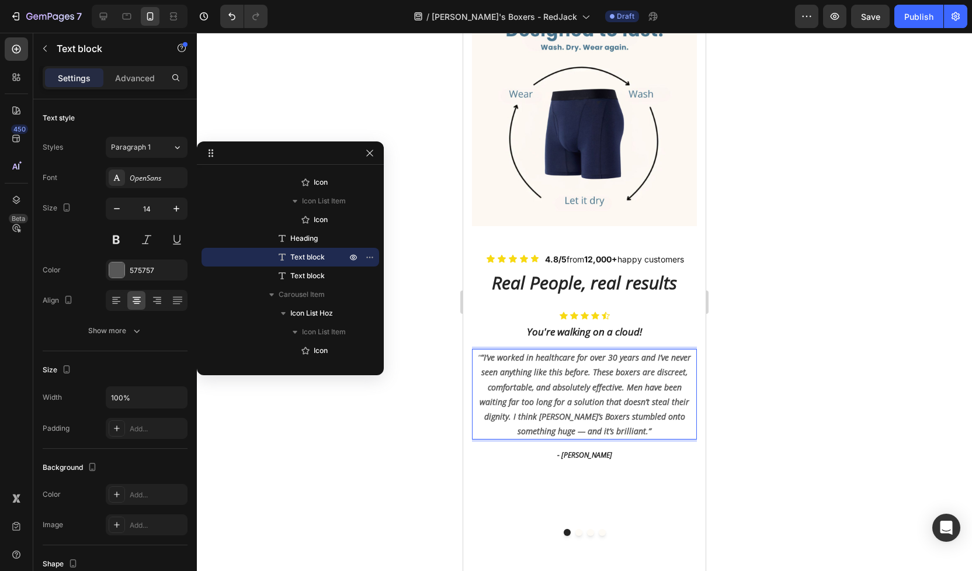
click at [498, 350] on p "“ “I’ve worked in healthcare for over 30 years and I’ve never seen anything lik…" at bounding box center [584, 394] width 223 height 88
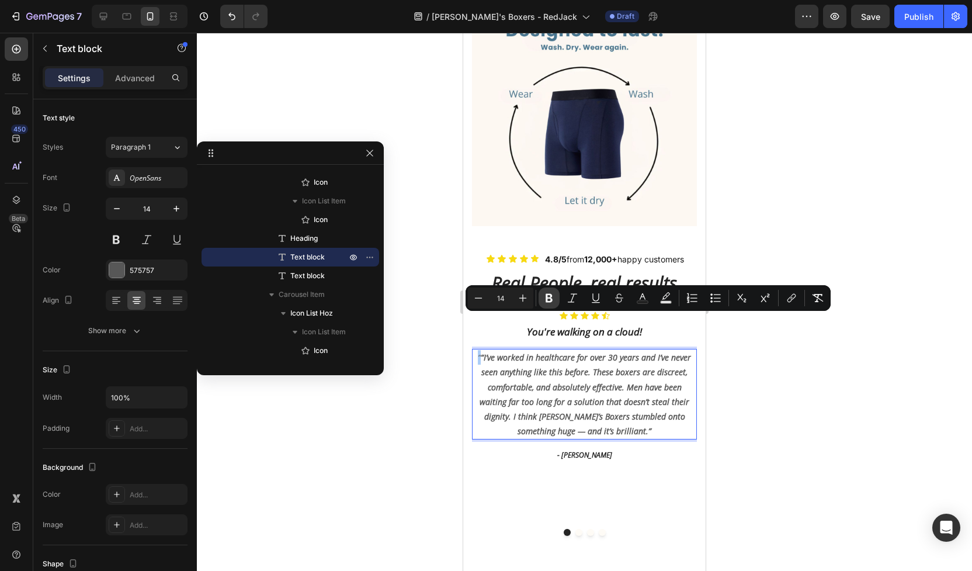
click at [546, 304] on button "Bold" at bounding box center [549, 298] width 21 height 21
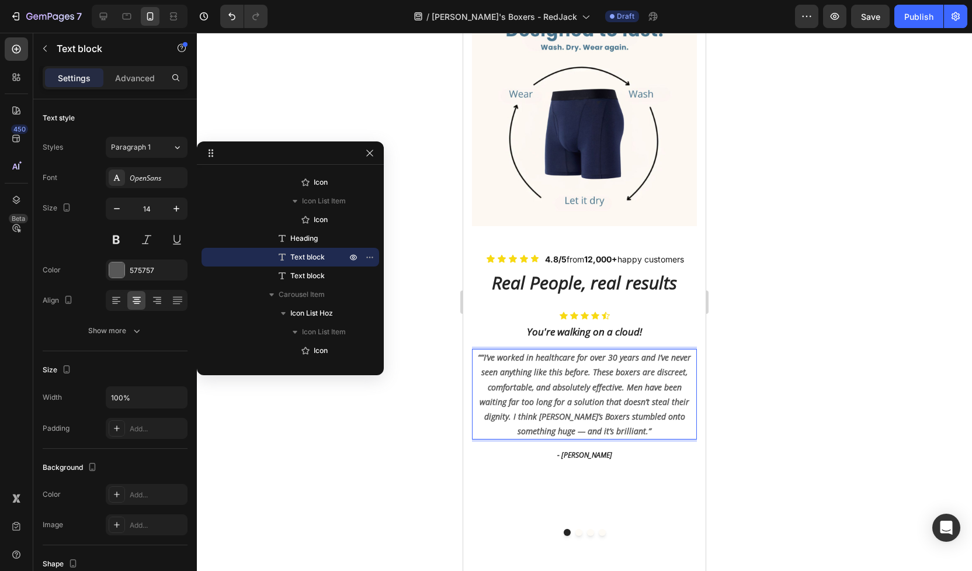
click at [494, 352] on strong "““I’ve worked in healthcare for over 30 years and I’ve never seen anything like…" at bounding box center [584, 394] width 213 height 85
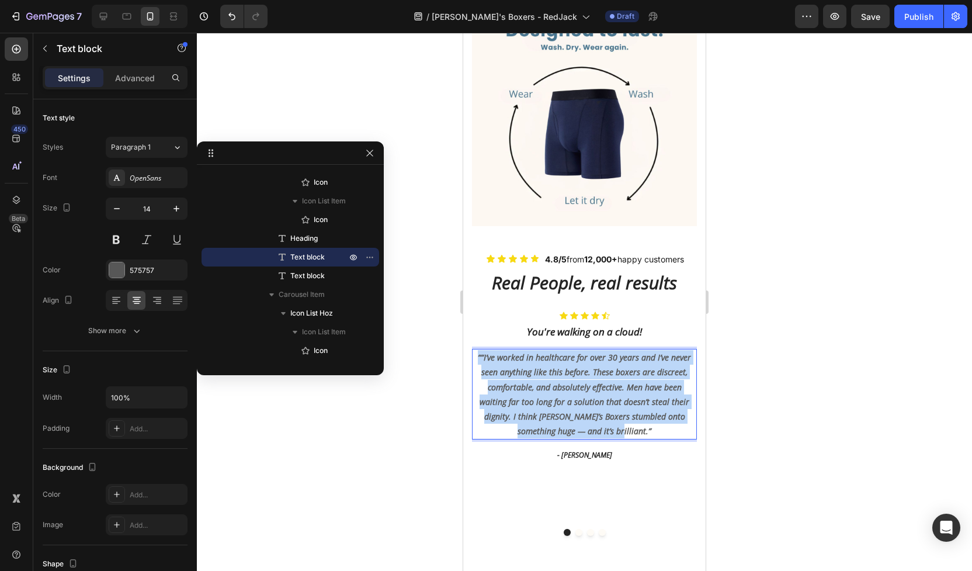
click at [494, 352] on strong "““I’ve worked in healthcare for over 30 years and I’ve never seen anything like…" at bounding box center [584, 394] width 213 height 85
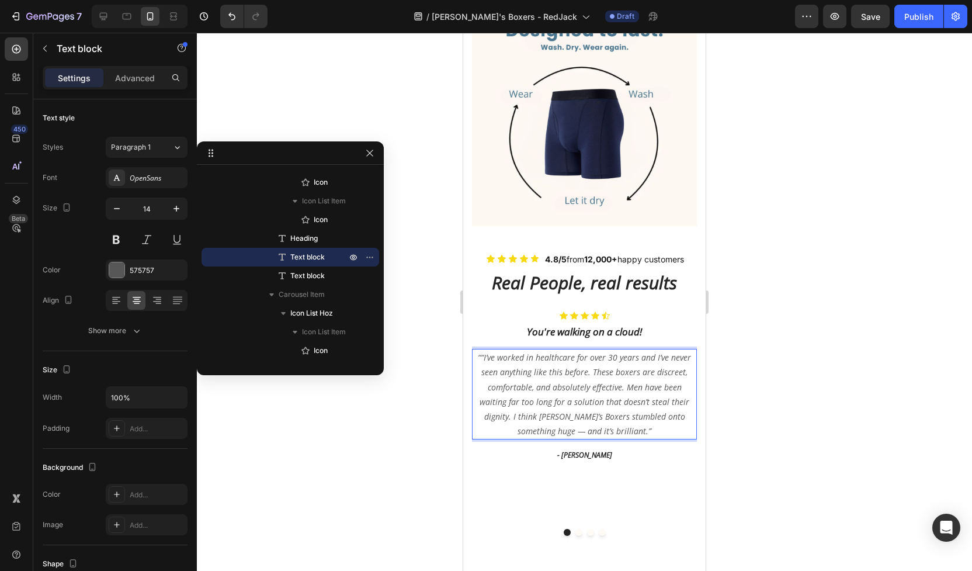
click at [482, 350] on p "““I’ve worked in healthcare for over 30 years and I’ve never seen anything like…" at bounding box center [584, 394] width 223 height 88
click at [484, 350] on p "“I’ve worked in healthcare for over 30 years and I’ve never seen anything like …" at bounding box center [584, 394] width 223 height 88
click at [455, 415] on div at bounding box center [584, 302] width 775 height 538
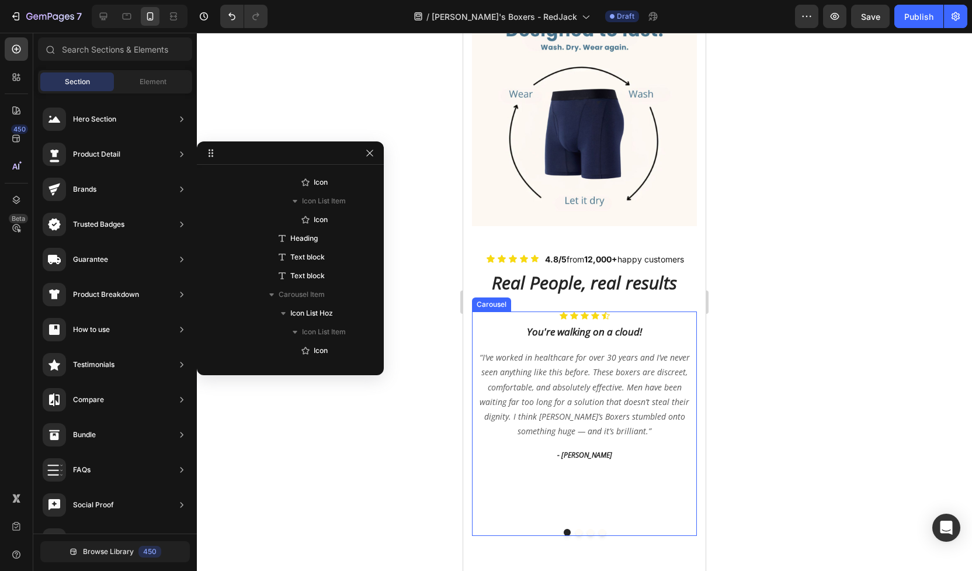
click at [576, 529] on button "Dot" at bounding box center [579, 532] width 7 height 7
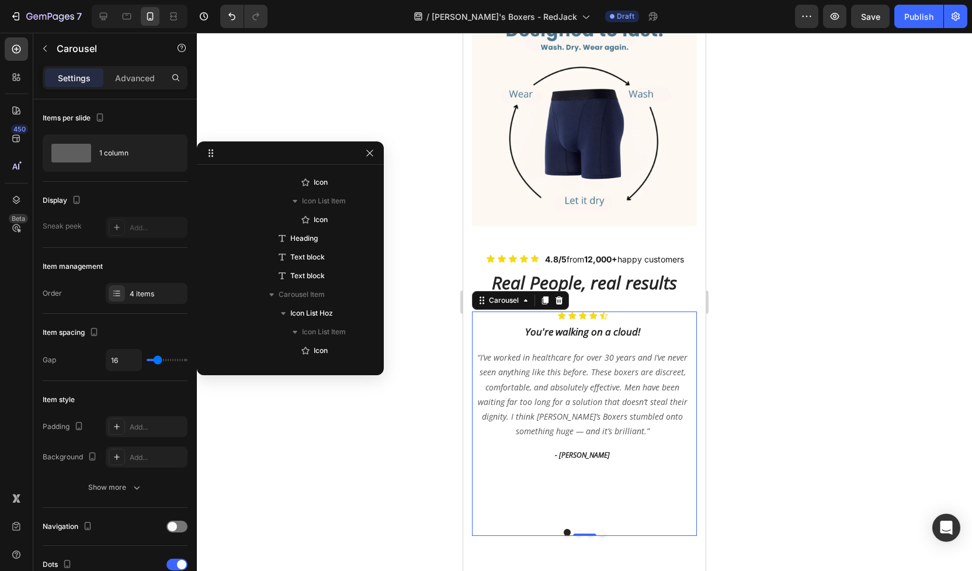
scroll to position [1025, 0]
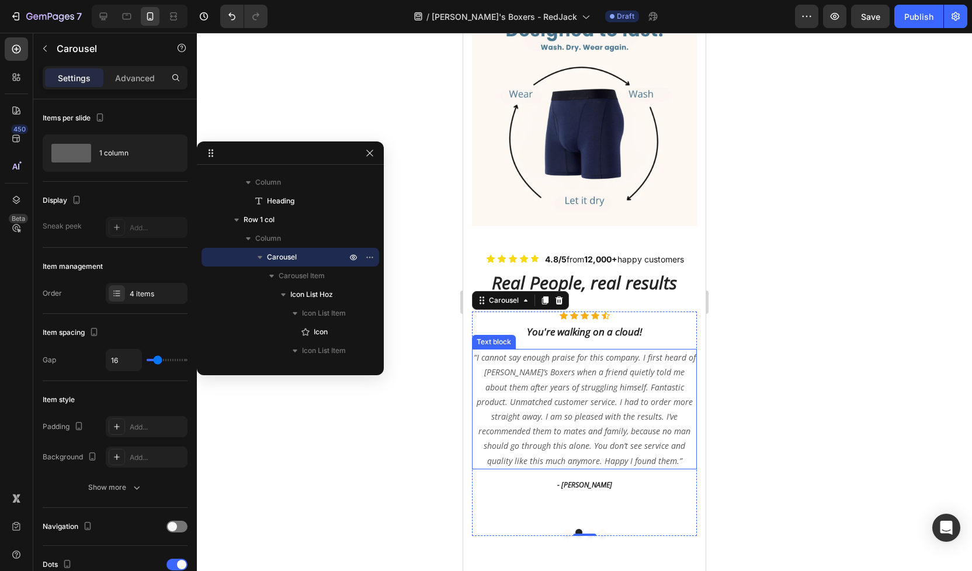
click at [565, 354] on p "“I cannot say enough praise for this company. I first heard of Jack’s Boxers wh…" at bounding box center [584, 409] width 223 height 118
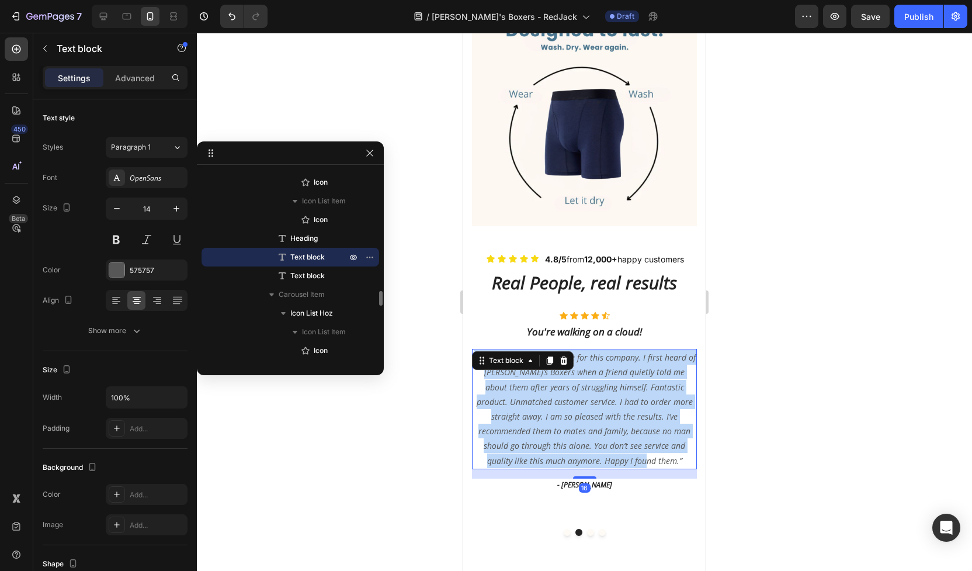
click at [565, 354] on p "“I cannot say enough praise for this company. I first heard of Jack’s Boxers wh…" at bounding box center [584, 409] width 223 height 118
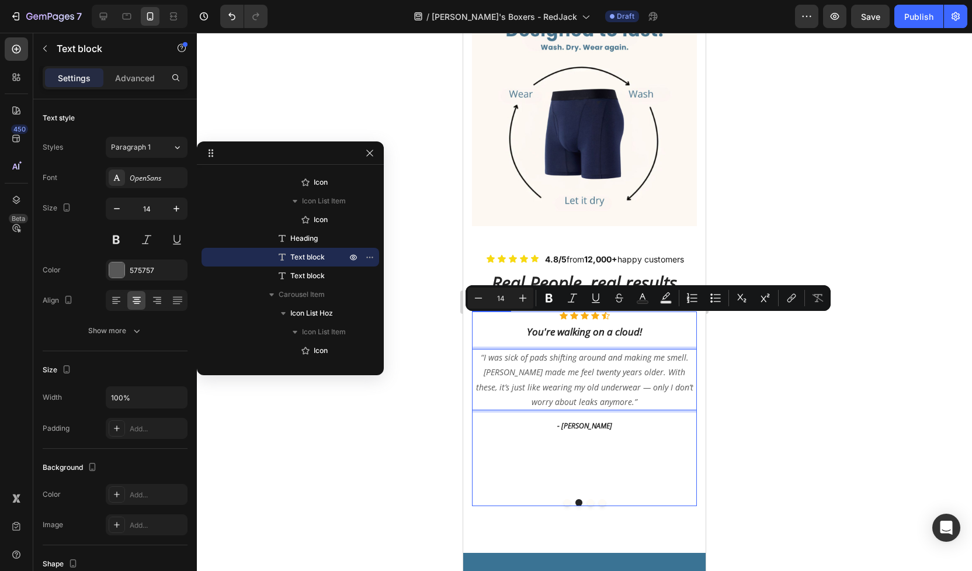
click at [589, 499] on button "Dot" at bounding box center [590, 502] width 7 height 7
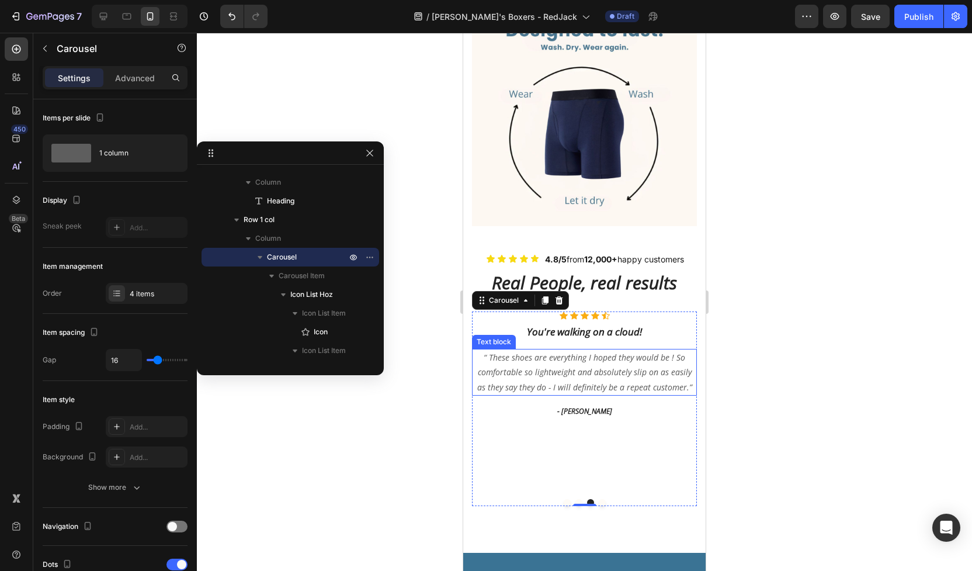
click at [566, 349] on div "“ These shoes are everything I hoped they would be ! So comfortable so lightwei…" at bounding box center [584, 372] width 225 height 47
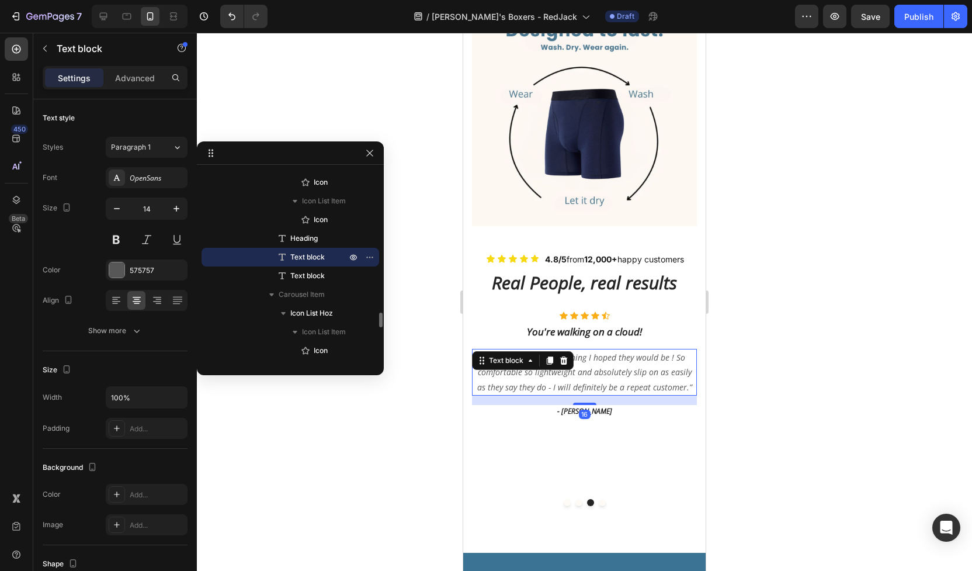
click at [566, 356] on icon at bounding box center [564, 360] width 8 height 8
click at [566, 406] on p "- Ryan S." at bounding box center [584, 411] width 223 height 11
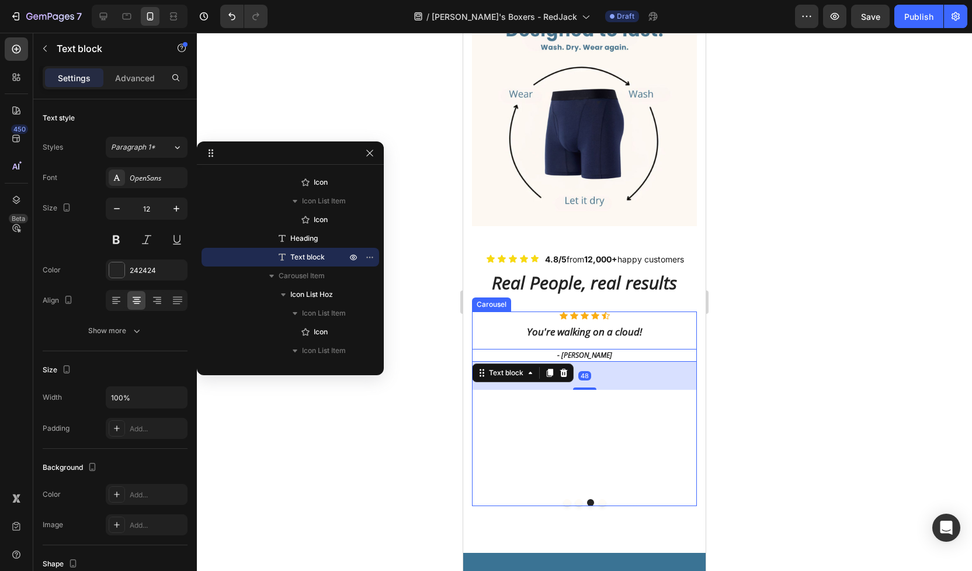
click at [595, 425] on div "Icon Icon Icon Icon Icon Icon List Hoz You're walking on a cloud! Heading - Rya…" at bounding box center [584, 400] width 225 height 178
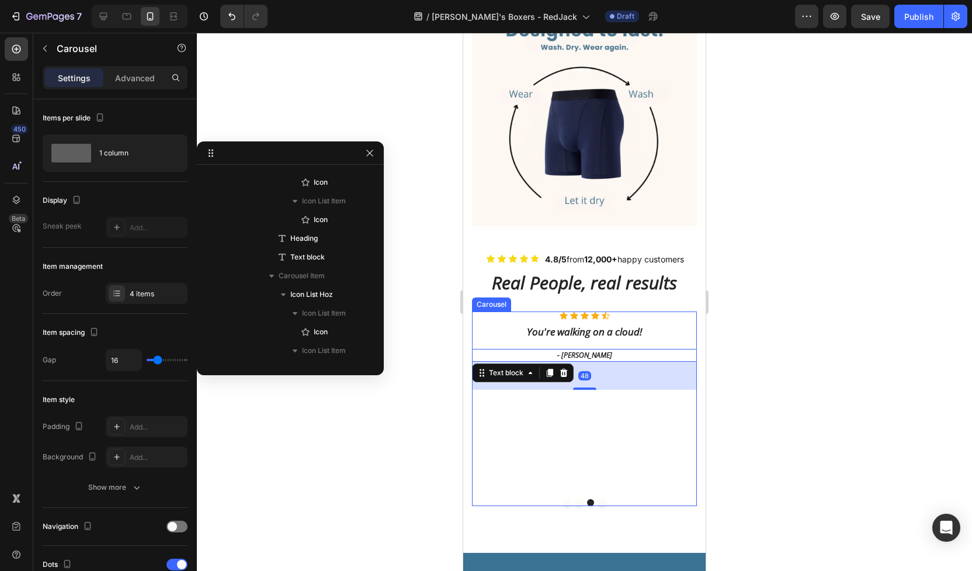
scroll to position [1025, 0]
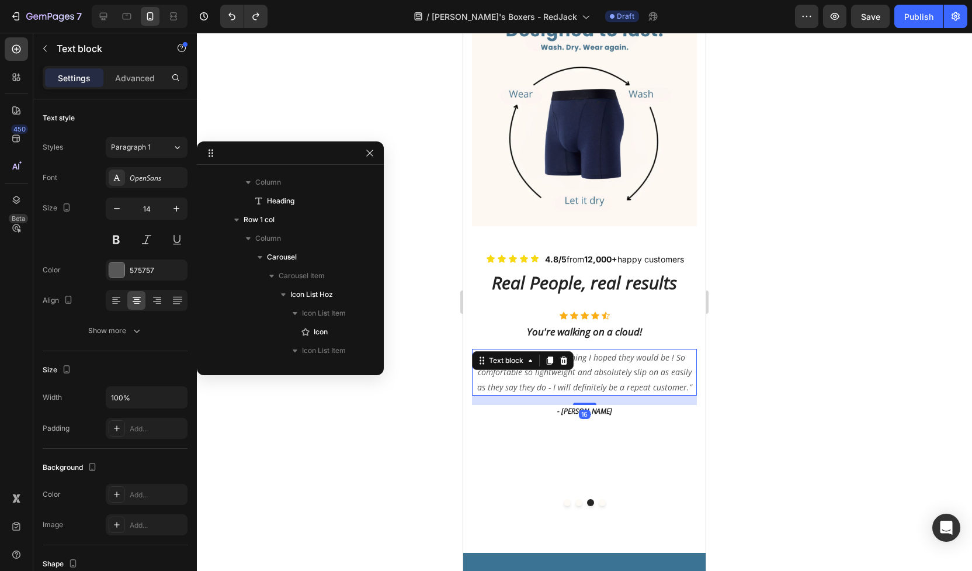
click at [594, 350] on p "“ These shoes are everything I hoped they would be ! So comfortable so lightwei…" at bounding box center [584, 372] width 223 height 44
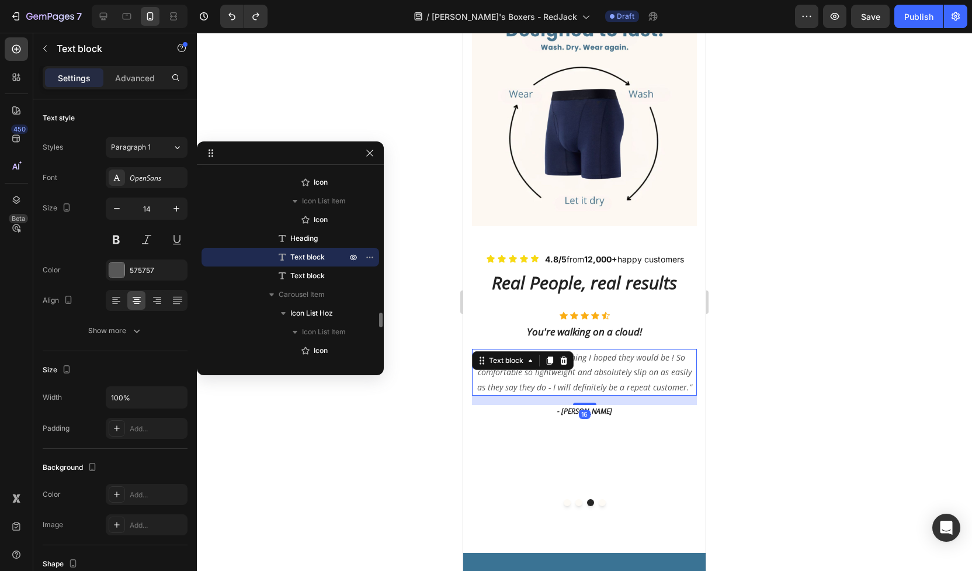
click at [594, 350] on p "“ These shoes are everything I hoped they would be ! So comfortable so lightwei…" at bounding box center [584, 372] width 223 height 44
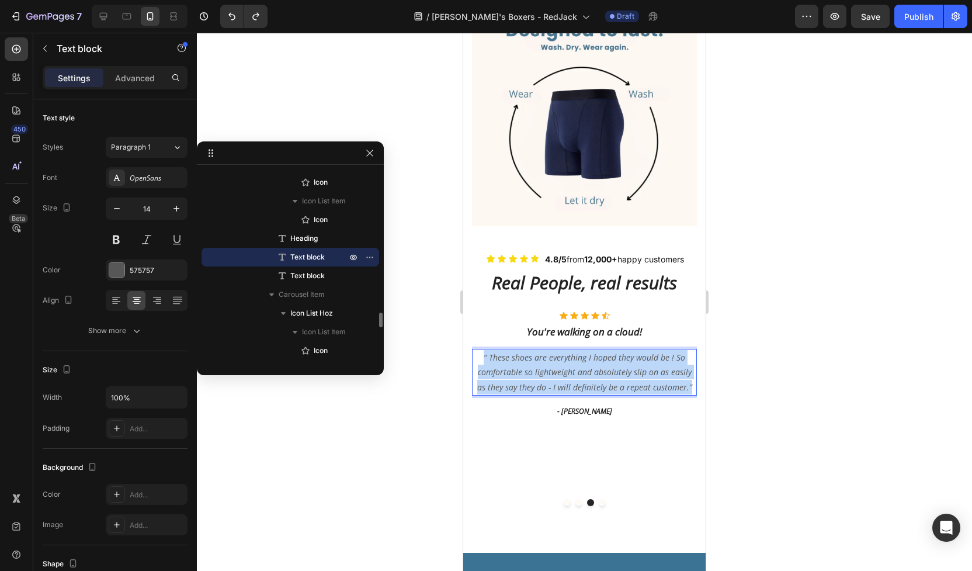
click at [594, 350] on p "“ These shoes are everything I hoped they would be ! So comfortable so lightwei…" at bounding box center [584, 372] width 223 height 44
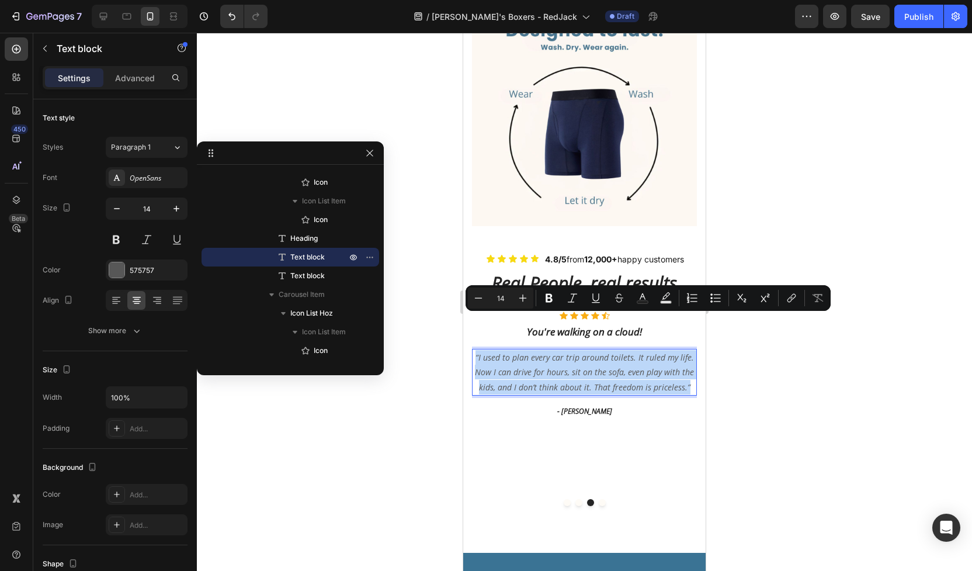
click at [608, 354] on p "“I used to plan every car trip around toilets. It ruled my life. Now I can driv…" at bounding box center [584, 372] width 223 height 44
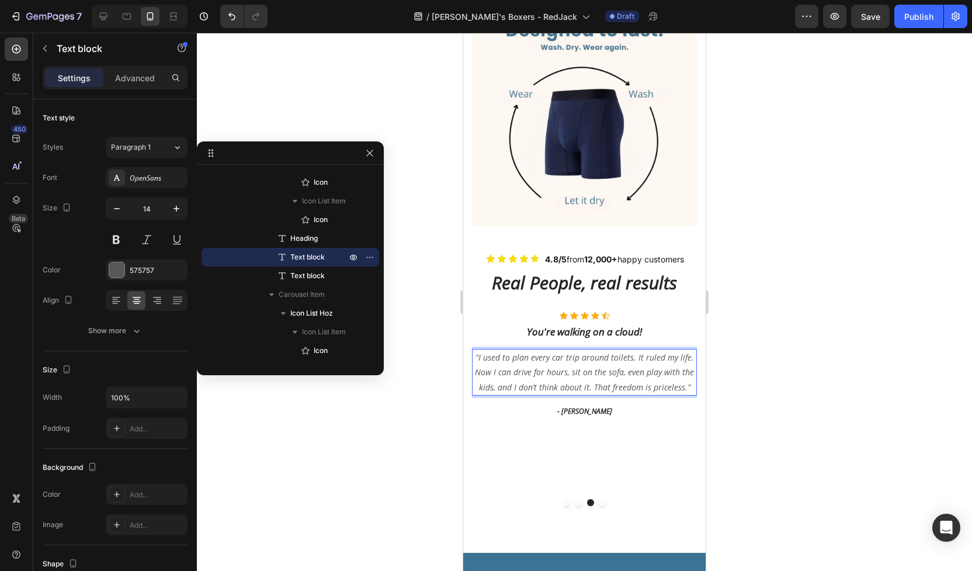
click at [595, 351] on p "“I used to plan every car trip around toilets. It ruled my life. Now I can driv…" at bounding box center [584, 372] width 223 height 44
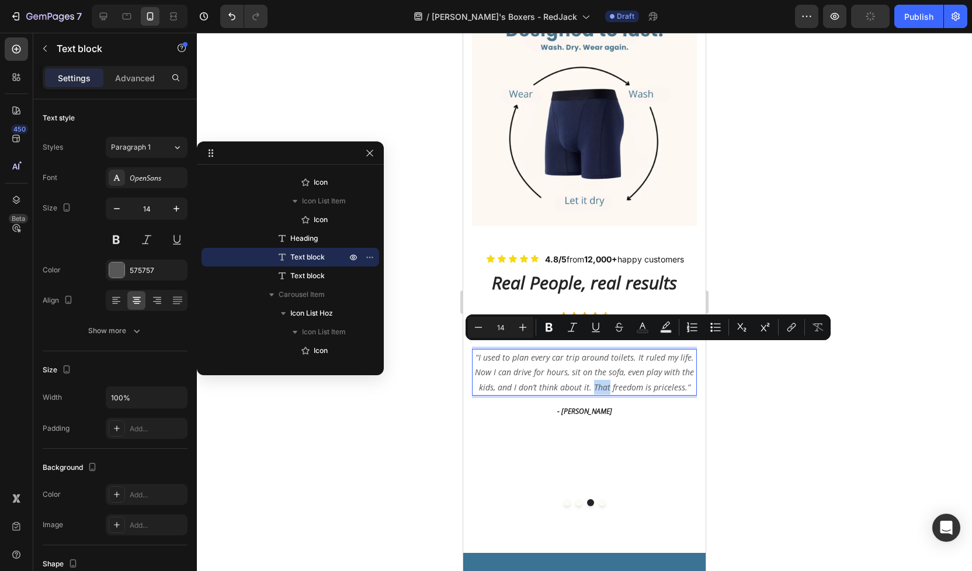
drag, startPoint x: 609, startPoint y: 352, endPoint x: 594, endPoint y: 352, distance: 15.2
click at [594, 352] on p "“I used to plan every car trip around toilets. It ruled my life. Now I can driv…" at bounding box center [584, 372] width 223 height 44
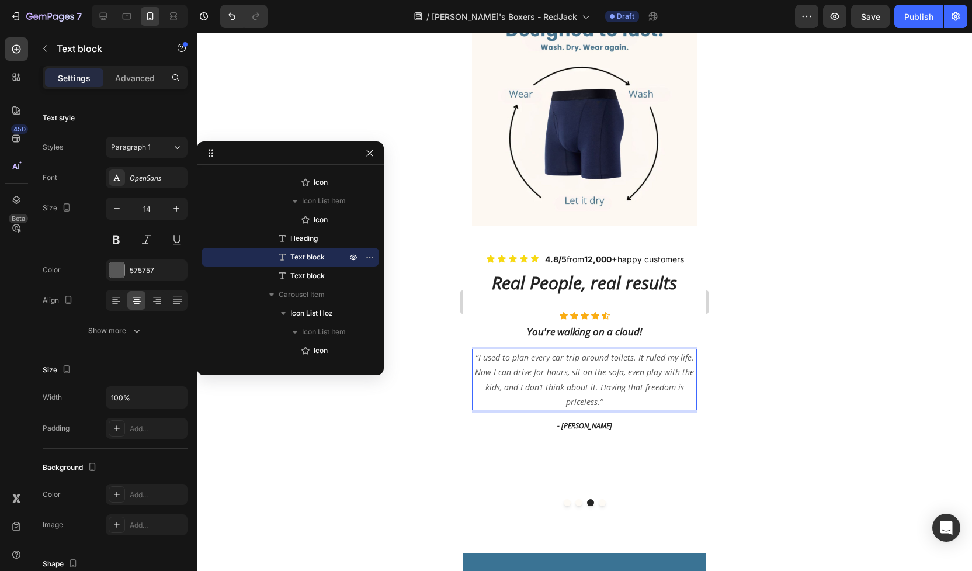
click at [671, 352] on p "“I used to plan every car trip around toilets. It ruled my life. Now I can driv…" at bounding box center [584, 379] width 223 height 59
click at [785, 372] on div at bounding box center [584, 302] width 775 height 538
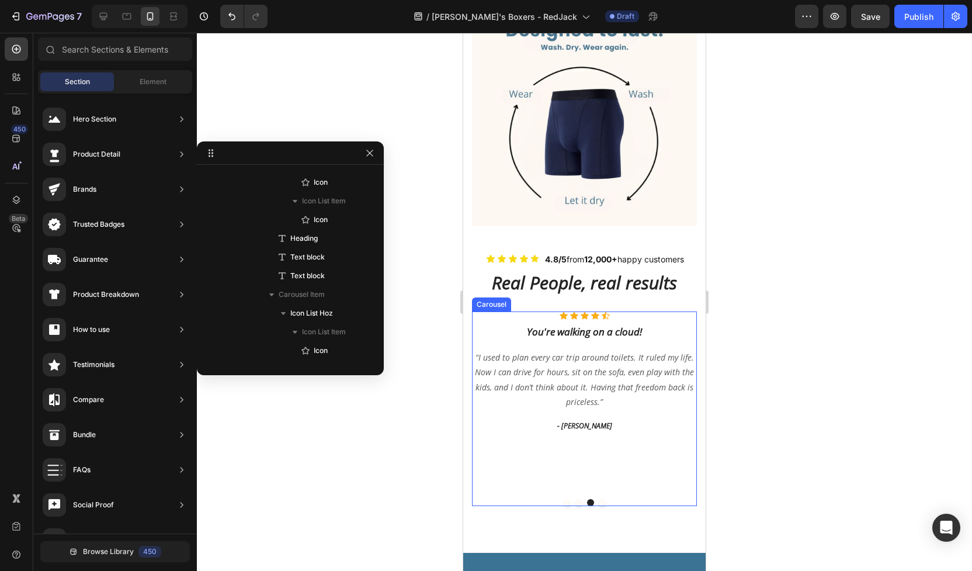
click at [603, 499] on button "Dot" at bounding box center [602, 502] width 7 height 7
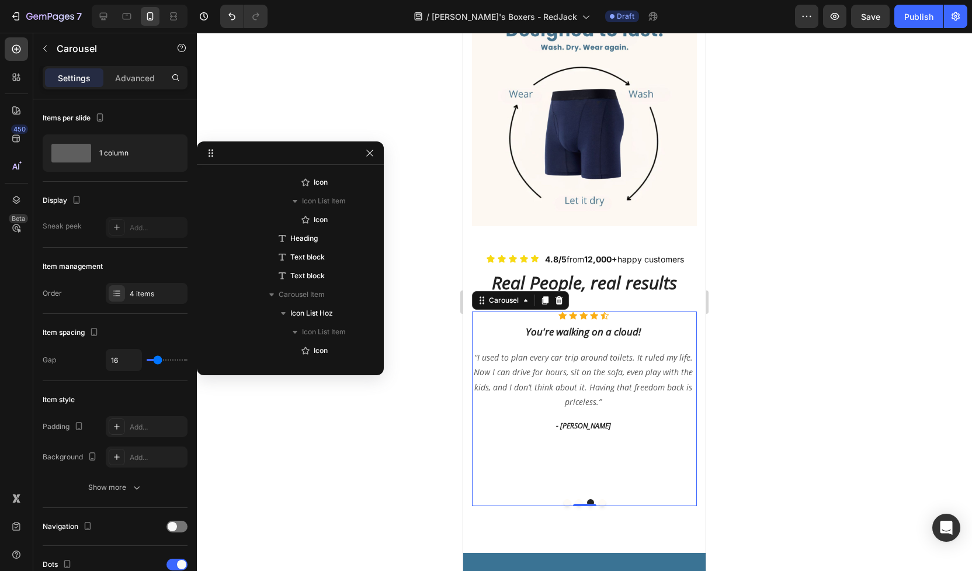
scroll to position [1025, 0]
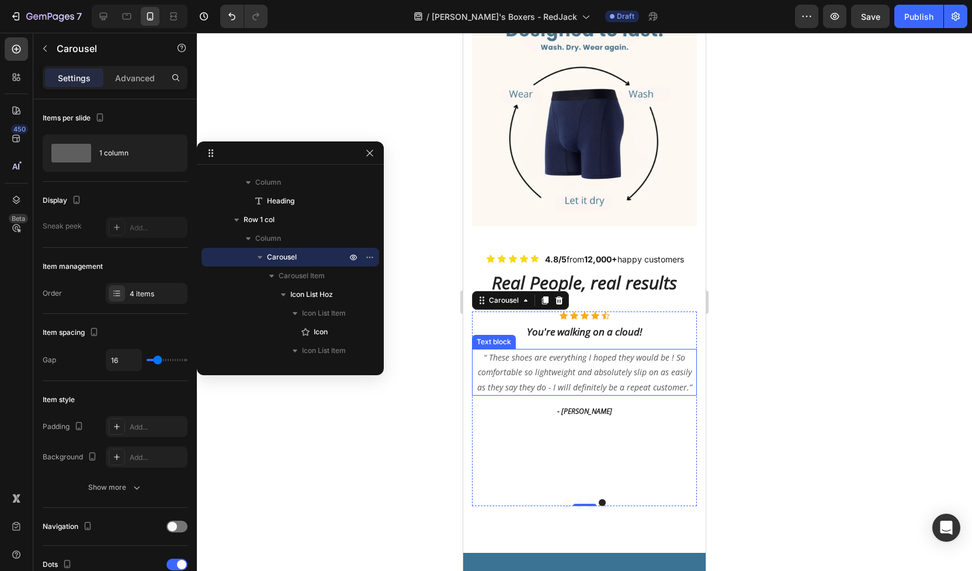
click at [582, 350] on p "“ These shoes are everything I hoped they would be ! So comfortable so lightwei…" at bounding box center [584, 372] width 223 height 44
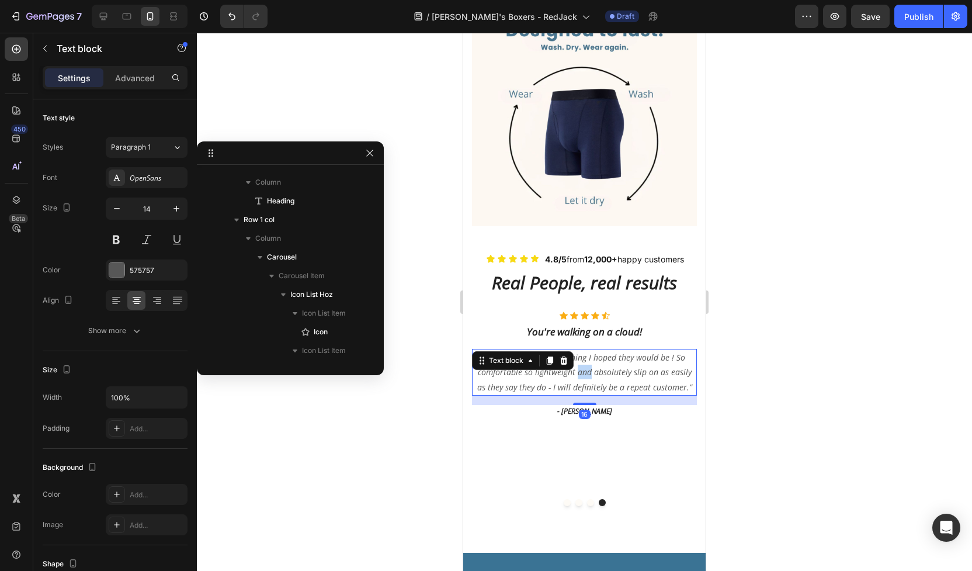
scroll to position [2128, 0]
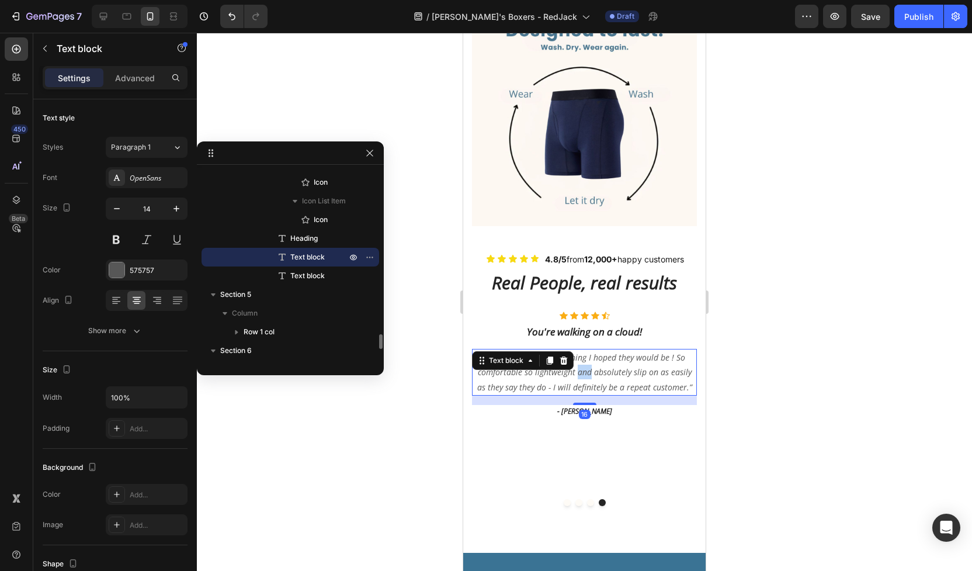
click at [582, 350] on p "“ These shoes are everything I hoped they would be ! So comfortable so lightwei…" at bounding box center [584, 372] width 223 height 44
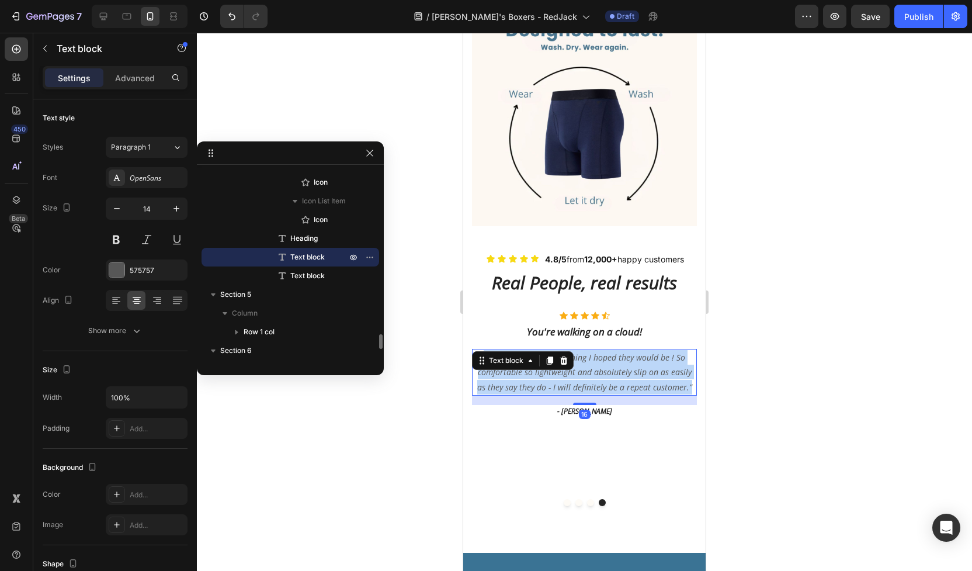
click at [582, 350] on p "“ These shoes are everything I hoped they would be ! So comfortable so lightwei…" at bounding box center [584, 372] width 223 height 44
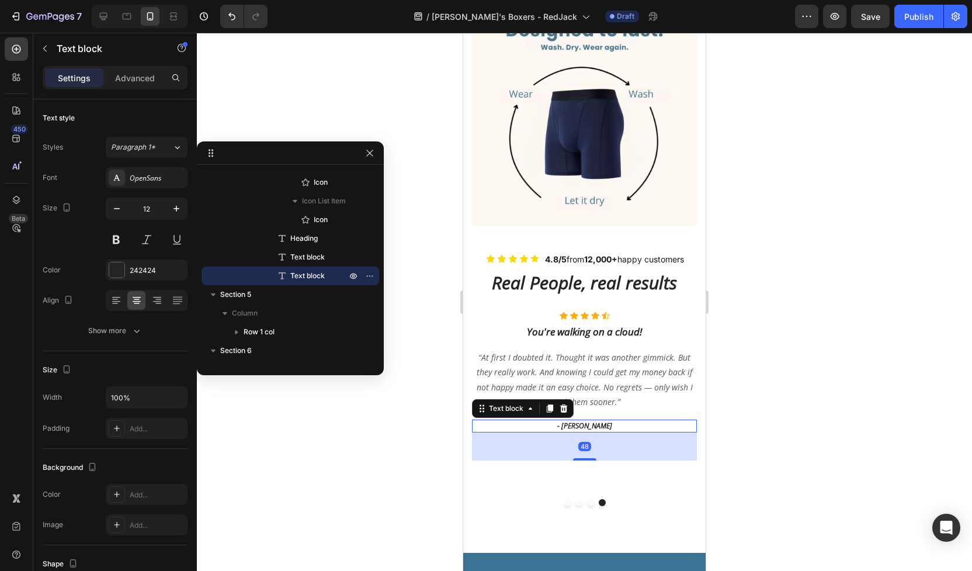
click at [588, 421] on p "- Ryan S." at bounding box center [584, 426] width 223 height 11
click at [811, 342] on div at bounding box center [584, 302] width 775 height 538
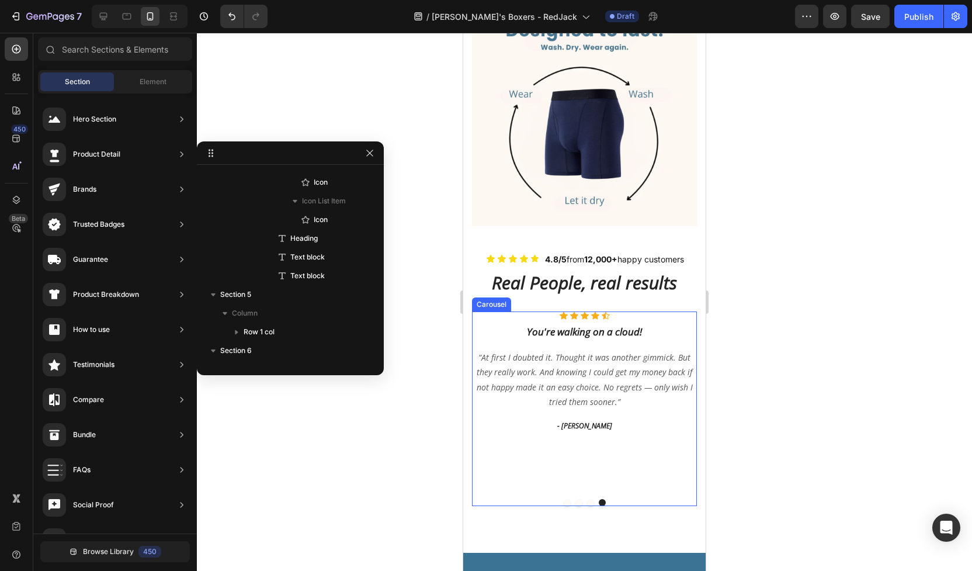
scroll to position [1025, 0]
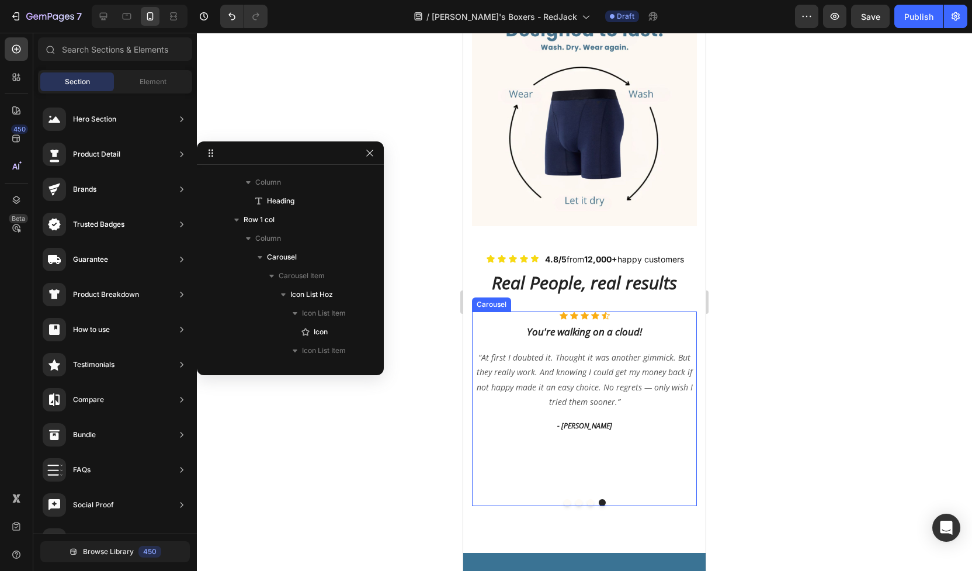
click at [562, 499] on div at bounding box center [584, 502] width 225 height 7
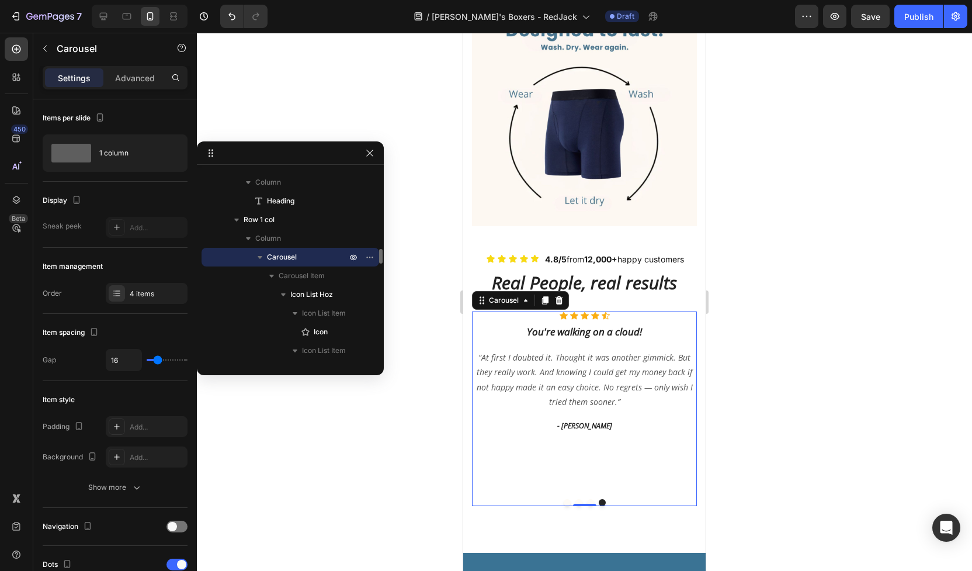
click at [566, 499] on button "Dot" at bounding box center [567, 502] width 7 height 7
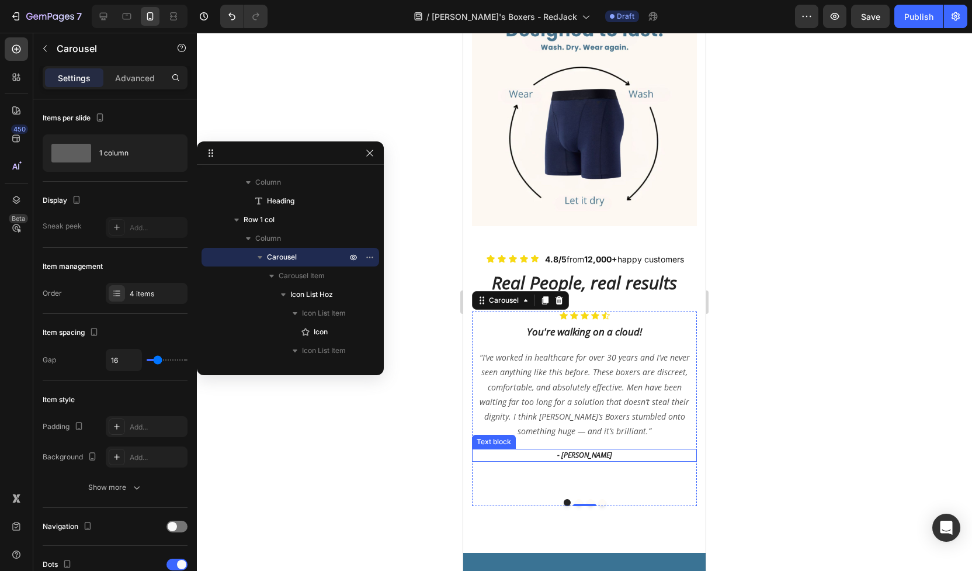
click at [586, 450] on p "- Ryan S." at bounding box center [584, 455] width 223 height 11
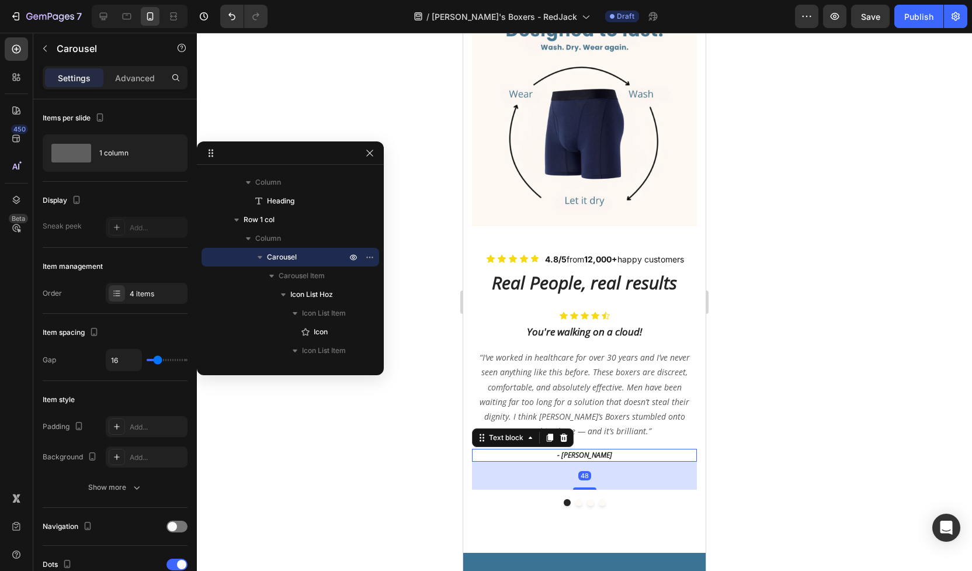
scroll to position [1306, 0]
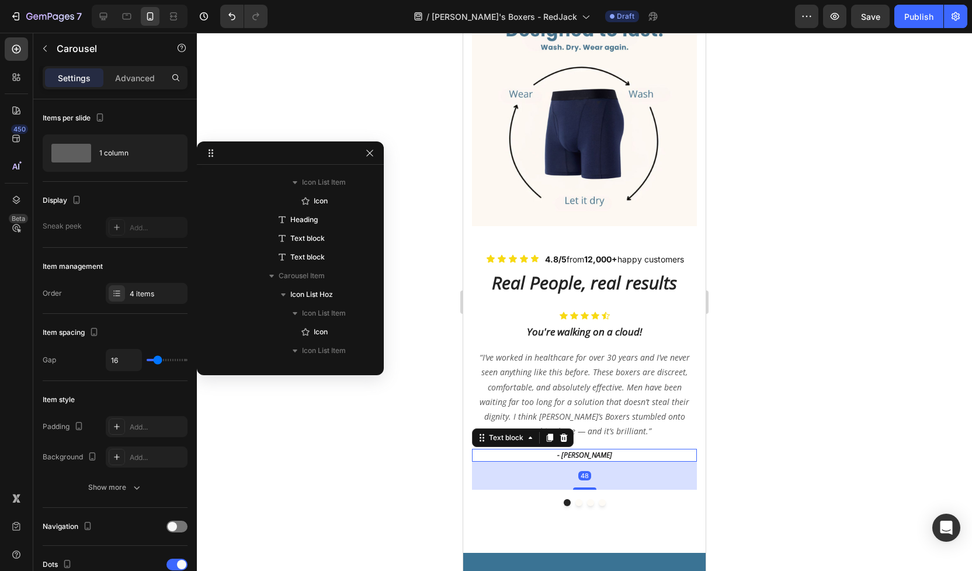
click at [586, 450] on p "- Ryan S." at bounding box center [584, 455] width 223 height 11
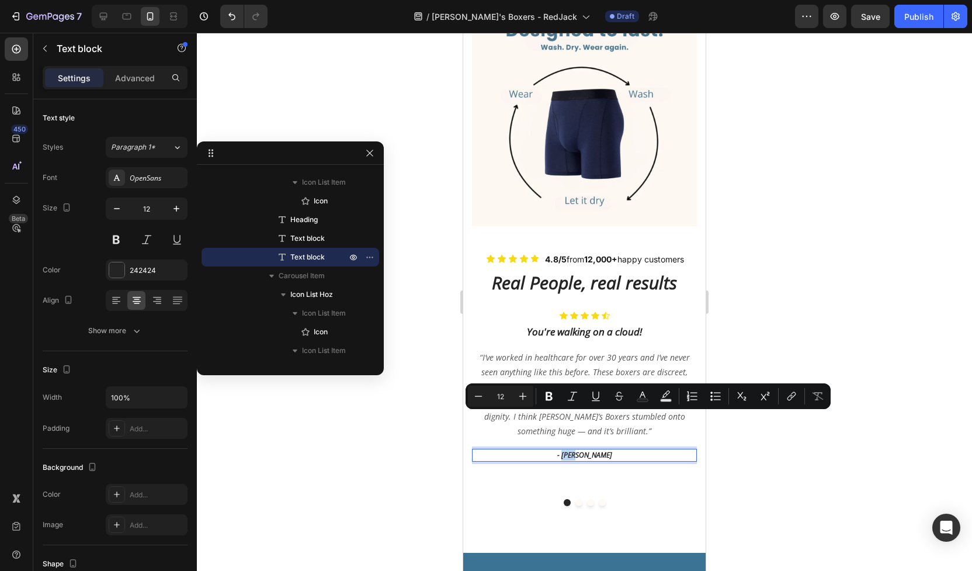
click at [577, 450] on p "- Ryan S." at bounding box center [584, 455] width 223 height 11
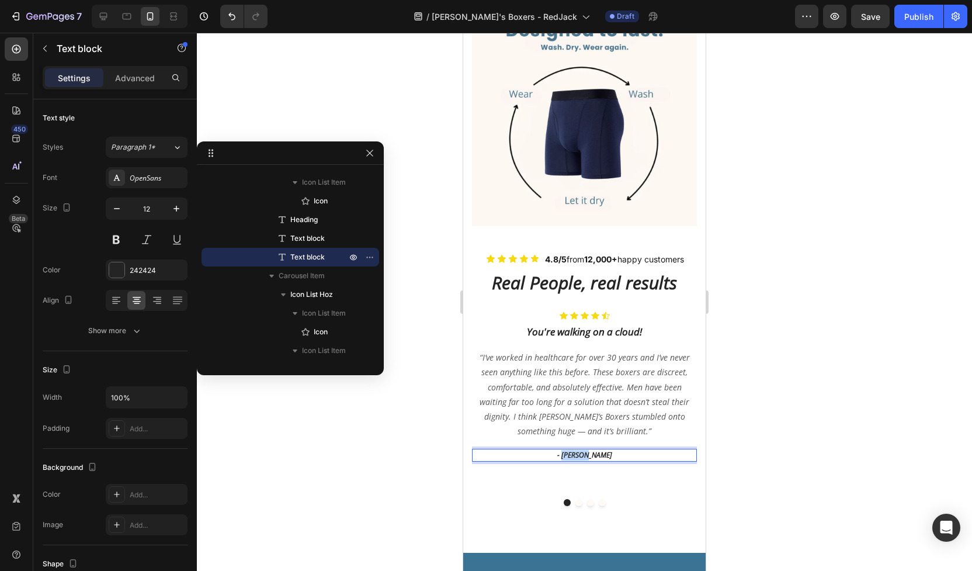
drag, startPoint x: 575, startPoint y: 421, endPoint x: 598, endPoint y: 421, distance: 23.4
click at [598, 450] on p "- Ryan S." at bounding box center [584, 455] width 223 height 11
click at [570, 450] on p "- — Ben, 58" at bounding box center [584, 455] width 223 height 11
click at [578, 450] on p "- — Ben, 58" at bounding box center [584, 455] width 223 height 11
click at [767, 445] on div at bounding box center [584, 302] width 775 height 538
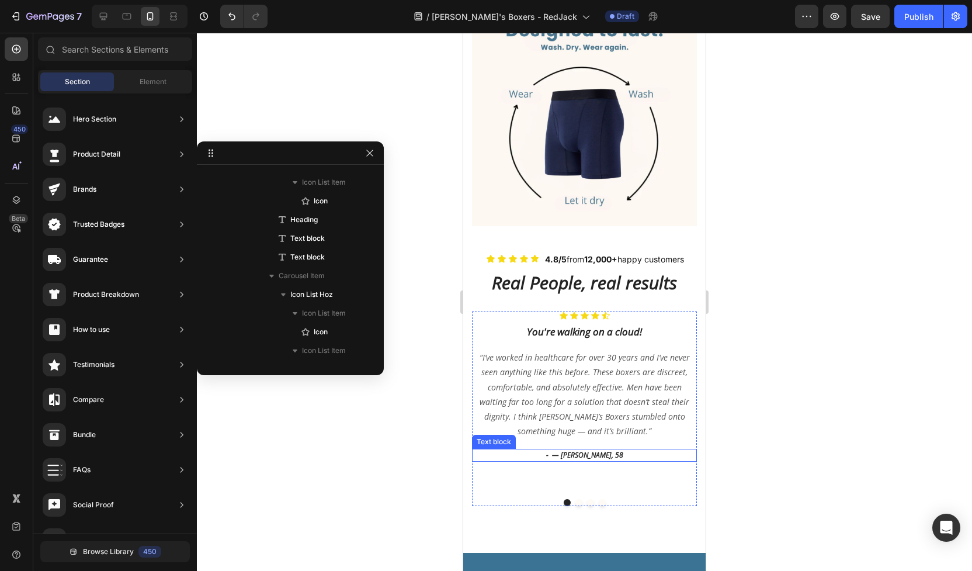
click at [569, 450] on p "- — Ben, 58" at bounding box center [584, 455] width 223 height 11
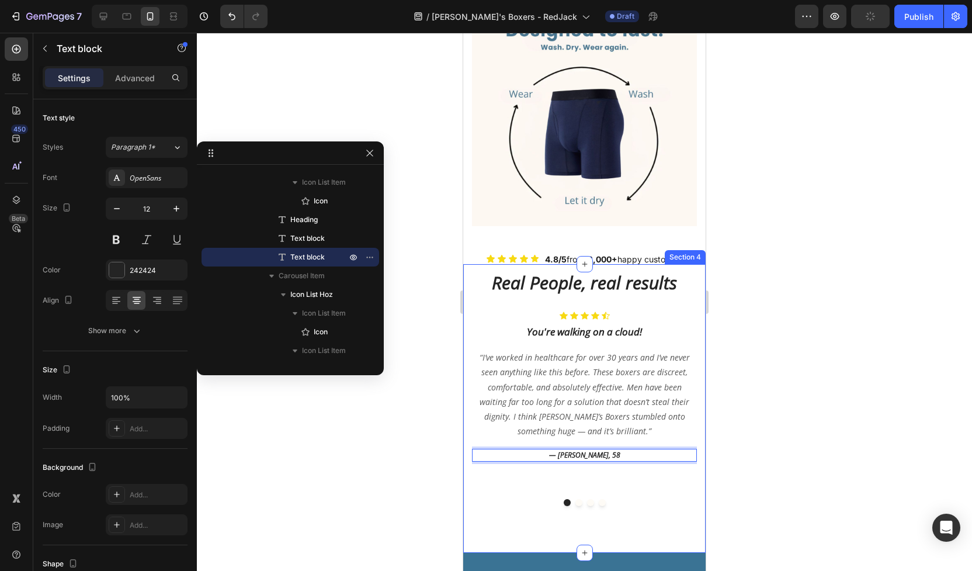
click at [826, 414] on div at bounding box center [584, 302] width 775 height 538
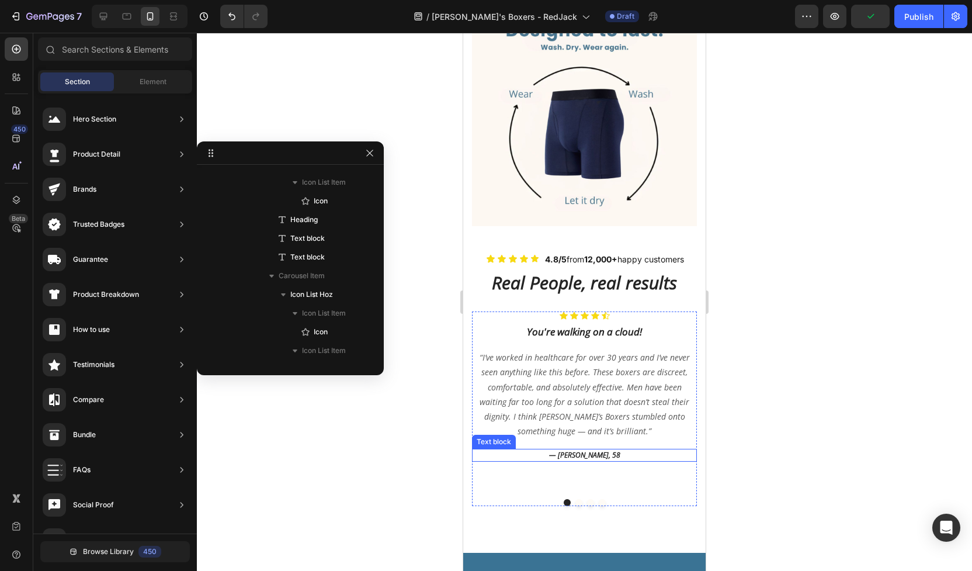
click at [608, 450] on p "— Ben, 58" at bounding box center [584, 455] width 223 height 11
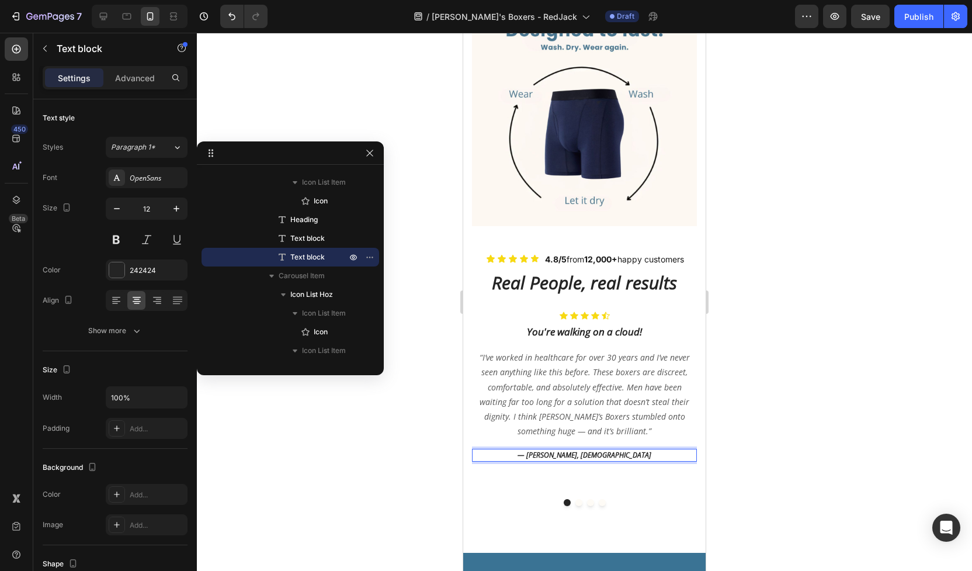
click at [779, 427] on div at bounding box center [584, 302] width 775 height 538
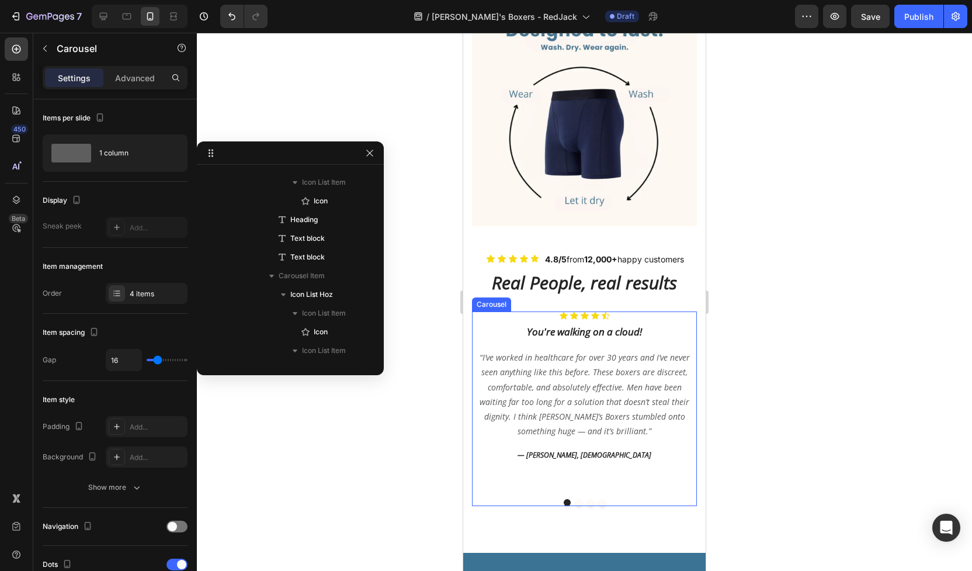
click at [577, 499] on button "Dot" at bounding box center [579, 502] width 7 height 7
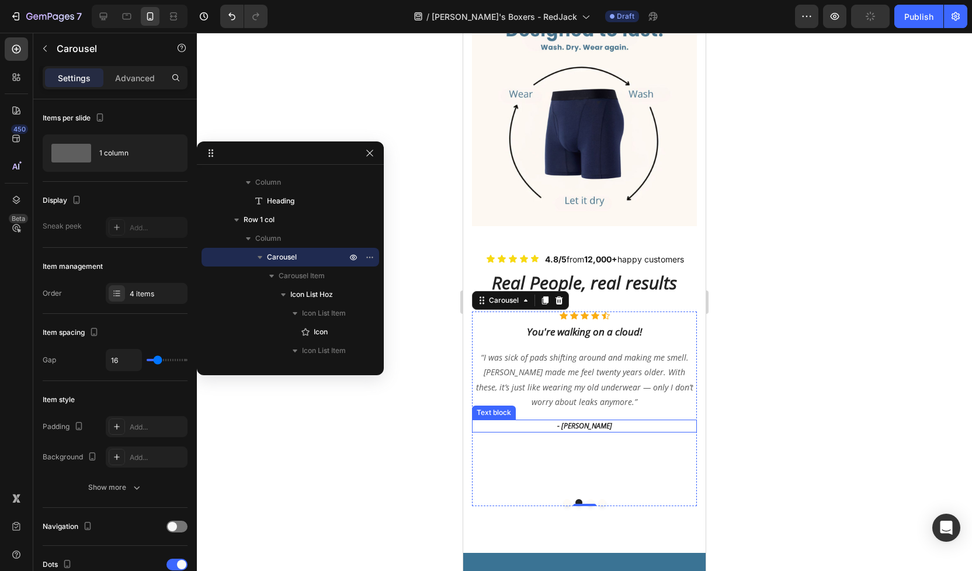
click at [582, 421] on p "- Ryan S." at bounding box center [584, 426] width 223 height 11
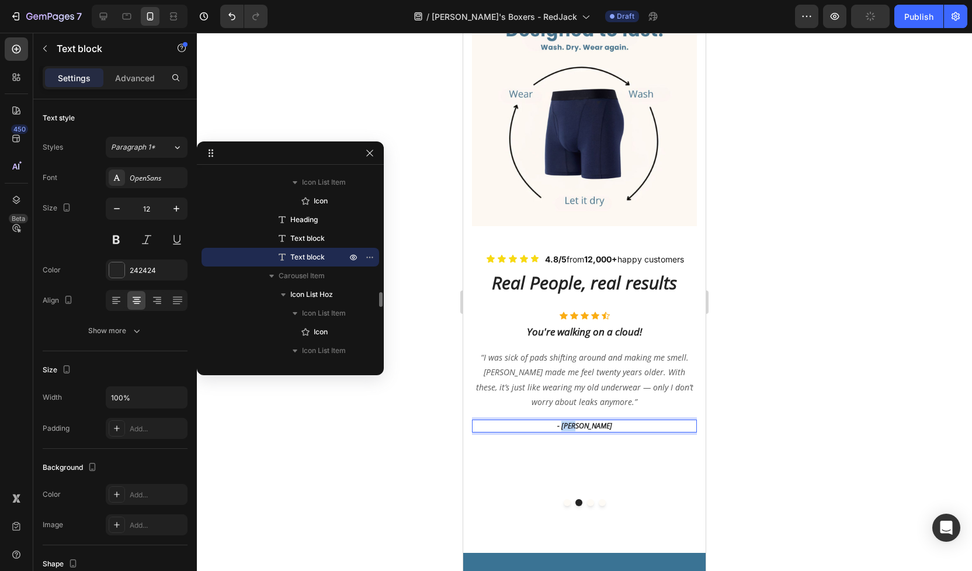
click at [582, 421] on p "- Ryan S." at bounding box center [584, 426] width 223 height 11
click at [589, 499] on button "Dot" at bounding box center [590, 502] width 7 height 7
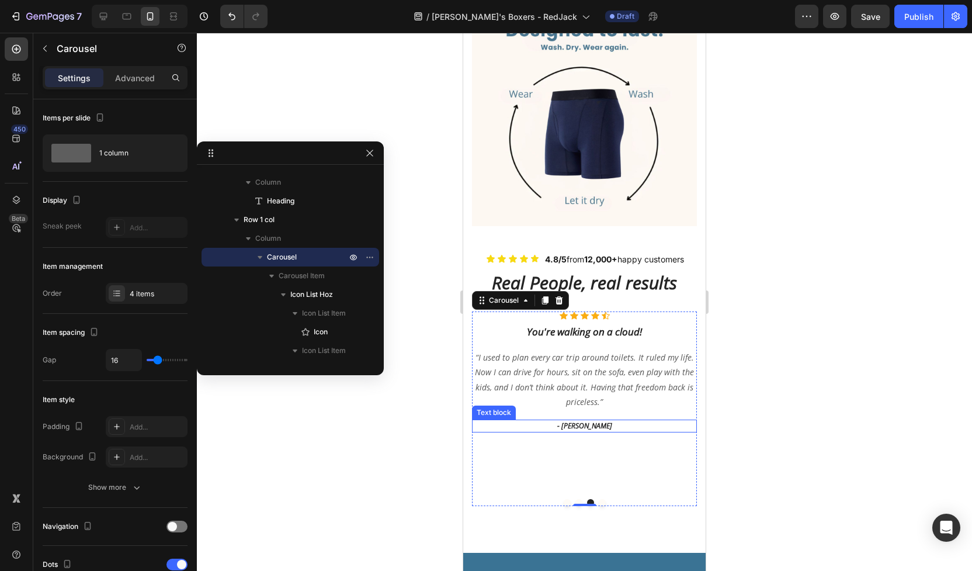
click at [580, 421] on p "- Ryan S." at bounding box center [584, 426] width 223 height 11
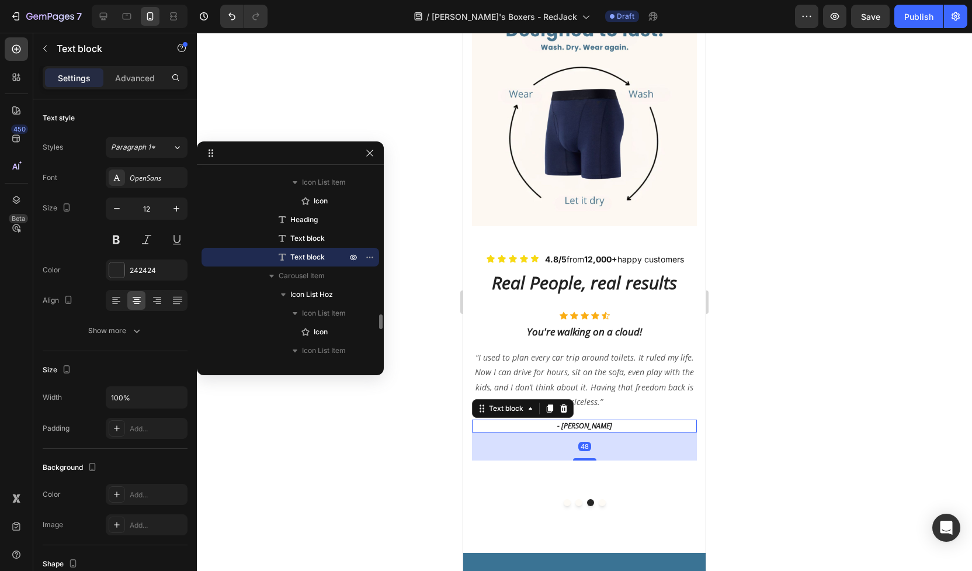
click at [580, 421] on p "- Ryan S." at bounding box center [584, 426] width 223 height 11
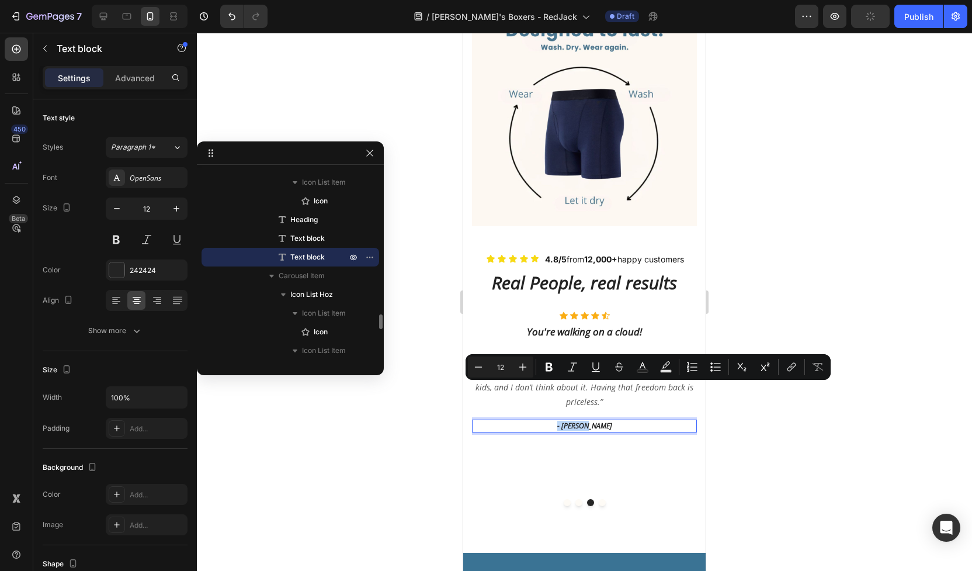
click at [580, 421] on p "- Ryan S." at bounding box center [584, 426] width 223 height 11
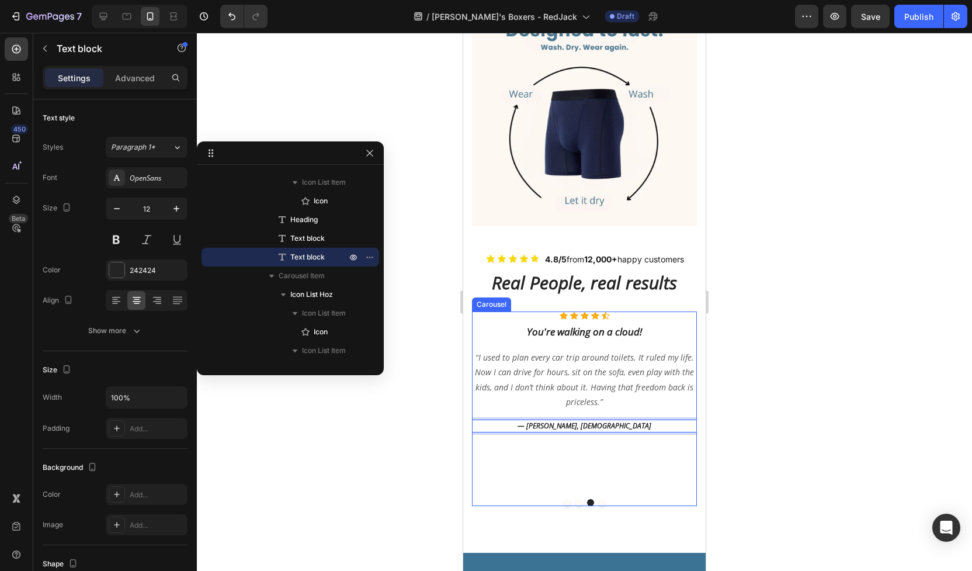
click at [603, 499] on button "Dot" at bounding box center [602, 502] width 7 height 7
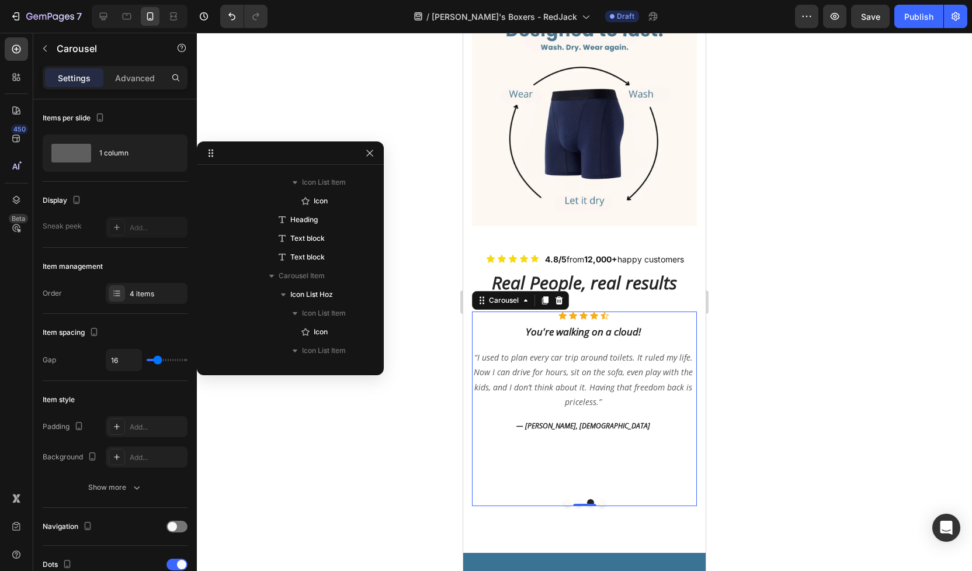
scroll to position [1025, 0]
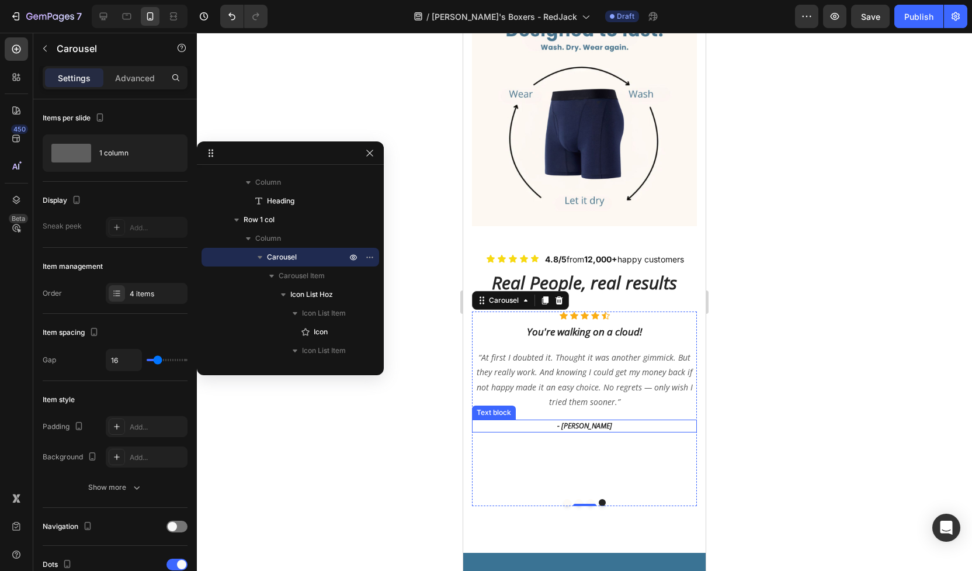
click at [585, 421] on p "- Ryan S." at bounding box center [584, 426] width 223 height 11
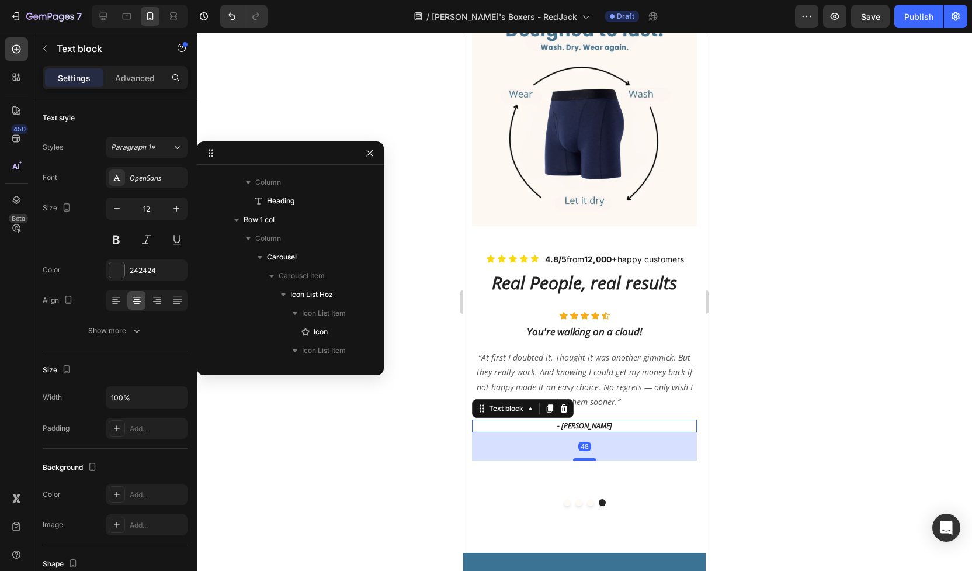
scroll to position [2147, 0]
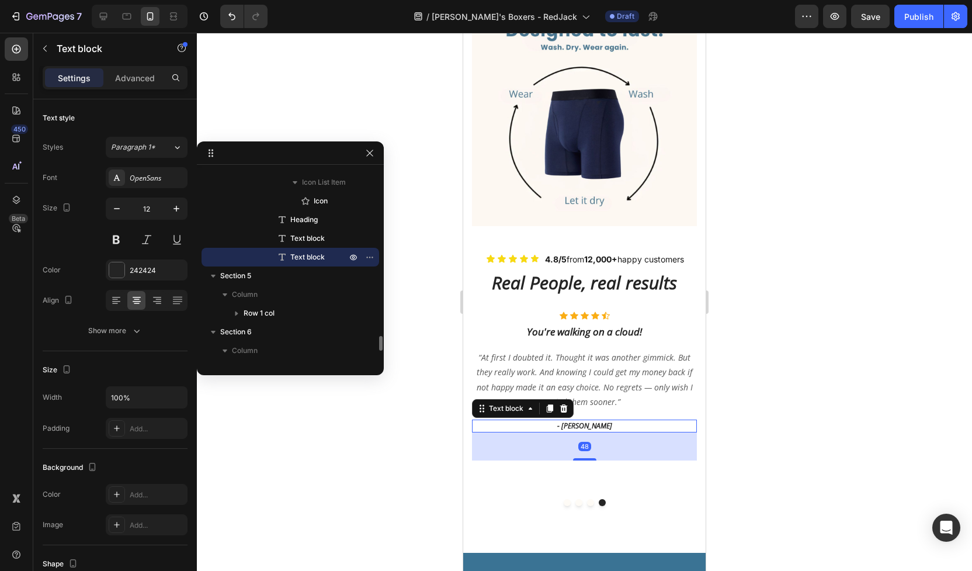
click at [585, 421] on p "- Ryan S." at bounding box center [584, 426] width 223 height 11
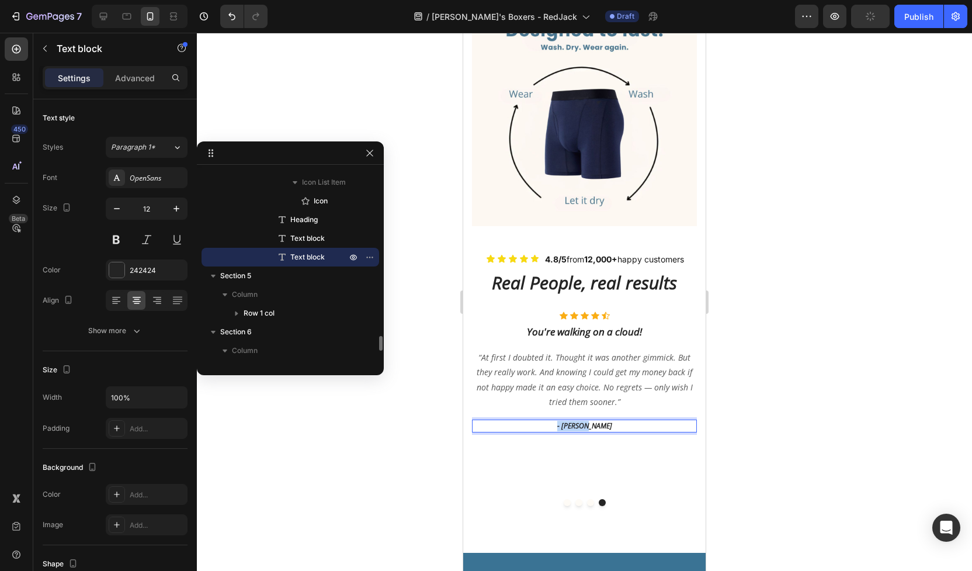
click at [585, 421] on p "- Ryan S." at bounding box center [584, 426] width 223 height 11
click at [782, 412] on div at bounding box center [584, 302] width 775 height 538
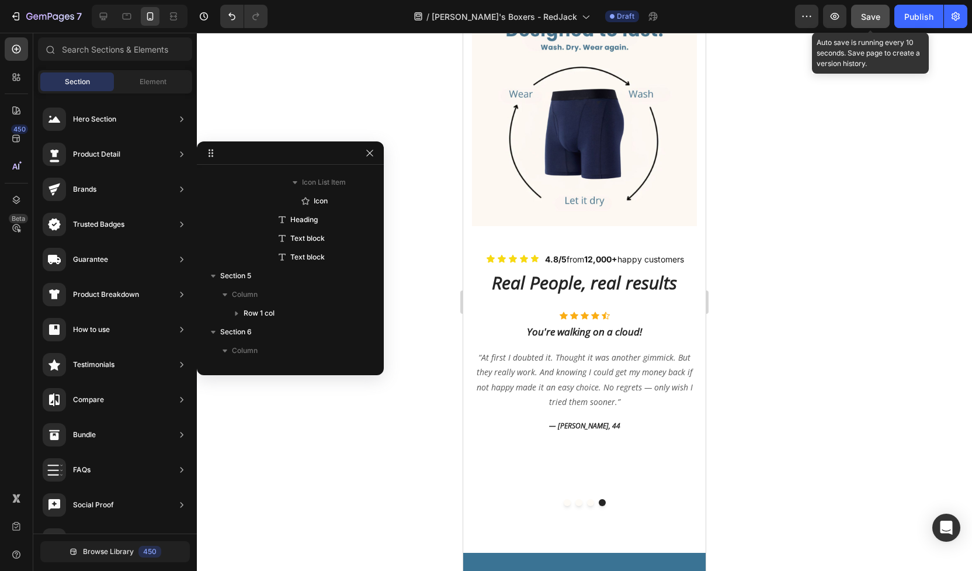
click at [869, 17] on span "Save" at bounding box center [870, 17] width 19 height 10
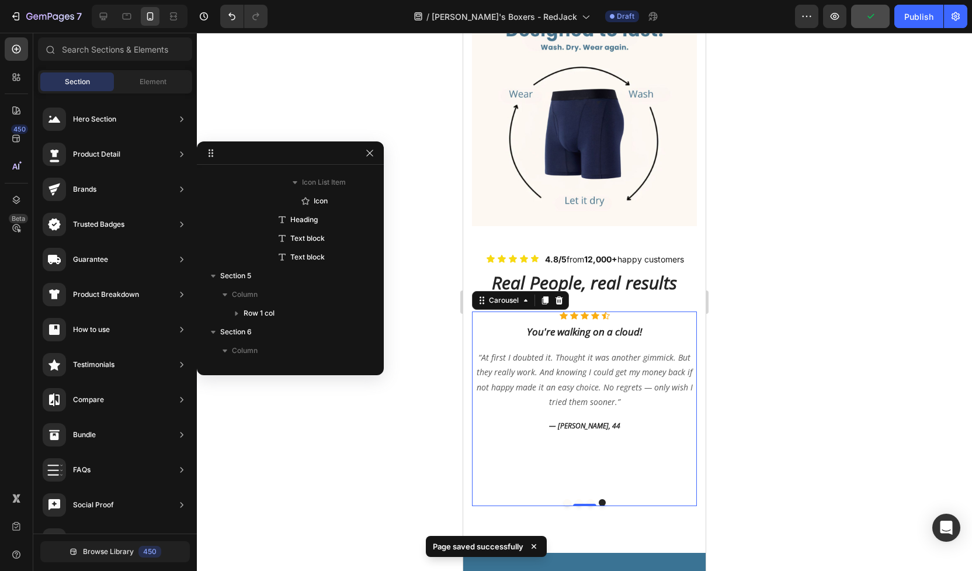
click at [640, 407] on div "Icon Icon Icon Icon Icon Icon List Hoz You're walking on a cloud! Heading “At f…" at bounding box center [584, 400] width 225 height 178
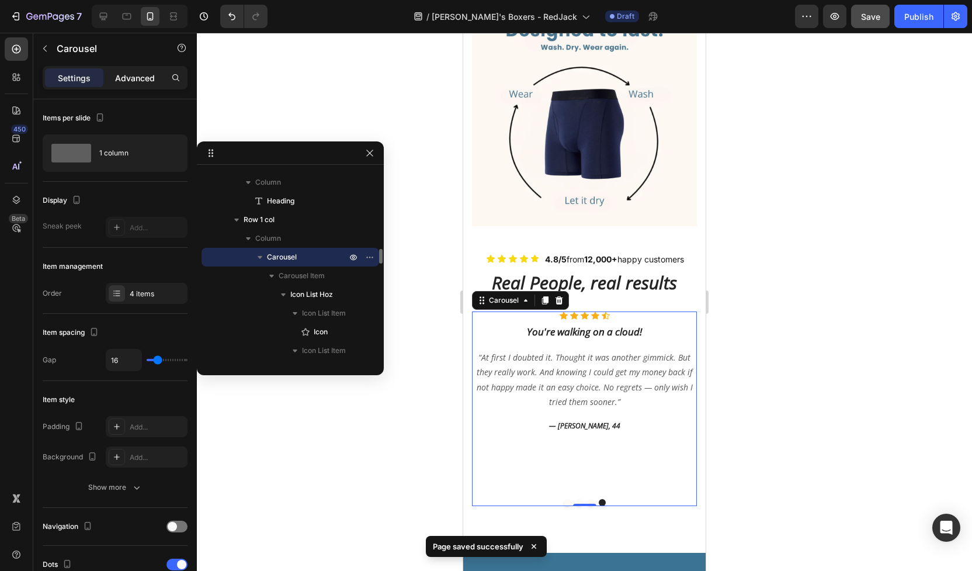
click at [138, 78] on p "Advanced" at bounding box center [135, 78] width 40 height 12
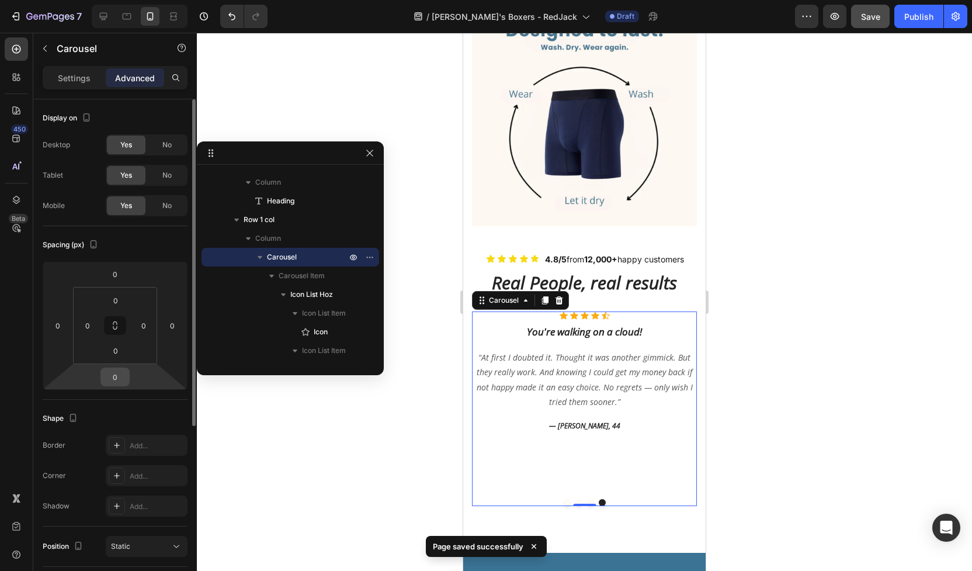
click at [120, 381] on input "0" at bounding box center [114, 377] width 23 height 18
type input "9"
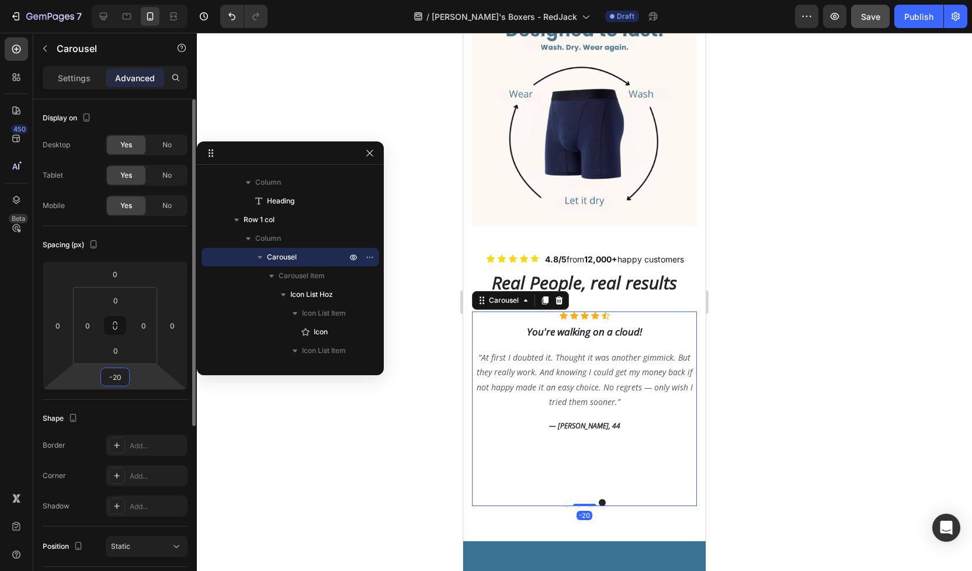
type input "-2"
type input "-4"
type input "-50"
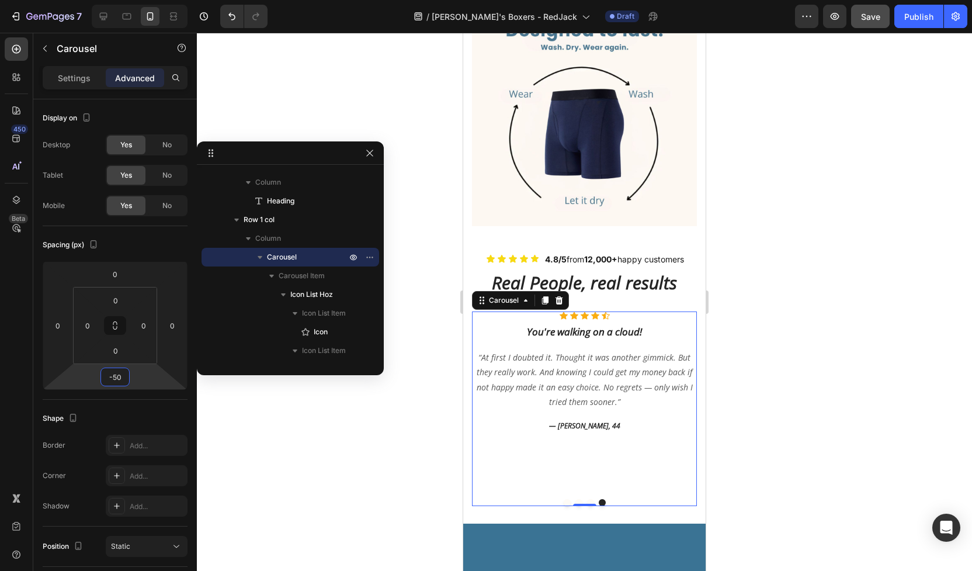
click at [446, 442] on div at bounding box center [584, 302] width 775 height 538
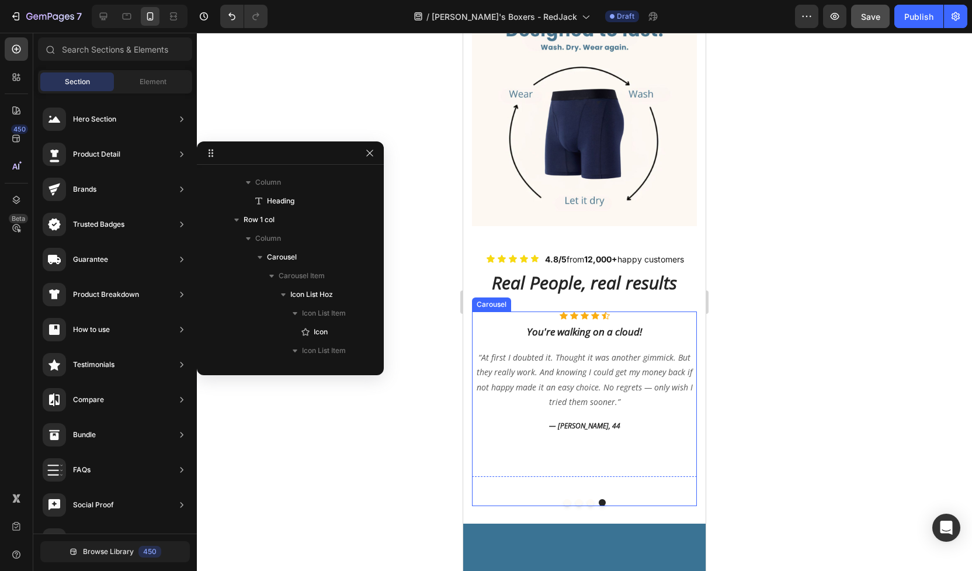
click at [555, 419] on div "Icon Icon Icon Icon Icon Icon List Hoz You're walking on a cloud! Heading “At f…" at bounding box center [584, 400] width 225 height 178
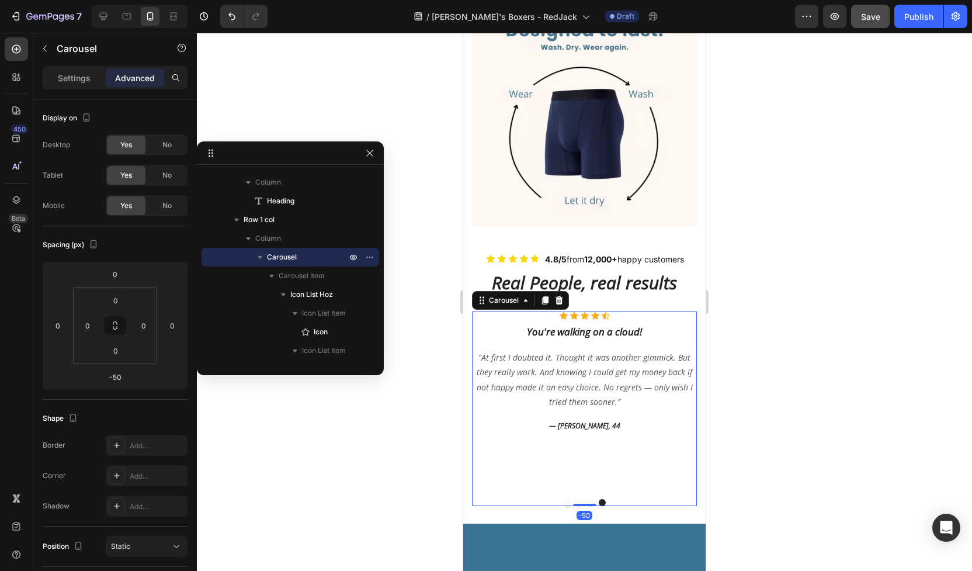
click at [546, 449] on div "Icon Icon Icon Icon Icon Icon List Hoz You're walking on a cloud! Heading “At f…" at bounding box center [584, 400] width 225 height 178
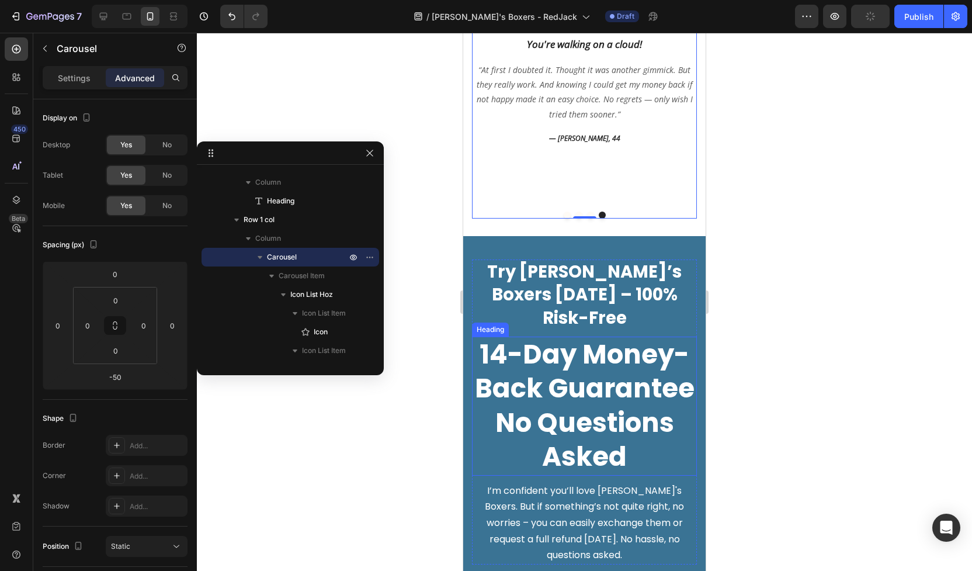
scroll to position [2989, 0]
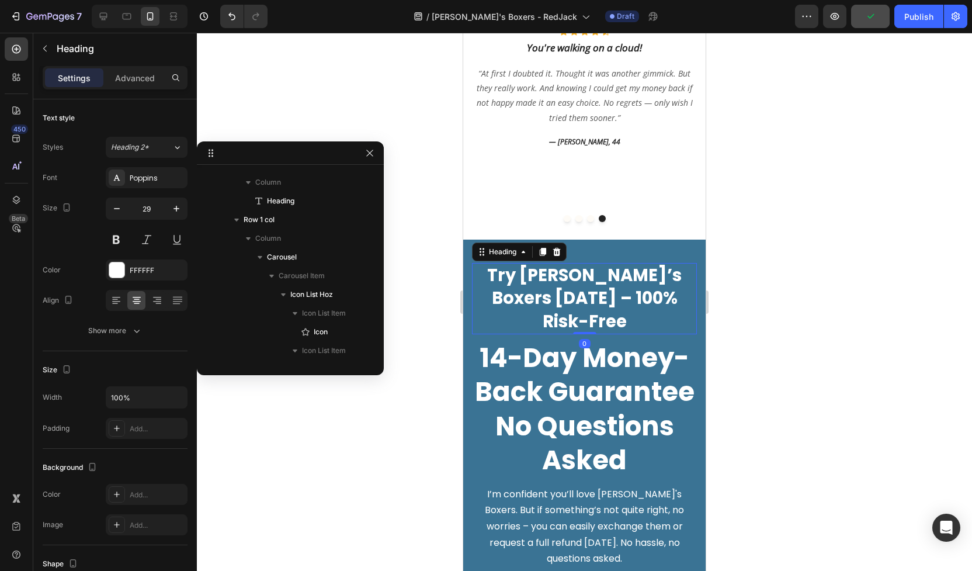
click at [603, 295] on h2 "Try Jack’s Boxers Today – 100% Risk-Free" at bounding box center [584, 298] width 225 height 71
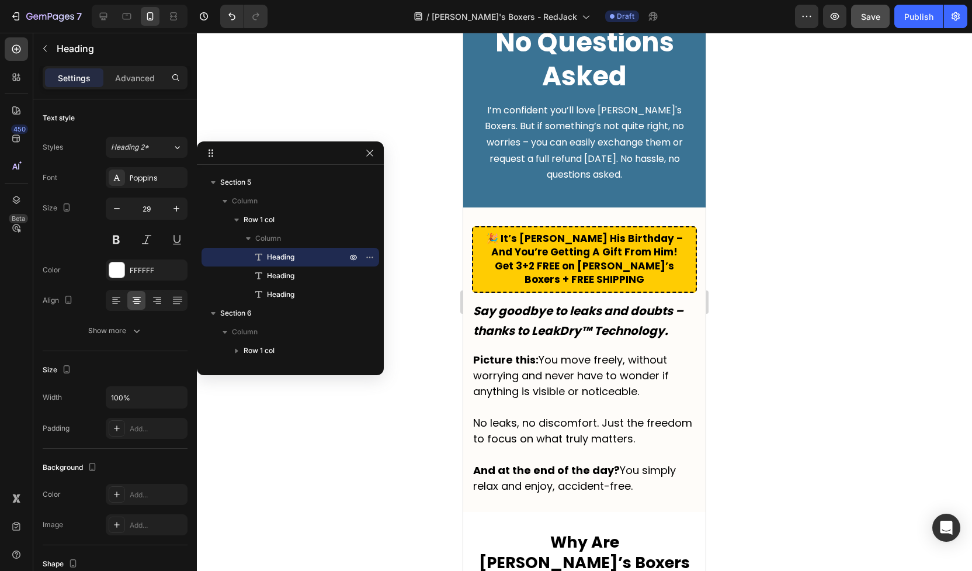
scroll to position [3414, 0]
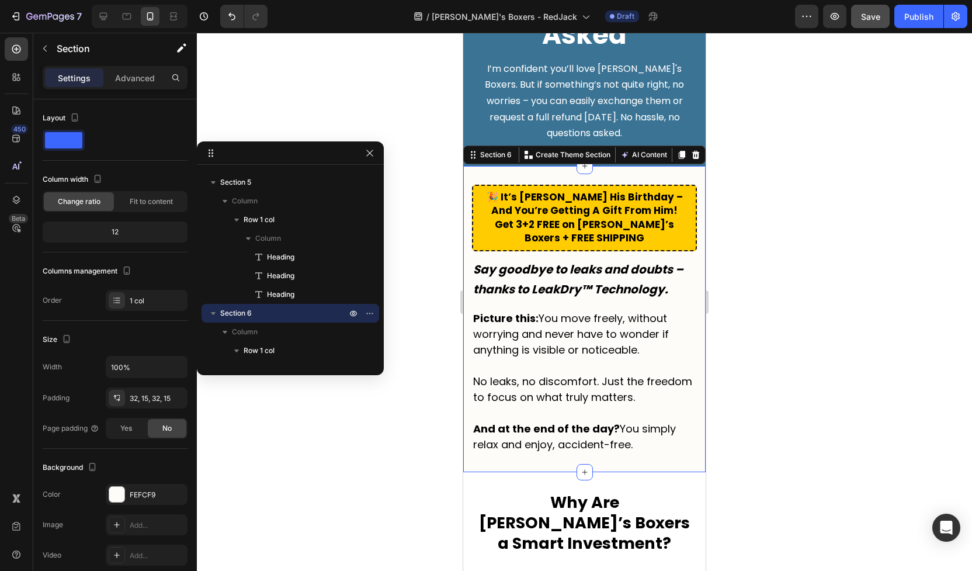
click at [696, 183] on div "🎉 It’s Jack His Birthday – And You’re Getting A Gift From Him! Get 3+2 FREE on …" at bounding box center [584, 319] width 243 height 306
click at [694, 159] on icon at bounding box center [697, 155] width 8 height 8
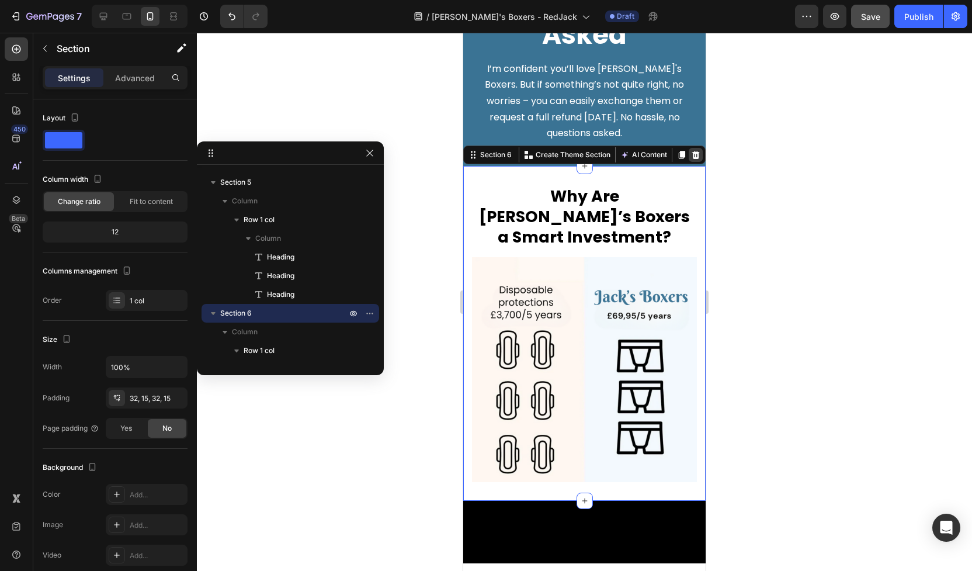
click at [694, 159] on icon at bounding box center [697, 155] width 8 height 8
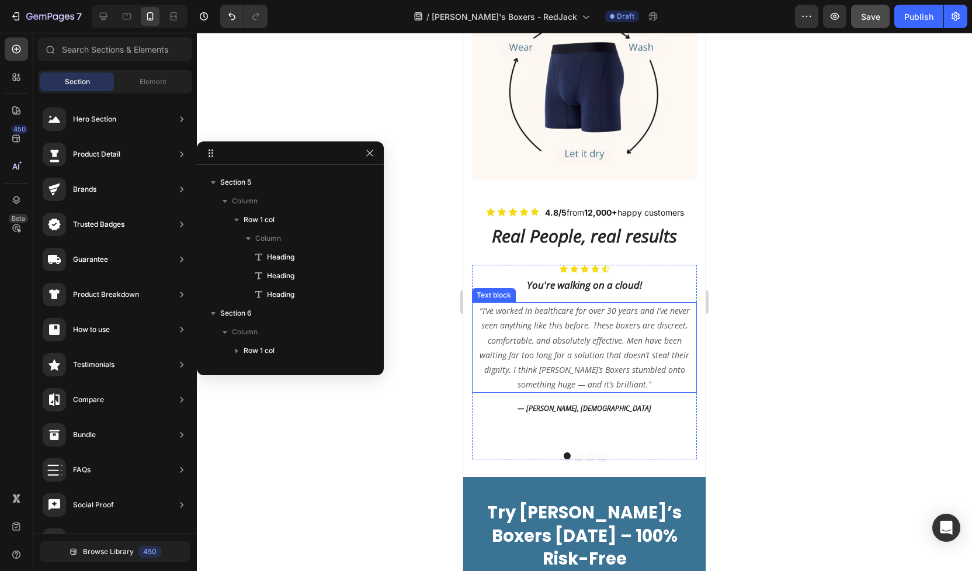
scroll to position [2787, 0]
click at [133, 18] on div at bounding box center [126, 16] width 19 height 19
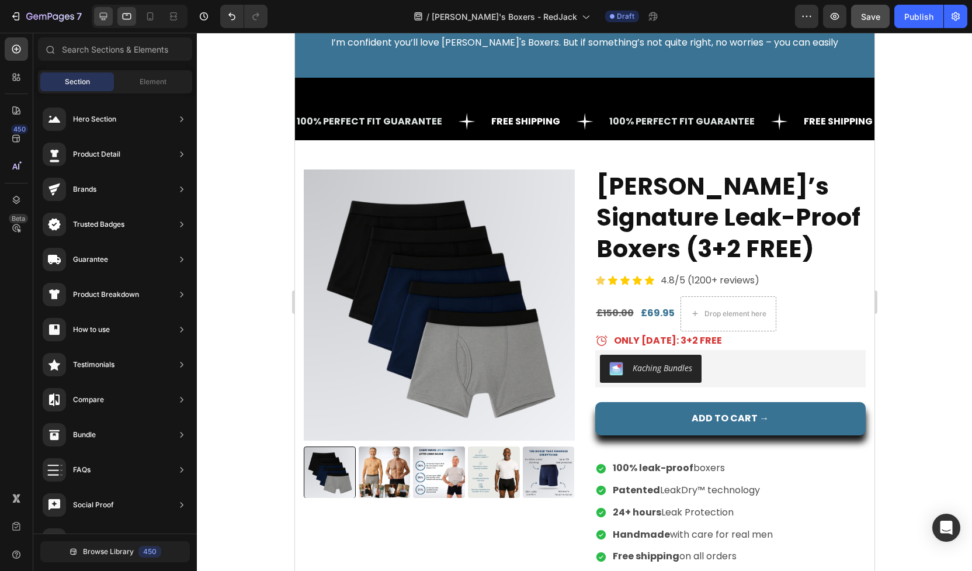
scroll to position [3055, 0]
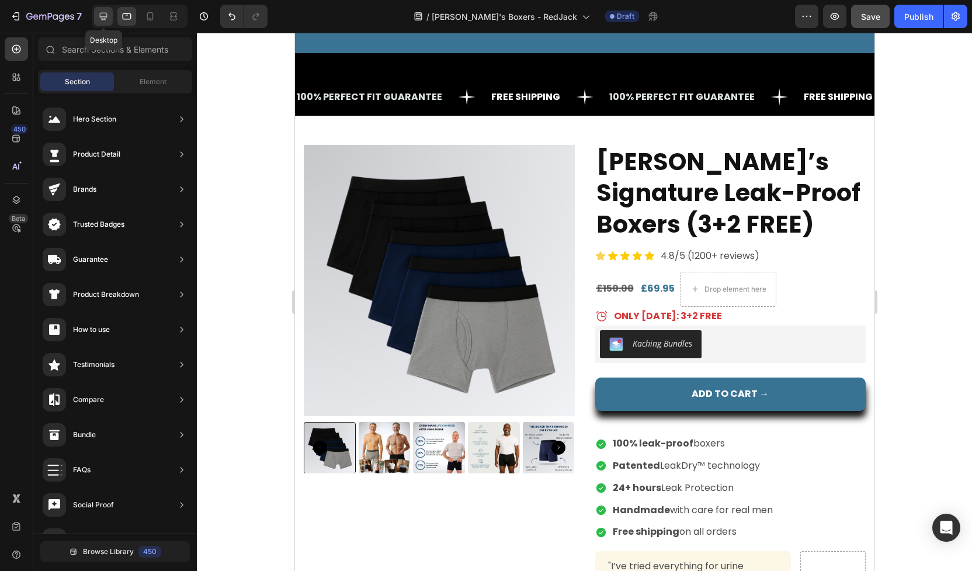
click at [108, 20] on icon at bounding box center [104, 17] width 12 height 12
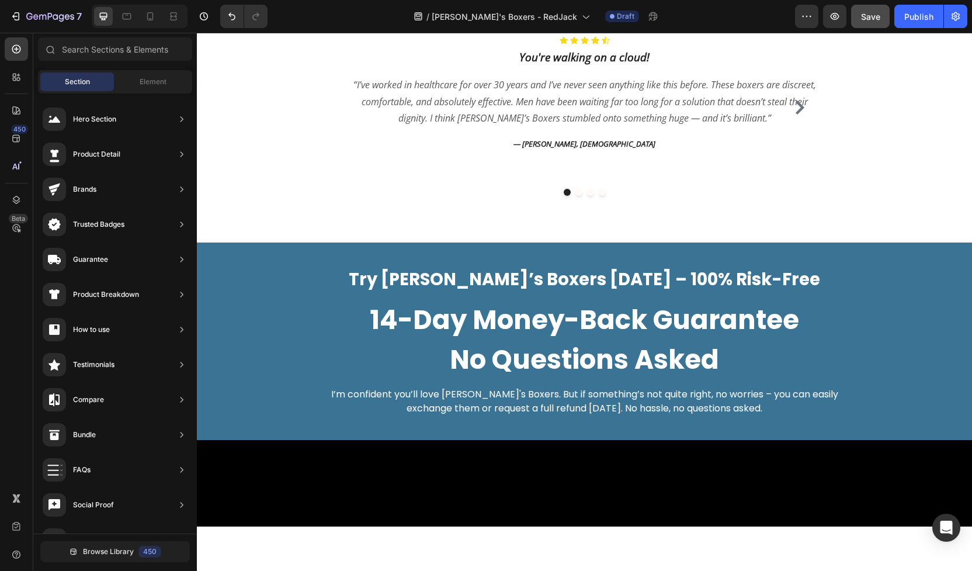
scroll to position [2271, 0]
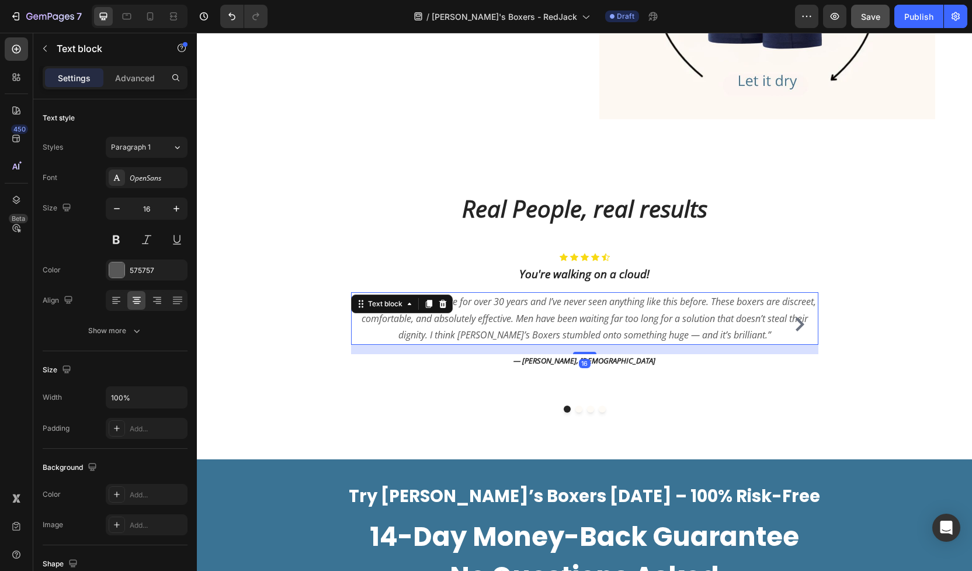
click at [595, 303] on p "“I’ve worked in healthcare for over 30 years and I’ve never seen anything like …" at bounding box center [584, 318] width 465 height 50
click at [565, 303] on p "“I’ve worked in healthcare for over 30 years and I’ve never seen anything like …" at bounding box center [584, 318] width 465 height 50
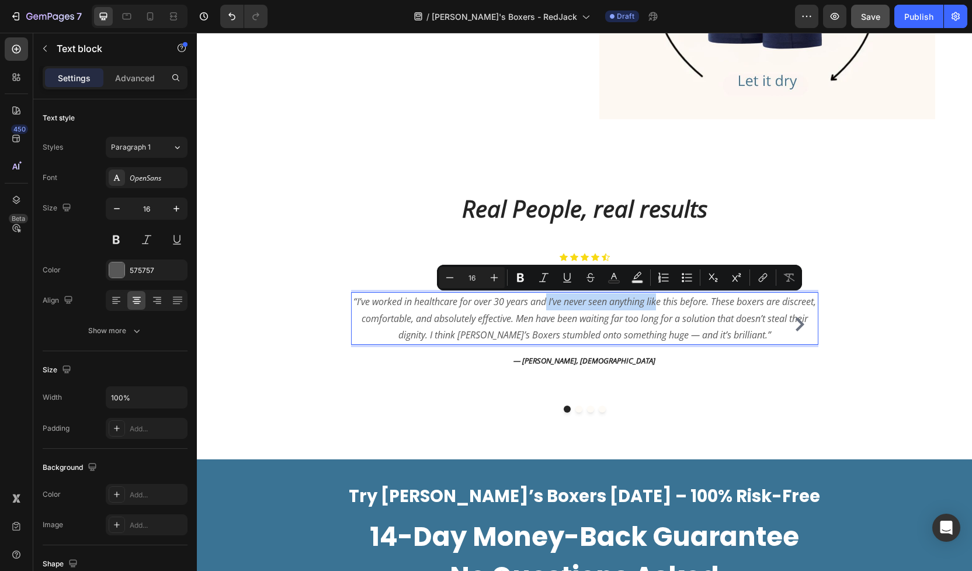
drag, startPoint x: 565, startPoint y: 303, endPoint x: 676, endPoint y: 302, distance: 111.6
click at [676, 302] on p "“I’ve worked in healthcare for over 30 years and I’ve never seen anything like …" at bounding box center [584, 318] width 465 height 50
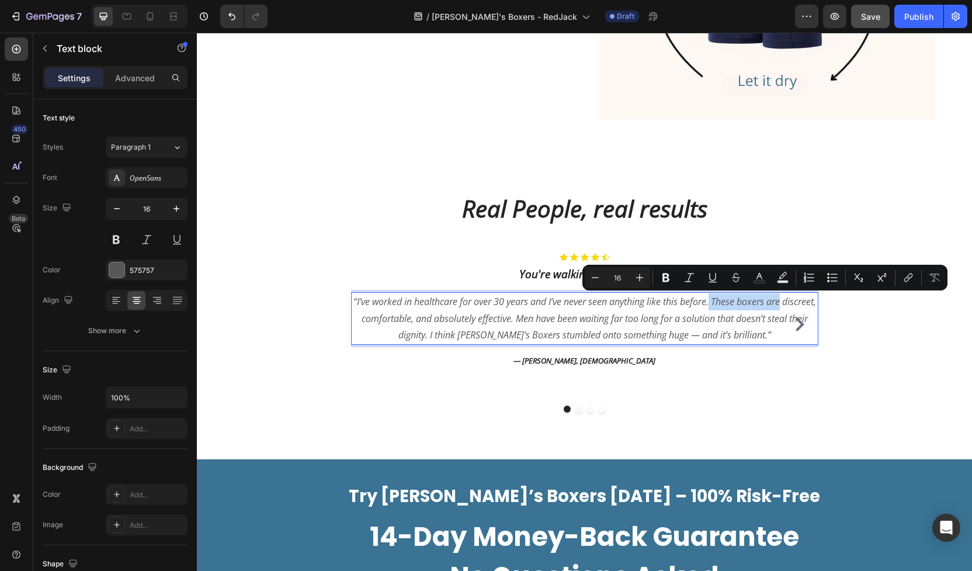
drag, startPoint x: 730, startPoint y: 302, endPoint x: 799, endPoint y: 304, distance: 69.0
click at [799, 304] on p "“I’ve worked in healthcare for over 30 years and I’ve never seen anything like …" at bounding box center [584, 318] width 465 height 50
copy p "These boxers are"
click at [552, 277] on p "You're walking on a cloud!" at bounding box center [584, 274] width 465 height 15
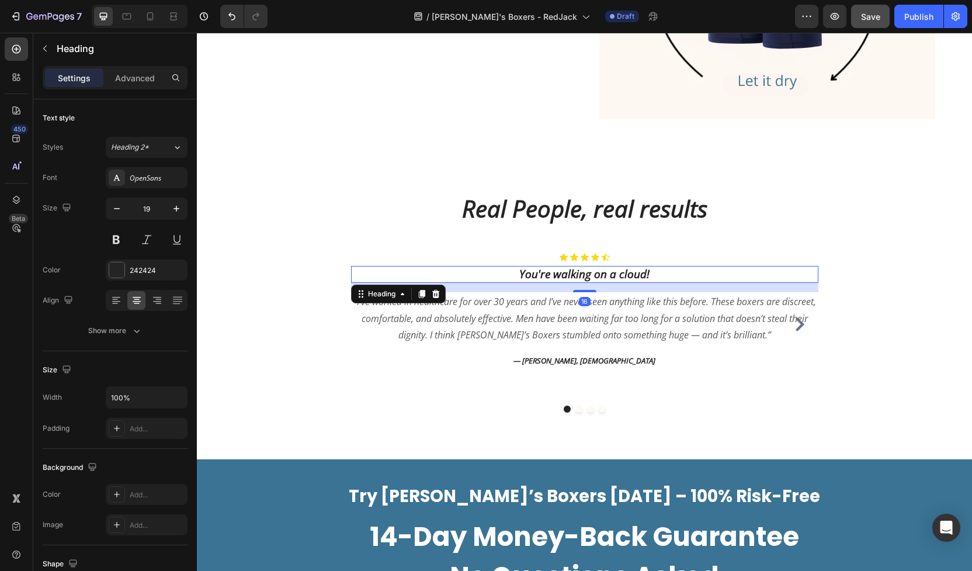
click at [552, 277] on p "You're walking on a cloud!" at bounding box center [584, 274] width 465 height 15
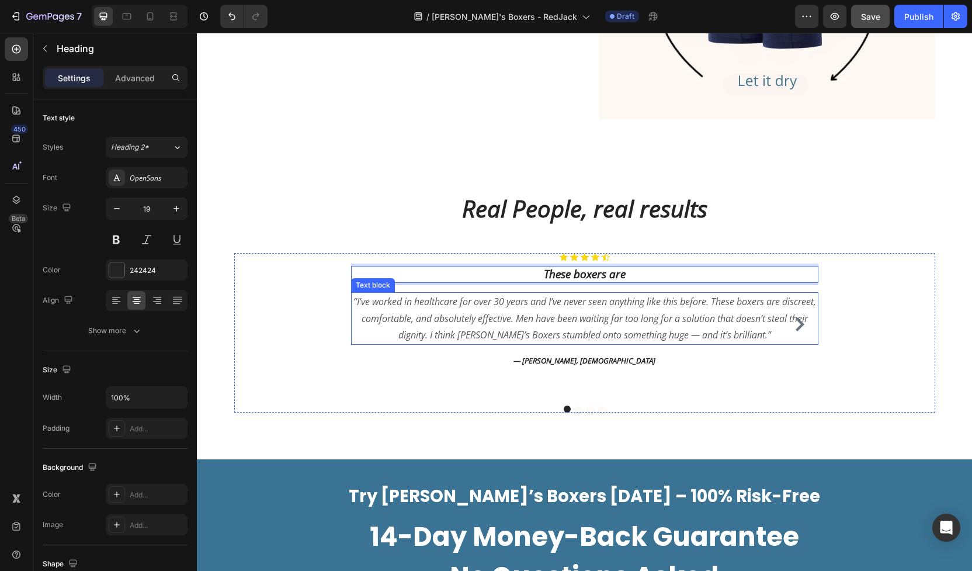
click at [473, 320] on p "“I’ve worked in healthcare for over 30 years and I’ve never seen anything like …" at bounding box center [584, 318] width 465 height 50
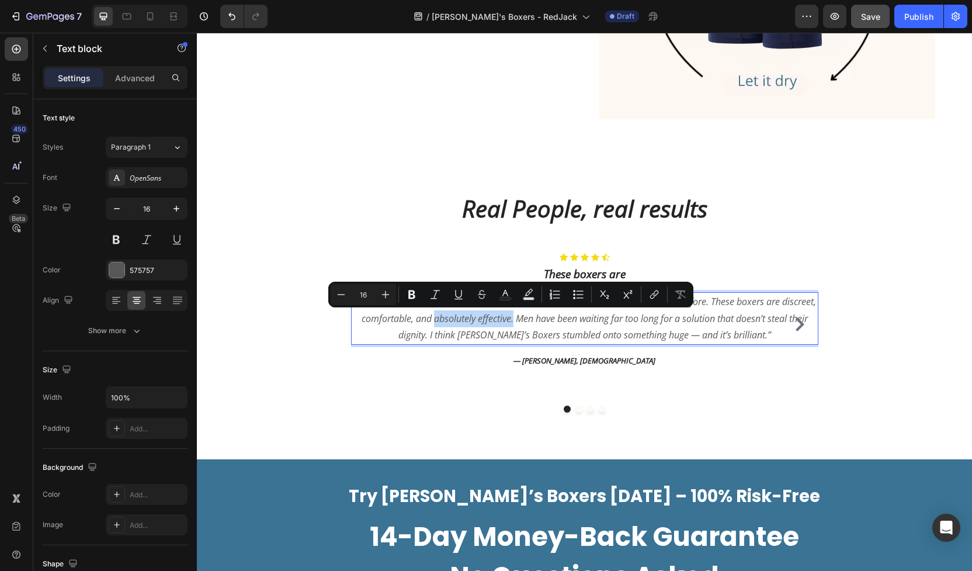
drag, startPoint x: 471, startPoint y: 320, endPoint x: 552, endPoint y: 322, distance: 81.3
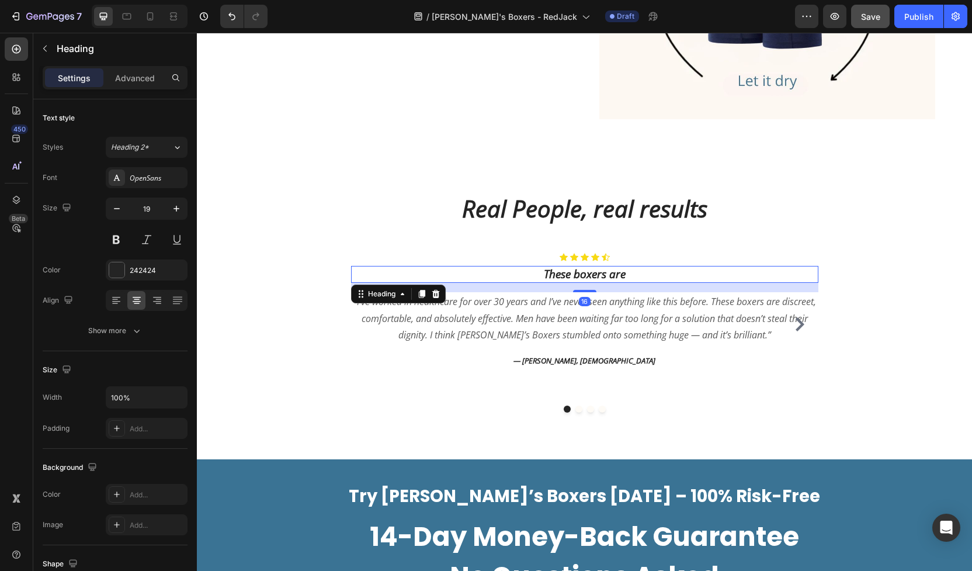
click at [626, 273] on p "These boxers are" at bounding box center [584, 274] width 465 height 15
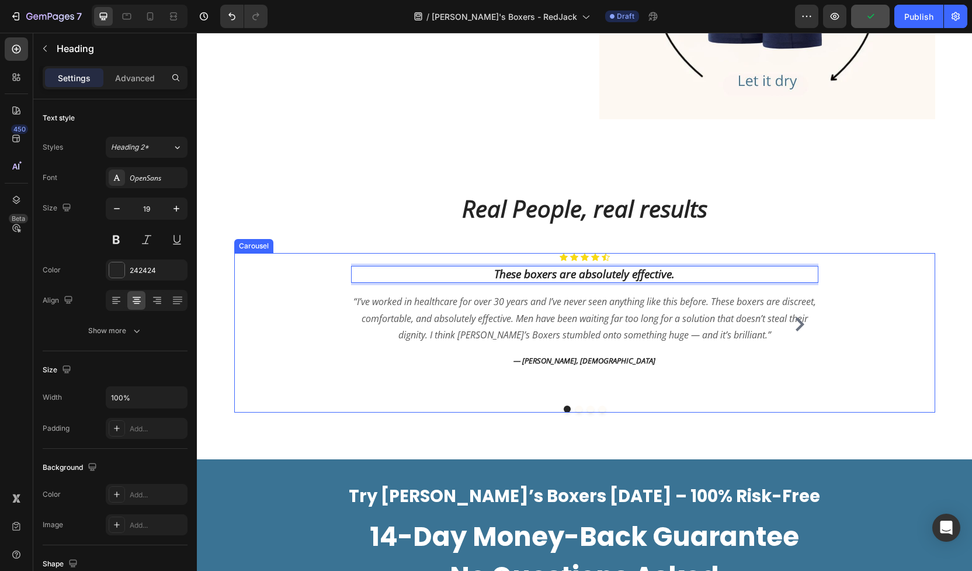
click at [576, 408] on button "Dot" at bounding box center [579, 409] width 7 height 7
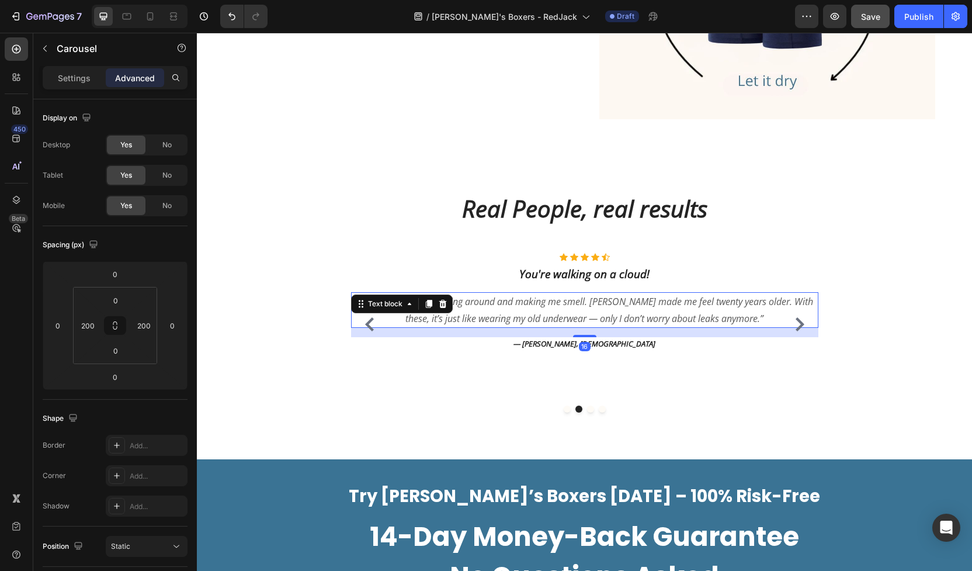
click at [607, 320] on p "“I was sick of pads shifting around and making me smell. [PERSON_NAME] made me …" at bounding box center [584, 310] width 465 height 34
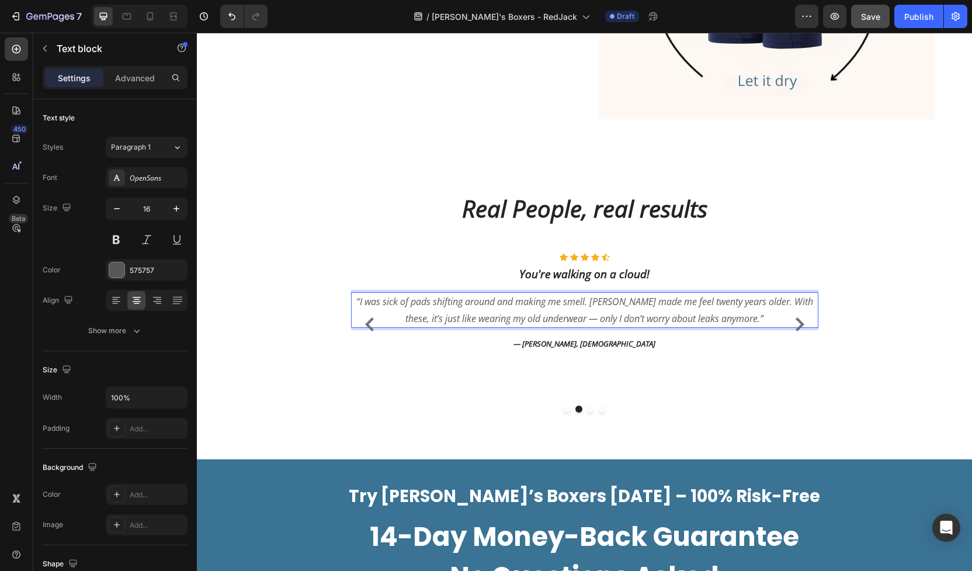
click at [605, 320] on p "“I was sick of pads shifting around and making me smell. [PERSON_NAME] made me …" at bounding box center [584, 310] width 465 height 34
drag, startPoint x: 605, startPoint y: 320, endPoint x: 730, endPoint y: 320, distance: 125.1
click at [730, 320] on p "“I was sick of pads shifting around and making me smell. [PERSON_NAME] made me …" at bounding box center [584, 310] width 465 height 34
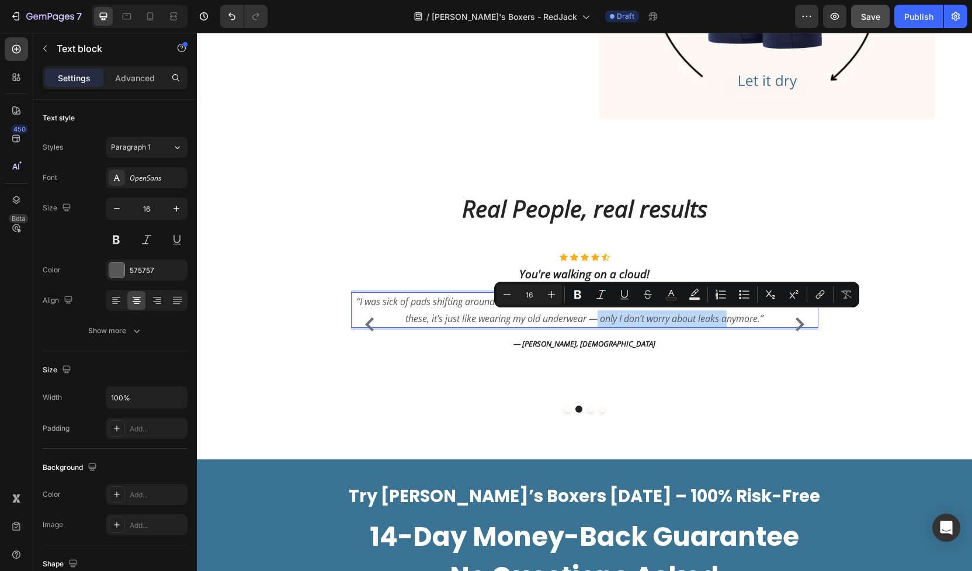
drag, startPoint x: 606, startPoint y: 320, endPoint x: 749, endPoint y: 324, distance: 143.2
click at [749, 324] on p "“I was sick of pads shifting around and making me smell. [PERSON_NAME] made me …" at bounding box center [584, 310] width 465 height 34
copy p "I don’t worry about leaks anymore"
click at [586, 271] on p "You're walking on a cloud!" at bounding box center [584, 274] width 465 height 15
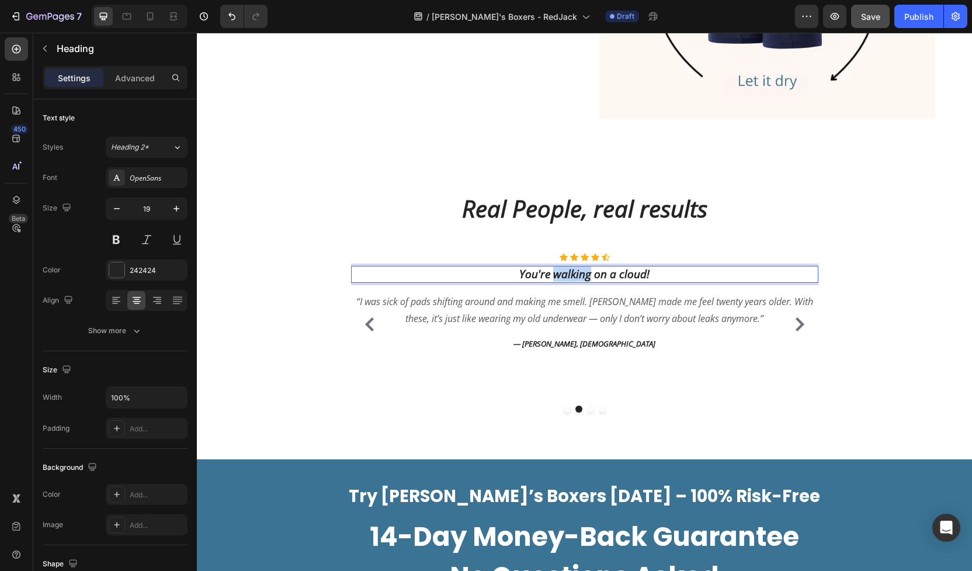
click at [586, 271] on p "You're walking on a cloud!" at bounding box center [584, 274] width 465 height 15
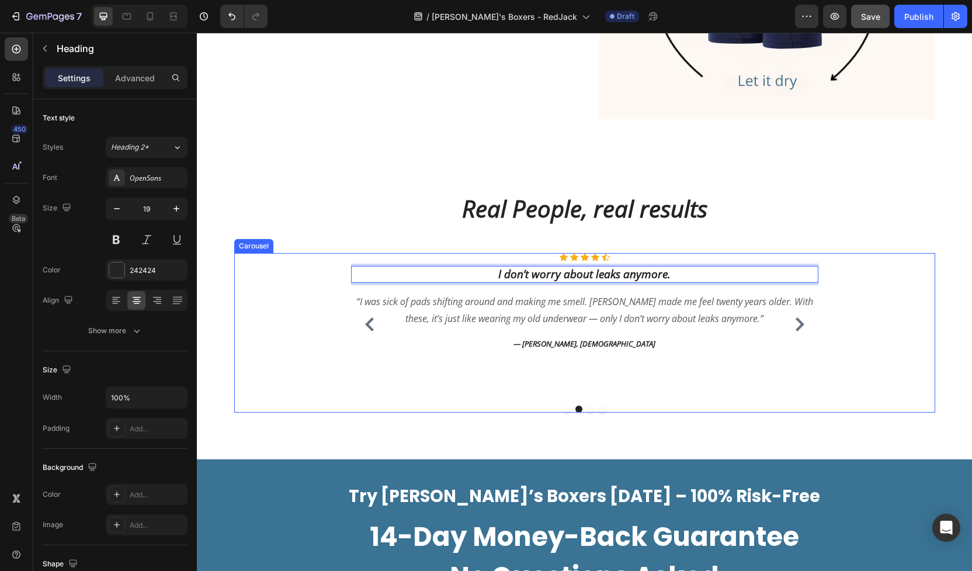
click at [799, 321] on icon "Carousel Next Arrow" at bounding box center [800, 324] width 9 height 14
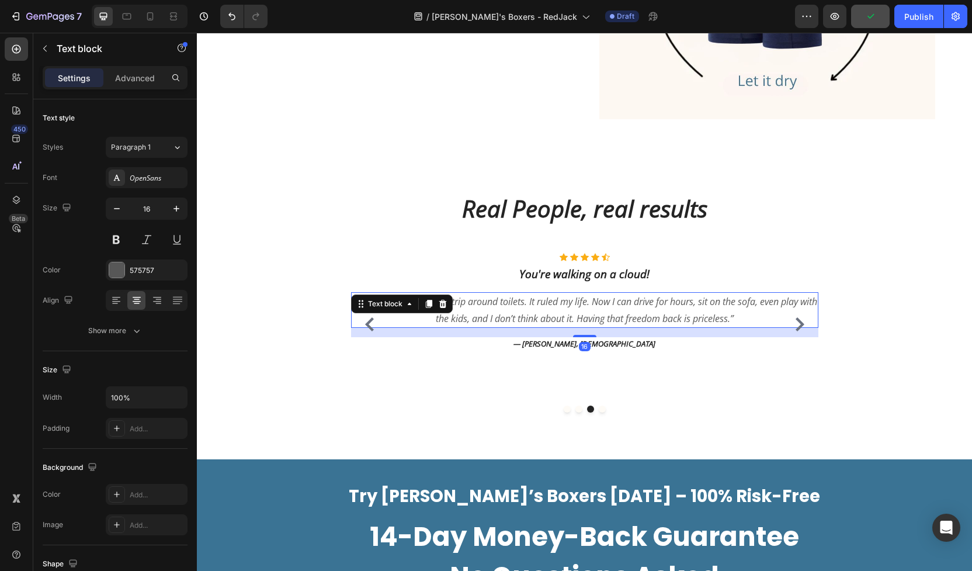
click at [591, 321] on p "“I used to plan every car trip around toilets. It ruled my life. Now I can driv…" at bounding box center [584, 310] width 465 height 34
click at [592, 319] on p "“I used to plan every car trip around toilets. It ruled my life. Now I can driv…" at bounding box center [584, 310] width 465 height 34
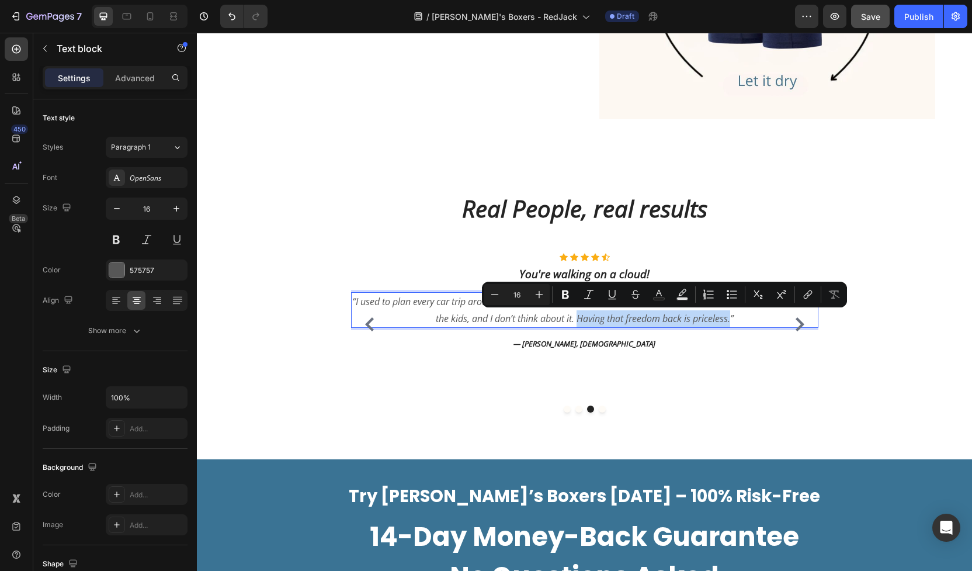
drag, startPoint x: 588, startPoint y: 319, endPoint x: 743, endPoint y: 317, distance: 154.3
click at [743, 317] on p "“I used to plan every car trip around toilets. It ruled my life. Now I can driv…" at bounding box center [584, 310] width 465 height 34
copy p "Having that freedom back is priceless."
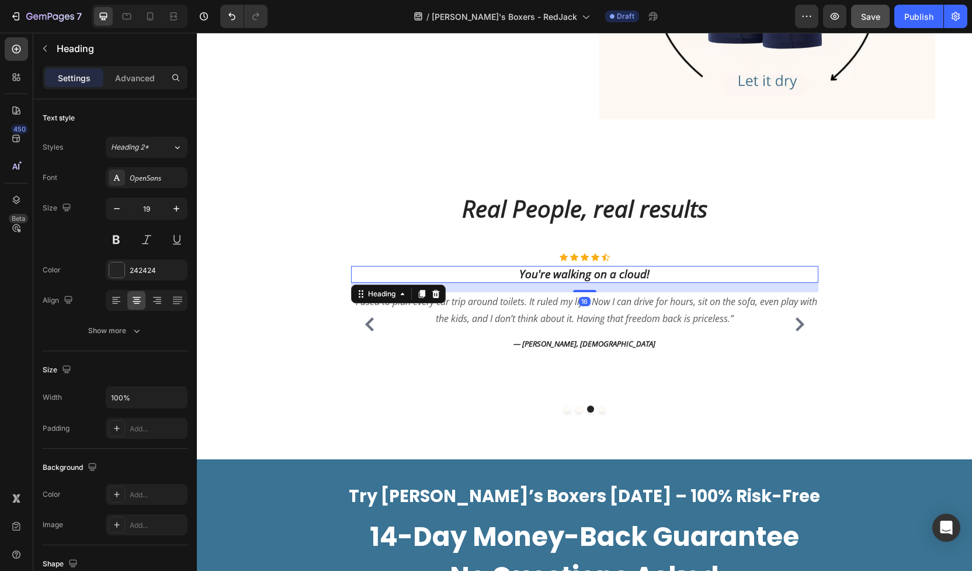
click at [617, 272] on p "You're walking on a cloud!" at bounding box center [584, 274] width 465 height 15
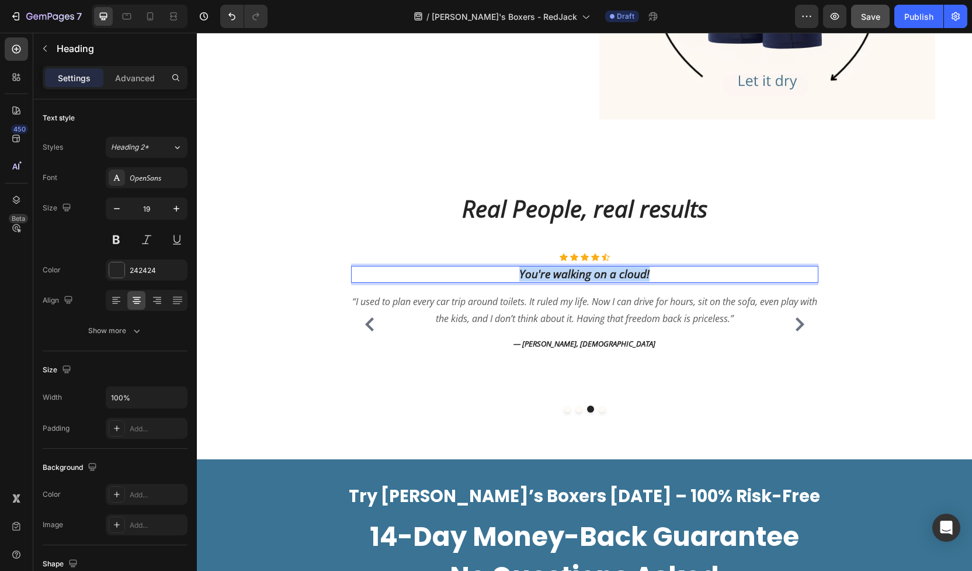
click at [617, 272] on p "You're walking on a cloud!" at bounding box center [584, 274] width 465 height 15
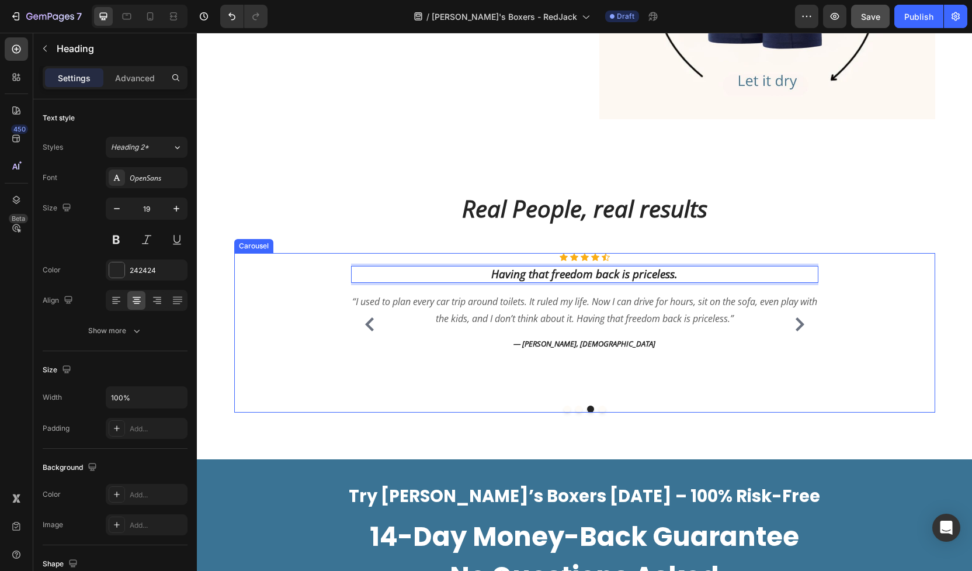
click at [799, 326] on icon "Carousel Next Arrow" at bounding box center [800, 324] width 9 height 14
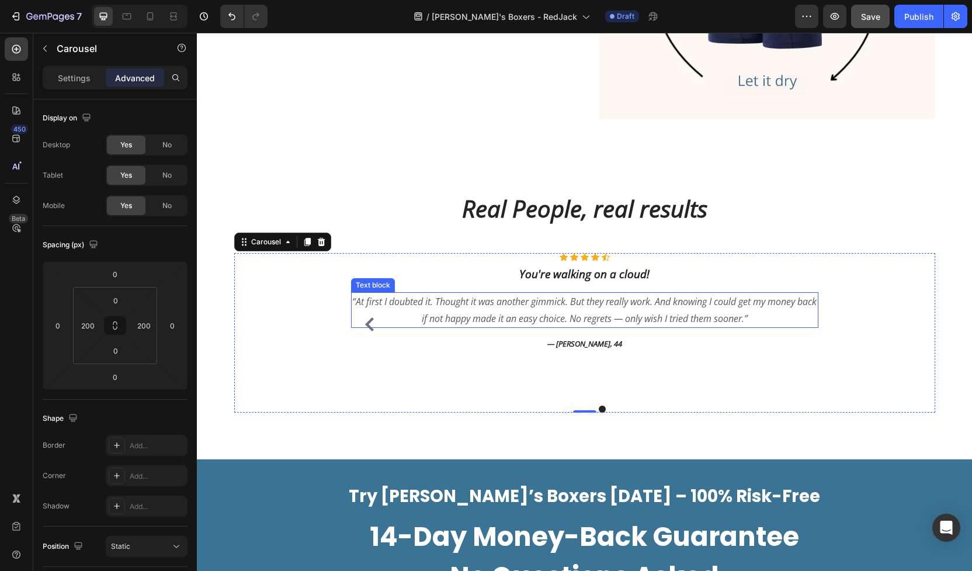
click at [641, 316] on p "“At first I doubted it. Thought it was another gimmick. But they really work. A…" at bounding box center [584, 310] width 465 height 34
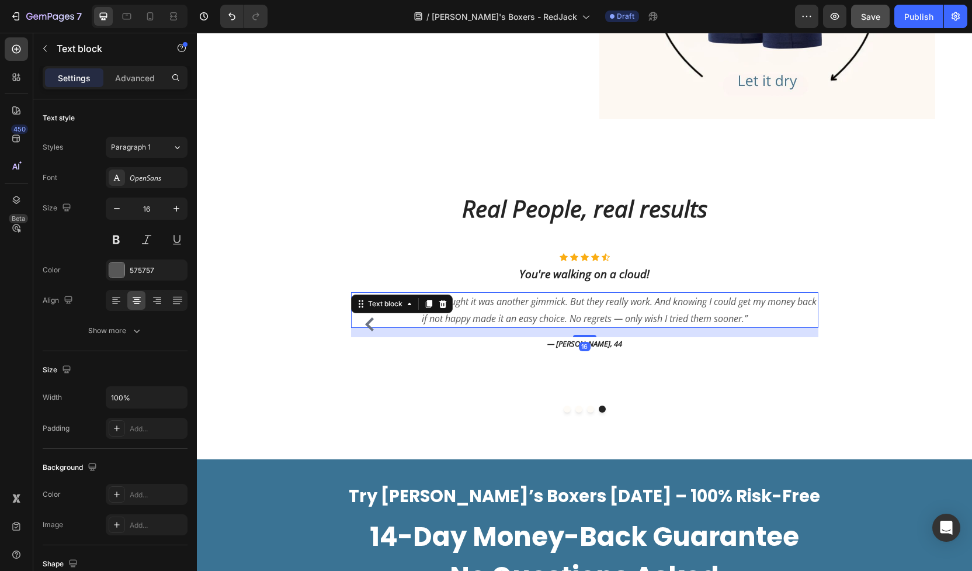
click at [641, 316] on p "“At first I doubted it. Thought it was another gimmick. But they really work. A…" at bounding box center [584, 310] width 465 height 34
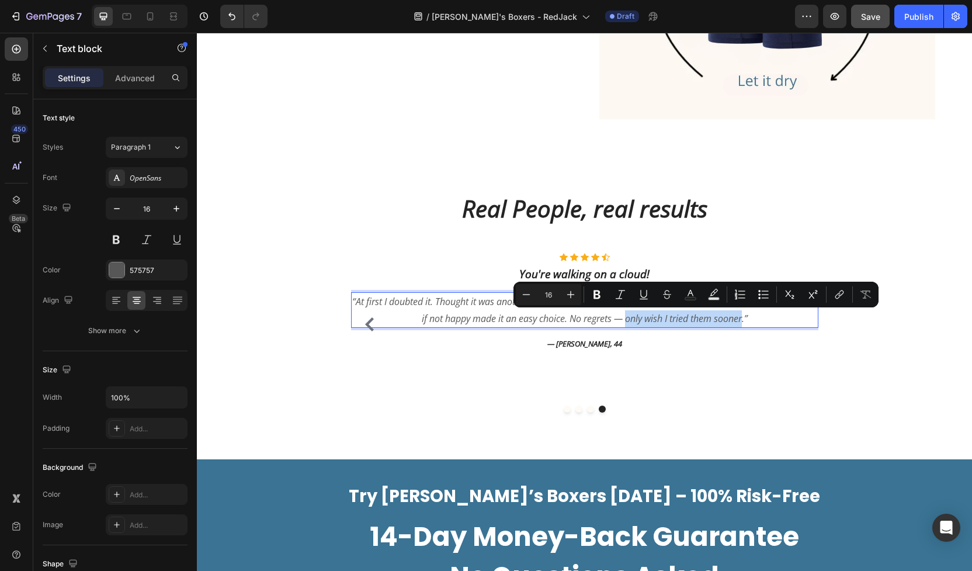
drag, startPoint x: 639, startPoint y: 317, endPoint x: 756, endPoint y: 317, distance: 116.9
click at [756, 317] on p "“At first I doubted it. Thought it was another gimmick. But they really work. A…" at bounding box center [584, 310] width 465 height 34
copy p "only wish I tried them sooner"
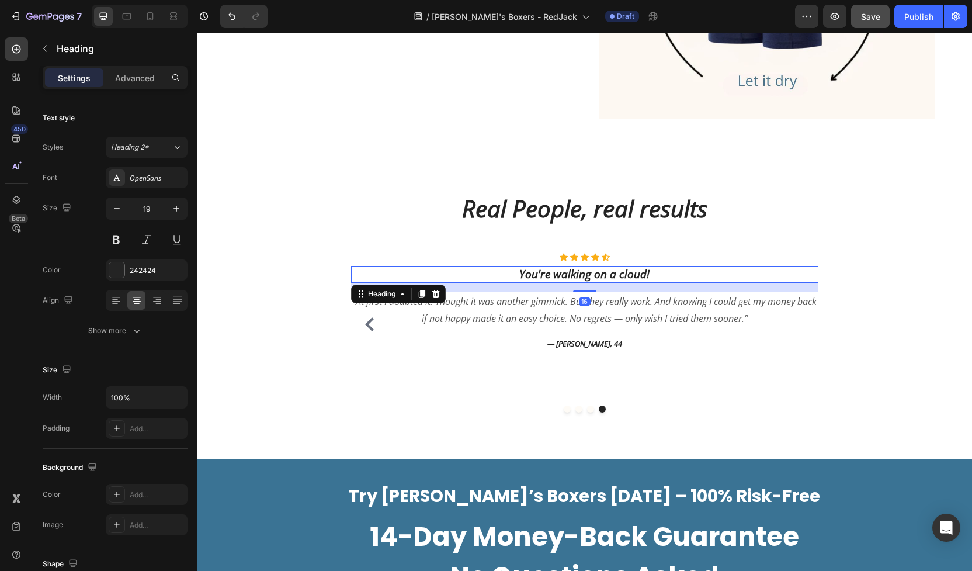
click at [607, 272] on p "You're walking on a cloud!" at bounding box center [584, 274] width 465 height 15
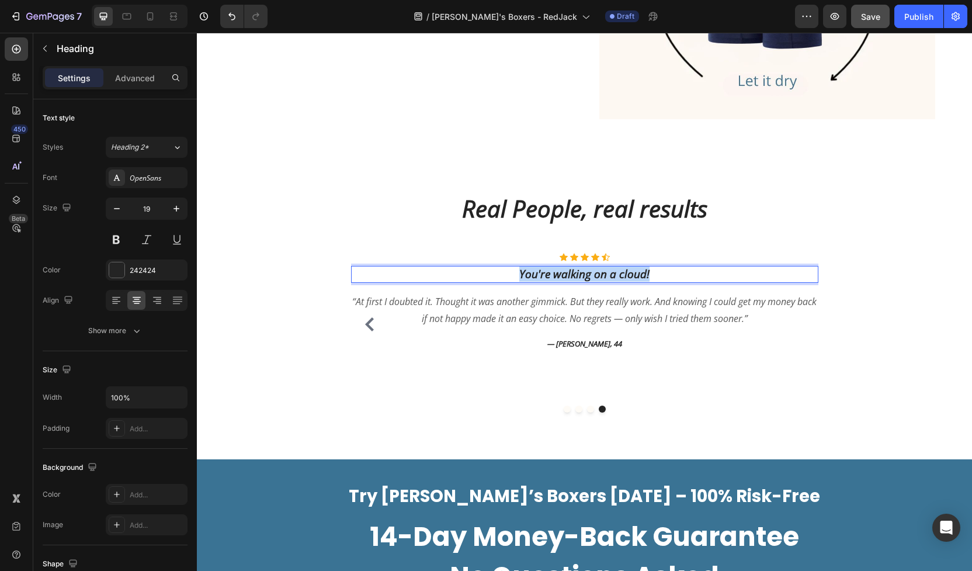
click at [607, 272] on p "You're walking on a cloud!" at bounding box center [584, 274] width 465 height 15
click at [520, 275] on p "only wish I tried them sooner" at bounding box center [584, 274] width 465 height 15
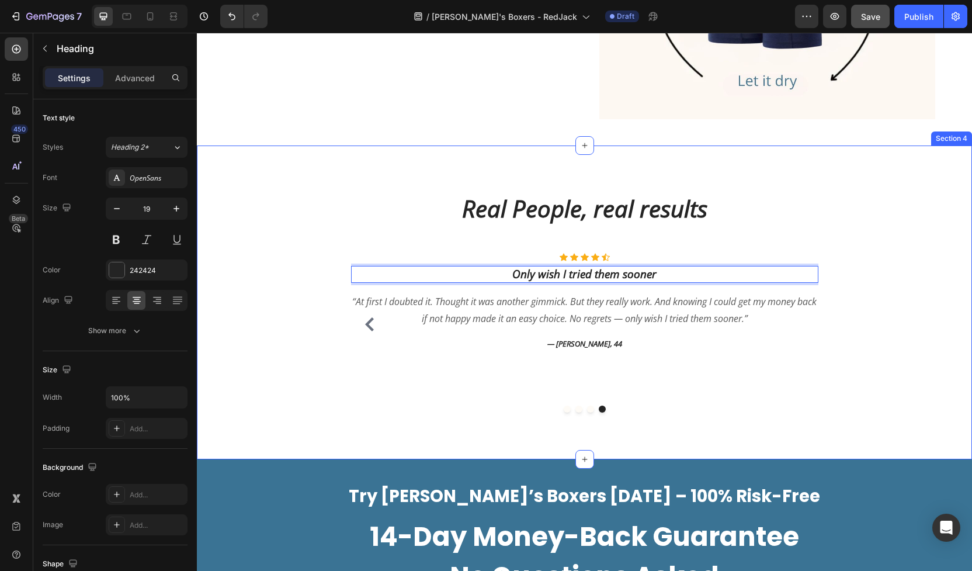
click at [508, 424] on div "Real People, real results Heading Row Icon Icon Icon Icon Icon Icon List Hoz Th…" at bounding box center [584, 303] width 775 height 314
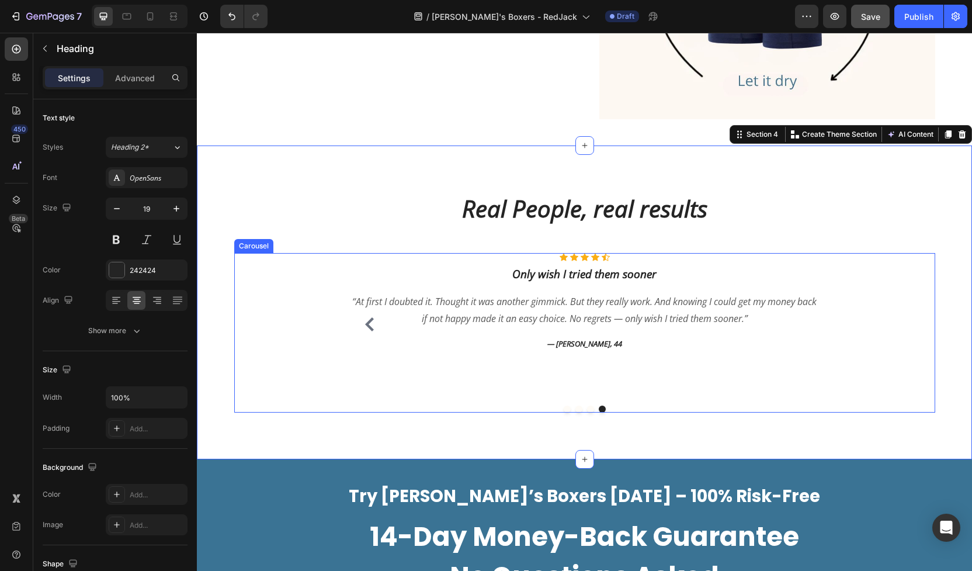
click at [670, 275] on p "Only wish I tried them sooner" at bounding box center [584, 274] width 465 height 15
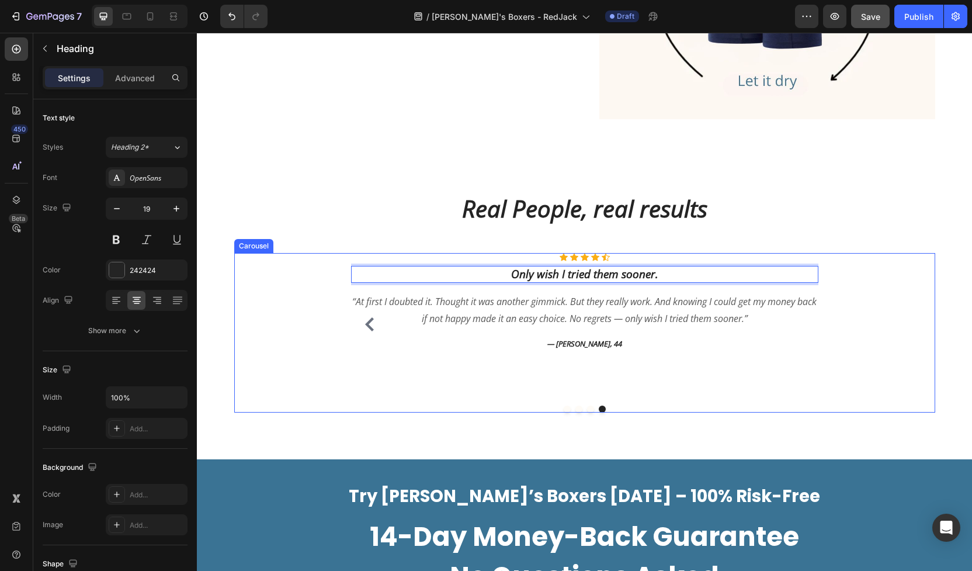
click at [690, 359] on div "Icon Icon Icon Icon Icon Icon List Hoz Only wish I tried them sooner. Heading 1…" at bounding box center [585, 324] width 468 height 143
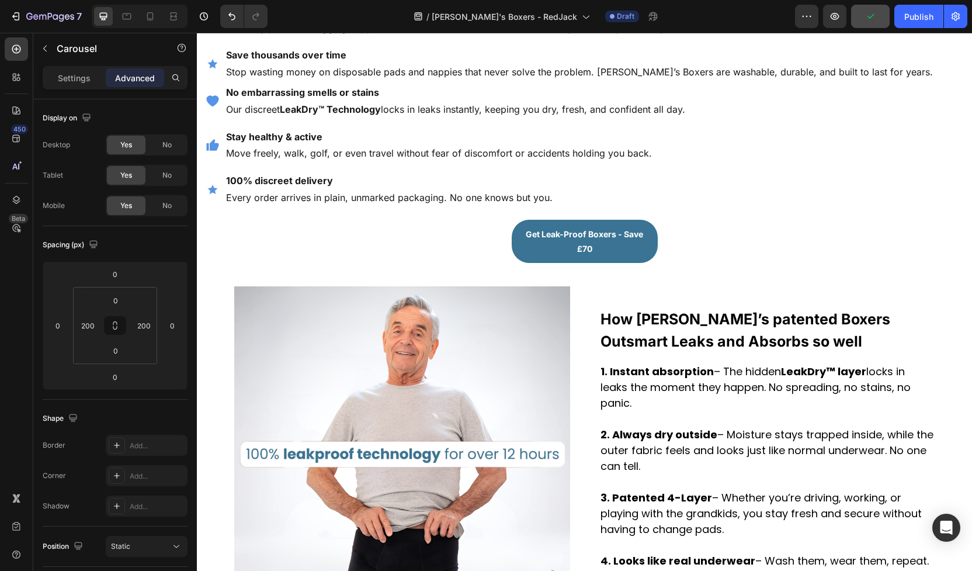
scroll to position [1272, 0]
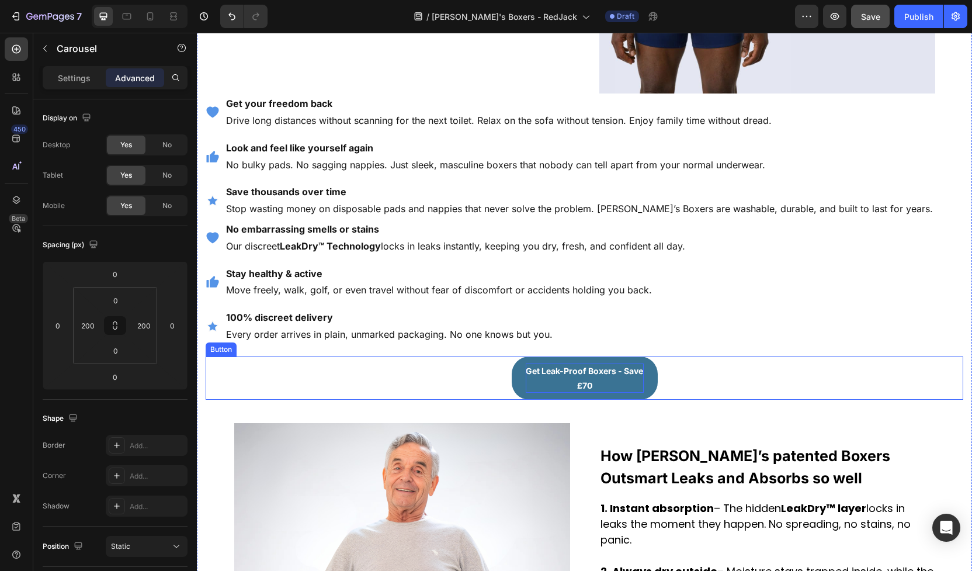
click at [632, 382] on p "Get Leak-Proof Boxers - Save £70" at bounding box center [585, 377] width 118 height 29
click at [88, 78] on p "Settings" at bounding box center [74, 78] width 33 height 12
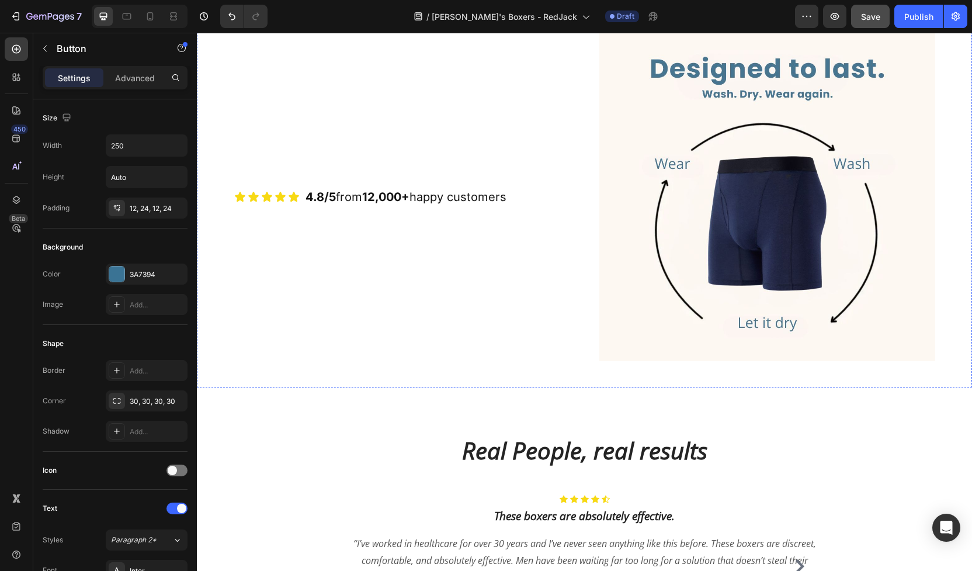
scroll to position [2042, 0]
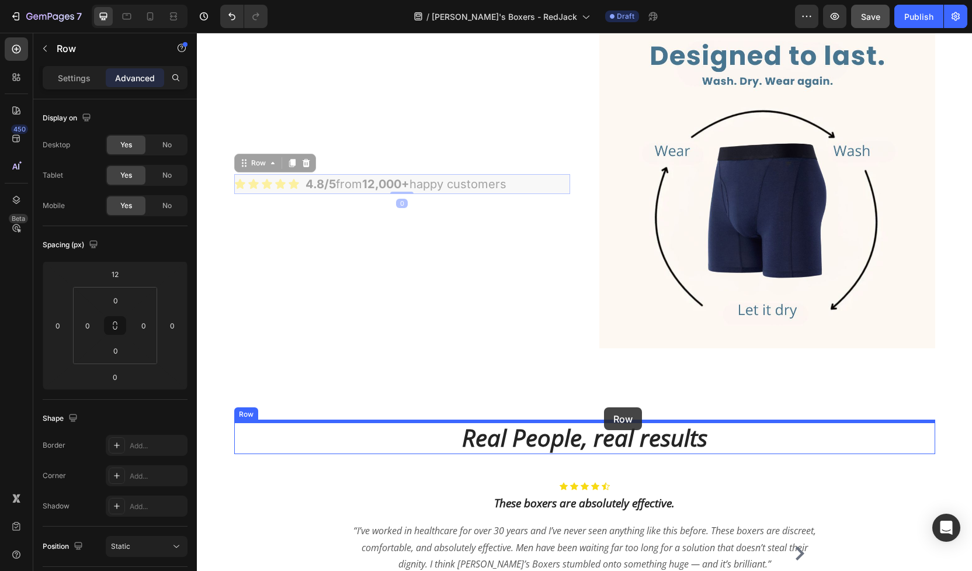
drag, startPoint x: 537, startPoint y: 185, endPoint x: 604, endPoint y: 407, distance: 231.8
type input "16"
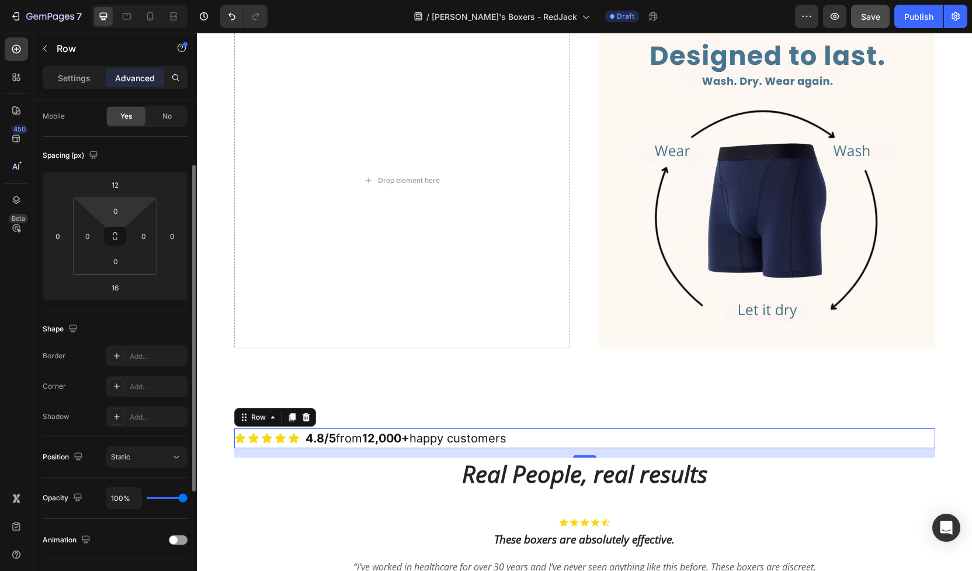
scroll to position [94, 0]
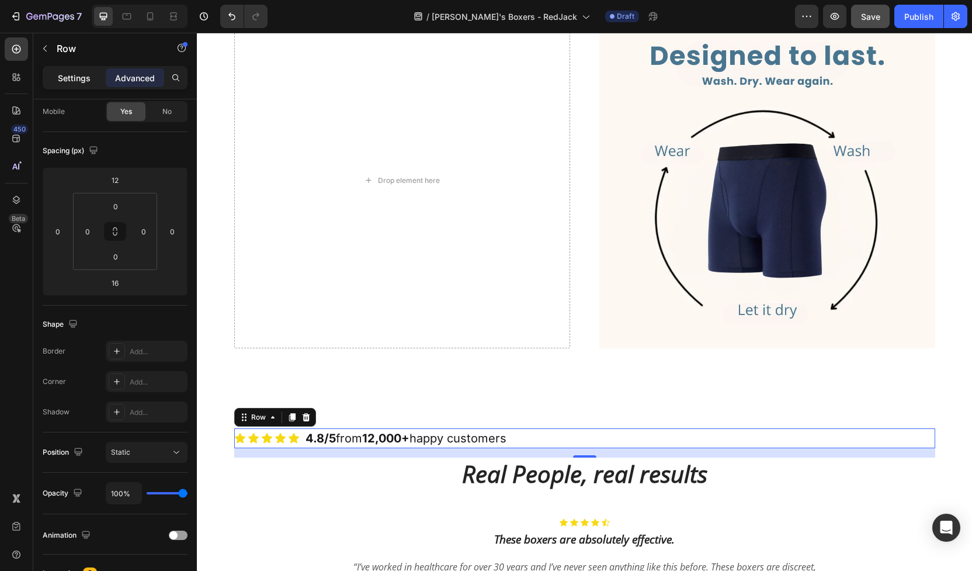
click at [77, 81] on p "Settings" at bounding box center [74, 78] width 33 height 12
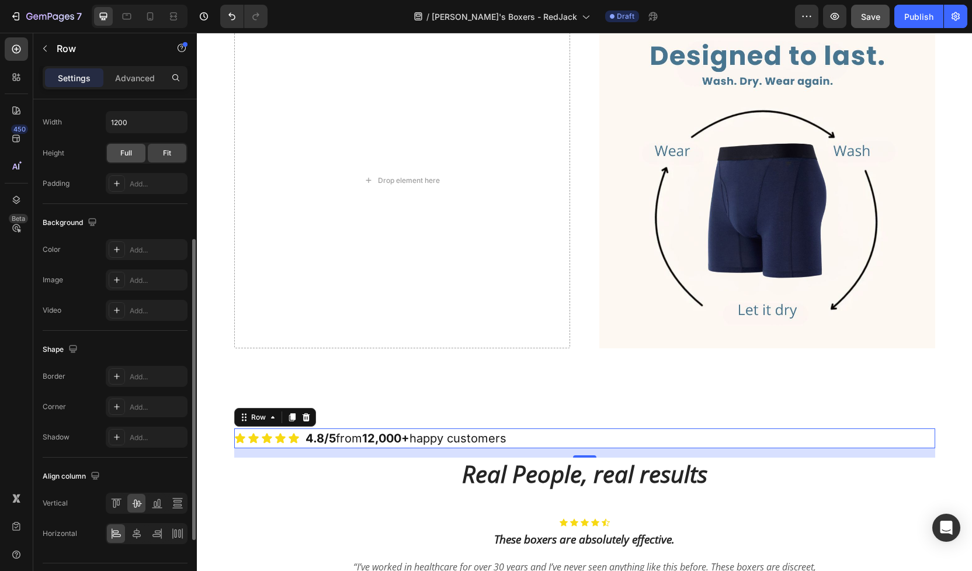
scroll to position [341, 0]
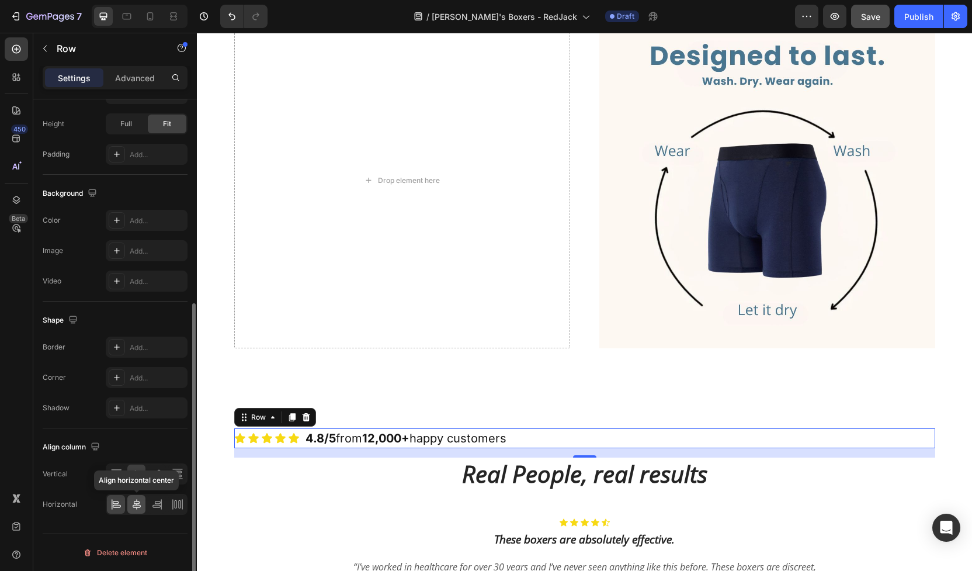
click at [139, 505] on icon at bounding box center [137, 504] width 12 height 12
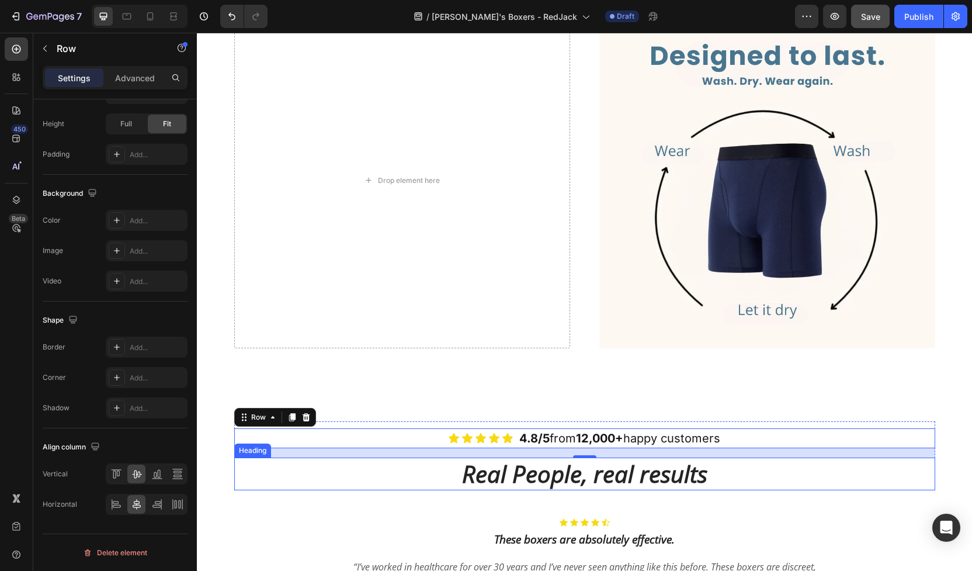
click at [354, 464] on h2 "Real People, real results" at bounding box center [584, 474] width 701 height 33
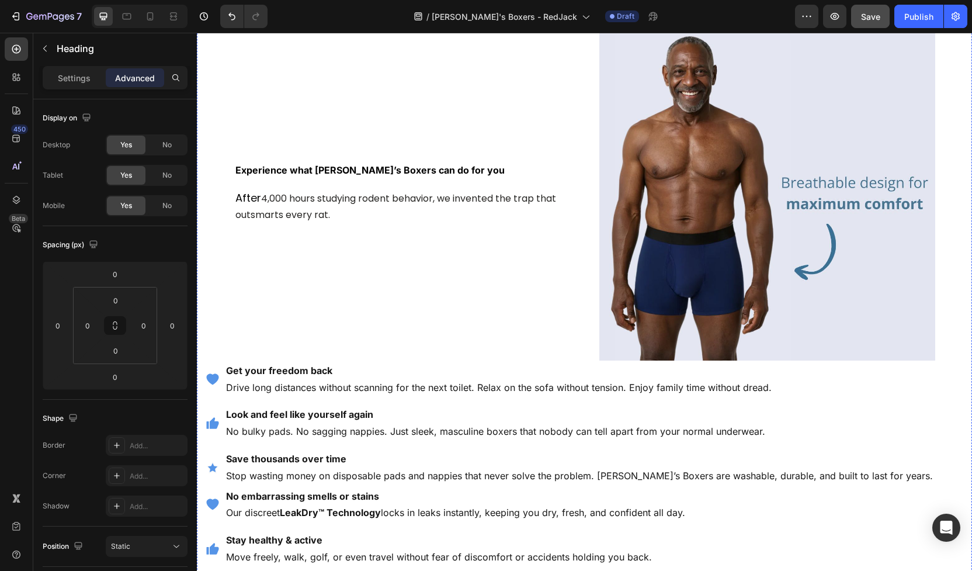
scroll to position [1231, 0]
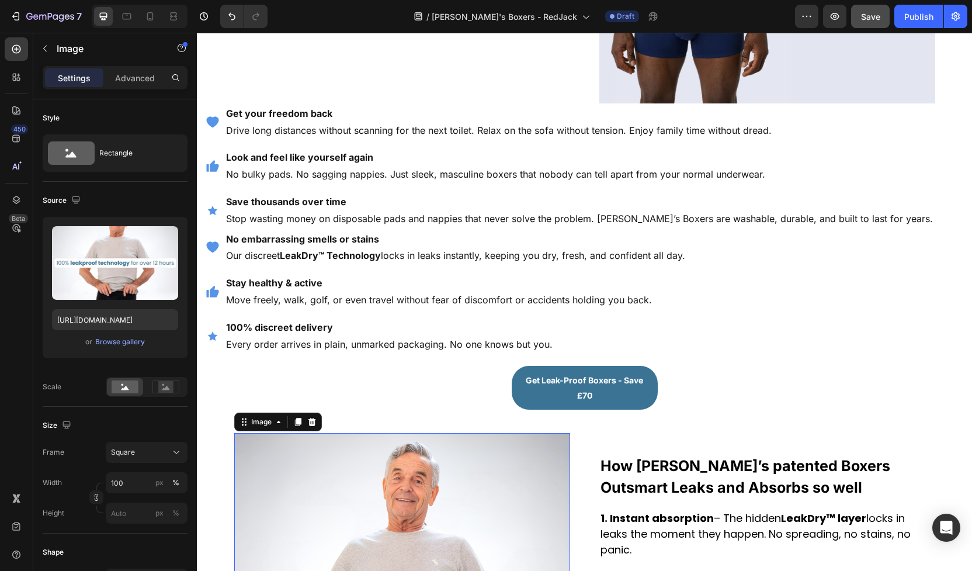
click at [299, 425] on icon at bounding box center [297, 421] width 9 height 9
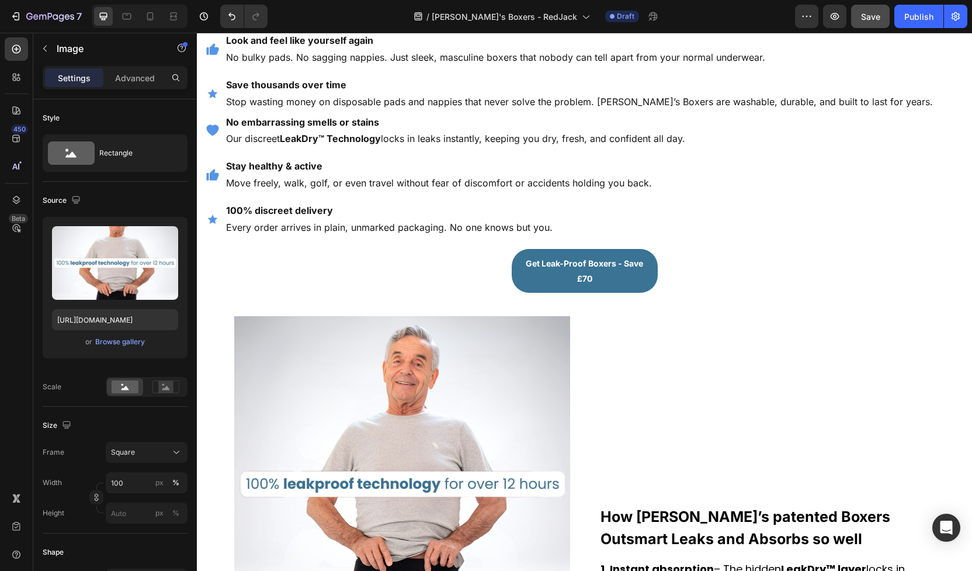
scroll to position [1328, 0]
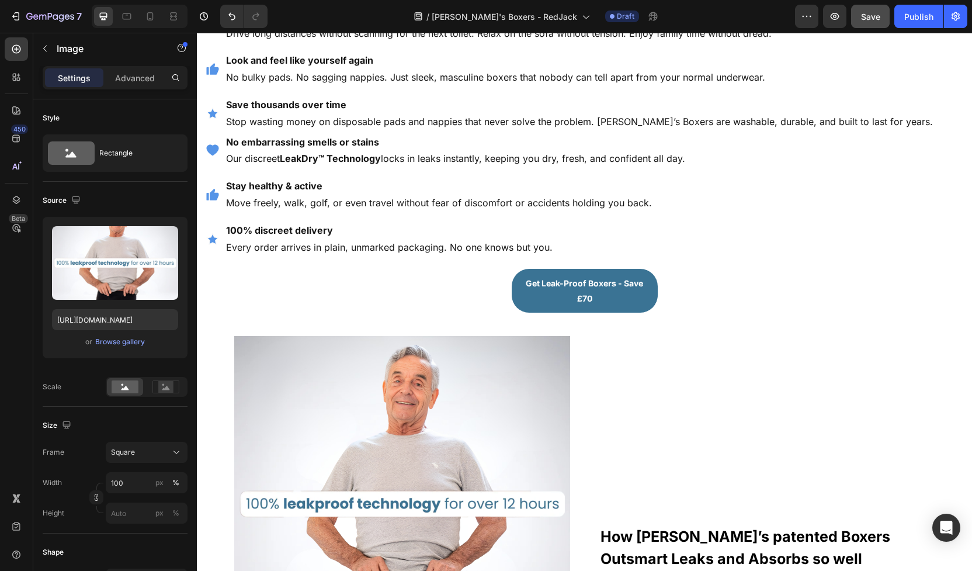
click at [299, 425] on img at bounding box center [402, 504] width 336 height 336
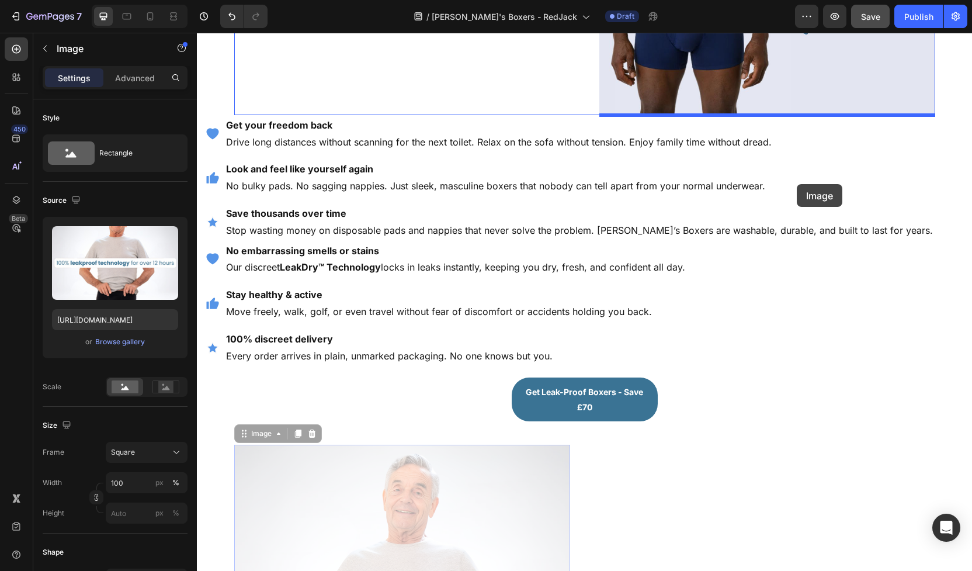
scroll to position [1187, 0]
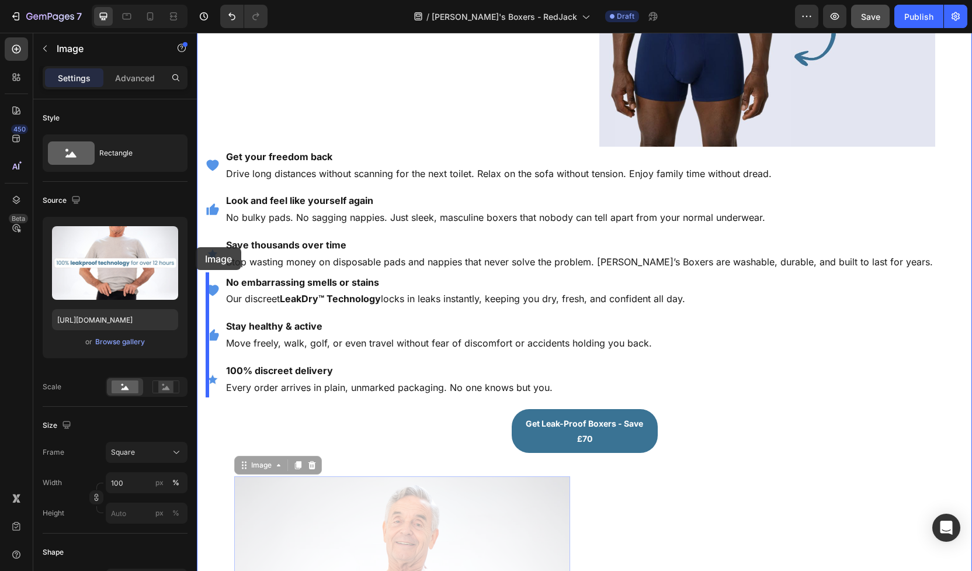
drag, startPoint x: 306, startPoint y: 414, endPoint x: 196, endPoint y: 247, distance: 200.0
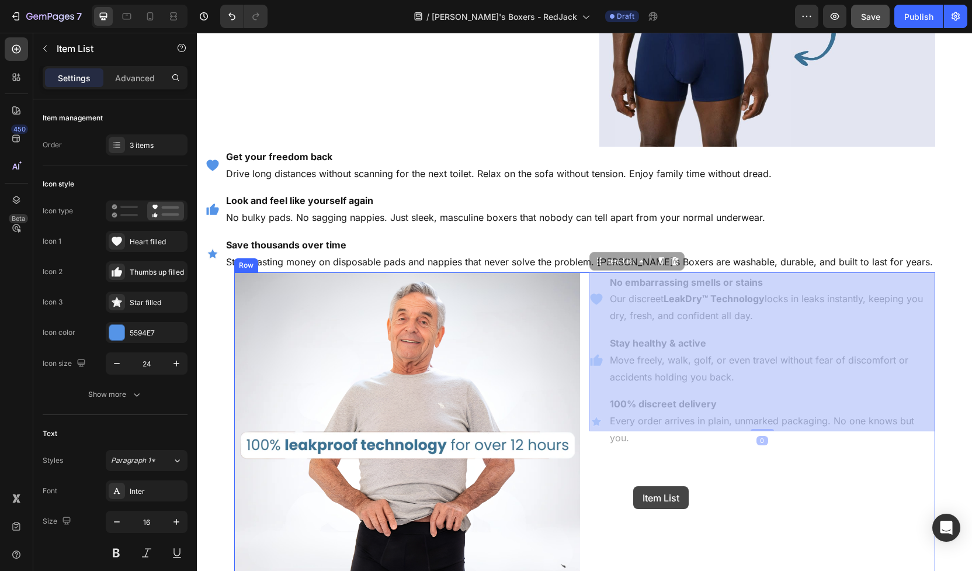
drag, startPoint x: 632, startPoint y: 324, endPoint x: 633, endPoint y: 485, distance: 161.3
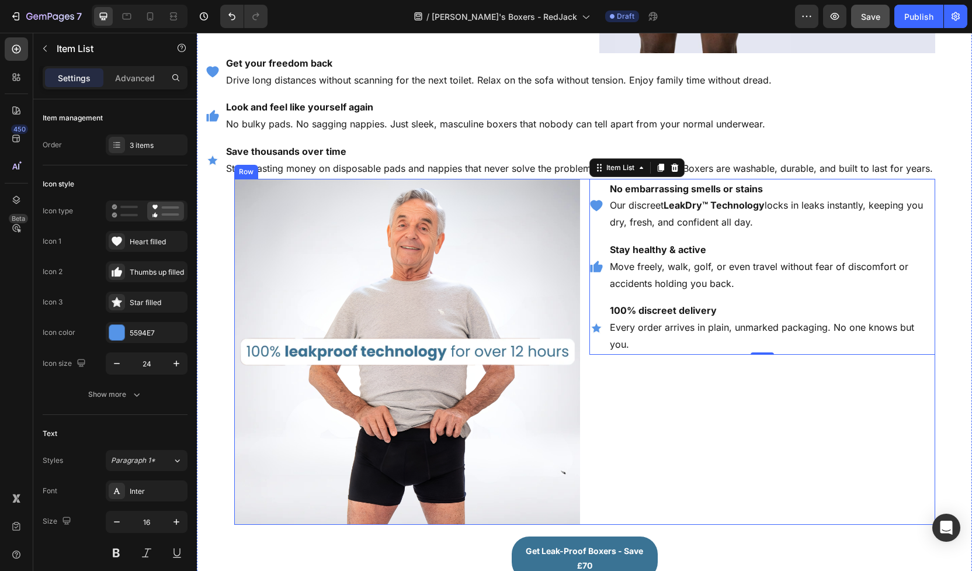
scroll to position [1338, 0]
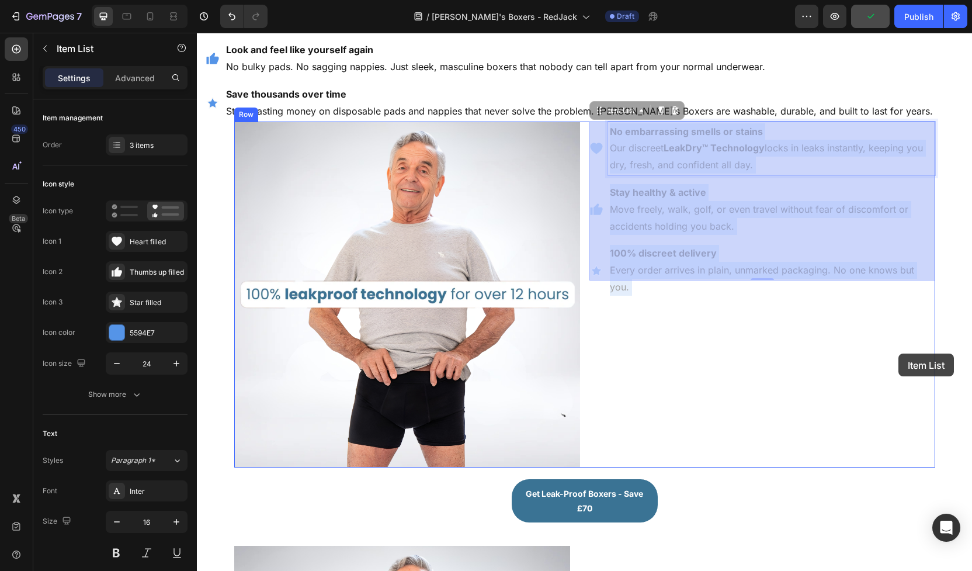
drag, startPoint x: 930, startPoint y: 154, endPoint x: 899, endPoint y: 354, distance: 201.8
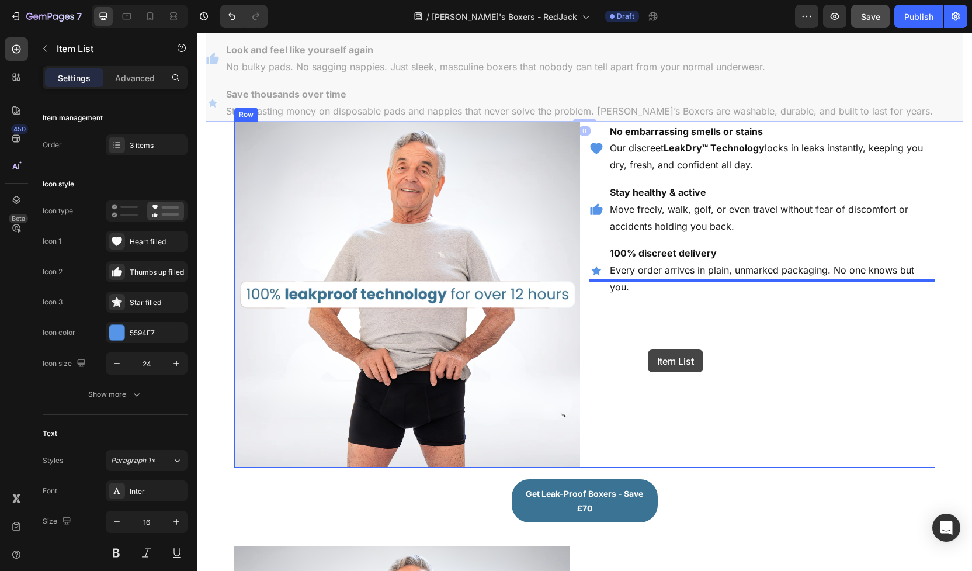
drag, startPoint x: 436, startPoint y: 81, endPoint x: 648, endPoint y: 349, distance: 342.4
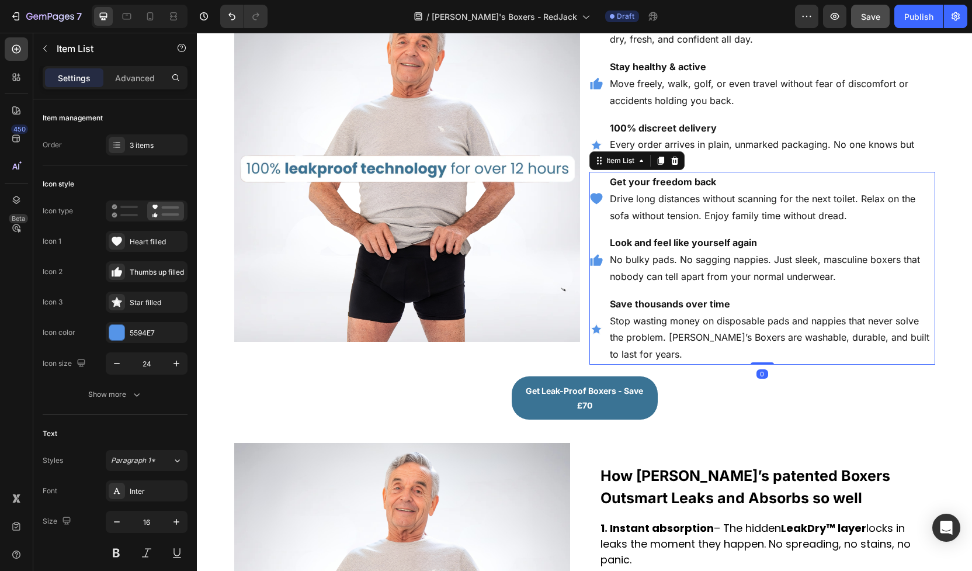
scroll to position [1213, 0]
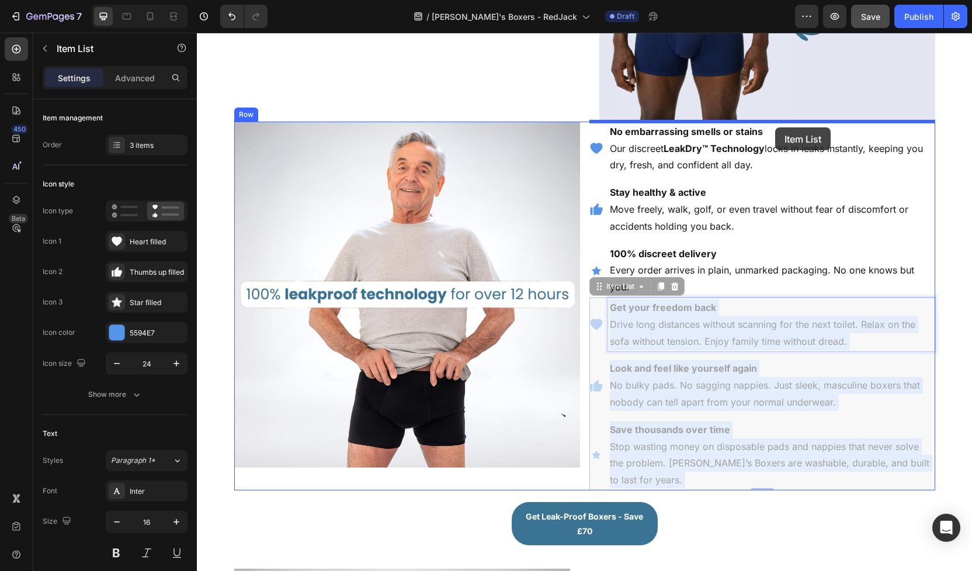
drag, startPoint x: 795, startPoint y: 283, endPoint x: 775, endPoint y: 127, distance: 157.2
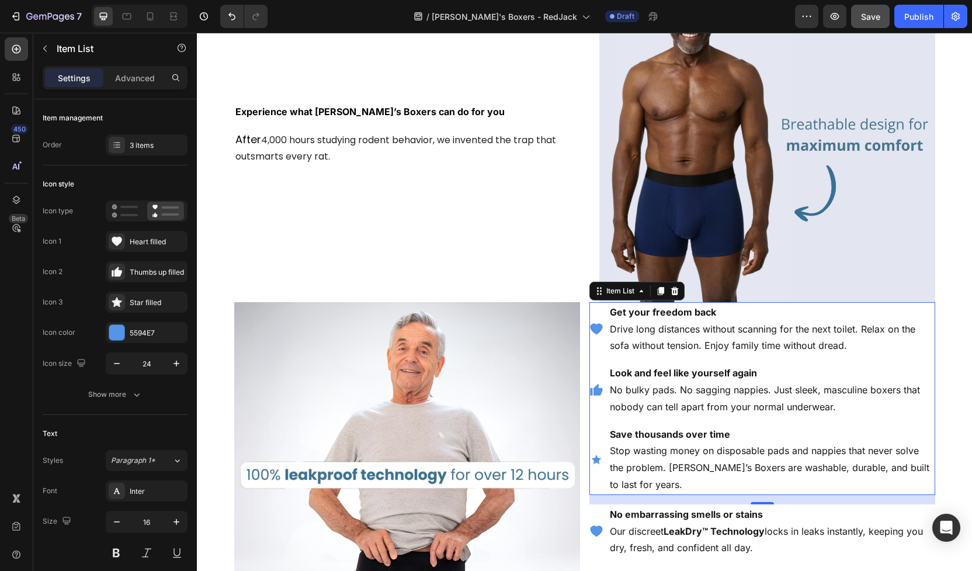
scroll to position [1048, 0]
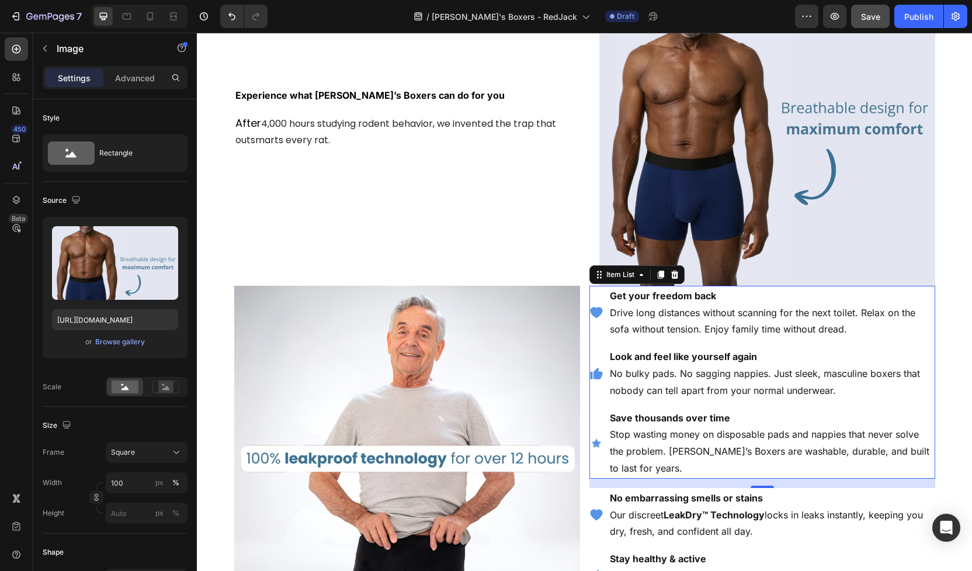
click at [775, 127] on img at bounding box center [768, 118] width 336 height 336
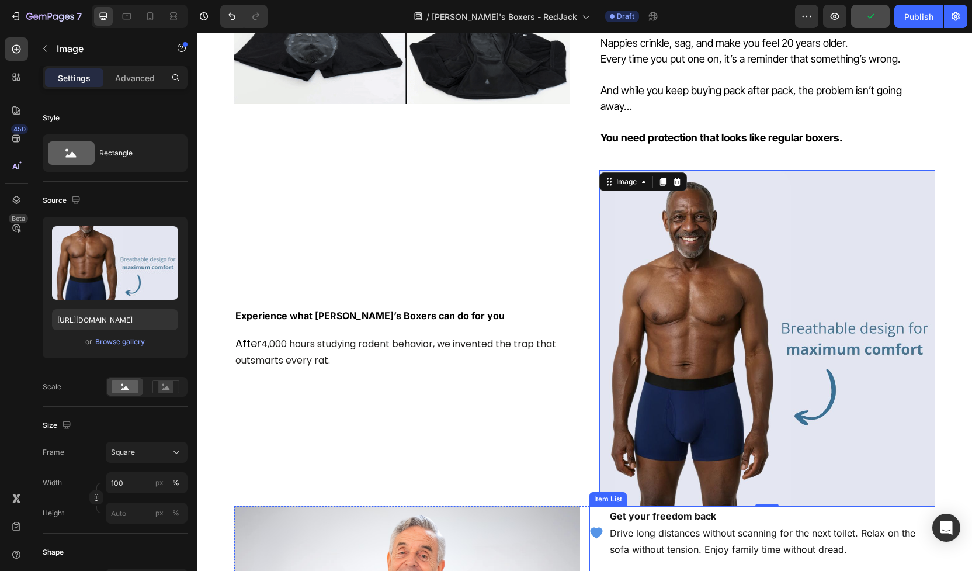
scroll to position [819, 0]
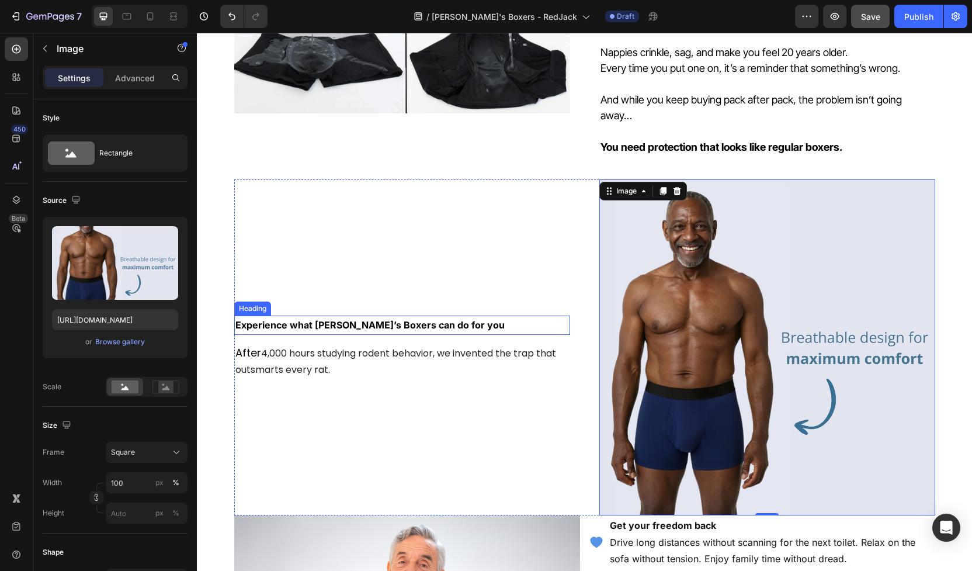
click at [361, 324] on strong "Experience what [PERSON_NAME]’s Boxers can do for you" at bounding box center [370, 325] width 269 height 12
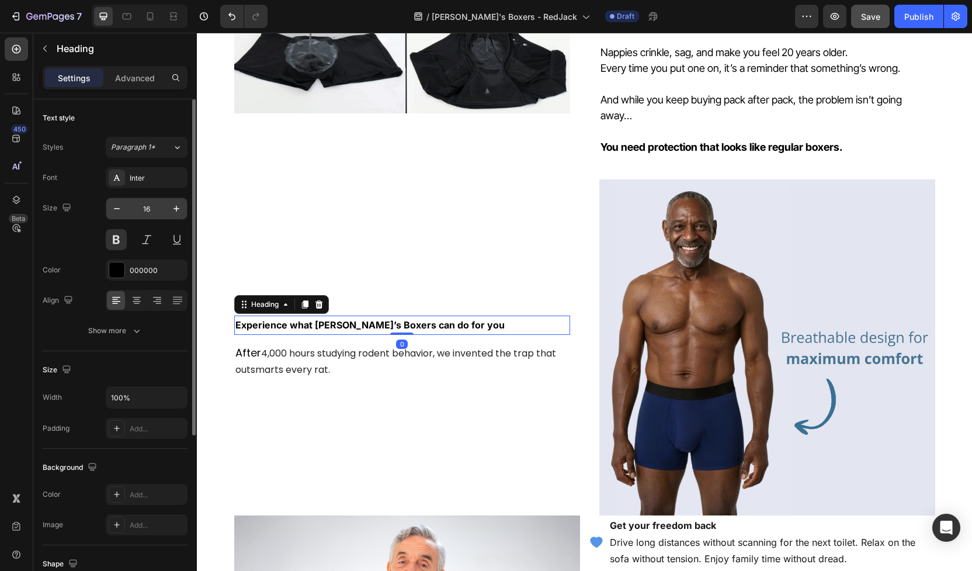
click at [152, 209] on input "16" at bounding box center [146, 208] width 39 height 21
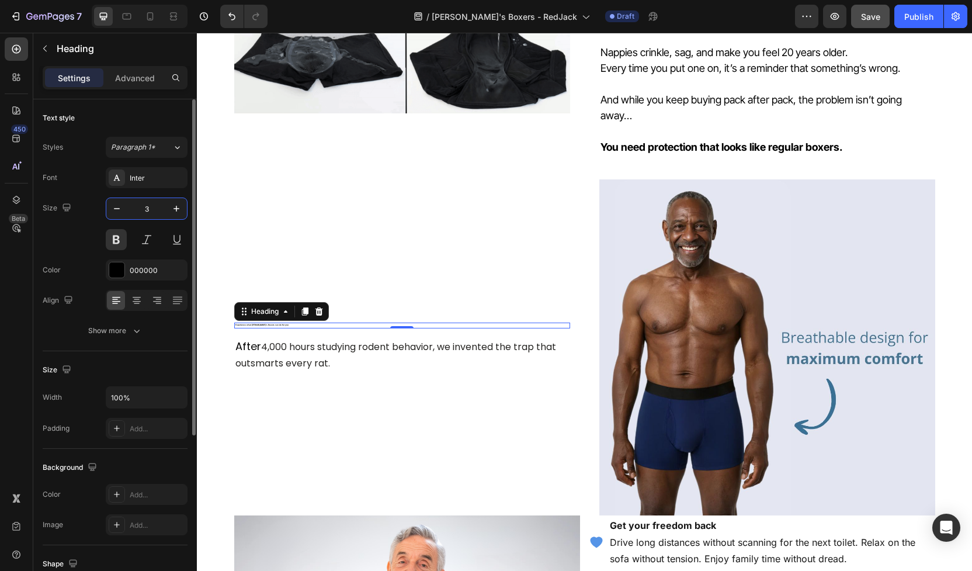
type input "38"
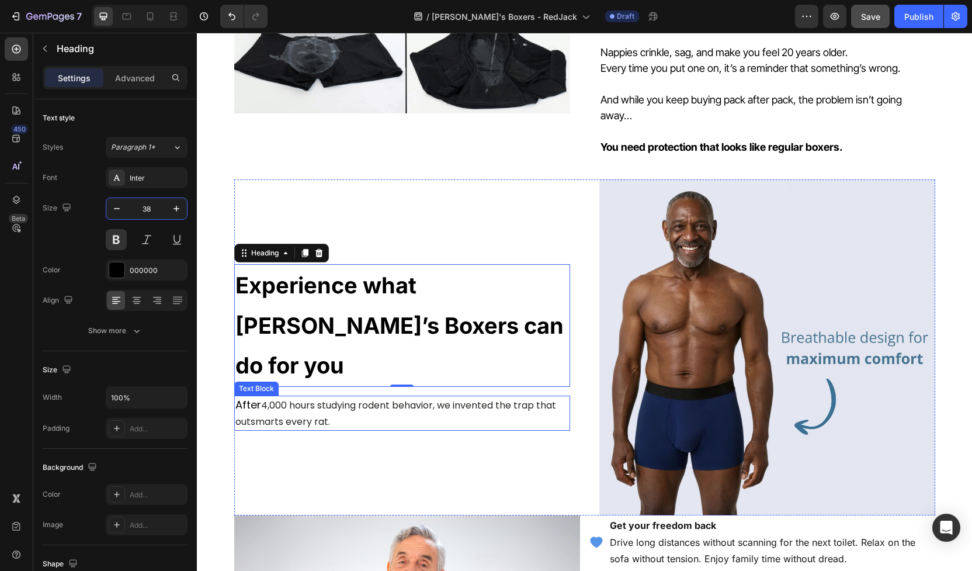
click at [271, 399] on span "4,000 hours studying rodent behavior, we invented the trap that outsmarts every…" at bounding box center [396, 414] width 321 height 30
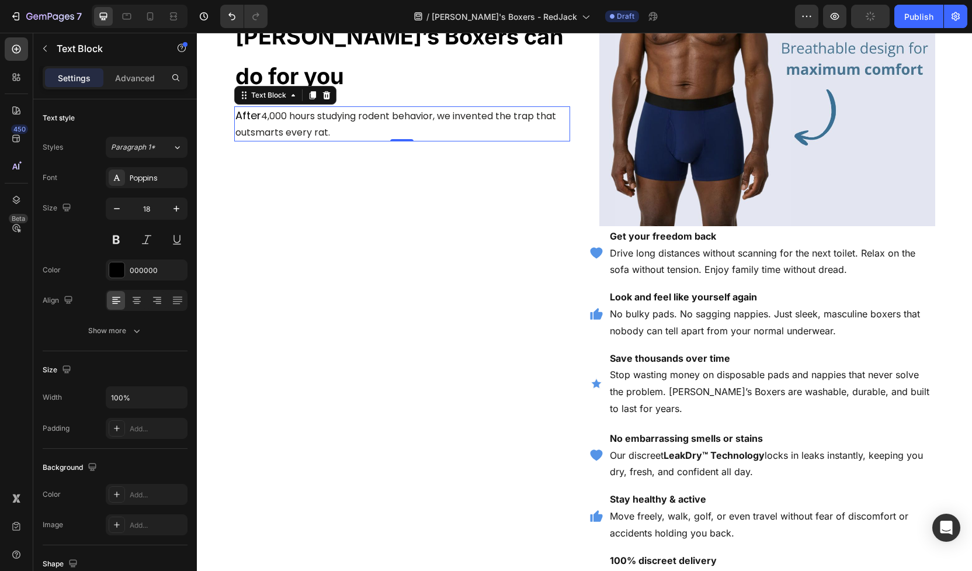
scroll to position [1134, 0]
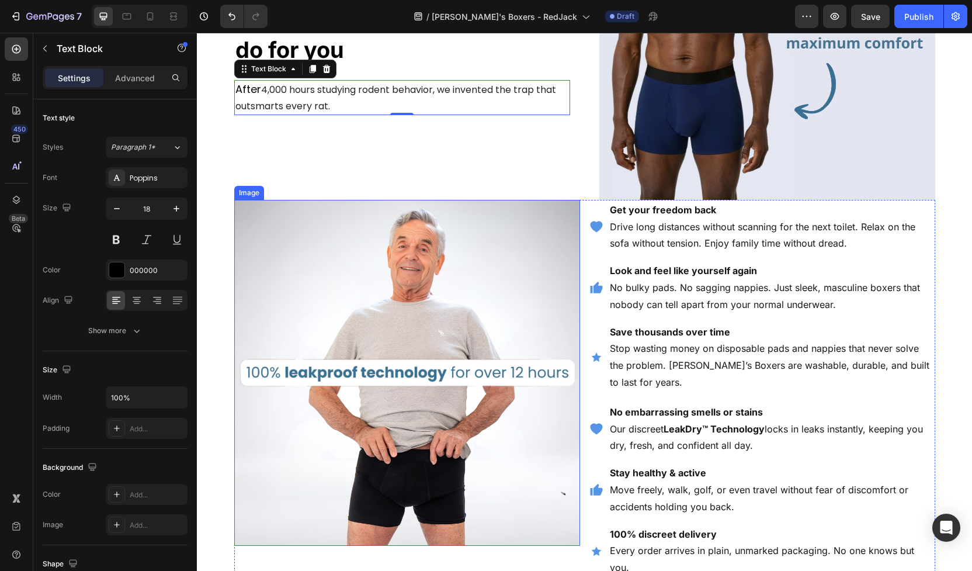
click at [552, 244] on img at bounding box center [407, 373] width 346 height 346
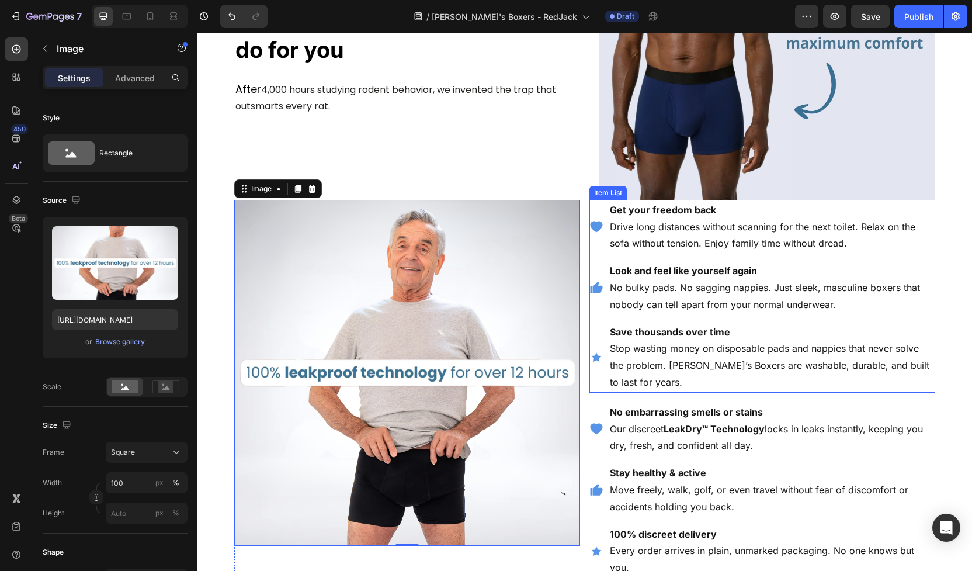
click at [926, 216] on p "Get your freedom back Drive long distances without scanning for the next toilet…" at bounding box center [772, 227] width 324 height 50
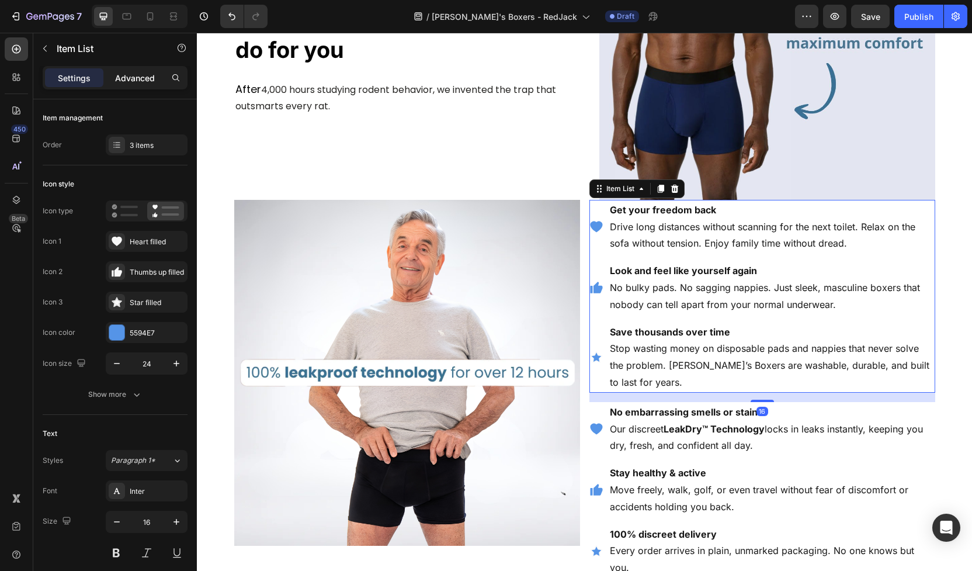
click at [143, 79] on p "Advanced" at bounding box center [135, 78] width 40 height 12
type input "100%"
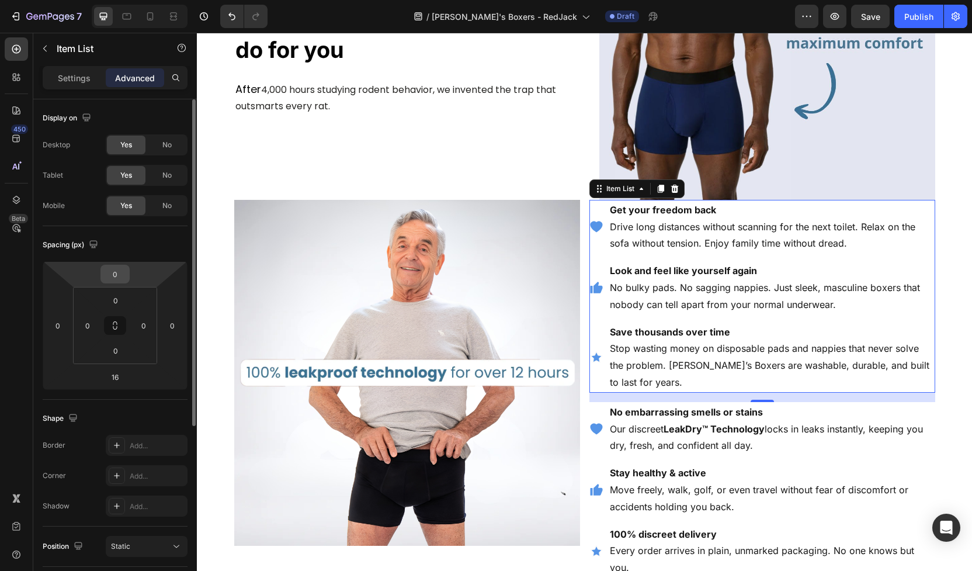
click at [119, 278] on input "0" at bounding box center [114, 274] width 23 height 18
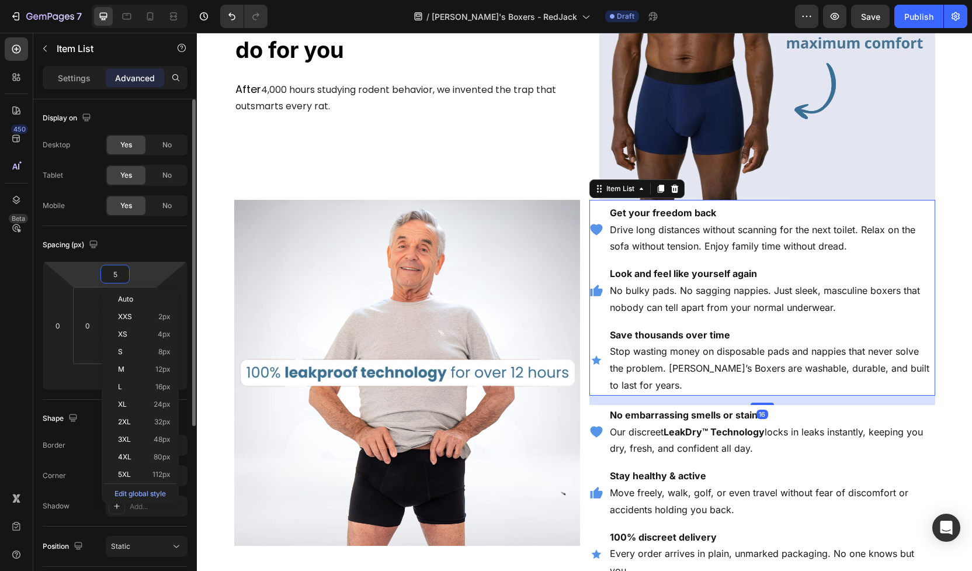
type input "50"
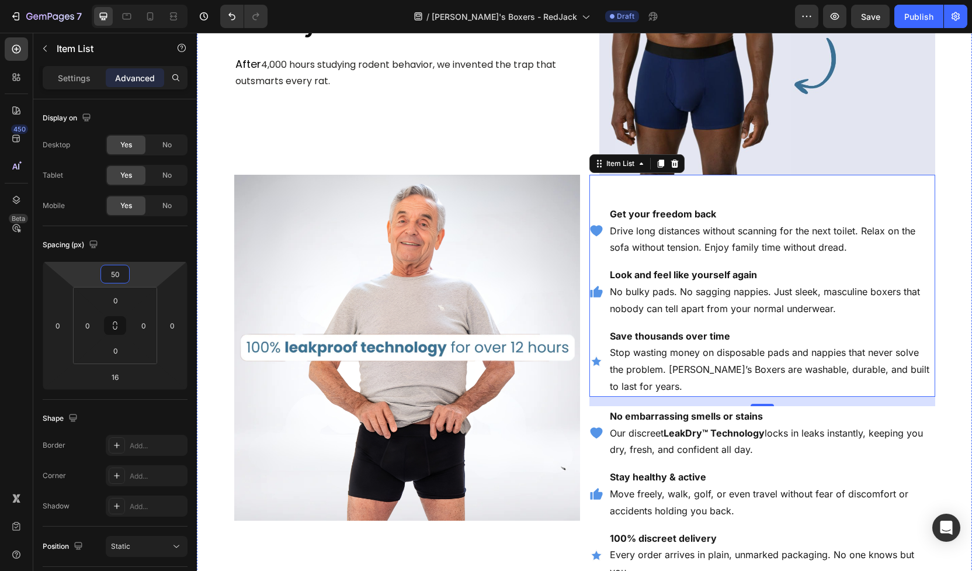
scroll to position [1141, 0]
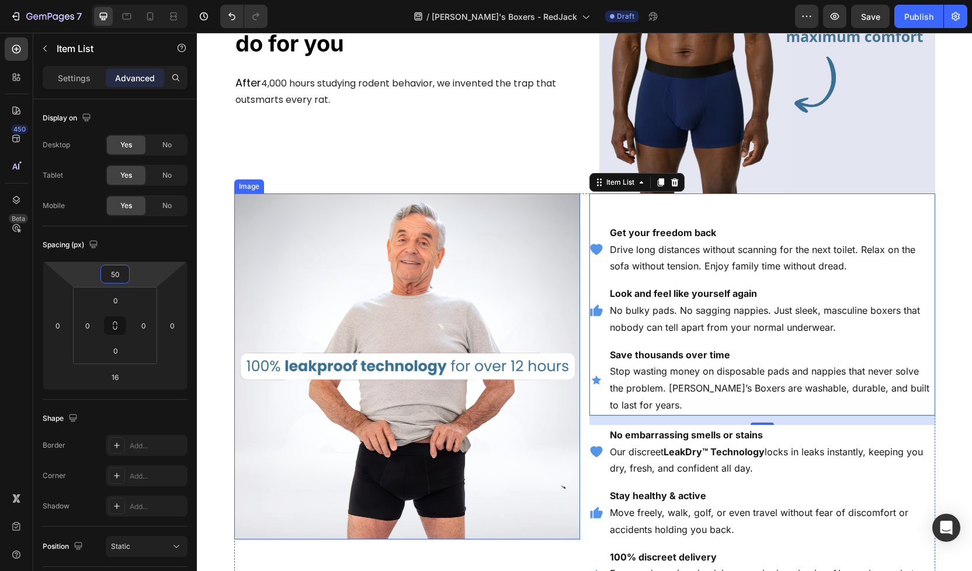
click at [549, 259] on img at bounding box center [407, 366] width 346 height 346
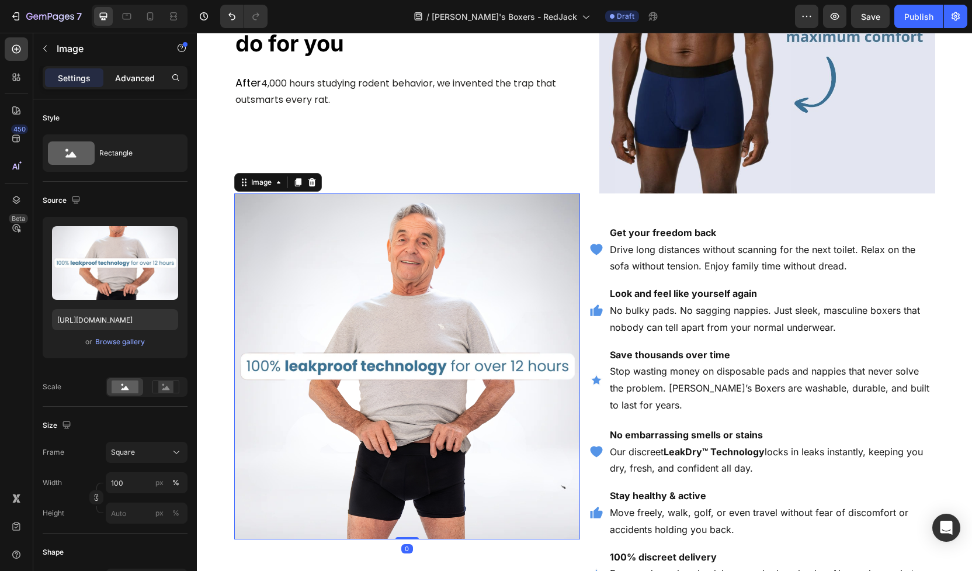
click at [135, 77] on p "Advanced" at bounding box center [135, 78] width 40 height 12
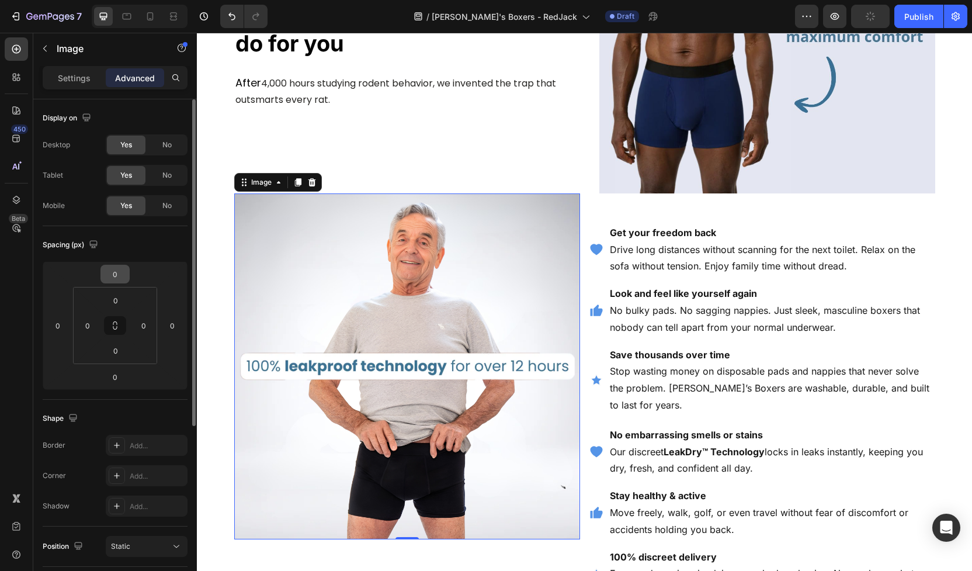
click at [116, 271] on input "0" at bounding box center [114, 274] width 23 height 18
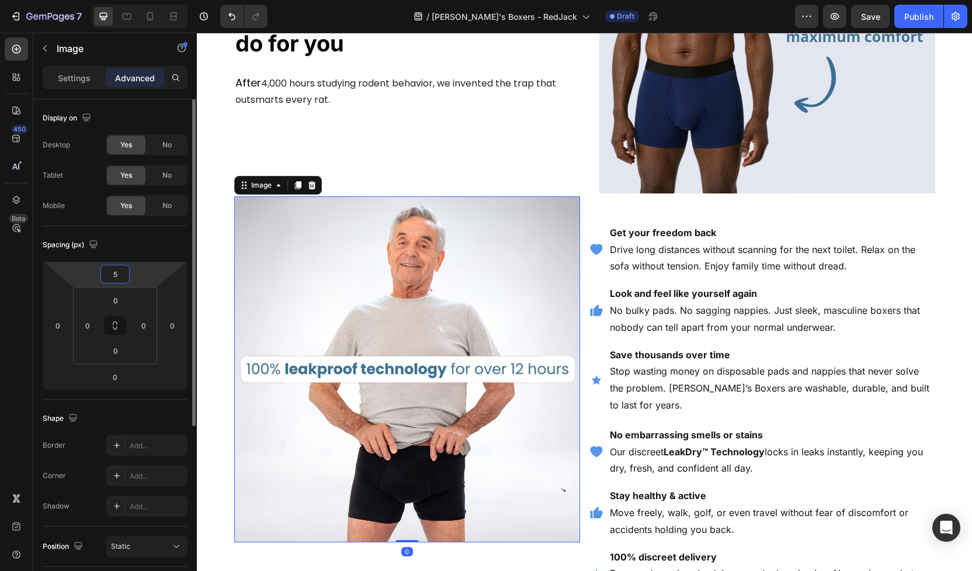
type input "50"
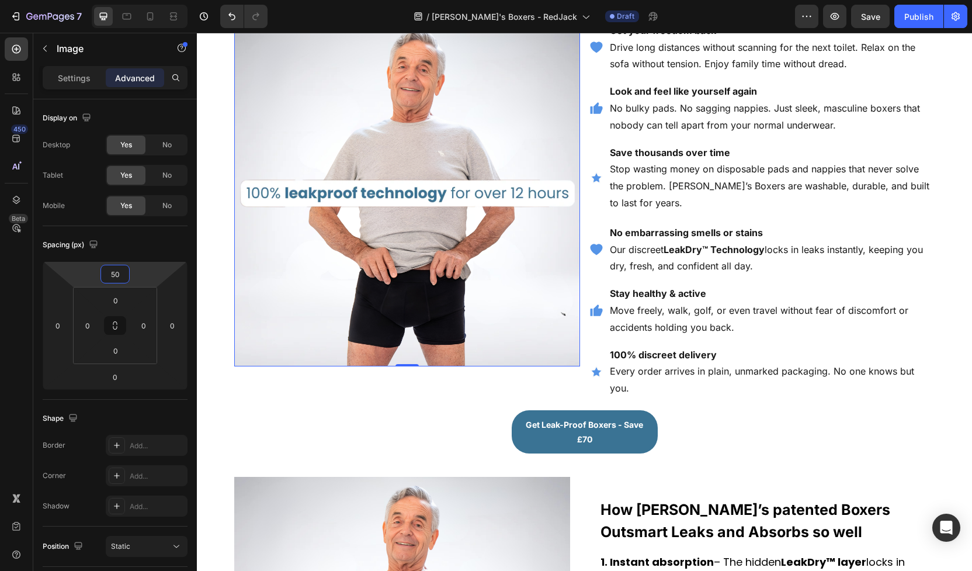
scroll to position [1370, 0]
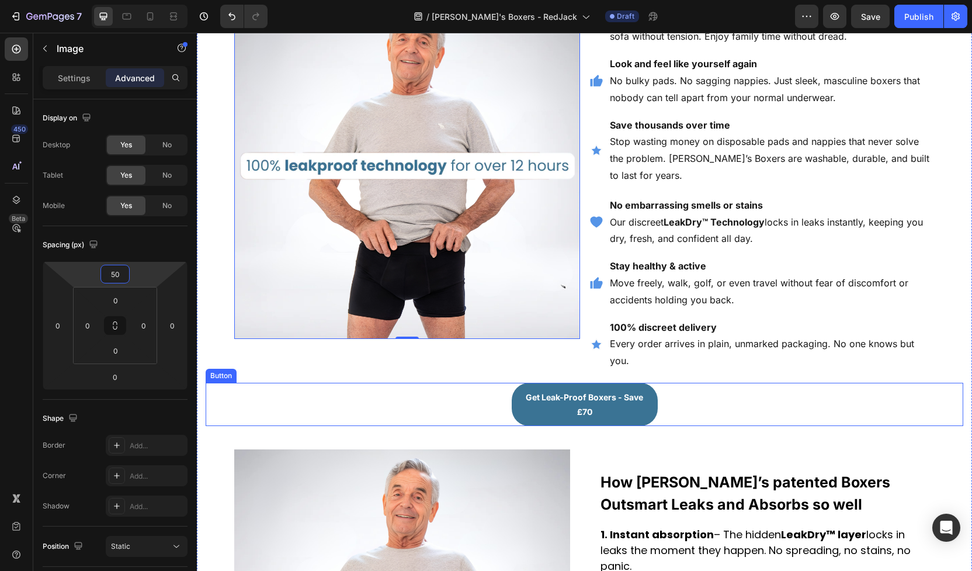
click at [700, 398] on div "Get Leak-Proof Boxers - Save £70 Button" at bounding box center [585, 404] width 758 height 43
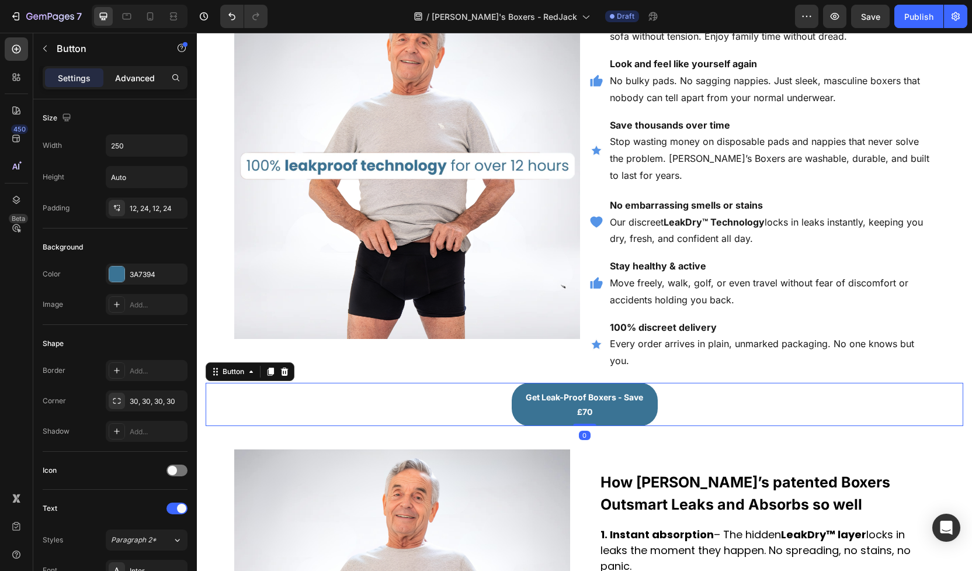
click at [151, 75] on p "Advanced" at bounding box center [135, 78] width 40 height 12
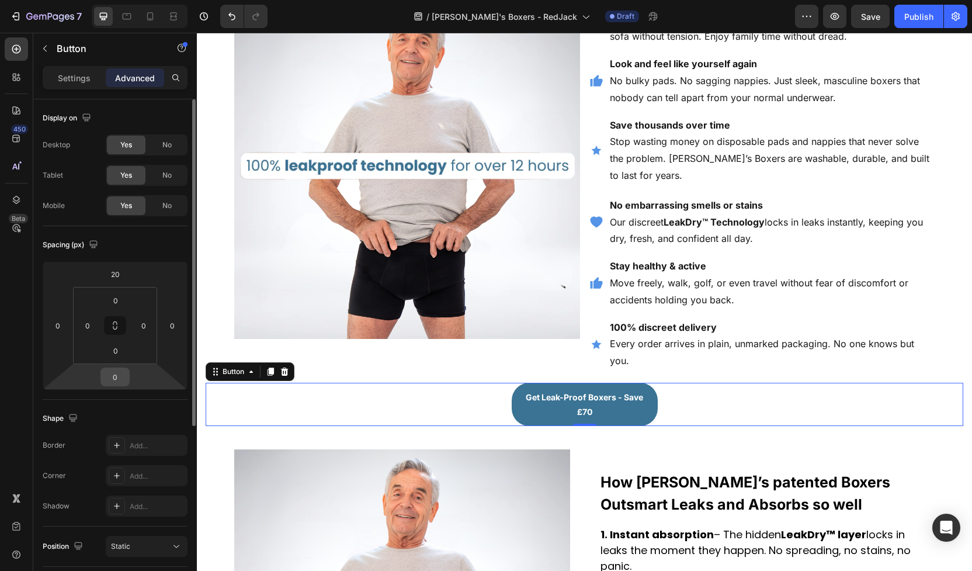
click at [120, 372] on input "0" at bounding box center [114, 377] width 23 height 18
click at [115, 279] on input "20" at bounding box center [114, 274] width 23 height 18
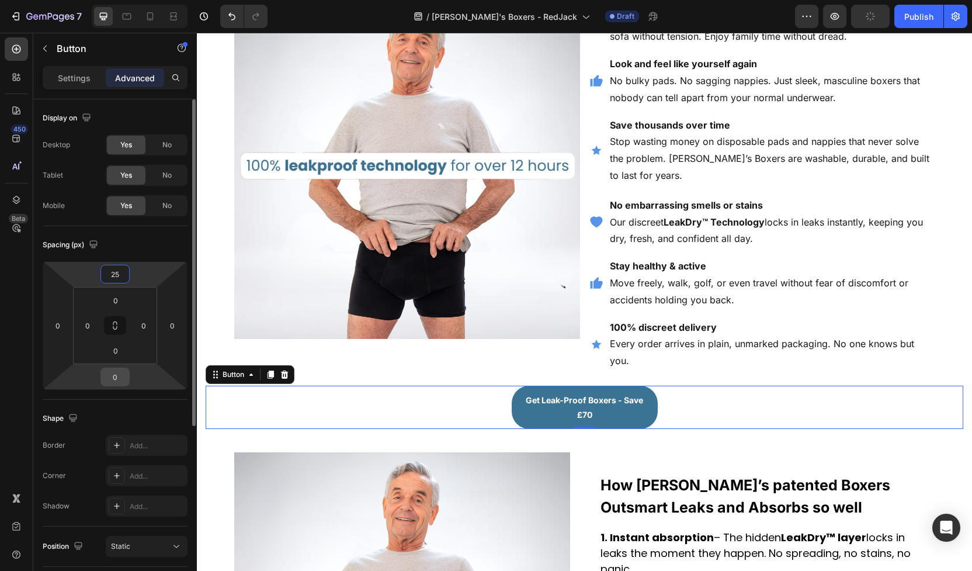
type input "25"
click at [121, 382] on input "0" at bounding box center [114, 377] width 23 height 18
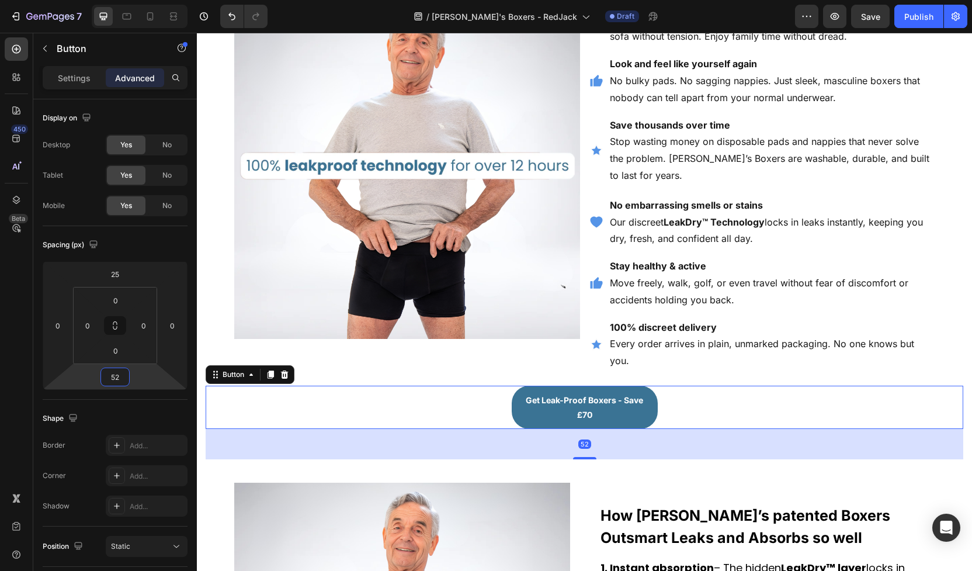
click at [247, 429] on div "52" at bounding box center [585, 444] width 758 height 30
click at [118, 382] on input "52" at bounding box center [114, 377] width 23 height 18
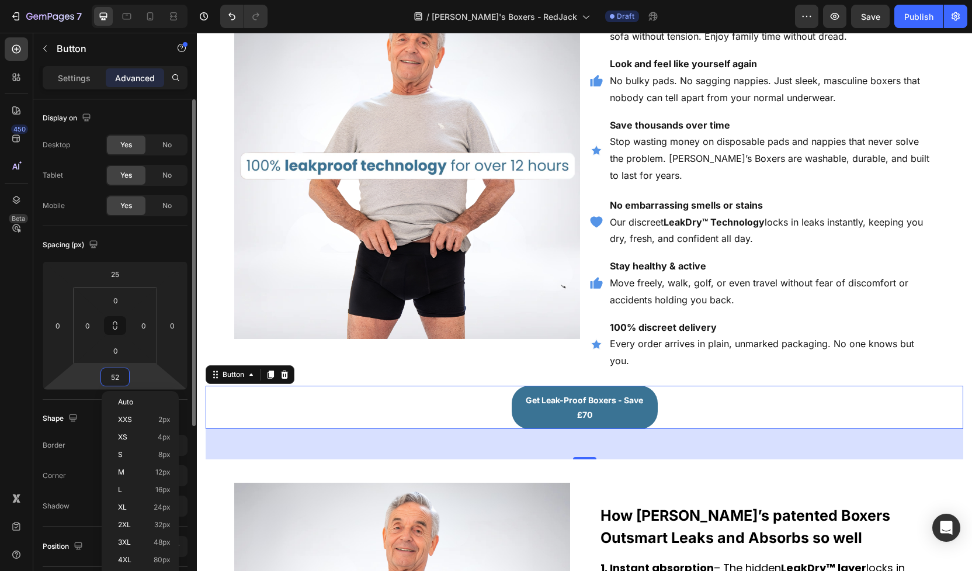
click at [118, 382] on input "52" at bounding box center [114, 377] width 23 height 18
click at [119, 383] on input "52" at bounding box center [114, 377] width 23 height 18
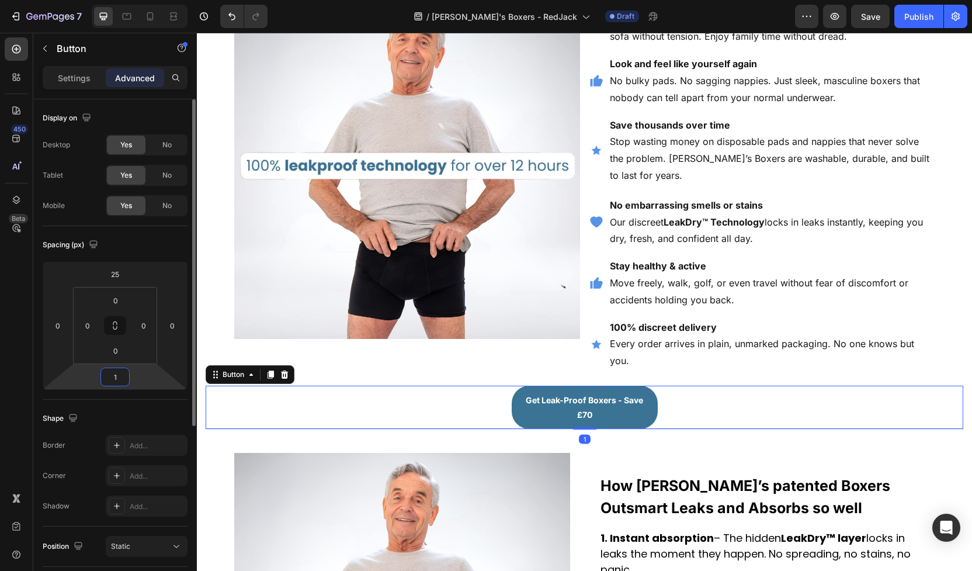
type input "10"
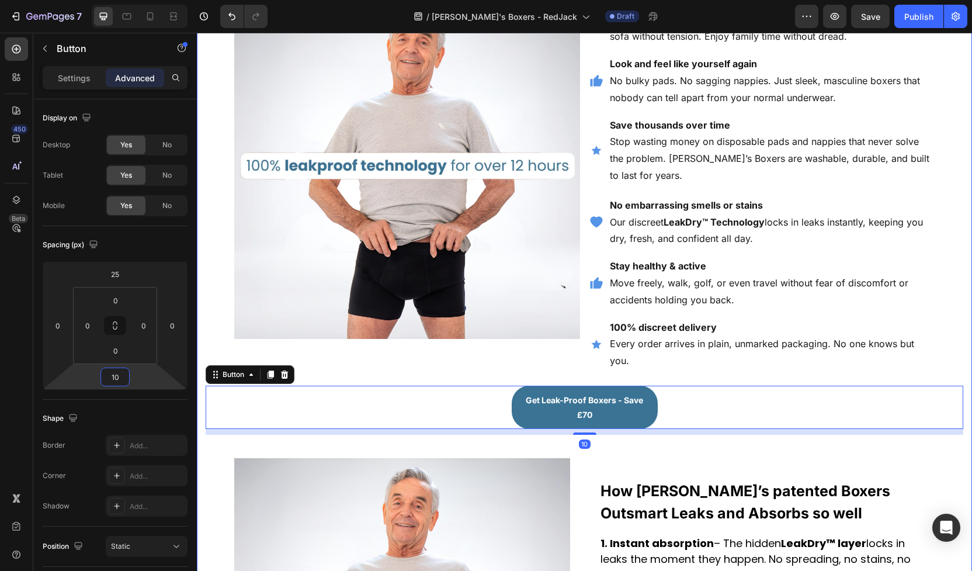
click at [218, 483] on div "Image Picture this: You’re on a long drive in traffic. You went before you left…" at bounding box center [585, 168] width 758 height 1971
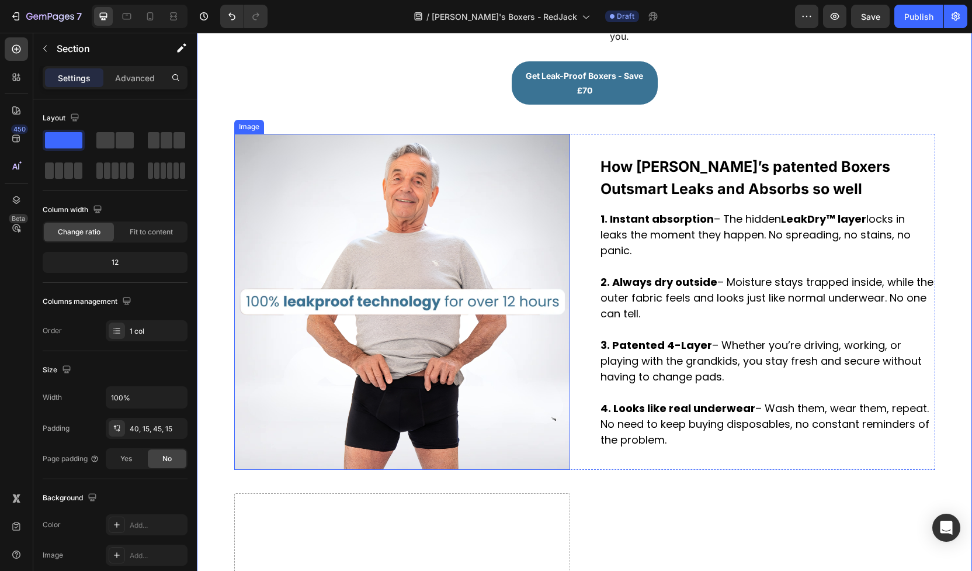
scroll to position [1708, 0]
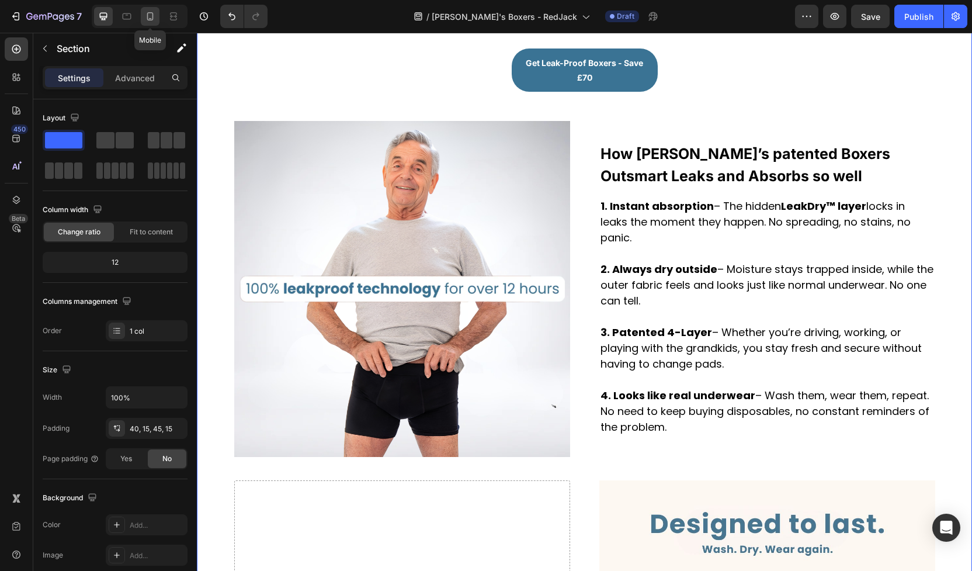
click at [148, 14] on icon at bounding box center [150, 17] width 12 height 12
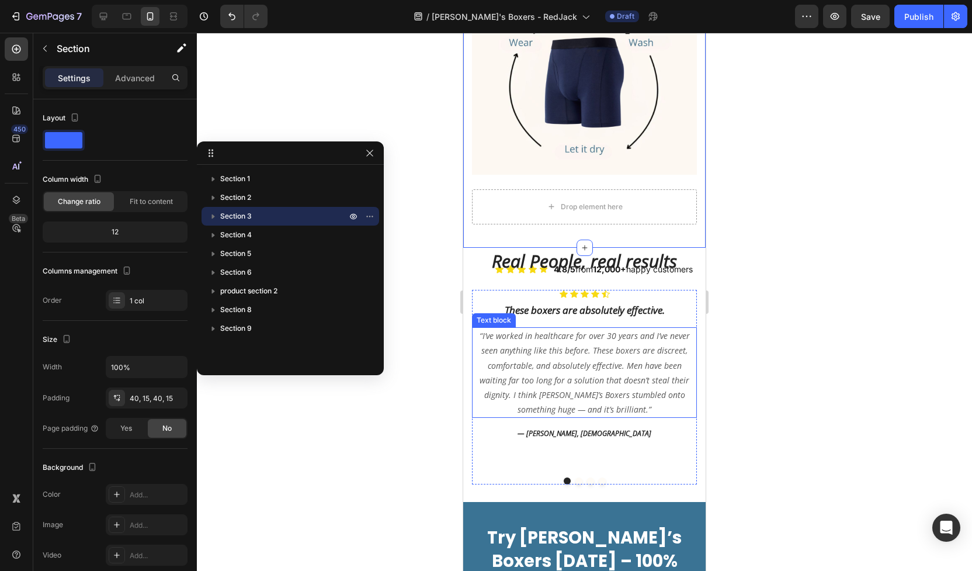
scroll to position [3037, 0]
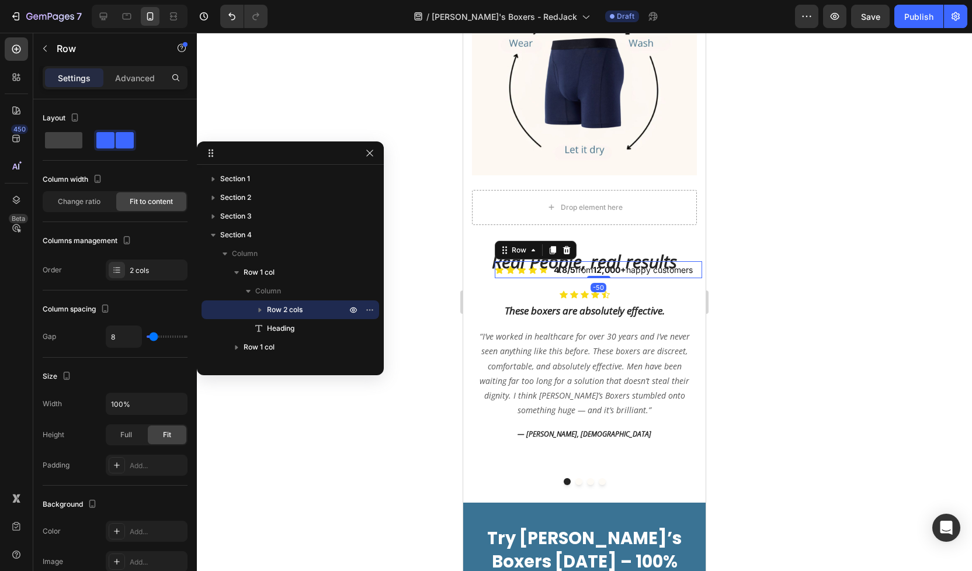
click at [533, 261] on div "Icon Icon Icon Icon Icon Icon List" at bounding box center [521, 269] width 53 height 17
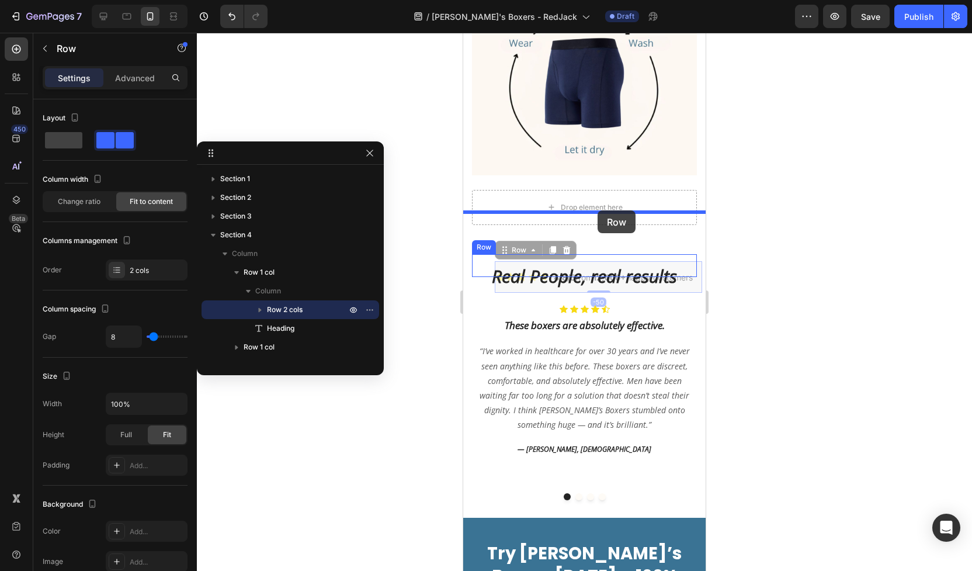
drag, startPoint x: 533, startPoint y: 226, endPoint x: 598, endPoint y: 210, distance: 66.6
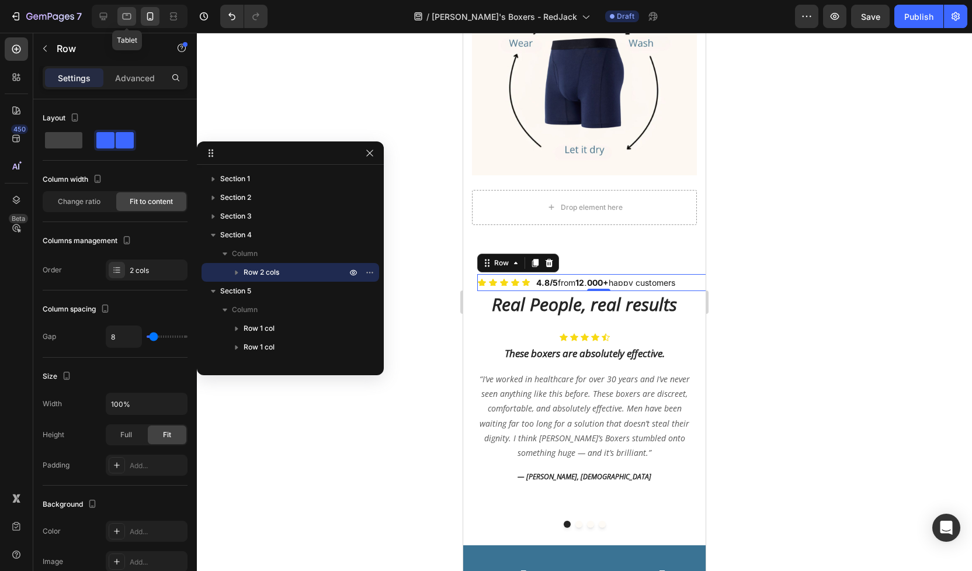
click at [123, 11] on icon at bounding box center [127, 17] width 12 height 12
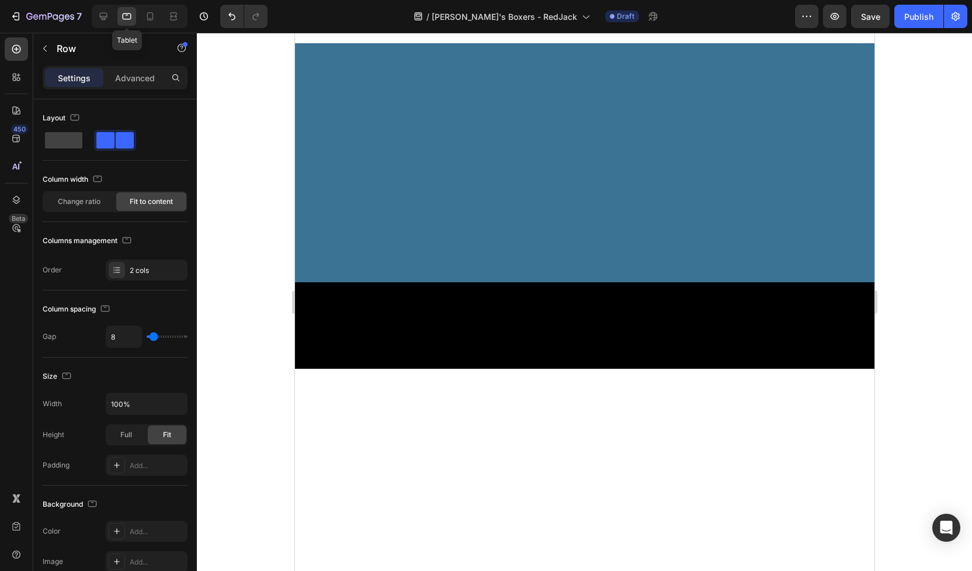
scroll to position [3465, 0]
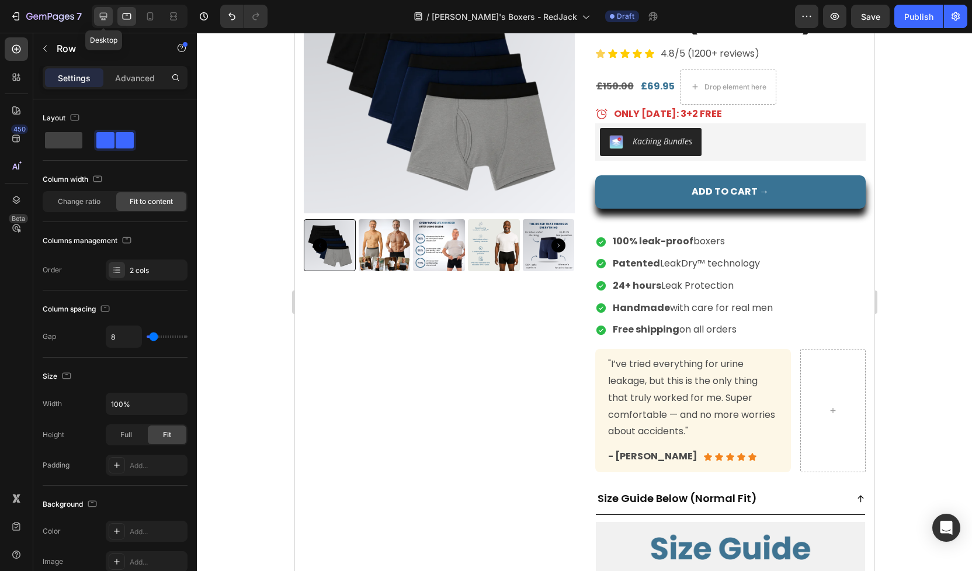
click at [101, 16] on icon at bounding box center [104, 17] width 8 height 8
type input "1200"
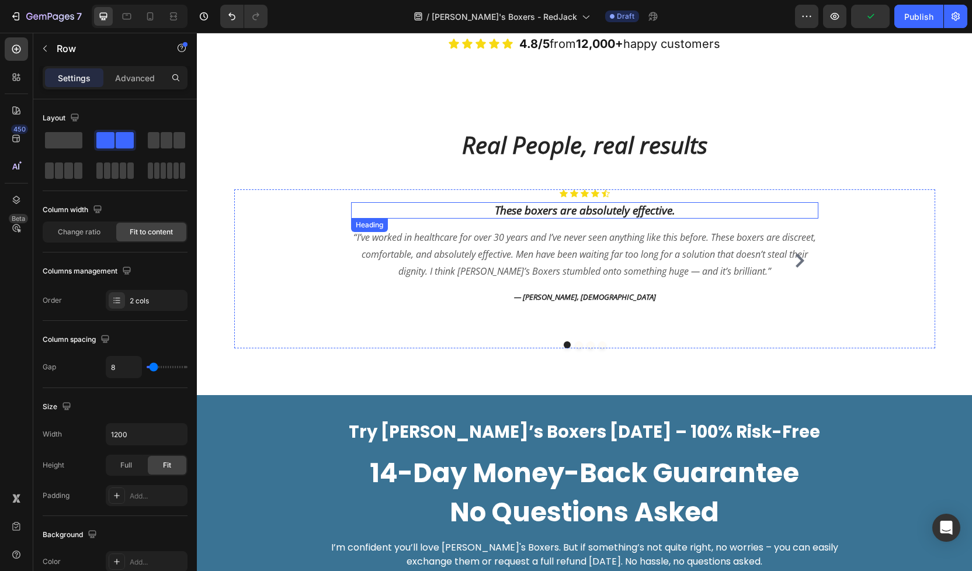
scroll to position [2383, 0]
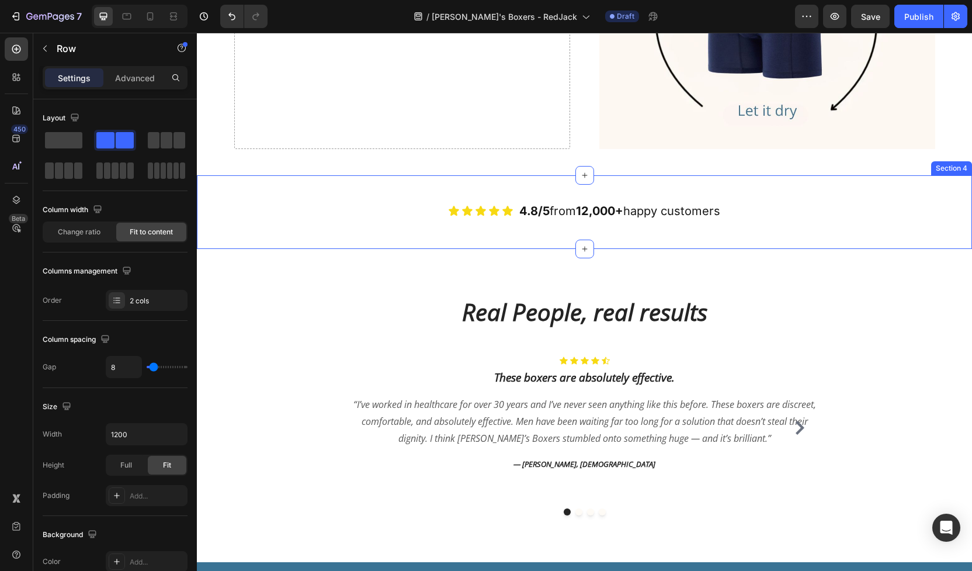
click at [512, 212] on div "Icon Icon Icon Icon Icon Icon List 4.8/5 from 12,000+ happy customers Text Bloc…" at bounding box center [584, 212] width 775 height 36
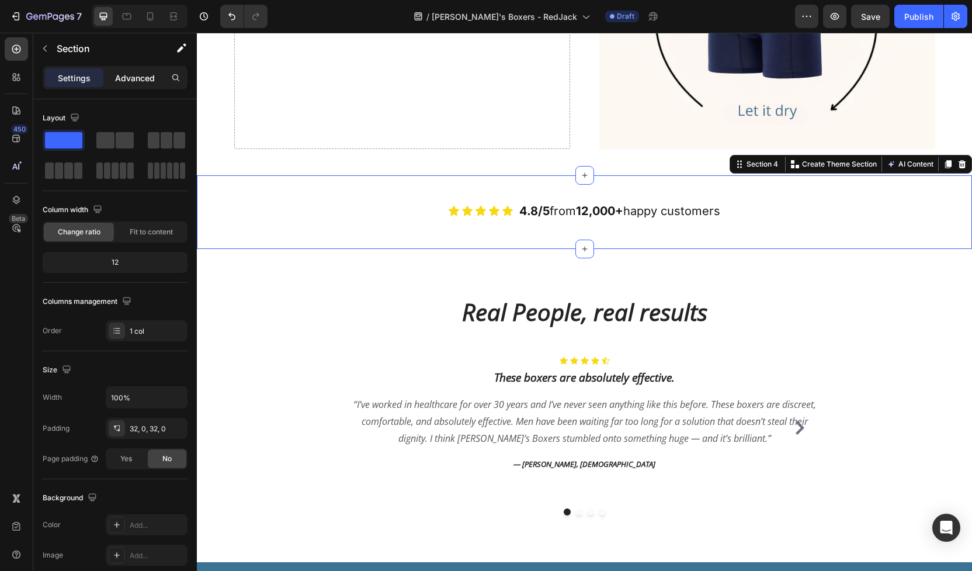
click at [148, 79] on p "Advanced" at bounding box center [135, 78] width 40 height 12
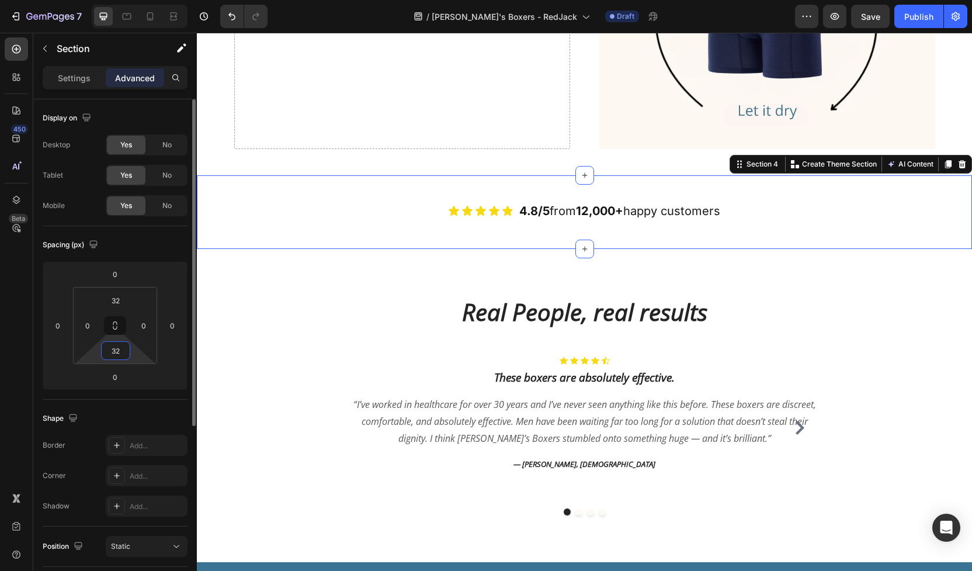
click at [120, 351] on input "32" at bounding box center [115, 351] width 23 height 18
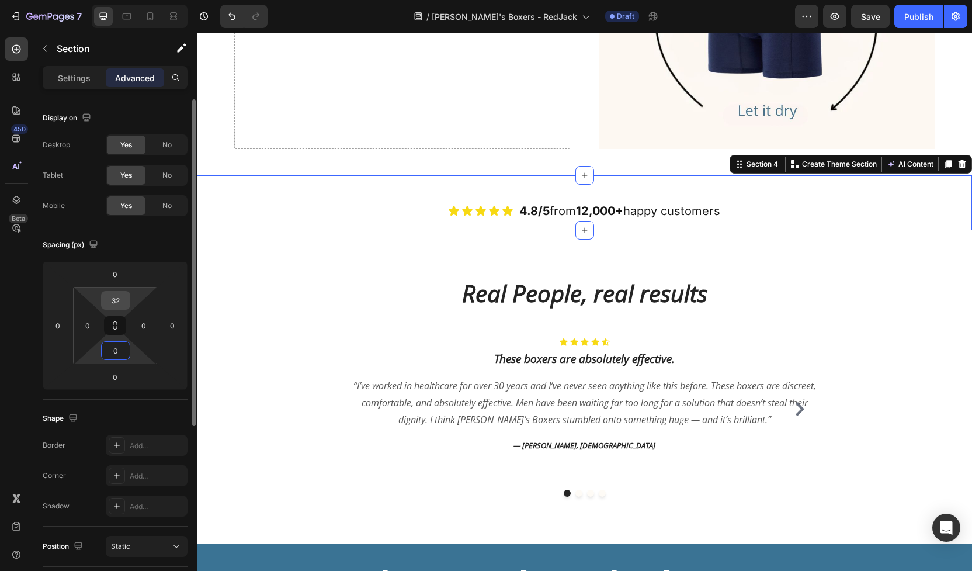
type input "0"
click at [112, 302] on input "32" at bounding box center [115, 301] width 23 height 18
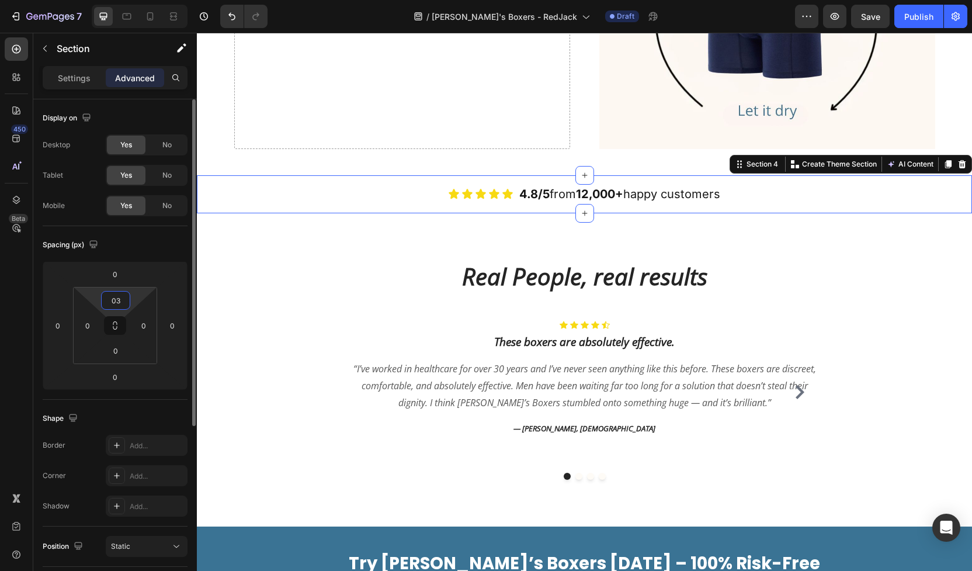
type input "0"
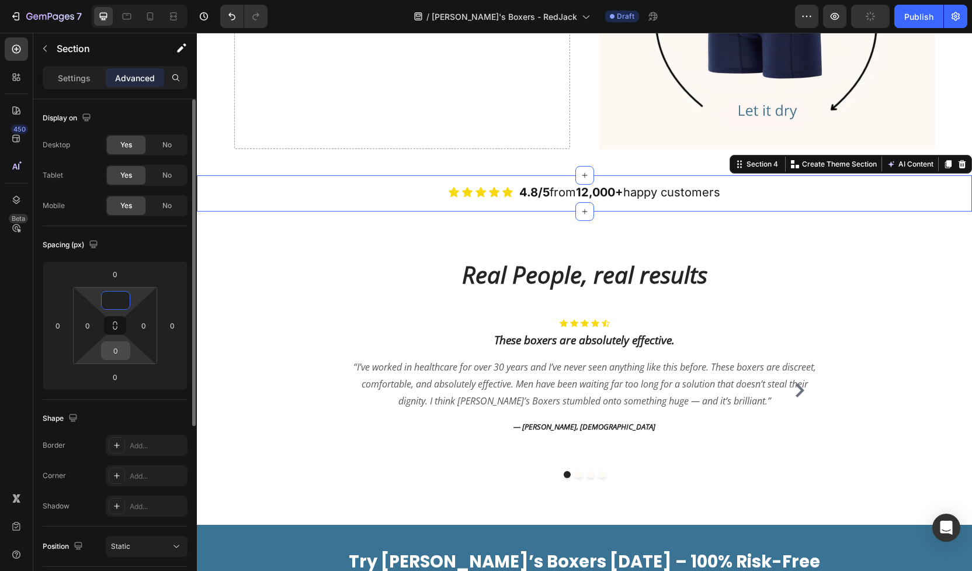
type input "0"
click at [115, 356] on input "0" at bounding box center [115, 351] width 23 height 18
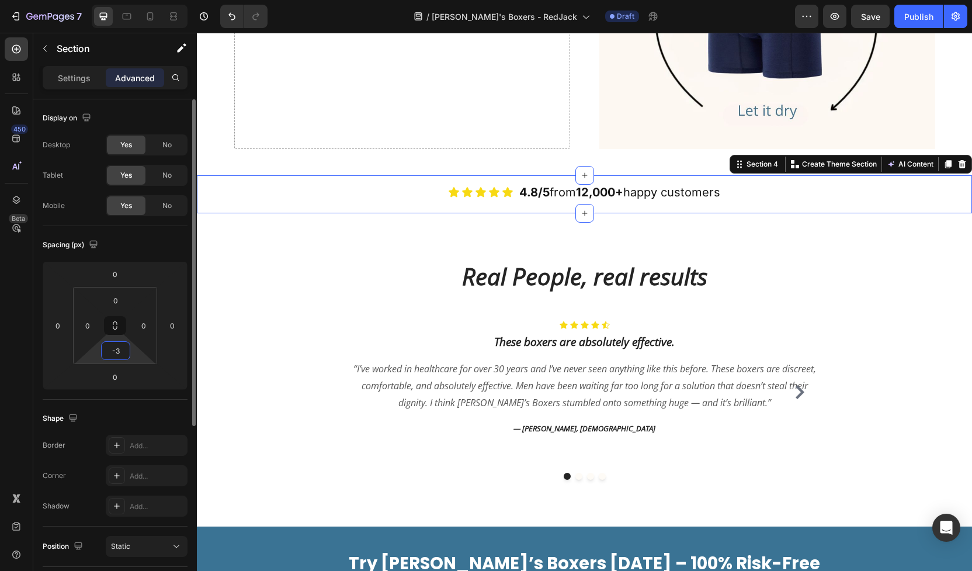
type input "-"
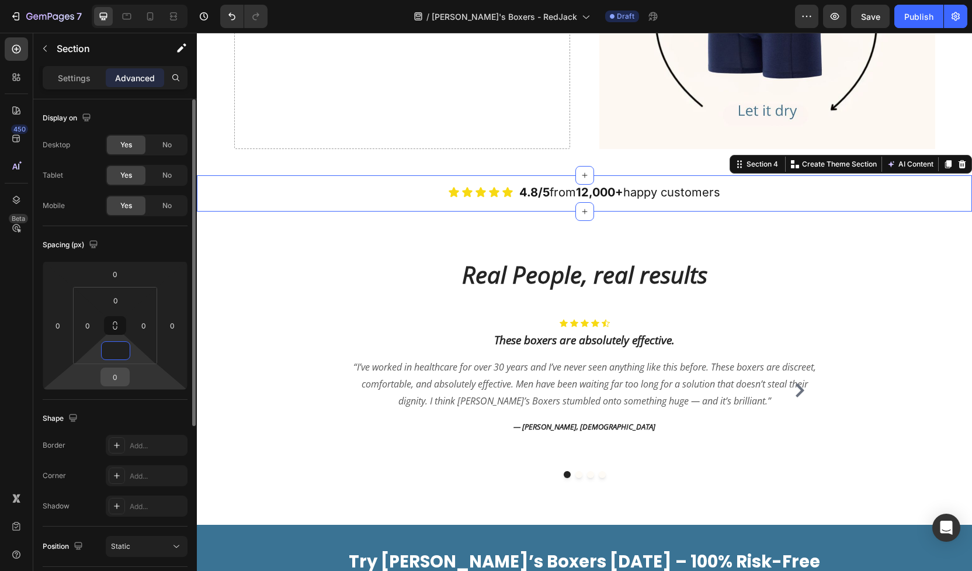
type input "0"
click at [106, 375] on input "0" at bounding box center [114, 377] width 23 height 18
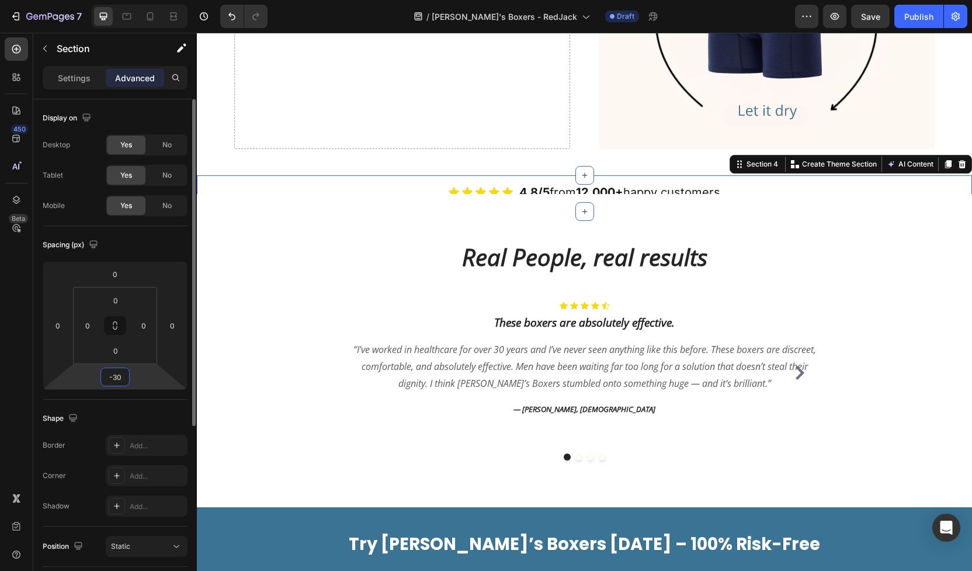
type input "0"
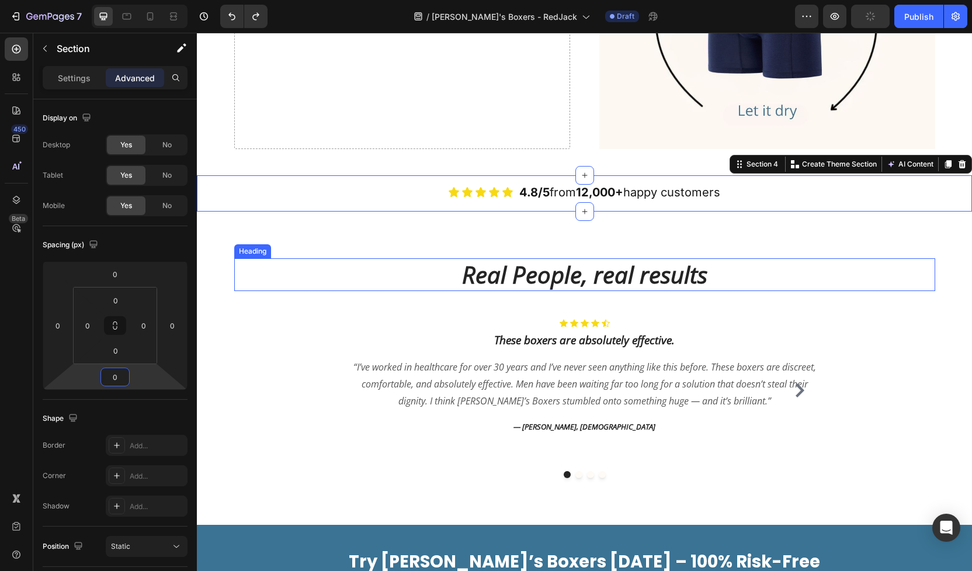
click at [489, 265] on h2 "Real People, real results" at bounding box center [584, 274] width 701 height 33
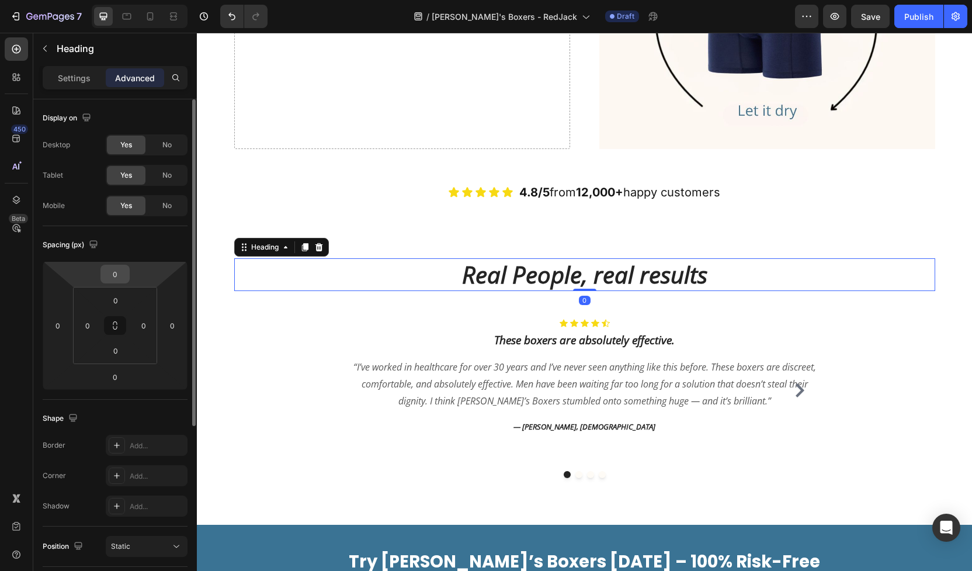
click at [122, 269] on input "0" at bounding box center [114, 274] width 23 height 18
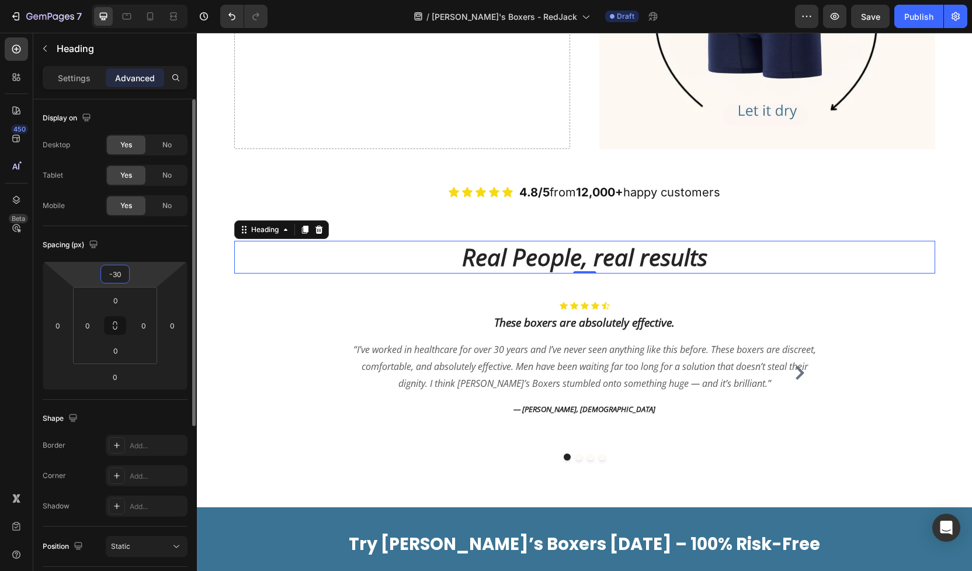
type input "-3"
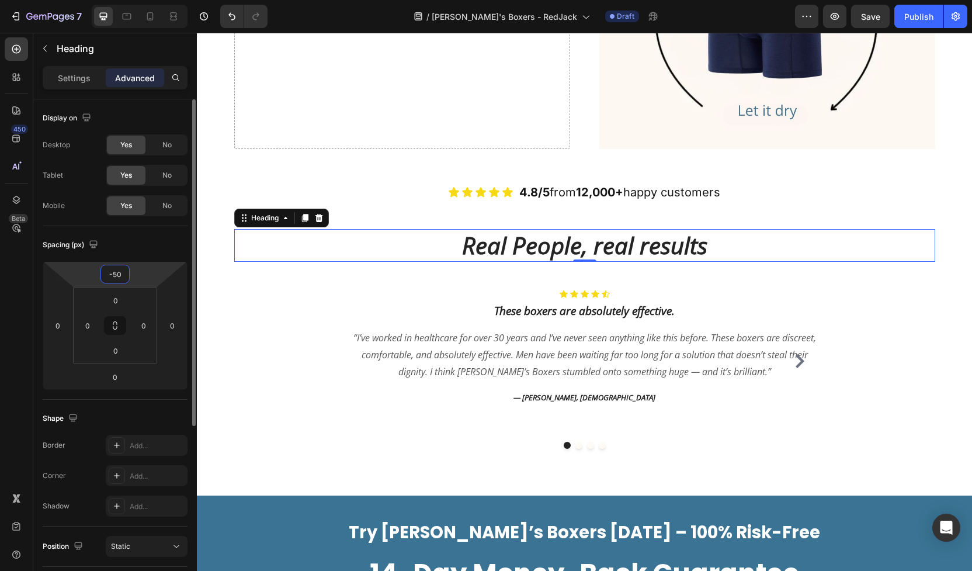
type input "-5"
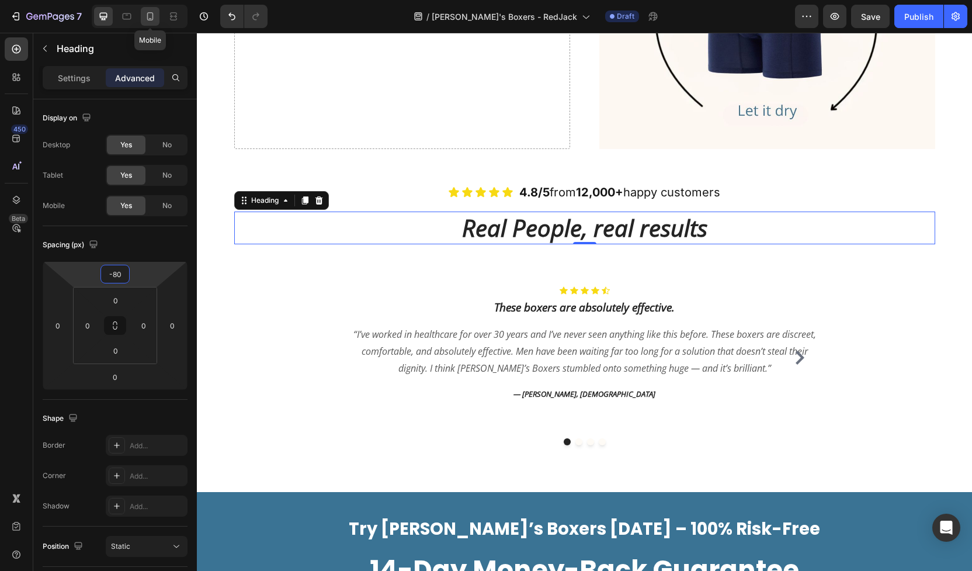
click at [150, 19] on icon at bounding box center [150, 17] width 12 height 12
type input "0"
type input "-20"
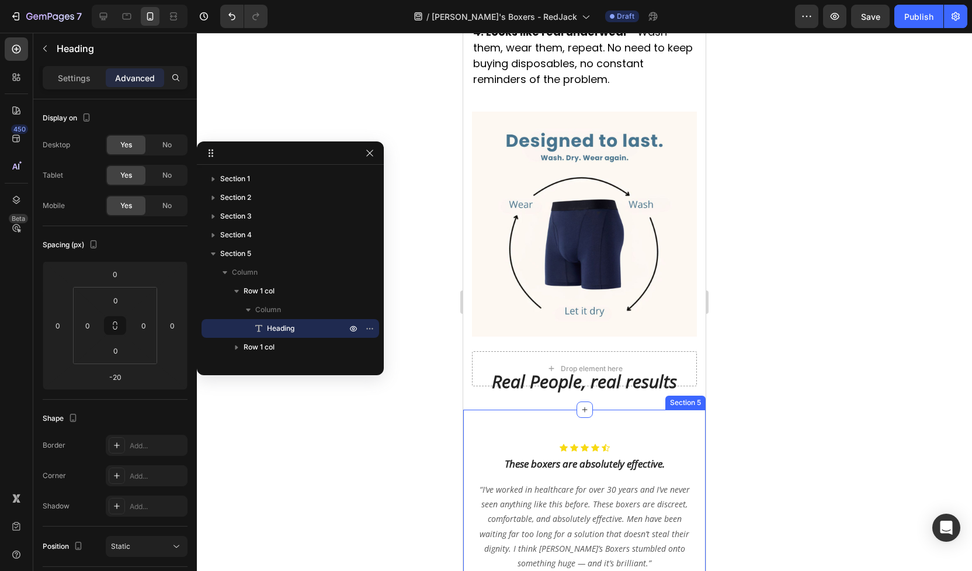
scroll to position [2857, 0]
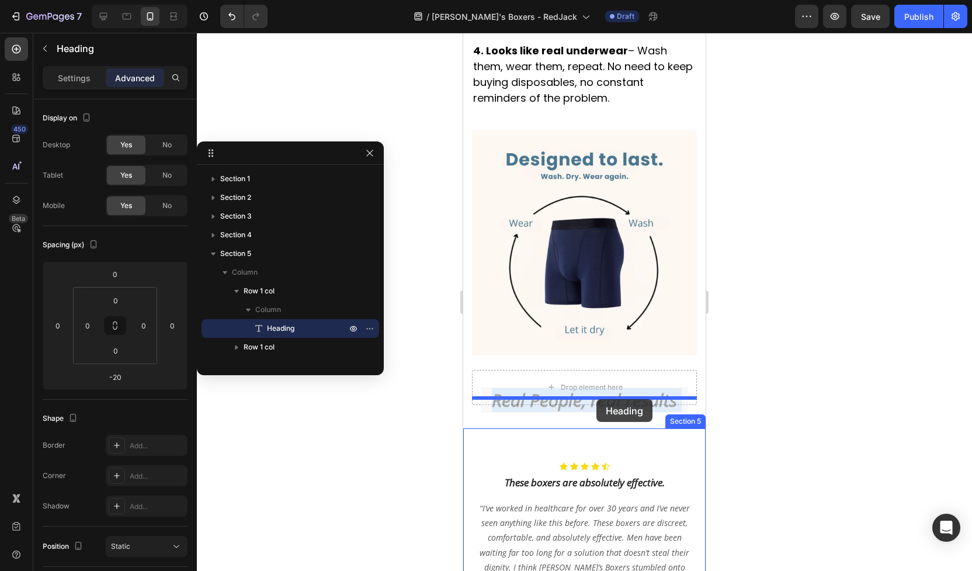
drag, startPoint x: 598, startPoint y: 365, endPoint x: 597, endPoint y: 399, distance: 34.5
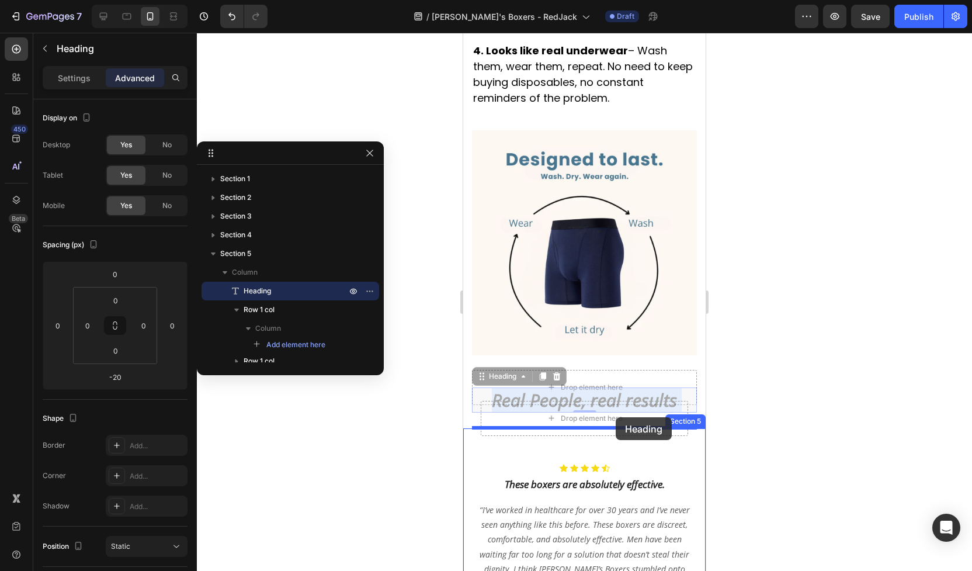
drag, startPoint x: 626, startPoint y: 361, endPoint x: 616, endPoint y: 417, distance: 57.7
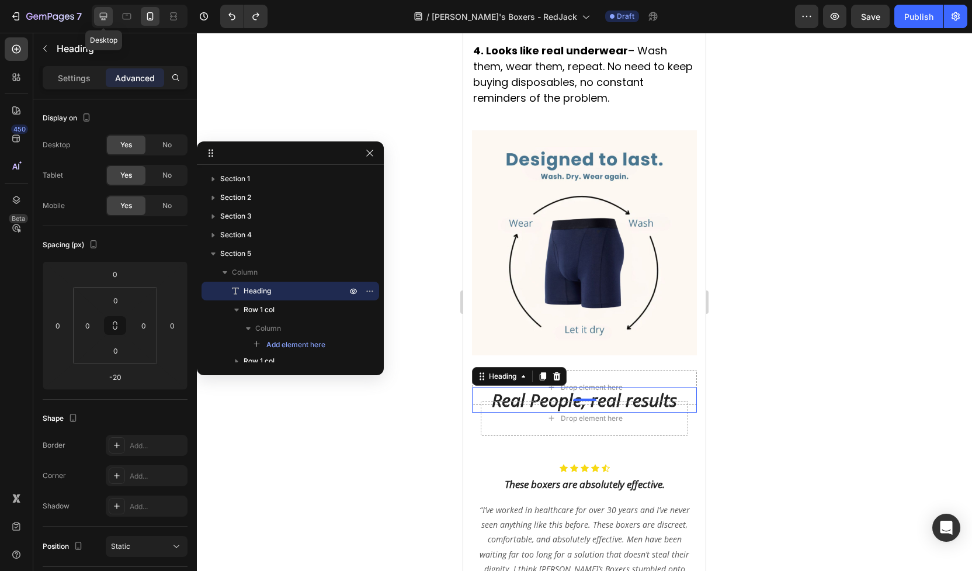
click at [106, 18] on icon at bounding box center [104, 17] width 8 height 8
type input "-80"
type input "48"
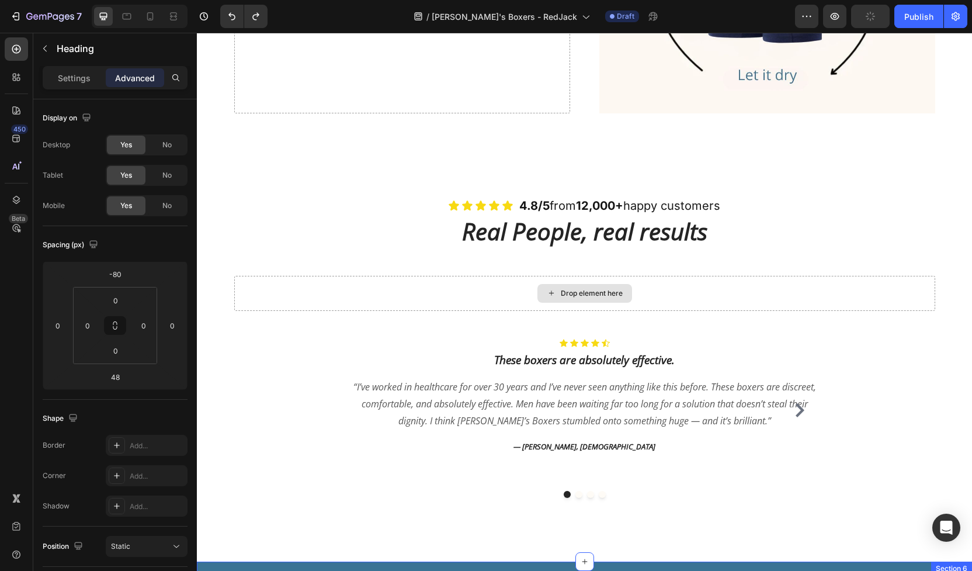
scroll to position [2412, 0]
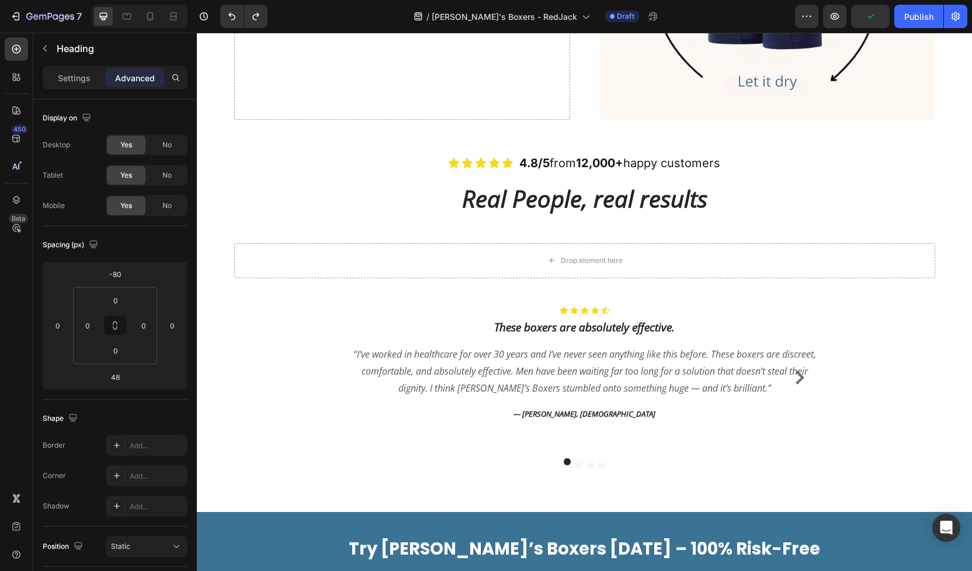
click at [542, 182] on h2 "Real People, real results" at bounding box center [585, 198] width 758 height 33
click at [732, 183] on p "Real People, real results" at bounding box center [585, 198] width 756 height 30
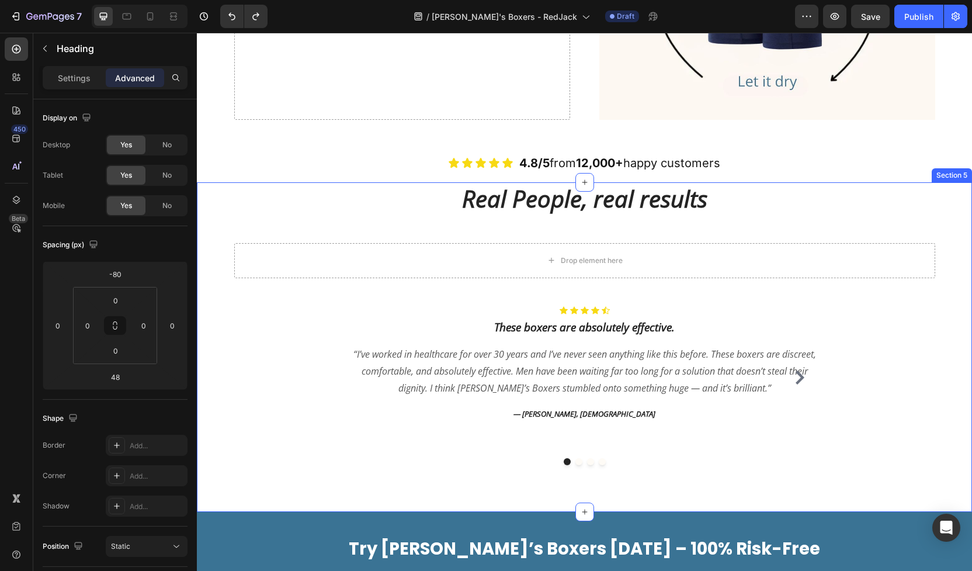
drag, startPoint x: 715, startPoint y: 181, endPoint x: 703, endPoint y: 225, distance: 45.4
click at [703, 229] on div "Real People, real results Heading Drop element here Row Icon Icon Icon Icon Ico…" at bounding box center [585, 347] width 758 height 237
click at [399, 202] on div "Real People, real results Heading Drop element here Row Icon Icon Icon Icon Ico…" at bounding box center [584, 347] width 775 height 330
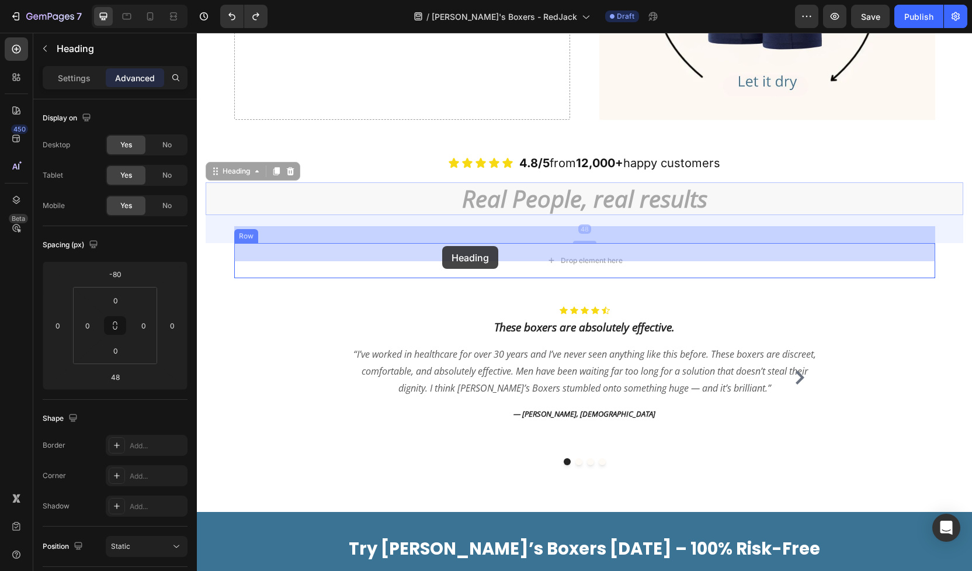
drag, startPoint x: 442, startPoint y: 186, endPoint x: 442, endPoint y: 246, distance: 60.2
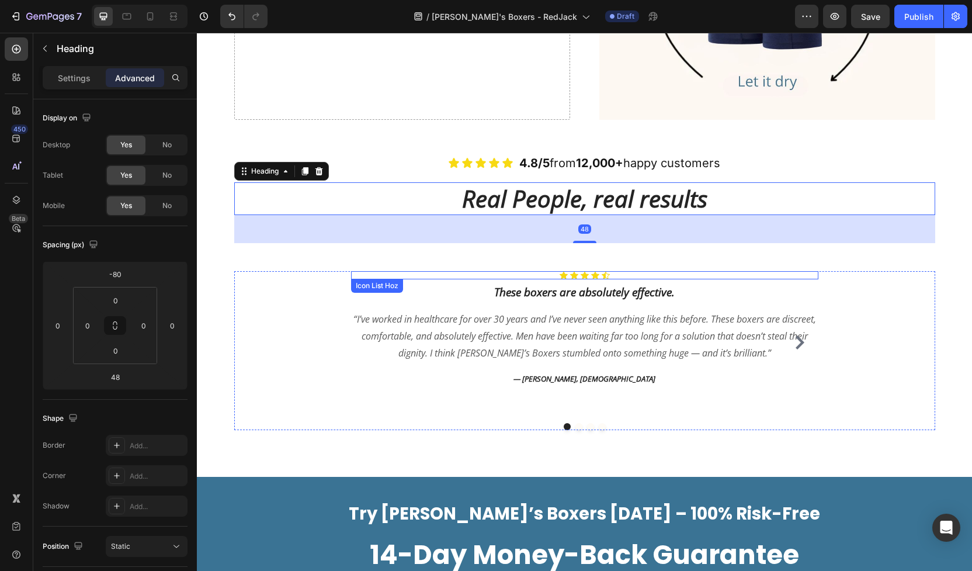
click at [406, 271] on div "Icon Icon Icon Icon Icon" at bounding box center [585, 275] width 468 height 8
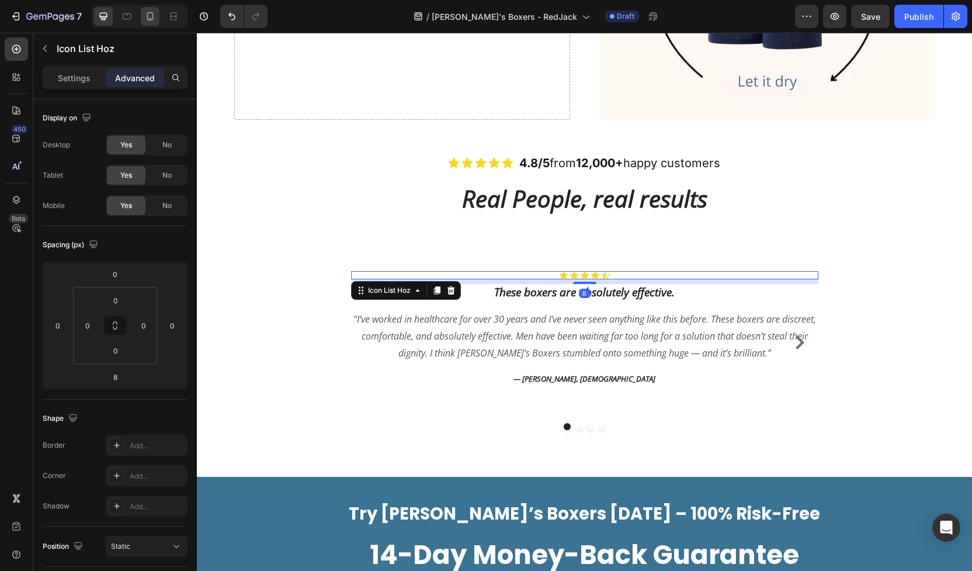
click at [151, 19] on icon at bounding box center [150, 16] width 6 height 8
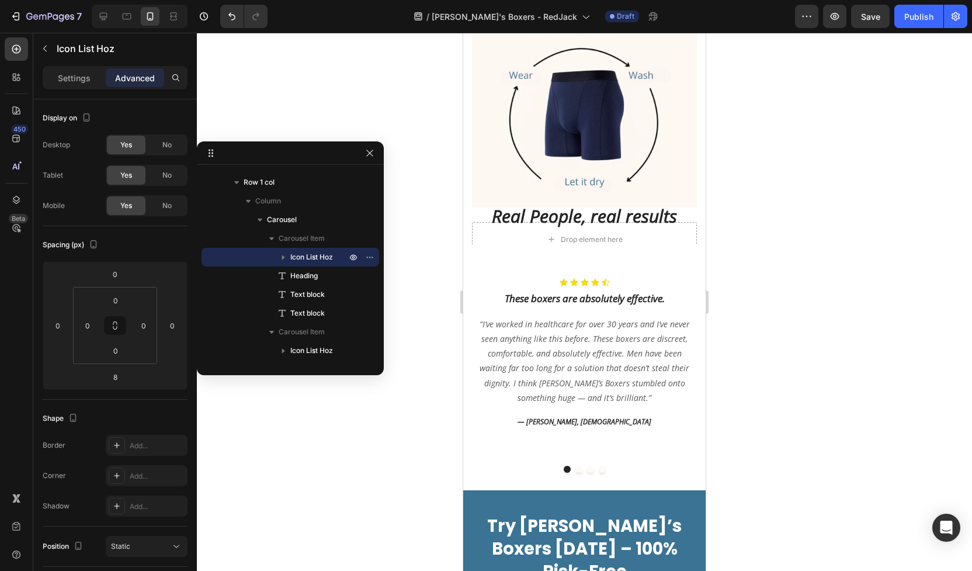
scroll to position [2958, 0]
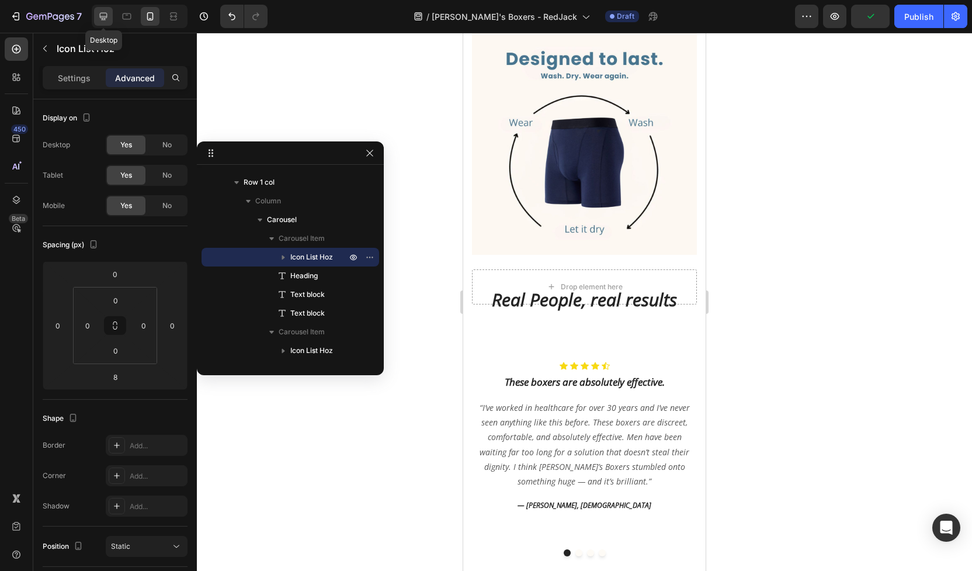
click at [103, 20] on icon at bounding box center [104, 17] width 12 height 12
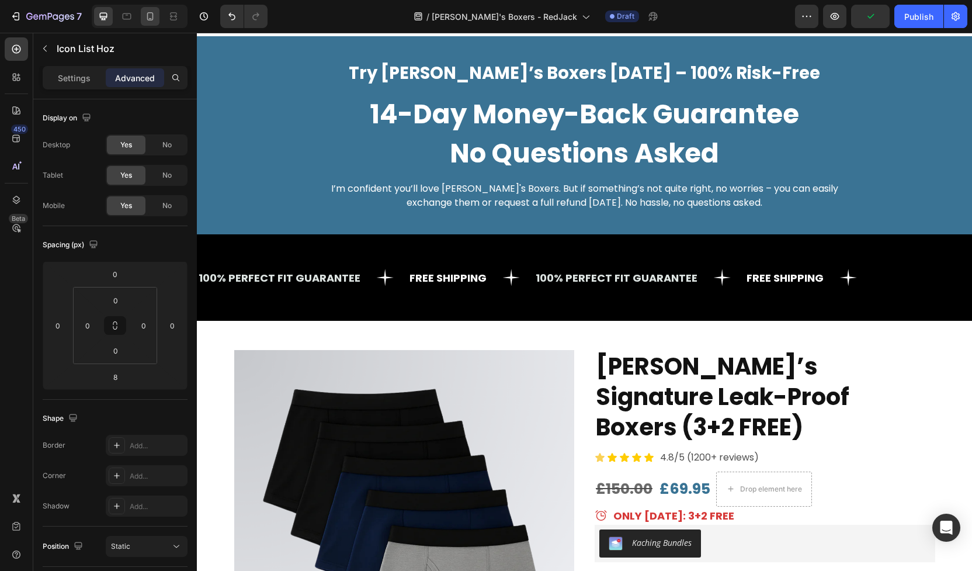
scroll to position [3018, 0]
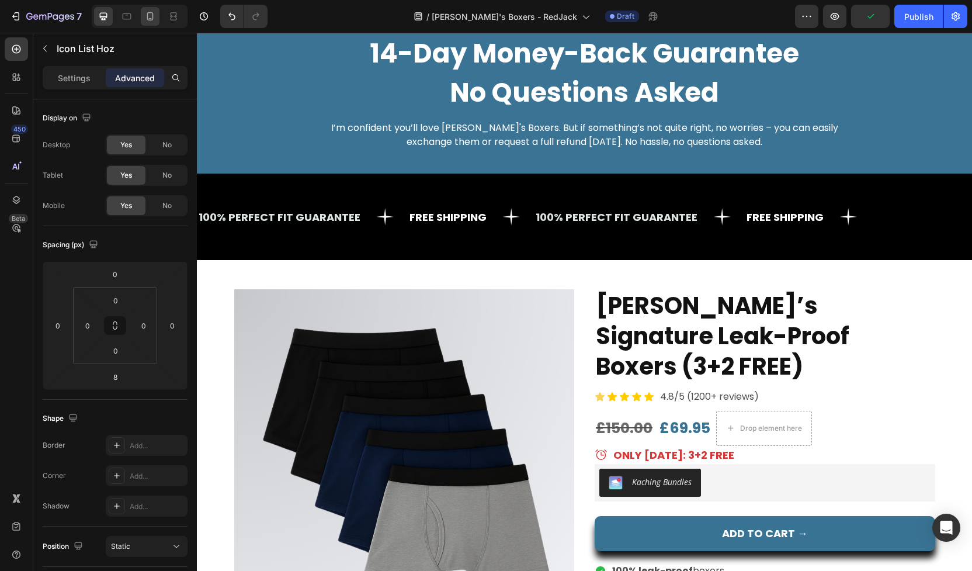
click at [158, 15] on div at bounding box center [150, 16] width 19 height 19
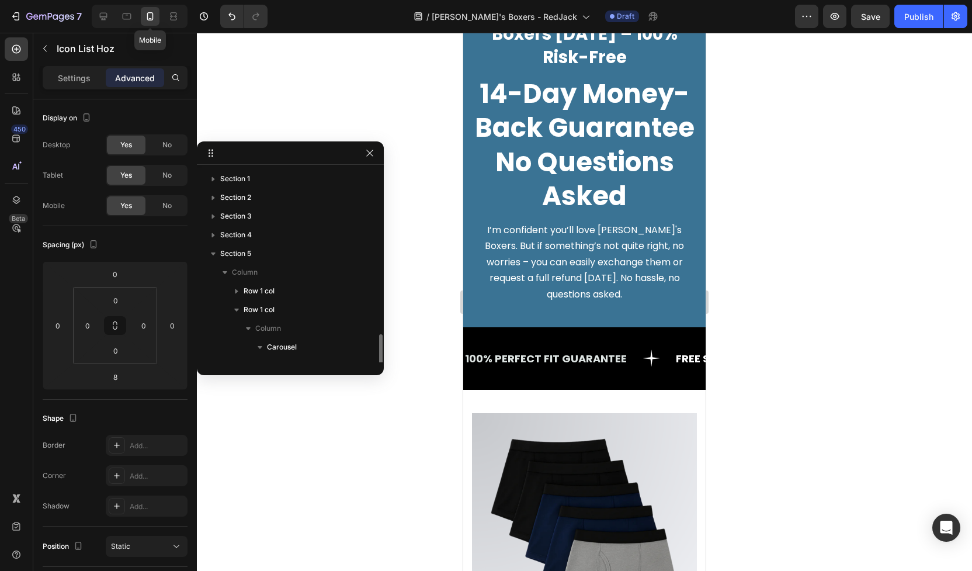
scroll to position [127, 0]
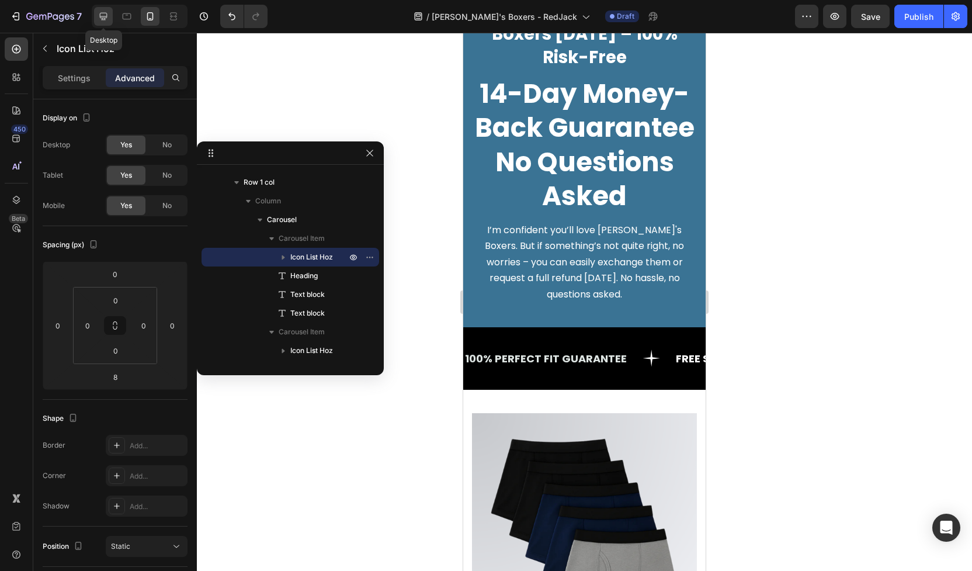
click at [101, 23] on div at bounding box center [103, 16] width 19 height 19
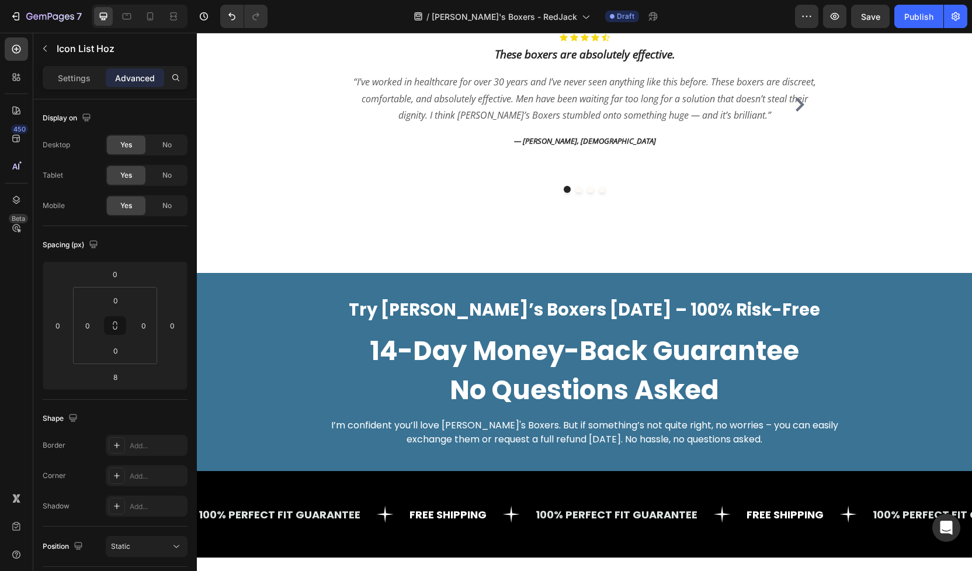
scroll to position [2467, 0]
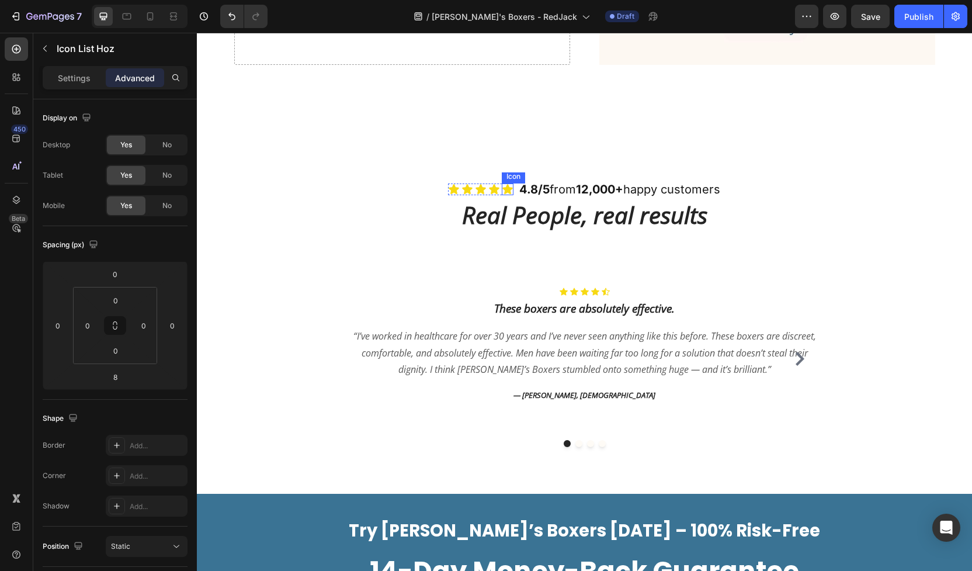
click at [497, 245] on div "Real People, real results Heading Row Icon Icon Icon Icon Icon Icon List Hoz Th…" at bounding box center [585, 346] width 758 height 202
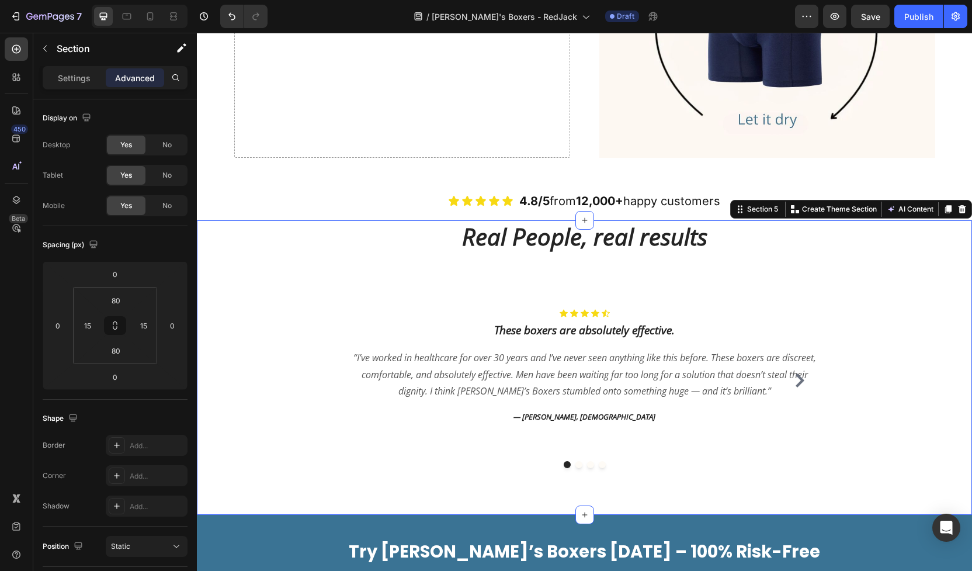
scroll to position [2315, 0]
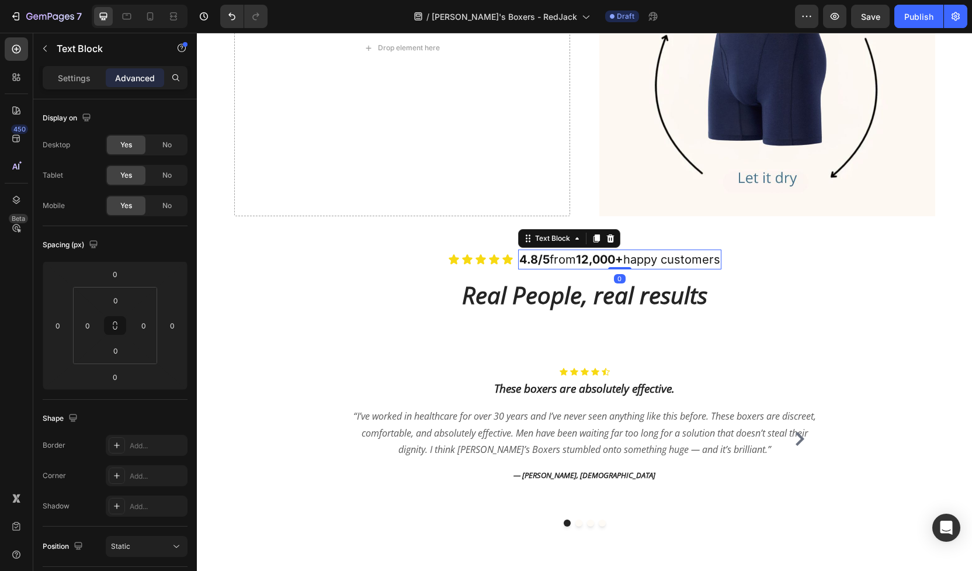
click at [651, 251] on p "4.8/5 from 12,000+ happy customers" at bounding box center [620, 260] width 201 height 18
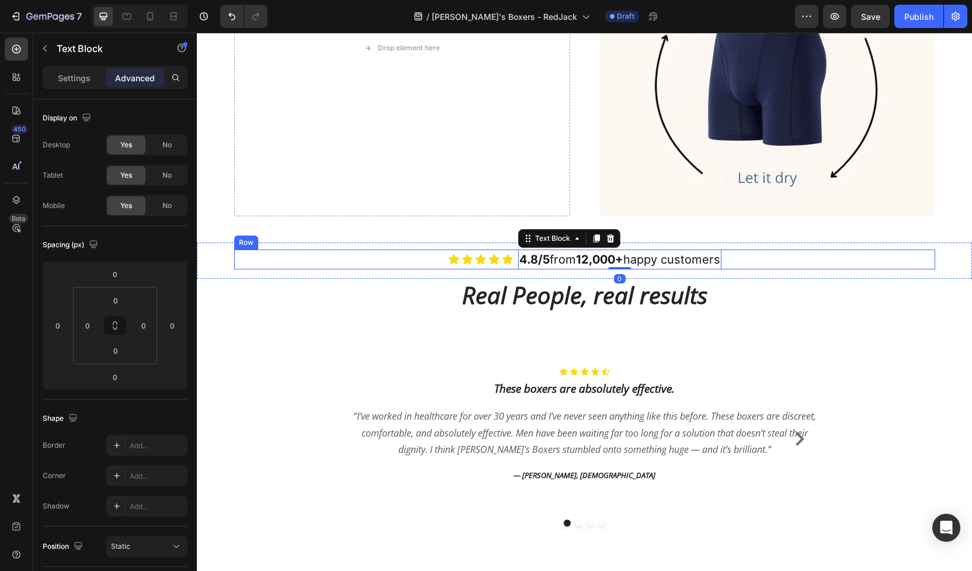
click at [777, 250] on div "Icon Icon Icon Icon Icon Icon List 4.8/5 from 12,000+ happy customers Text Bloc…" at bounding box center [584, 260] width 701 height 20
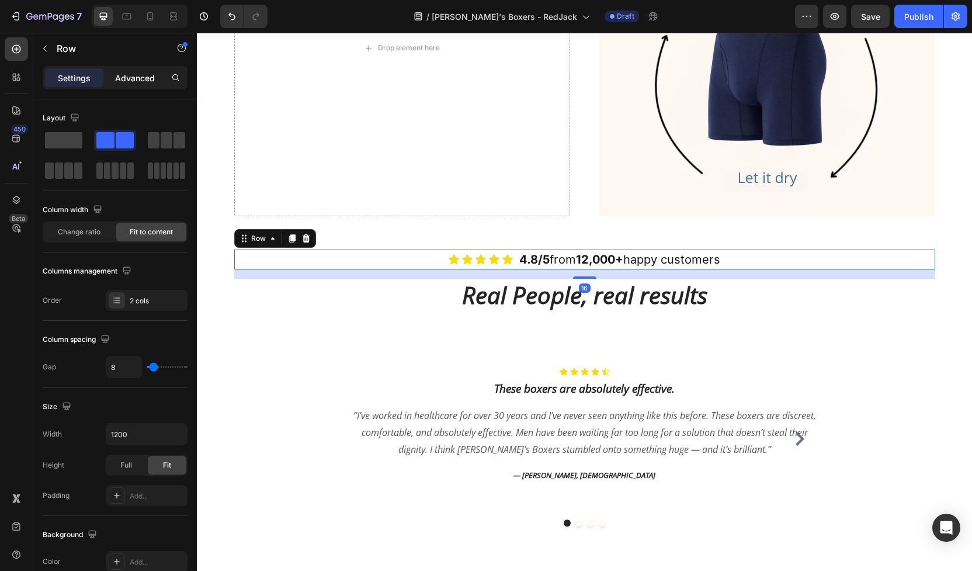
click at [145, 75] on p "Advanced" at bounding box center [135, 78] width 40 height 12
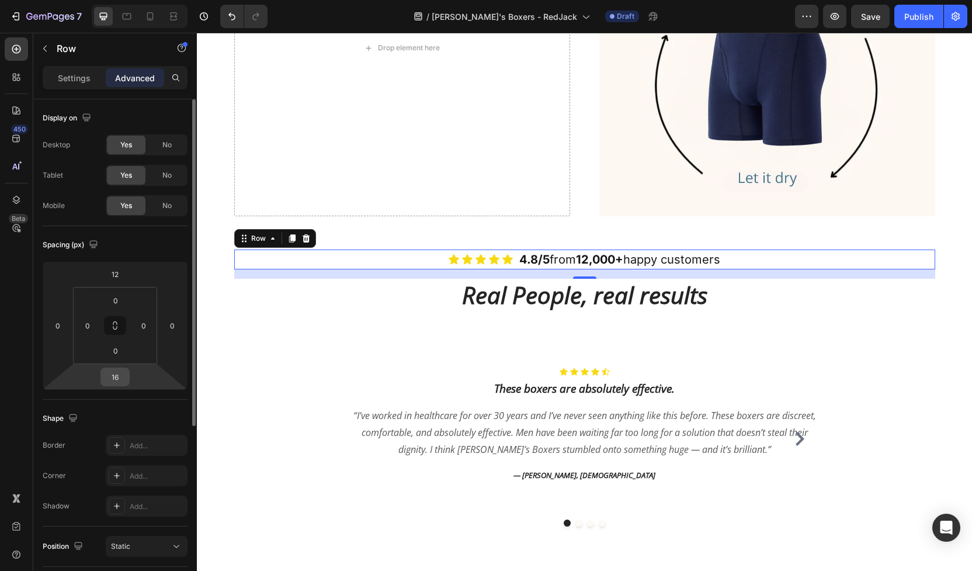
click at [118, 382] on input "16" at bounding box center [114, 377] width 23 height 18
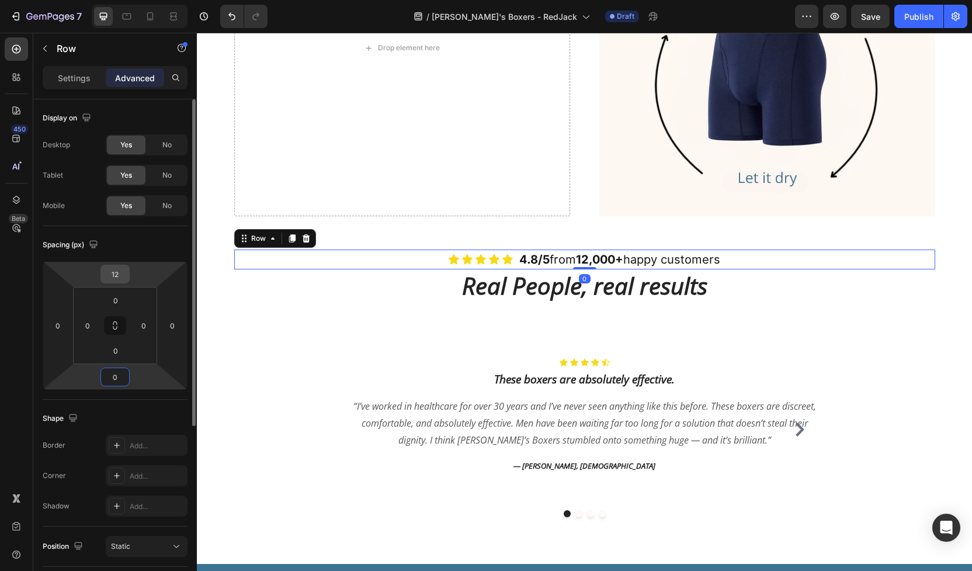
type input "0"
click at [112, 282] on input "12" at bounding box center [114, 274] width 23 height 18
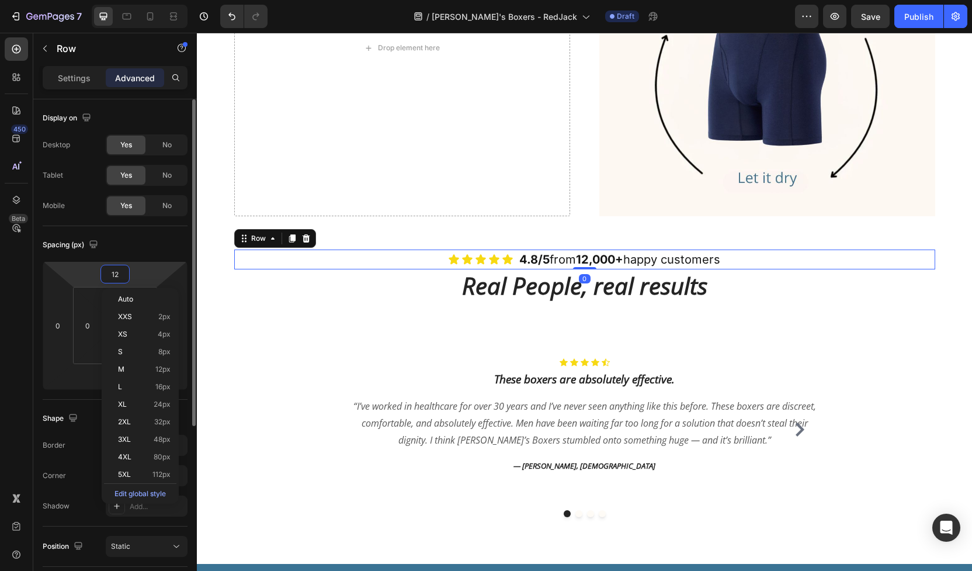
type input "0"
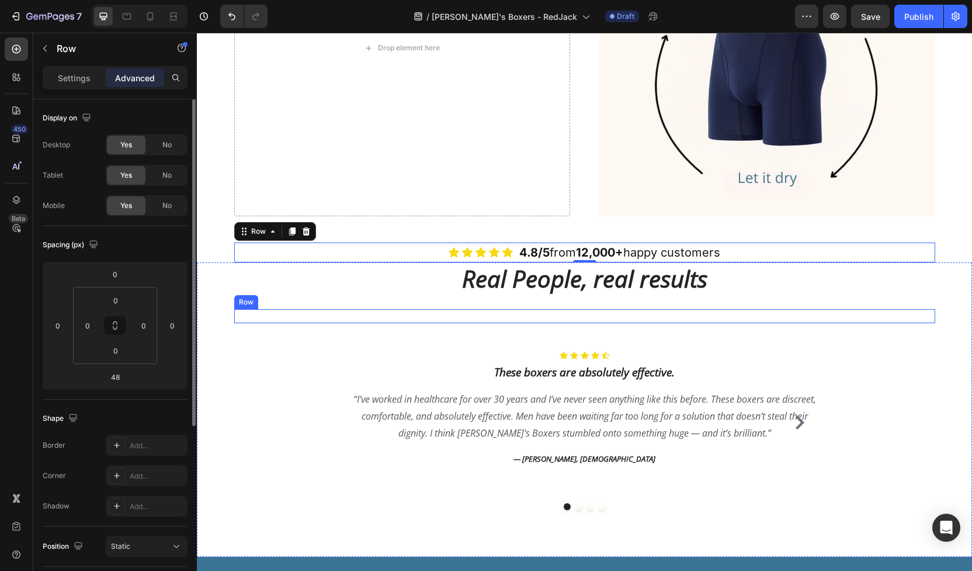
click at [468, 309] on div "Real People, real results Heading" at bounding box center [584, 316] width 701 height 14
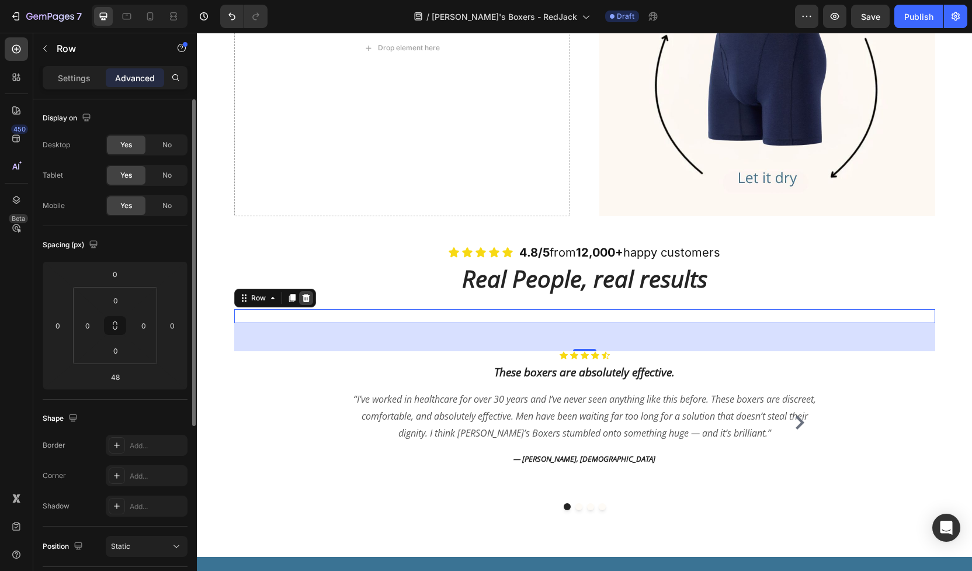
click at [307, 293] on icon at bounding box center [306, 297] width 8 height 8
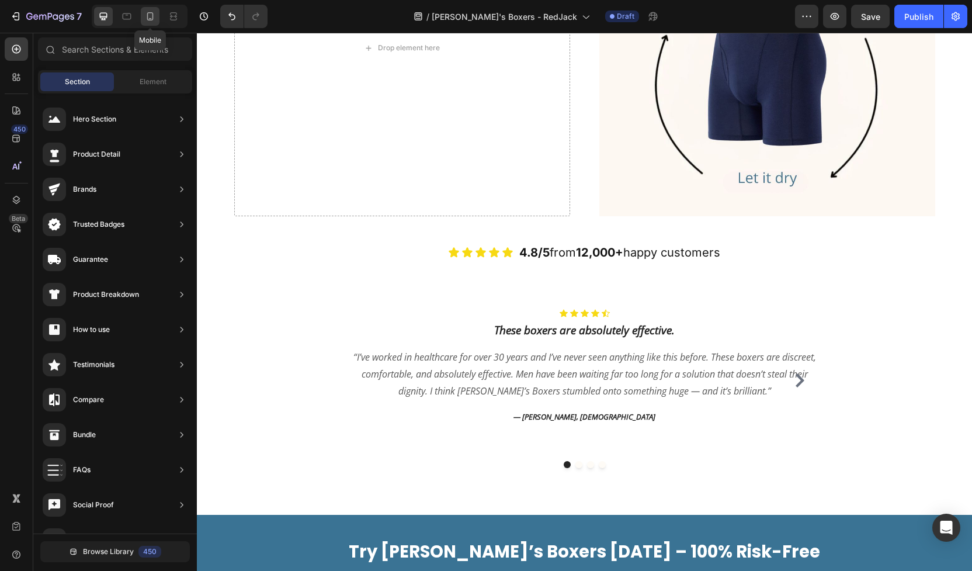
click at [148, 19] on icon at bounding box center [150, 16] width 6 height 8
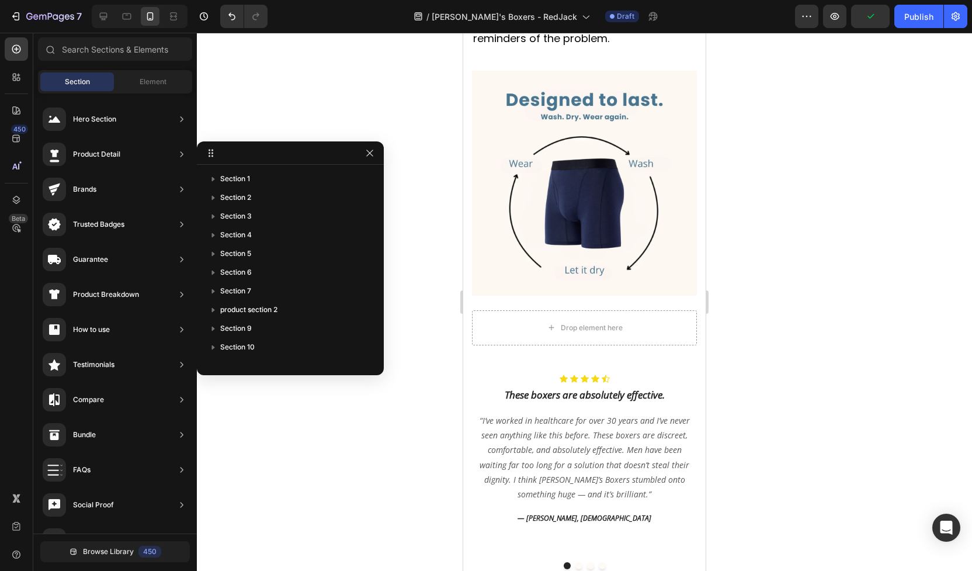
scroll to position [2911, 0]
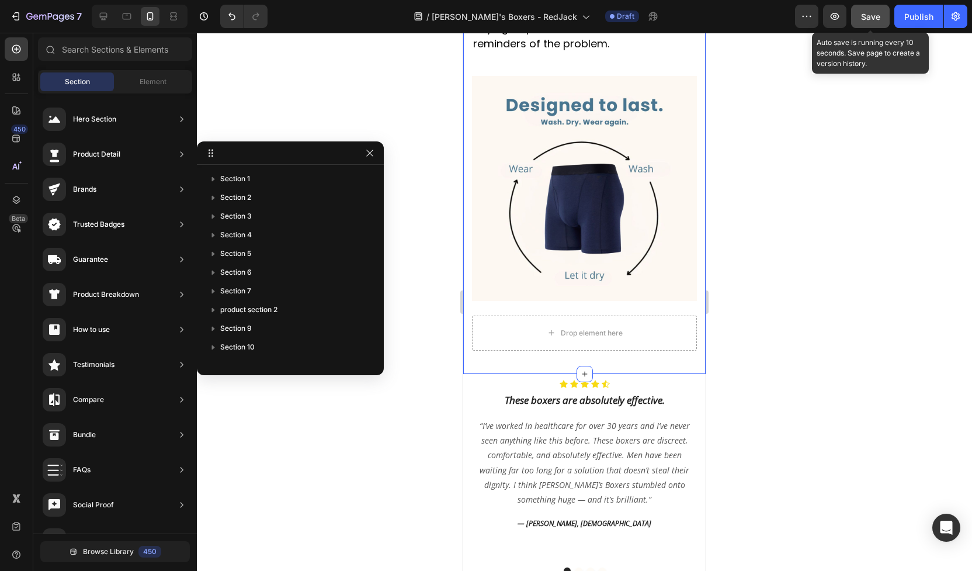
click at [861, 19] on span "Save" at bounding box center [870, 17] width 19 height 10
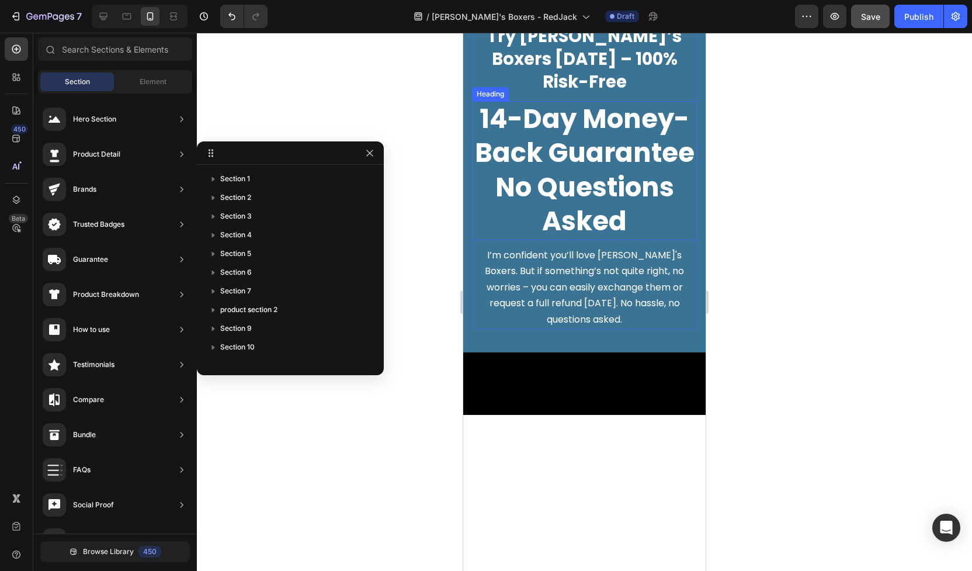
scroll to position [3517, 0]
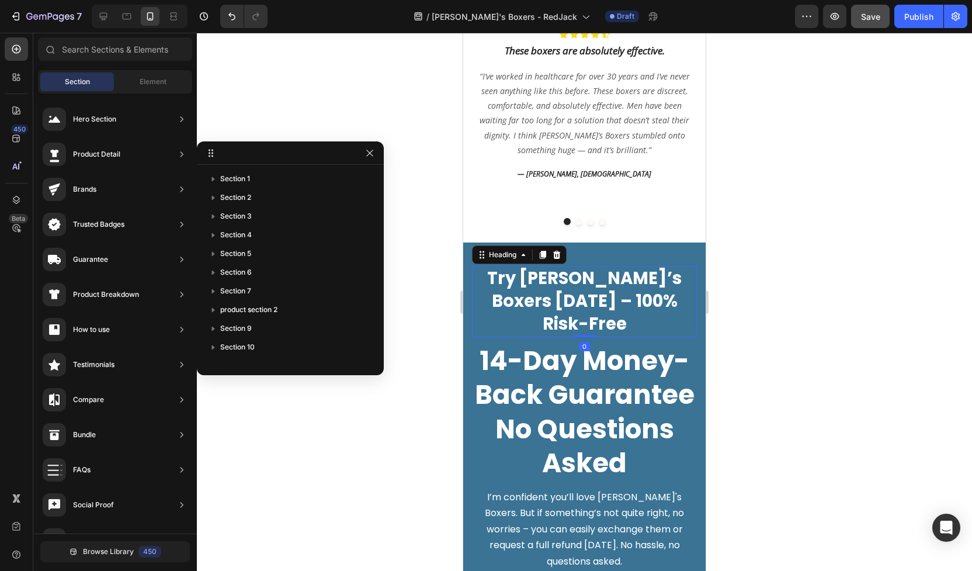
click at [605, 300] on h2 "Try [PERSON_NAME]’s Boxers [DATE] – 100% Risk-Free" at bounding box center [584, 301] width 225 height 71
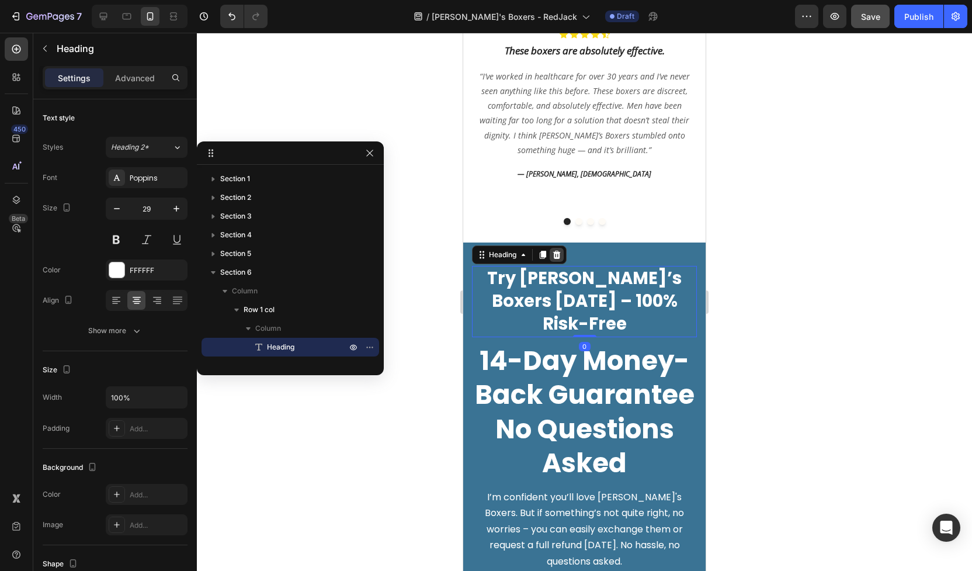
click at [559, 252] on icon at bounding box center [557, 255] width 8 height 8
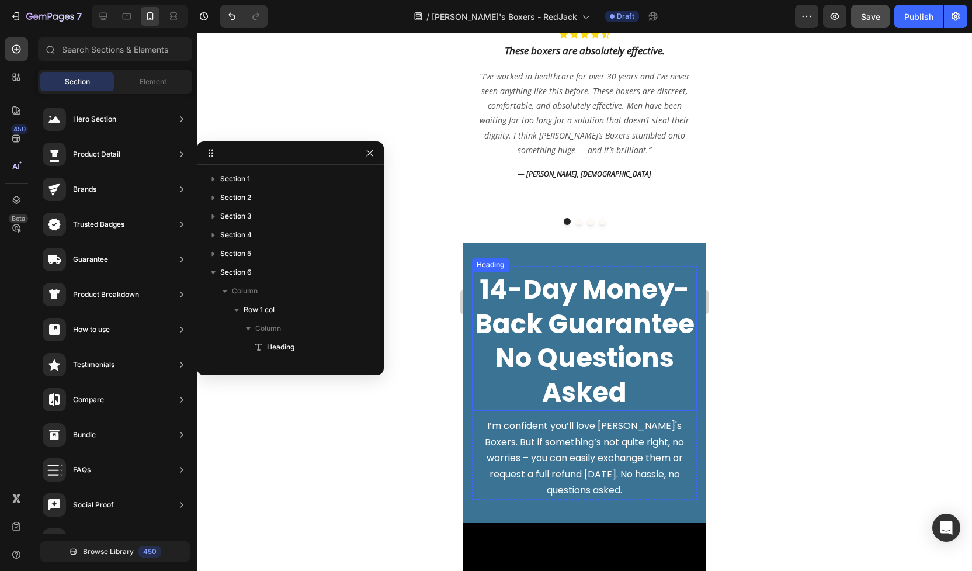
click at [565, 296] on h2 "14-Day Money-Back Guarantee No Questions Asked" at bounding box center [584, 341] width 225 height 139
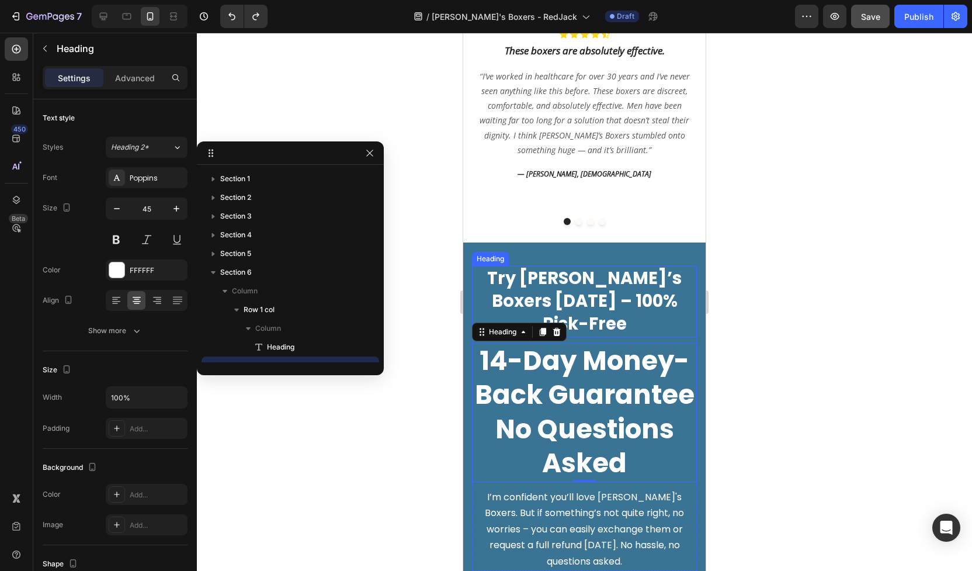
click at [598, 283] on h2 "Try [PERSON_NAME]’s Boxers [DATE] – 100% Risk-Free" at bounding box center [584, 301] width 225 height 71
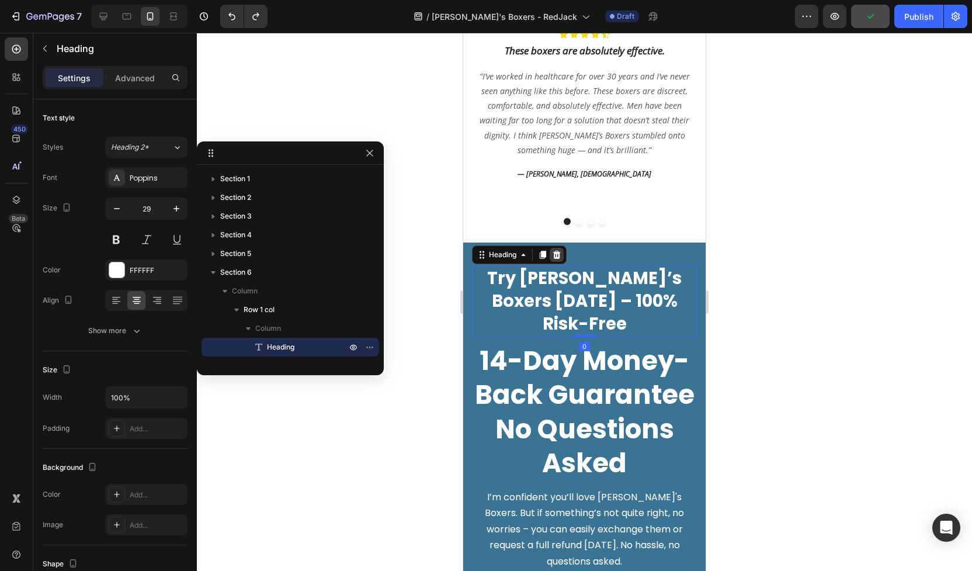
click at [560, 259] on icon at bounding box center [556, 254] width 9 height 9
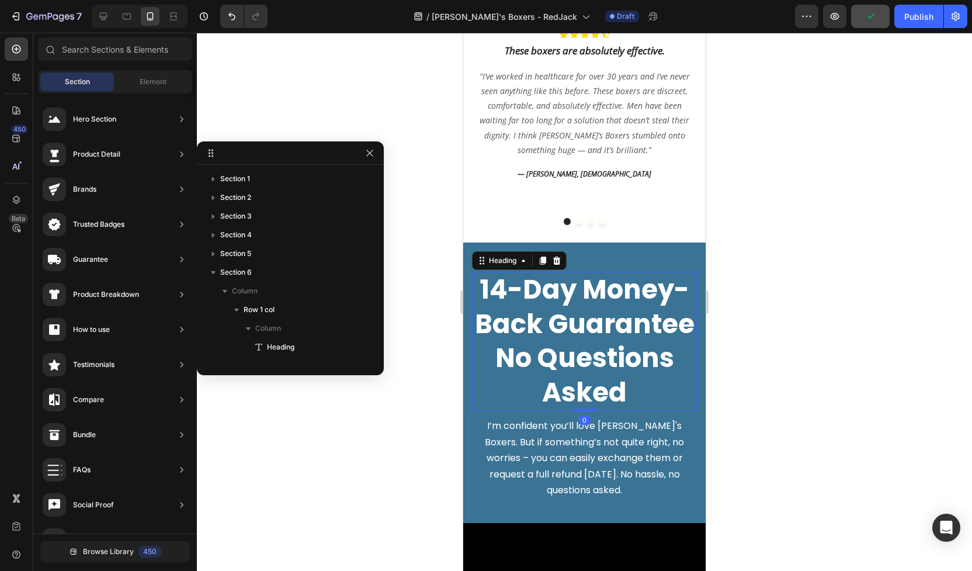
click at [570, 318] on h2 "14-Day Money-Back Guarantee No Questions Asked" at bounding box center [584, 341] width 225 height 139
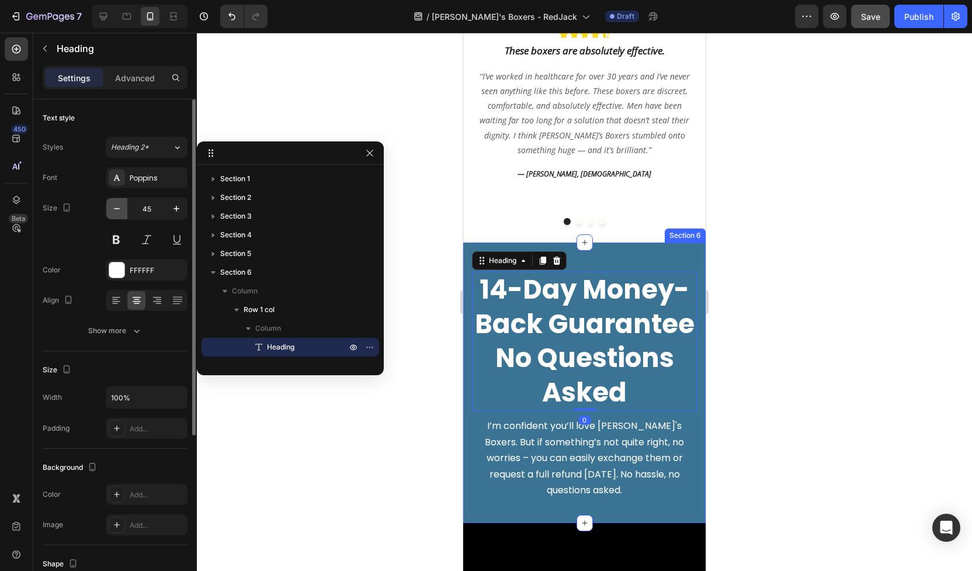
click at [118, 213] on icon "button" at bounding box center [117, 209] width 12 height 12
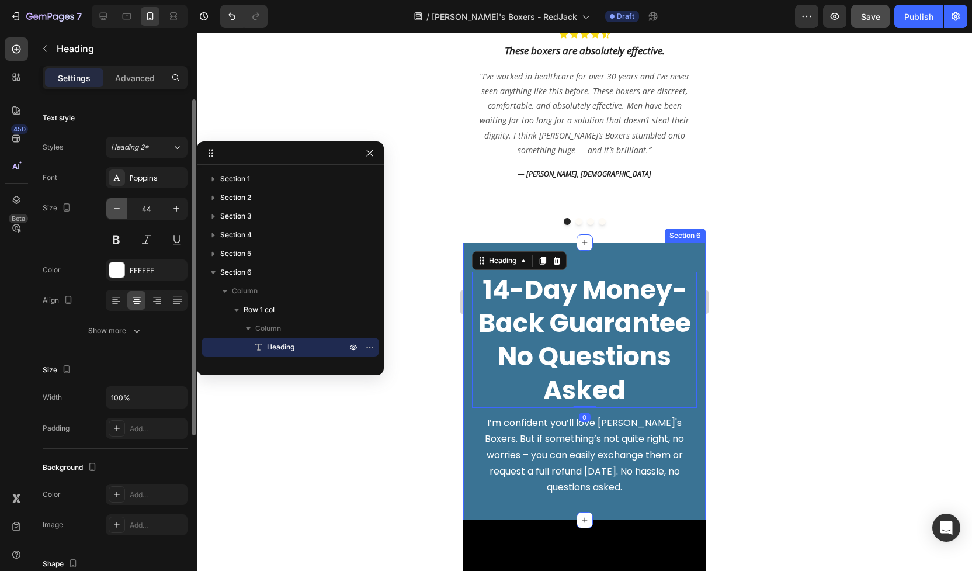
click at [118, 213] on icon "button" at bounding box center [117, 209] width 12 height 12
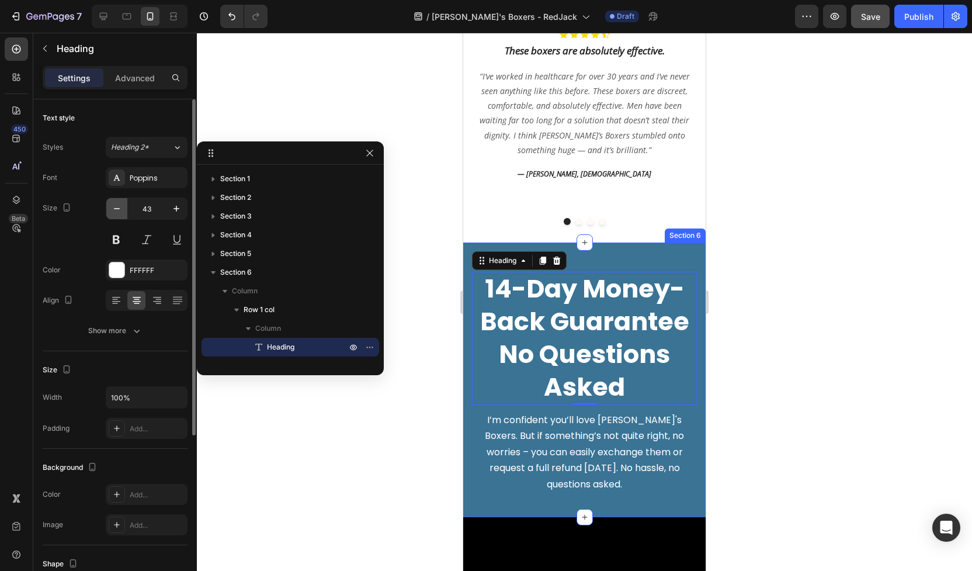
click at [118, 213] on icon "button" at bounding box center [117, 209] width 12 height 12
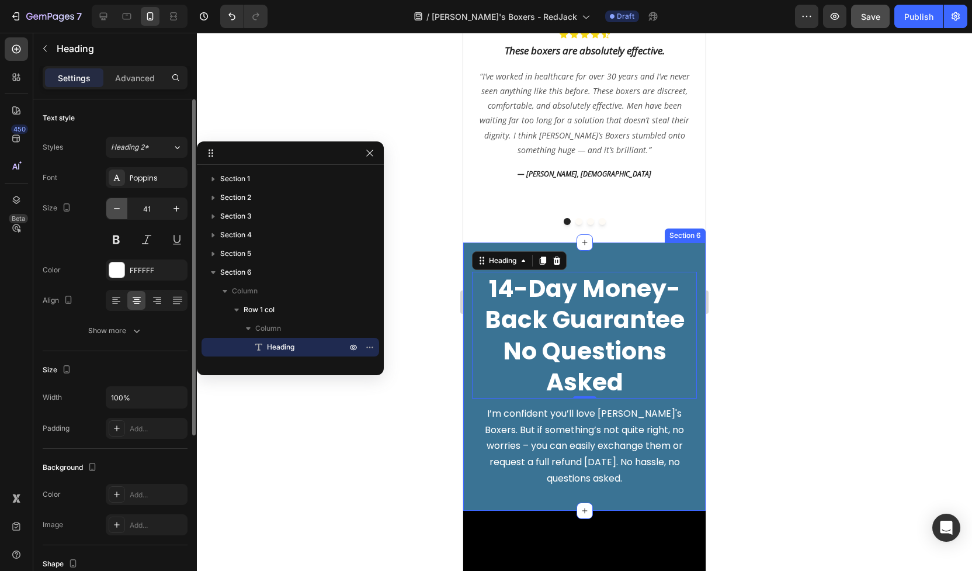
click at [118, 213] on icon "button" at bounding box center [117, 209] width 12 height 12
type input "40"
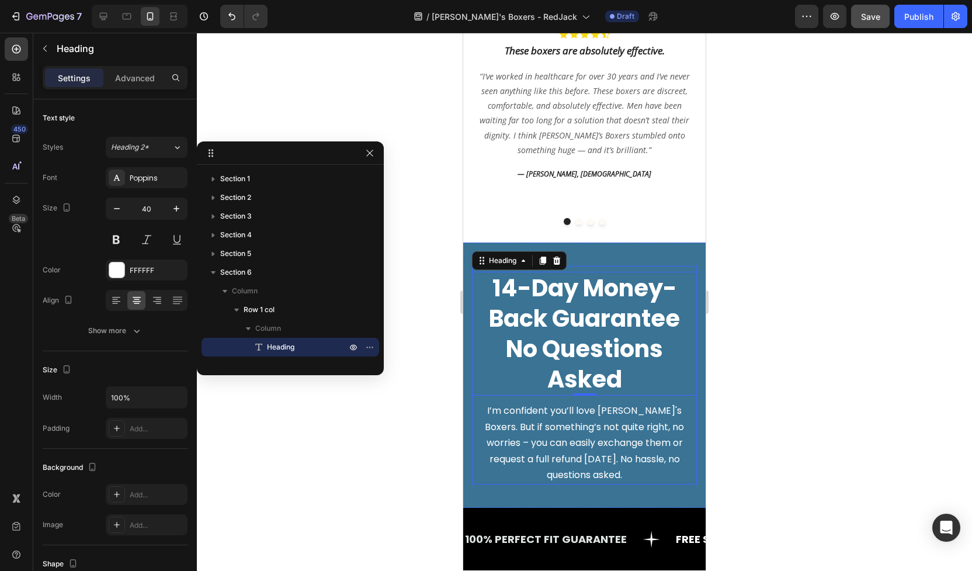
click at [549, 404] on span "I’m confident you’ll love [PERSON_NAME]'s Boxers. But if something’s not quite …" at bounding box center [584, 443] width 199 height 78
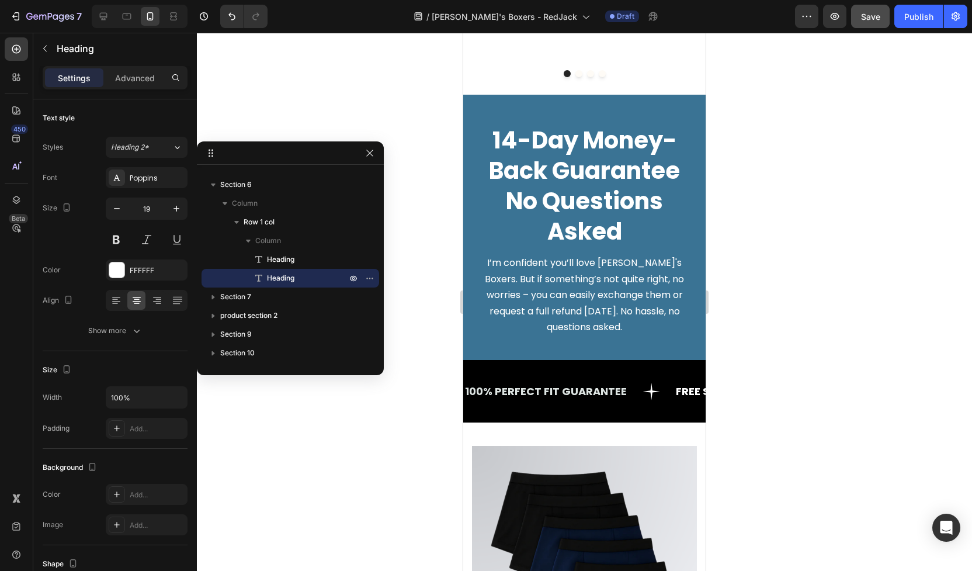
scroll to position [3662, 0]
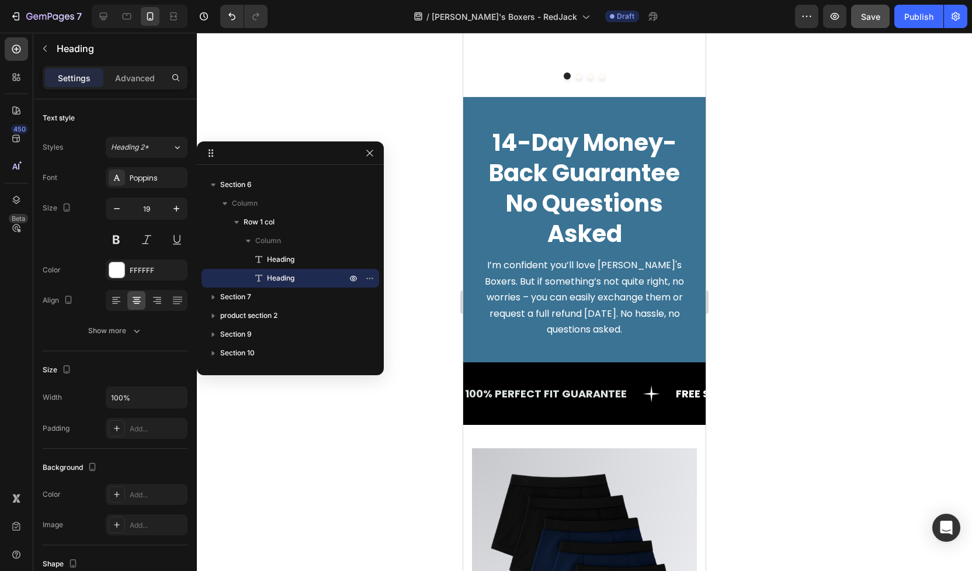
click at [600, 333] on h2 "I’m confident you’ll love [PERSON_NAME]'s Boxers. But if something’s not quite …" at bounding box center [584, 297] width 225 height 83
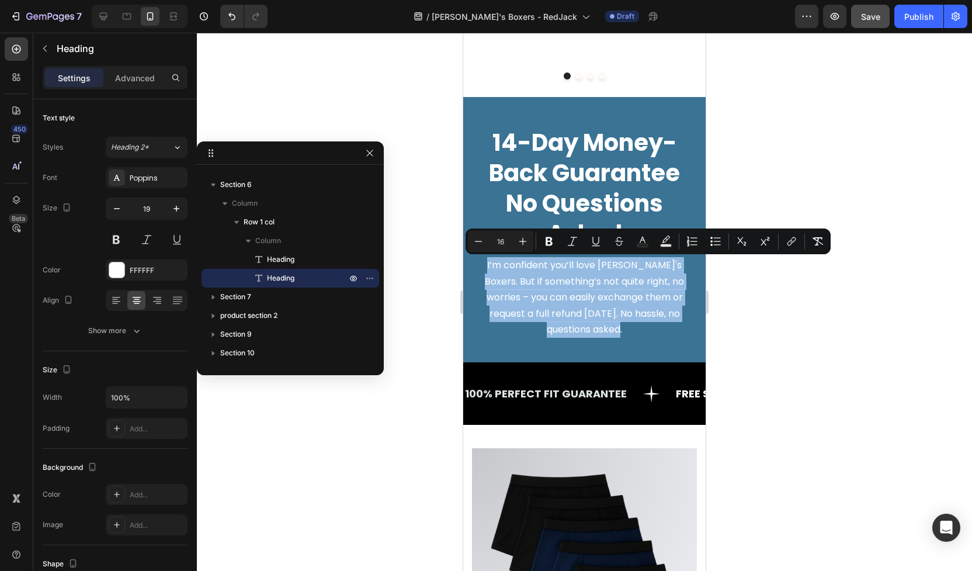
drag, startPoint x: 613, startPoint y: 333, endPoint x: 483, endPoint y: 265, distance: 146.1
click at [483, 265] on p "I’m confident you’ll love [PERSON_NAME]'s Boxers. But if something’s not quite …" at bounding box center [584, 297] width 223 height 81
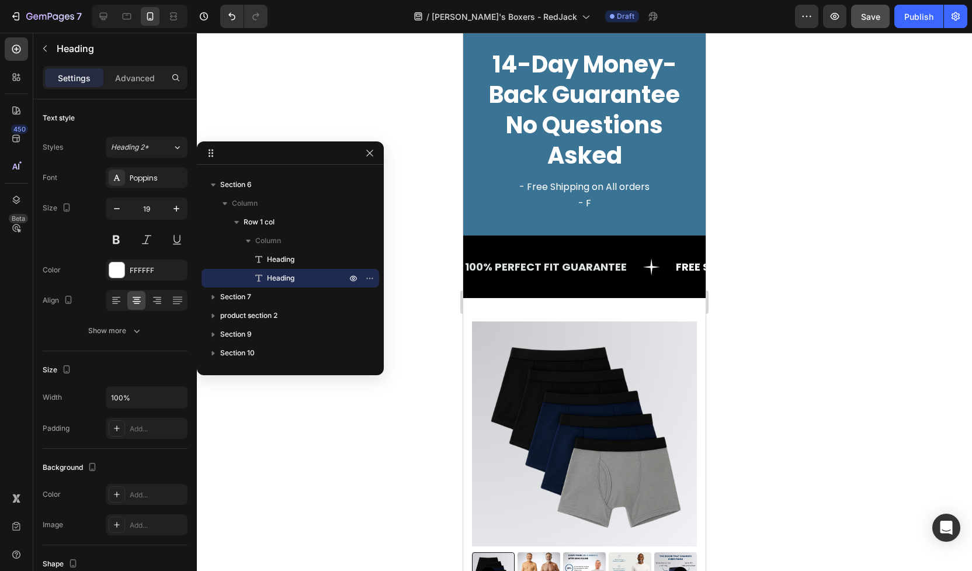
scroll to position [3626, 0]
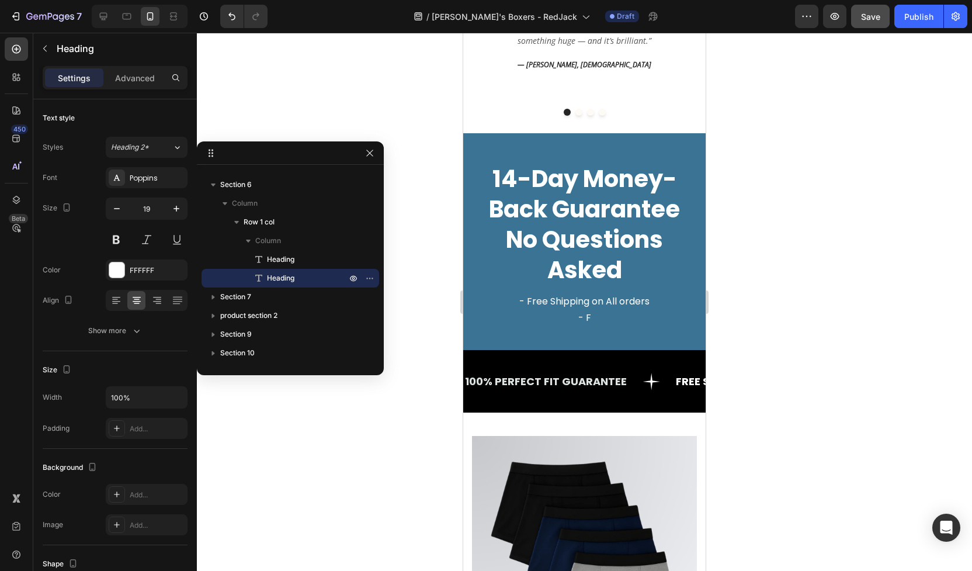
click at [594, 320] on h2 "- Free Shipping on All orders - F" at bounding box center [584, 309] width 225 height 34
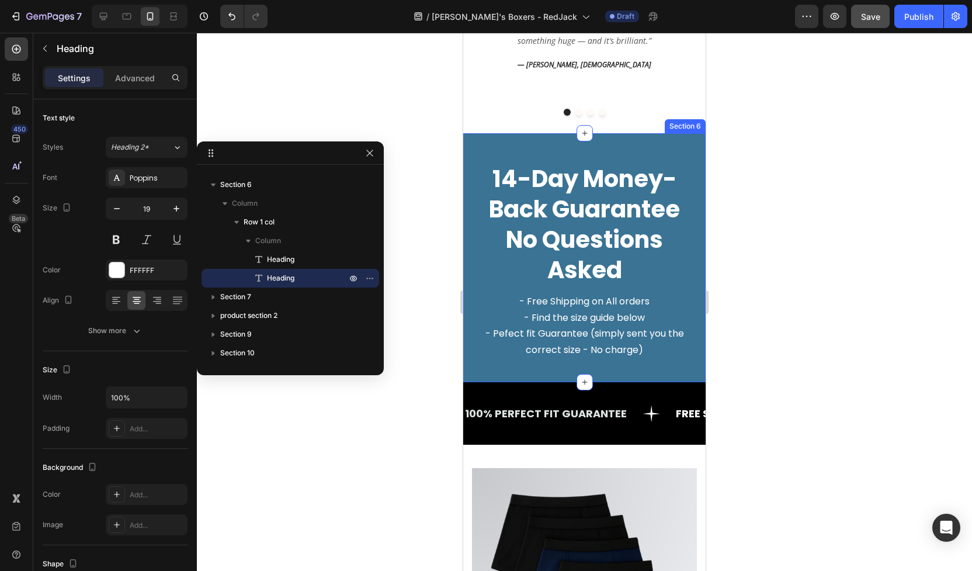
click at [838, 335] on div at bounding box center [584, 302] width 775 height 538
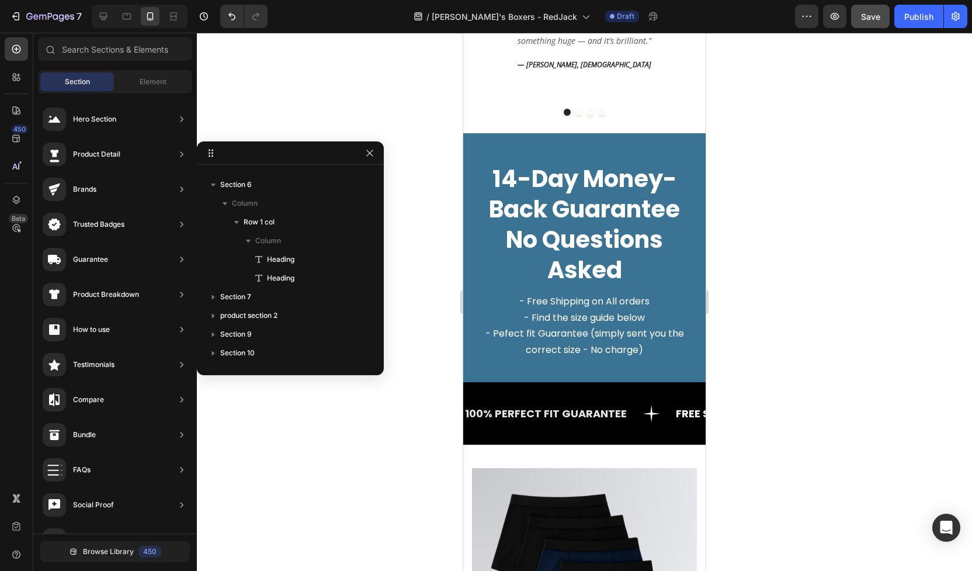
click at [444, 432] on div at bounding box center [584, 302] width 775 height 538
click at [884, 18] on button "Save" at bounding box center [870, 16] width 39 height 23
click at [914, 25] on button "Publish" at bounding box center [919, 16] width 49 height 23
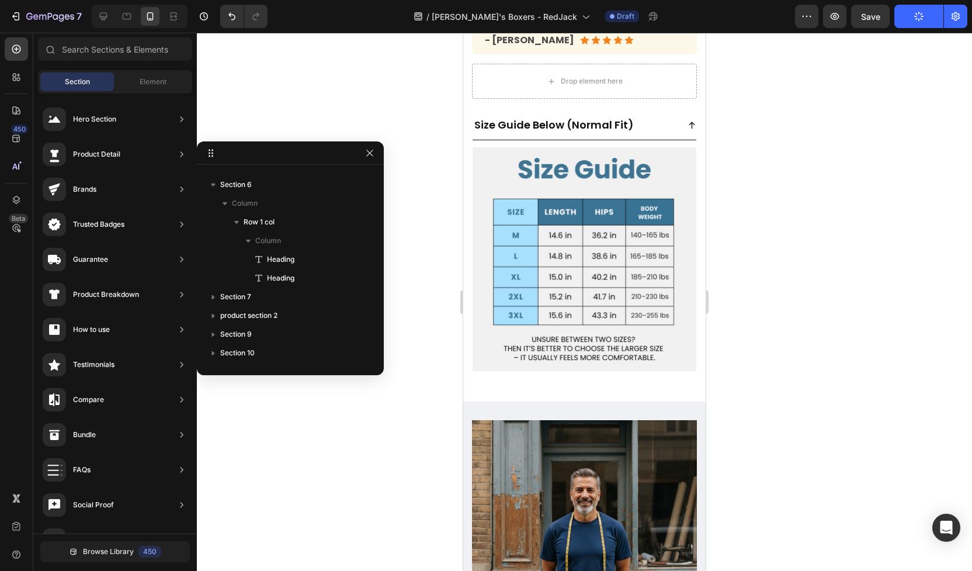
scroll to position [4781, 0]
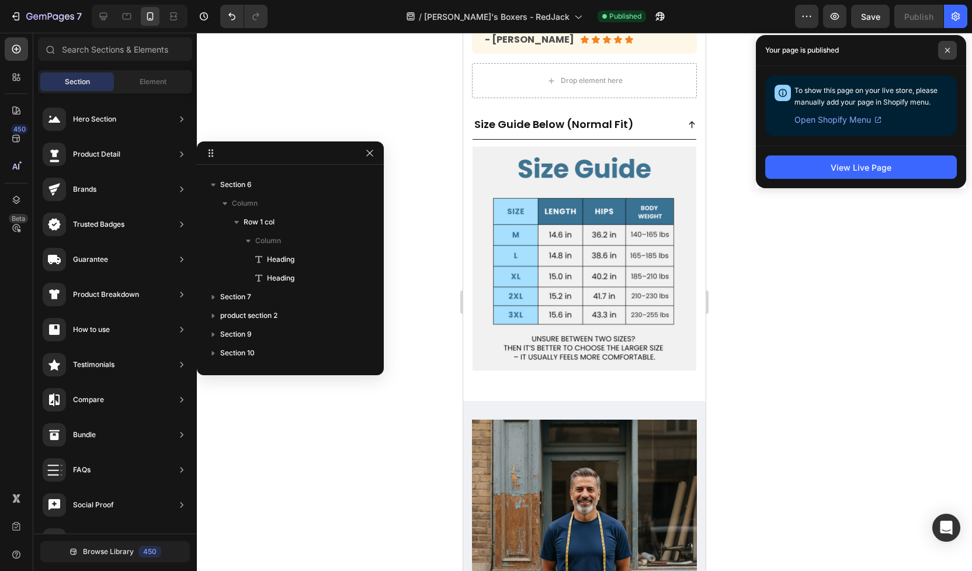
click at [946, 48] on icon at bounding box center [948, 50] width 5 height 5
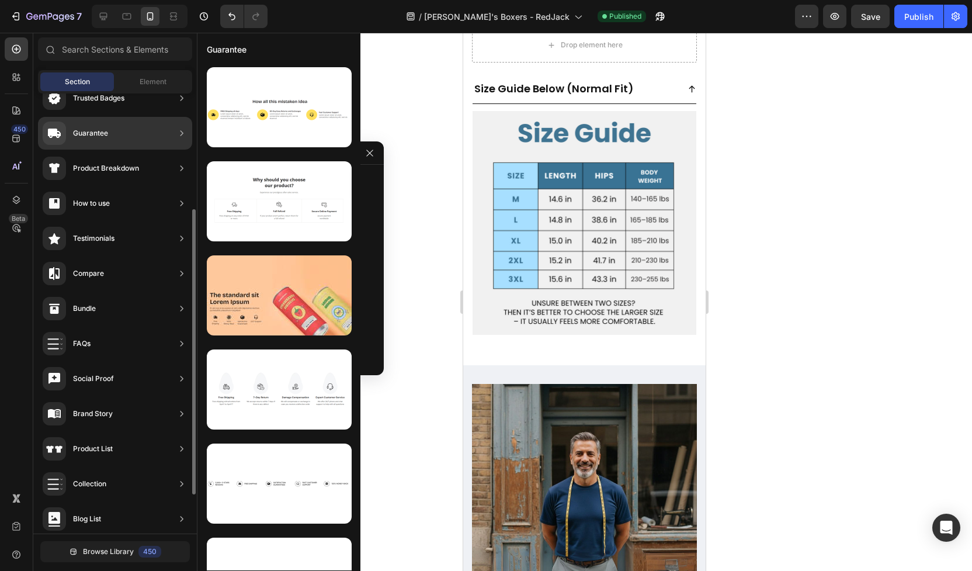
scroll to position [238, 0]
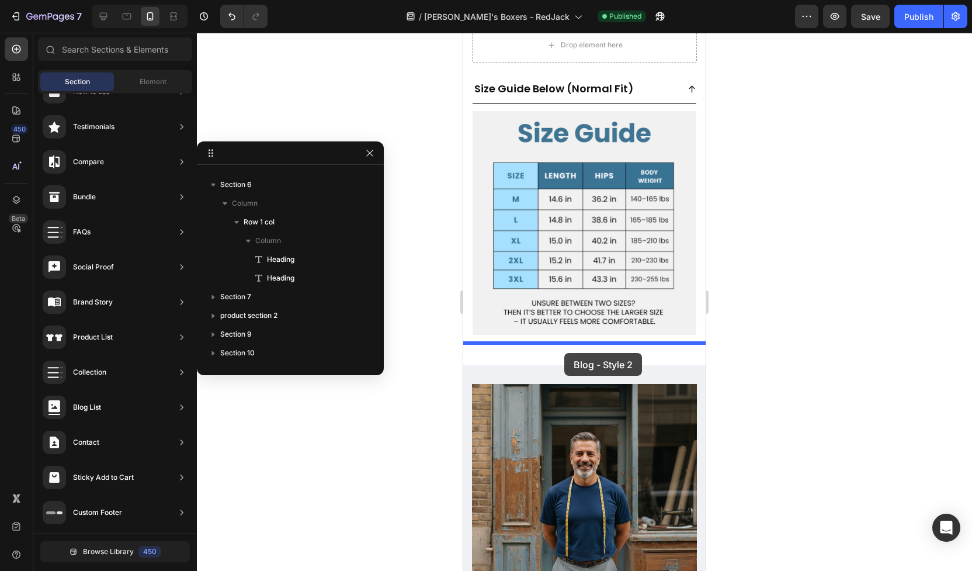
drag, startPoint x: 714, startPoint y: 328, endPoint x: 565, endPoint y: 353, distance: 151.0
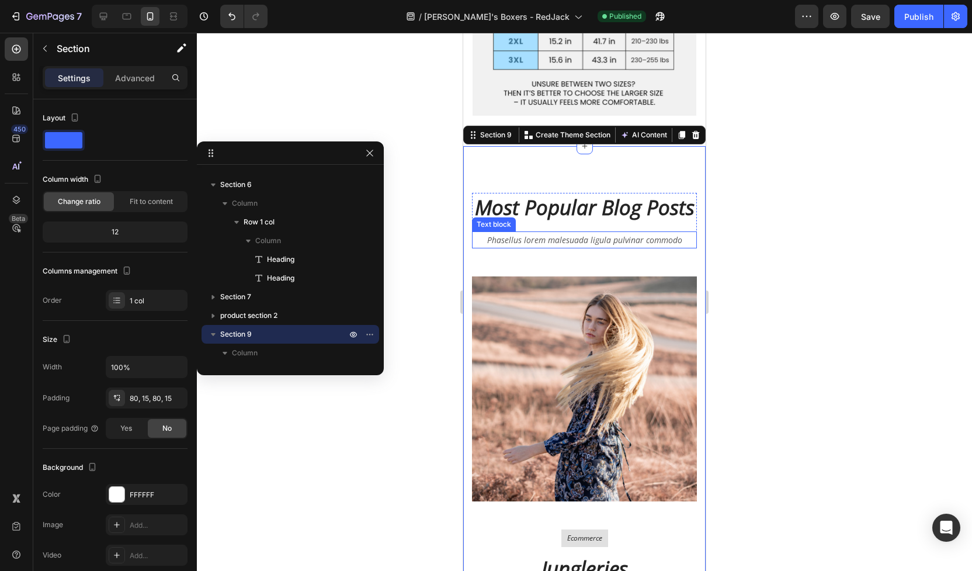
scroll to position [5031, 0]
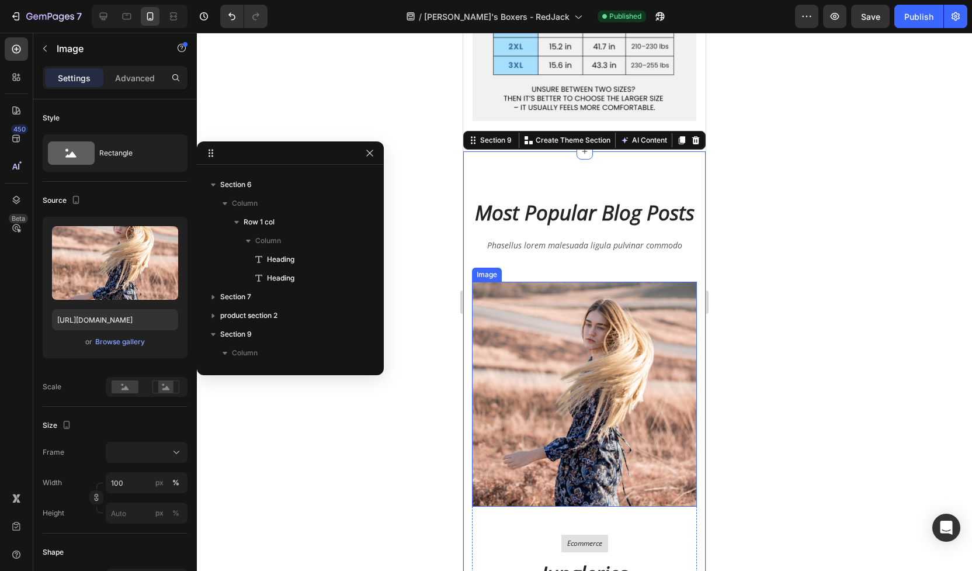
click at [610, 282] on img at bounding box center [584, 394] width 225 height 225
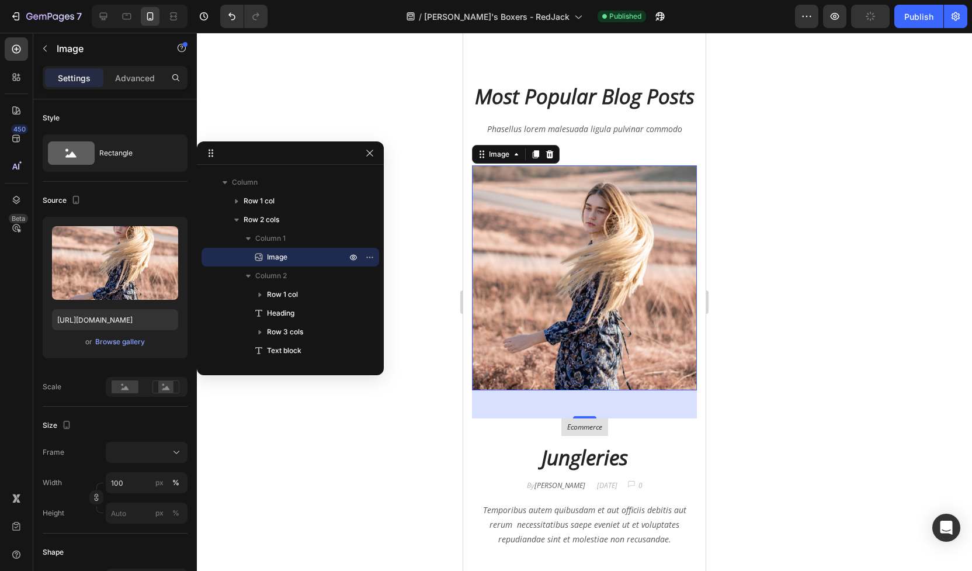
scroll to position [5101, 0]
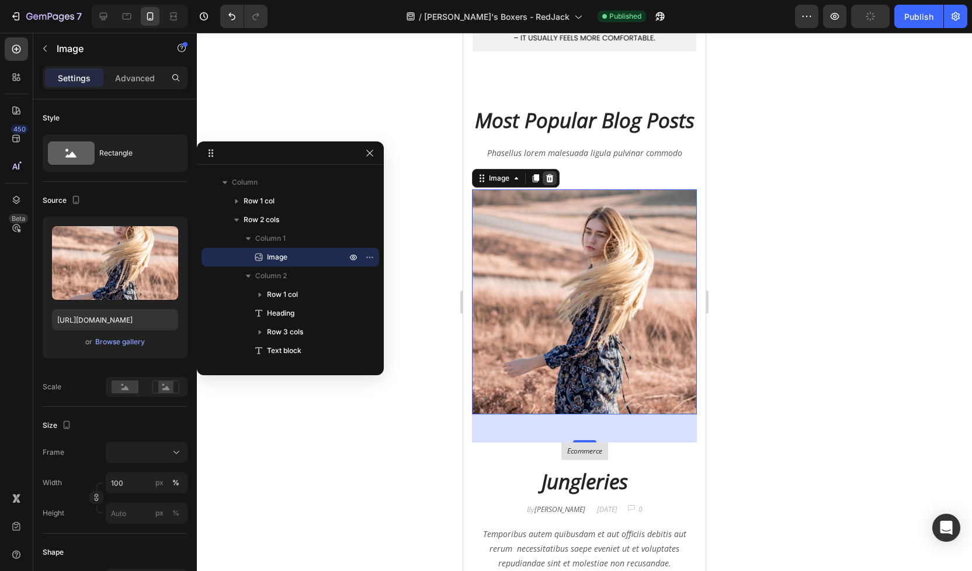
click at [553, 179] on icon at bounding box center [549, 178] width 9 height 9
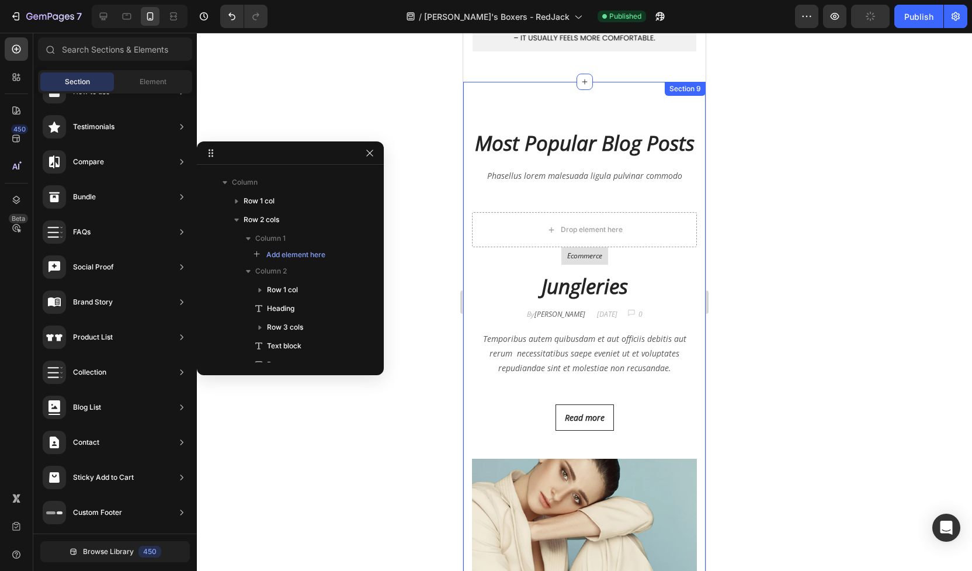
click at [661, 82] on div "Most Popular Blog Posts Heading Phasellus lorem malesuada ligula pulvinar commo…" at bounding box center [584, 512] width 243 height 860
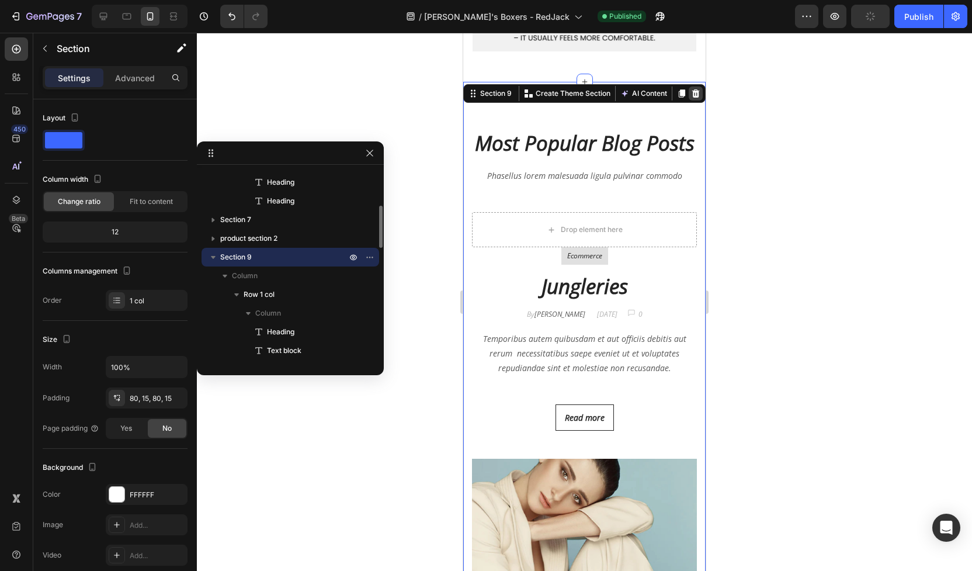
click at [698, 89] on icon at bounding box center [697, 93] width 8 height 8
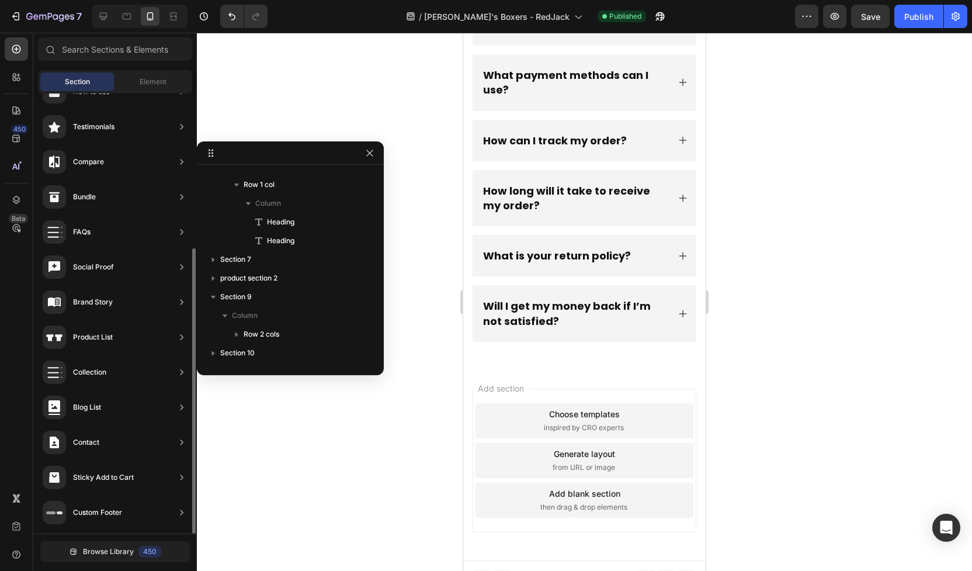
scroll to position [0, 0]
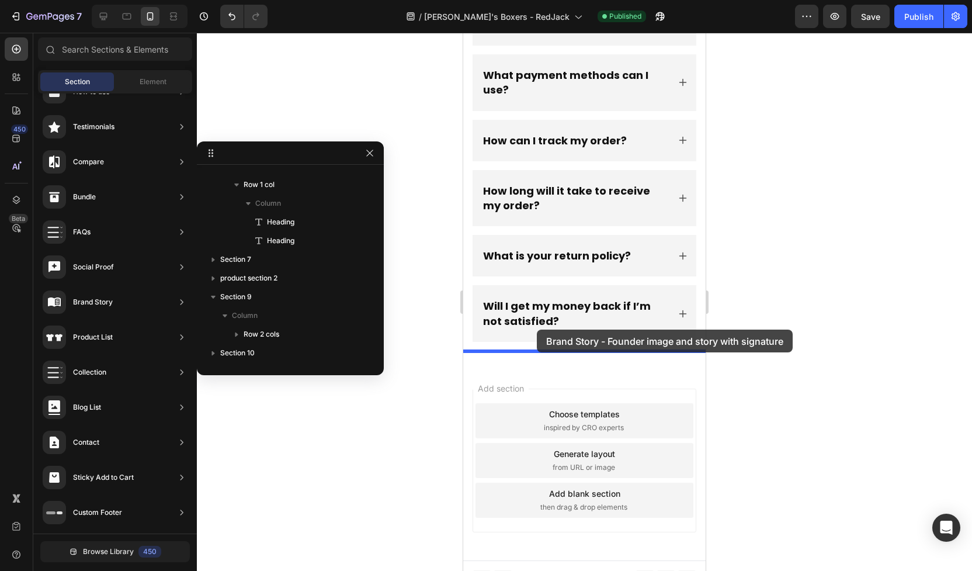
drag, startPoint x: 732, startPoint y: 144, endPoint x: 537, endPoint y: 330, distance: 269.5
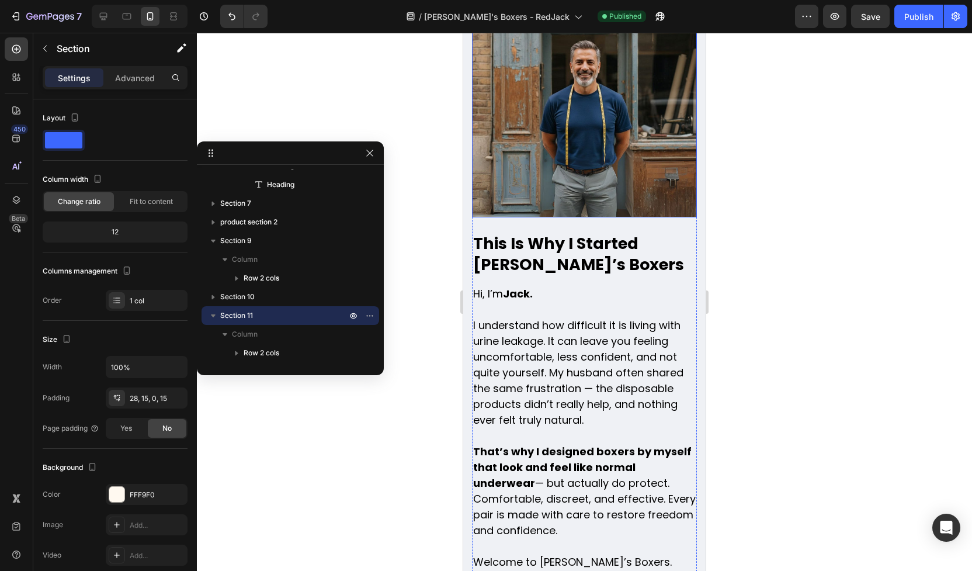
scroll to position [5013, 0]
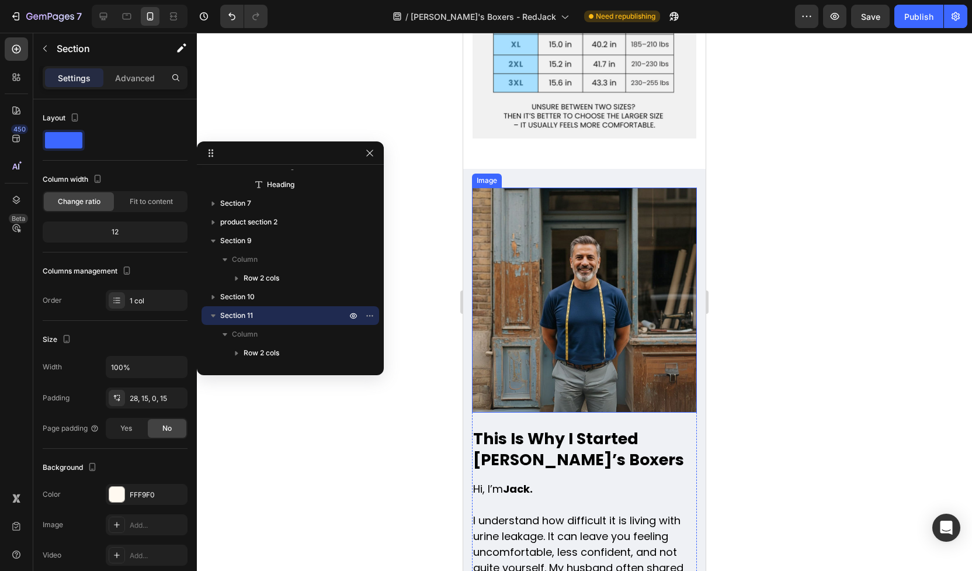
click at [574, 271] on img at bounding box center [584, 300] width 225 height 225
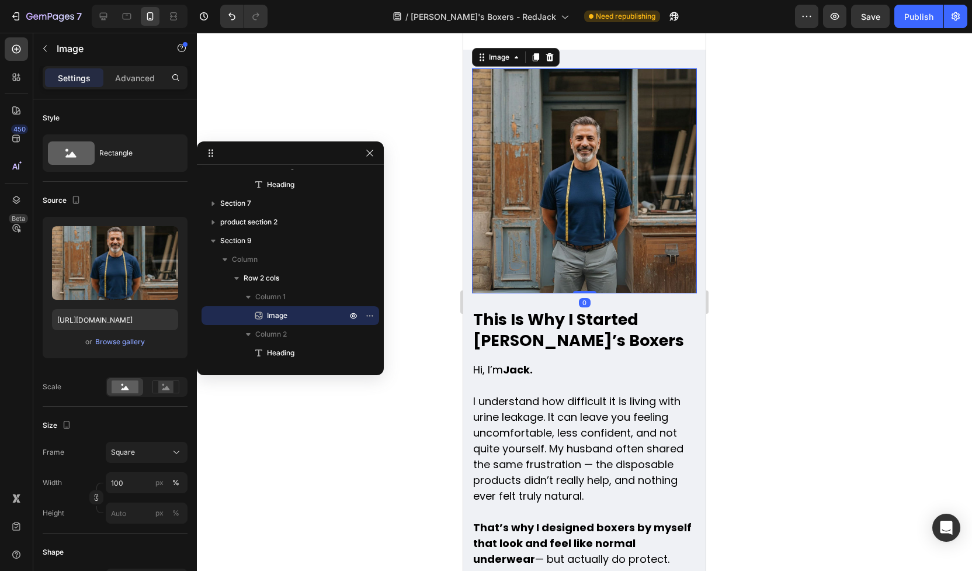
scroll to position [5199, 0]
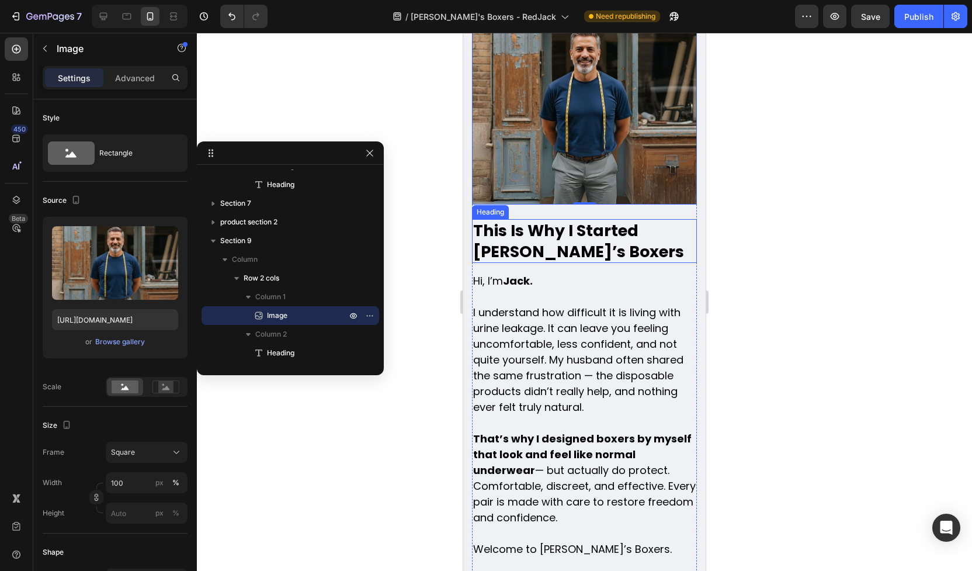
click at [543, 232] on h2 "This Is Why I Started Jack’s Boxers" at bounding box center [584, 240] width 225 height 43
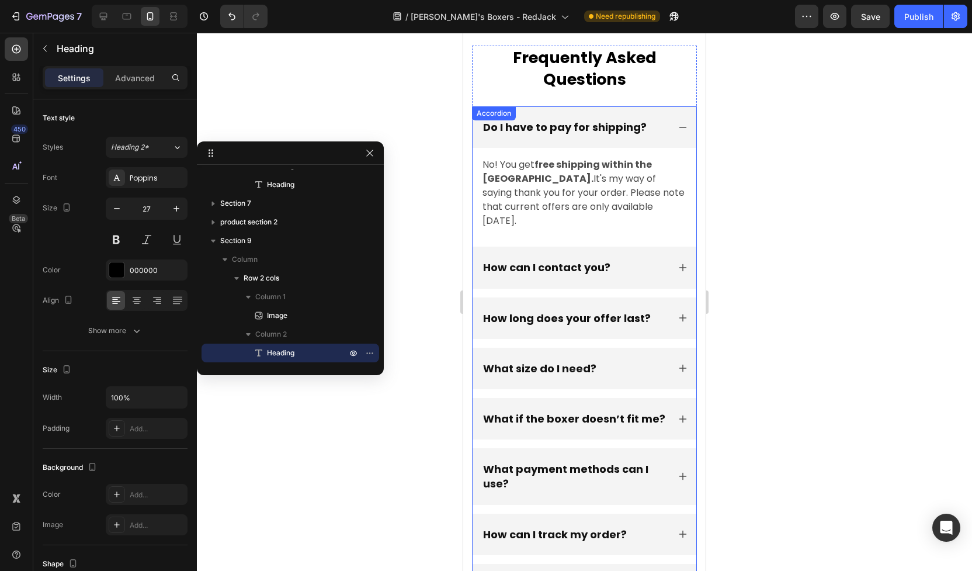
scroll to position [5681, 0]
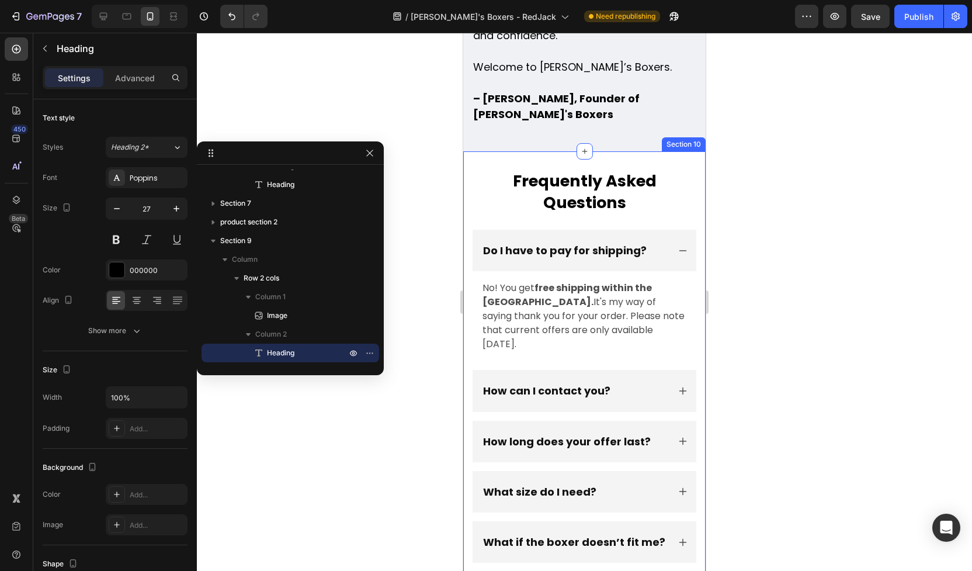
click at [698, 151] on div "Frequently Asked Questions Heading Do I have to pay for shipping? No! You get f…" at bounding box center [584, 516] width 243 height 731
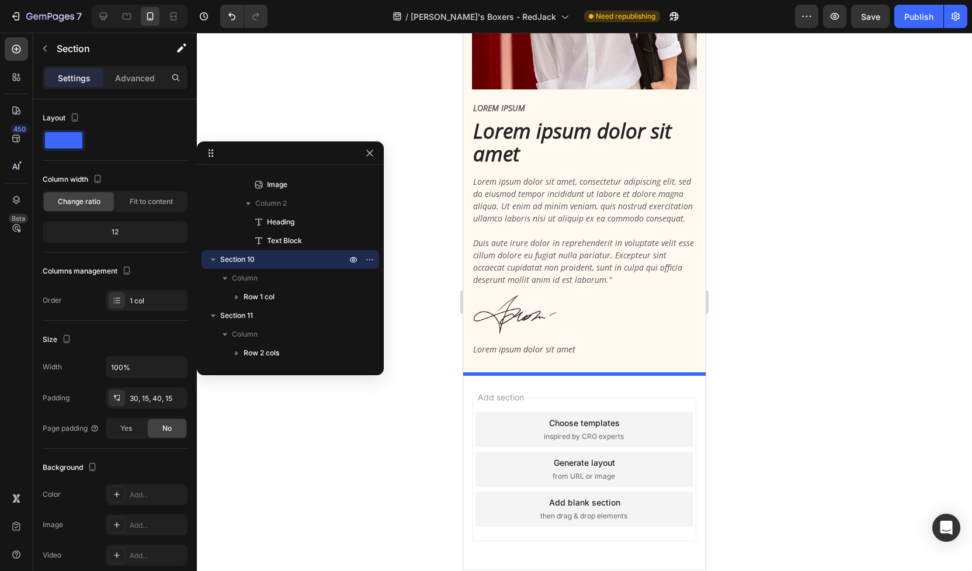
scroll to position [6708, 0]
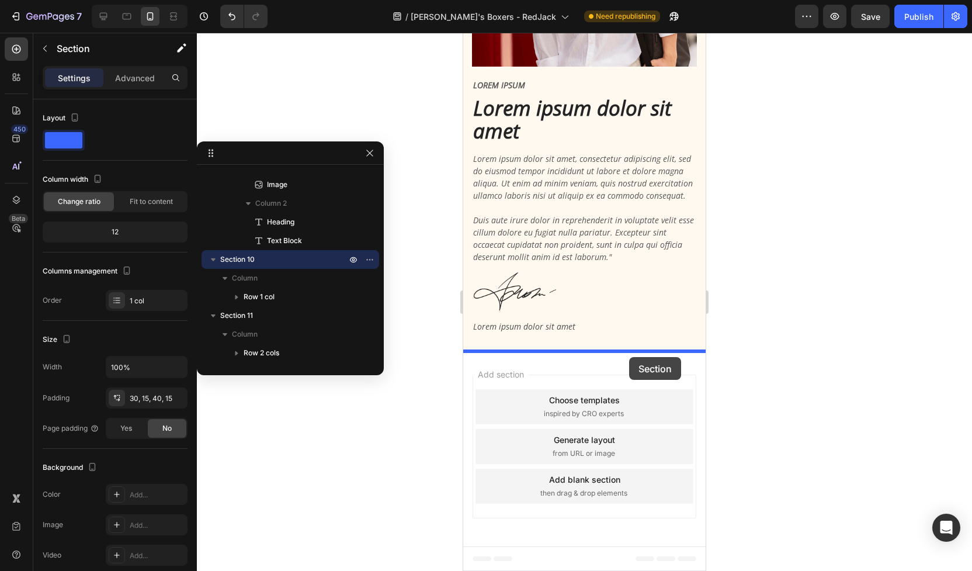
drag, startPoint x: 680, startPoint y: 144, endPoint x: 629, endPoint y: 357, distance: 219.1
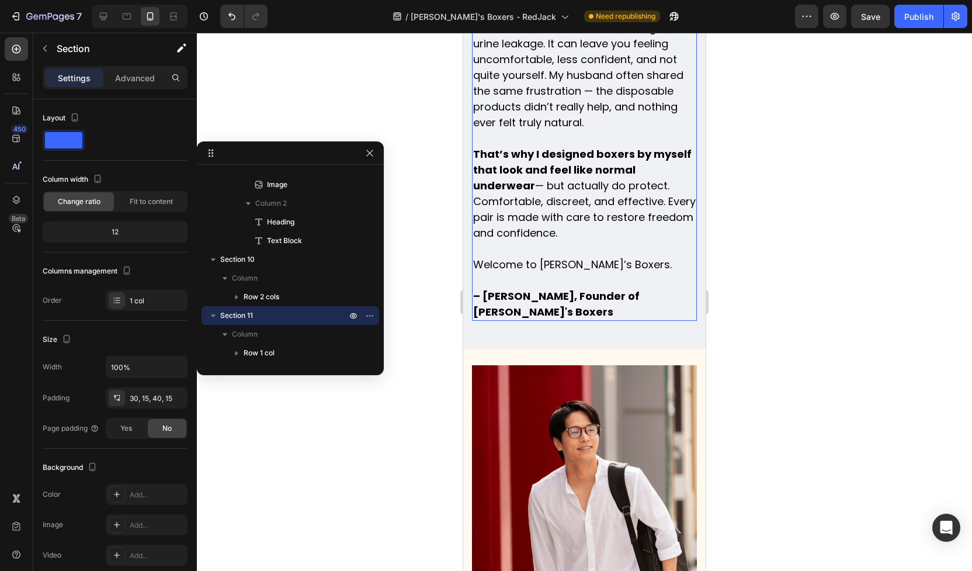
scroll to position [5576, 0]
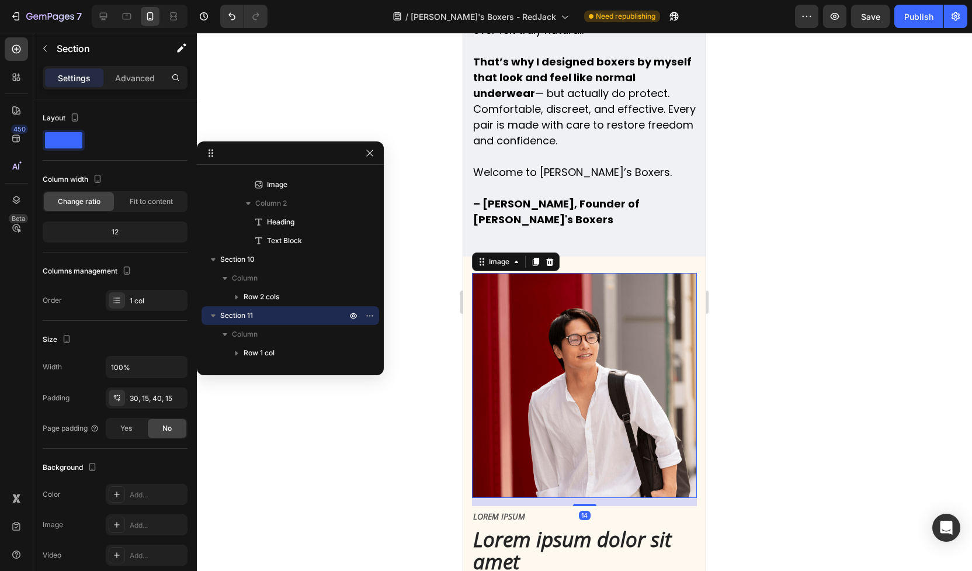
click at [612, 307] on img at bounding box center [584, 385] width 225 height 225
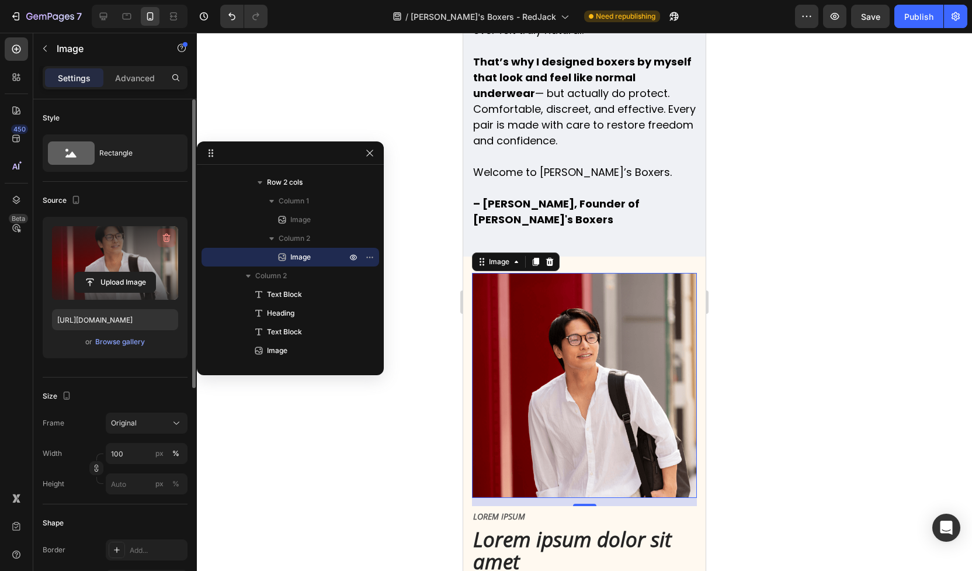
click at [167, 237] on icon "button" at bounding box center [167, 239] width 1 height 4
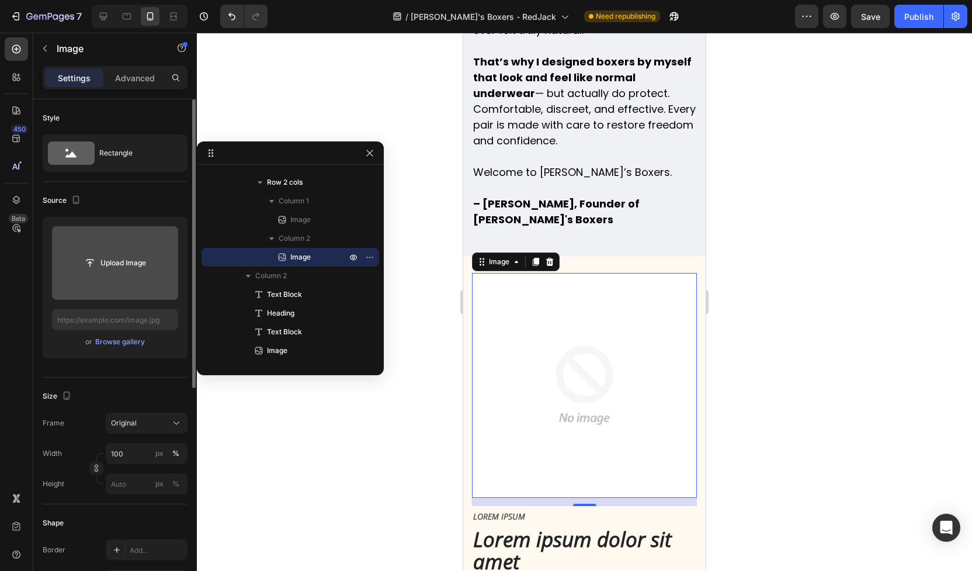
click at [136, 259] on input "file" at bounding box center [115, 263] width 81 height 20
click at [151, 242] on input "file" at bounding box center [115, 263] width 126 height 74
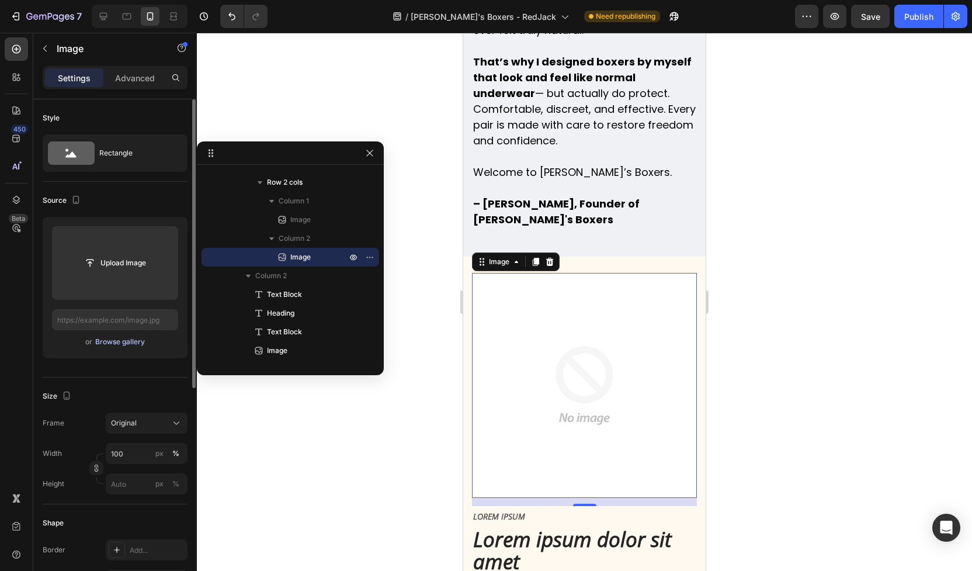
click at [135, 347] on div "Browse gallery" at bounding box center [120, 342] width 50 height 11
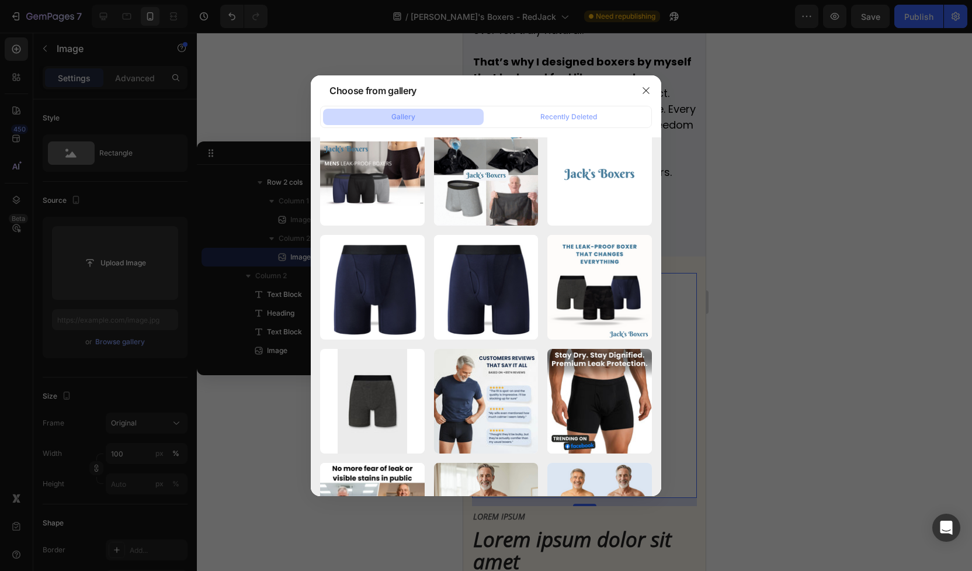
scroll to position [230, 0]
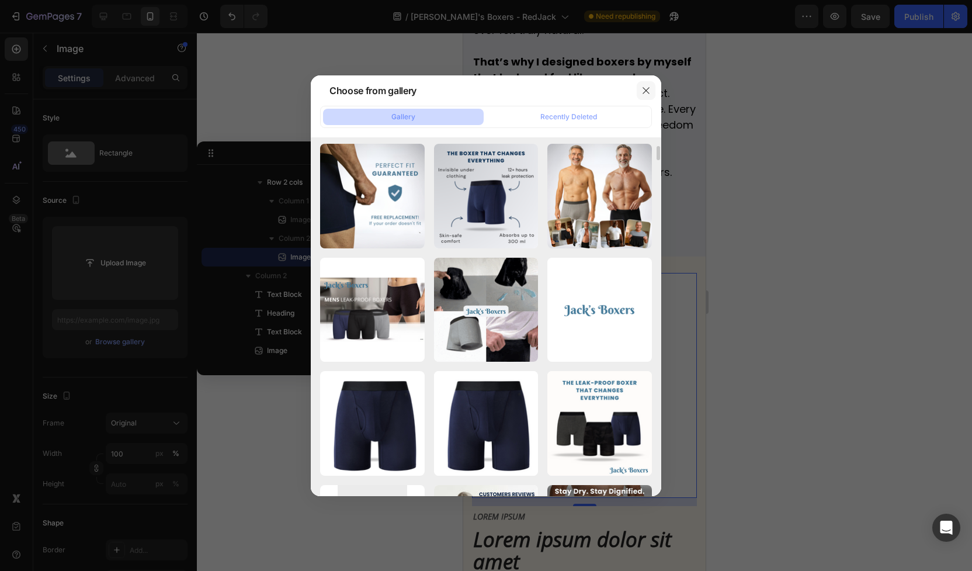
click at [646, 86] on icon "button" at bounding box center [646, 90] width 9 height 9
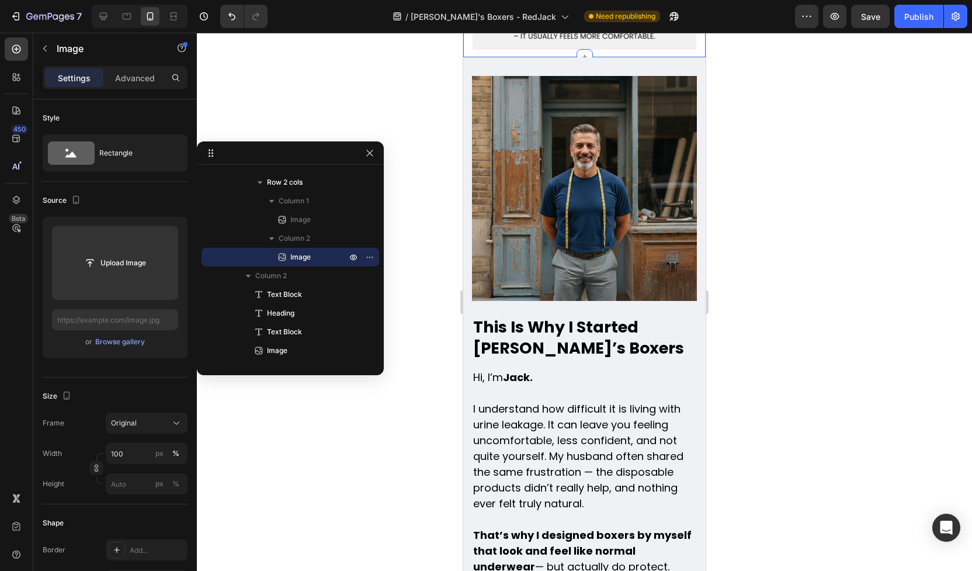
scroll to position [5144, 0]
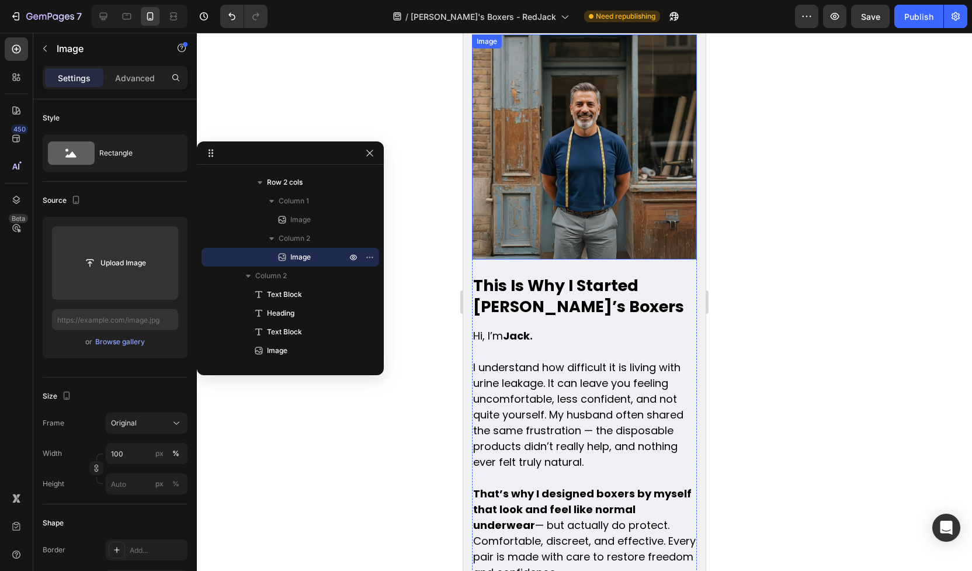
click at [606, 193] on img at bounding box center [584, 146] width 225 height 225
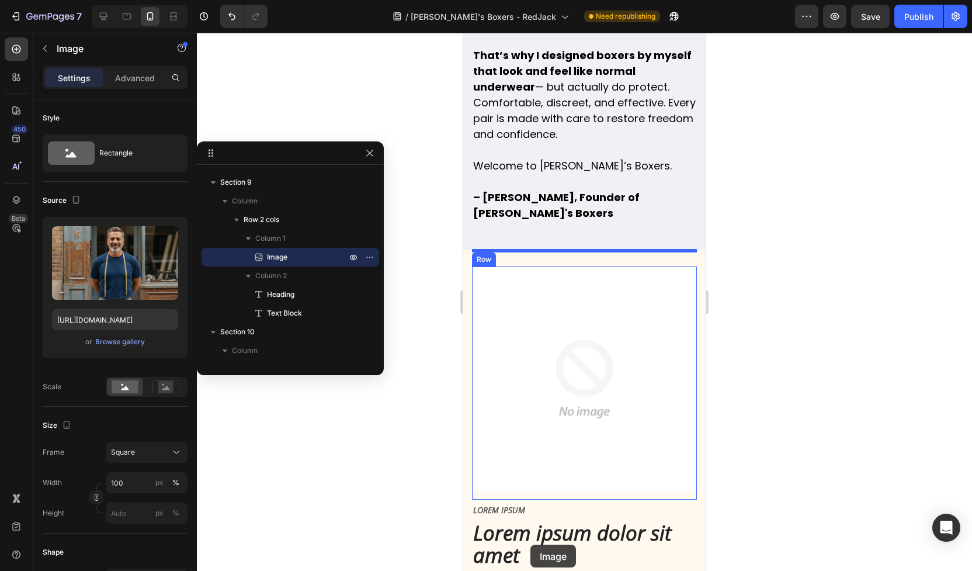
scroll to position [5664, 0]
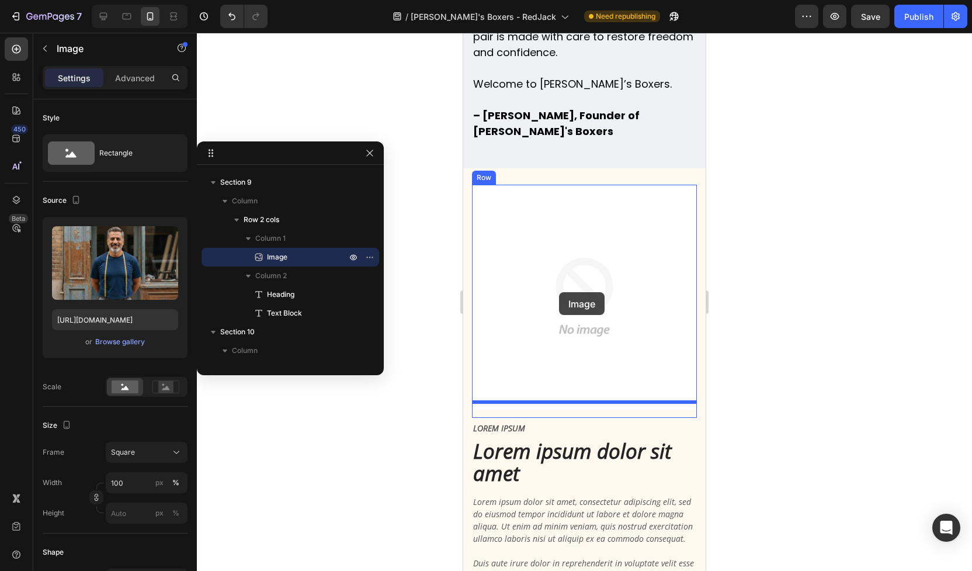
drag, startPoint x: 607, startPoint y: 189, endPoint x: 559, endPoint y: 292, distance: 113.8
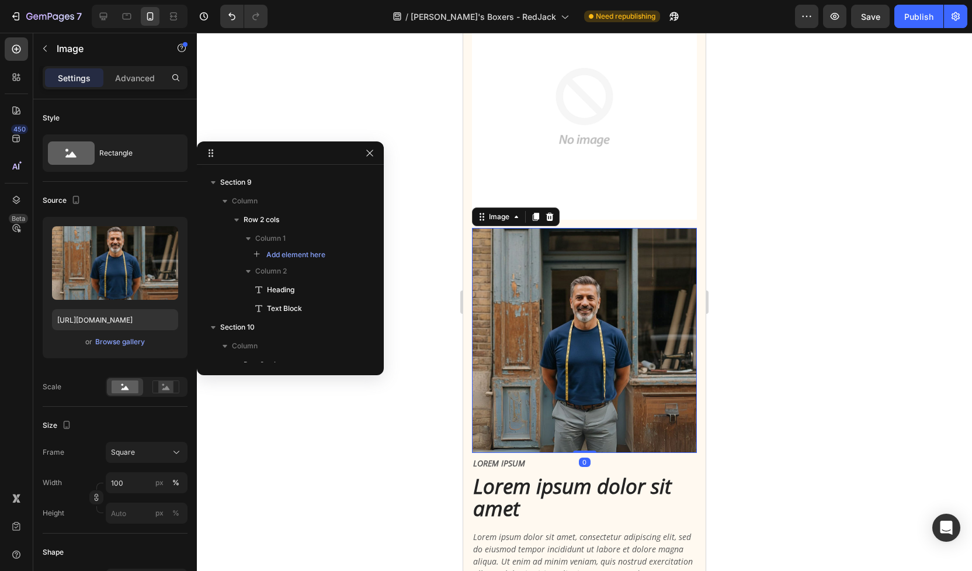
scroll to position [5474, 0]
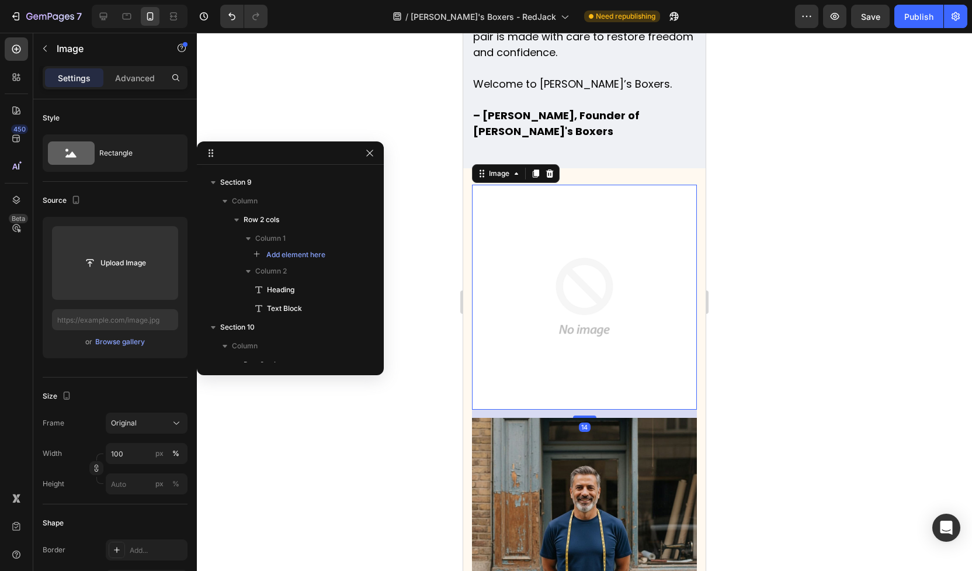
click at [561, 245] on img at bounding box center [584, 297] width 225 height 225
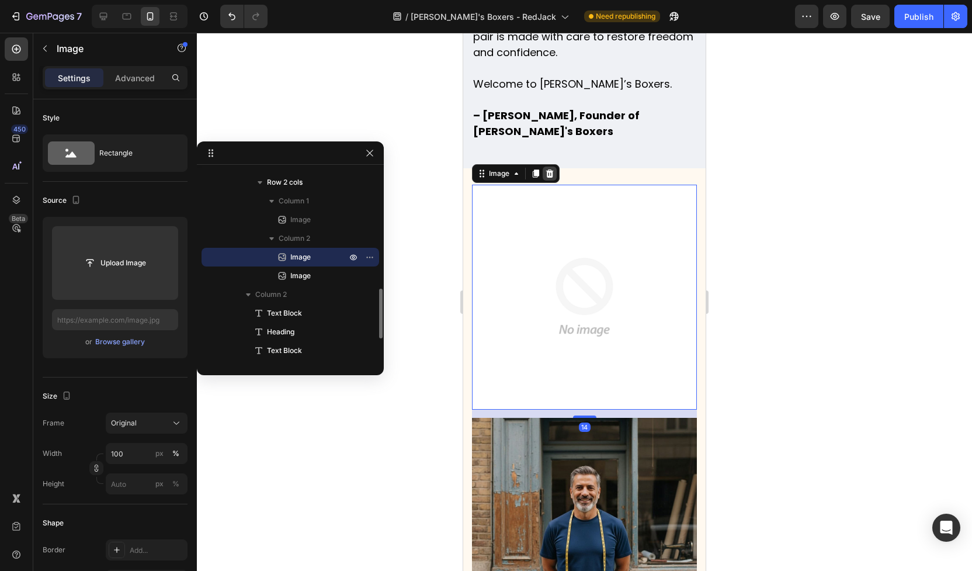
click at [553, 169] on icon at bounding box center [549, 173] width 9 height 9
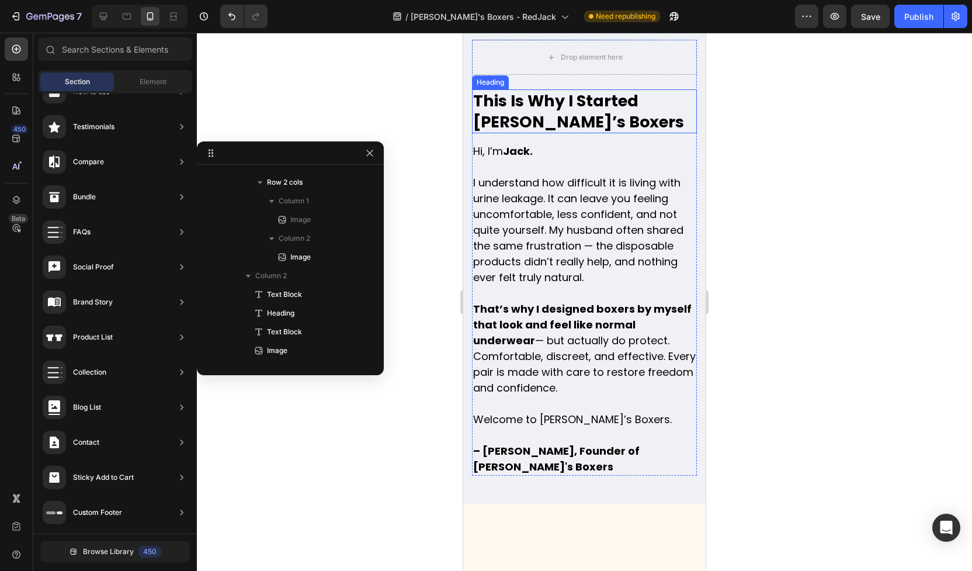
scroll to position [5033, 0]
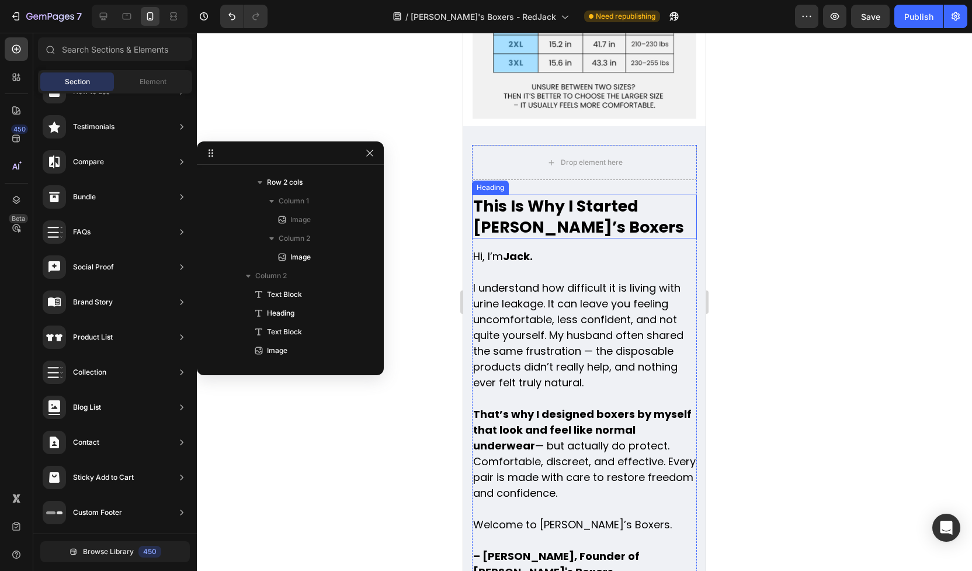
click at [553, 209] on h2 "This Is Why I Started Jack’s Boxers" at bounding box center [584, 216] width 225 height 43
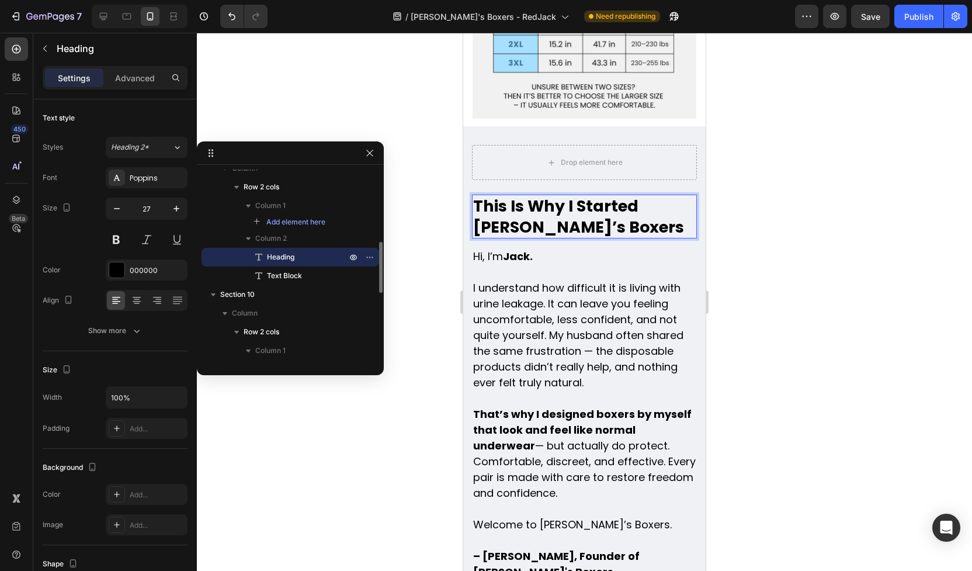
click at [553, 207] on h2 "This Is Why I Started Jack’s Boxers" at bounding box center [584, 216] width 225 height 43
click at [553, 207] on p "This Is Why I Started Jack’s Boxers" at bounding box center [584, 216] width 223 height 41
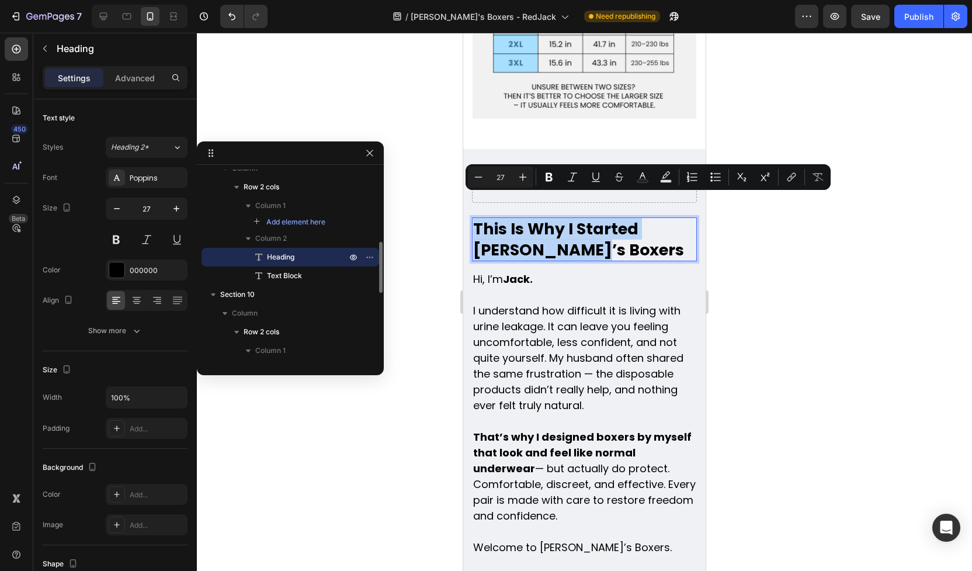
click at [553, 219] on p "This Is Why I Started Jack’s Boxers" at bounding box center [584, 239] width 223 height 41
copy p "This Is Why I Started Jack’s Boxers"
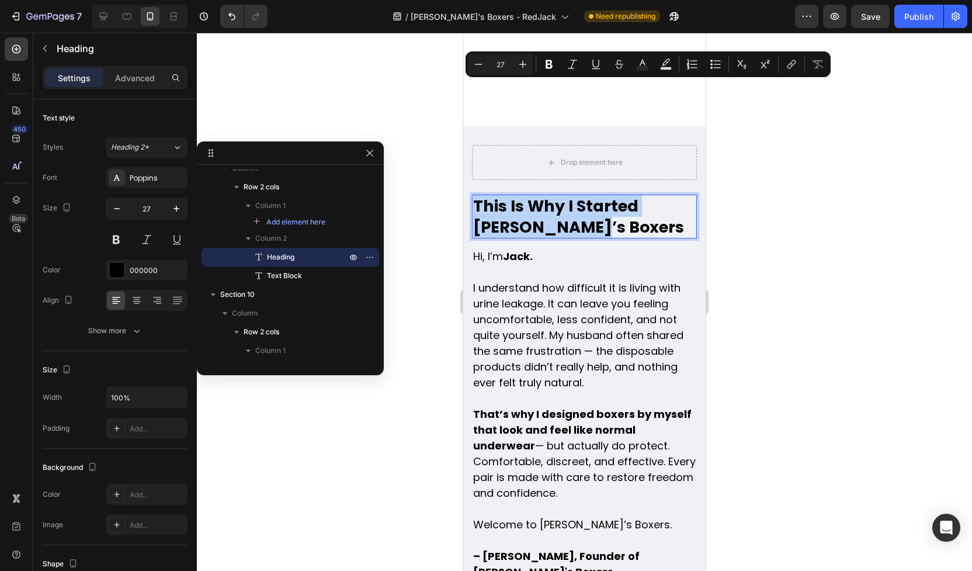
scroll to position [5468, 0]
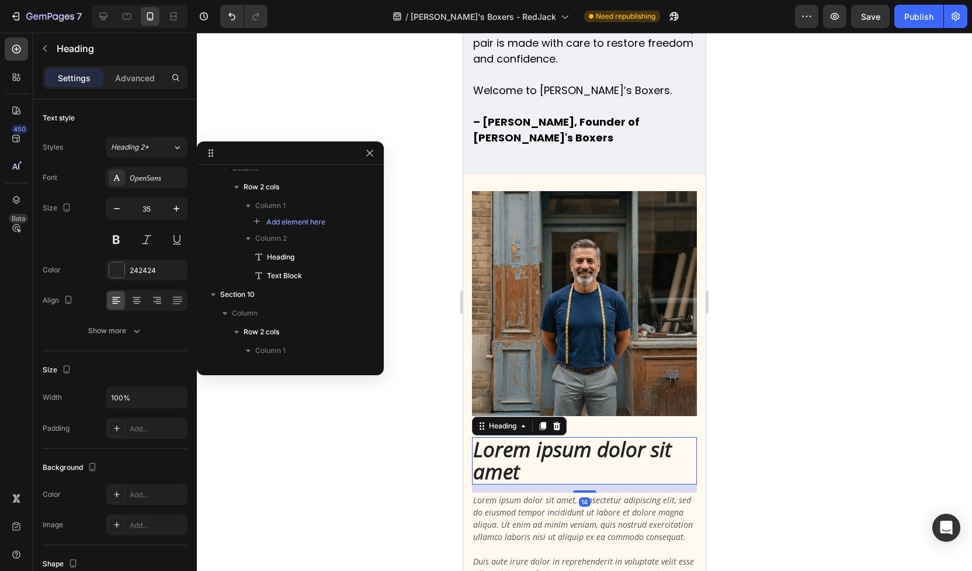
click at [566, 437] on h2 "Lorem ipsum dolor sit amet" at bounding box center [584, 460] width 225 height 47
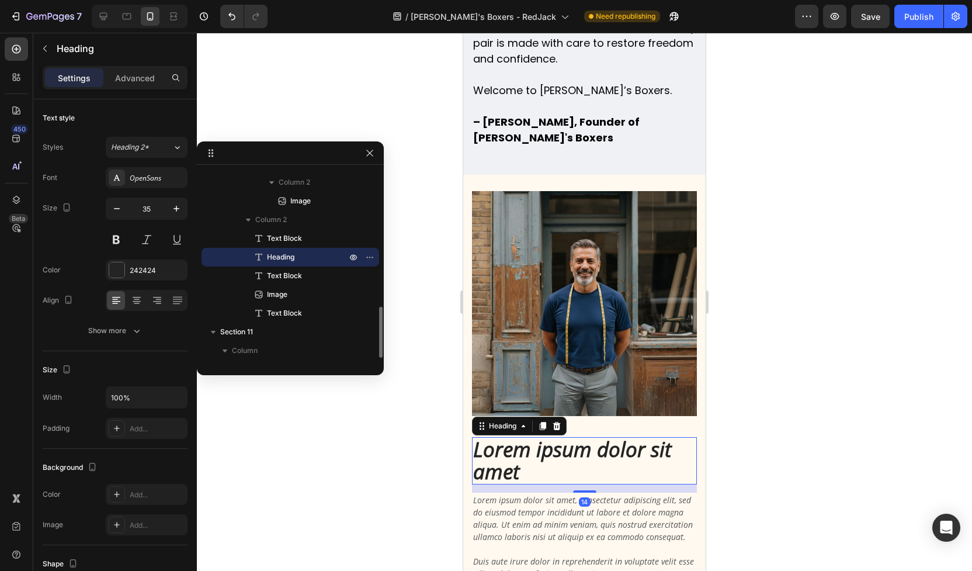
click at [566, 437] on h2 "Lorem ipsum dolor sit amet" at bounding box center [584, 460] width 225 height 47
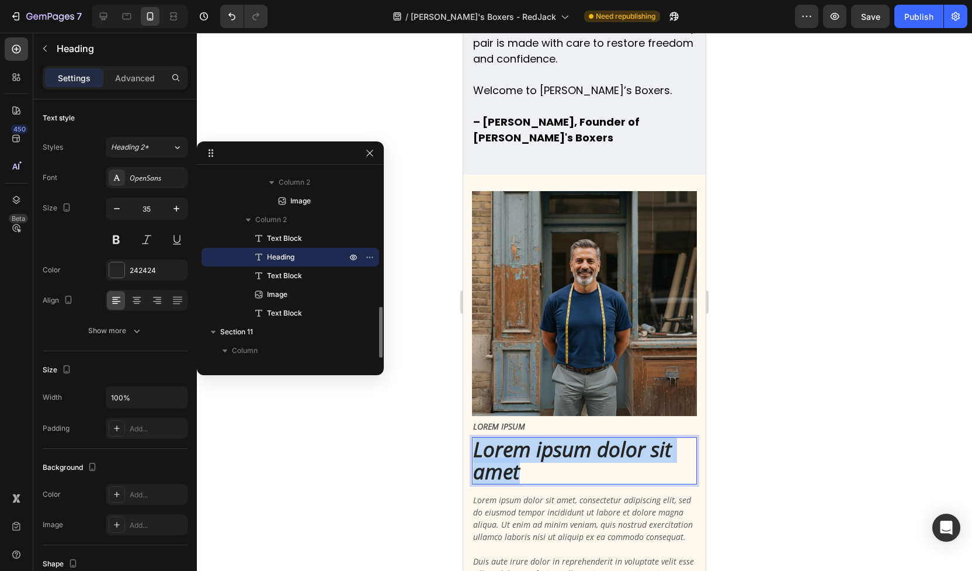
click at [566, 438] on p "Lorem ipsum dolor sit amet" at bounding box center [584, 460] width 223 height 45
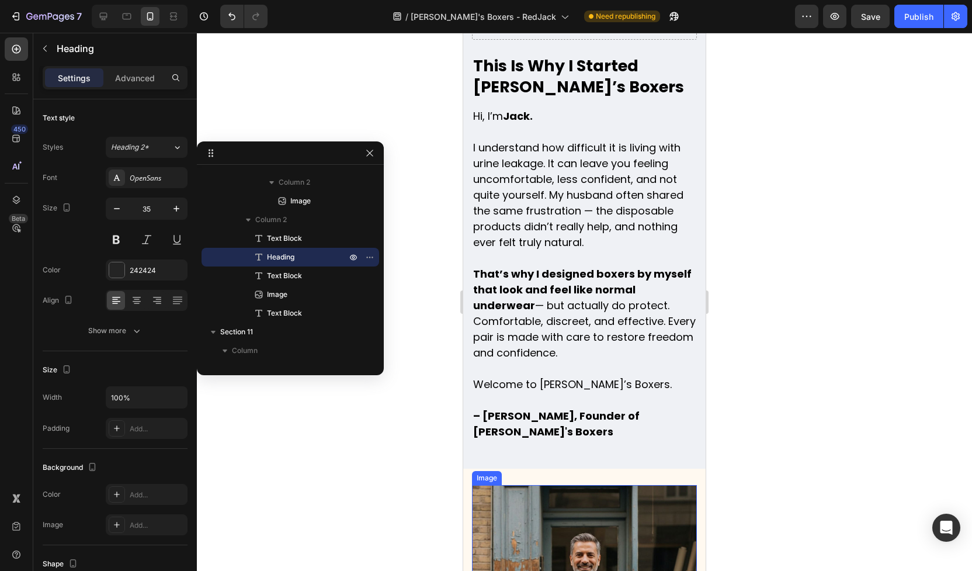
scroll to position [5165, 0]
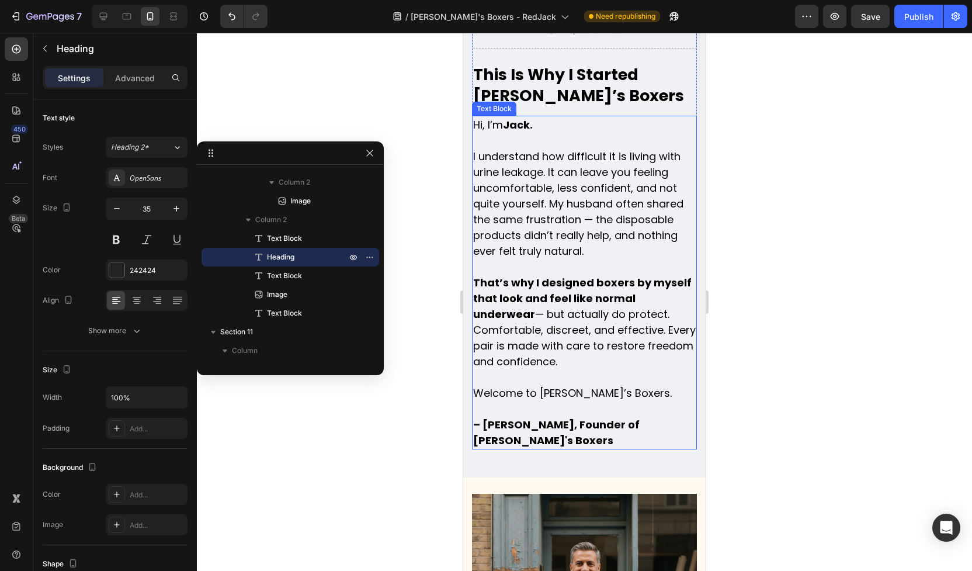
click at [570, 204] on p "Hi, I’m Jack. I understand how difficult it is living with urine leakage. It ca…" at bounding box center [584, 282] width 223 height 331
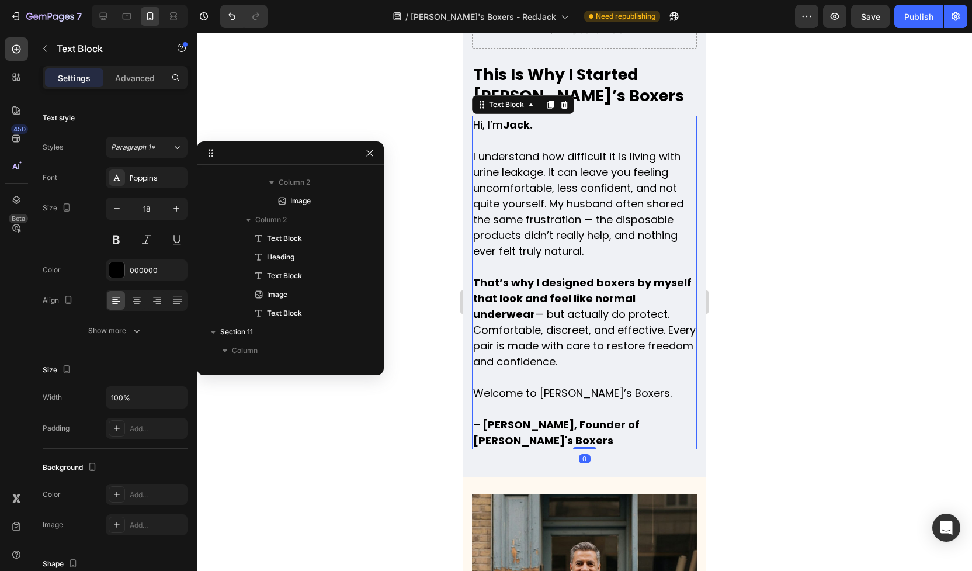
scroll to position [291, 0]
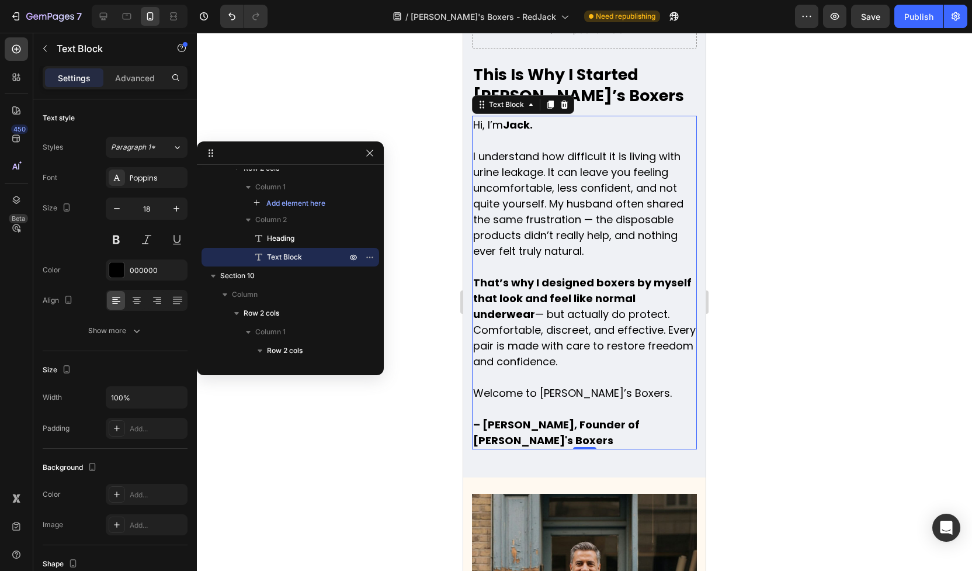
click at [570, 204] on p "Hi, I’m Jack. I understand how difficult it is living with urine leakage. It ca…" at bounding box center [584, 282] width 223 height 331
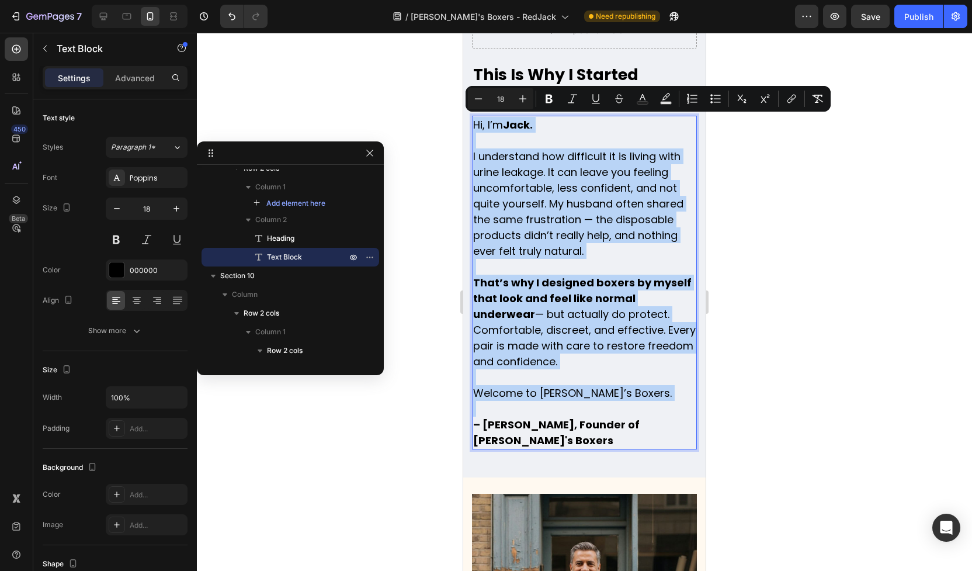
copy p "Hi, I’m Jack. I understand how difficult it is living with urine leakage. It ca…"
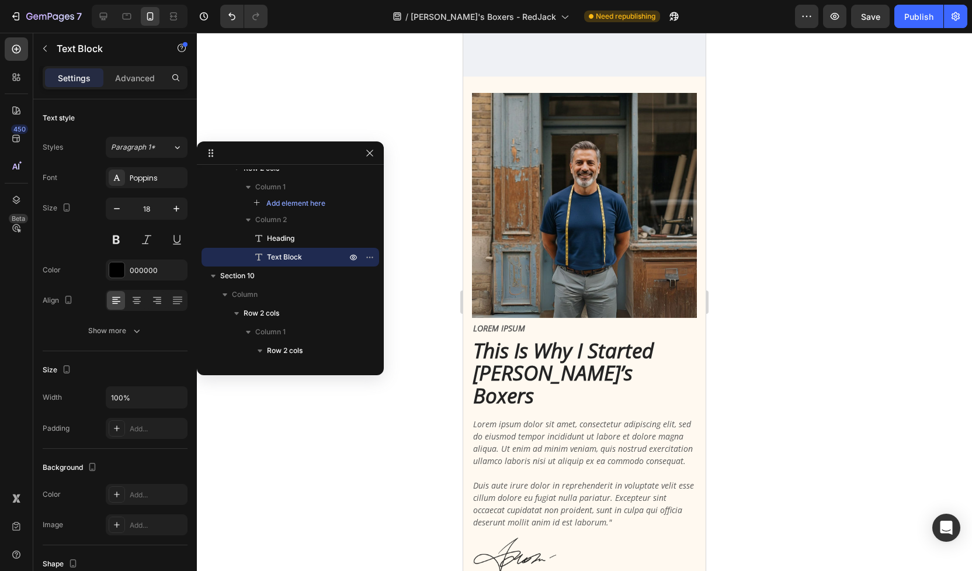
type input "16"
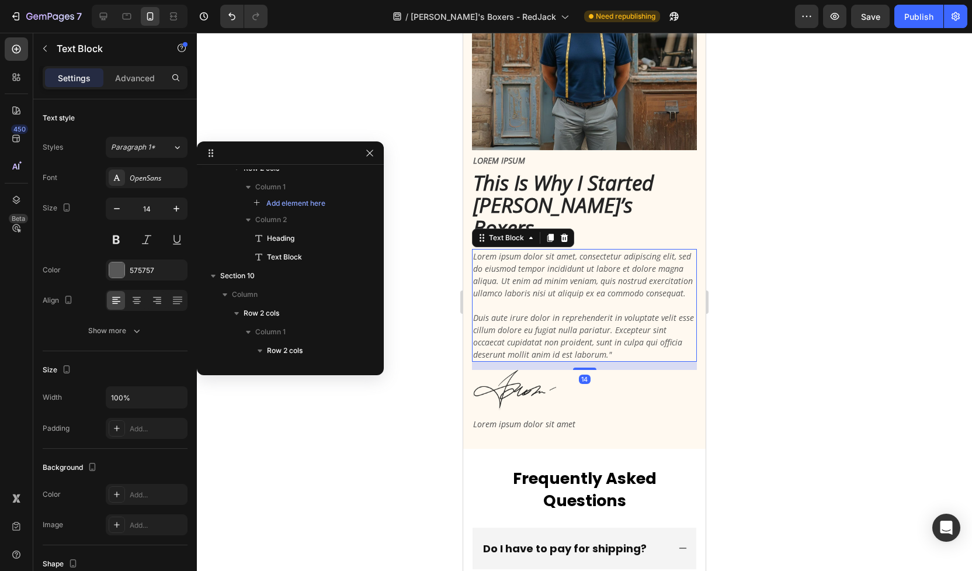
click at [556, 254] on p "Lorem ipsum dolor sit amet, consectetur adipiscing elit, sed do eiusmod tempor …" at bounding box center [584, 305] width 223 height 110
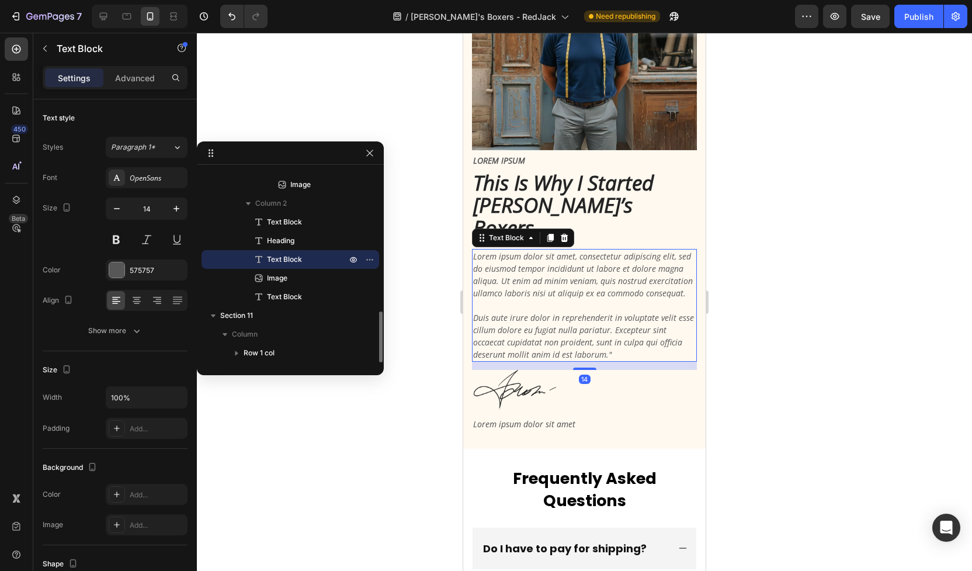
click at [556, 254] on p "Lorem ipsum dolor sit amet, consectetur adipiscing elit, sed do eiusmod tempor …" at bounding box center [584, 305] width 223 height 110
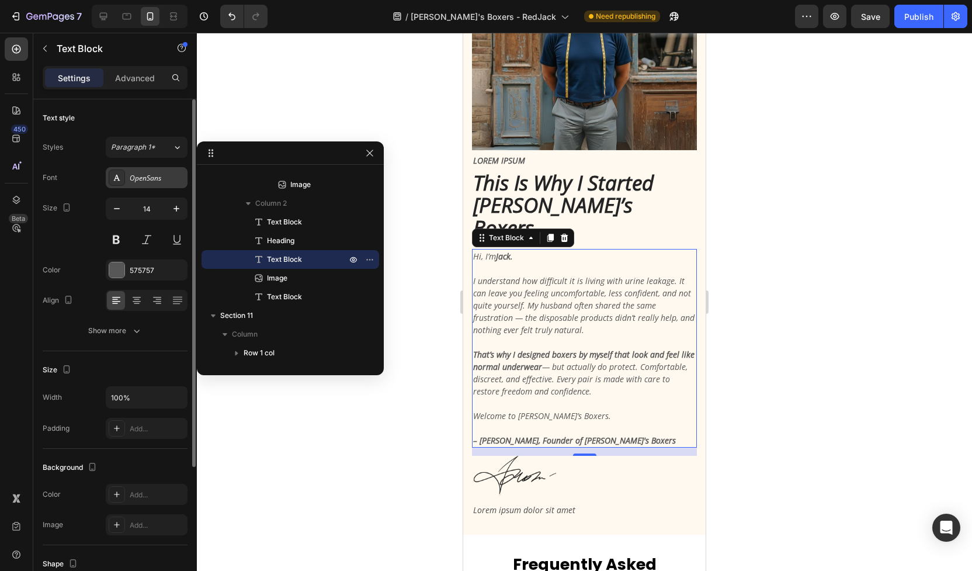
click at [159, 183] on div "OpenSans" at bounding box center [147, 177] width 82 height 21
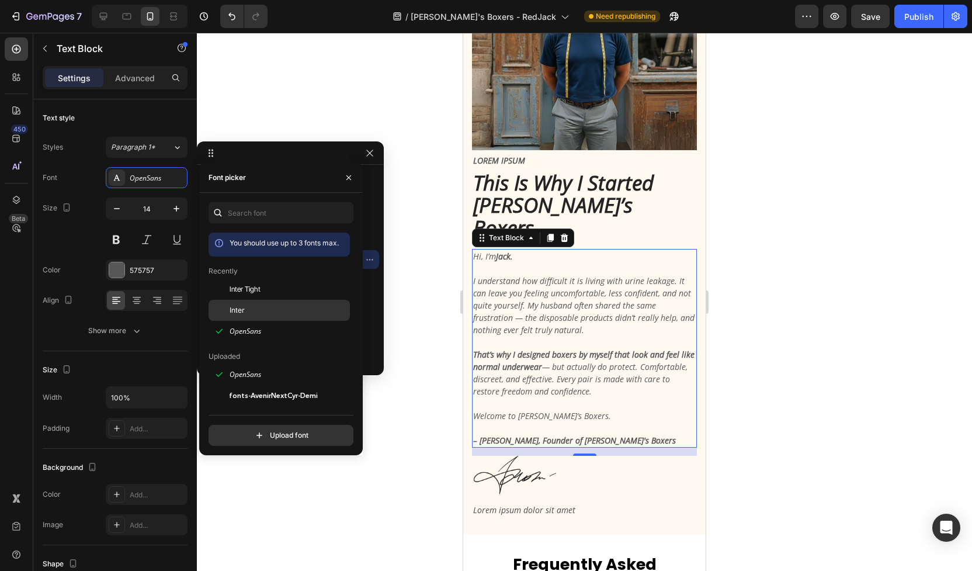
click at [259, 314] on div "Inter" at bounding box center [289, 310] width 118 height 11
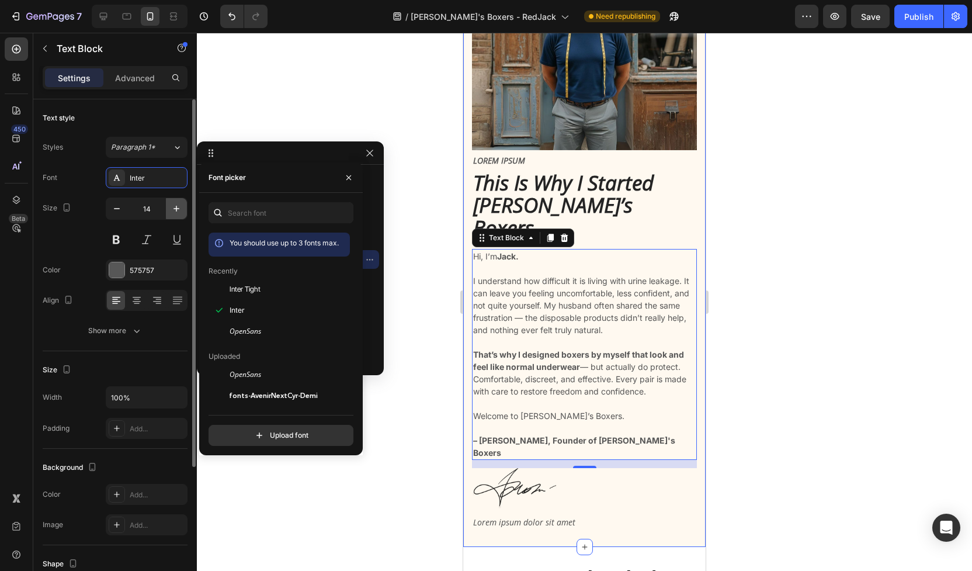
click at [175, 210] on icon "button" at bounding box center [177, 209] width 12 height 12
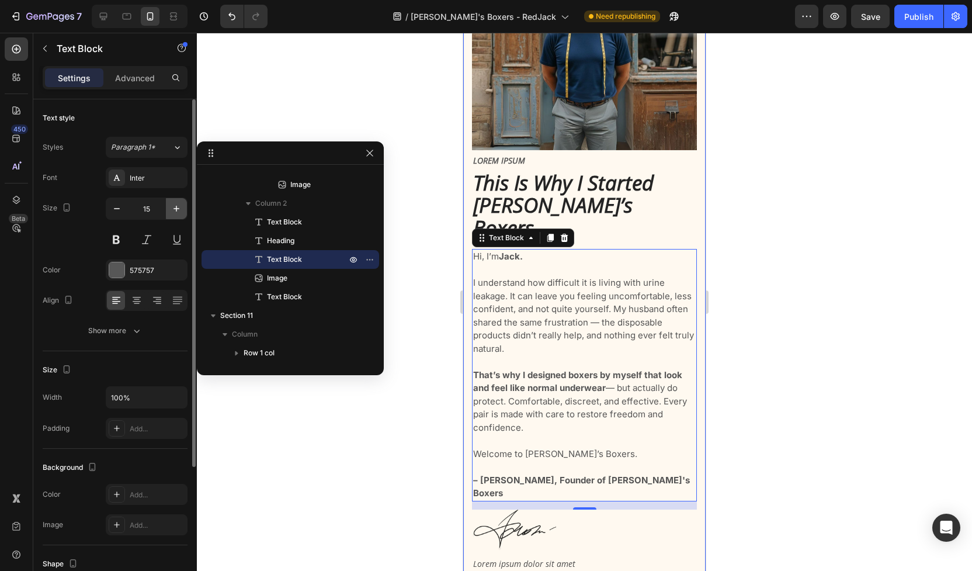
type input "16"
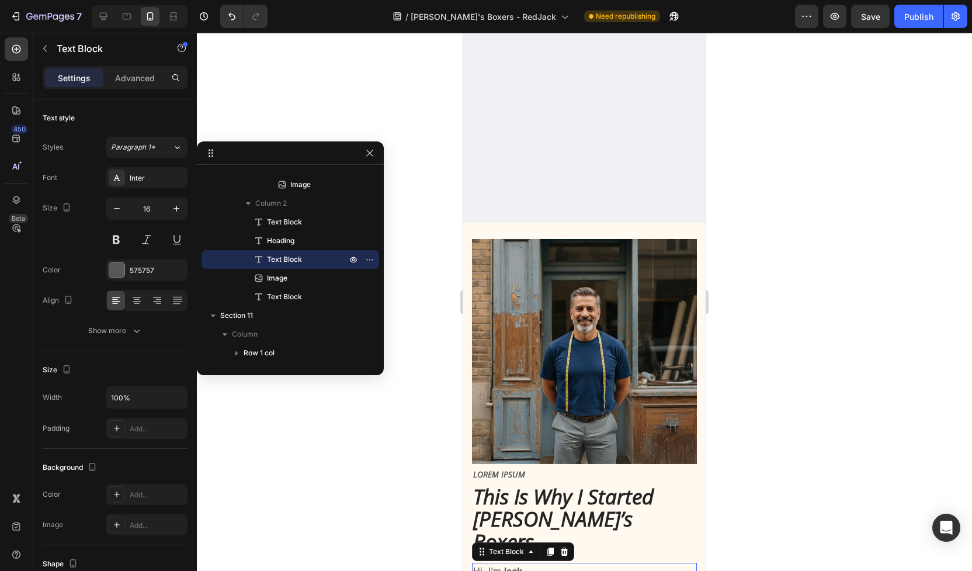
scroll to position [5297, 0]
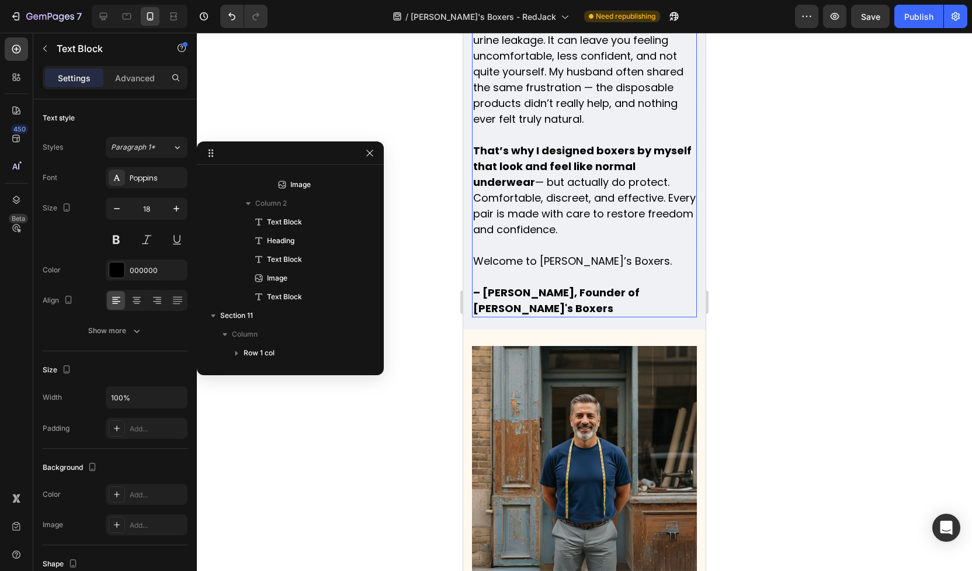
click at [554, 223] on p "Hi, I’m Jack. I understand how difficult it is living with urine leakage. It ca…" at bounding box center [584, 150] width 223 height 331
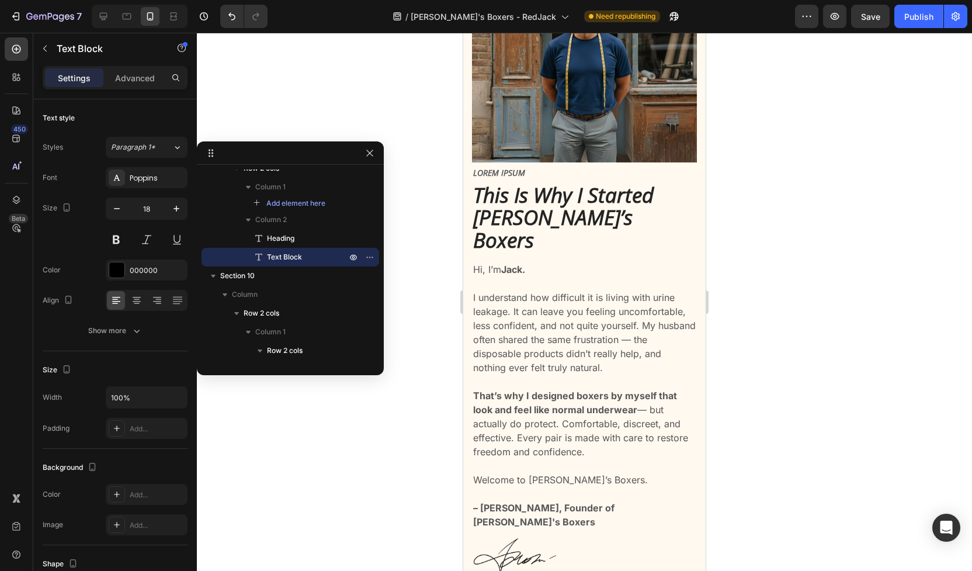
scroll to position [5735, 0]
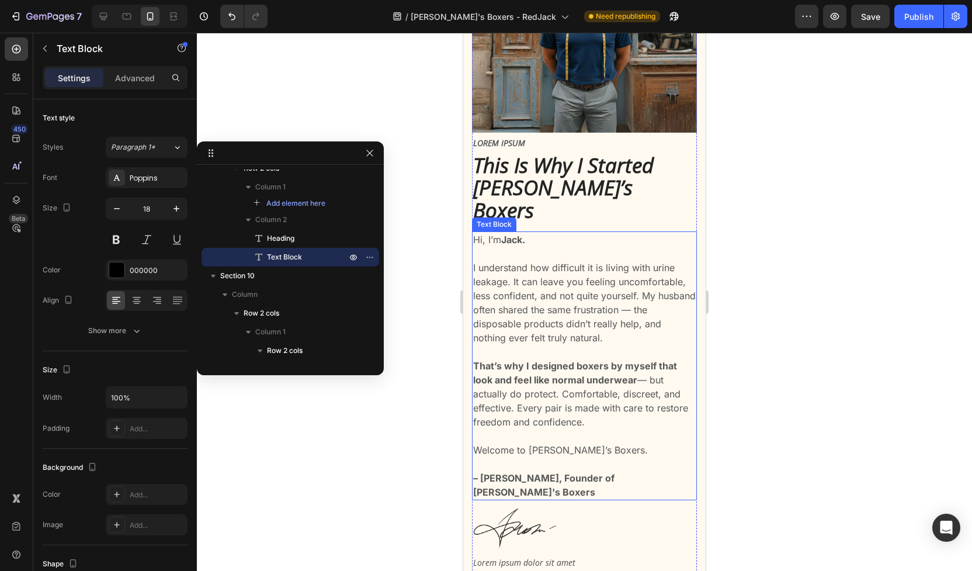
click at [536, 331] on p "Hi, I’m Jack. I understand how difficult it is living with urine leakage. It ca…" at bounding box center [584, 366] width 223 height 266
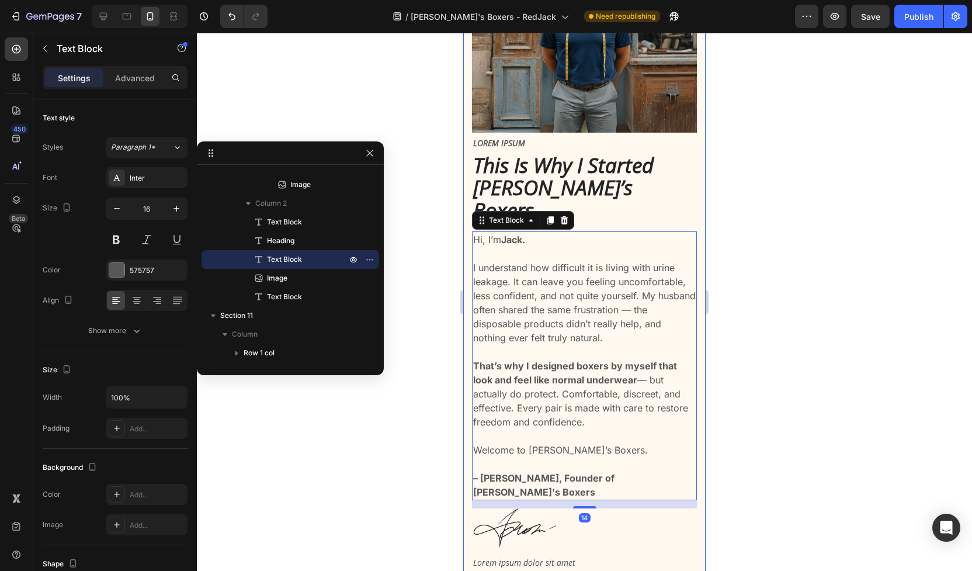
click at [769, 349] on div at bounding box center [584, 302] width 775 height 538
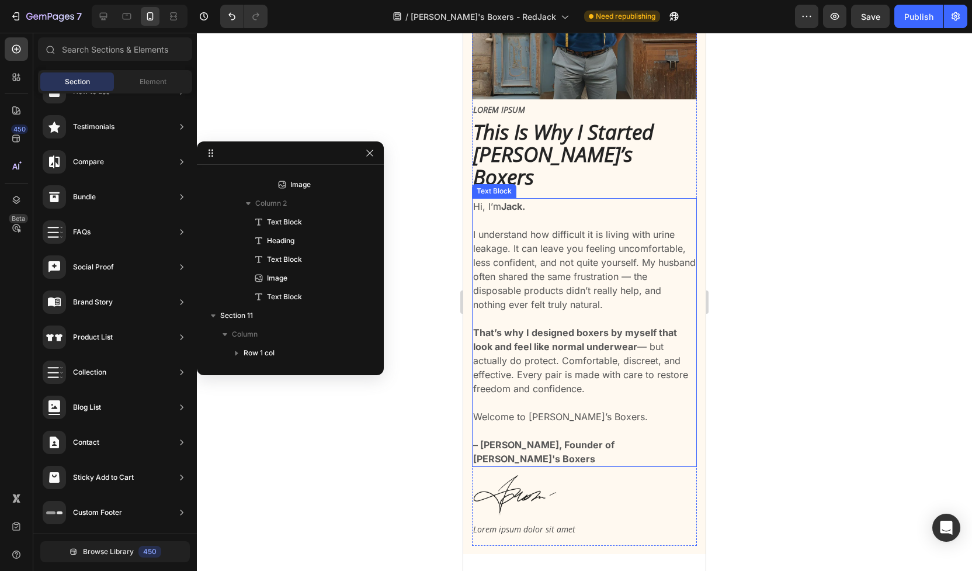
scroll to position [5769, 0]
click at [551, 438] on strong "– Jack, Founder of Jack's Boxers" at bounding box center [543, 451] width 141 height 26
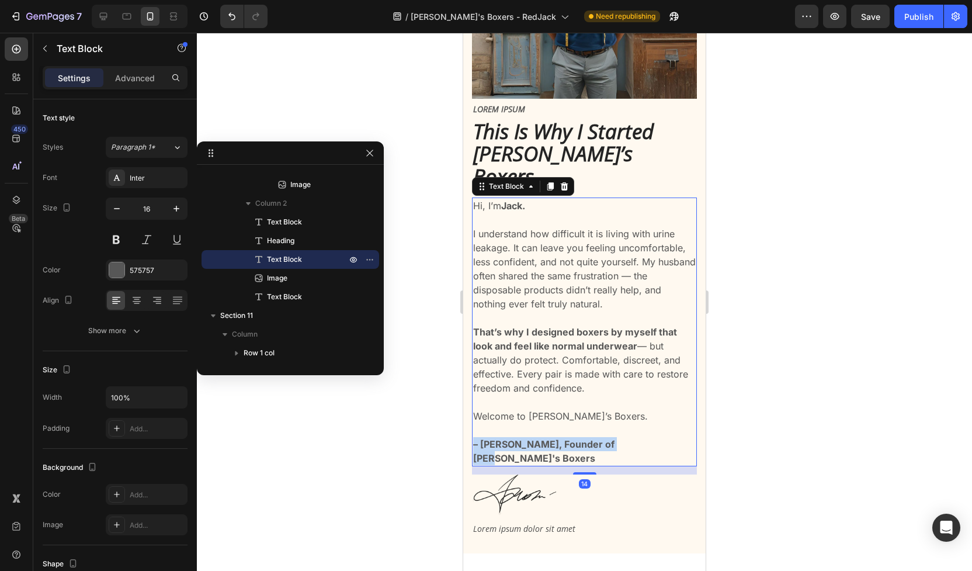
click at [551, 438] on strong "– Jack, Founder of Jack's Boxers" at bounding box center [543, 451] width 141 height 26
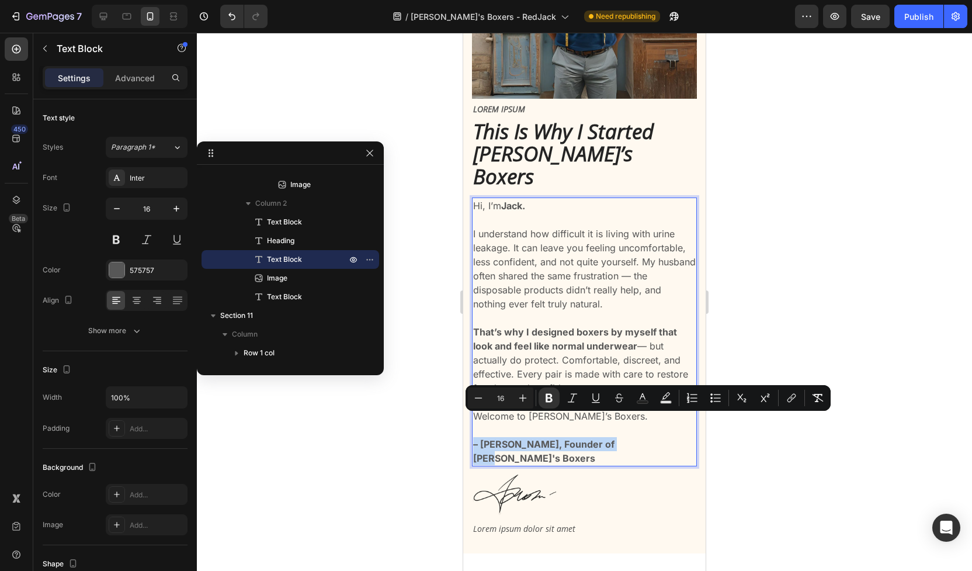
copy strong "– Jack, Founder of Jack's Boxers"
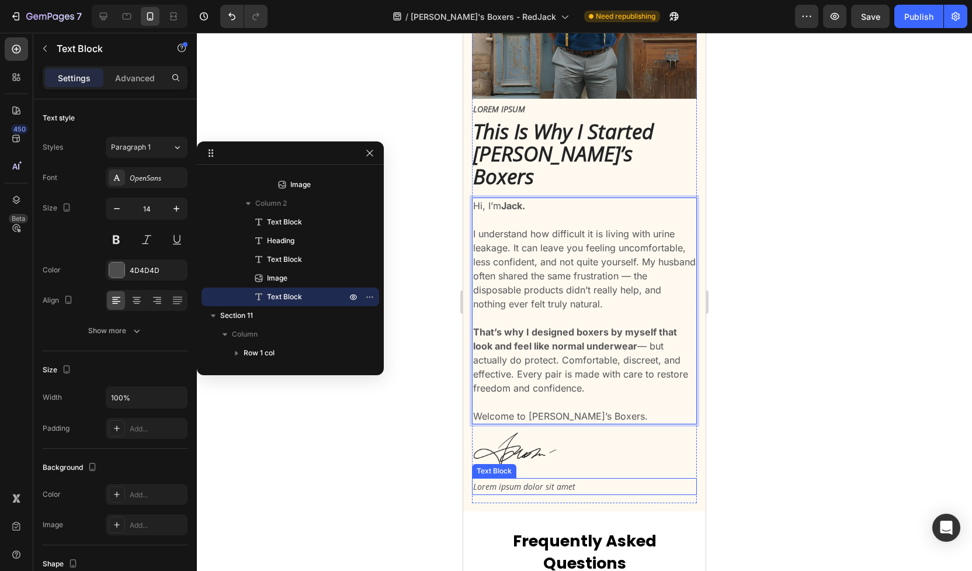
click at [532, 479] on p "Lorem ipsum dolor sit amet" at bounding box center [584, 486] width 223 height 15
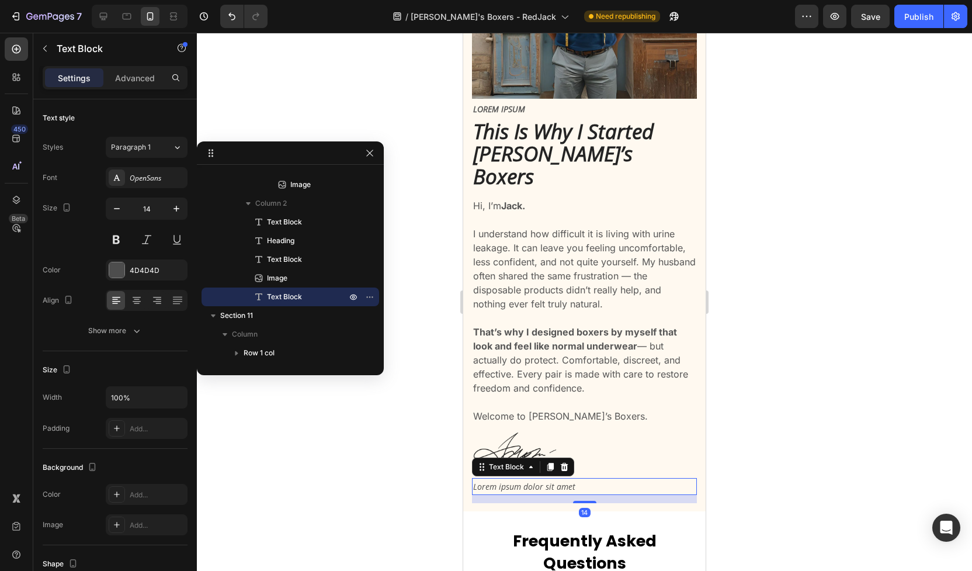
click at [532, 479] on p "Lorem ipsum dolor sit amet" at bounding box center [584, 486] width 223 height 15
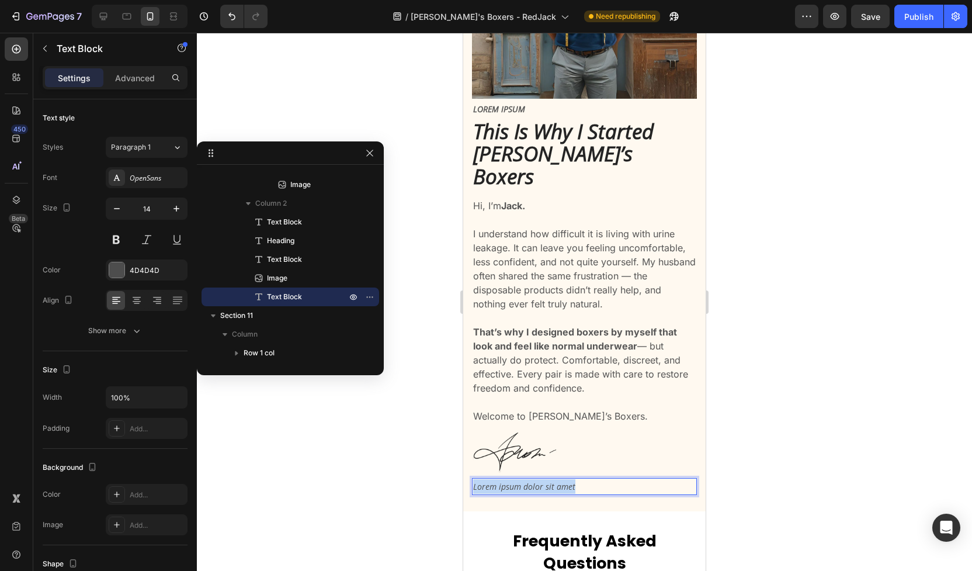
click at [532, 479] on p "Lorem ipsum dolor sit amet" at bounding box center [584, 486] width 223 height 15
click at [534, 481] on strong "– Jack, Founder of Jack's Boxers" at bounding box center [574, 486] width 203 height 11
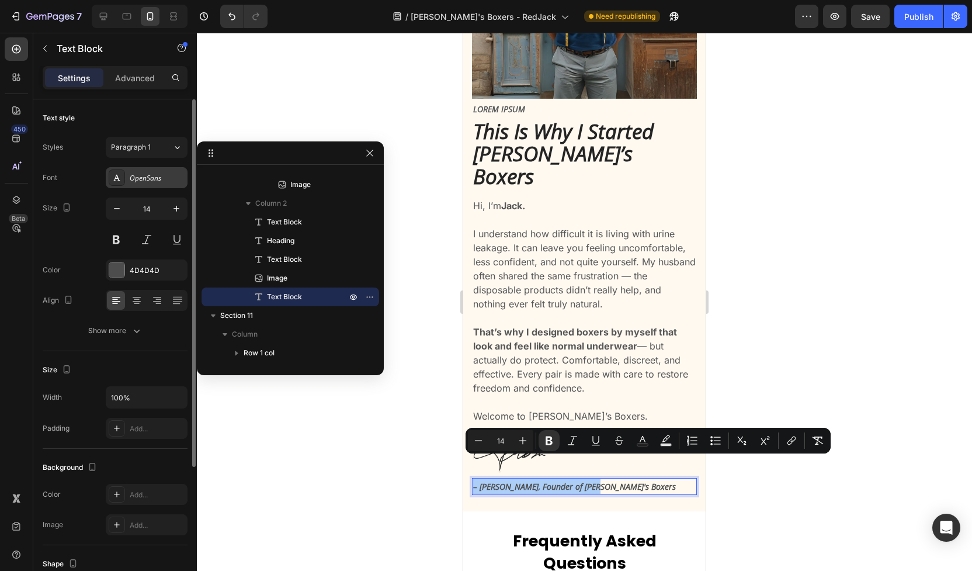
click at [133, 173] on div "OpenSans" at bounding box center [157, 178] width 55 height 11
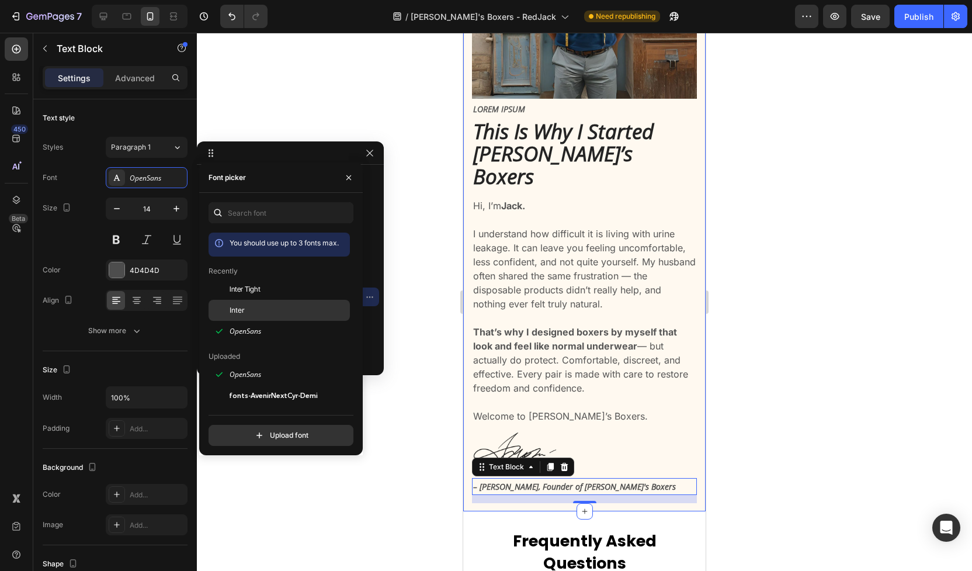
click at [230, 310] on span "Inter" at bounding box center [237, 310] width 15 height 11
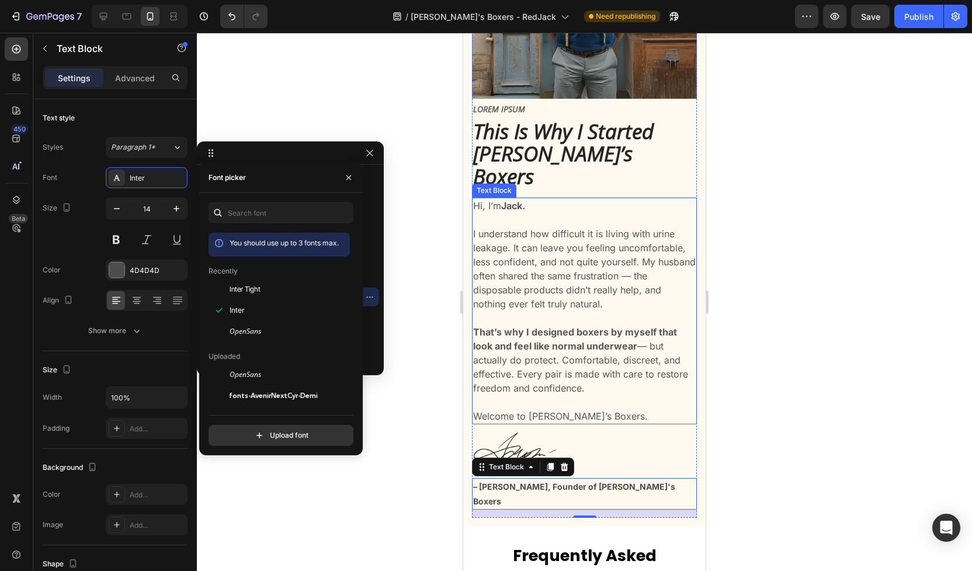
click at [546, 326] on strong "That’s why I designed boxers by myself that look and feel like normal underwear" at bounding box center [575, 339] width 204 height 26
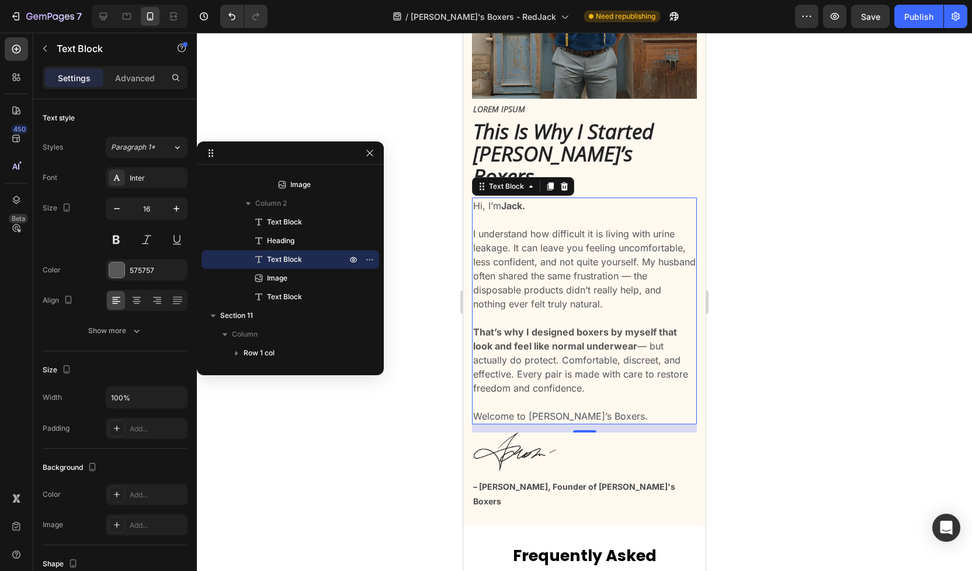
click at [798, 352] on div at bounding box center [584, 302] width 775 height 538
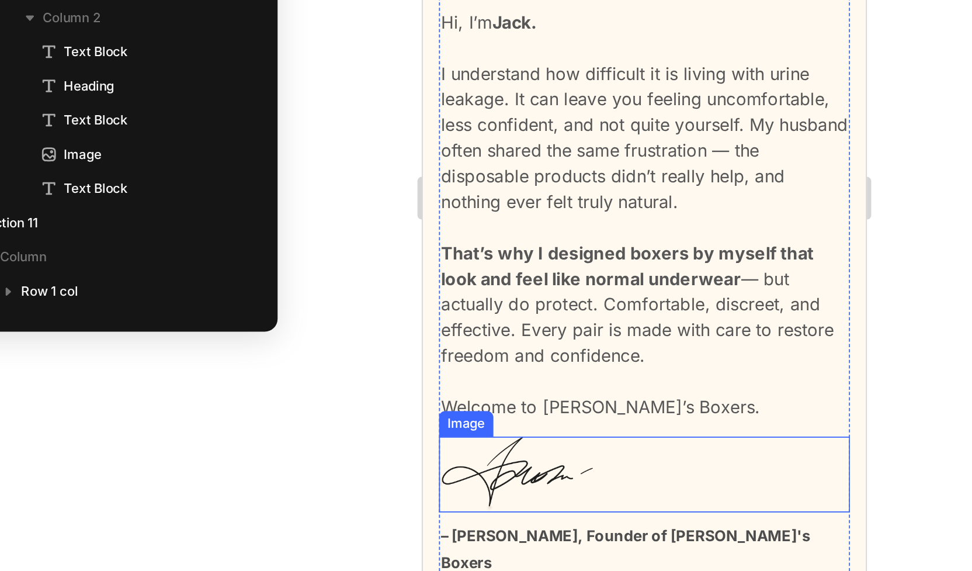
click at [472, 106] on img at bounding box center [474, 126] width 86 height 41
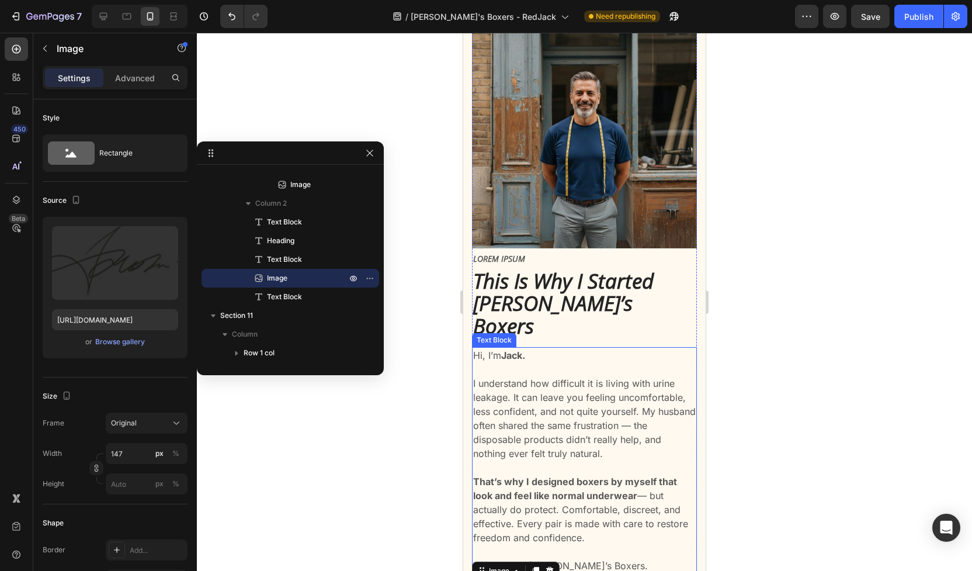
scroll to position [5611, 0]
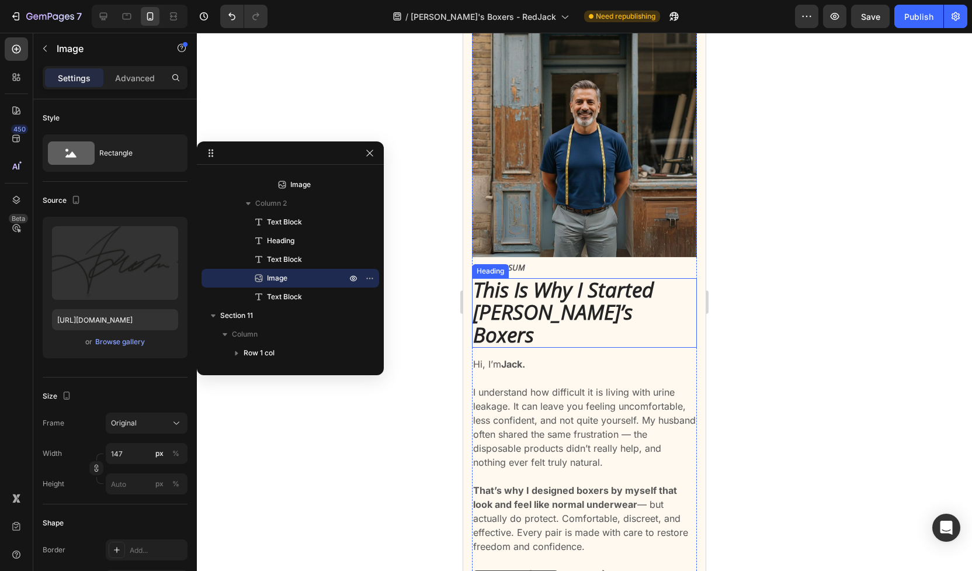
click at [614, 297] on p "This Is Why I Started Jack’s Boxers" at bounding box center [584, 313] width 223 height 68
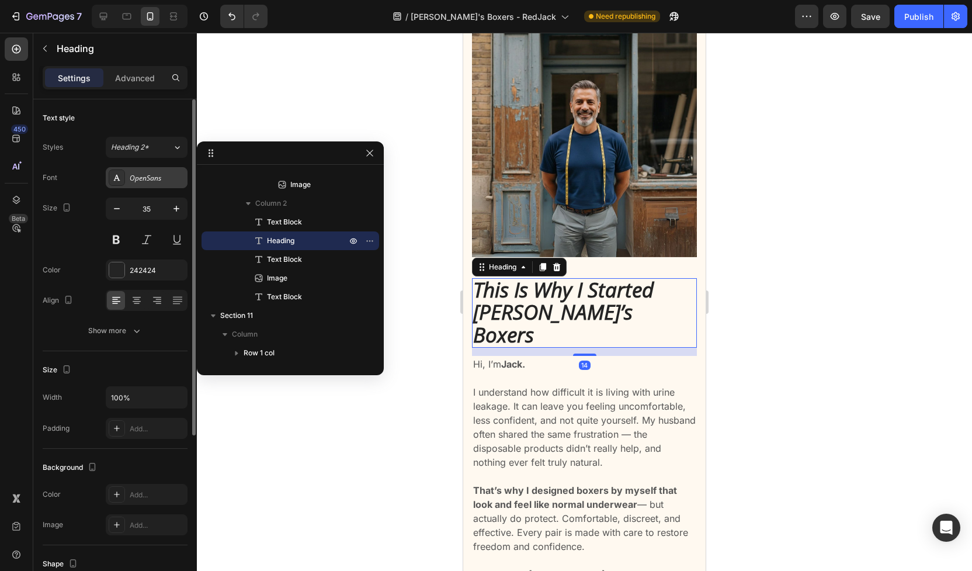
click at [151, 180] on div "OpenSans" at bounding box center [157, 178] width 55 height 11
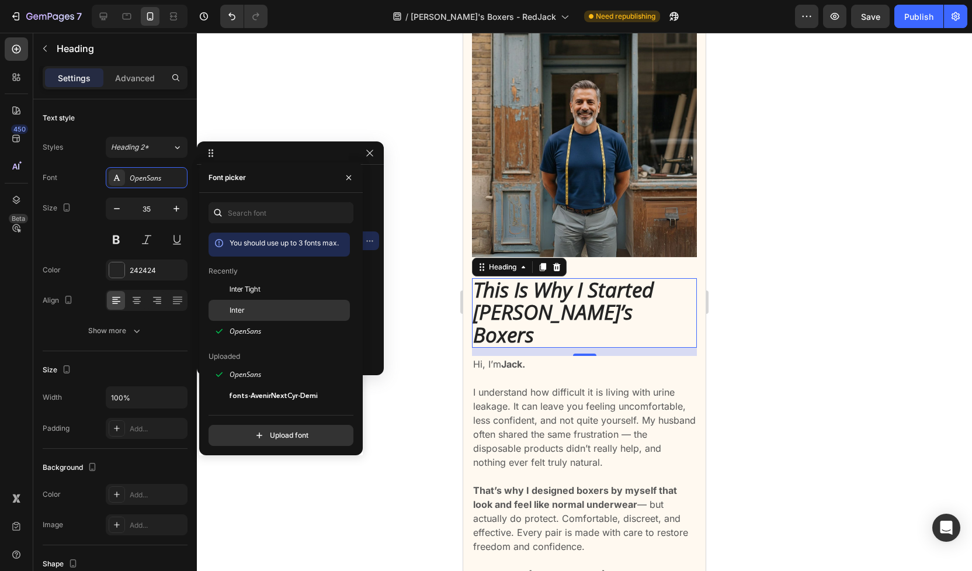
click at [251, 307] on div "Inter" at bounding box center [289, 310] width 118 height 11
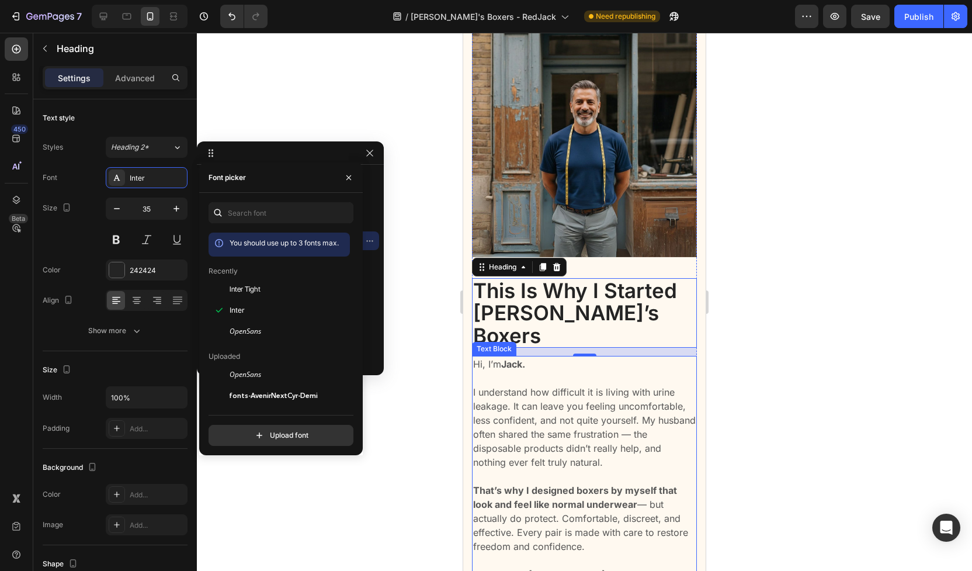
click at [553, 404] on p "Hi, I’m Jack. I understand how difficult it is living with urine leakage. It ca…" at bounding box center [584, 469] width 223 height 224
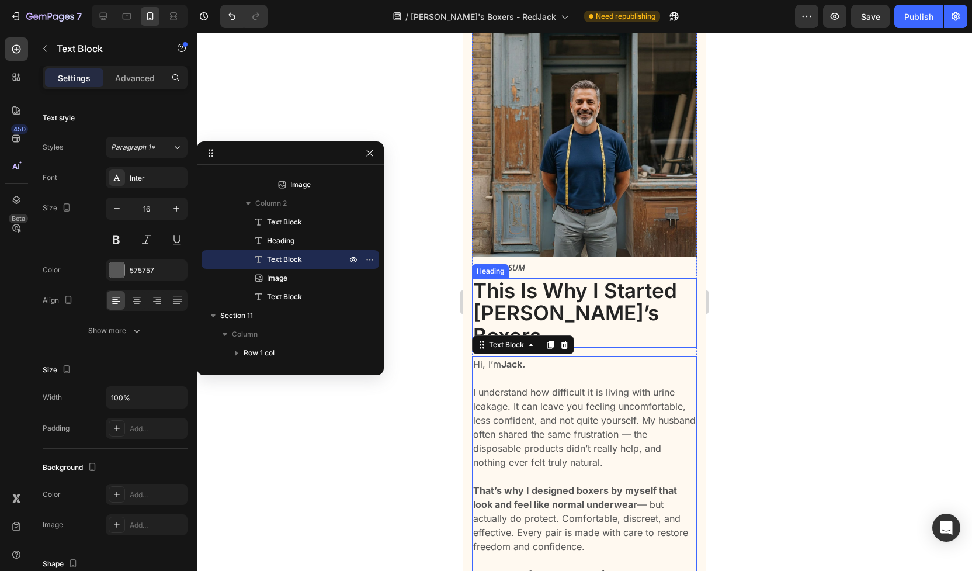
click at [549, 295] on p "This Is Why I Started Jack’s Boxers" at bounding box center [584, 313] width 223 height 68
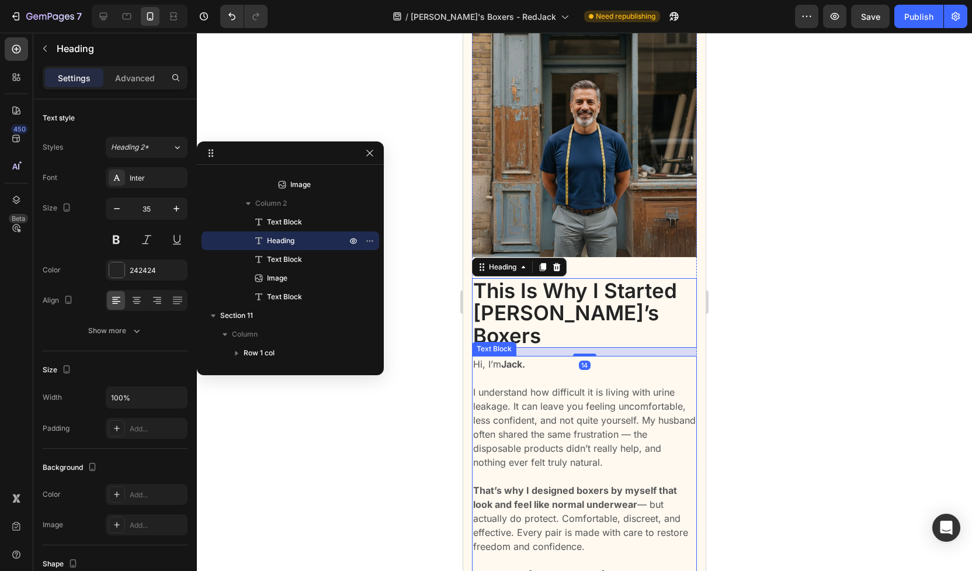
click at [781, 363] on div at bounding box center [584, 302] width 775 height 538
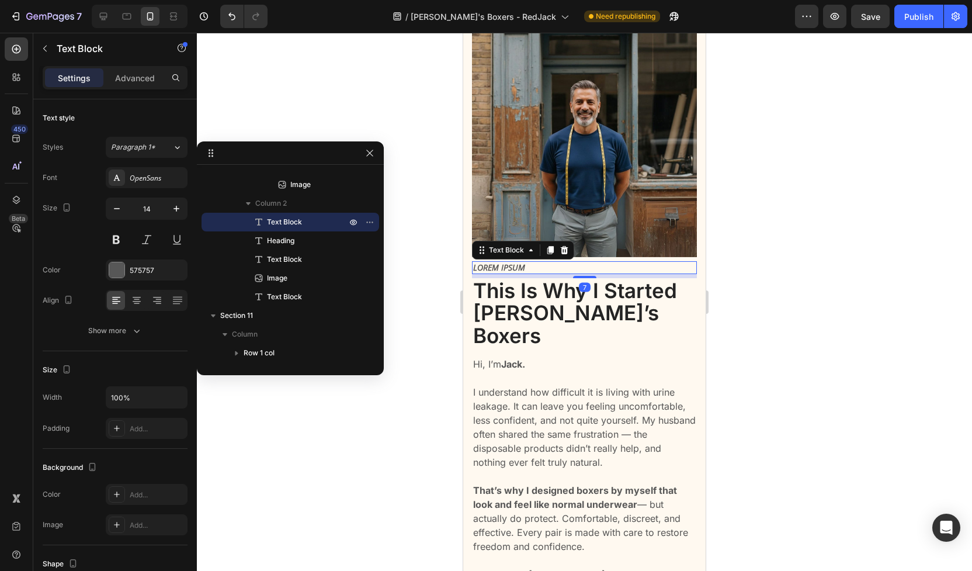
click at [512, 266] on p "Lorem ipsum" at bounding box center [584, 267] width 223 height 11
click at [761, 347] on div at bounding box center [584, 302] width 775 height 538
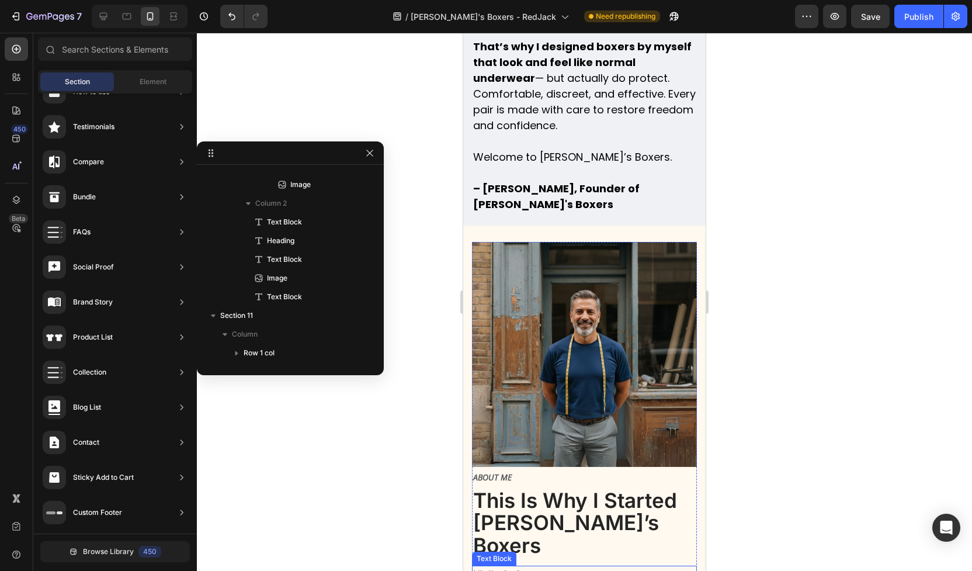
scroll to position [5399, 0]
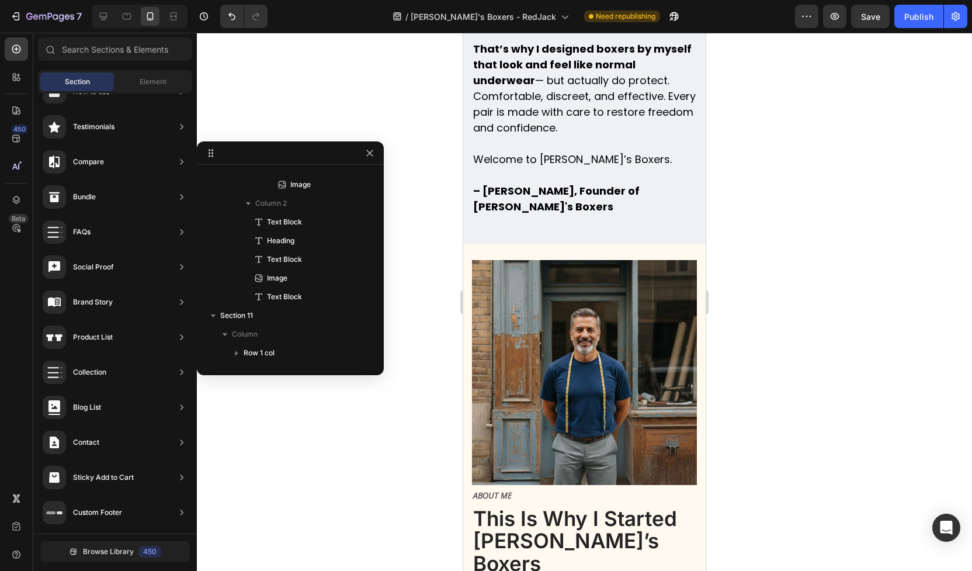
click at [806, 243] on div at bounding box center [584, 302] width 775 height 538
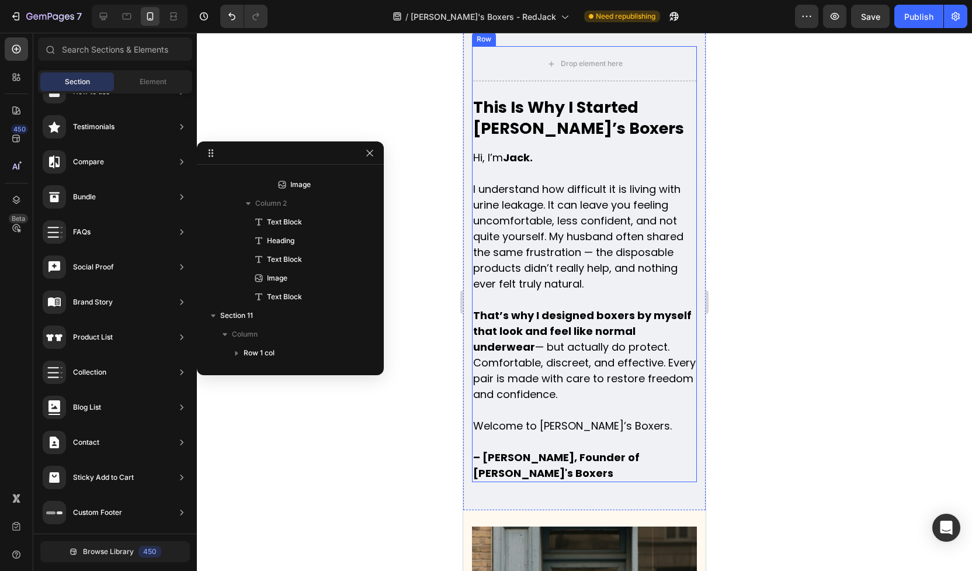
scroll to position [5042, 0]
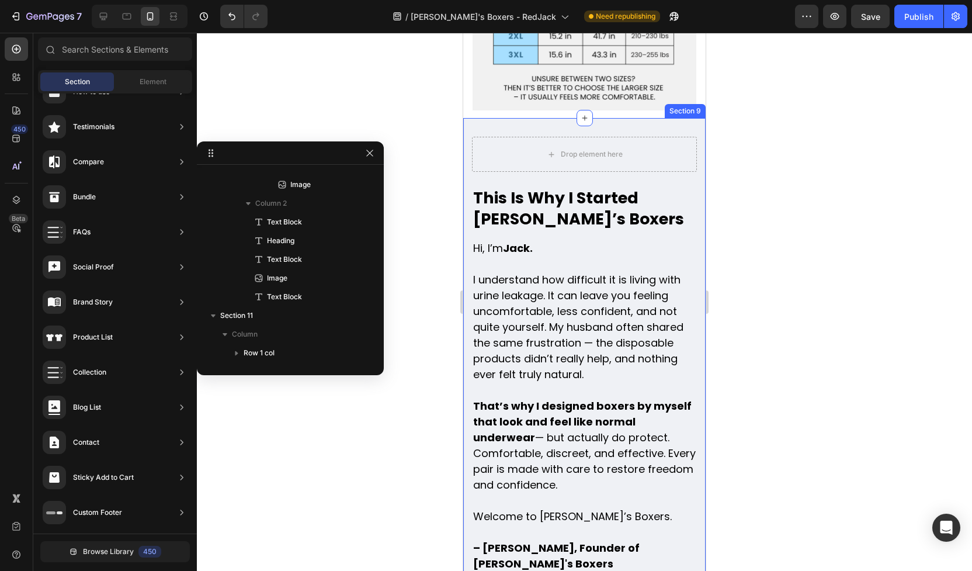
click at [679, 124] on div "Drop element here This Is Why I Started Jack’s Boxers Heading Hi, I’m Jack. I u…" at bounding box center [584, 359] width 243 height 482
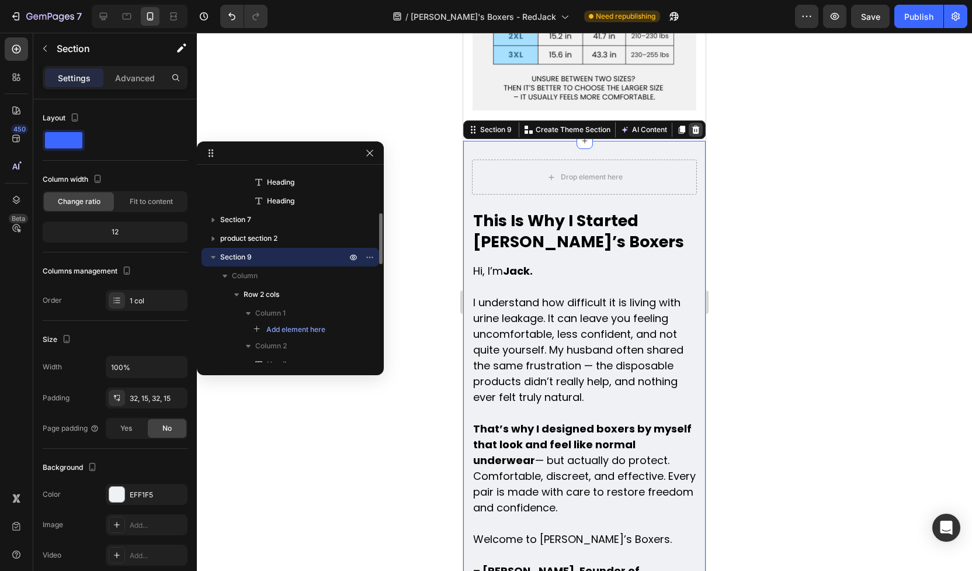
click at [695, 126] on icon at bounding box center [697, 130] width 8 height 8
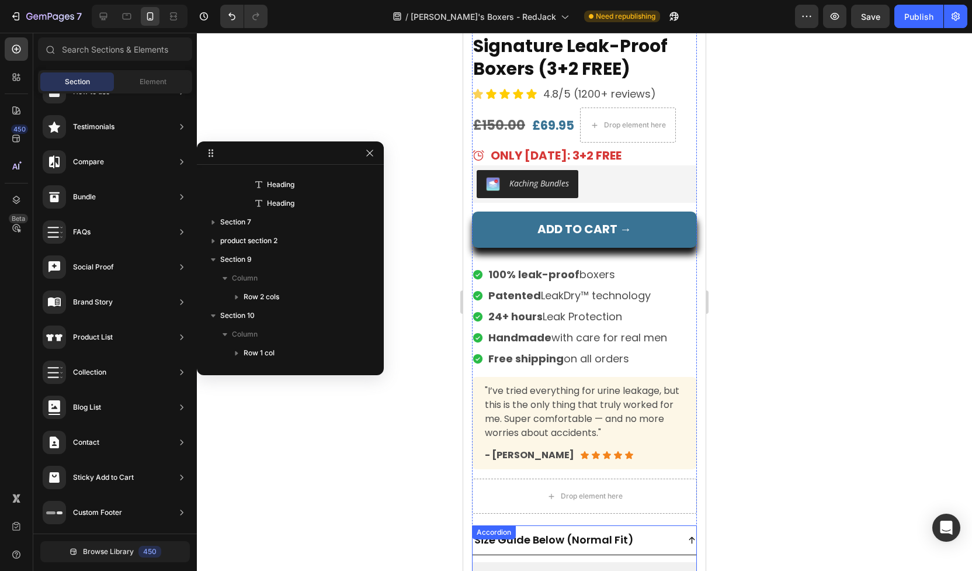
scroll to position [4356, 0]
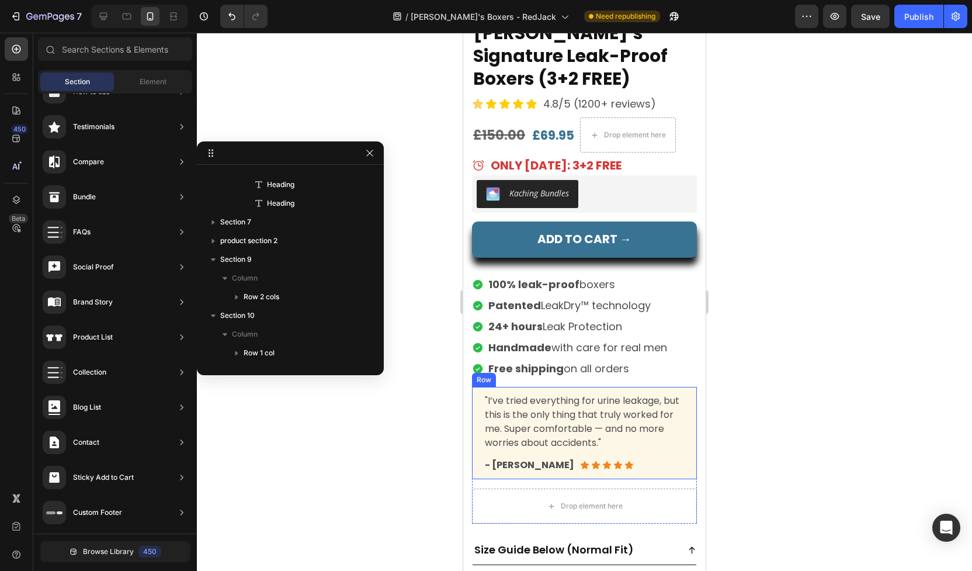
click at [690, 441] on div ""I’ve tried everything for urine leakage, but this is the only thing that truly…" at bounding box center [584, 433] width 225 height 92
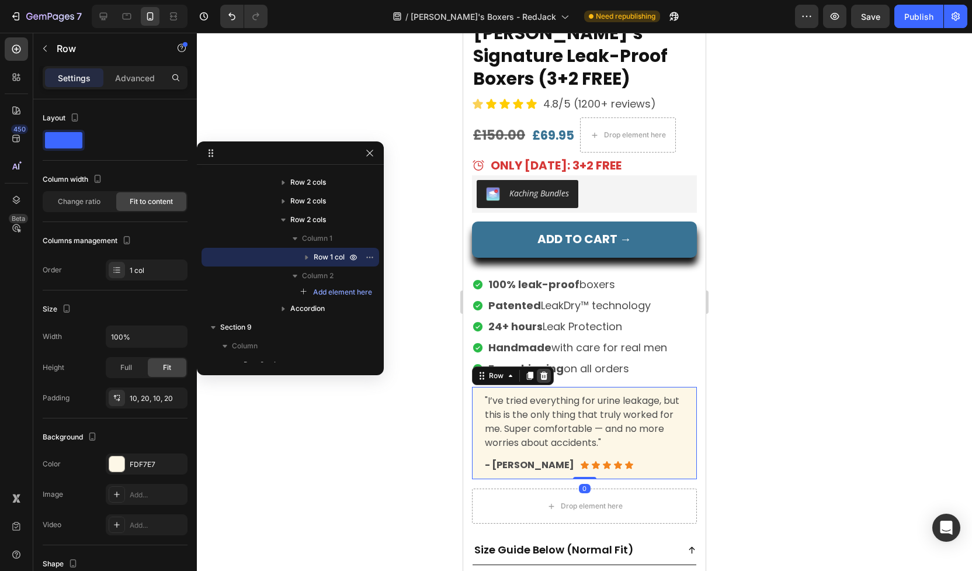
click at [549, 369] on div at bounding box center [544, 376] width 14 height 14
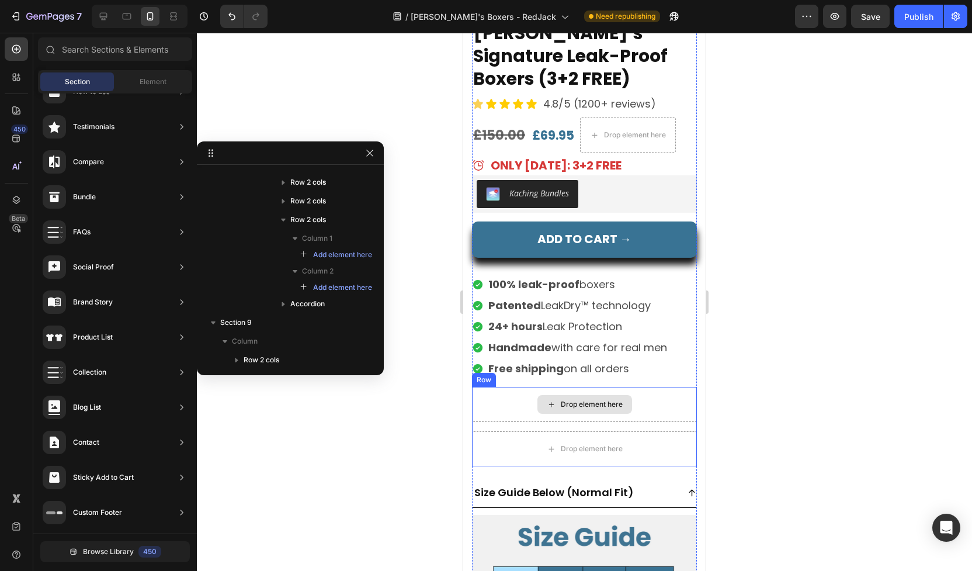
click at [661, 387] on div "Drop element here" at bounding box center [584, 404] width 225 height 35
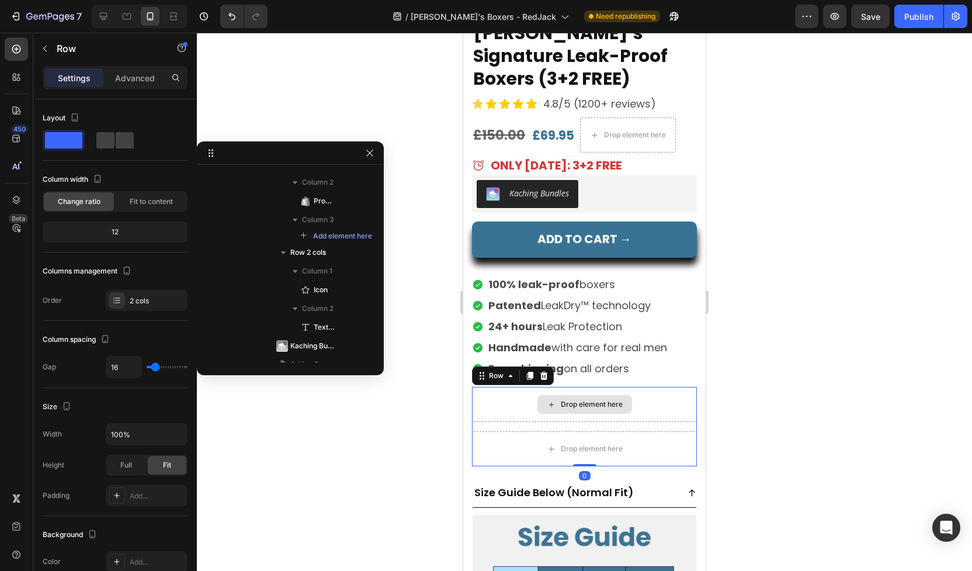
scroll to position [1133, 0]
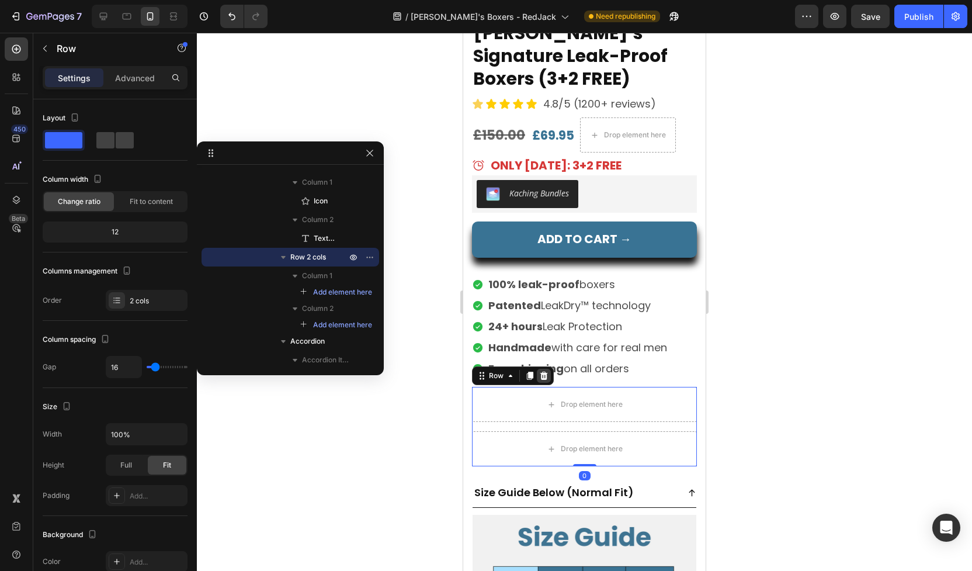
click at [546, 372] on icon at bounding box center [545, 376] width 8 height 8
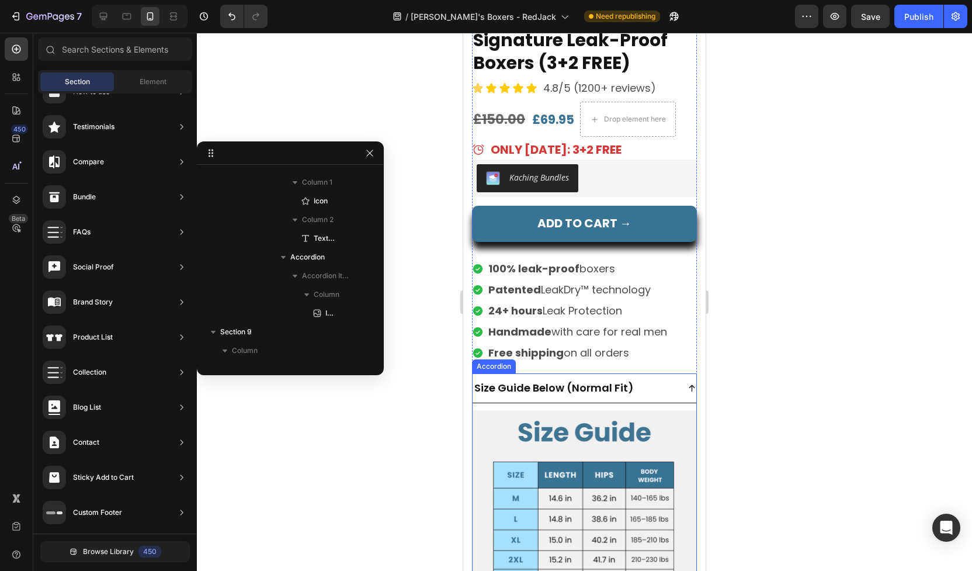
scroll to position [4373, 0]
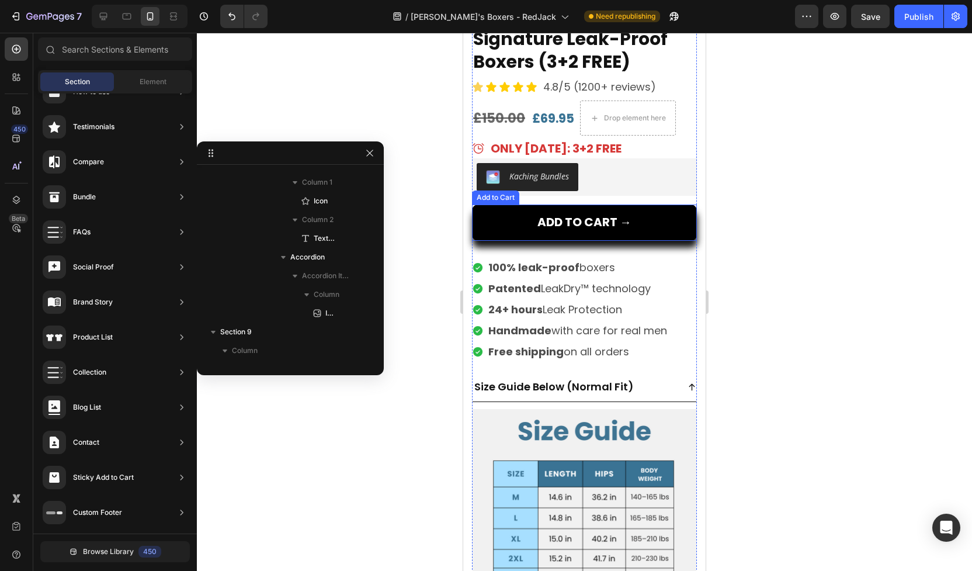
click at [487, 205] on button "Add to cart →" at bounding box center [584, 223] width 225 height 36
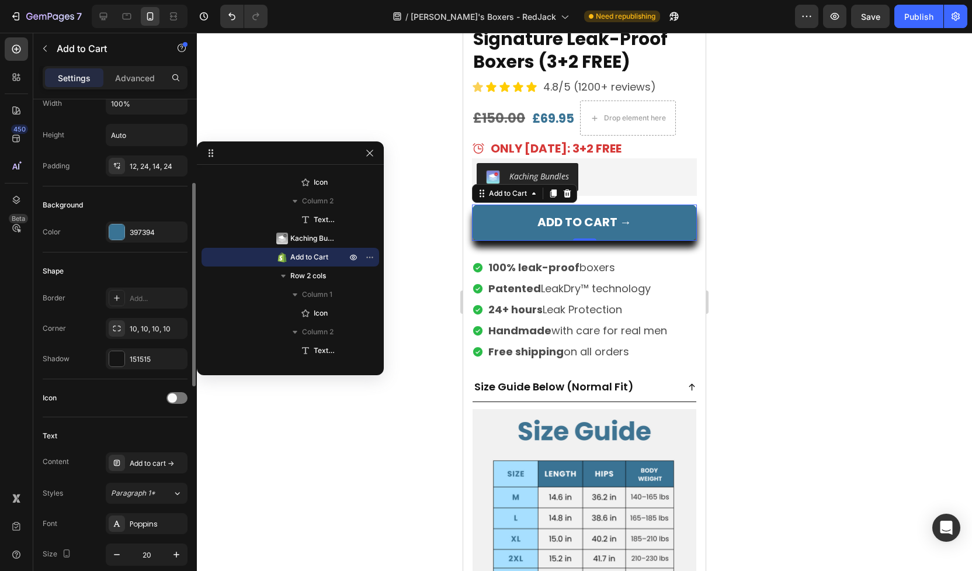
scroll to position [205, 0]
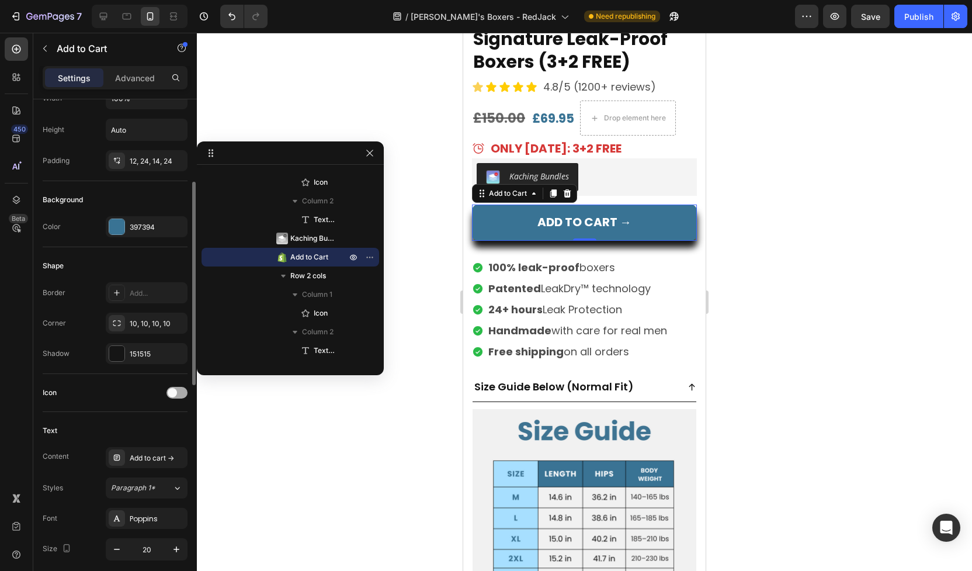
click at [171, 396] on span at bounding box center [172, 392] width 9 height 9
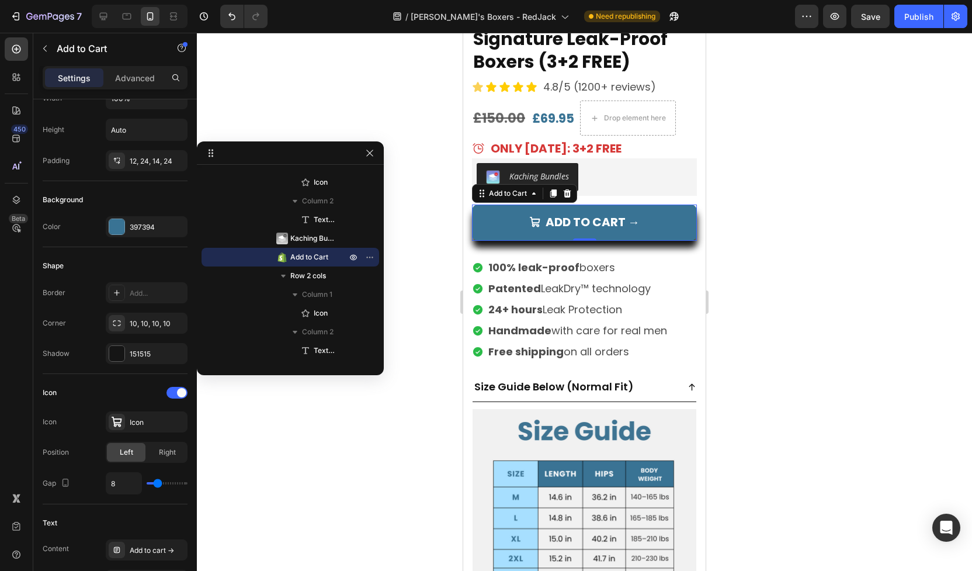
click at [297, 455] on div at bounding box center [584, 302] width 775 height 538
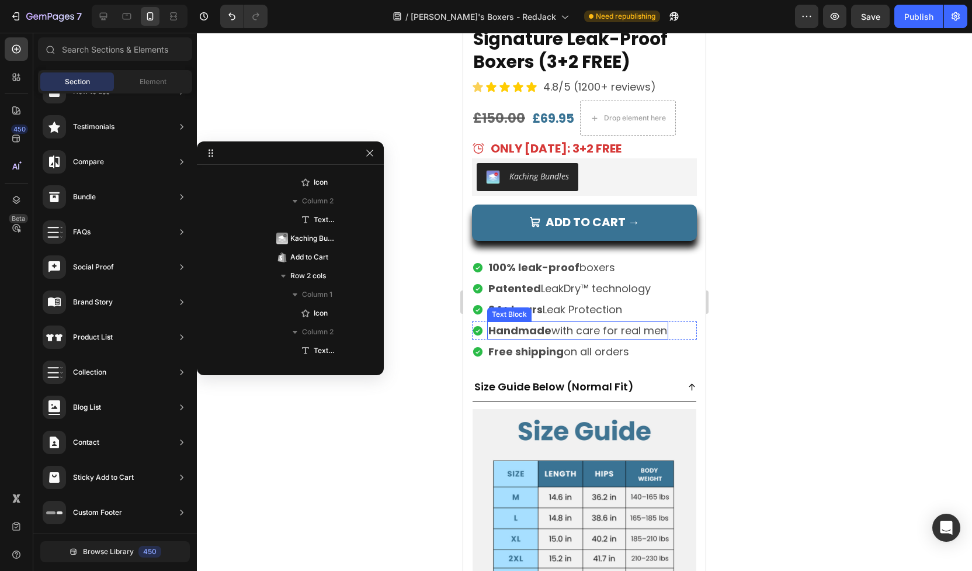
click at [570, 323] on p "Handmade with care for real men" at bounding box center [578, 331] width 179 height 16
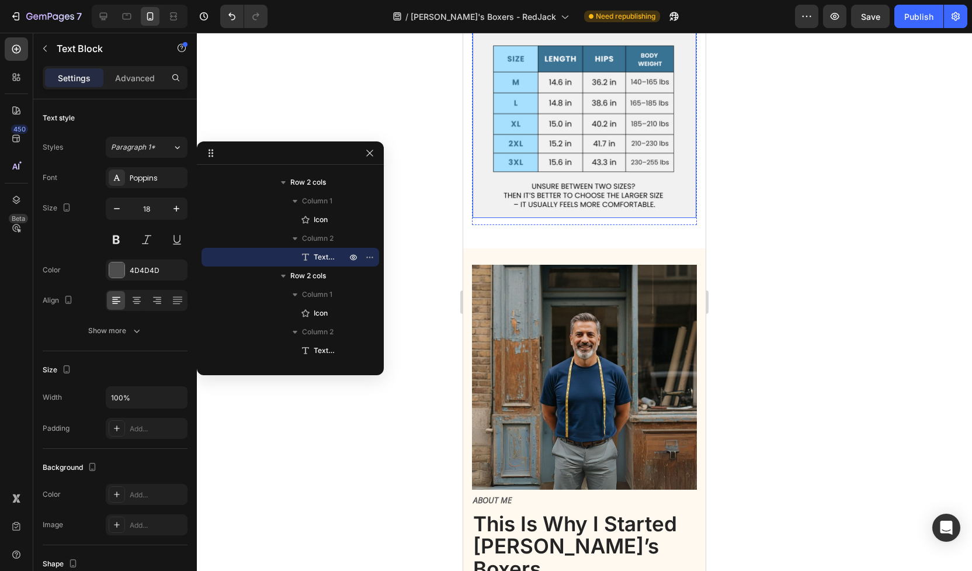
scroll to position [4789, 0]
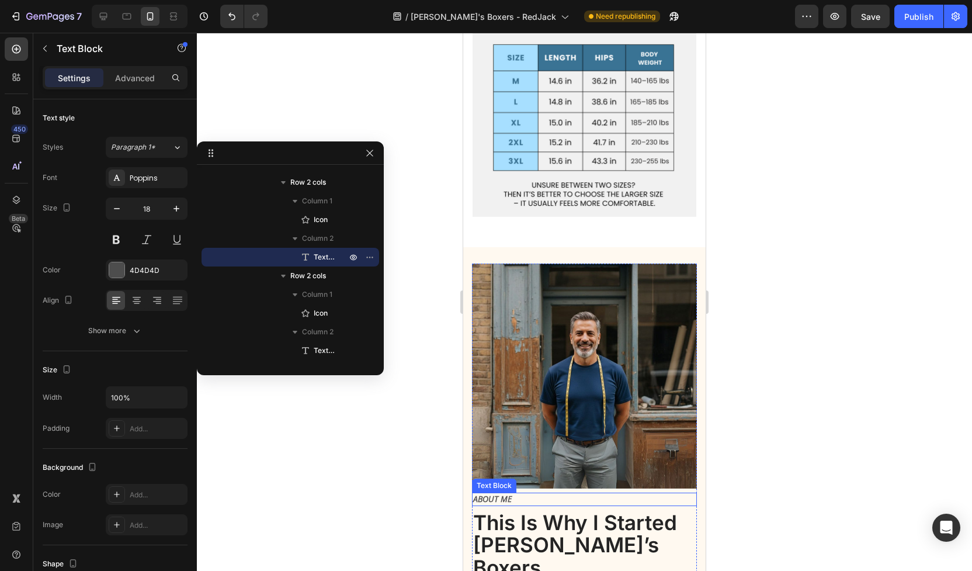
click at [502, 494] on p "About me" at bounding box center [584, 499] width 223 height 11
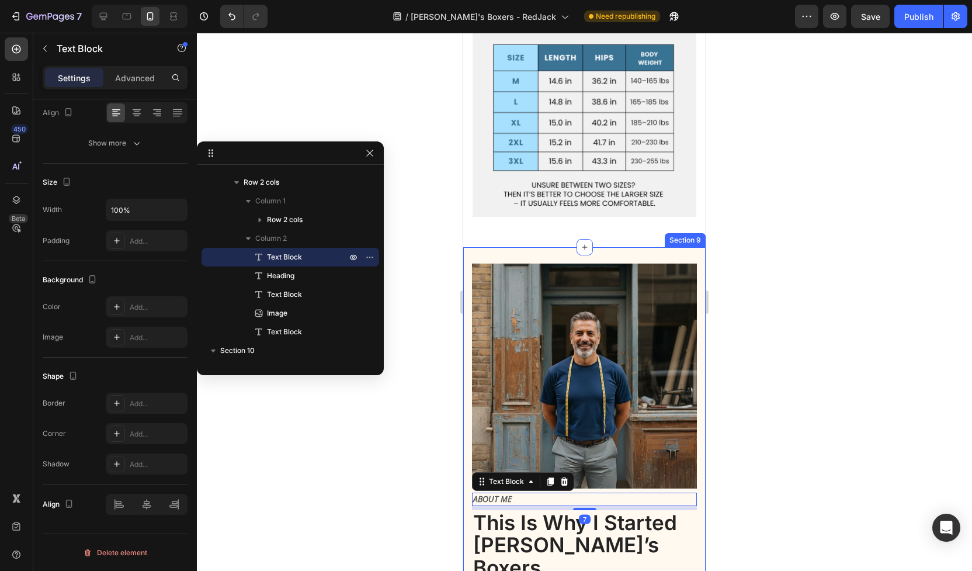
click at [379, 468] on div at bounding box center [584, 302] width 775 height 538
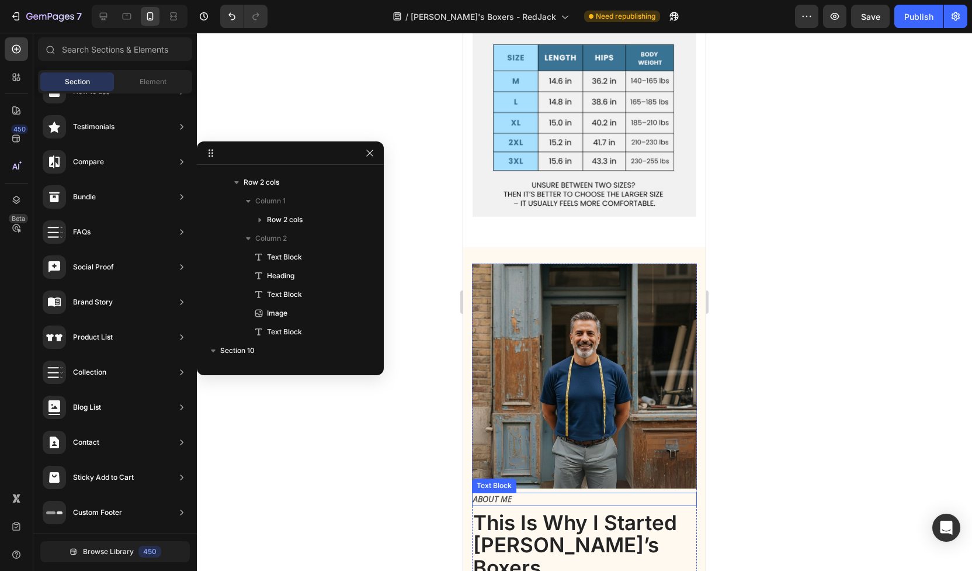
click at [508, 494] on p "About me" at bounding box center [584, 499] width 223 height 11
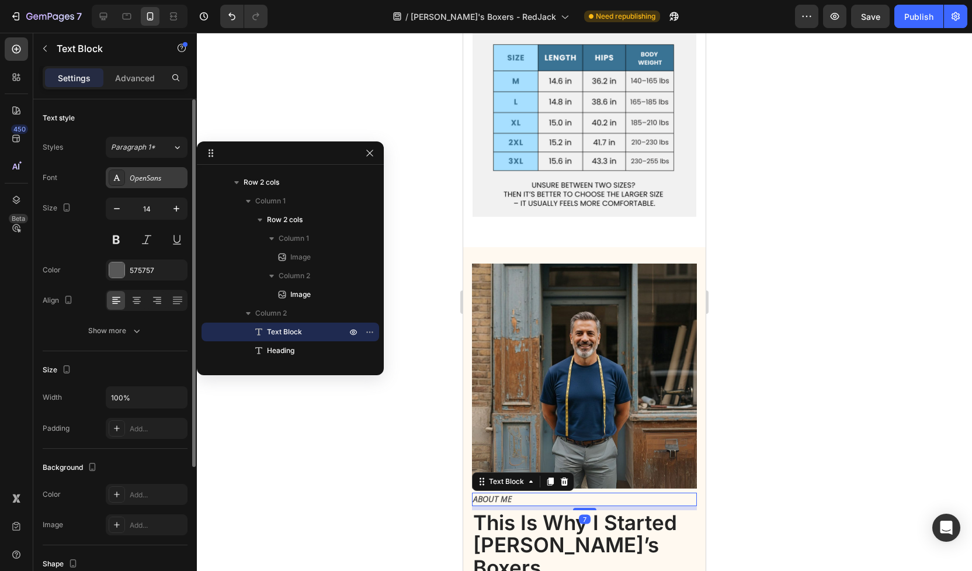
click at [154, 179] on div "OpenSans" at bounding box center [157, 178] width 55 height 11
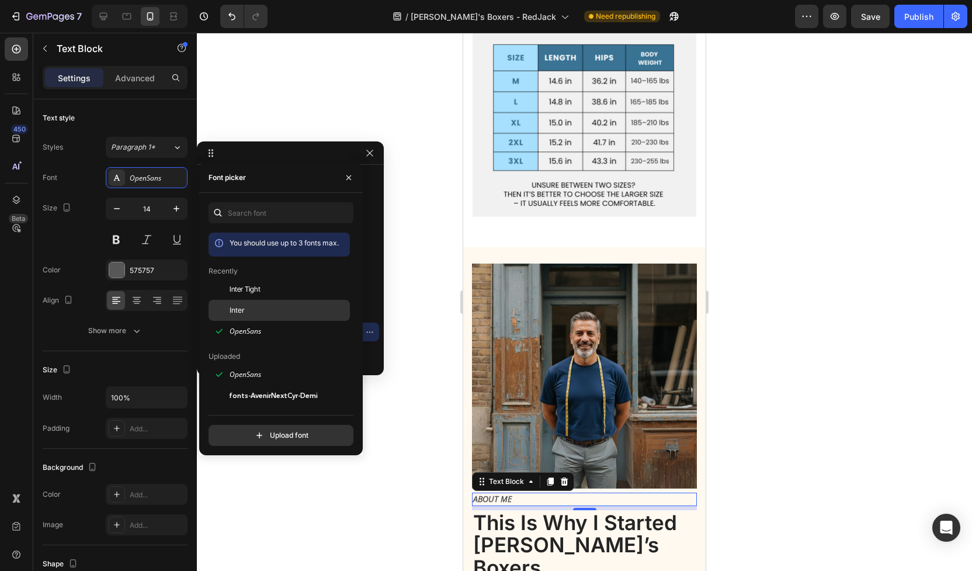
click at [237, 314] on span "Inter" at bounding box center [237, 310] width 15 height 11
click at [381, 468] on div at bounding box center [584, 302] width 775 height 538
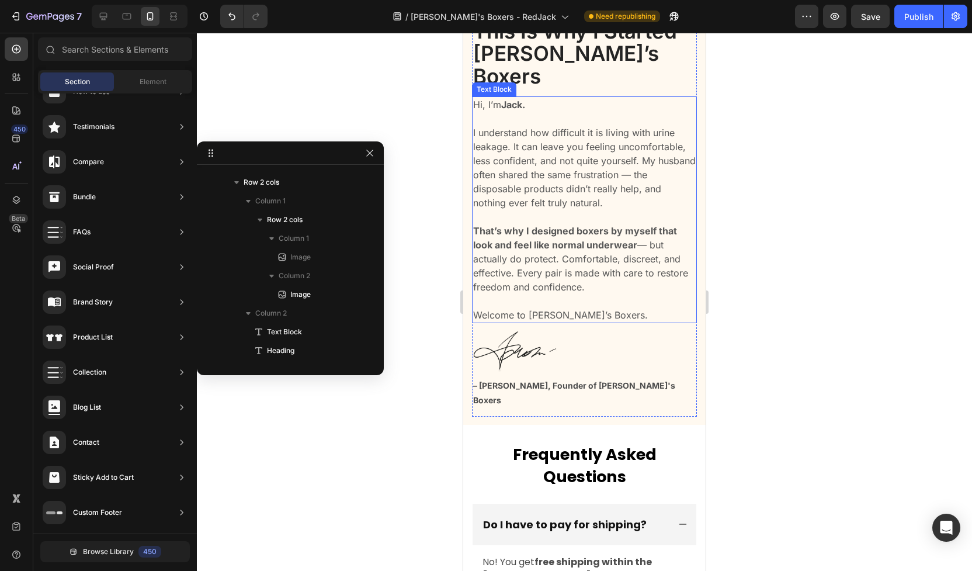
scroll to position [5259, 0]
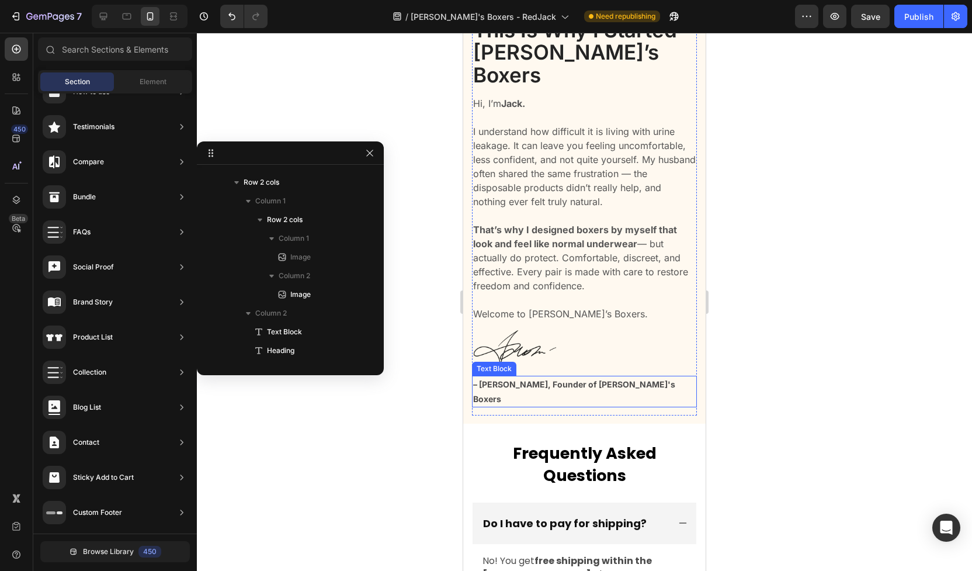
click at [535, 379] on strong "– Jack, Founder of Jack's Boxers" at bounding box center [574, 391] width 202 height 25
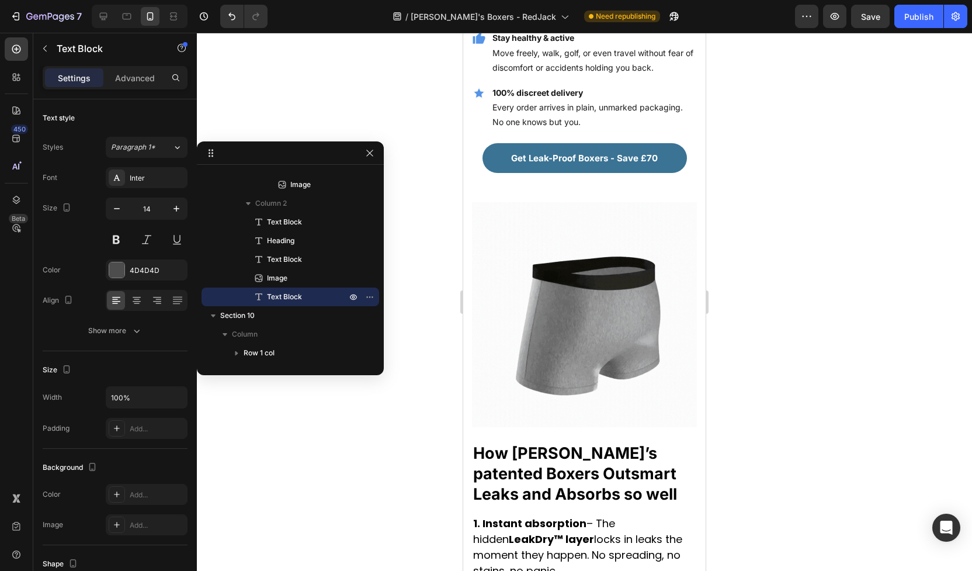
scroll to position [2080, 0]
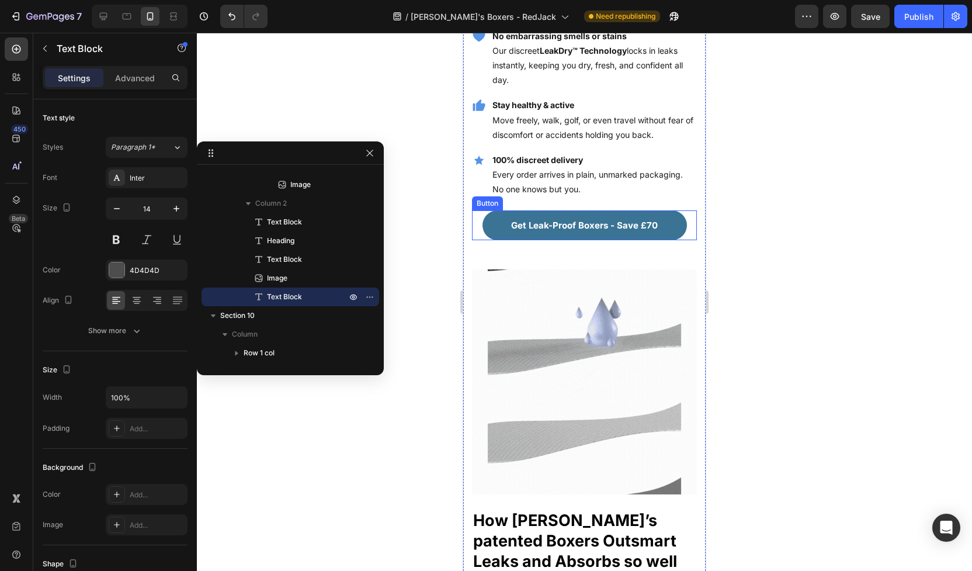
click at [673, 210] on link "Get Leak-Proof Boxers - Save £70" at bounding box center [585, 225] width 205 height 30
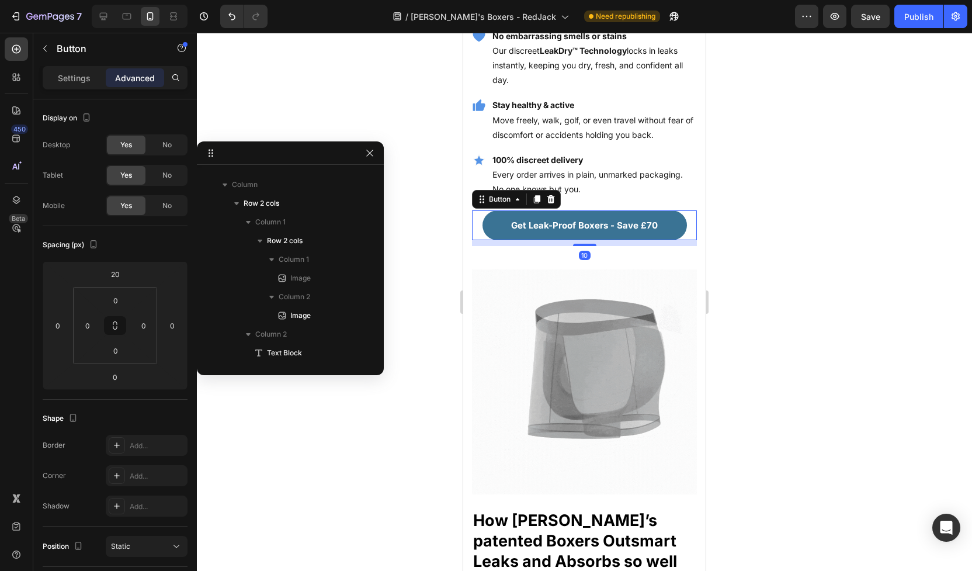
scroll to position [53, 0]
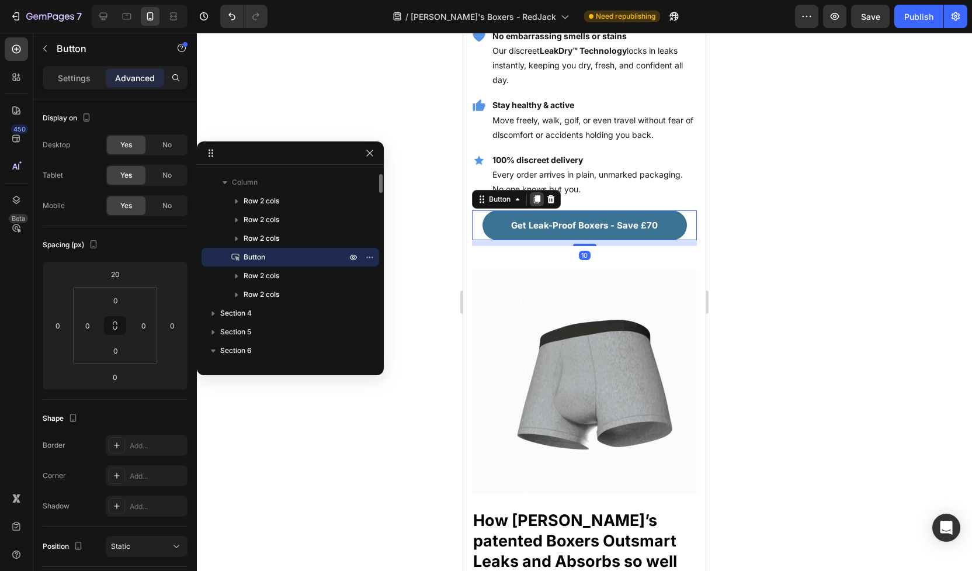
click at [539, 195] on icon at bounding box center [537, 199] width 6 height 8
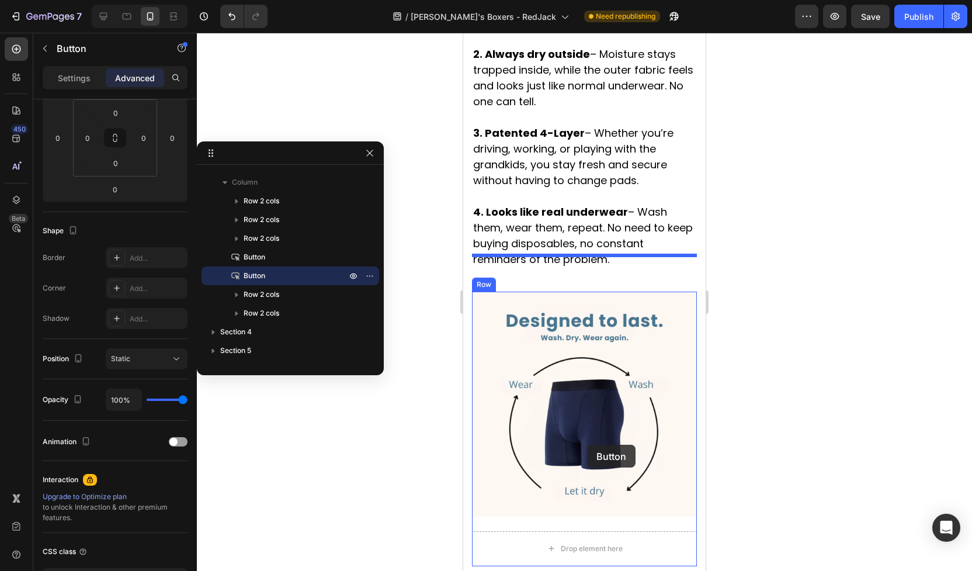
scroll to position [2752, 0]
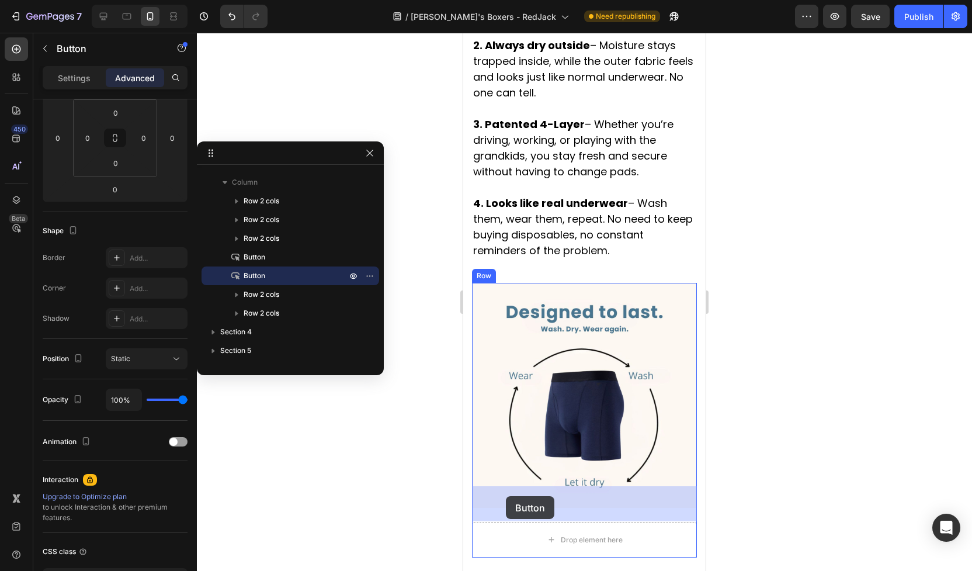
drag, startPoint x: 683, startPoint y: 233, endPoint x: 506, endPoint y: 496, distance: 317.5
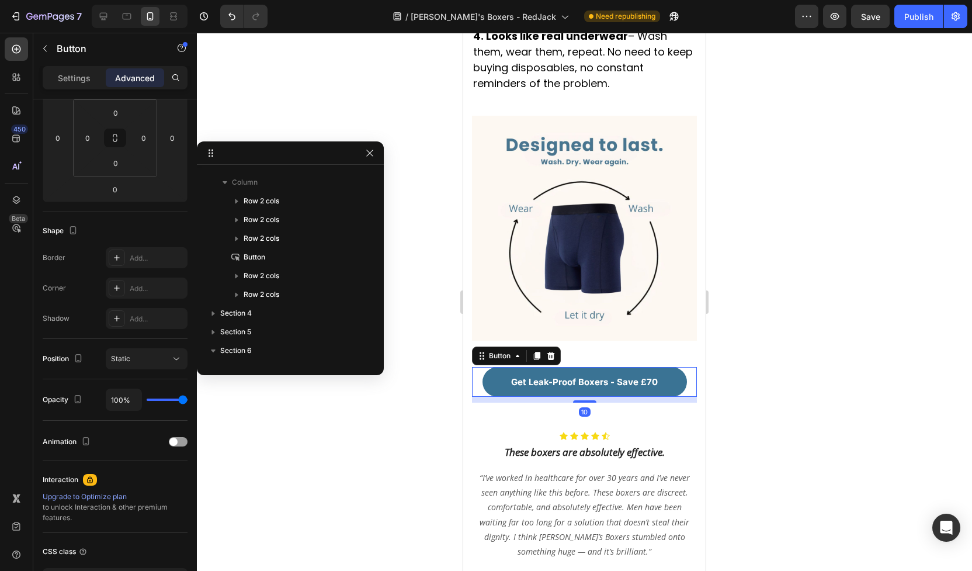
scroll to position [2892, 0]
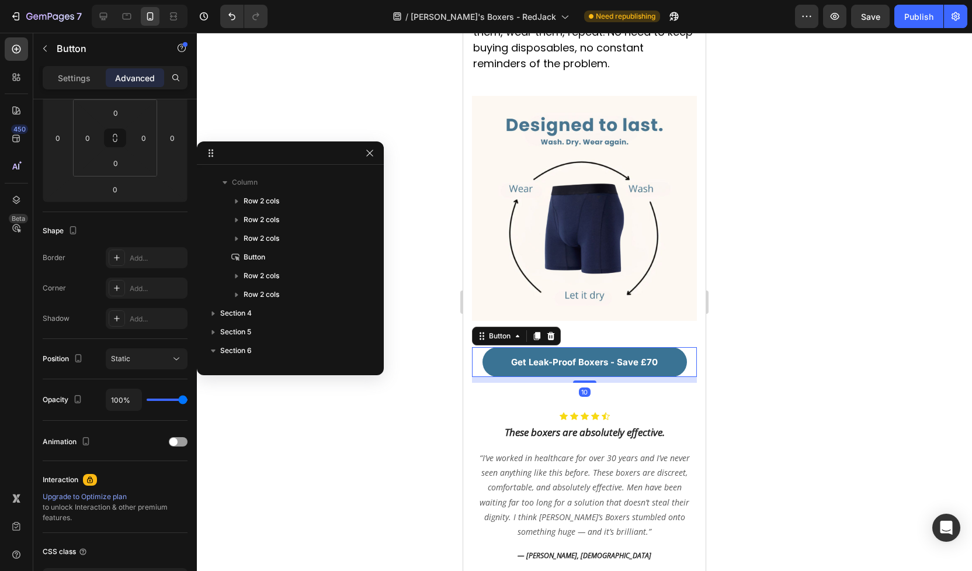
click at [806, 348] on div at bounding box center [584, 302] width 775 height 538
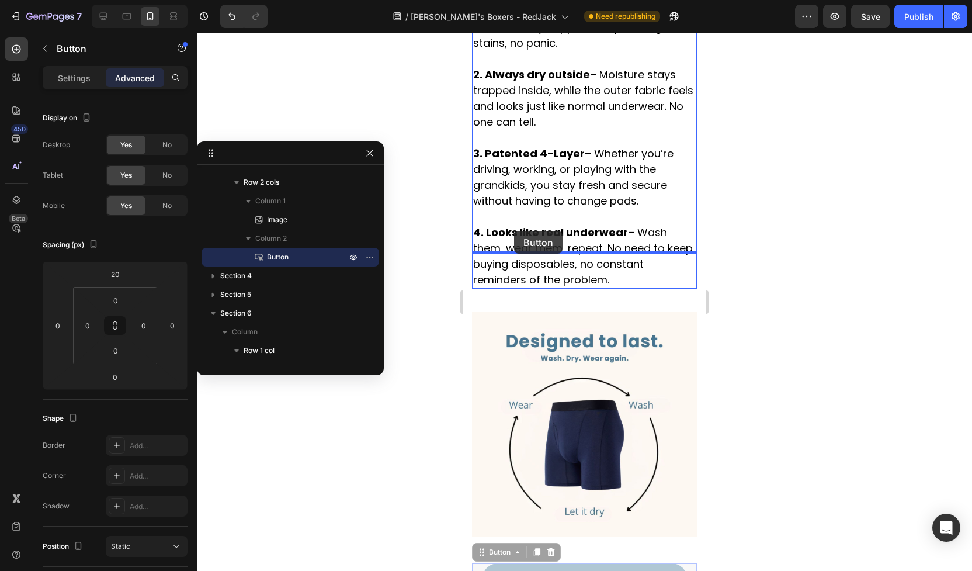
scroll to position [2672, 0]
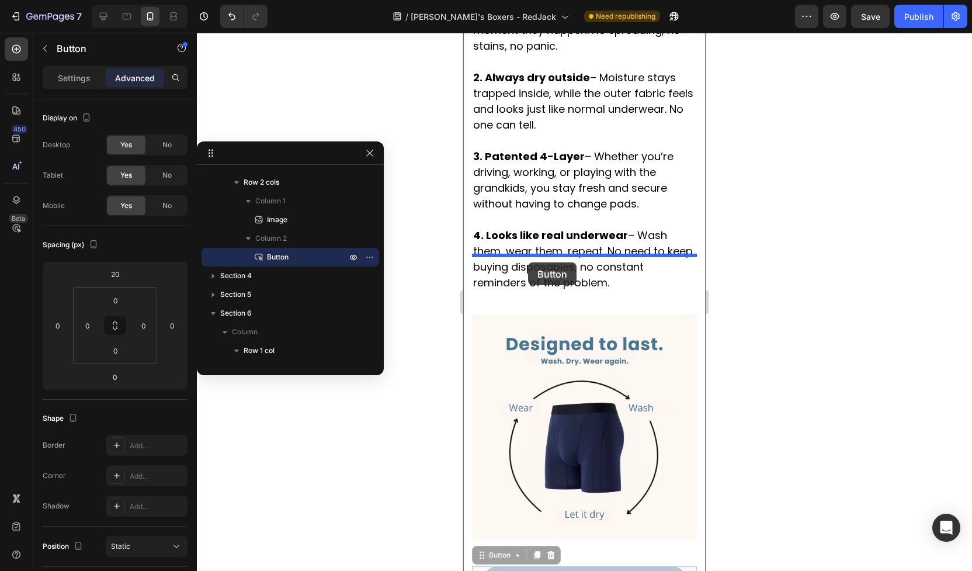
drag, startPoint x: 502, startPoint y: 318, endPoint x: 528, endPoint y: 262, distance: 62.0
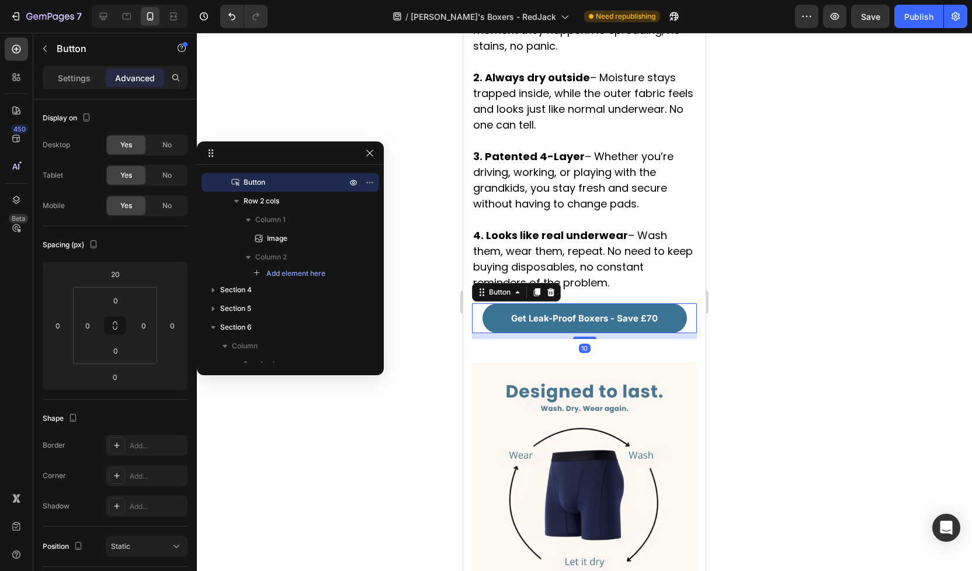
click at [774, 258] on div at bounding box center [584, 302] width 775 height 538
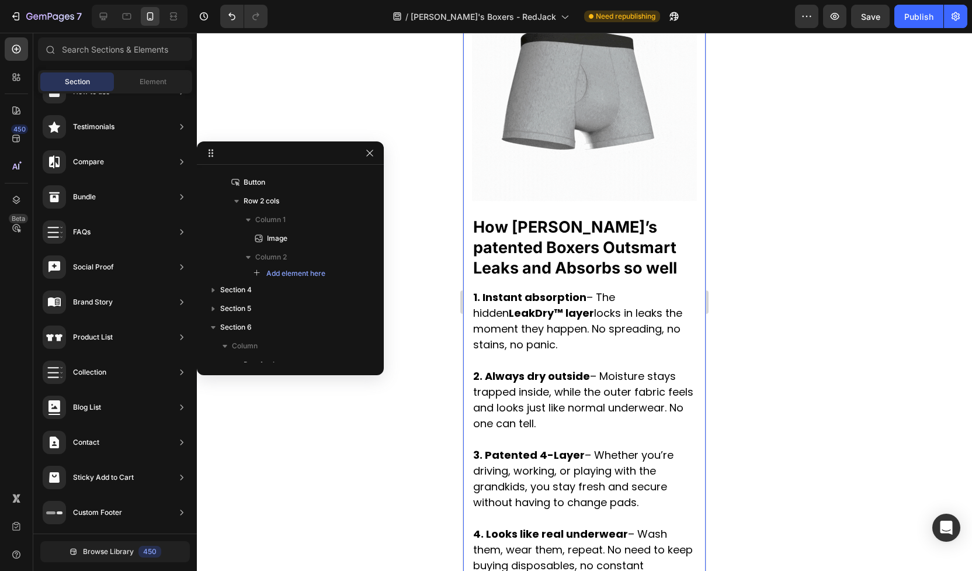
scroll to position [2560, 0]
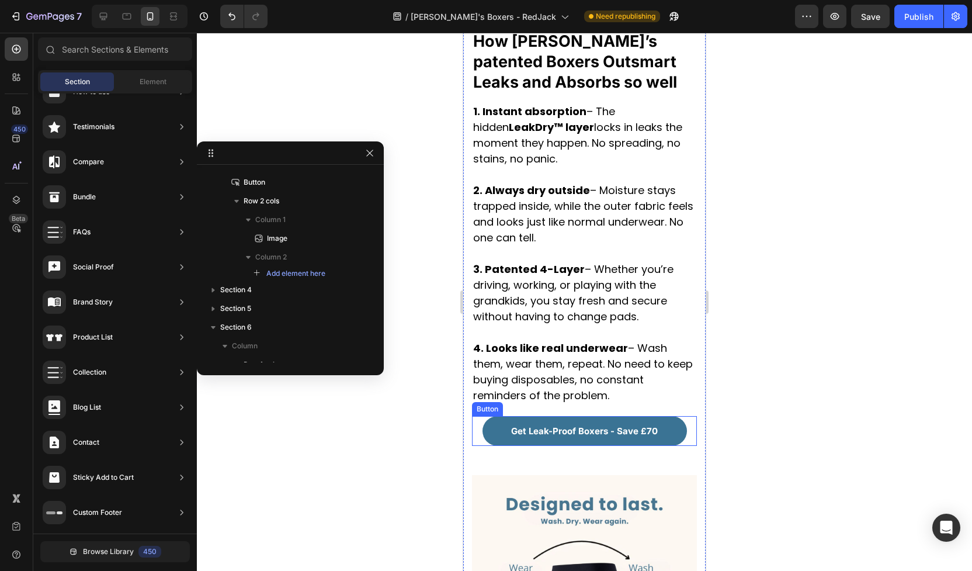
click at [639, 416] on link "Get Leak-Proof Boxers - Save £70" at bounding box center [585, 431] width 205 height 30
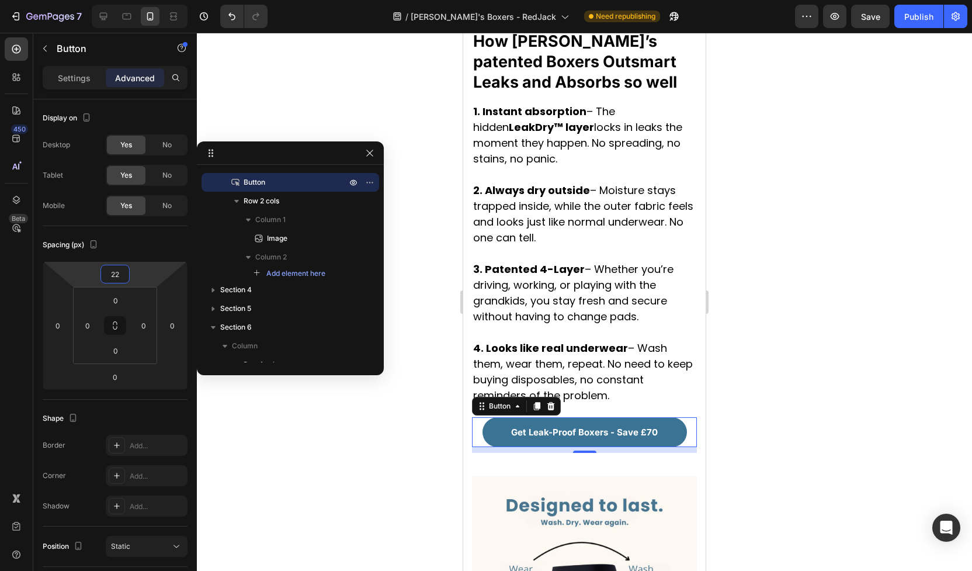
click at [131, 0] on html "7 Version history / Jack's Boxers - RedJack Need republishing Preview Save Publ…" at bounding box center [486, 0] width 972 height 0
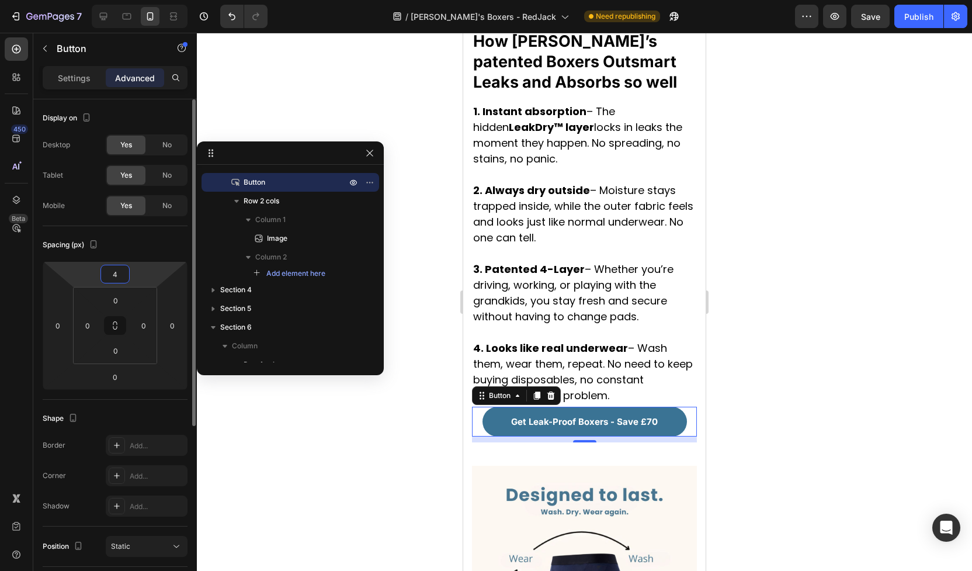
type input "40"
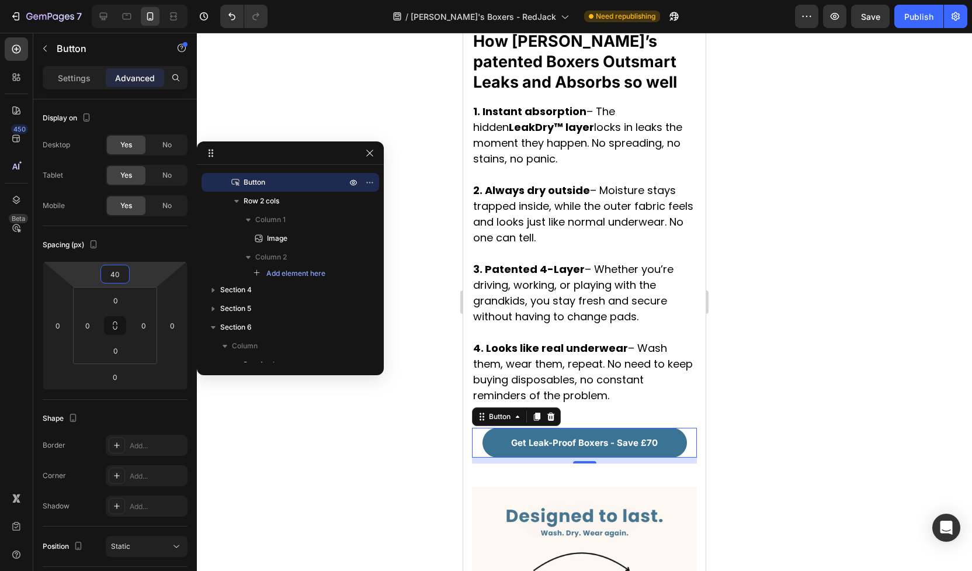
click at [818, 423] on div at bounding box center [584, 302] width 775 height 538
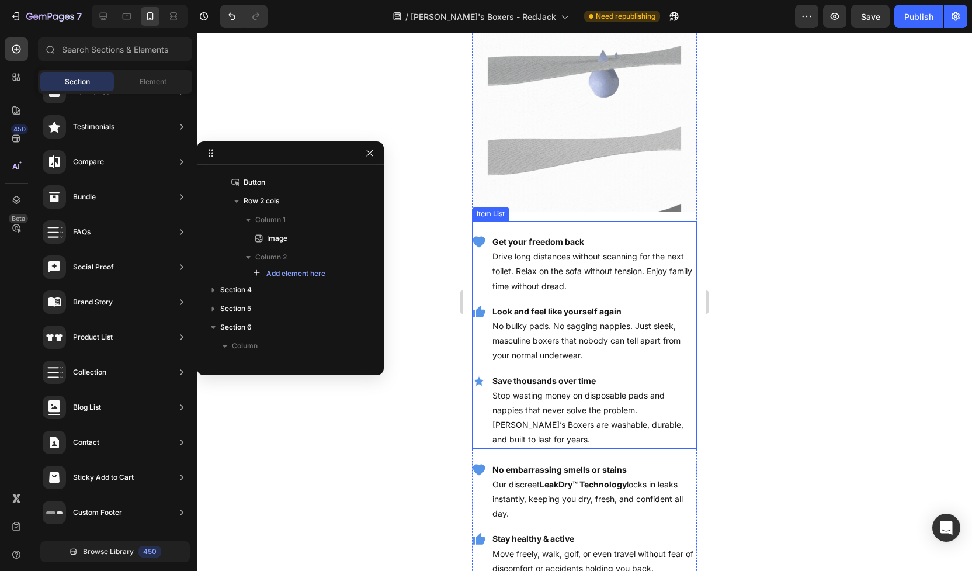
scroll to position [277, 0]
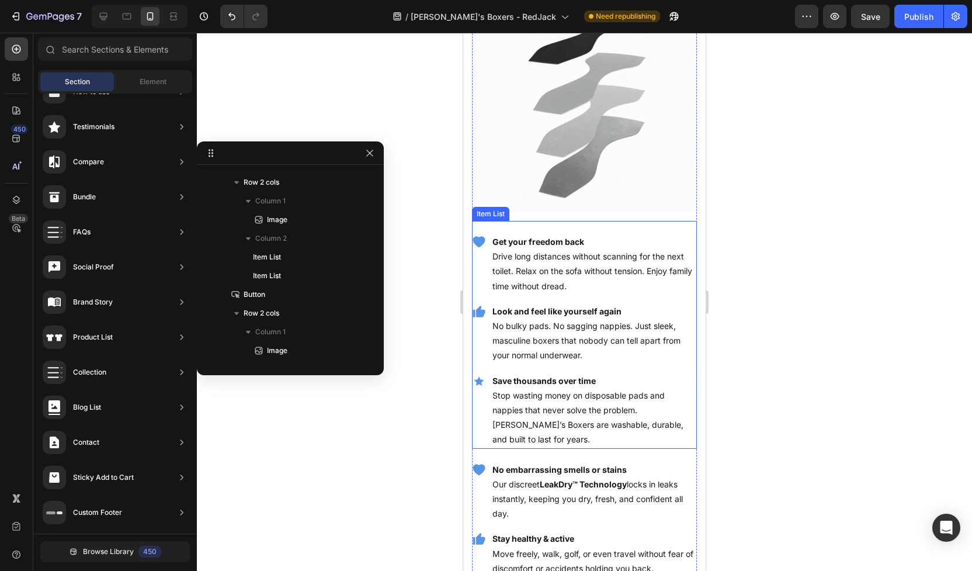
click at [546, 237] on strong "Get your freedom back" at bounding box center [539, 242] width 92 height 10
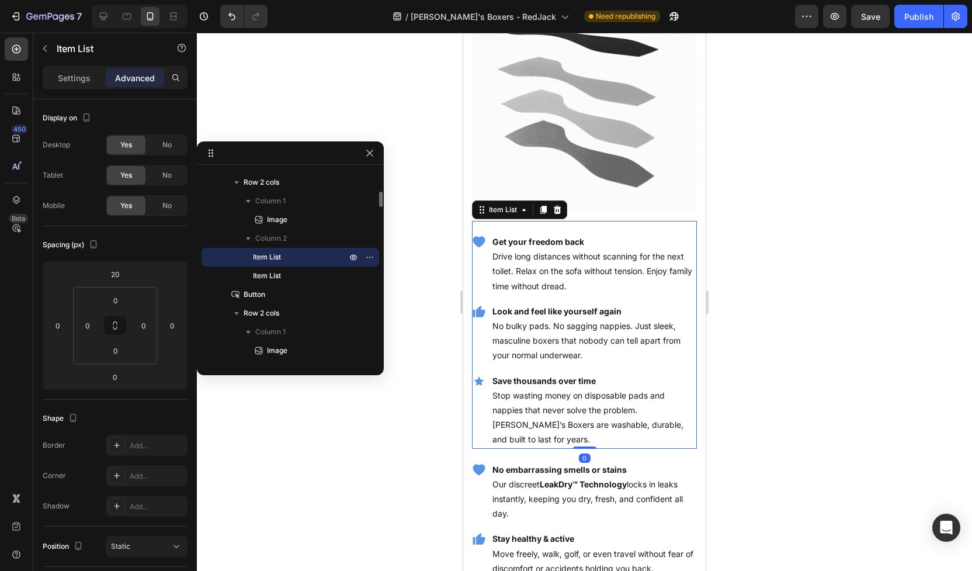
click at [546, 237] on strong "Get your freedom back" at bounding box center [539, 242] width 92 height 10
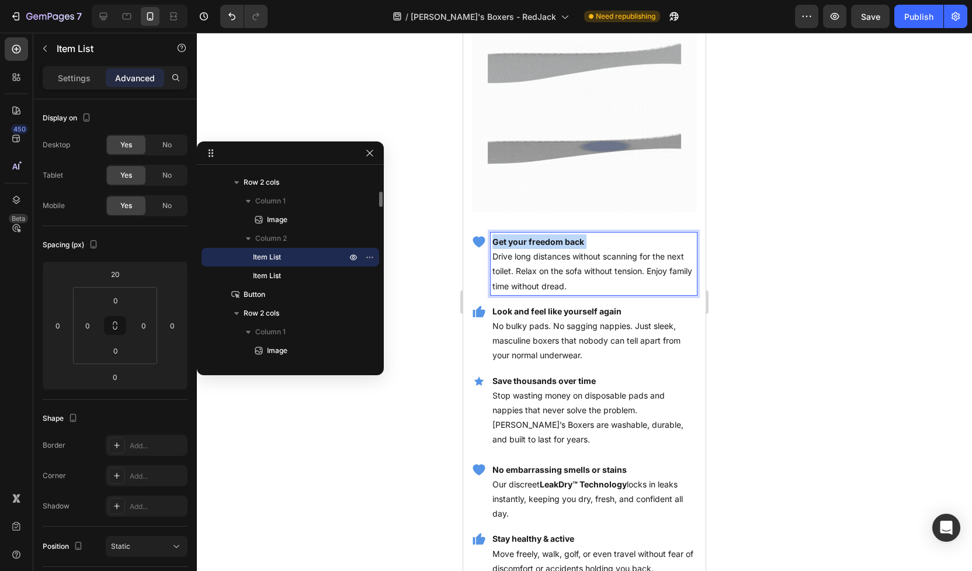
click at [546, 237] on strong "Get your freedom back" at bounding box center [539, 242] width 92 height 10
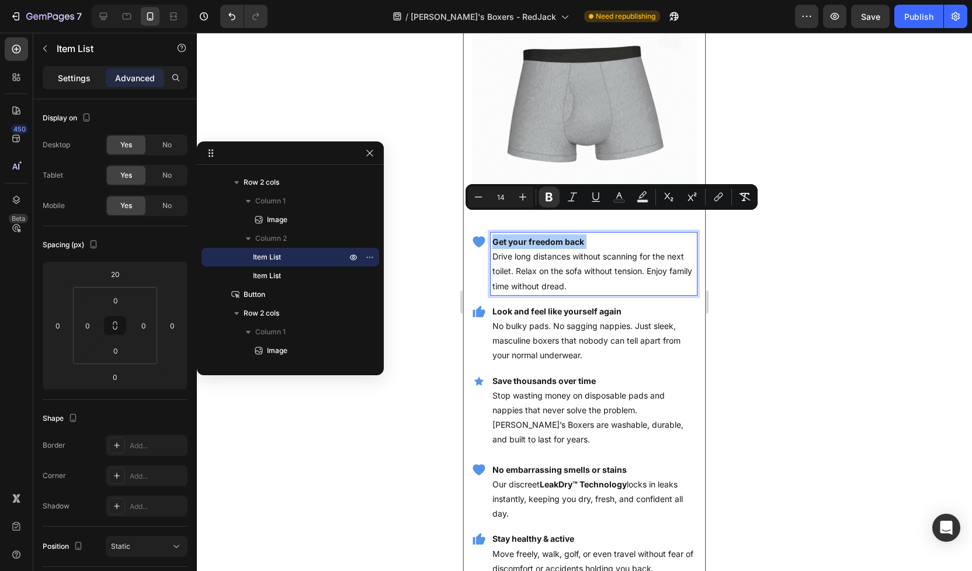
click at [71, 77] on p "Settings" at bounding box center [74, 78] width 33 height 12
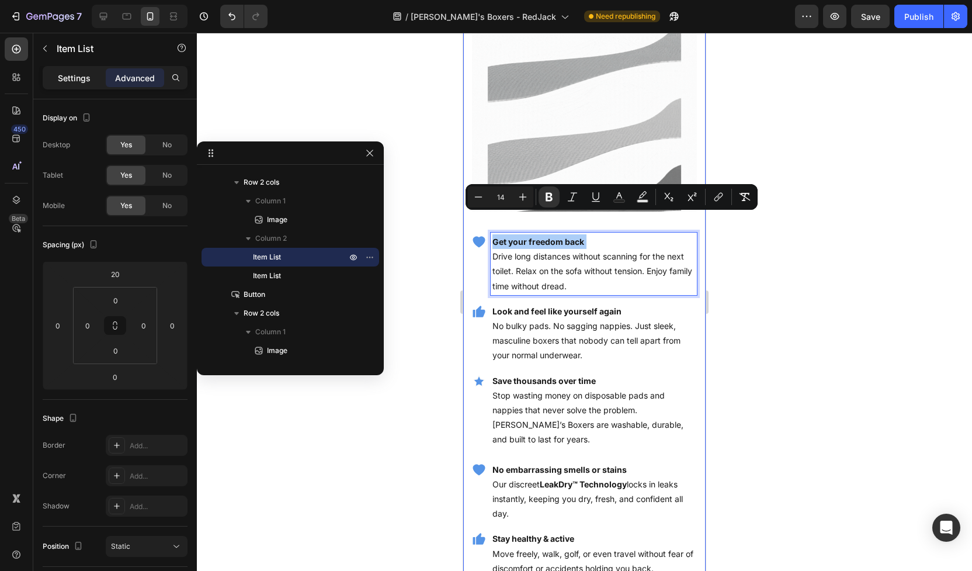
type input "8"
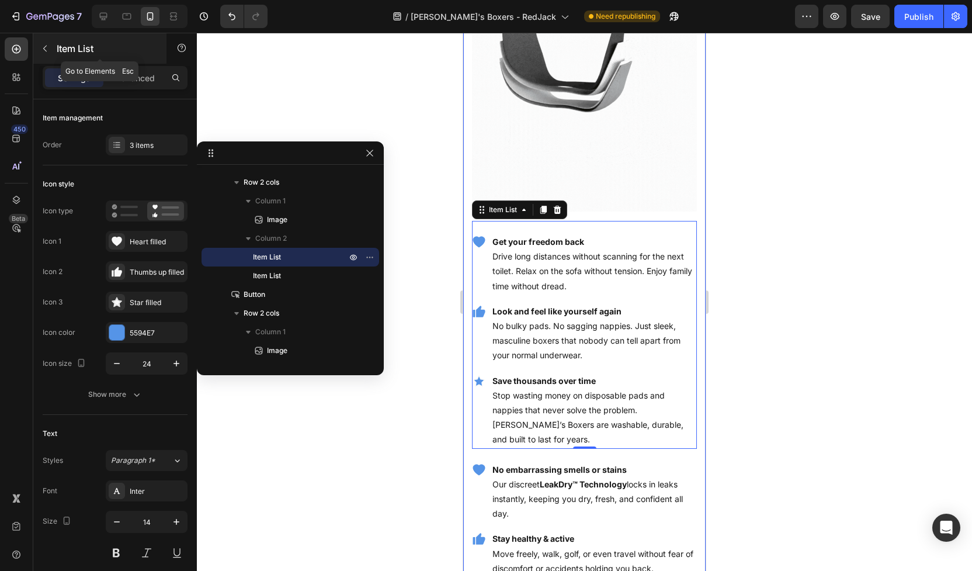
click at [47, 55] on button "button" at bounding box center [45, 48] width 19 height 19
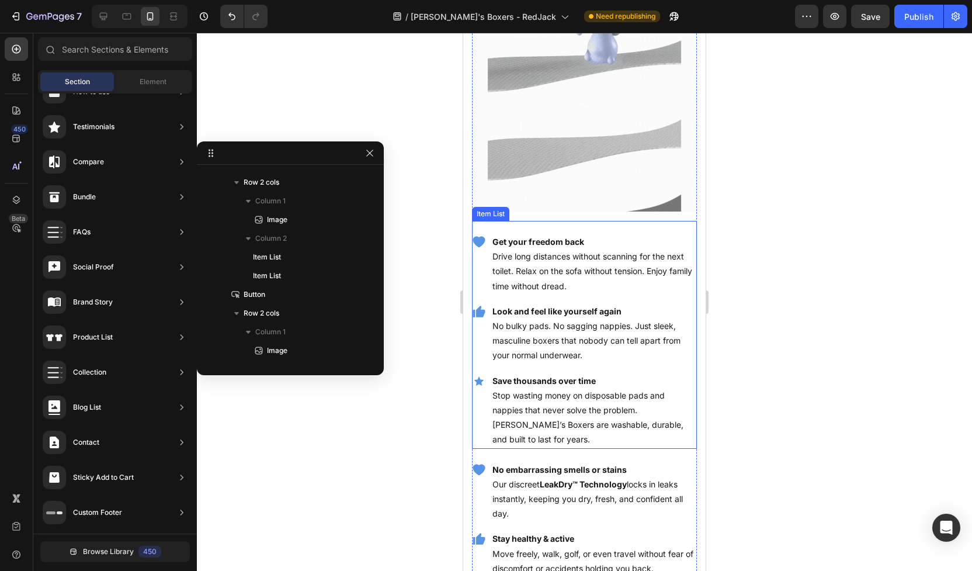
click at [510, 237] on strong "Get your freedom back" at bounding box center [539, 242] width 92 height 10
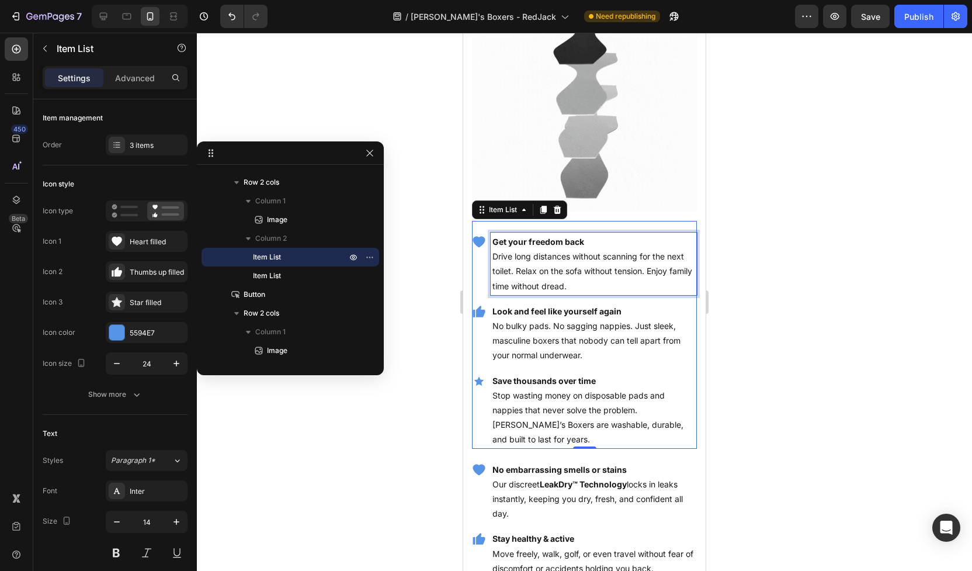
click at [513, 237] on strong "Get your freedom back" at bounding box center [539, 242] width 92 height 10
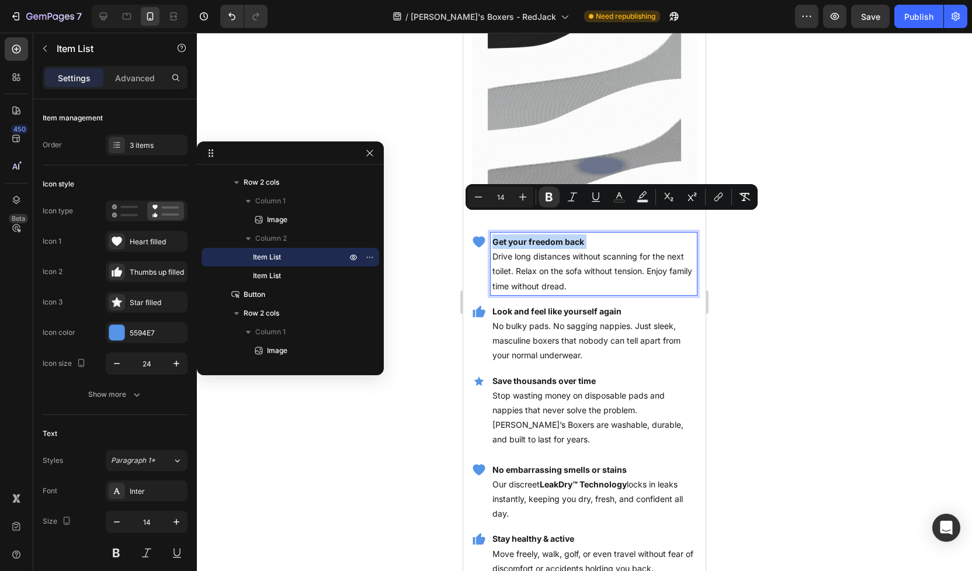
click at [513, 237] on strong "Get your freedom back" at bounding box center [539, 242] width 92 height 10
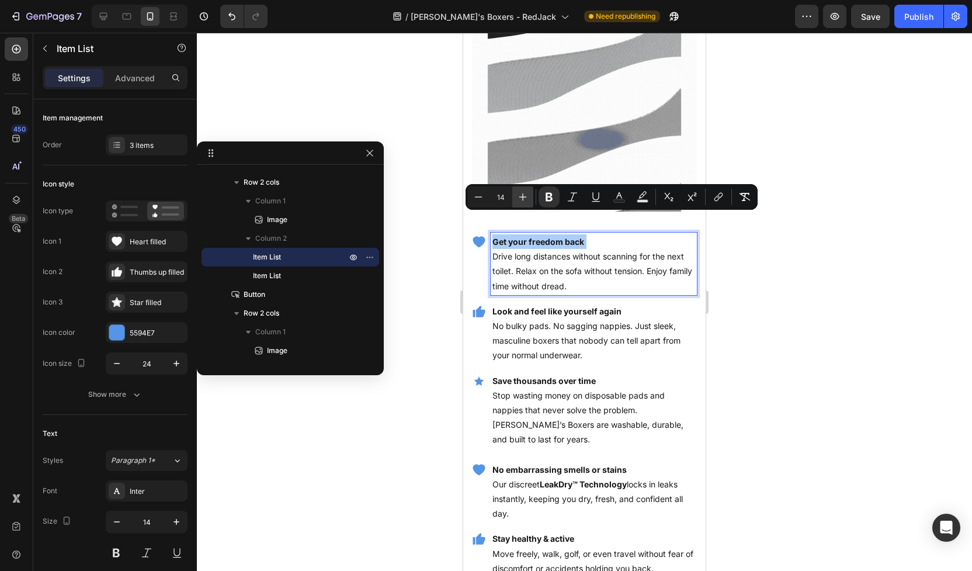
click at [522, 192] on icon "Editor contextual toolbar" at bounding box center [523, 197] width 12 height 12
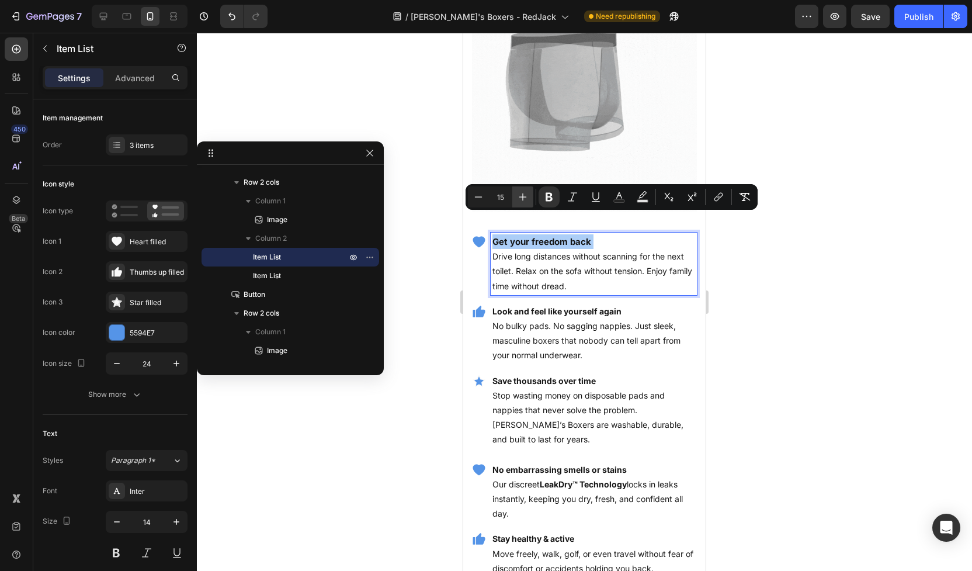
click at [522, 192] on icon "Editor contextual toolbar" at bounding box center [523, 197] width 12 height 12
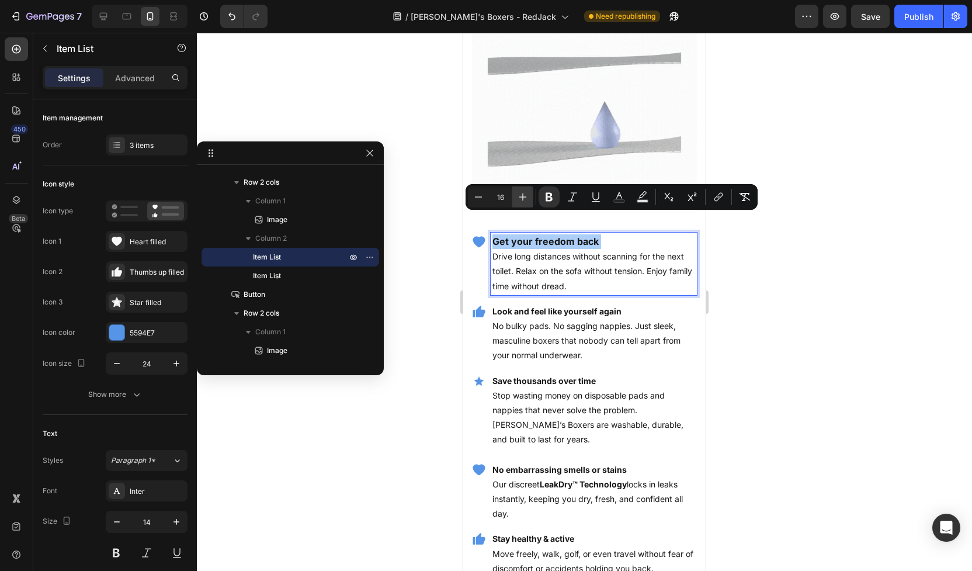
click at [522, 192] on icon "Editor contextual toolbar" at bounding box center [523, 197] width 12 height 12
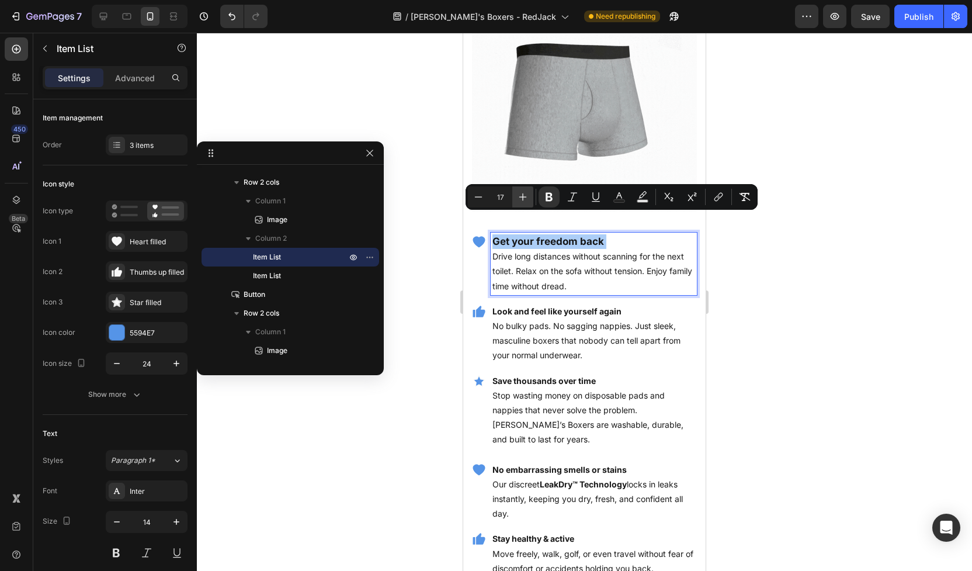
click at [522, 192] on icon "Editor contextual toolbar" at bounding box center [523, 197] width 12 height 12
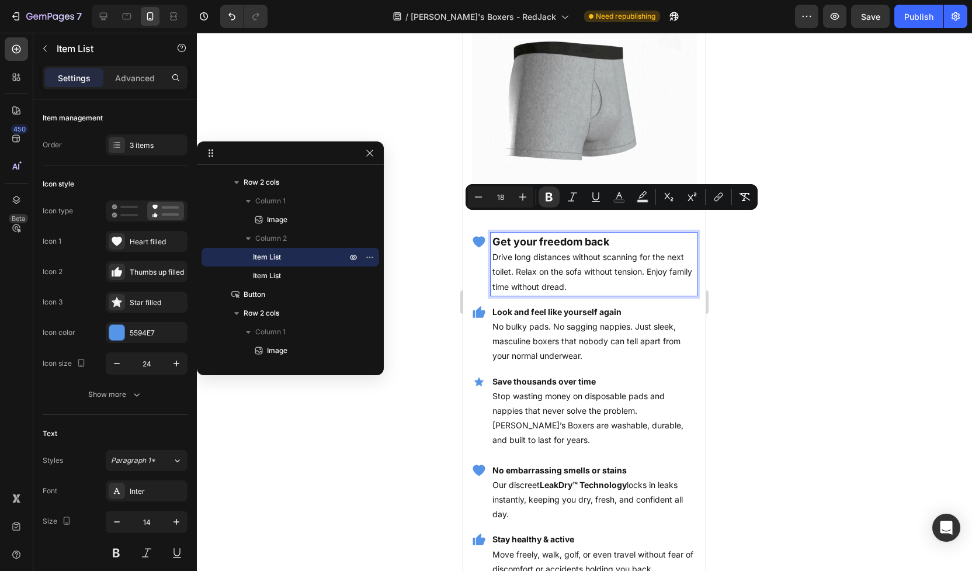
type input "14"
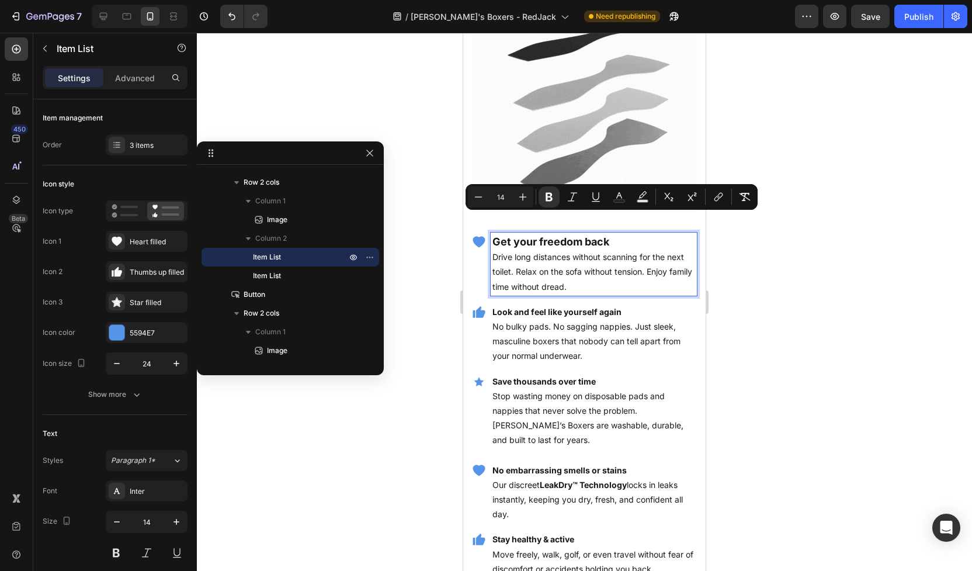
click at [534, 251] on p "Get your freedom back Drive long distances without scanning for the next toilet…" at bounding box center [594, 264] width 203 height 60
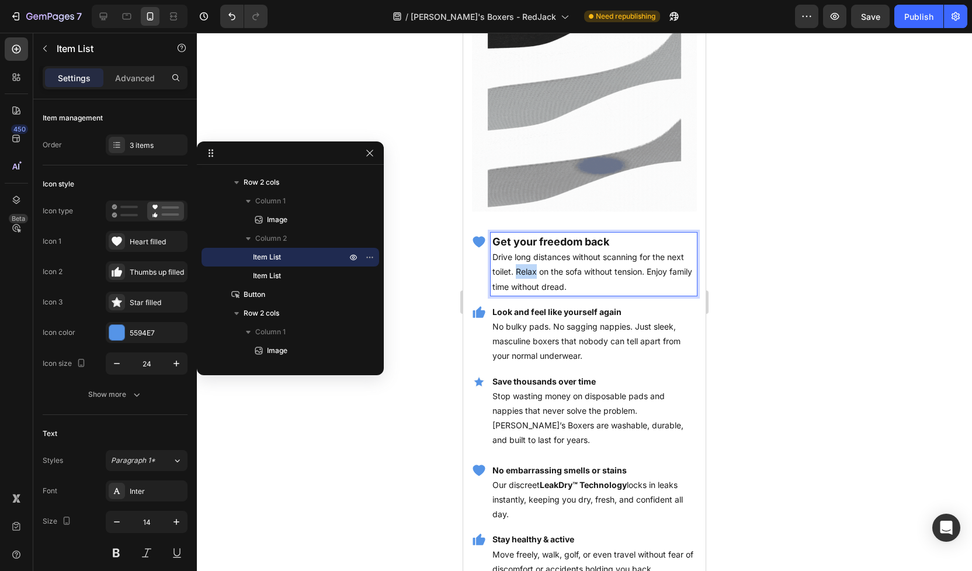
click at [534, 251] on p "Get your freedom back Drive long distances without scanning for the next toilet…" at bounding box center [594, 264] width 203 height 60
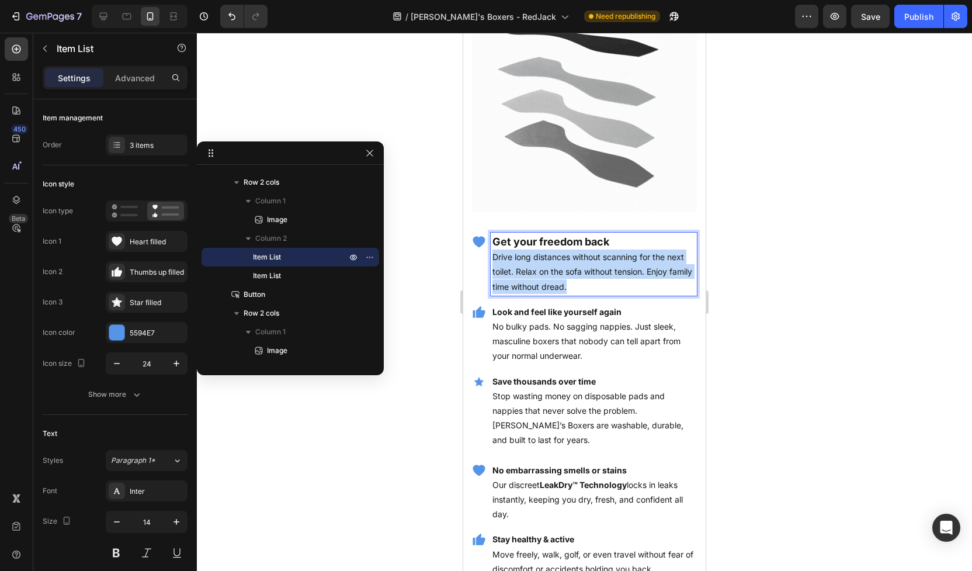
click at [534, 251] on p "Get your freedom back Drive long distances without scanning for the next toilet…" at bounding box center [594, 264] width 203 height 60
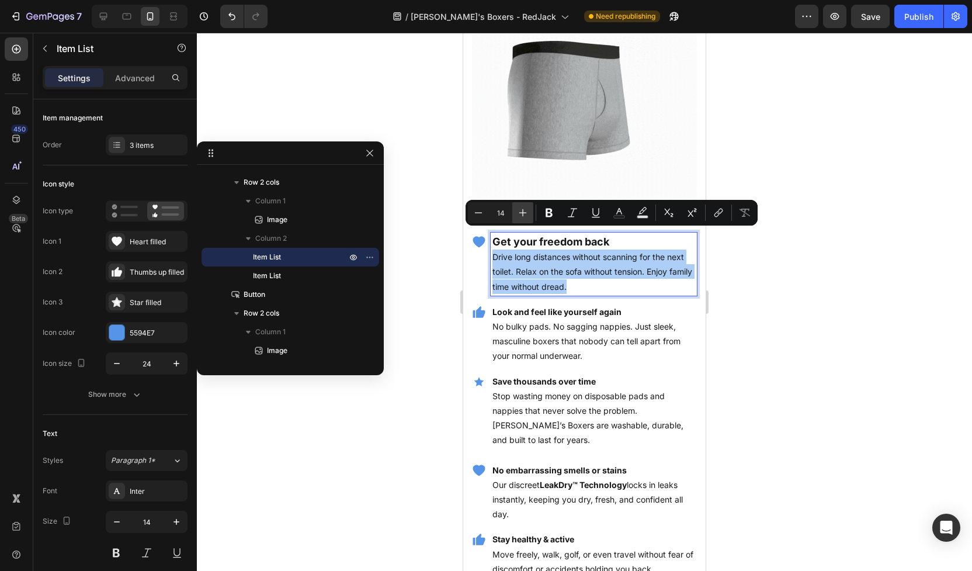
click at [525, 214] on icon "Editor contextual toolbar" at bounding box center [523, 213] width 12 height 12
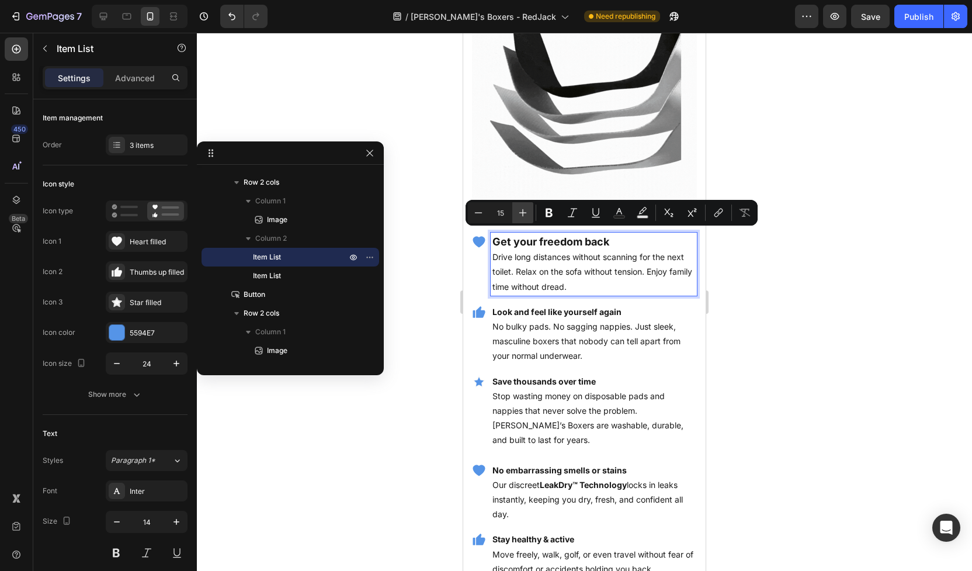
click at [525, 214] on icon "Editor contextual toolbar" at bounding box center [523, 213] width 12 height 12
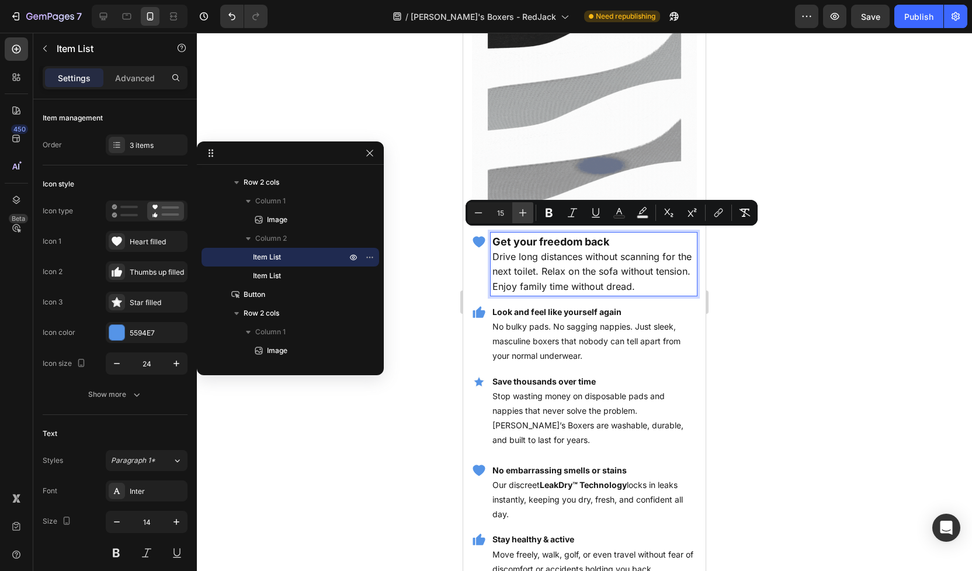
type input "16"
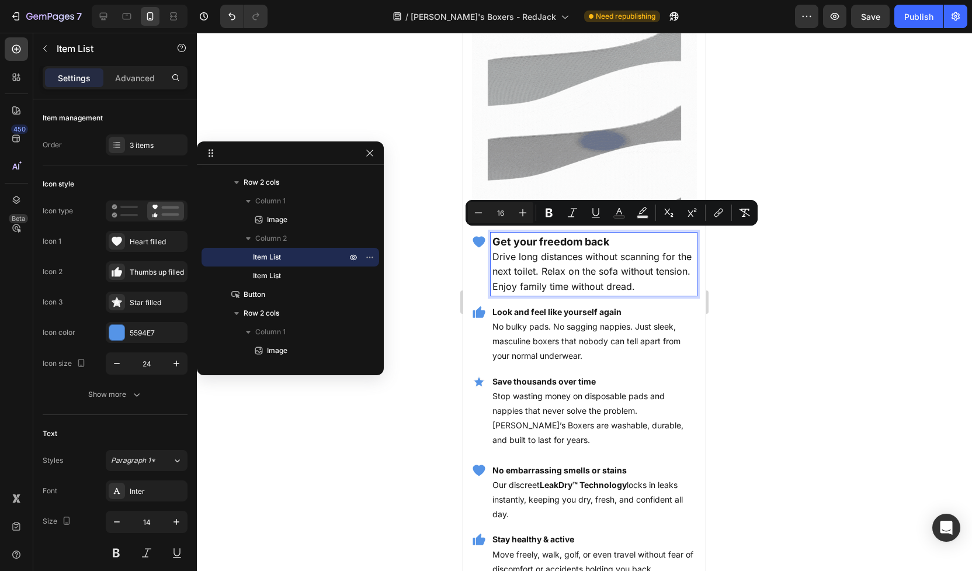
click at [550, 319] on p "No bulky pads. No sagging nappies. Just sleek, masculine boxers that nobody can…" at bounding box center [594, 341] width 203 height 44
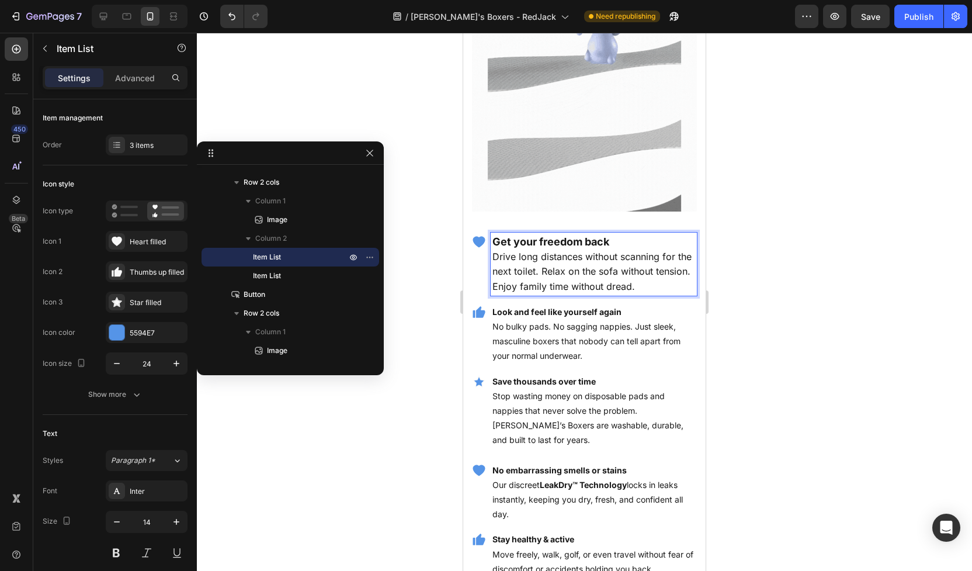
click at [545, 236] on strong "Get your freedom back" at bounding box center [551, 242] width 117 height 12
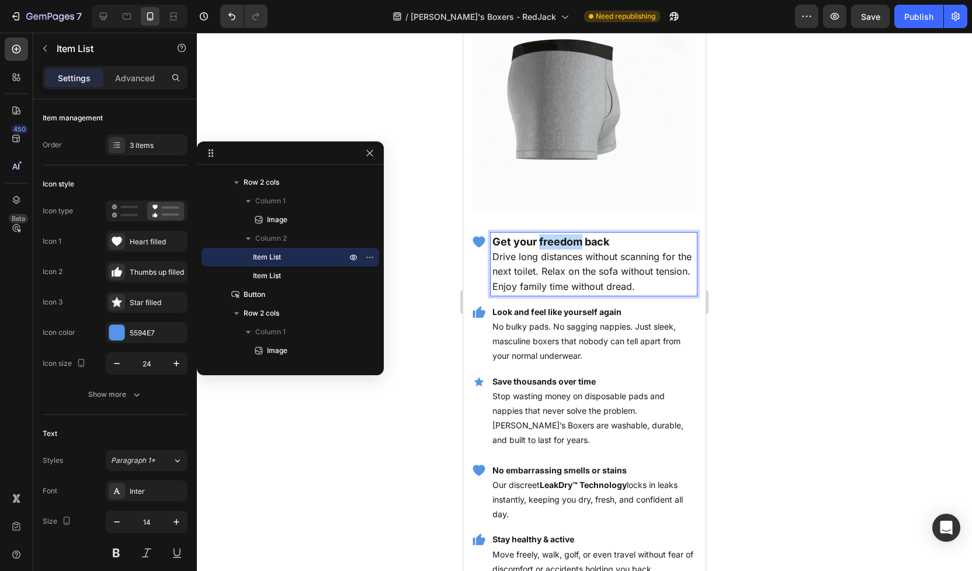
click at [545, 236] on strong "Get your freedom back" at bounding box center [551, 242] width 117 height 12
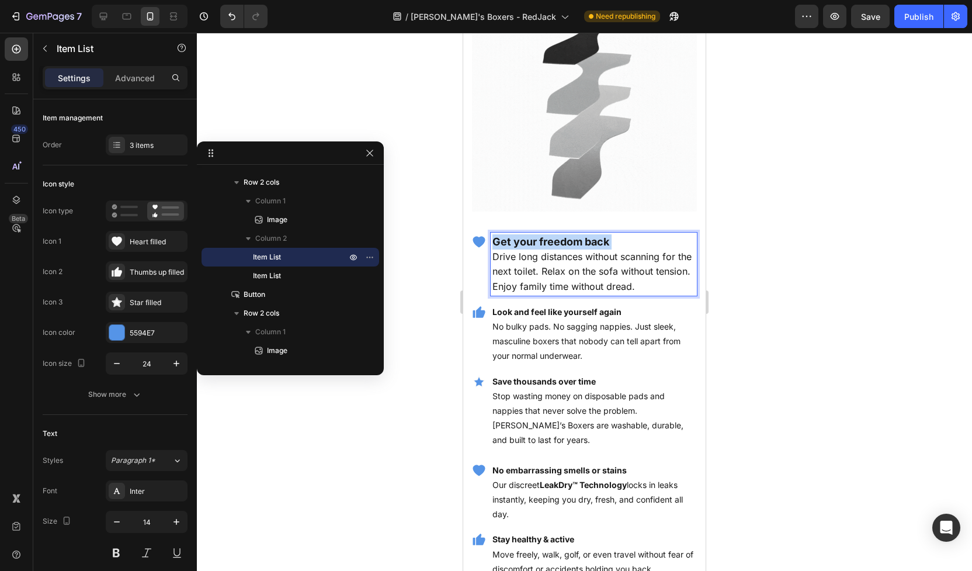
click at [545, 236] on strong "Get your freedom back" at bounding box center [551, 242] width 117 height 12
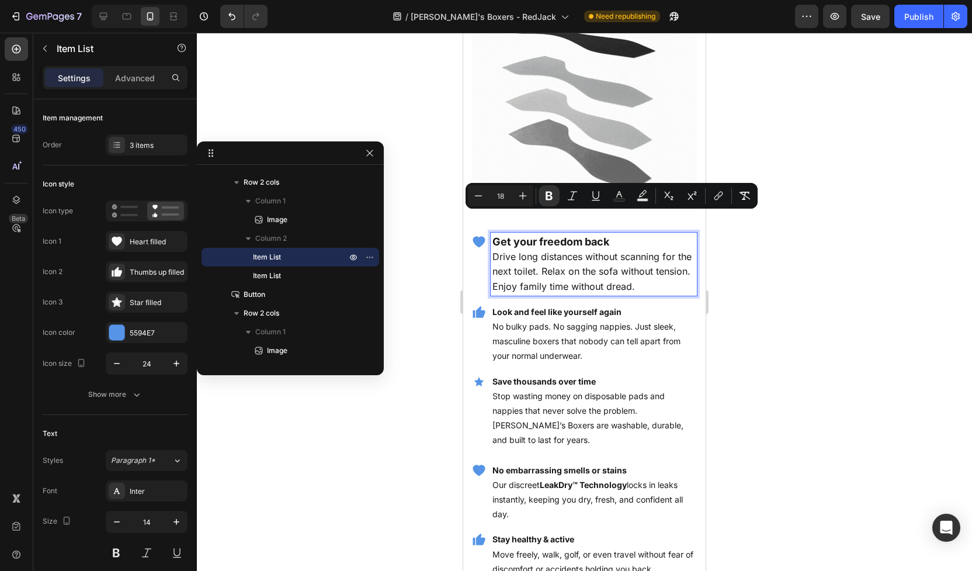
click at [544, 307] on strong "Look and feel like yourself again" at bounding box center [557, 312] width 129 height 10
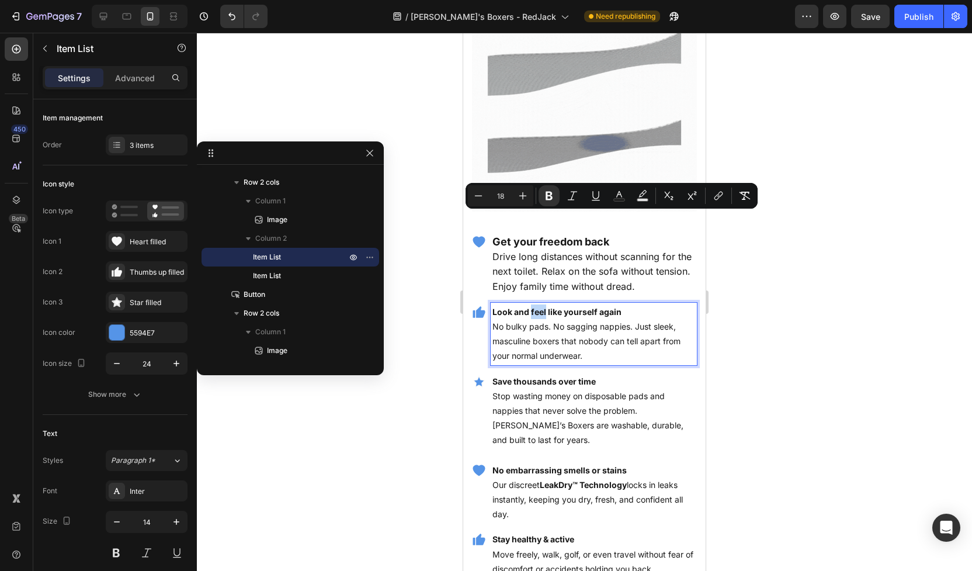
click at [544, 307] on strong "Look and feel like yourself again" at bounding box center [557, 312] width 129 height 10
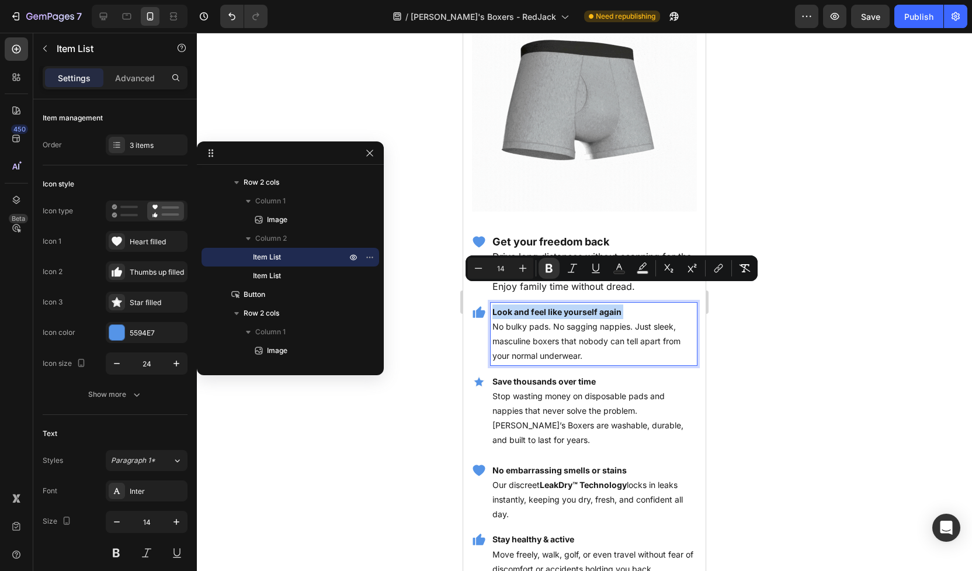
click at [544, 307] on strong "Look and feel like yourself again" at bounding box center [557, 312] width 129 height 10
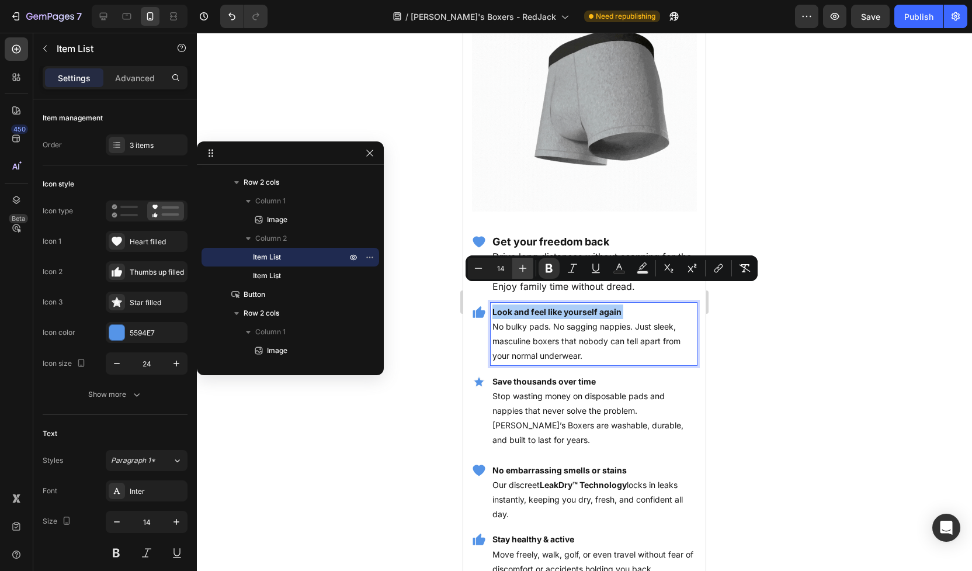
click at [518, 269] on icon "Editor contextual toolbar" at bounding box center [523, 268] width 12 height 12
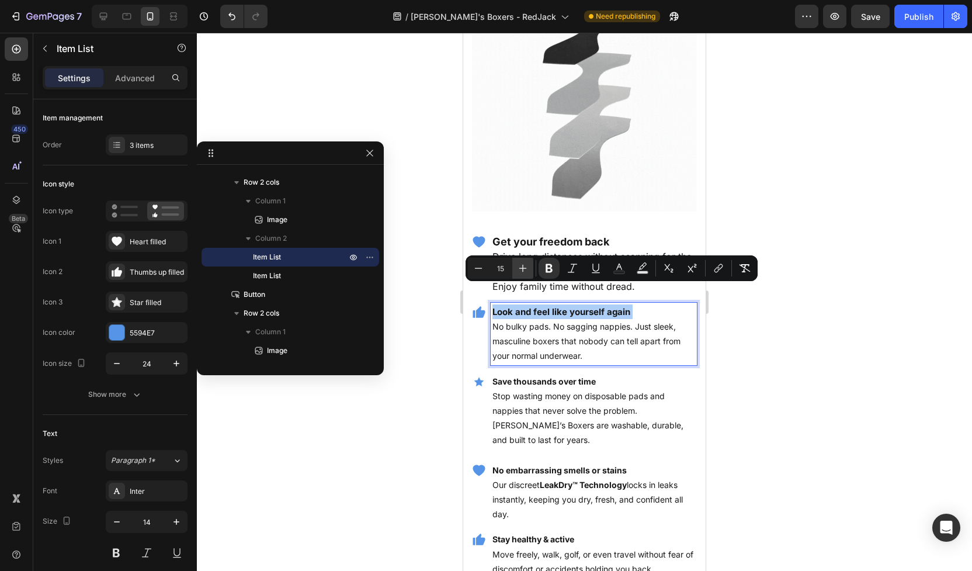
click at [518, 269] on icon "Editor contextual toolbar" at bounding box center [523, 268] width 12 height 12
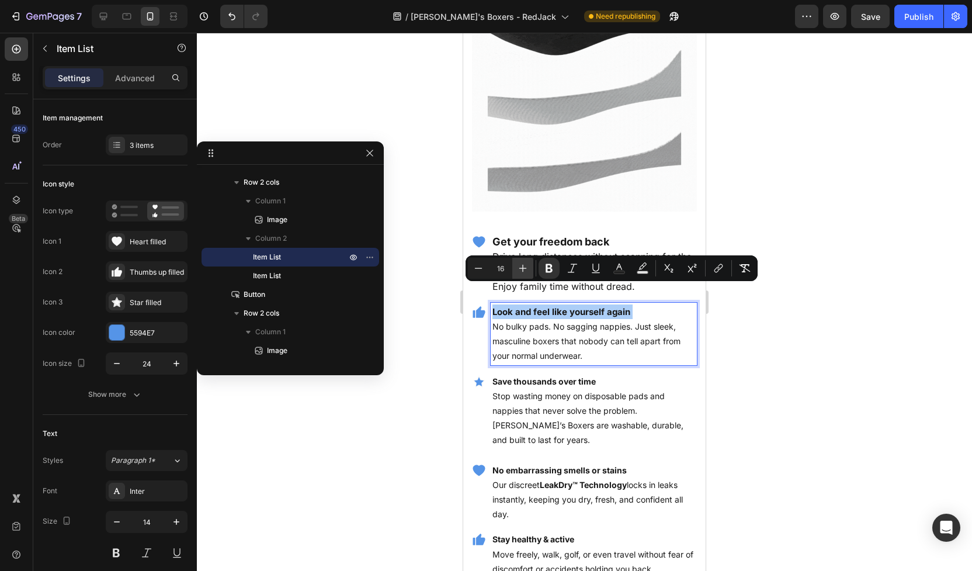
click at [518, 269] on icon "Editor contextual toolbar" at bounding box center [523, 268] width 12 height 12
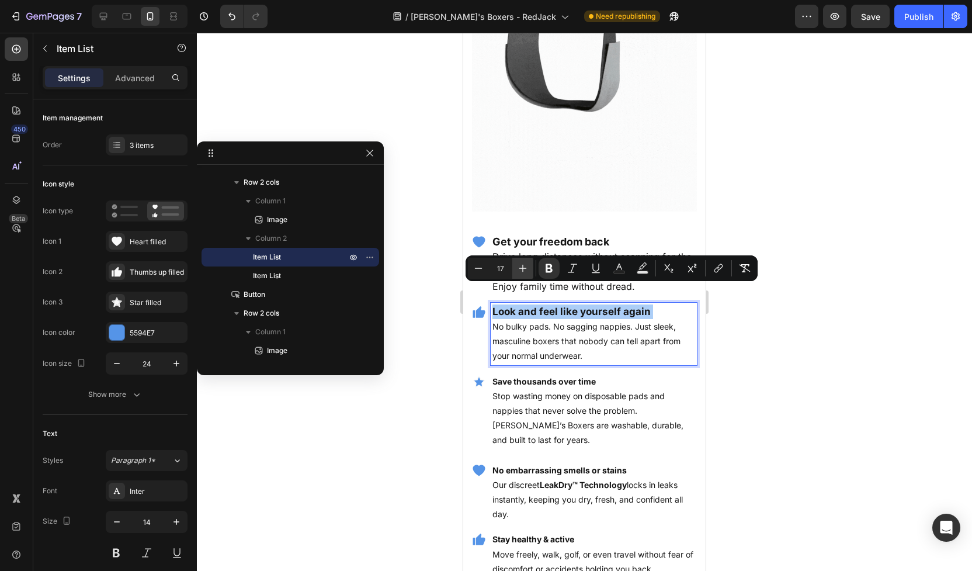
click at [518, 269] on icon "Editor contextual toolbar" at bounding box center [523, 268] width 12 height 12
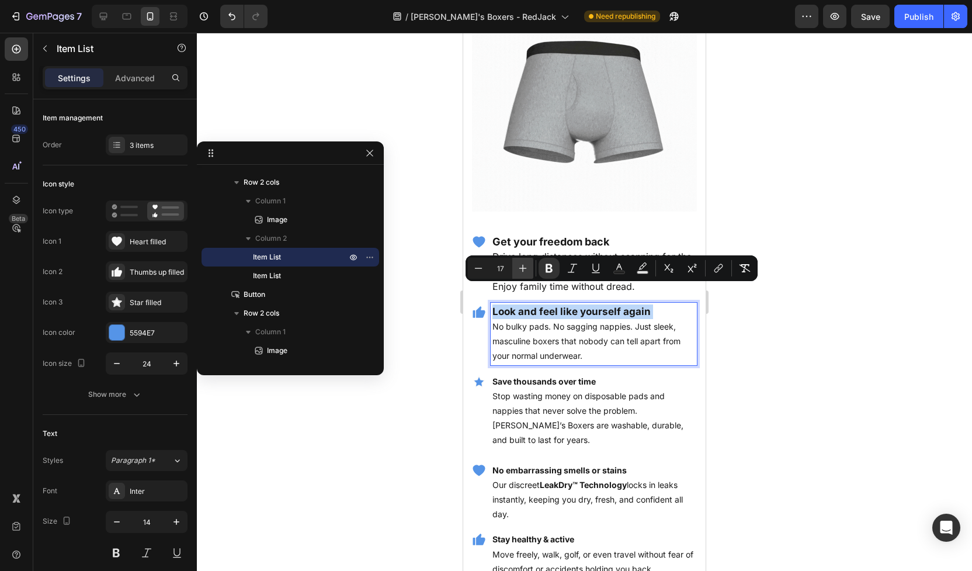
type input "18"
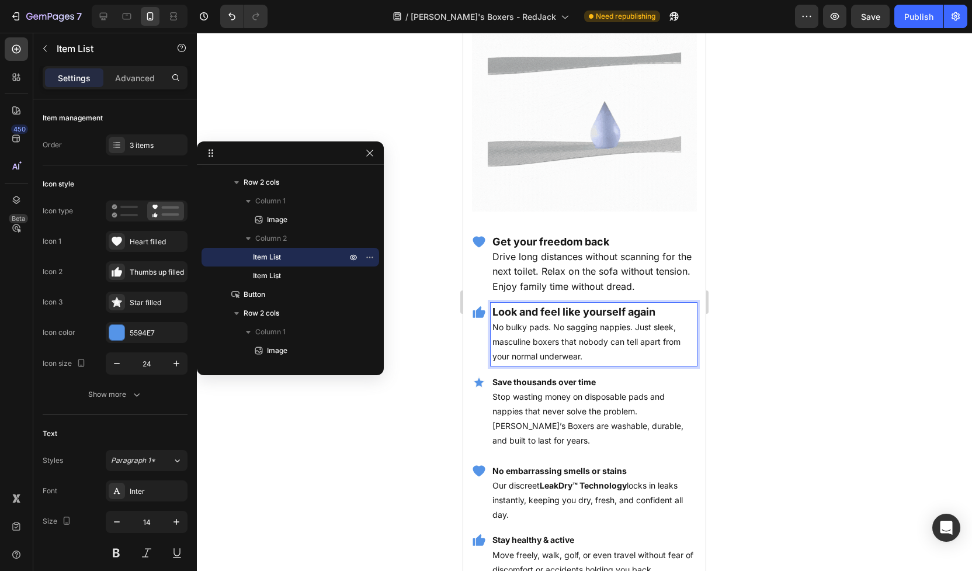
click at [522, 337] on p "No bulky pads. No sagging nappies. Just sleek, masculine boxers that nobody can…" at bounding box center [594, 342] width 203 height 44
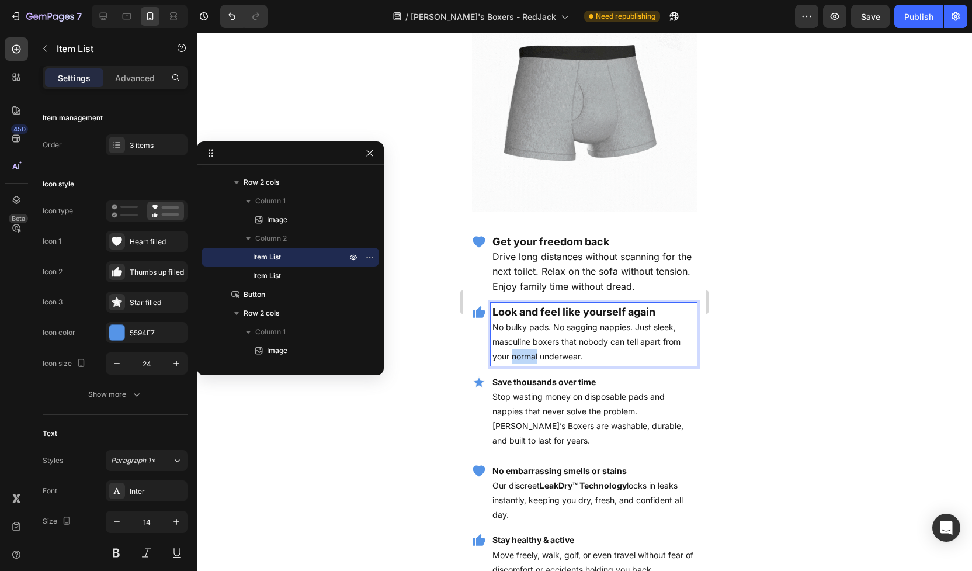
click at [522, 337] on p "No bulky pads. No sagging nappies. Just sleek, masculine boxers that nobody can…" at bounding box center [594, 342] width 203 height 44
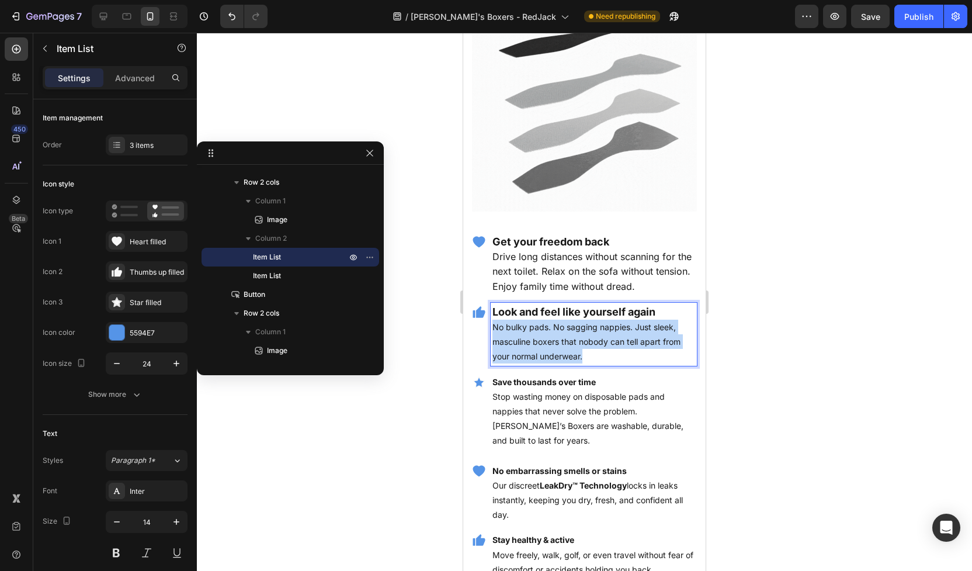
click at [522, 337] on p "No bulky pads. No sagging nappies. Just sleek, masculine boxers that nobody can…" at bounding box center [594, 342] width 203 height 44
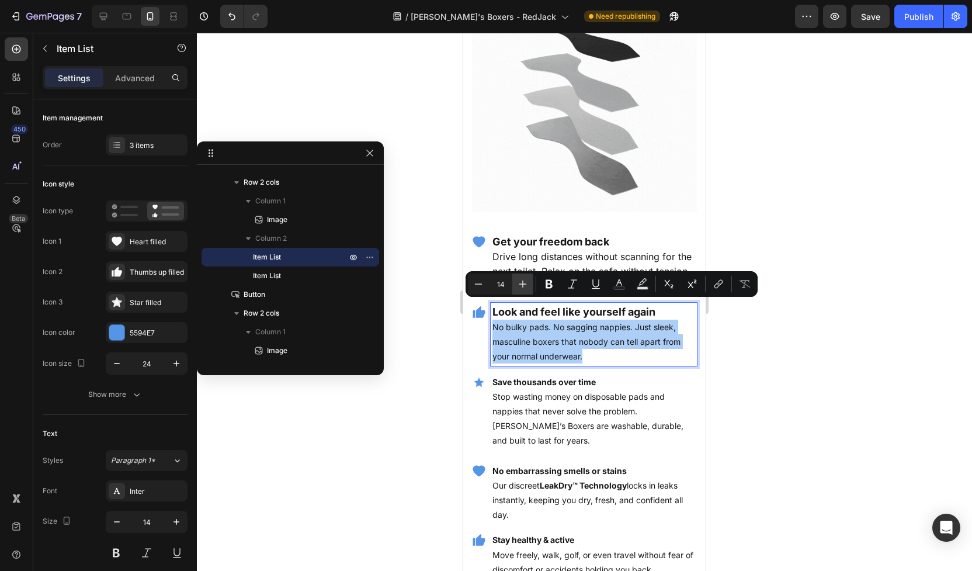
click at [517, 280] on icon "Editor contextual toolbar" at bounding box center [523, 284] width 12 height 12
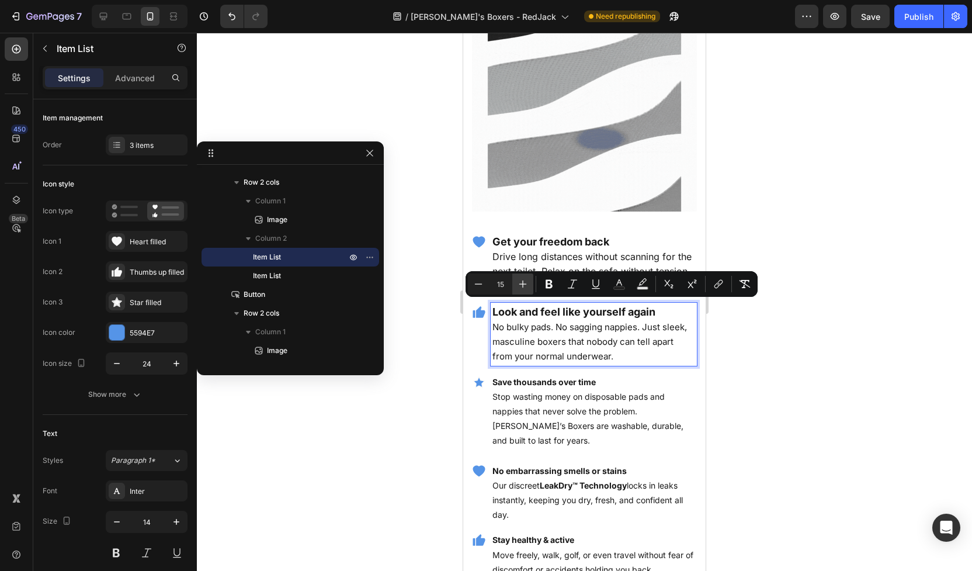
click at [517, 280] on icon "Editor contextual toolbar" at bounding box center [523, 284] width 12 height 12
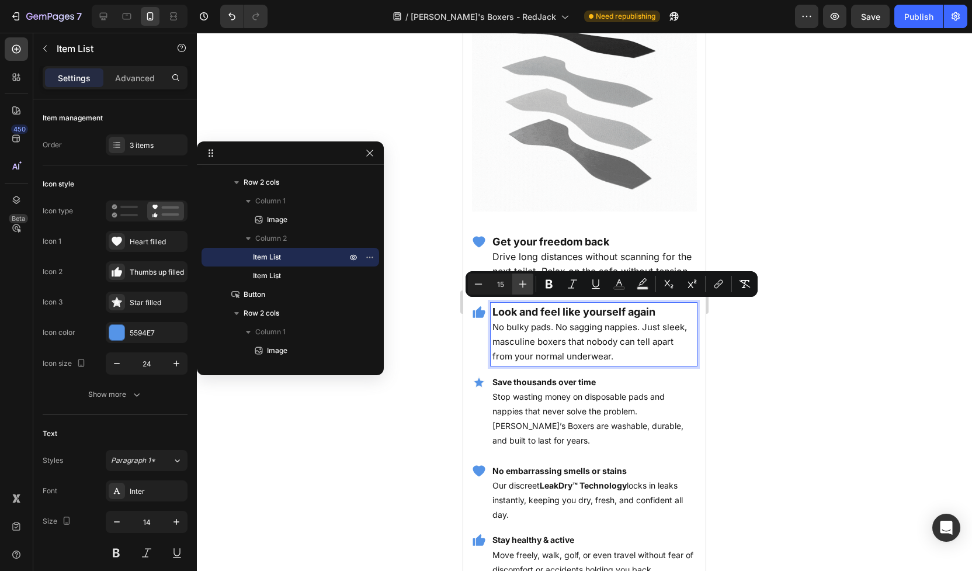
type input "16"
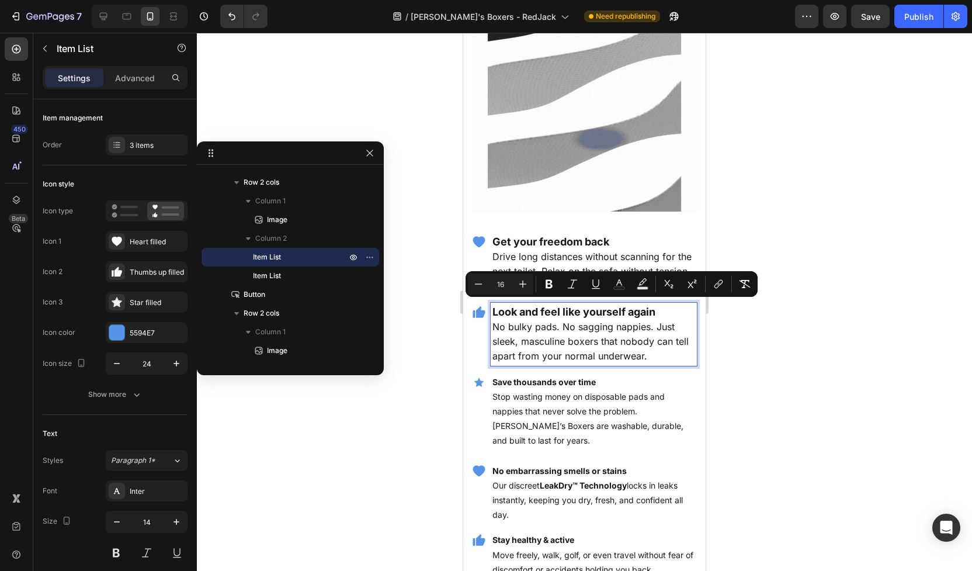
click at [532, 377] on strong "Save thousands over time" at bounding box center [544, 382] width 103 height 10
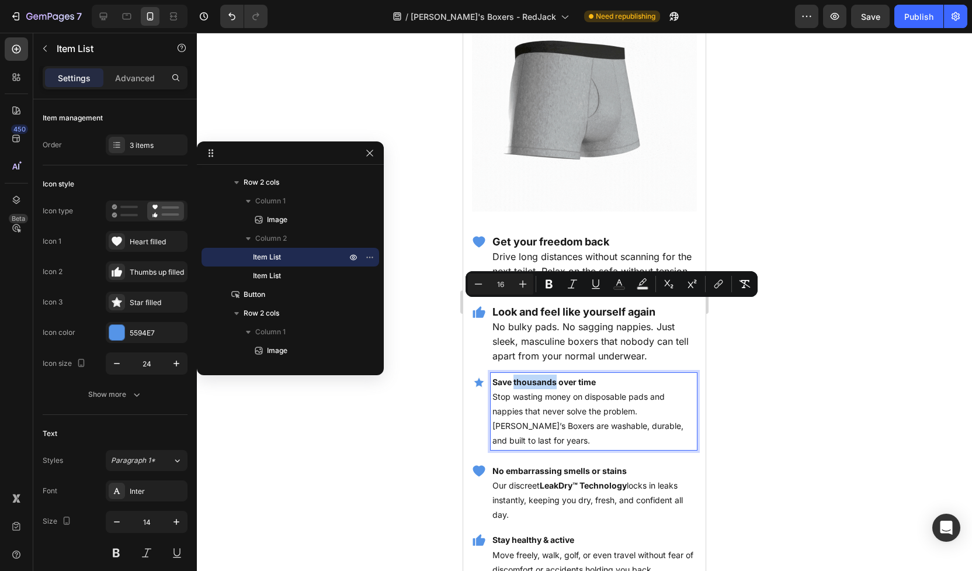
click at [532, 377] on strong "Save thousands over time" at bounding box center [544, 382] width 103 height 10
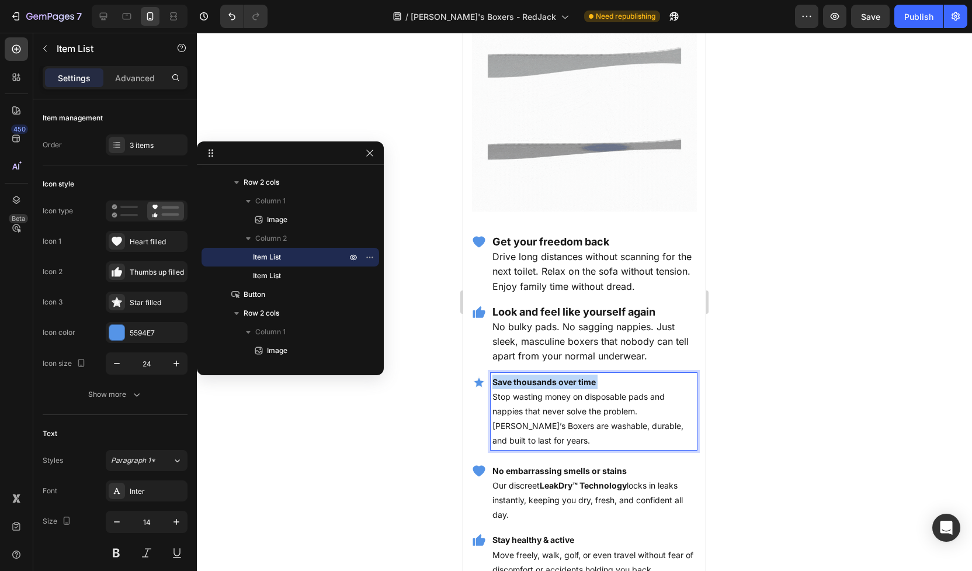
click at [533, 377] on strong "Save thousands over time" at bounding box center [544, 382] width 103 height 10
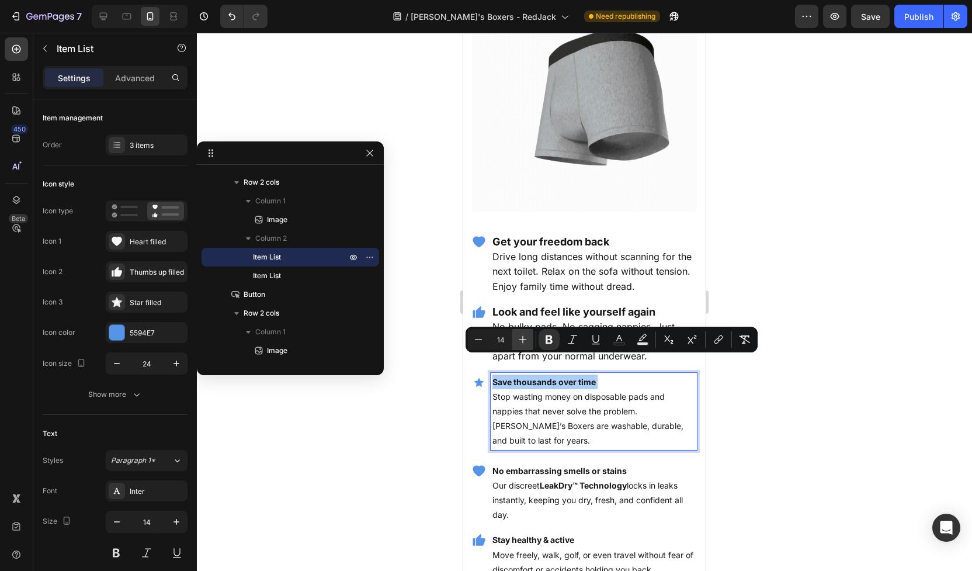
click at [525, 340] on icon "Editor contextual toolbar" at bounding box center [524, 340] width 8 height 8
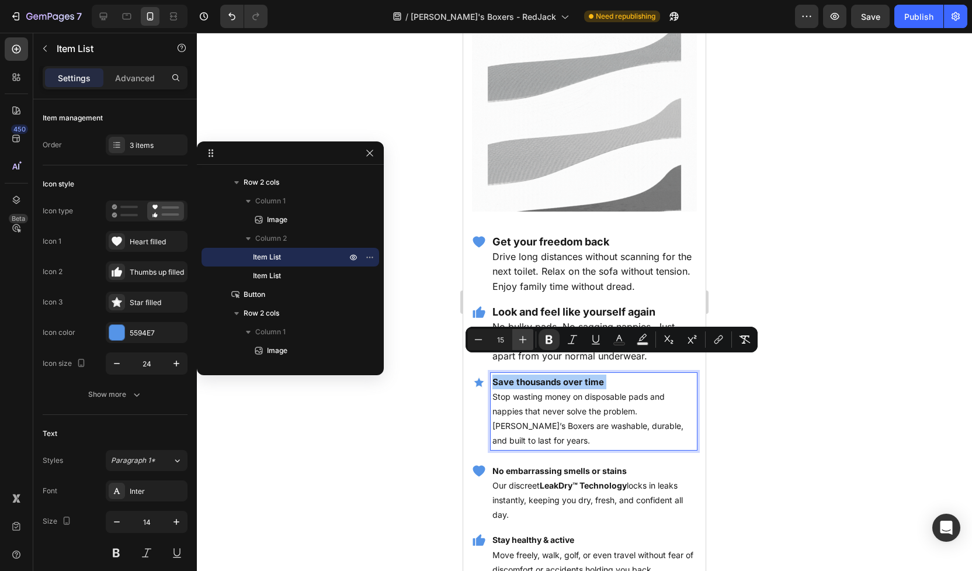
click at [525, 340] on icon "Editor contextual toolbar" at bounding box center [524, 340] width 8 height 8
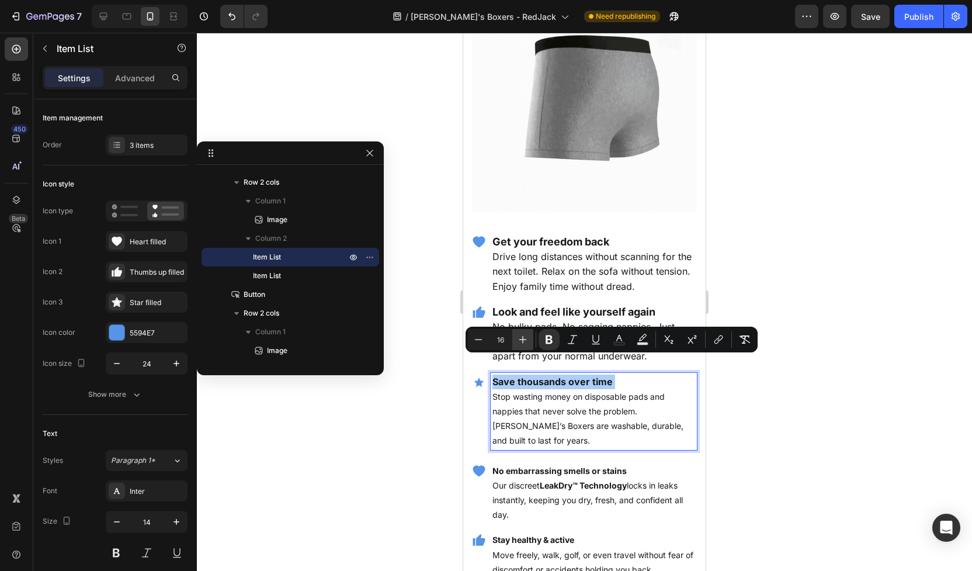
click at [525, 340] on icon "Editor contextual toolbar" at bounding box center [524, 340] width 8 height 8
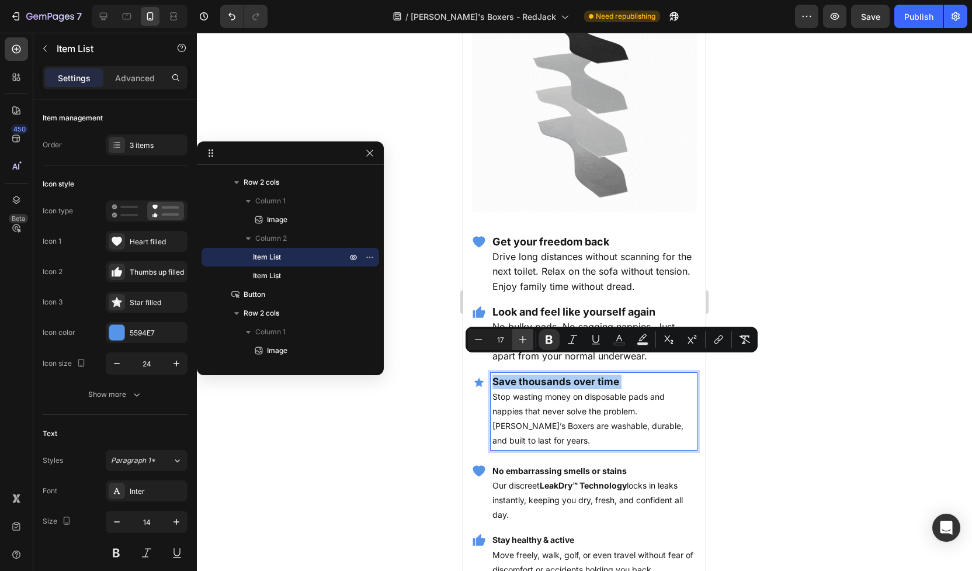
click at [525, 340] on icon "Editor contextual toolbar" at bounding box center [524, 340] width 8 height 8
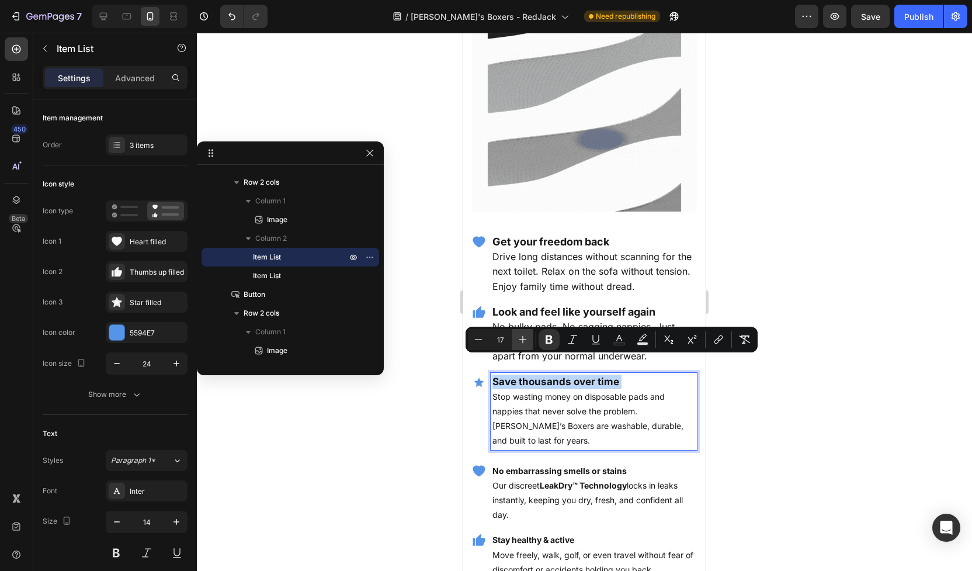
type input "18"
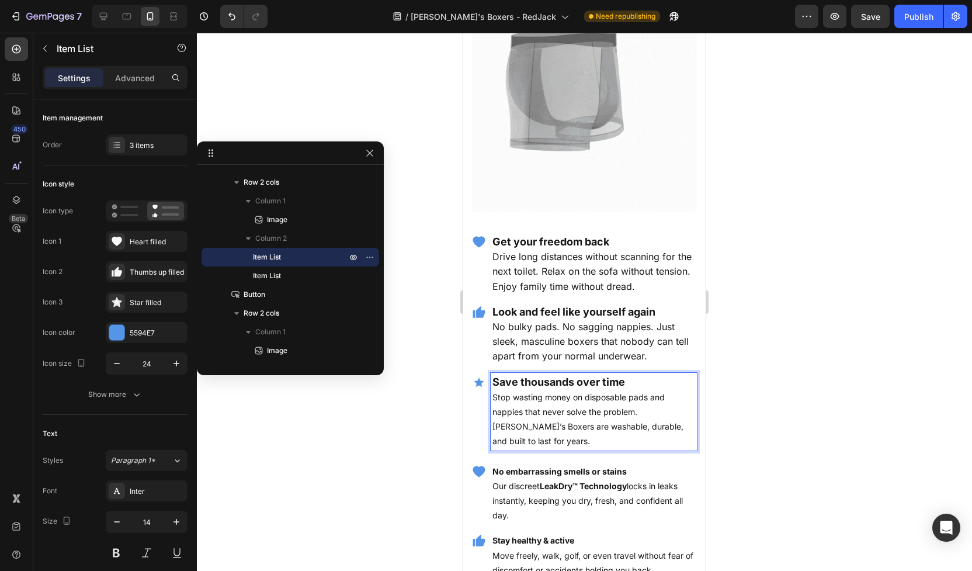
click at [529, 397] on p "Stop wasting money on disposable pads and nappies that never solve the problem.…" at bounding box center [594, 419] width 203 height 59
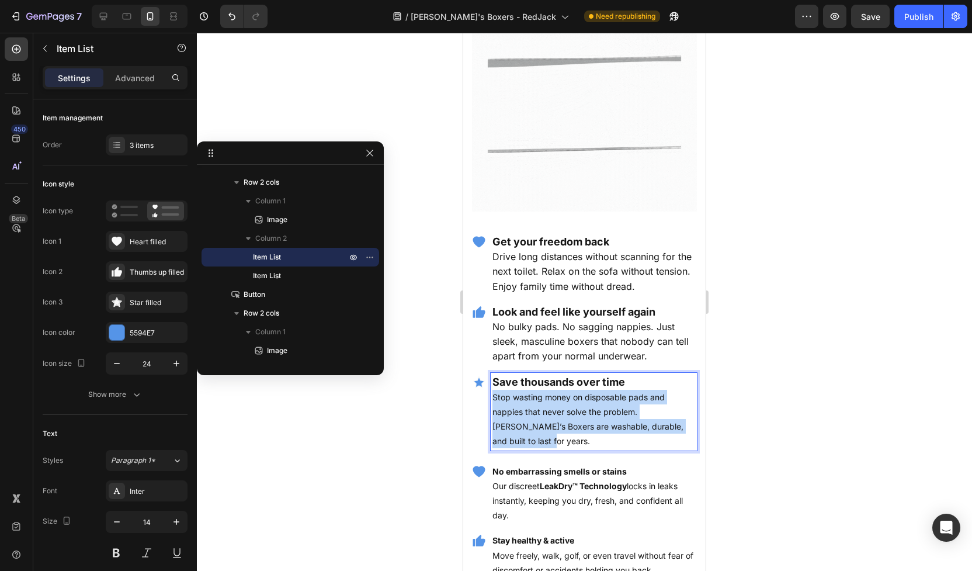
click at [529, 397] on p "Stop wasting money on disposable pads and nappies that never solve the problem.…" at bounding box center [594, 419] width 203 height 59
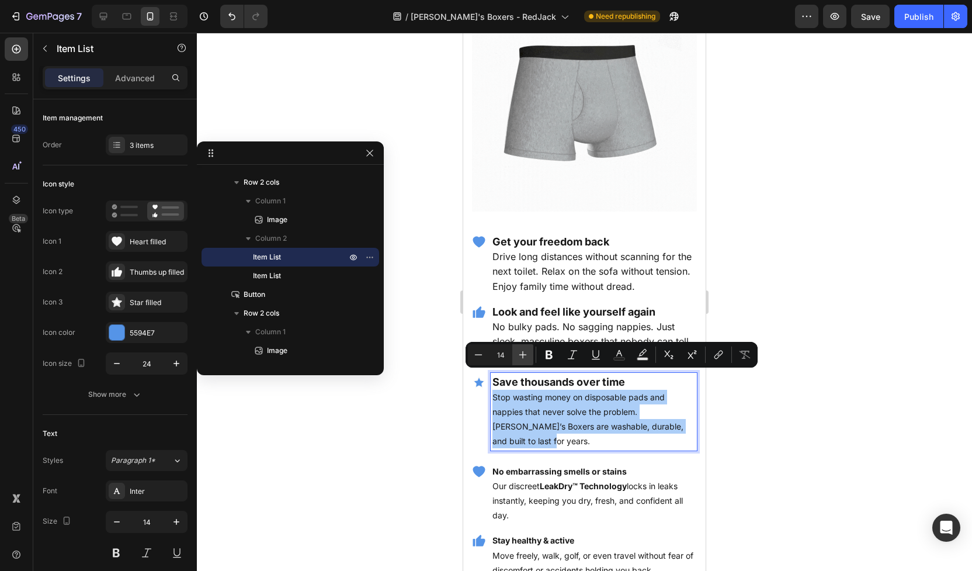
click at [517, 356] on button "Plus" at bounding box center [523, 354] width 21 height 21
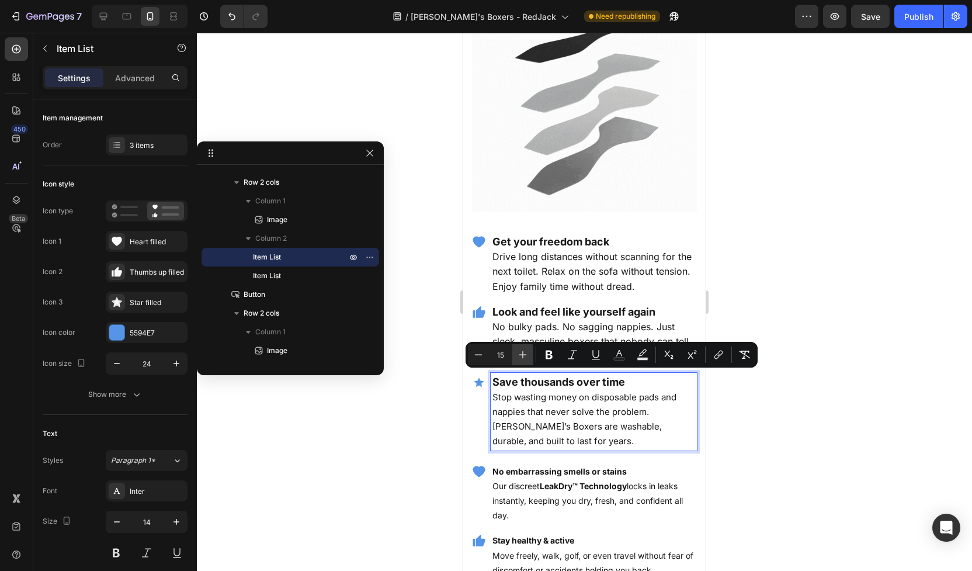
click at [517, 356] on button "Plus" at bounding box center [523, 354] width 21 height 21
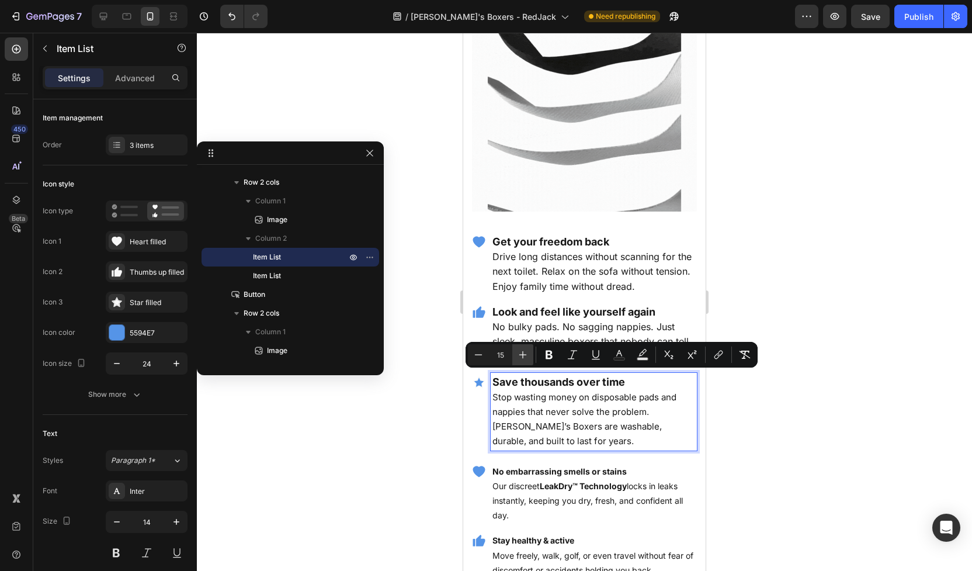
type input "16"
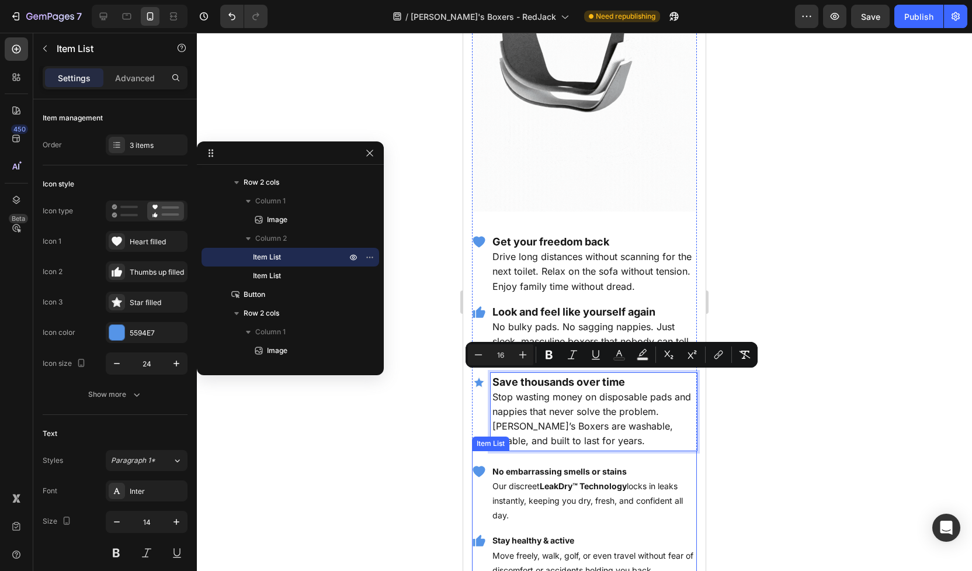
click at [532, 466] on strong "No embarrassing smells or stains" at bounding box center [560, 471] width 134 height 10
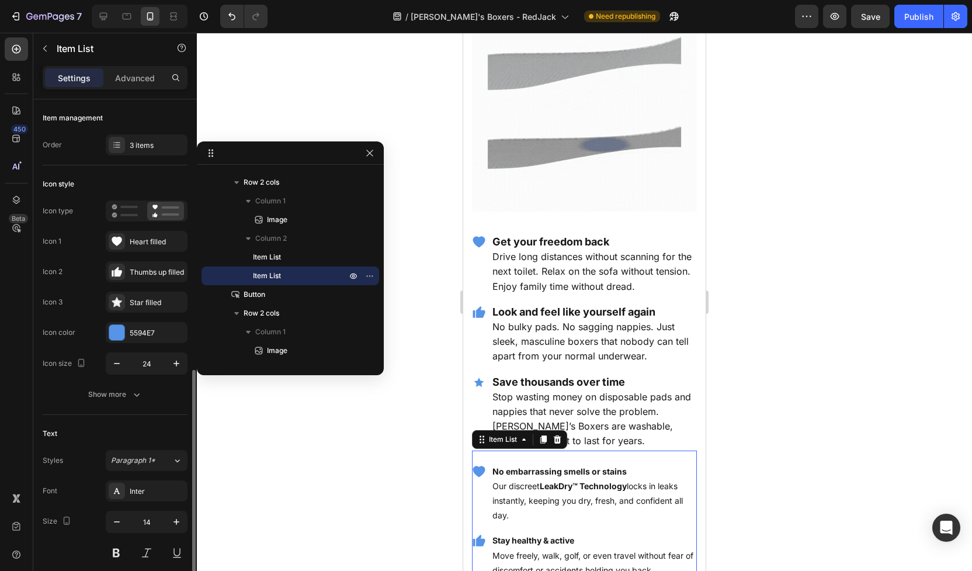
scroll to position [188, 0]
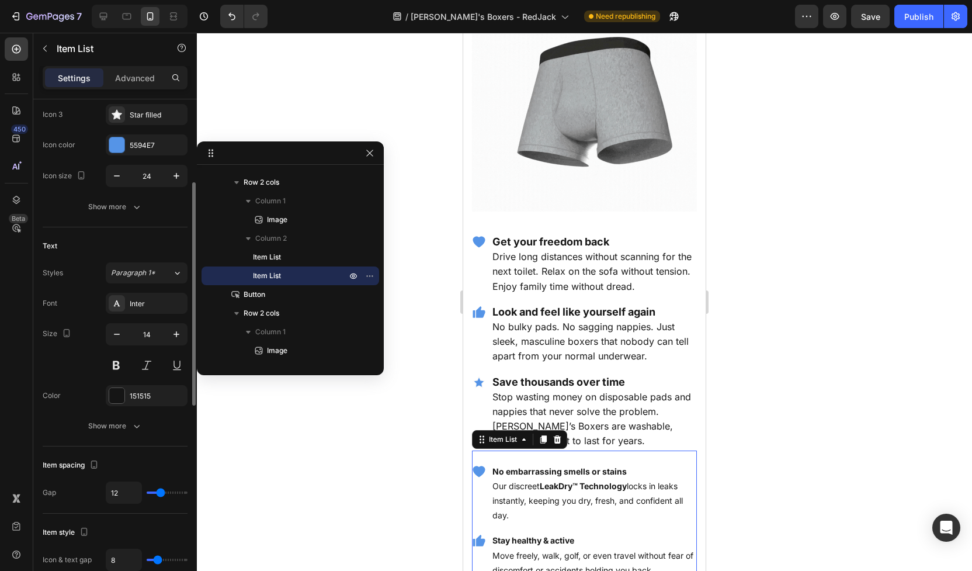
click at [532, 466] on strong "No embarrassing smells or stains" at bounding box center [560, 471] width 134 height 10
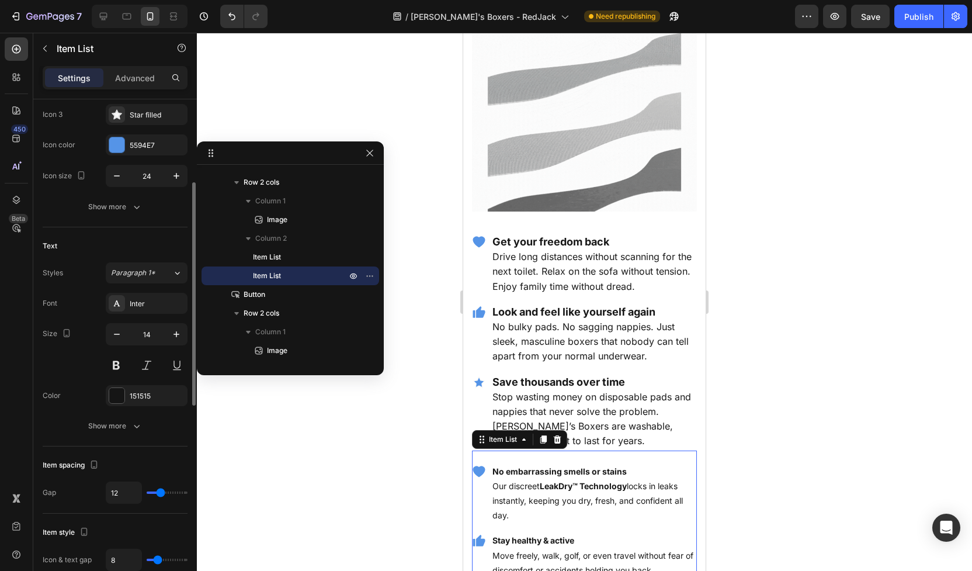
click at [532, 466] on strong "No embarrassing smells or stains" at bounding box center [560, 471] width 134 height 10
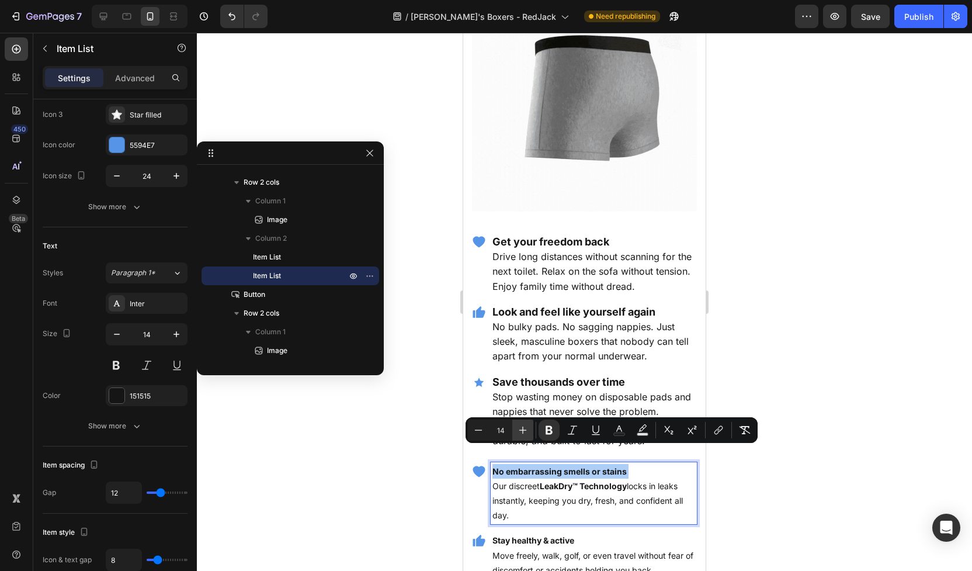
click at [524, 429] on icon "Editor contextual toolbar" at bounding box center [523, 430] width 12 height 12
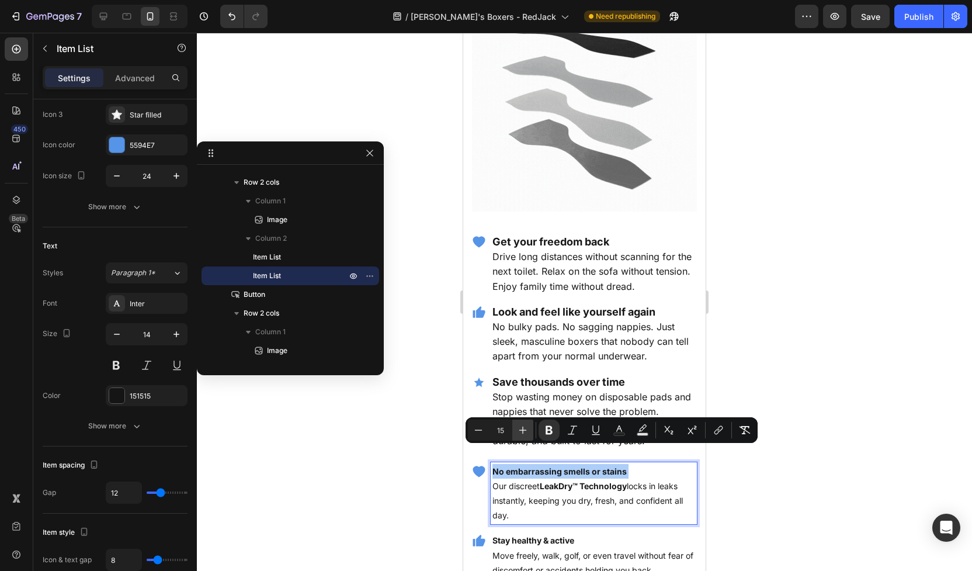
click at [524, 429] on icon "Editor contextual toolbar" at bounding box center [523, 430] width 12 height 12
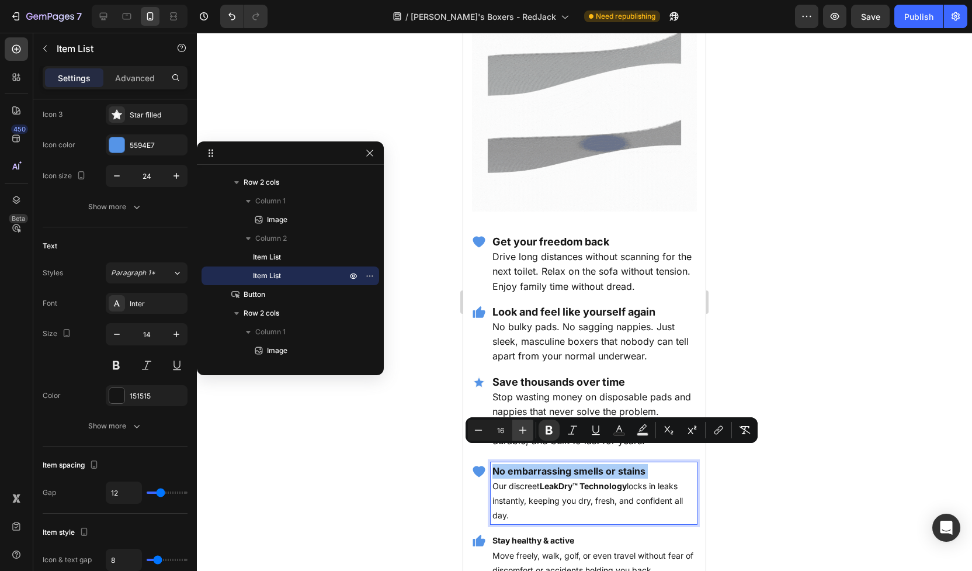
click at [524, 429] on icon "Editor contextual toolbar" at bounding box center [523, 430] width 12 height 12
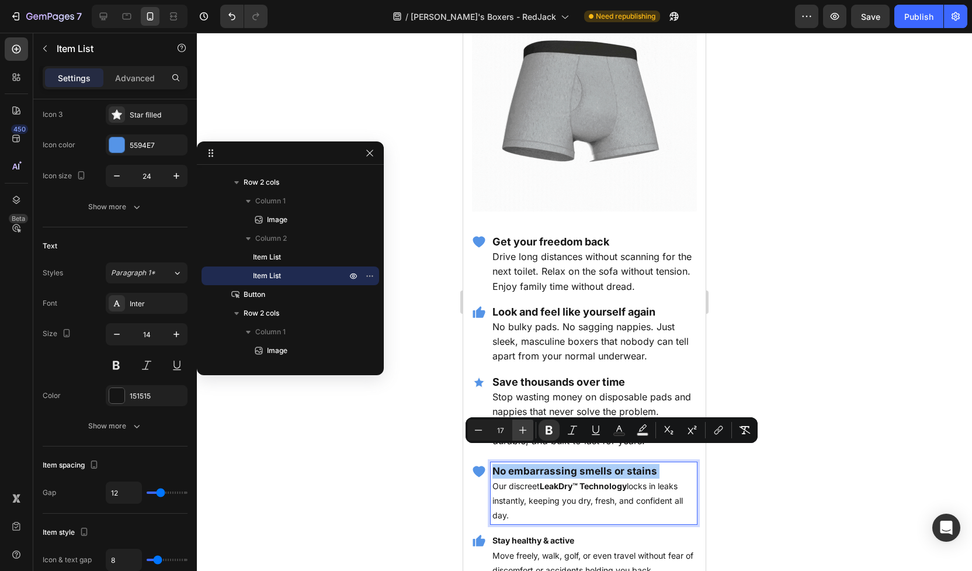
click at [524, 429] on icon "Editor contextual toolbar" at bounding box center [523, 430] width 12 height 12
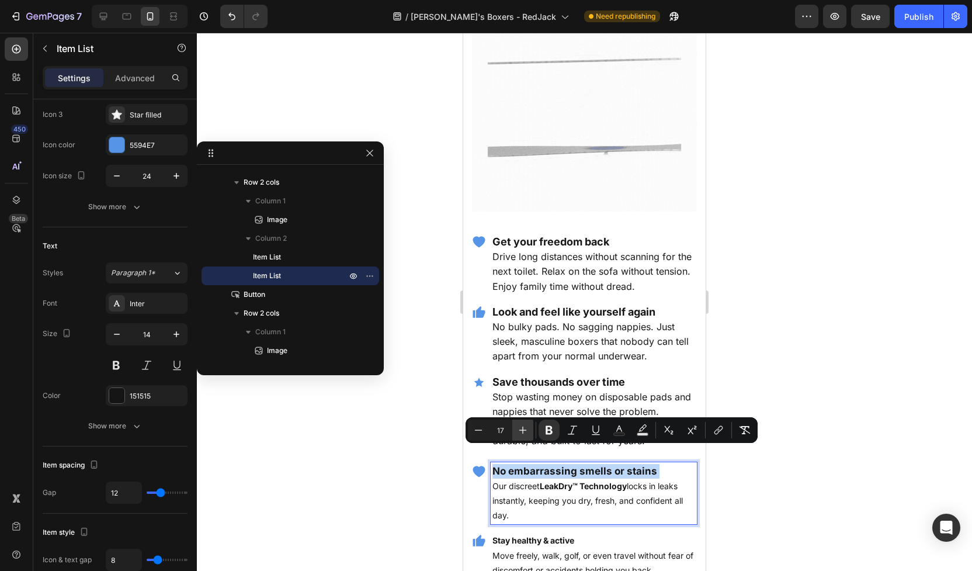
type input "18"
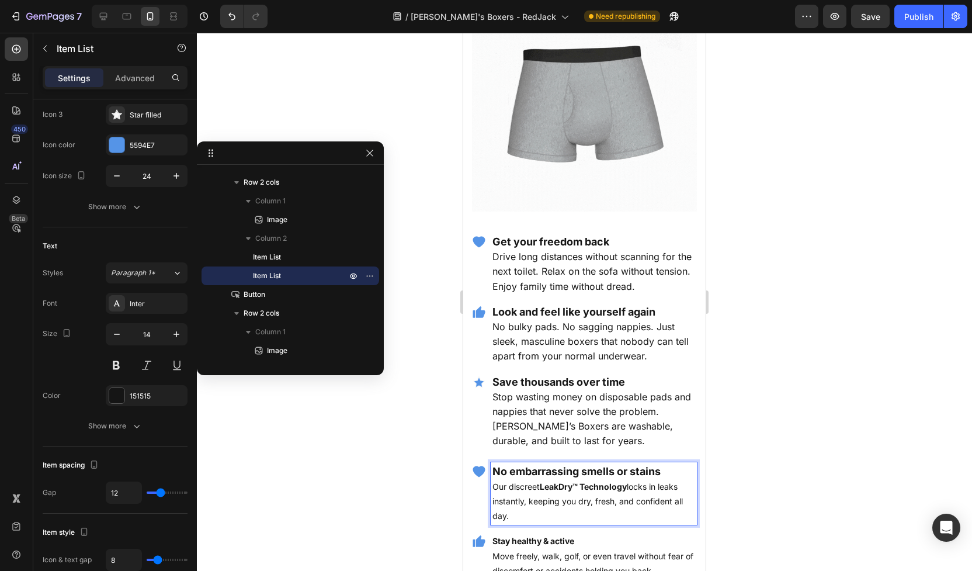
click at [529, 479] on p "Our discreet LeakDry™ Technology locks in leaks instantly, keeping you dry, fre…" at bounding box center [594, 501] width 203 height 44
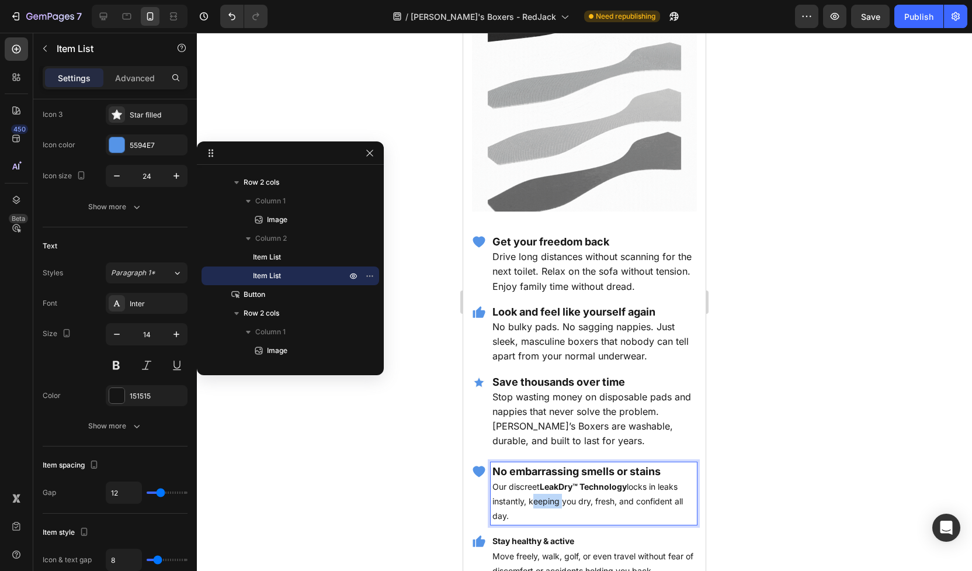
click at [529, 479] on p "Our discreet LeakDry™ Technology locks in leaks instantly, keeping you dry, fre…" at bounding box center [594, 501] width 203 height 44
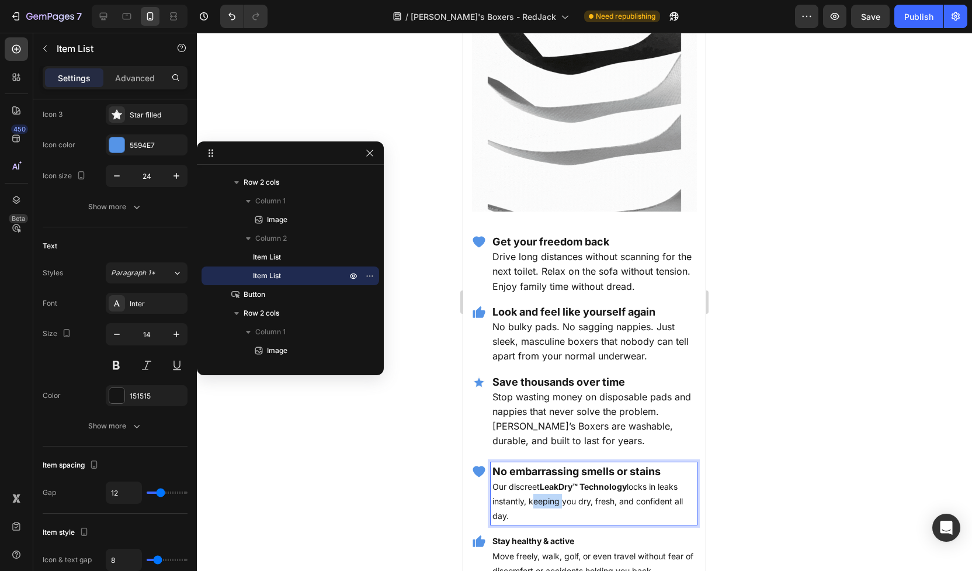
click at [529, 479] on p "Our discreet LeakDry™ Technology locks in leaks instantly, keeping you dry, fre…" at bounding box center [594, 501] width 203 height 44
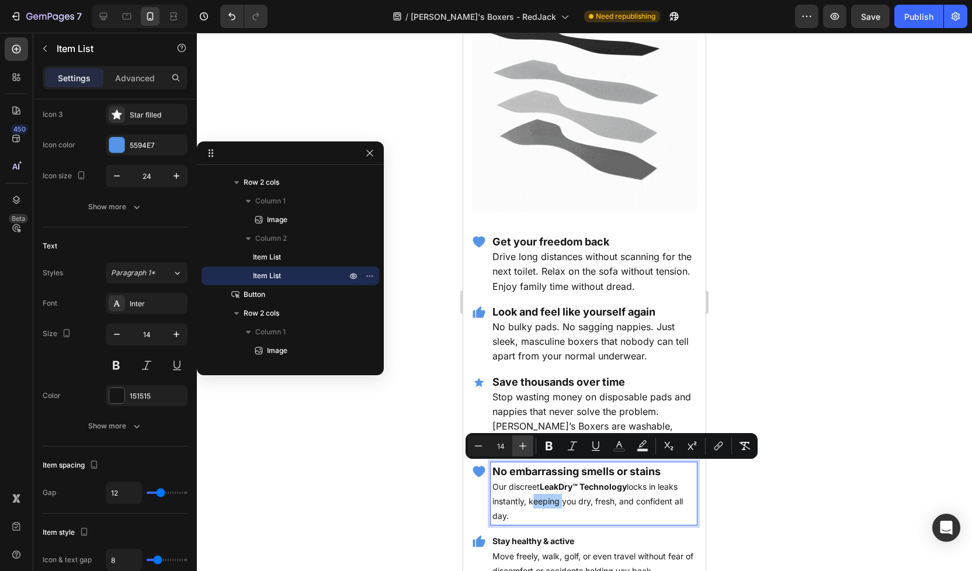
click at [520, 447] on icon "Editor contextual toolbar" at bounding box center [523, 446] width 12 height 12
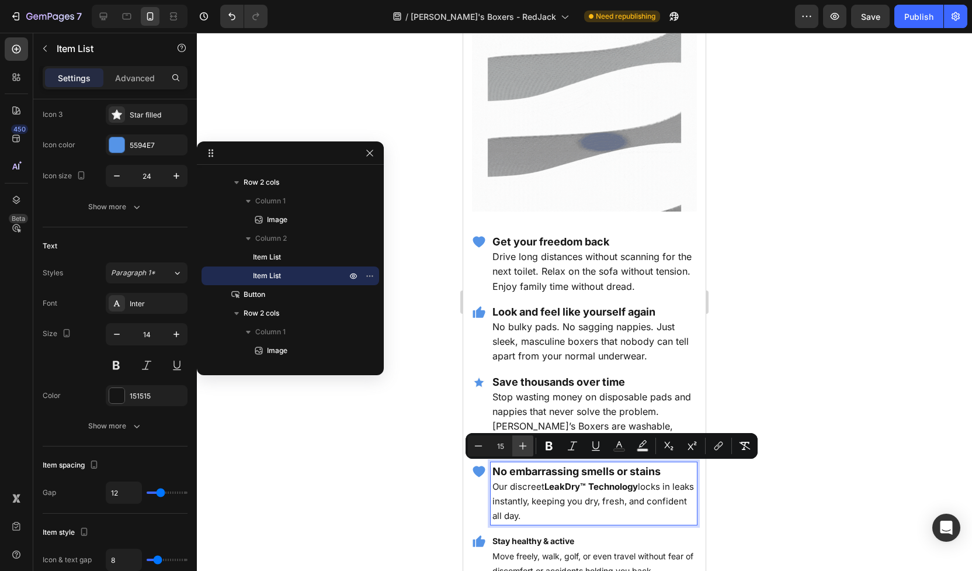
click at [520, 447] on icon "Editor contextual toolbar" at bounding box center [523, 446] width 12 height 12
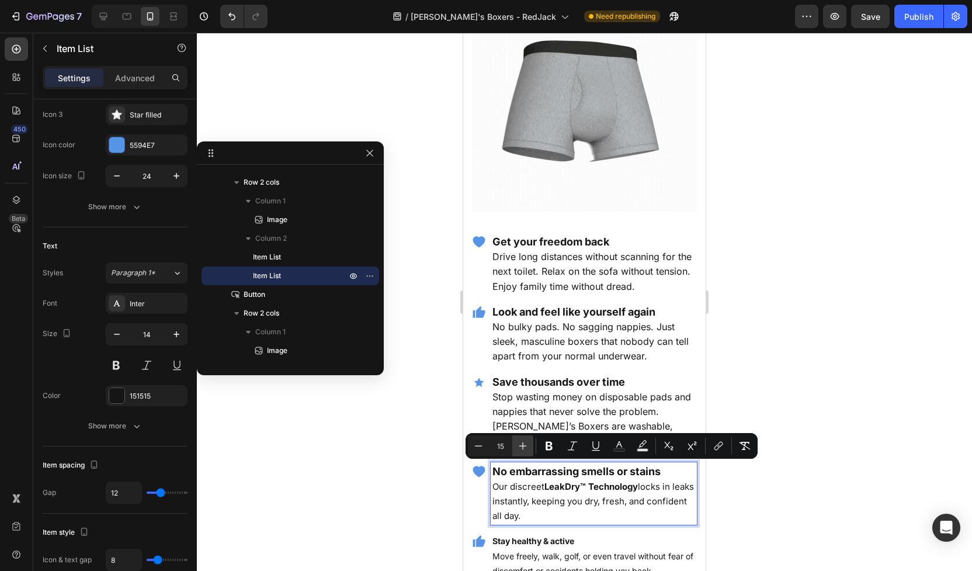
type input "16"
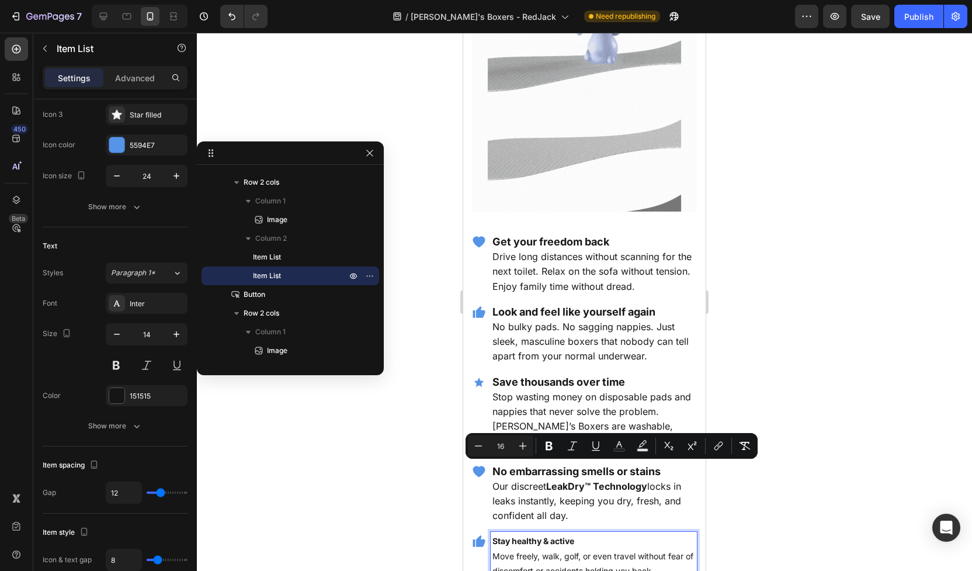
click at [524, 536] on strong "Stay healthy & active" at bounding box center [534, 541] width 82 height 10
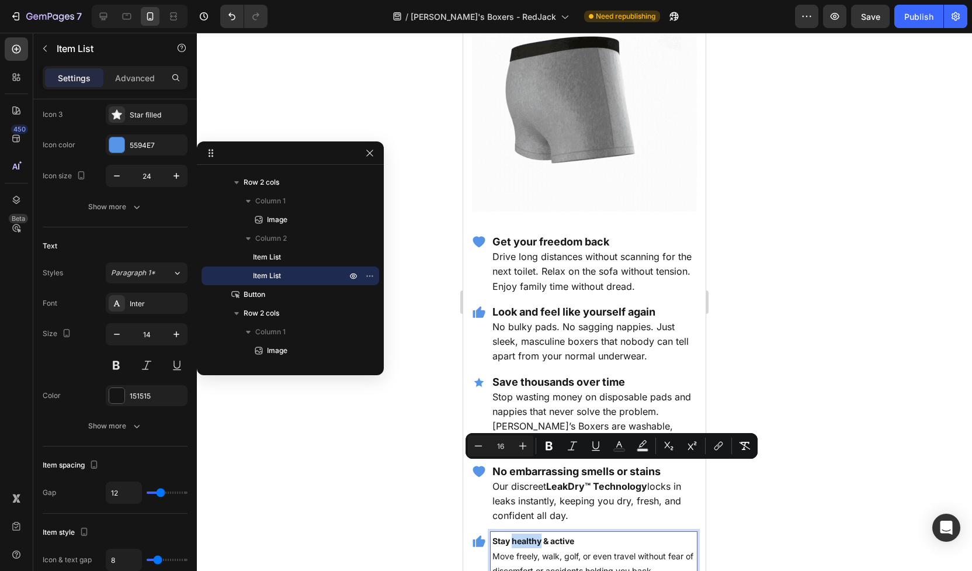
click at [524, 536] on strong "Stay healthy & active" at bounding box center [534, 541] width 82 height 10
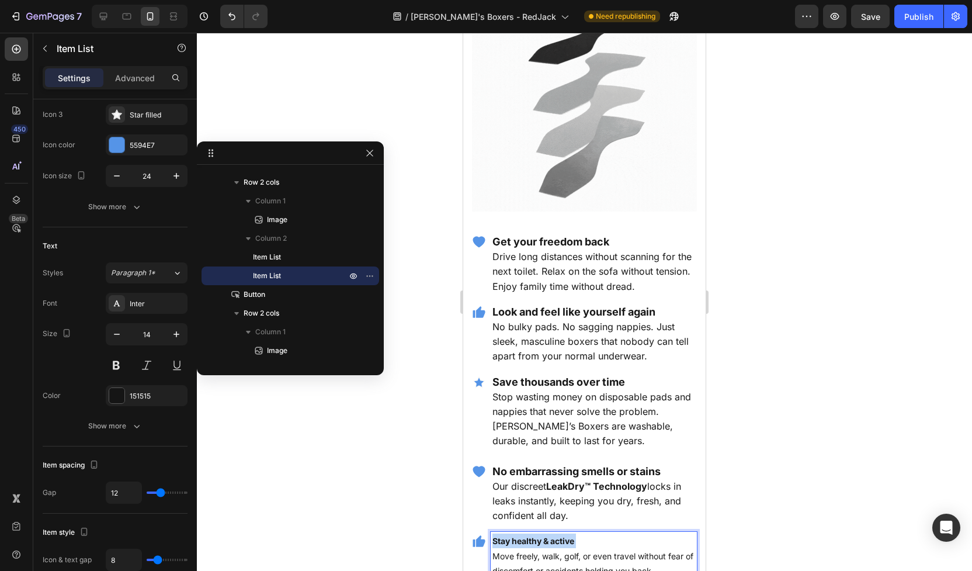
click at [524, 536] on strong "Stay healthy & active" at bounding box center [534, 541] width 82 height 10
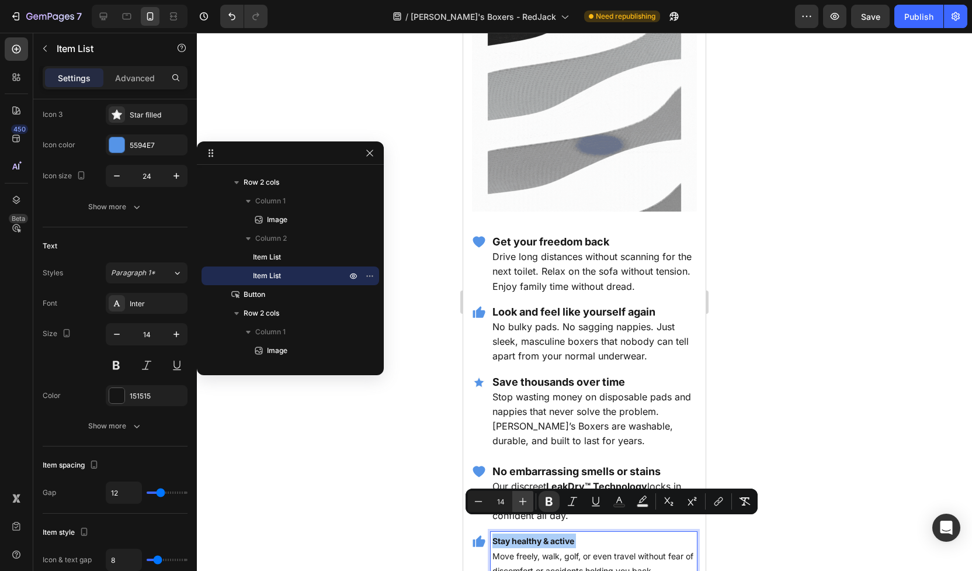
click at [525, 497] on icon "Editor contextual toolbar" at bounding box center [523, 502] width 12 height 12
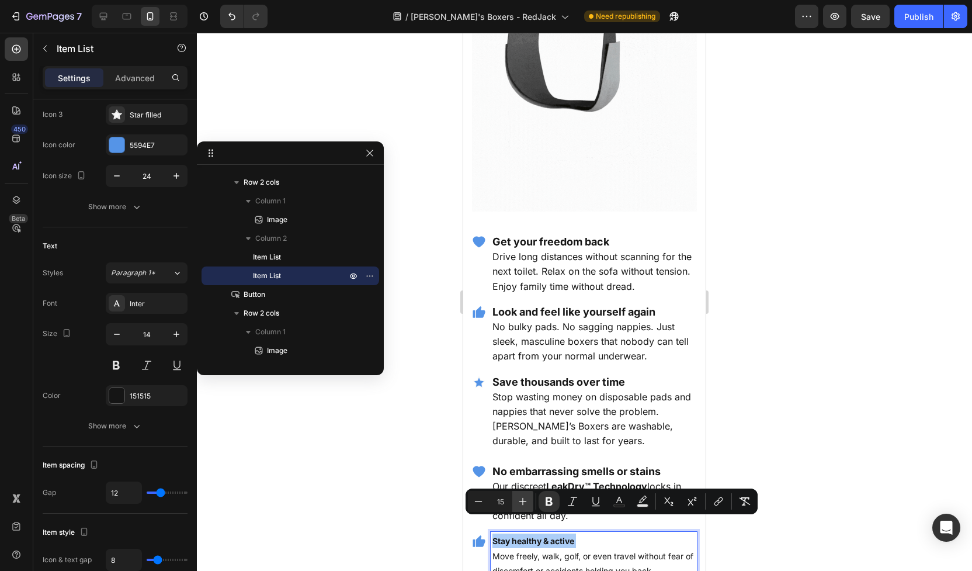
click at [525, 497] on icon "Editor contextual toolbar" at bounding box center [523, 502] width 12 height 12
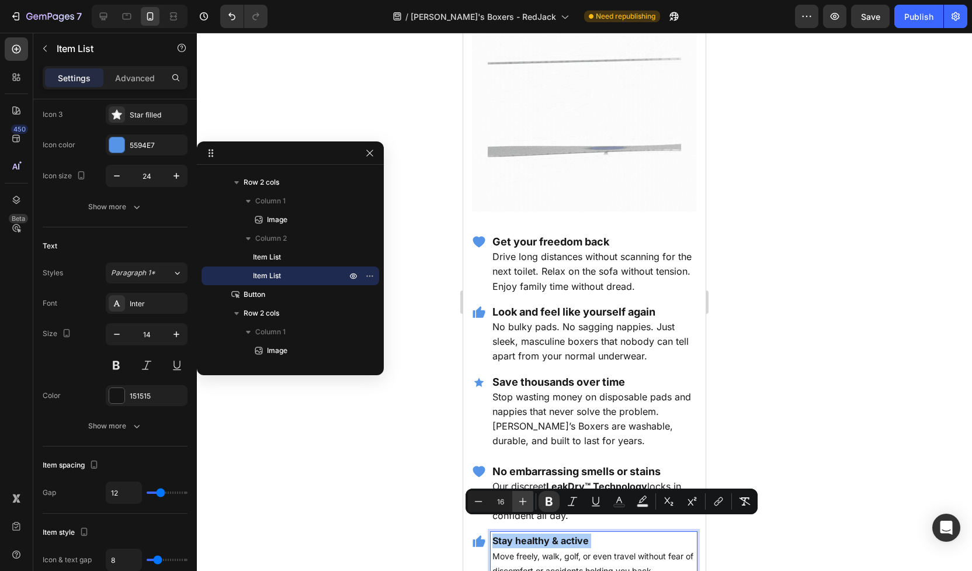
click at [525, 497] on icon "Editor contextual toolbar" at bounding box center [523, 502] width 12 height 12
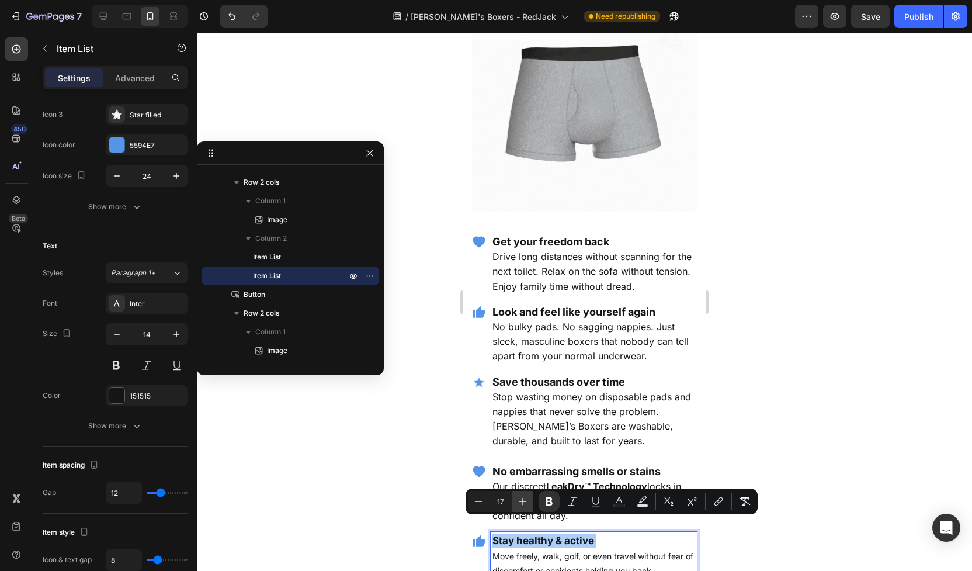
click at [525, 497] on icon "Editor contextual toolbar" at bounding box center [523, 502] width 12 height 12
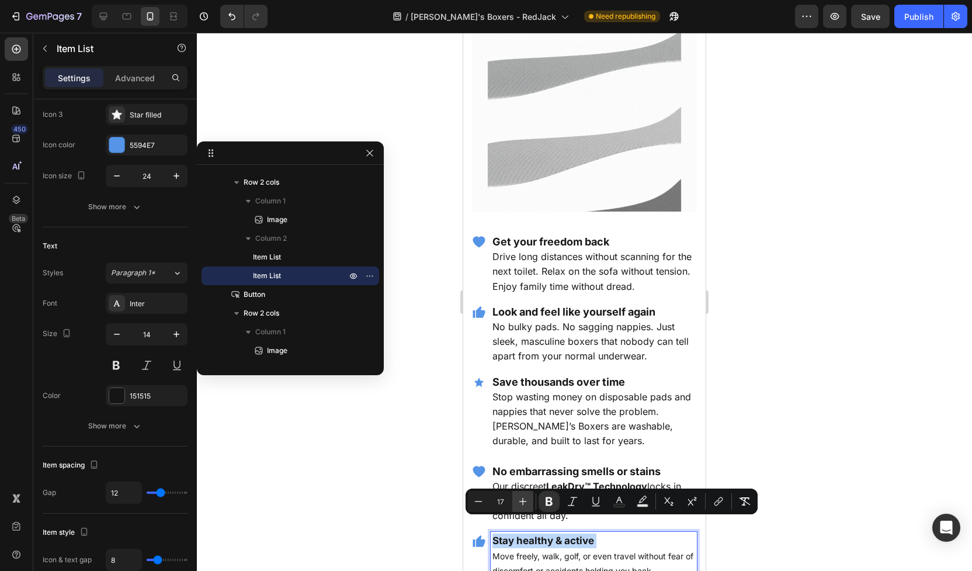
type input "18"
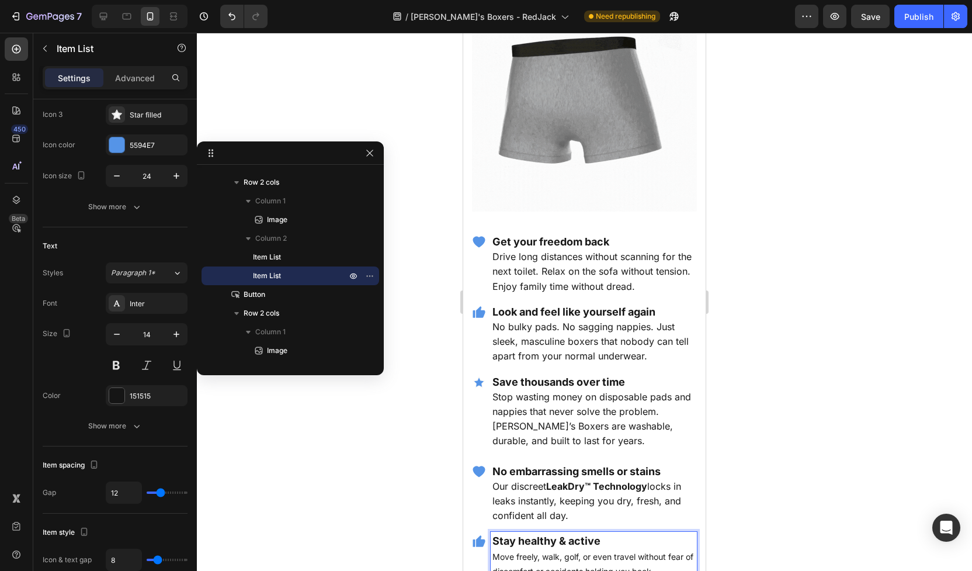
click at [532, 549] on p "Move freely, walk, golf, or even travel without fear of discomfort or accidents…" at bounding box center [594, 563] width 203 height 29
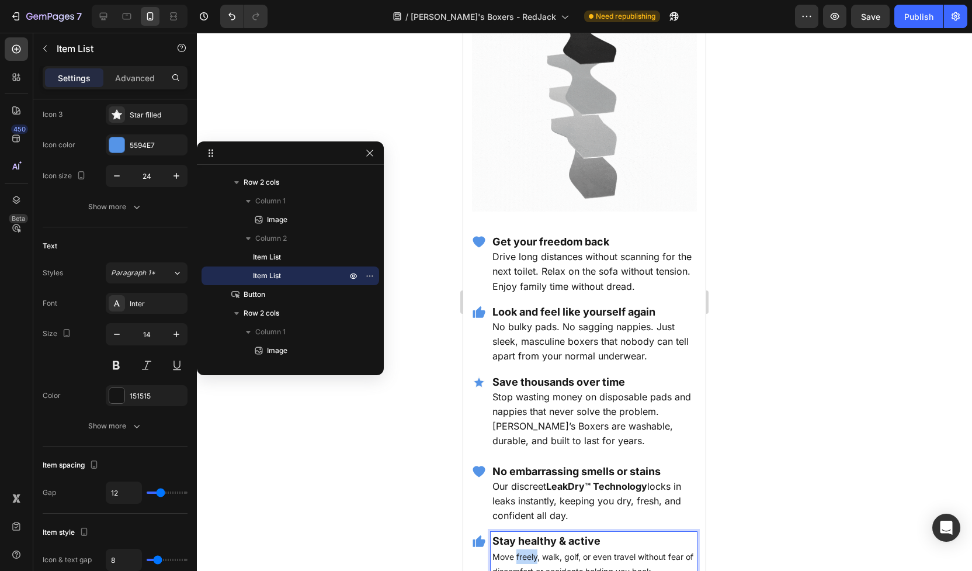
click at [532, 549] on p "Move freely, walk, golf, or even travel without fear of discomfort or accidents…" at bounding box center [594, 563] width 203 height 29
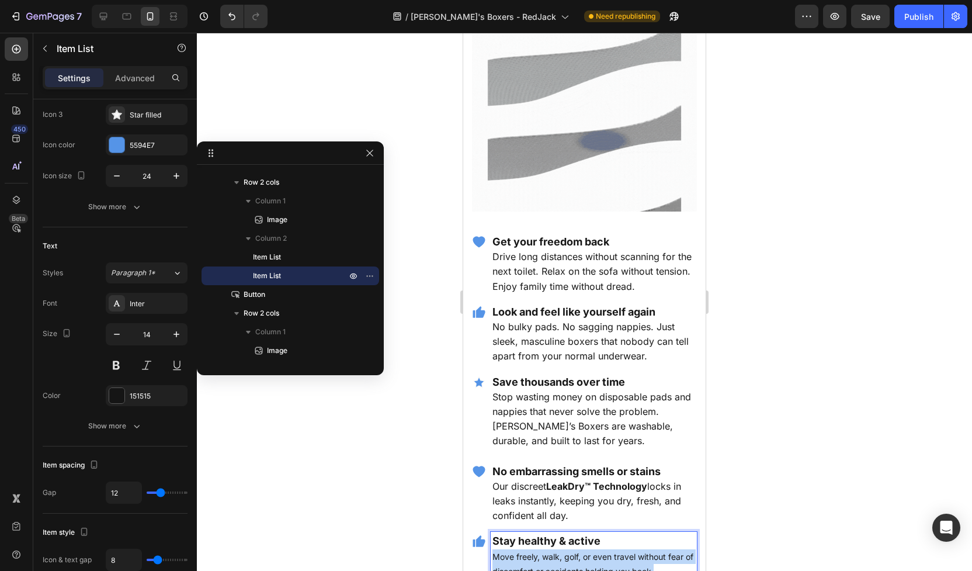
click at [532, 549] on p "Move freely, walk, golf, or even travel without fear of discomfort or accidents…" at bounding box center [594, 563] width 203 height 29
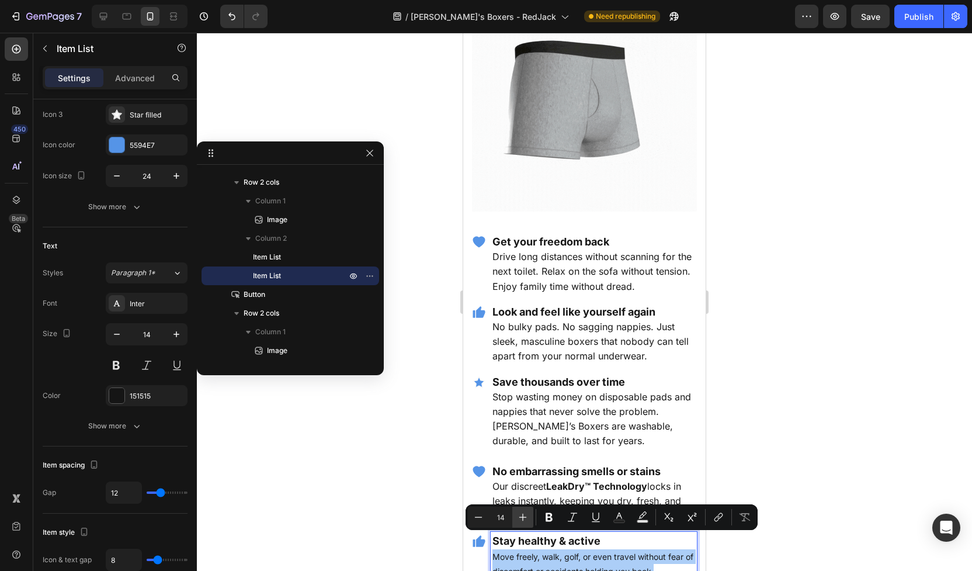
click at [524, 511] on icon "Editor contextual toolbar" at bounding box center [523, 517] width 12 height 12
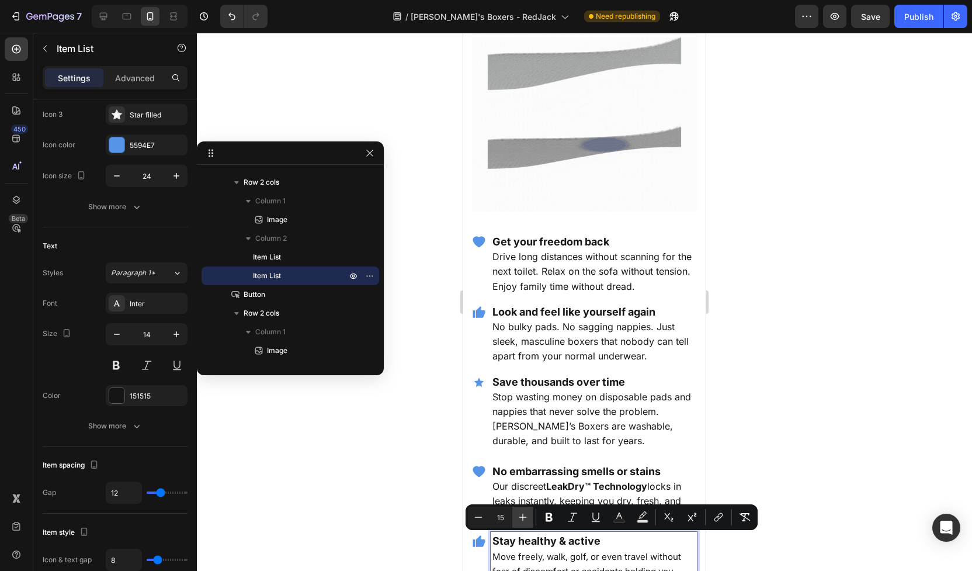
click at [524, 511] on icon "Editor contextual toolbar" at bounding box center [523, 517] width 12 height 12
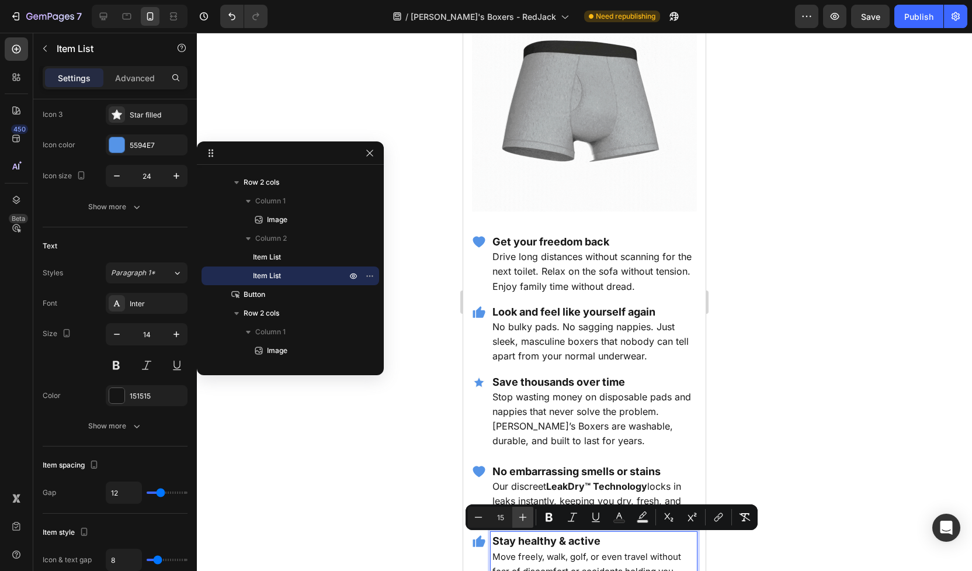
type input "16"
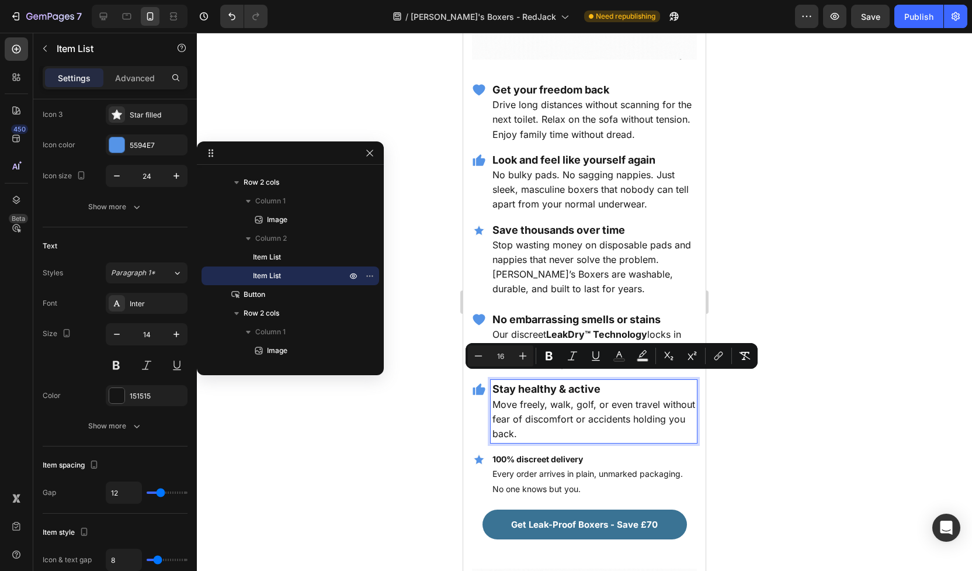
scroll to position [1815, 0]
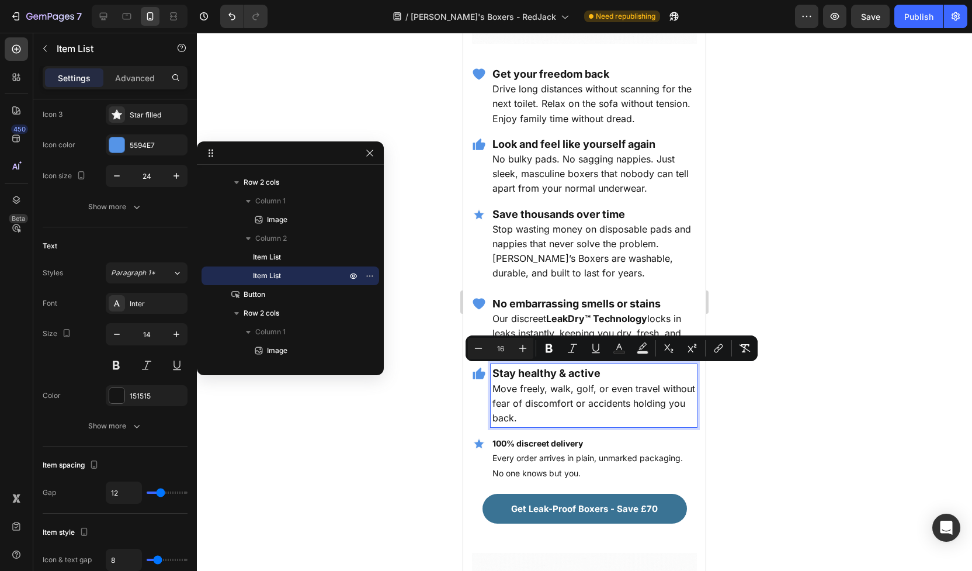
click at [537, 436] on p "100% discreet delivery" at bounding box center [594, 443] width 203 height 15
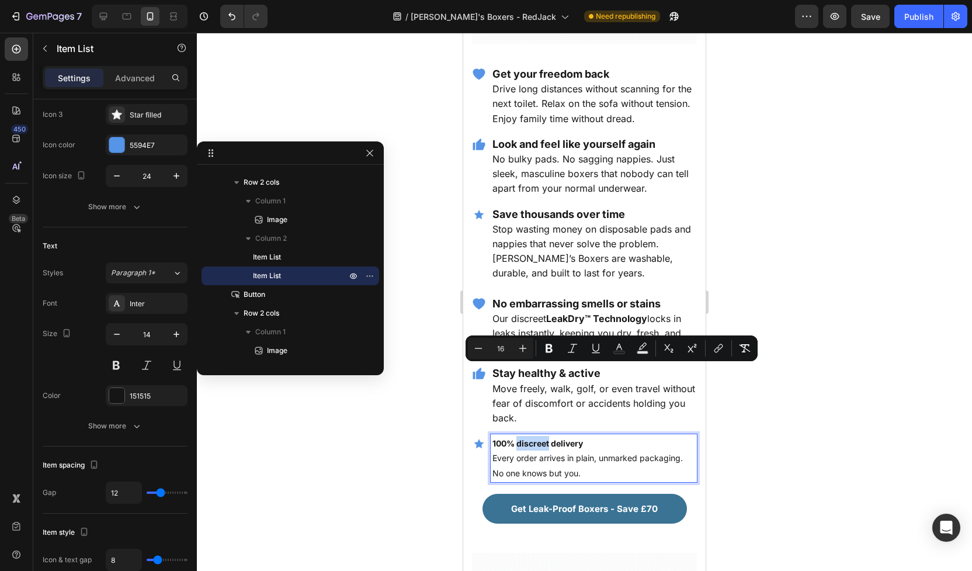
click at [537, 436] on p "100% discreet delivery" at bounding box center [594, 443] width 203 height 15
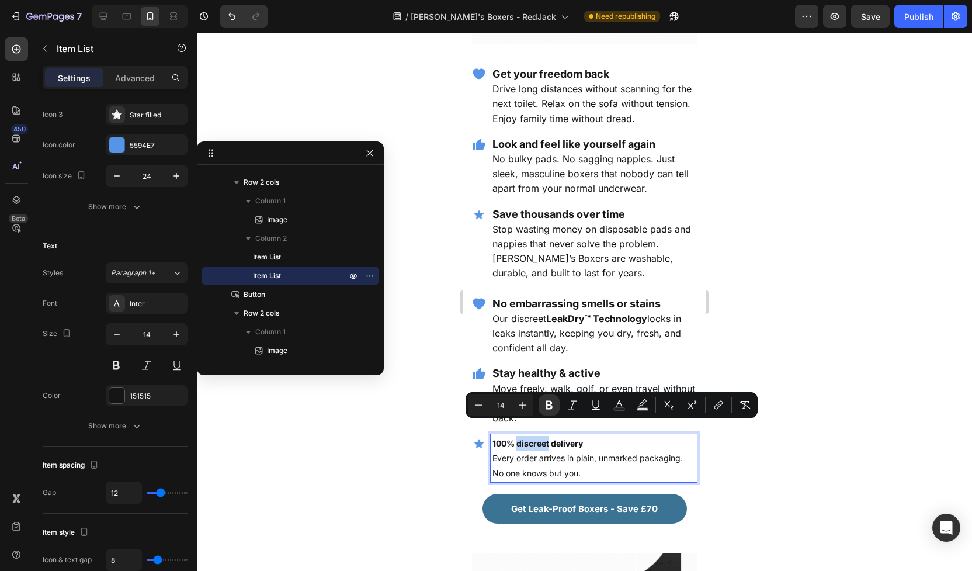
click at [538, 438] on strong "100% discreet delivery" at bounding box center [538, 443] width 91 height 10
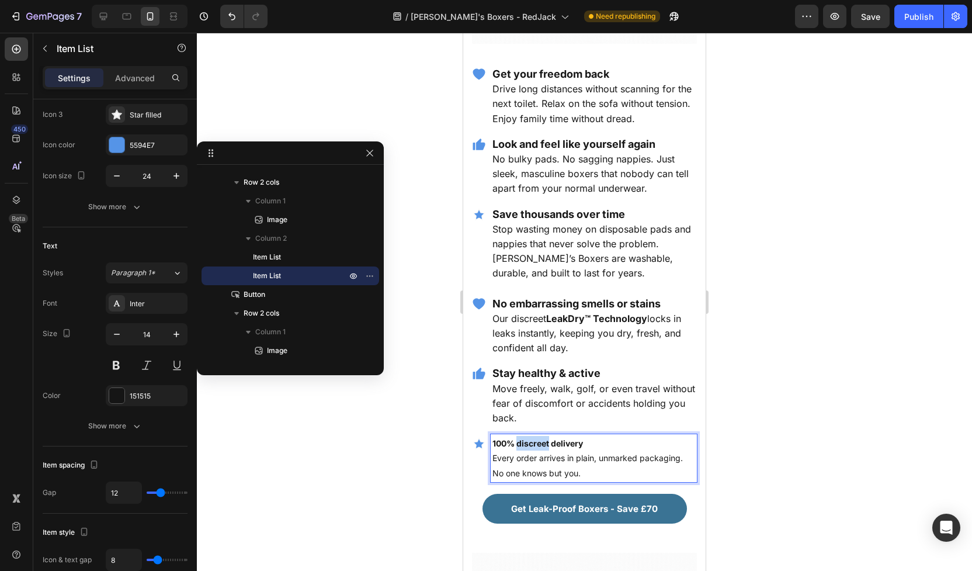
click at [538, 438] on strong "100% discreet delivery" at bounding box center [538, 443] width 91 height 10
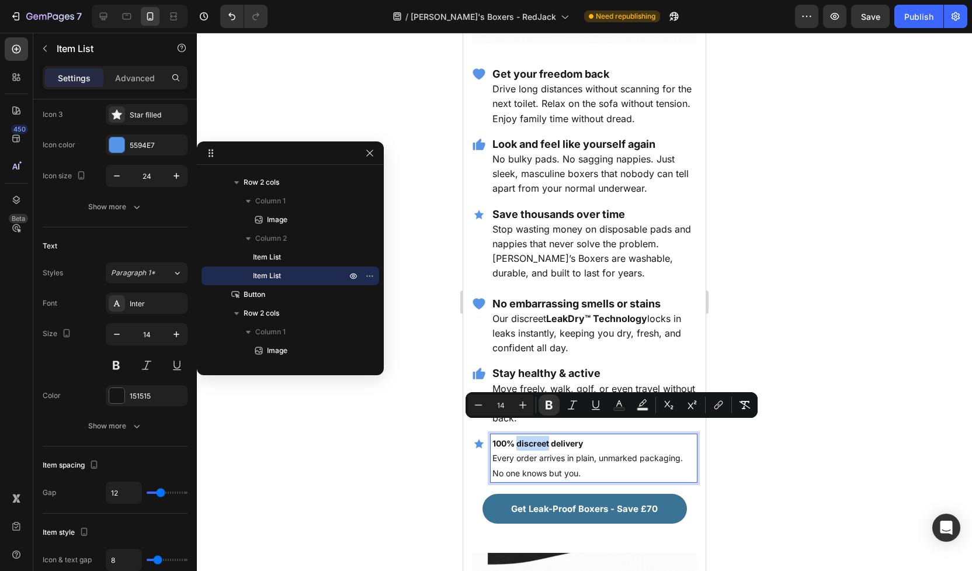
click at [538, 438] on strong "100% discreet delivery" at bounding box center [538, 443] width 91 height 10
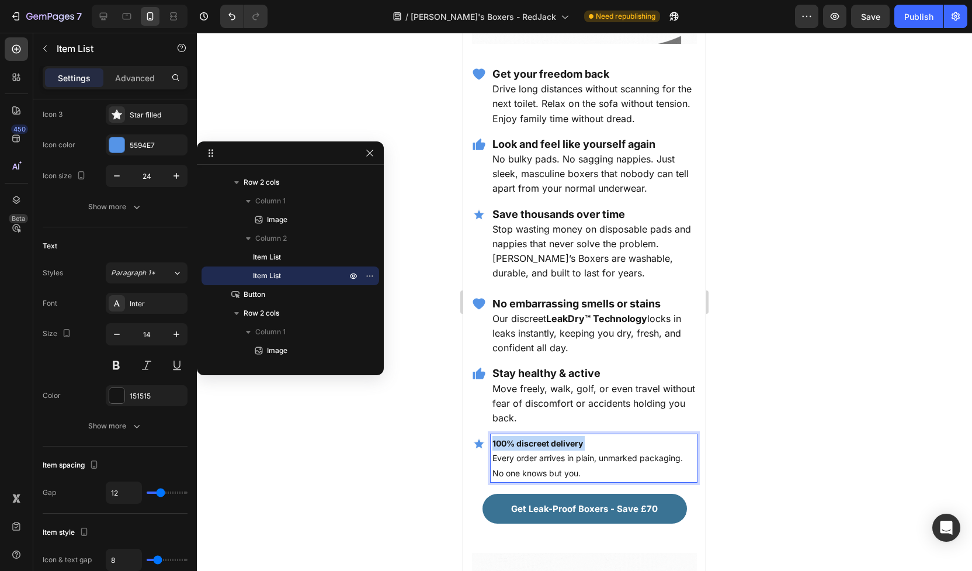
click at [538, 438] on strong "100% discreet delivery" at bounding box center [538, 443] width 91 height 10
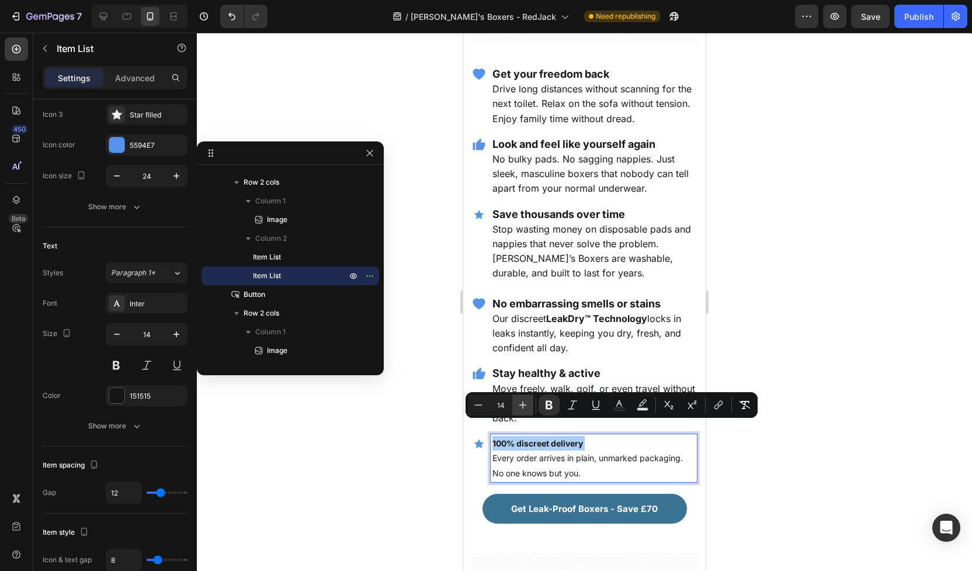
click at [525, 411] on button "Plus" at bounding box center [523, 404] width 21 height 21
type input "18"
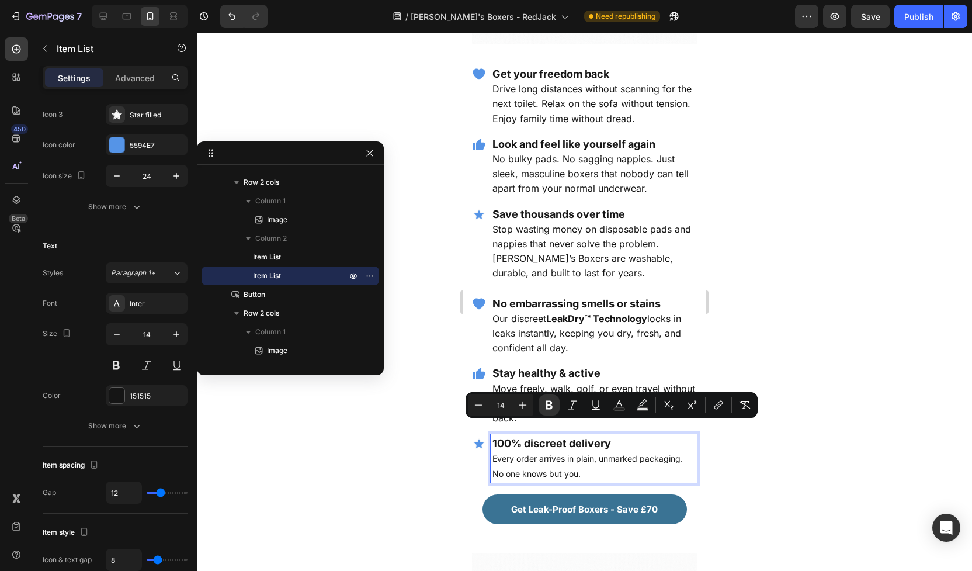
click at [534, 451] on p "Every order arrives in plain, unmarked packaging. No one knows but you." at bounding box center [594, 465] width 203 height 29
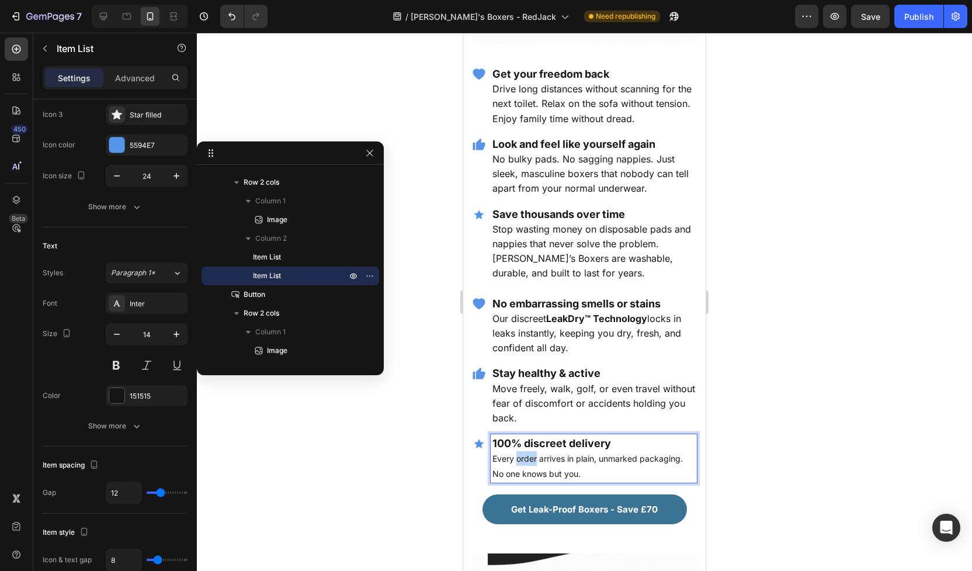
click at [534, 451] on p "Every order arrives in plain, unmarked packaging. No one knows but you." at bounding box center [594, 465] width 203 height 29
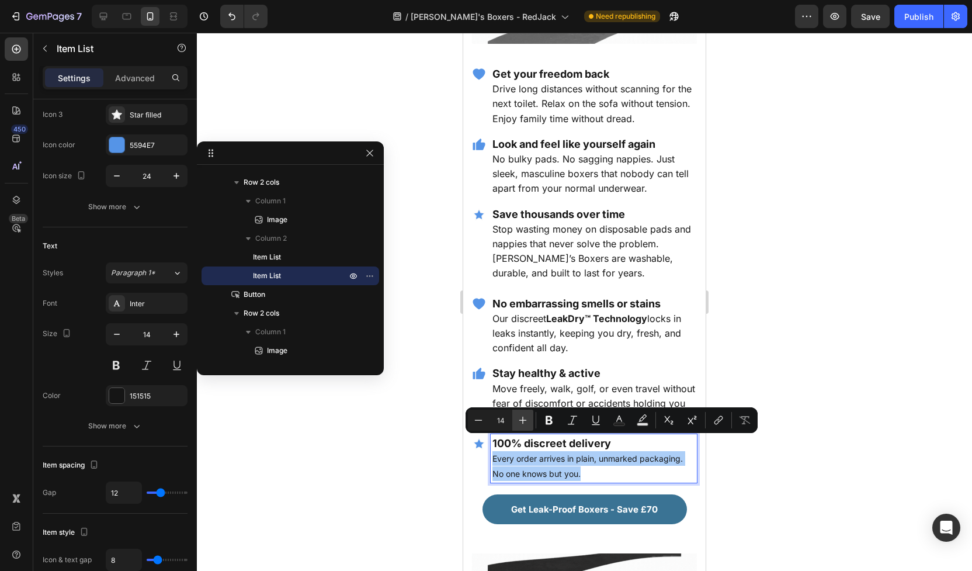
click at [521, 418] on icon "Editor contextual toolbar" at bounding box center [523, 420] width 12 height 12
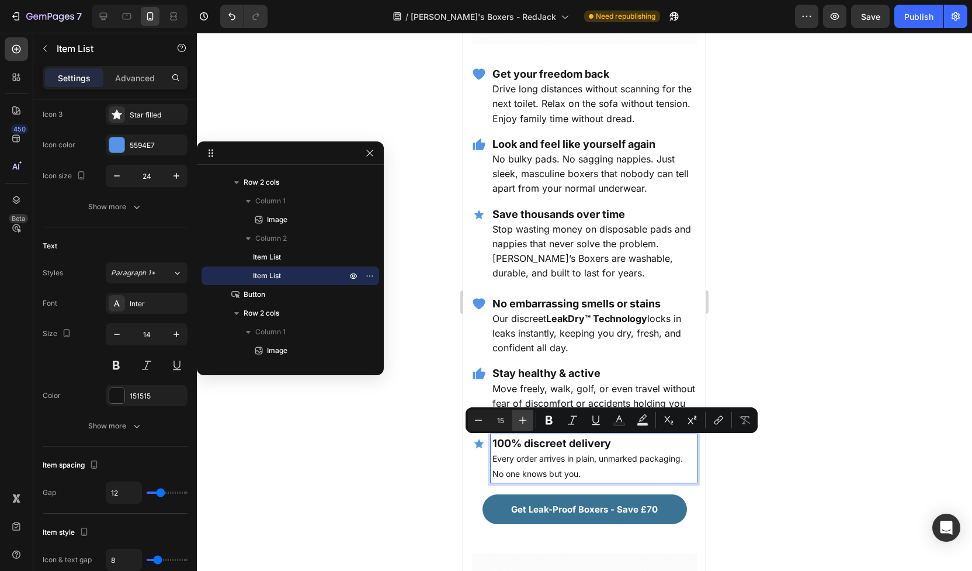
click at [521, 418] on icon "Editor contextual toolbar" at bounding box center [523, 420] width 12 height 12
type input "16"
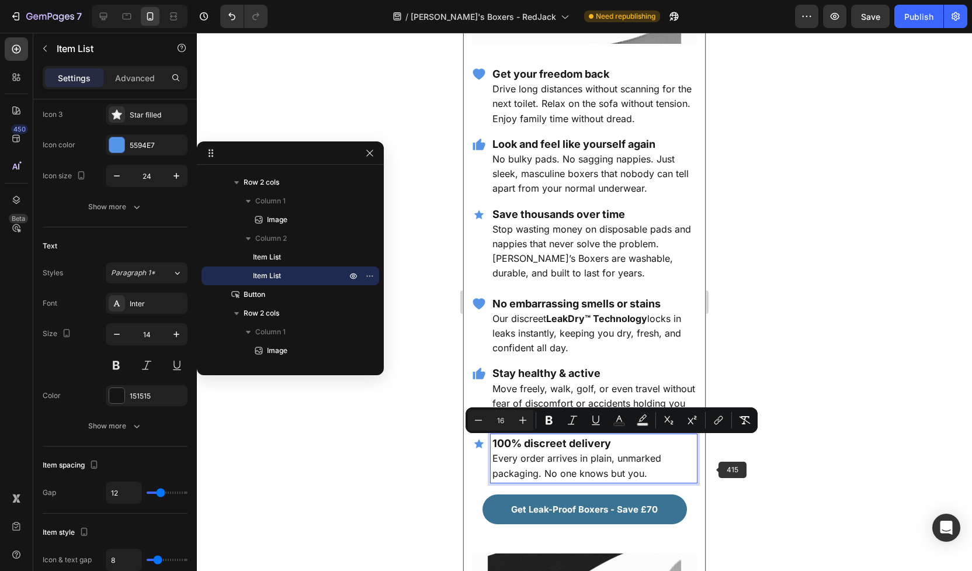
click at [718, 465] on div at bounding box center [584, 302] width 775 height 538
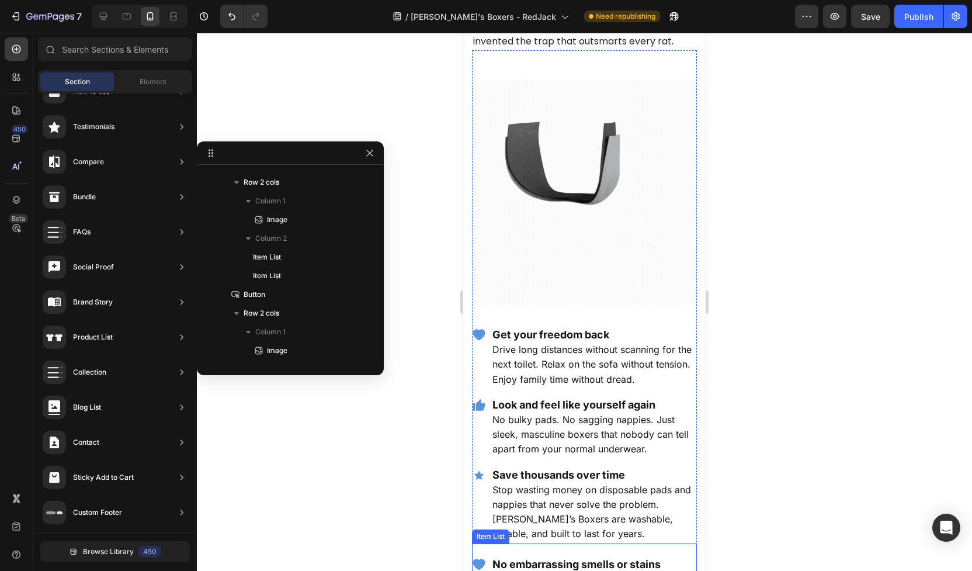
scroll to position [1547, 0]
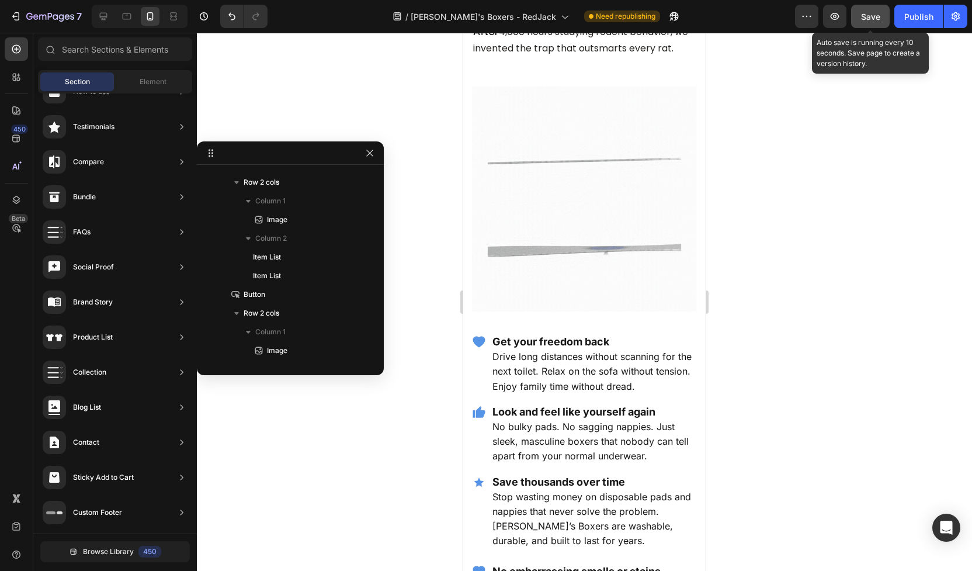
click at [885, 16] on button "Save" at bounding box center [870, 16] width 39 height 23
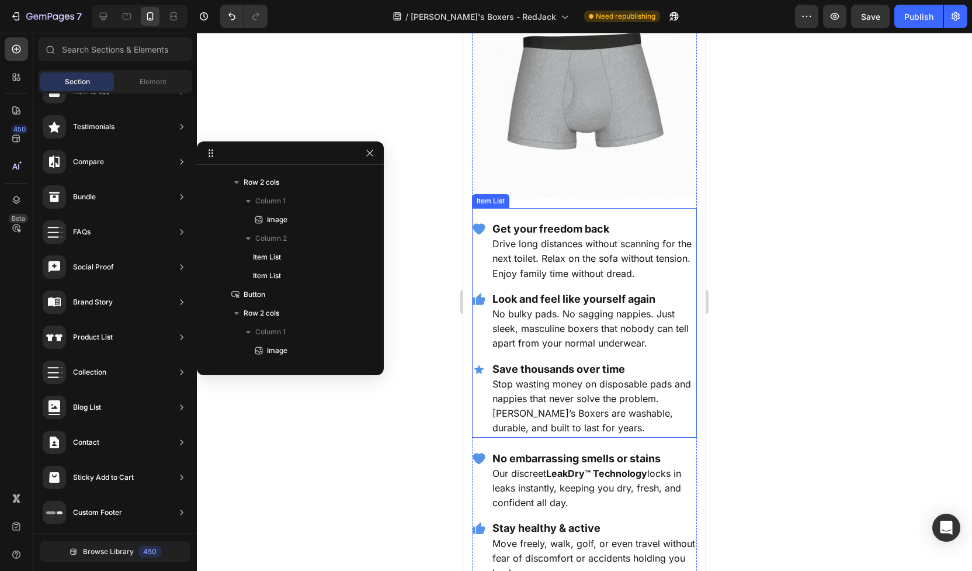
scroll to position [1706, 0]
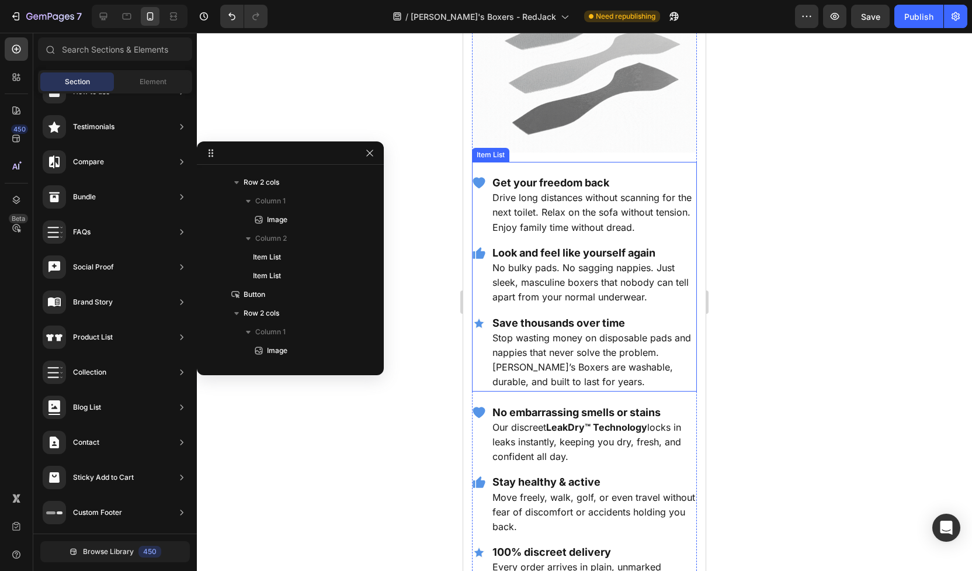
click at [479, 318] on icon at bounding box center [479, 322] width 9 height 9
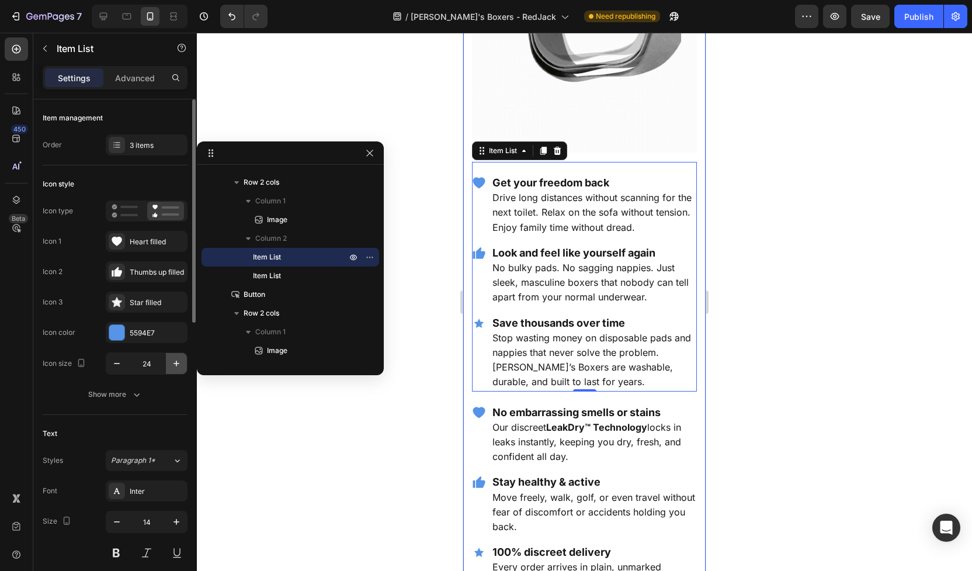
click at [178, 369] on icon "button" at bounding box center [177, 364] width 12 height 12
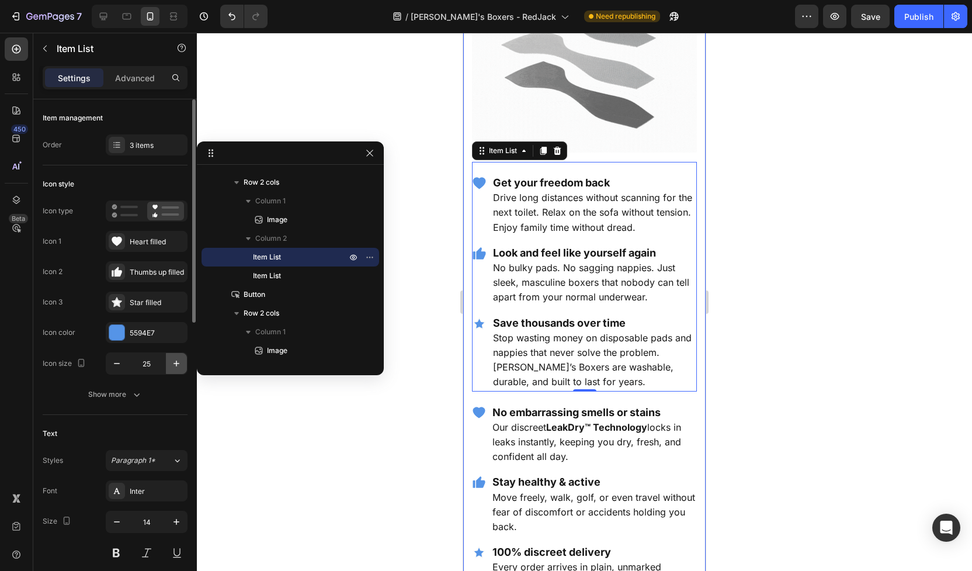
click at [178, 369] on icon "button" at bounding box center [177, 364] width 12 height 12
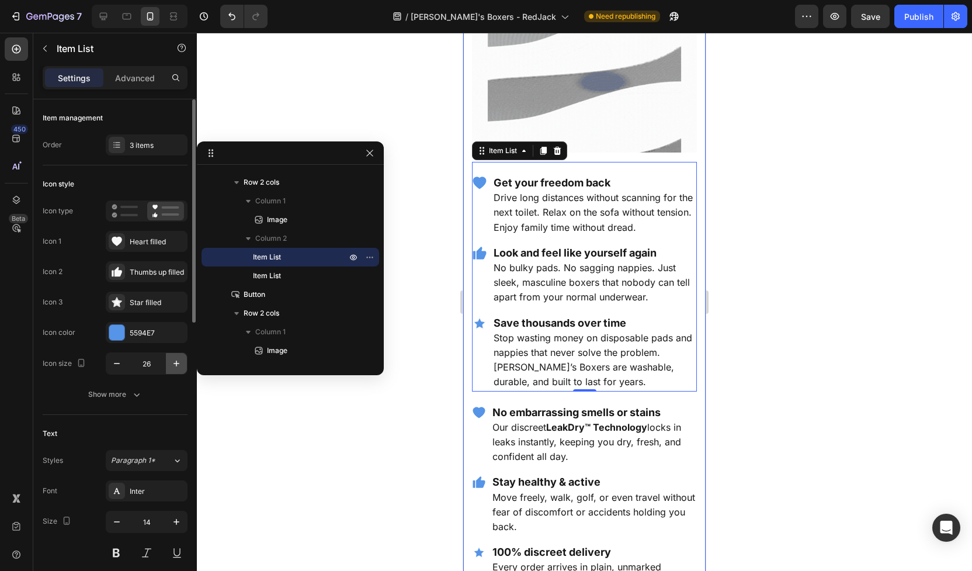
click at [178, 369] on icon "button" at bounding box center [177, 364] width 12 height 12
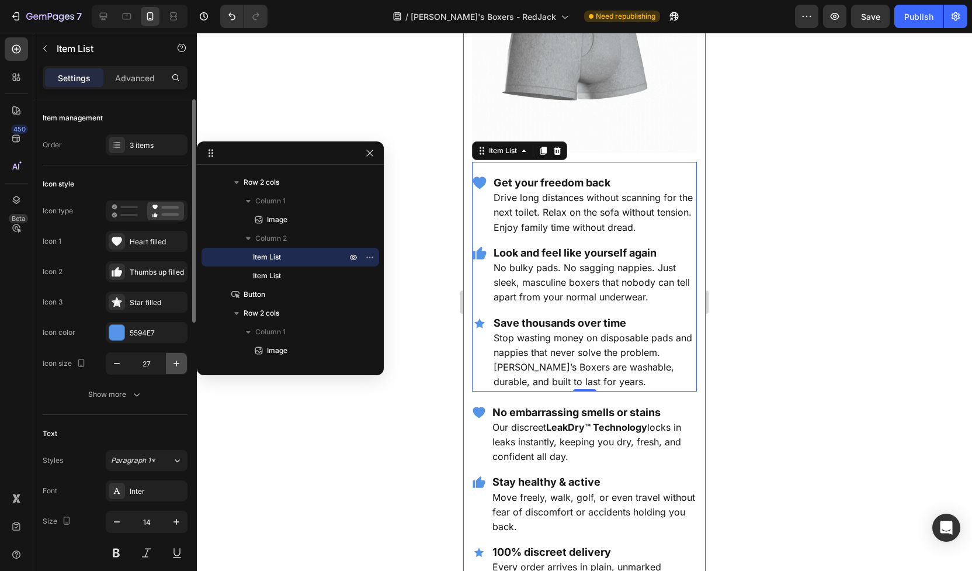
click at [178, 369] on icon "button" at bounding box center [177, 364] width 12 height 12
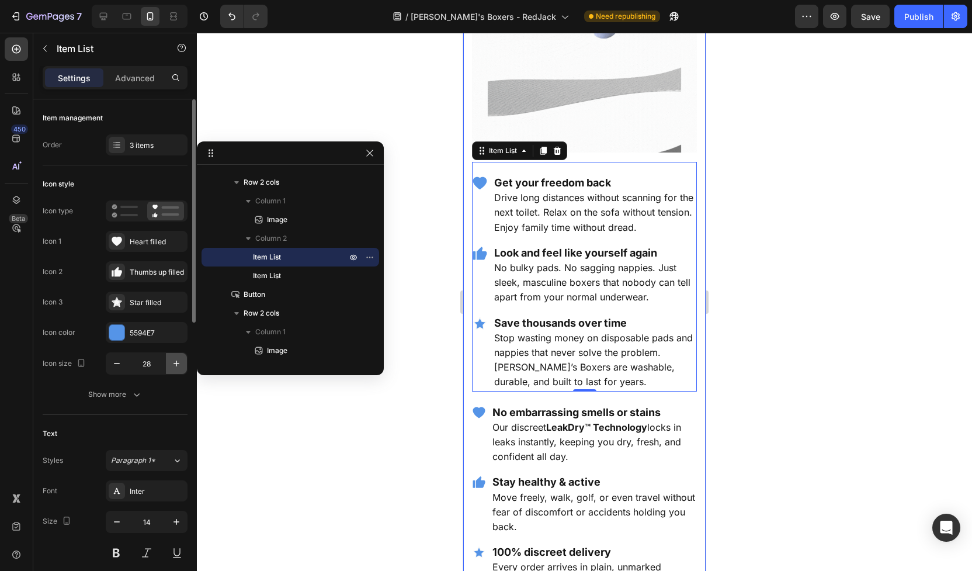
click at [178, 369] on icon "button" at bounding box center [177, 364] width 12 height 12
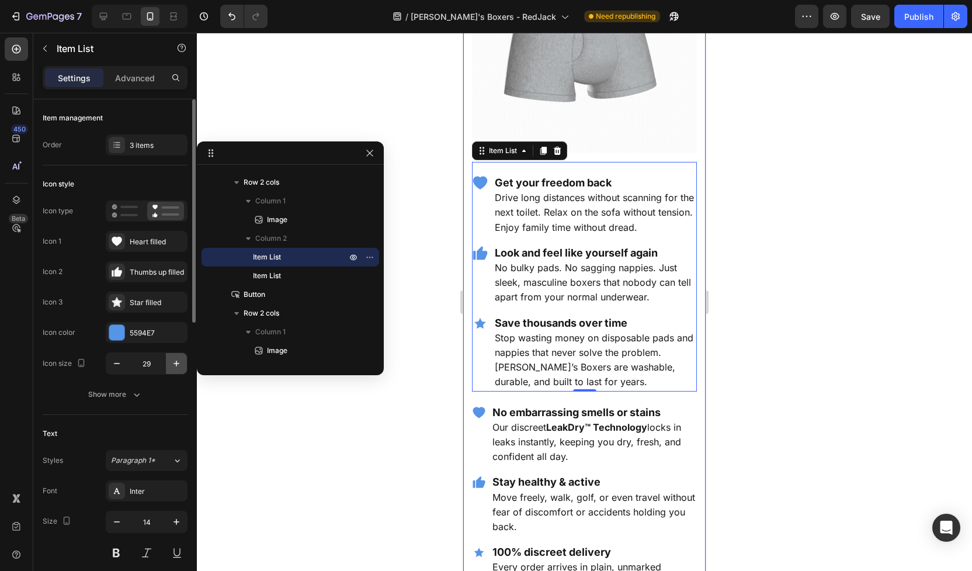
click at [178, 369] on icon "button" at bounding box center [177, 364] width 12 height 12
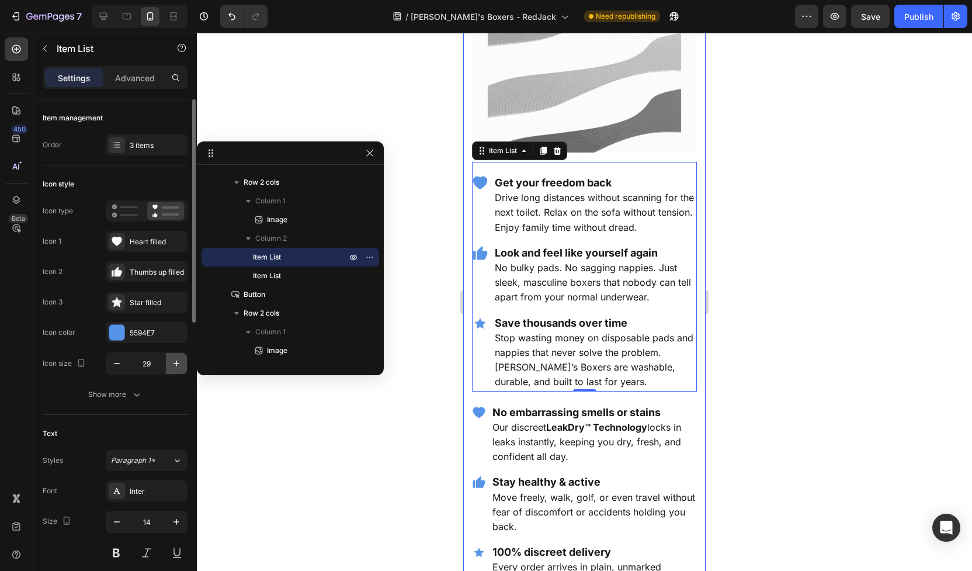
type input "30"
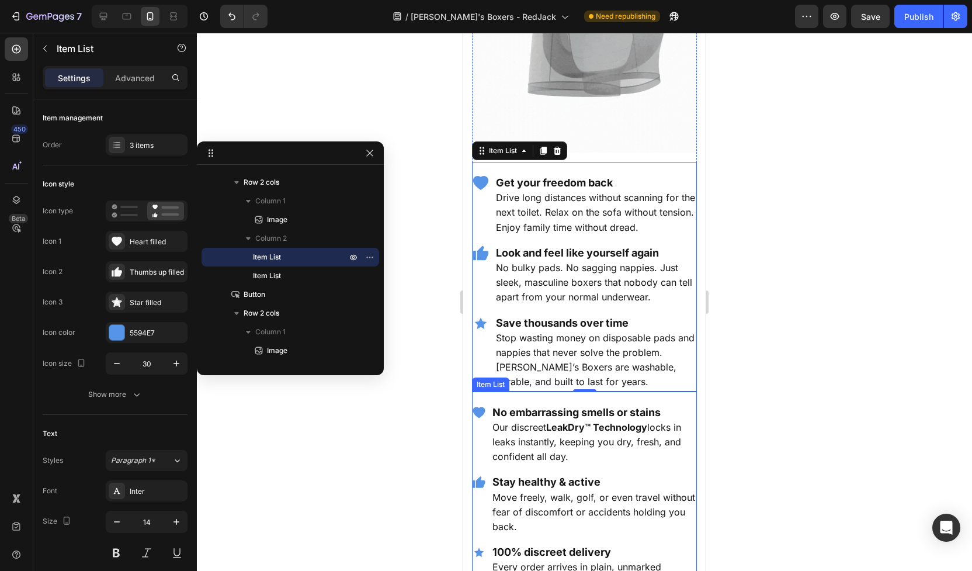
click at [485, 451] on div "No embarrassing smells or stains Our discreet LeakDry™ Technology locks in leak…" at bounding box center [584, 497] width 225 height 188
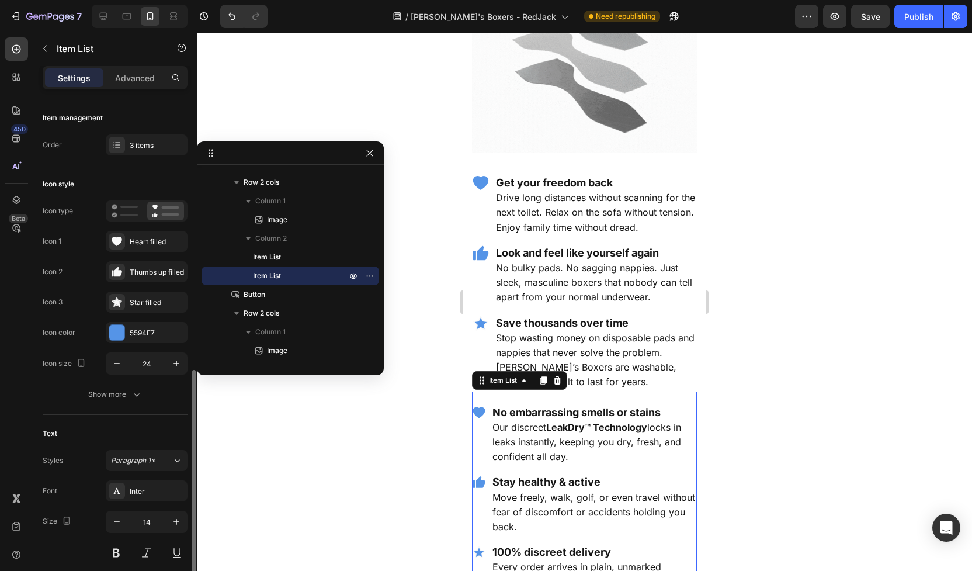
scroll to position [188, 0]
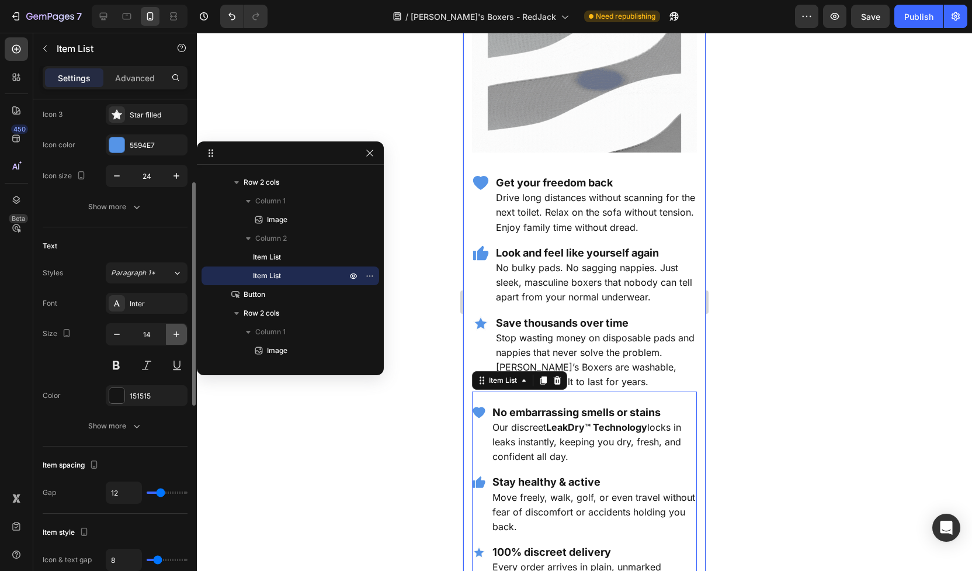
click at [173, 338] on icon "button" at bounding box center [177, 334] width 12 height 12
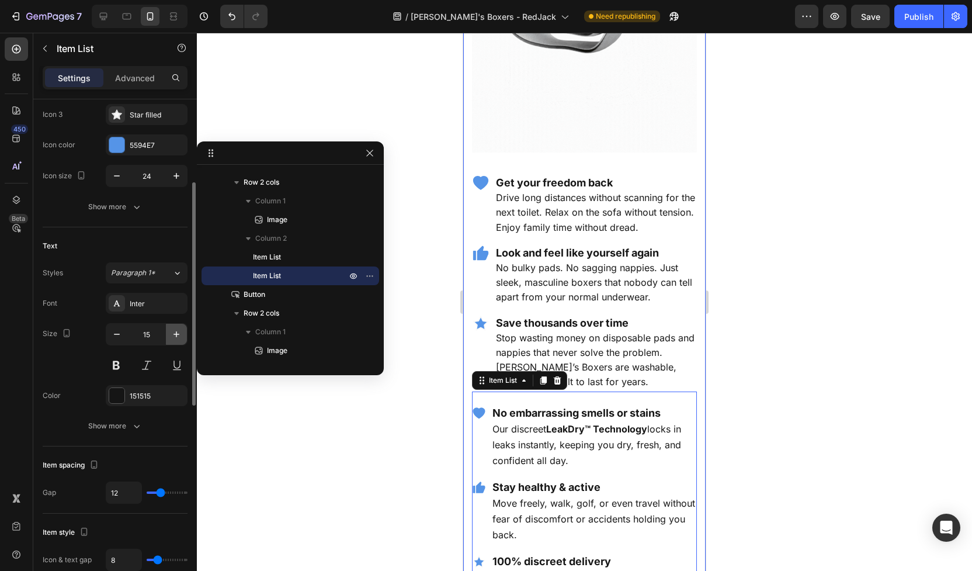
click at [173, 338] on icon "button" at bounding box center [177, 334] width 12 height 12
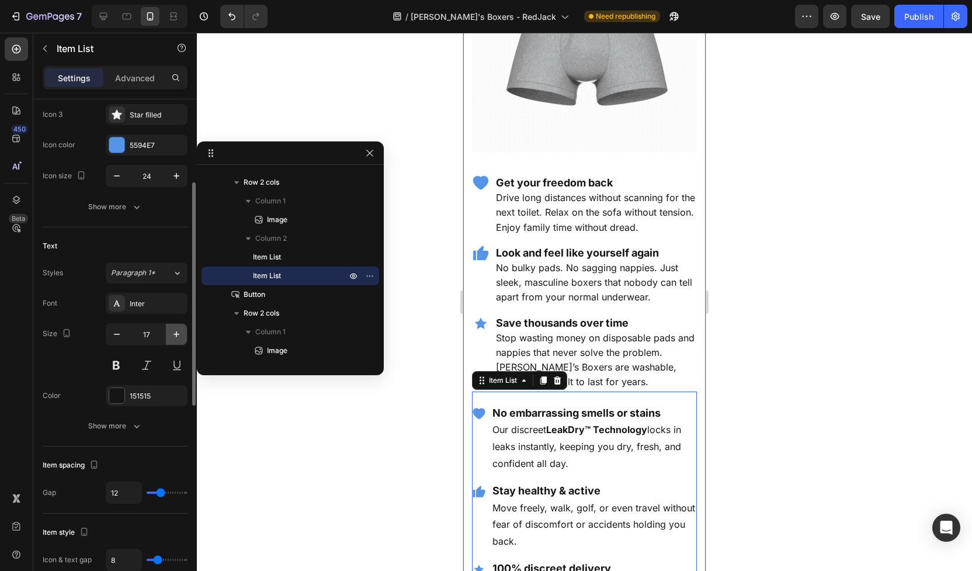
click at [173, 338] on icon "button" at bounding box center [177, 334] width 12 height 12
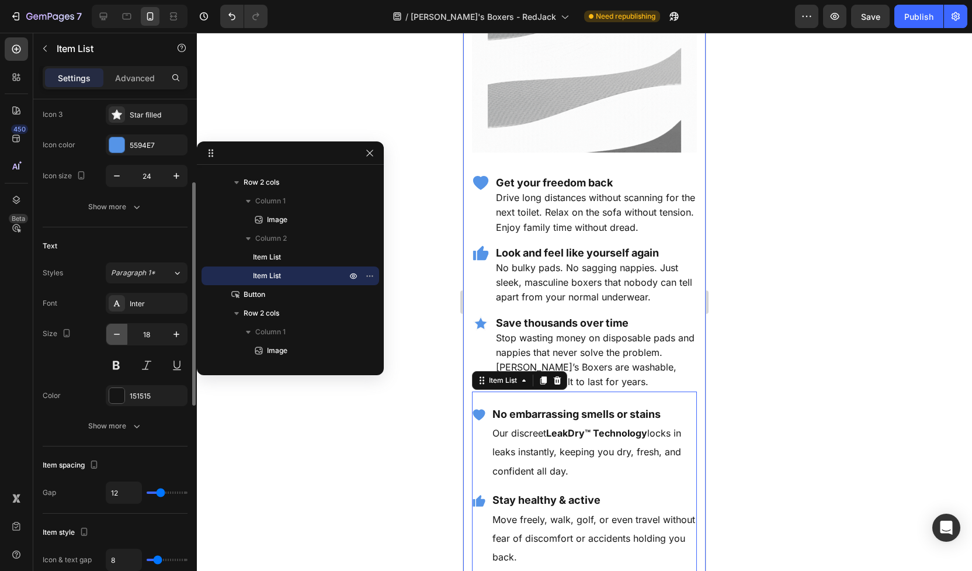
click at [109, 338] on button "button" at bounding box center [116, 334] width 21 height 21
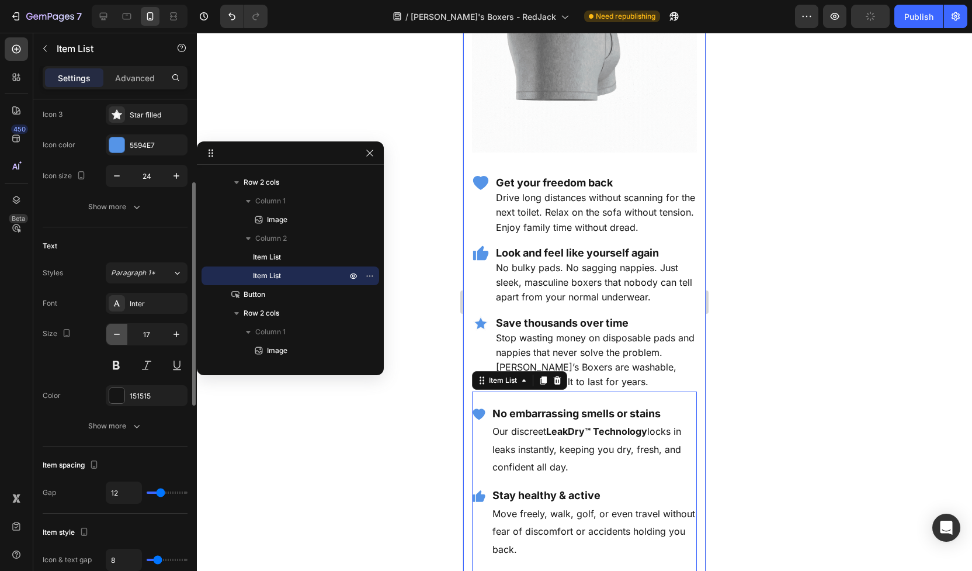
click at [109, 338] on button "button" at bounding box center [116, 334] width 21 height 21
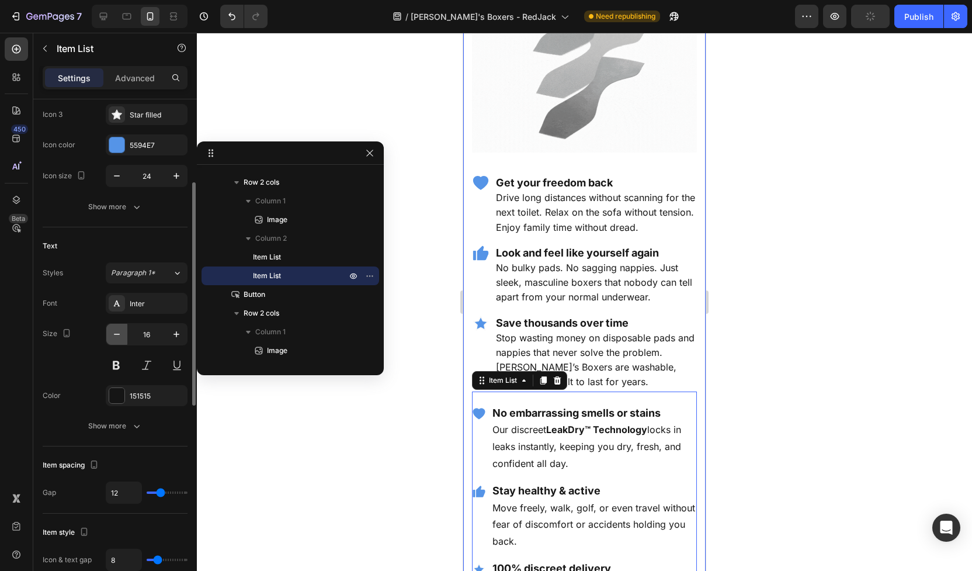
click at [109, 338] on button "button" at bounding box center [116, 334] width 21 height 21
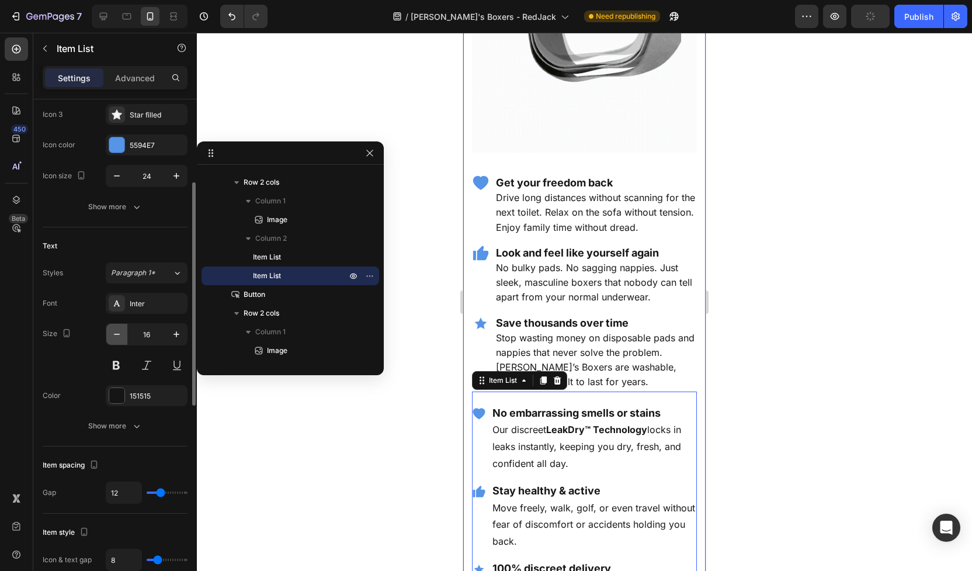
type input "15"
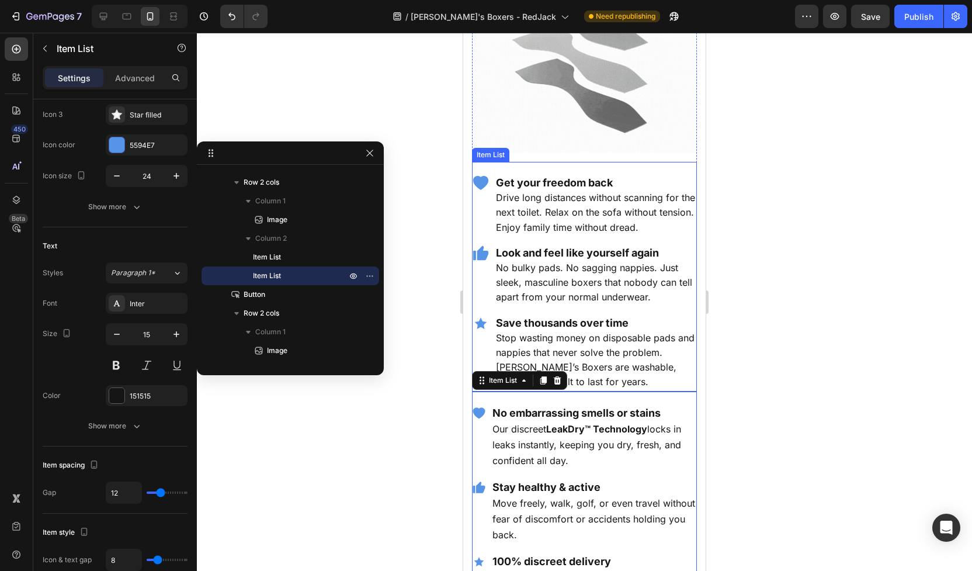
click at [590, 207] on span "Drive long distances without scanning for the next toilet. Relax on the sofa wi…" at bounding box center [595, 212] width 199 height 41
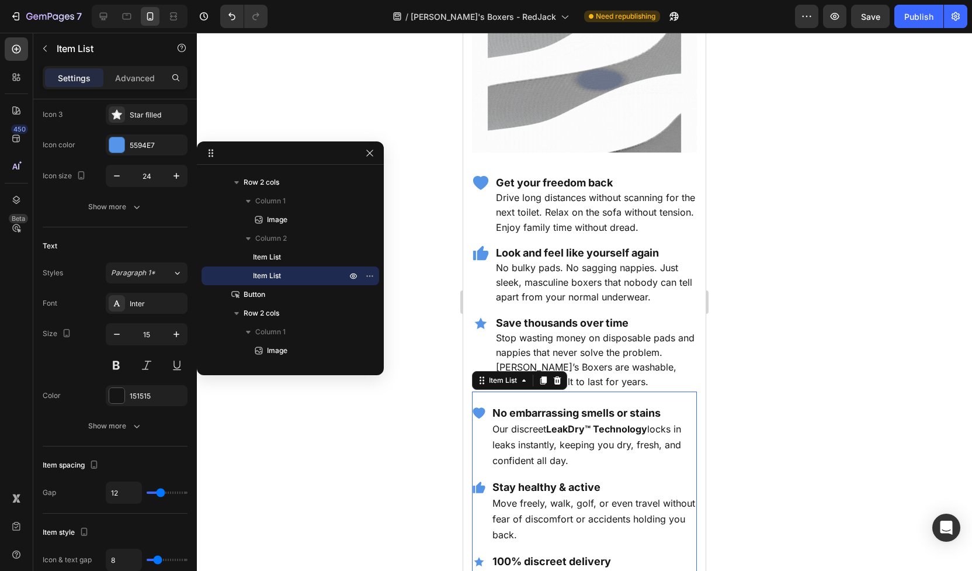
click at [476, 421] on div "No embarrassing smells or stains Our discreet LeakDry™ Technology locks in leak…" at bounding box center [584, 436] width 225 height 67
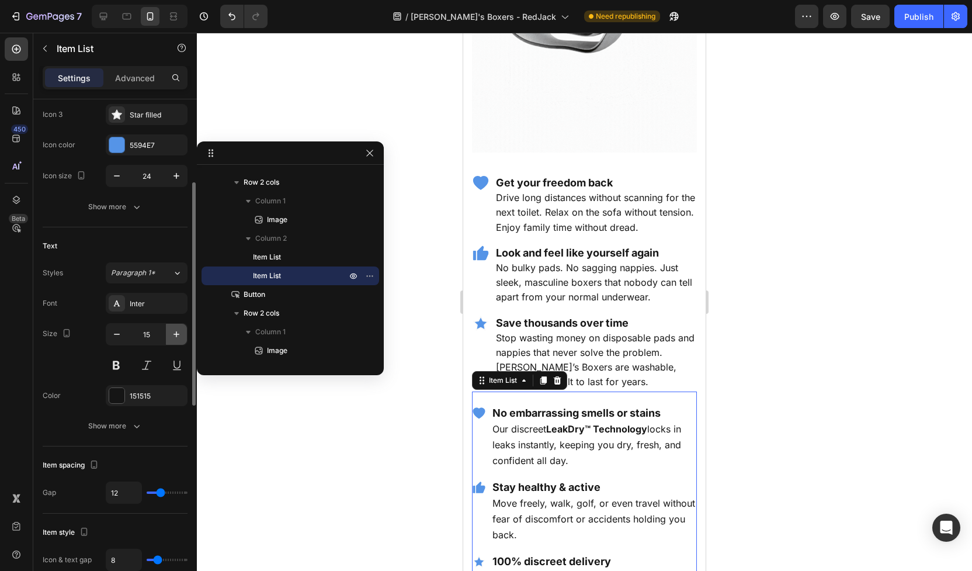
click at [174, 334] on icon "button" at bounding box center [177, 334] width 12 height 12
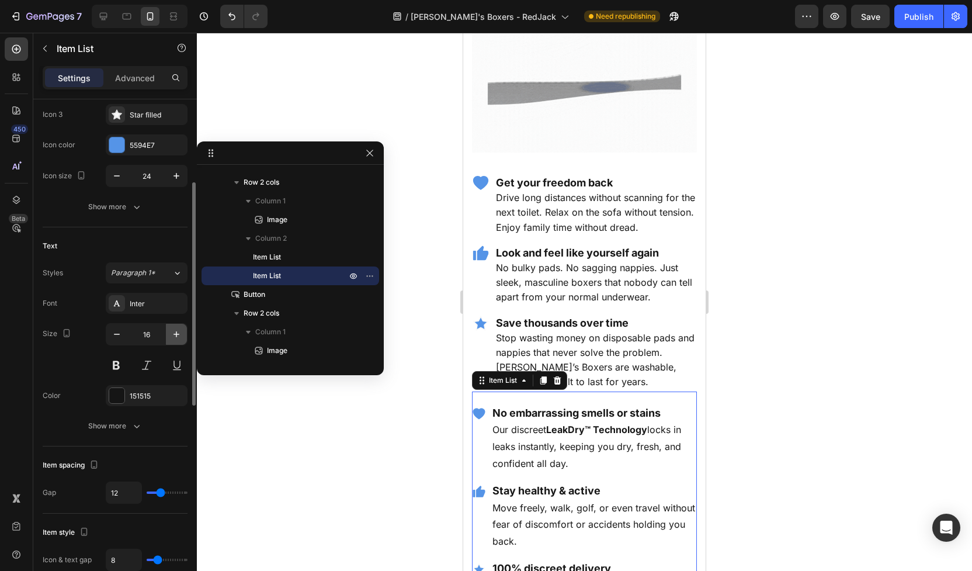
click at [174, 334] on icon "button" at bounding box center [177, 334] width 12 height 12
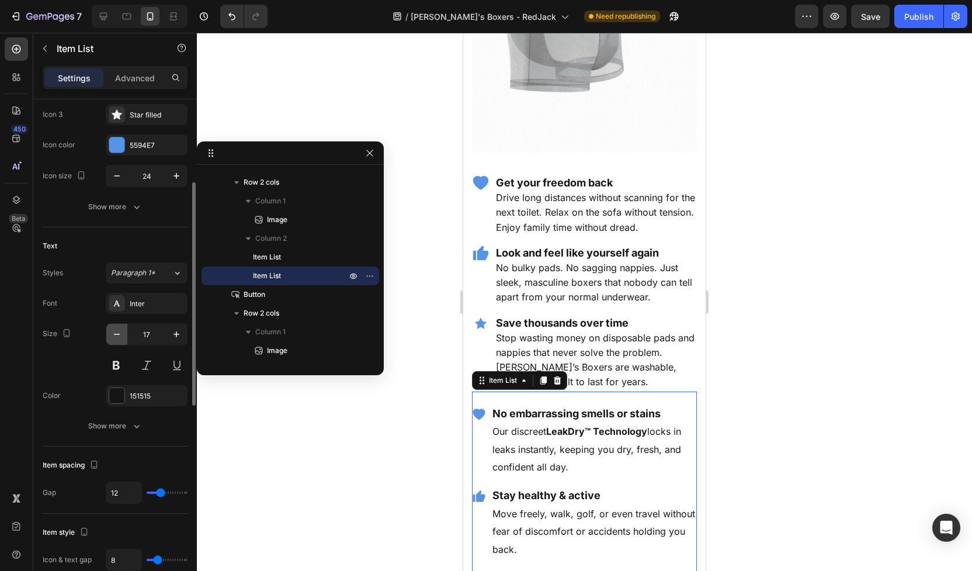
click at [115, 338] on icon "button" at bounding box center [117, 334] width 12 height 12
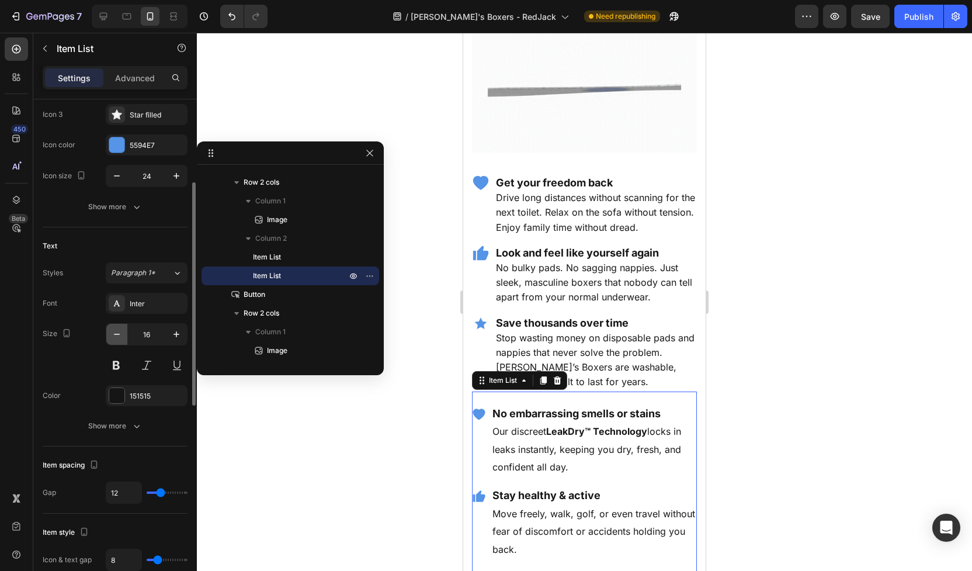
click at [115, 338] on icon "button" at bounding box center [117, 334] width 12 height 12
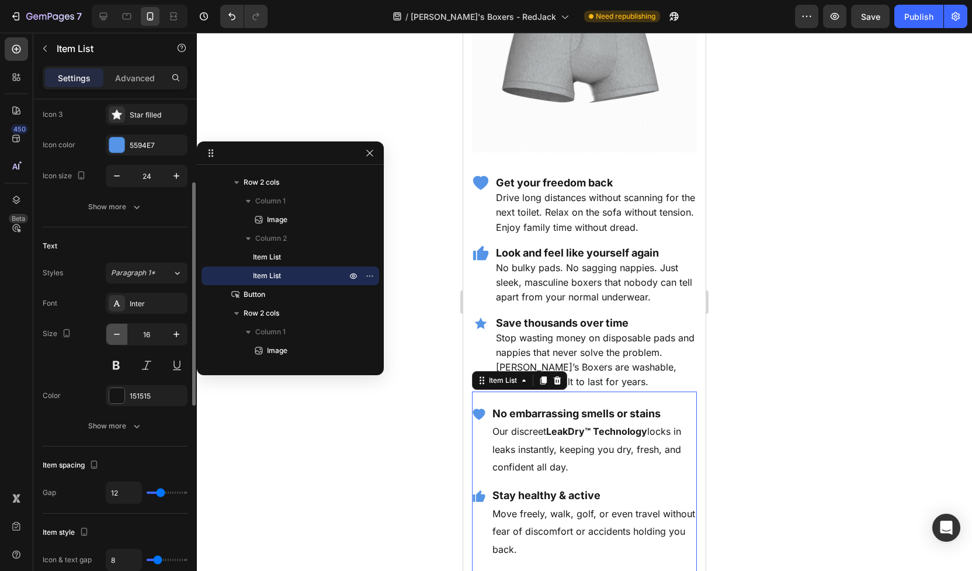
click at [115, 338] on icon "button" at bounding box center [117, 334] width 12 height 12
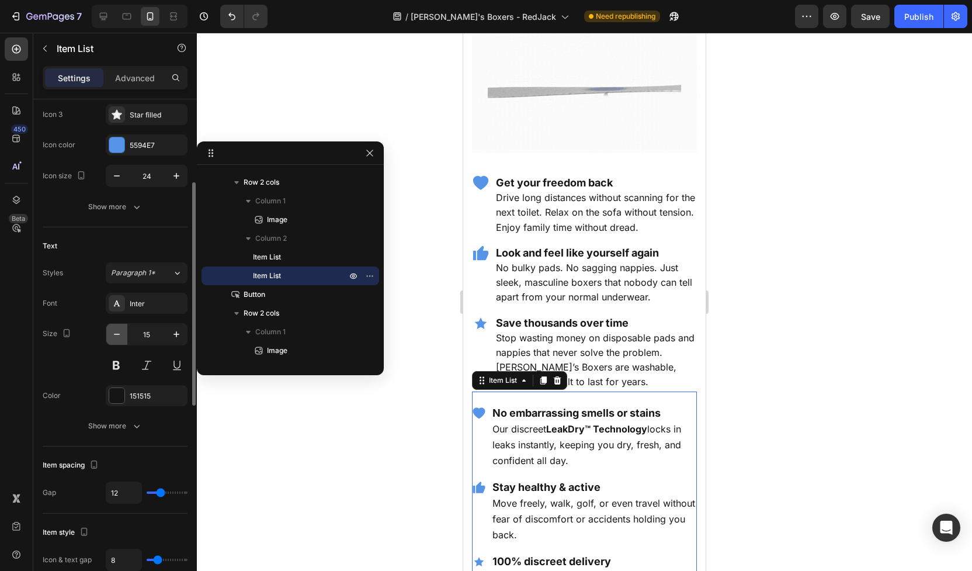
type input "14"
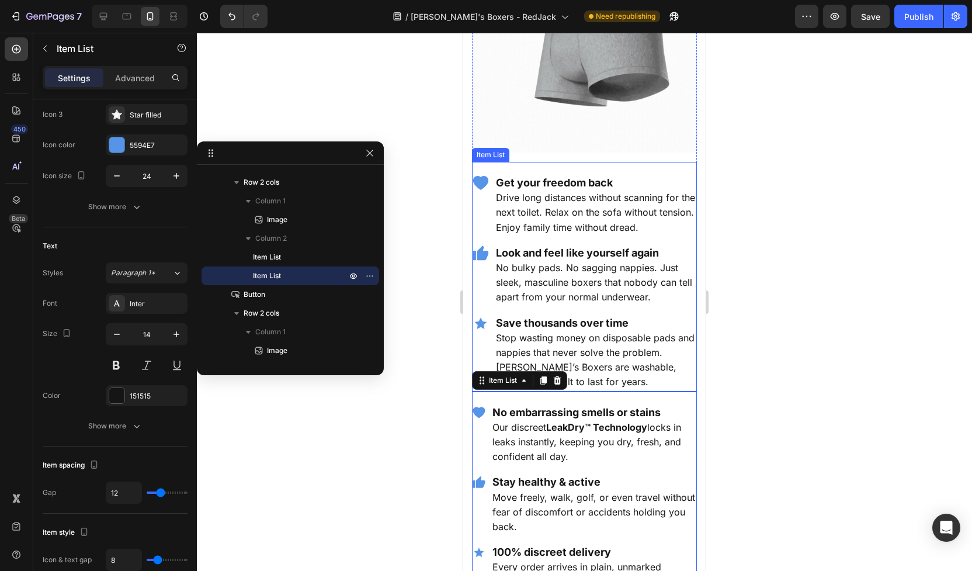
click at [577, 293] on div "Get your freedom back Drive long distances without scanning for the next toilet…" at bounding box center [584, 283] width 225 height 218
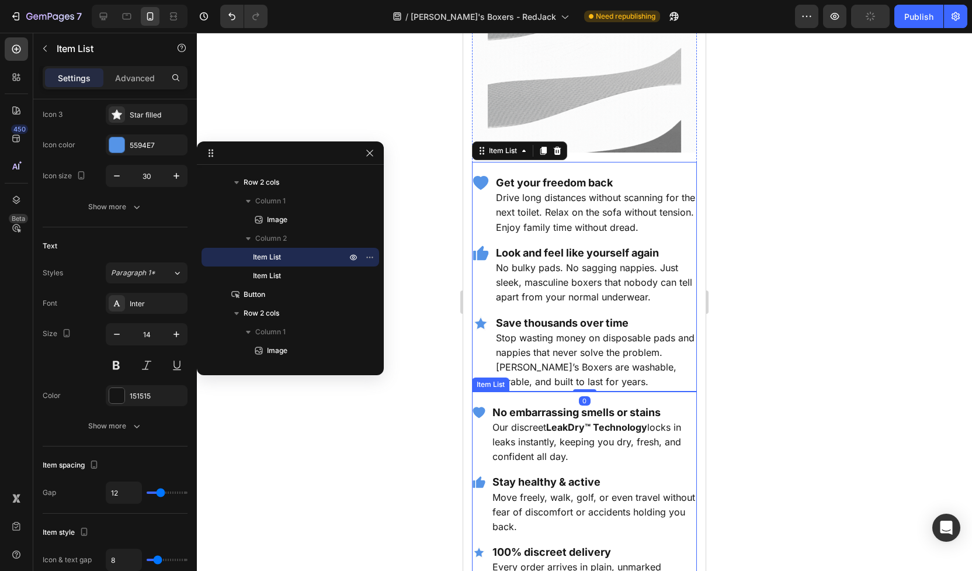
click at [560, 431] on p "Our discreet LeakDry™ Technology locks in leaks instantly, keeping you dry, fre…" at bounding box center [594, 442] width 203 height 44
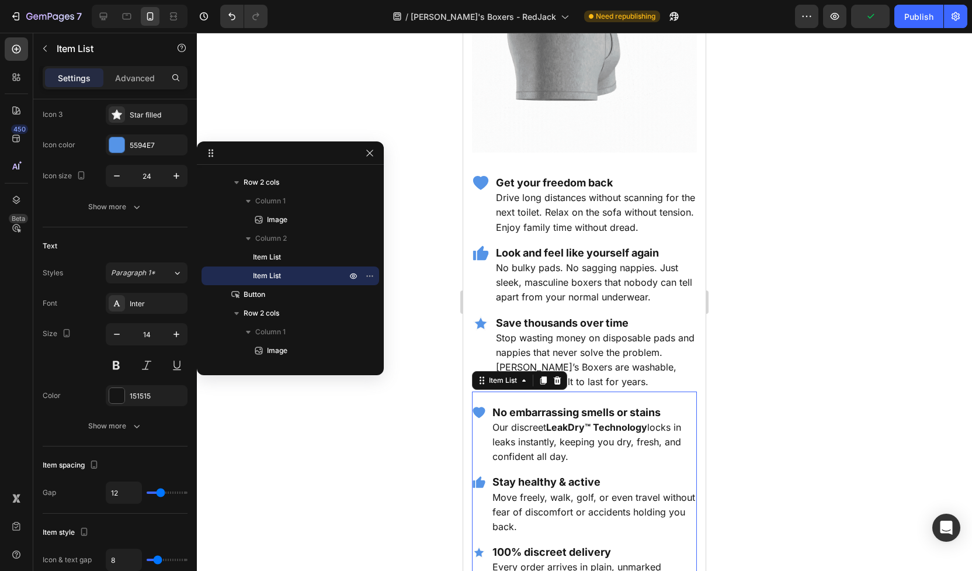
click at [483, 423] on div "No embarrassing smells or stains Our discreet LeakDry™ Technology locks in leak…" at bounding box center [584, 434] width 225 height 63
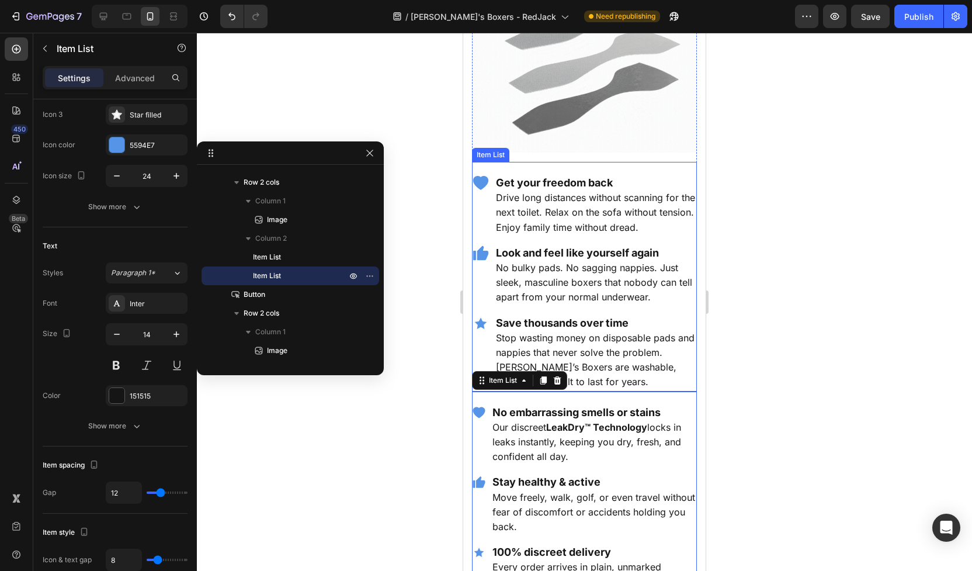
click at [484, 286] on div "Look and feel like yourself again No bulky pads. No sagging nappies. Just sleek…" at bounding box center [584, 275] width 225 height 63
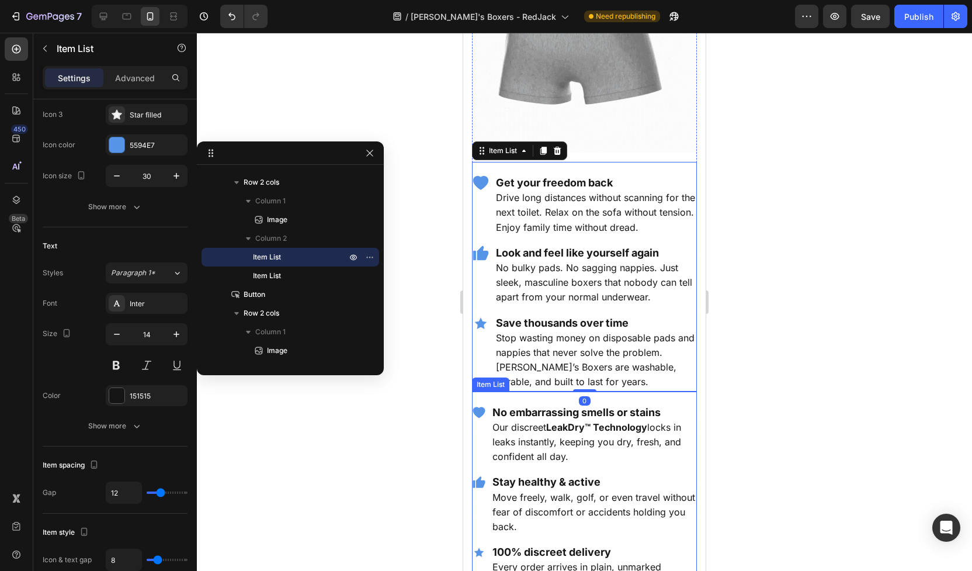
click at [482, 435] on div "No embarrassing smells or stains Our discreet LeakDry™ Technology locks in leak…" at bounding box center [584, 434] width 225 height 63
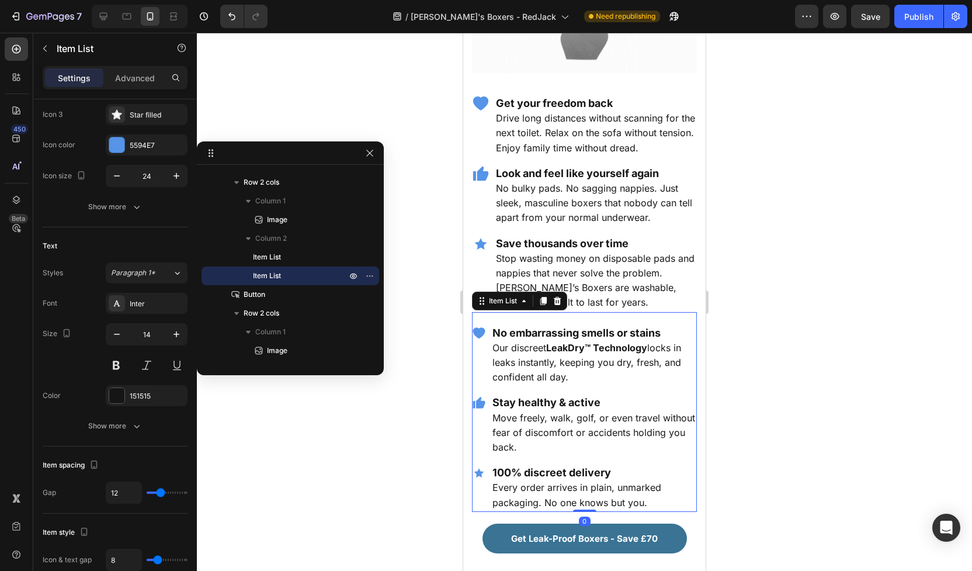
scroll to position [1815, 0]
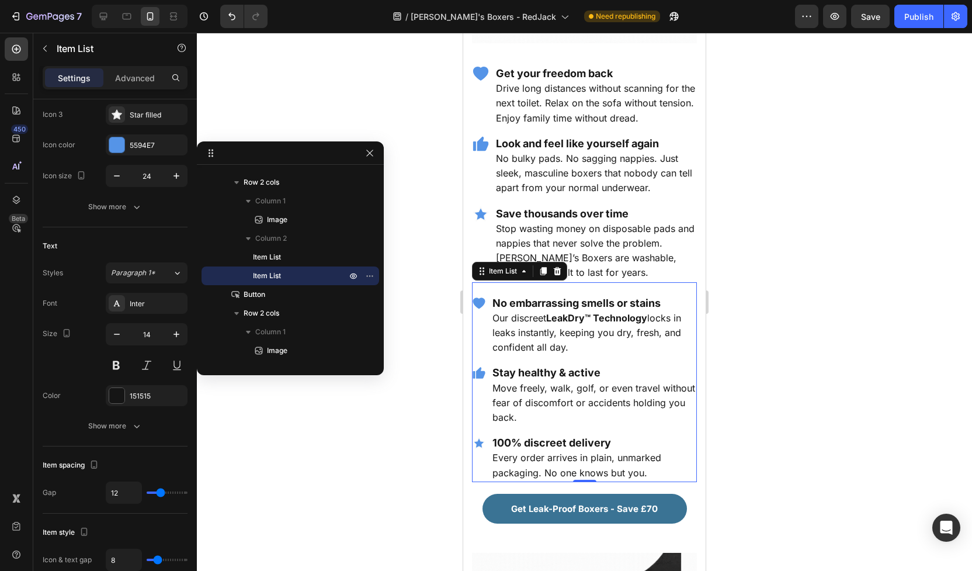
click at [432, 449] on div at bounding box center [584, 302] width 775 height 538
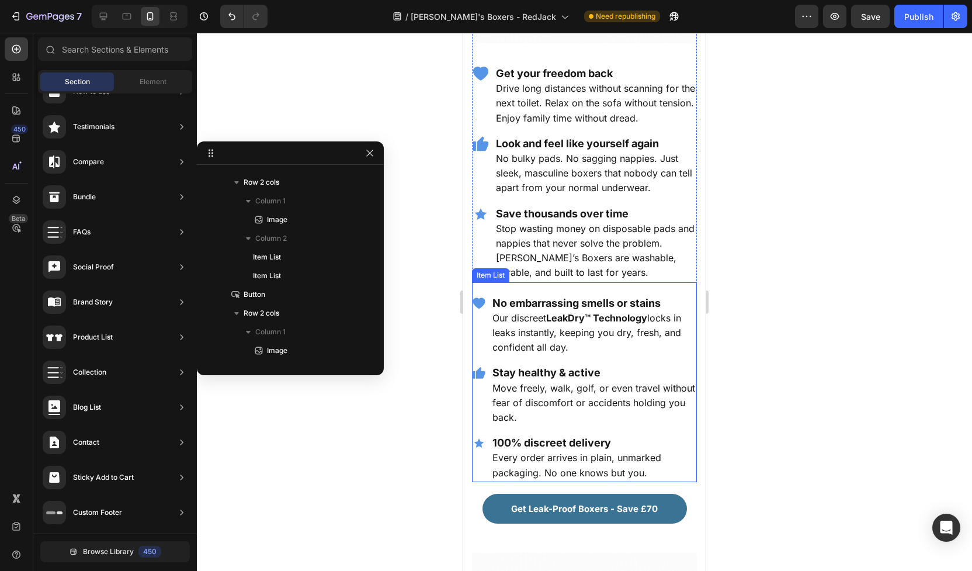
click at [480, 297] on icon at bounding box center [479, 302] width 12 height 11
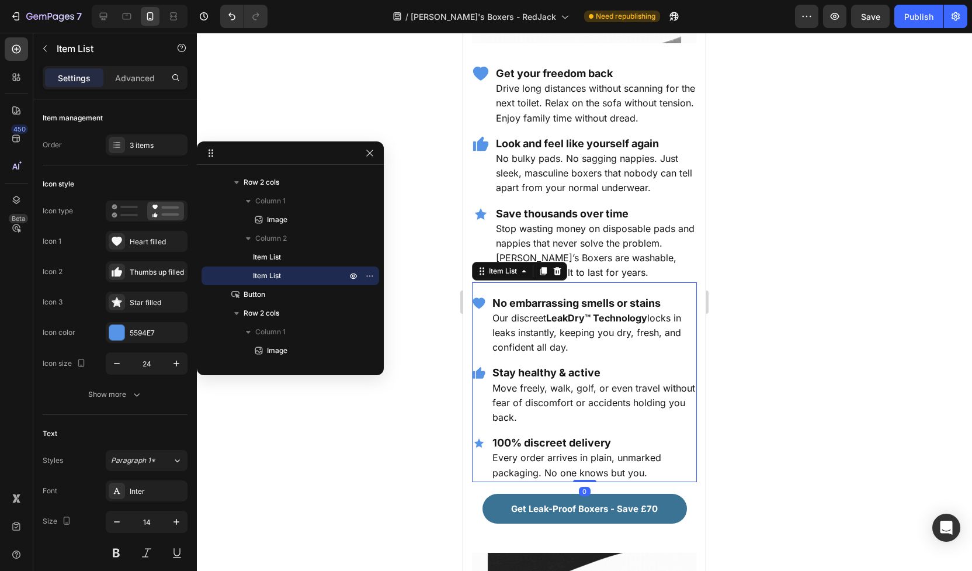
click at [480, 297] on icon at bounding box center [479, 302] width 12 height 11
click at [542, 282] on div "No embarrassing smells or stains Our discreet LeakDry™ Technology locks in leak…" at bounding box center [584, 382] width 225 height 200
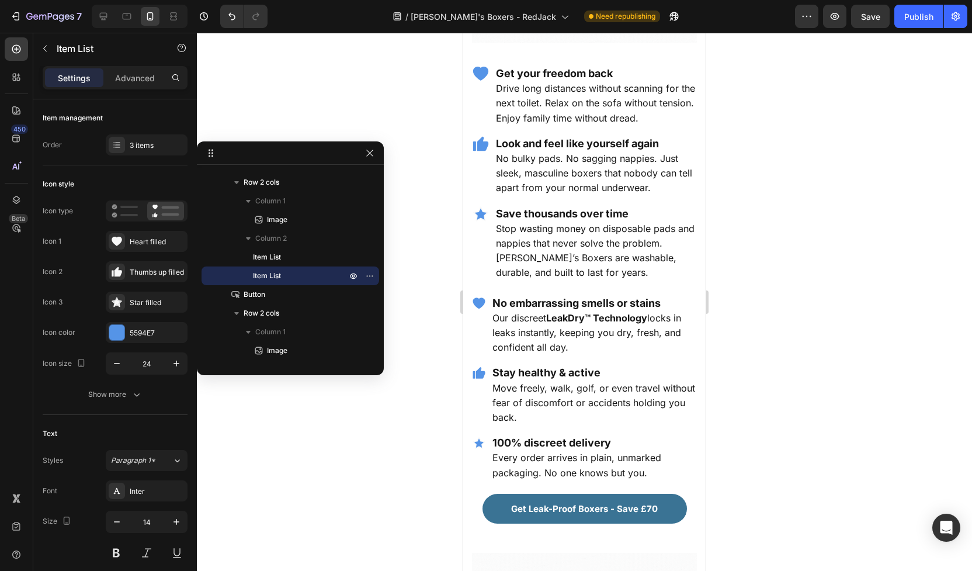
click at [480, 297] on icon at bounding box center [479, 302] width 12 height 11
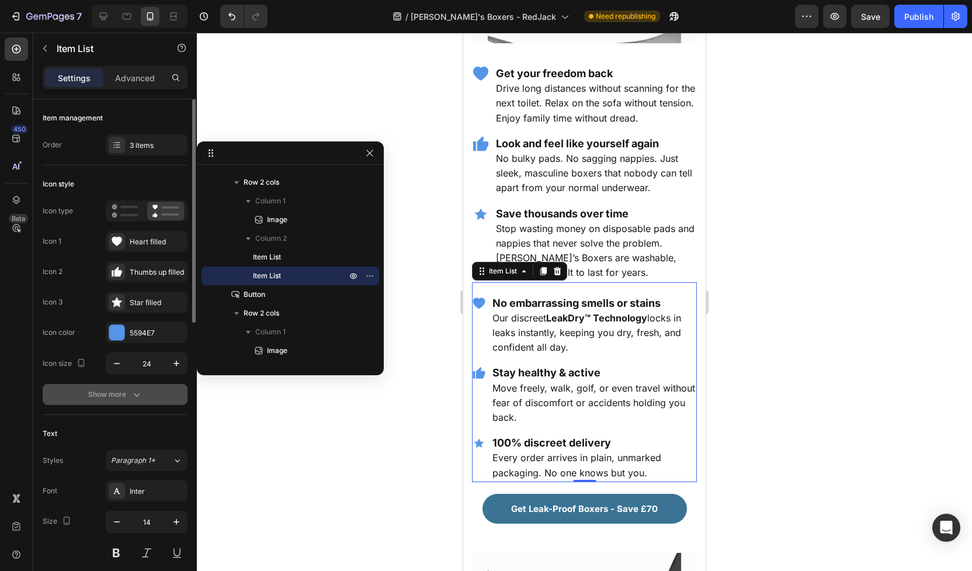
click at [113, 396] on div "Show more" at bounding box center [115, 395] width 54 height 12
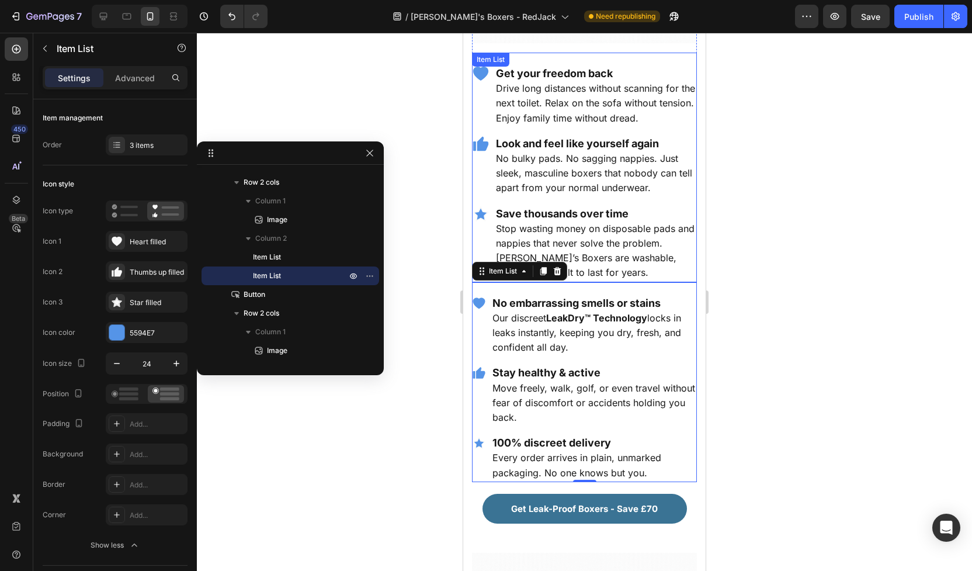
click at [685, 182] on div "Get your freedom back Drive long distances without scanning for the next toilet…" at bounding box center [584, 173] width 225 height 218
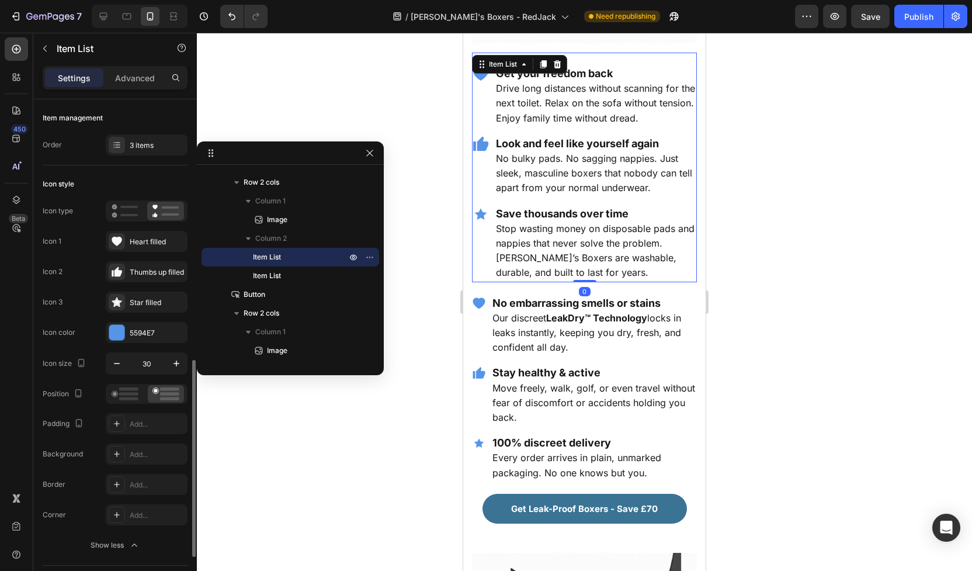
scroll to position [188, 0]
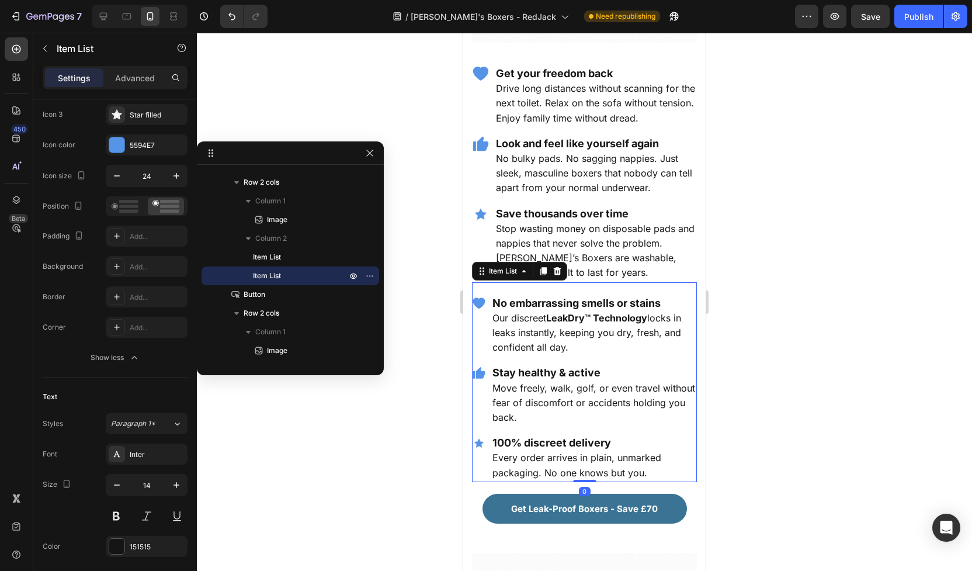
click at [694, 296] on p "No embarrassing smells or stains" at bounding box center [594, 303] width 203 height 15
click at [176, 173] on icon "button" at bounding box center [177, 176] width 6 height 6
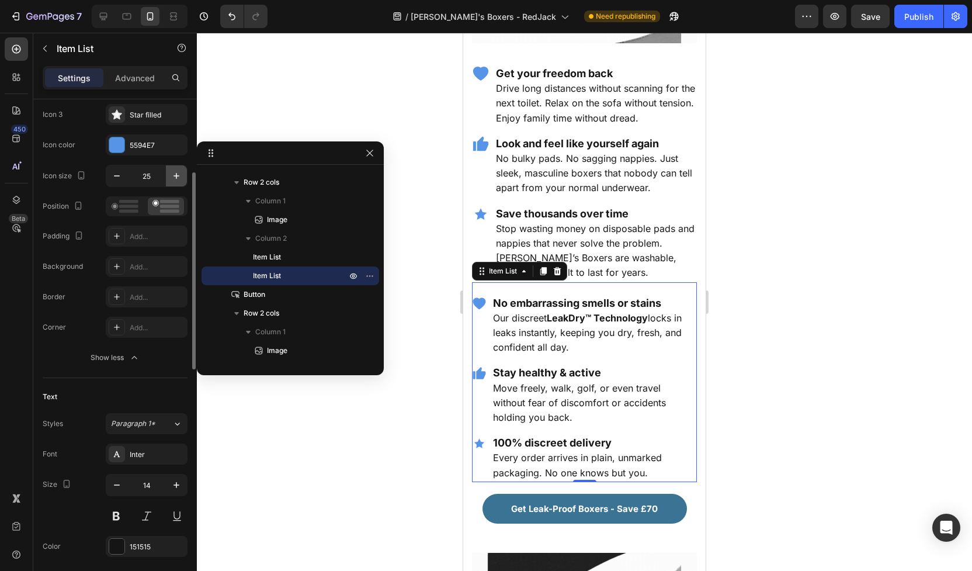
click at [176, 173] on icon "button" at bounding box center [177, 176] width 6 height 6
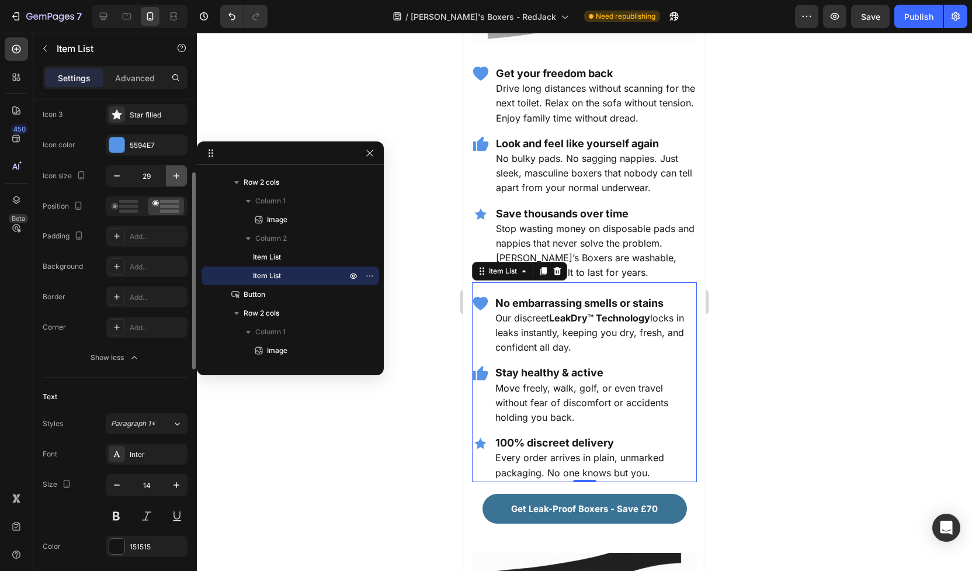
type input "30"
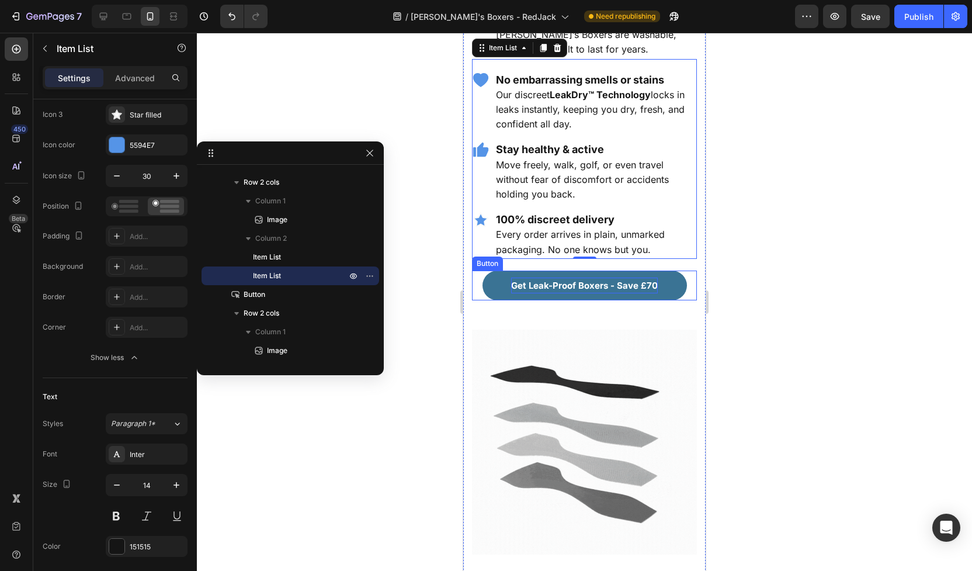
scroll to position [2043, 0]
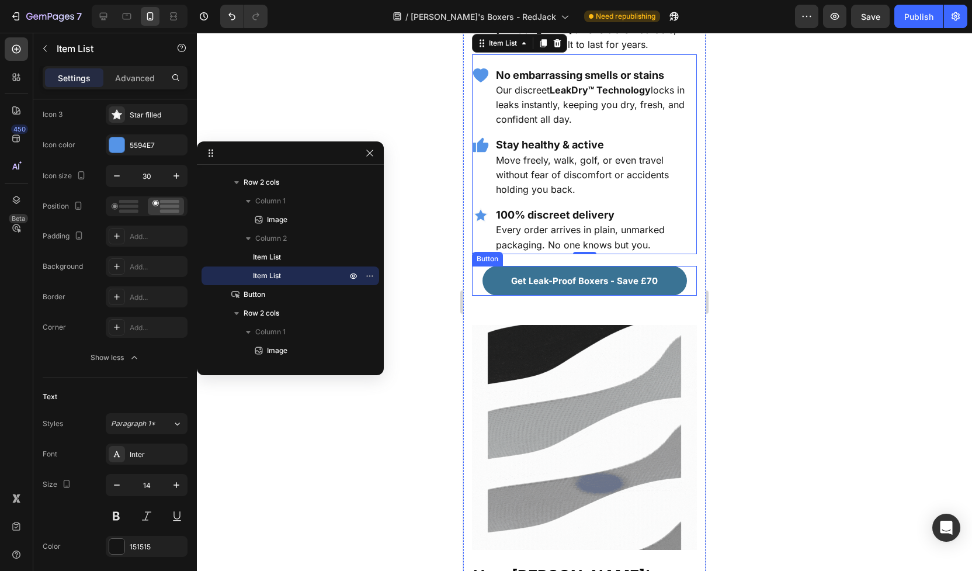
click at [482, 268] on div "Get Leak-Proof Boxers - Save £70 Button" at bounding box center [584, 281] width 225 height 30
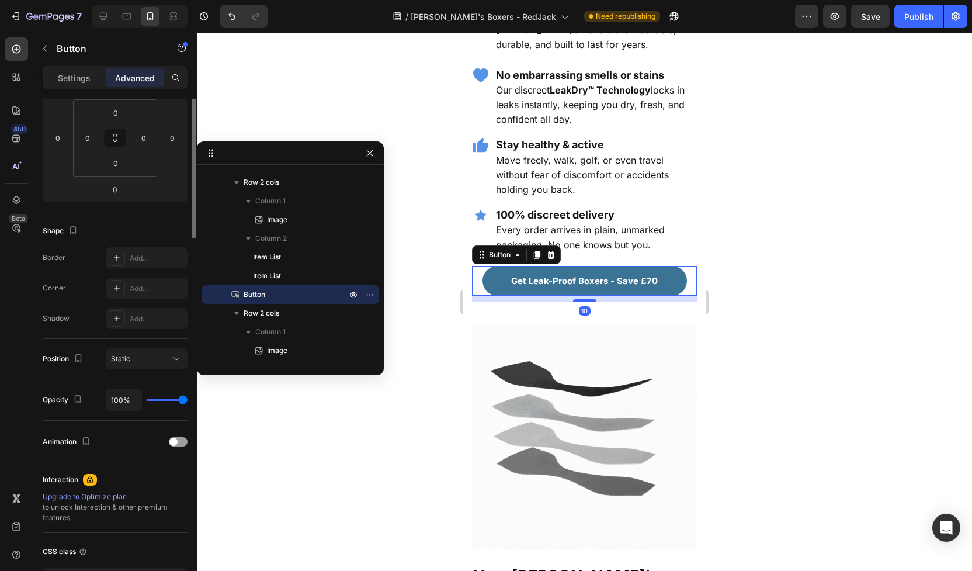
scroll to position [0, 0]
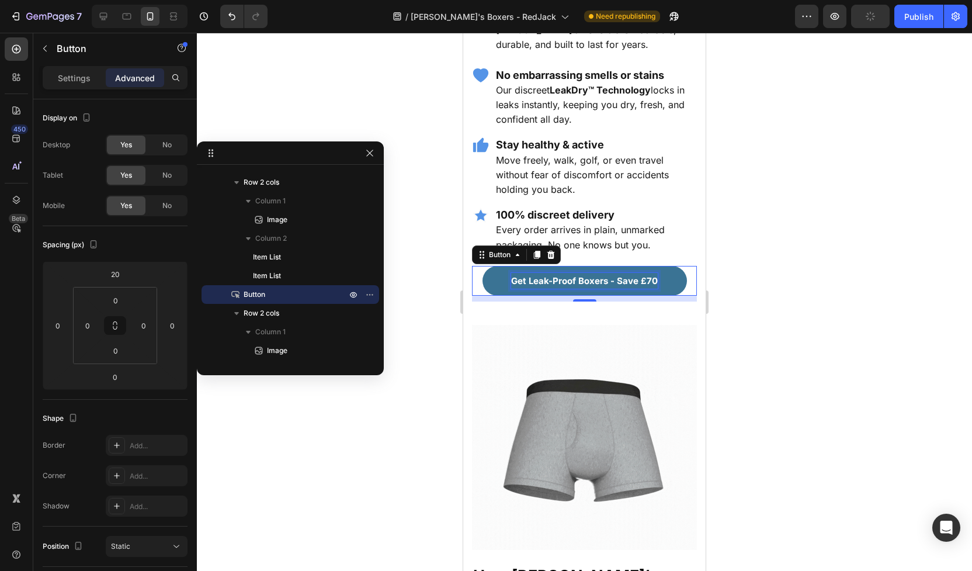
click at [543, 275] on strong "Get Leak-Proof Boxers - Save £70" at bounding box center [584, 280] width 147 height 11
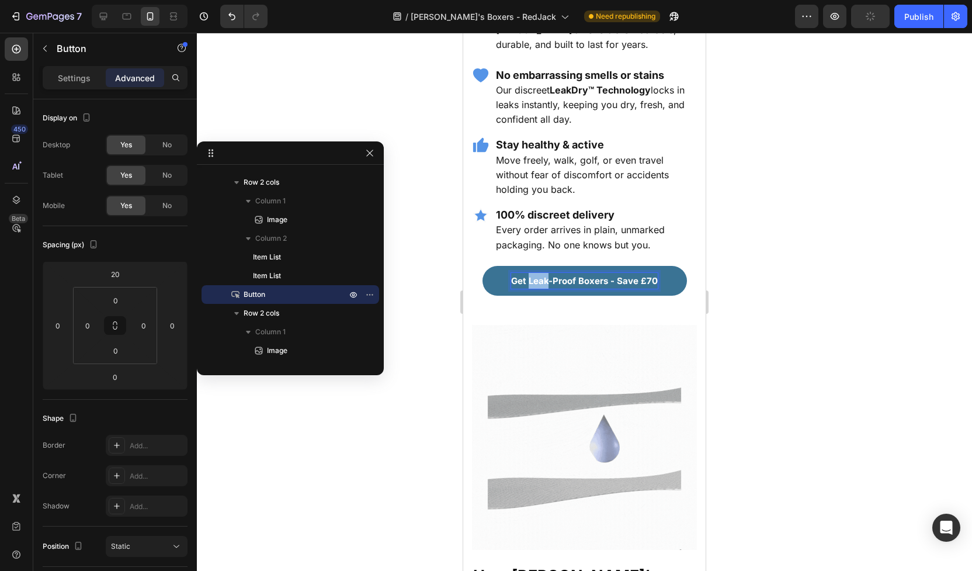
click at [543, 275] on strong "Get Leak-Proof Boxers - Save £70" at bounding box center [584, 280] width 147 height 11
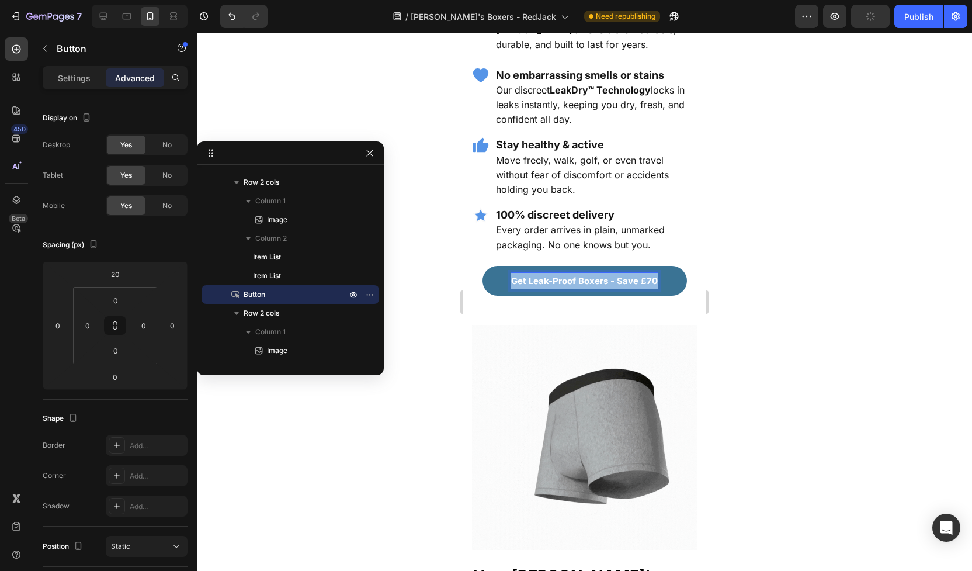
click at [543, 275] on strong "Get Leak-Proof Boxers - Save £70" at bounding box center [584, 280] width 147 height 11
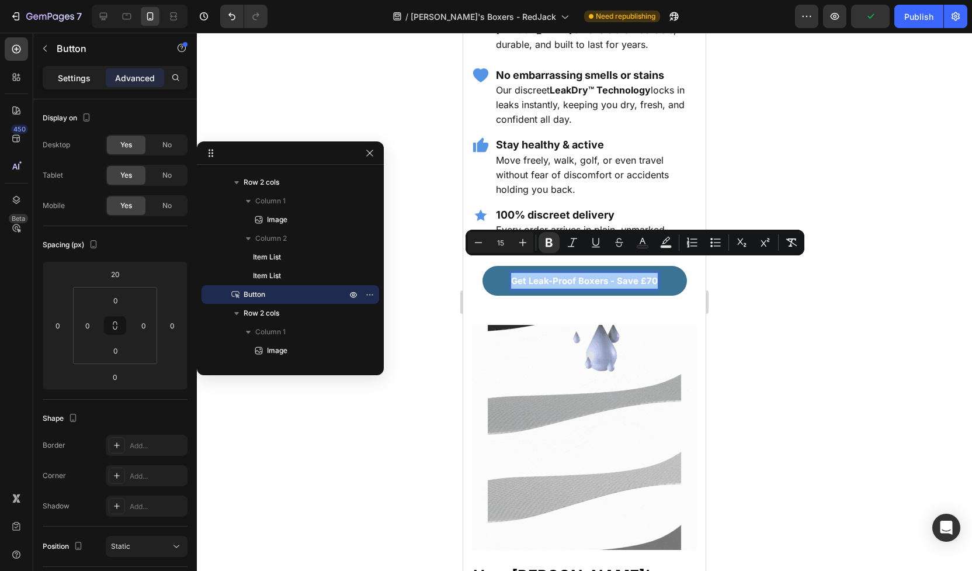
click at [75, 83] on p "Settings" at bounding box center [74, 78] width 33 height 12
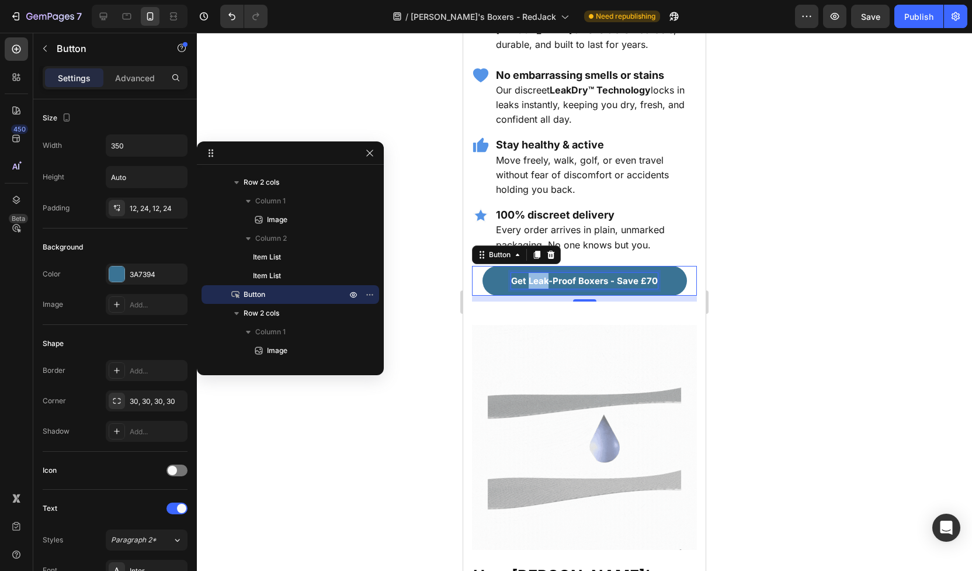
click at [534, 275] on strong "Get Leak-Proof Boxers - Save £70" at bounding box center [584, 280] width 147 height 11
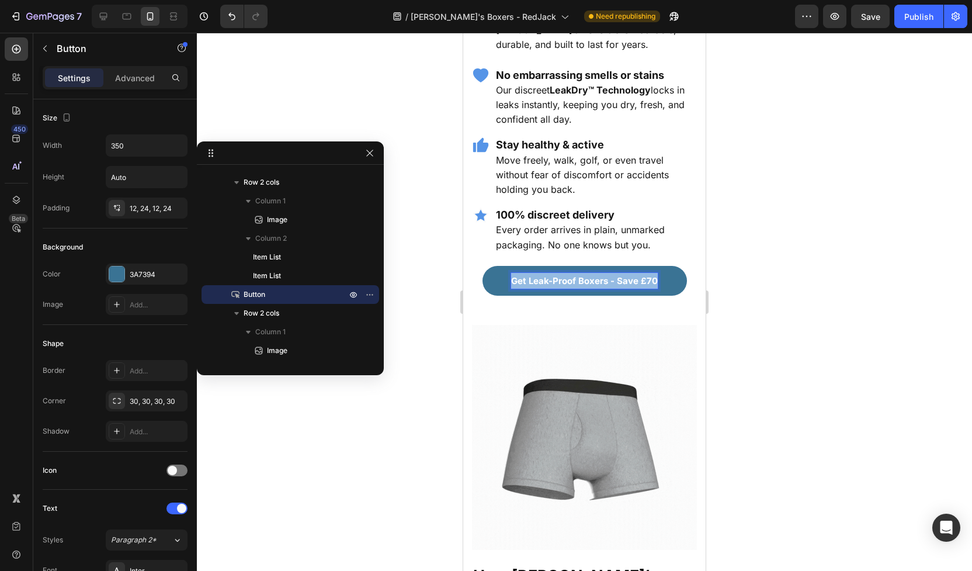
click at [534, 275] on strong "Get Leak-Proof Boxers - Save £70" at bounding box center [584, 280] width 147 height 11
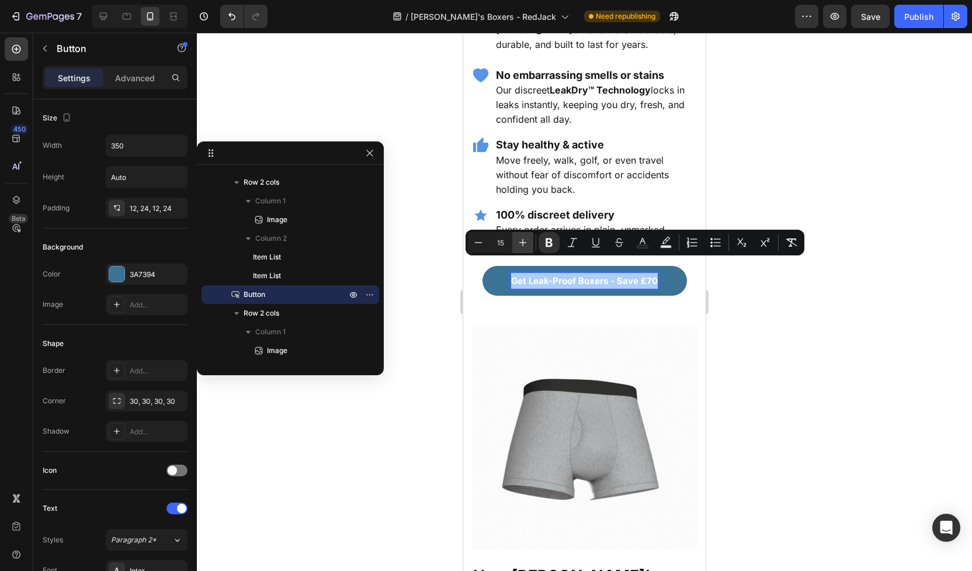
click at [522, 244] on icon "Editor contextual toolbar" at bounding box center [523, 243] width 12 height 12
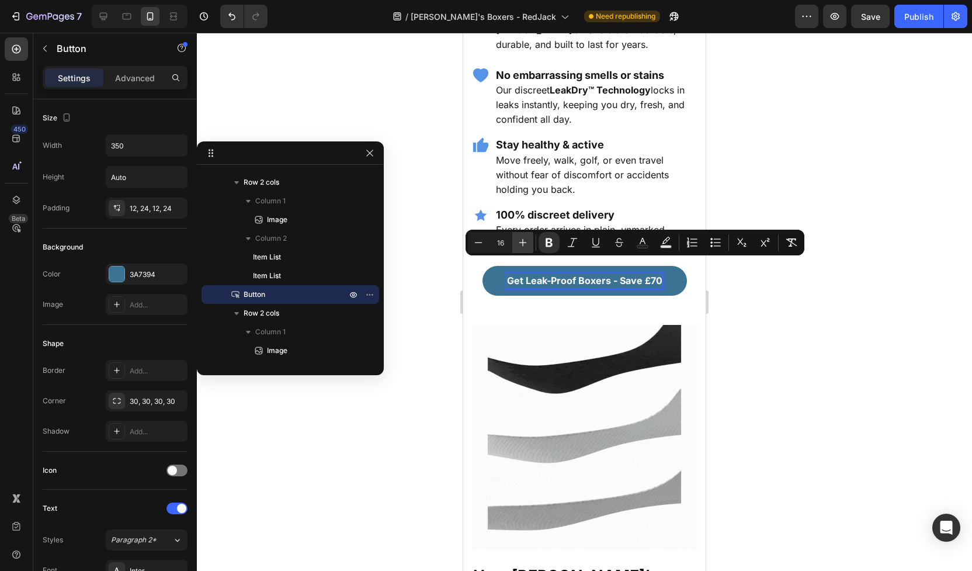
click at [522, 244] on icon "Editor contextual toolbar" at bounding box center [523, 243] width 12 height 12
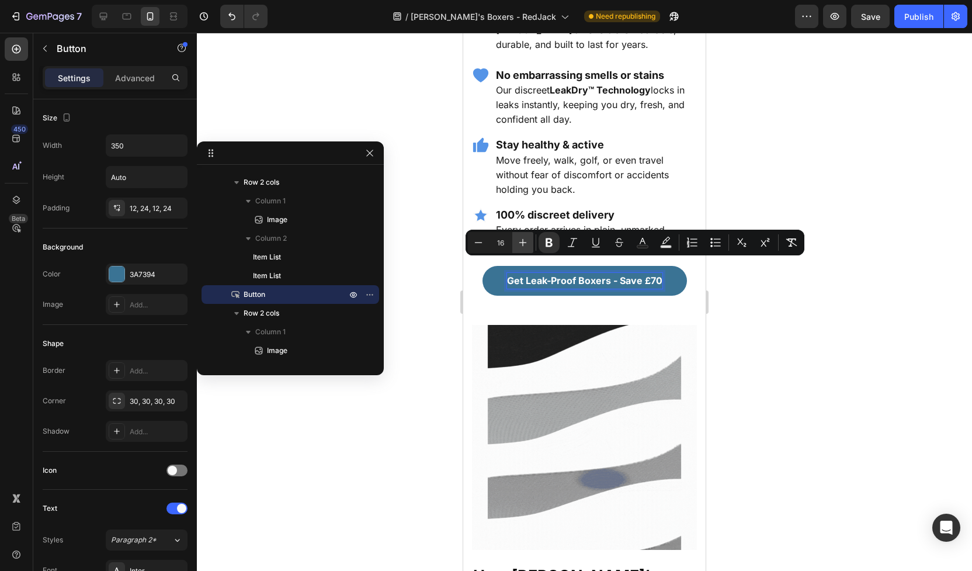
type input "17"
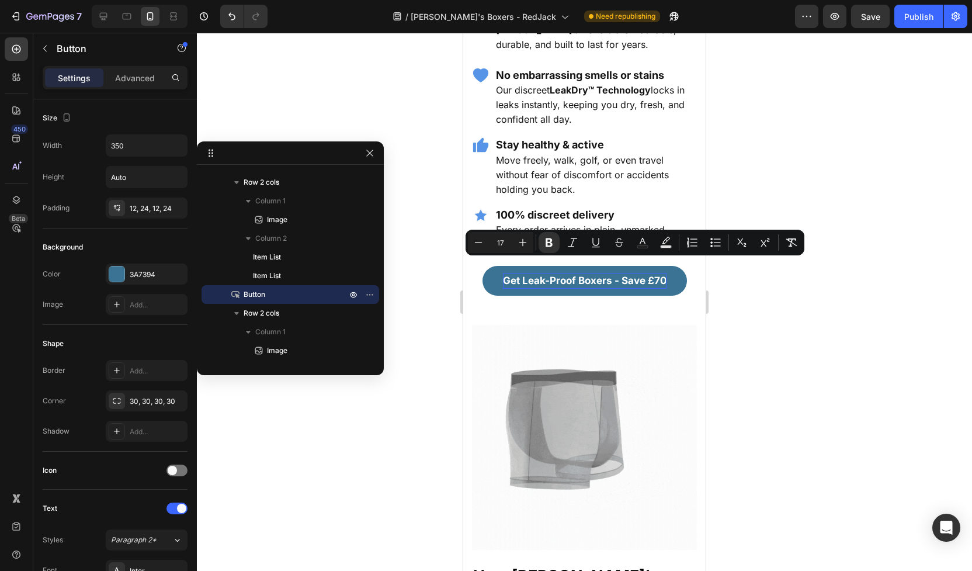
click at [722, 342] on div at bounding box center [584, 302] width 775 height 538
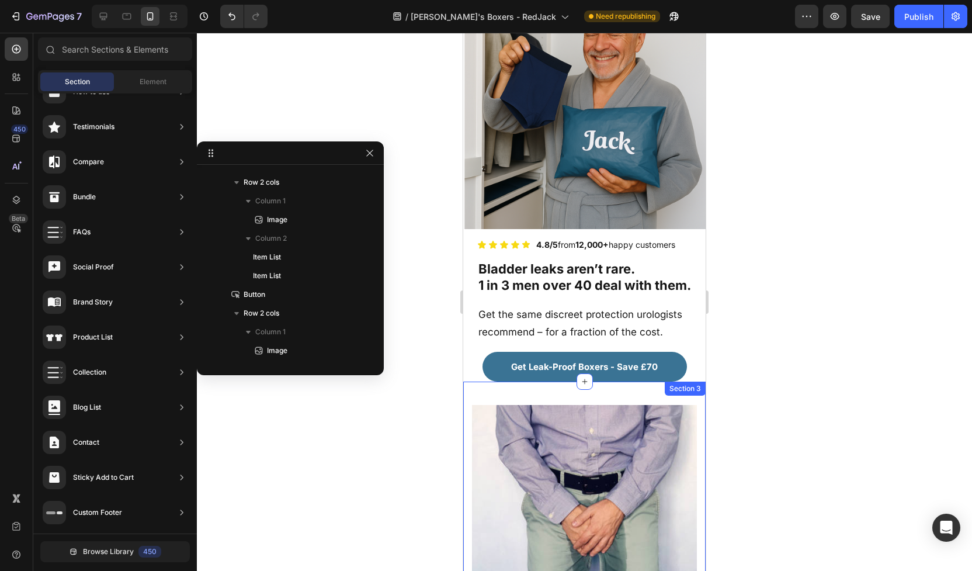
scroll to position [119, 0]
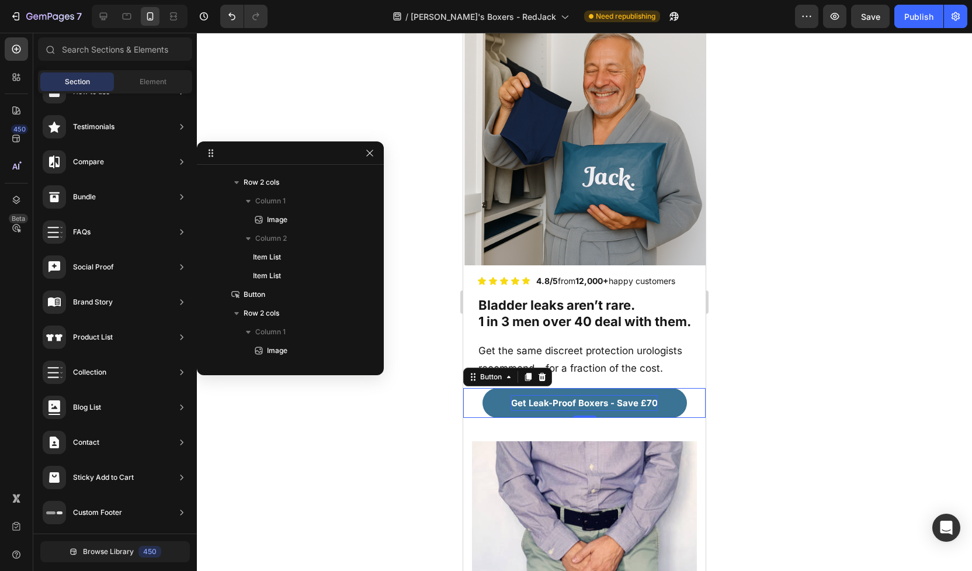
click at [577, 402] on strong "Get Leak-Proof Boxers - Save £70" at bounding box center [584, 402] width 147 height 11
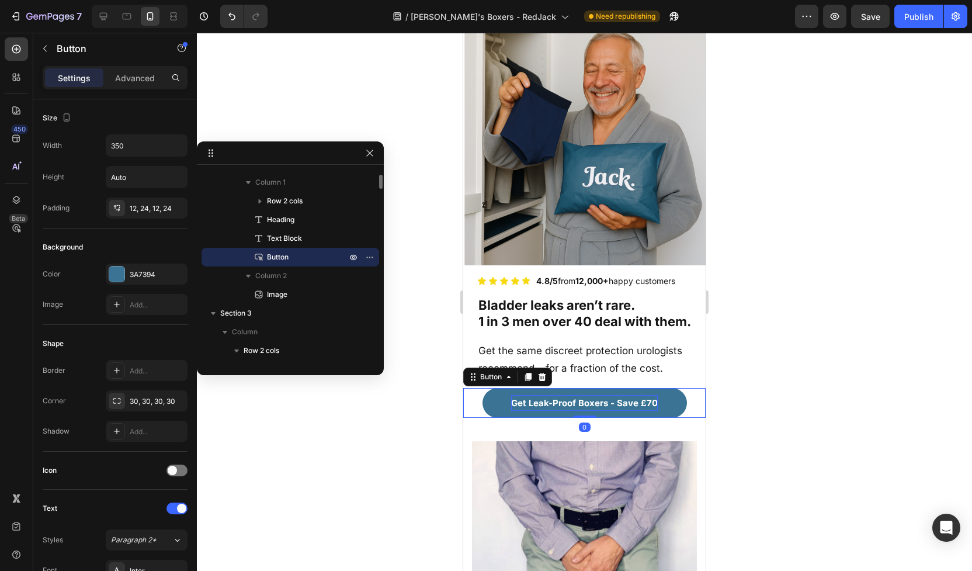
click at [577, 399] on strong "Get Leak-Proof Boxers - Save £70" at bounding box center [584, 402] width 147 height 11
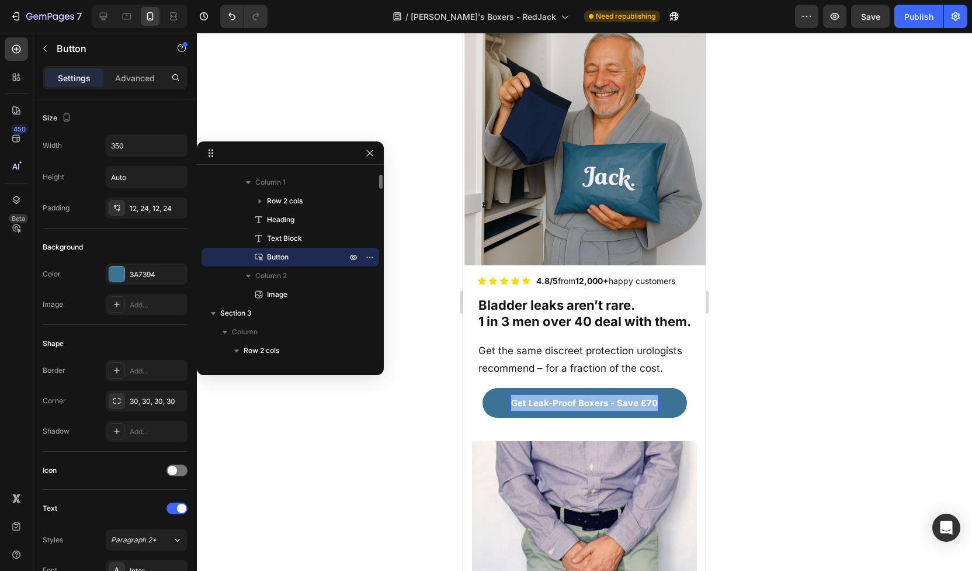
click at [577, 399] on strong "Get Leak-Proof Boxers - Save £70" at bounding box center [584, 402] width 147 height 11
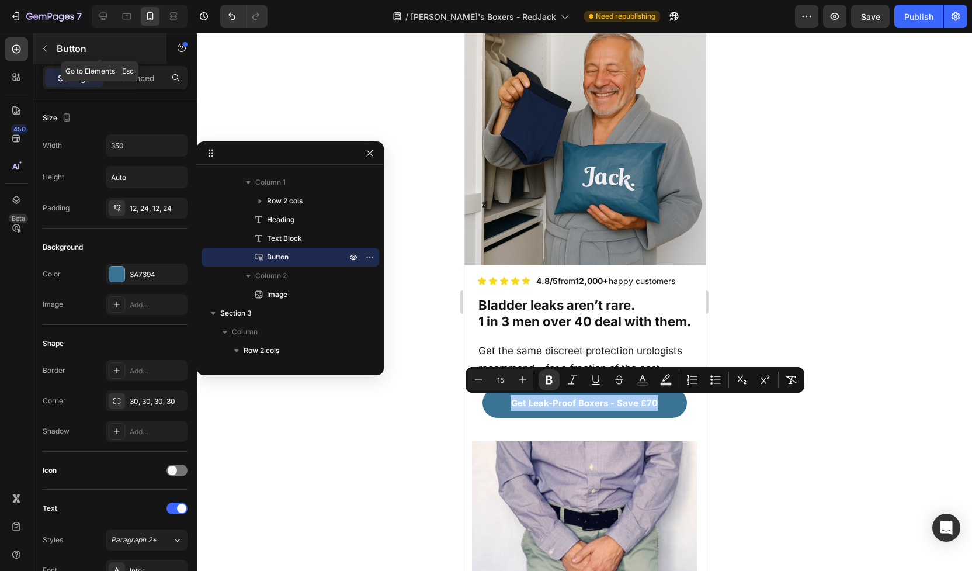
click at [50, 55] on button "button" at bounding box center [45, 48] width 19 height 19
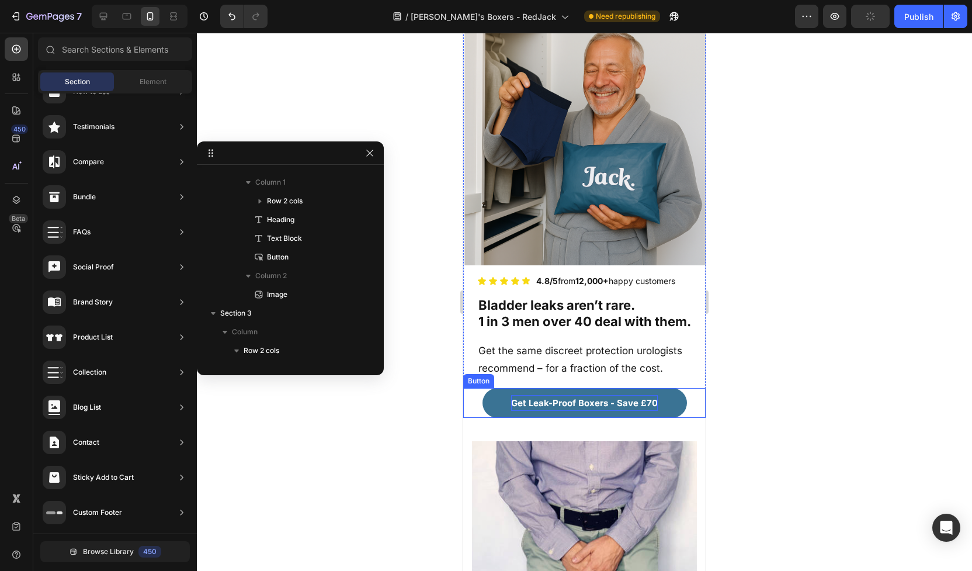
click at [557, 400] on strong "Get Leak-Proof Boxers - Save £70" at bounding box center [584, 402] width 147 height 11
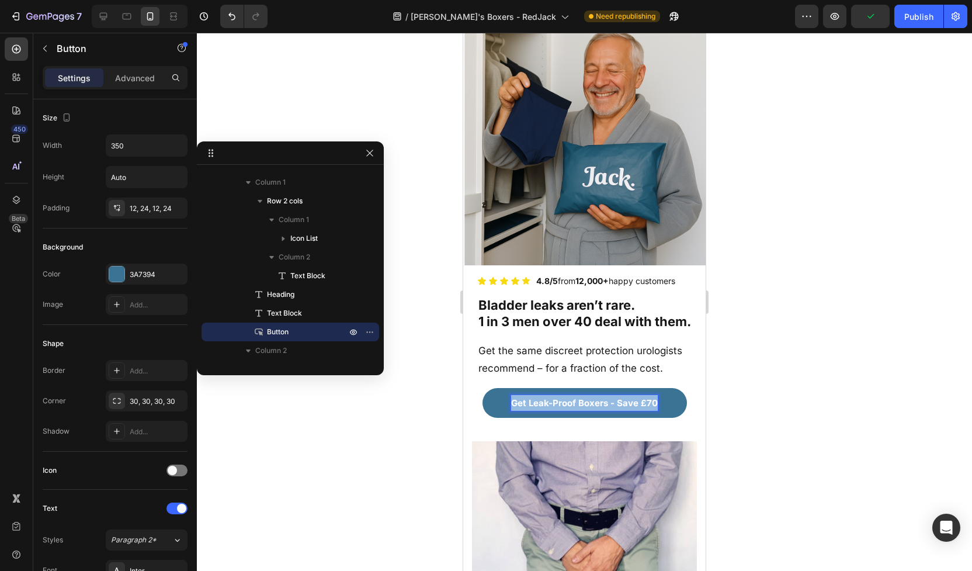
click at [557, 400] on strong "Get Leak-Proof Boxers - Save £70" at bounding box center [584, 402] width 147 height 11
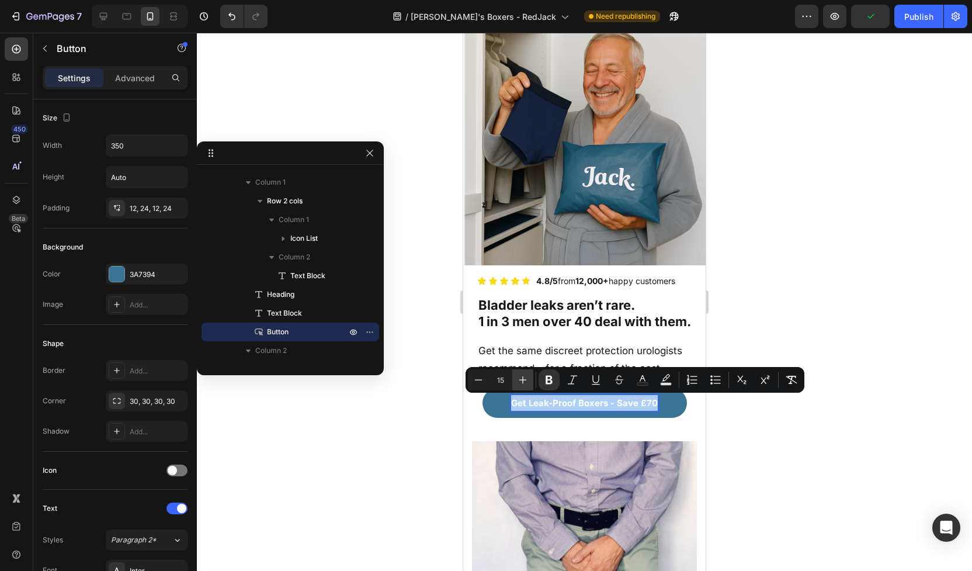
click at [528, 385] on icon "Editor contextual toolbar" at bounding box center [523, 380] width 12 height 12
type input "17"
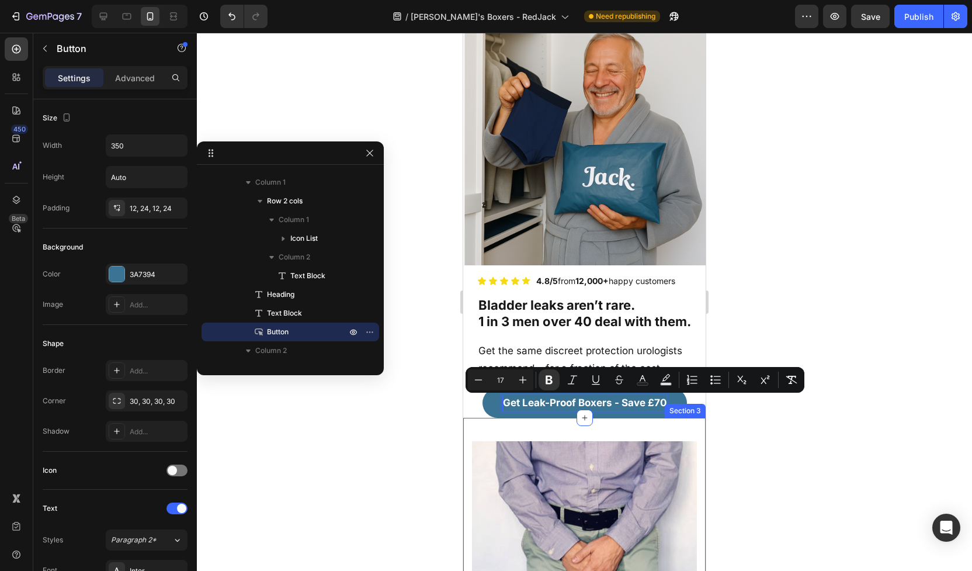
click at [754, 470] on div at bounding box center [584, 302] width 775 height 538
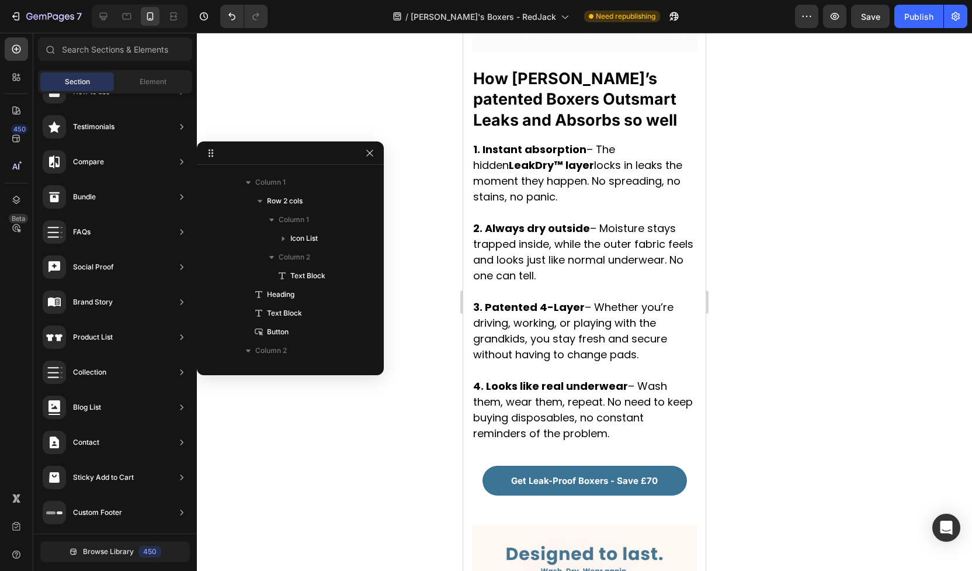
scroll to position [2636, 0]
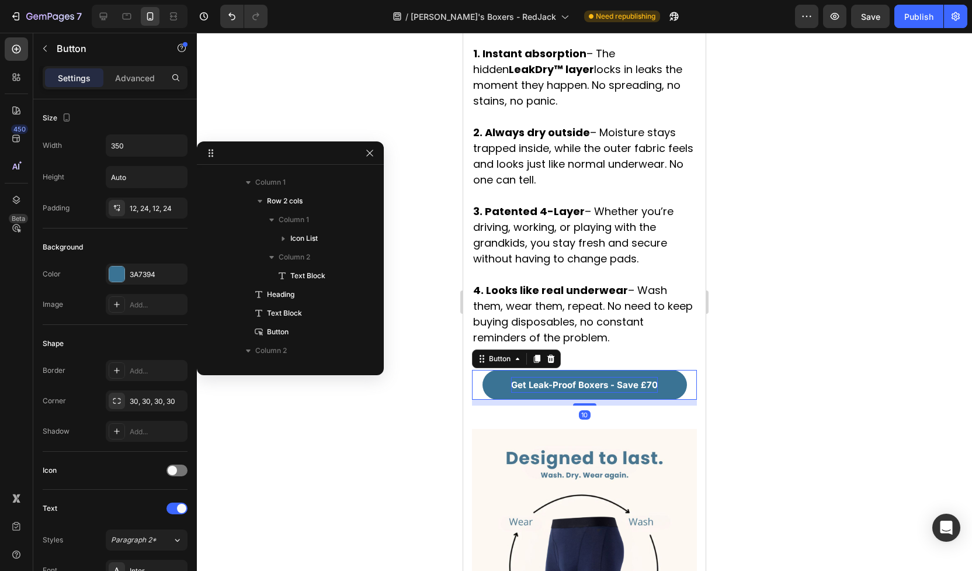
click at [617, 379] on strong "Get Leak-Proof Boxers - Save £70" at bounding box center [584, 384] width 147 height 11
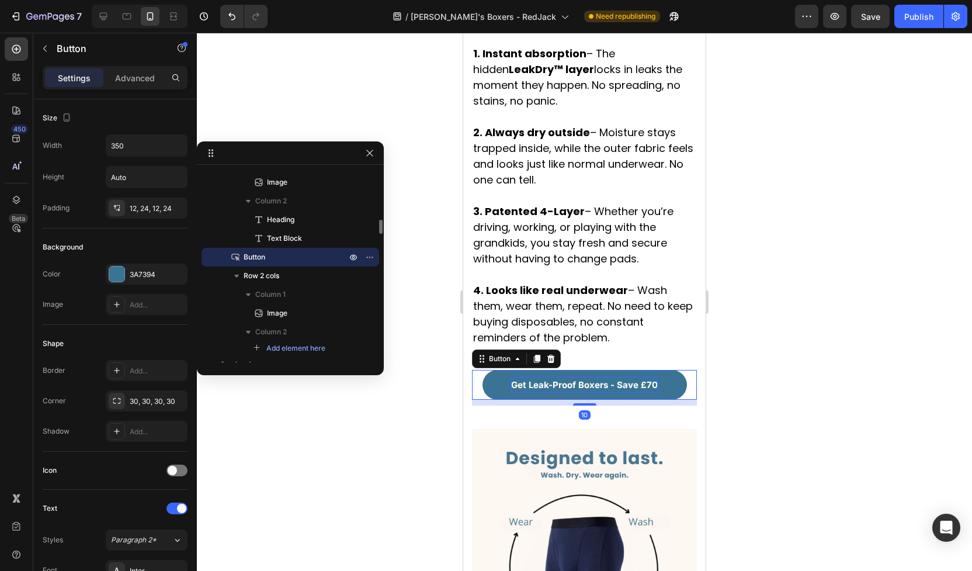
click at [617, 379] on strong "Get Leak-Proof Boxers - Save £70" at bounding box center [584, 384] width 147 height 11
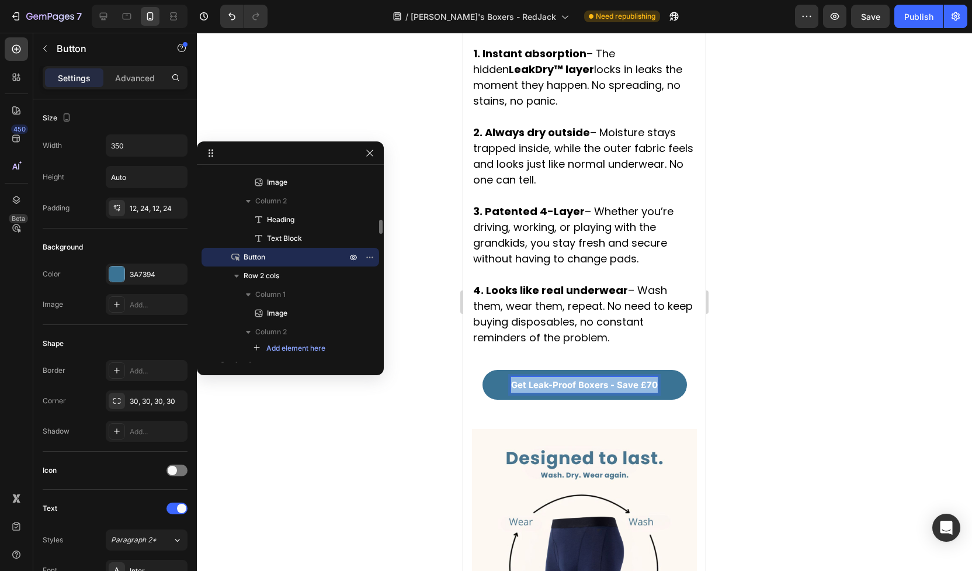
click at [617, 379] on strong "Get Leak-Proof Boxers - Save £70" at bounding box center [584, 384] width 147 height 11
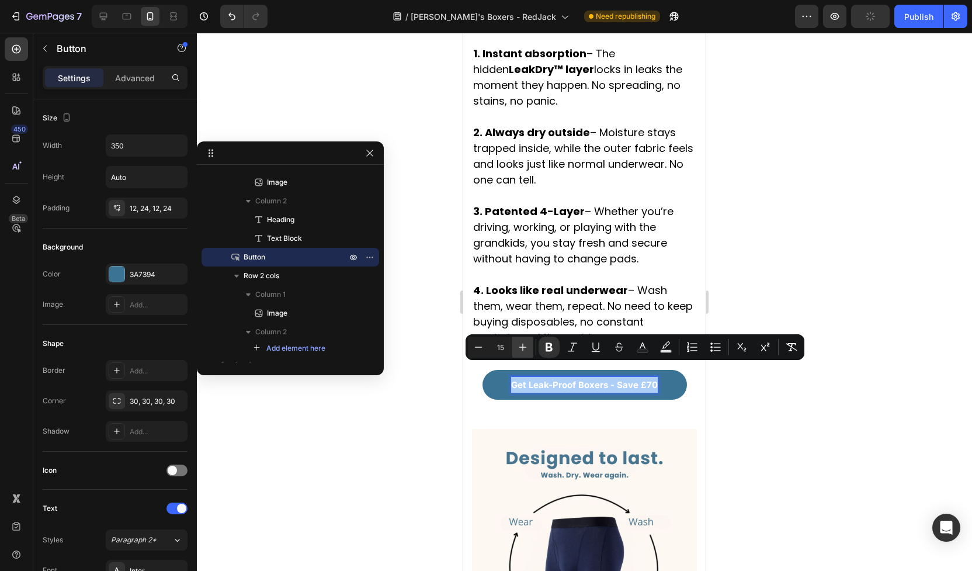
click at [529, 344] on button "Plus" at bounding box center [523, 347] width 21 height 21
type input "17"
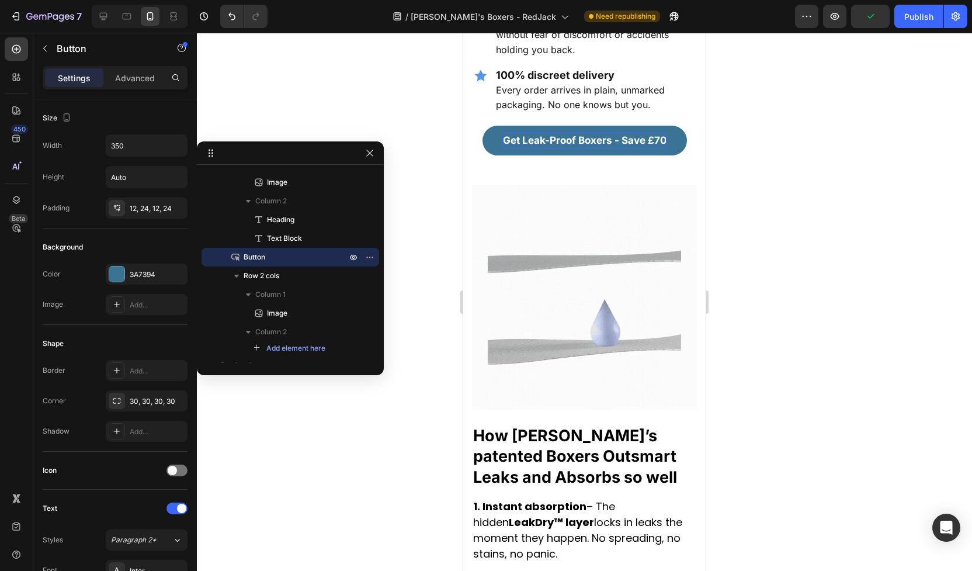
scroll to position [1909, 0]
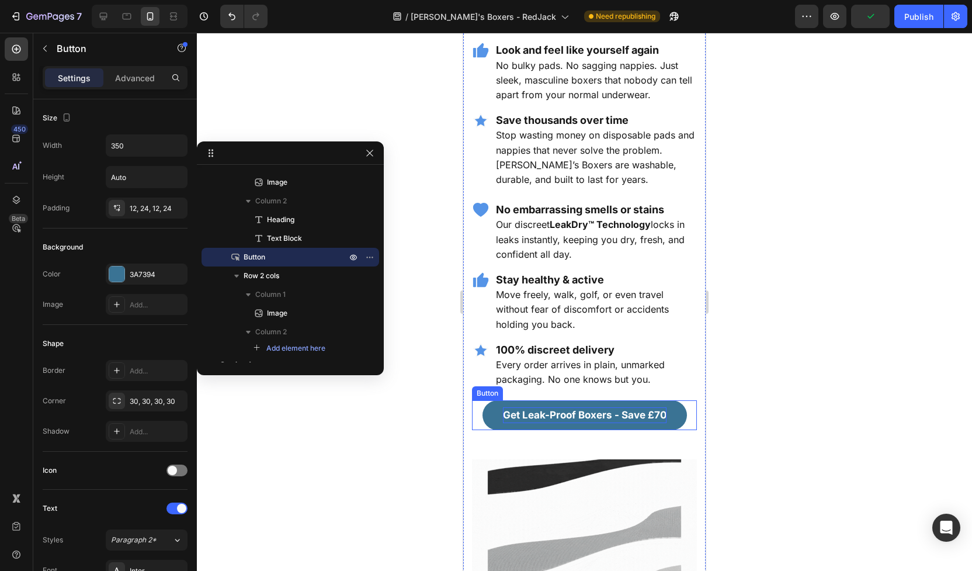
click at [518, 409] on strong "Get Leak-Proof Boxers - Save £70" at bounding box center [585, 415] width 164 height 12
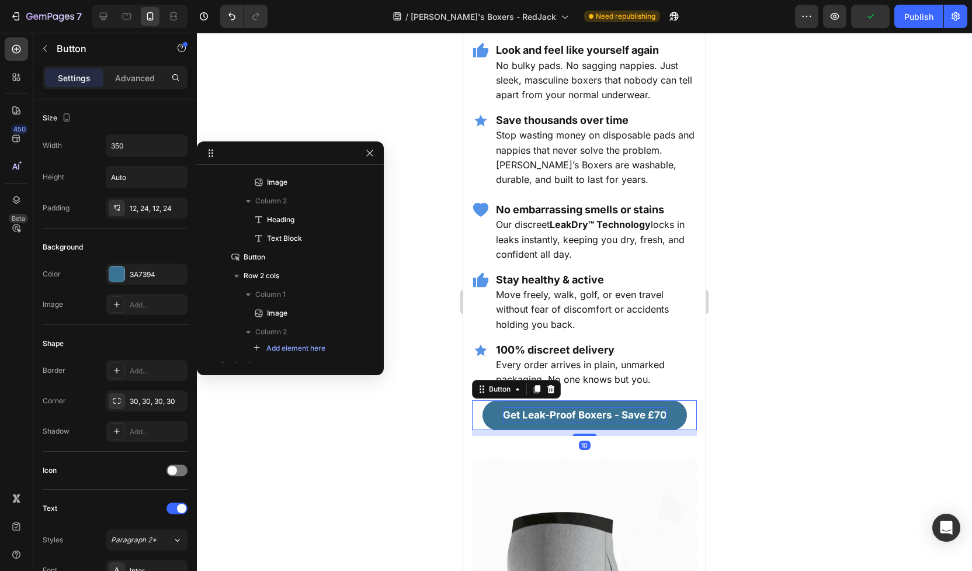
scroll to position [558, 0]
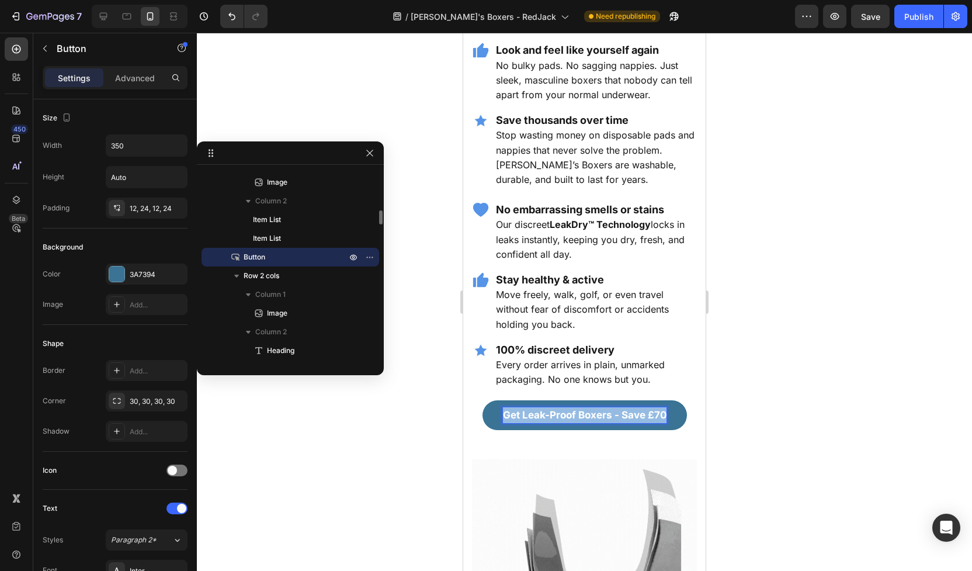
click at [518, 409] on strong "Get Leak-Proof Boxers - Save £70" at bounding box center [585, 415] width 164 height 12
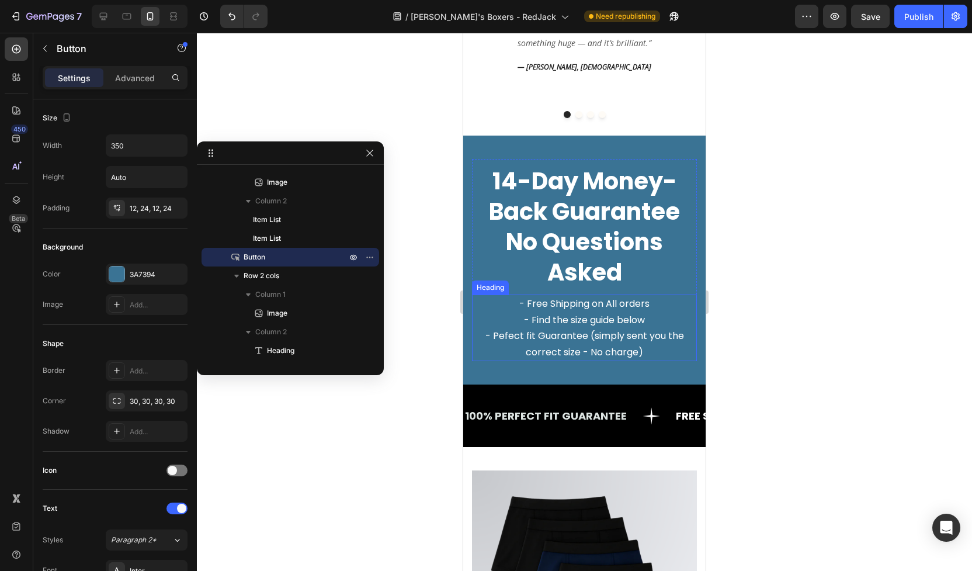
scroll to position [927, 0]
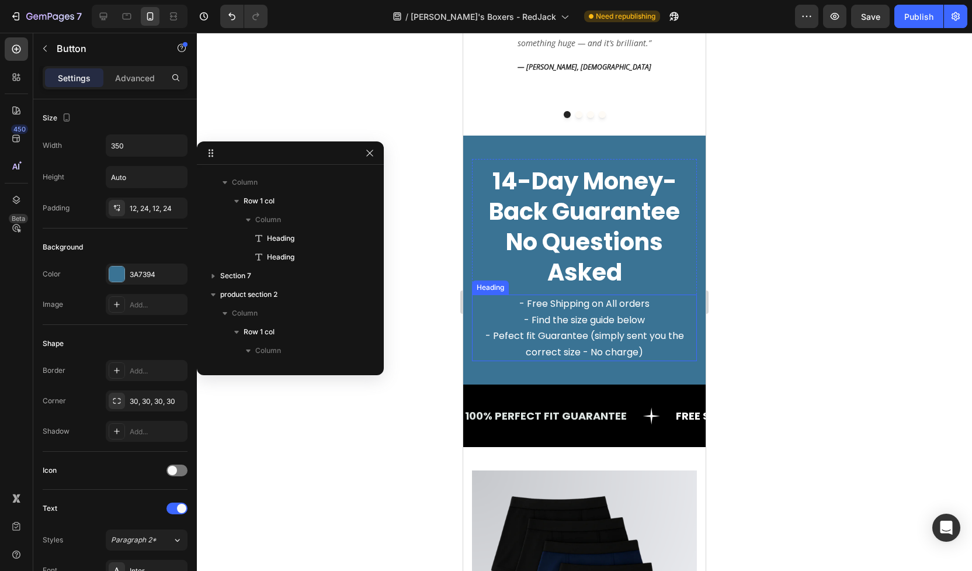
click at [524, 302] on span "- Free Shipping on All orders" at bounding box center [585, 303] width 130 height 13
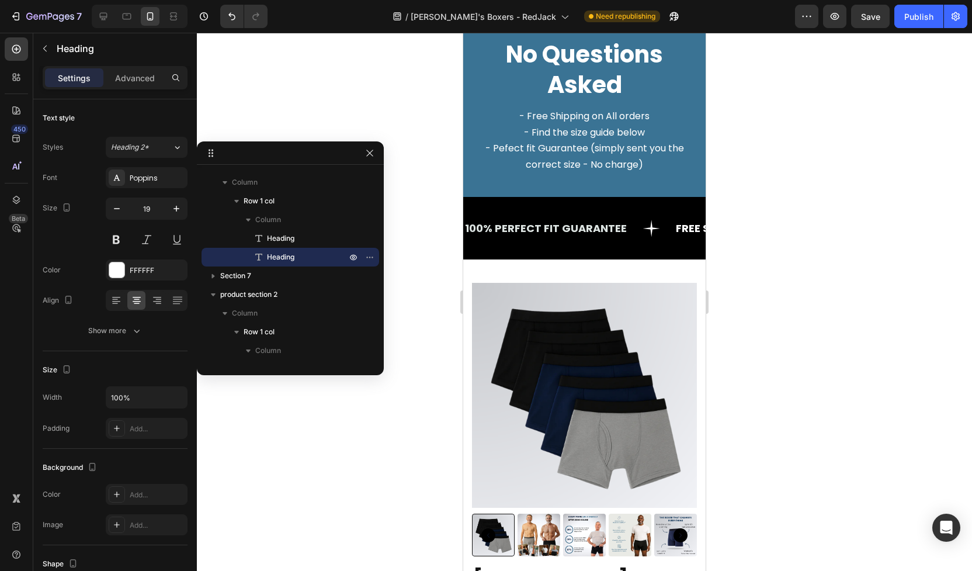
scroll to position [3715, 0]
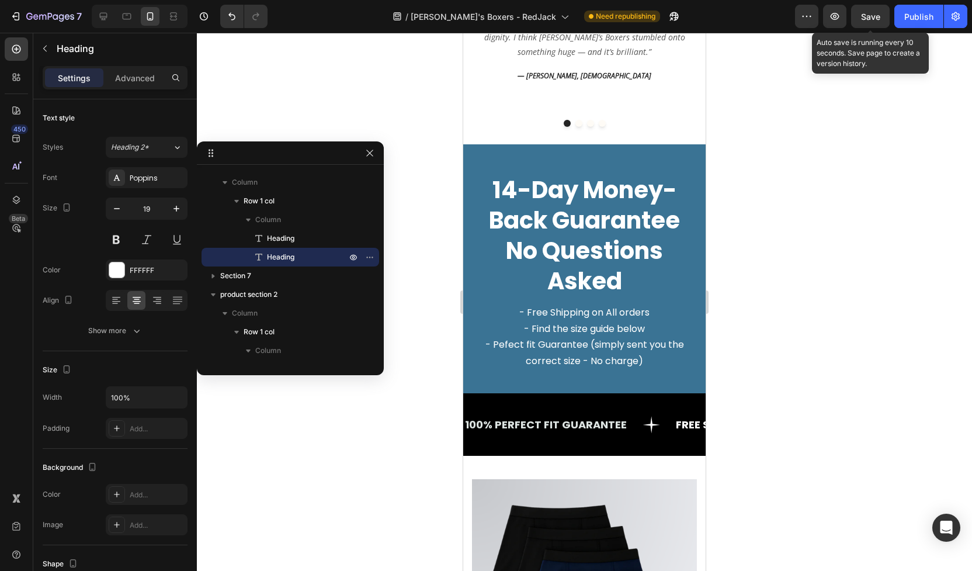
click at [874, 15] on span "Save" at bounding box center [870, 17] width 19 height 10
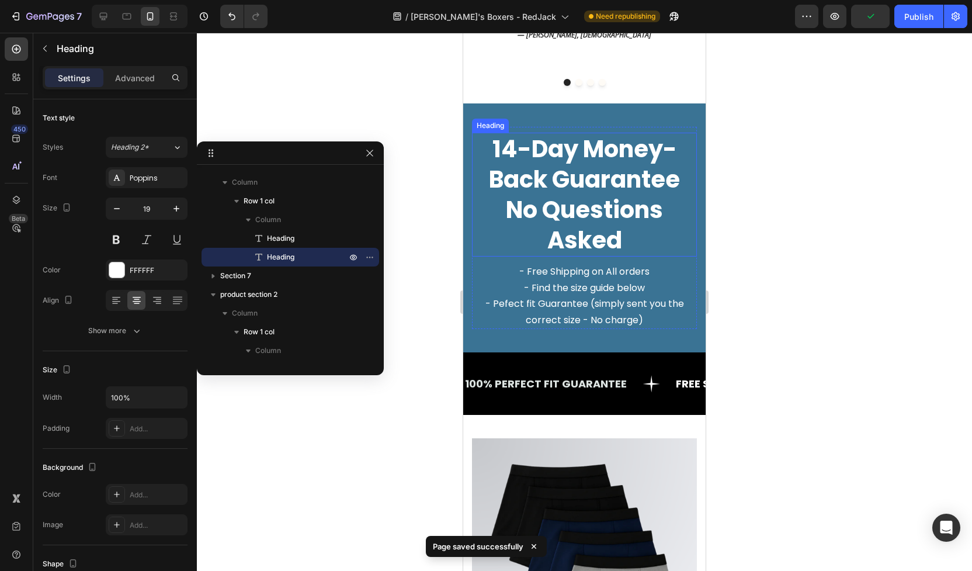
scroll to position [3755, 0]
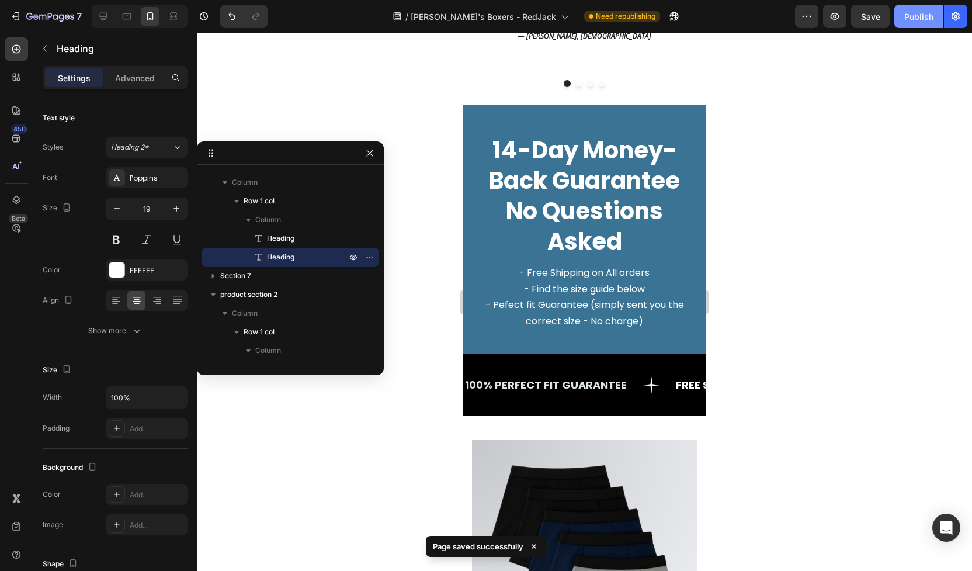
click at [919, 26] on button "Publish" at bounding box center [919, 16] width 49 height 23
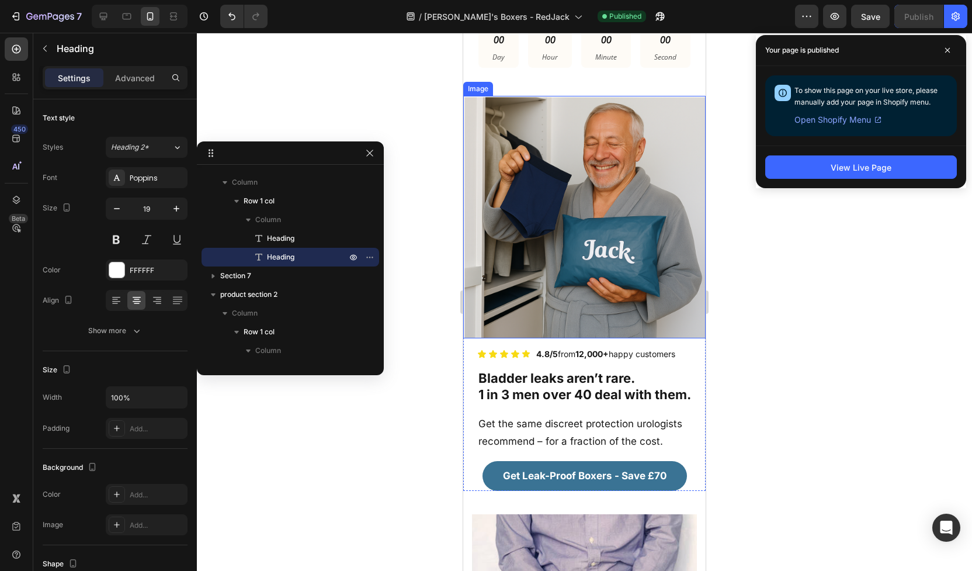
scroll to position [0, 0]
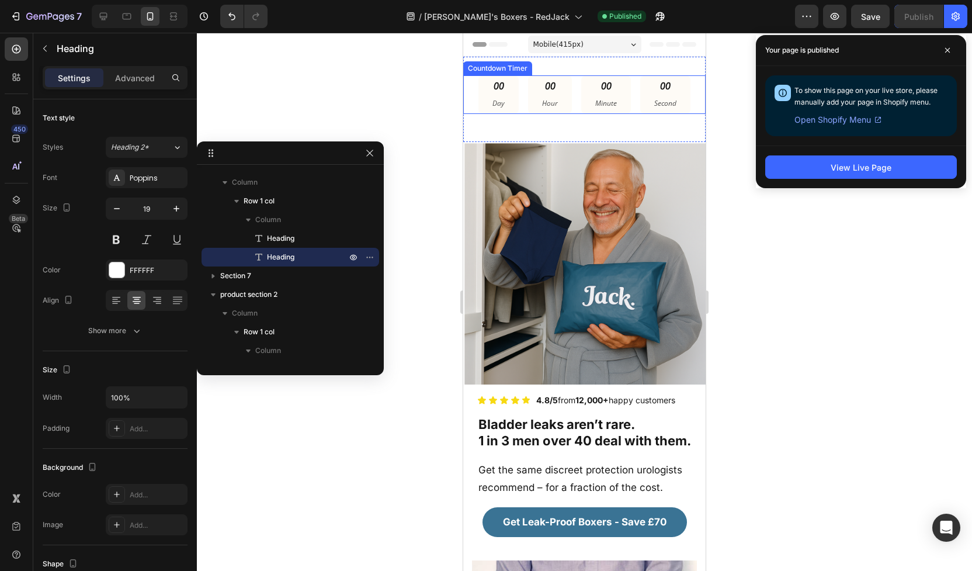
click at [511, 93] on div "00 Day" at bounding box center [499, 94] width 40 height 39
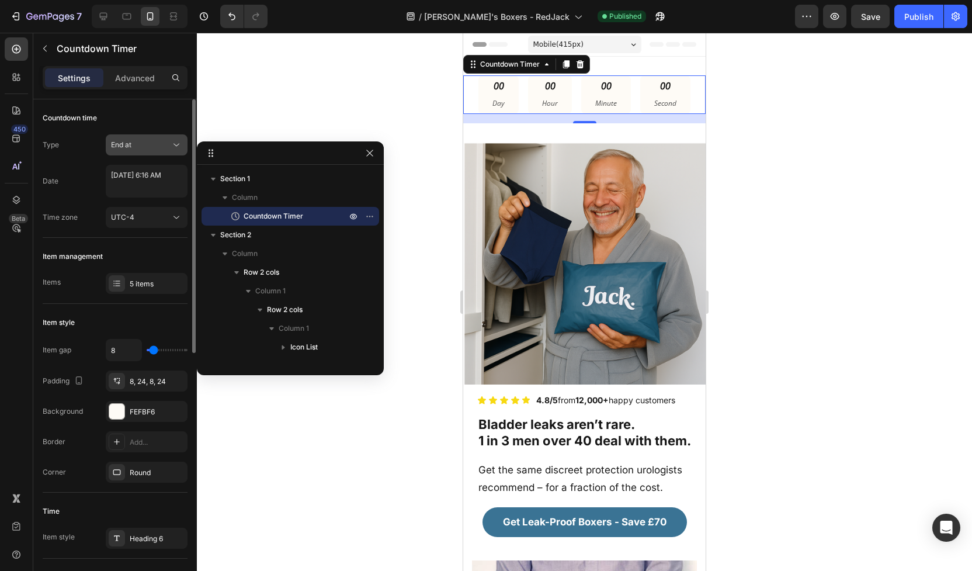
click at [135, 152] on button "End at" at bounding box center [147, 144] width 82 height 21
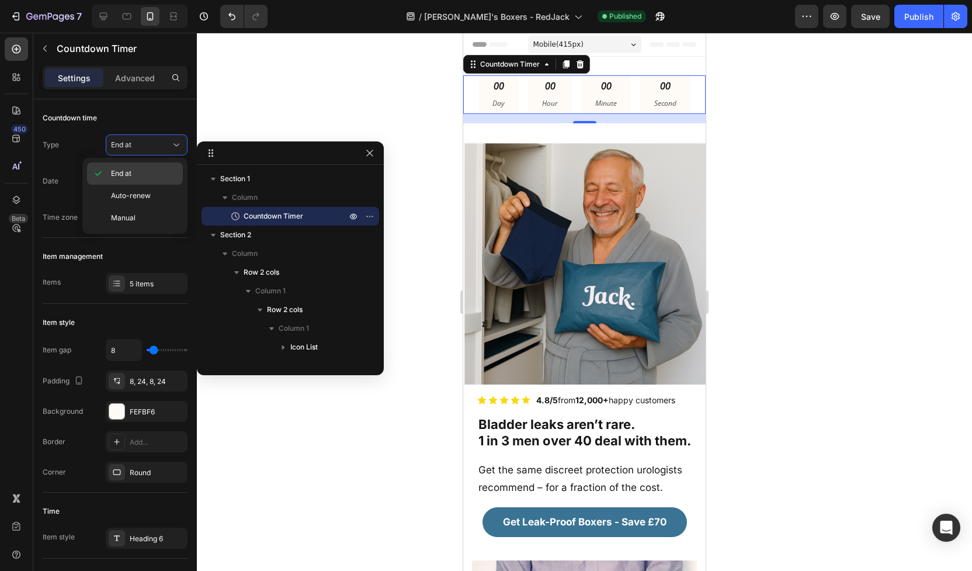
click at [136, 175] on p "End at" at bounding box center [144, 173] width 67 height 11
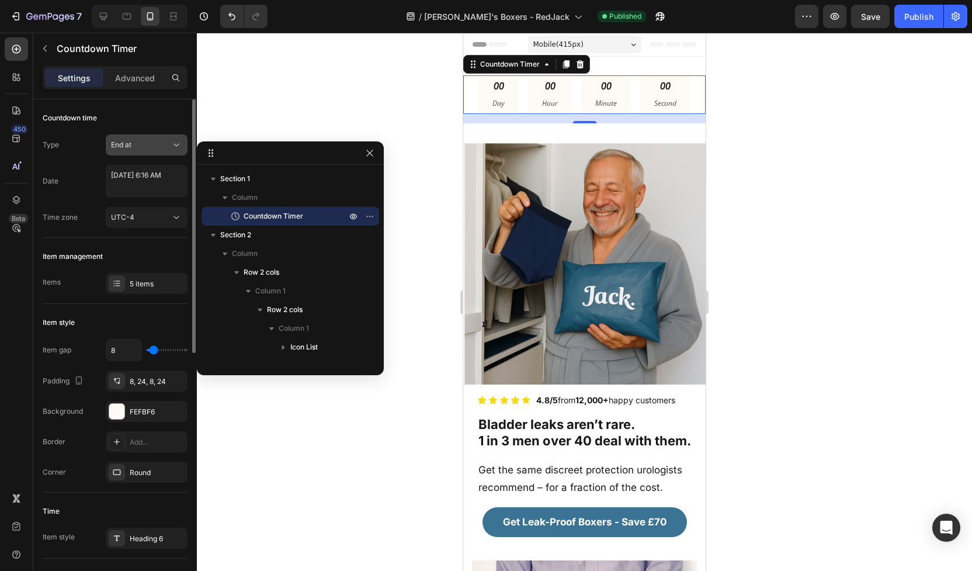
click at [143, 144] on div "End at" at bounding box center [141, 145] width 60 height 11
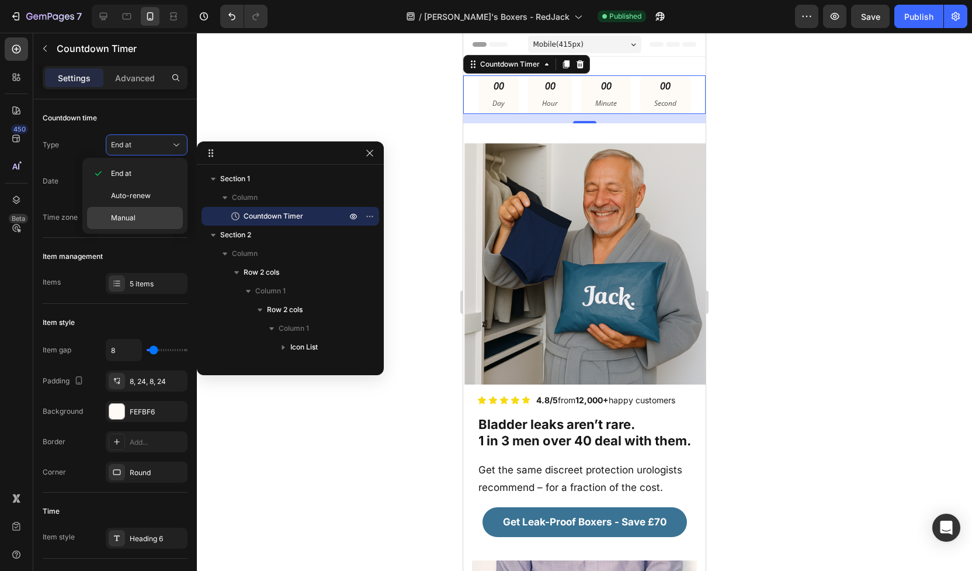
click at [140, 214] on p "Manual" at bounding box center [144, 218] width 67 height 11
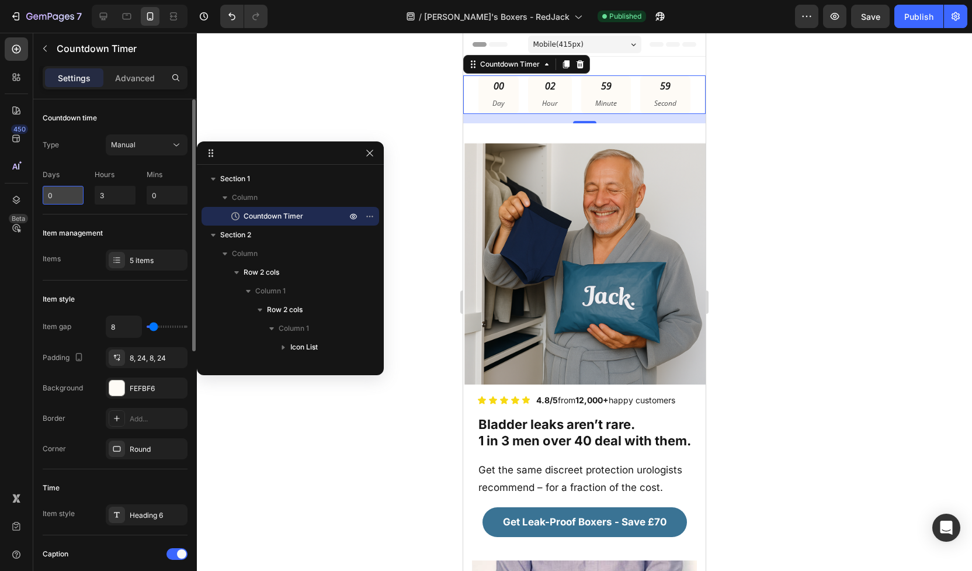
click at [68, 195] on input "0" at bounding box center [63, 195] width 41 height 19
click at [107, 198] on input "3" at bounding box center [115, 195] width 41 height 19
click at [110, 196] on input "3" at bounding box center [115, 195] width 41 height 19
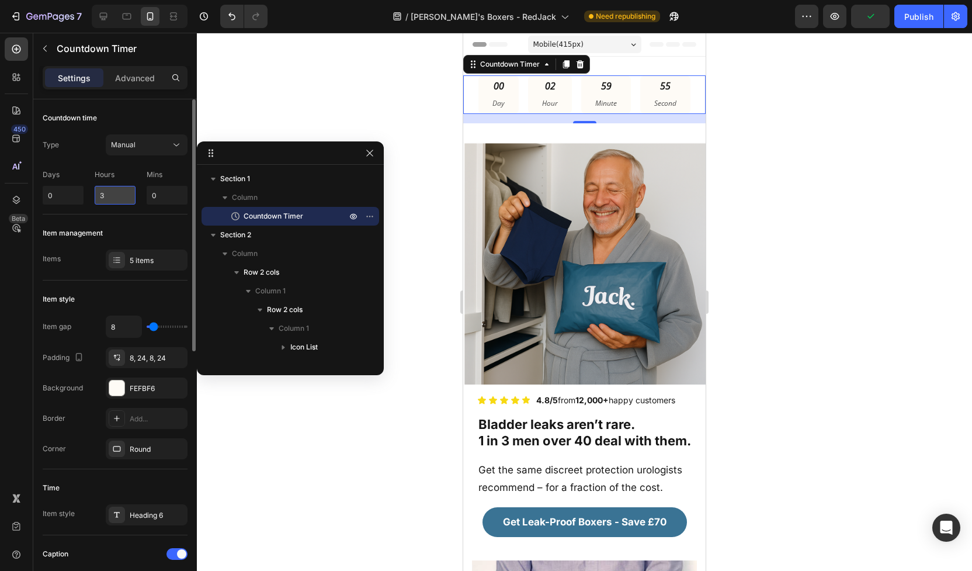
click at [110, 196] on input "3" at bounding box center [115, 195] width 41 height 19
type input "10"
click at [152, 194] on input "0" at bounding box center [167, 195] width 41 height 19
type input "50"
click at [115, 195] on input "10" at bounding box center [115, 195] width 41 height 19
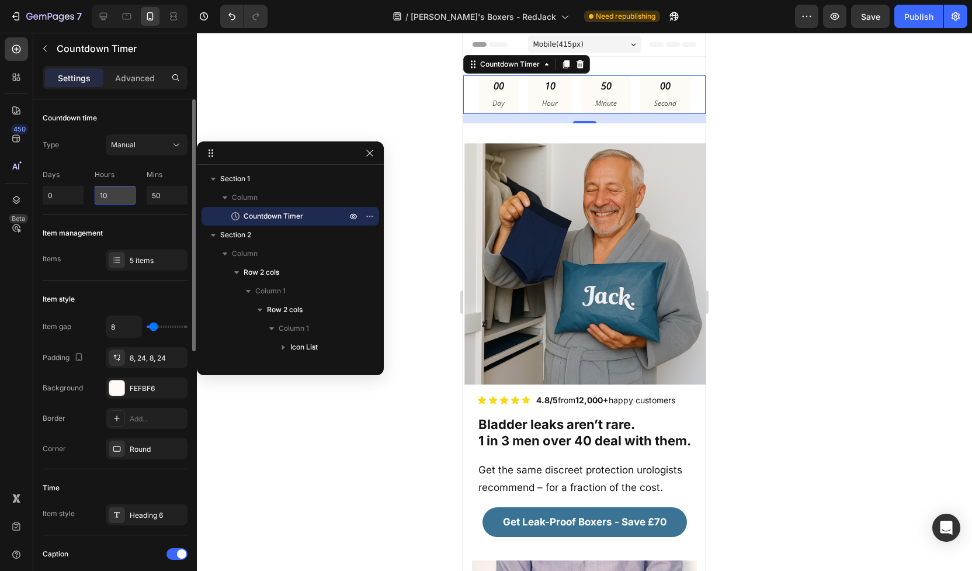
click at [115, 195] on input "10" at bounding box center [115, 195] width 41 height 19
type input "9"
click at [290, 409] on div at bounding box center [584, 302] width 775 height 538
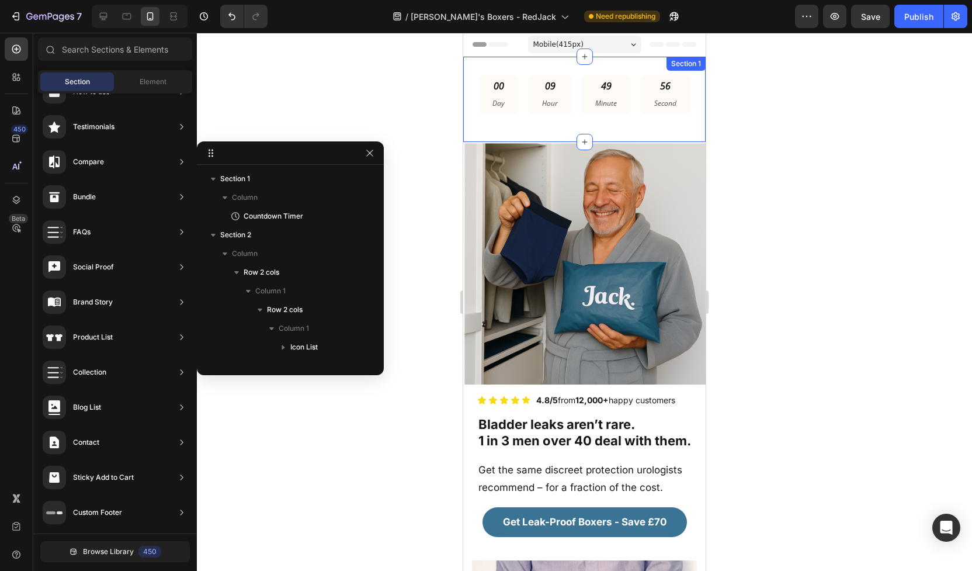
click at [504, 134] on div "00 Day 09 Hour 49 Minute 56 Second Countdown Timer Section 1" at bounding box center [584, 99] width 243 height 85
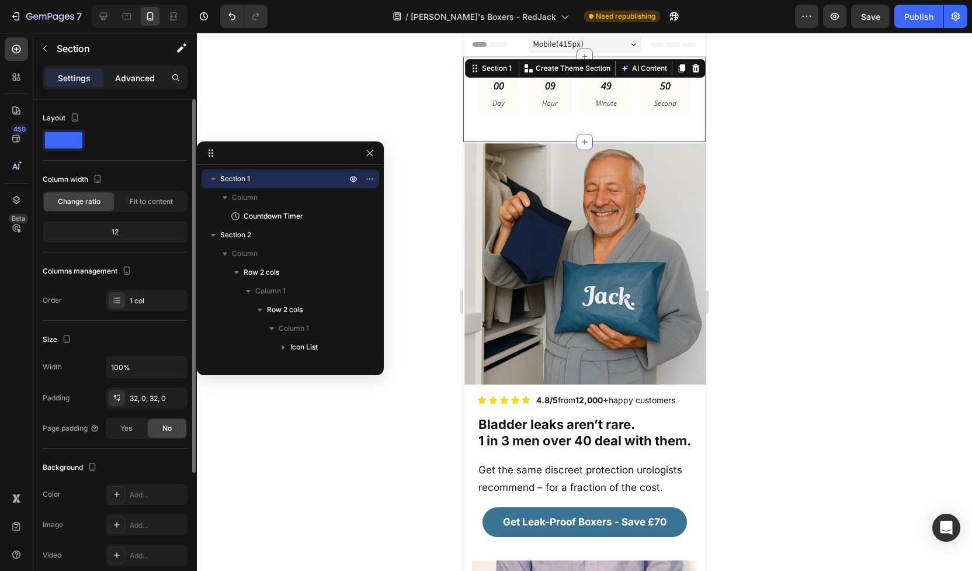
click at [122, 81] on p "Advanced" at bounding box center [135, 78] width 40 height 12
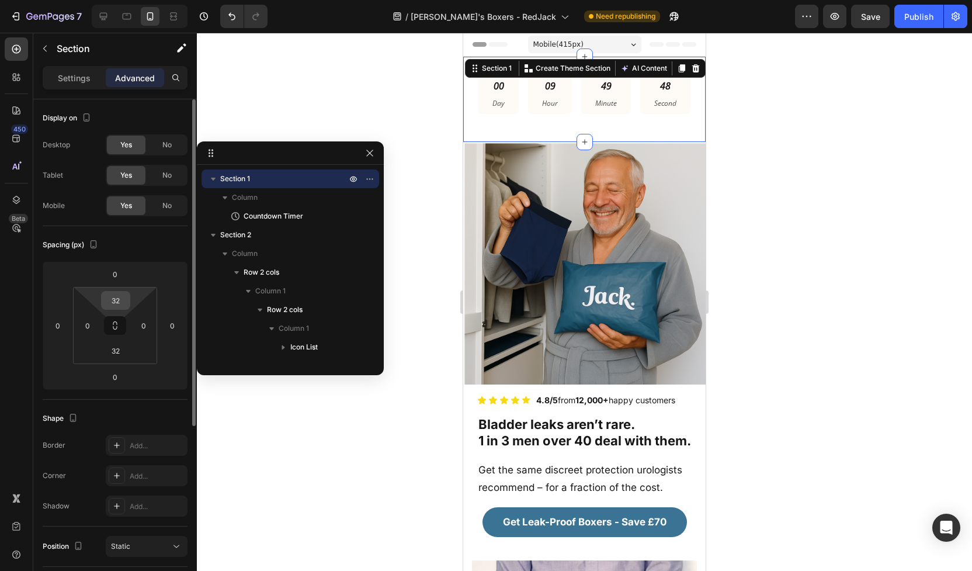
click at [129, 302] on div "32" at bounding box center [115, 300] width 29 height 19
click at [123, 300] on input "32" at bounding box center [115, 301] width 23 height 18
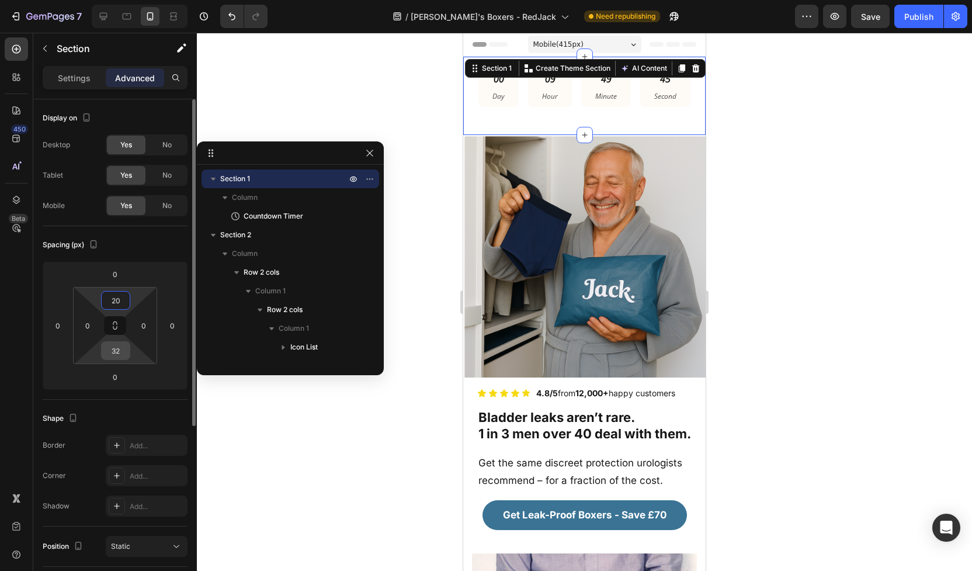
type input "20"
click at [117, 355] on input "32" at bounding box center [115, 351] width 23 height 18
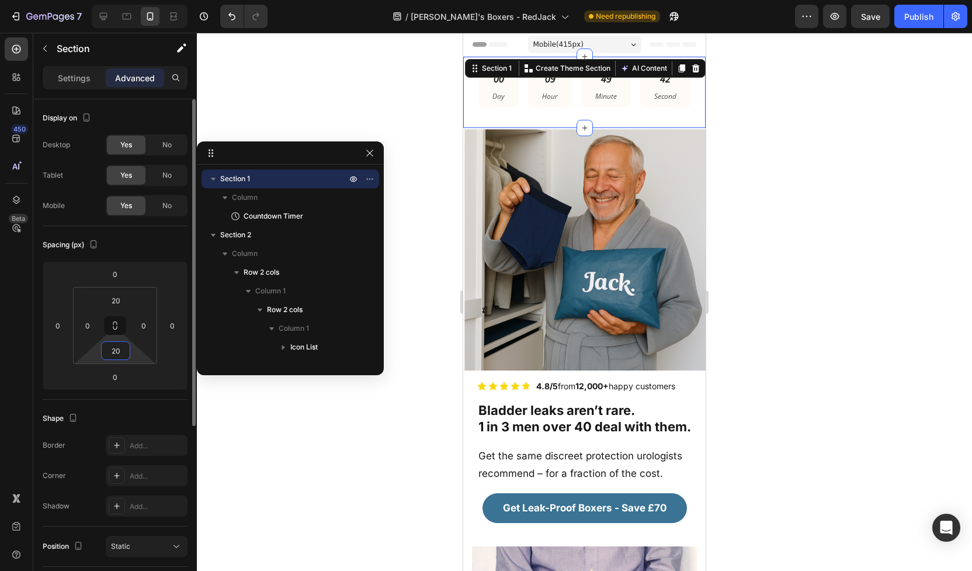
click at [115, 357] on input "20" at bounding box center [115, 351] width 23 height 18
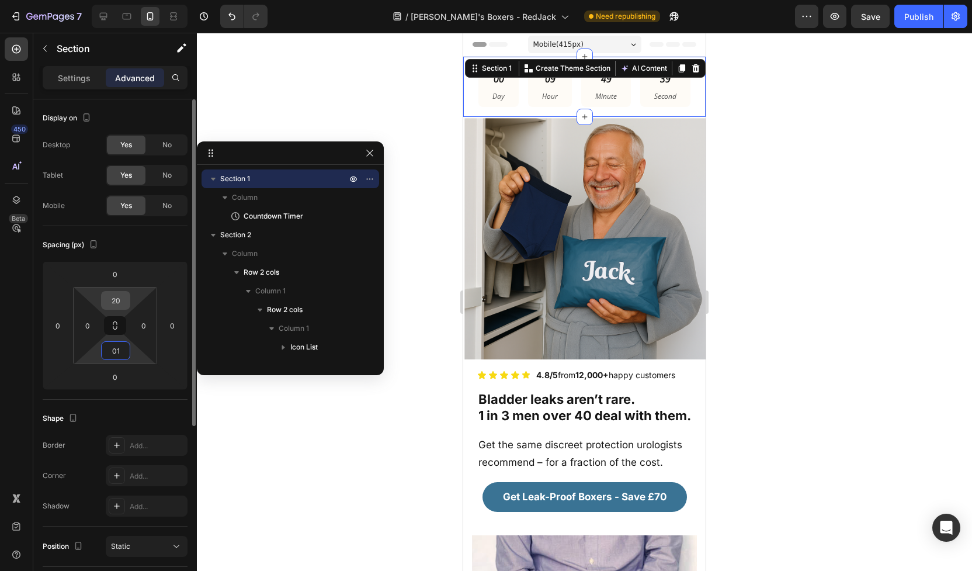
type input "1"
click at [114, 301] on input "20" at bounding box center [115, 301] width 23 height 18
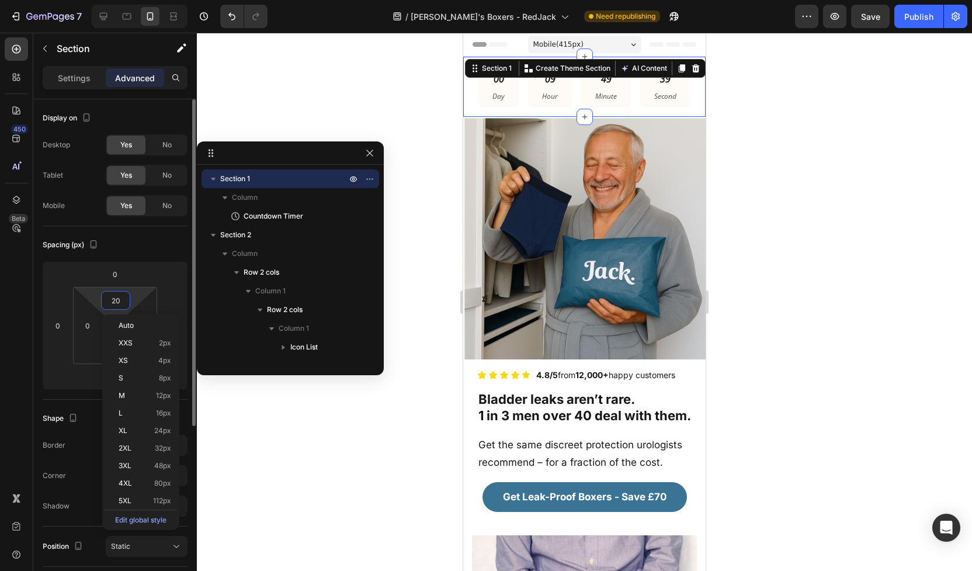
click at [114, 301] on input "20" at bounding box center [115, 301] width 23 height 18
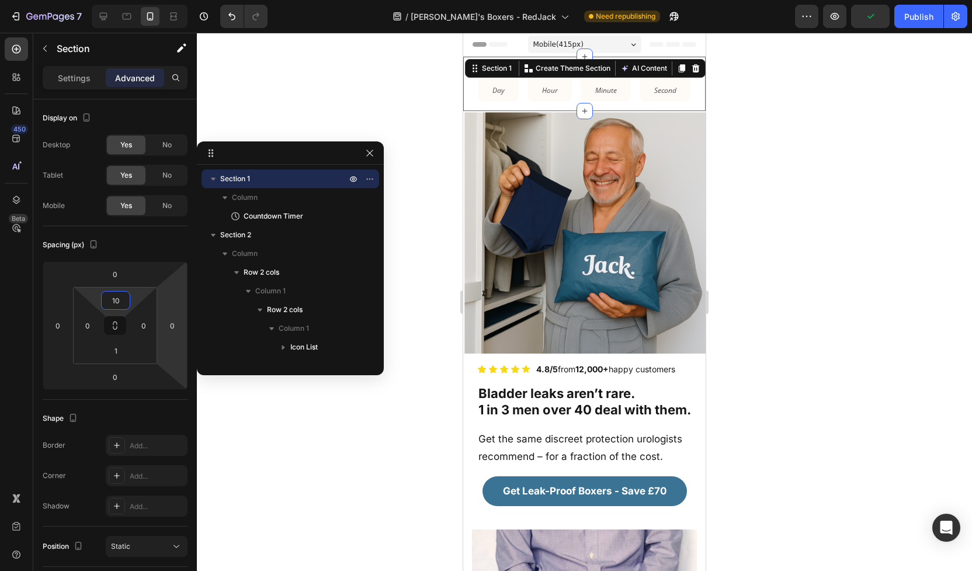
type input "10"
click at [312, 428] on div at bounding box center [584, 302] width 775 height 538
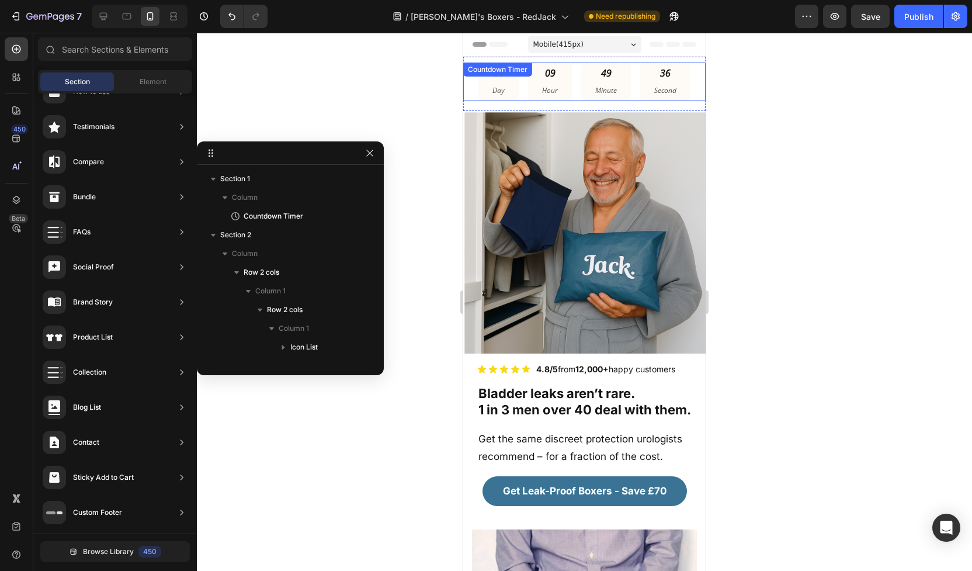
click at [677, 92] on div "36 Second" at bounding box center [665, 82] width 50 height 39
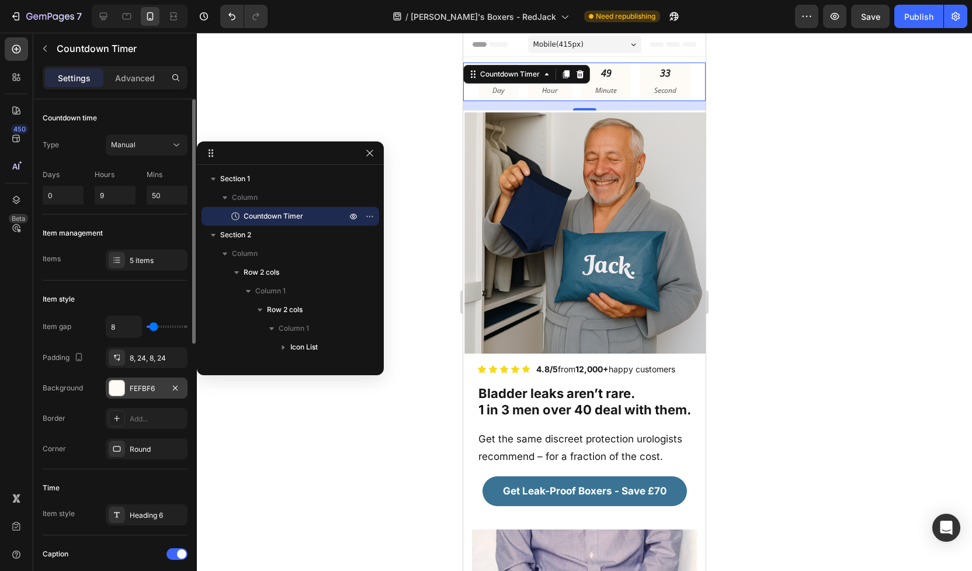
click at [113, 385] on div at bounding box center [116, 387] width 15 height 15
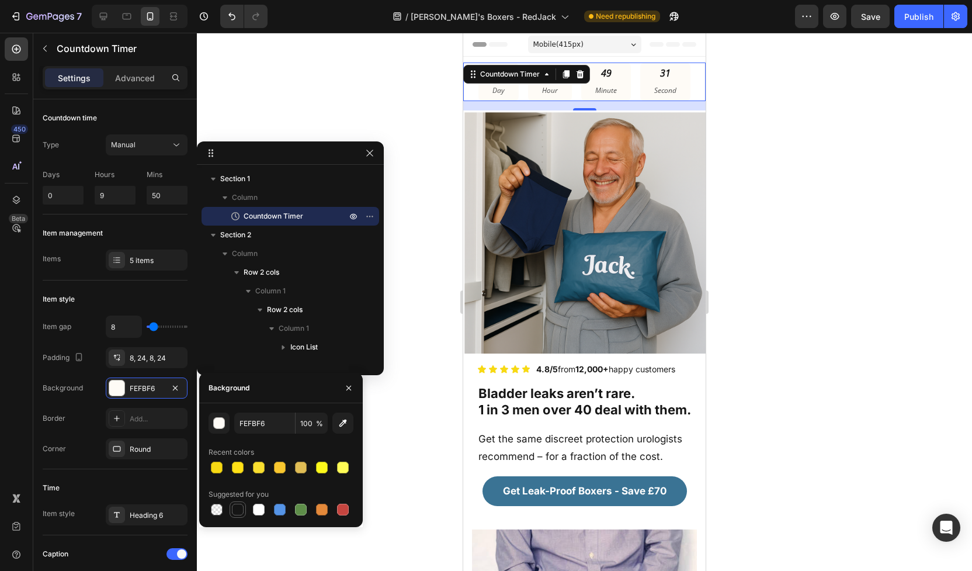
click at [236, 507] on div at bounding box center [238, 510] width 12 height 12
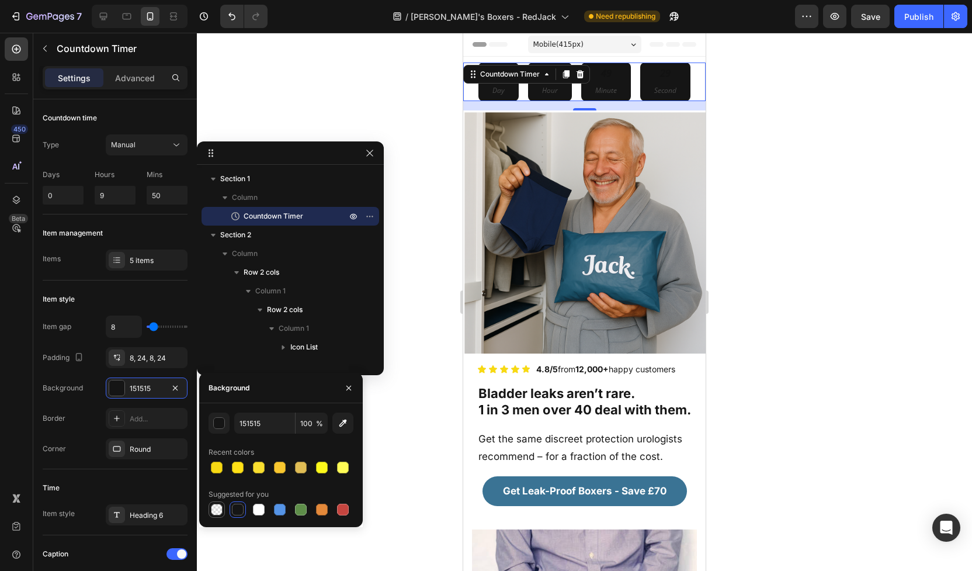
click at [215, 508] on div at bounding box center [217, 510] width 12 height 12
type input "000000"
type input "0"
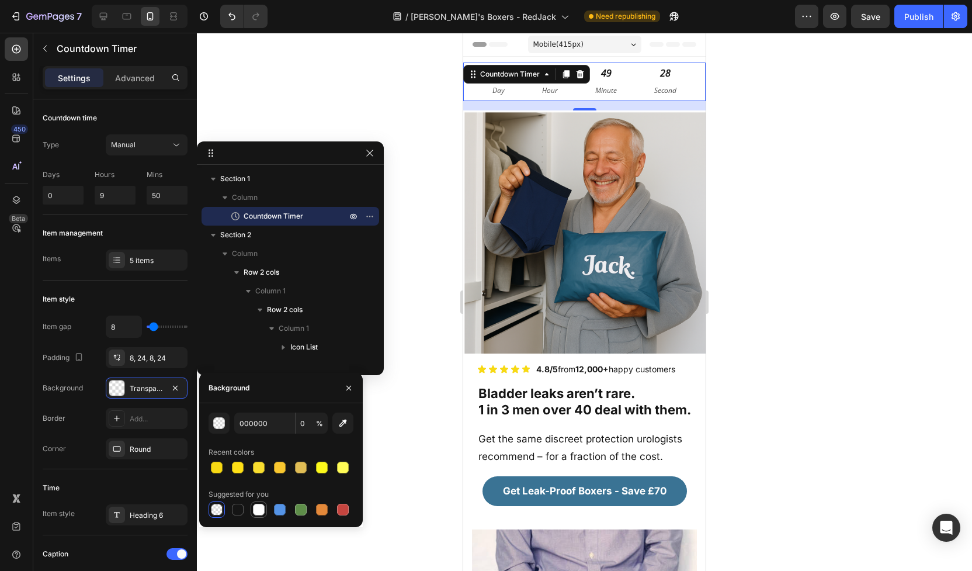
click at [258, 505] on div at bounding box center [259, 510] width 12 height 12
type input "FFFFFF"
type input "100"
click at [220, 508] on div at bounding box center [217, 510] width 12 height 12
type input "000000"
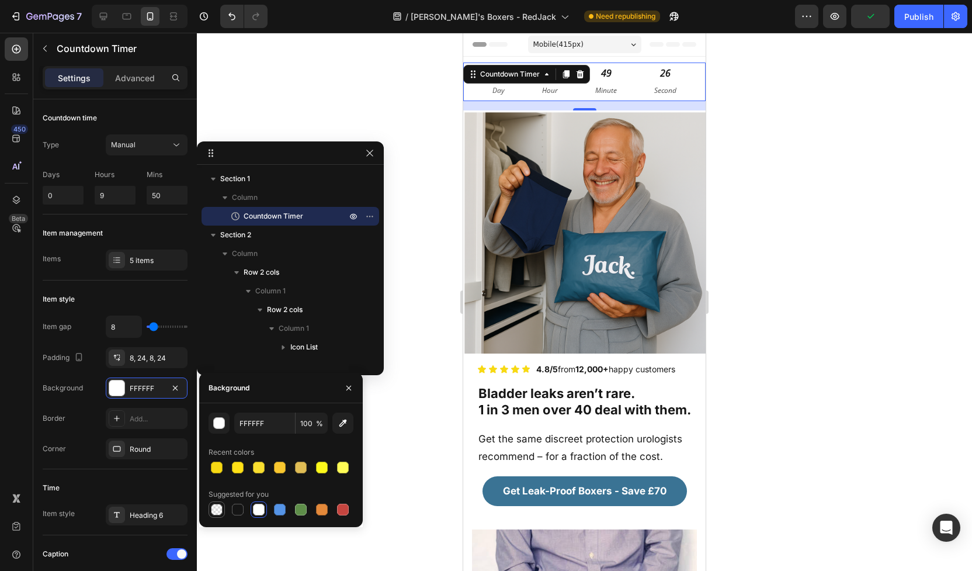
type input "0"
click at [143, 455] on div "Round" at bounding box center [147, 448] width 82 height 21
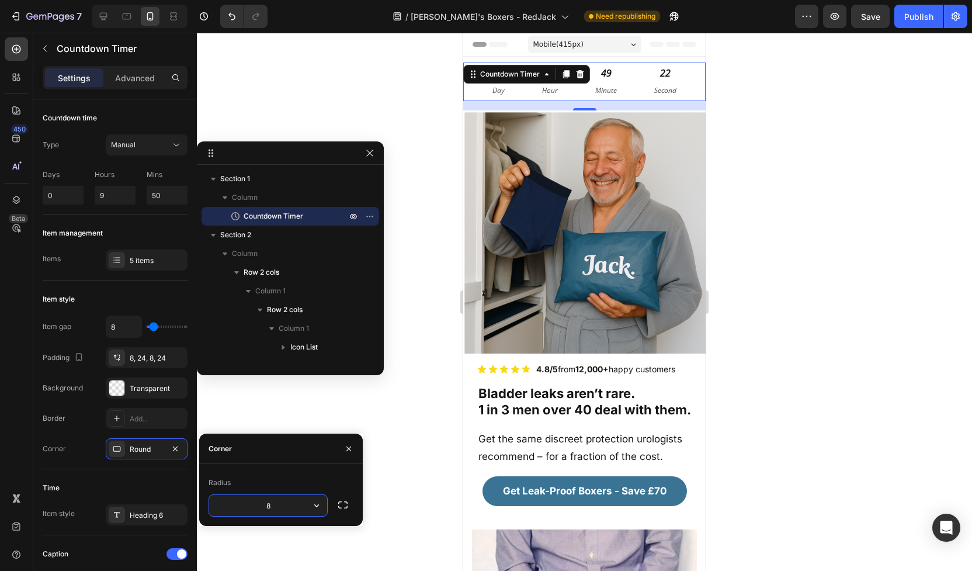
click at [279, 503] on input "8" at bounding box center [268, 505] width 118 height 21
type input "50"
click at [407, 487] on div at bounding box center [584, 302] width 775 height 538
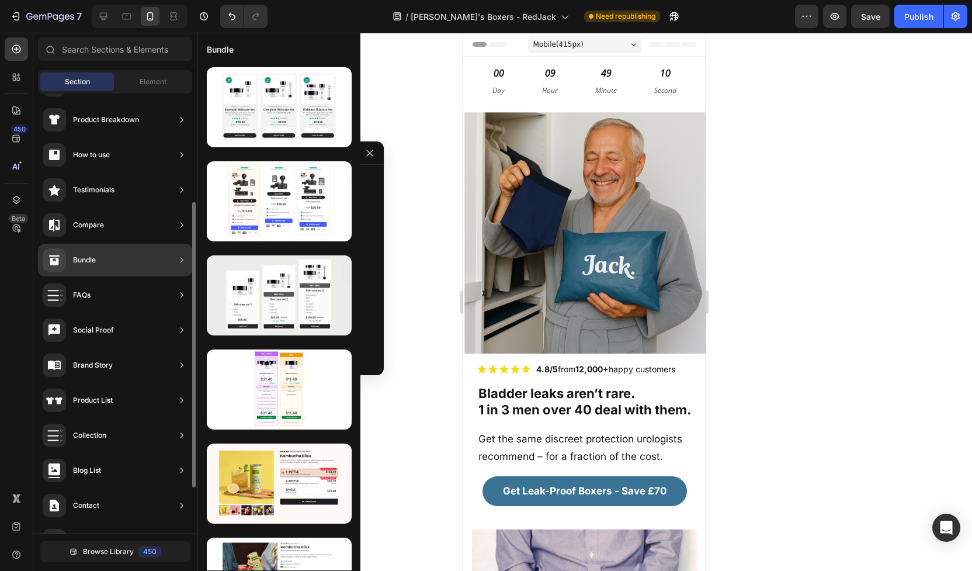
scroll to position [175, 0]
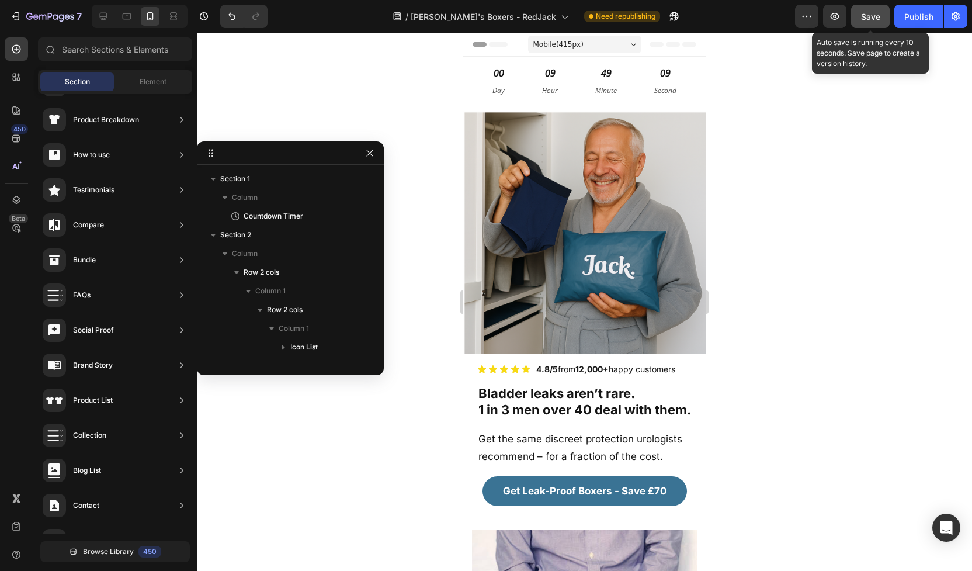
click at [882, 15] on button "Save" at bounding box center [870, 16] width 39 height 23
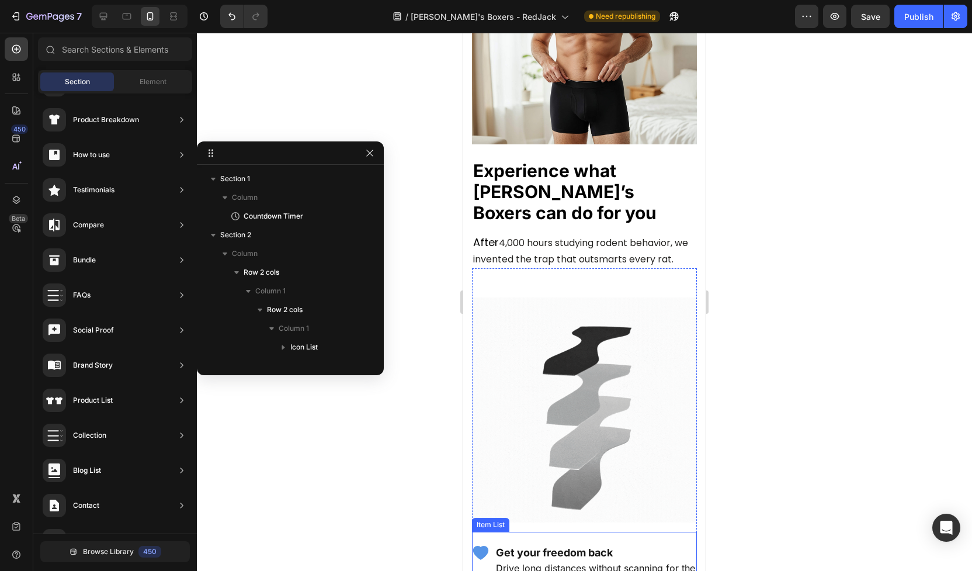
scroll to position [1306, 0]
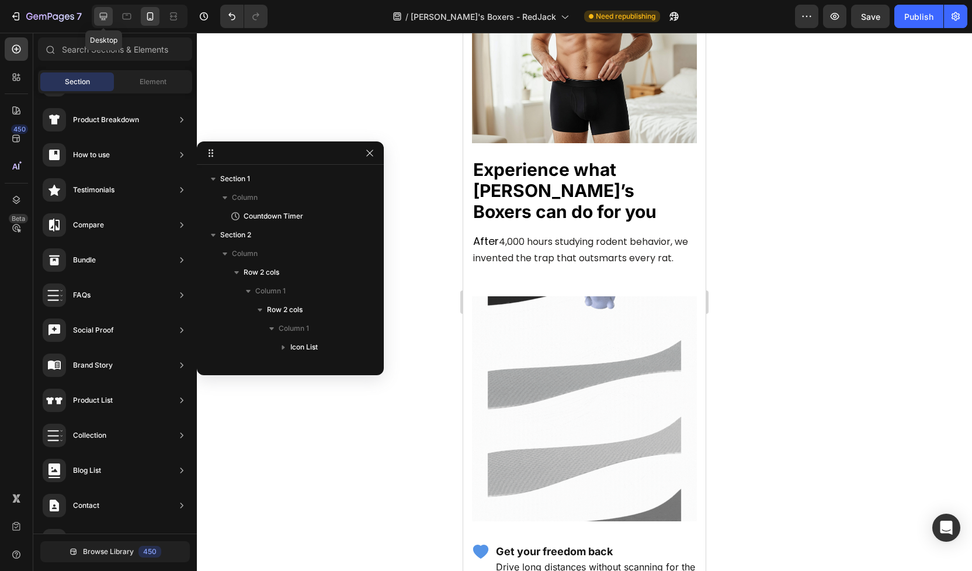
click at [105, 16] on icon at bounding box center [104, 17] width 12 height 12
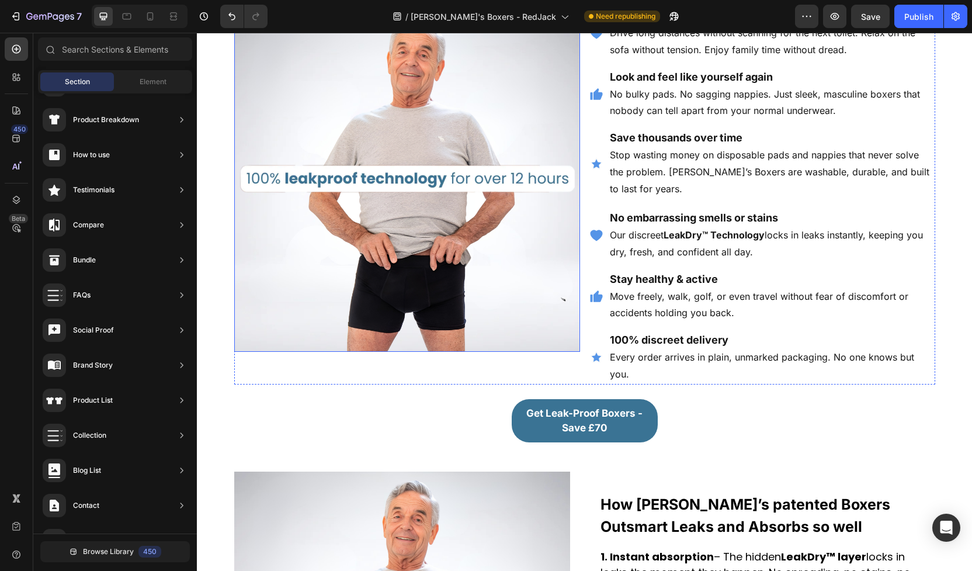
scroll to position [1336, 0]
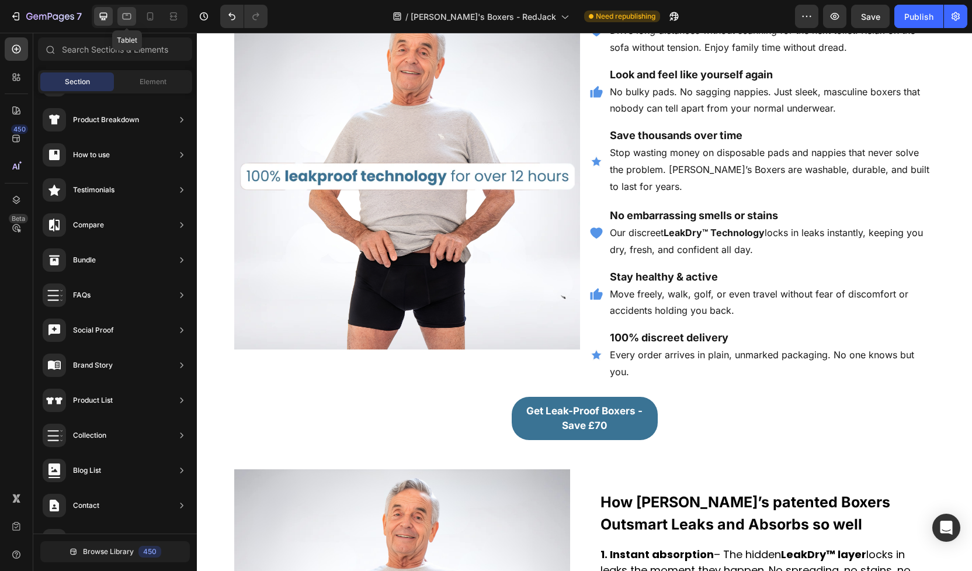
click at [128, 16] on icon at bounding box center [127, 17] width 12 height 12
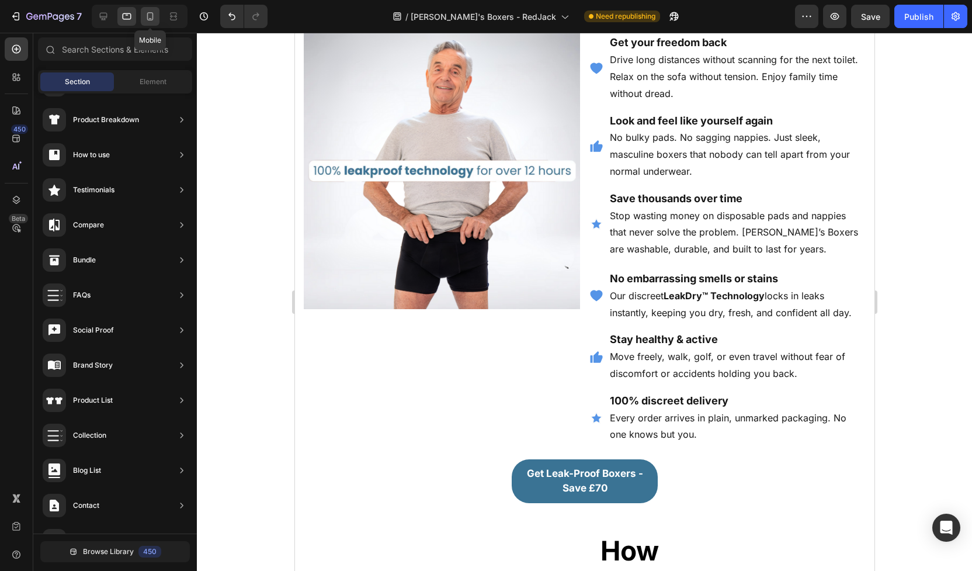
click at [149, 16] on icon at bounding box center [150, 17] width 12 height 12
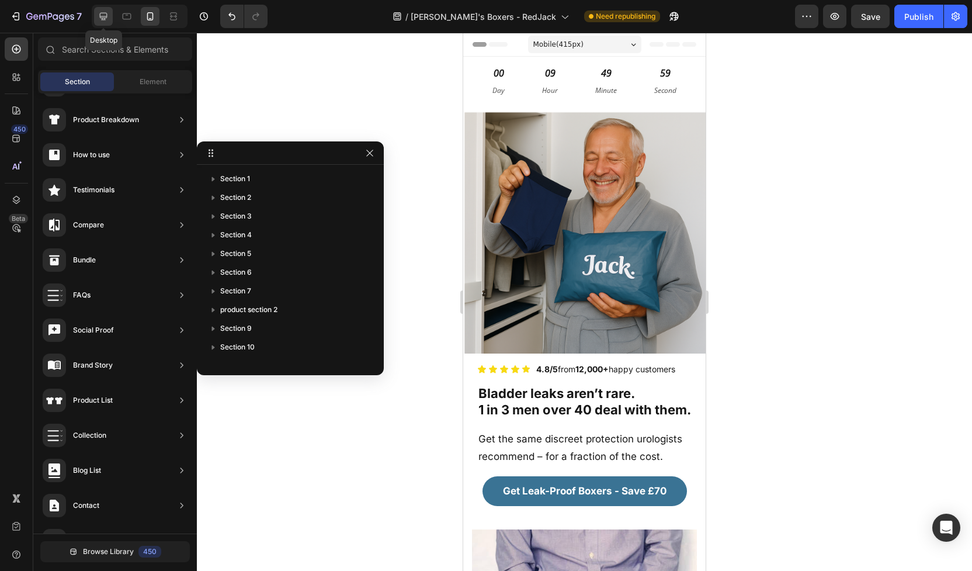
click at [106, 14] on icon at bounding box center [104, 17] width 12 height 12
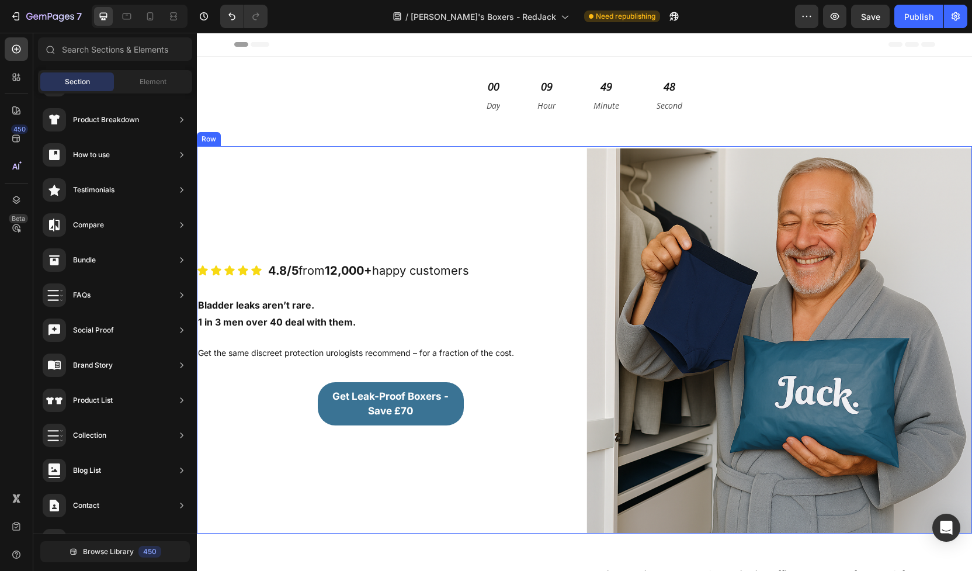
click at [471, 230] on div "Icon Icon Icon Icon Icon Icon List 4.8/5 from 12,000+ happy customers Text Bloc…" at bounding box center [391, 340] width 388 height 388
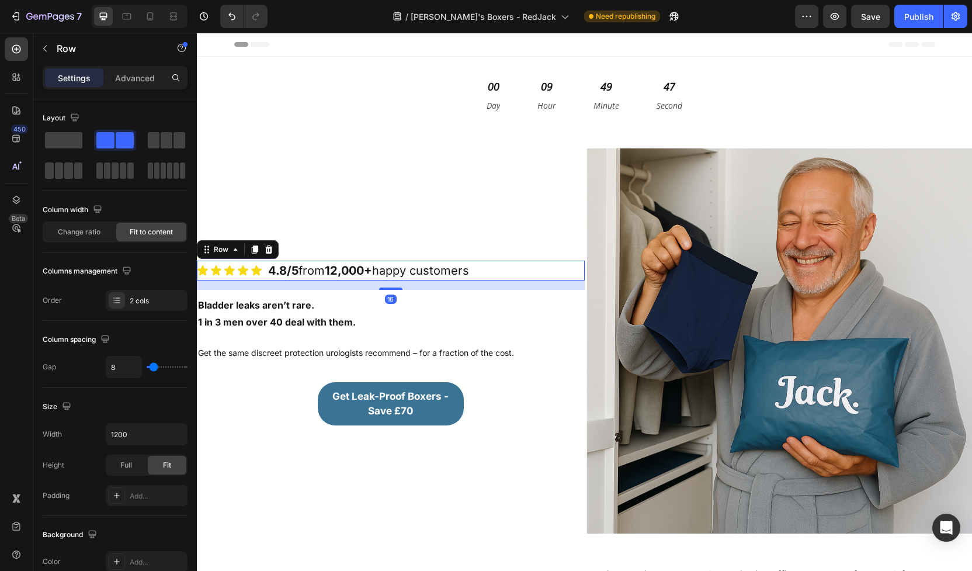
click at [505, 268] on div "Icon Icon Icon Icon Icon Icon List 4.8/5 from 12,000+ happy customers Text Bloc…" at bounding box center [391, 271] width 388 height 20
click at [134, 77] on p "Advanced" at bounding box center [135, 78] width 40 height 12
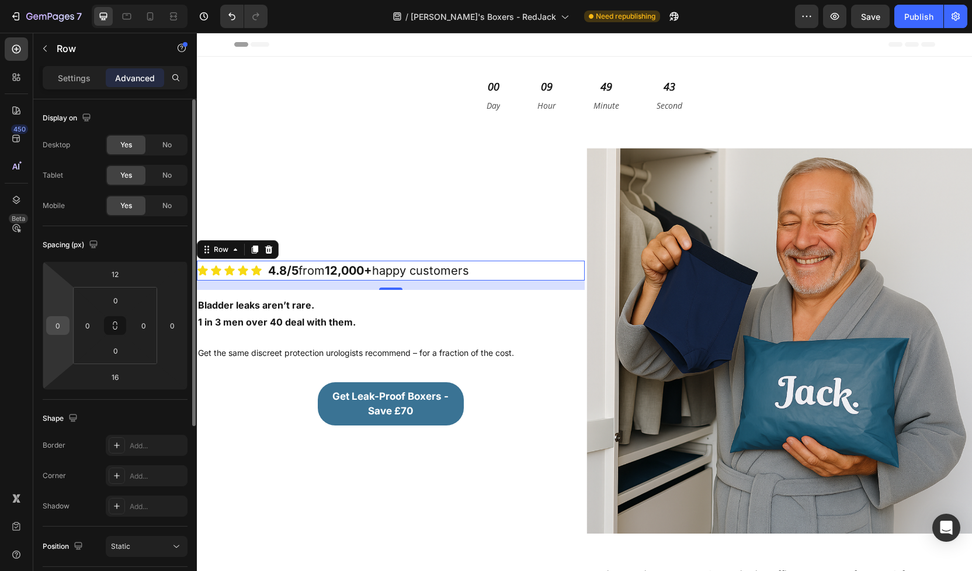
click at [68, 327] on div "0" at bounding box center [57, 325] width 23 height 19
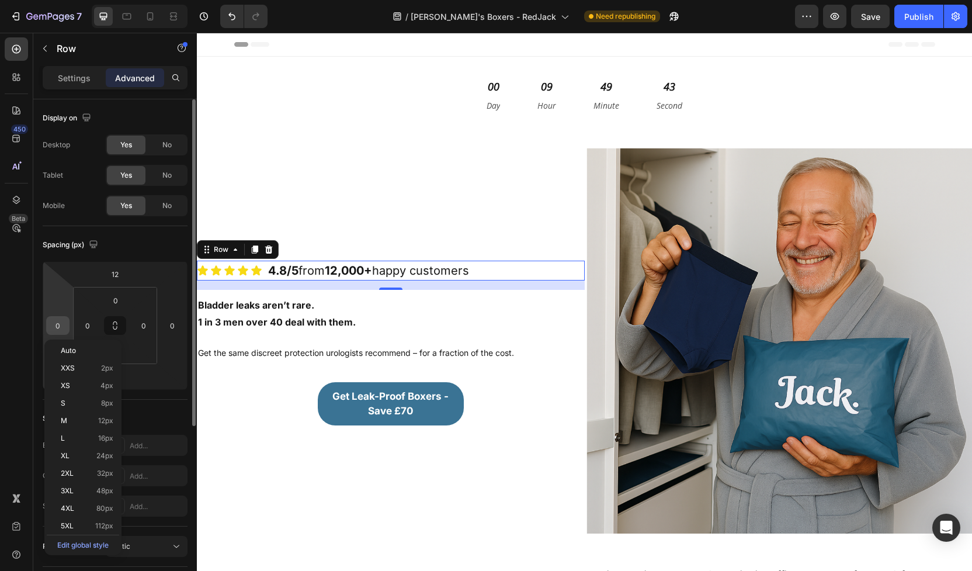
click at [60, 325] on input "0" at bounding box center [58, 326] width 18 height 18
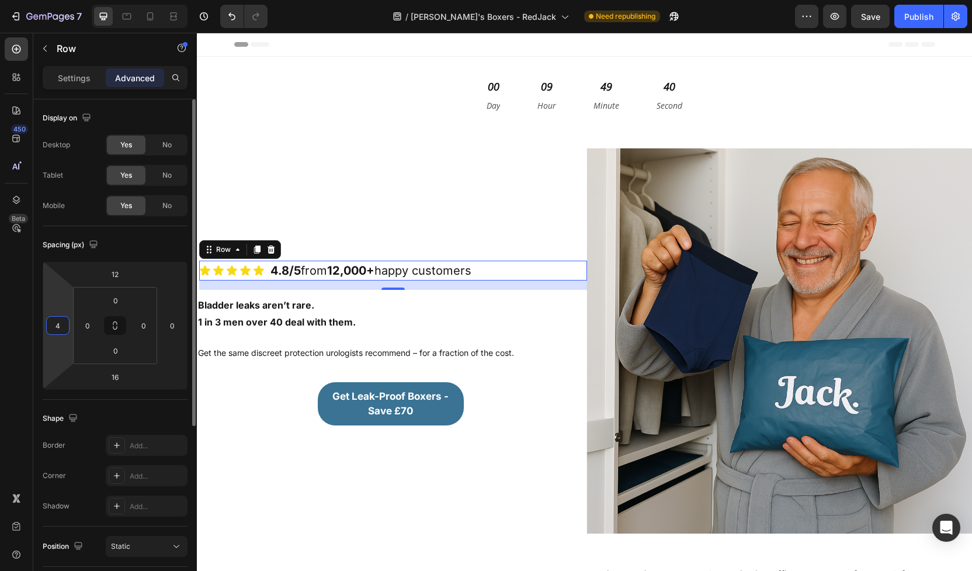
type input "40"
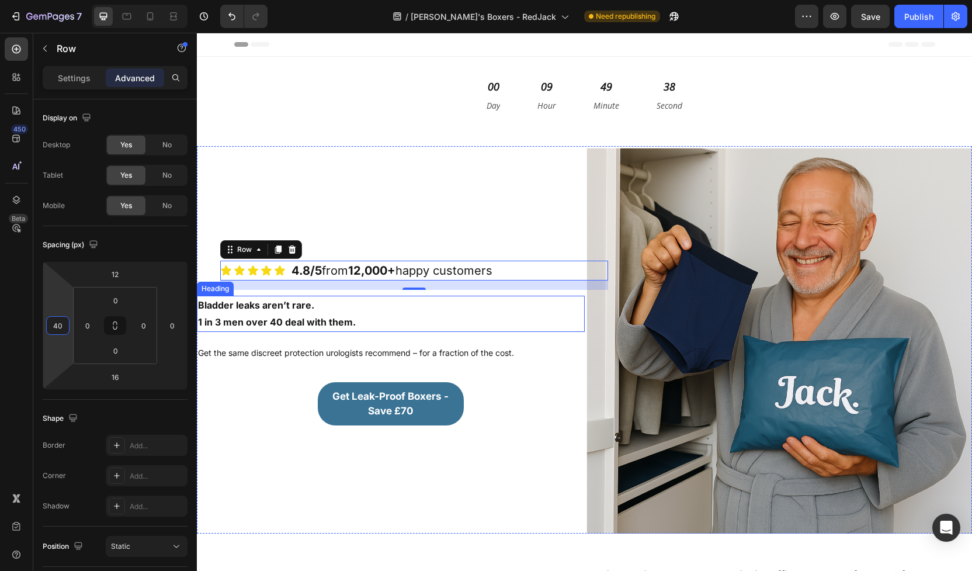
click at [225, 306] on h1 "Bladder leaks aren’t rare. 1 in 3 men over 40 deal with them." at bounding box center [391, 314] width 388 height 36
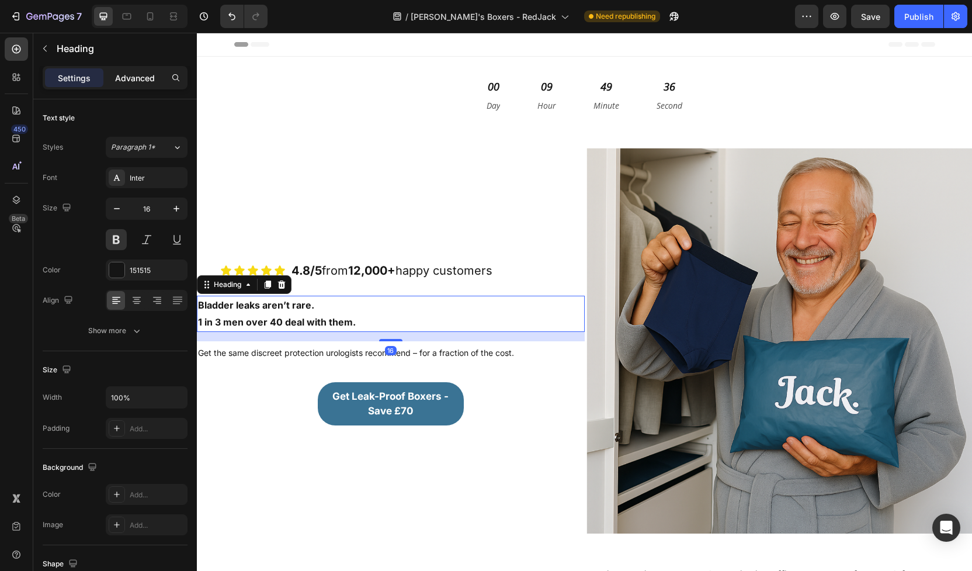
click at [140, 77] on p "Advanced" at bounding box center [135, 78] width 40 height 12
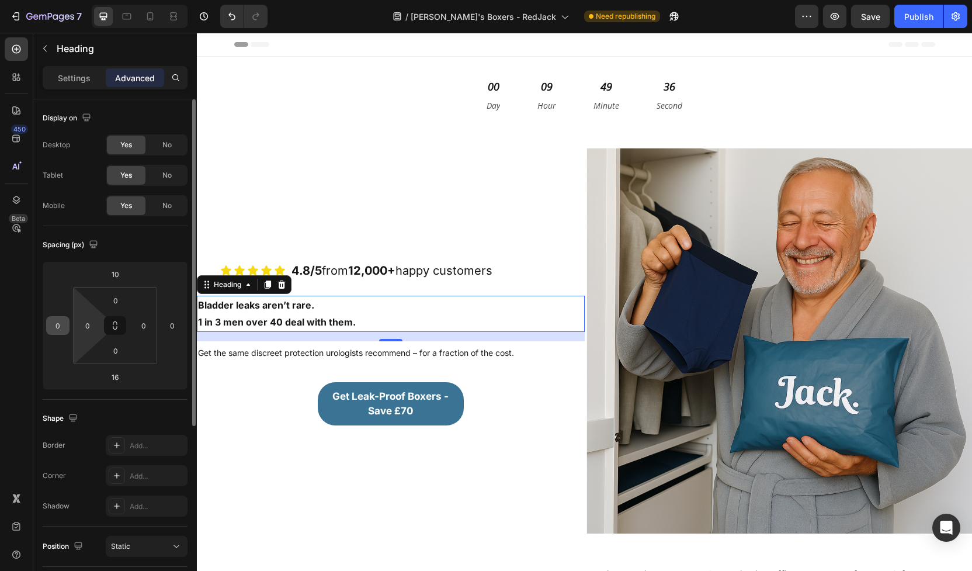
click at [66, 331] on div "0" at bounding box center [57, 325] width 23 height 19
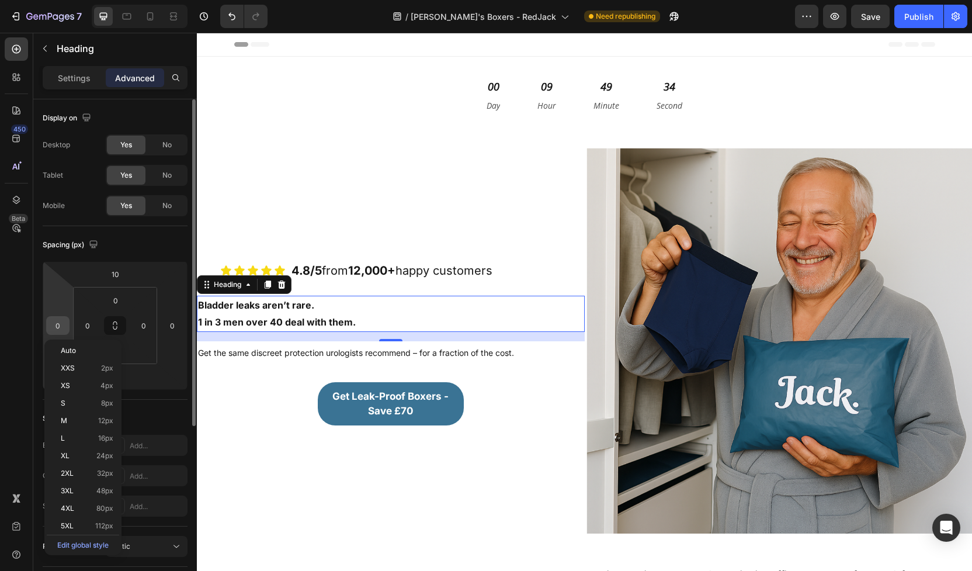
click at [64, 330] on input "0" at bounding box center [58, 326] width 18 height 18
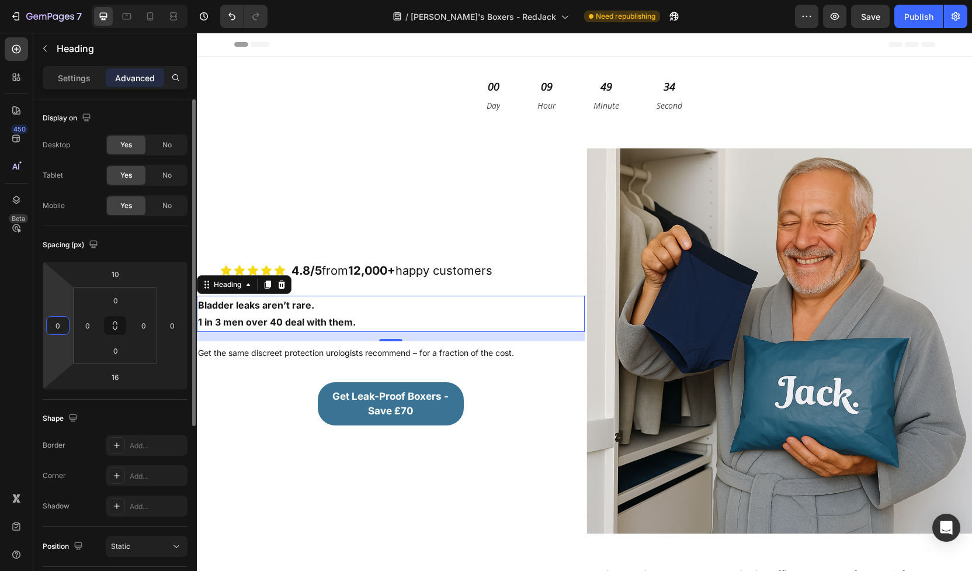
click at [64, 330] on input "0" at bounding box center [58, 326] width 18 height 18
type input "40"
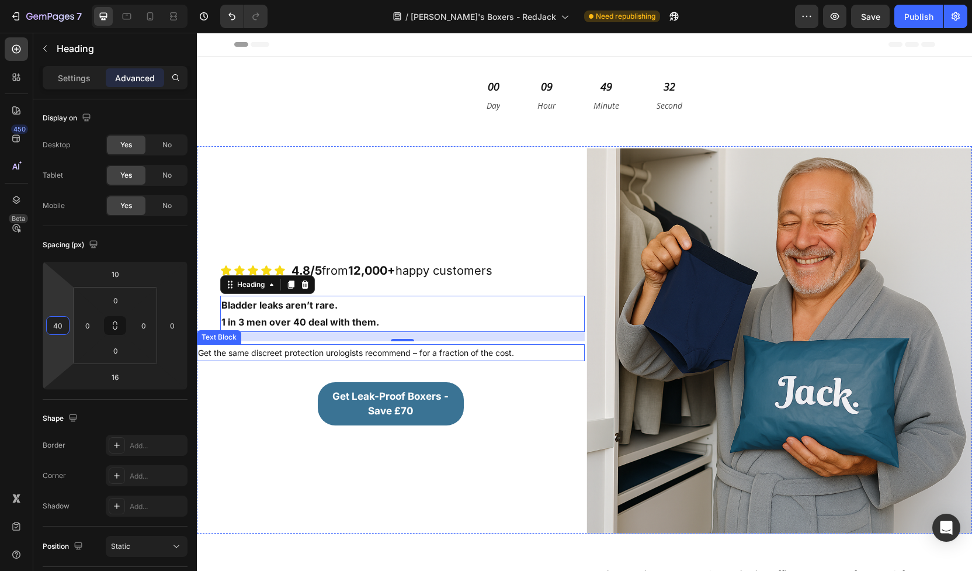
click at [299, 355] on p "Get the same discreet protection urologists recommend – for a fraction of the c…" at bounding box center [391, 352] width 386 height 15
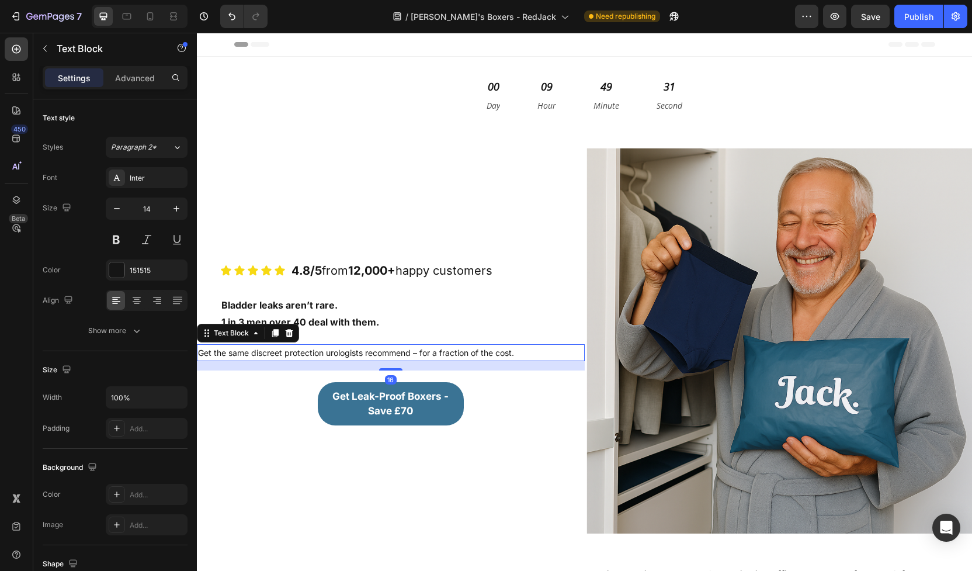
click at [290, 351] on p "Get the same discreet protection urologists recommend – for a fraction of the c…" at bounding box center [391, 352] width 386 height 15
click at [130, 78] on p "Advanced" at bounding box center [135, 78] width 40 height 12
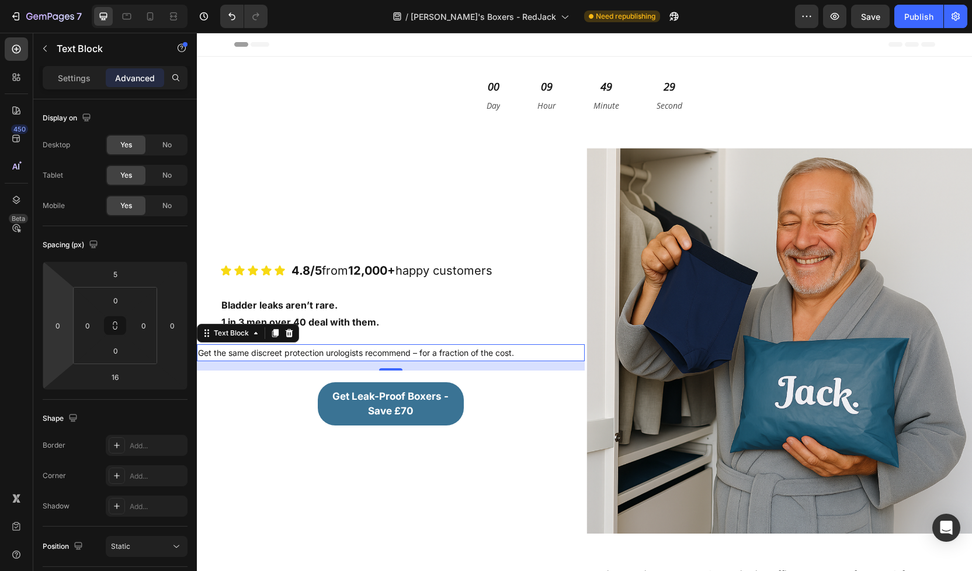
click at [54, 0] on html "7 Version history / Jack's Boxers - RedJack Need republishing Preview Save Publ…" at bounding box center [486, 0] width 972 height 0
type input "40"
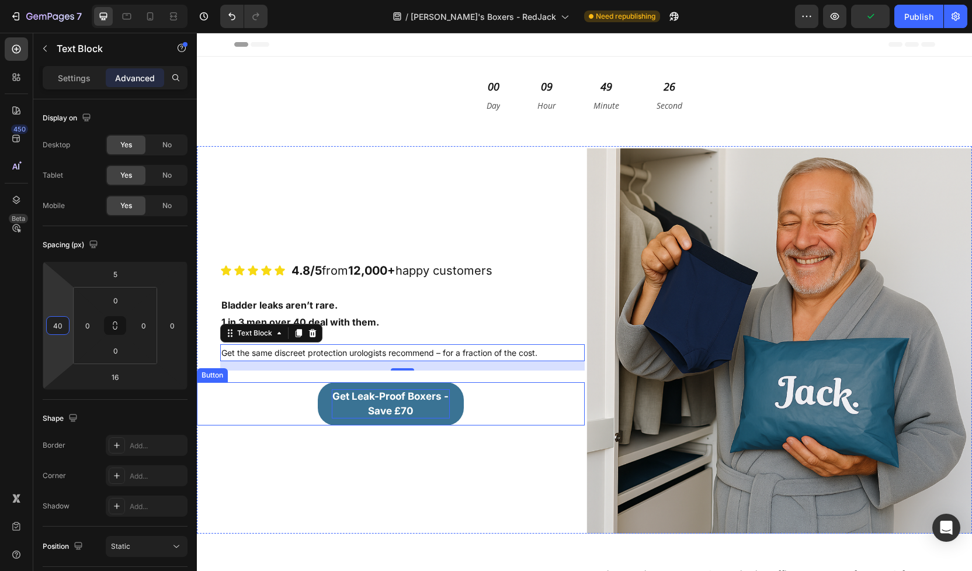
click at [446, 410] on p "Get Leak-Proof Boxers - Save £70" at bounding box center [391, 403] width 118 height 29
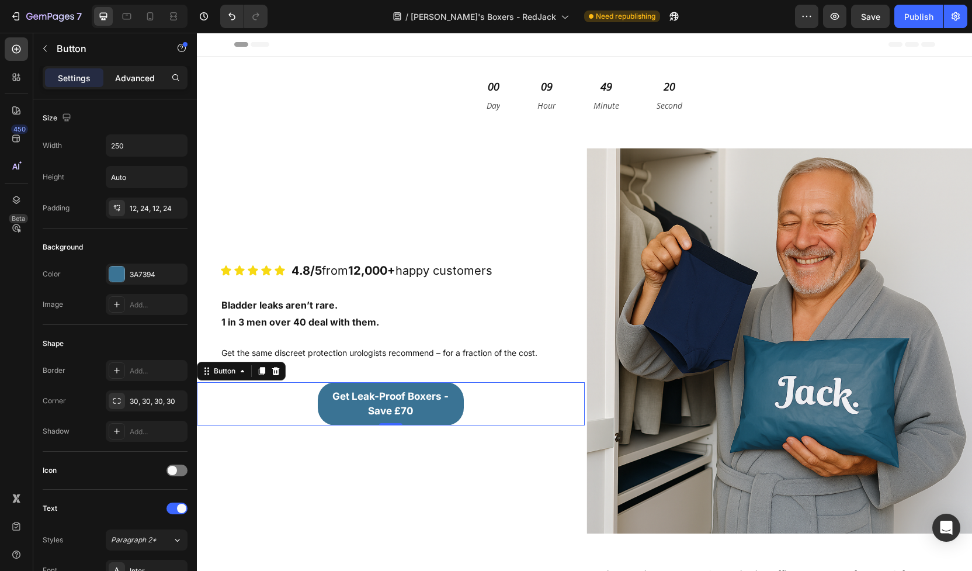
click at [142, 77] on p "Advanced" at bounding box center [135, 78] width 40 height 12
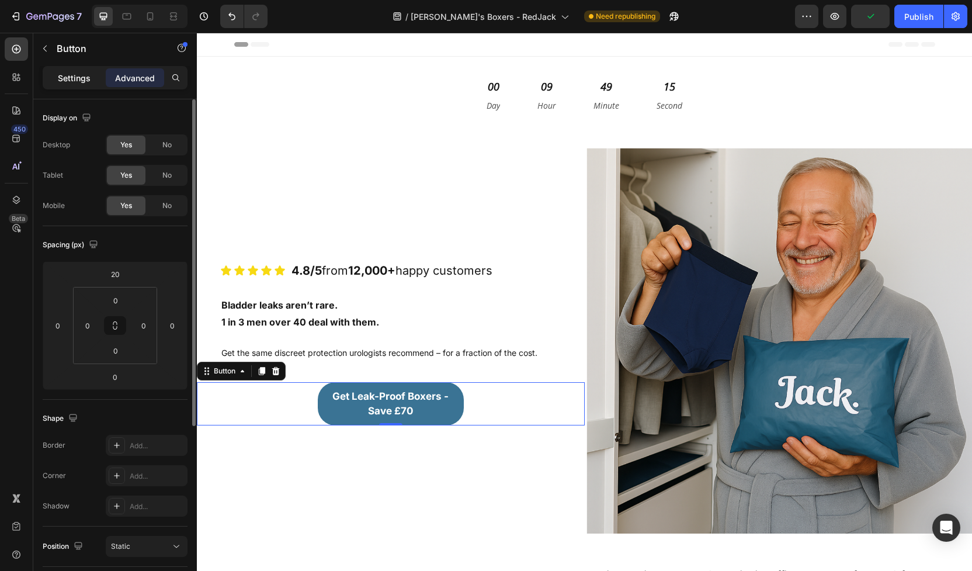
click at [74, 76] on p "Settings" at bounding box center [74, 78] width 33 height 12
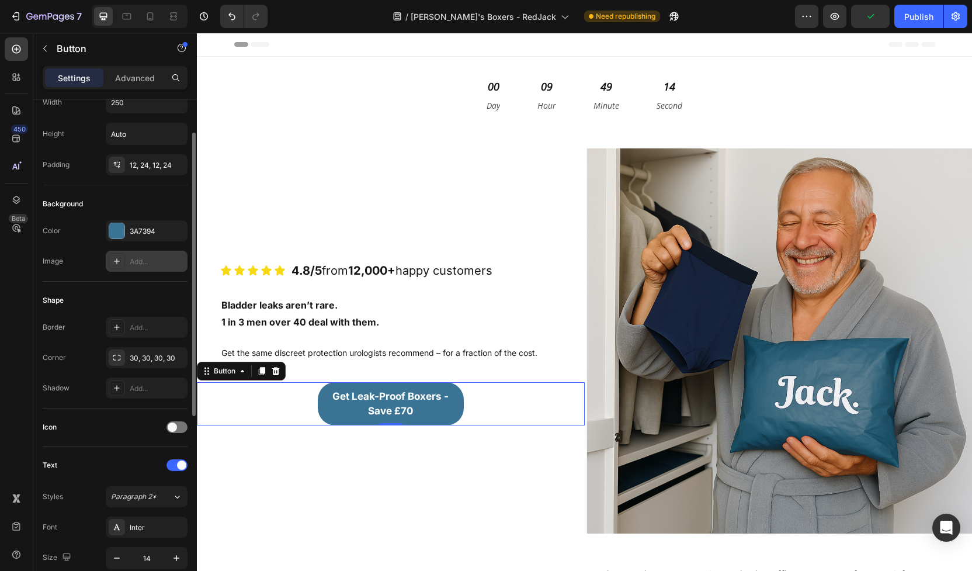
scroll to position [50, 0]
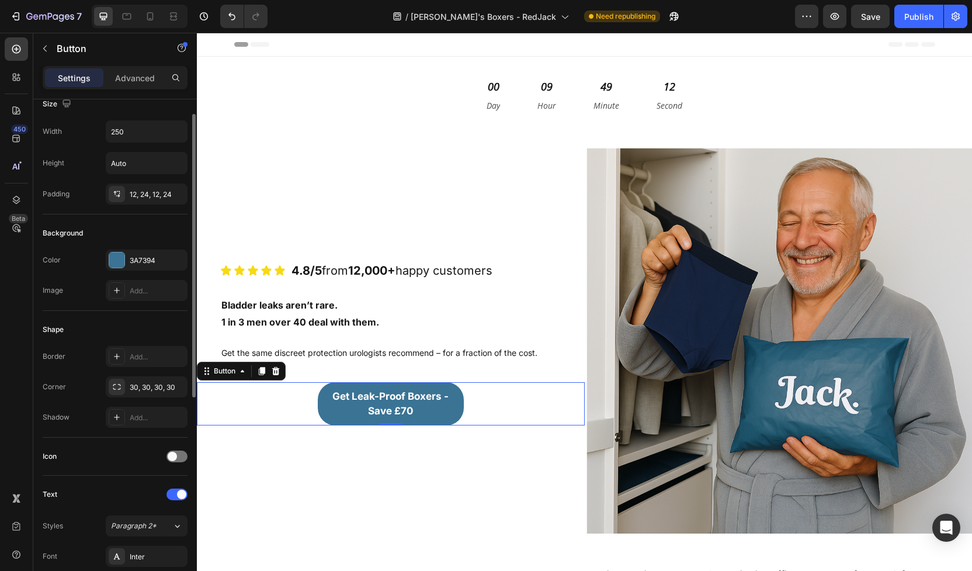
scroll to position [9, 0]
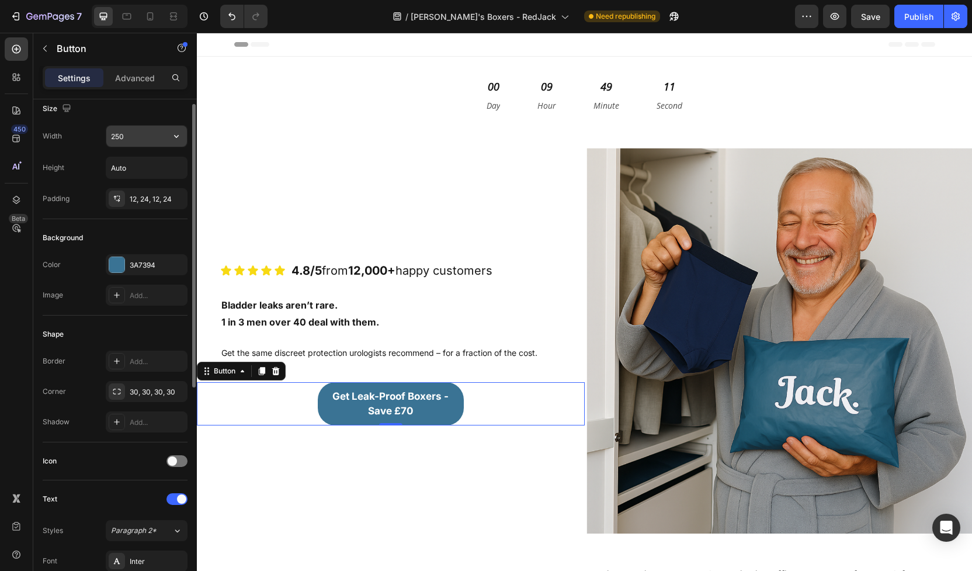
click at [138, 134] on input "250" at bounding box center [146, 136] width 81 height 21
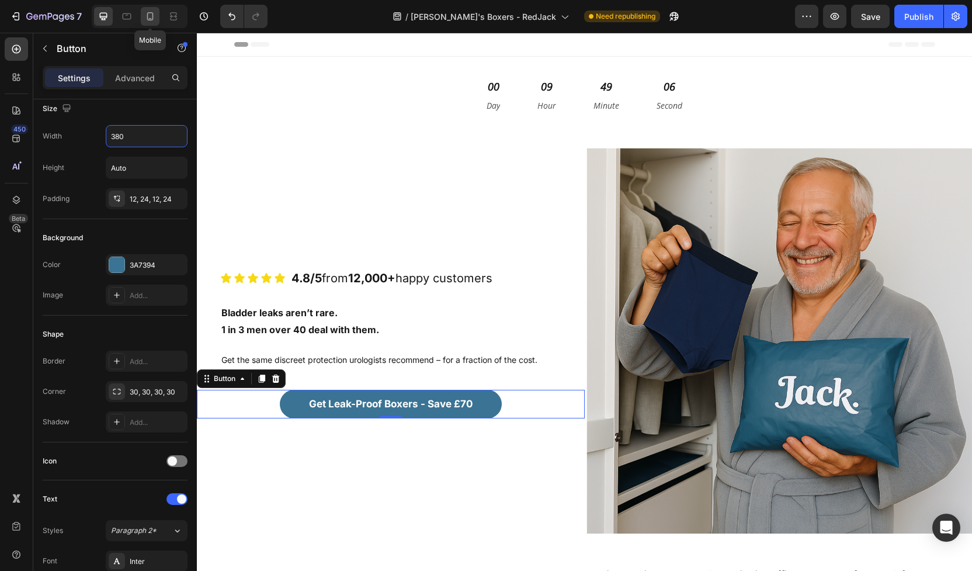
click at [144, 13] on div at bounding box center [150, 16] width 19 height 19
type input "350"
type input "15"
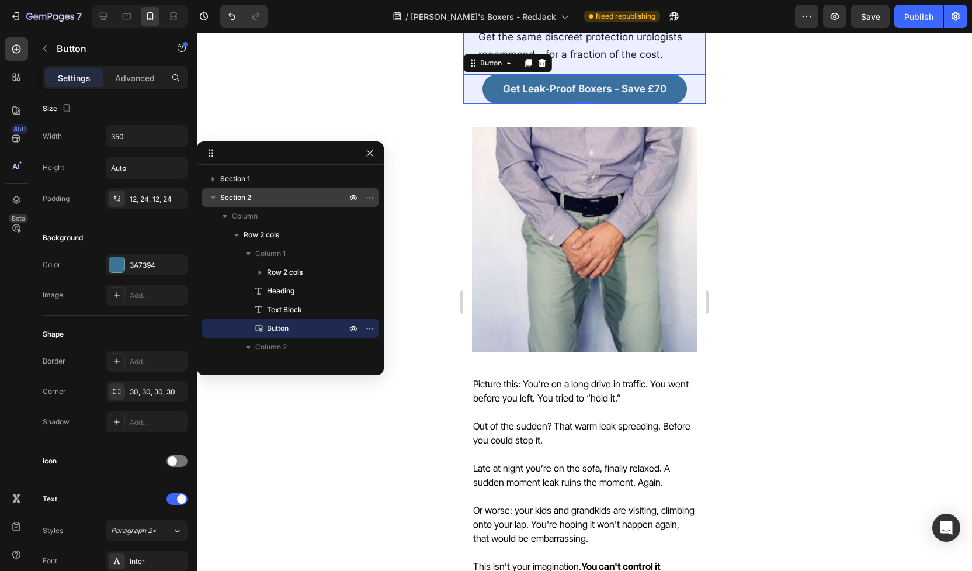
scroll to position [403, 0]
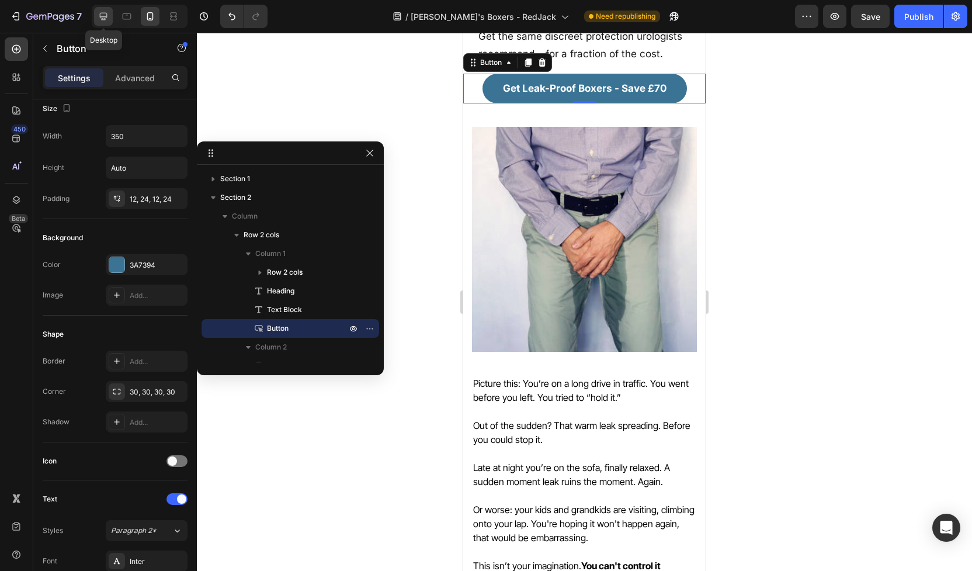
click at [101, 13] on icon at bounding box center [104, 17] width 8 height 8
type input "380"
type input "14"
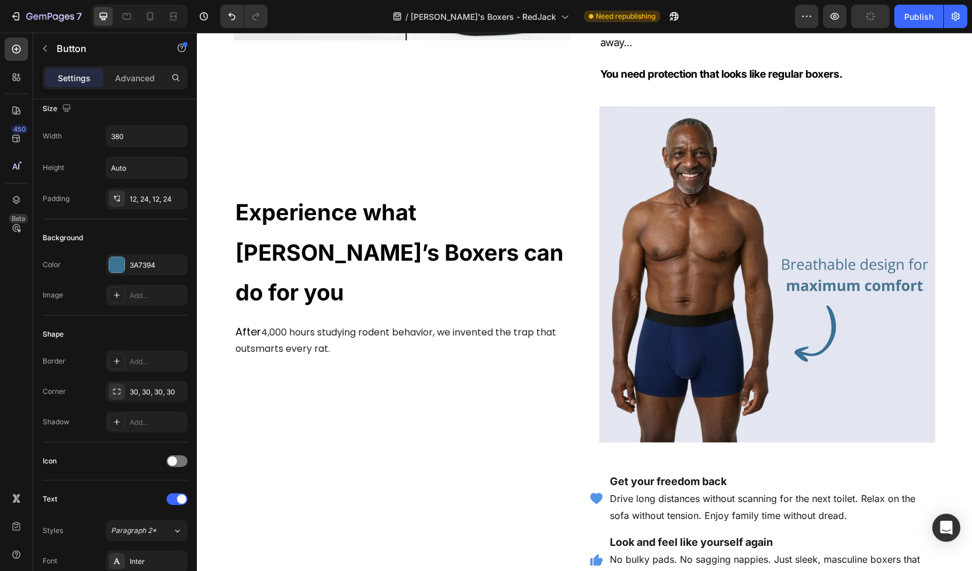
scroll to position [946, 0]
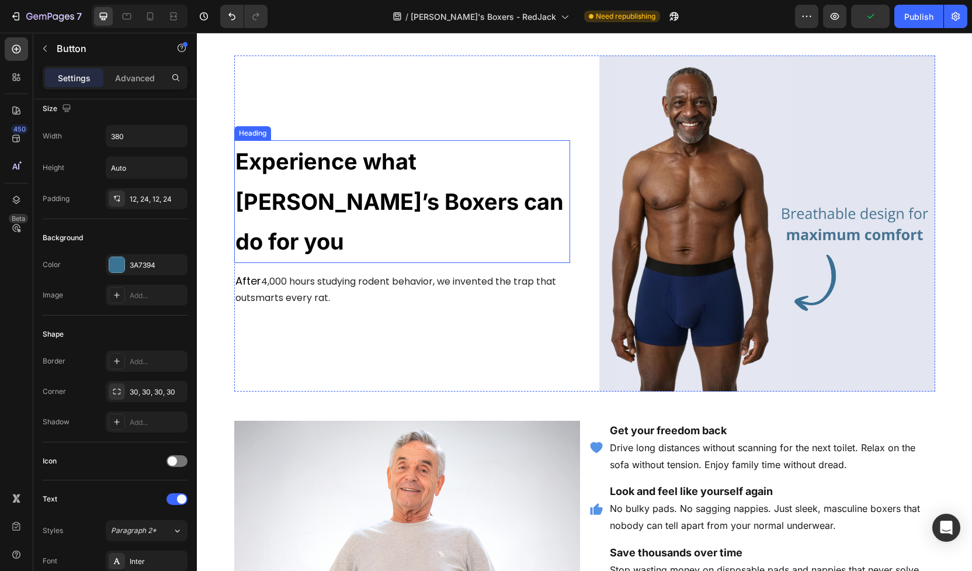
click at [404, 194] on strong "Experience what [PERSON_NAME]’s Boxers can do for you" at bounding box center [400, 201] width 328 height 107
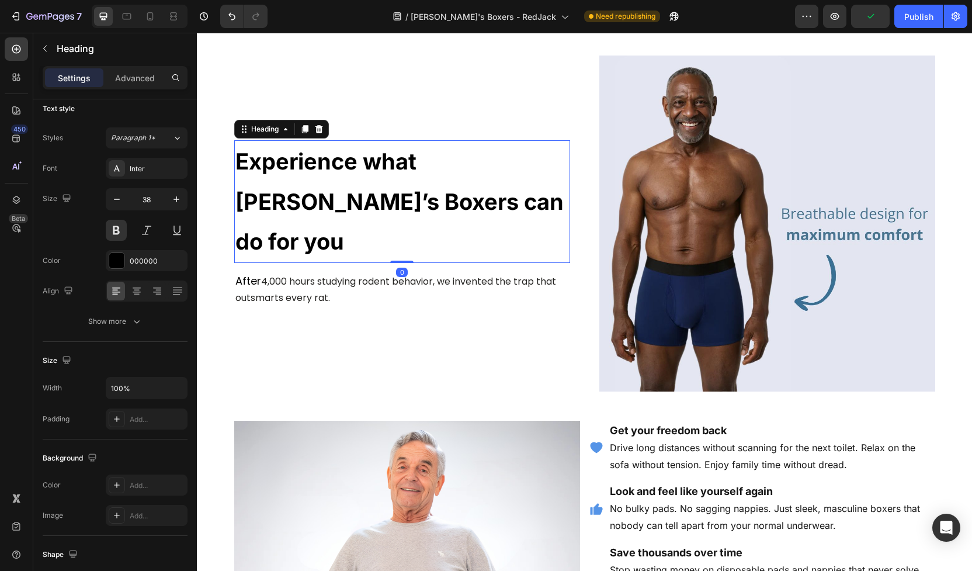
scroll to position [0, 0]
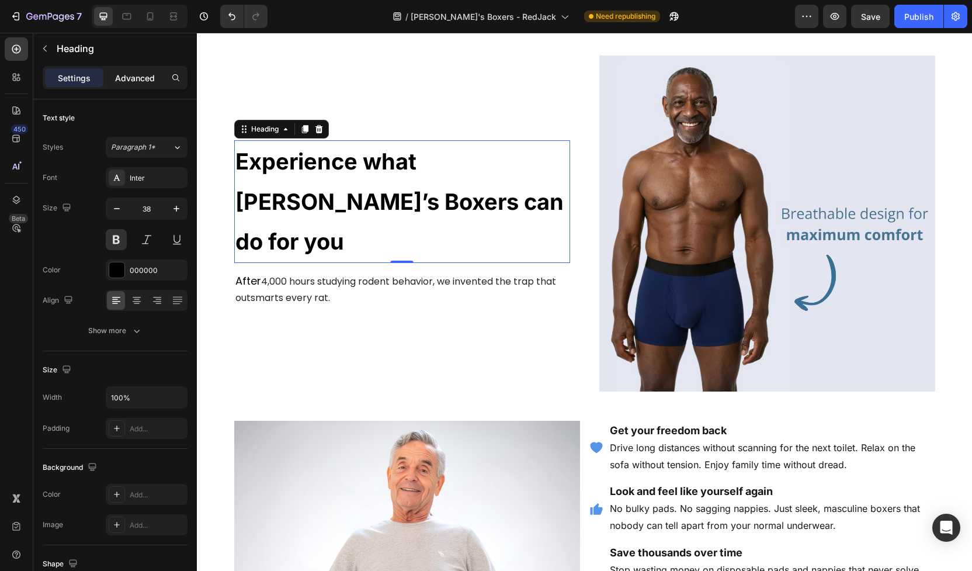
click at [133, 80] on p "Advanced" at bounding box center [135, 78] width 40 height 12
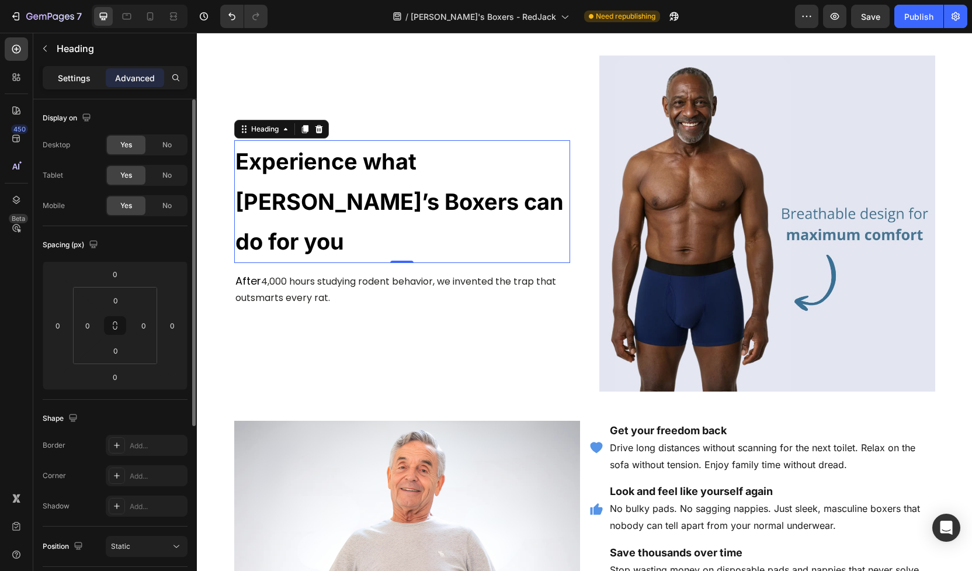
click at [83, 82] on p "Settings" at bounding box center [74, 78] width 33 height 12
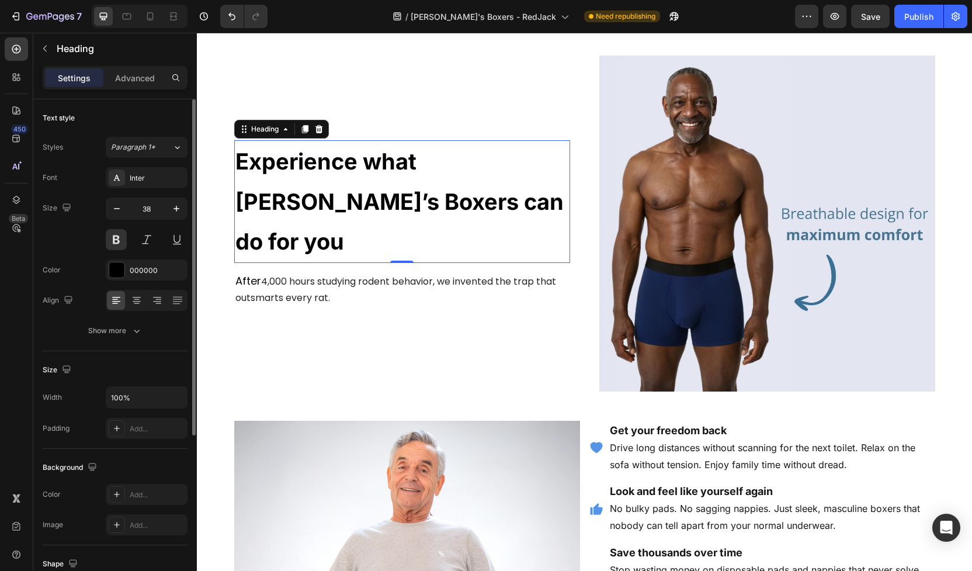
scroll to position [12, 0]
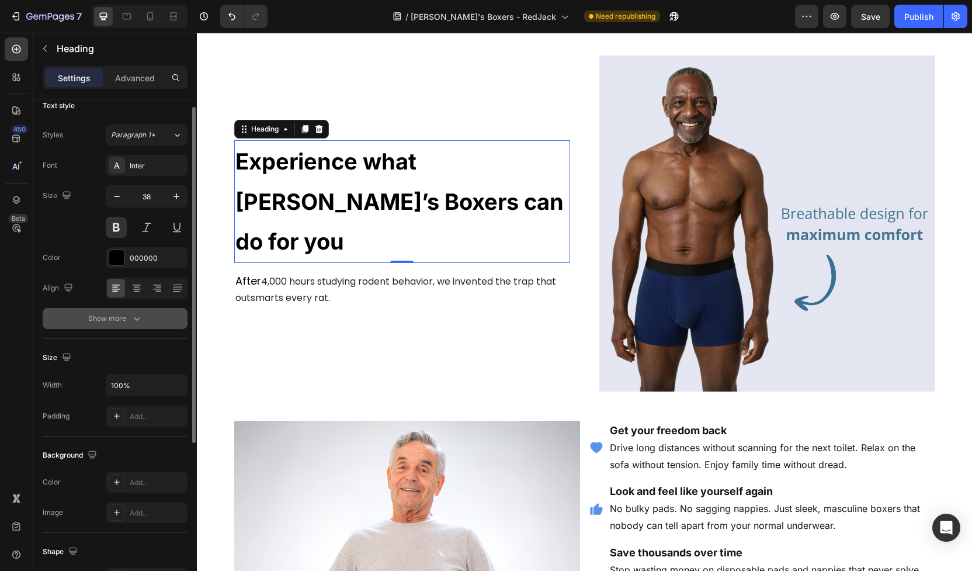
click at [122, 323] on div "Show more" at bounding box center [115, 319] width 54 height 12
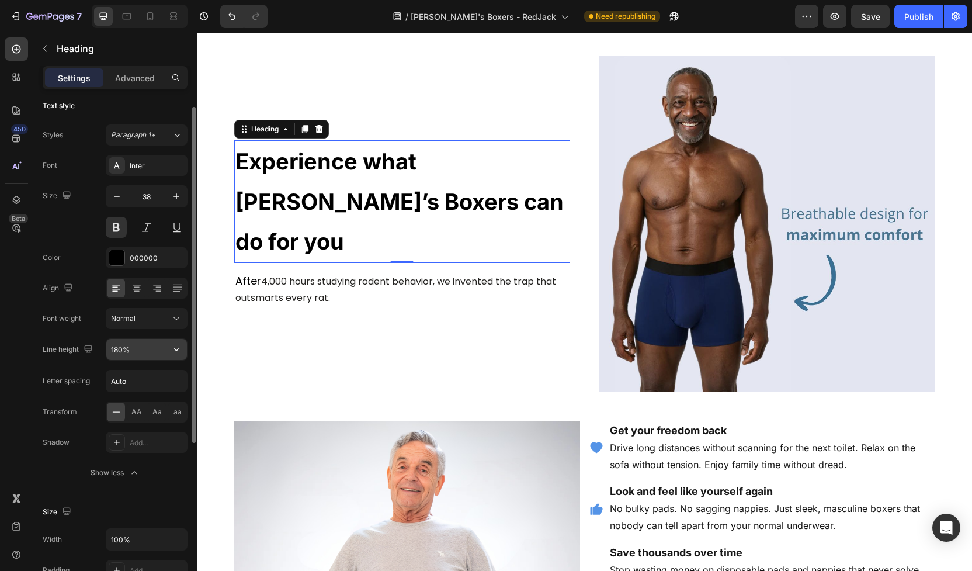
click at [127, 352] on input "180%" at bounding box center [146, 349] width 81 height 21
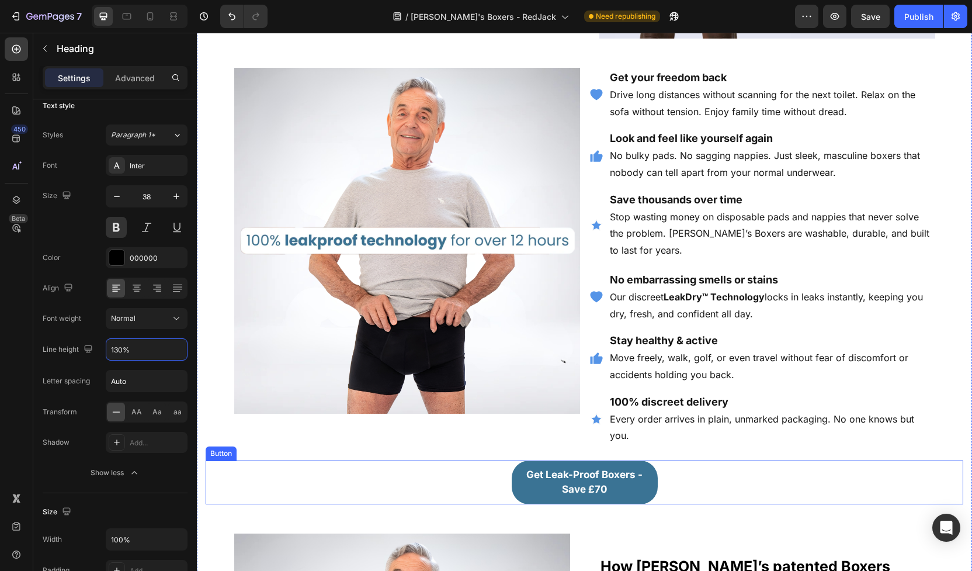
scroll to position [1297, 0]
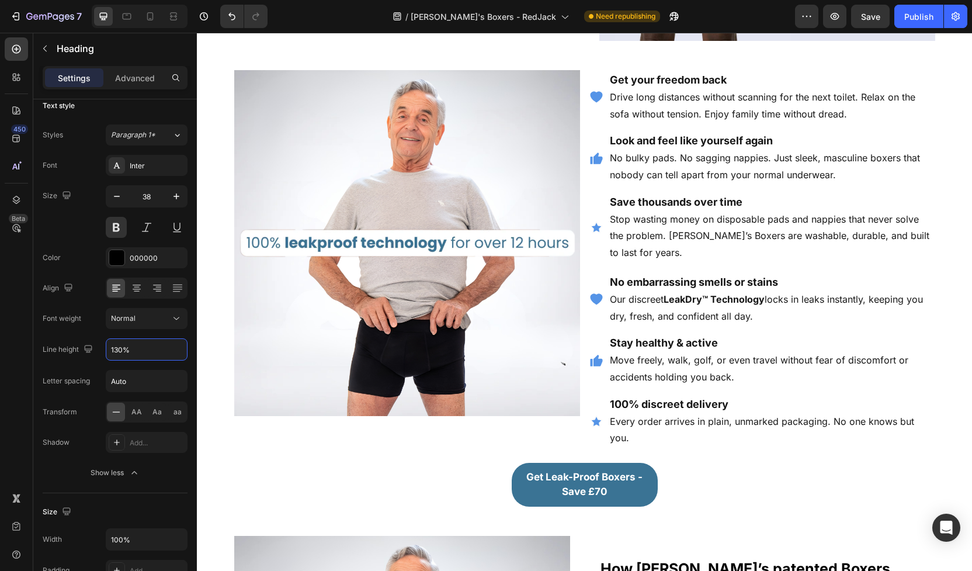
type input "130%"
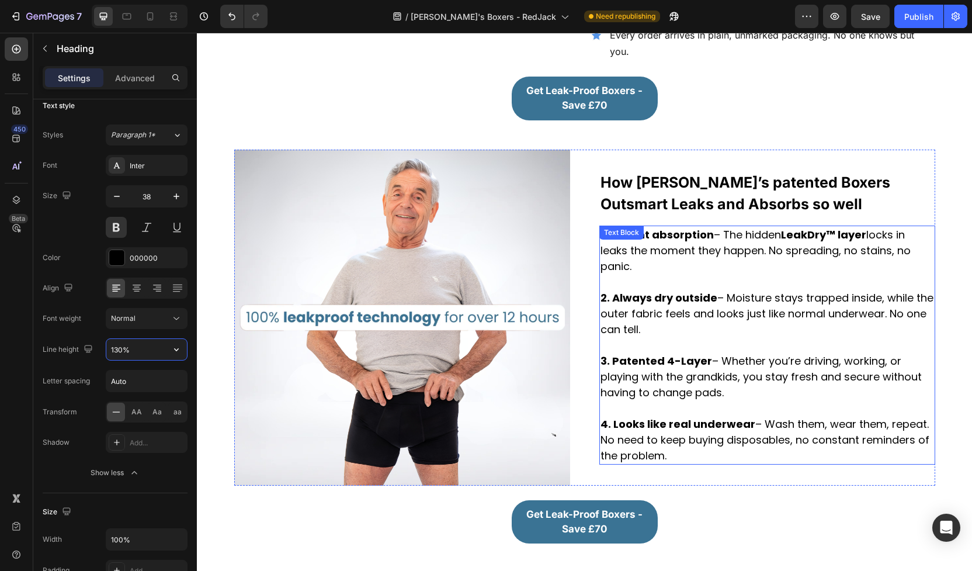
scroll to position [1671, 0]
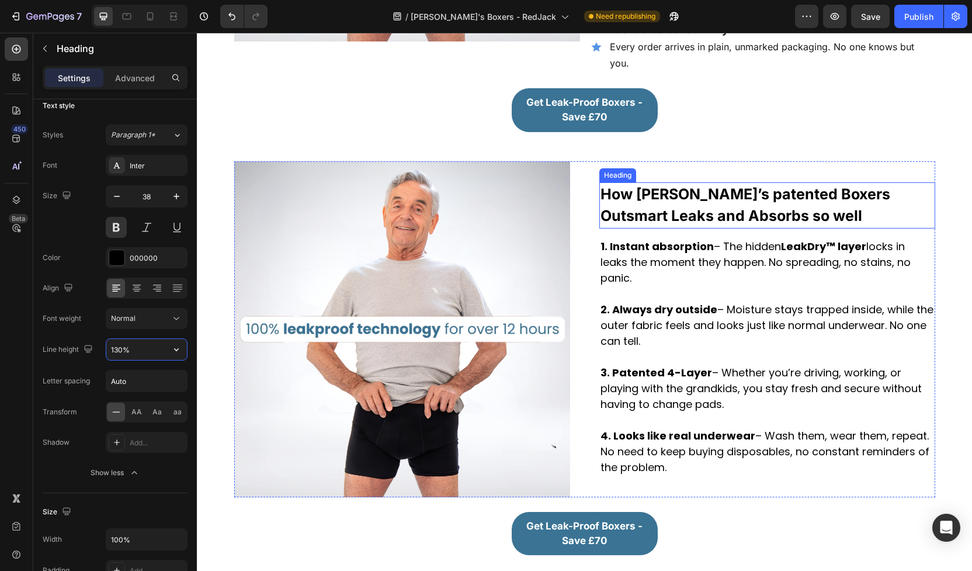
click at [676, 197] on strong "How [PERSON_NAME]’s patented Boxers Outsmart Leaks and Absorbs so well" at bounding box center [746, 205] width 290 height 40
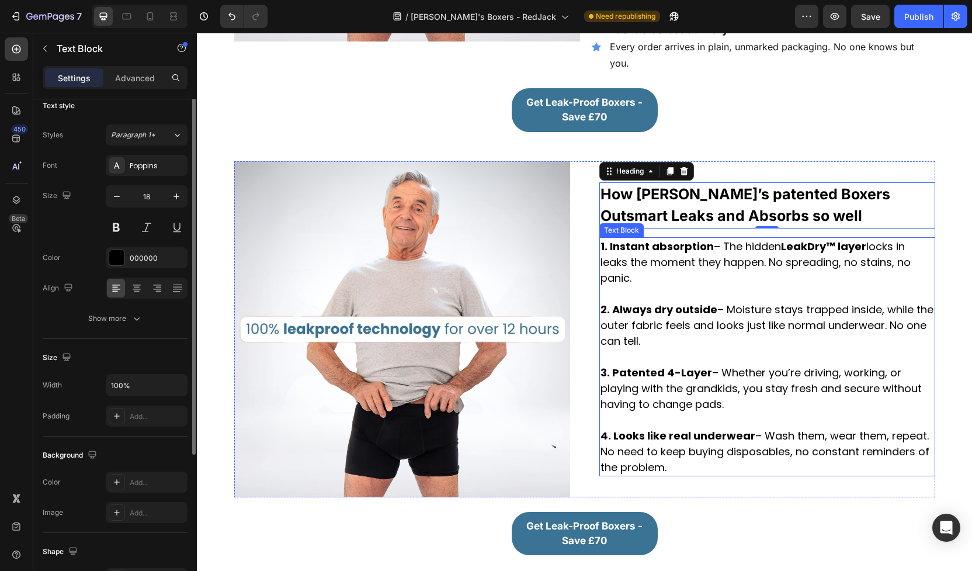
scroll to position [0, 0]
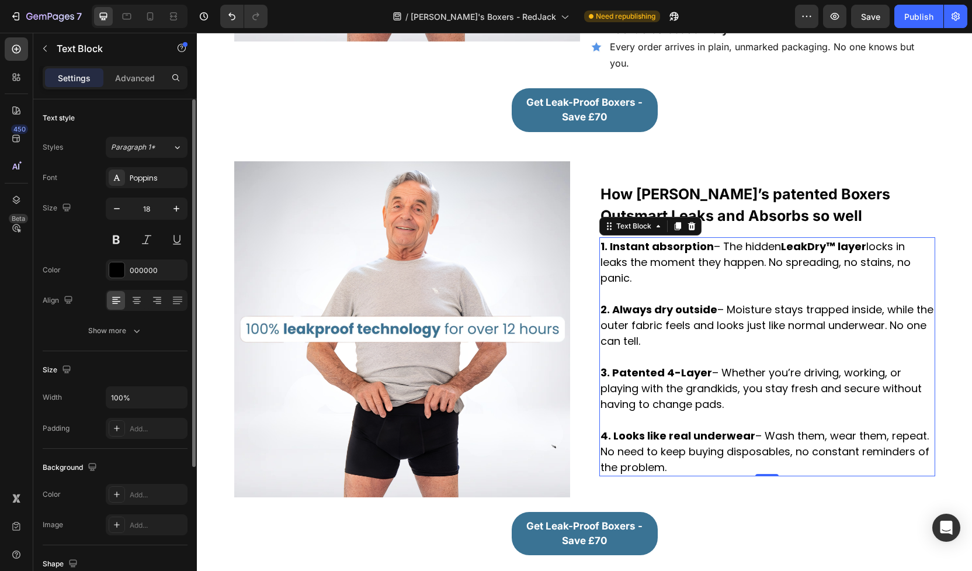
click at [695, 286] on p at bounding box center [768, 294] width 334 height 16
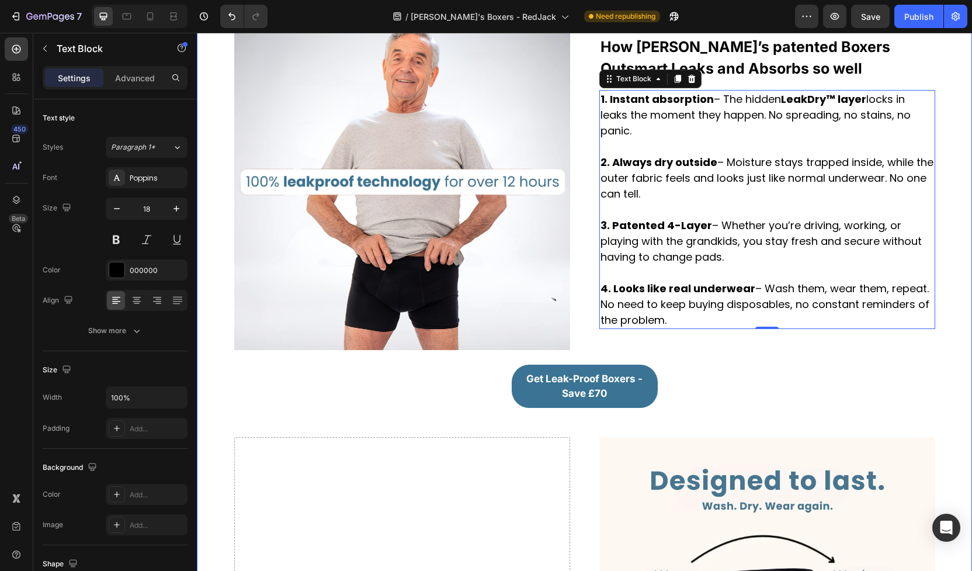
scroll to position [1732, 0]
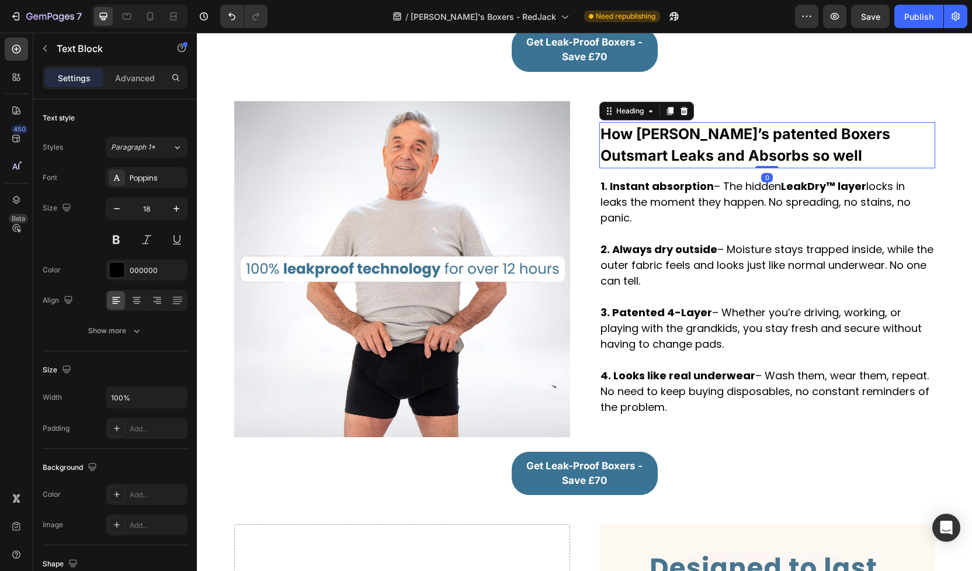
click at [696, 133] on strong "How [PERSON_NAME]’s patented Boxers Outsmart Leaks and Absorbs so well" at bounding box center [746, 145] width 290 height 40
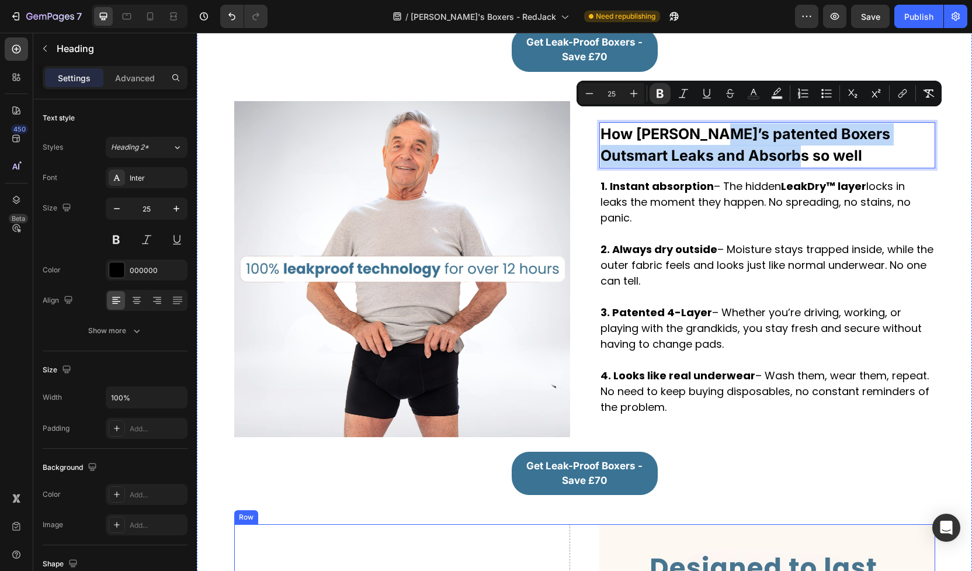
drag, startPoint x: 708, startPoint y: 116, endPoint x: 358, endPoint y: 530, distance: 542.0
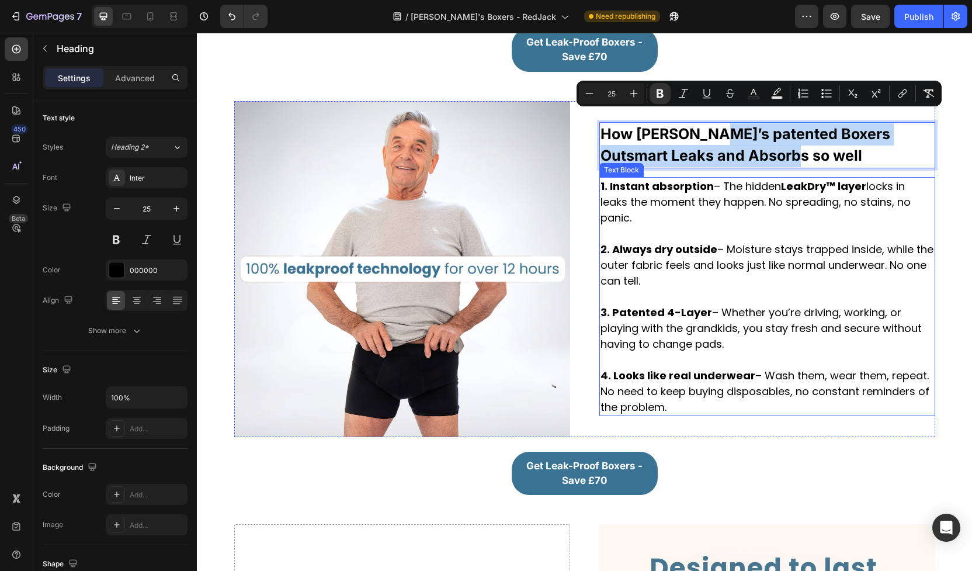
click at [798, 179] on strong "LeakDry™ layer" at bounding box center [823, 186] width 85 height 15
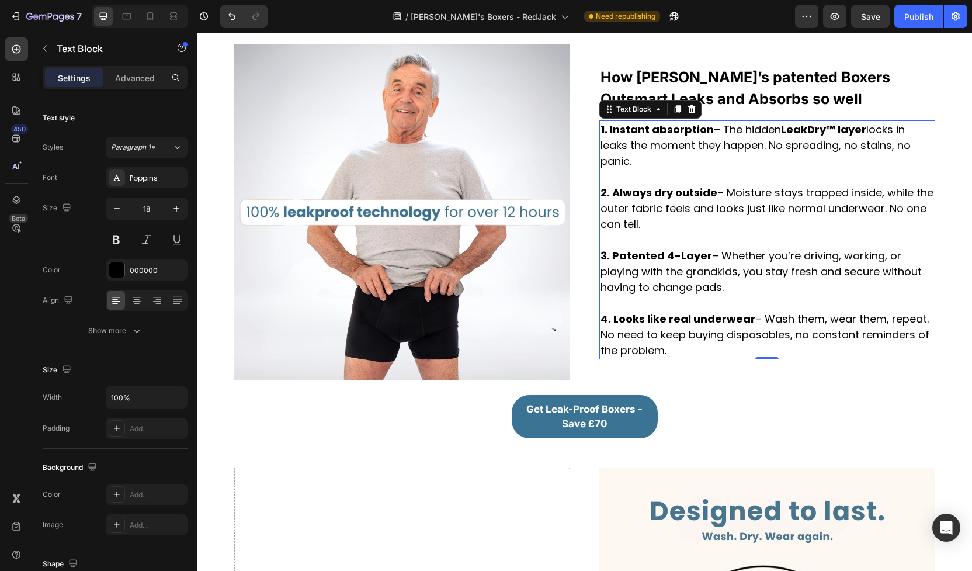
scroll to position [1812, 0]
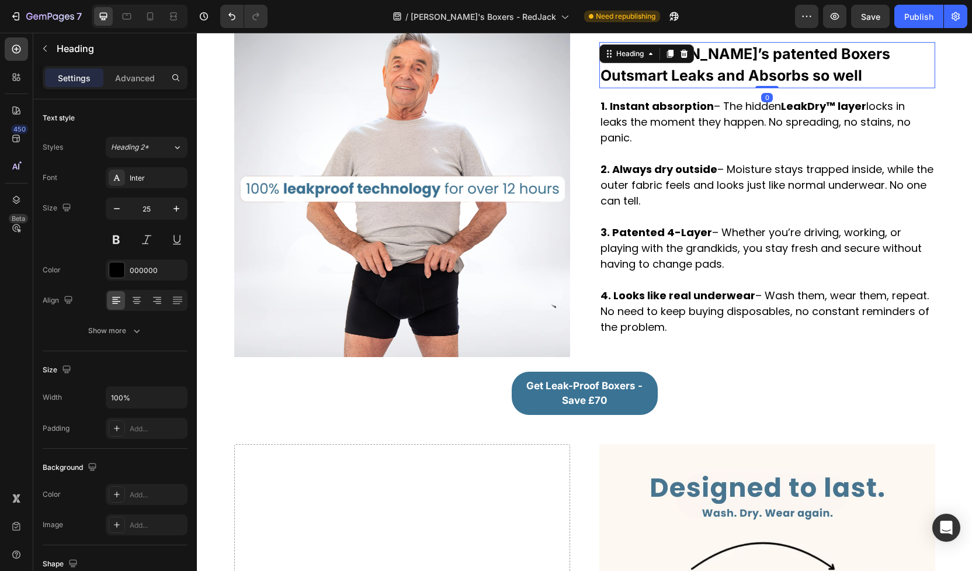
click at [844, 63] on p "⁠⁠⁠⁠⁠⁠⁠ How [PERSON_NAME]’s patented Boxers Outsmart Leaks and Absorbs so well" at bounding box center [768, 65] width 334 height 44
drag, startPoint x: 844, startPoint y: 63, endPoint x: 417, endPoint y: 485, distance: 600.8
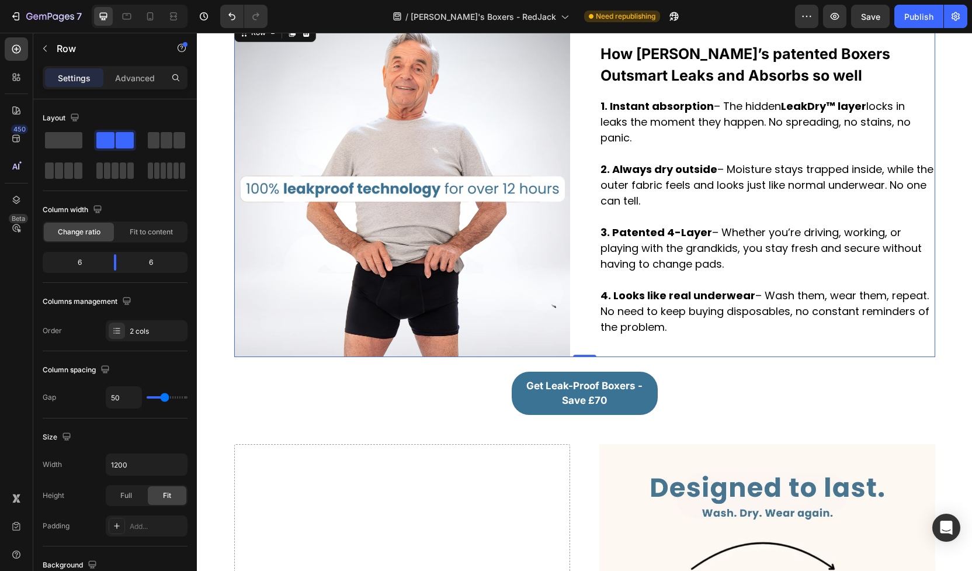
click at [877, 78] on div "⁠⁠⁠⁠⁠⁠⁠ How [PERSON_NAME]’s patented Boxers Outsmart Leaks and Absorbs so well …" at bounding box center [768, 189] width 336 height 336
click at [892, 69] on p "⁠⁠⁠⁠⁠⁠⁠ How [PERSON_NAME]’s patented Boxers Outsmart Leaks and Absorbs so well" at bounding box center [768, 65] width 334 height 44
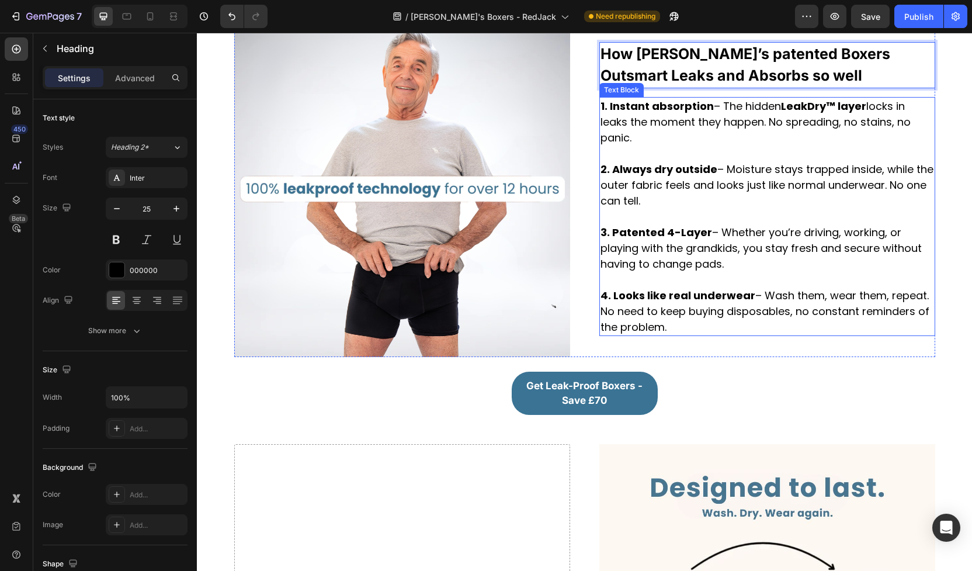
drag, startPoint x: 892, startPoint y: 69, endPoint x: 661, endPoint y: 213, distance: 272.2
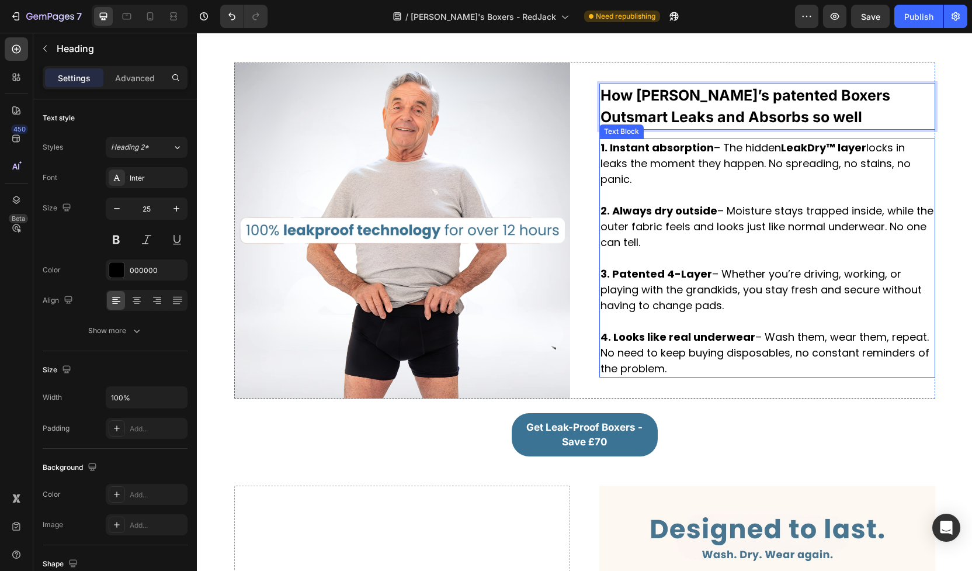
scroll to position [1748, 0]
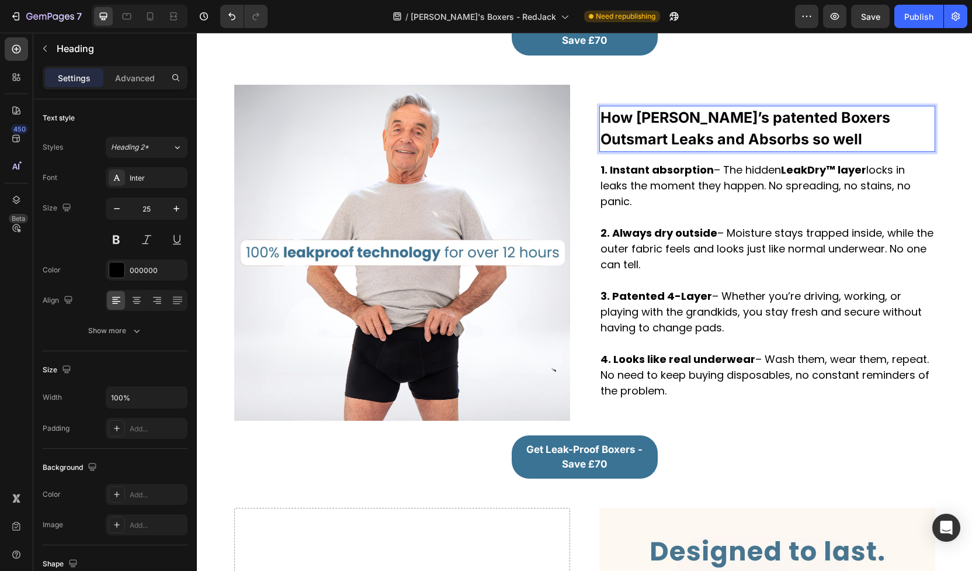
click at [720, 109] on strong "How [PERSON_NAME]’s patented Boxers Outsmart Leaks and Absorbs so well" at bounding box center [746, 129] width 290 height 40
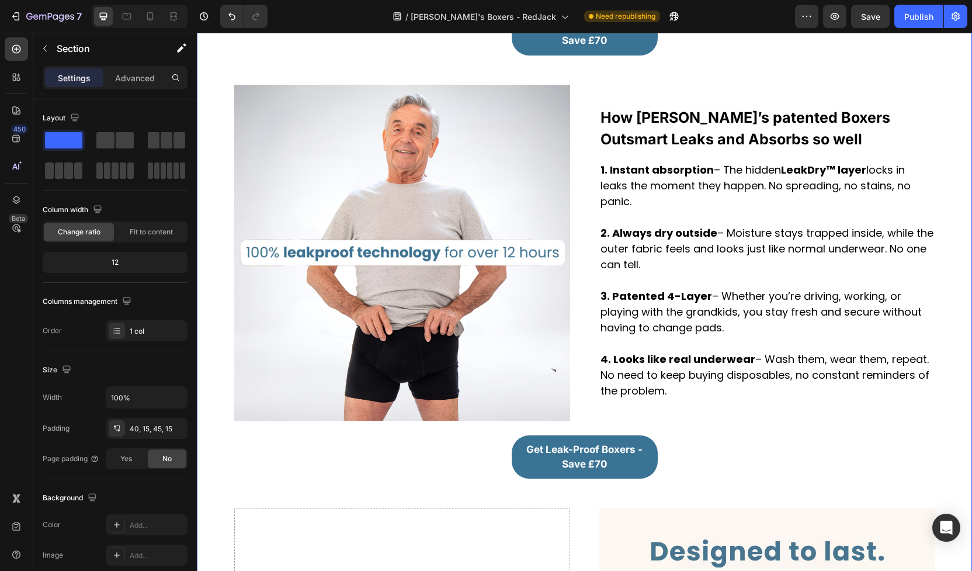
click at [864, 115] on p "⁠⁠⁠⁠⁠⁠⁠ How [PERSON_NAME]’s patented Boxers Outsmart Leaks and Absorbs so well" at bounding box center [768, 129] width 334 height 44
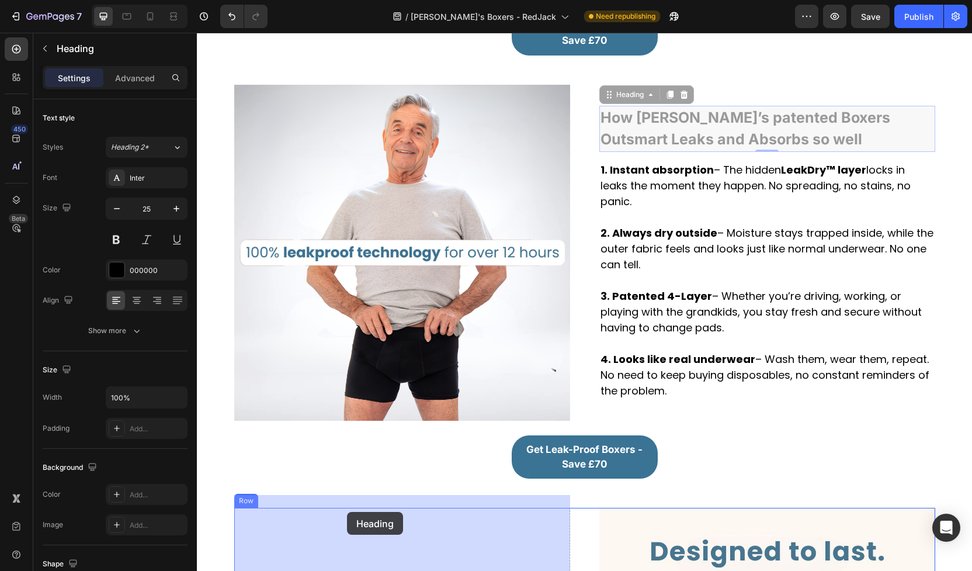
drag, startPoint x: 616, startPoint y: 81, endPoint x: 347, endPoint y: 512, distance: 507.7
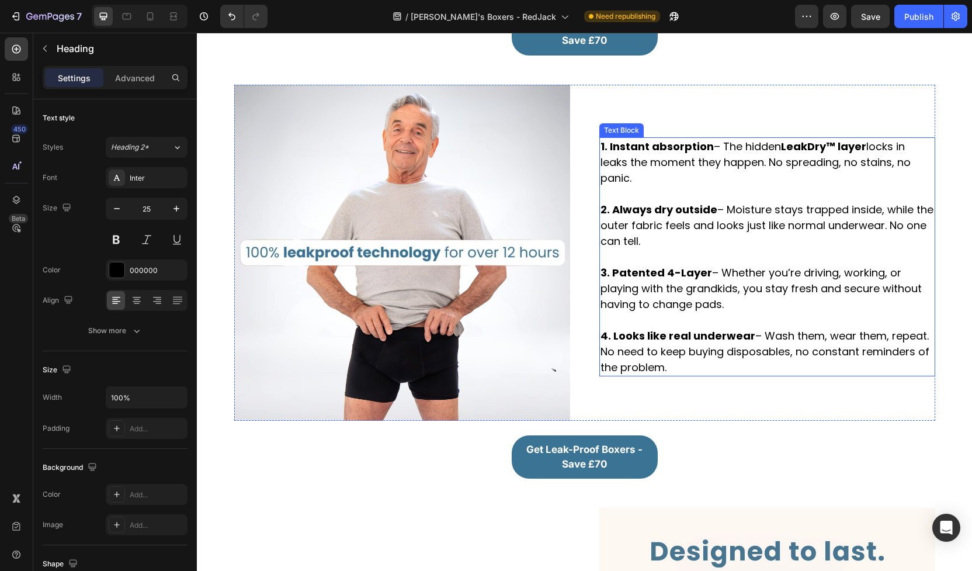
click at [677, 186] on p at bounding box center [768, 194] width 334 height 16
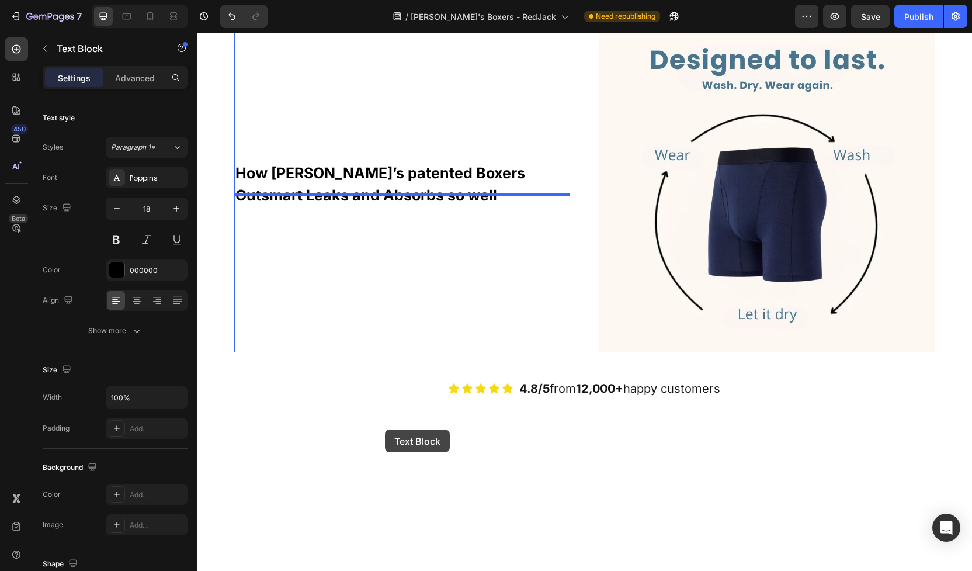
scroll to position [2321, 0]
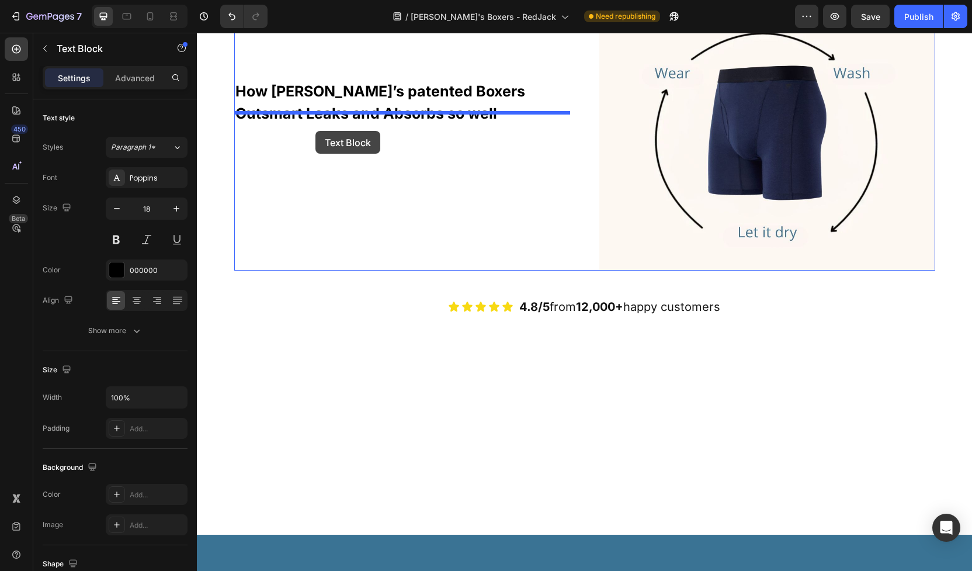
drag, startPoint x: 607, startPoint y: 114, endPoint x: 316, endPoint y: 131, distance: 292.1
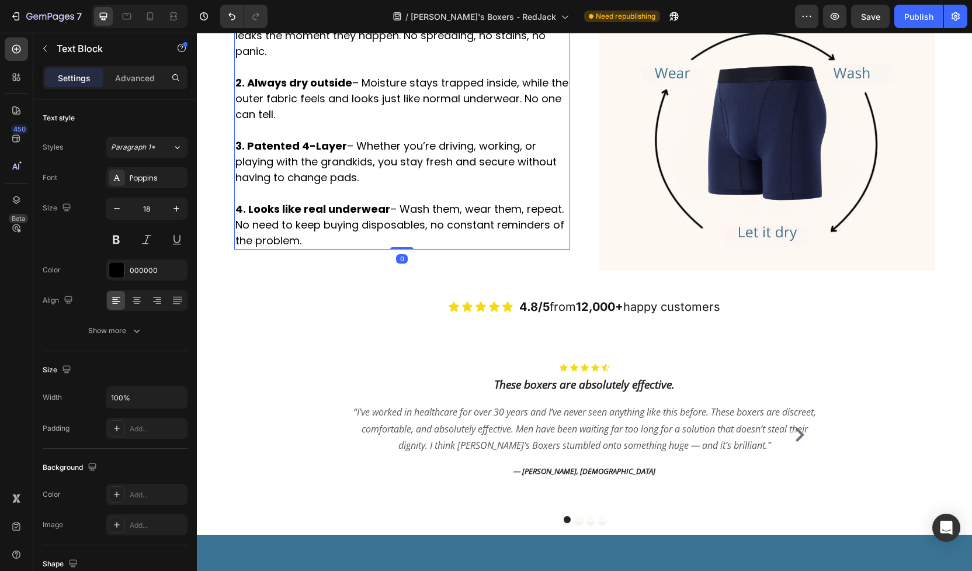
scroll to position [2070, 0]
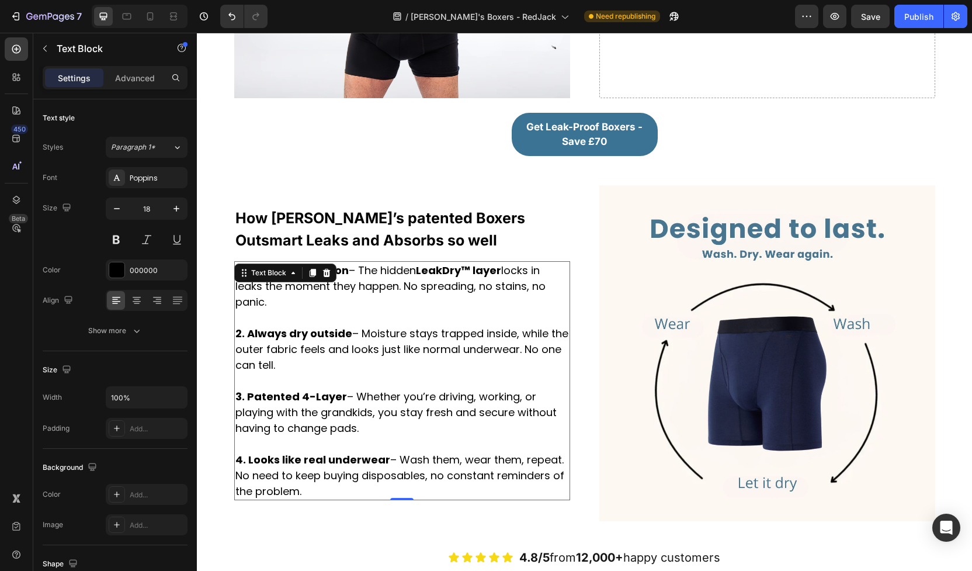
click at [394, 310] on p "Rich Text Editor. Editing area: main" at bounding box center [403, 318] width 334 height 16
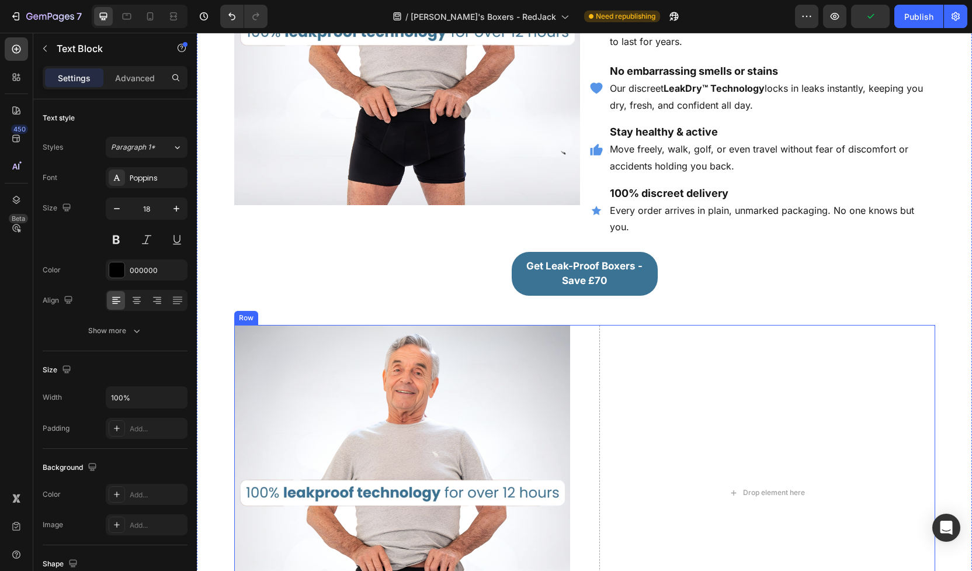
scroll to position [1714, 0]
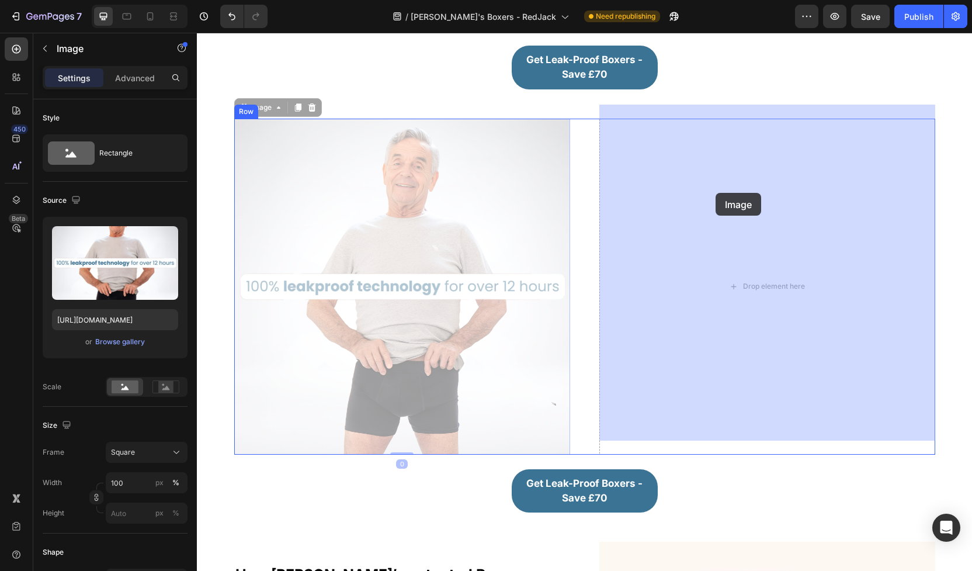
drag, startPoint x: 484, startPoint y: 194, endPoint x: 716, endPoint y: 193, distance: 231.4
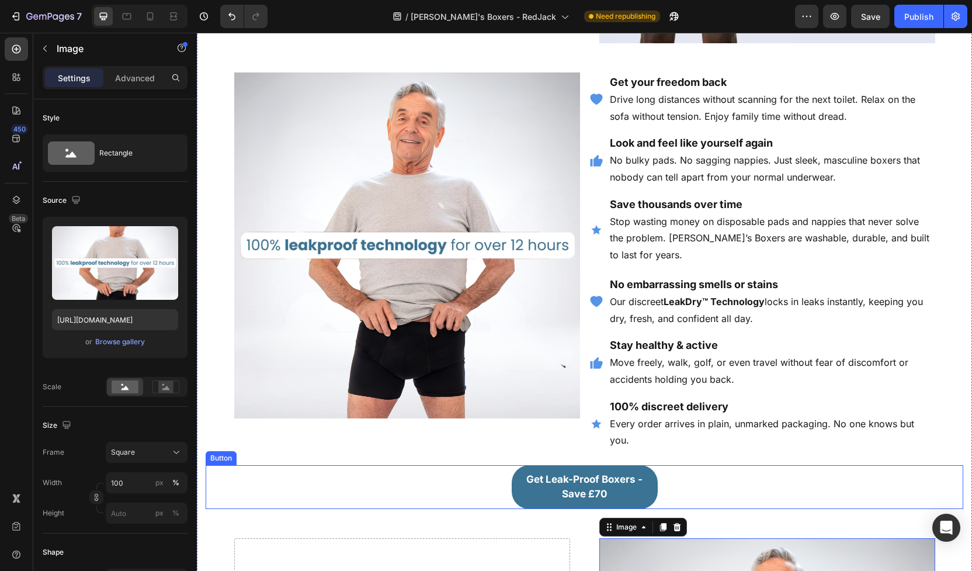
scroll to position [1285, 0]
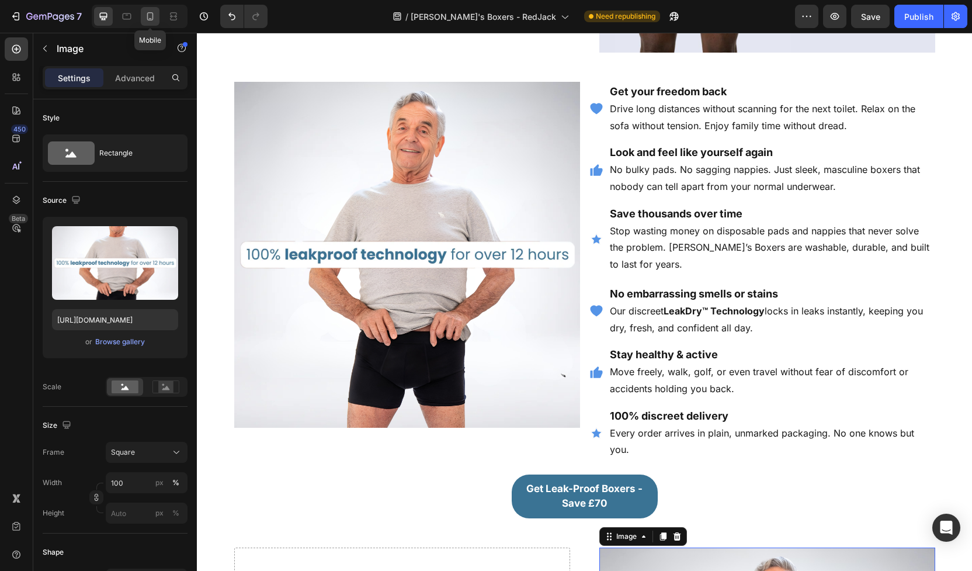
click at [141, 20] on div at bounding box center [150, 16] width 19 height 19
type input "[URL][DOMAIN_NAME]"
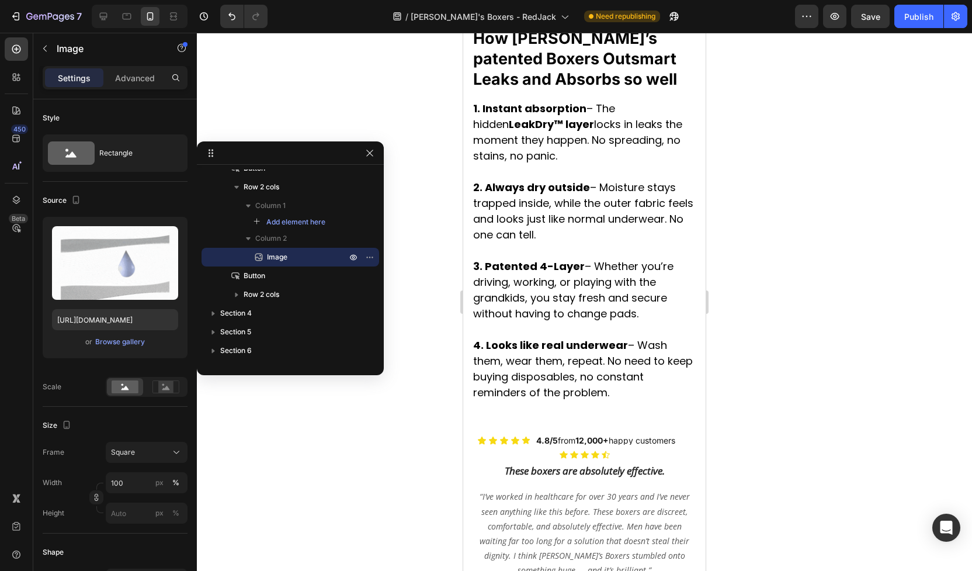
scroll to position [3060, 0]
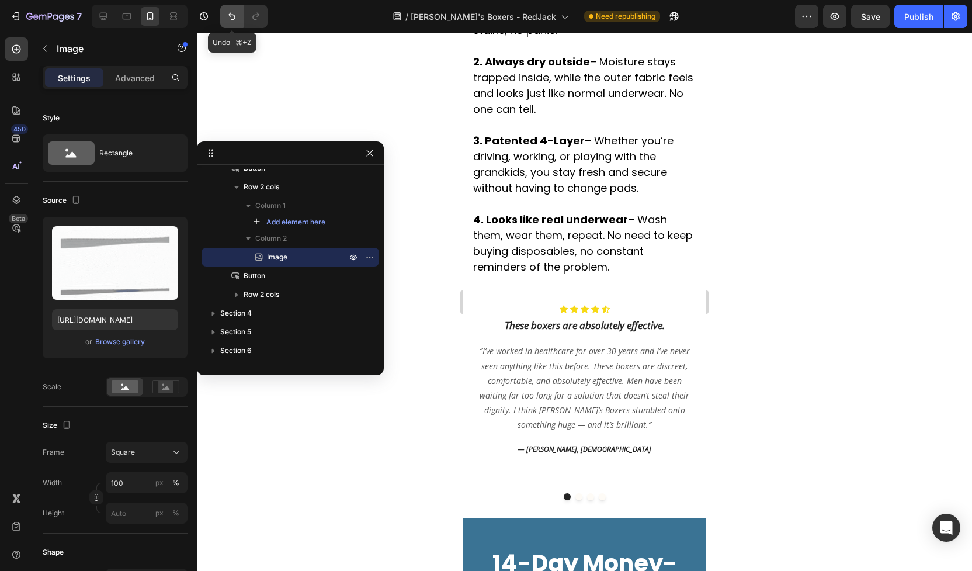
click at [231, 19] on icon "Undo/Redo" at bounding box center [232, 17] width 12 height 12
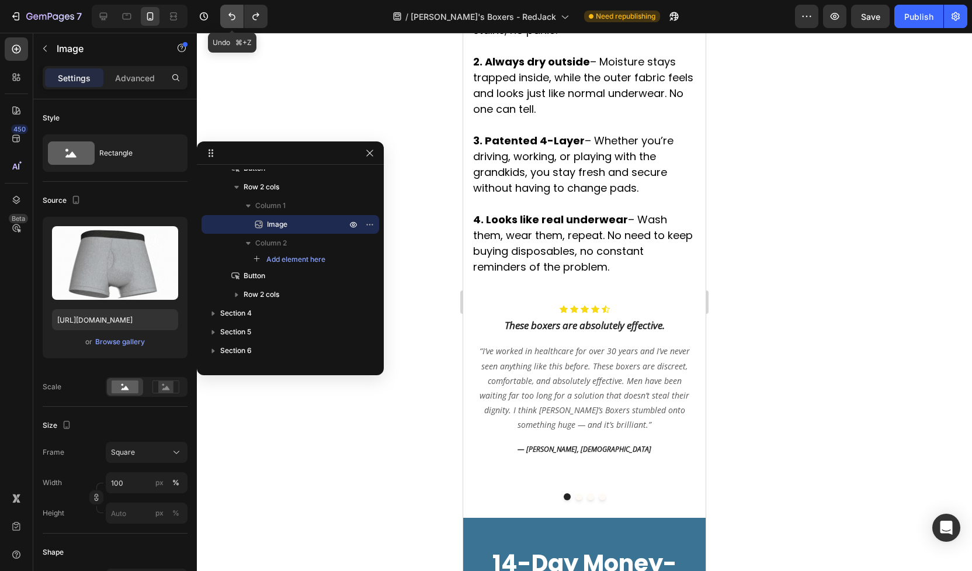
click at [231, 19] on icon "Undo/Redo" at bounding box center [232, 17] width 12 height 12
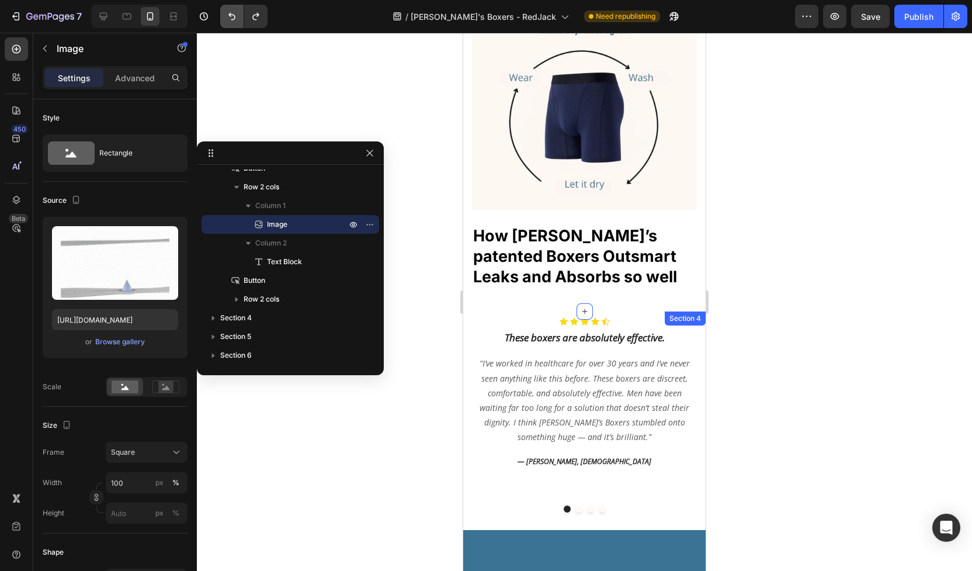
scroll to position [2938, 0]
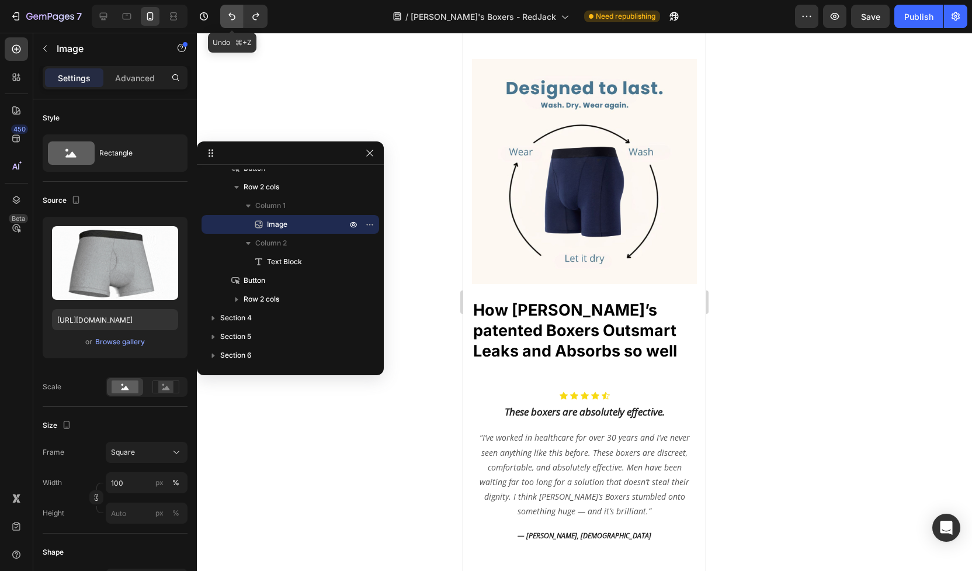
click at [231, 11] on icon "Undo/Redo" at bounding box center [232, 17] width 12 height 12
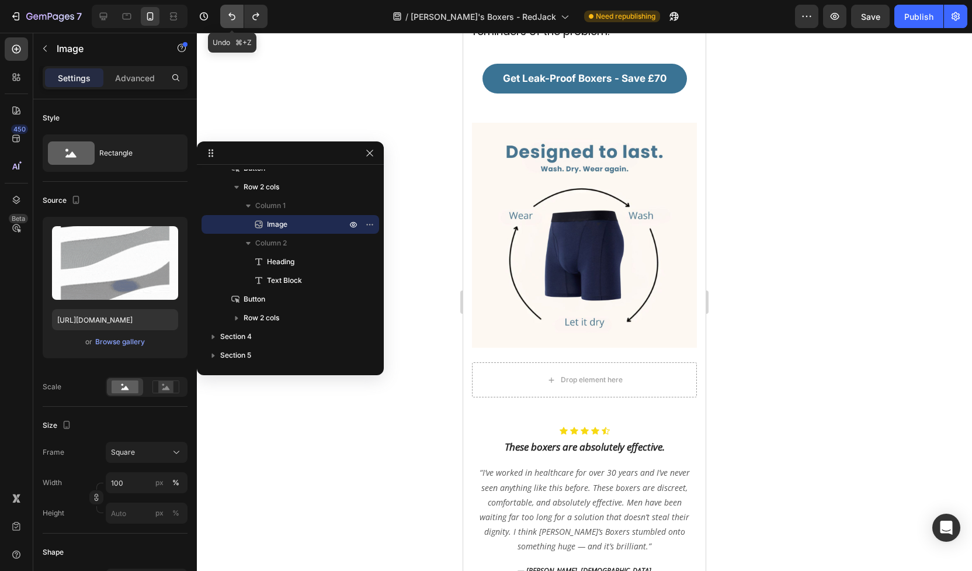
scroll to position [3003, 0]
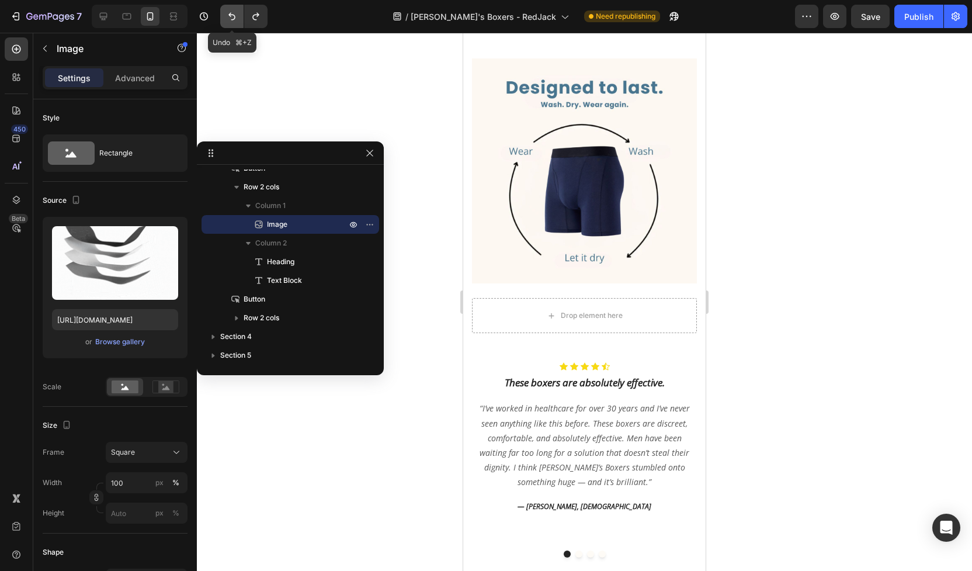
click at [234, 16] on icon "Undo/Redo" at bounding box center [232, 17] width 12 height 12
click at [234, 15] on icon "Undo/Redo" at bounding box center [231, 17] width 7 height 8
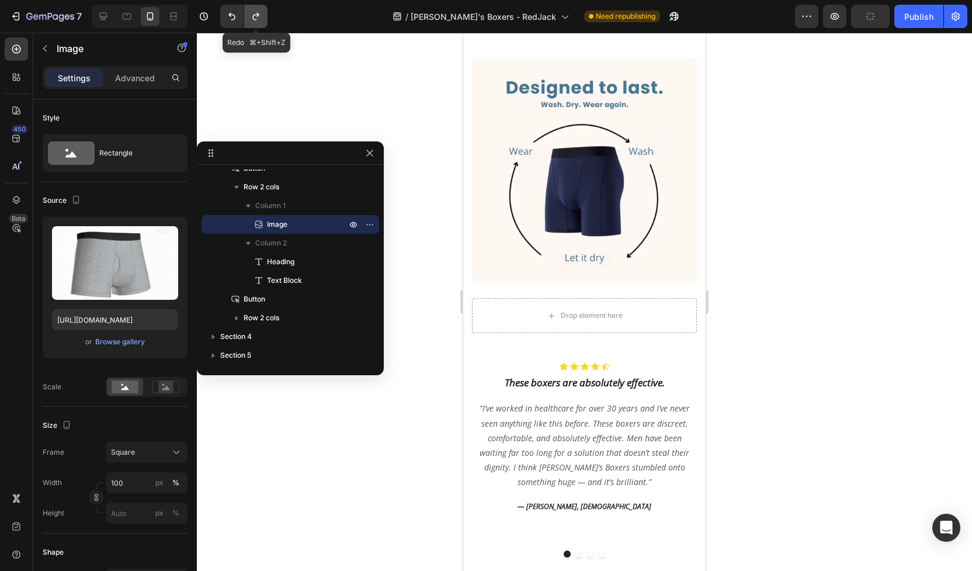
click at [259, 18] on icon "Undo/Redo" at bounding box center [256, 17] width 12 height 12
click at [234, 20] on icon "Undo/Redo" at bounding box center [232, 17] width 12 height 12
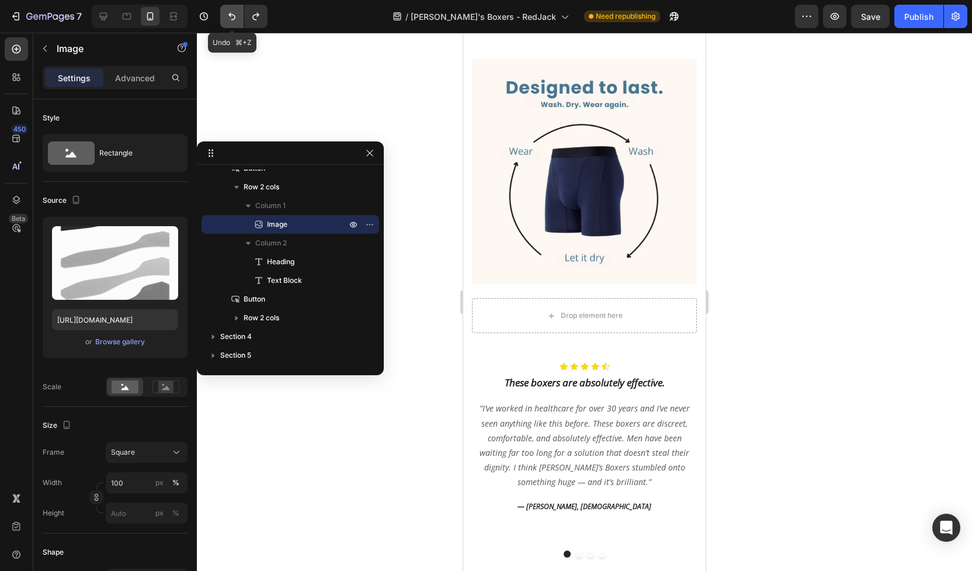
click at [234, 20] on icon "Undo/Redo" at bounding box center [232, 17] width 12 height 12
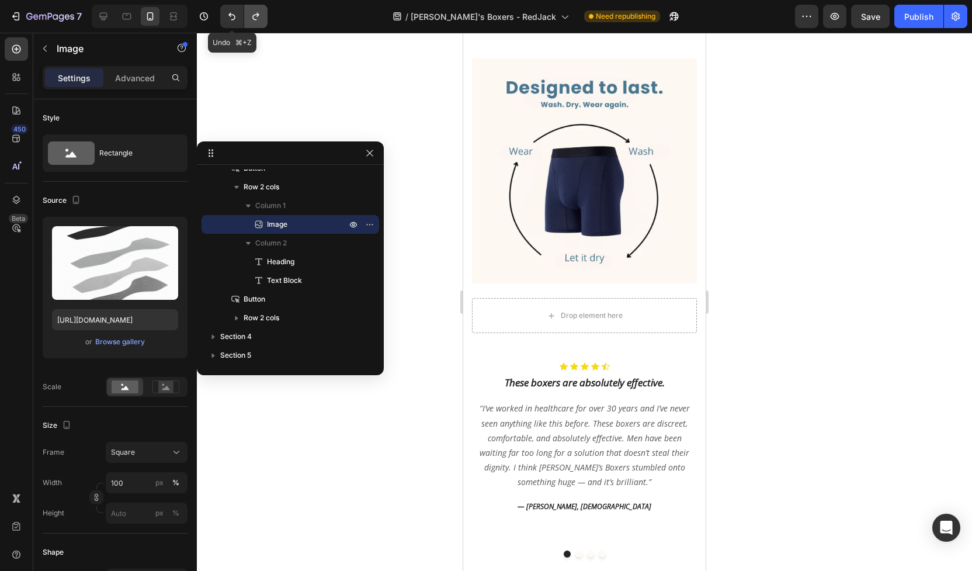
click at [256, 20] on icon "Undo/Redo" at bounding box center [256, 17] width 12 height 12
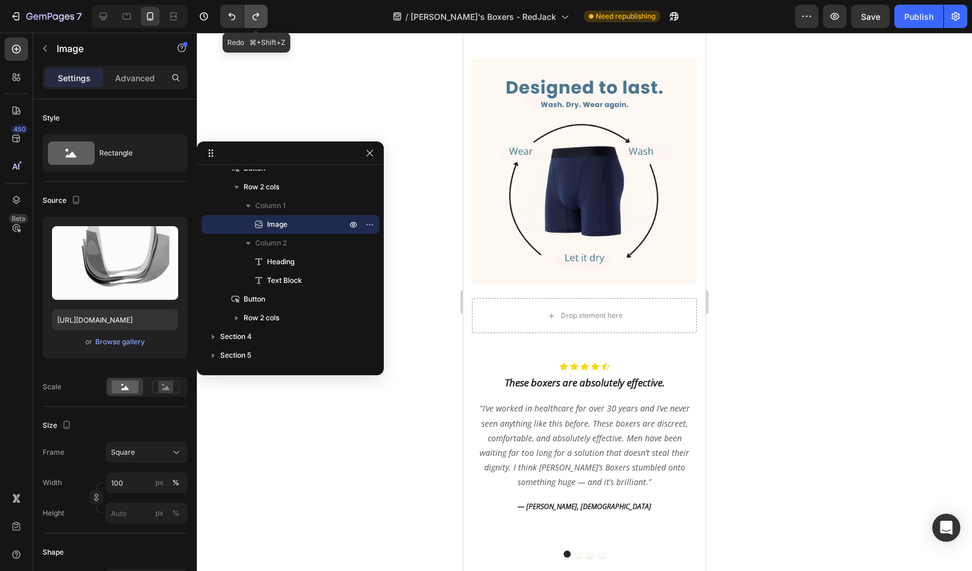
click at [256, 20] on icon "Undo/Redo" at bounding box center [256, 17] width 12 height 12
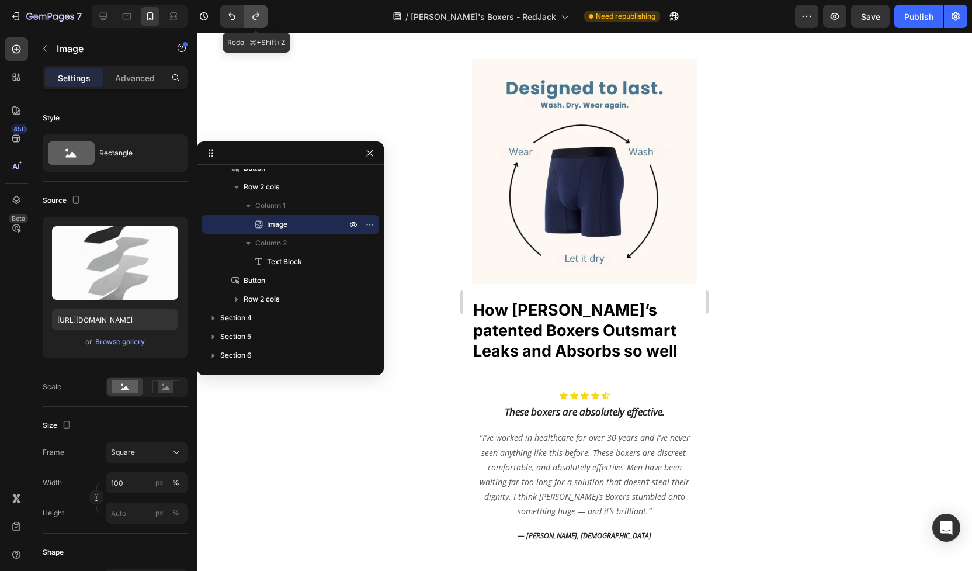
click at [256, 20] on icon "Undo/Redo" at bounding box center [256, 17] width 12 height 12
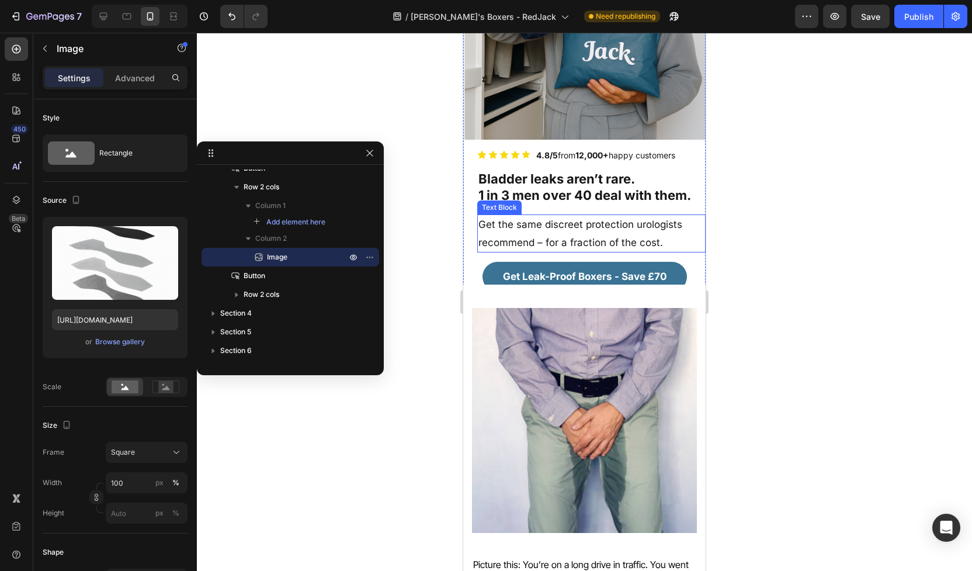
scroll to position [0, 0]
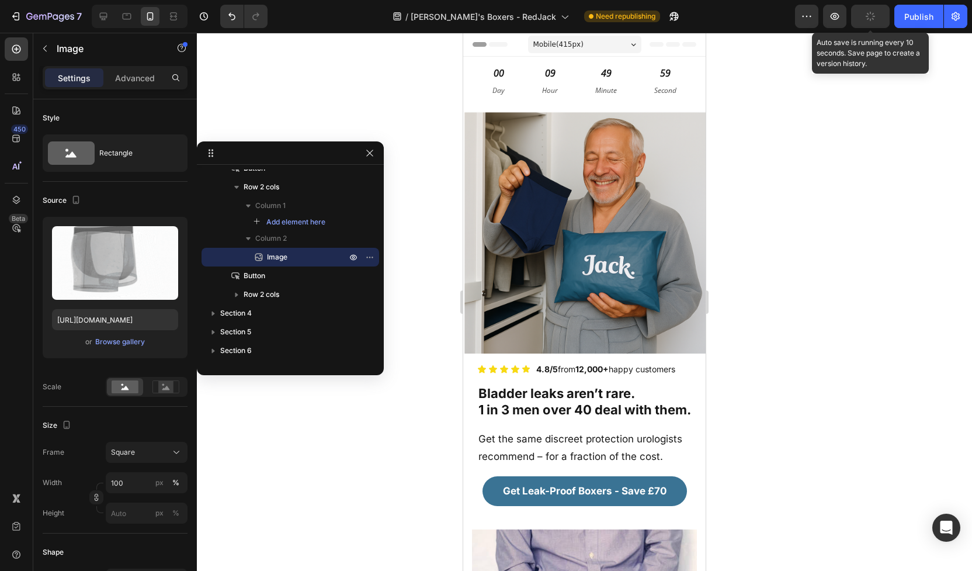
click at [877, 14] on button "button" at bounding box center [870, 16] width 39 height 23
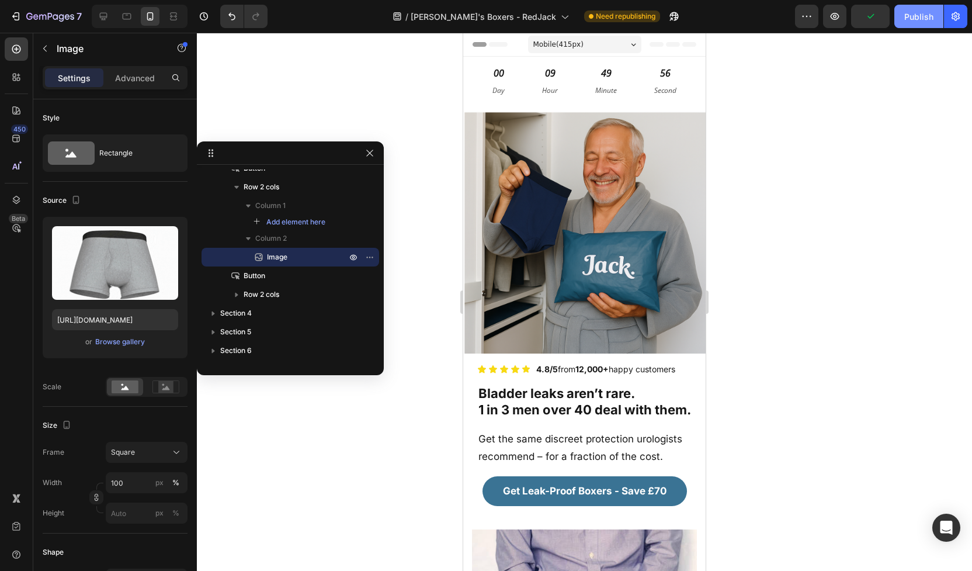
click at [914, 18] on div "Publish" at bounding box center [919, 17] width 29 height 12
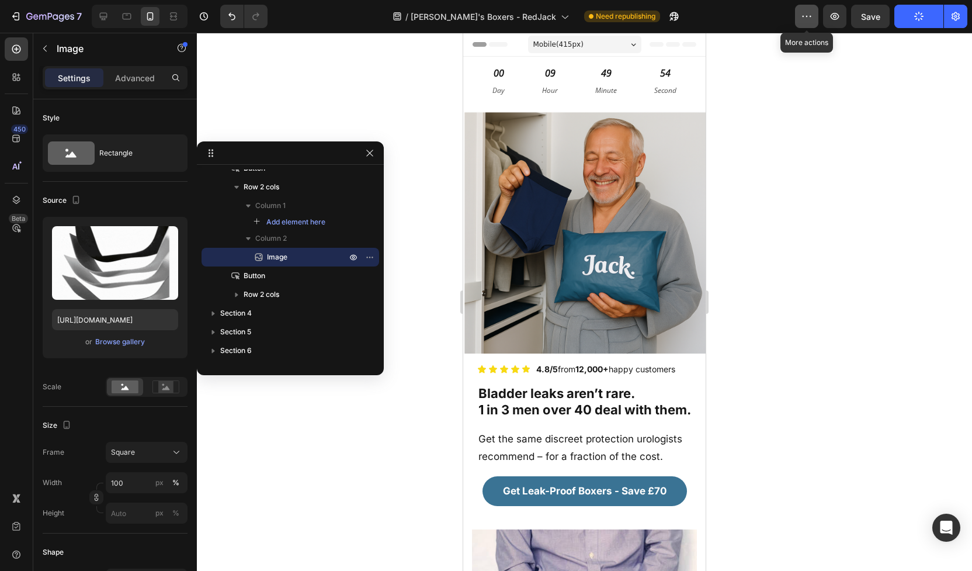
click at [799, 14] on button "button" at bounding box center [806, 16] width 23 height 23
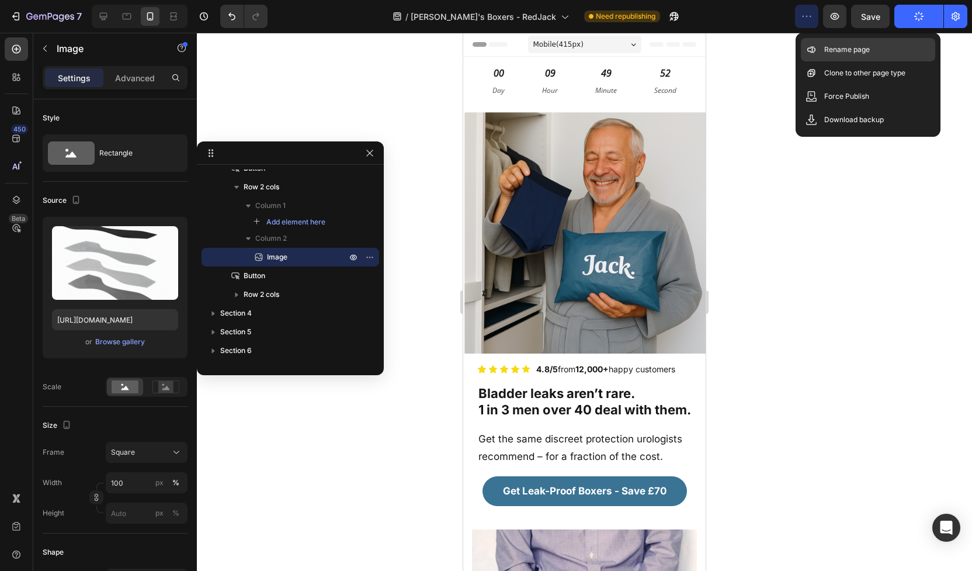
click at [842, 54] on p "Rename page" at bounding box center [848, 50] width 46 height 12
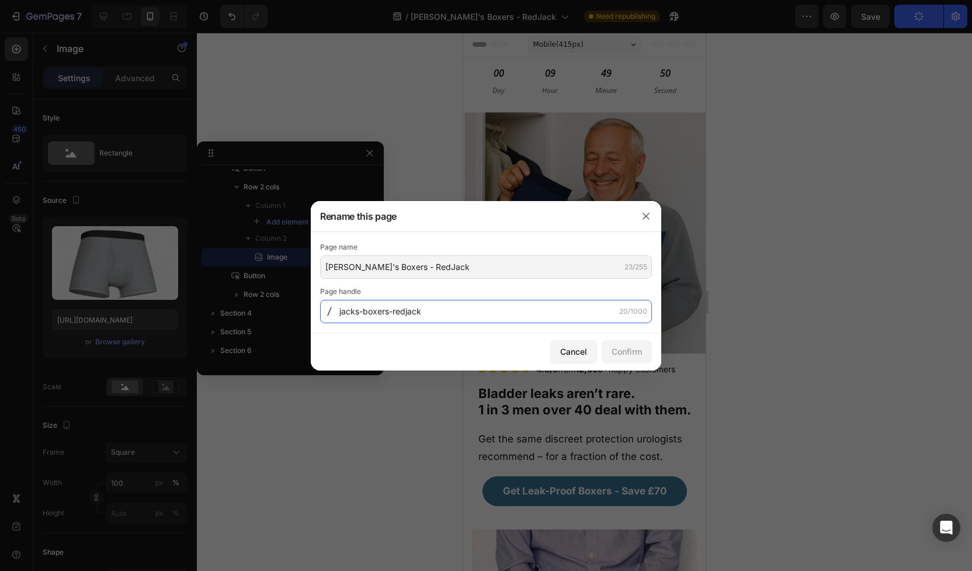
click at [427, 309] on input "jacks-boxers-redjack" at bounding box center [486, 311] width 332 height 23
